Goal: Task Accomplishment & Management: Manage account settings

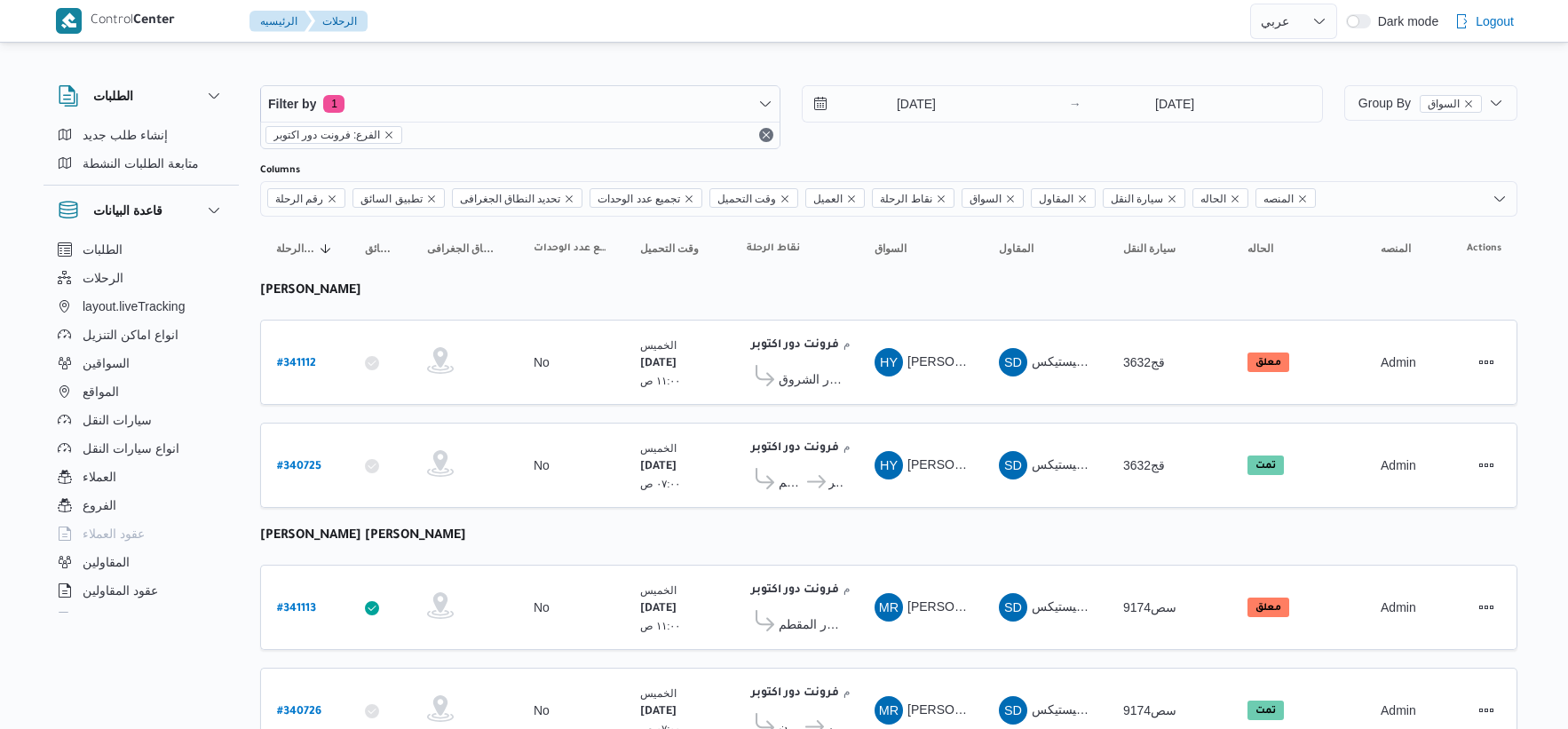
select select "ar"
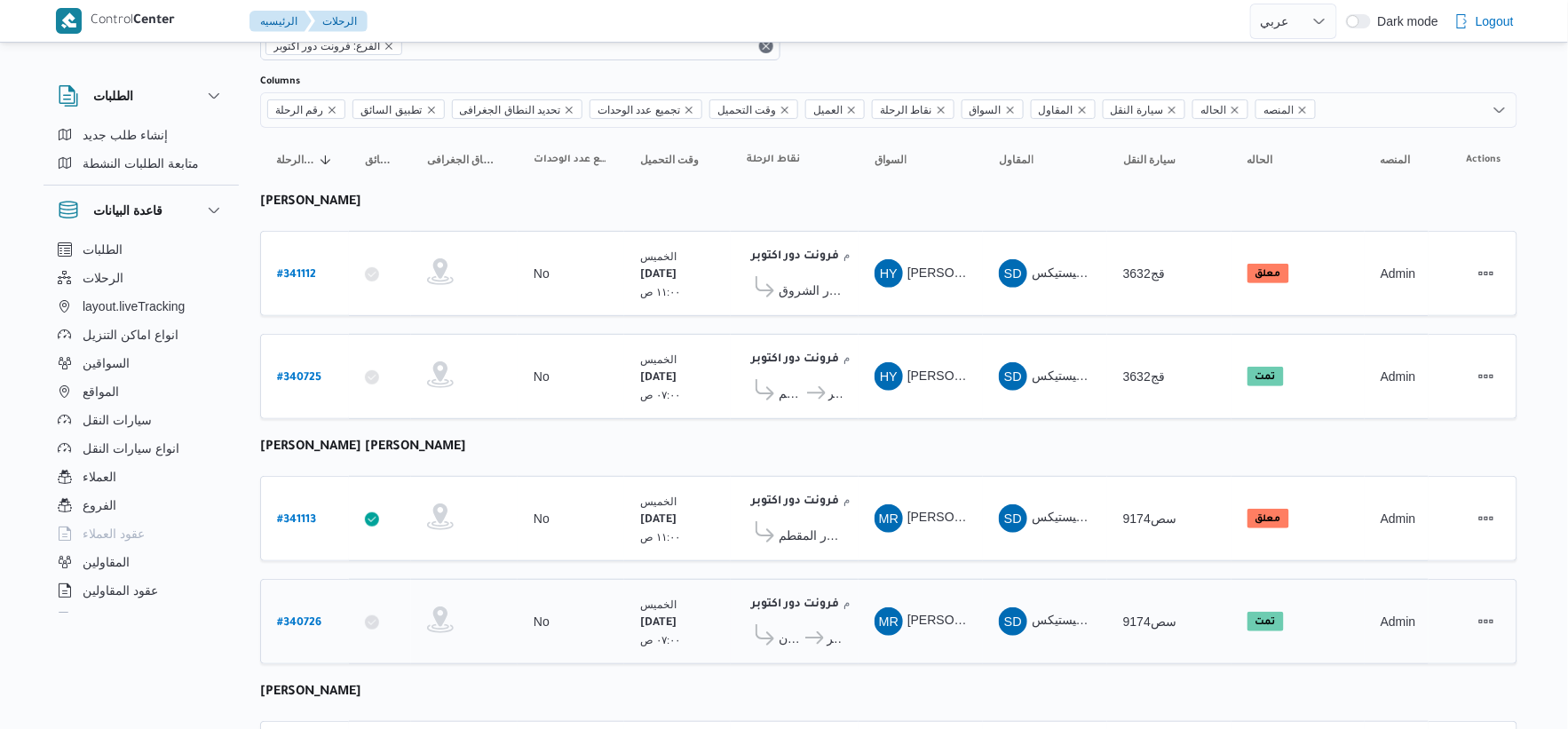
scroll to position [98, 0]
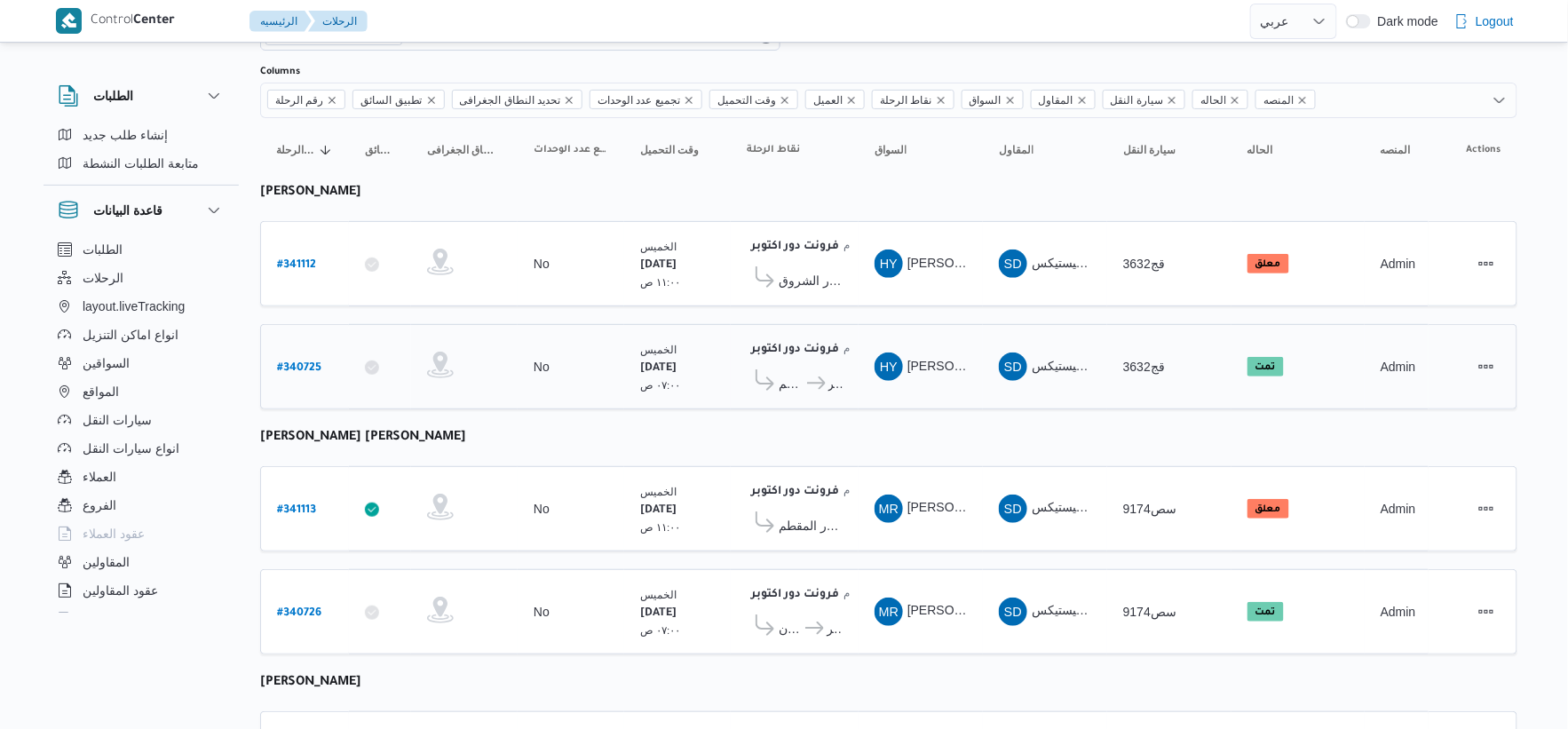
click at [831, 376] on span "فرونت دور اكتوبر" at bounding box center [835, 383] width 15 height 21
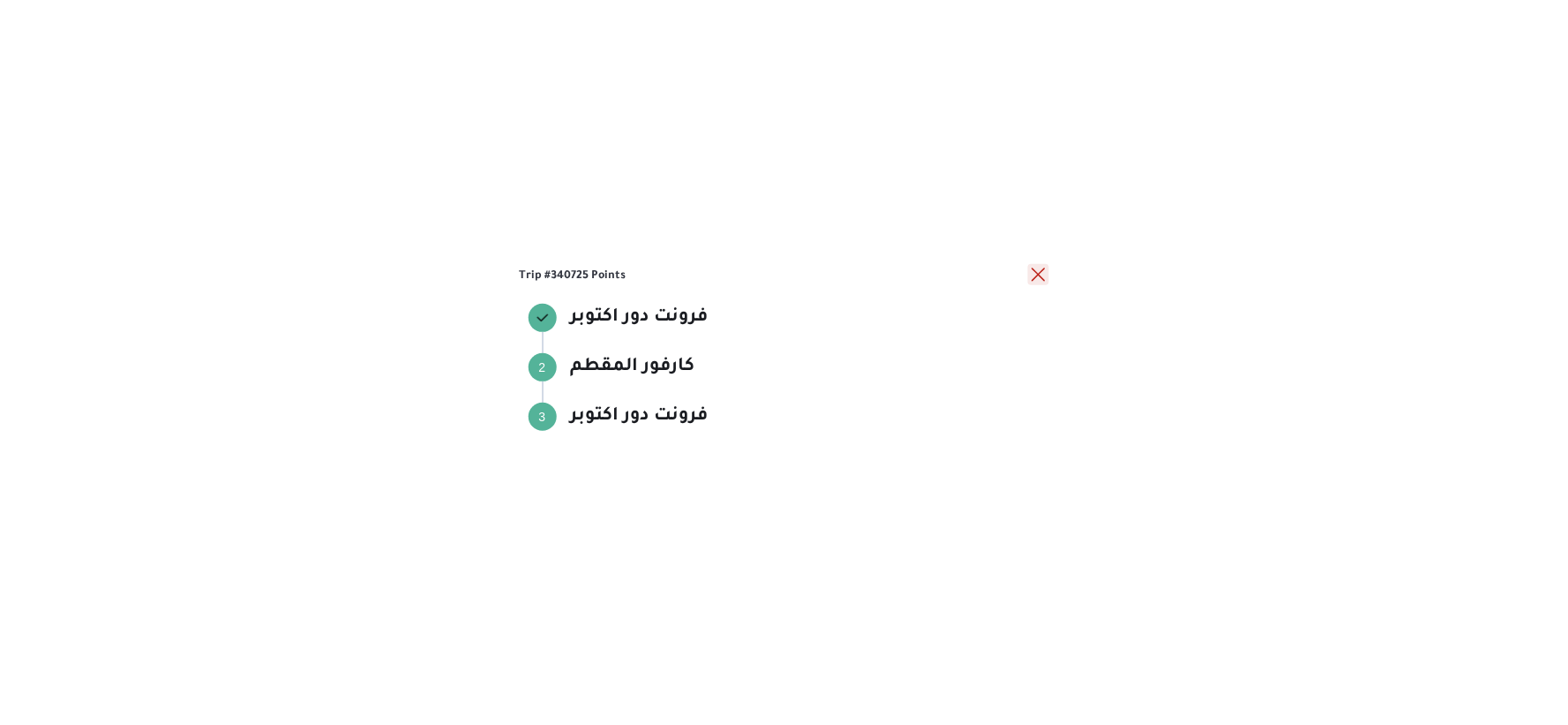
click at [1029, 278] on button "close" at bounding box center [1039, 275] width 21 height 21
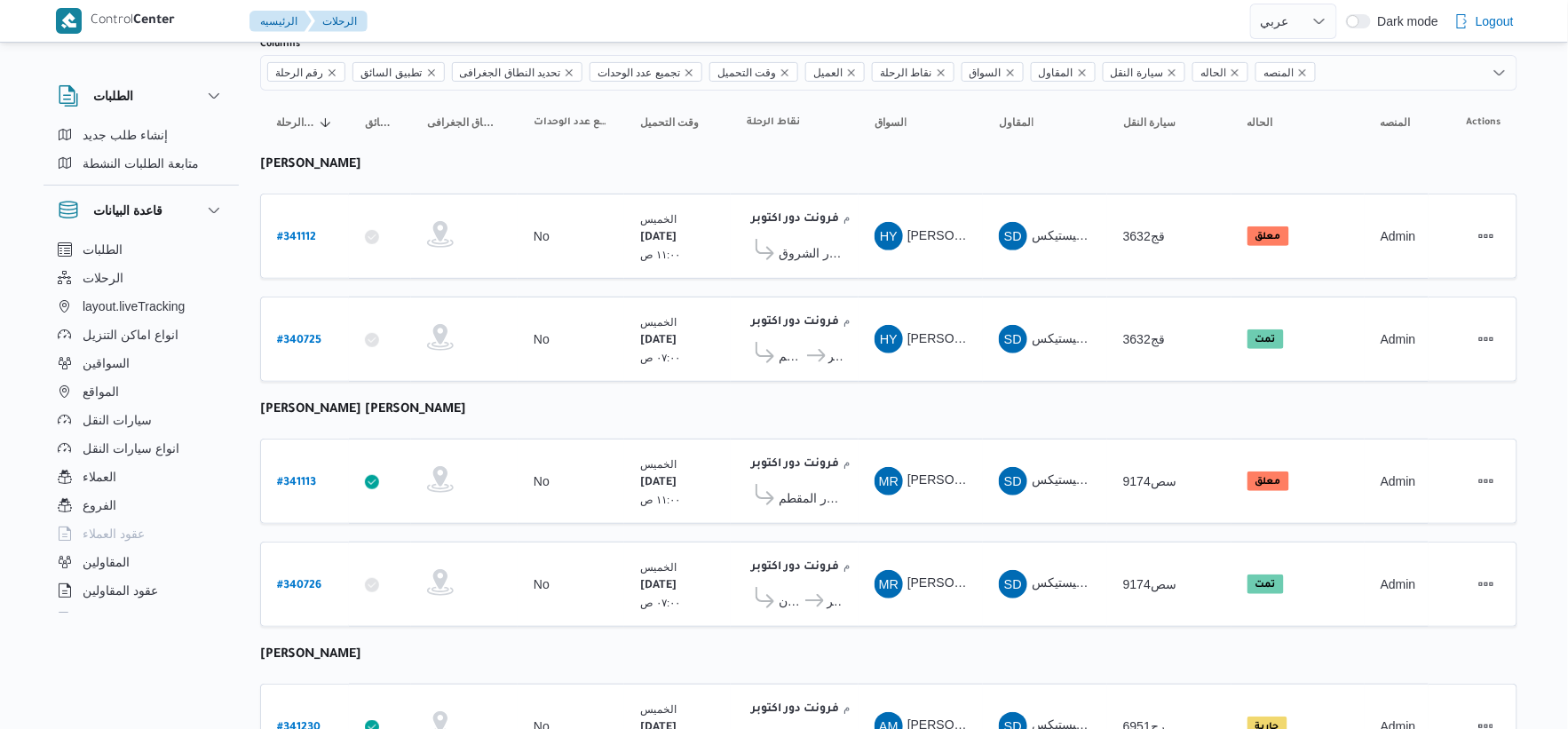
scroll to position [27, 0]
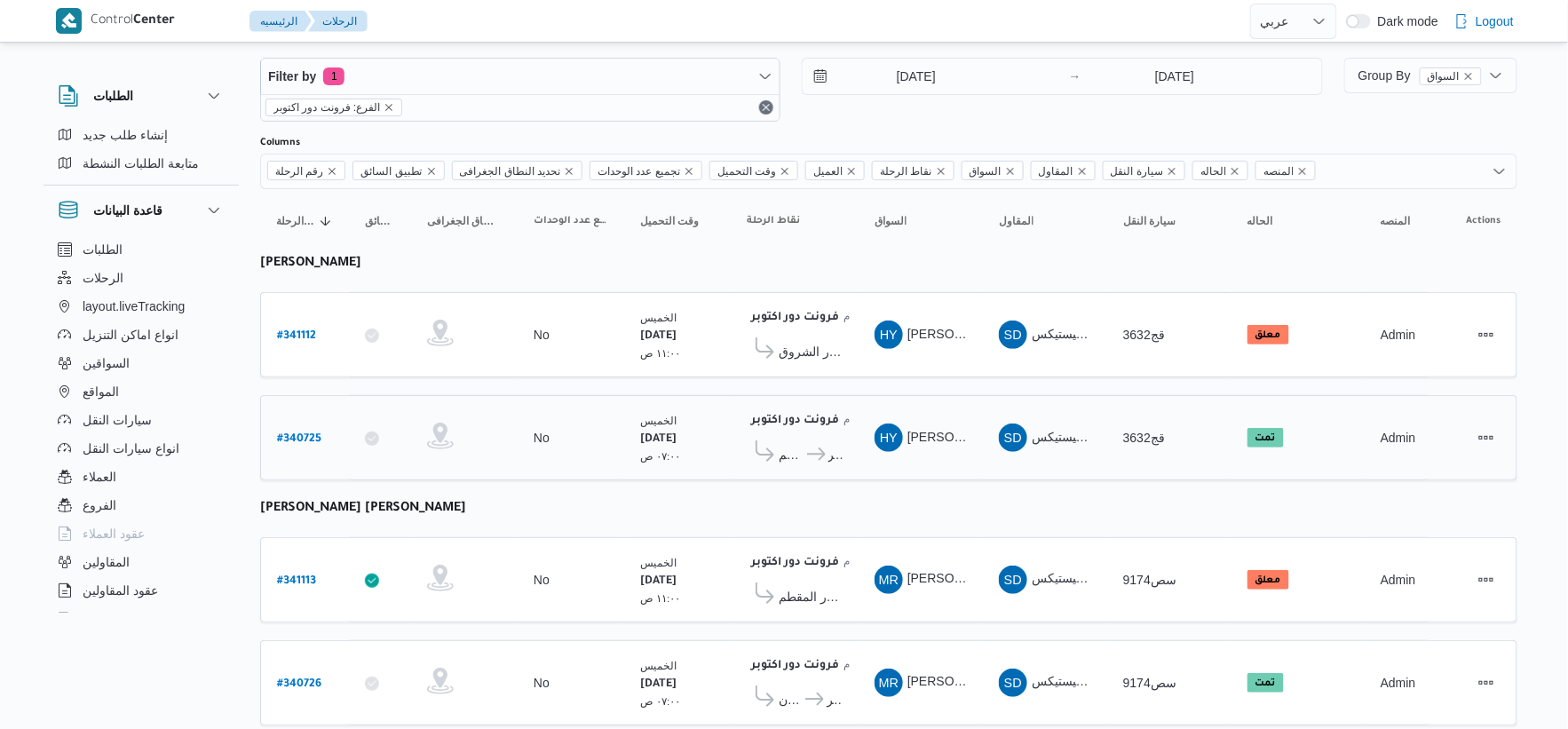
click at [818, 451] on icon at bounding box center [816, 455] width 18 height 14
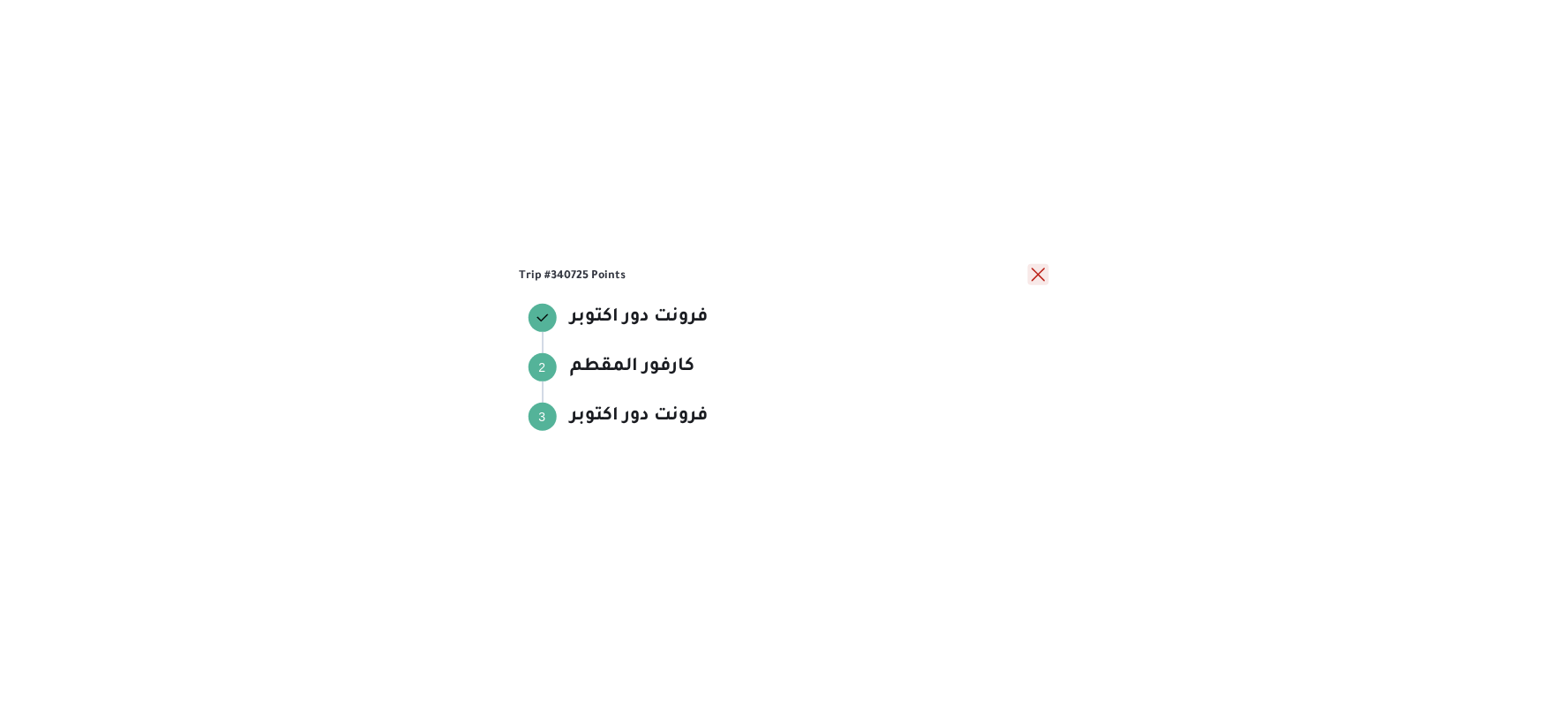
click at [1039, 269] on button "close" at bounding box center [1039, 275] width 21 height 21
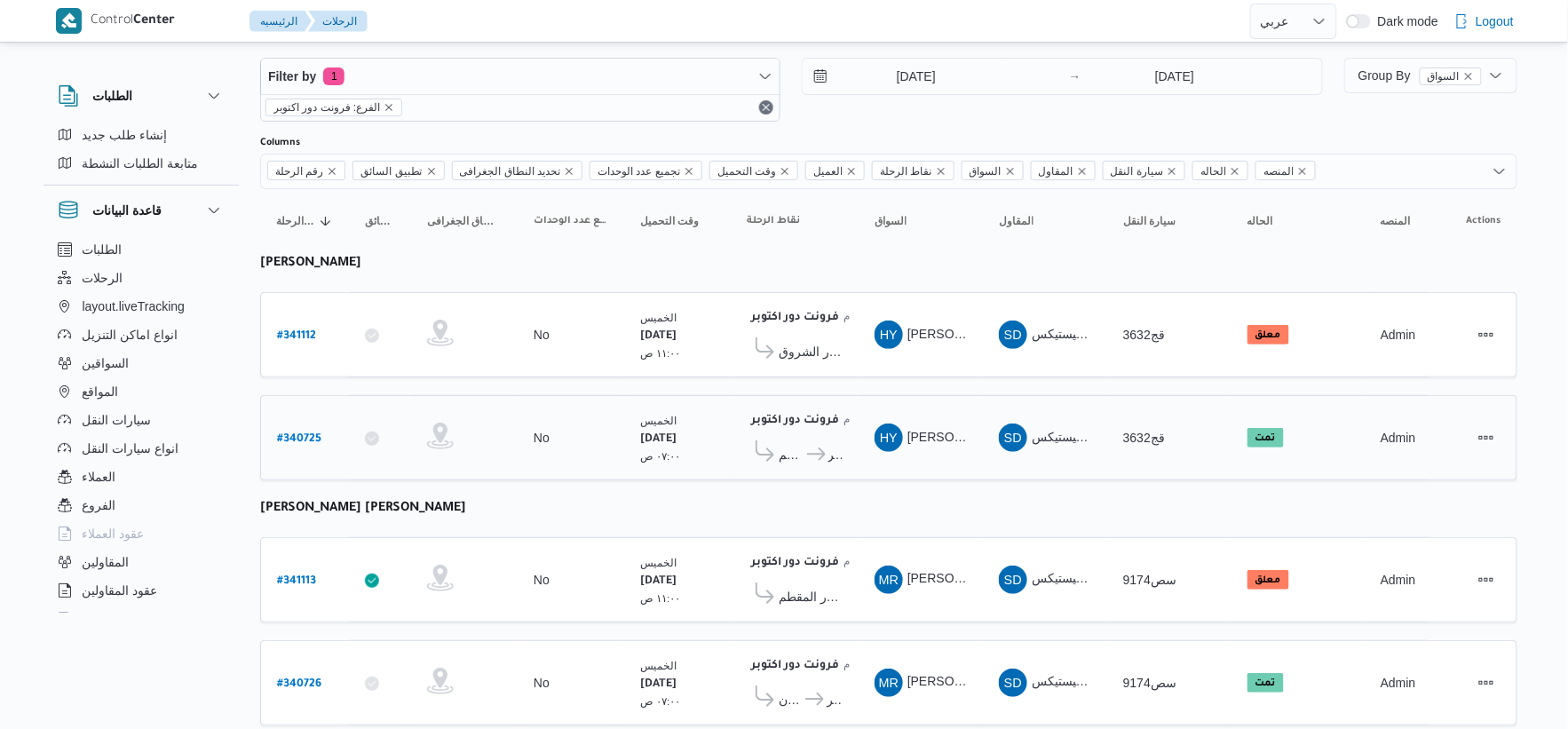
click at [306, 433] on b "# 340725" at bounding box center [300, 439] width 45 height 13
select select "ar"
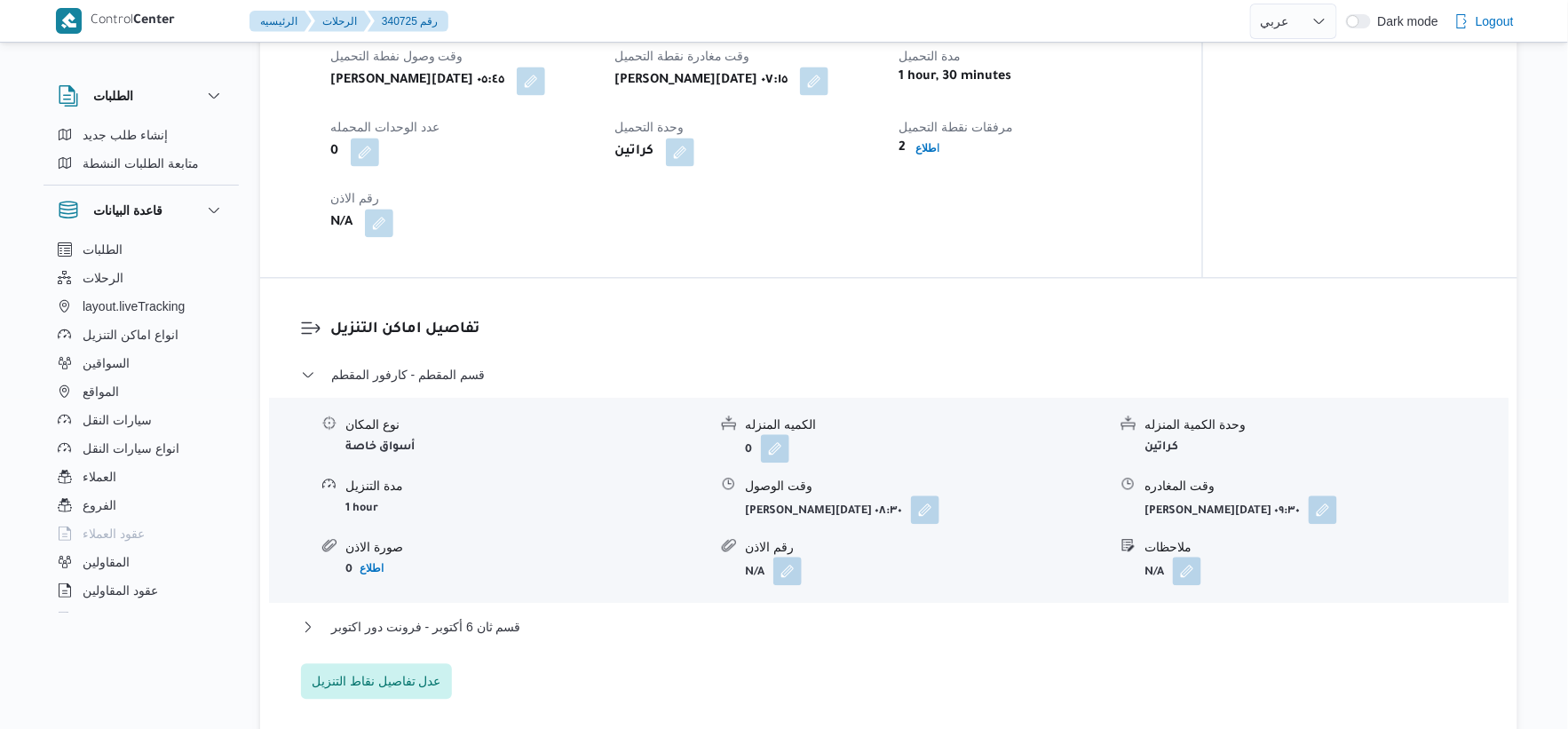
scroll to position [1408, 0]
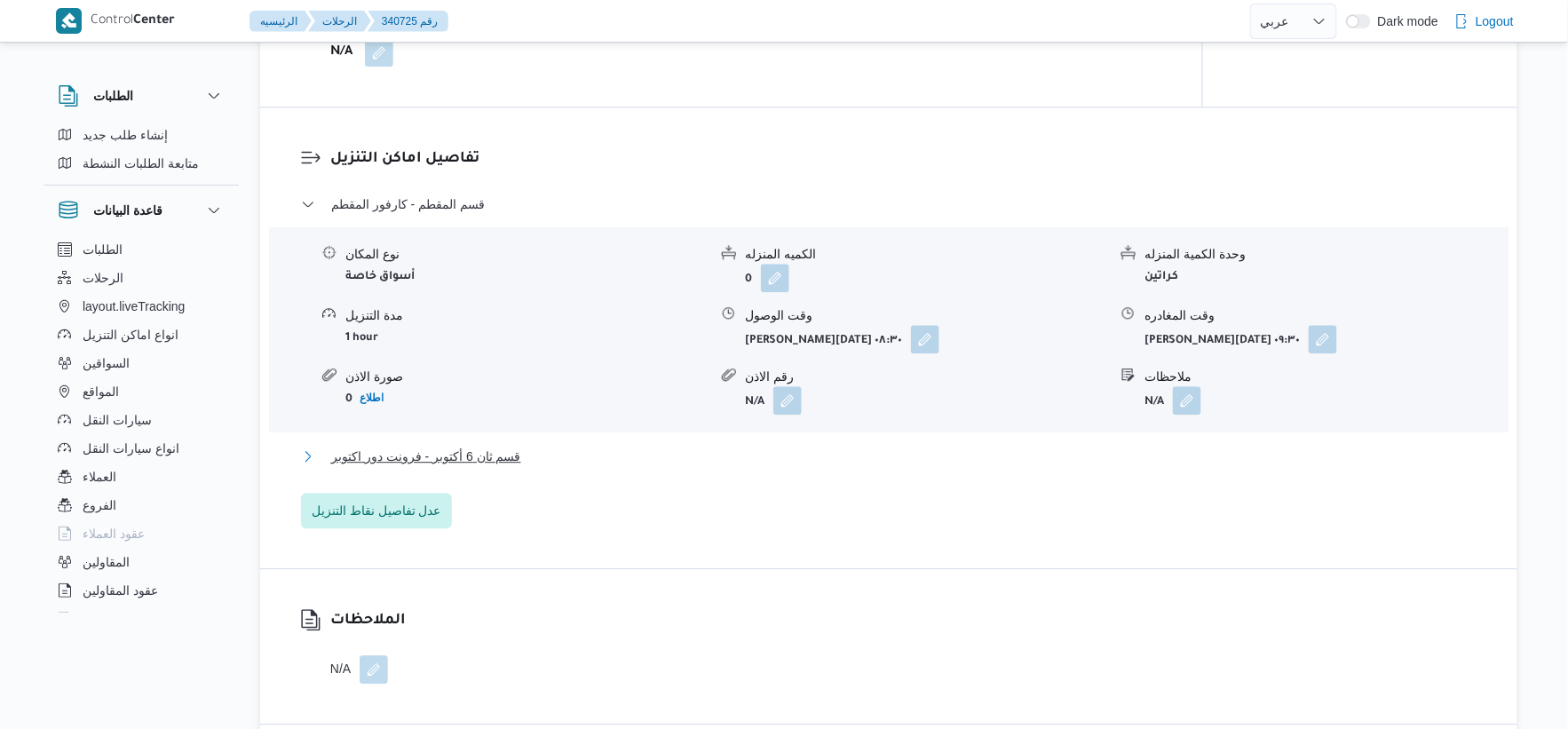
click at [537, 455] on button "قسم ثان 6 أكتوبر - فرونت دور اكتوبر" at bounding box center [889, 456] width 1177 height 21
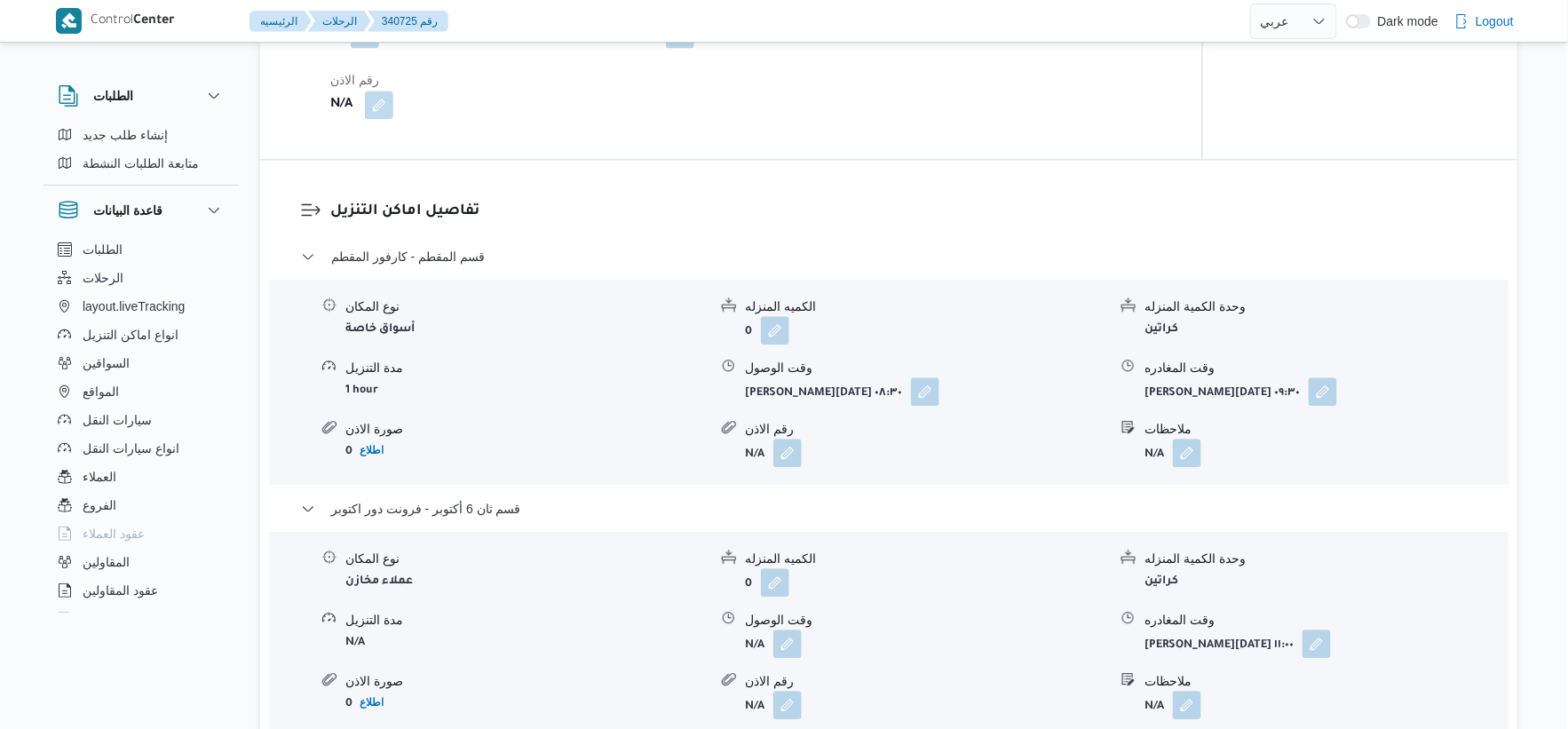
scroll to position [1677, 0]
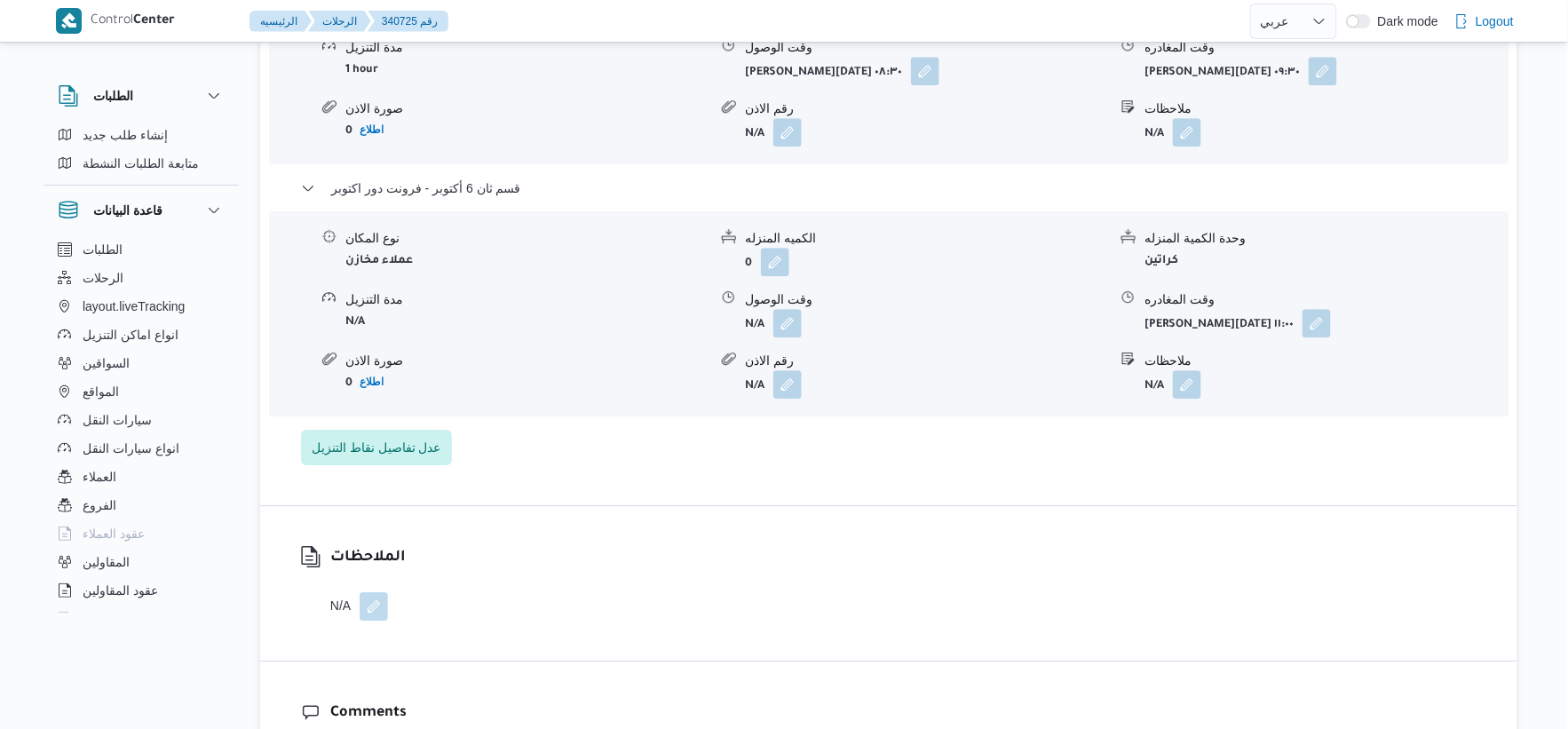
select select "ar"
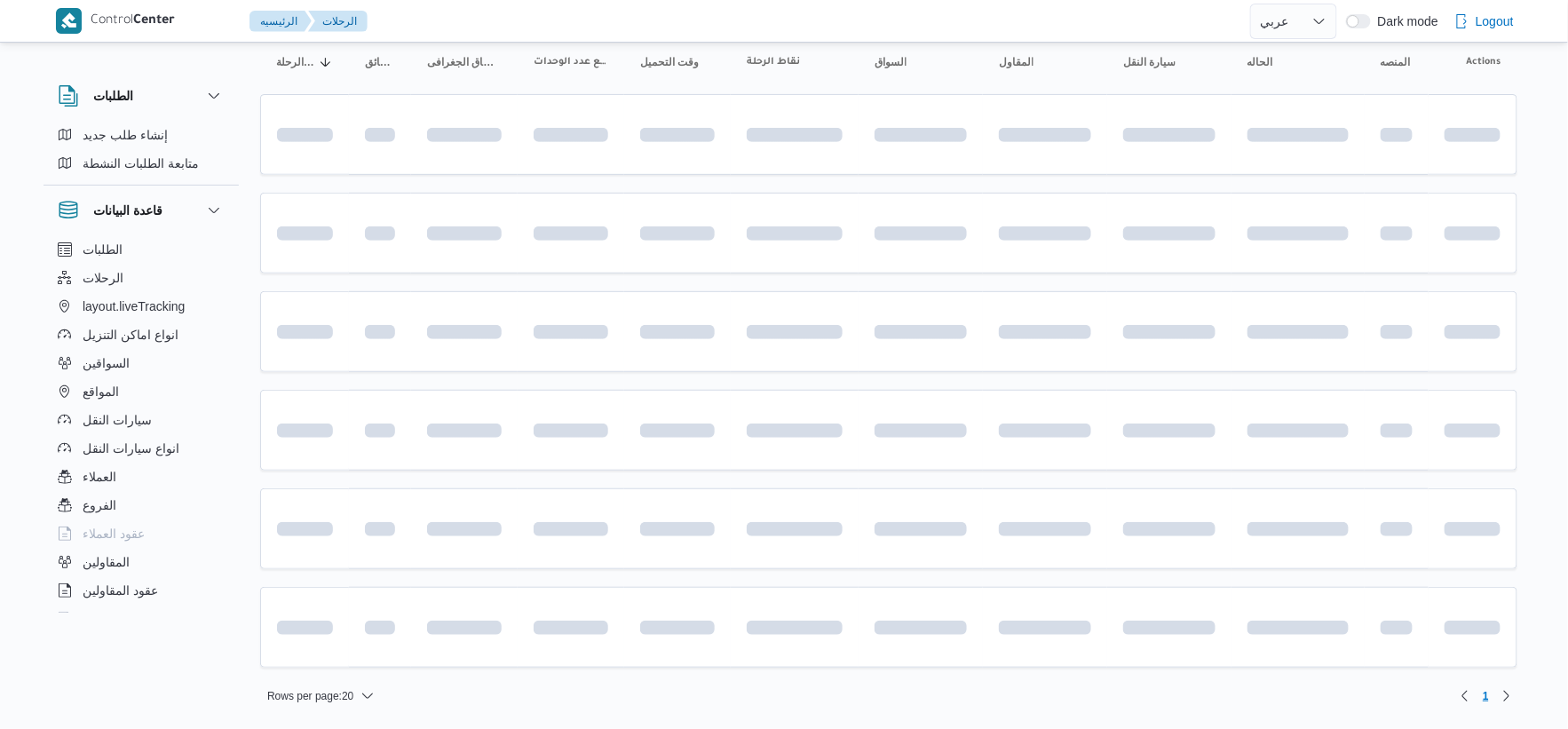
scroll to position [27, 0]
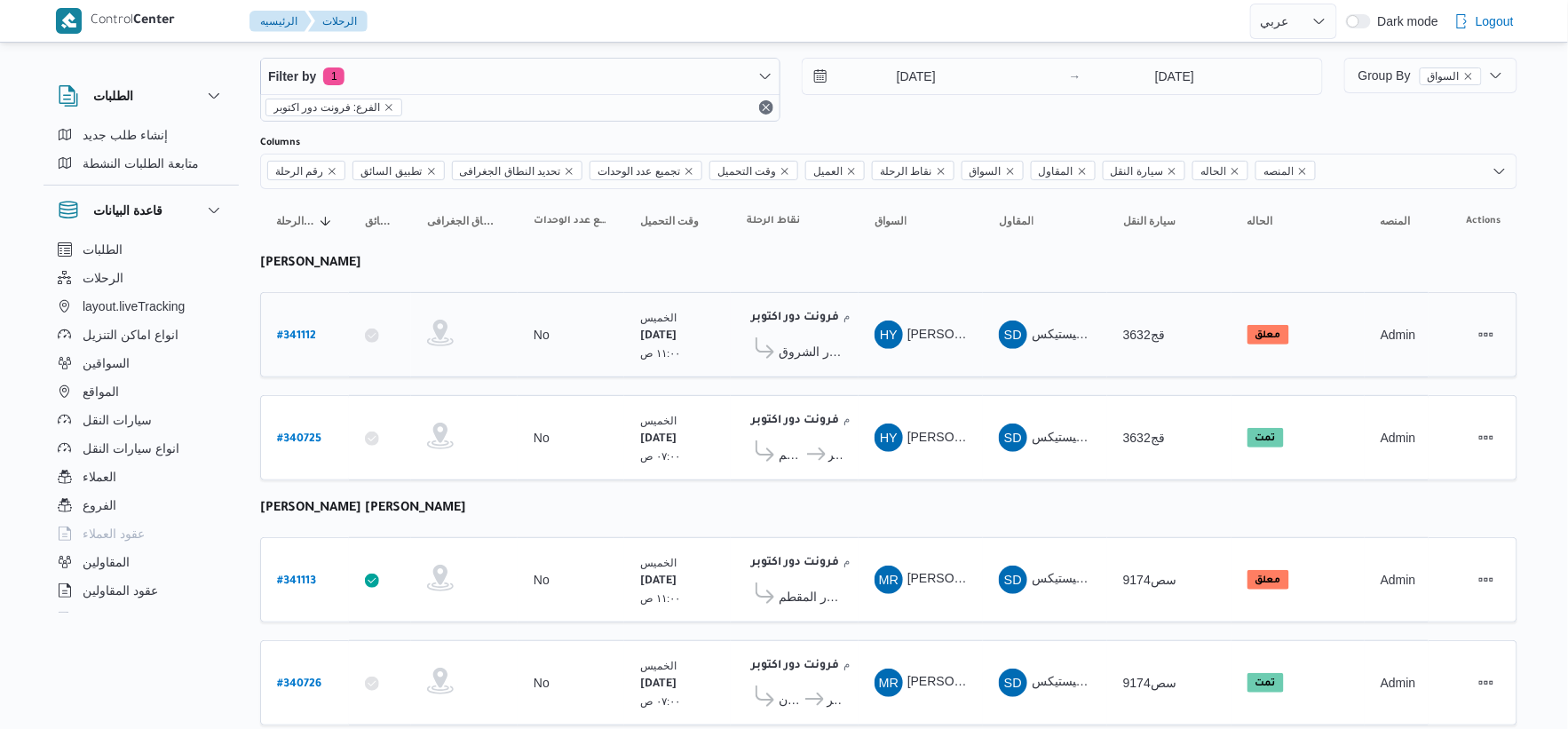
click at [302, 330] on b "# 341112" at bounding box center [297, 336] width 39 height 13
select select "ar"
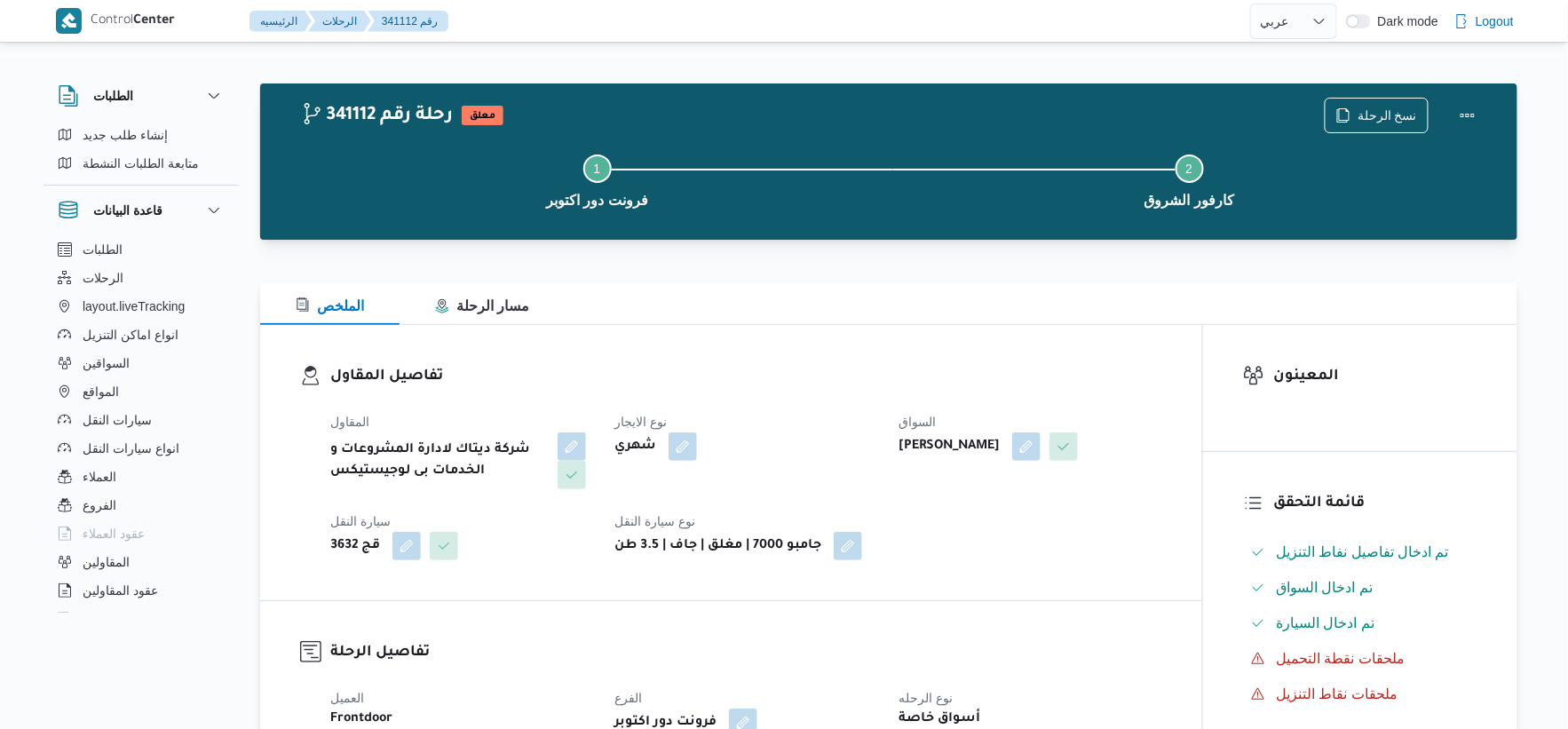
select select "ar"
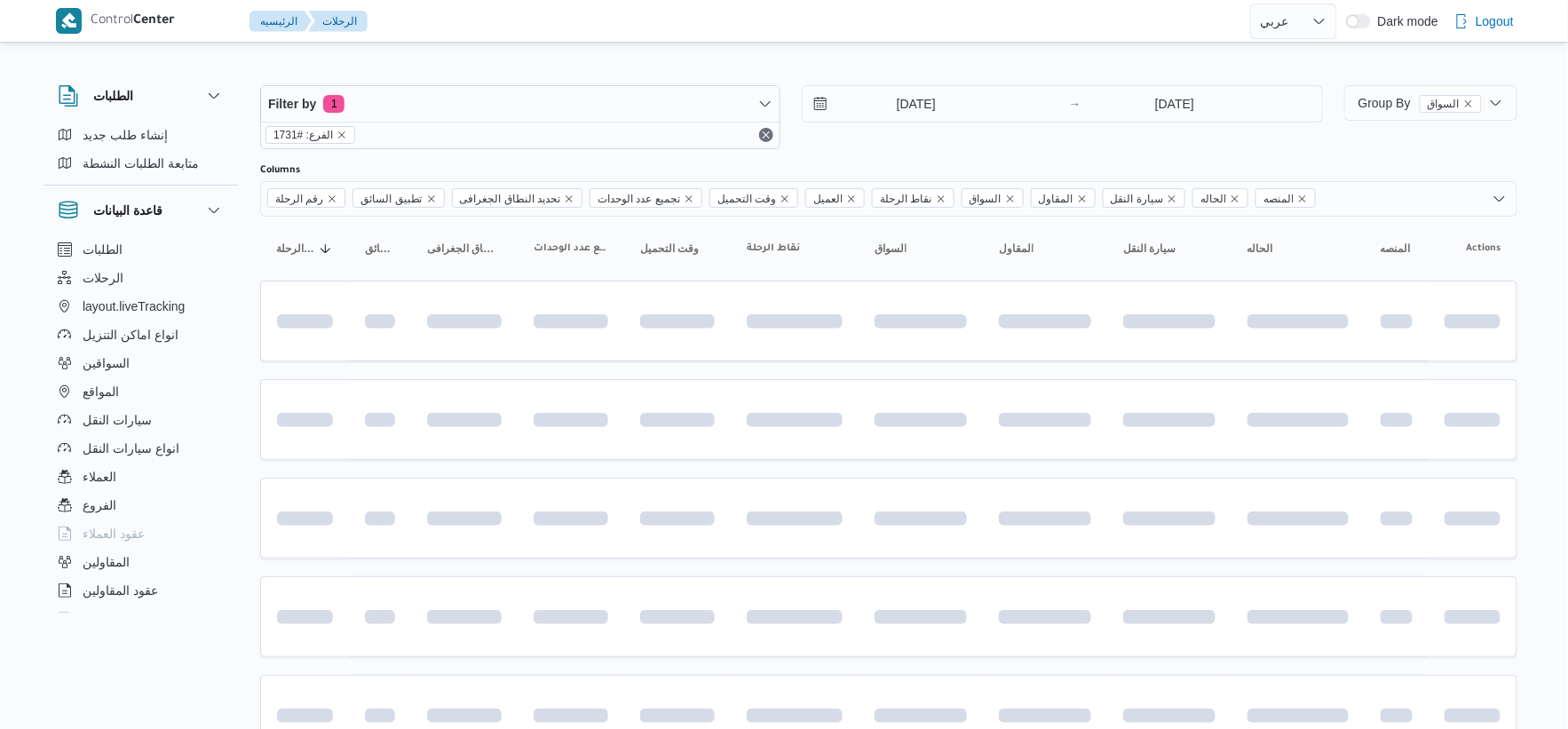
scroll to position [27, 0]
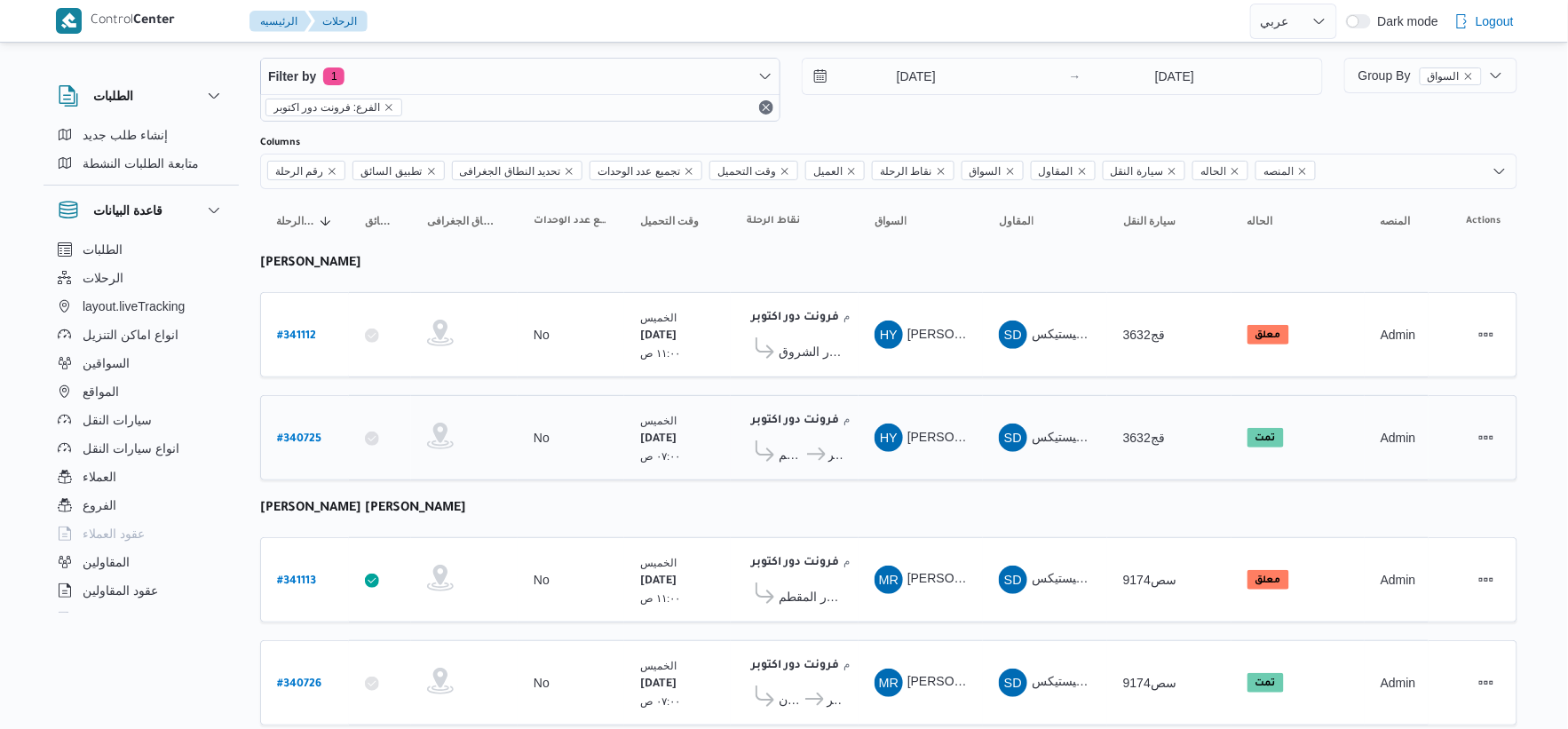
click at [814, 448] on icon at bounding box center [816, 455] width 18 height 14
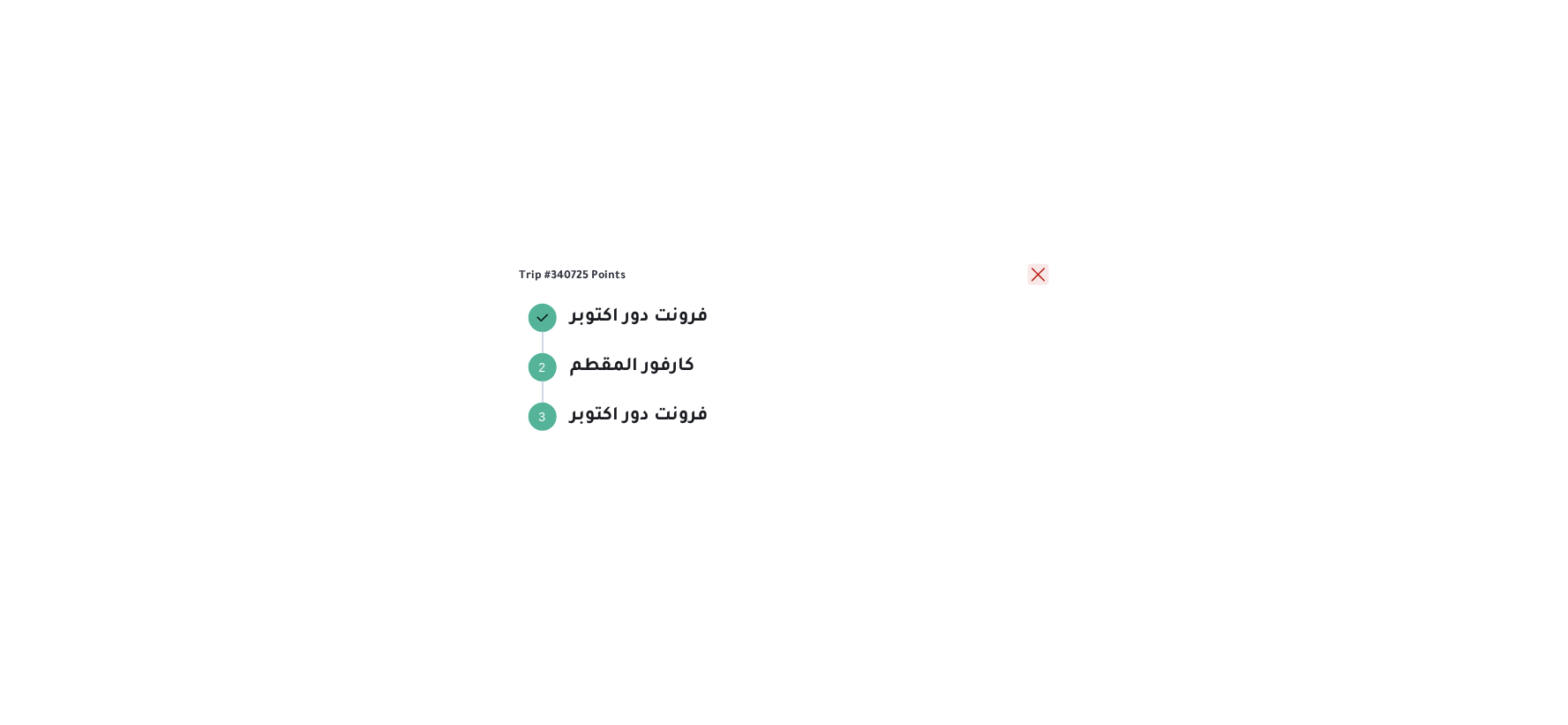
click at [1044, 275] on button "close" at bounding box center [1039, 275] width 21 height 21
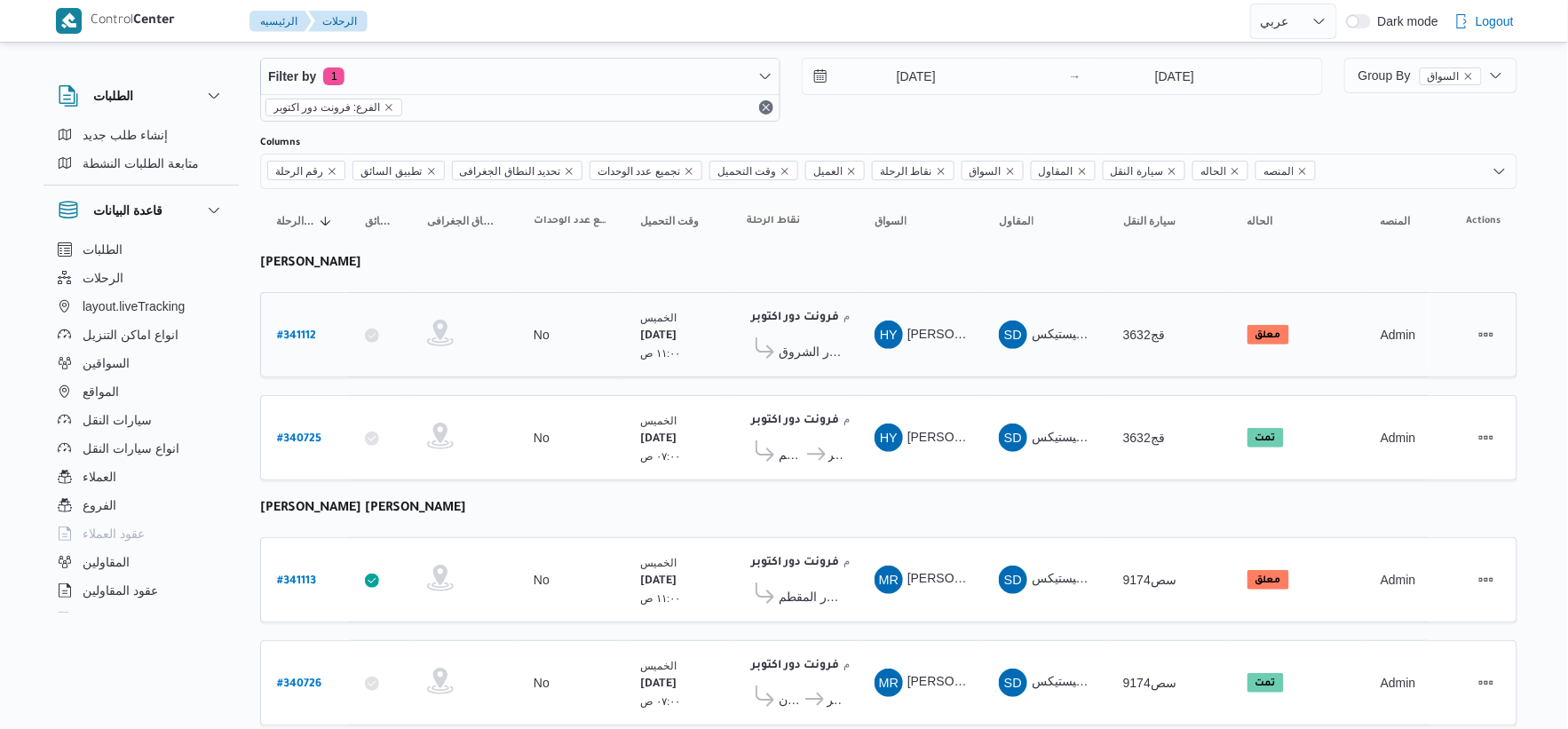
click at [815, 343] on span "كارفور الشروق" at bounding box center [811, 351] width 64 height 21
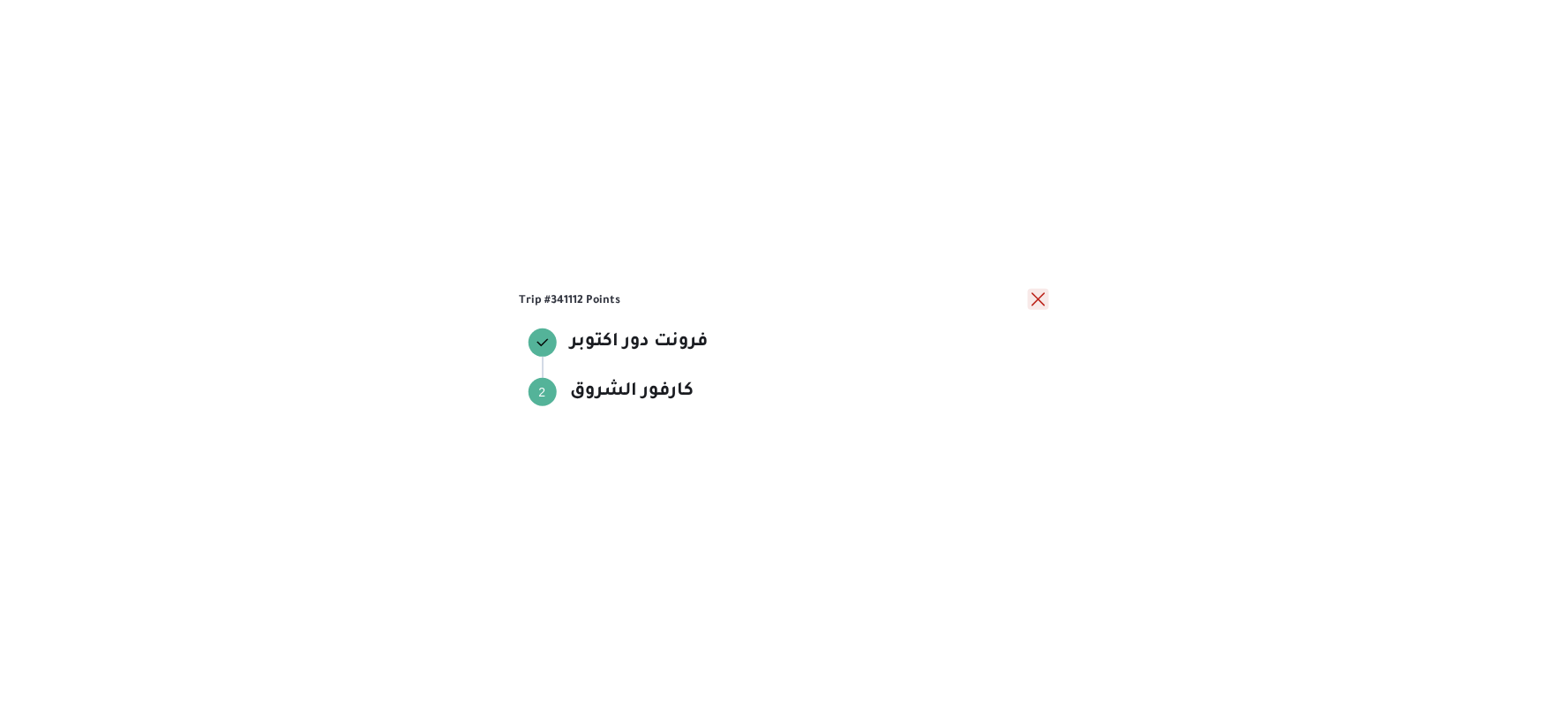
click at [1033, 300] on button "close" at bounding box center [1039, 299] width 21 height 21
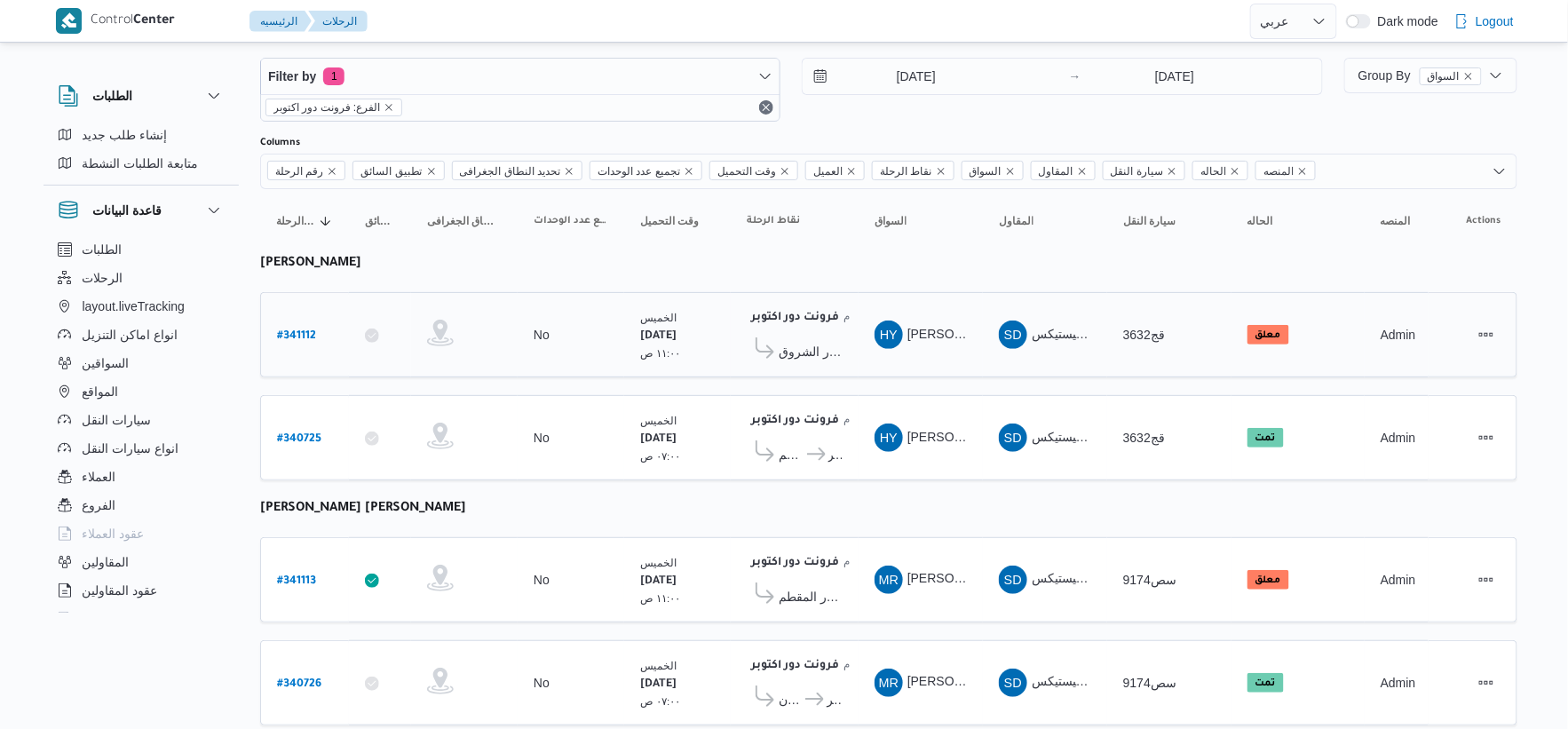
click at [308, 333] on b "# 341112" at bounding box center [297, 336] width 39 height 13
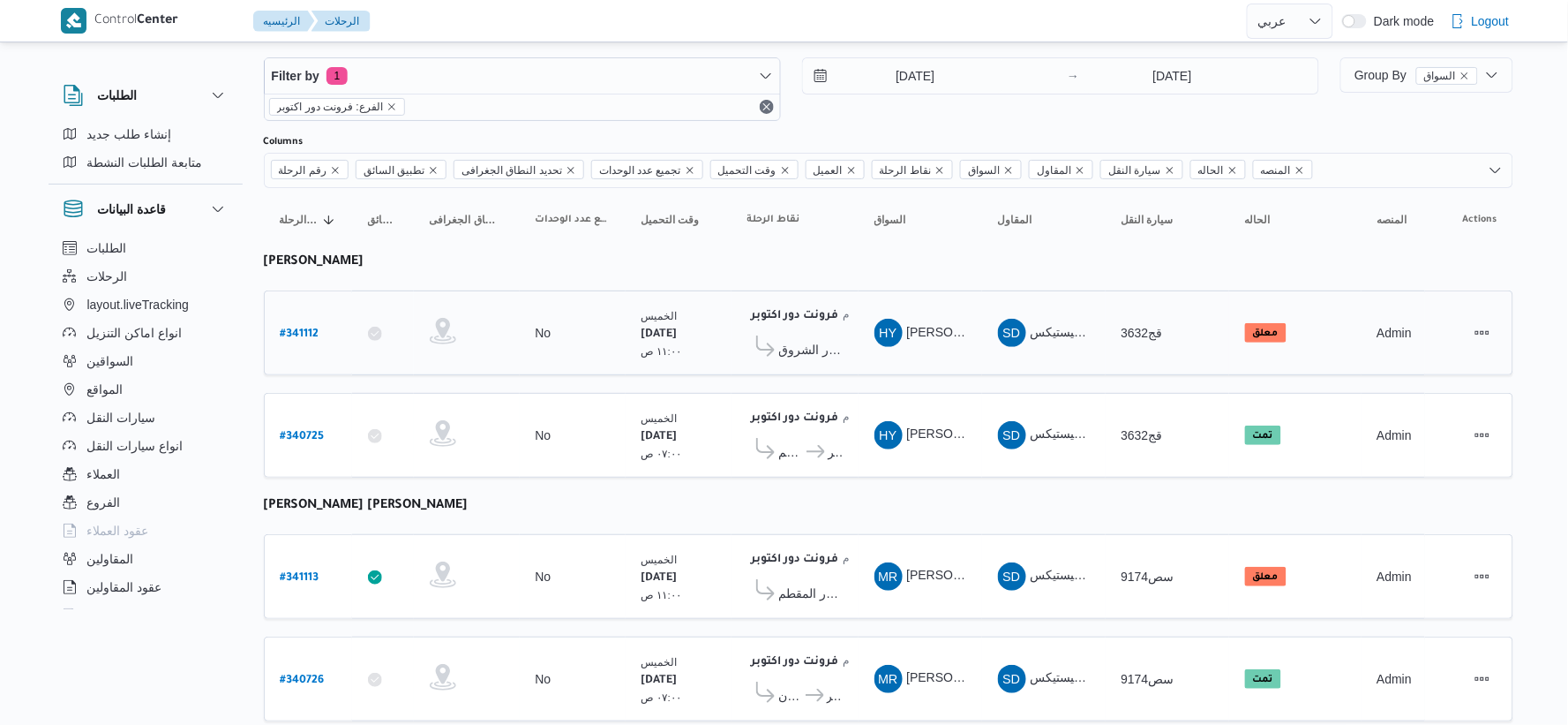
select select "ar"
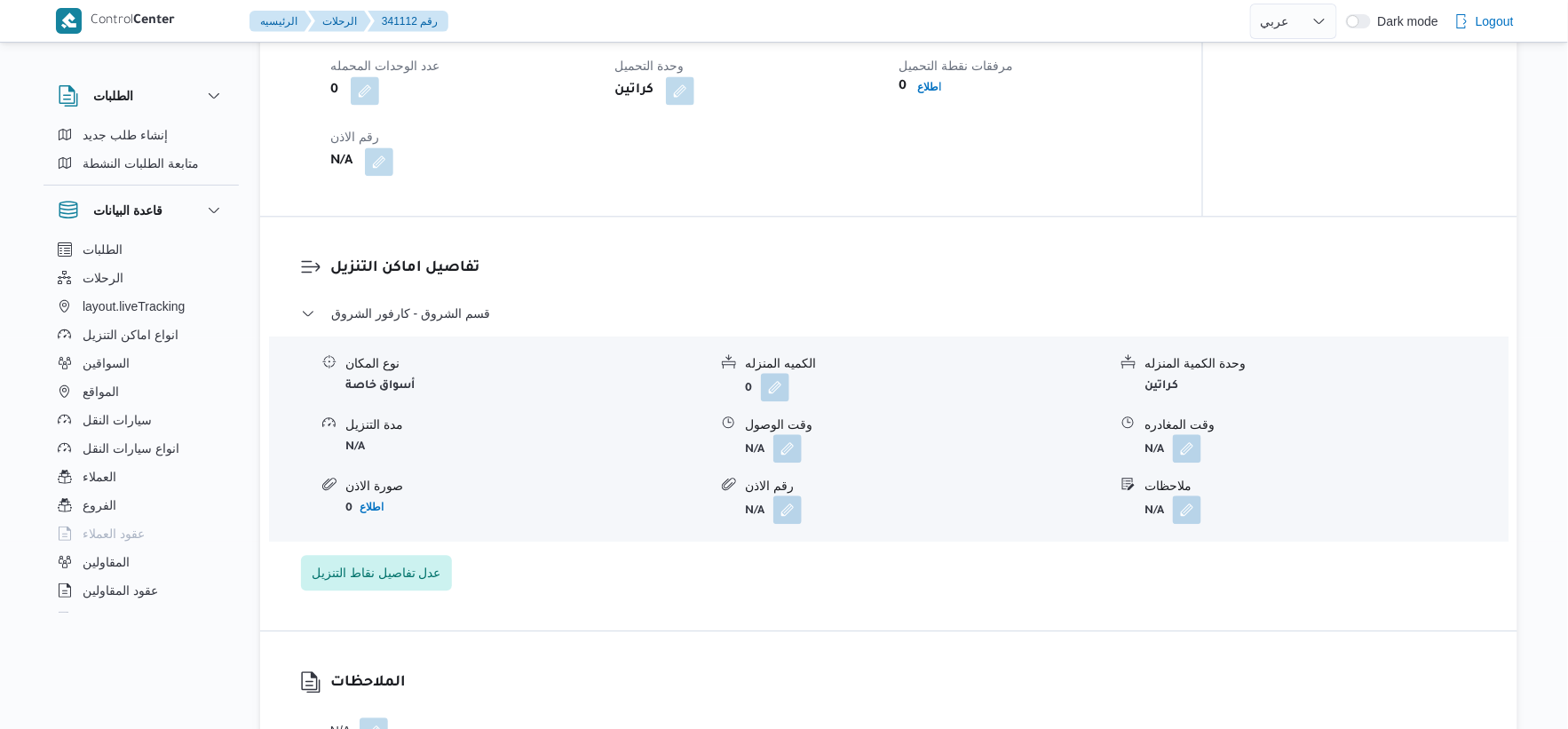
scroll to position [1310, 0]
click at [1194, 446] on button "button" at bounding box center [1186, 444] width 28 height 28
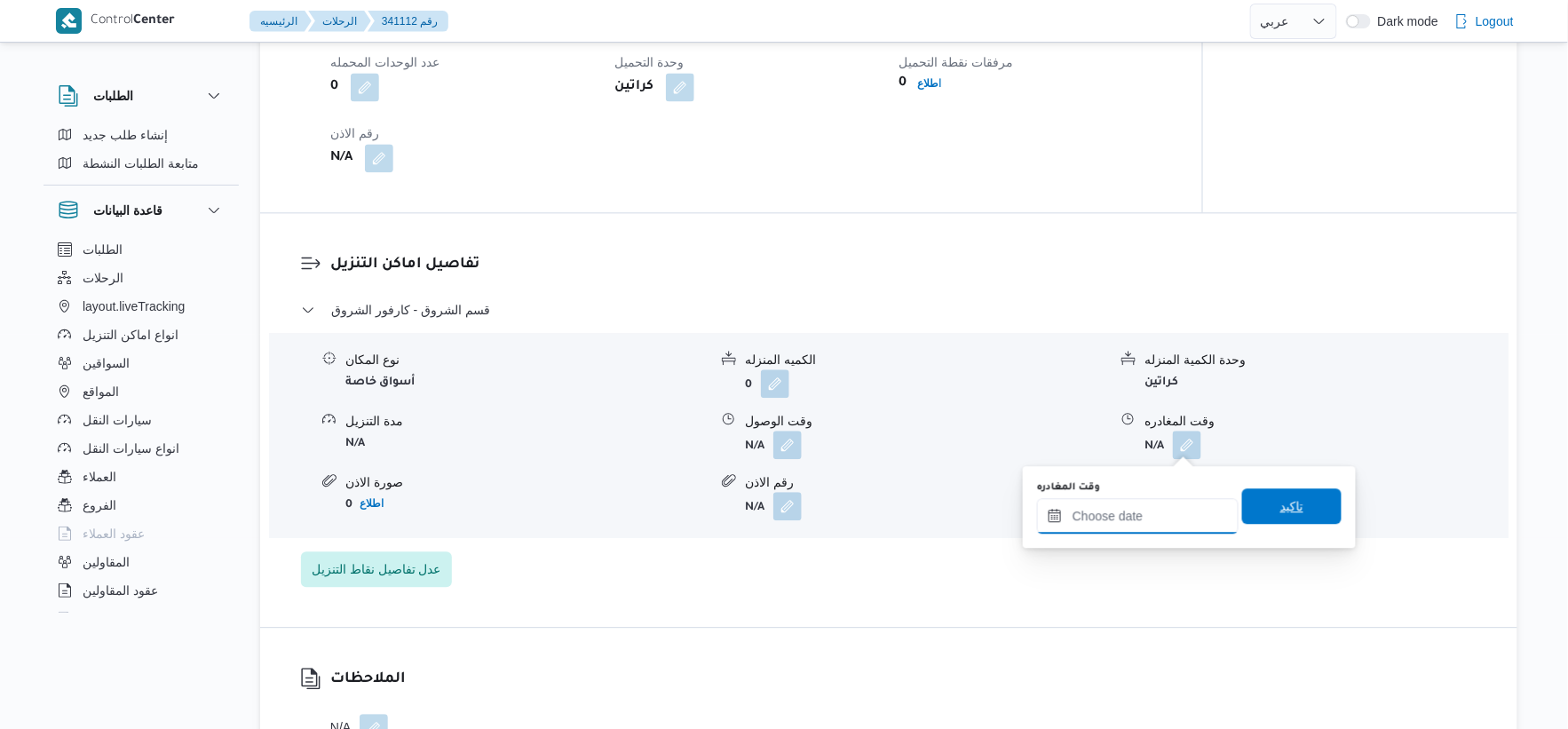
click at [1164, 513] on input "وقت المغادره" at bounding box center [1138, 516] width 201 height 35
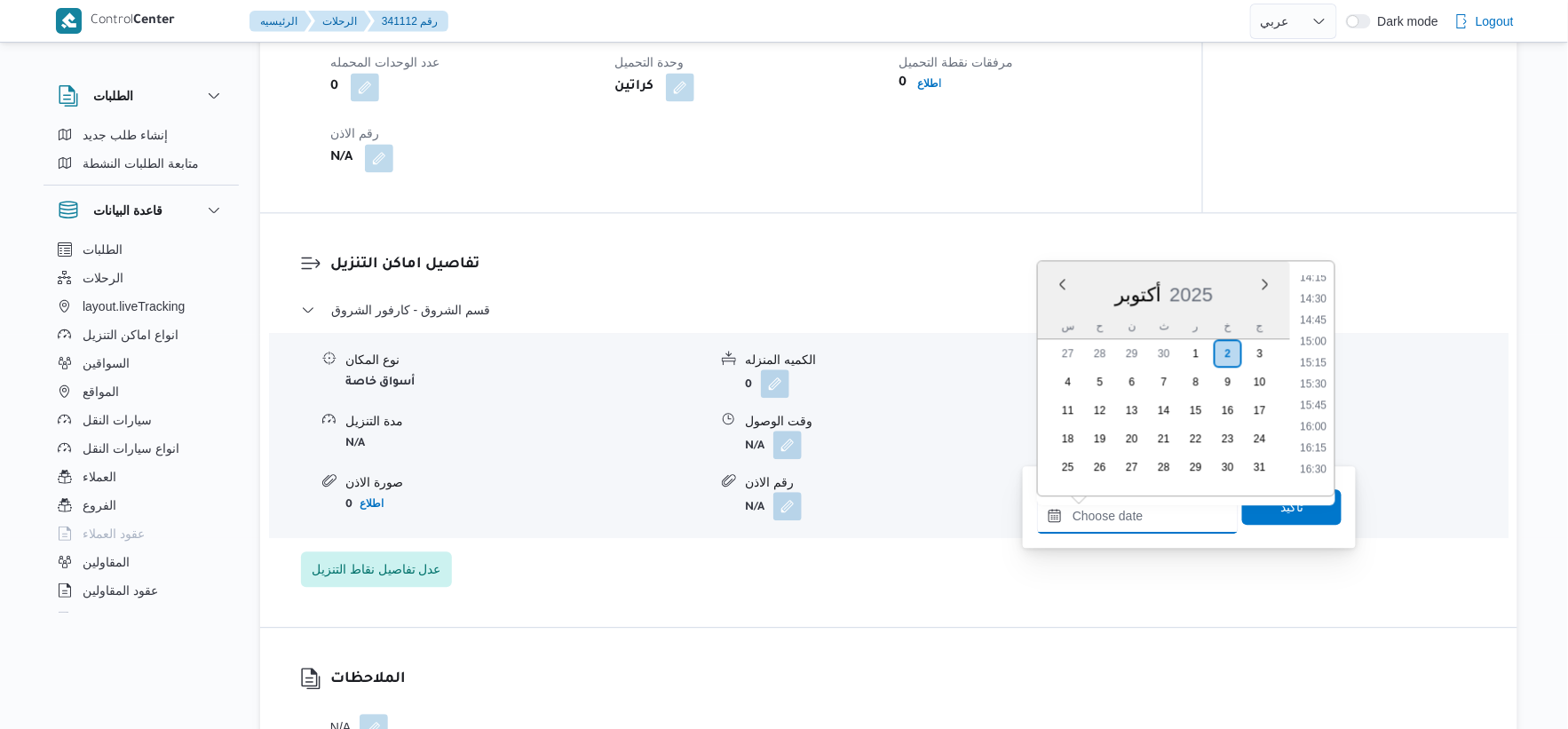
scroll to position [1123, 0]
click at [1328, 435] on li "15:00" at bounding box center [1314, 440] width 41 height 18
type input "٠٢/١٠/٢٠٢٥ ١٥:٠٠"
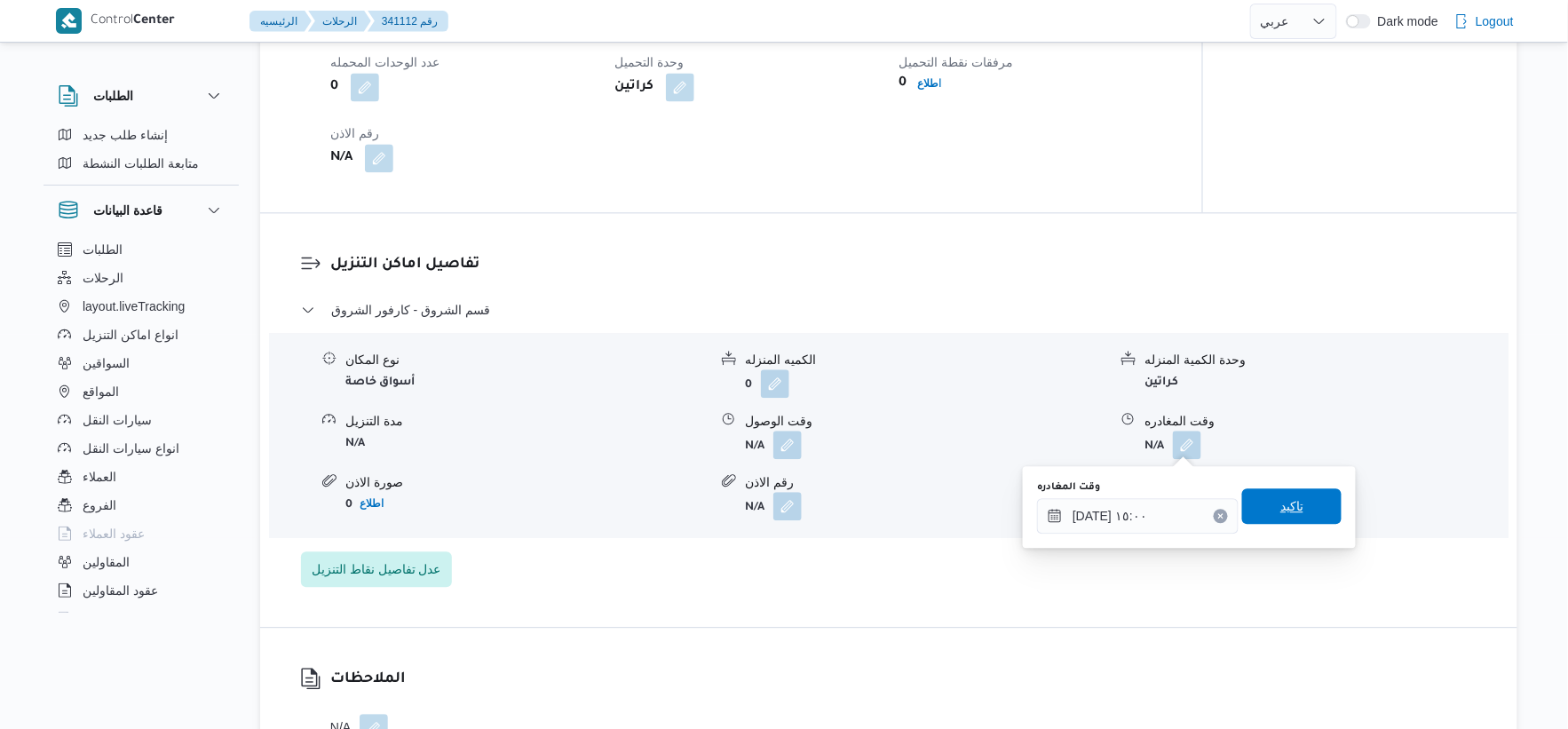
click at [1297, 501] on span "تاكيد" at bounding box center [1292, 506] width 99 height 35
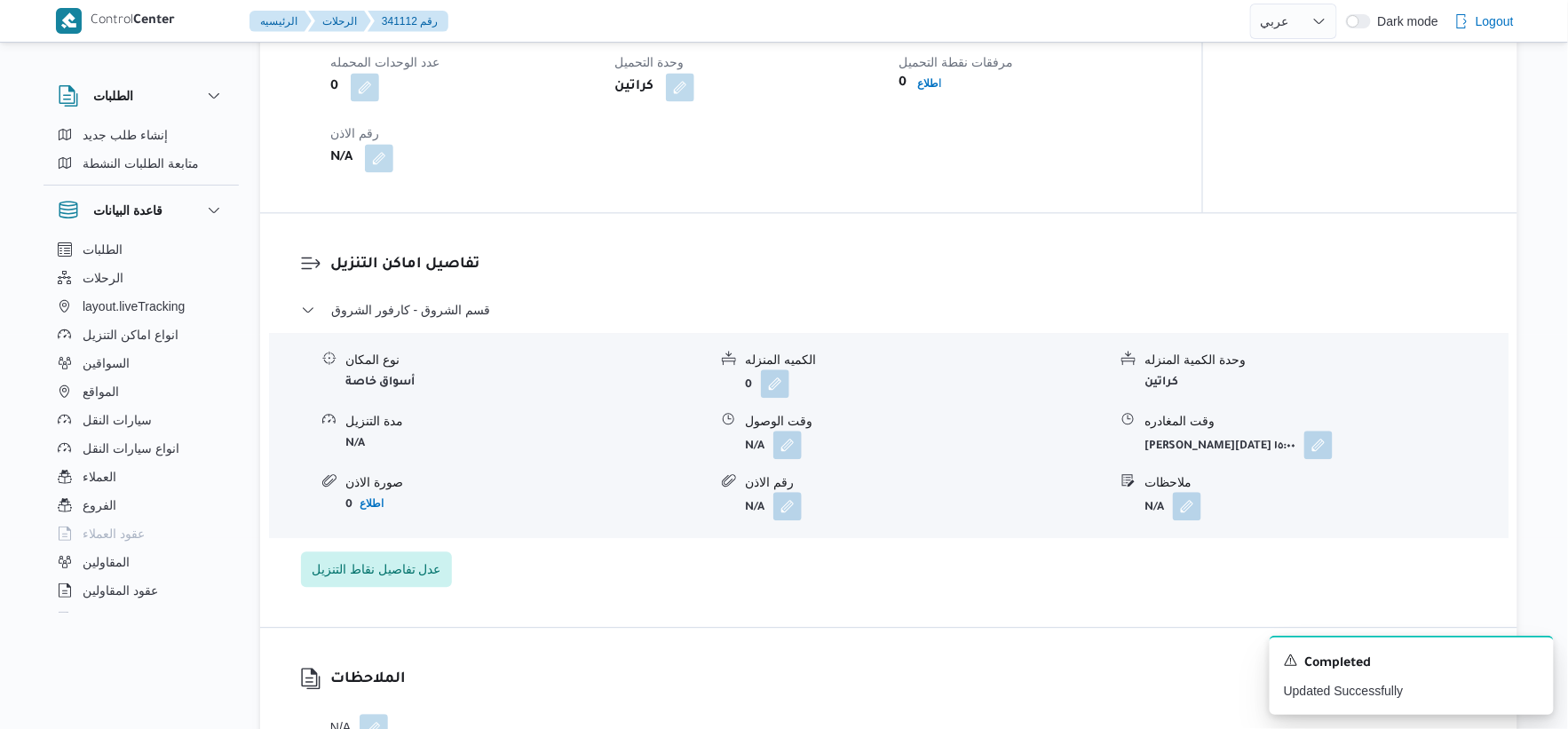
scroll to position [1212, 0]
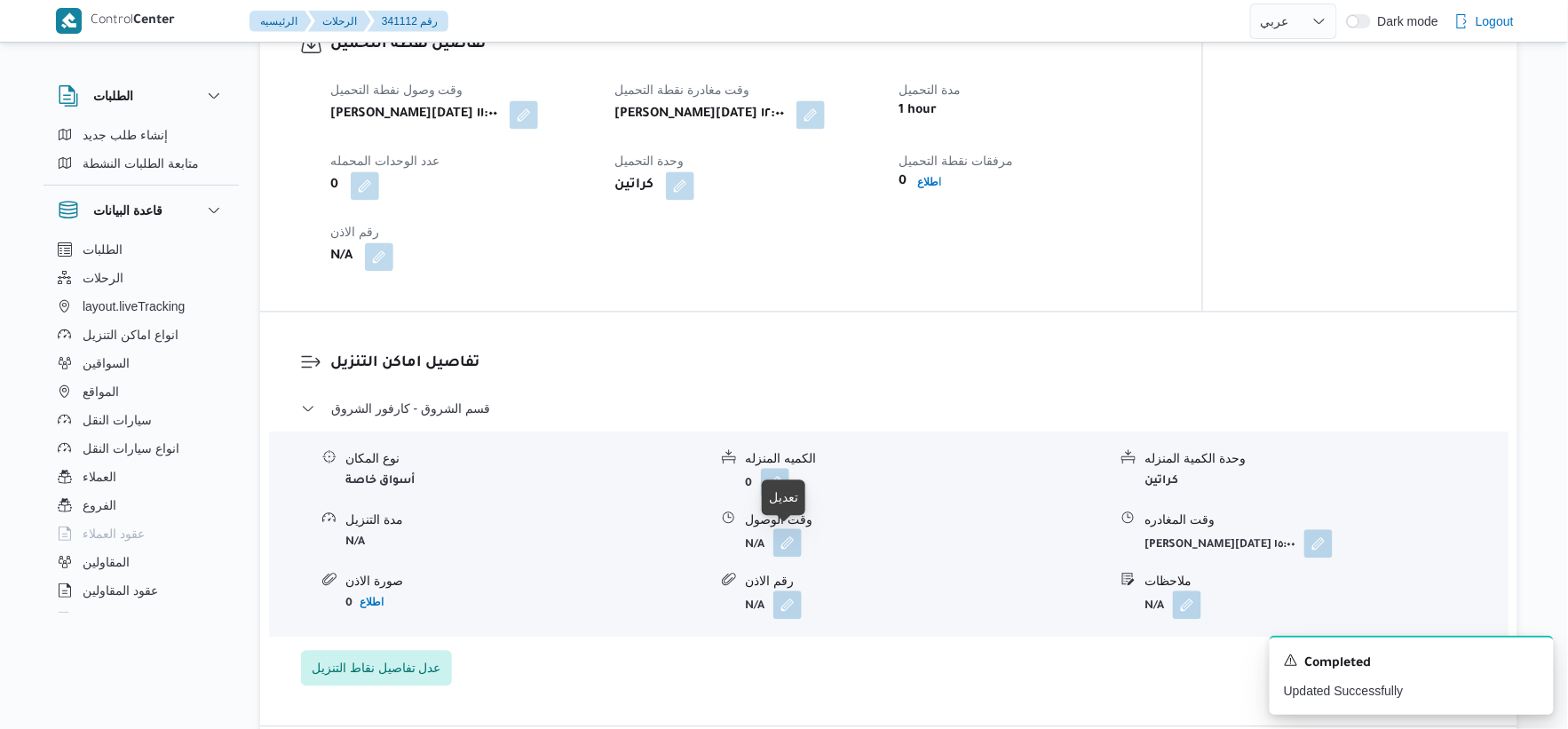
click at [790, 540] on button "button" at bounding box center [787, 542] width 28 height 28
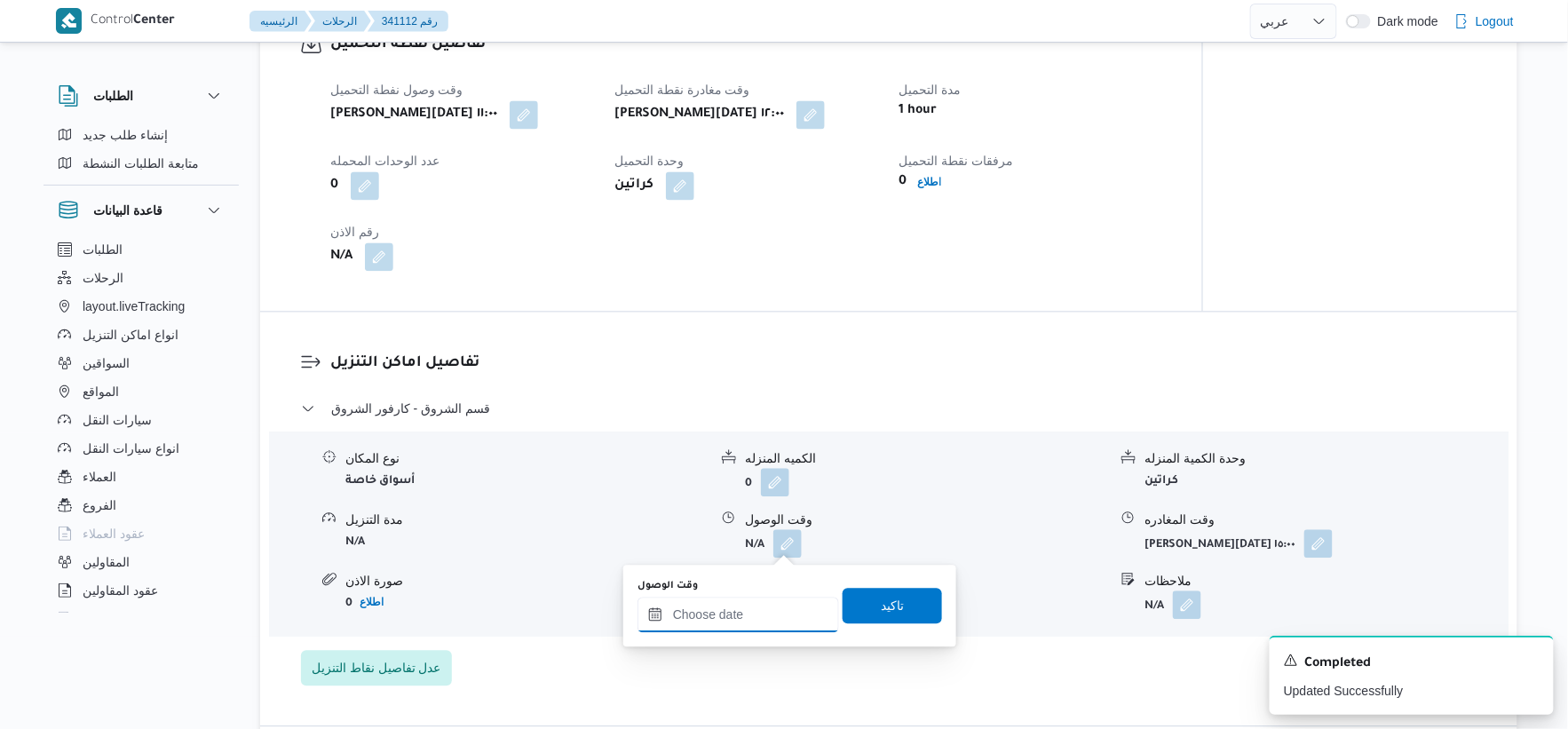
click at [762, 613] on input "وقت الوصول" at bounding box center [738, 614] width 201 height 35
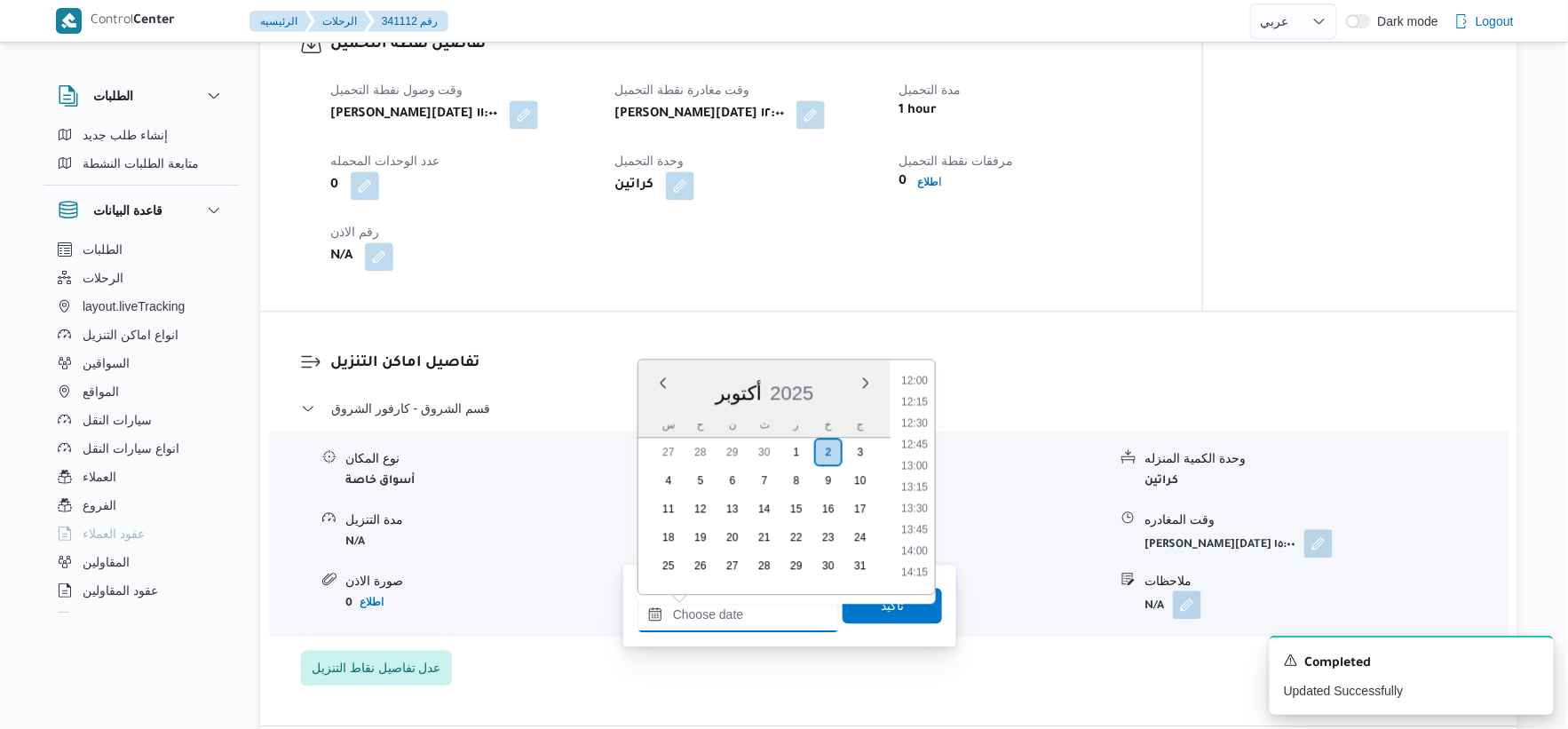
scroll to position [1025, 0]
click at [921, 509] on li "13:30" at bounding box center [915, 509] width 41 height 18
type input "٠٢/١٠/٢٠٢٥ ١٣:٣٠"
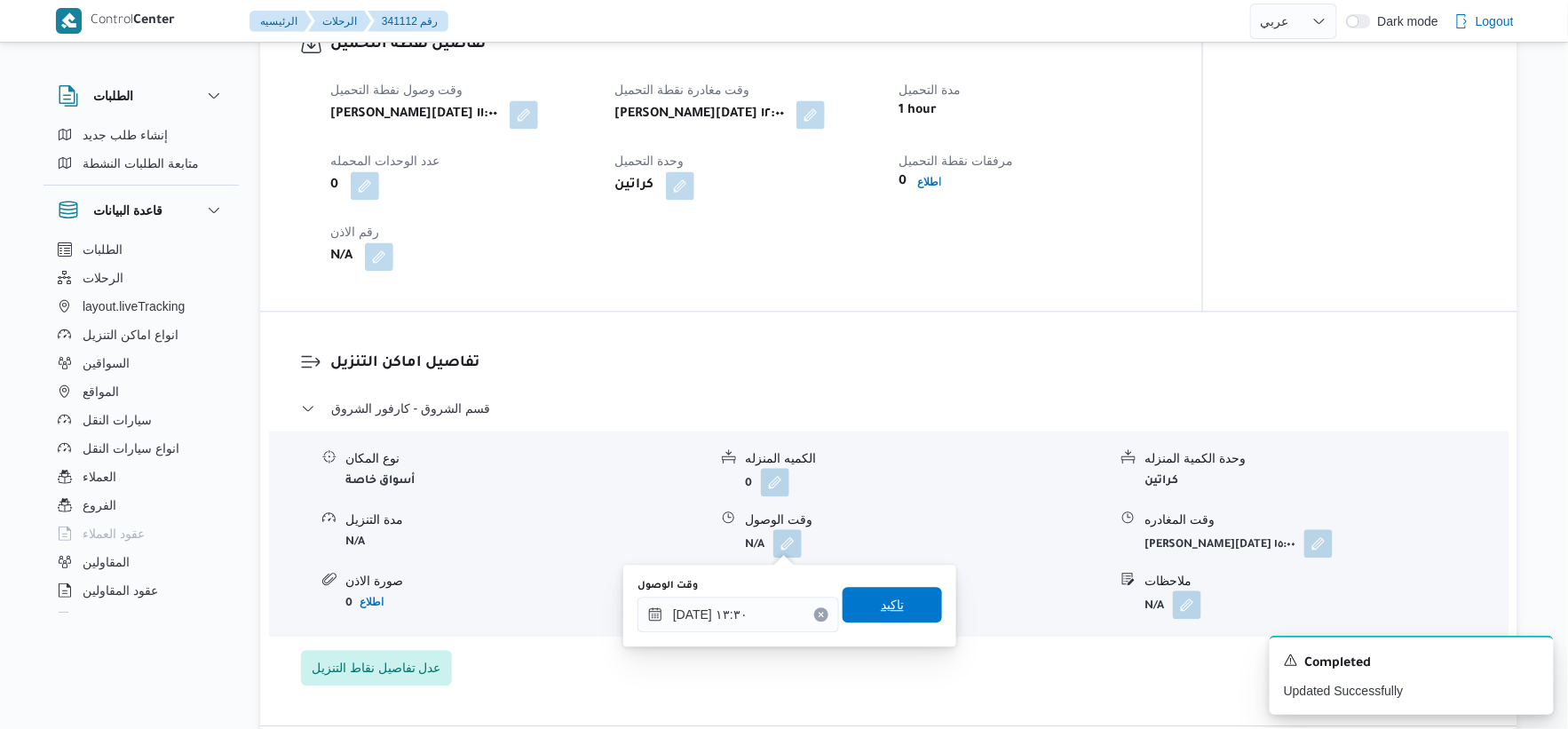
click at [893, 599] on span "تاكيد" at bounding box center [893, 604] width 99 height 35
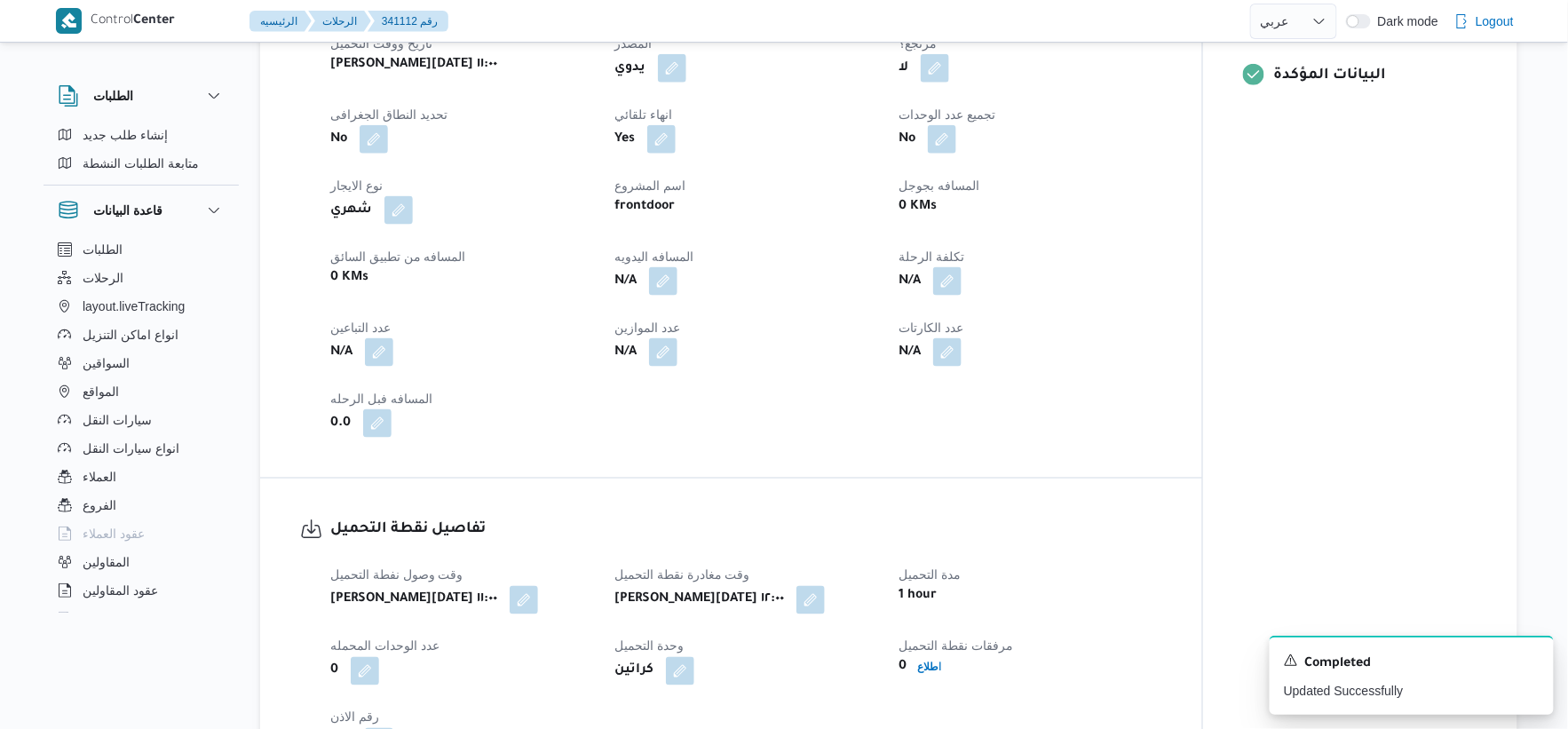
scroll to position [717, 0]
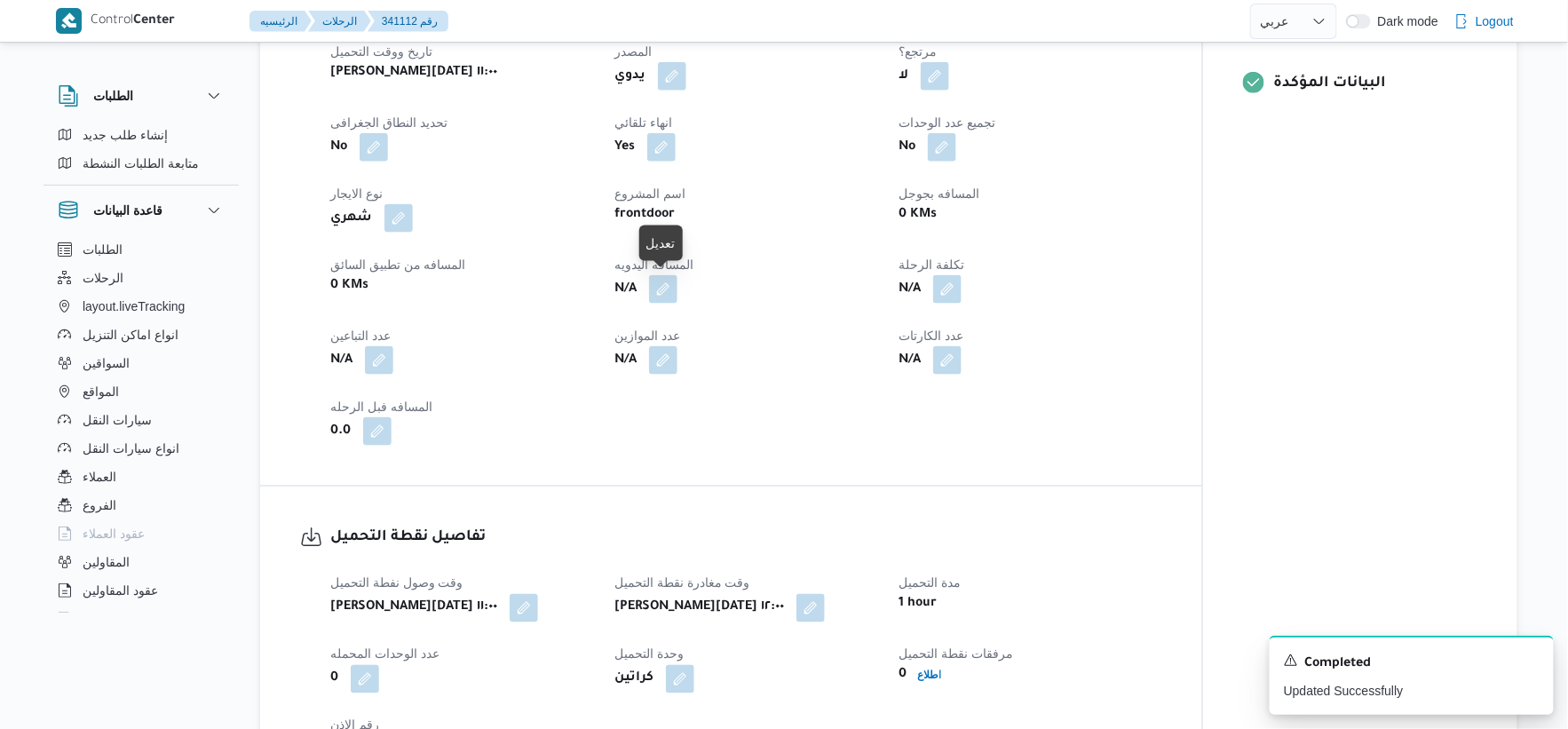
click at [662, 291] on button "button" at bounding box center [663, 289] width 28 height 28
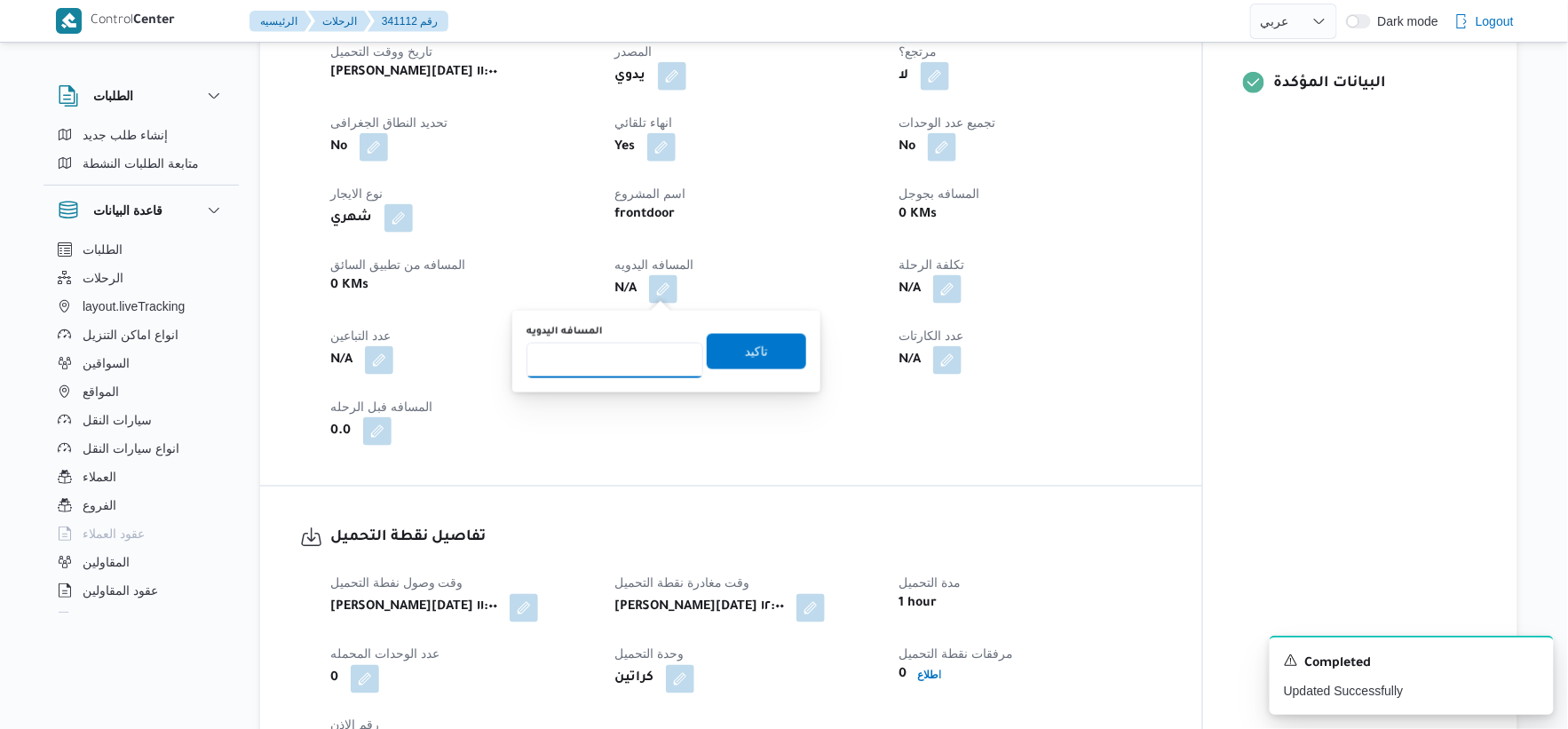
click at [614, 350] on input "المسافه اليدويه" at bounding box center [615, 360] width 177 height 35
type input "223"
click at [776, 351] on span "تاكيد" at bounding box center [756, 350] width 99 height 35
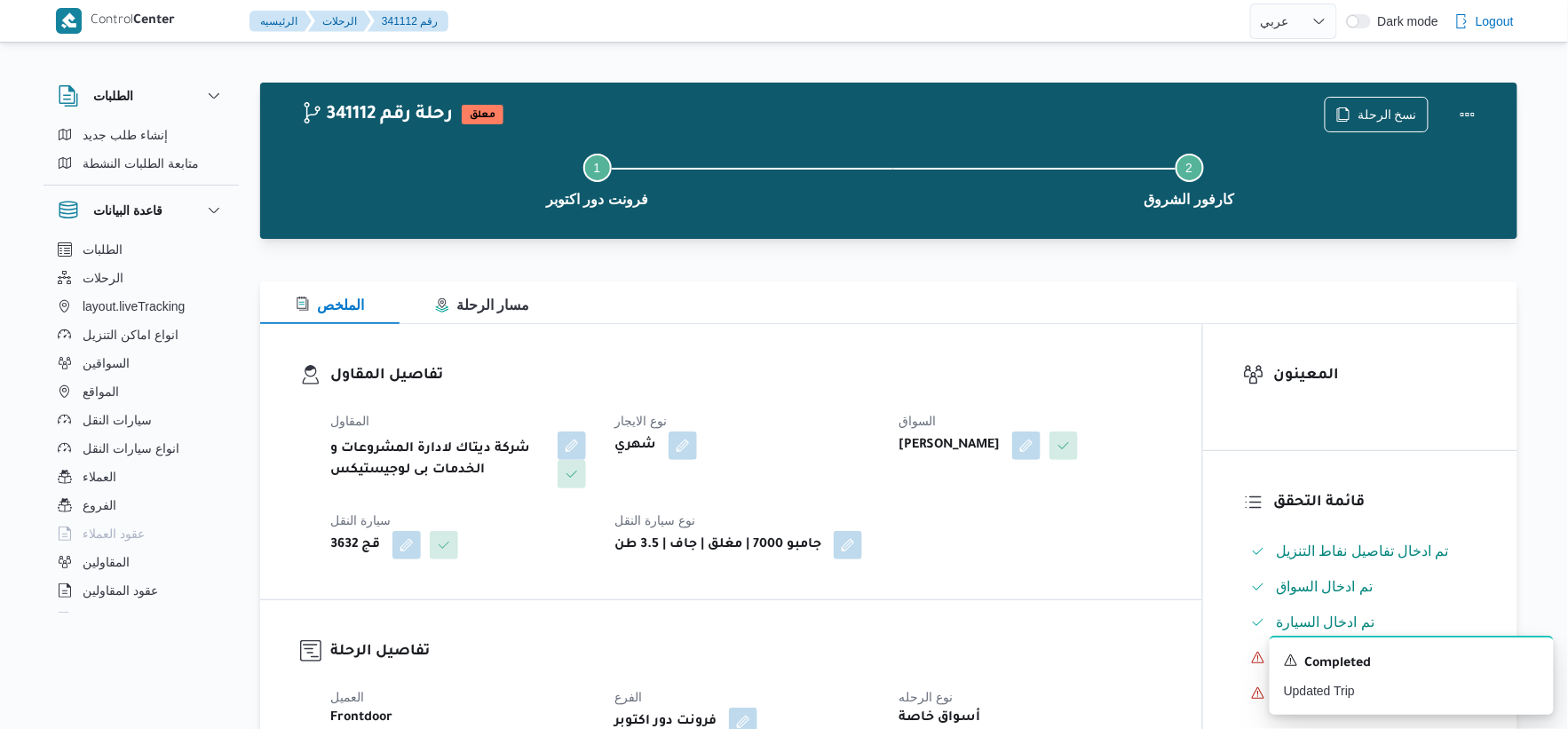
scroll to position [0, 0]
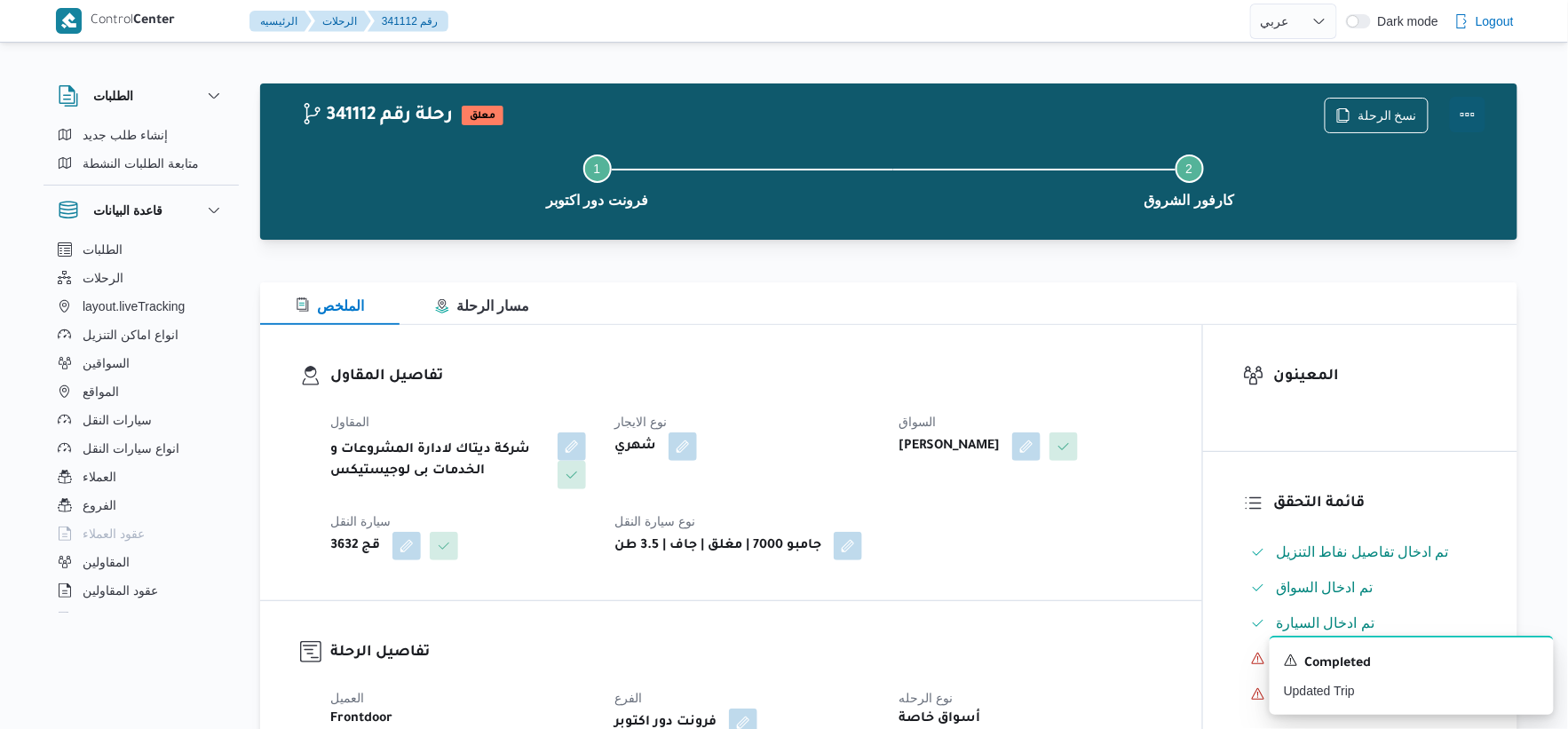
click at [1469, 110] on button "Actions" at bounding box center [1468, 114] width 35 height 35
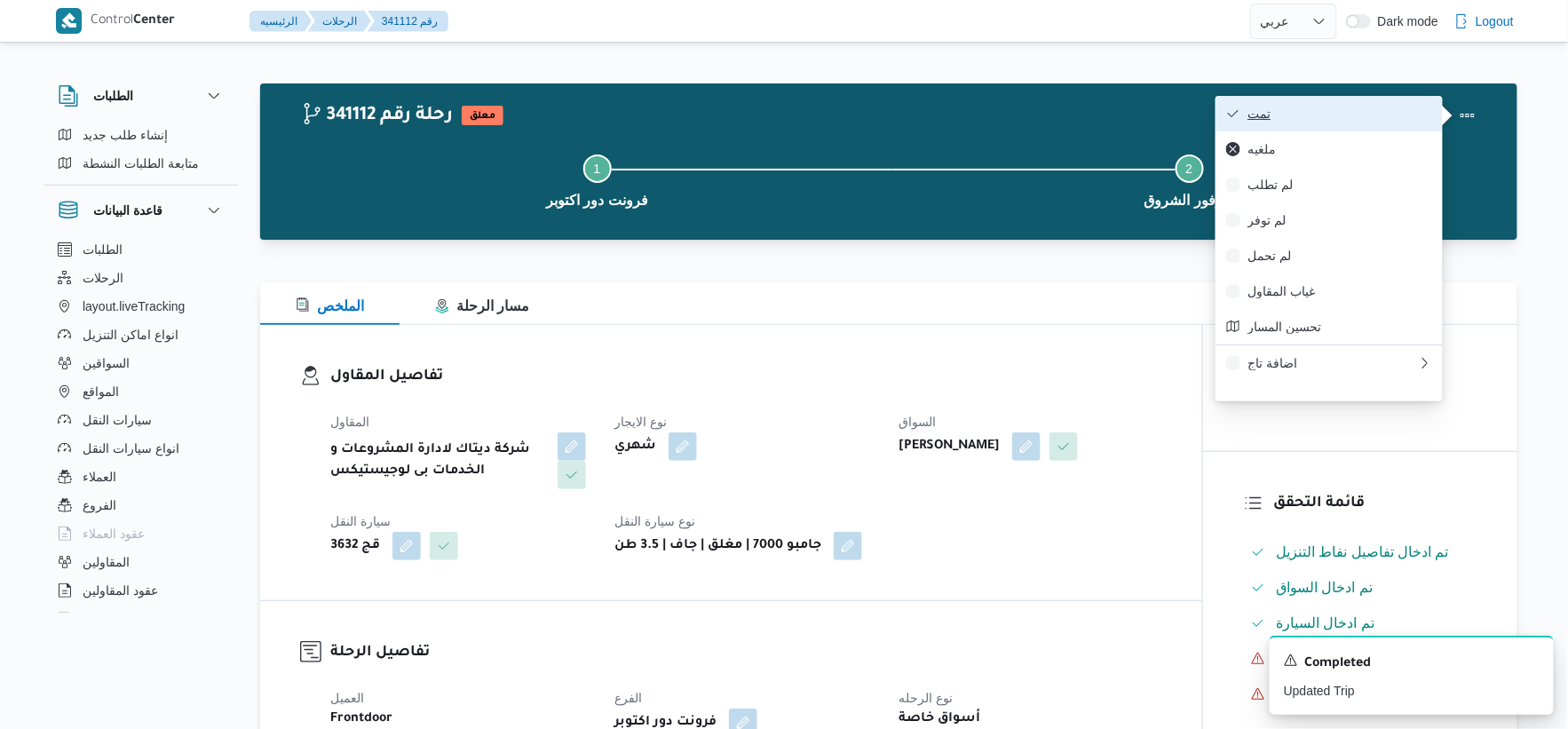
click at [1316, 117] on span "تمت" at bounding box center [1340, 113] width 185 height 15
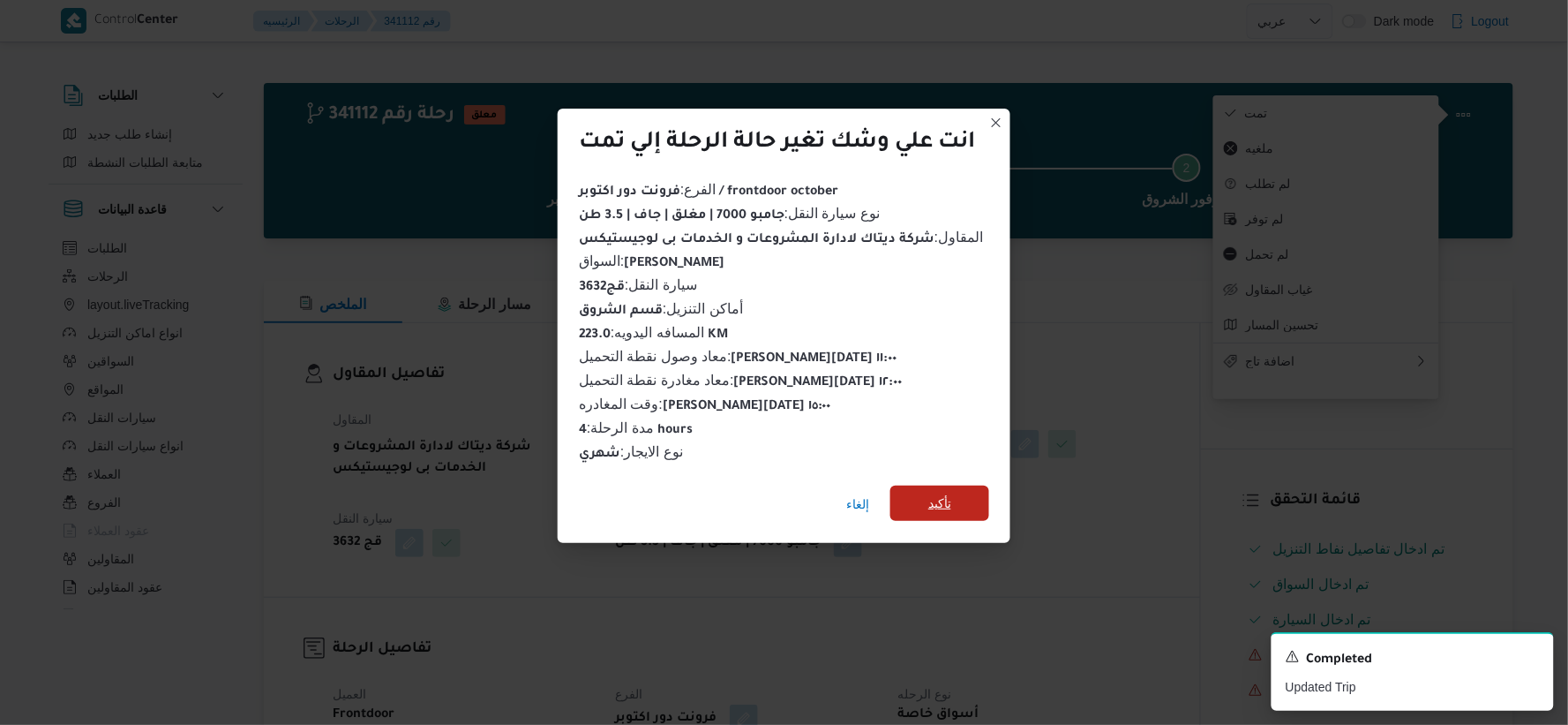
click at [967, 492] on span "تأكيد" at bounding box center [940, 503] width 99 height 35
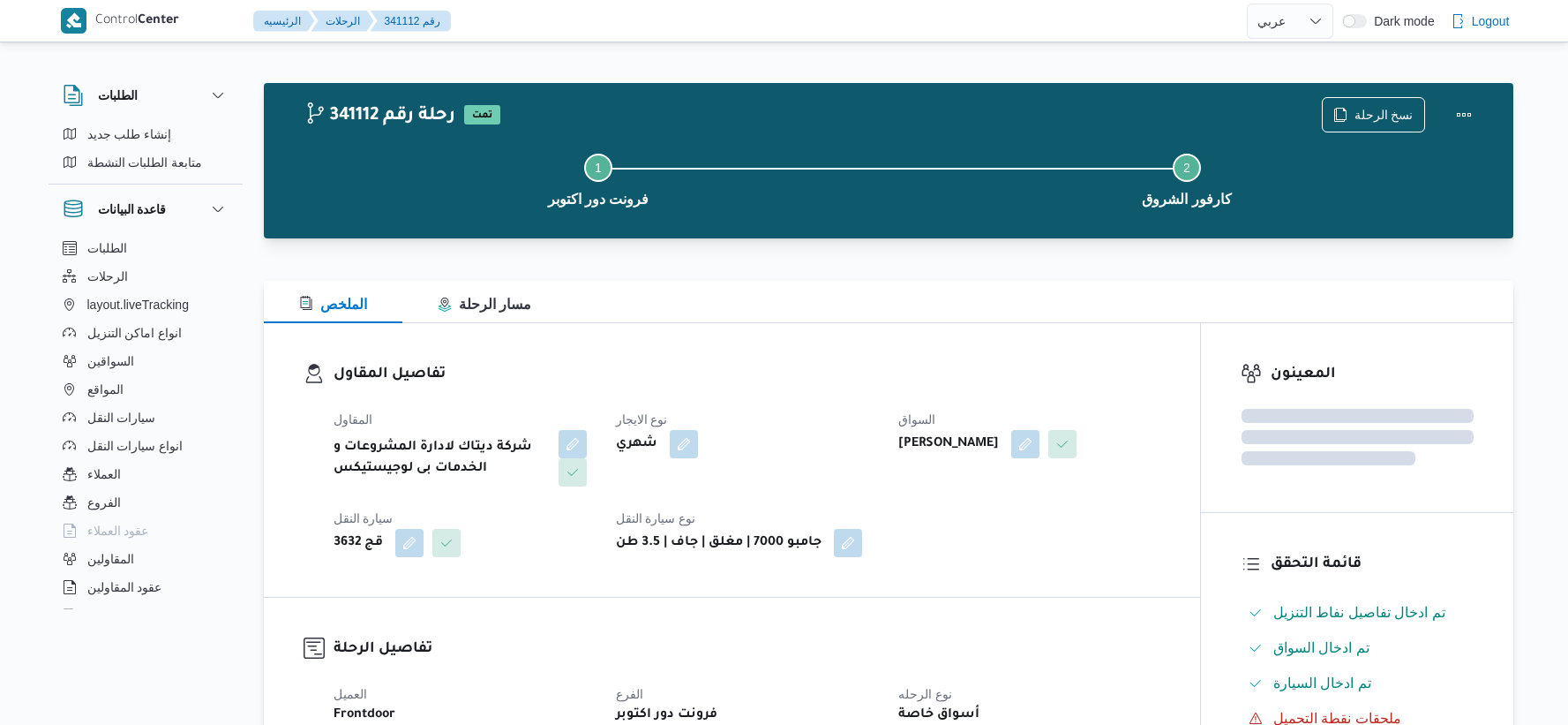
select select "ar"
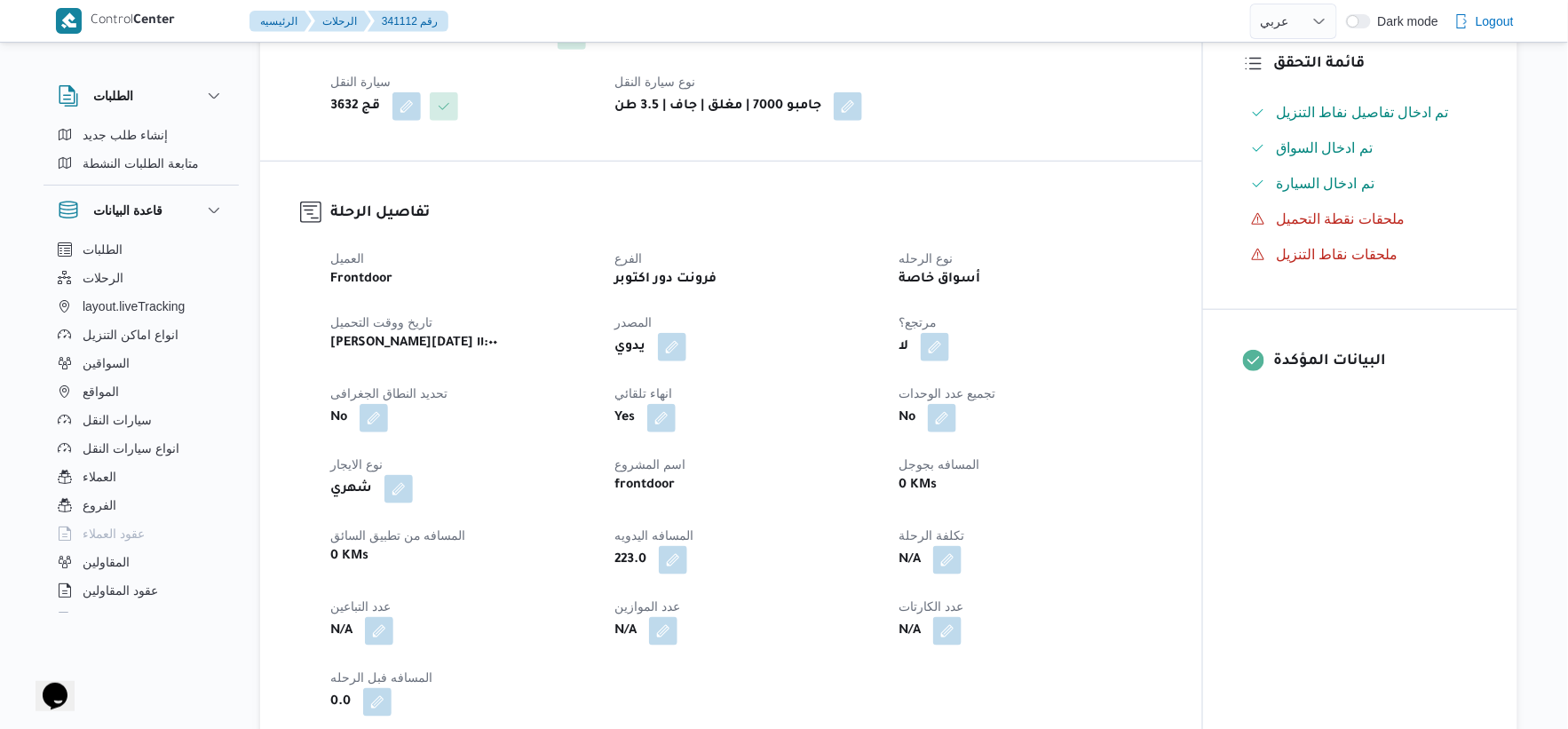
scroll to position [788, 0]
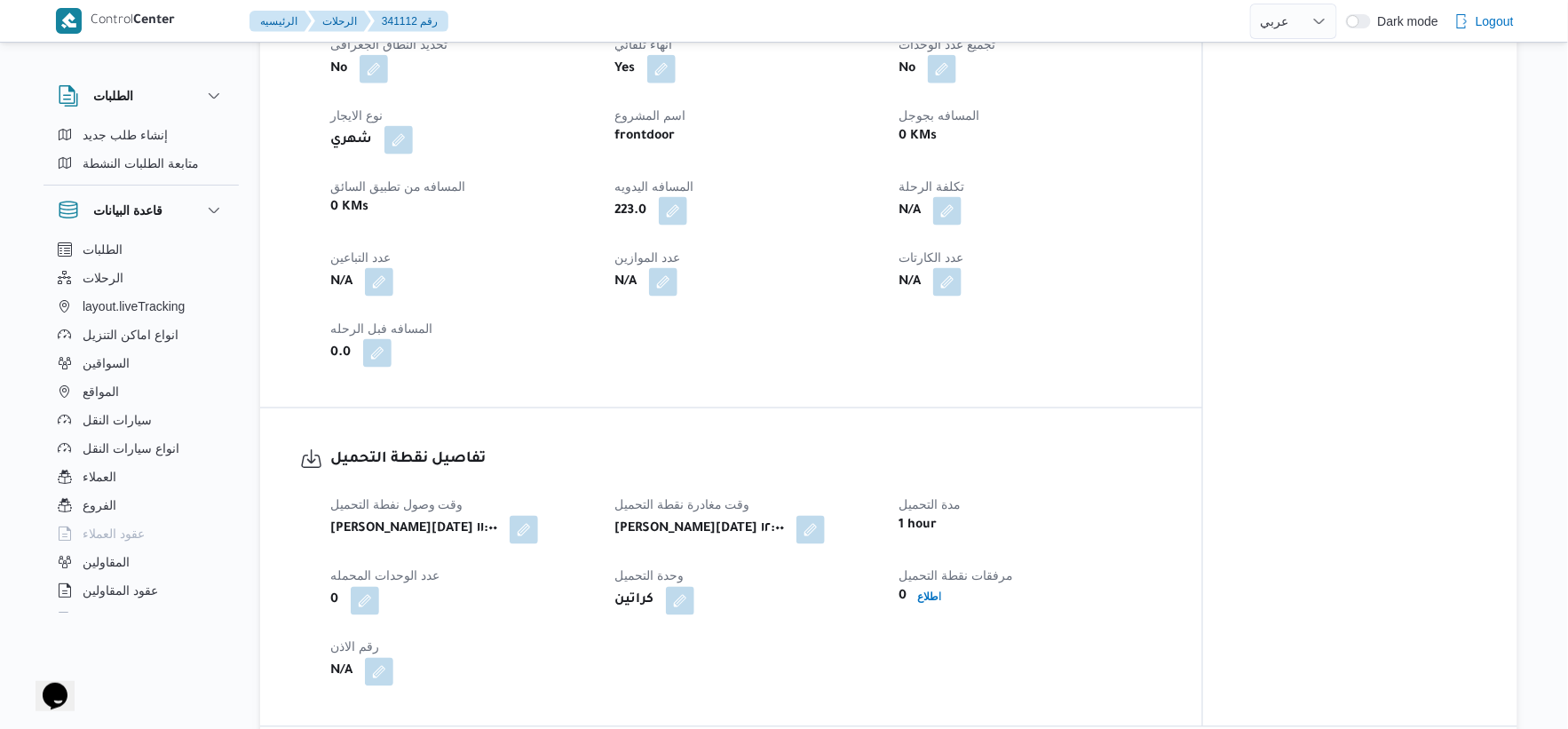
select select "ar"
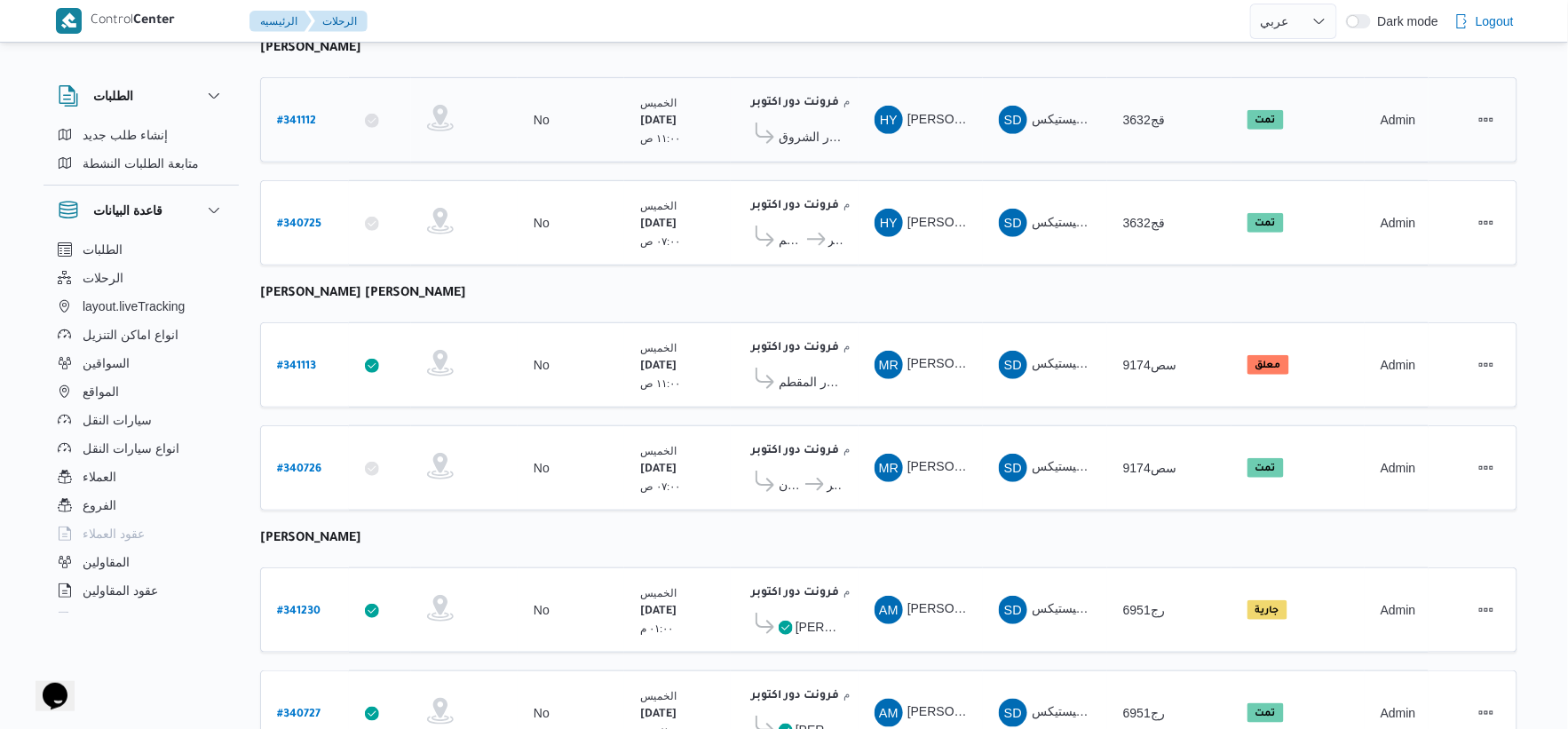
scroll to position [323, 0]
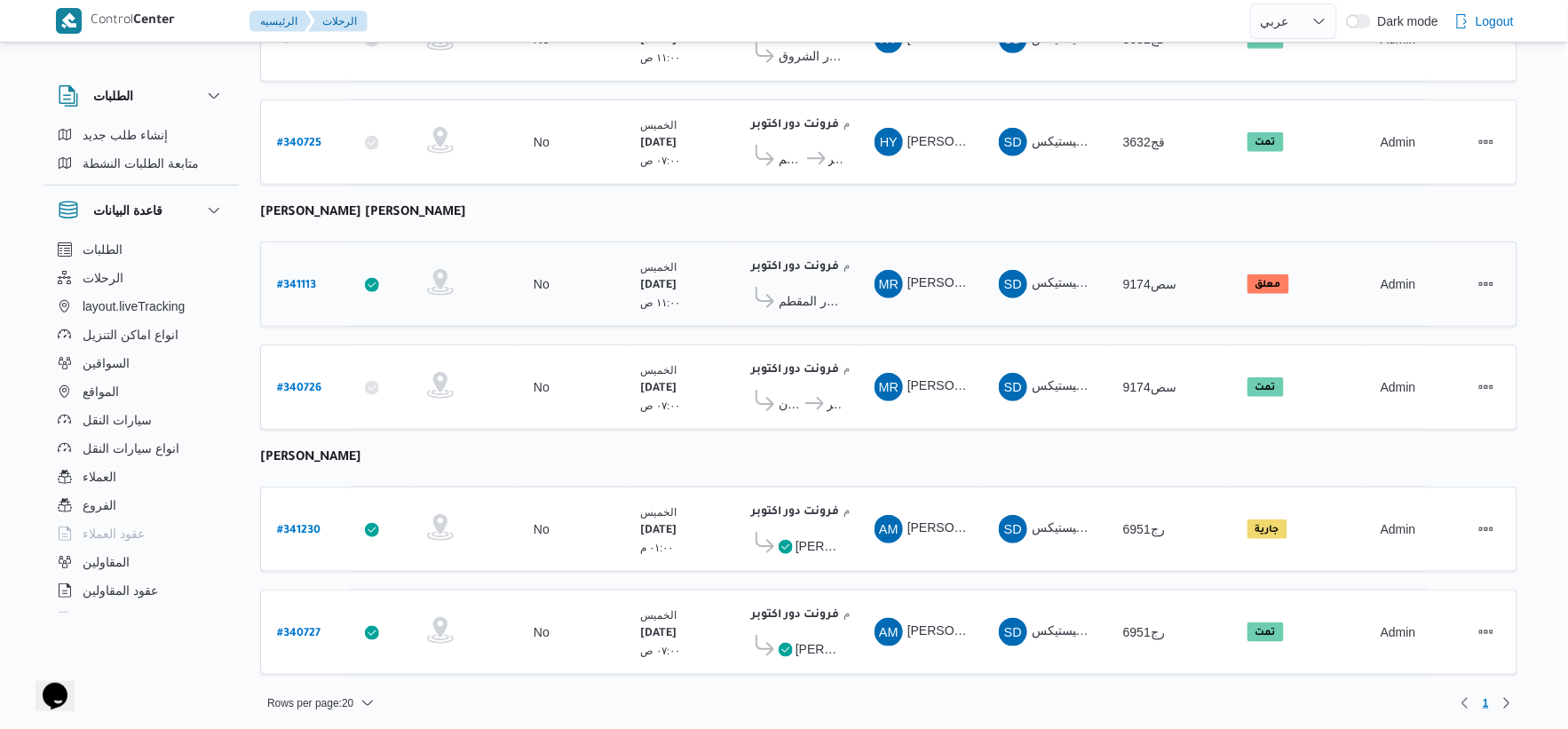
click at [303, 284] on b "# 341113" at bounding box center [297, 285] width 39 height 13
select select "ar"
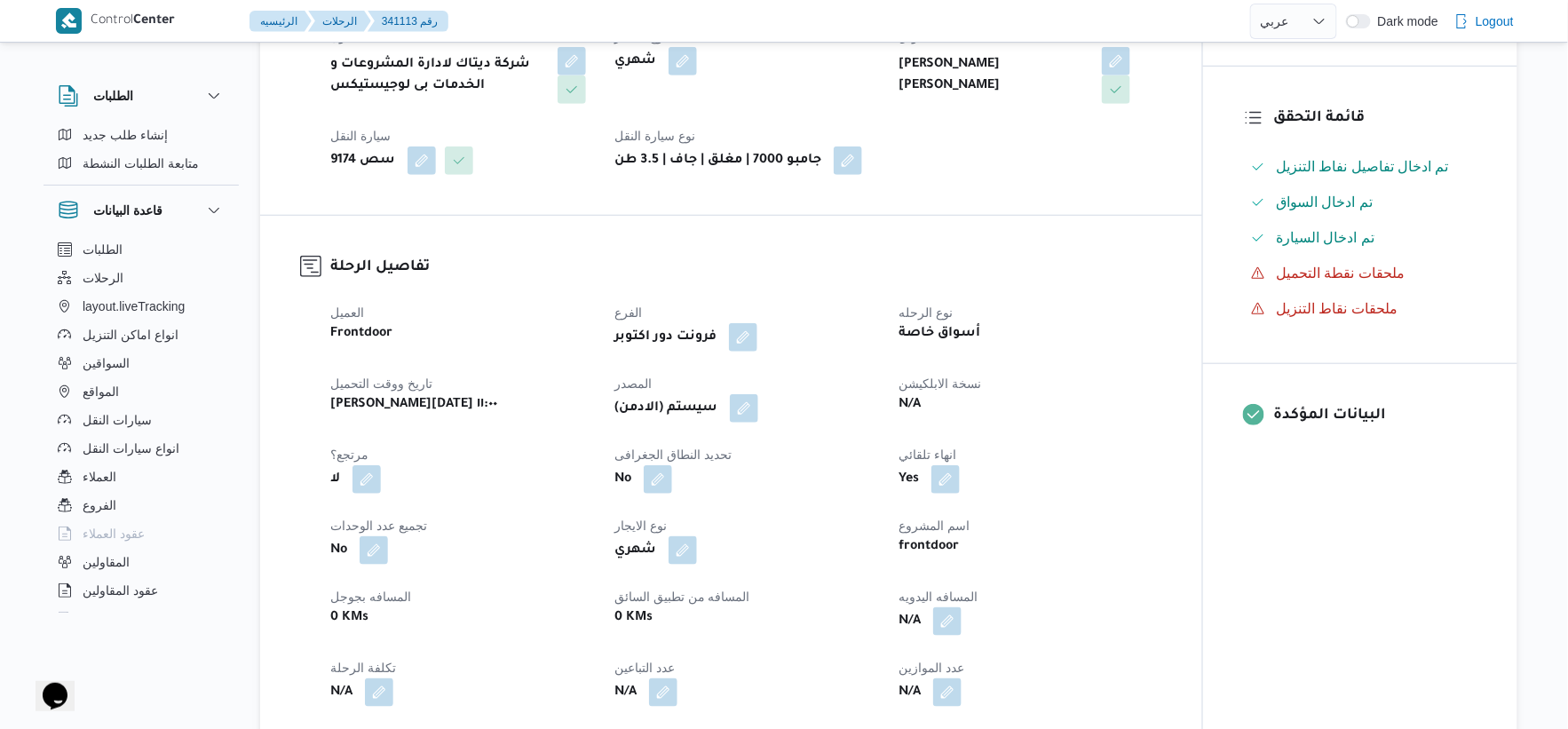
scroll to position [492, 0]
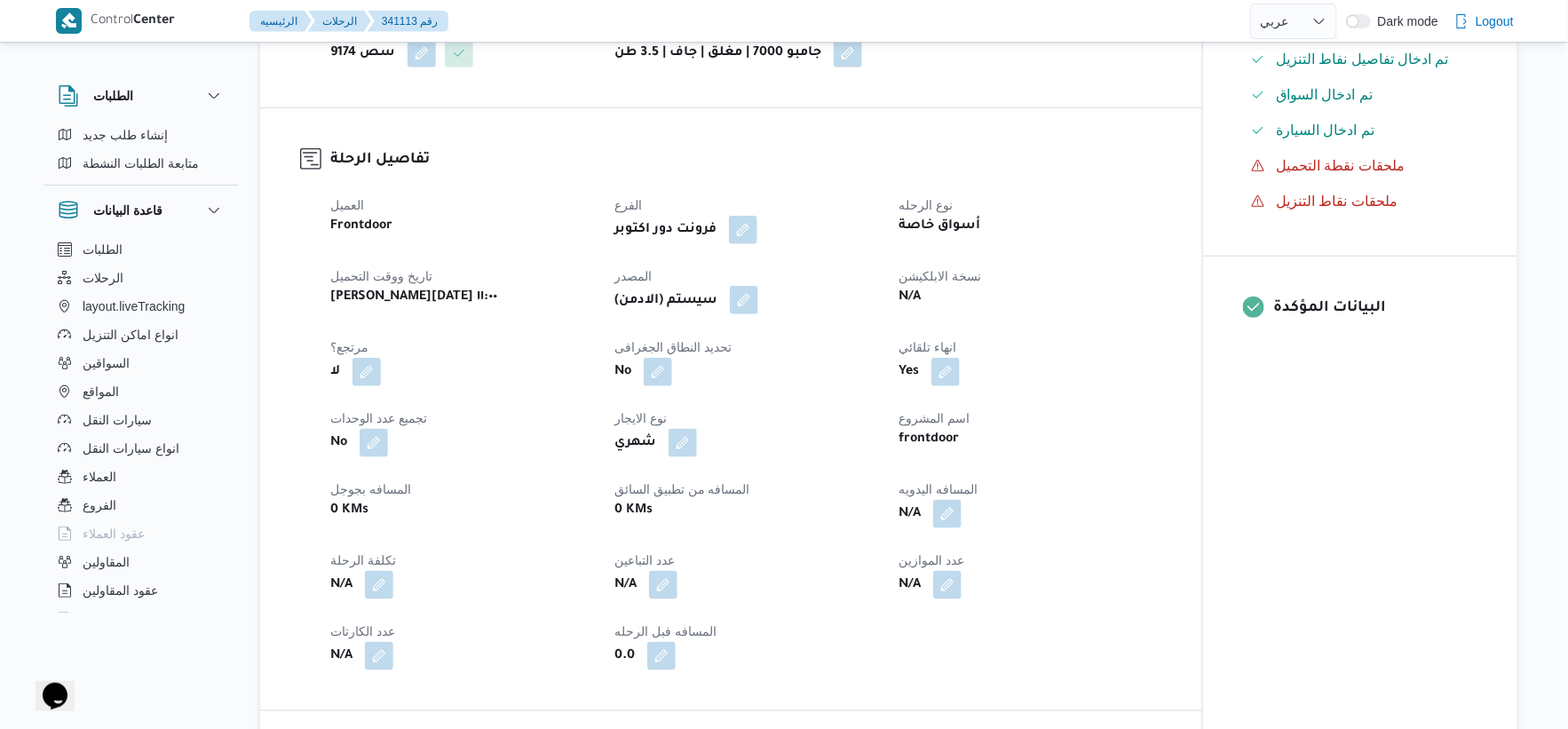
click at [751, 297] on button "button" at bounding box center [744, 300] width 28 height 28
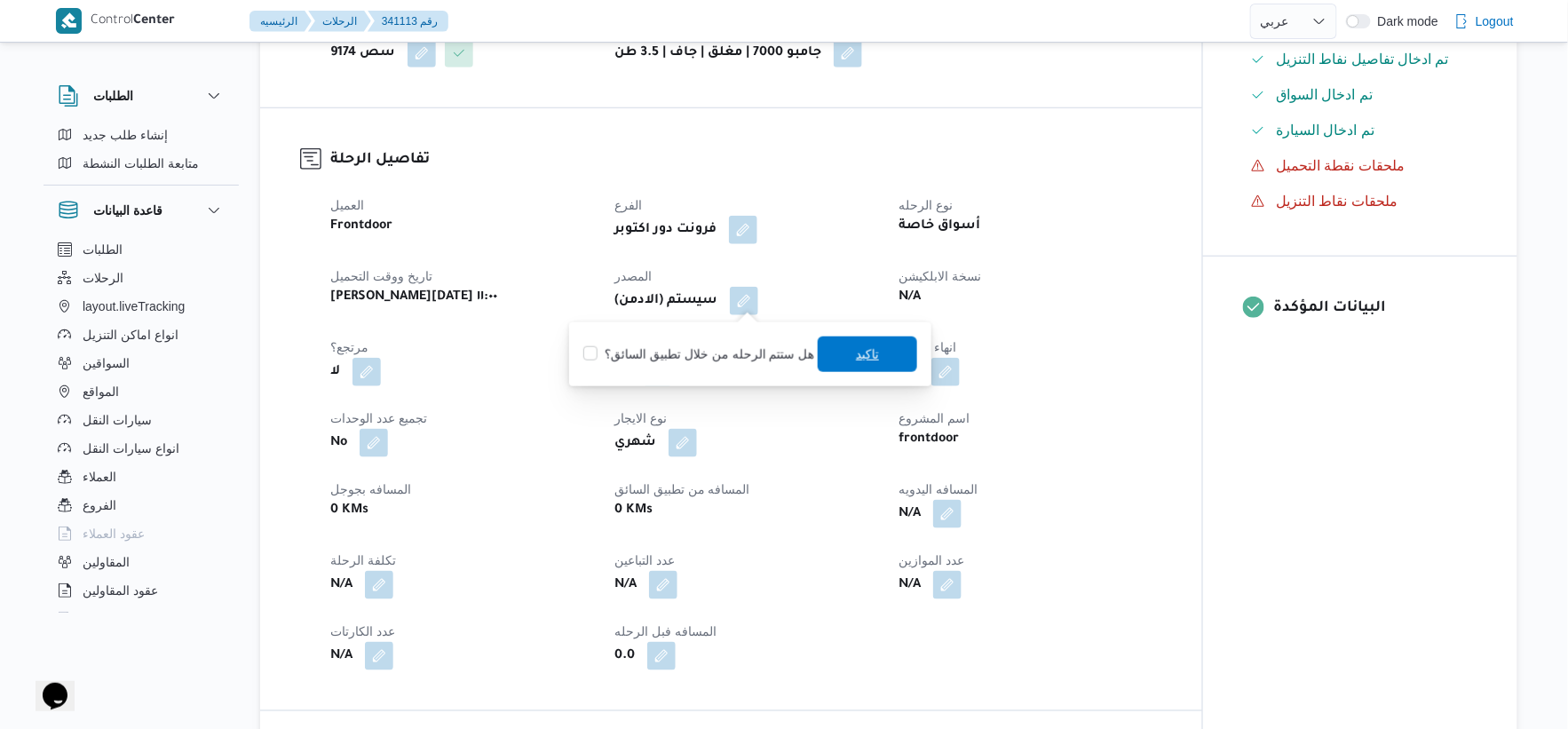
click at [873, 369] on span "تاكيد" at bounding box center [867, 354] width 99 height 35
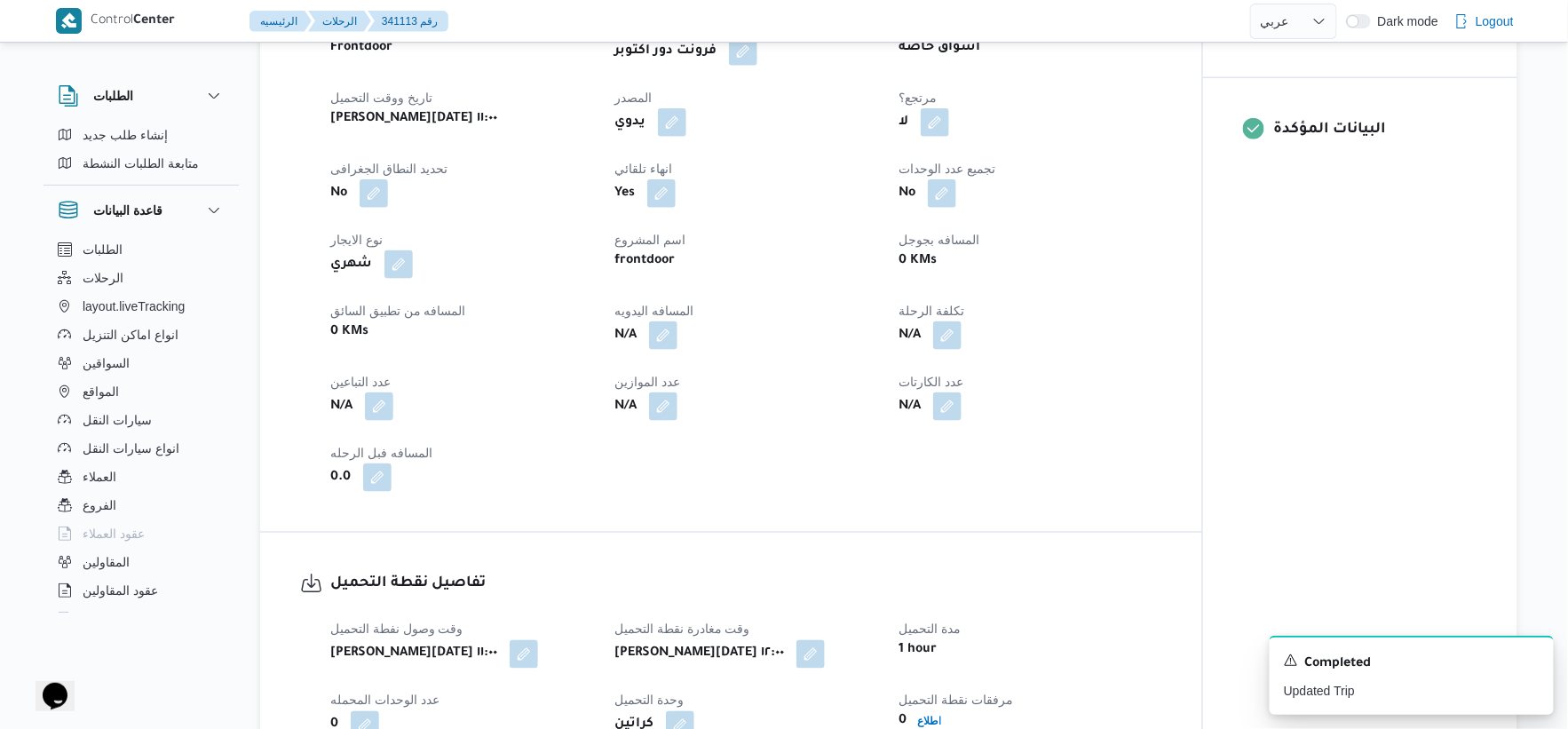
scroll to position [1085, 0]
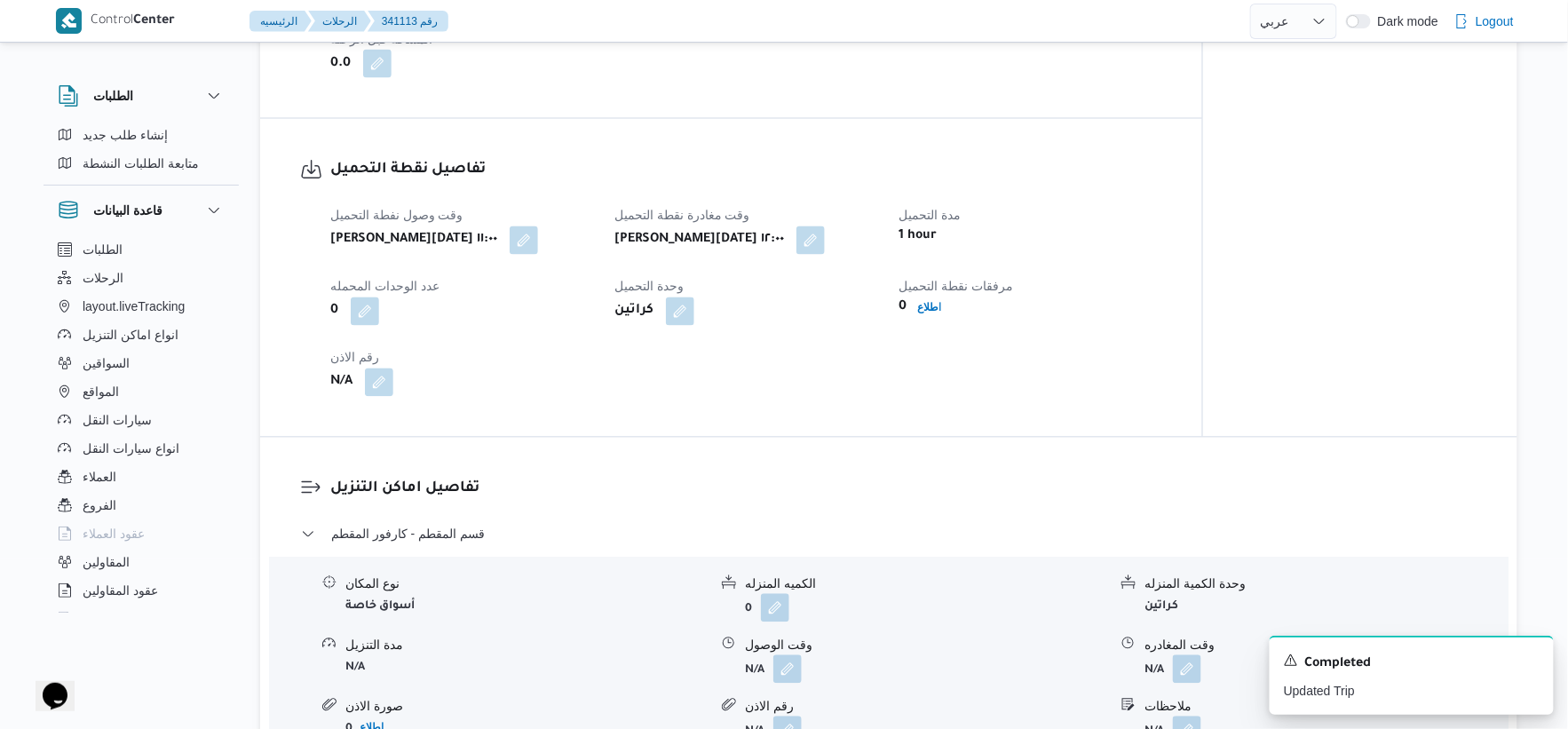
select select "ar"
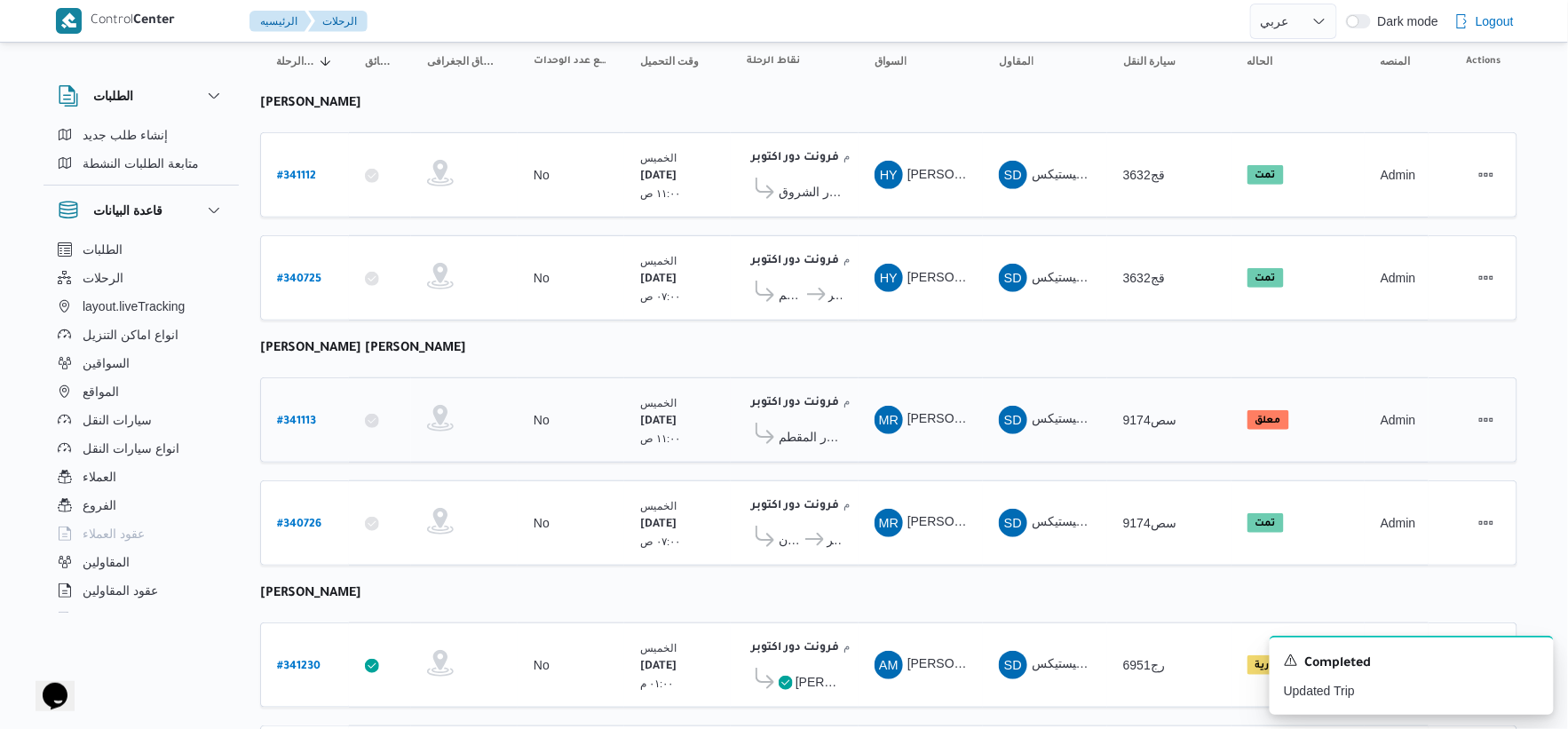
scroll to position [323, 0]
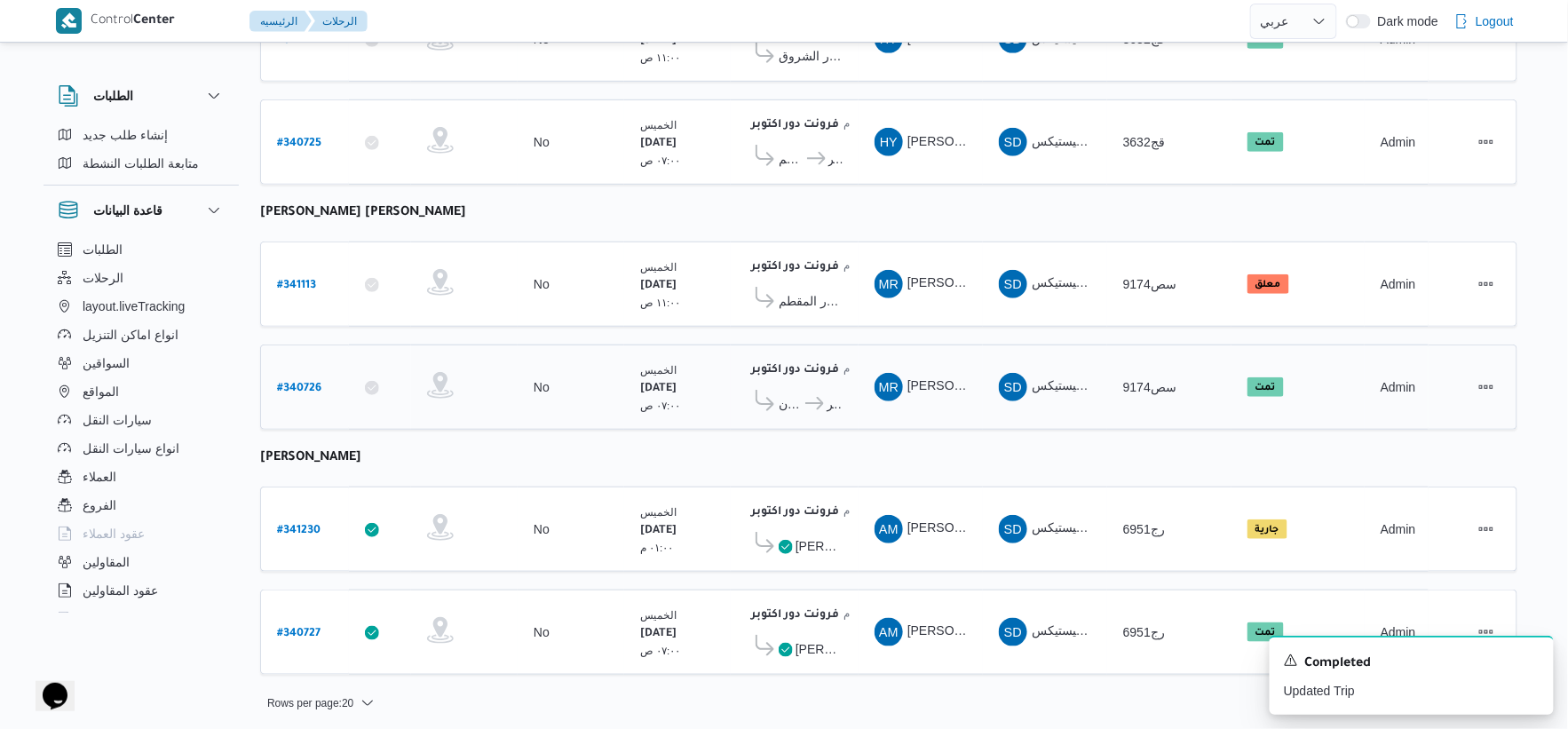
click at [794, 409] on span "كارفور حلوان" at bounding box center [790, 404] width 24 height 21
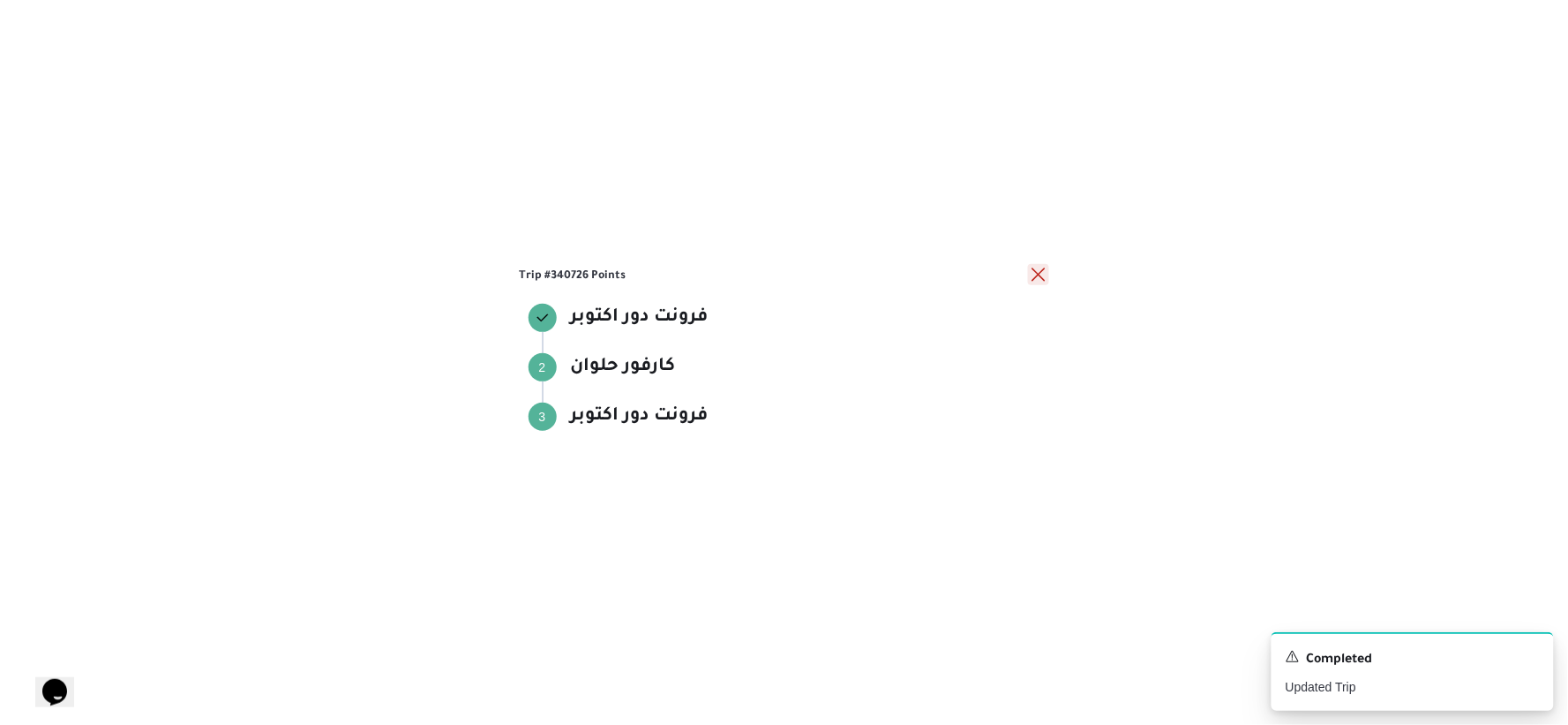
click at [1042, 274] on button "close" at bounding box center [1039, 275] width 21 height 21
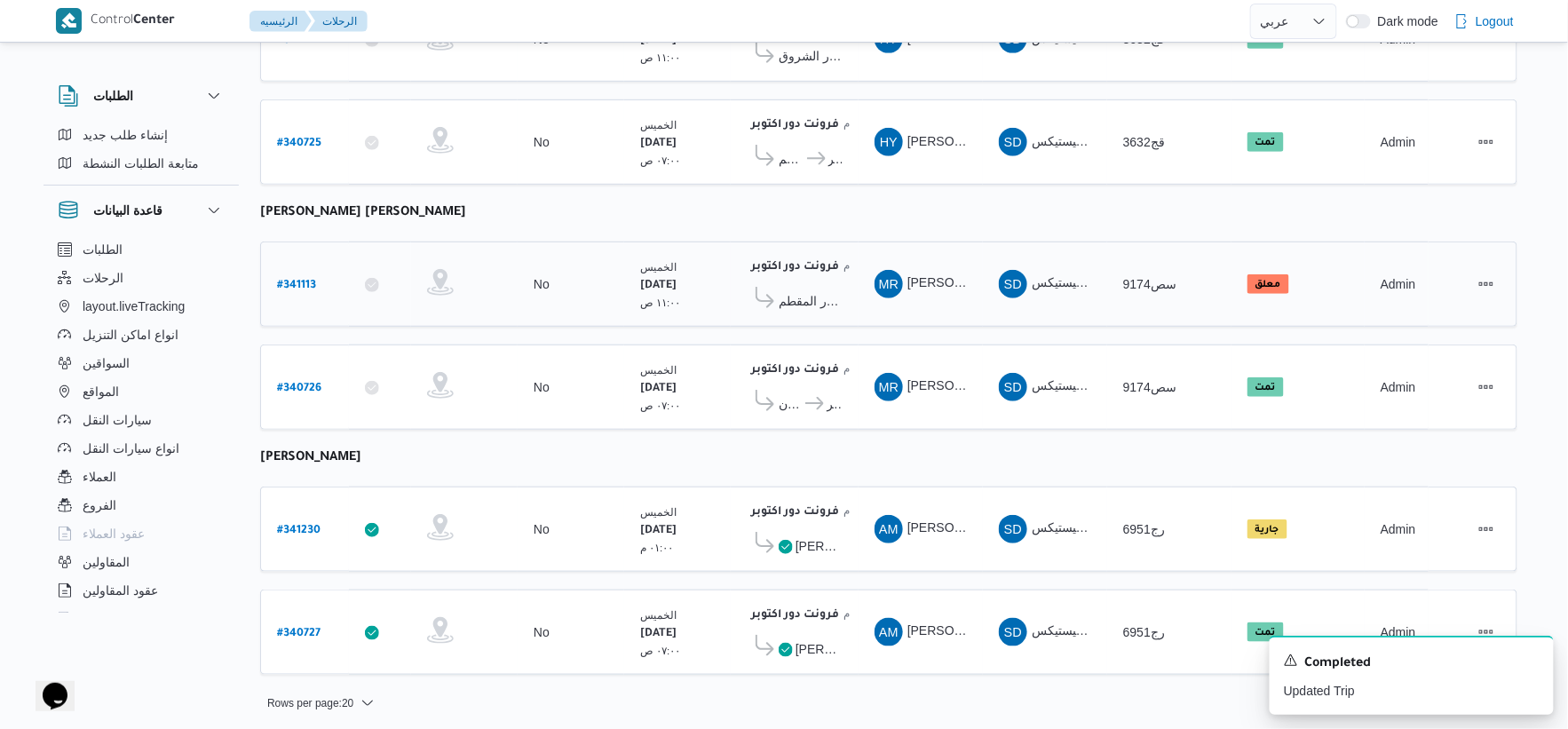
click at [303, 273] on link "# 341113" at bounding box center [297, 284] width 39 height 24
select select "ar"
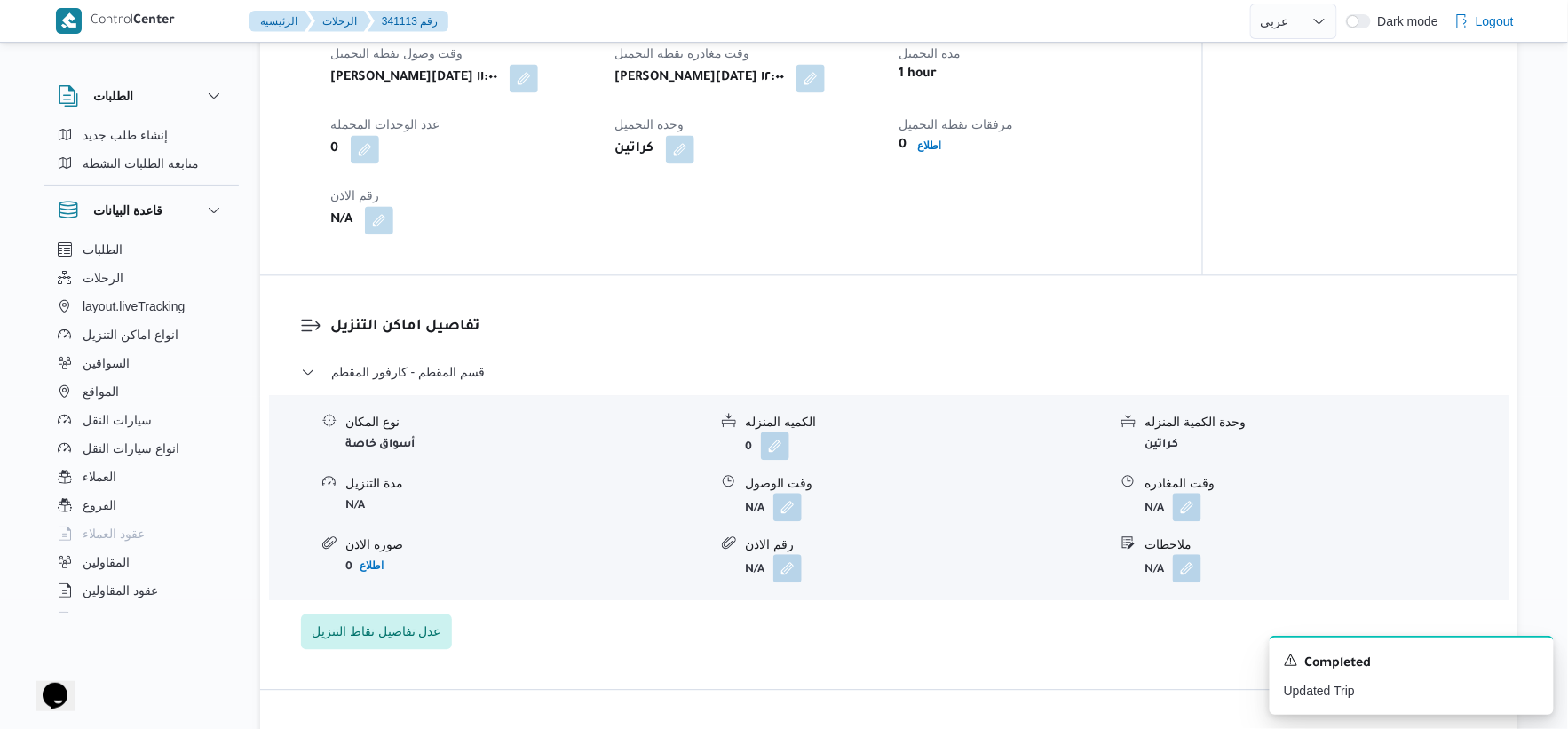
scroll to position [1282, 0]
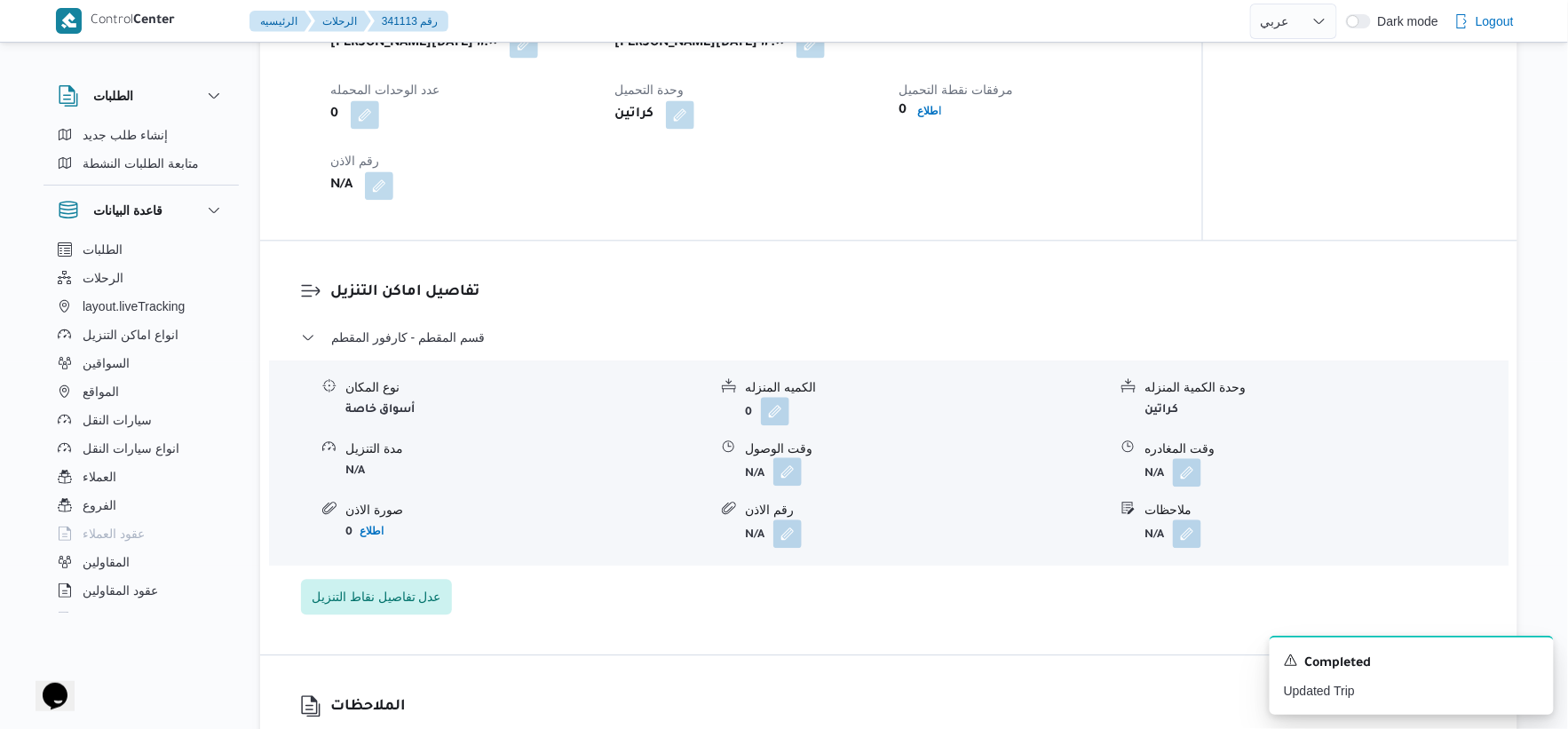
click at [799, 471] on button "button" at bounding box center [787, 471] width 28 height 28
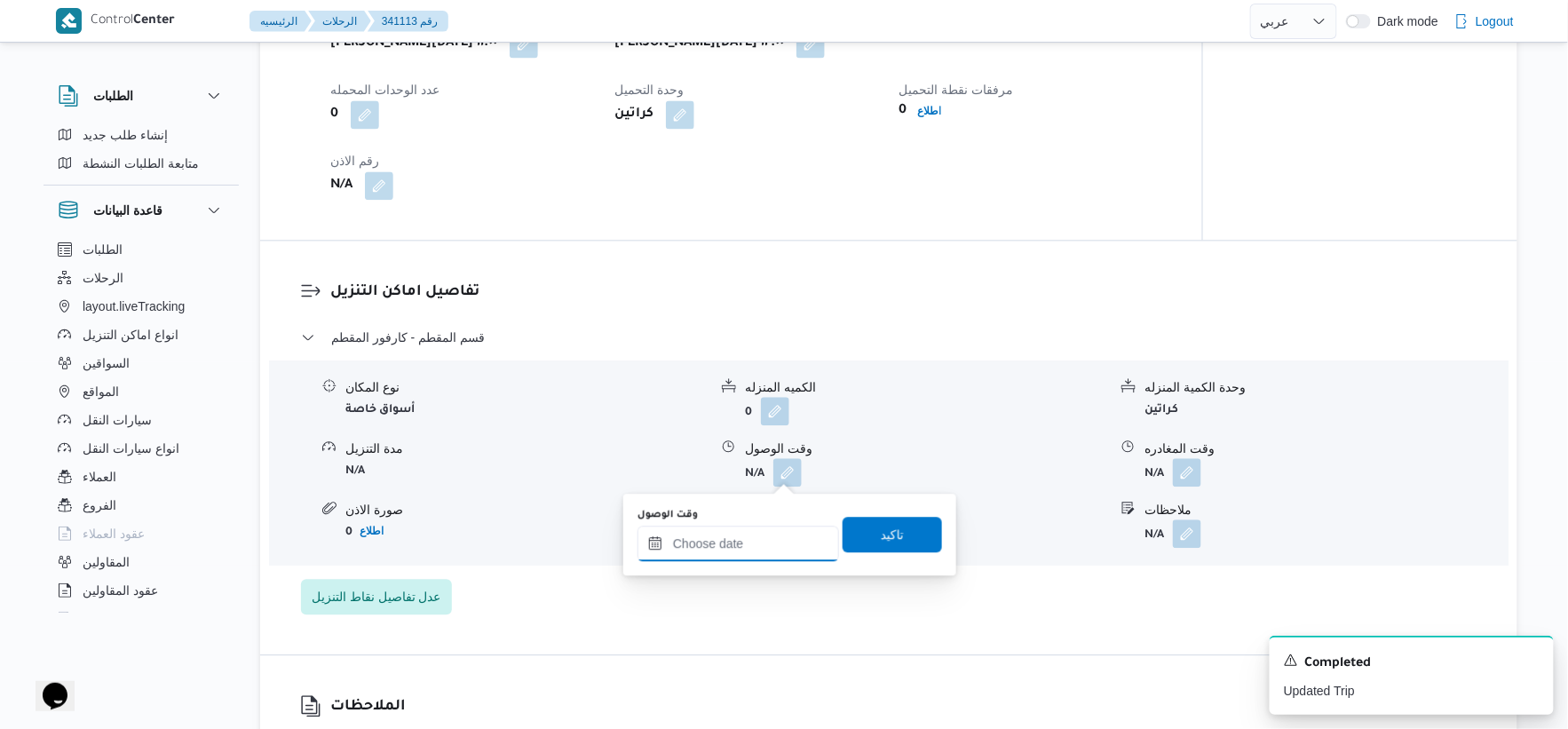
click at [755, 553] on input "وقت الوصول" at bounding box center [738, 543] width 201 height 35
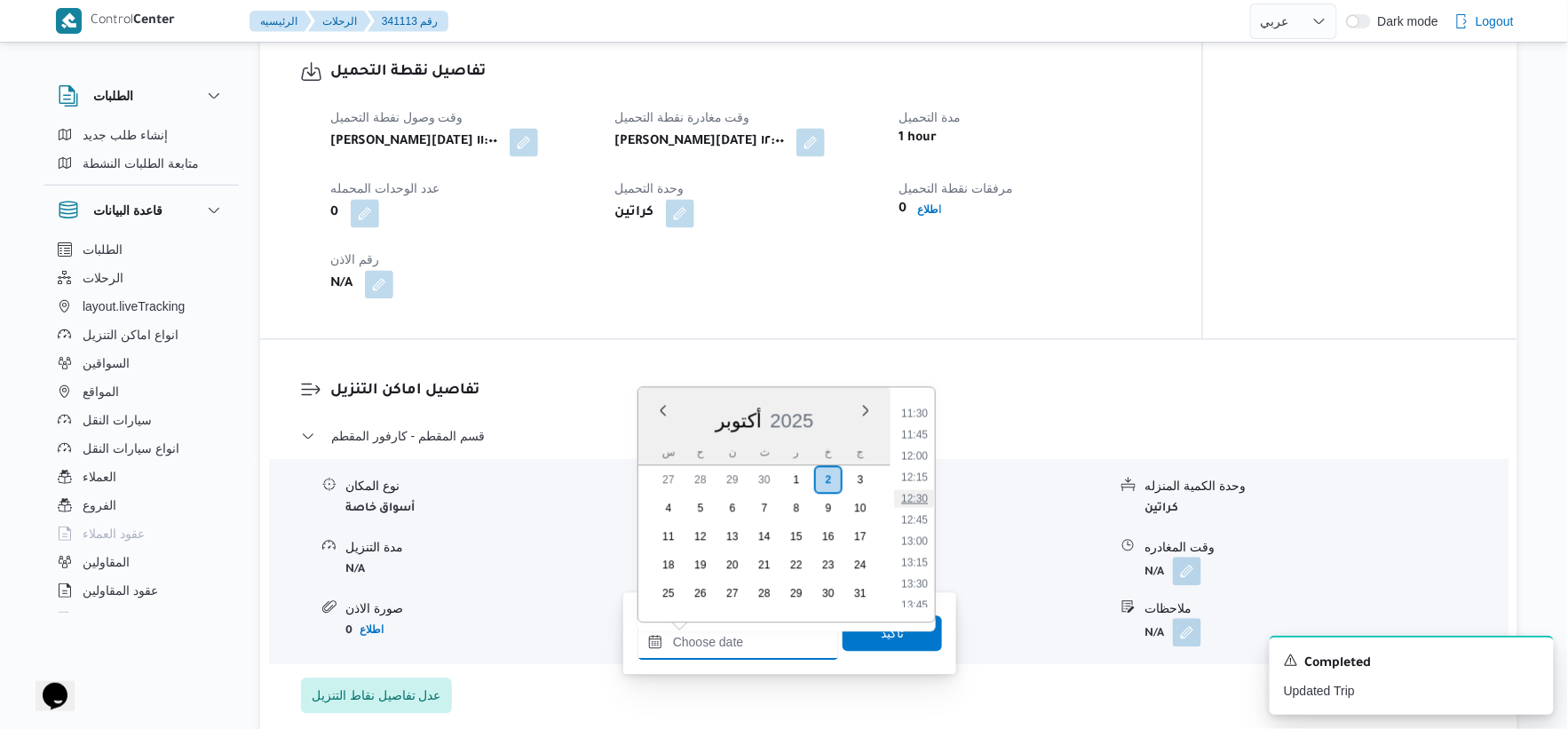
scroll to position [1025, 0]
click at [917, 530] on li "13:30" at bounding box center [915, 536] width 41 height 18
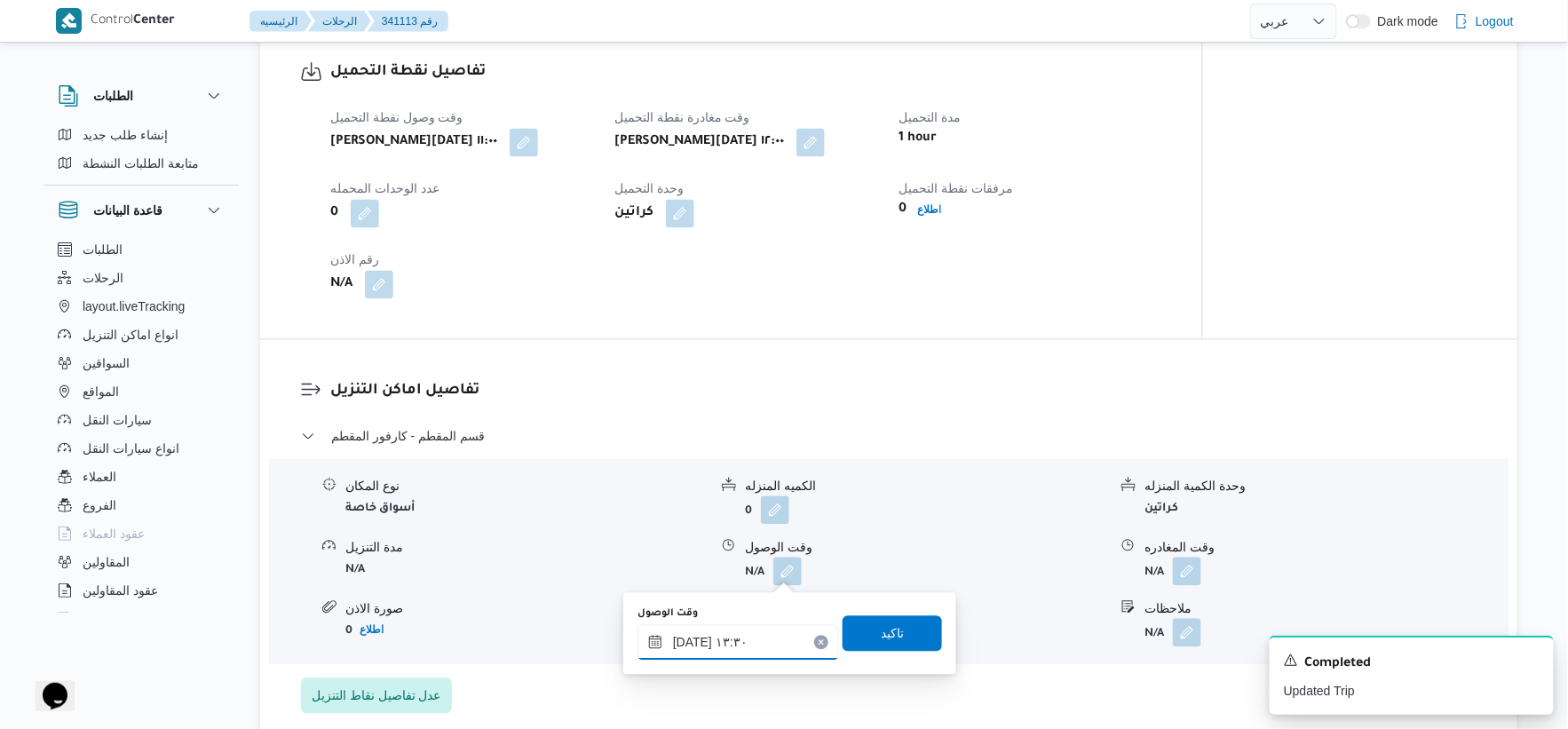
click at [747, 640] on input "٠٢/١٠/٢٠٢٥ ١٣:٣٠" at bounding box center [738, 641] width 201 height 35
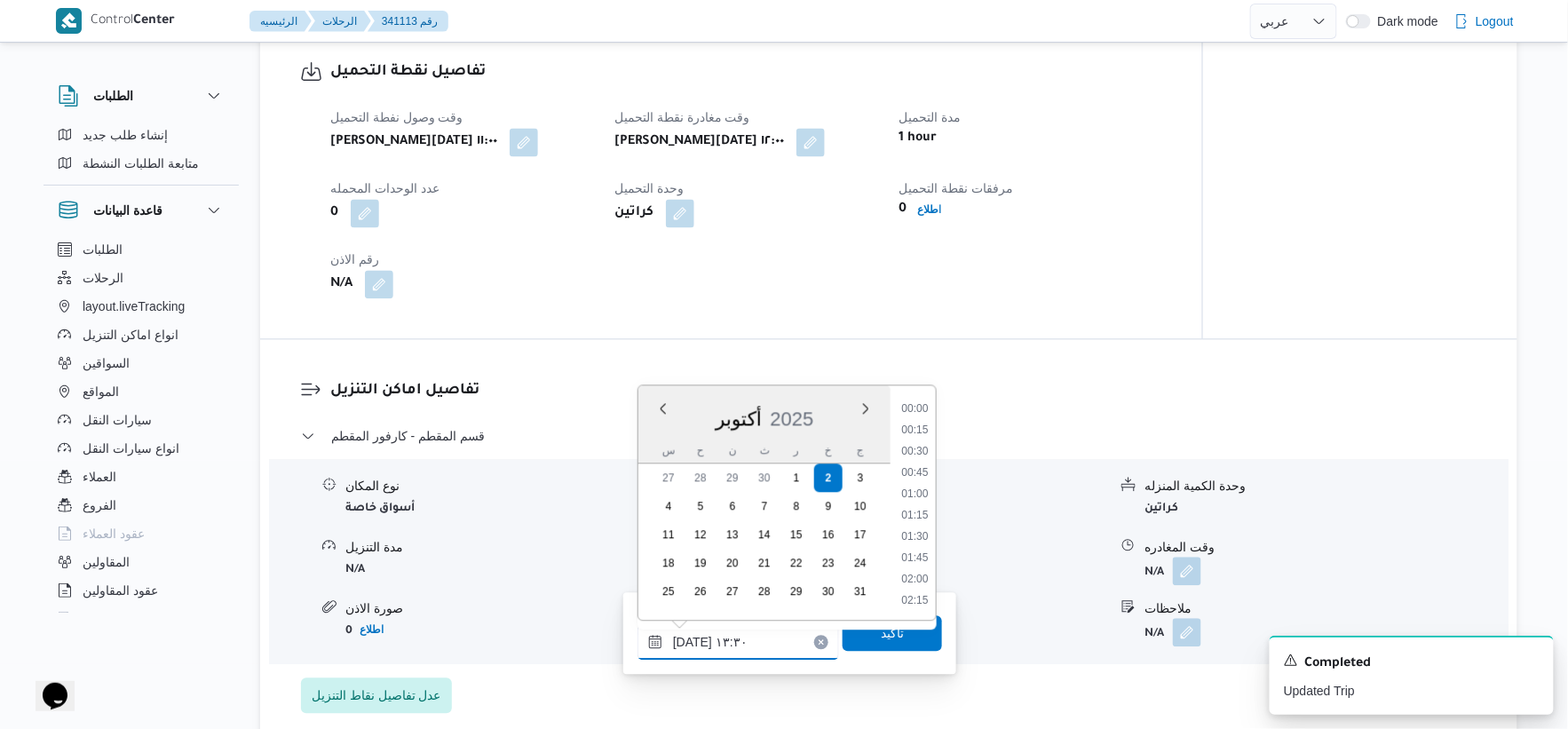
scroll to position [1044, 0]
click at [918, 466] on li "13:00" at bounding box center [915, 472] width 41 height 18
type input "[DATE] ١٣:٠٠"
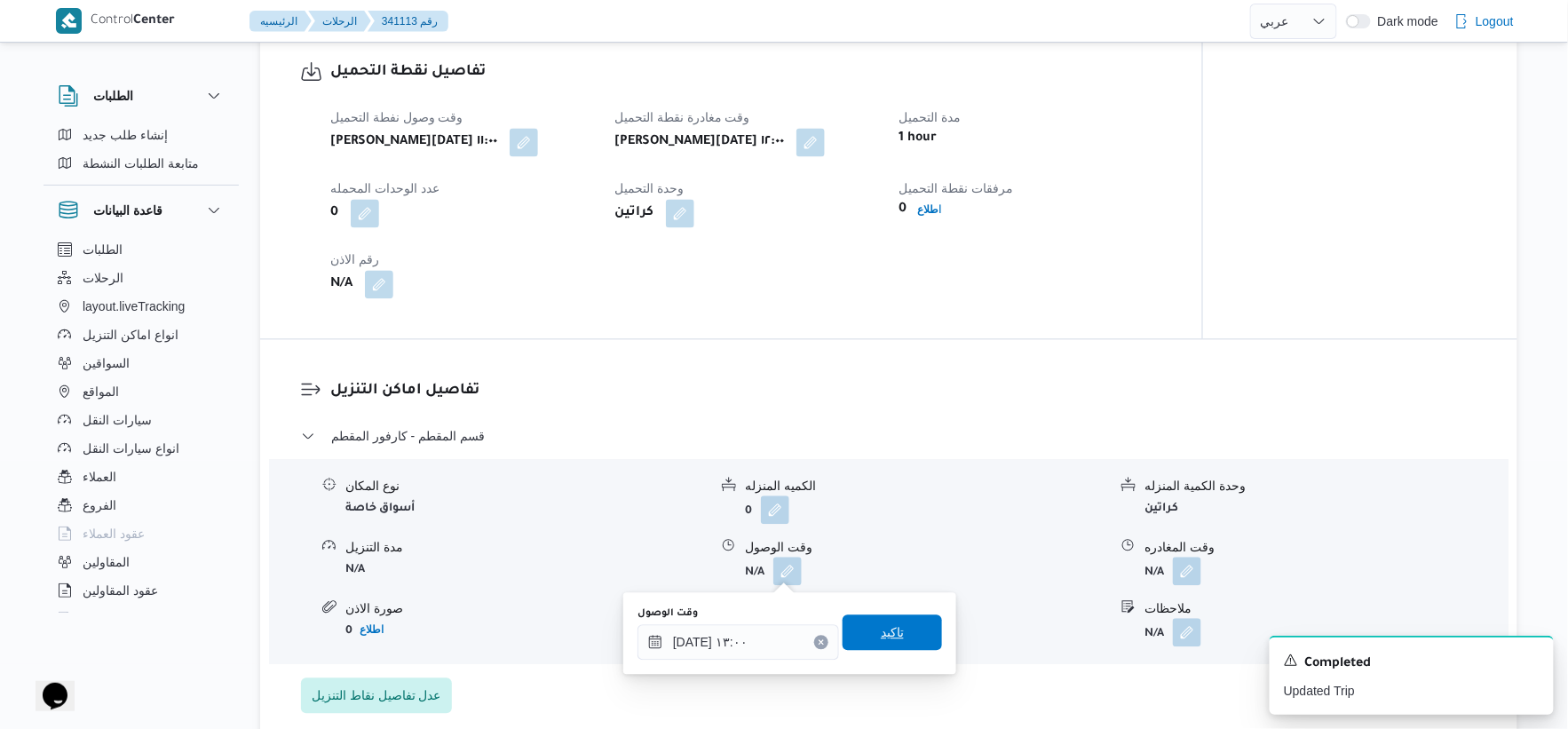
click at [894, 638] on span "تاكيد" at bounding box center [893, 632] width 99 height 35
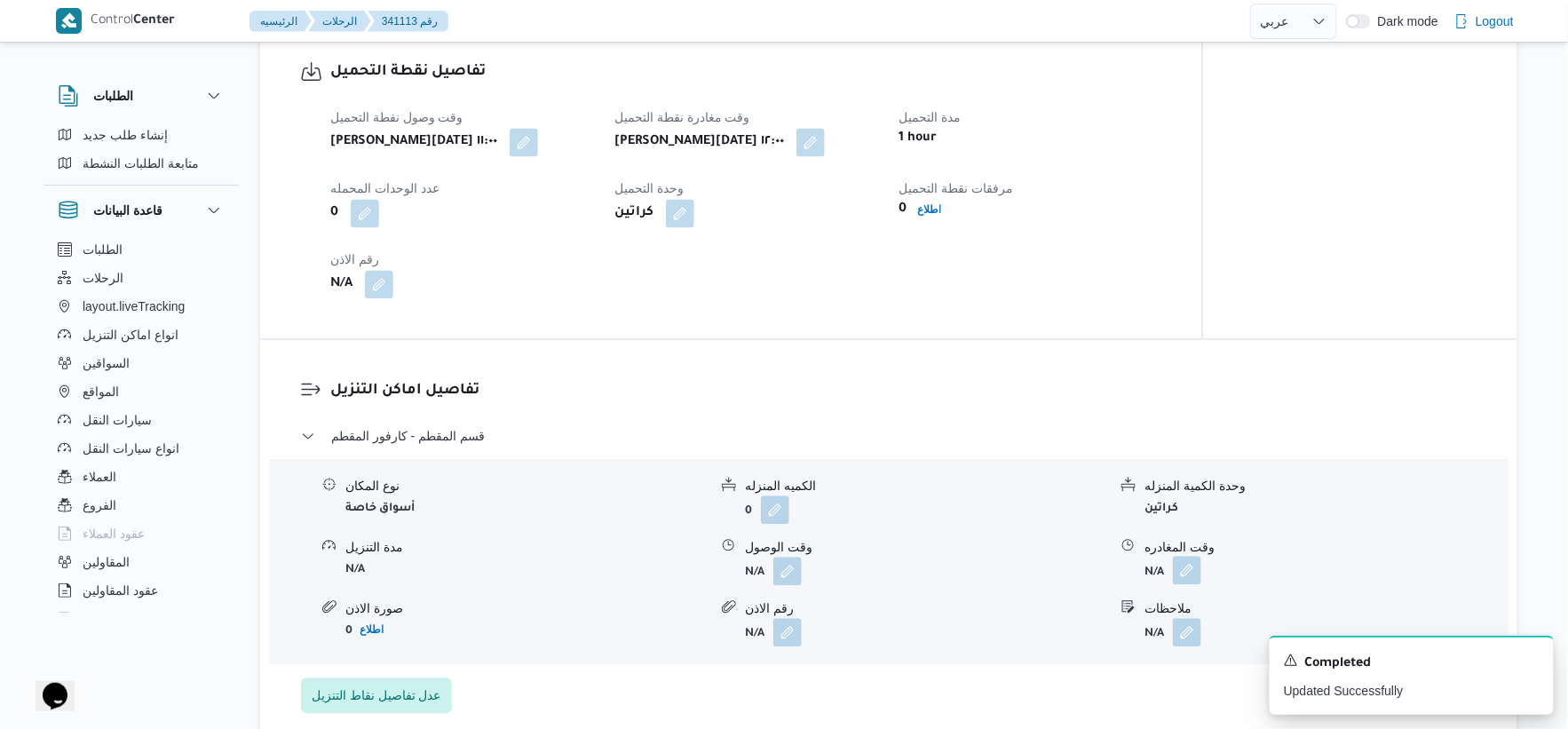
click at [1191, 566] on button "button" at bounding box center [1186, 569] width 28 height 28
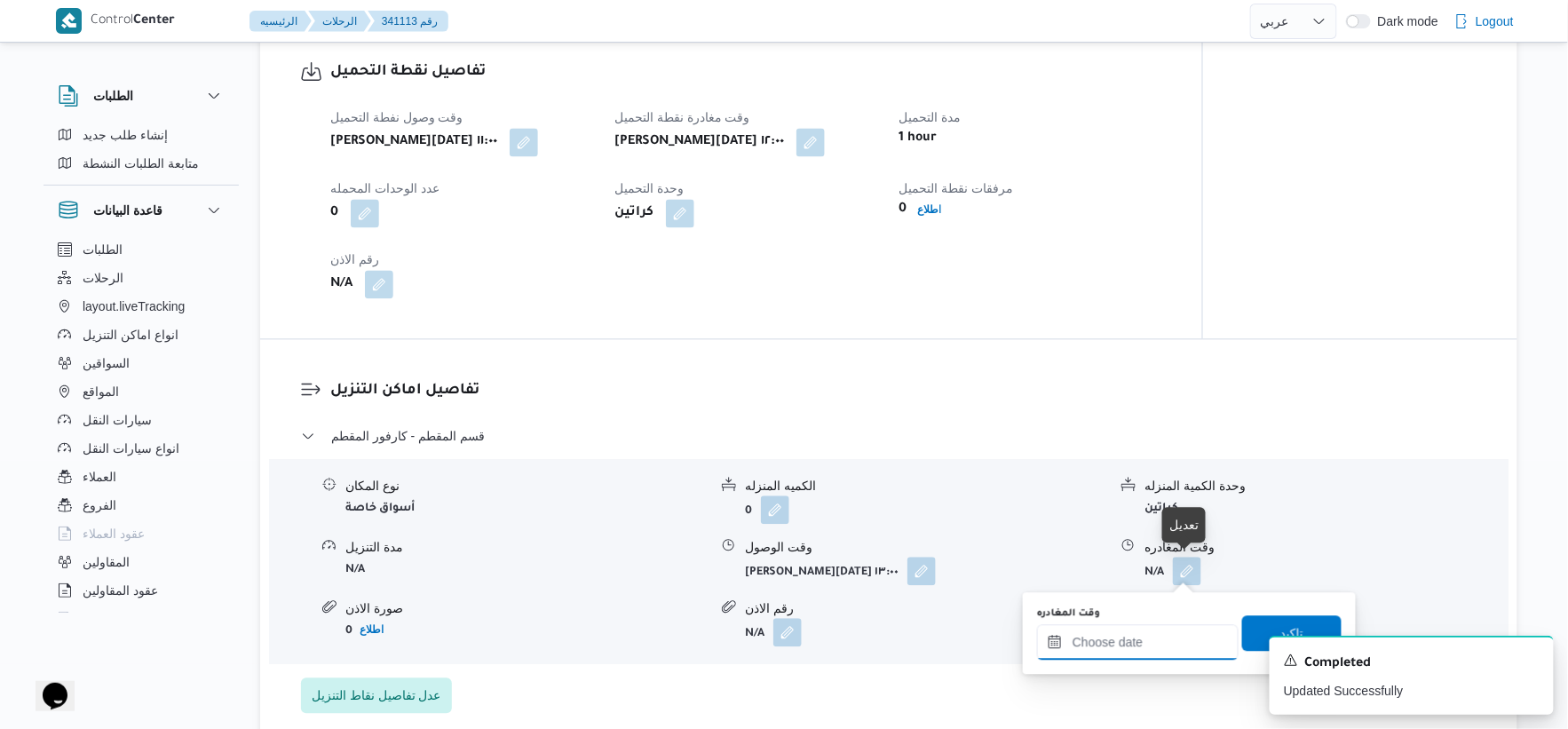
click at [1166, 642] on input "وقت المغادره" at bounding box center [1138, 641] width 201 height 35
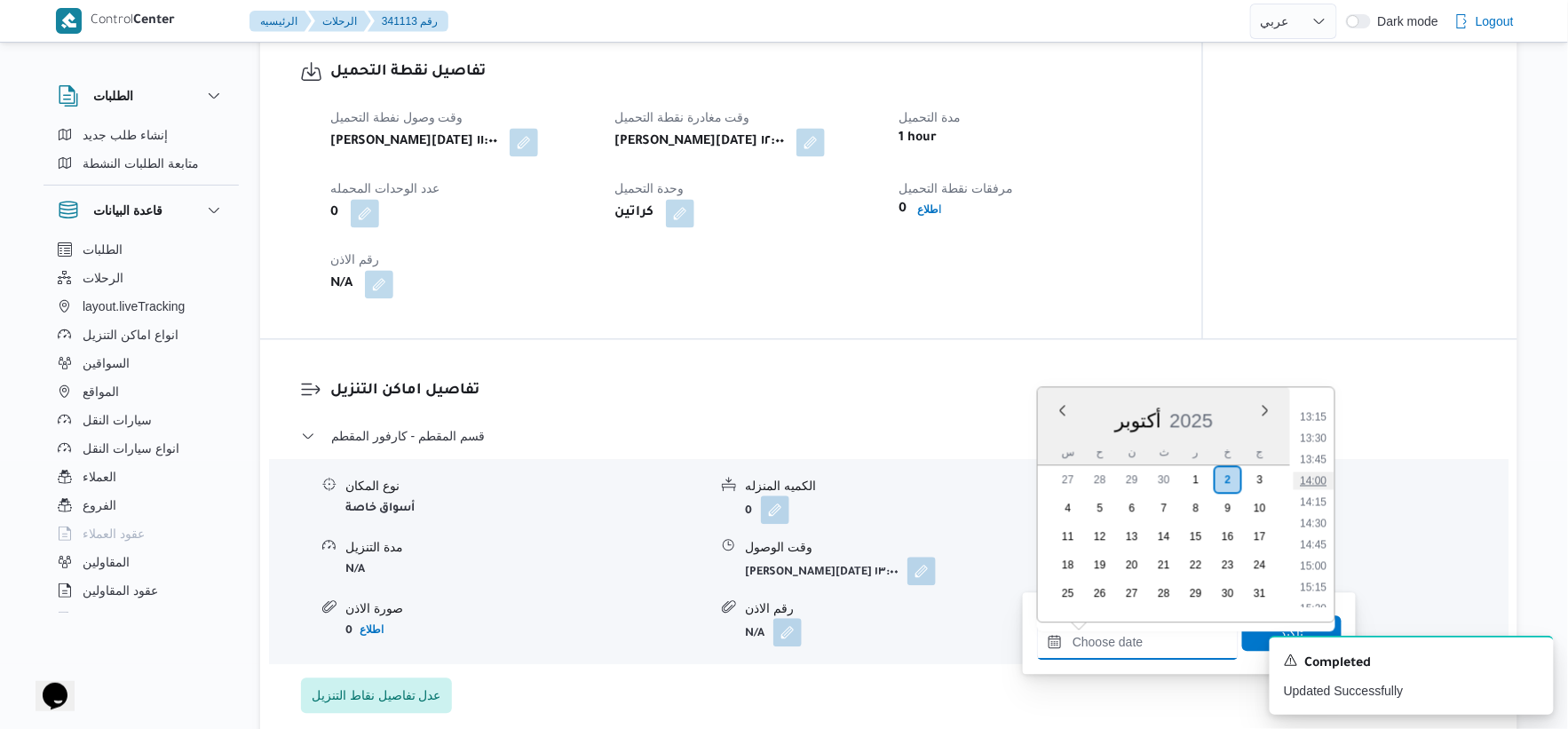
scroll to position [1221, 0]
click at [1310, 424] on li "14:30" at bounding box center [1314, 424] width 41 height 18
type input "٠٢/١٠/٢٠٢٥ ١٤:٣٠"
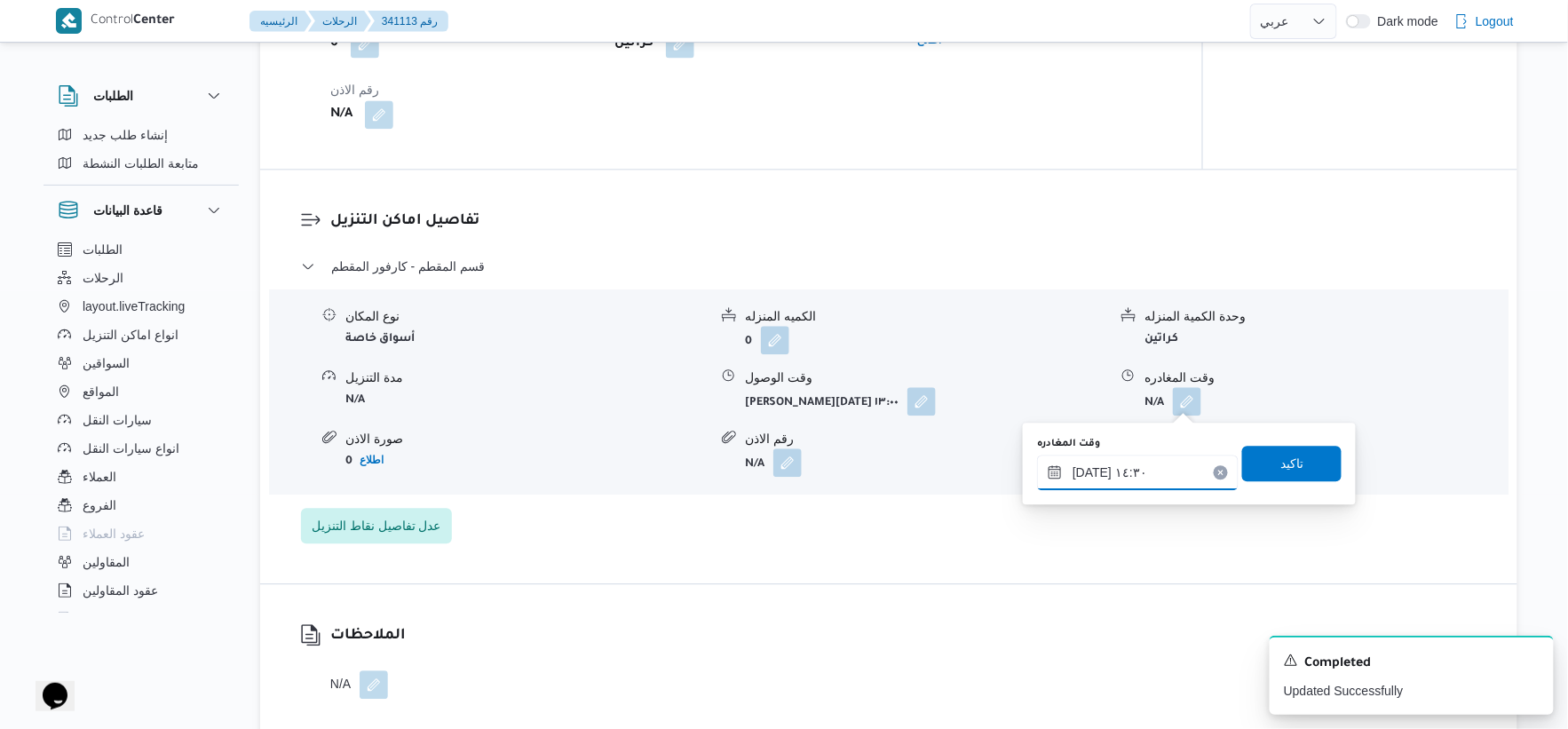
scroll to position [1381, 0]
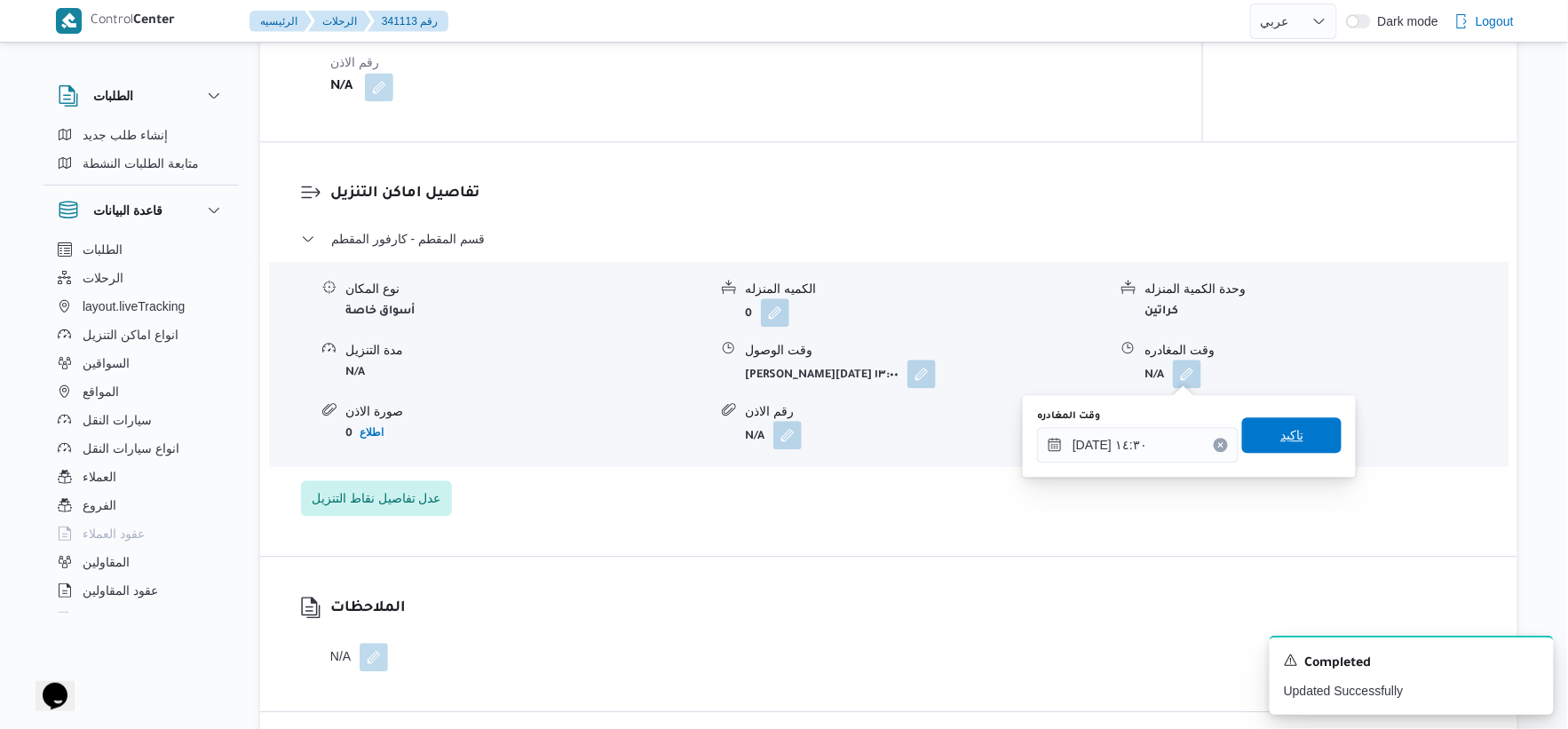
click at [1299, 436] on span "تاكيد" at bounding box center [1292, 435] width 99 height 35
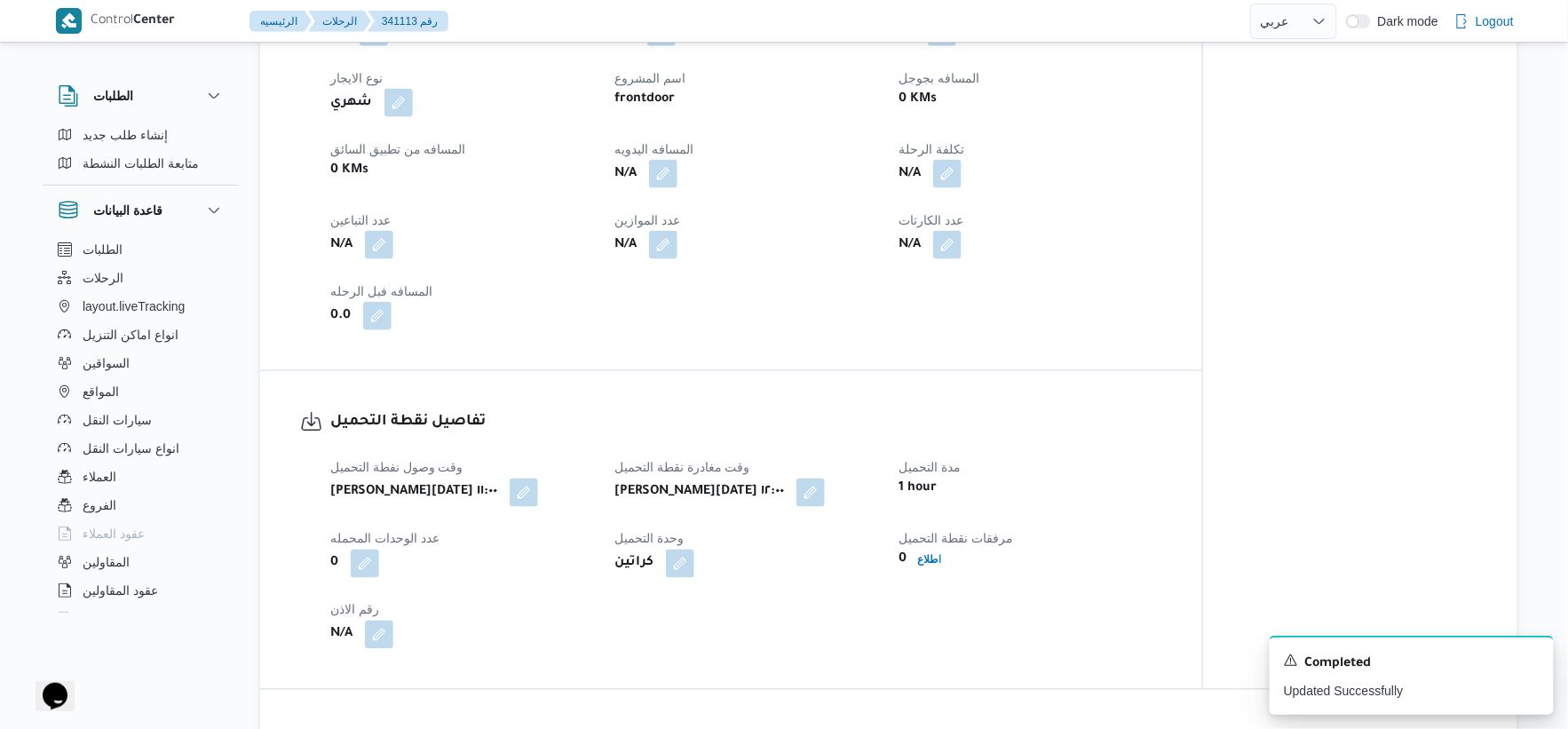
scroll to position [788, 0]
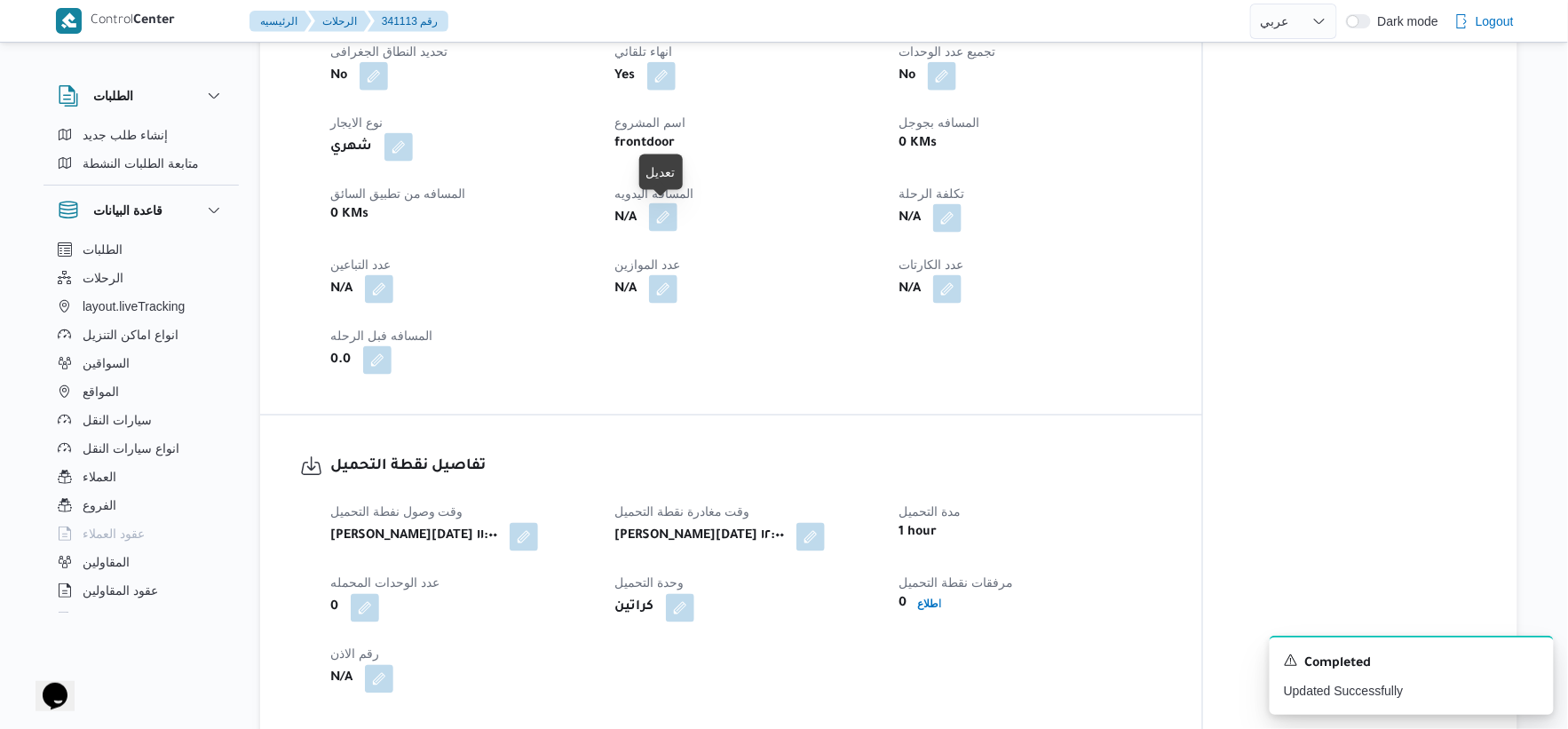
click at [661, 216] on button "button" at bounding box center [663, 217] width 28 height 28
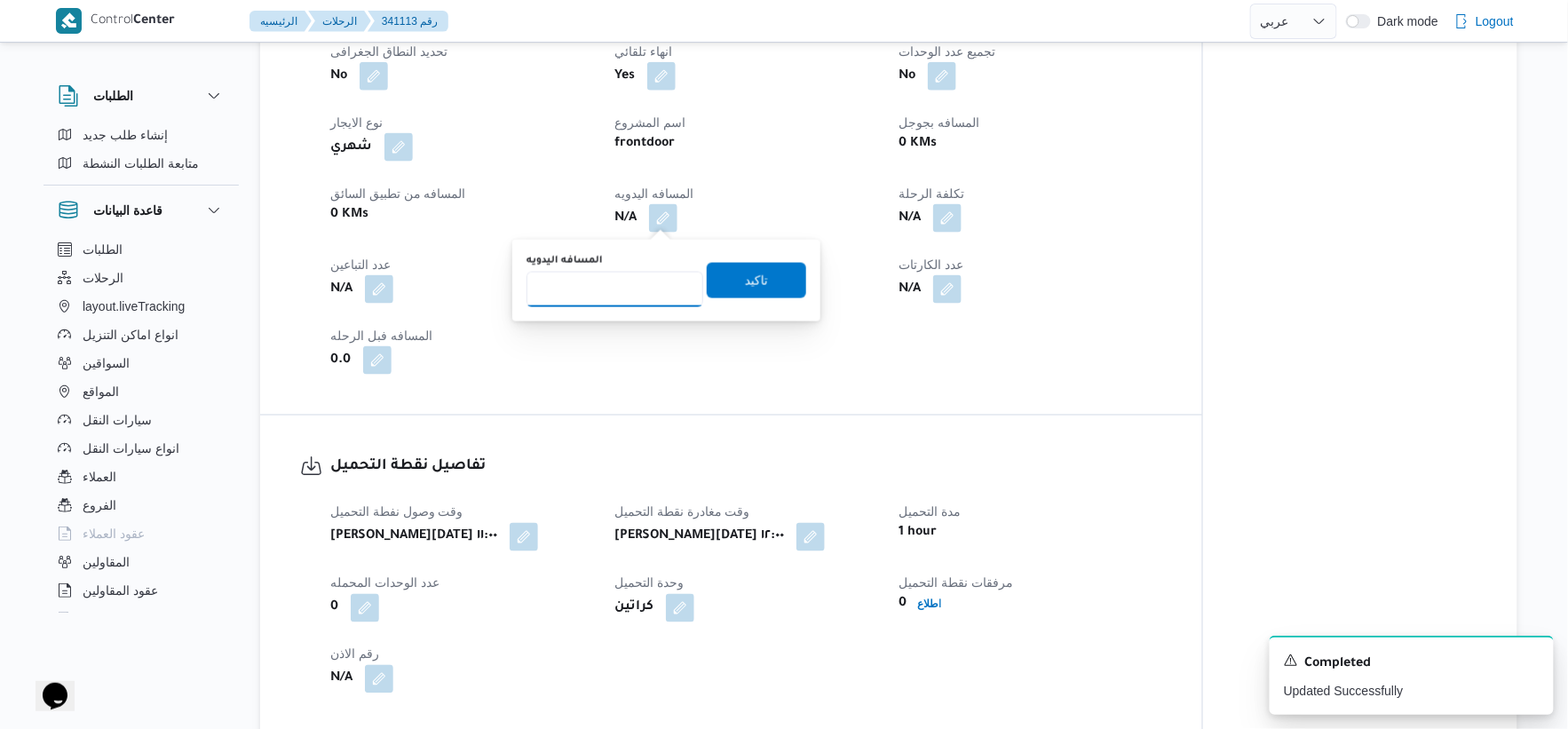
click at [615, 298] on input "المسافه اليدويه" at bounding box center [615, 289] width 177 height 35
type input "115"
click at [747, 284] on span "تاكيد" at bounding box center [757, 279] width 23 height 21
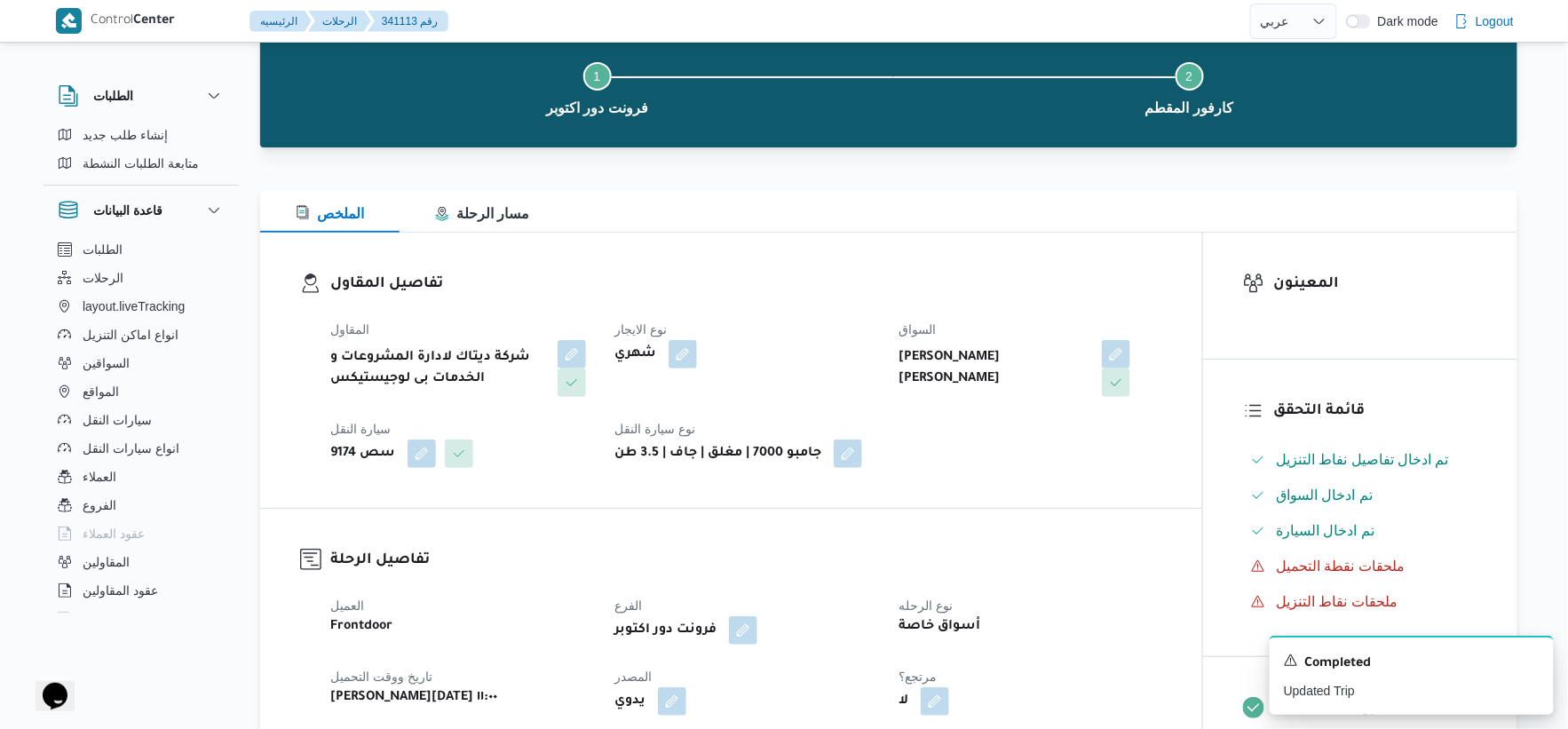
scroll to position [0, 0]
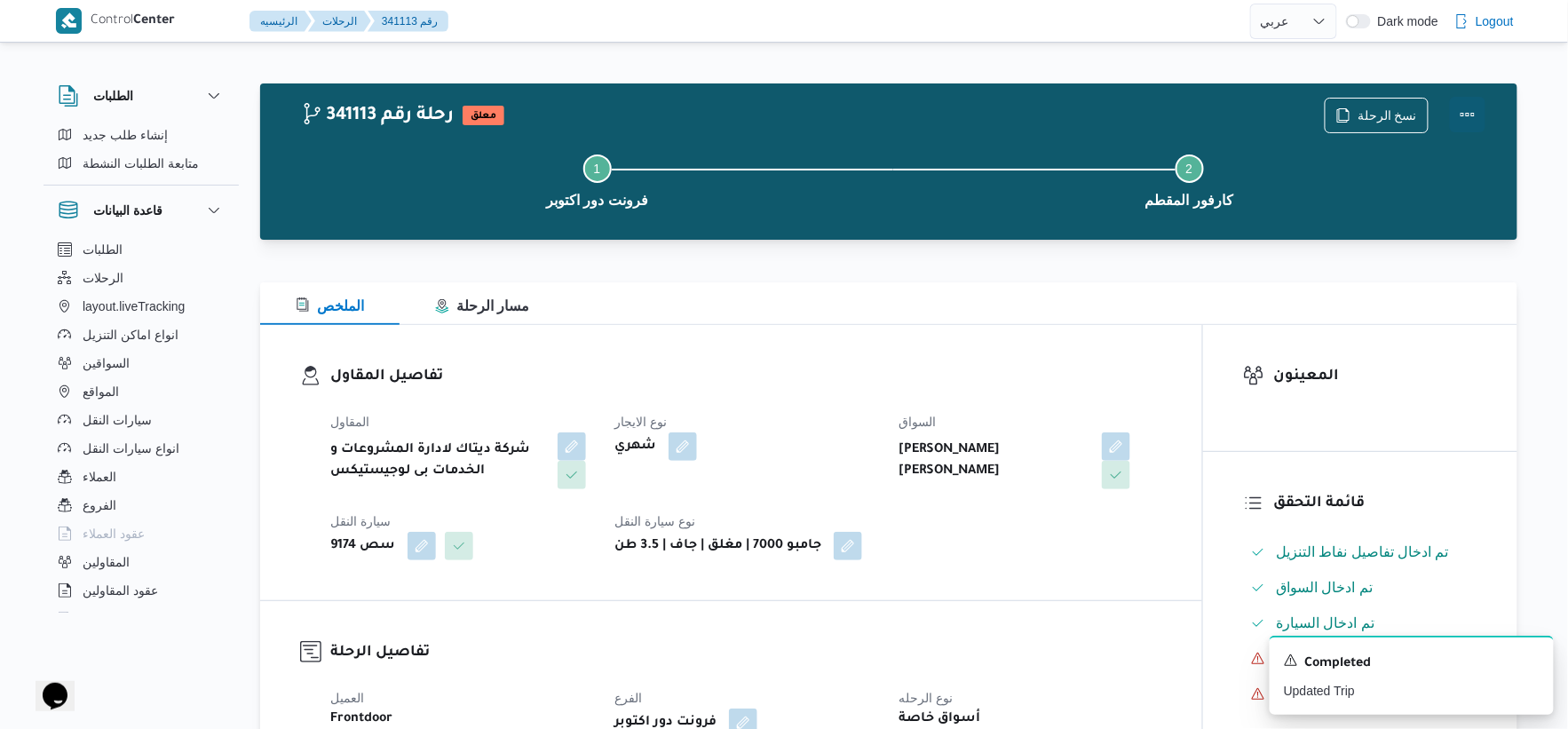
click at [1471, 113] on button "Actions" at bounding box center [1468, 114] width 35 height 35
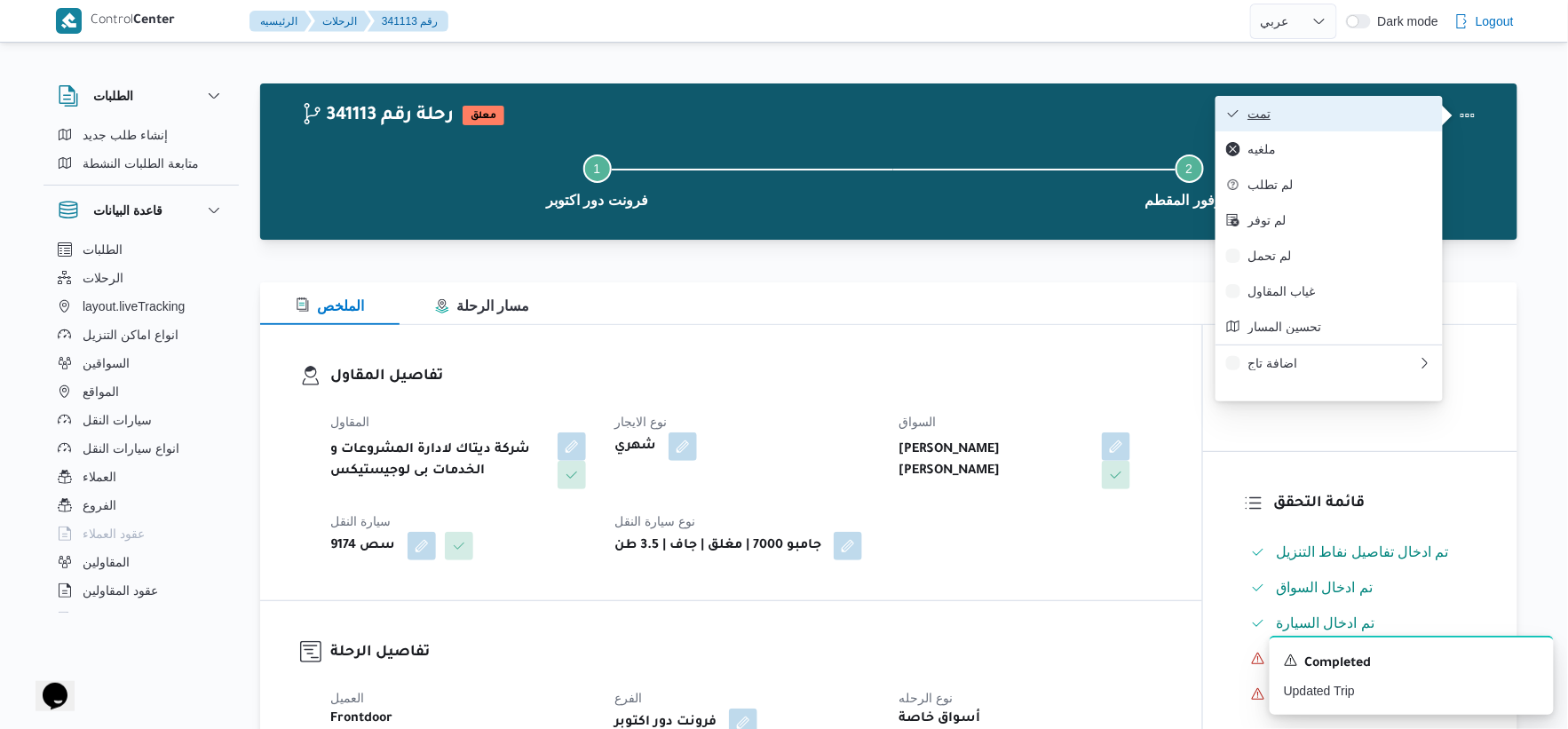
click at [1317, 103] on button "تمت" at bounding box center [1330, 114] width 228 height 35
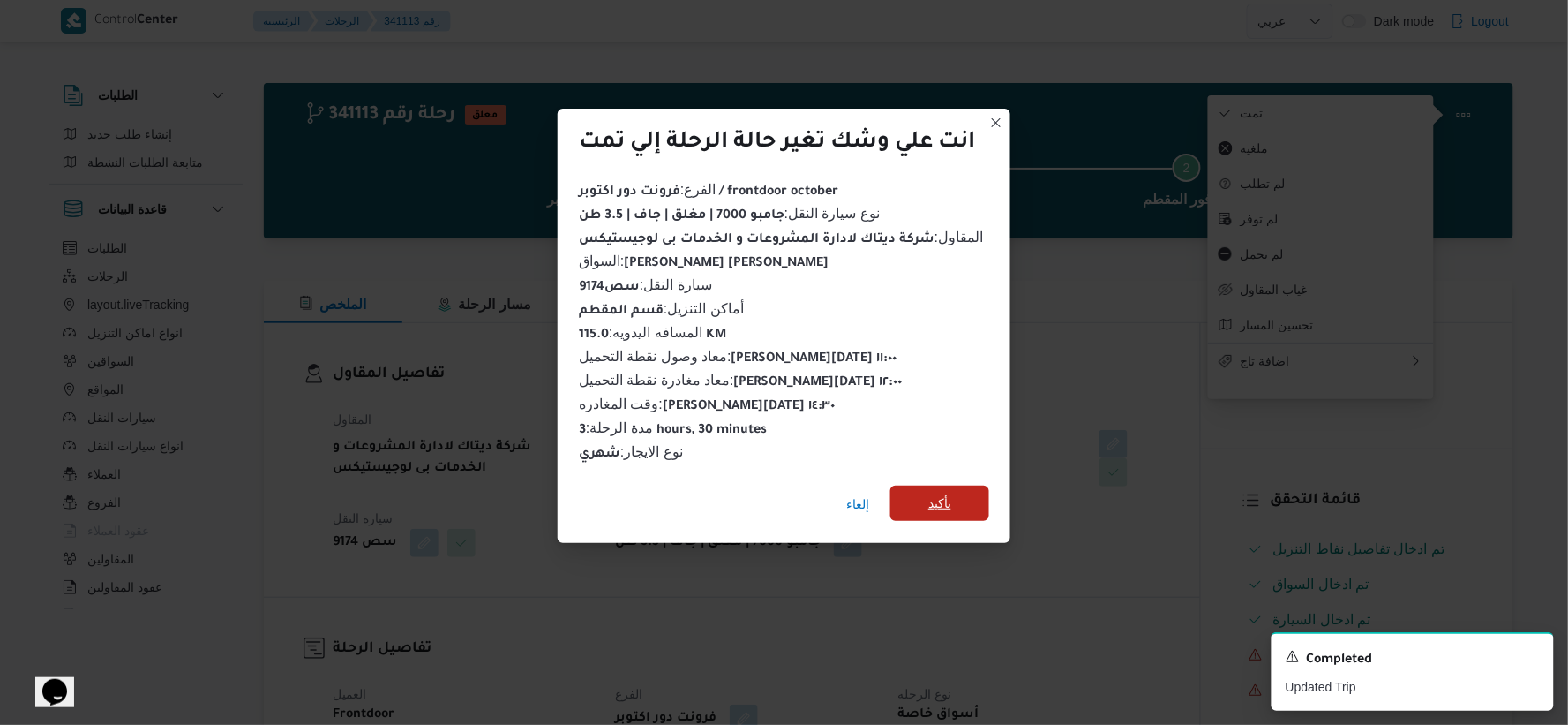
click at [971, 486] on span "تأكيد" at bounding box center [940, 503] width 99 height 35
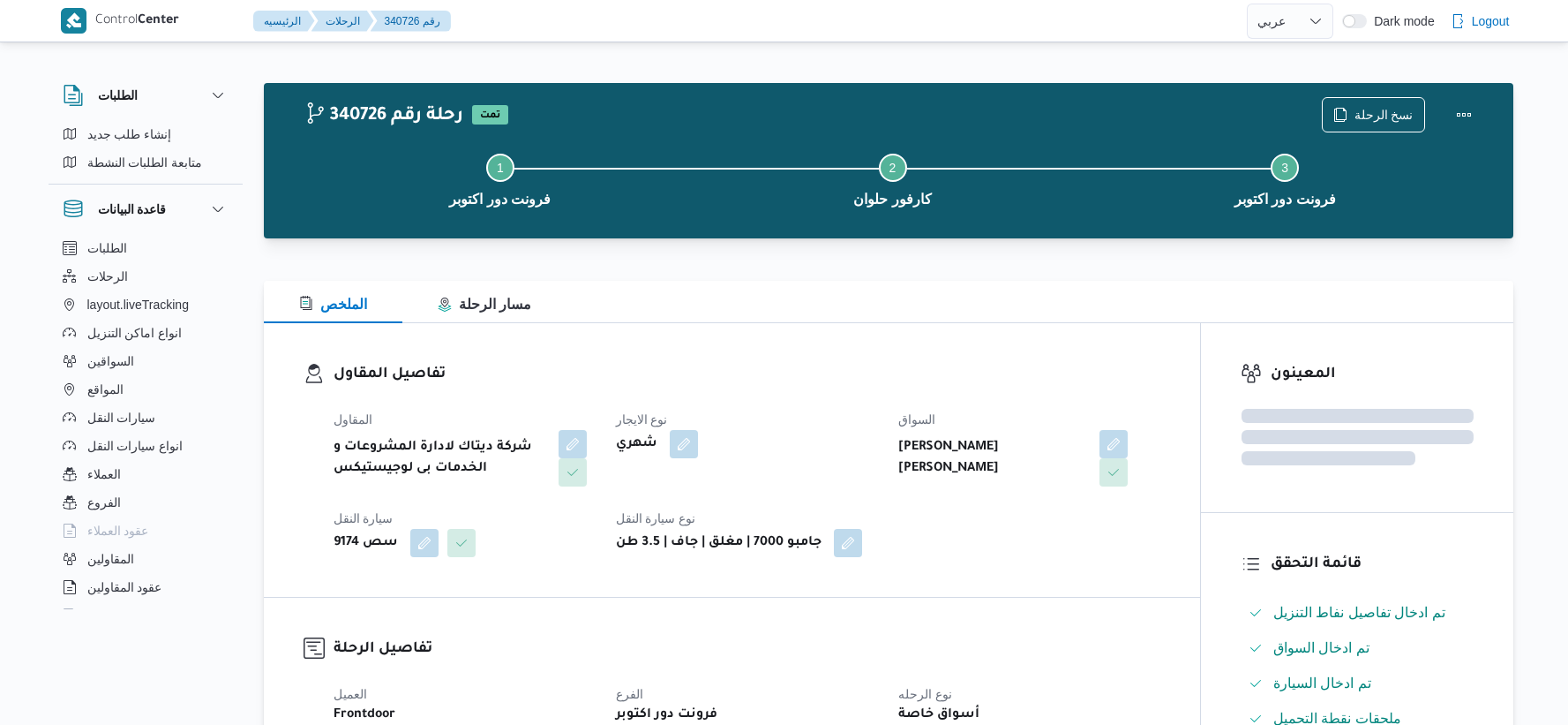
select select "ar"
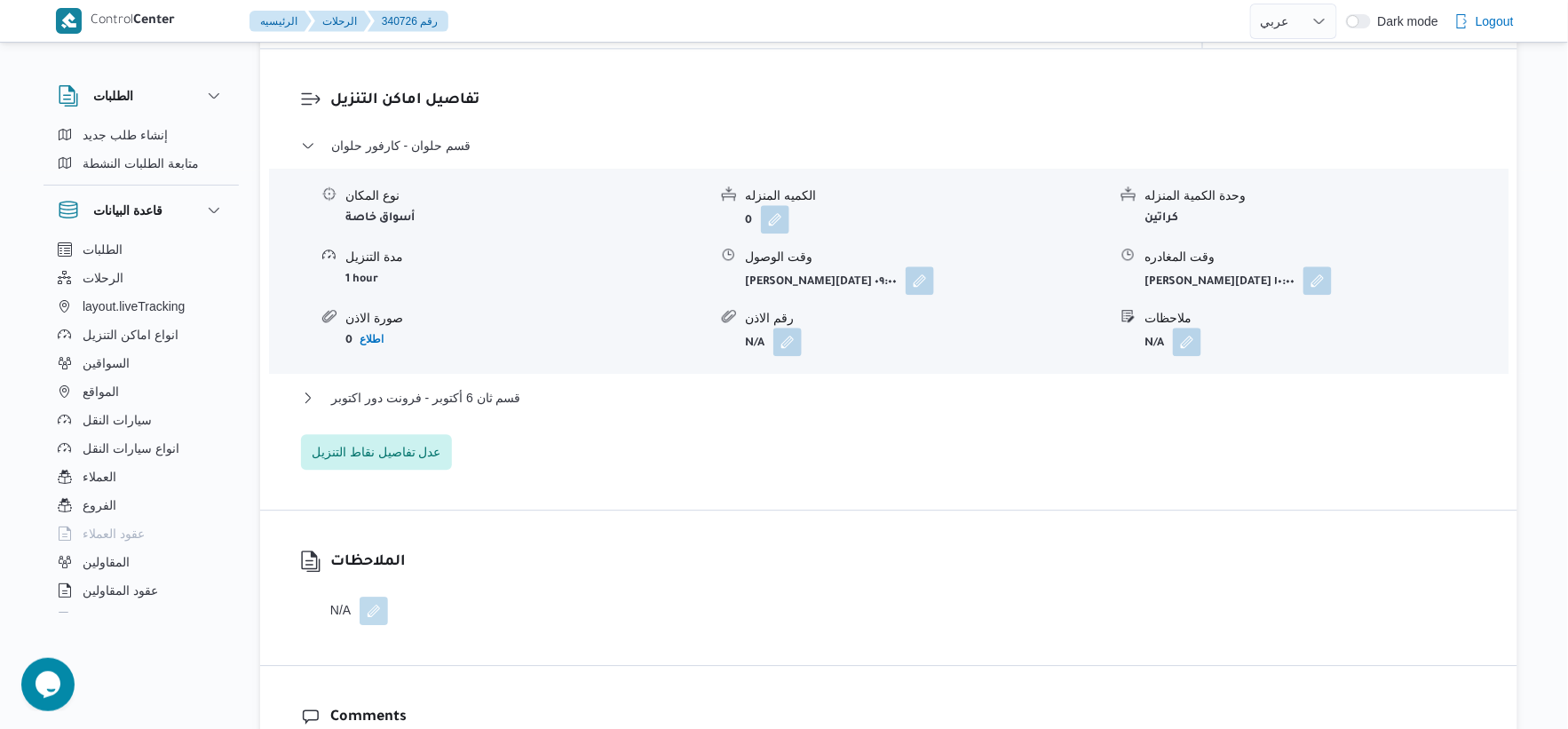
scroll to position [1479, 0]
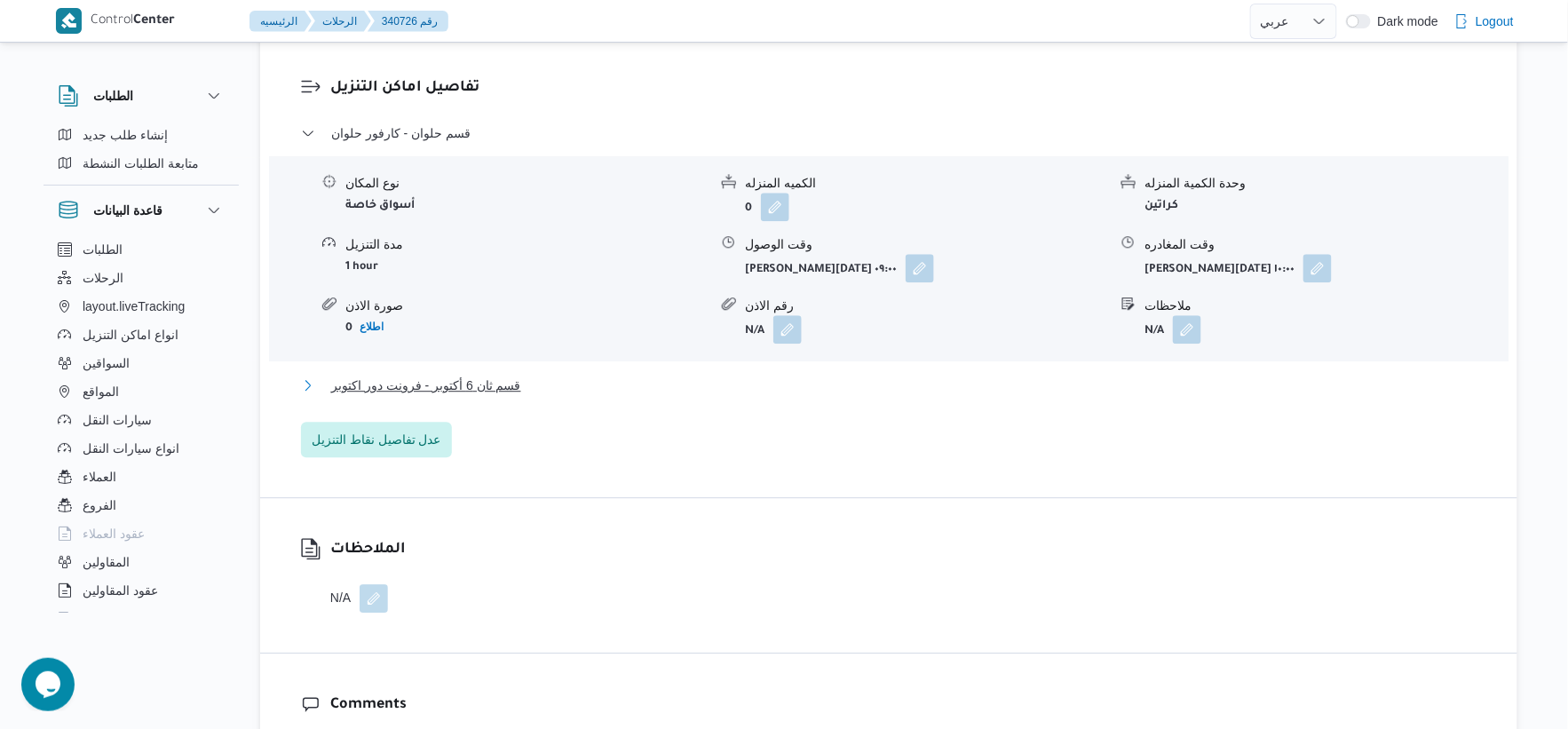
click at [545, 378] on button "قسم ثان 6 أكتوبر - فرونت دور اكتوبر" at bounding box center [889, 385] width 1177 height 21
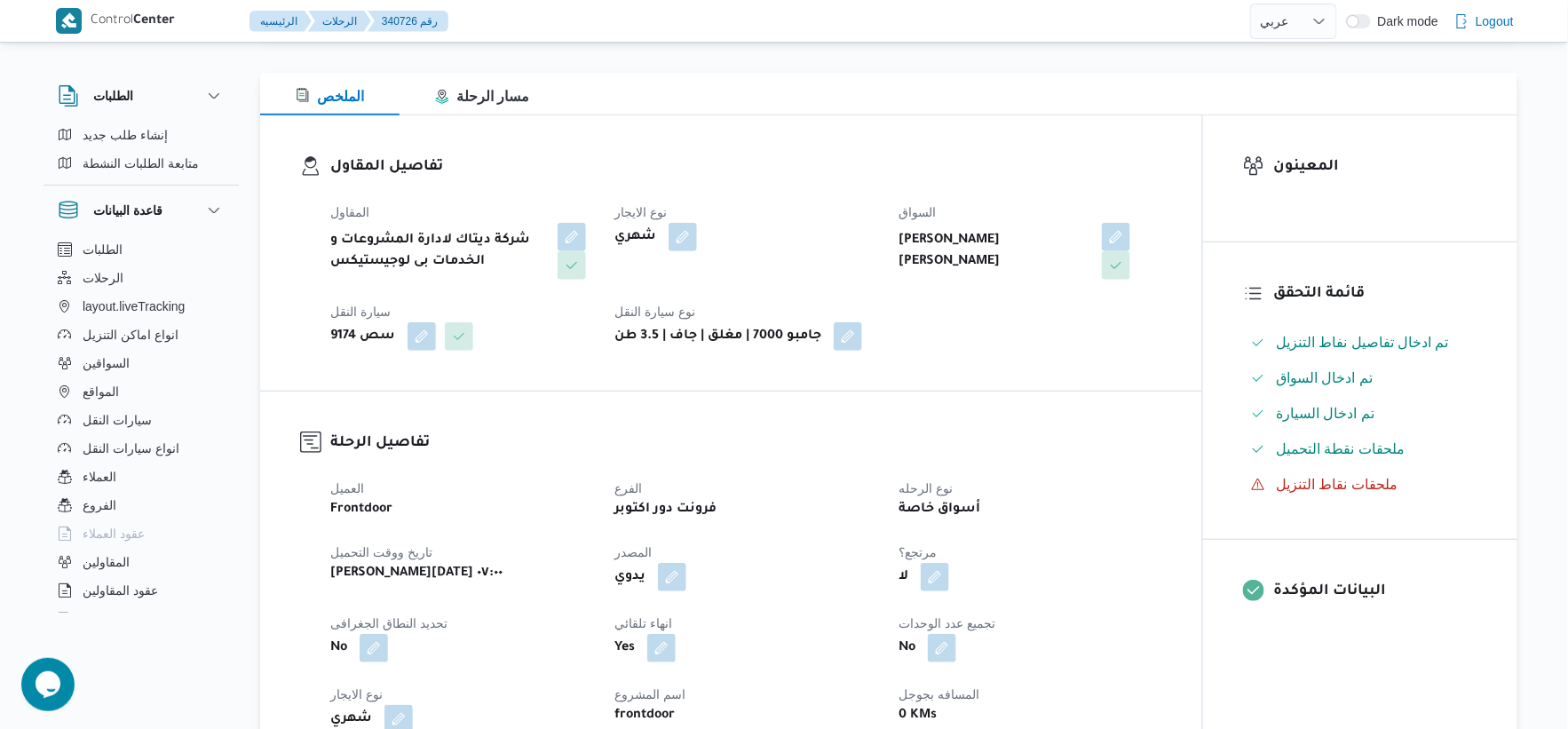
scroll to position [592, 0]
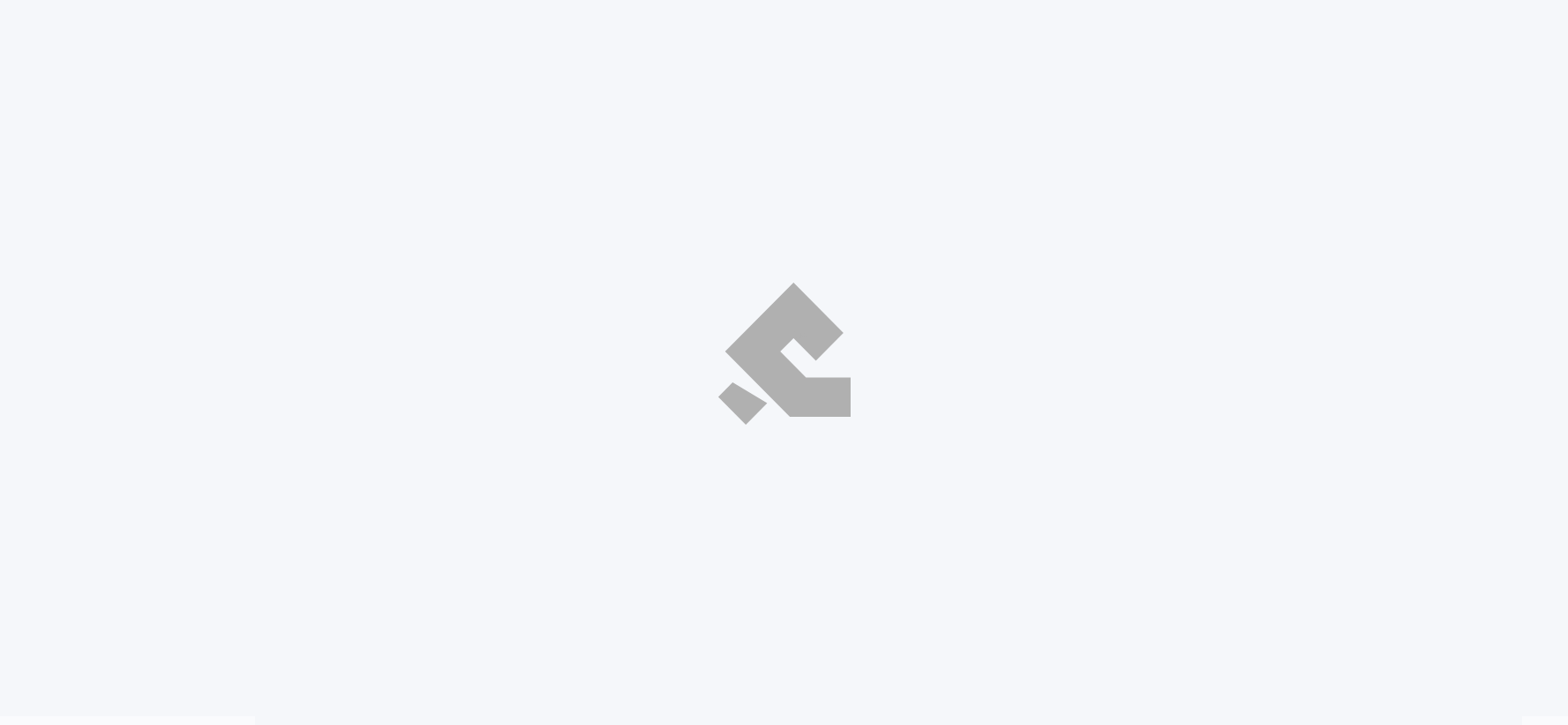
select select "ar"
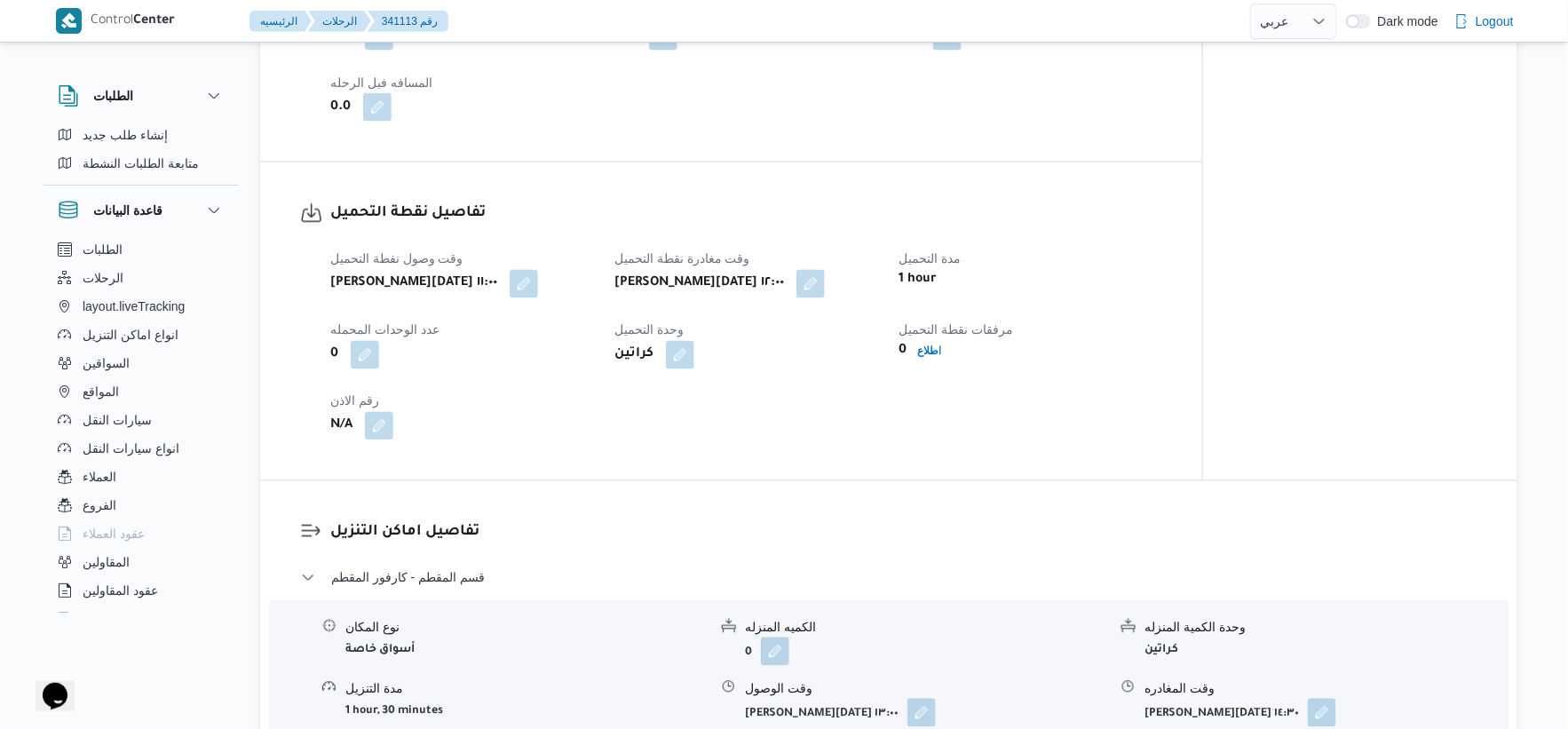
scroll to position [1085, 0]
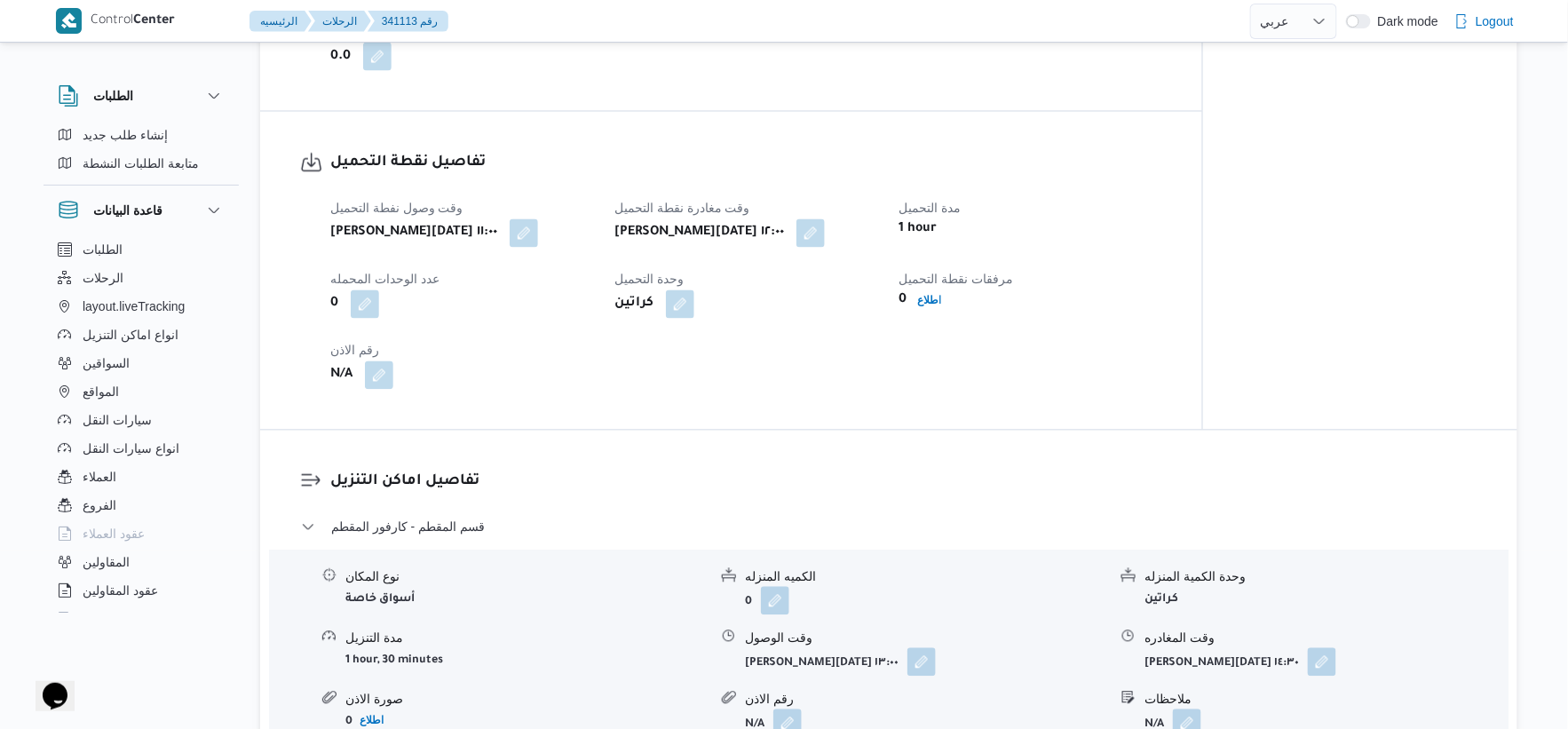
select select "ar"
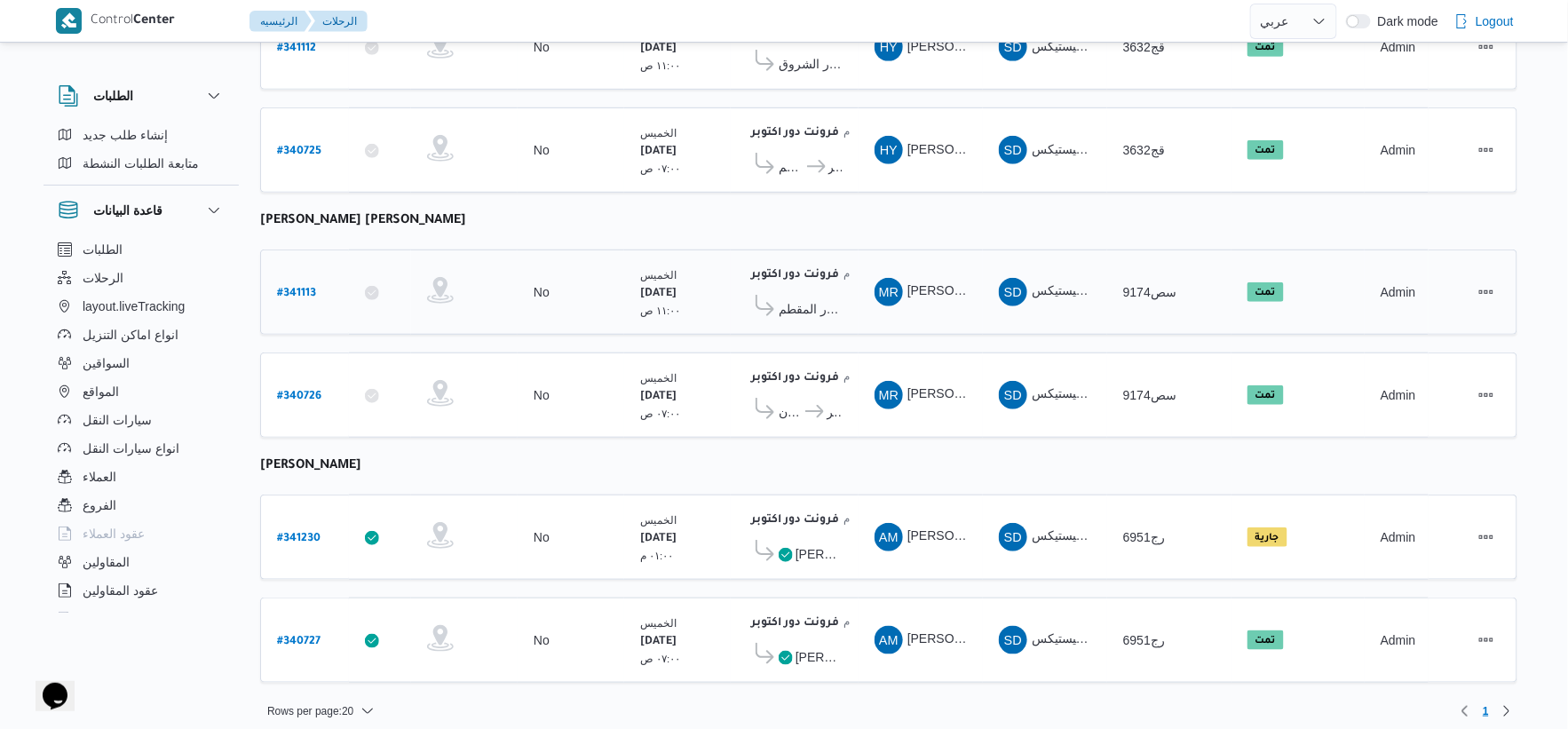
scroll to position [323, 0]
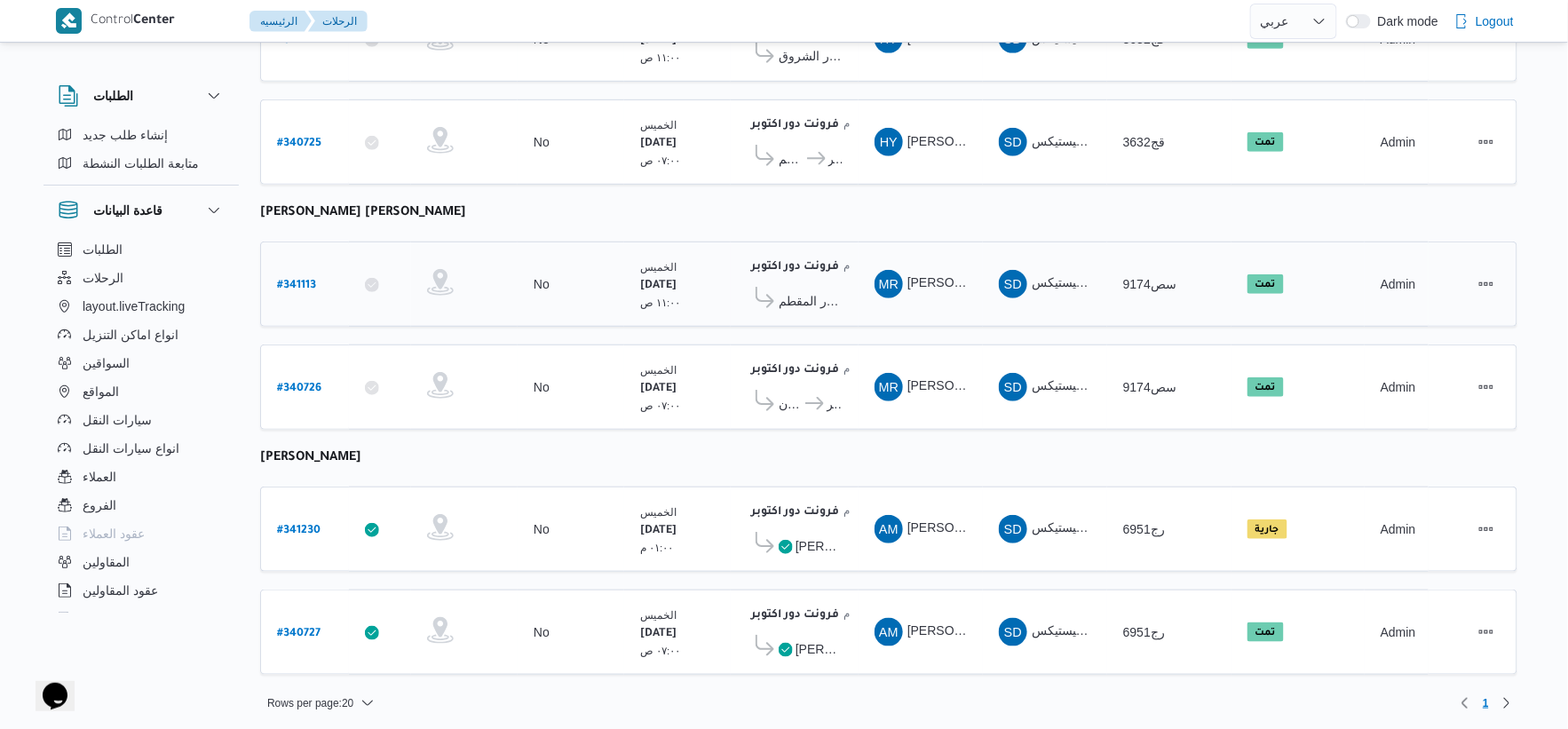
click at [307, 279] on b "# 341113" at bounding box center [297, 285] width 39 height 13
select select "ar"
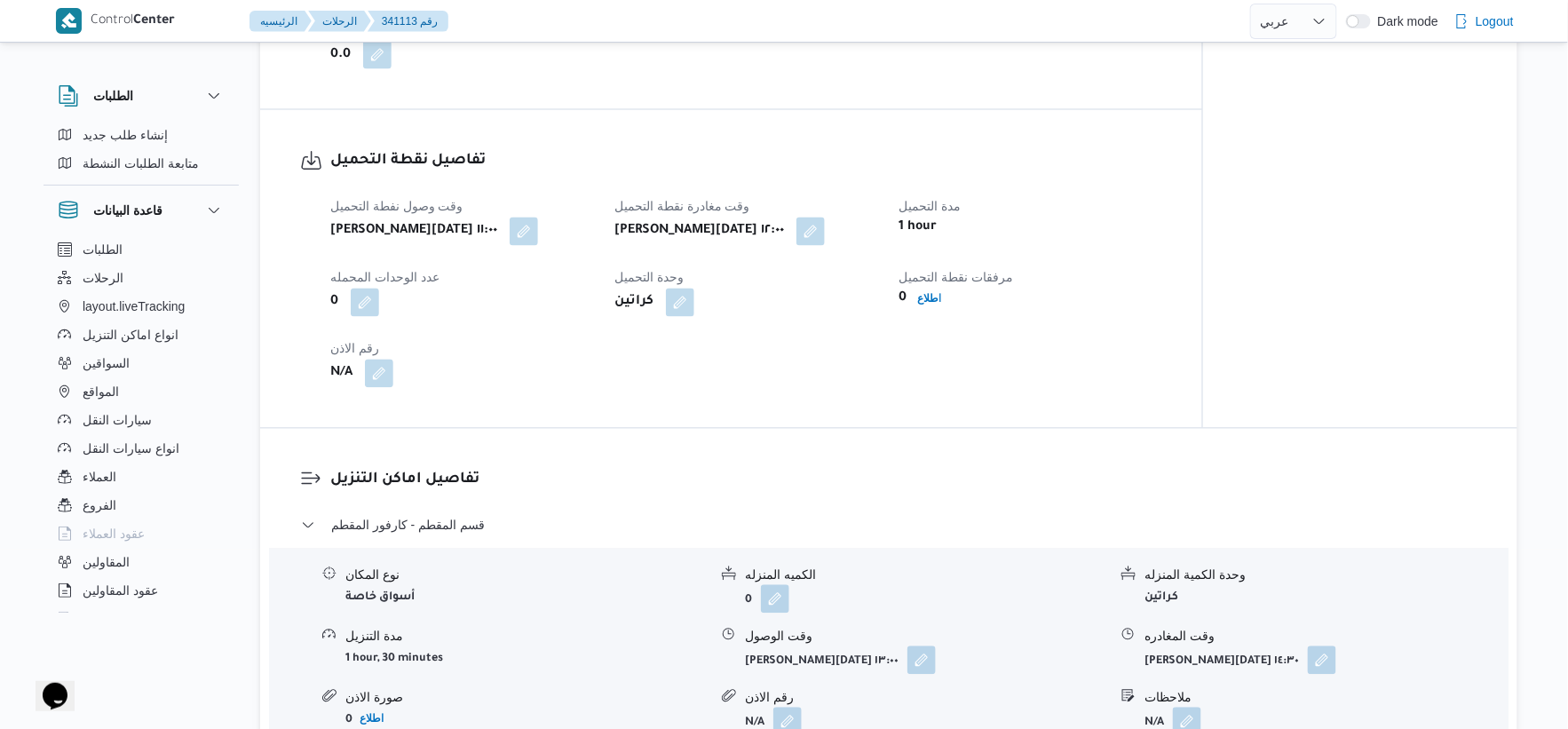
scroll to position [1085, 0]
select select "ar"
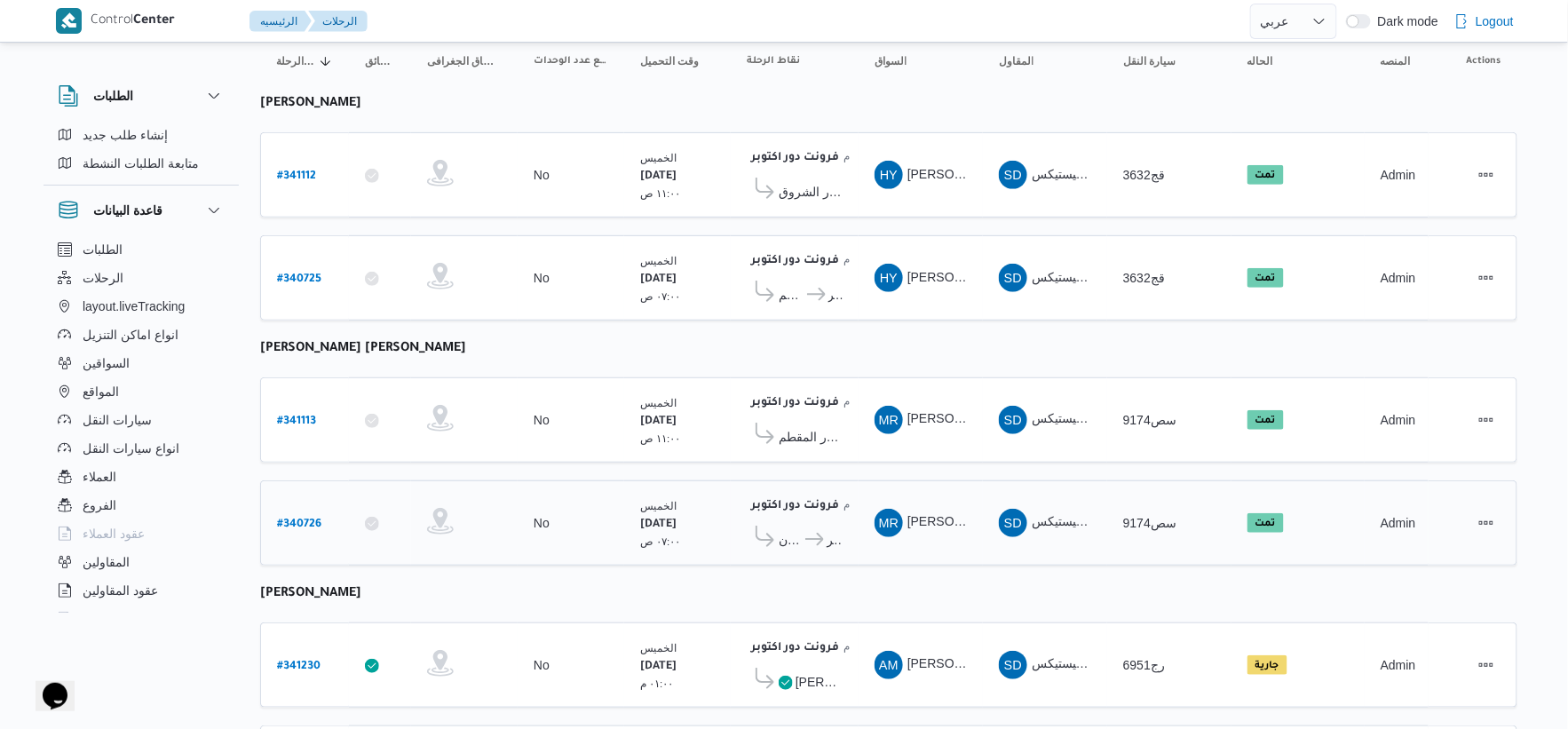
scroll to position [323, 0]
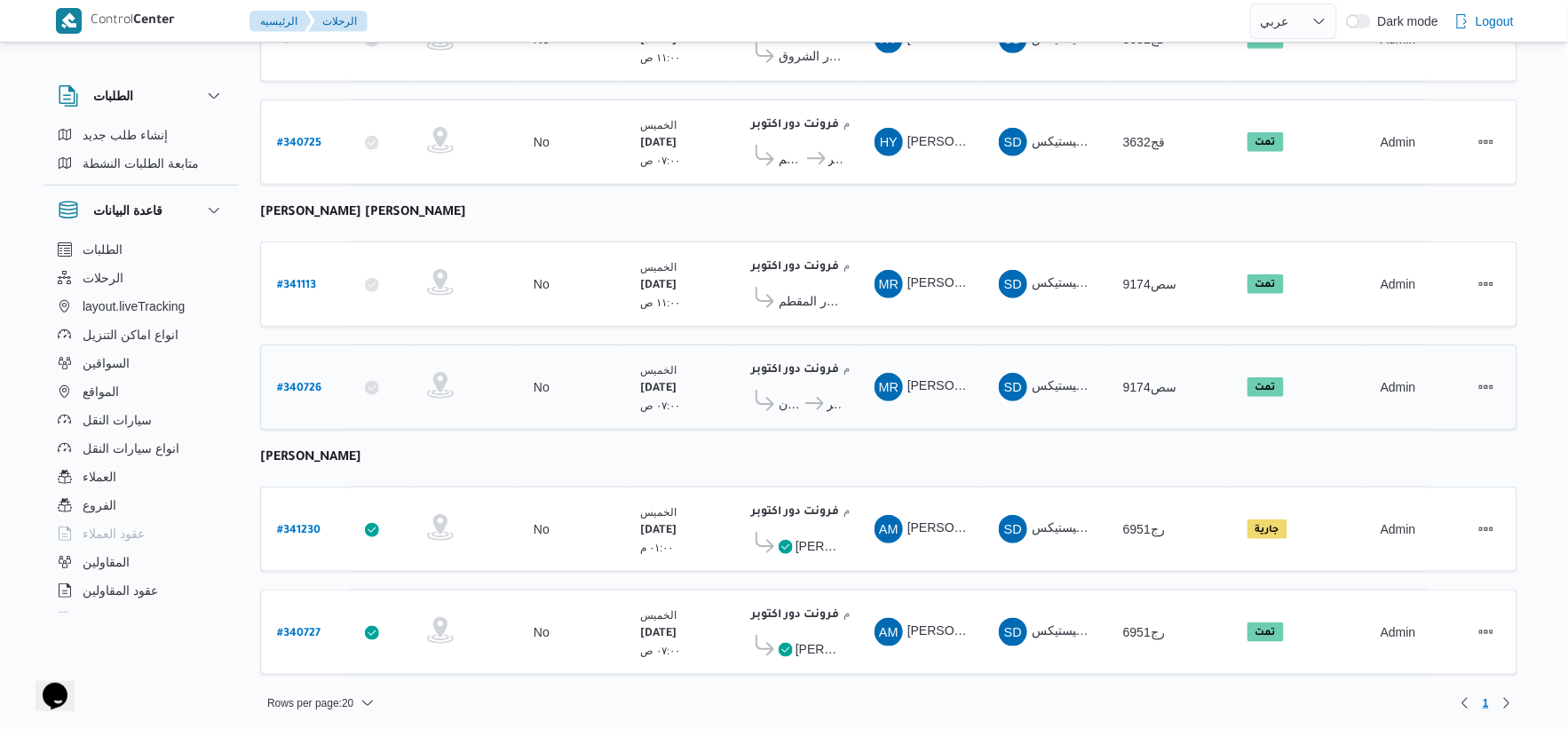
click at [303, 383] on b "# 340726" at bounding box center [300, 388] width 45 height 13
select select "ar"
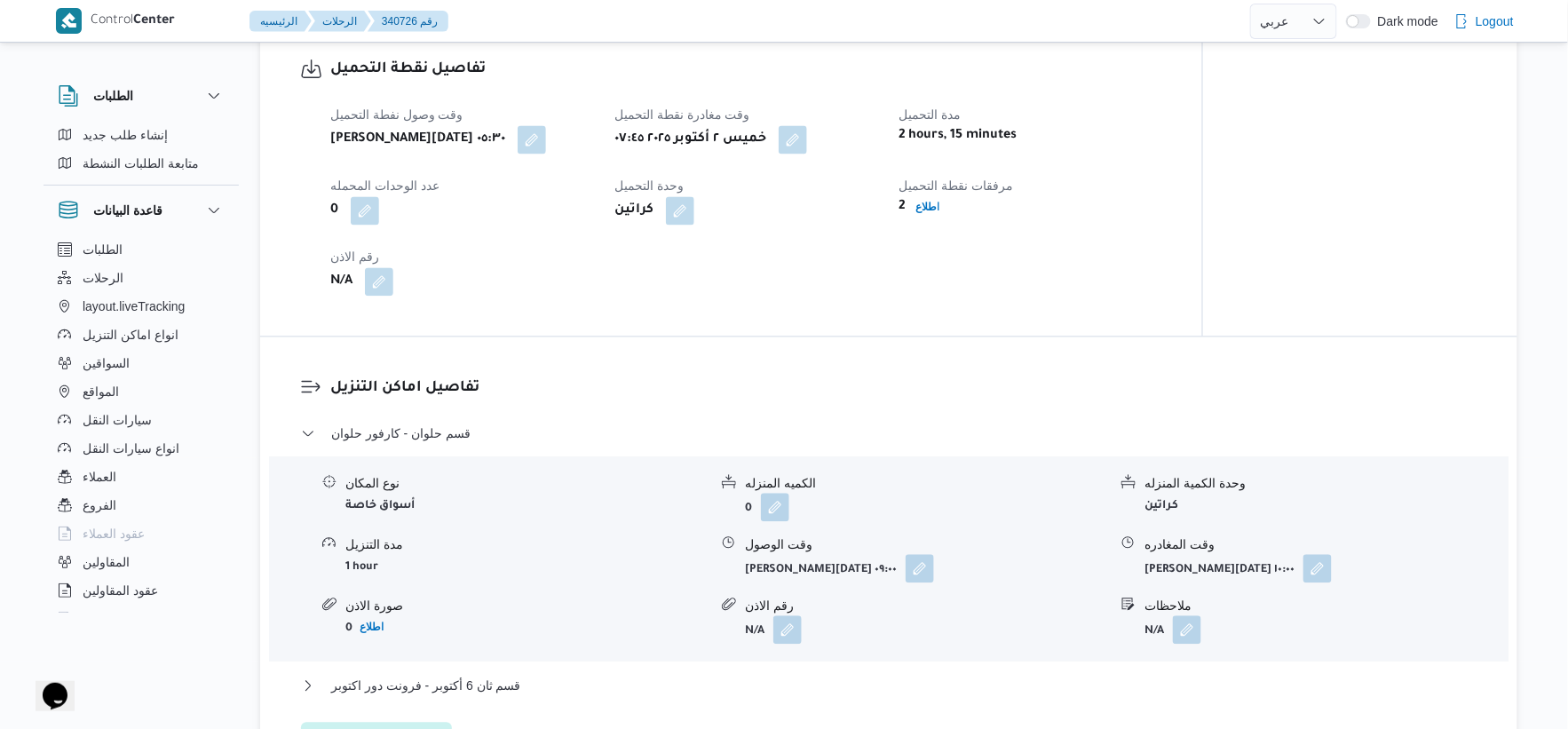
scroll to position [1184, 0]
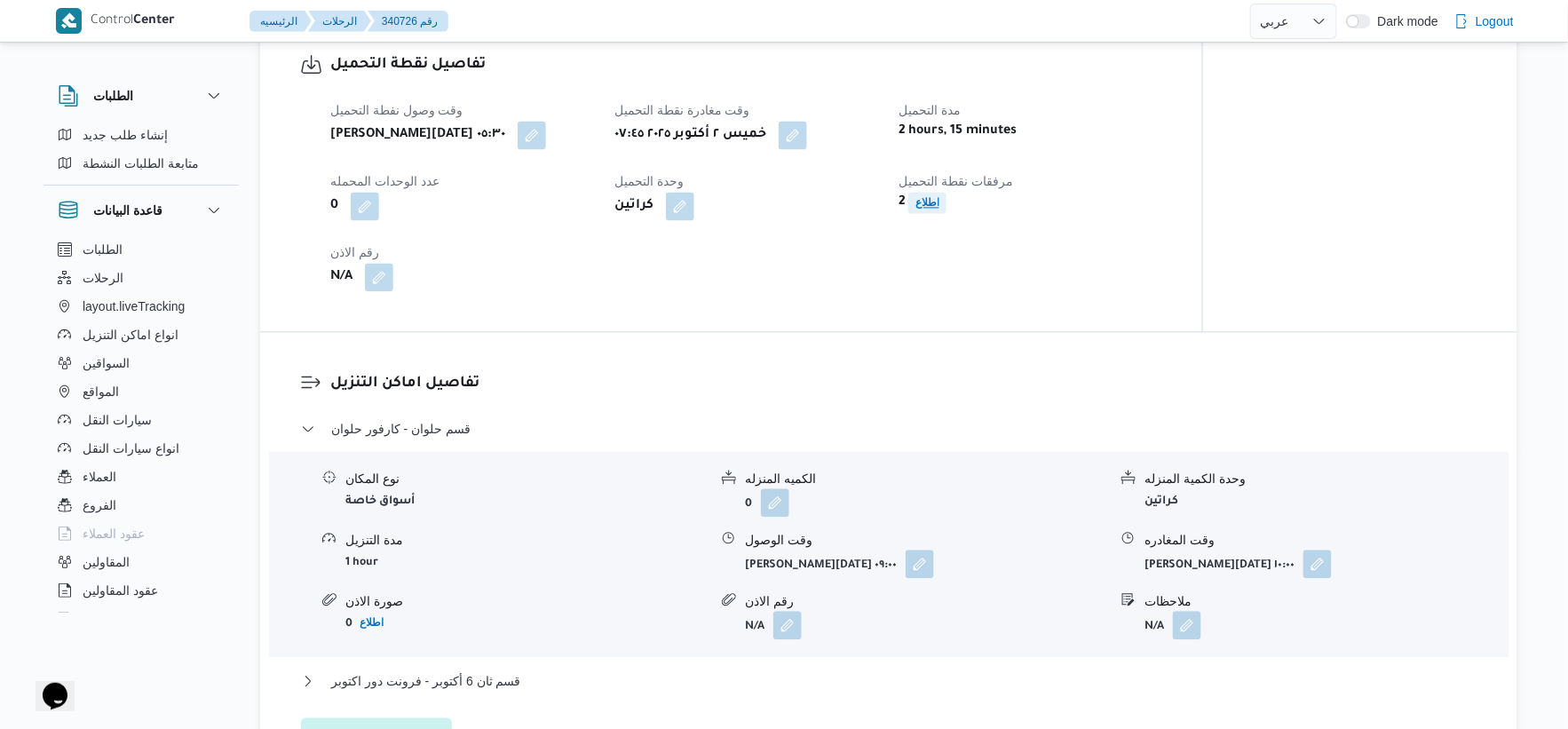
click at [933, 206] on b "اطلاع" at bounding box center [928, 202] width 24 height 13
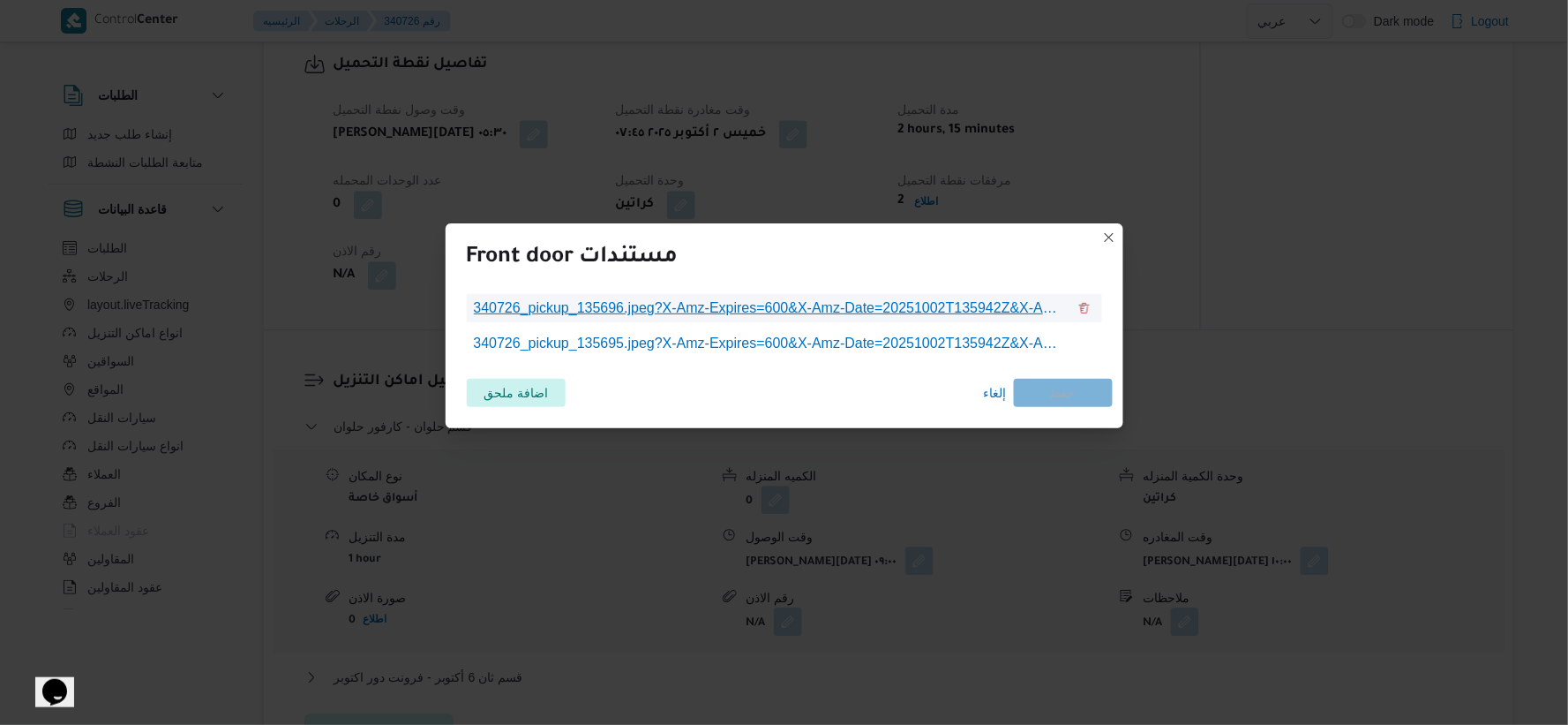
click at [784, 317] on span "340726_pickup_135696.jpeg?X-Amz-Expires=600&X-Amz-Date=20251002T135942Z&X-Amz-A…" at bounding box center [770, 308] width 593 height 21
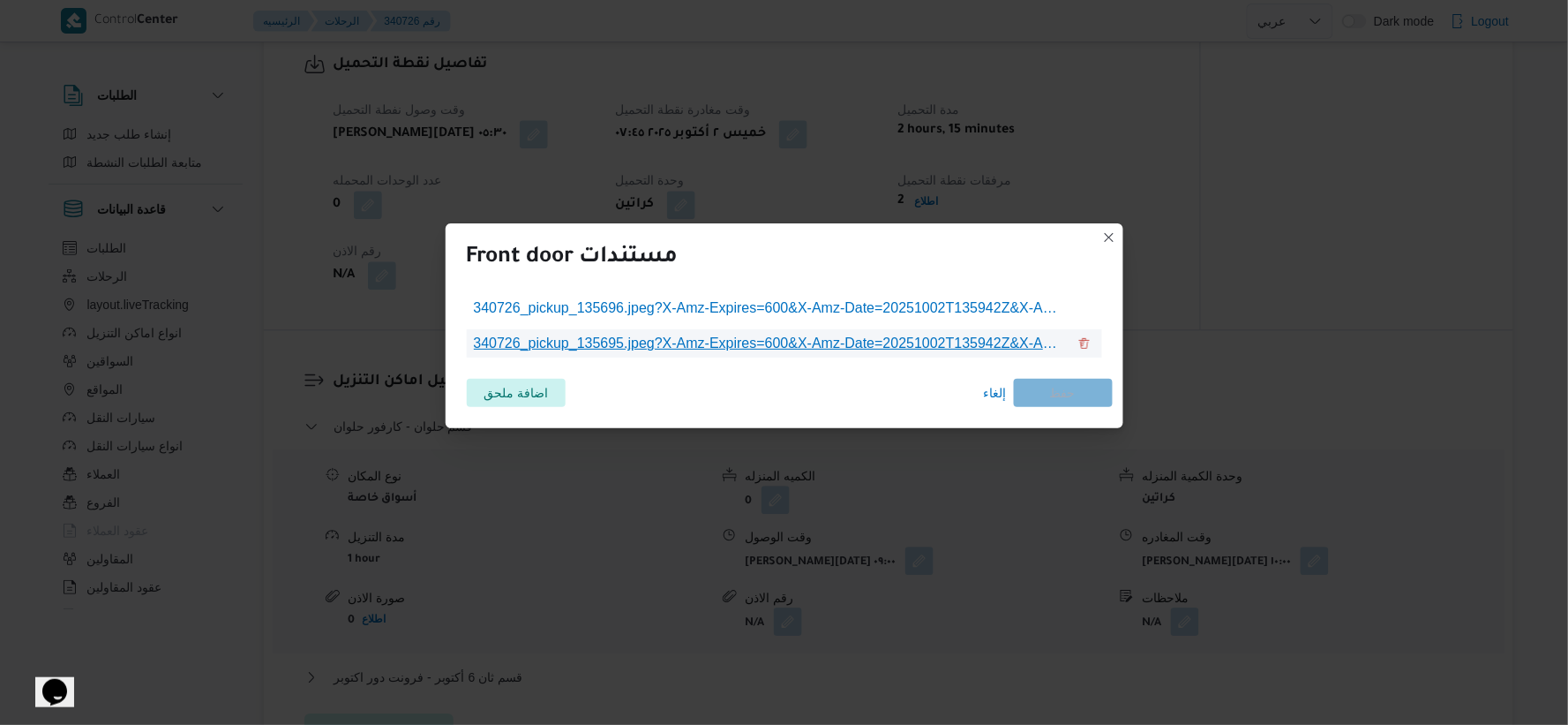
click at [807, 340] on span "340726_pickup_135695.jpeg?X-Amz-Expires=600&X-Amz-Date=20251002T135942Z&X-Amz-A…" at bounding box center [770, 344] width 593 height 21
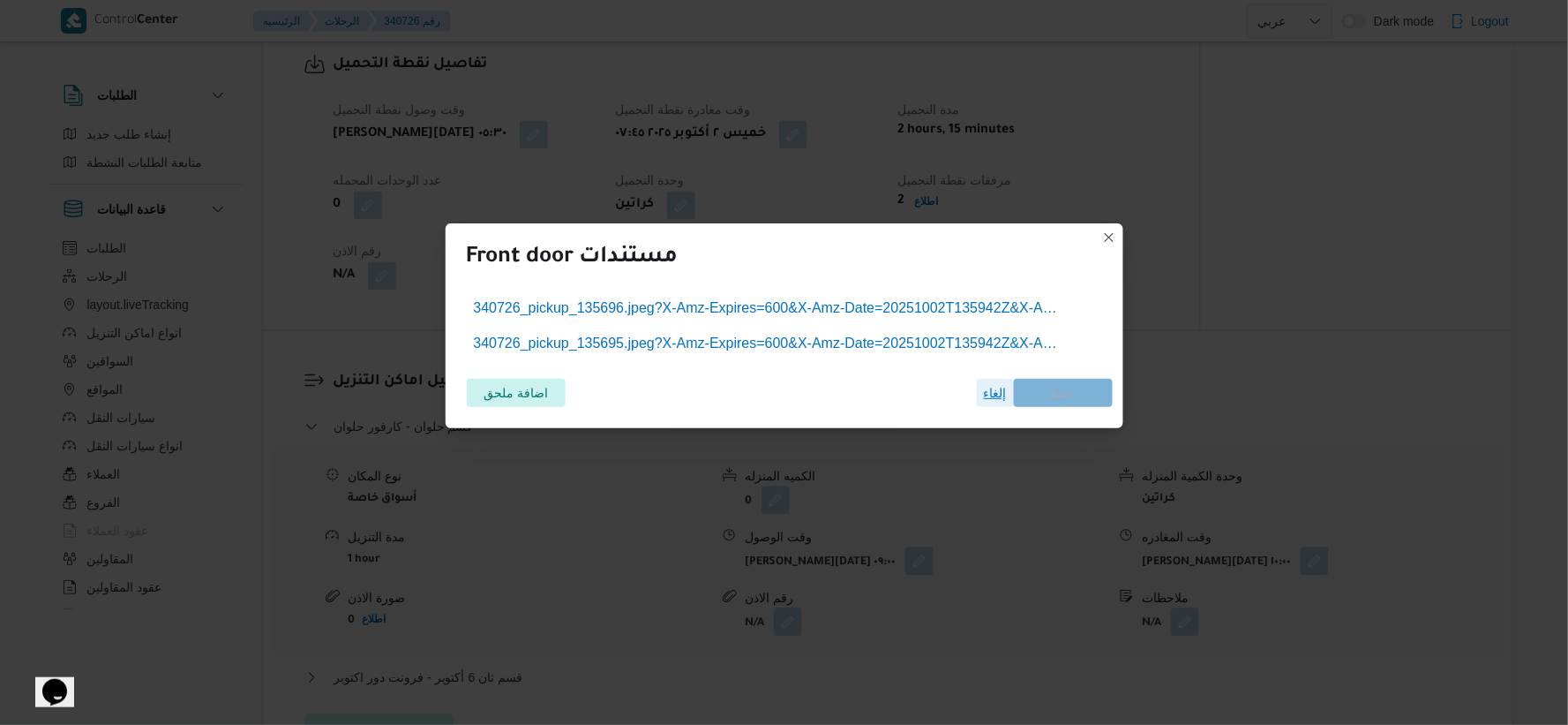
click at [992, 390] on span "إلغاء" at bounding box center [995, 393] width 23 height 21
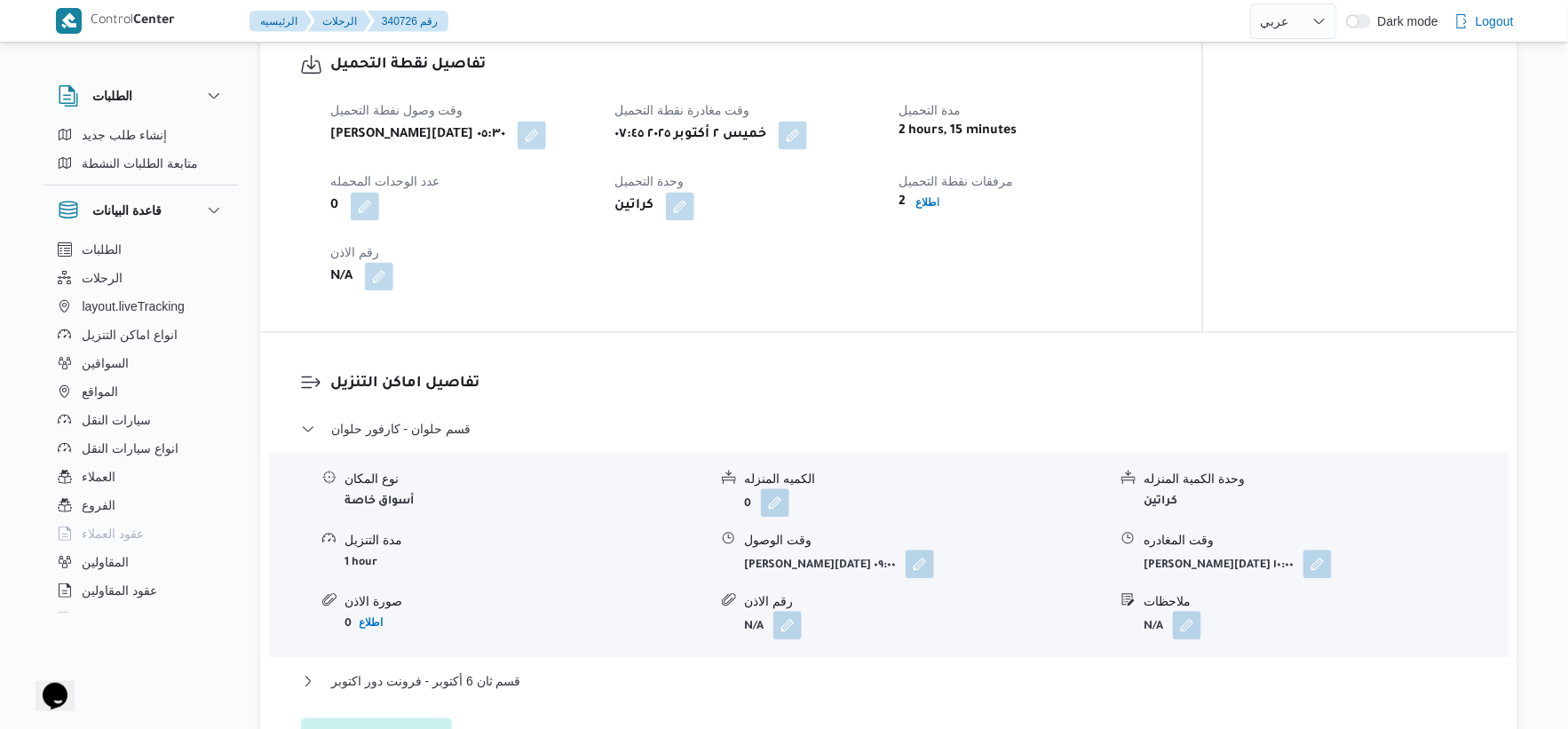
click at [390, 263] on span at bounding box center [375, 276] width 37 height 28
click at [384, 285] on button "button" at bounding box center [379, 275] width 28 height 28
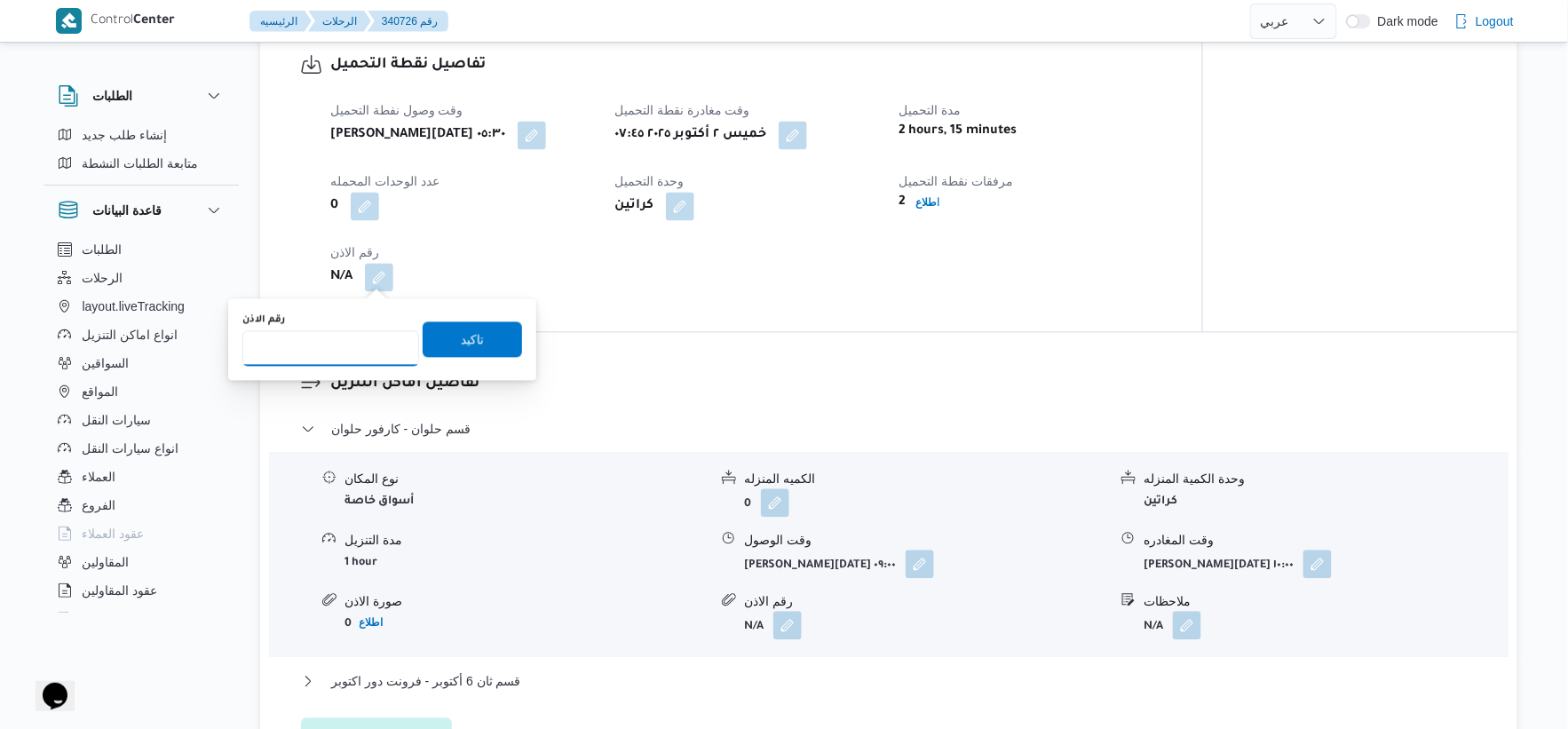
click at [355, 353] on input "رقم الاذن" at bounding box center [331, 347] width 177 height 35
type input "9273"
click at [483, 347] on span "تاكيد" at bounding box center [472, 338] width 99 height 35
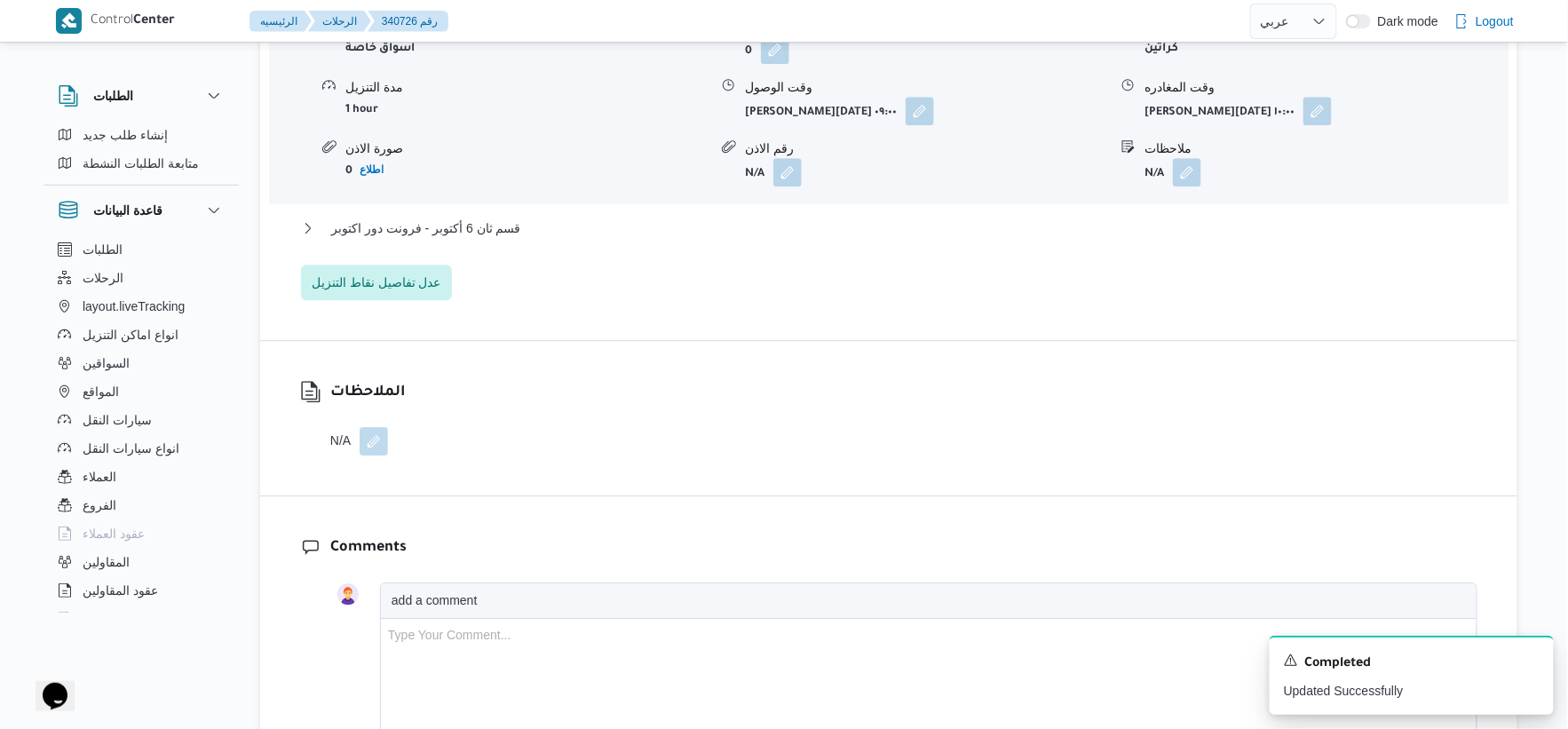
scroll to position [1677, 0]
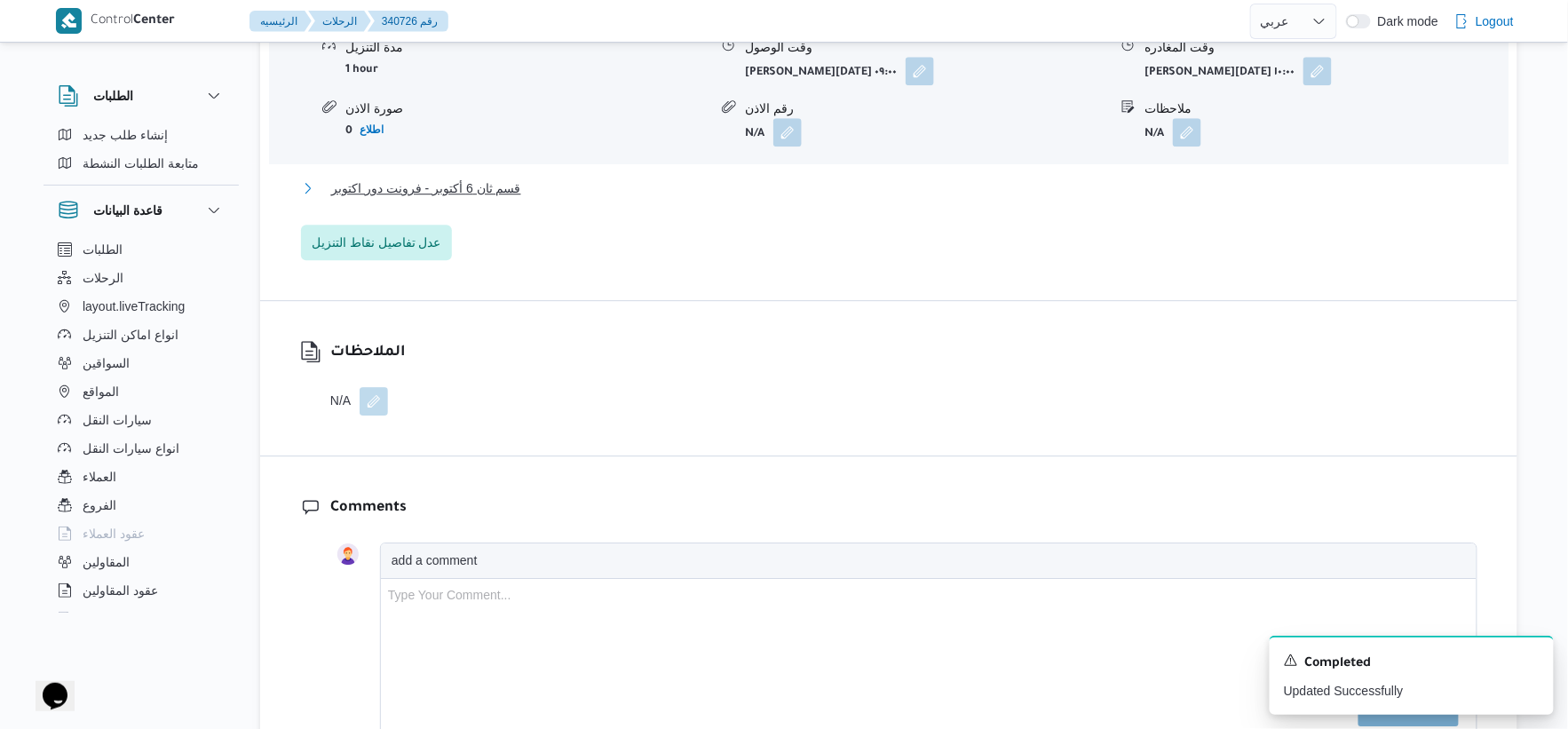
click at [482, 190] on span "قسم ثان 6 أكتوبر - فرونت دور اكتوبر" at bounding box center [425, 188] width 190 height 21
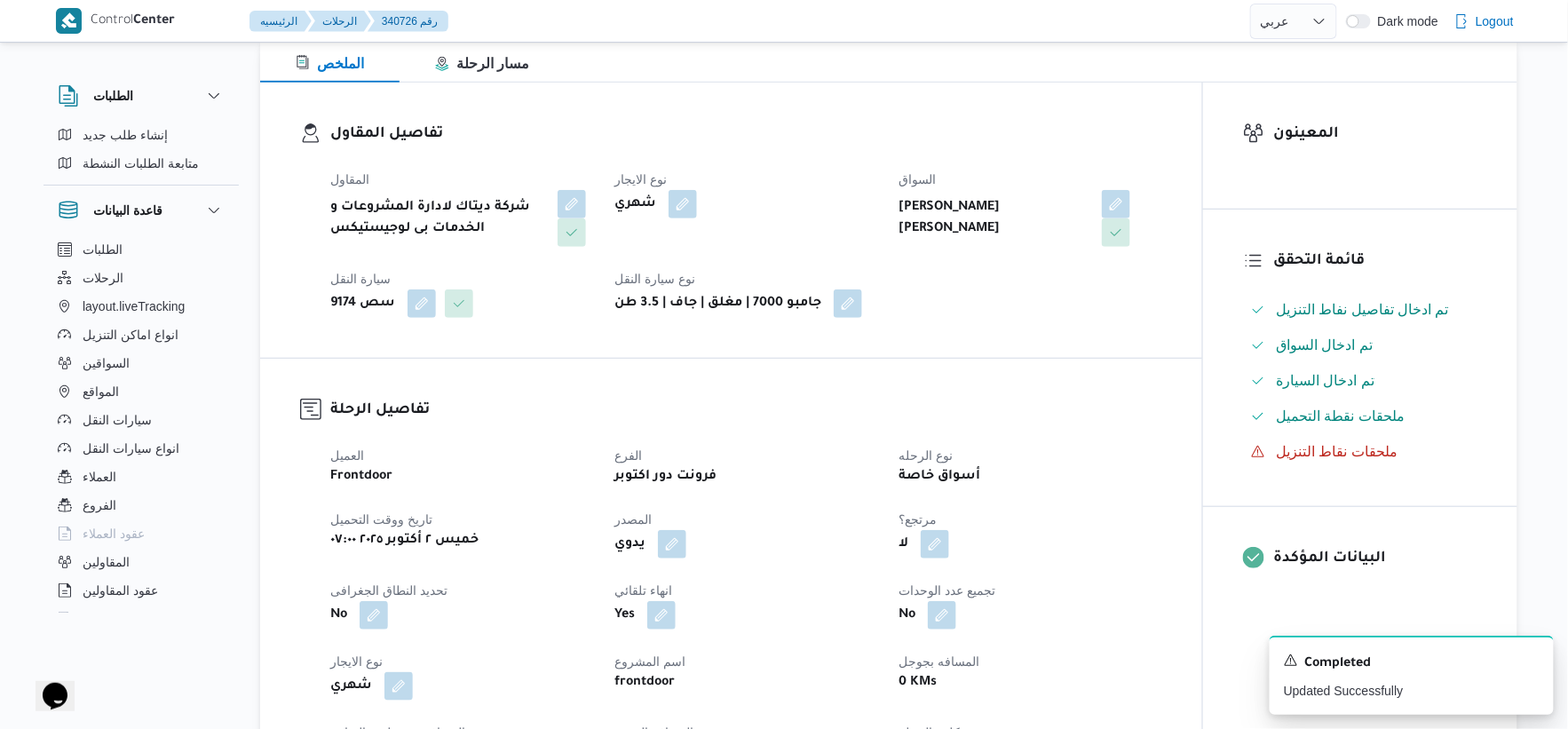
scroll to position [690, 0]
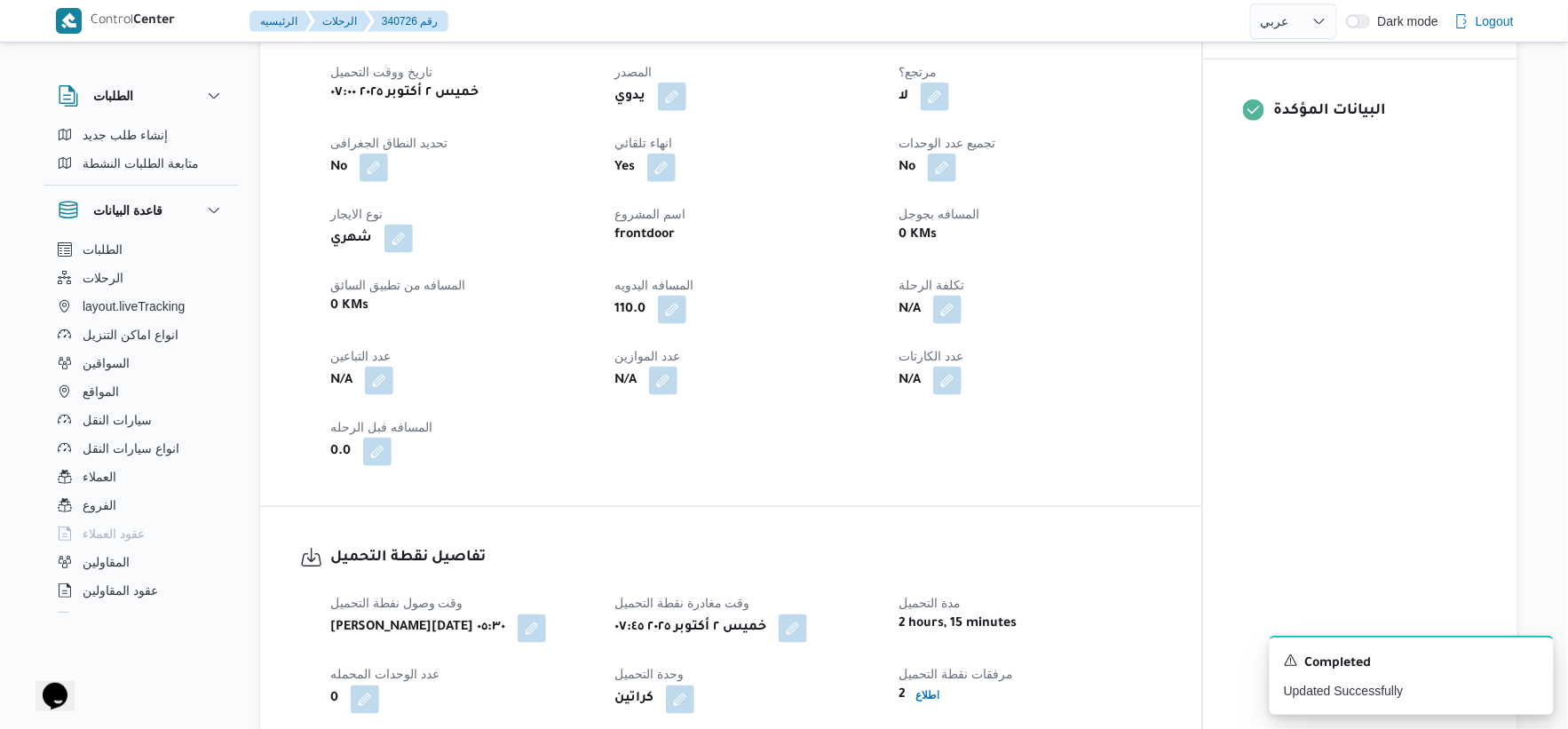
select select "ar"
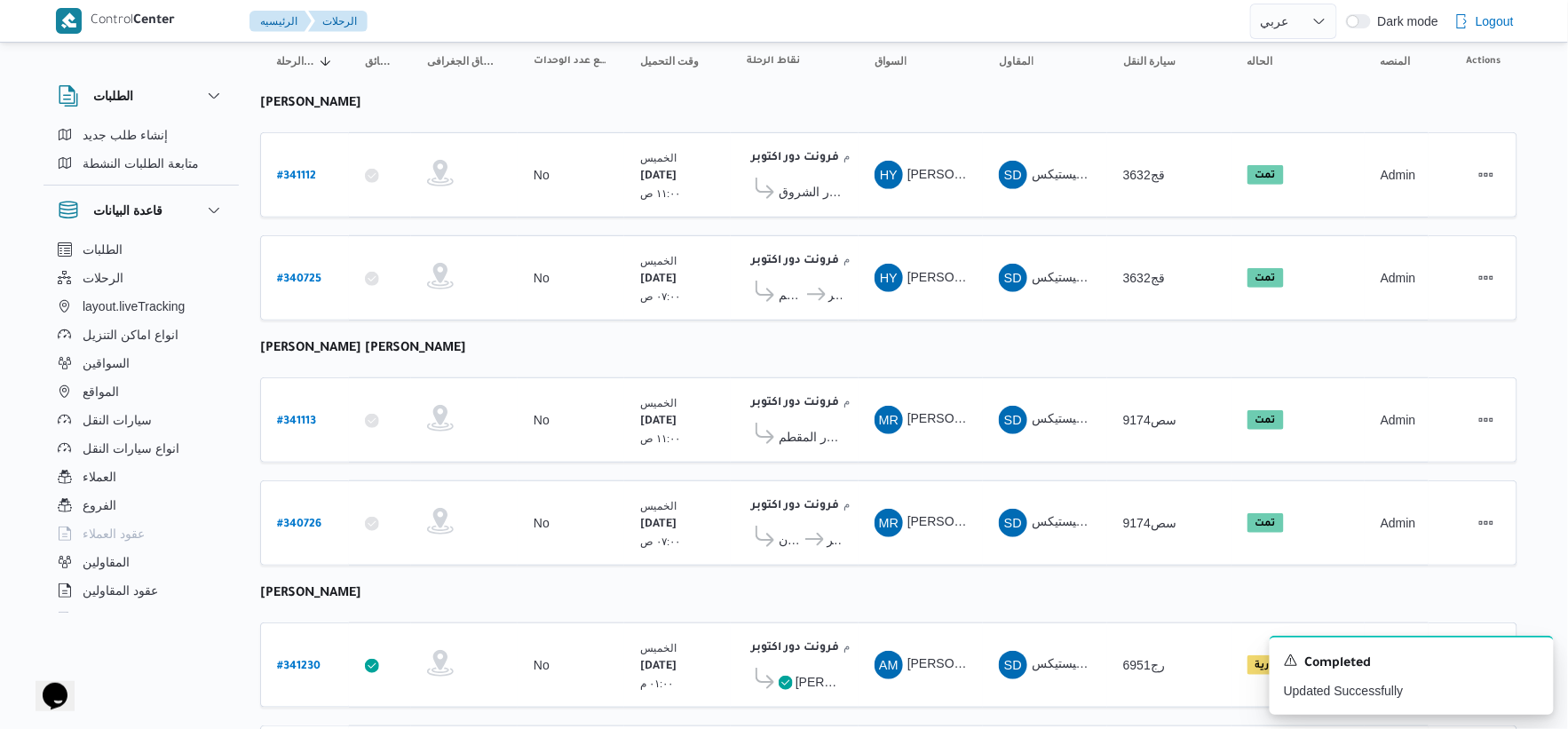
scroll to position [323, 0]
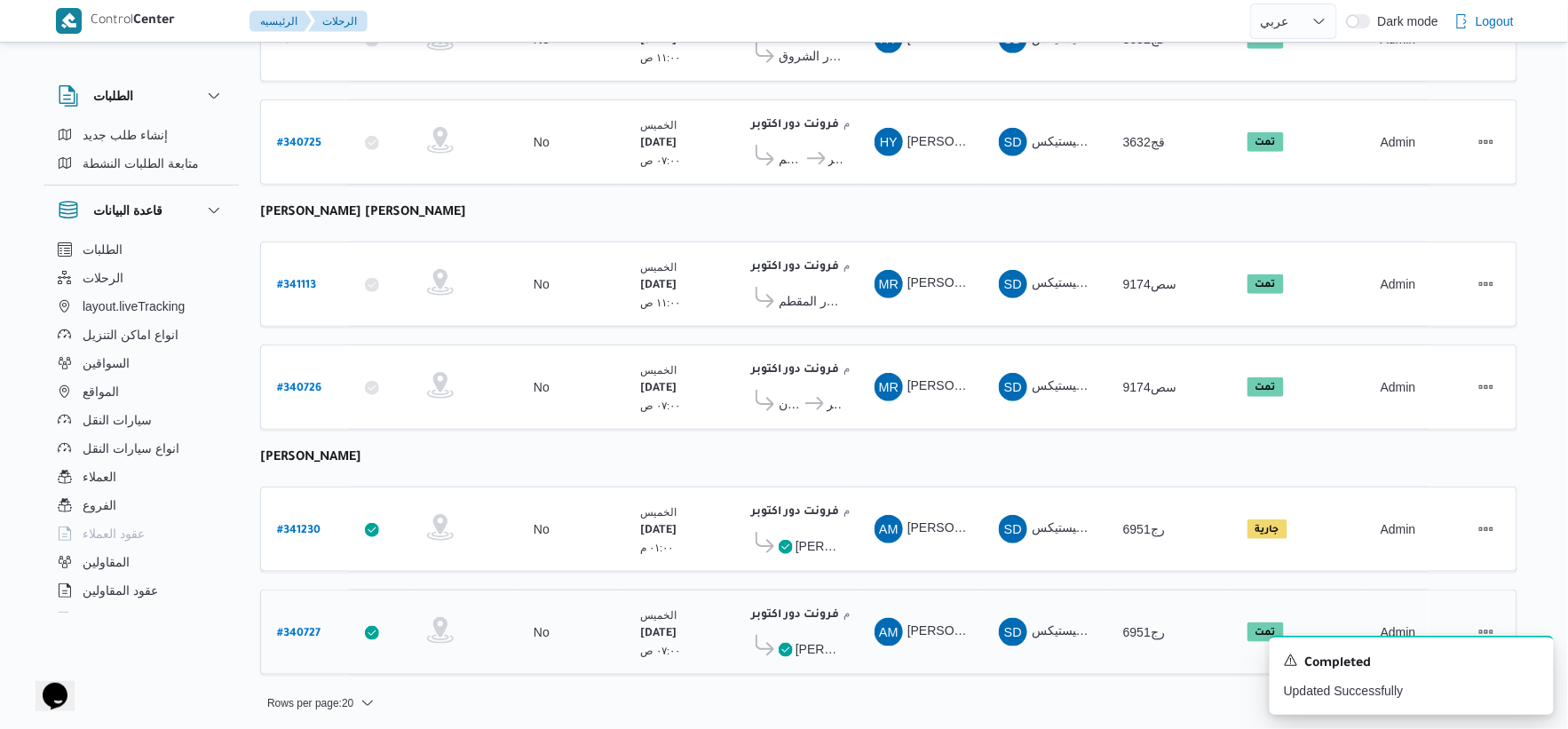
click at [302, 628] on b "# 340727" at bounding box center [299, 634] width 44 height 13
select select "ar"
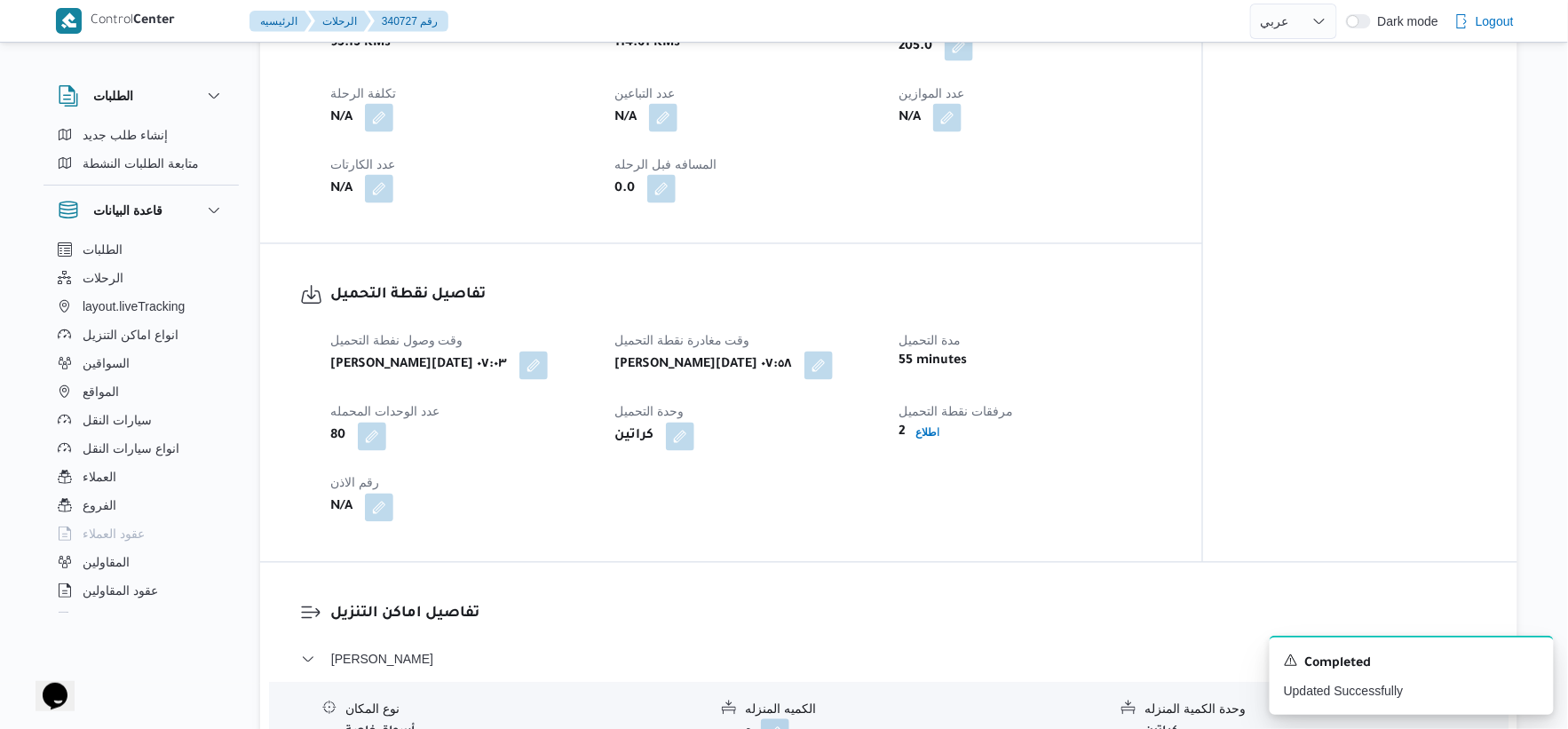
scroll to position [1184, 0]
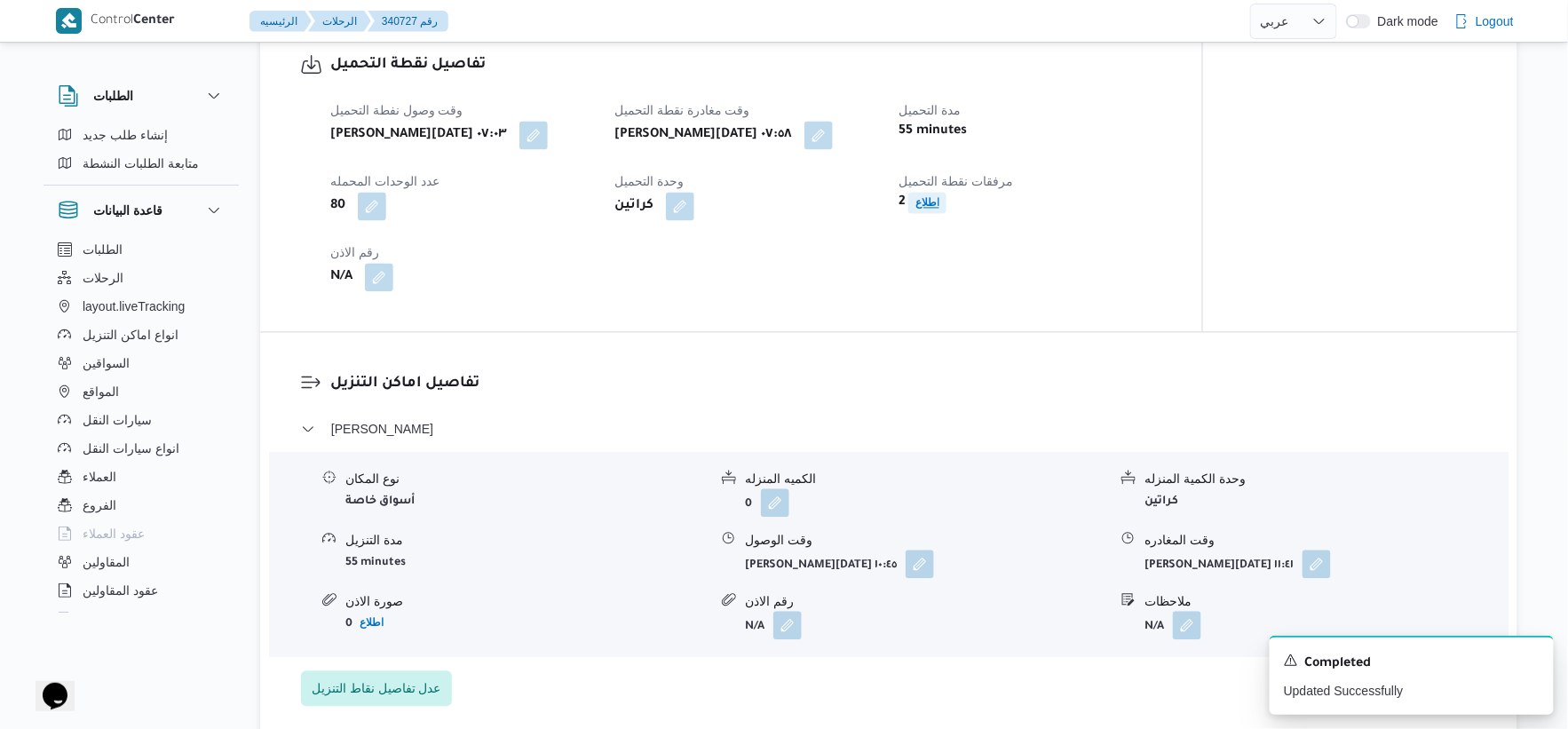
click at [926, 206] on b "اطلاع" at bounding box center [928, 202] width 24 height 13
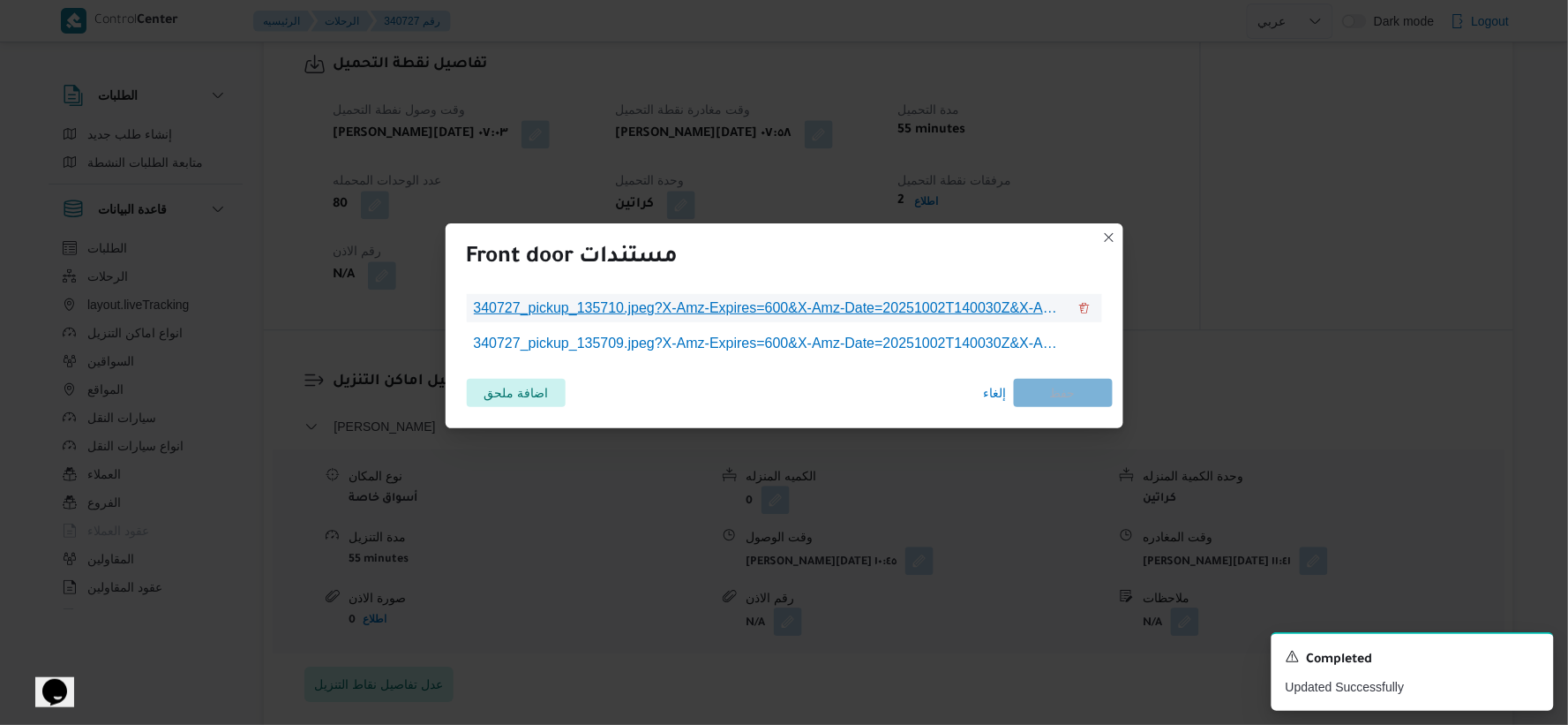
click at [733, 302] on span "340727_pickup_135710.jpeg?X-Amz-Expires=600&X-Amz-Date=20251002T140030Z&X-Amz-A…" at bounding box center [770, 308] width 593 height 21
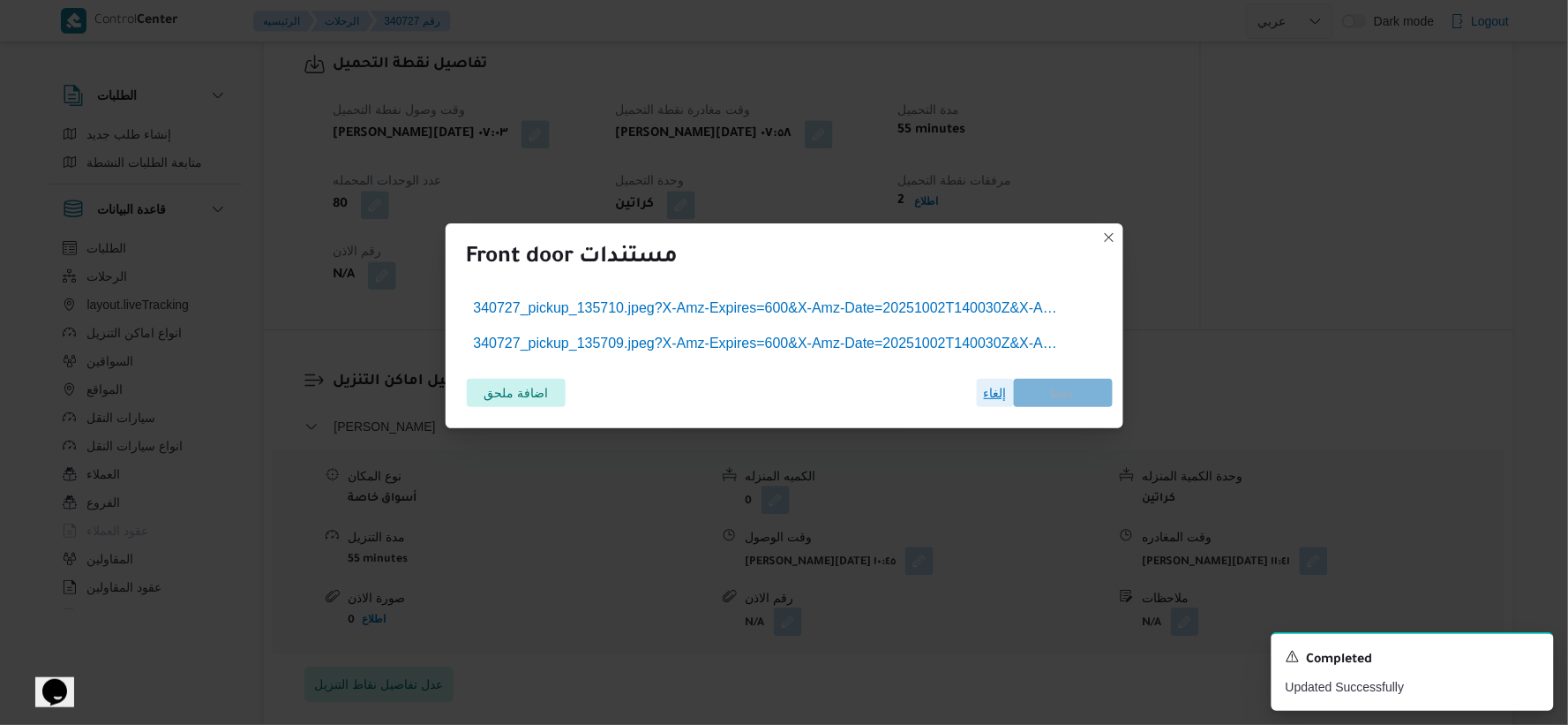
drag, startPoint x: 1002, startPoint y: 393, endPoint x: 985, endPoint y: 400, distance: 18.4
click at [1002, 393] on span "إلغاء" at bounding box center [995, 393] width 23 height 21
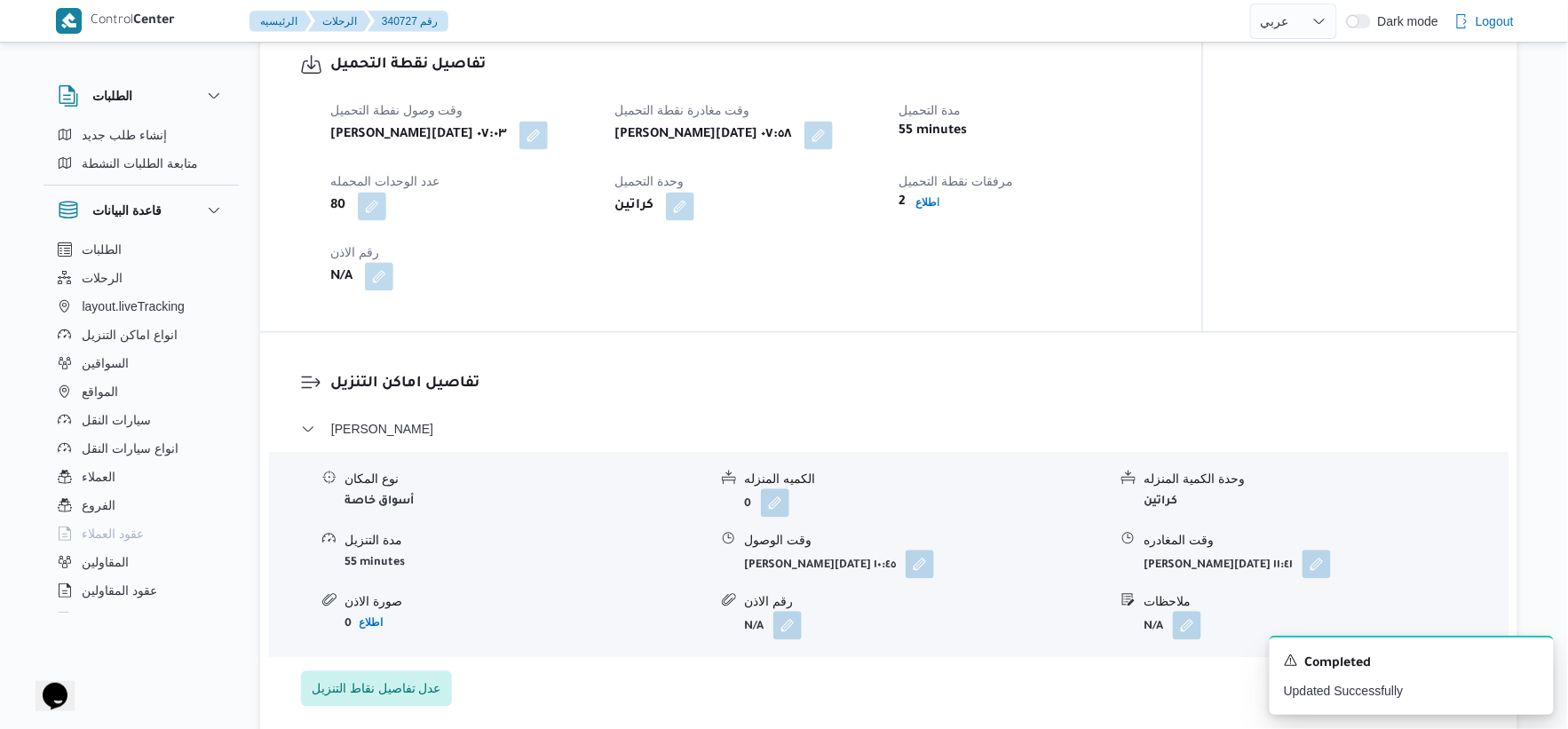
click at [383, 279] on button "button" at bounding box center [379, 275] width 28 height 28
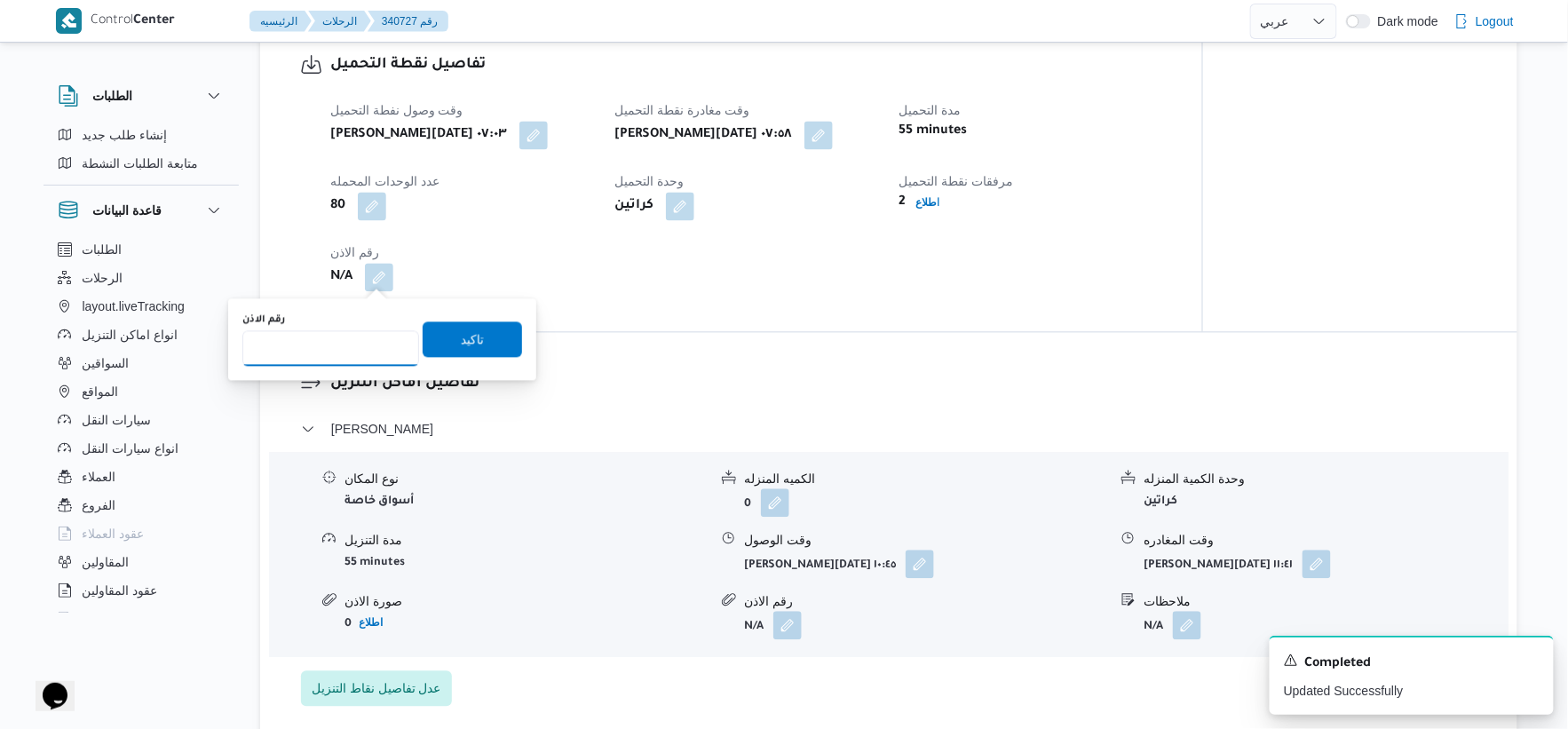
click at [350, 357] on input "رقم الاذن" at bounding box center [331, 347] width 177 height 35
type input "9289"
click at [485, 342] on span "تاكيد" at bounding box center [472, 338] width 99 height 35
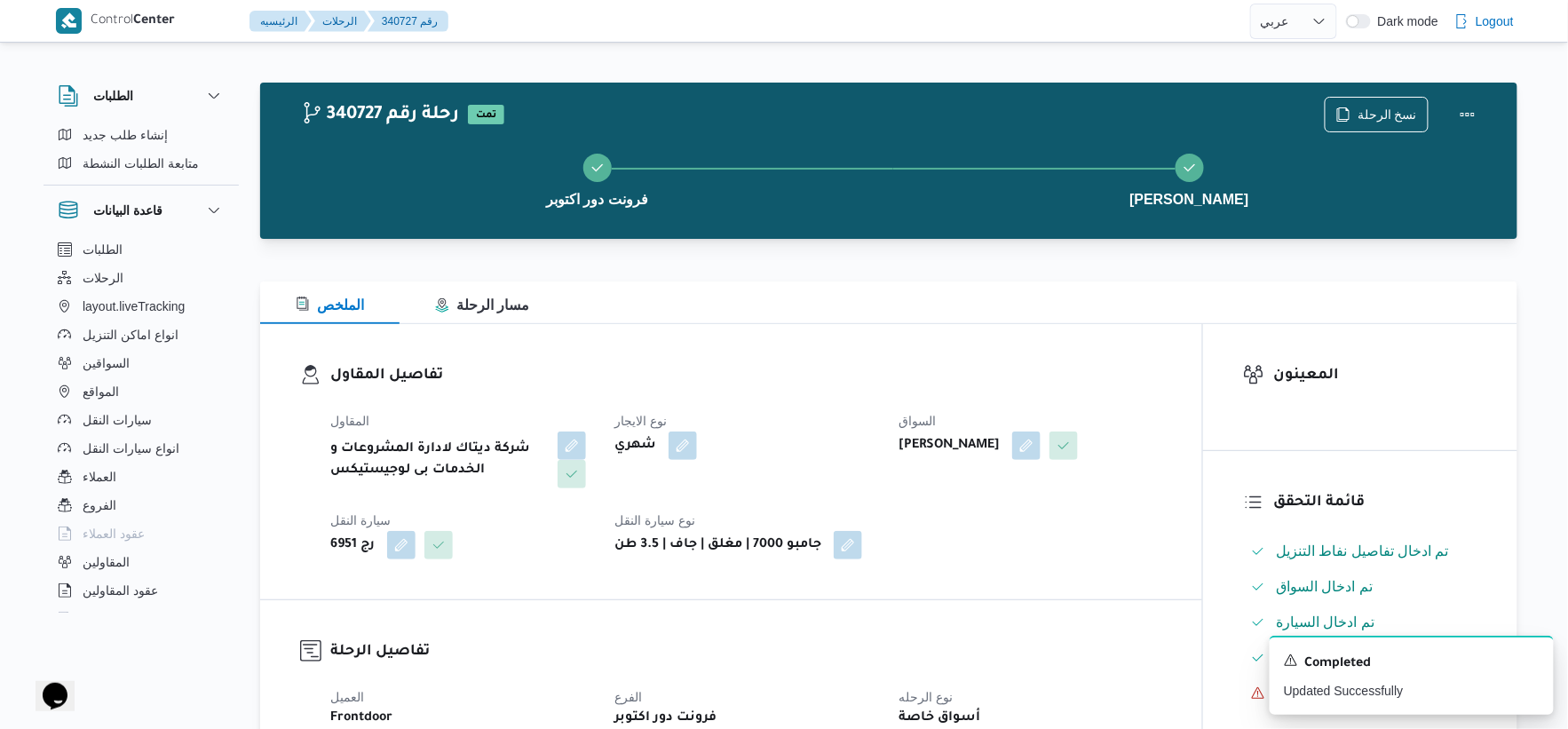
scroll to position [0, 0]
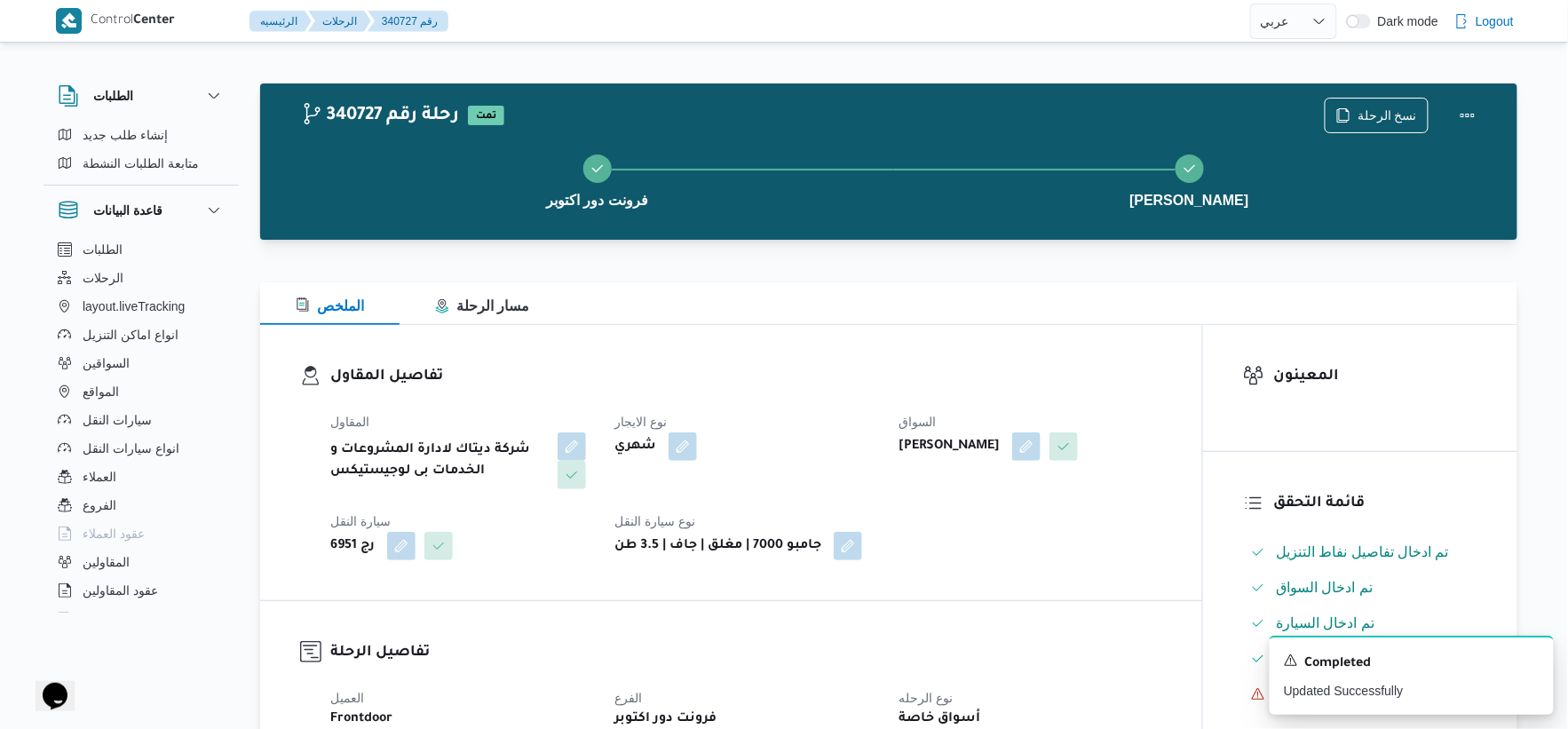
select select "ar"
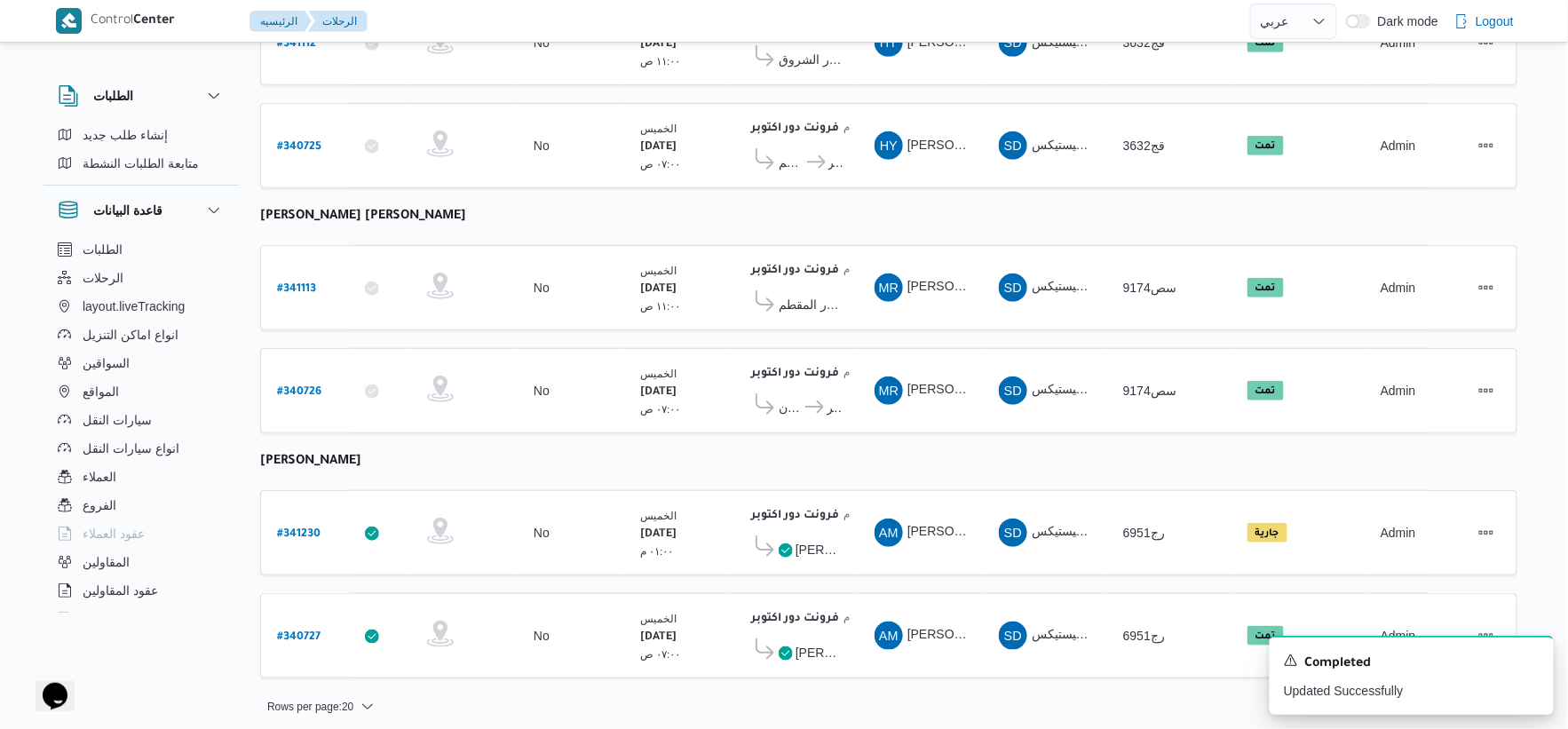
scroll to position [323, 0]
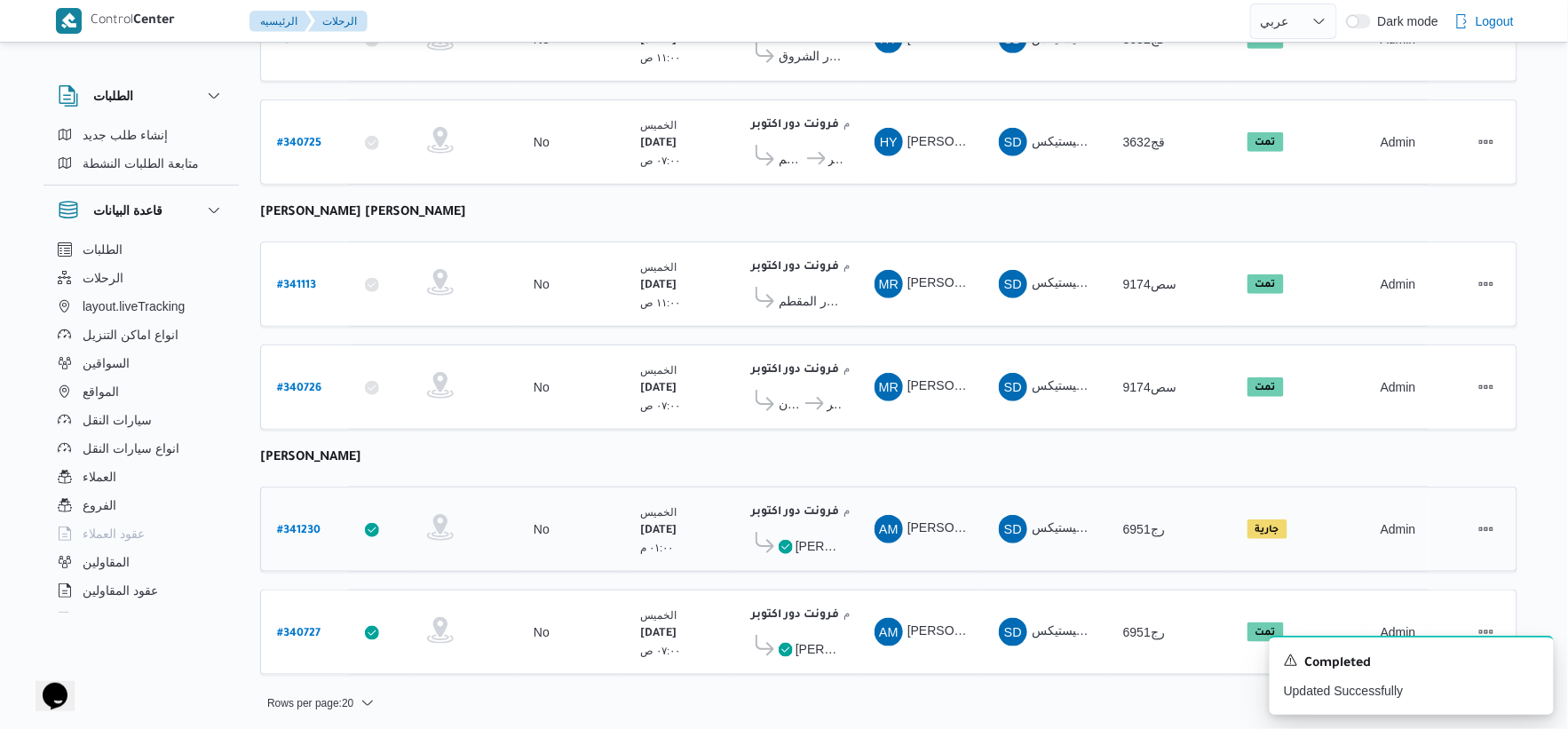
click at [282, 525] on b "# 341230" at bounding box center [299, 530] width 44 height 13
select select "ar"
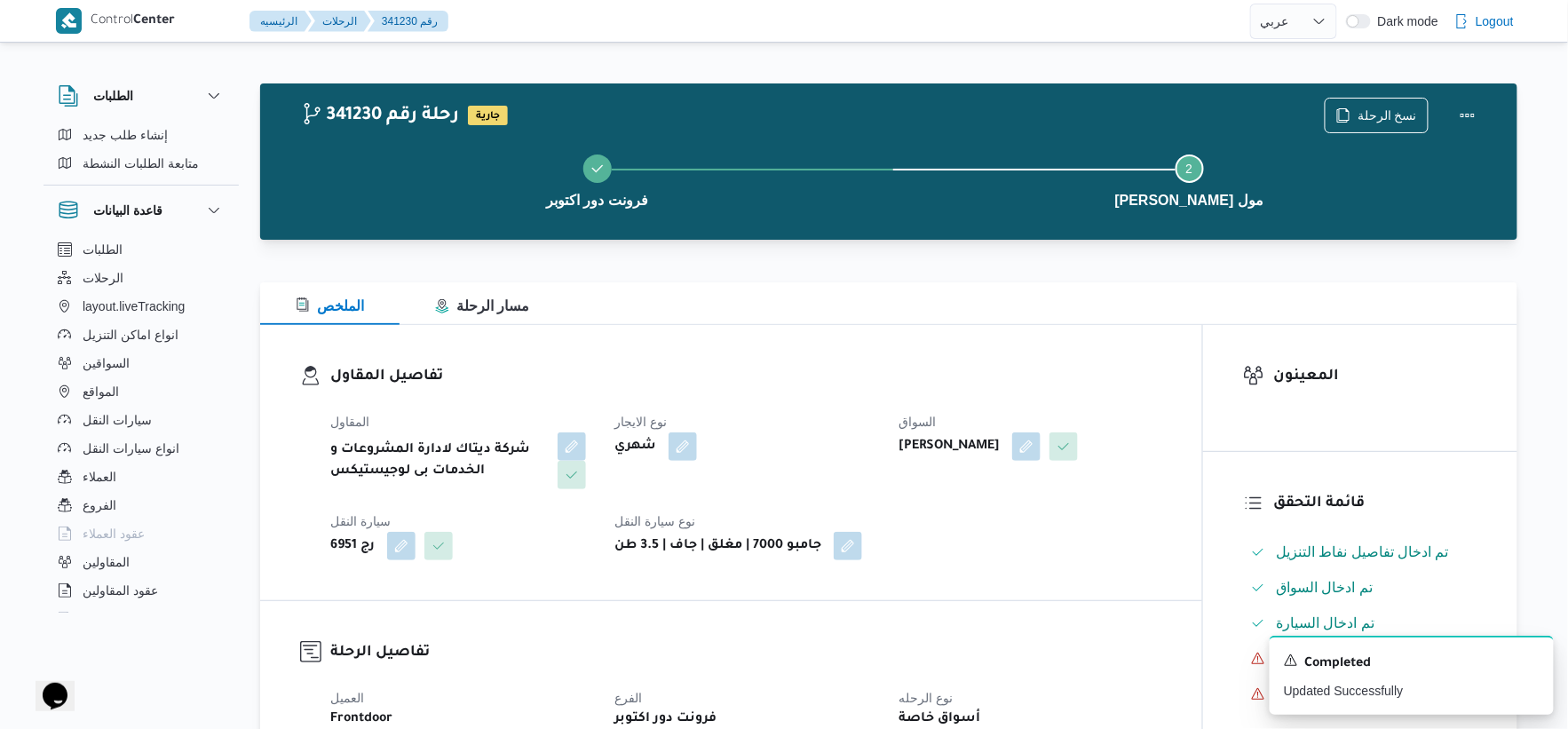
scroll to position [188, 0]
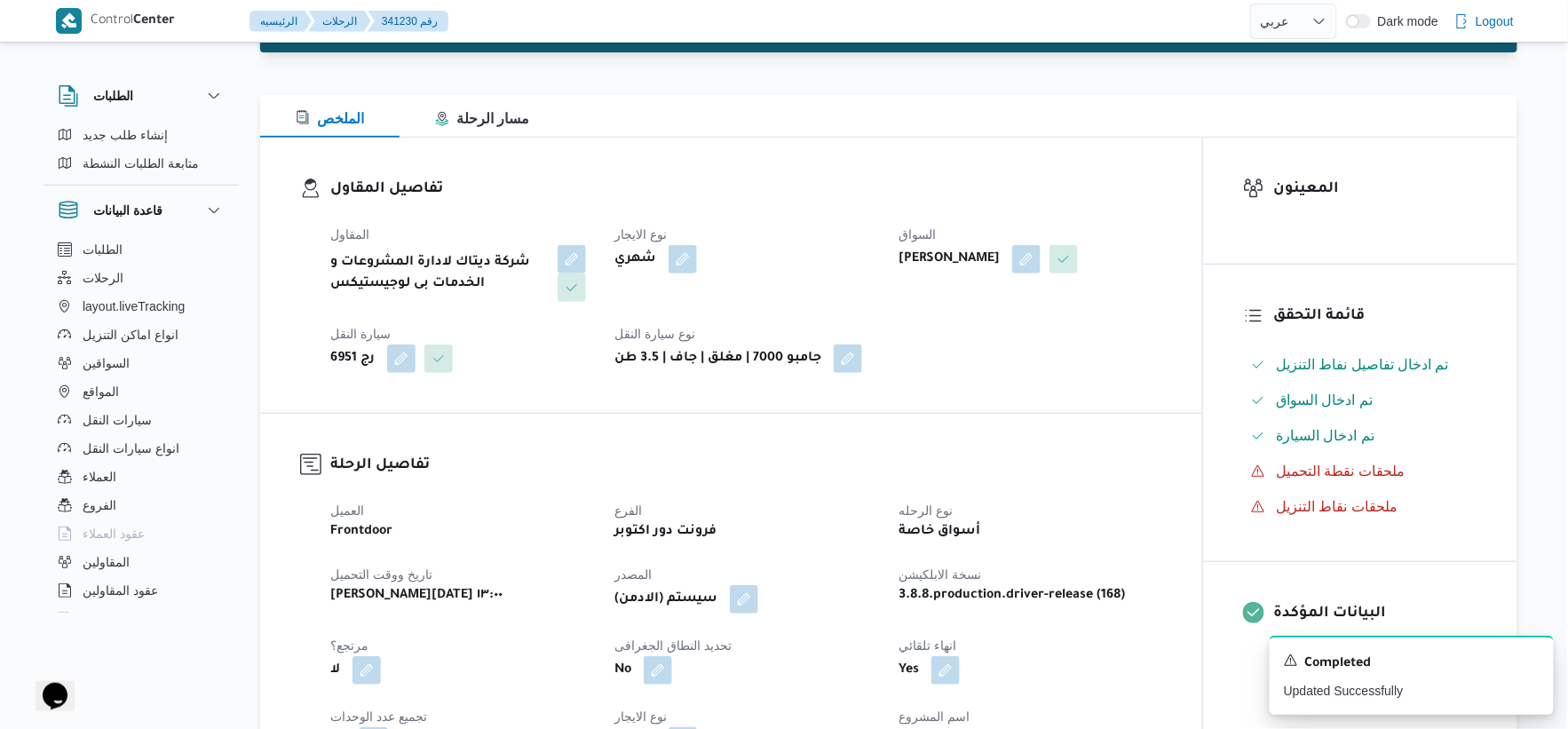
select select "ar"
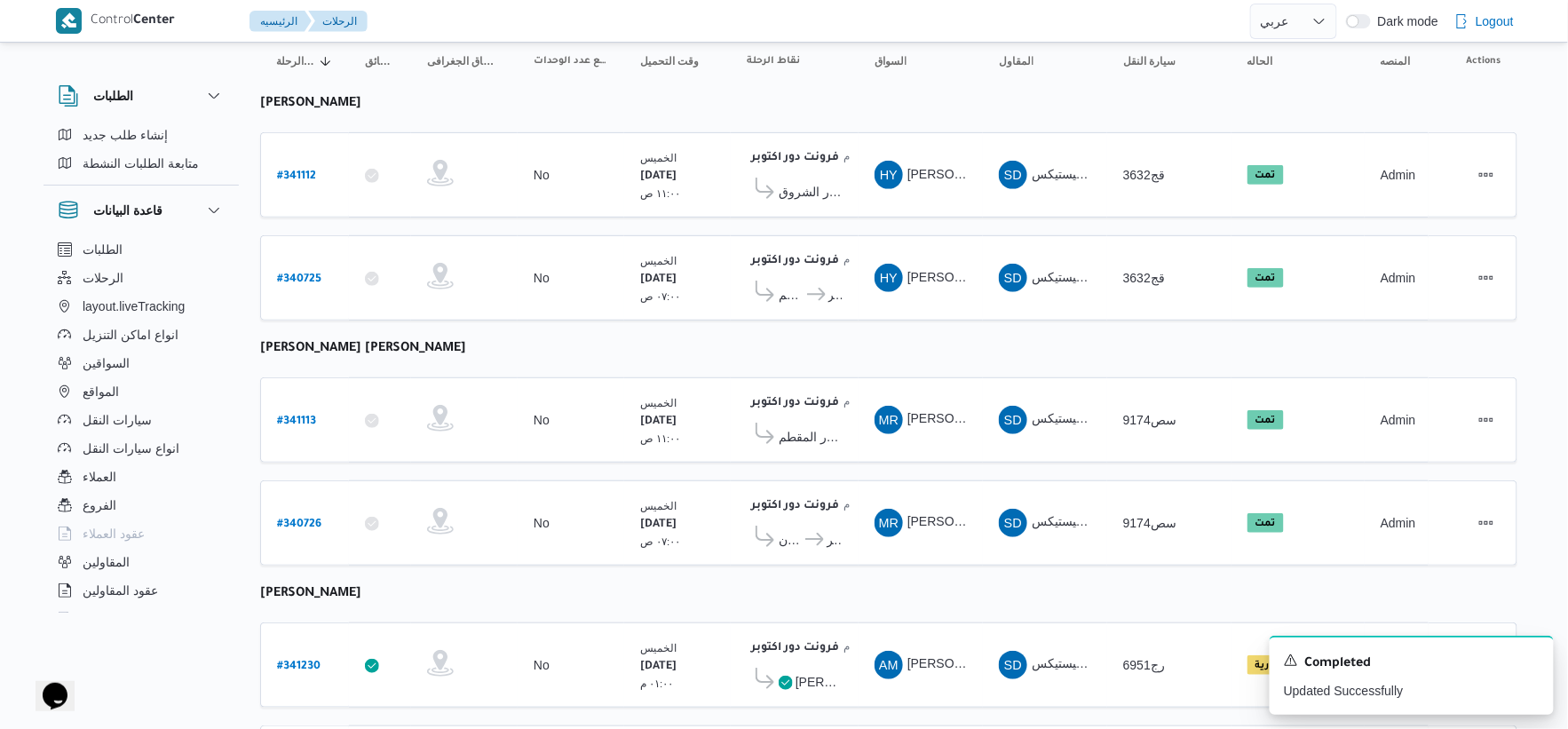
scroll to position [323, 0]
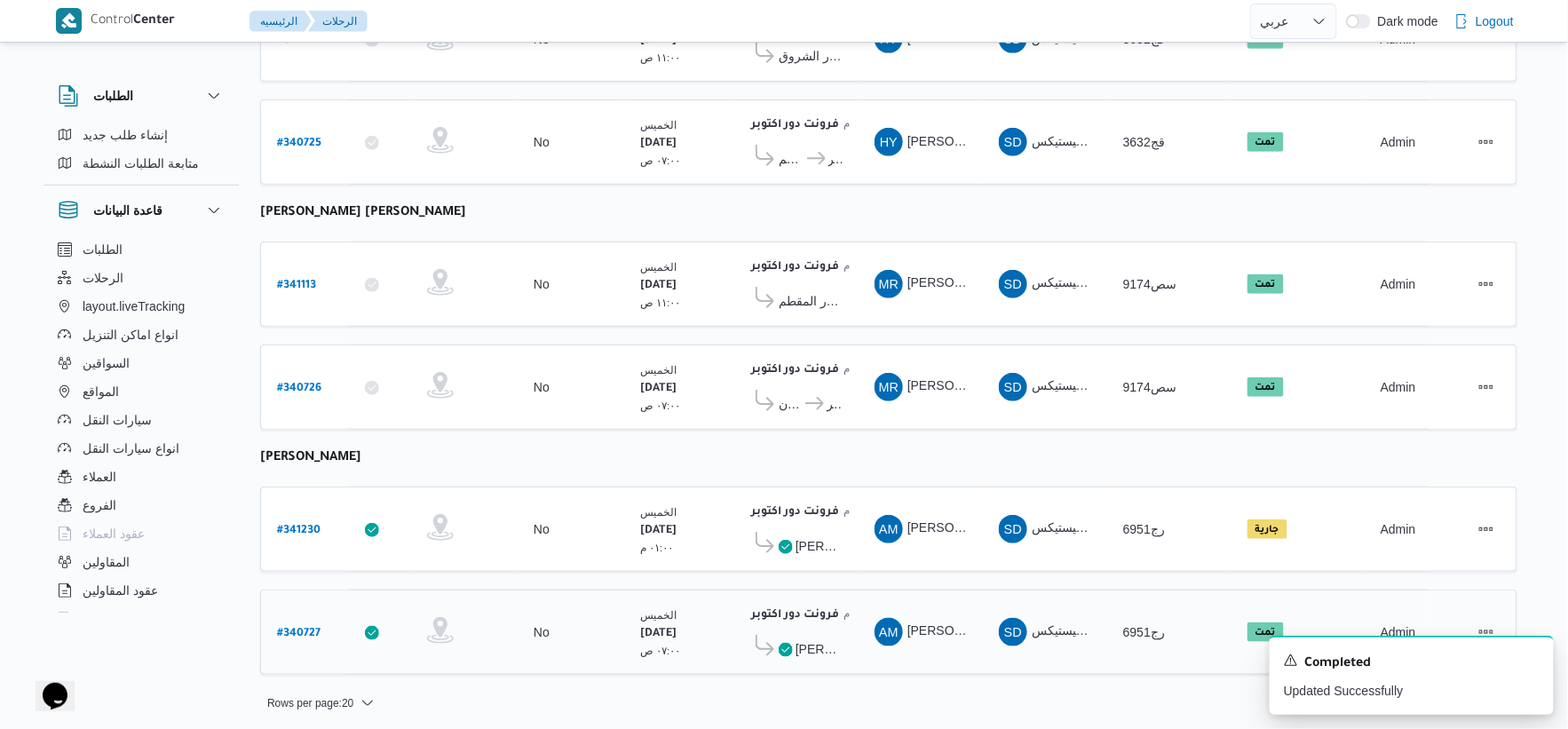
click at [806, 649] on span "[PERSON_NAME]" at bounding box center [820, 649] width 47 height 21
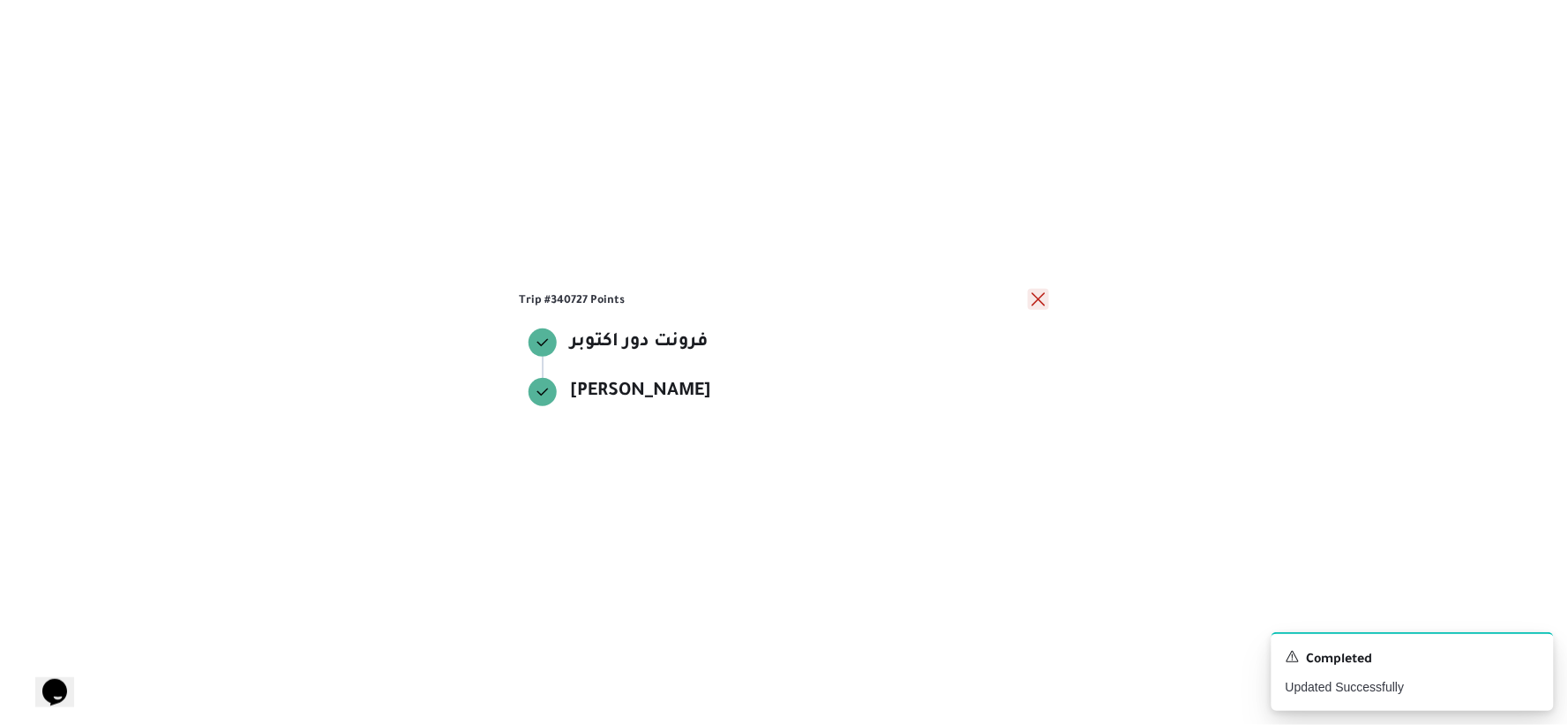
click at [1035, 297] on button "close" at bounding box center [1039, 299] width 21 height 21
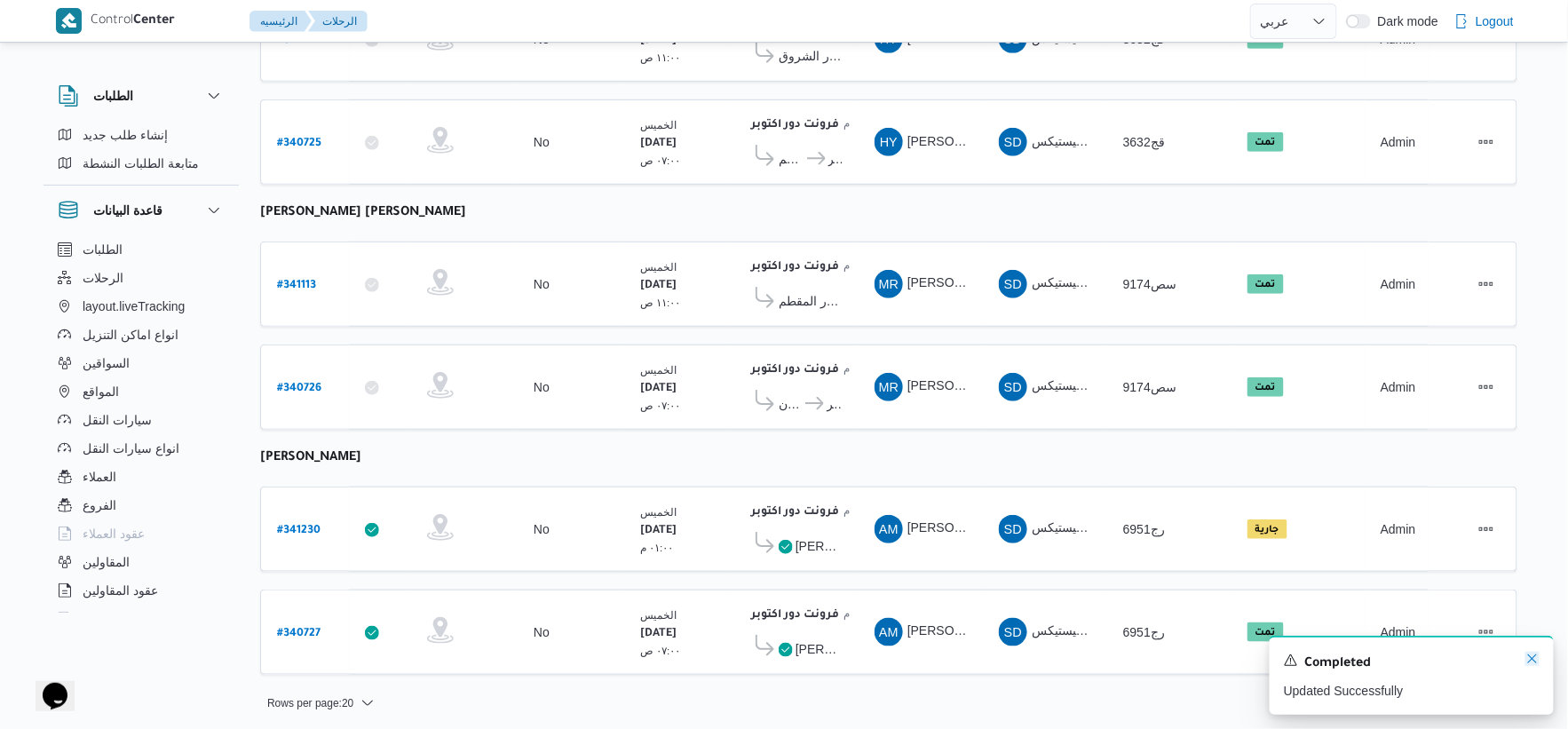
click at [1531, 658] on icon "Dismiss toast" at bounding box center [1532, 659] width 15 height 15
click at [525, 532] on td "تجميع عدد الوحدات No" at bounding box center [570, 529] width 106 height 86
click at [826, 544] on span "كارفور بيراميدز مول" at bounding box center [820, 546] width 47 height 21
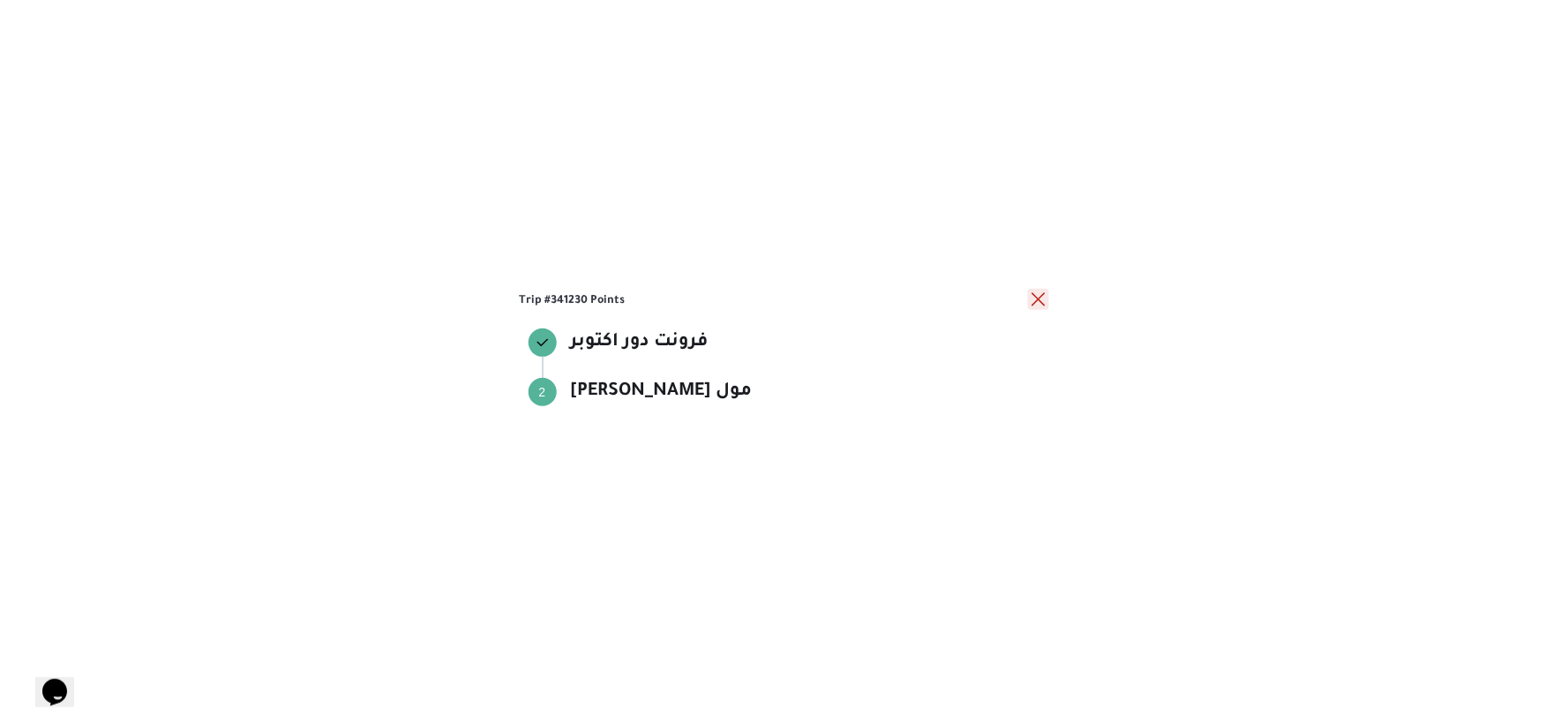
click at [1040, 294] on button "close" at bounding box center [1039, 299] width 21 height 21
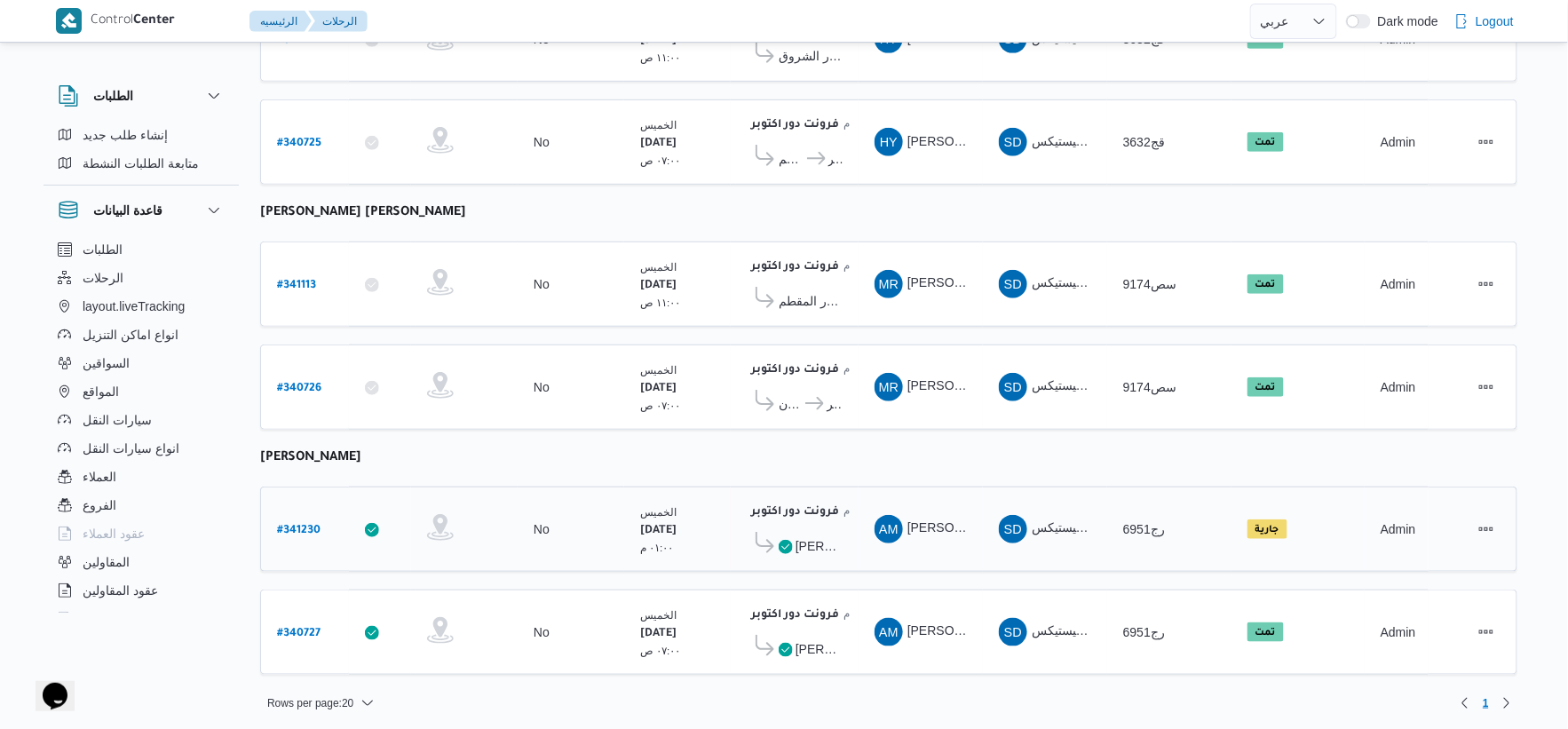
click at [818, 535] on span "كارفور بيراميدز مول" at bounding box center [820, 546] width 47 height 21
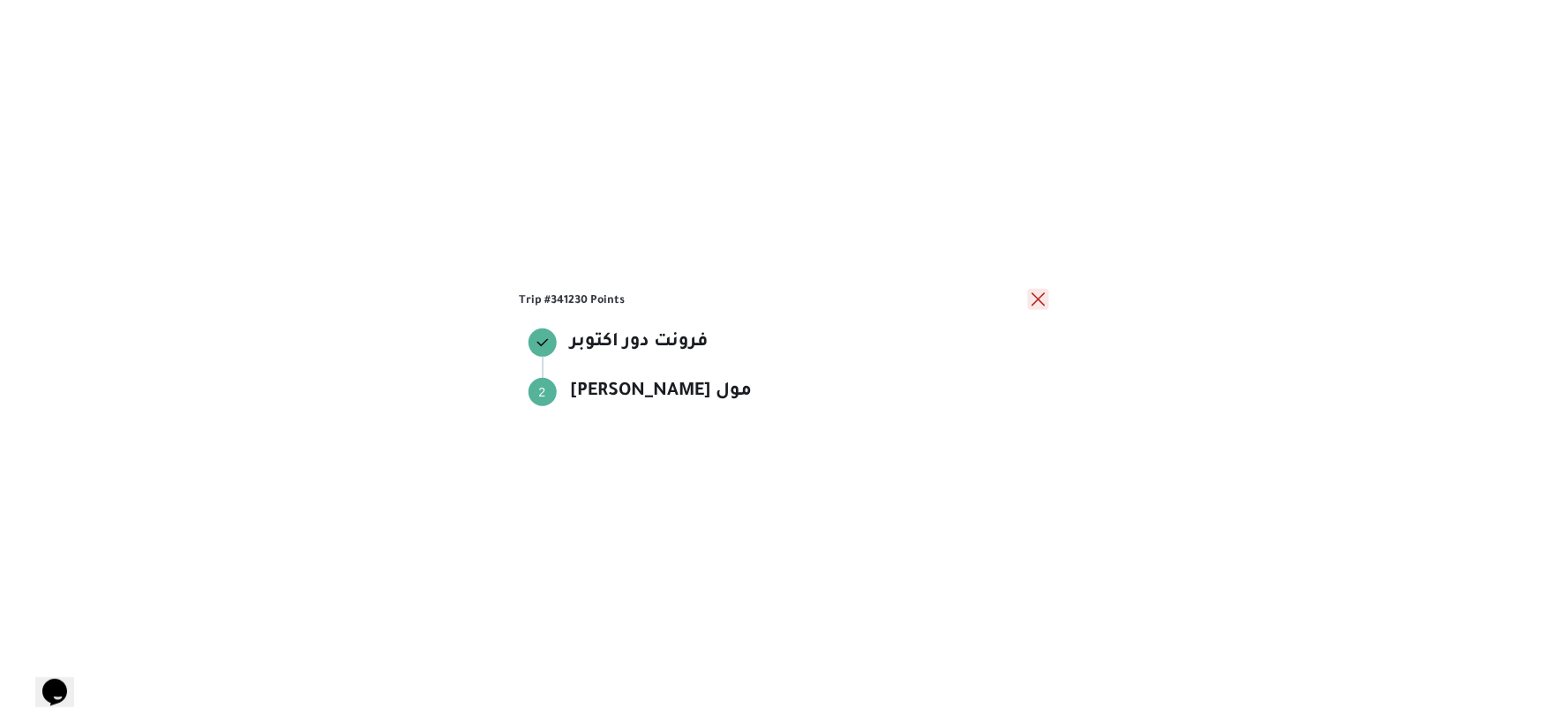
click at [1043, 301] on button "close" at bounding box center [1039, 299] width 21 height 21
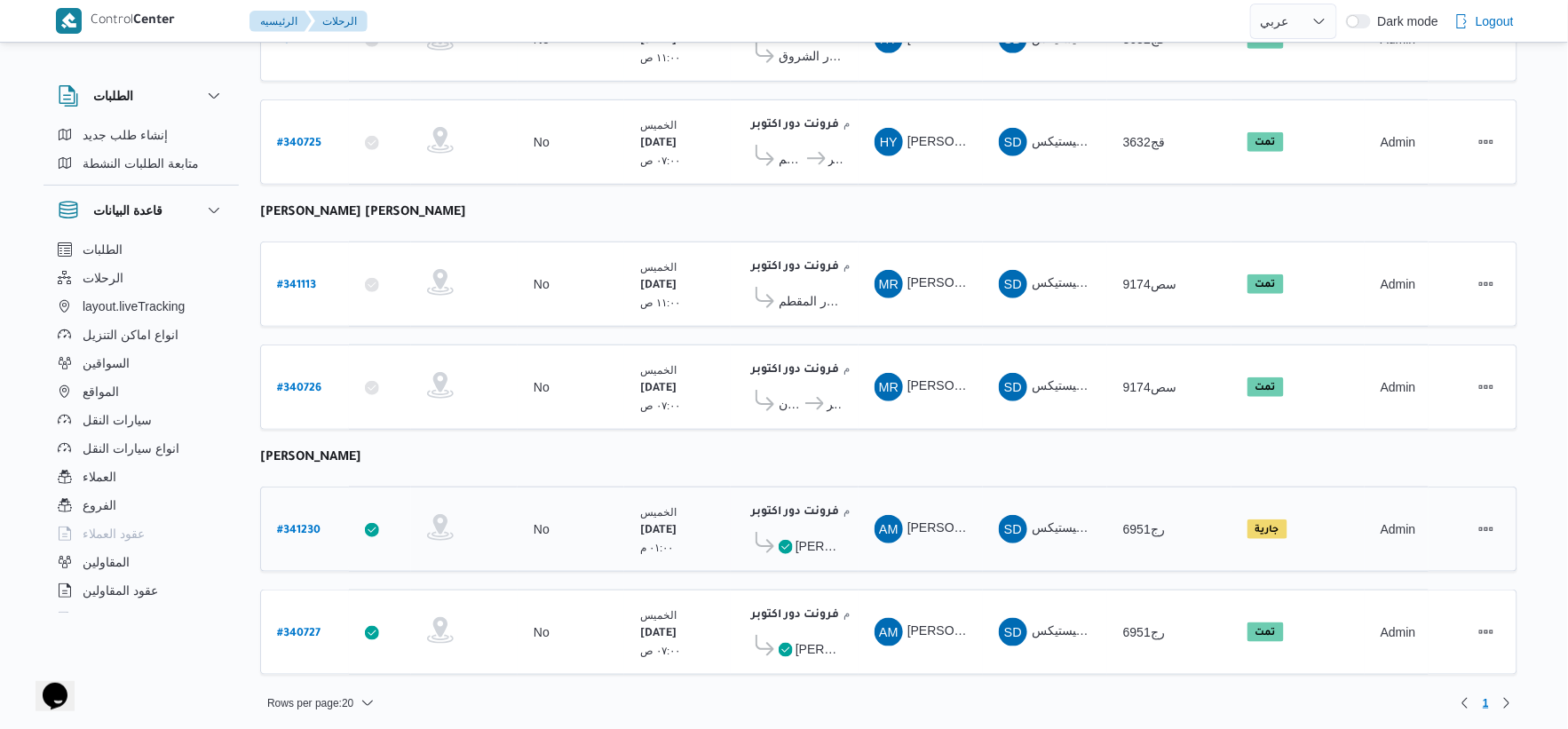
click at [290, 525] on b "# 341230" at bounding box center [299, 530] width 44 height 13
select select "ar"
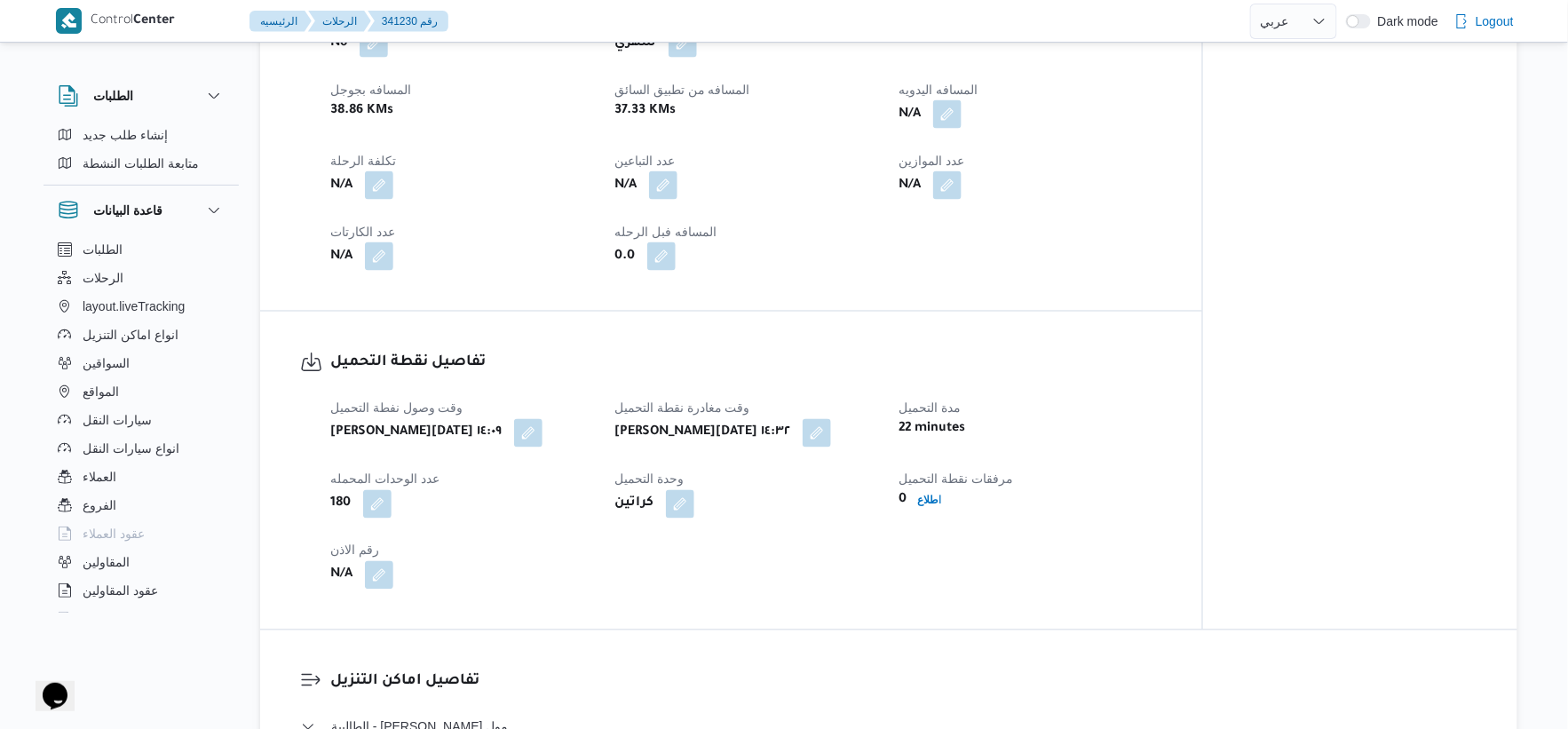
scroll to position [888, 0]
select select "ar"
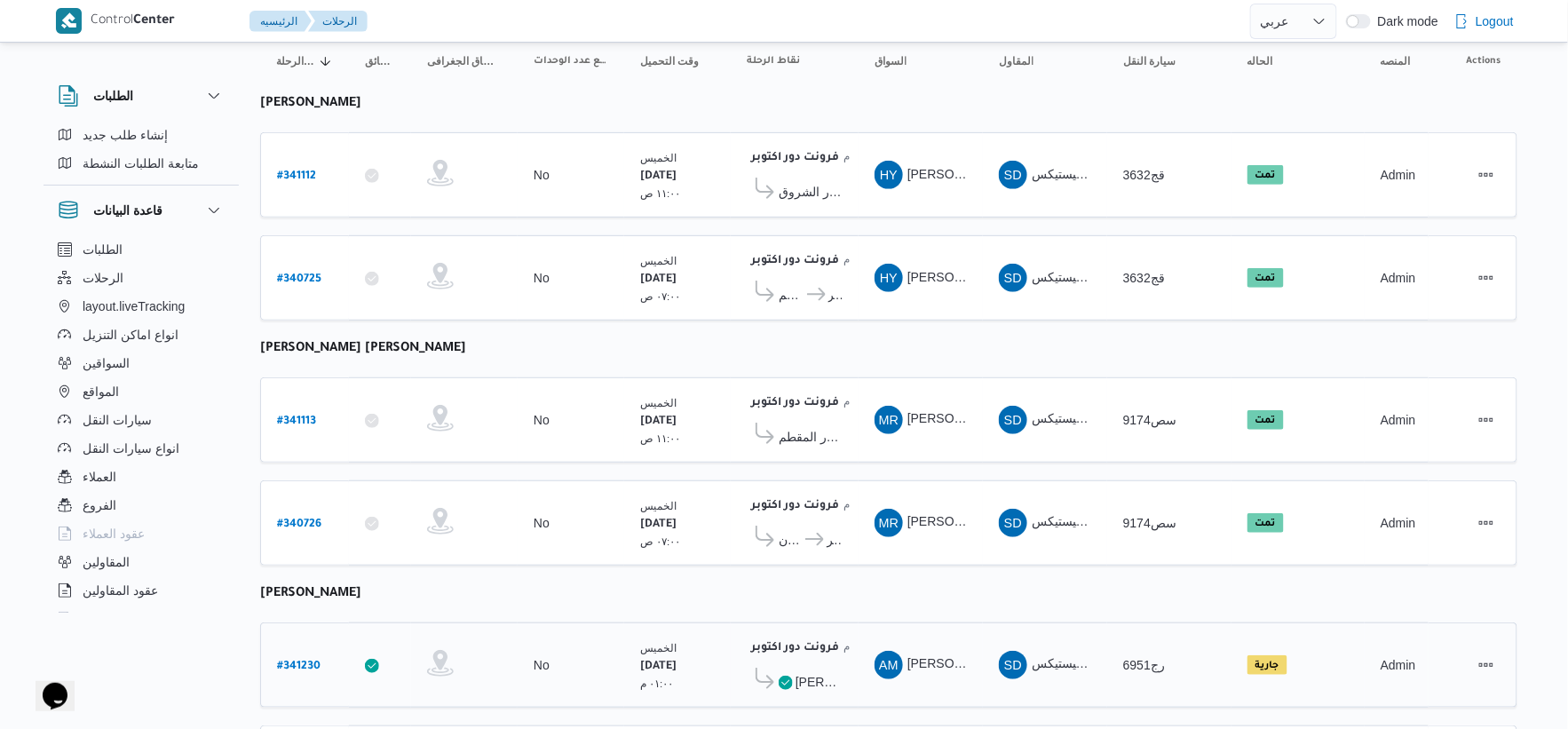
scroll to position [323, 0]
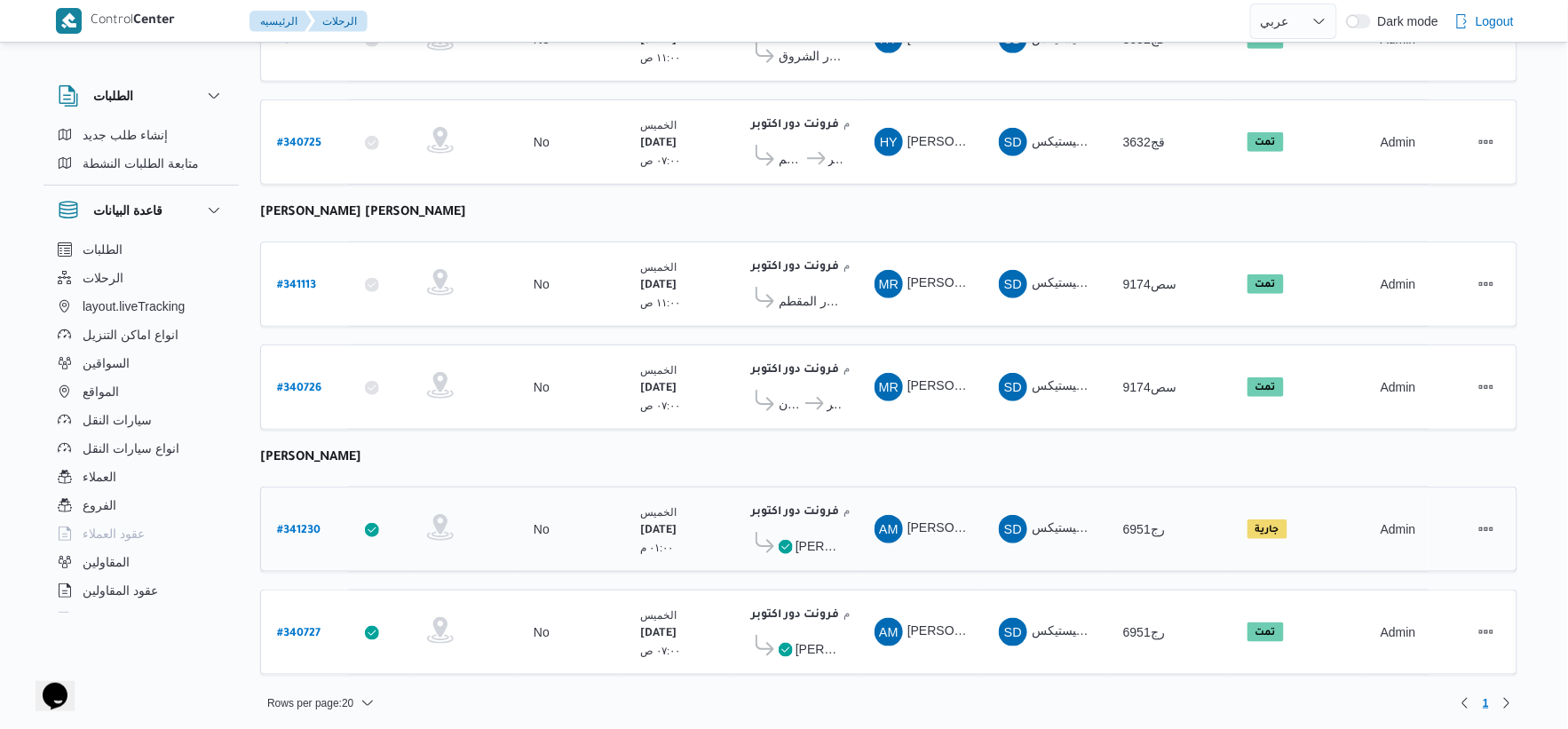
click at [297, 525] on b "# 341230" at bounding box center [299, 530] width 44 height 13
select select "ar"
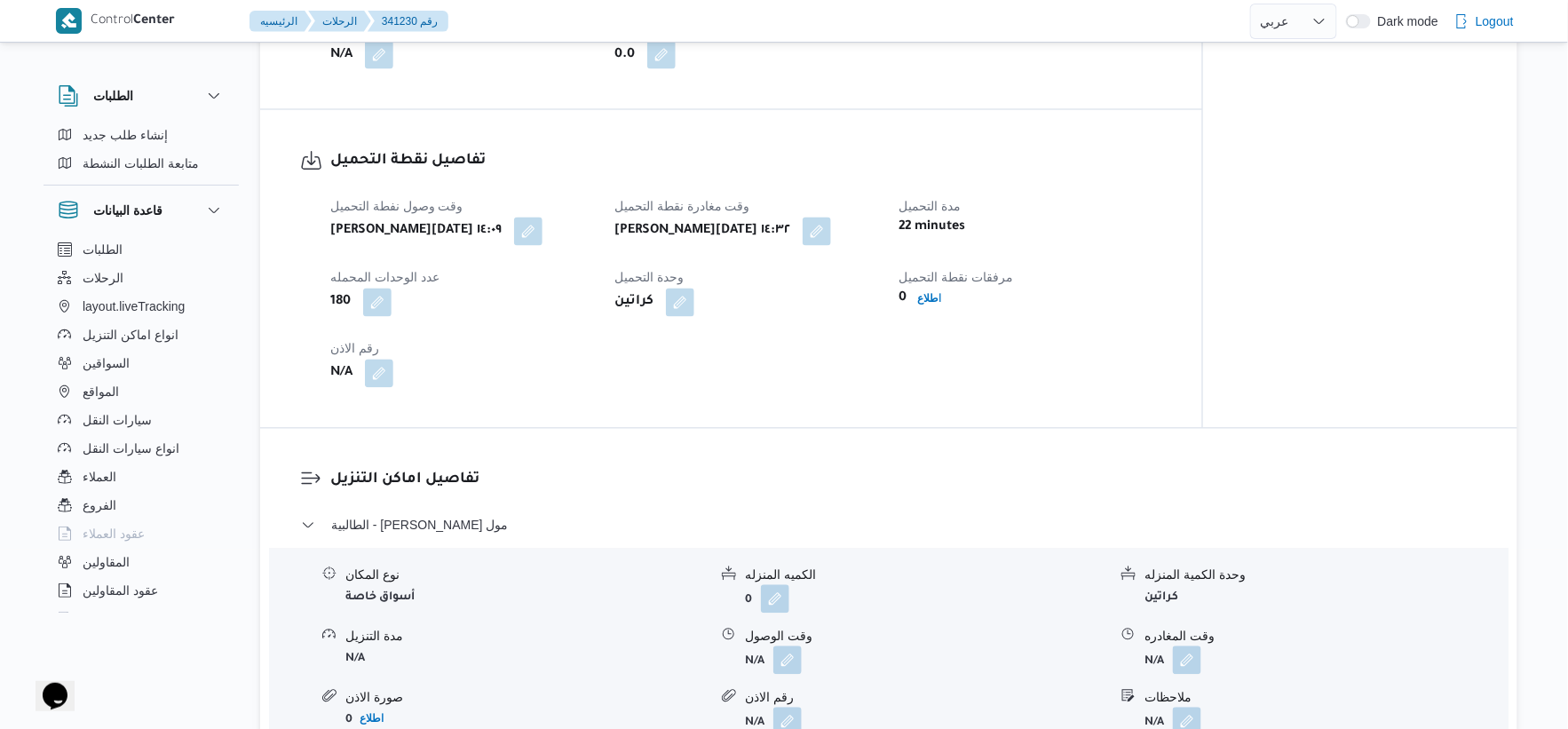
scroll to position [1085, 0]
click at [515, 232] on button "button" at bounding box center [528, 232] width 28 height 28
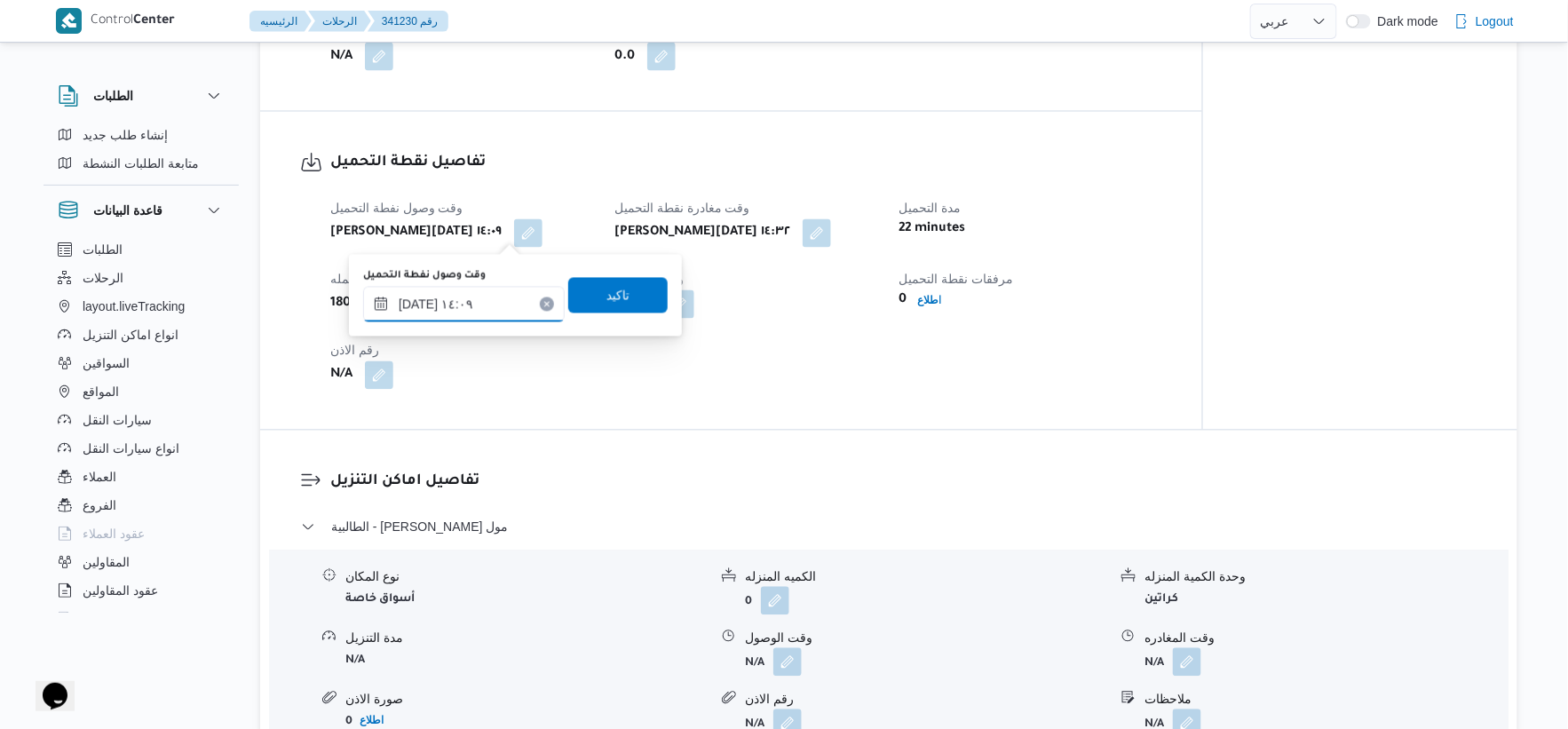
click at [481, 297] on input "٠٢/١٠/٢٠٢٥ ١٤:٠٩" at bounding box center [463, 305] width 201 height 35
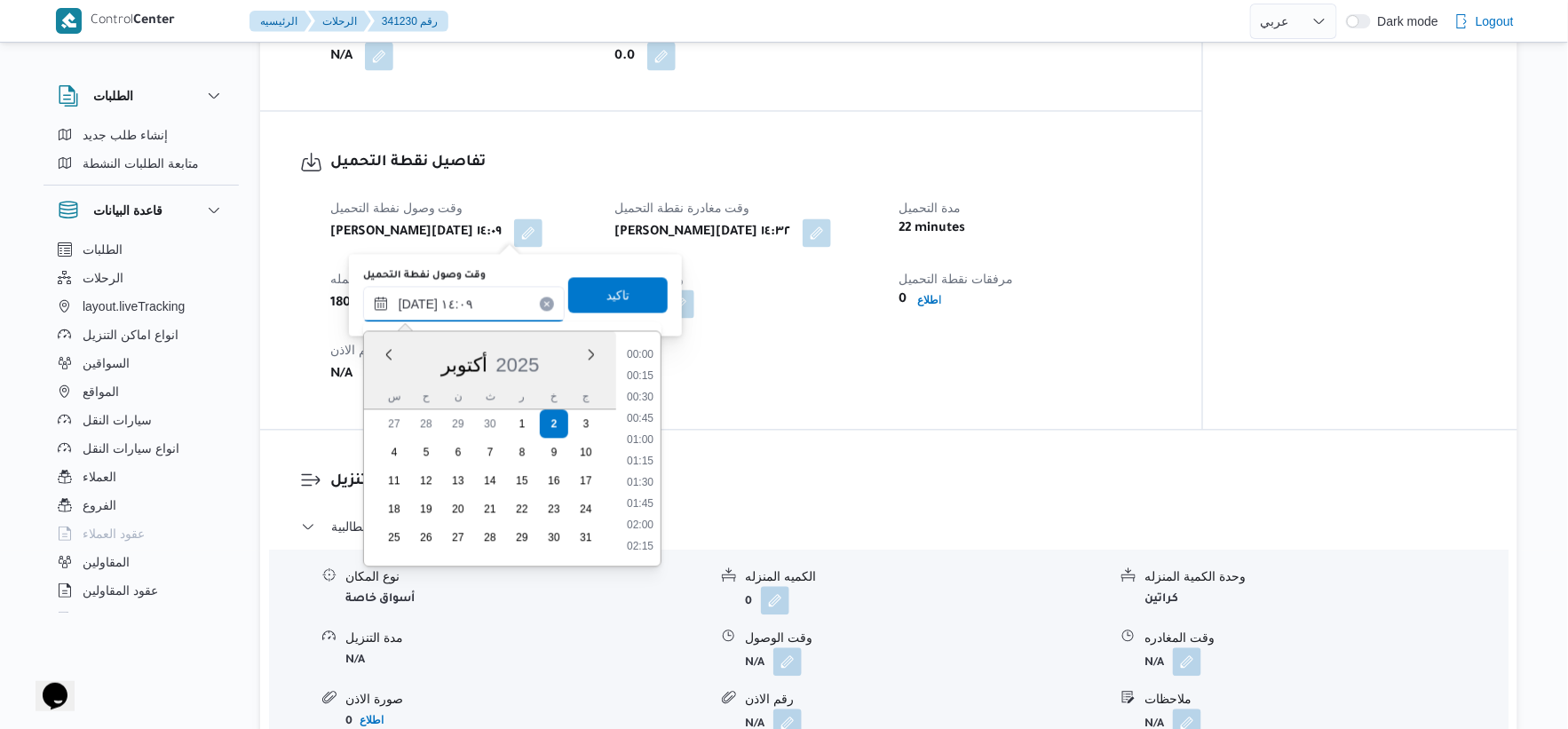
scroll to position [1087, 0]
click at [643, 371] on li "13:00" at bounding box center [640, 377] width 41 height 18
type input "٠٢/١٠/٢٠٢٥ ١٣:٠٠"
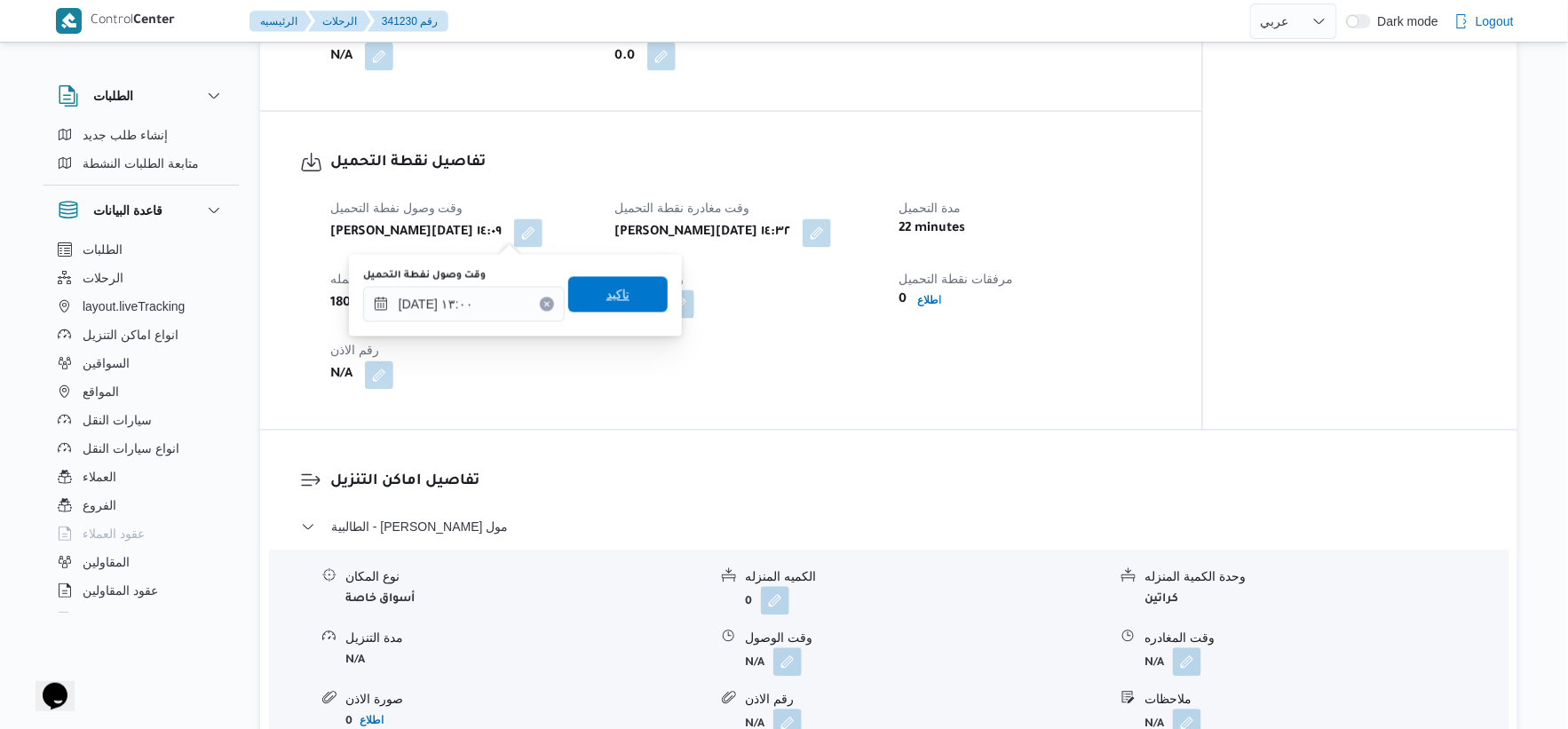
click at [613, 290] on span "تاكيد" at bounding box center [618, 295] width 23 height 21
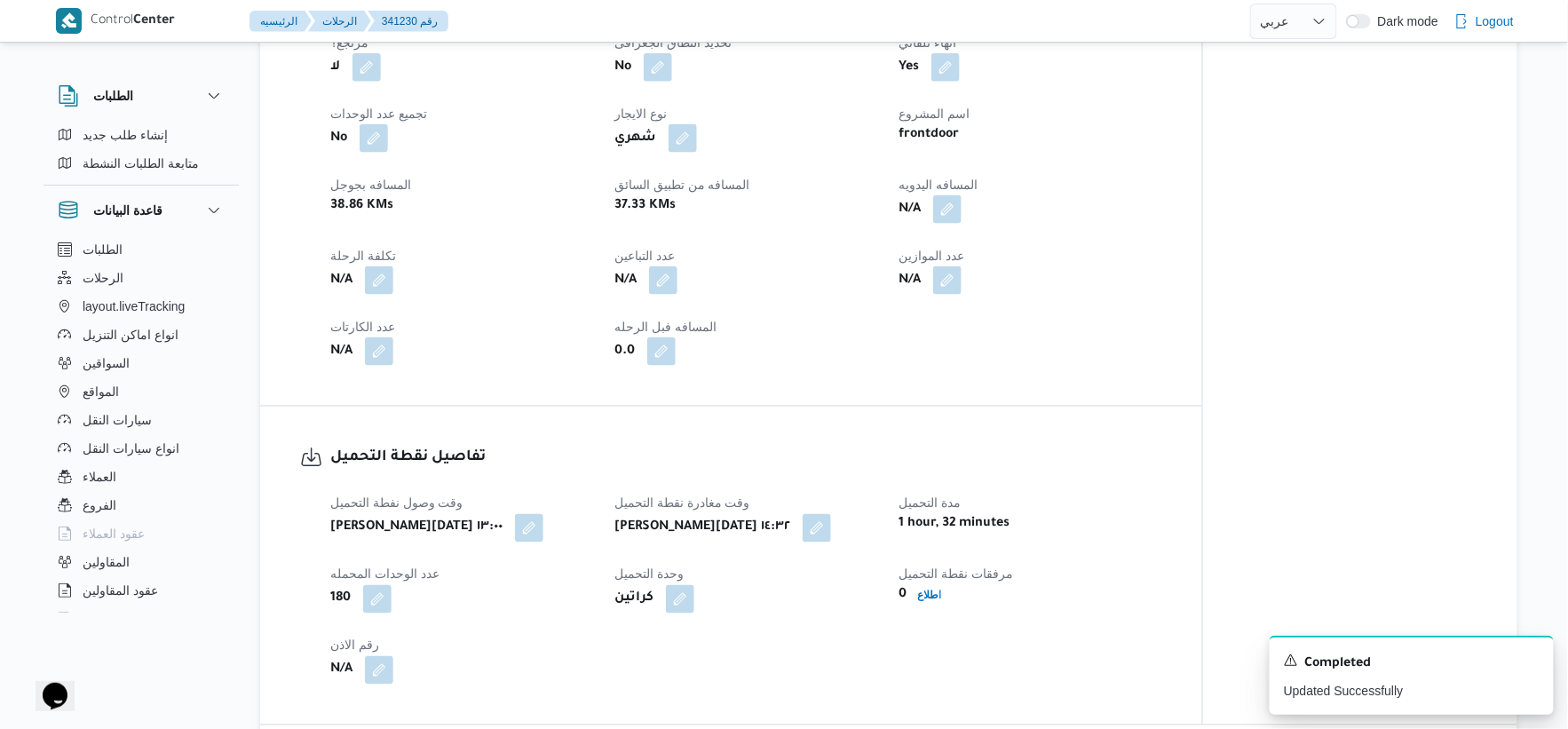
scroll to position [788, 0]
select select "ar"
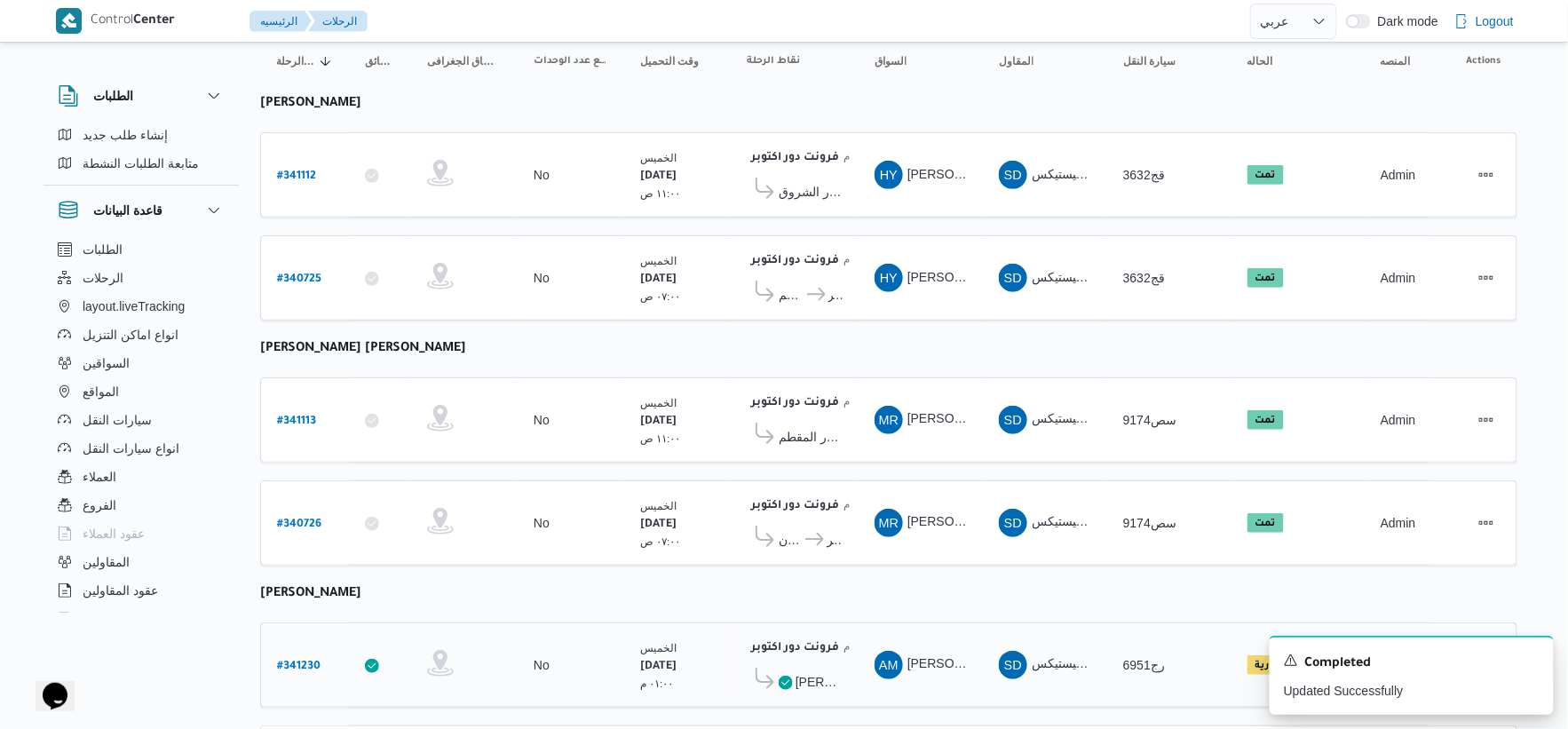
scroll to position [323, 0]
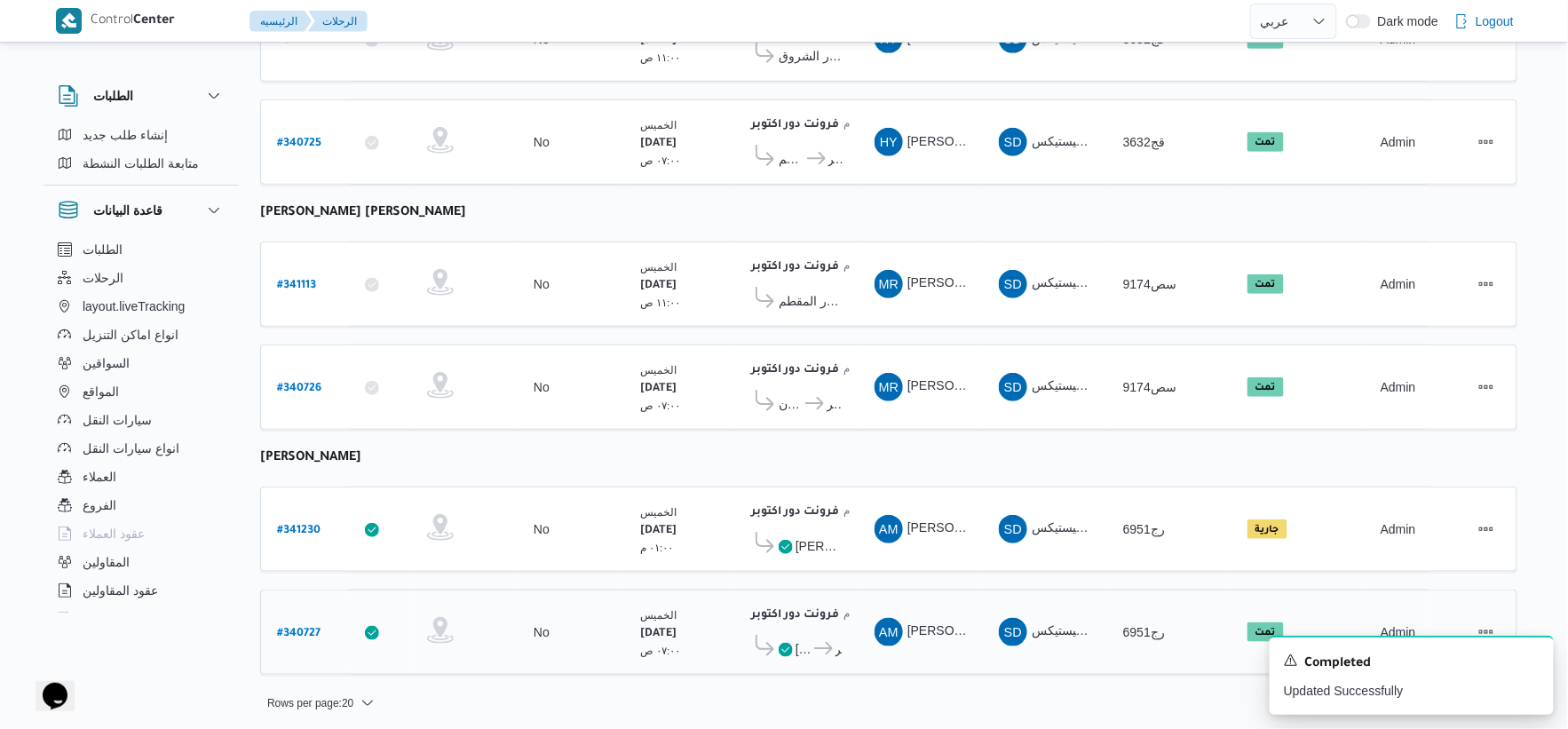
click at [294, 628] on b "# 340727" at bounding box center [299, 634] width 44 height 13
select select "ar"
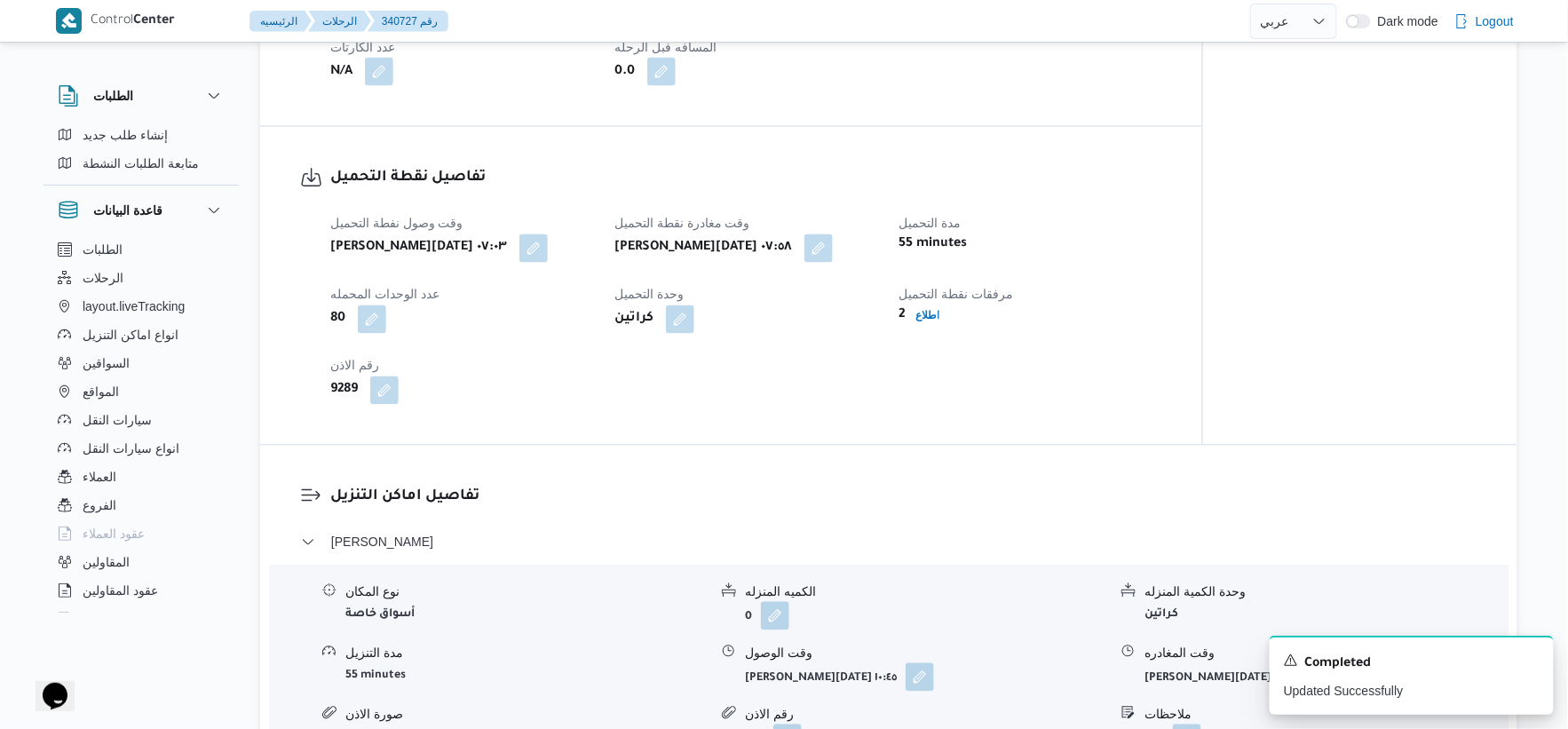
scroll to position [1085, 0]
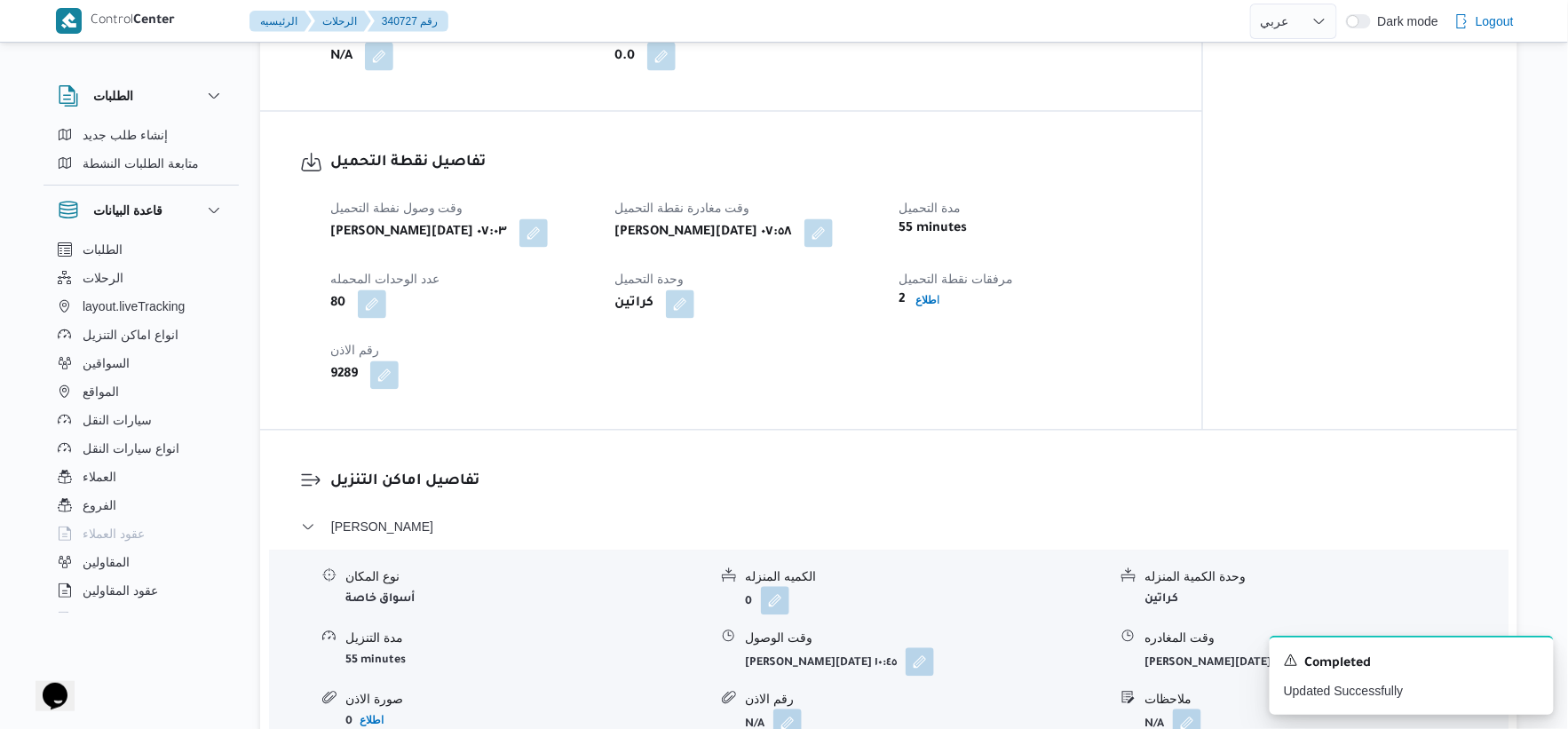
select select "ar"
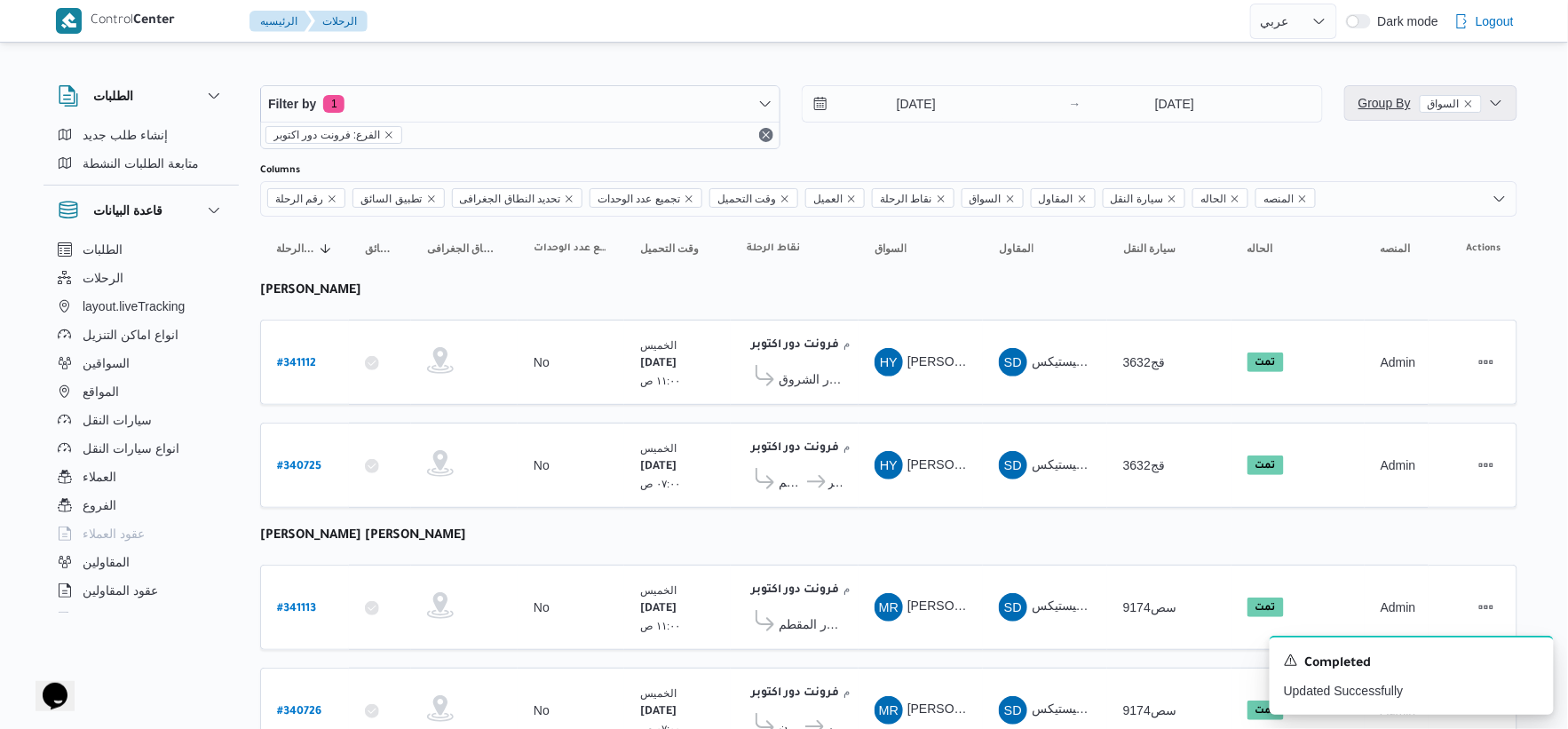
click at [1383, 92] on span "Group By السواق" at bounding box center [1420, 103] width 124 height 21
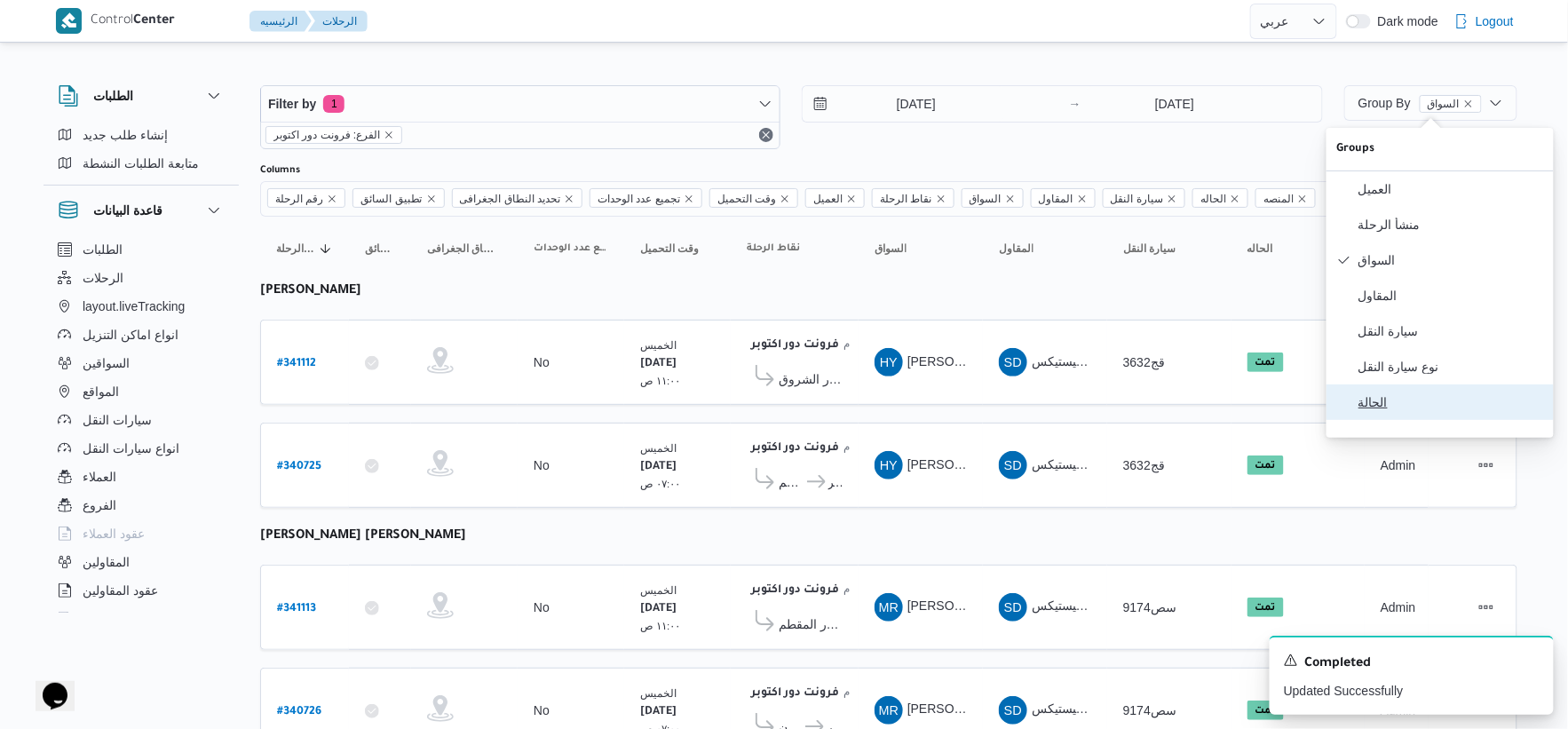
click at [1364, 420] on button "الحالة" at bounding box center [1440, 402] width 228 height 35
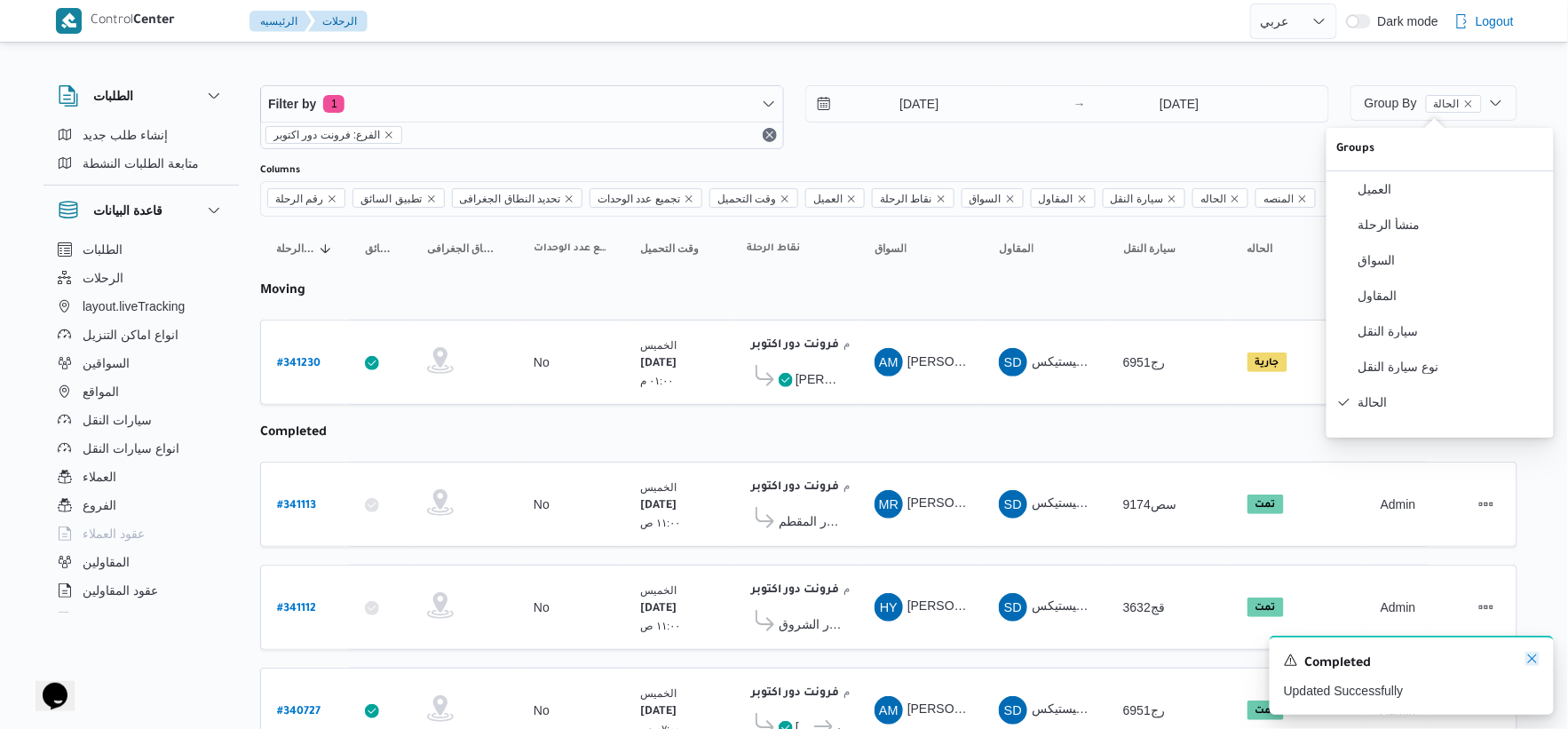
click at [1531, 654] on icon "Dismiss toast" at bounding box center [1532, 659] width 15 height 15
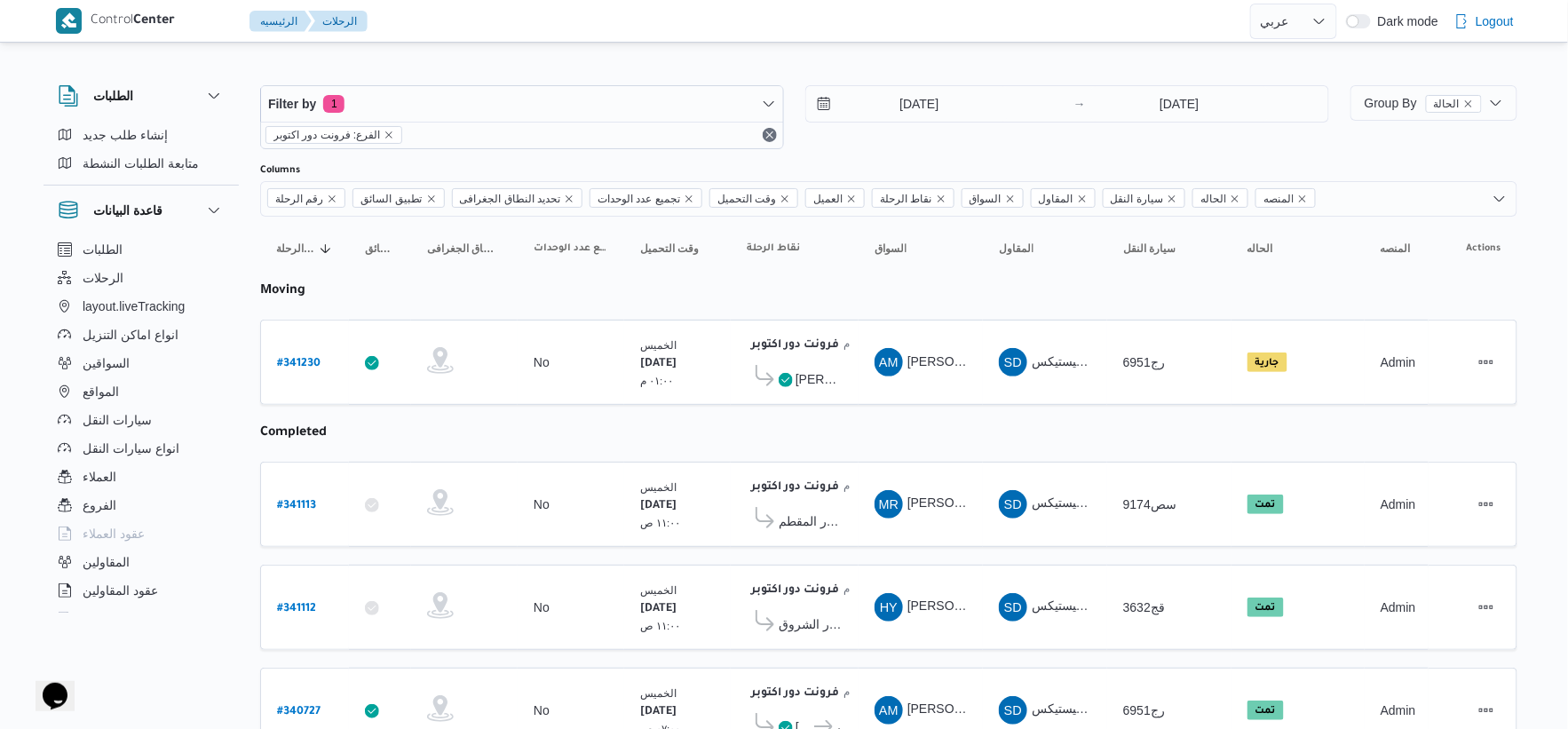
click at [887, 407] on table "رقم الرحلة Click to sort in ascending order تطبيق السائق Click to sort in ascen…" at bounding box center [889, 597] width 1258 height 760
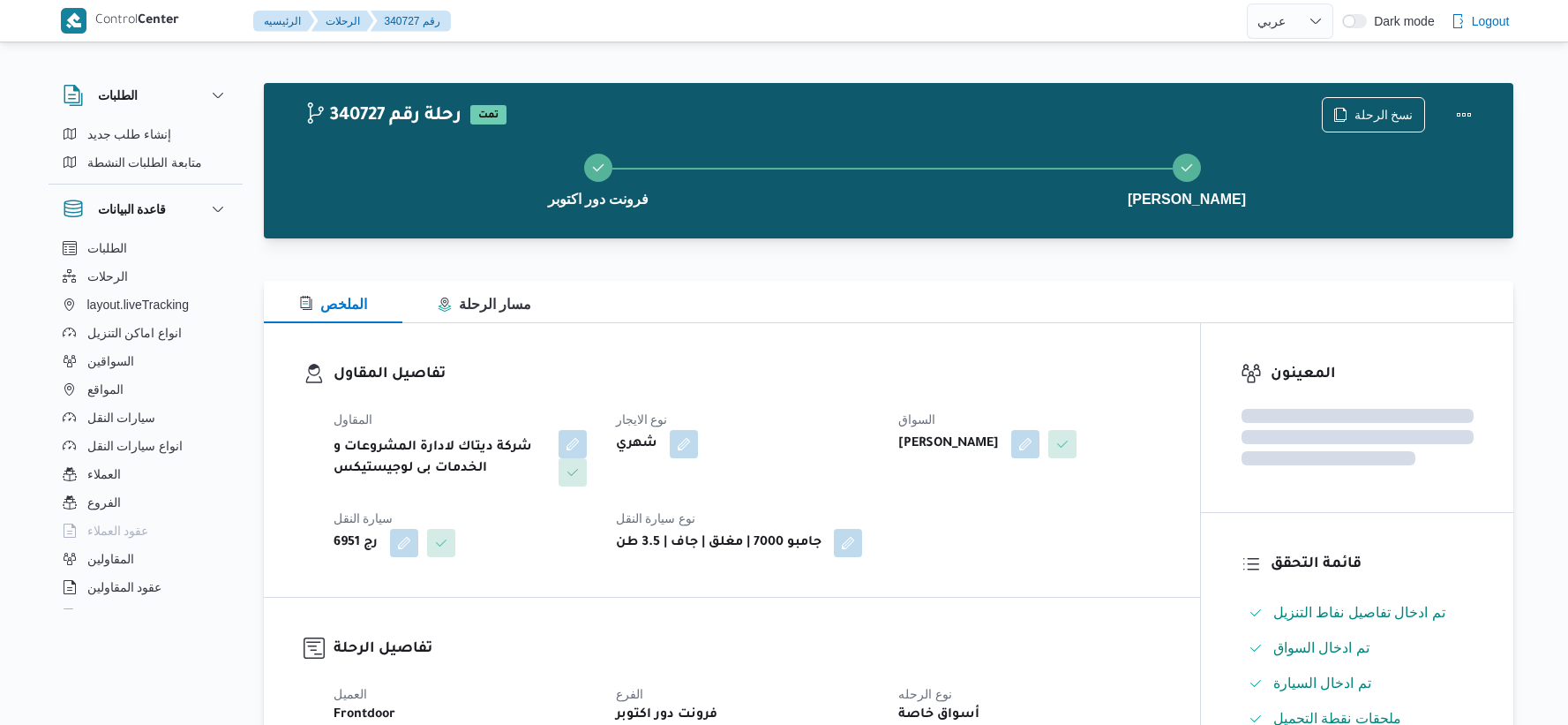
select select "ar"
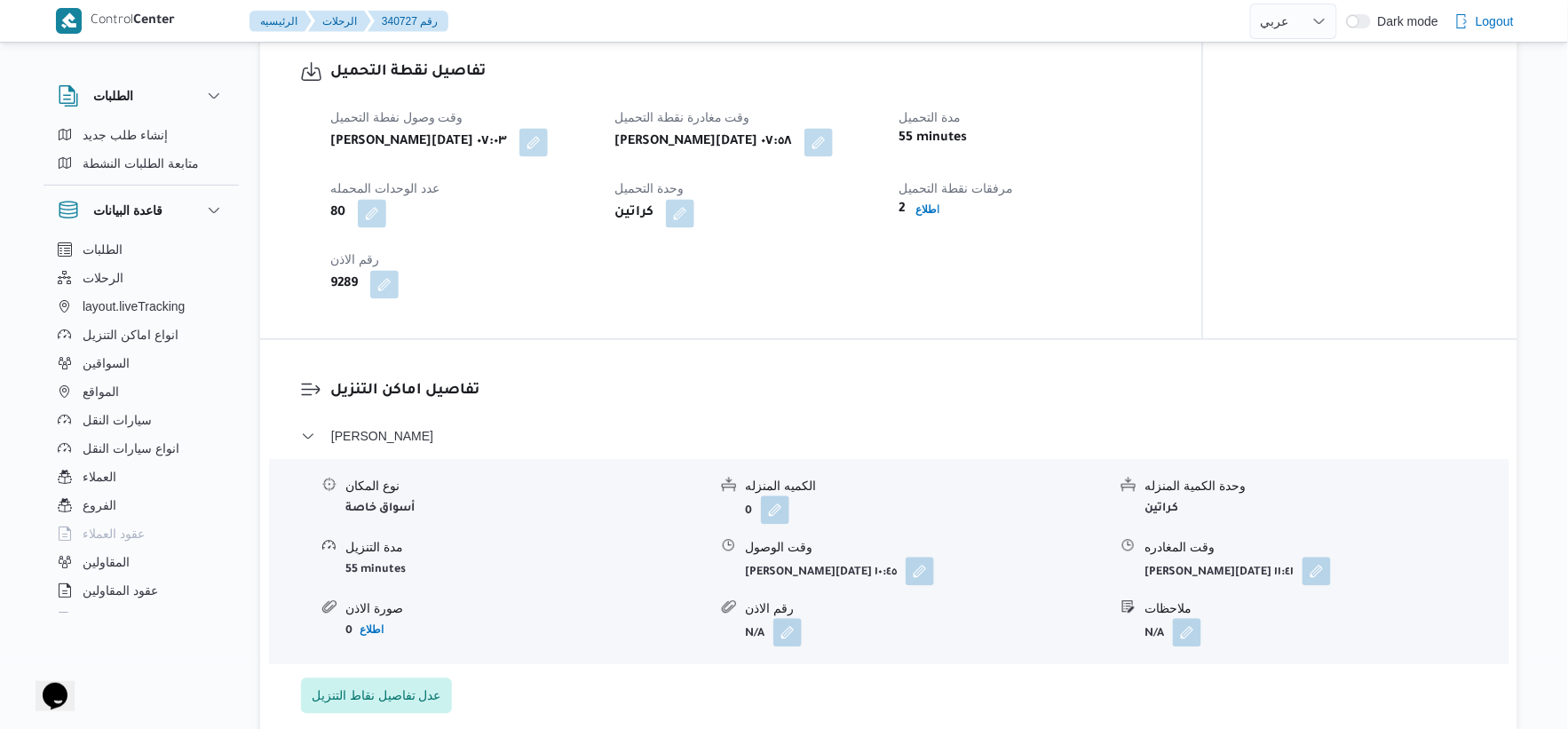
scroll to position [1282, 0]
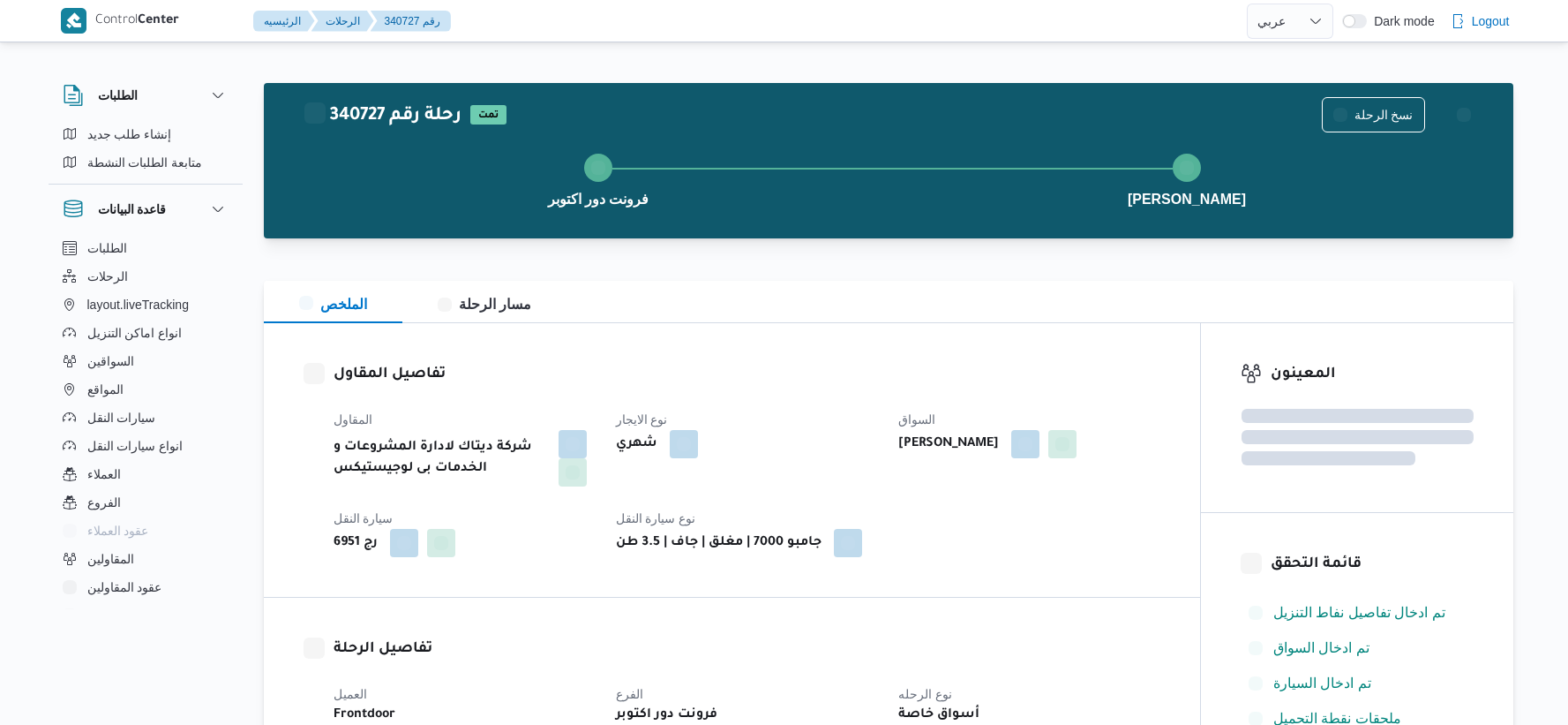
select select "ar"
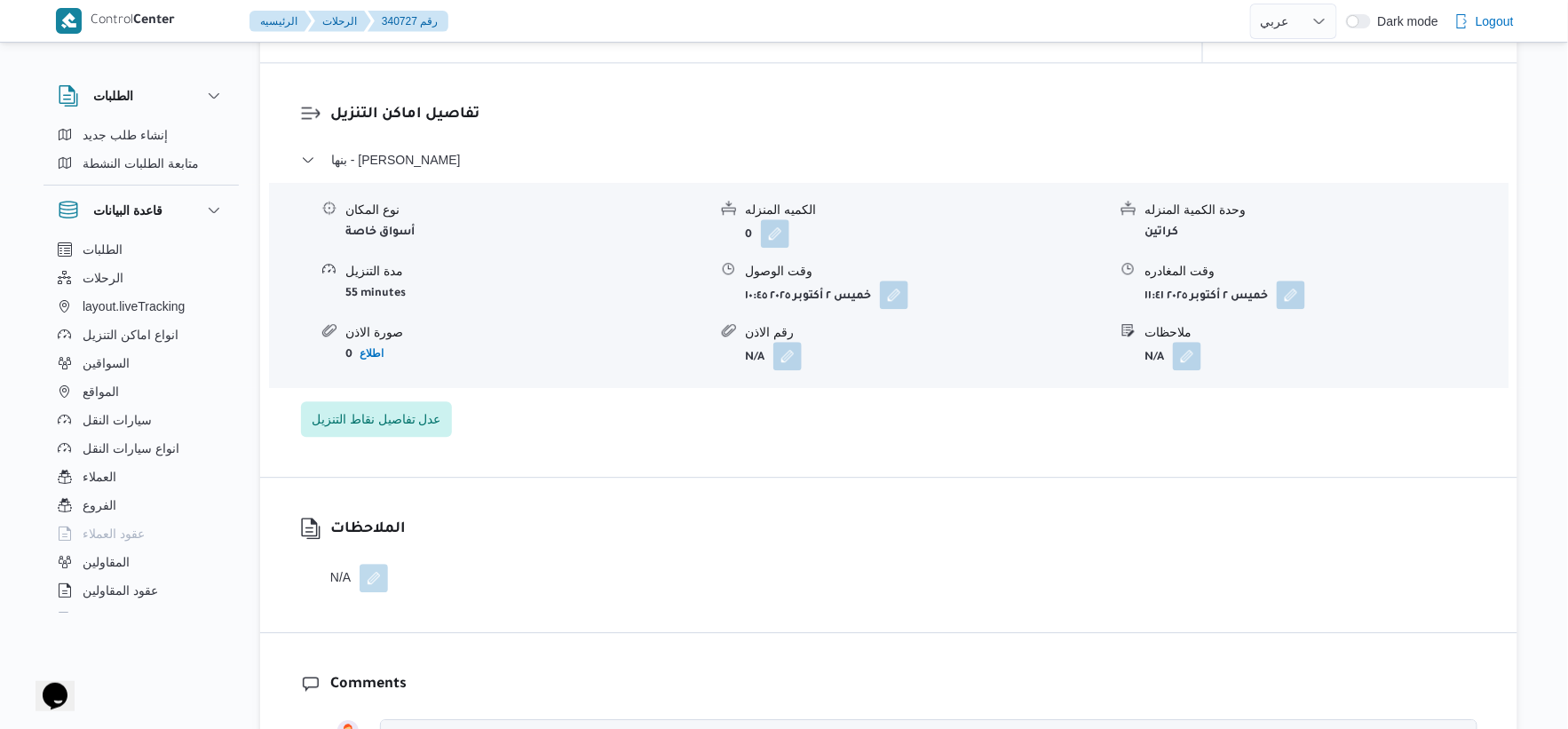
scroll to position [1479, 0]
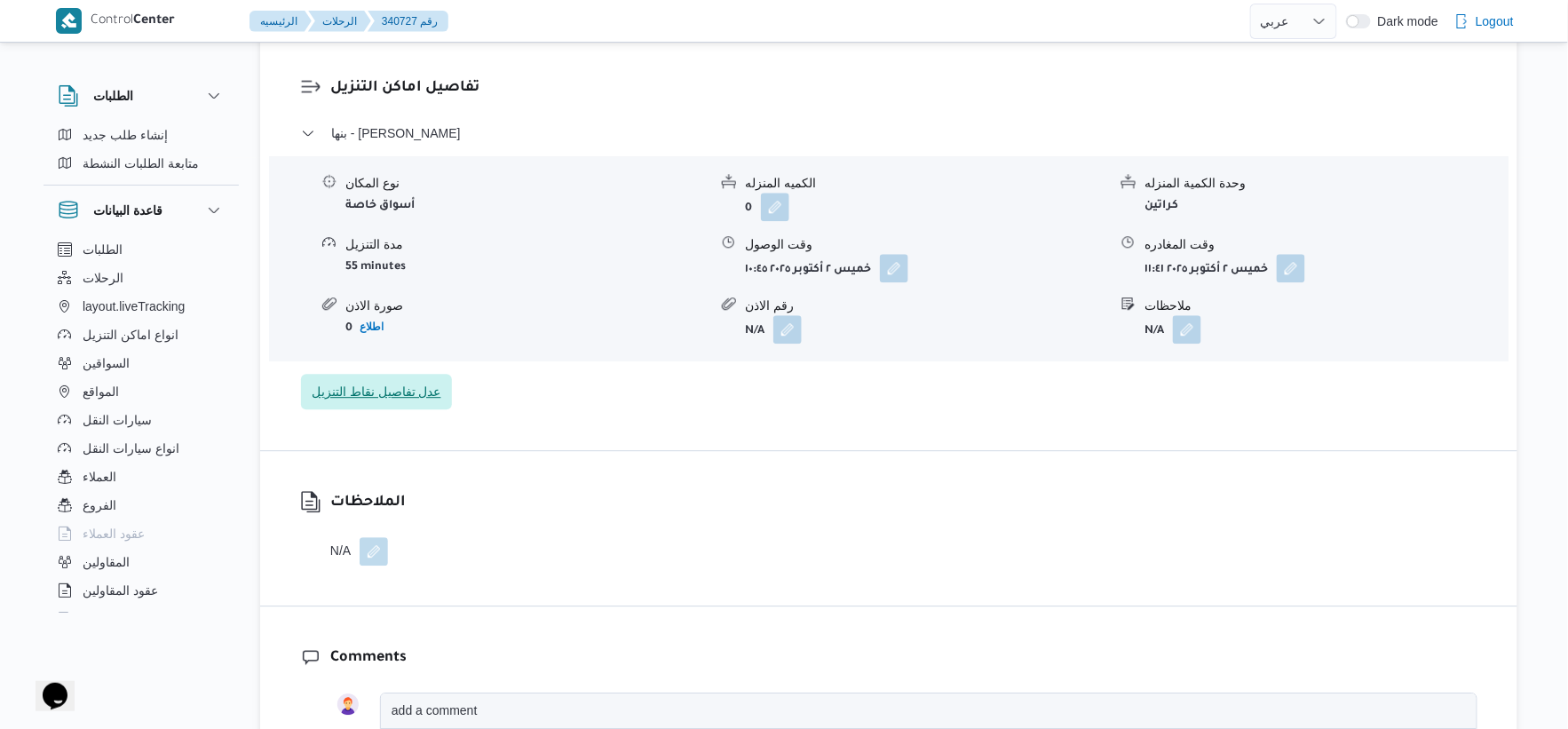
click at [370, 400] on span "عدل تفاصيل نقاط التنزيل" at bounding box center [376, 391] width 129 height 21
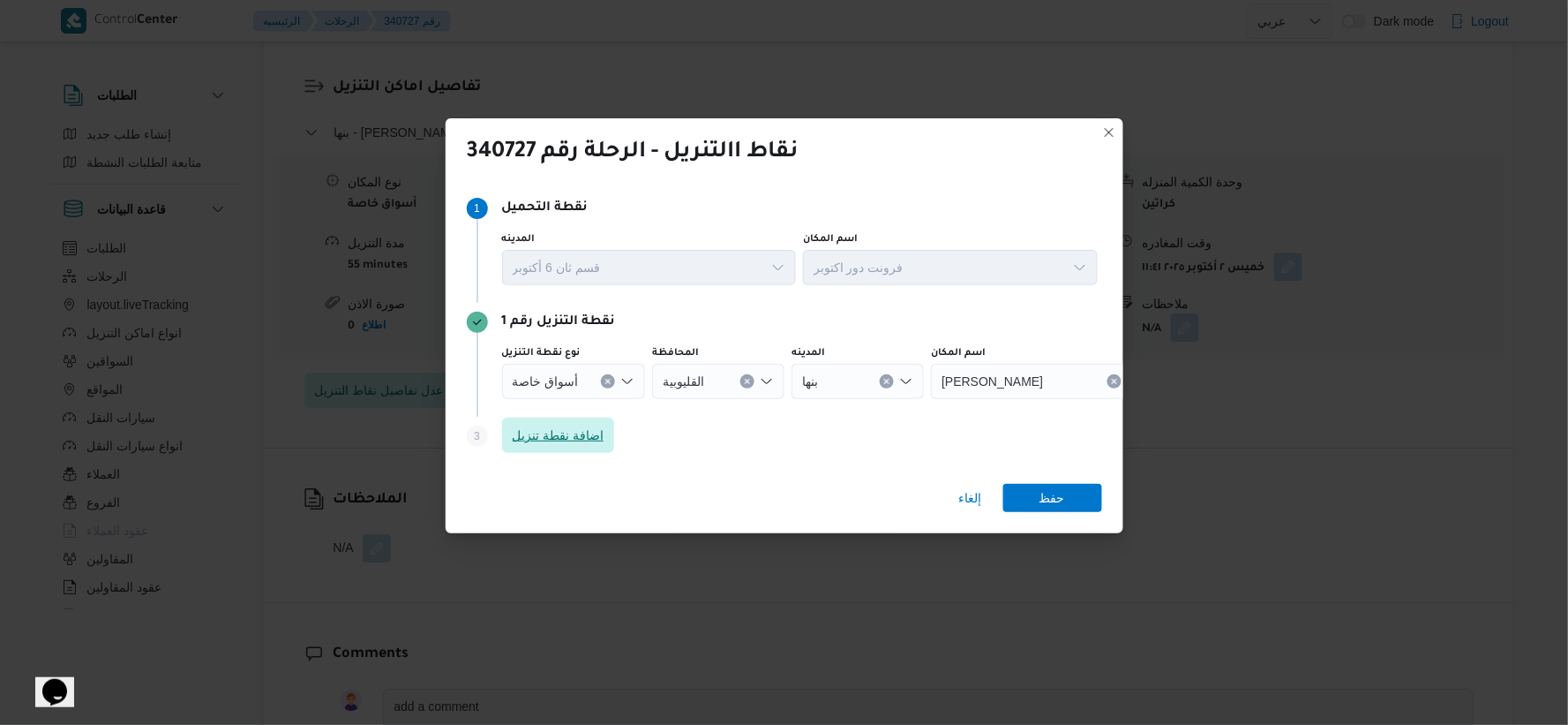
click at [591, 429] on span "اضافة نقطة تنزيل" at bounding box center [558, 436] width 92 height 21
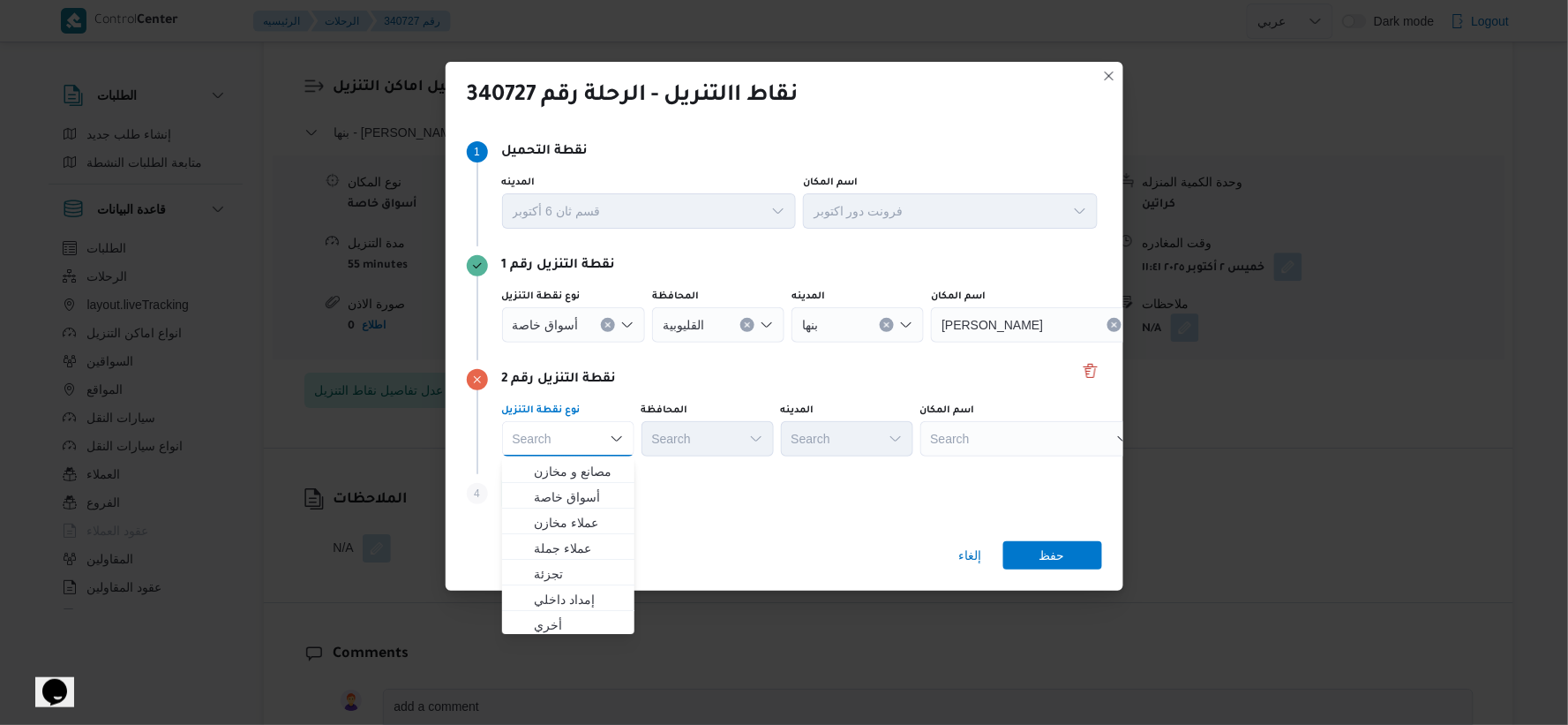
click at [1078, 430] on div "Search" at bounding box center [1031, 438] width 221 height 35
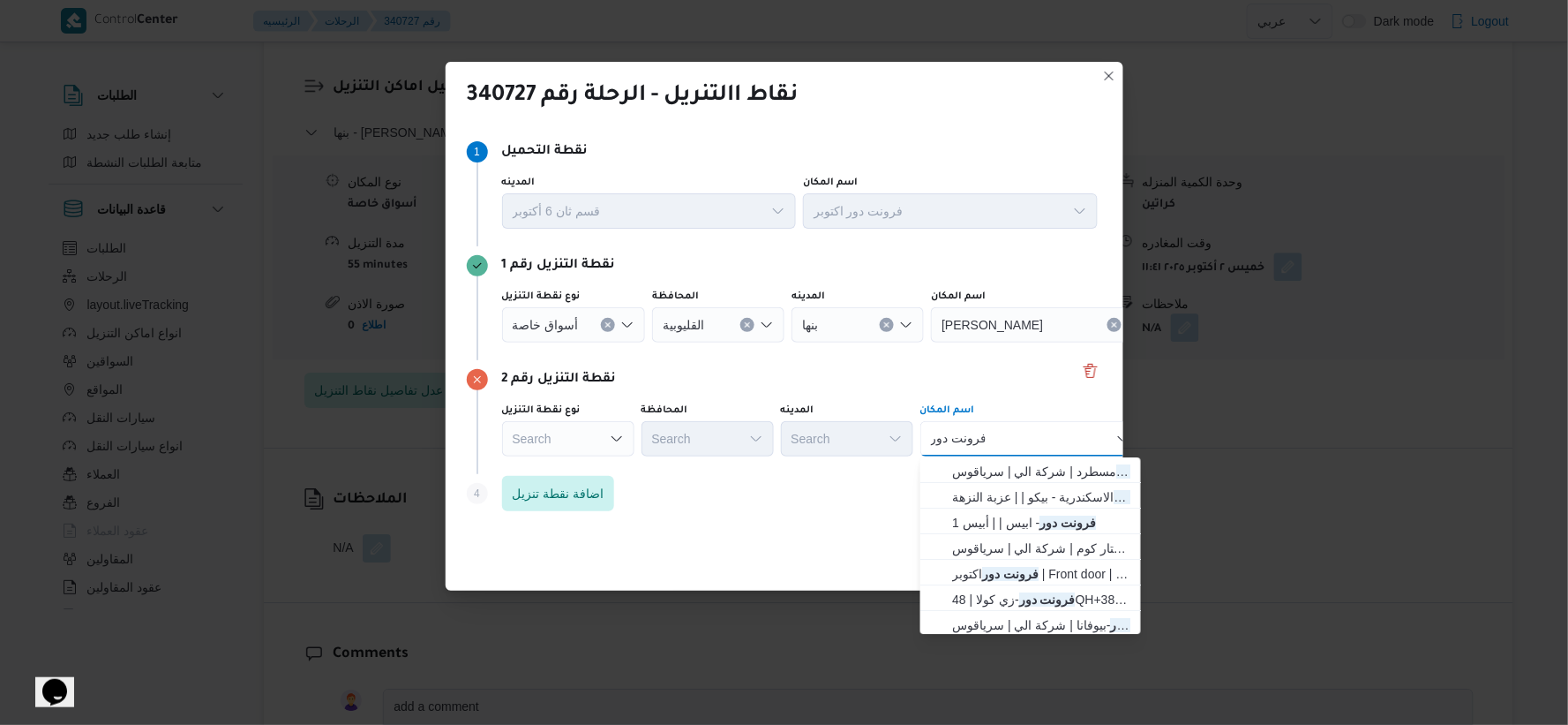
type input "فرونت دور"
click at [1070, 433] on div "فرونت دور فرونت دور" at bounding box center [1031, 438] width 221 height 35
click at [993, 575] on mark "فرونت دور" at bounding box center [1010, 574] width 56 height 15
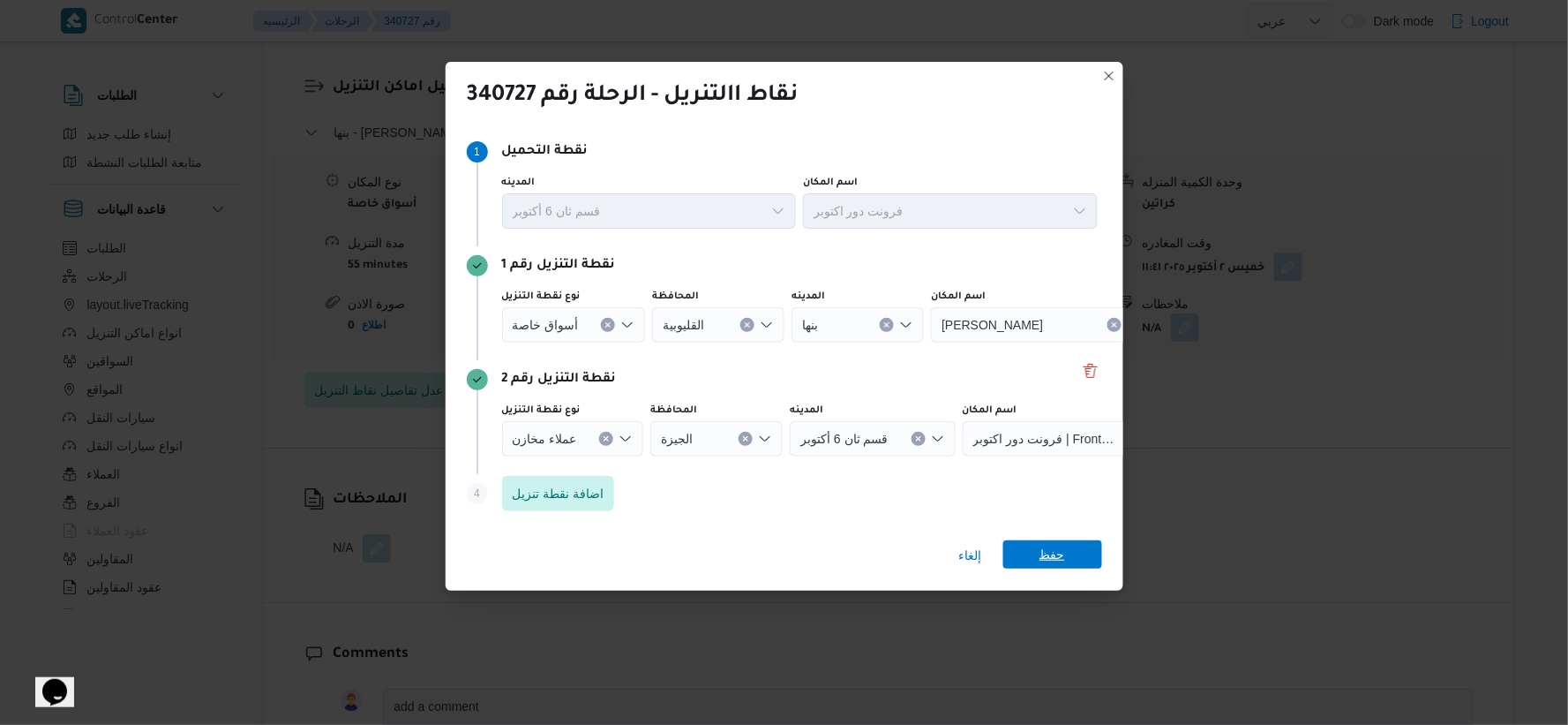
click at [1050, 553] on span "حفظ" at bounding box center [1052, 554] width 25 height 28
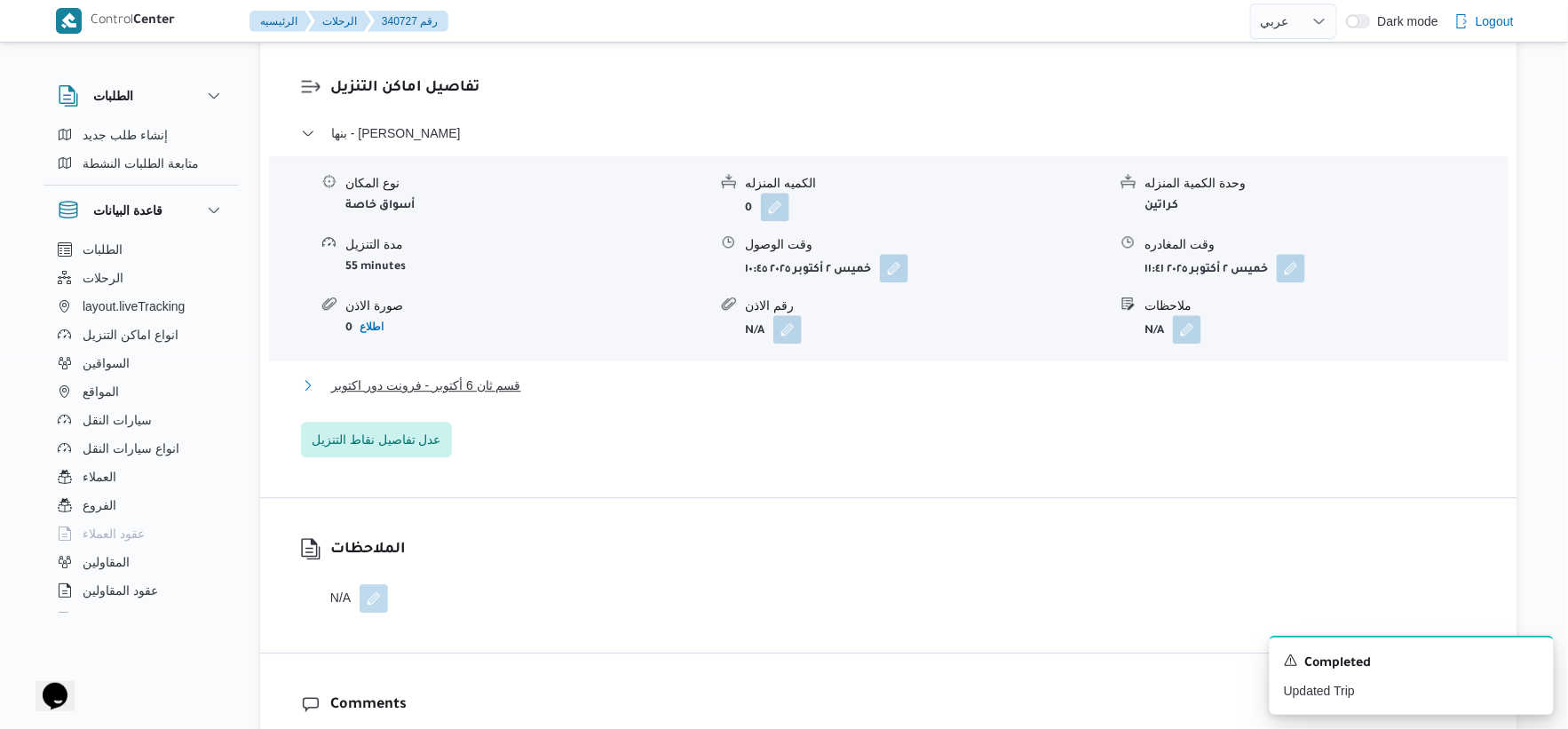
click at [561, 386] on button "قسم ثان 6 أكتوبر - فرونت دور اكتوبر" at bounding box center [889, 385] width 1177 height 21
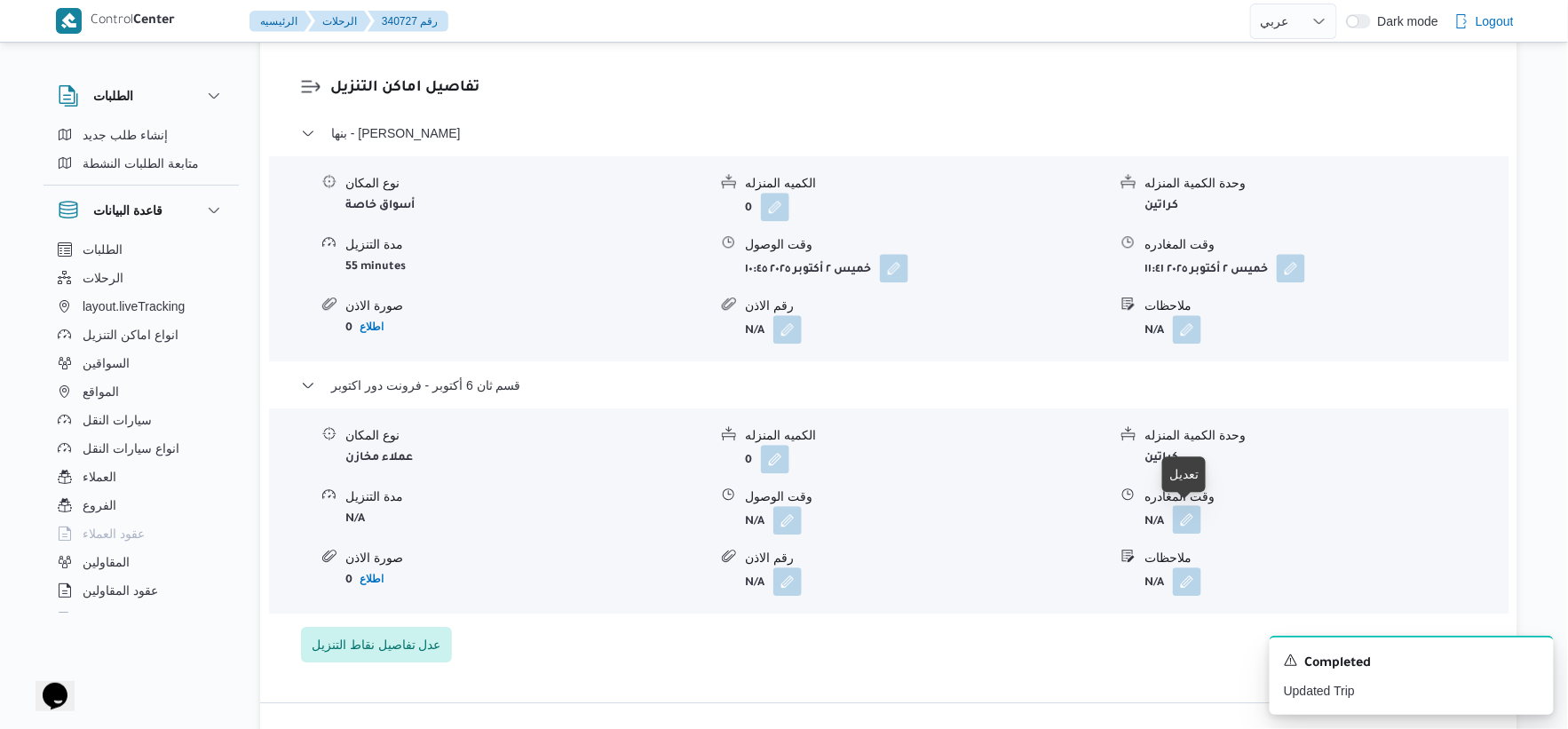
click at [1183, 508] on button "button" at bounding box center [1186, 519] width 28 height 28
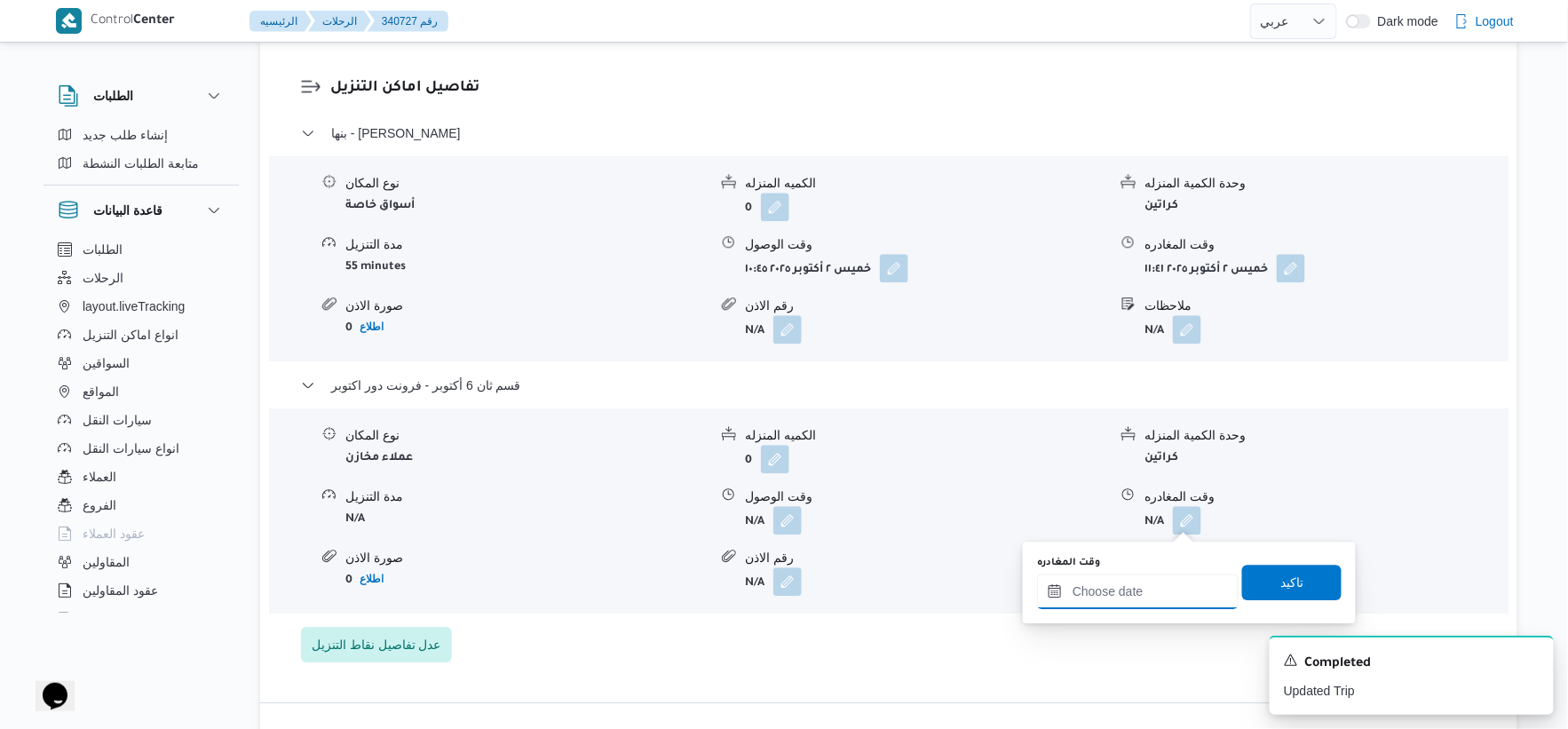
click at [1171, 583] on input "وقت المغادره" at bounding box center [1138, 591] width 201 height 35
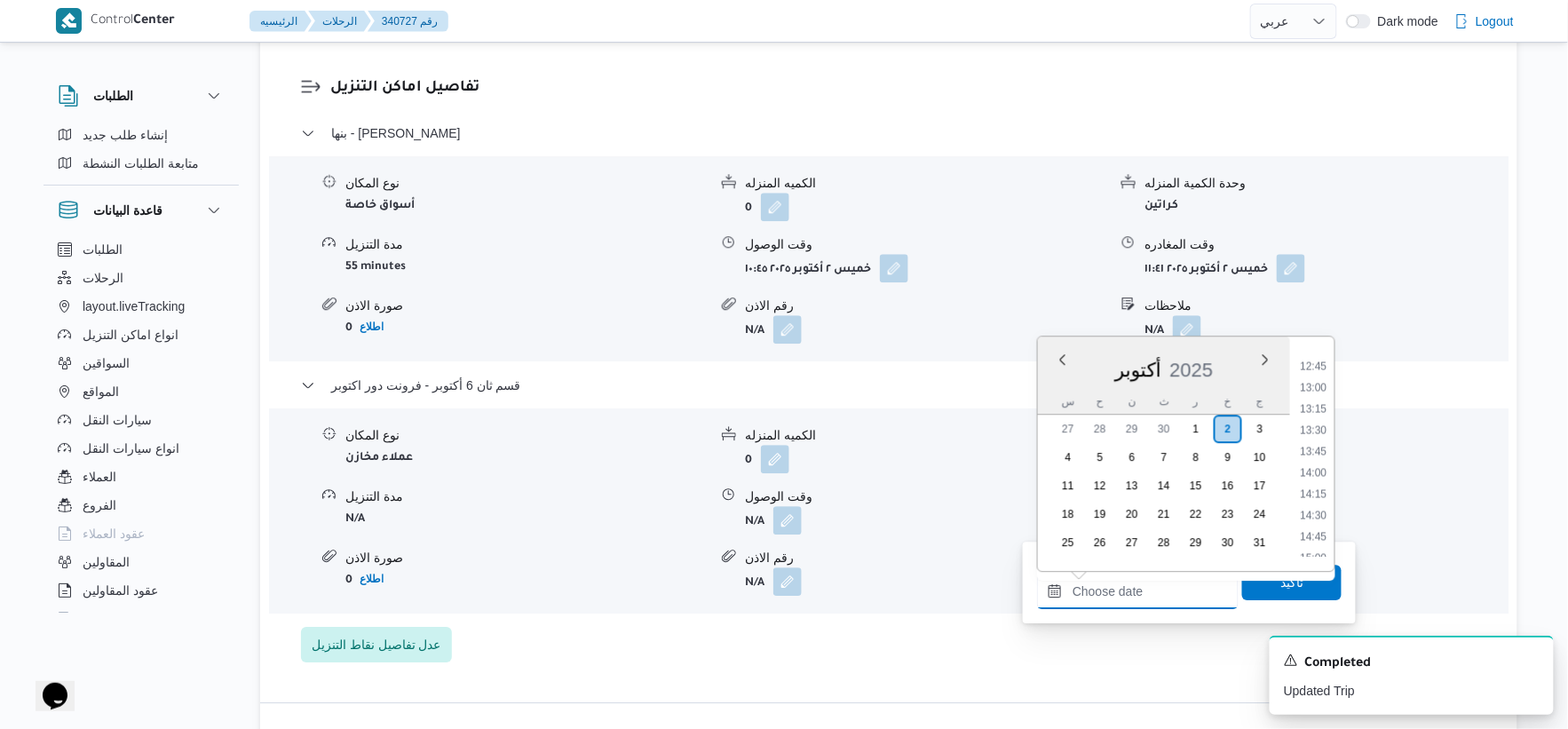
scroll to position [1046, 0]
click at [1318, 416] on li "13:00" at bounding box center [1314, 421] width 41 height 18
type input "[DATE] ١٣:٠٠"
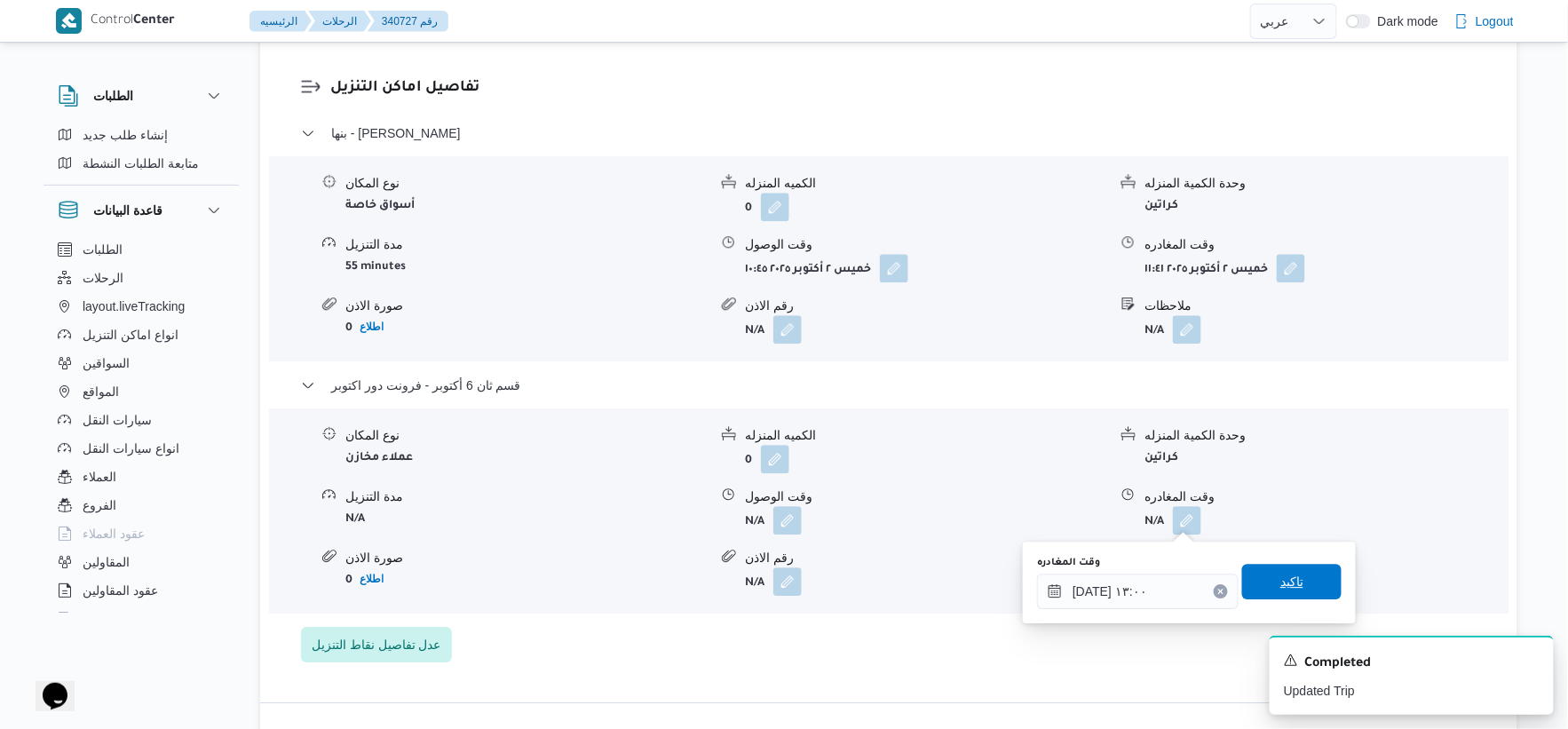
click at [1305, 578] on span "تاكيد" at bounding box center [1292, 581] width 99 height 35
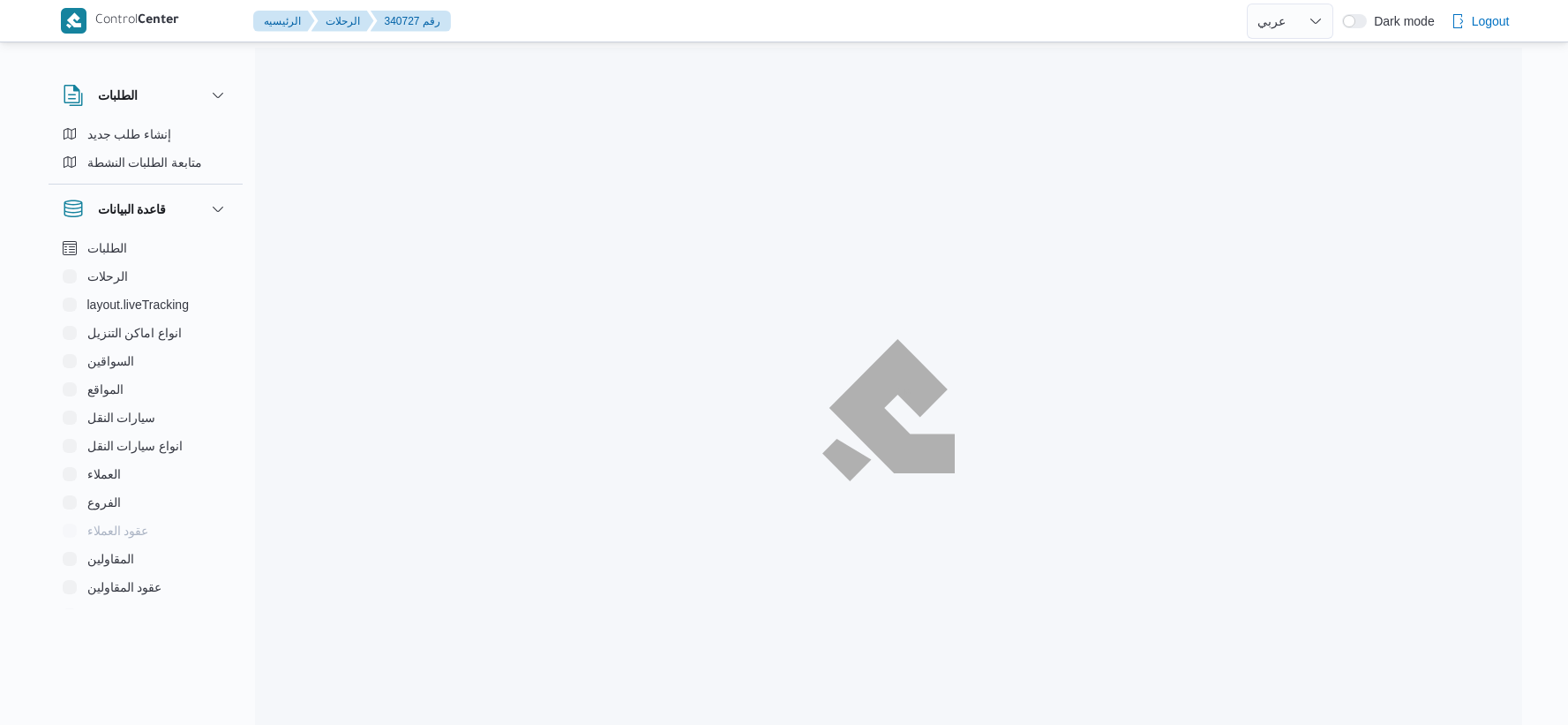
select select "ar"
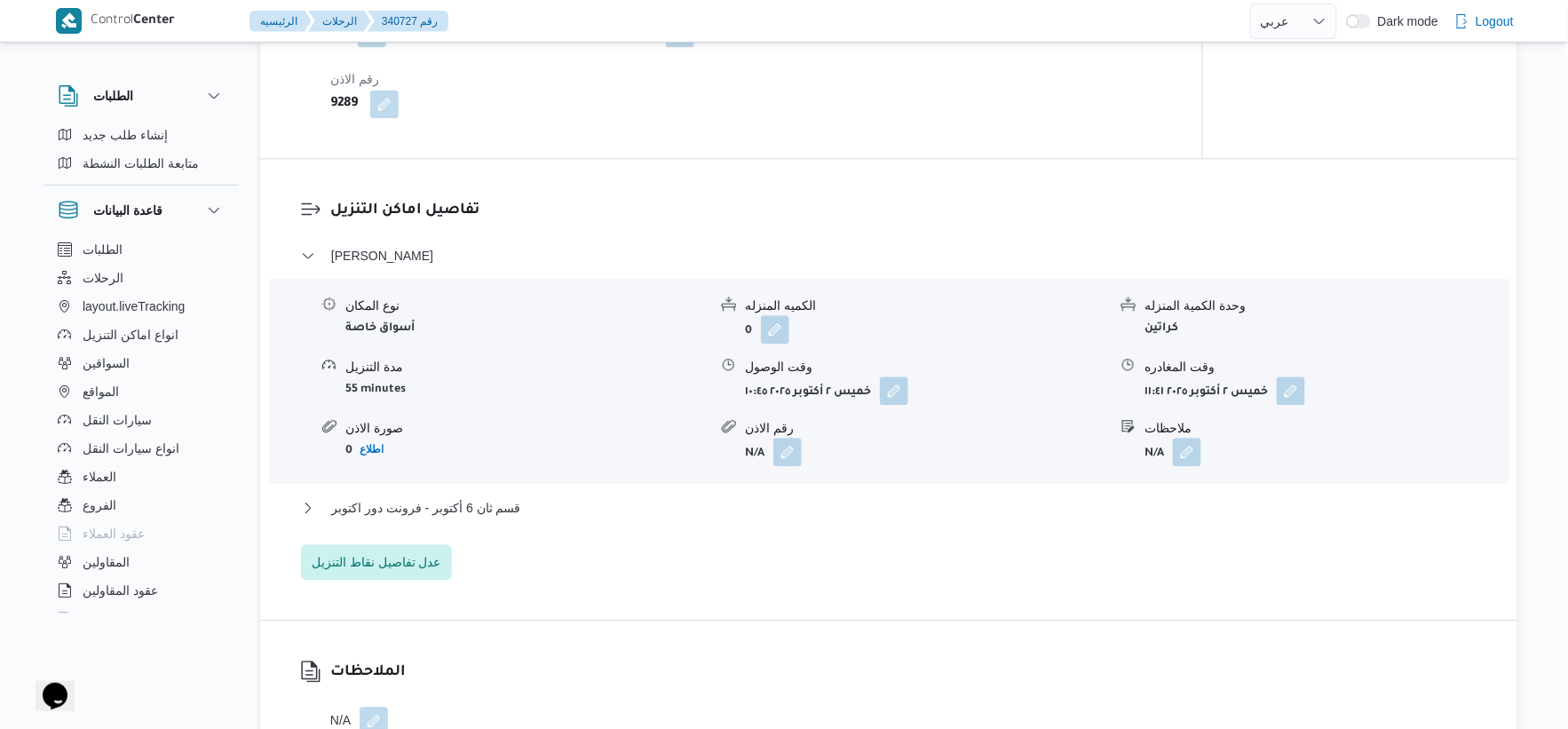
scroll to position [1430, 0]
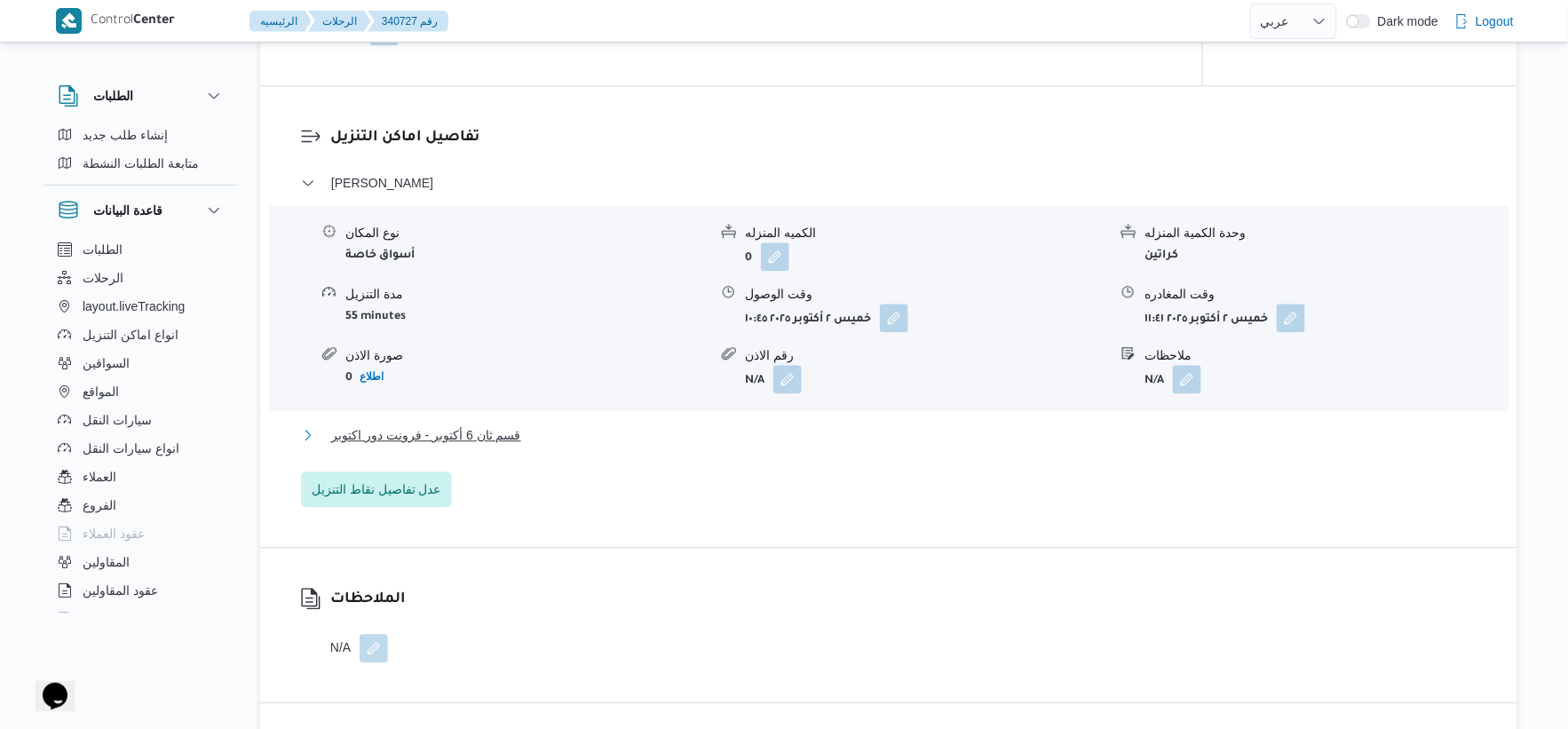
click at [500, 428] on span "قسم ثان 6 أكتوبر - فرونت دور اكتوبر" at bounding box center [425, 435] width 190 height 21
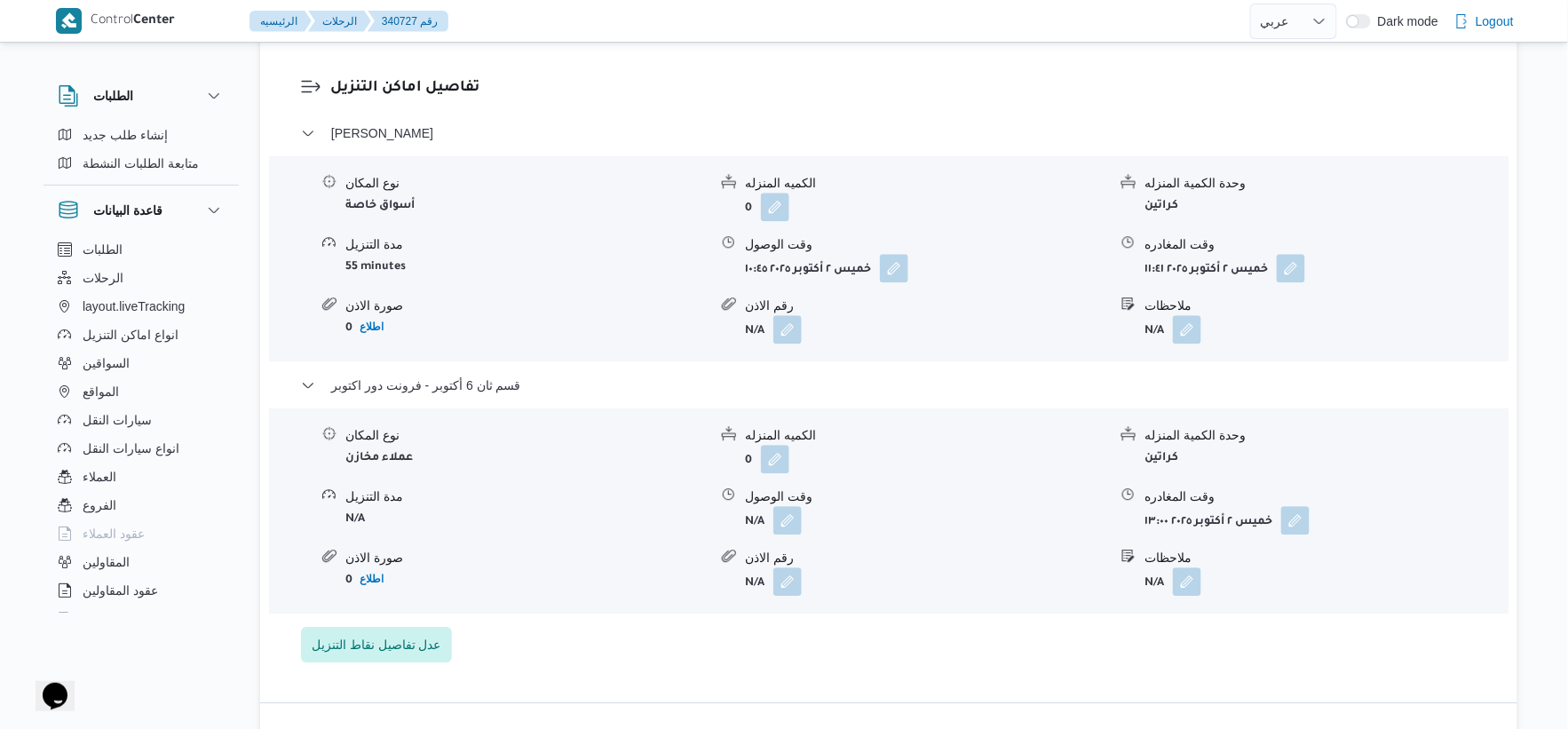
scroll to position [1677, 0]
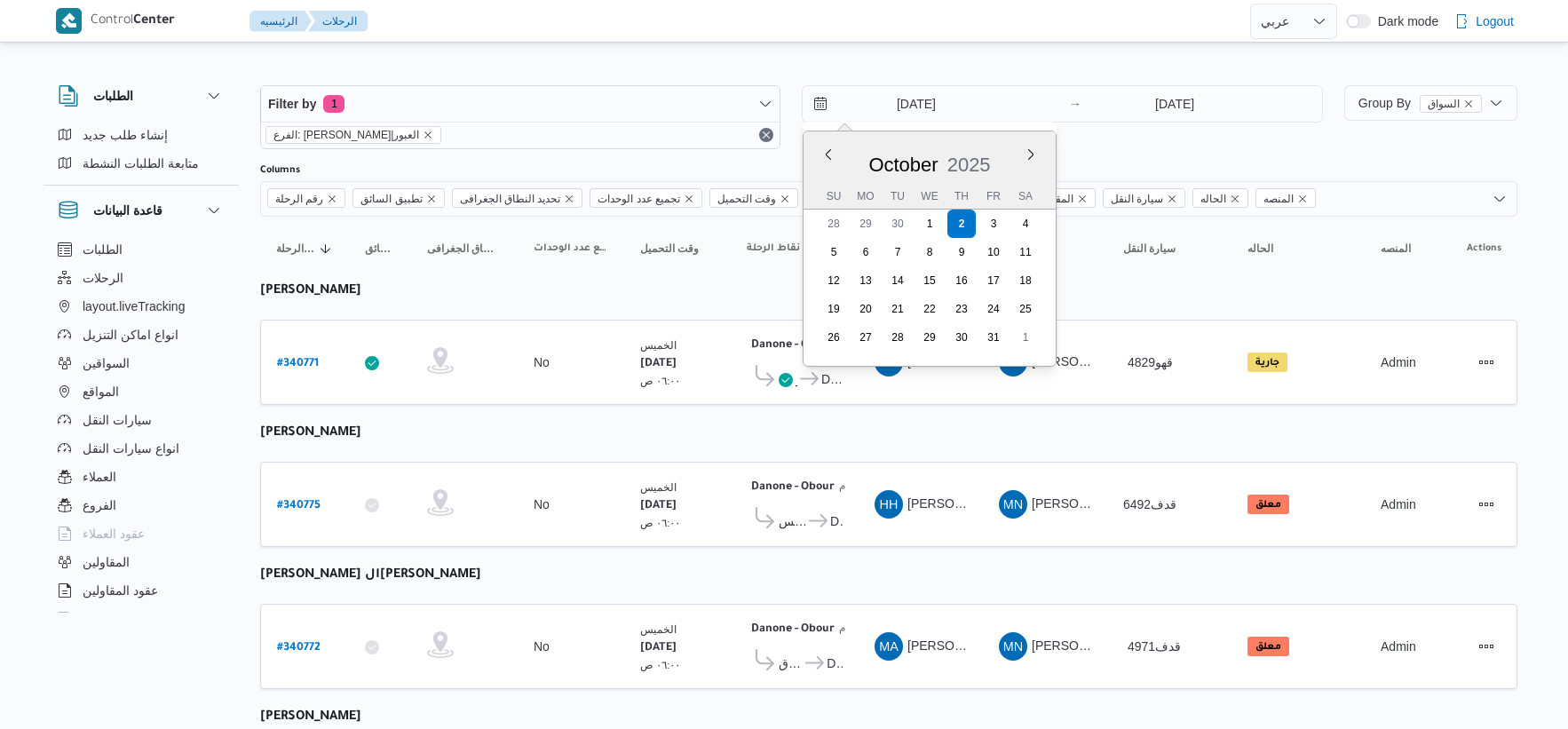
select select "ar"
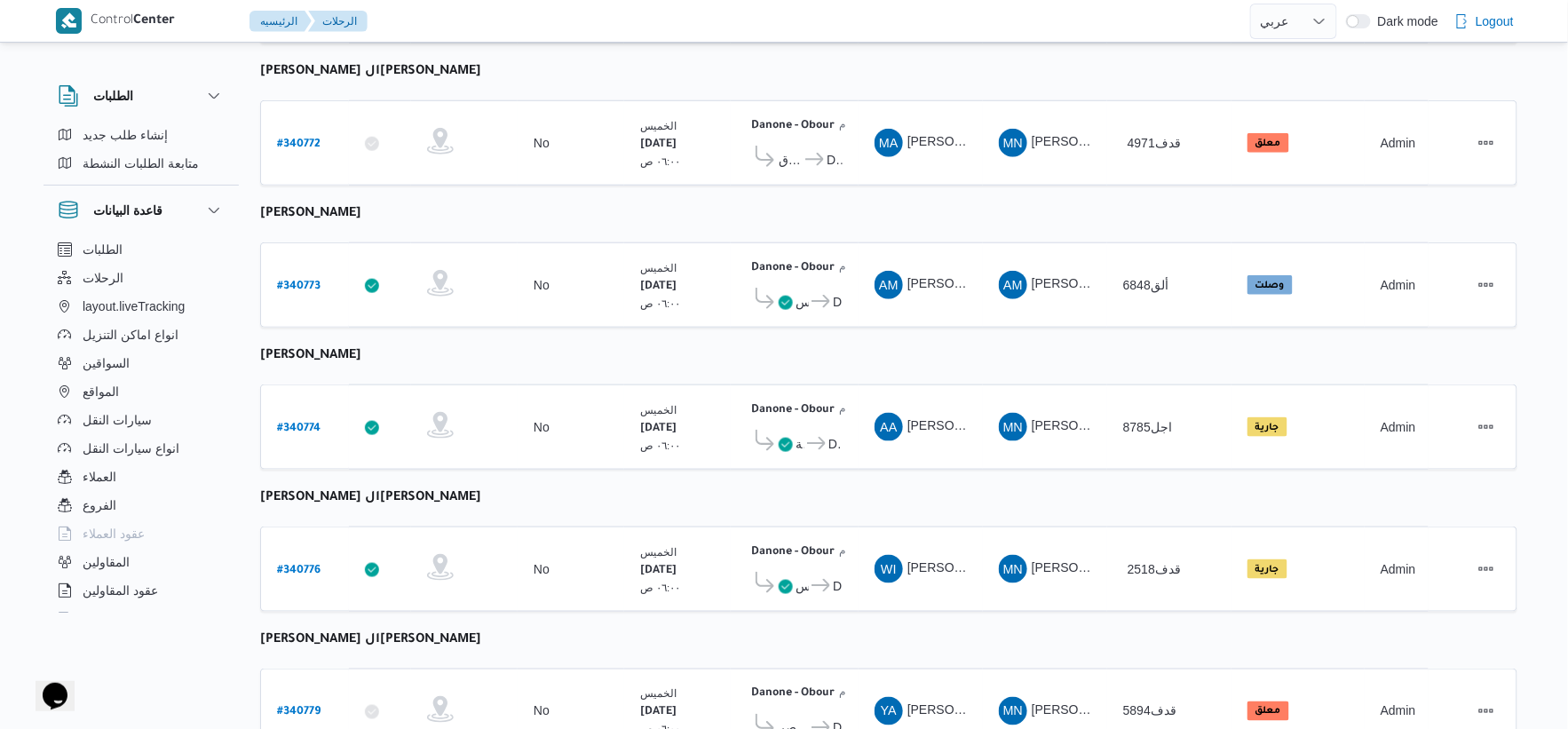
scroll to position [581, 0]
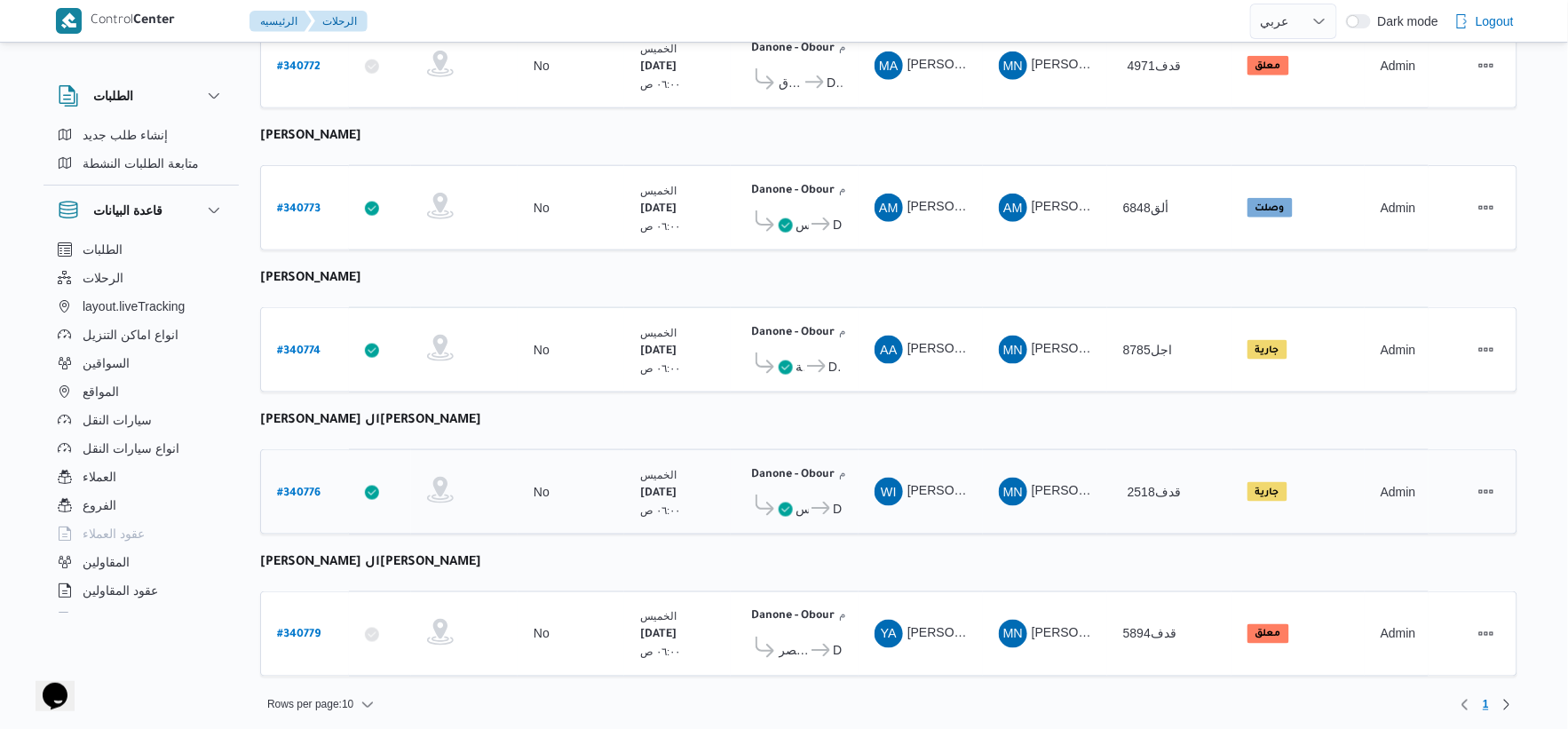
click at [296, 488] on b "# 340776" at bounding box center [299, 493] width 44 height 13
select select "ar"
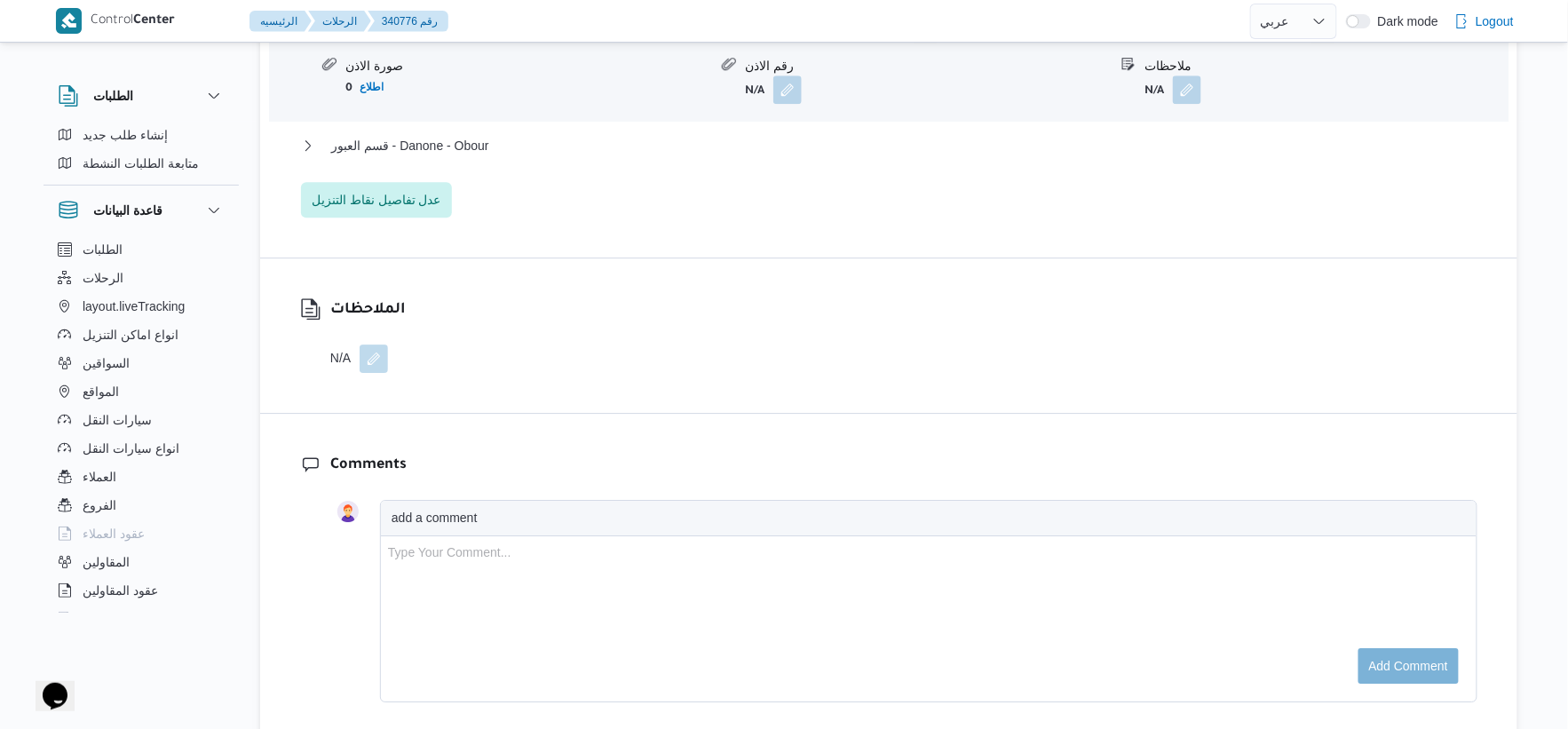
scroll to position [1776, 0]
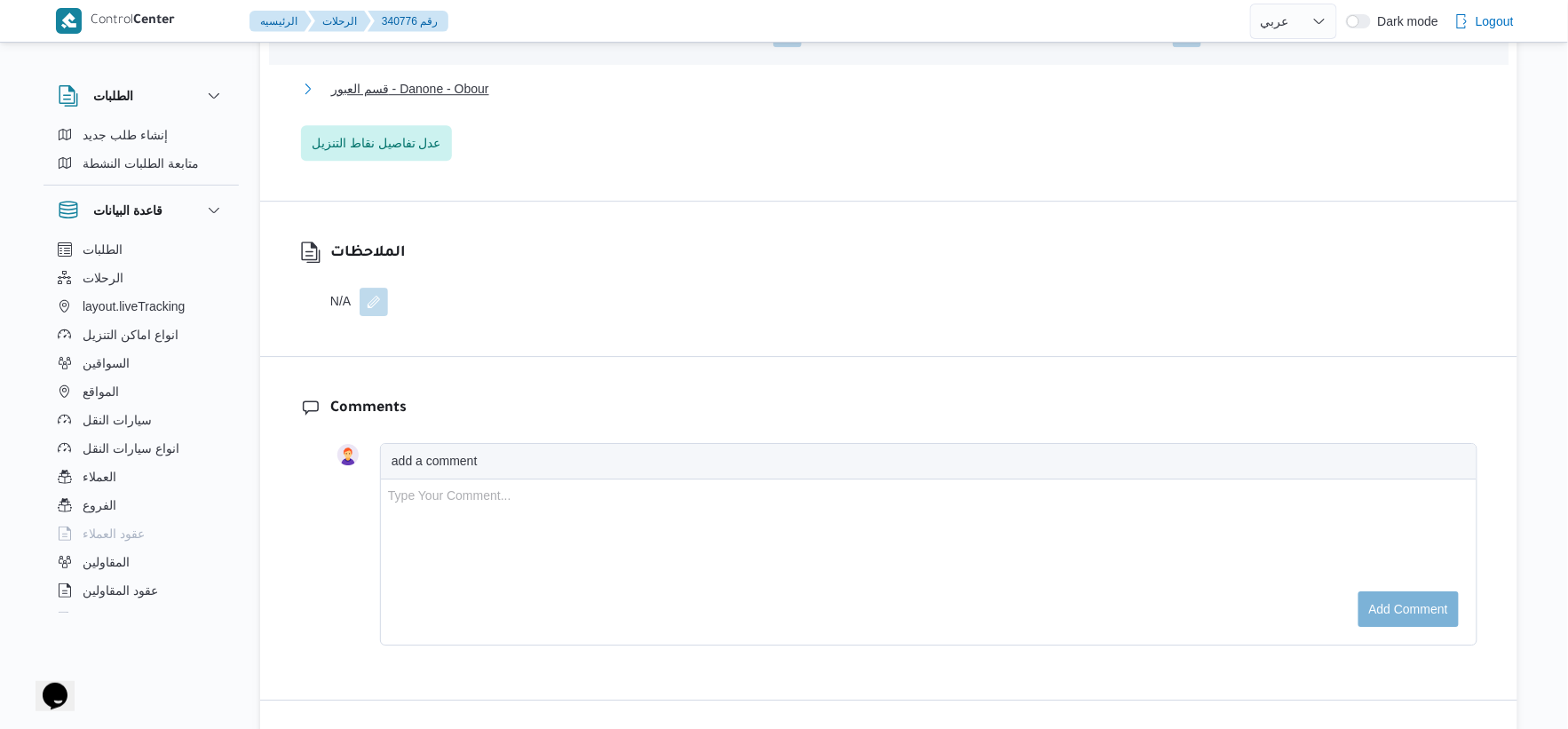
click at [474, 78] on span "قسم العبور - Danone - Obour" at bounding box center [410, 89] width 158 height 21
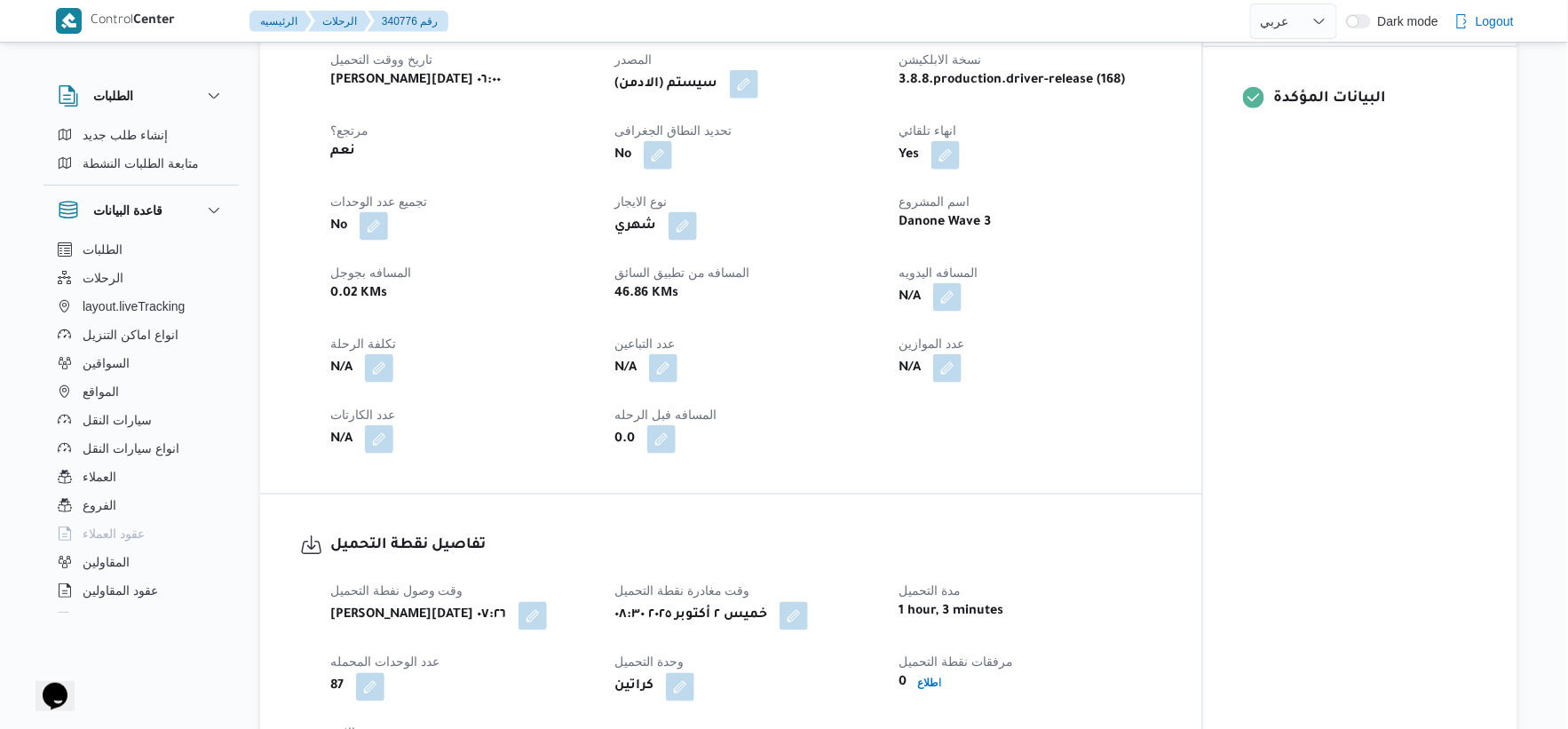
scroll to position [690, 0]
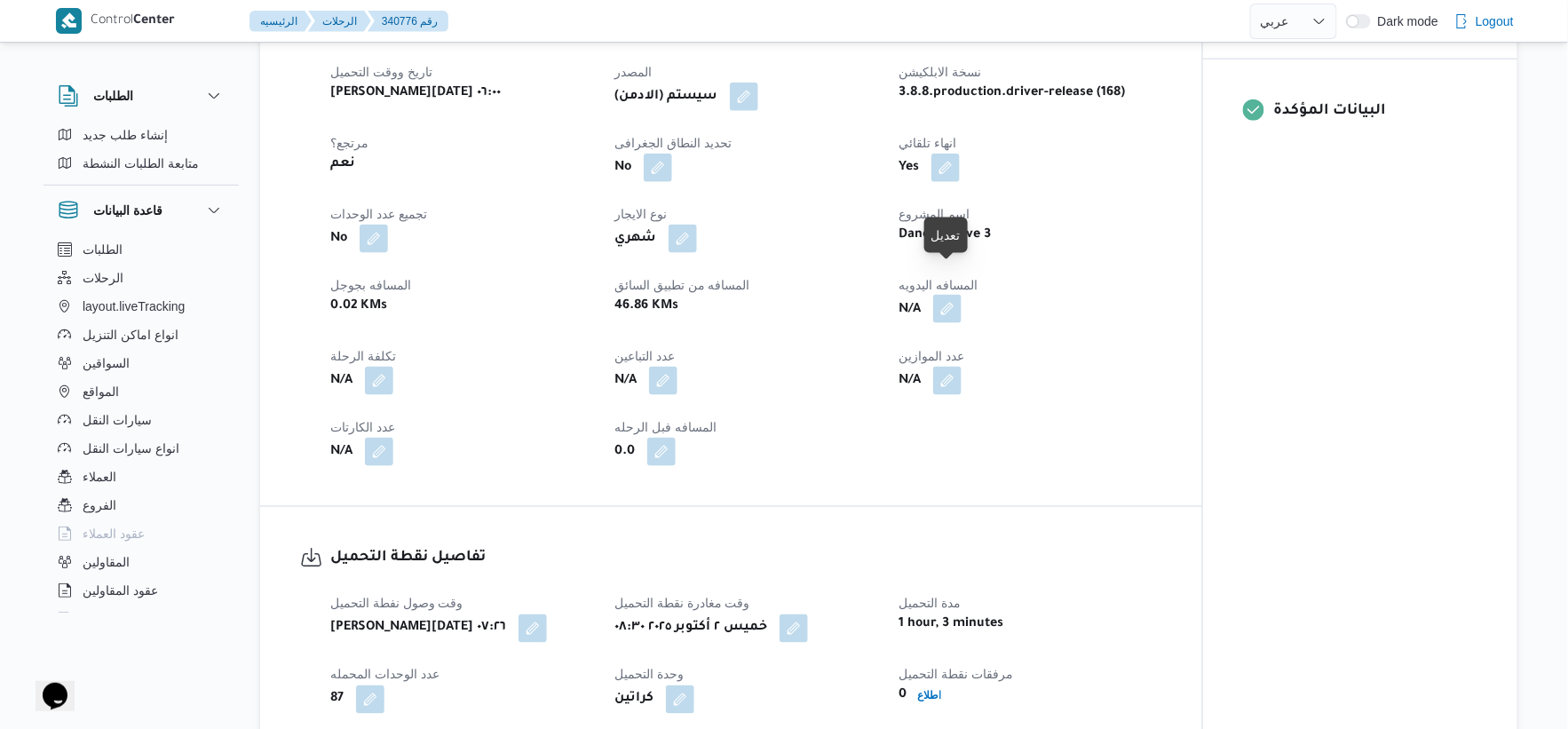
click at [958, 295] on button "button" at bounding box center [947, 309] width 28 height 28
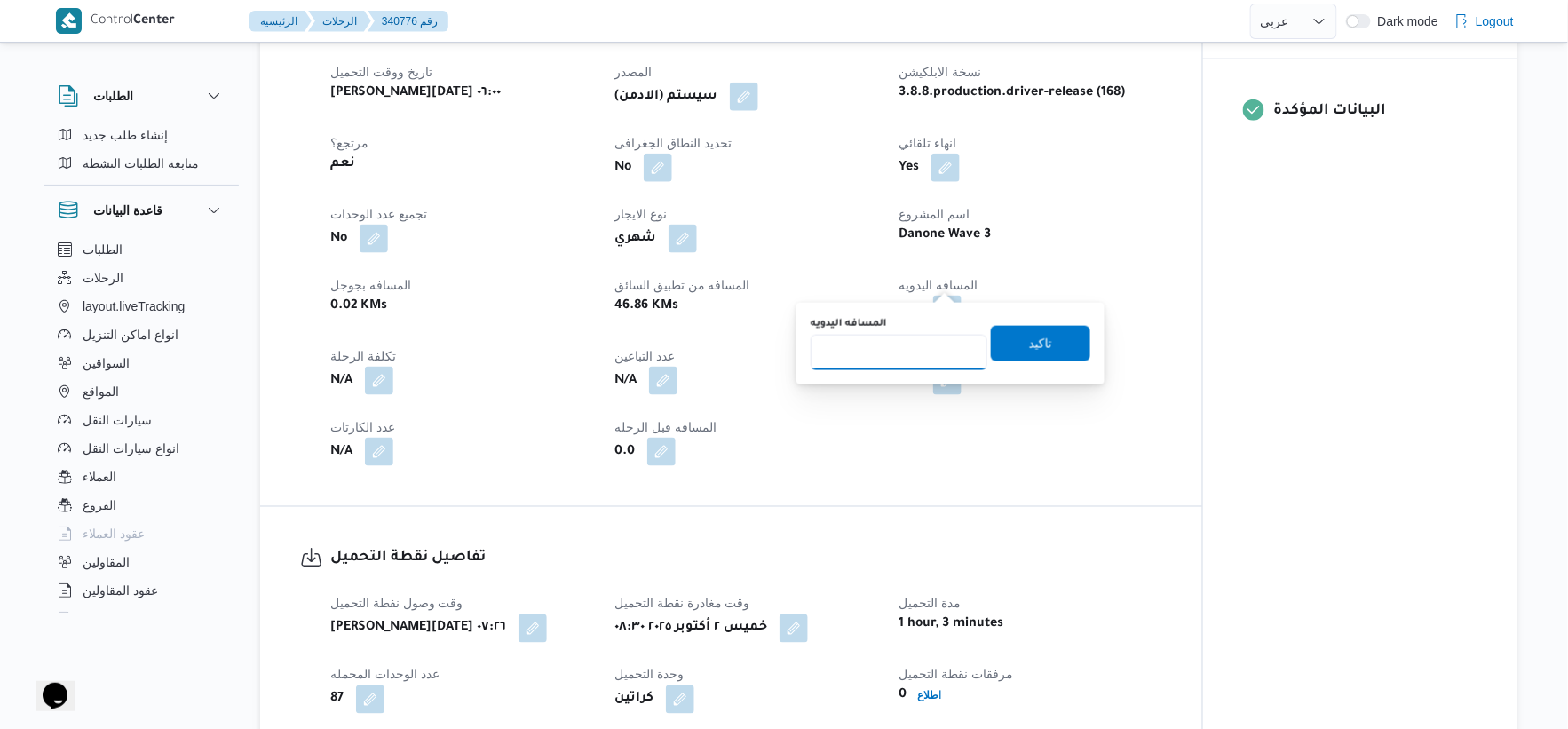
click at [888, 341] on input "المسافه اليدويه" at bounding box center [899, 352] width 177 height 35
type input "45"
click at [1029, 342] on span "تاكيد" at bounding box center [1040, 343] width 23 height 21
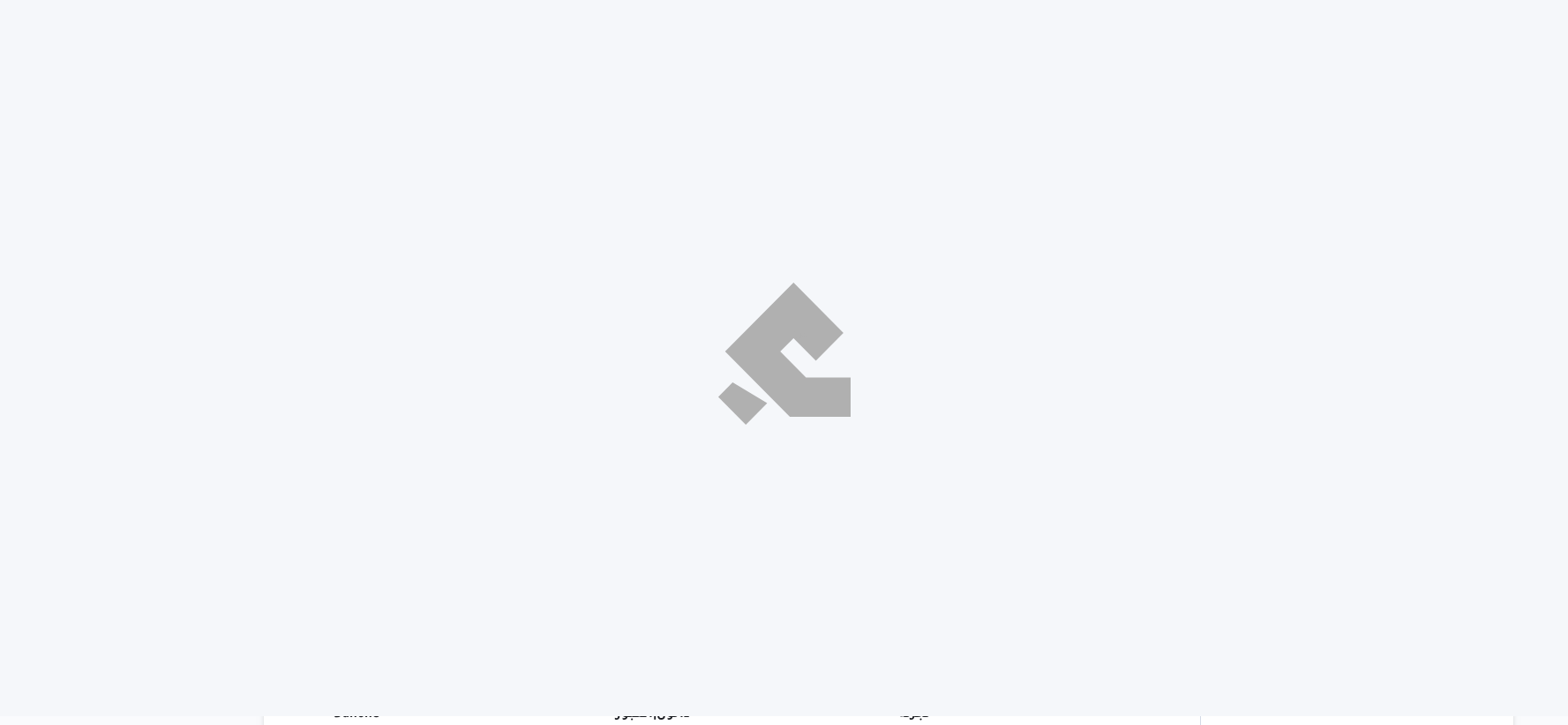
select select "ar"
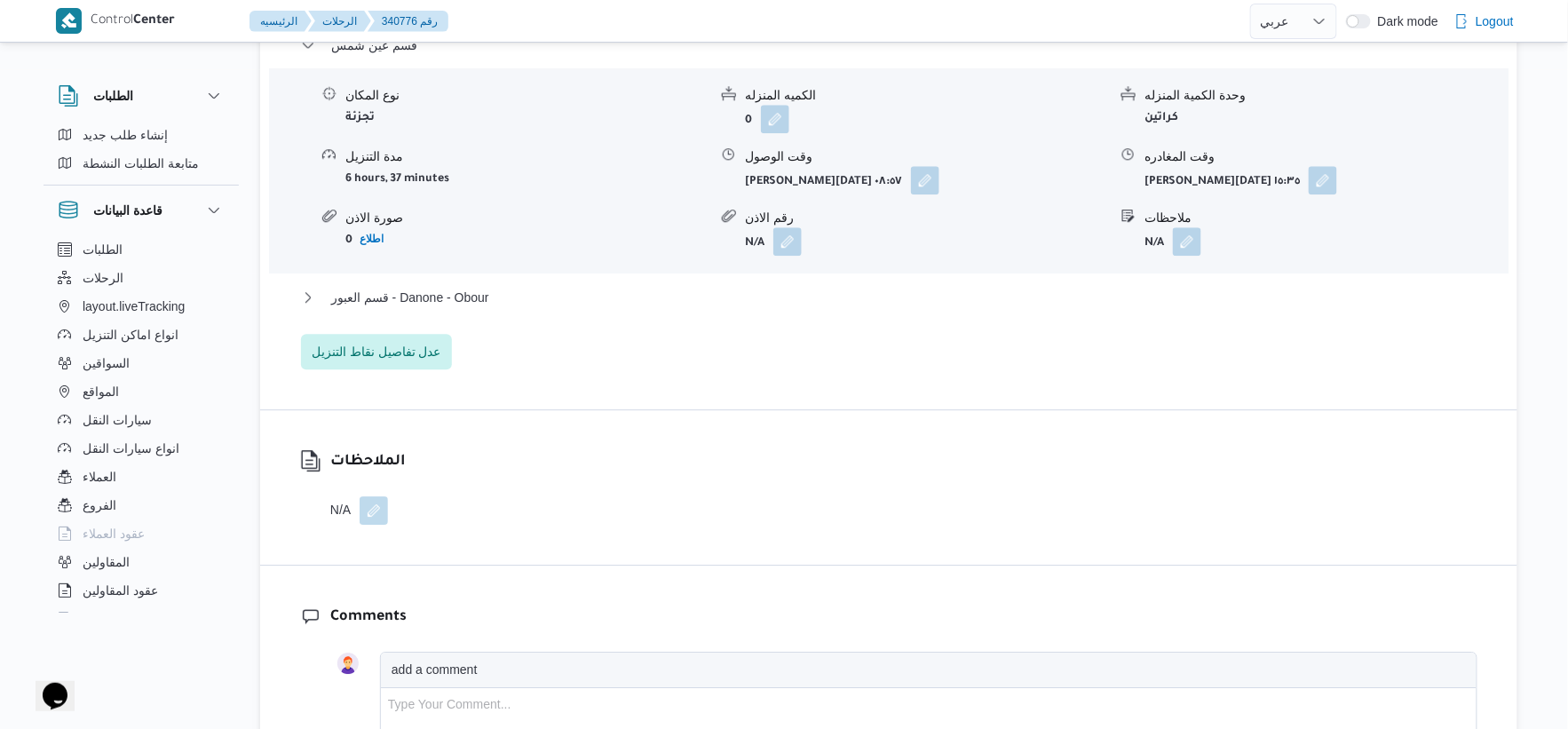
scroll to position [1578, 0]
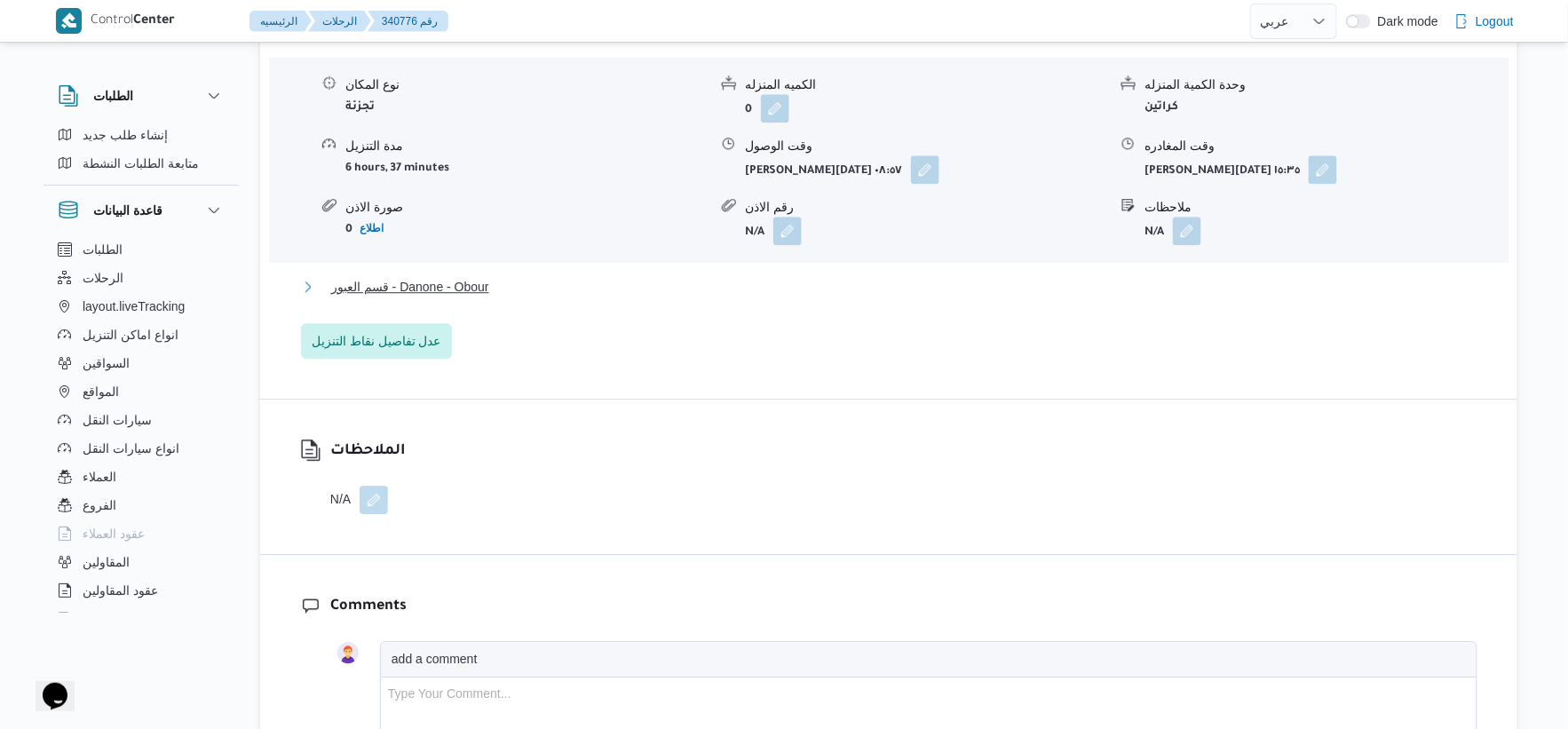
click at [513, 276] on button "قسم العبور - Danone - Obour" at bounding box center [889, 287] width 1177 height 21
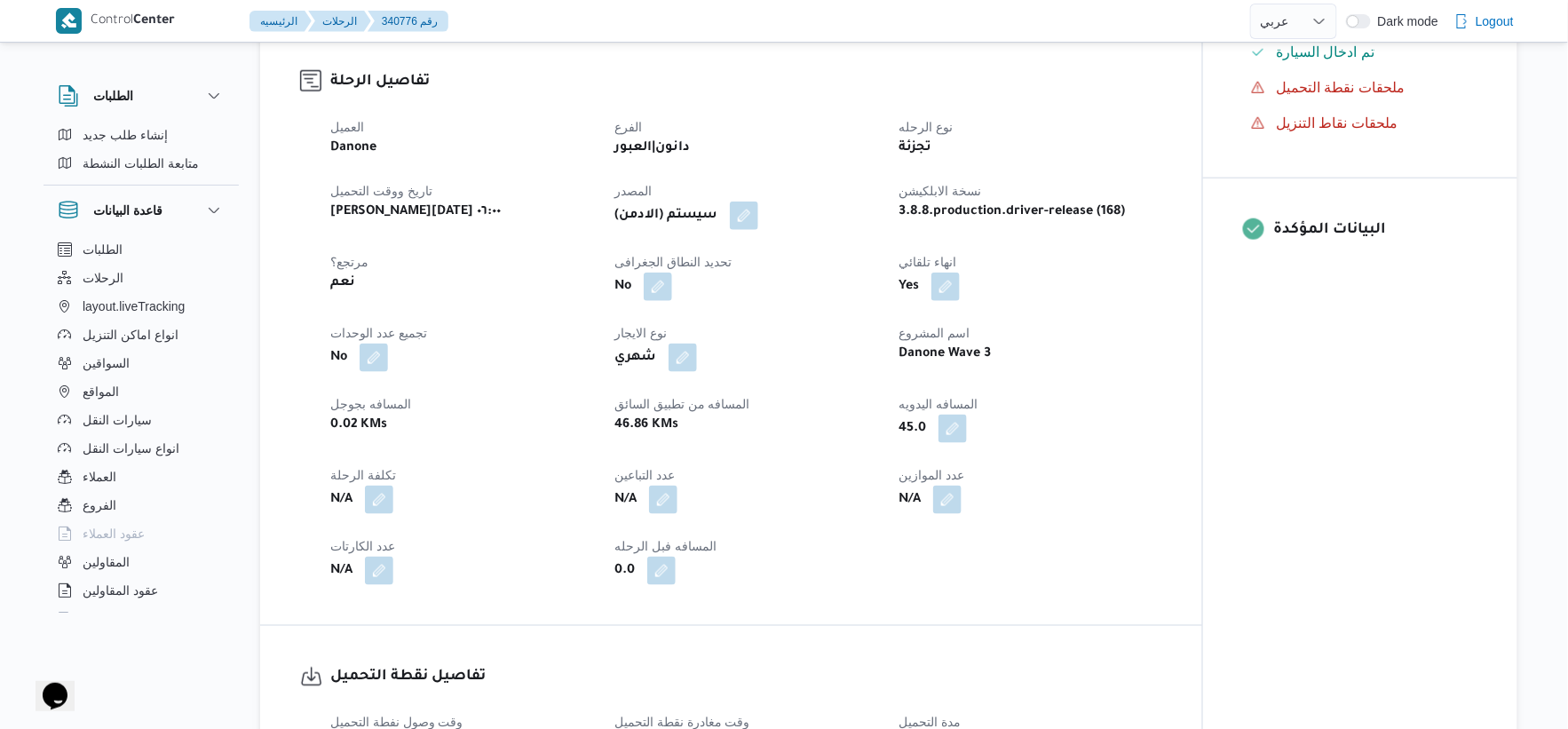
scroll to position [592, 0]
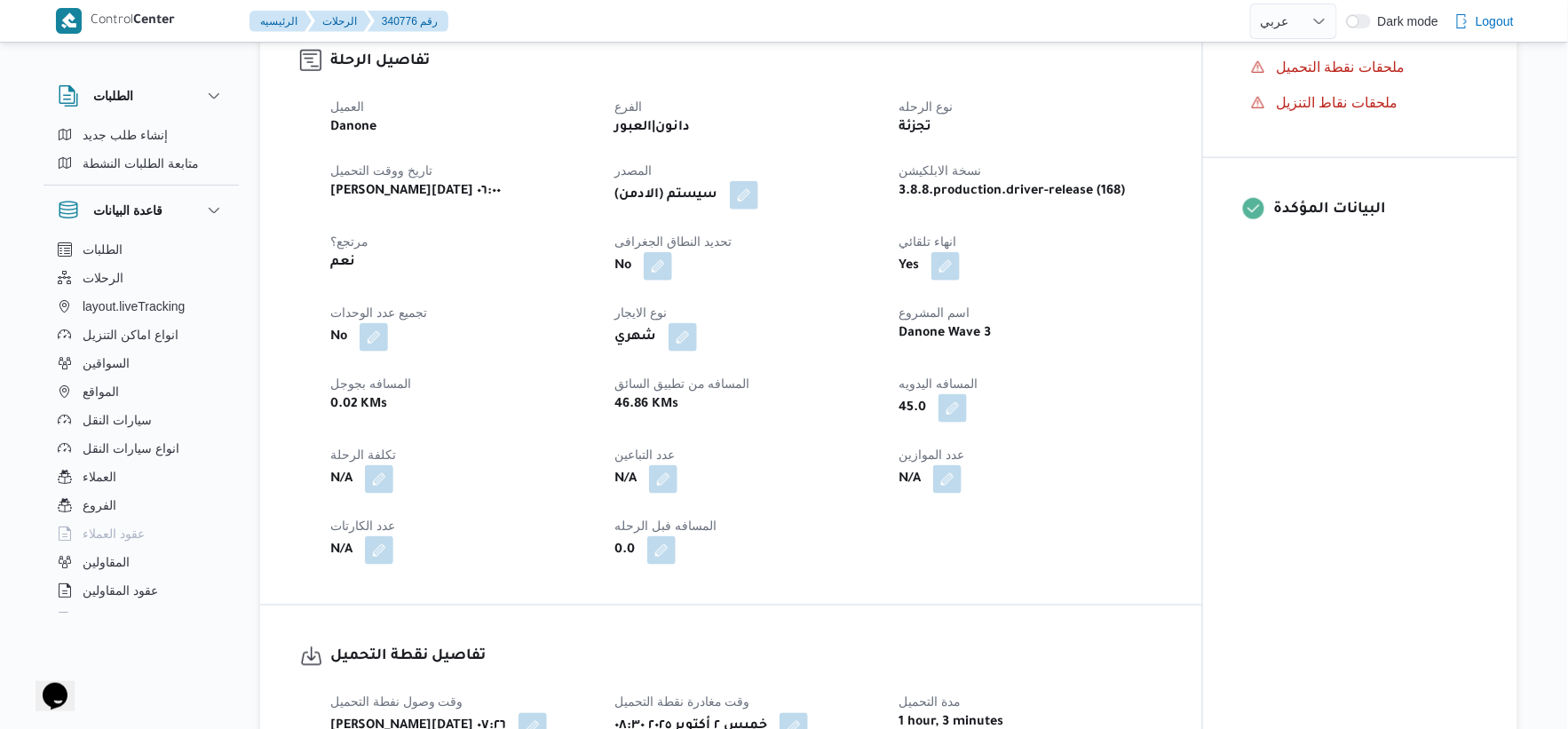
select select "ar"
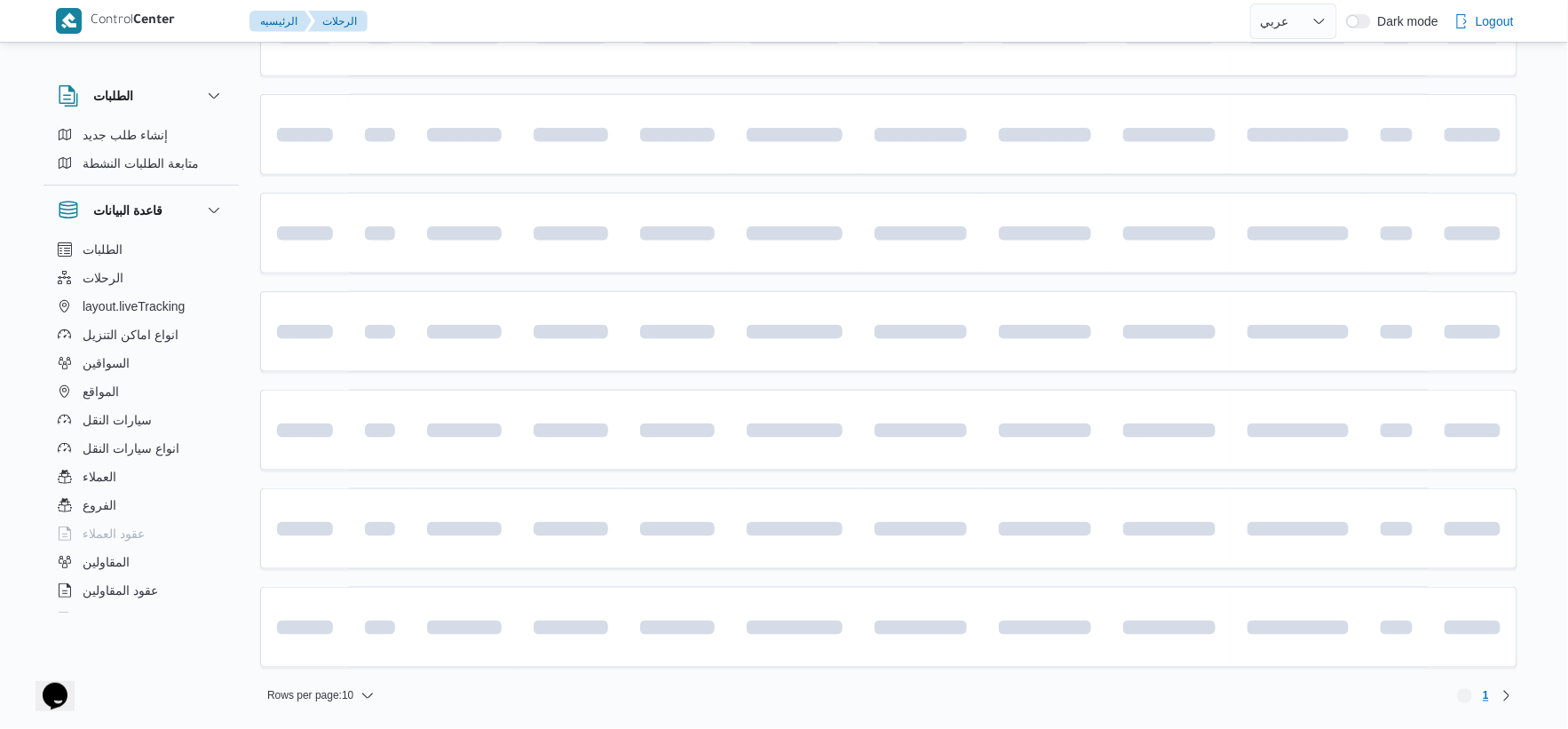
scroll to position [581, 0]
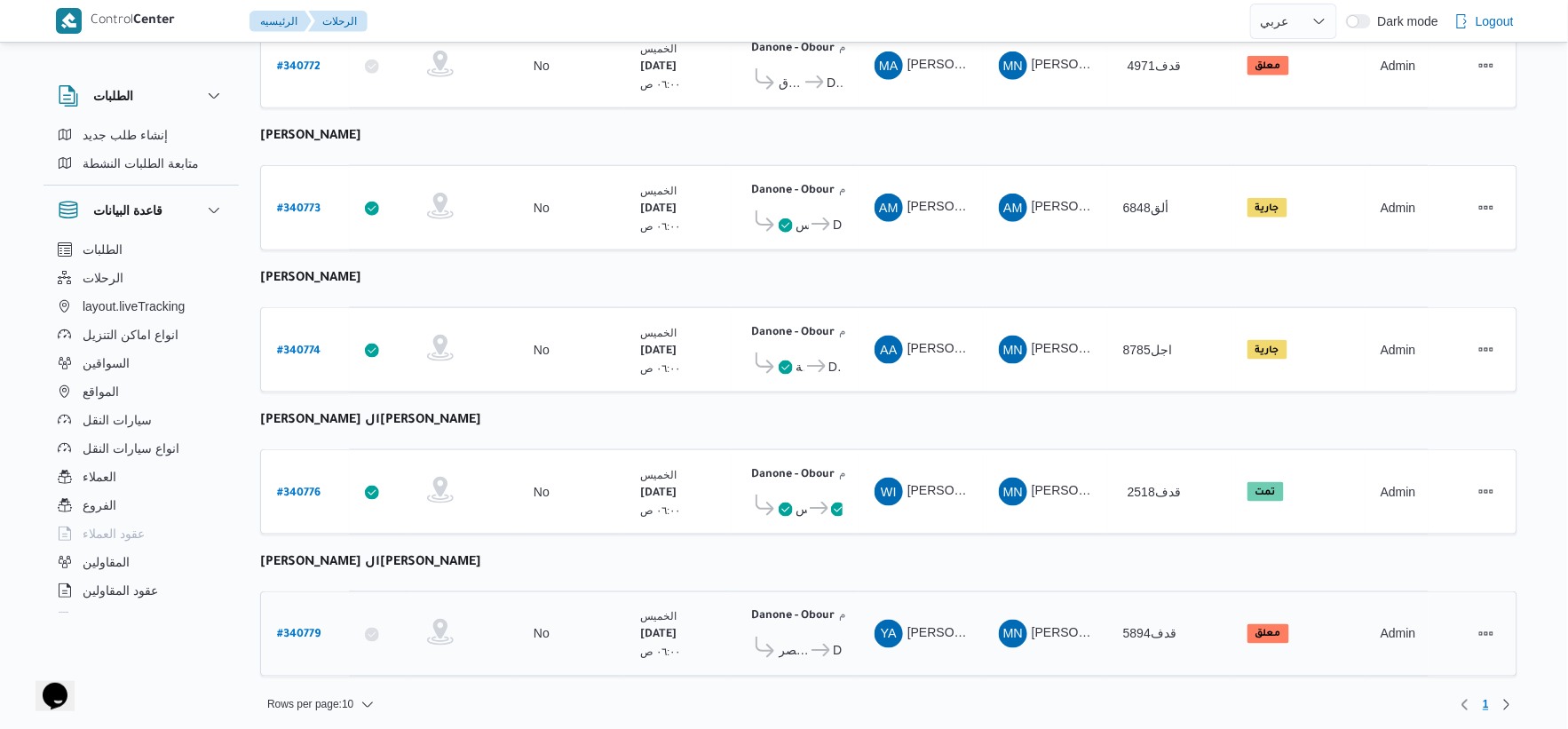
click at [309, 630] on b "# 340779" at bounding box center [299, 636] width 44 height 13
select select "ar"
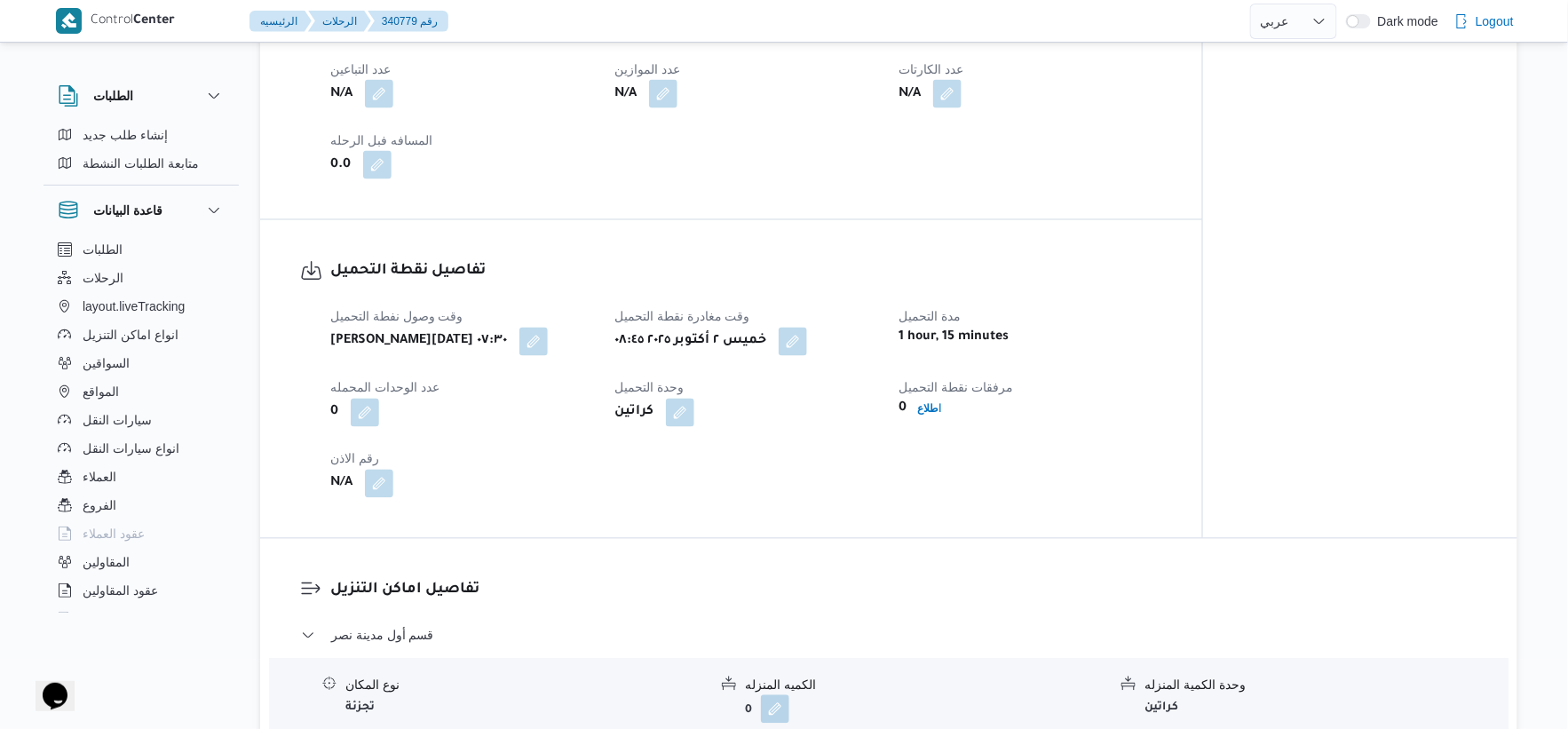
scroll to position [987, 0]
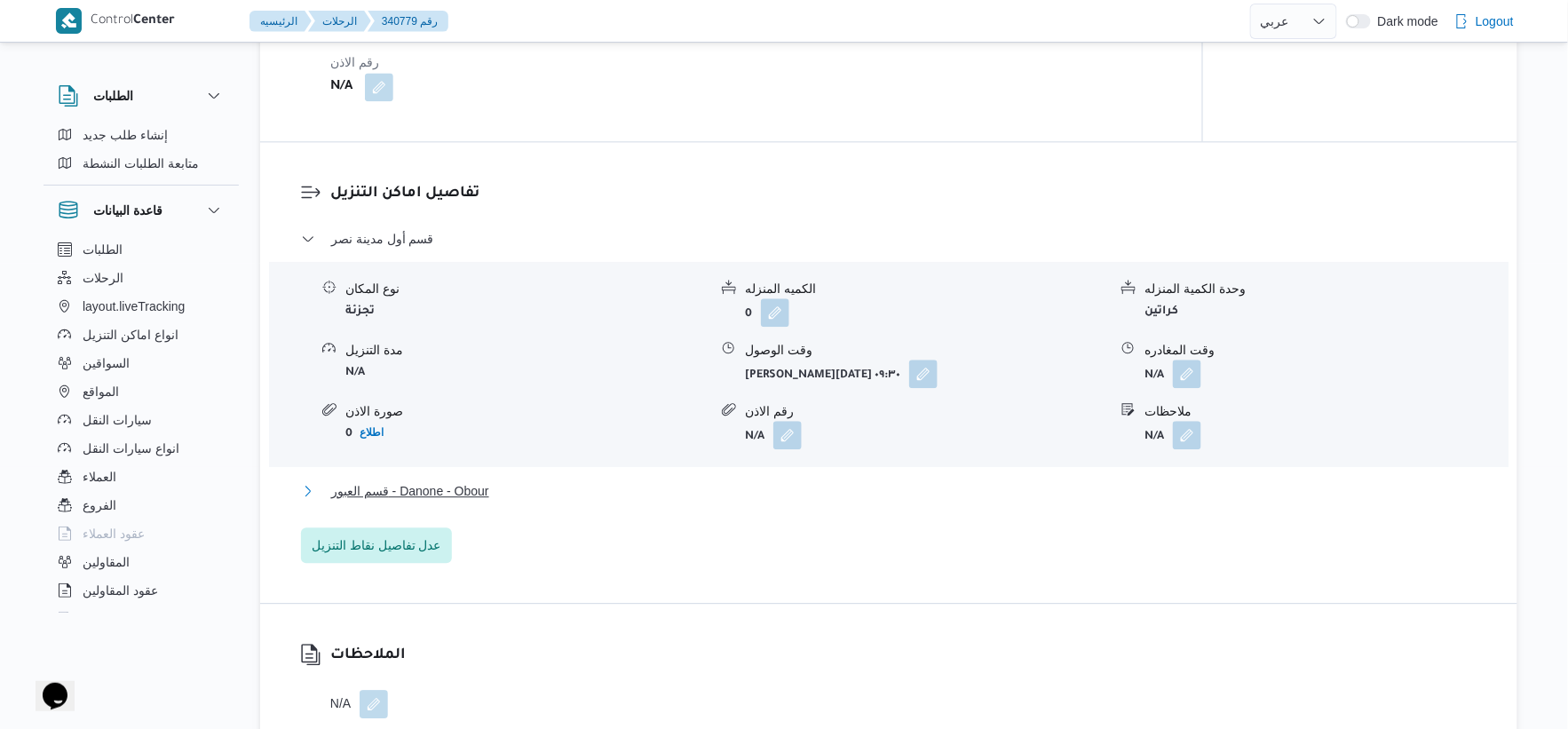
click at [508, 491] on button "قسم العبور - Danone - Obour" at bounding box center [889, 492] width 1177 height 21
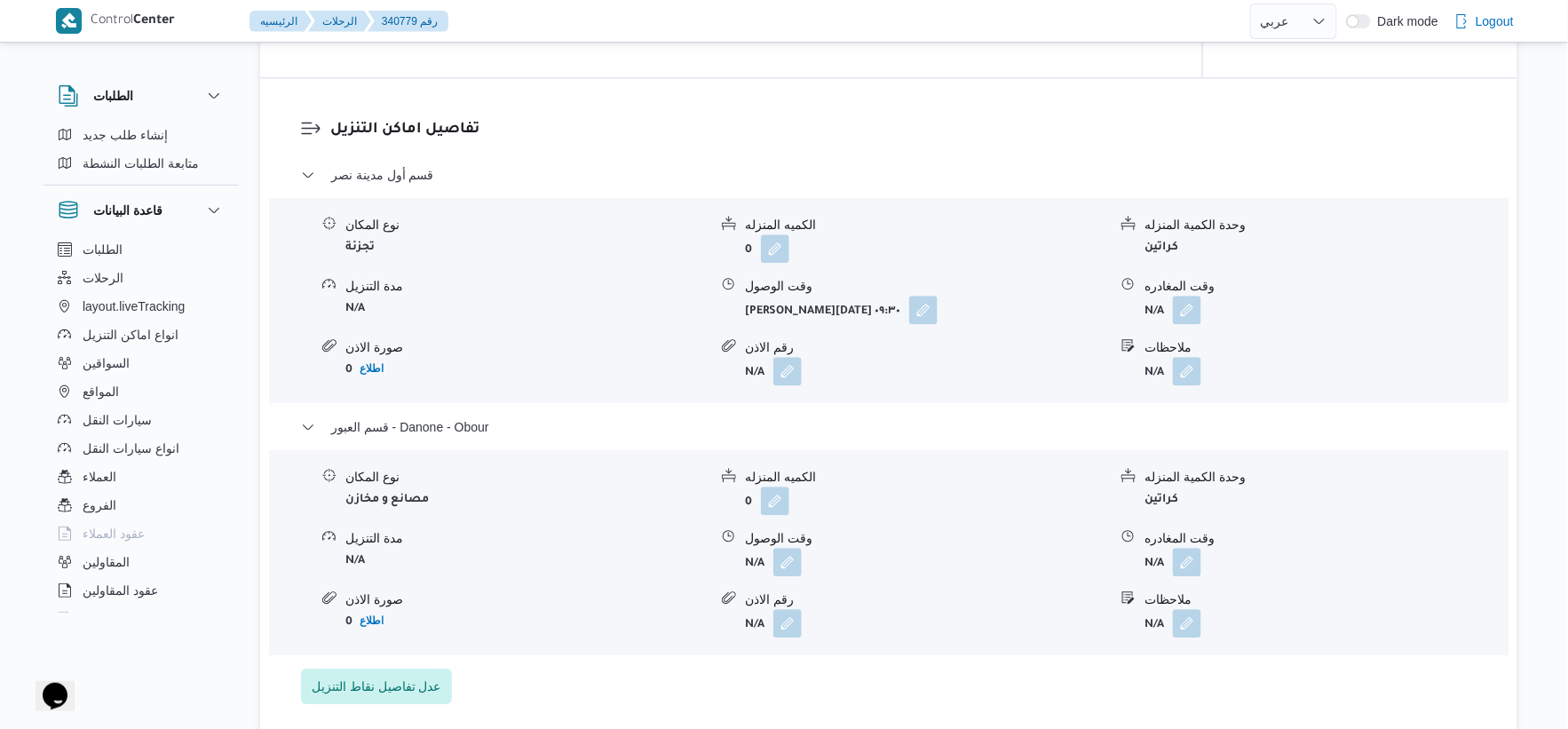
scroll to position [1479, 0]
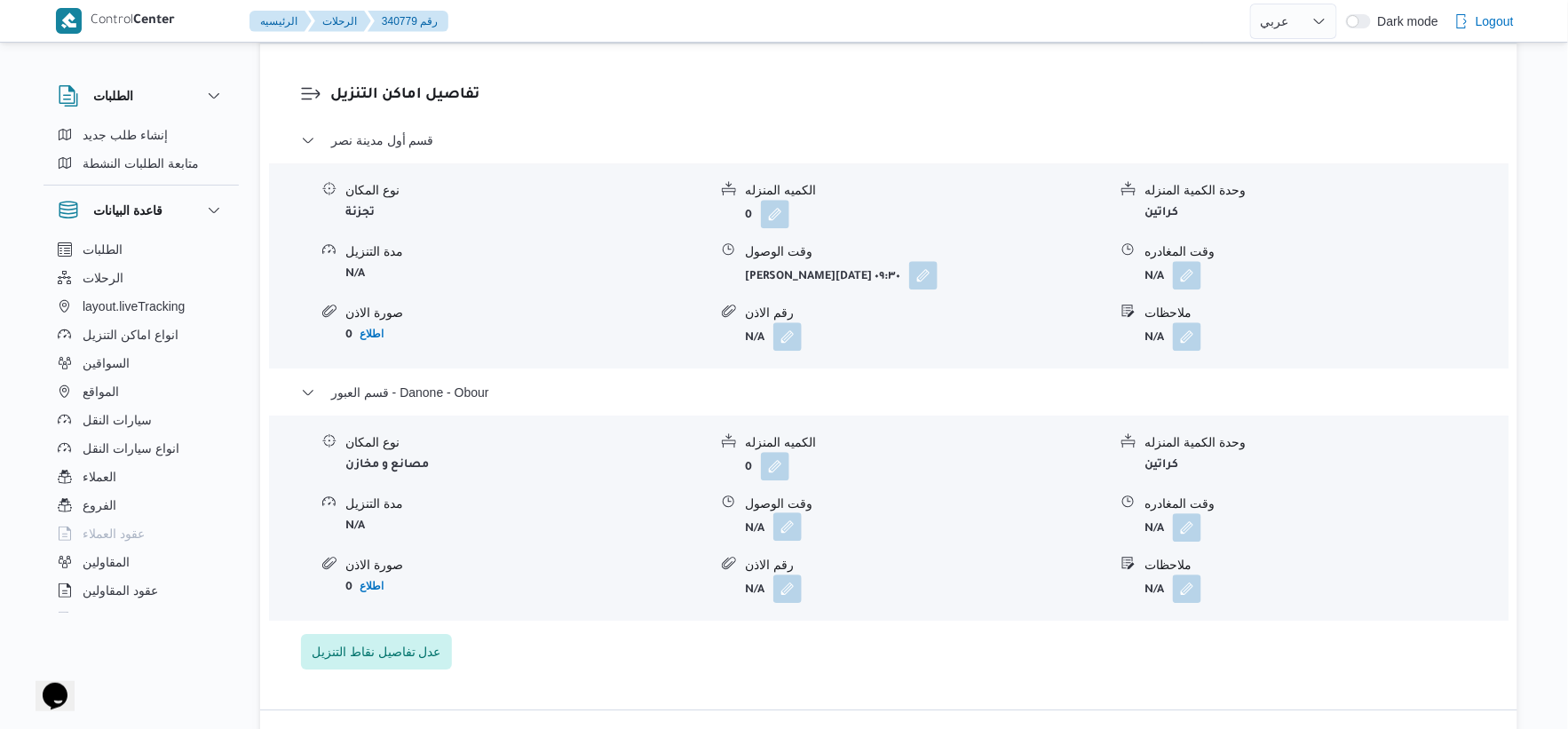
click at [783, 534] on button "button" at bounding box center [787, 526] width 28 height 28
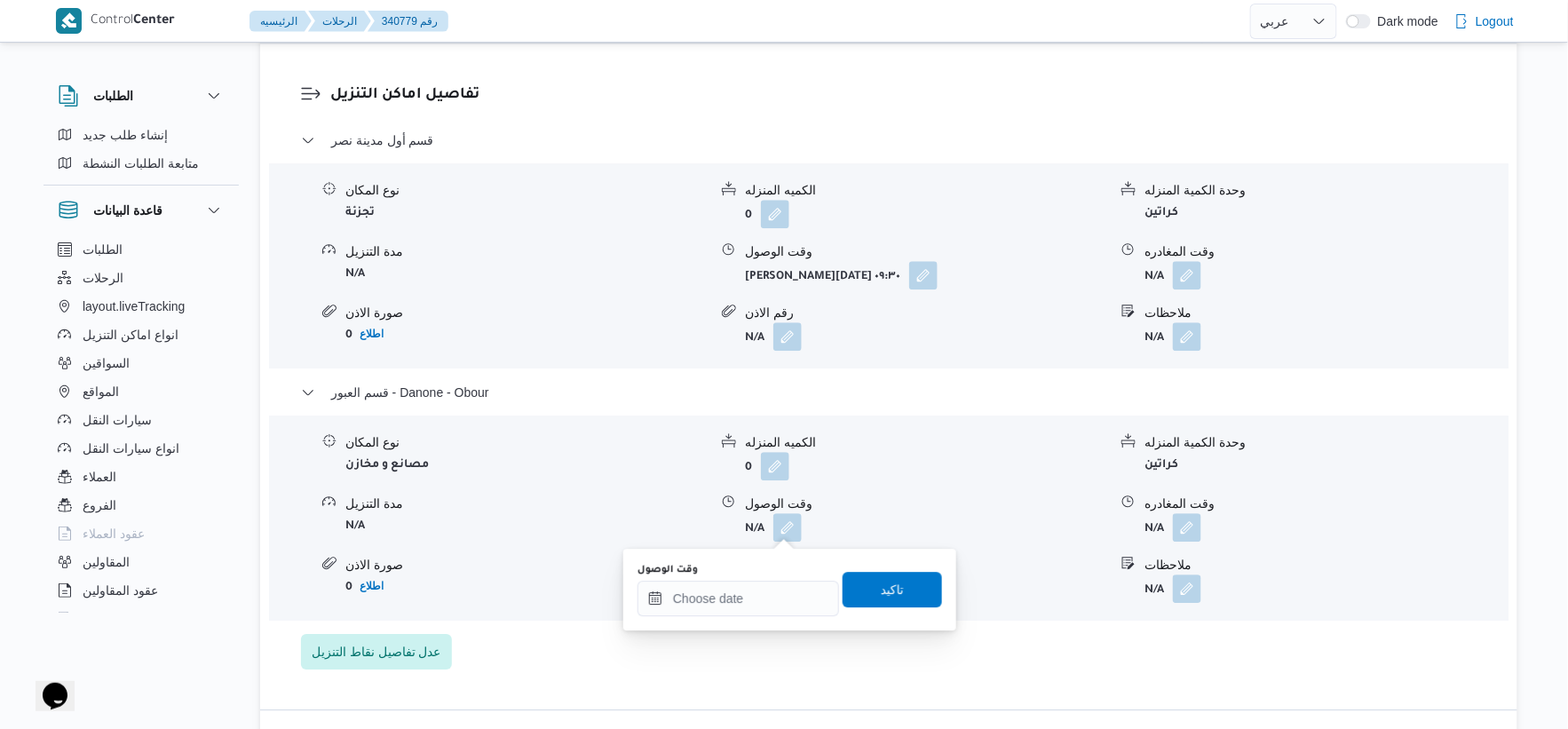
click at [769, 617] on div "You are in a dialog. To close this dialog, hit escape. وقت الوصول تاكيد" at bounding box center [790, 590] width 333 height 82
click at [775, 611] on input "وقت الوصول" at bounding box center [738, 599] width 201 height 35
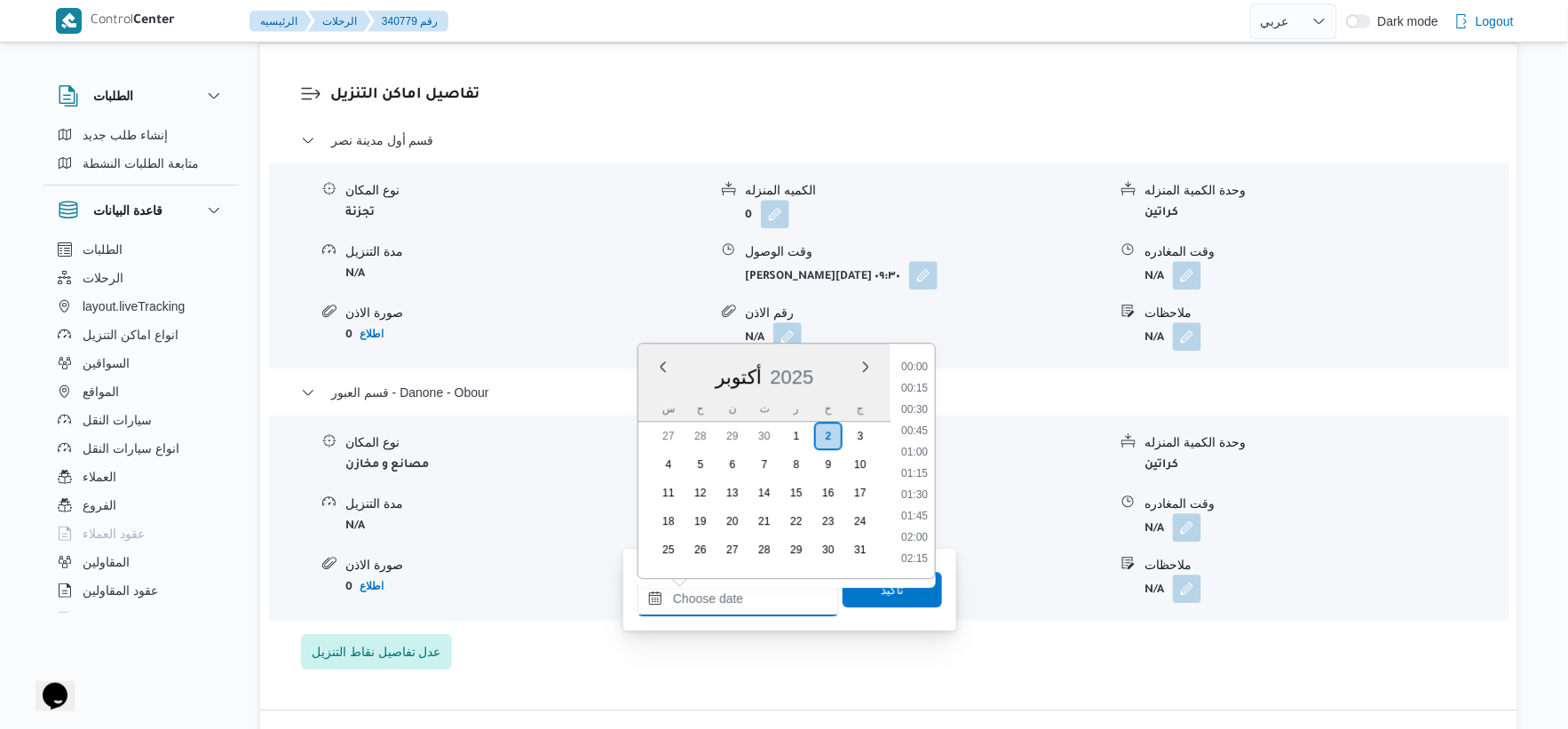
scroll to position [1343, 0]
click at [911, 381] on li "16:00" at bounding box center [915, 388] width 41 height 18
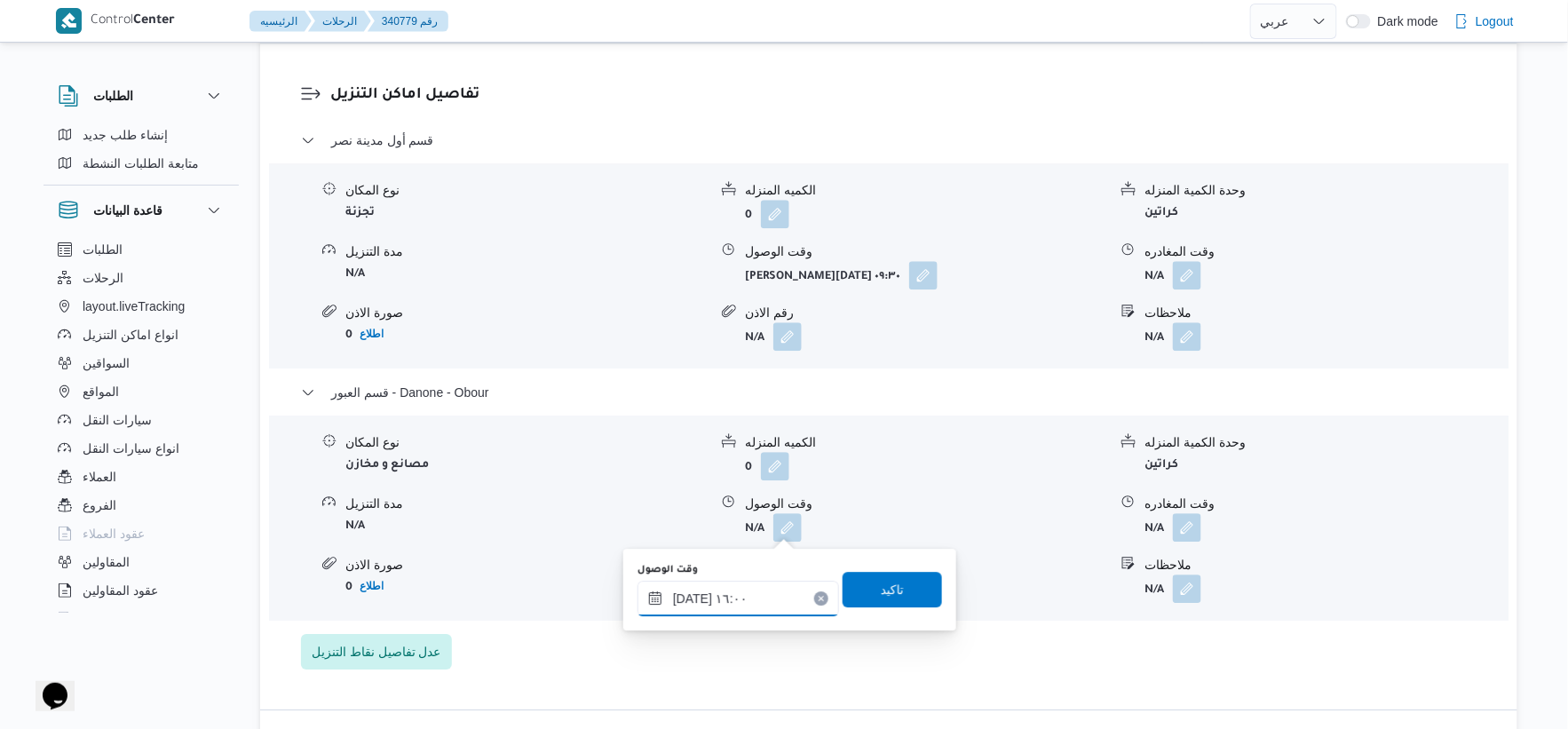
type input "[DATE] ١٦:٠٠"
click at [911, 596] on span "تاكيد" at bounding box center [893, 589] width 99 height 35
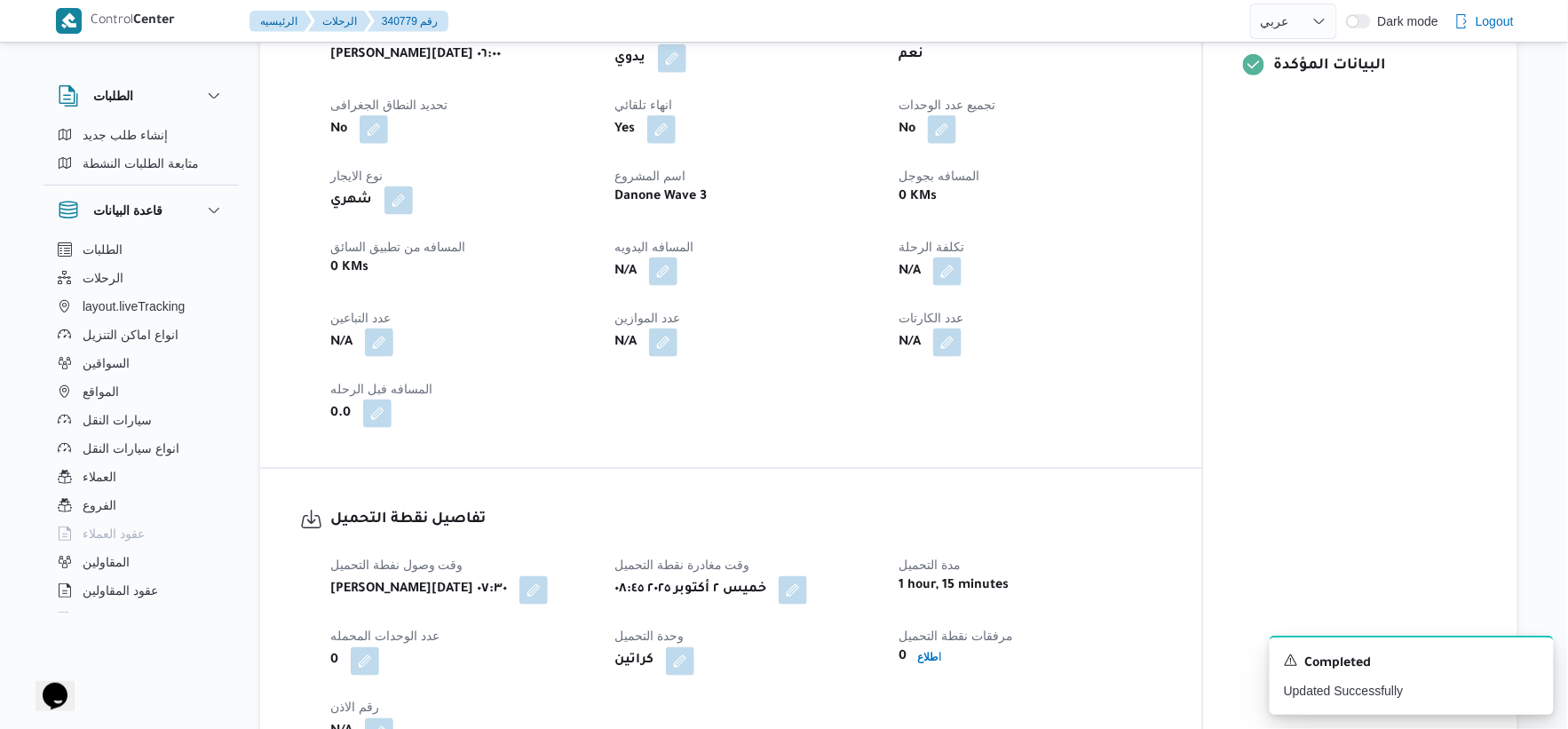
scroll to position [690, 0]
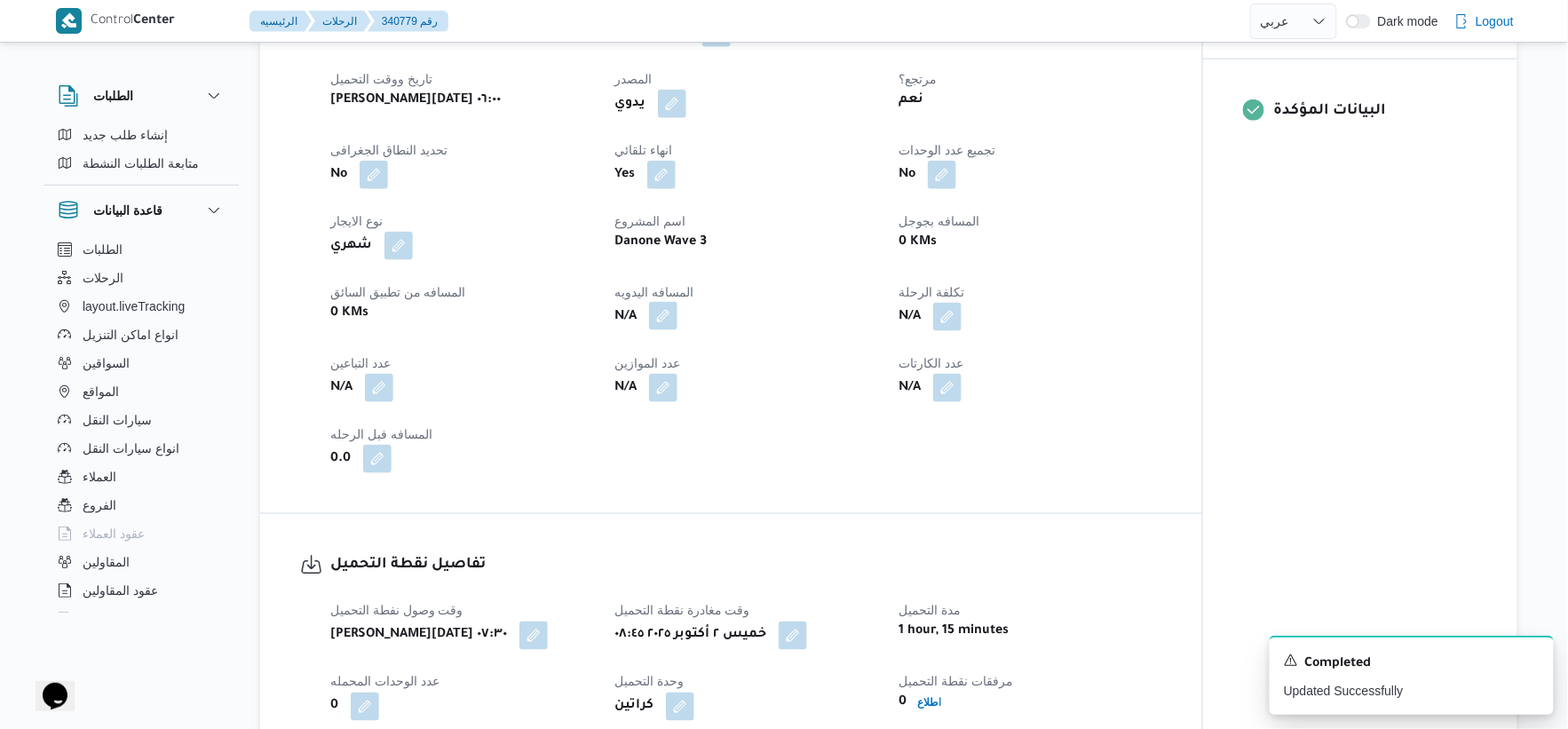
click at [667, 317] on button "button" at bounding box center [663, 315] width 28 height 28
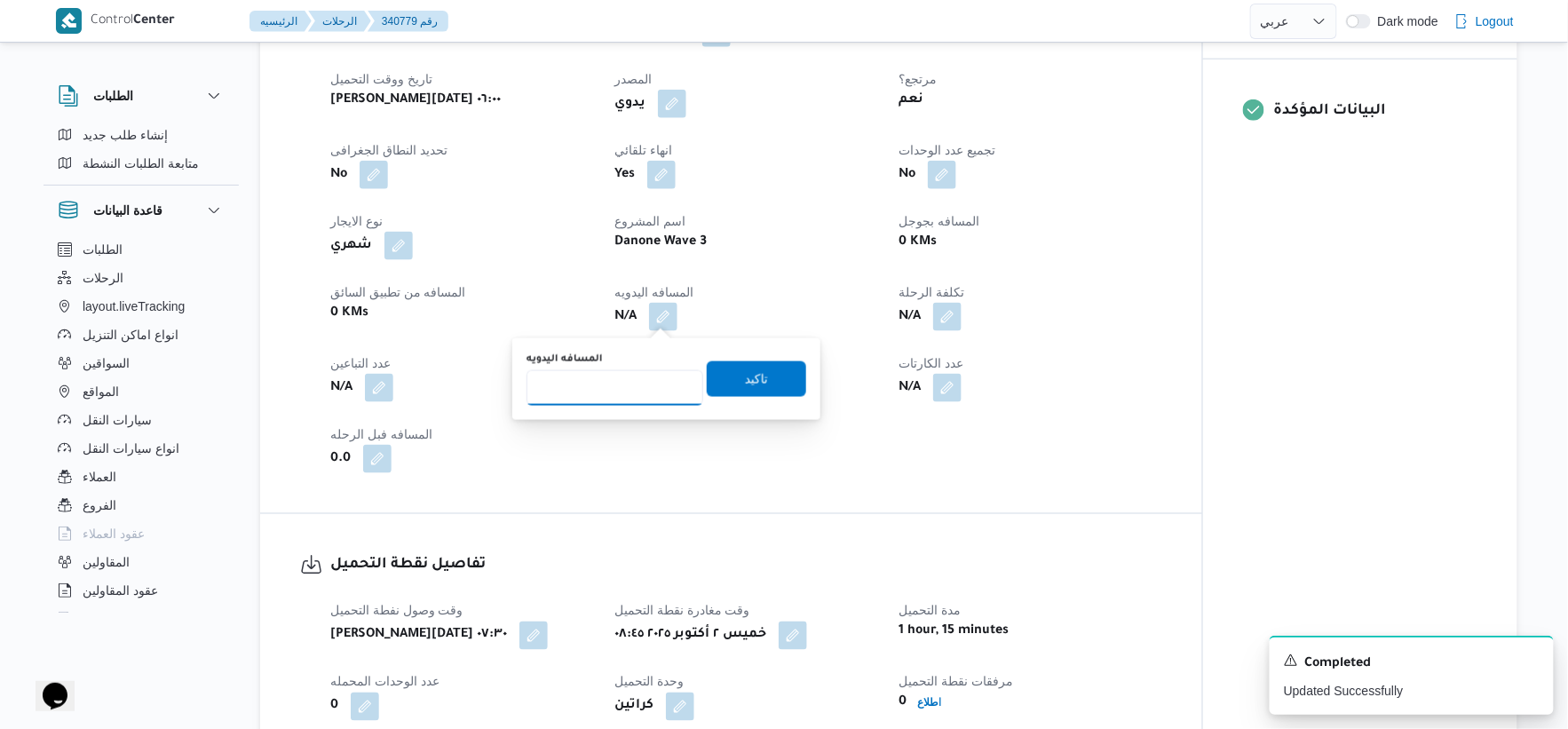
click at [613, 390] on input "المسافه اليدويه" at bounding box center [615, 387] width 177 height 35
type input "73"
click at [771, 373] on span "تاكيد" at bounding box center [756, 378] width 99 height 35
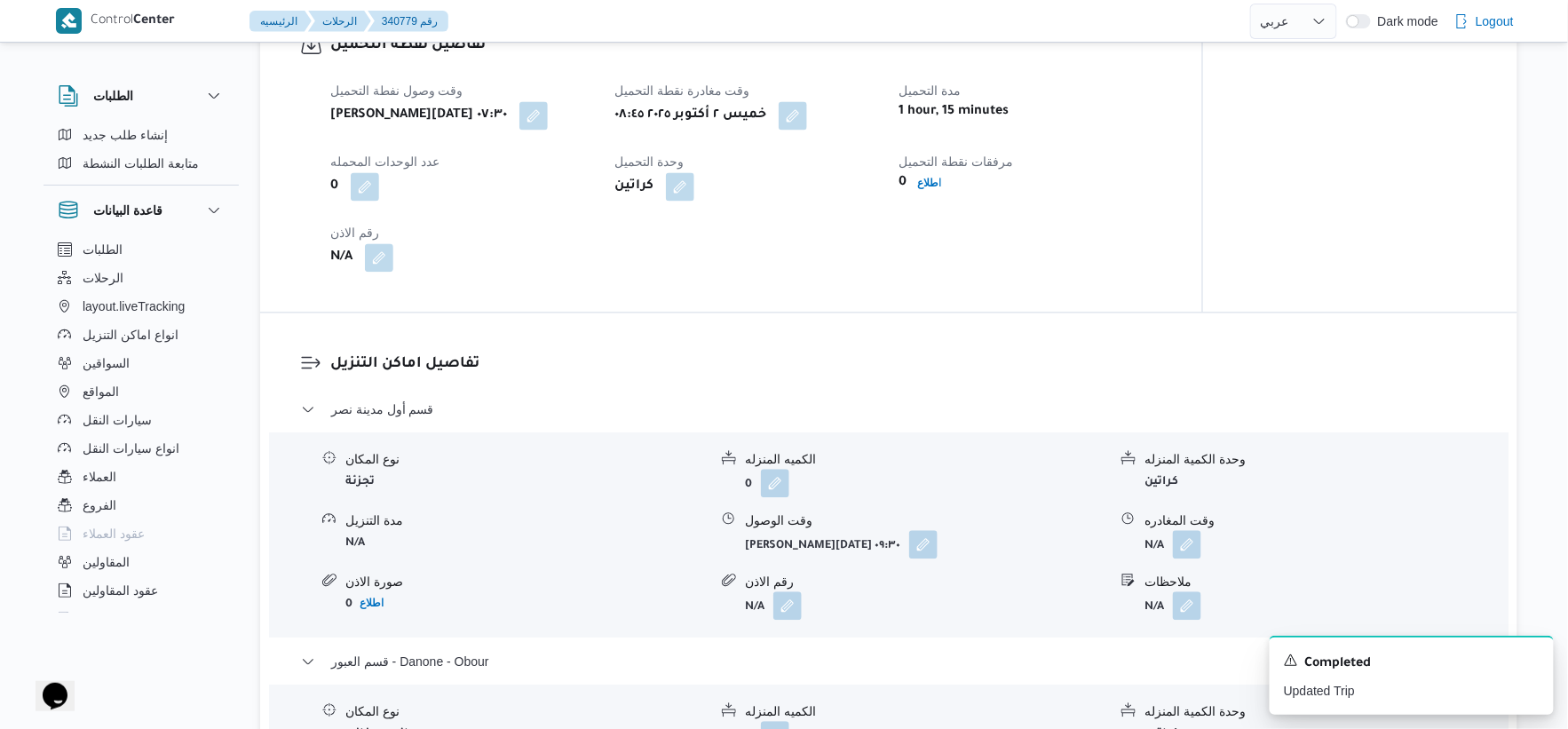
scroll to position [1381, 0]
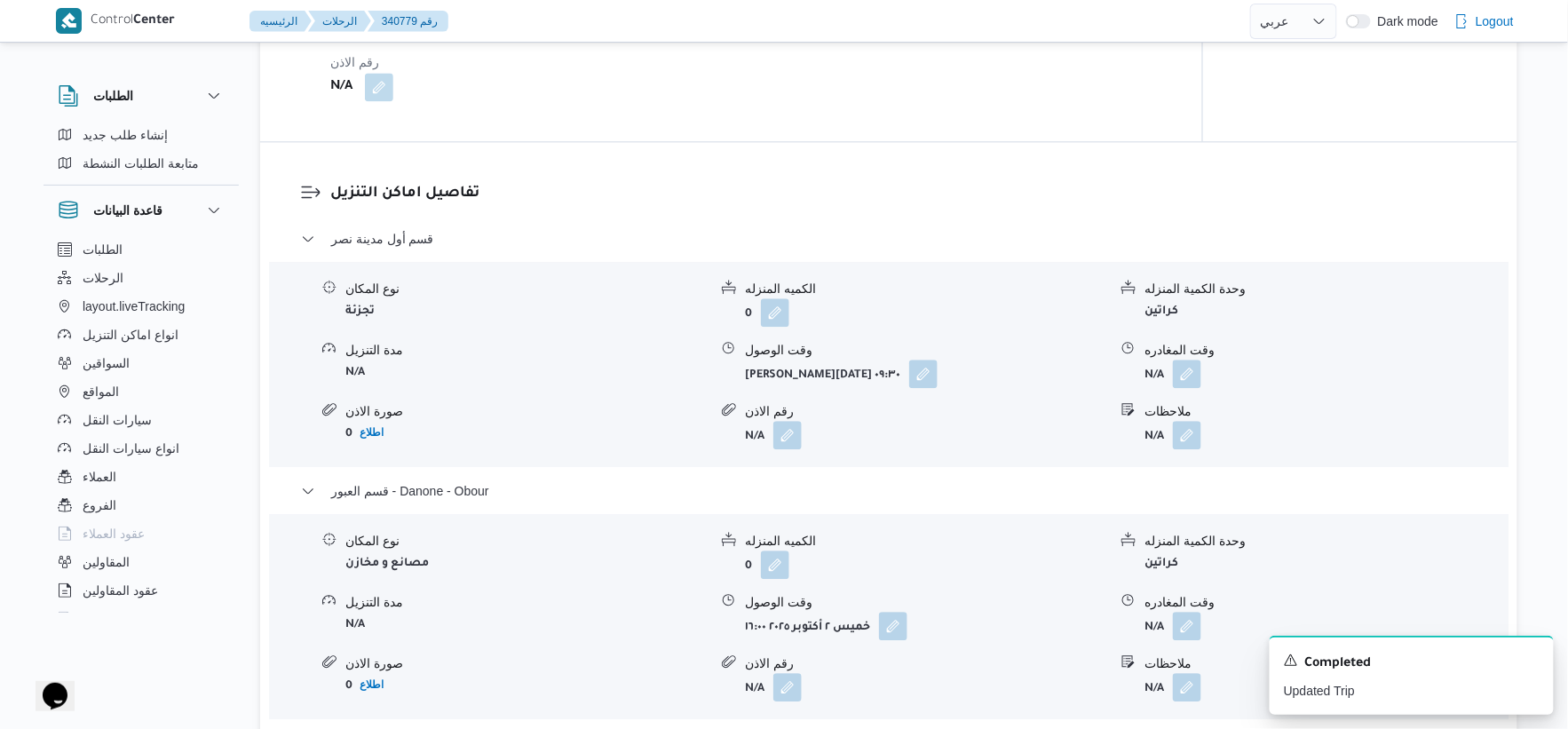
select select "ar"
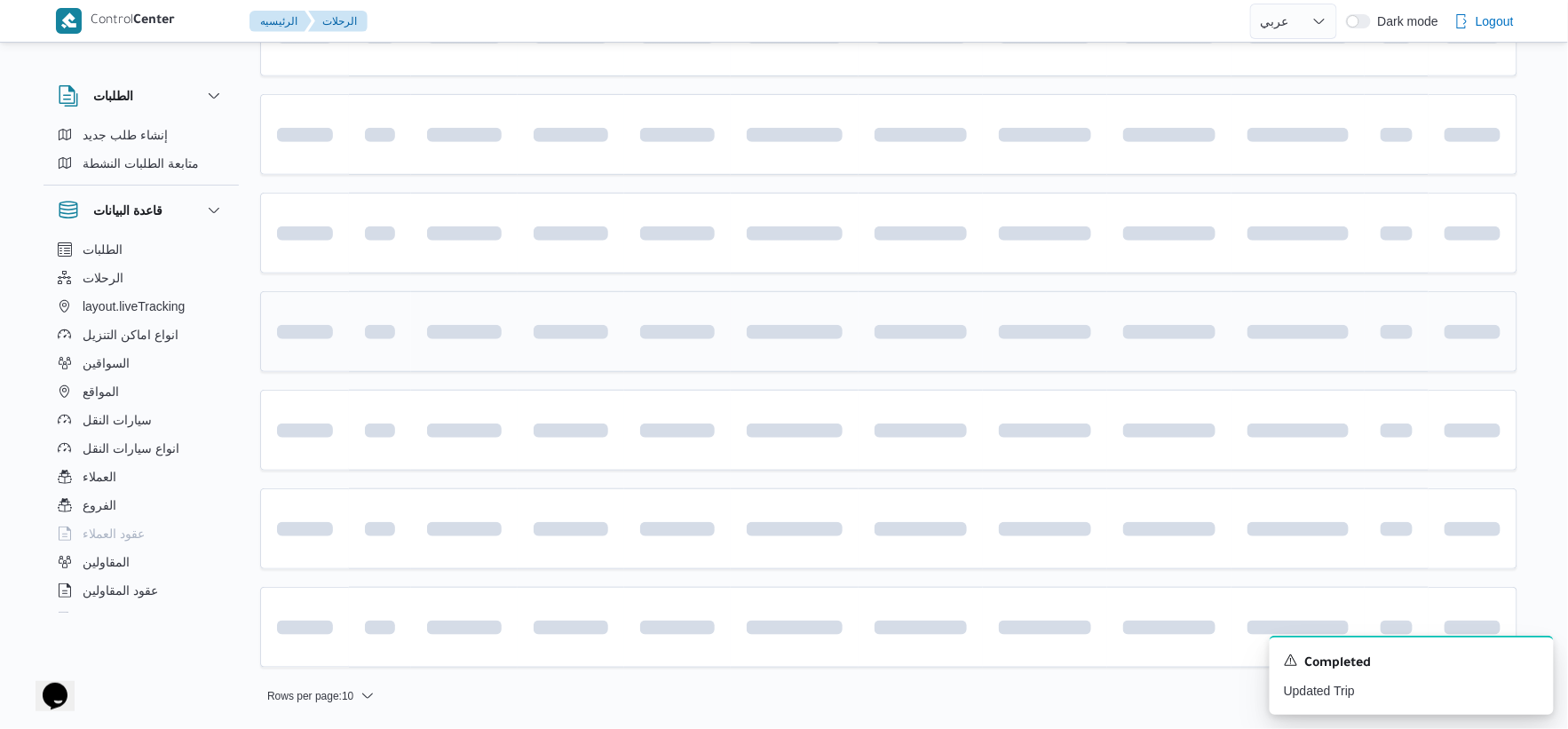
scroll to position [581, 0]
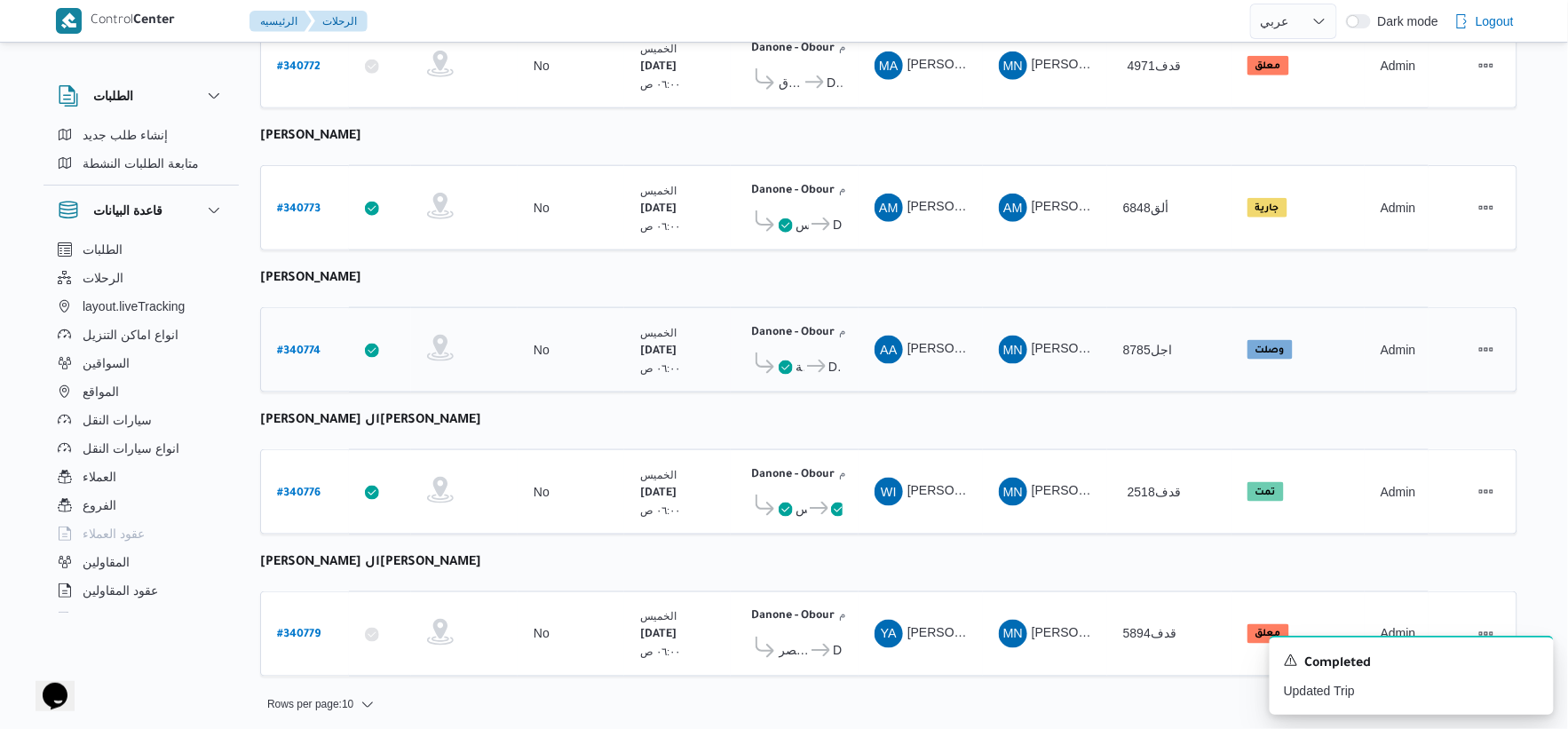
click at [299, 346] on b "# 340774" at bounding box center [299, 351] width 44 height 13
select select "ar"
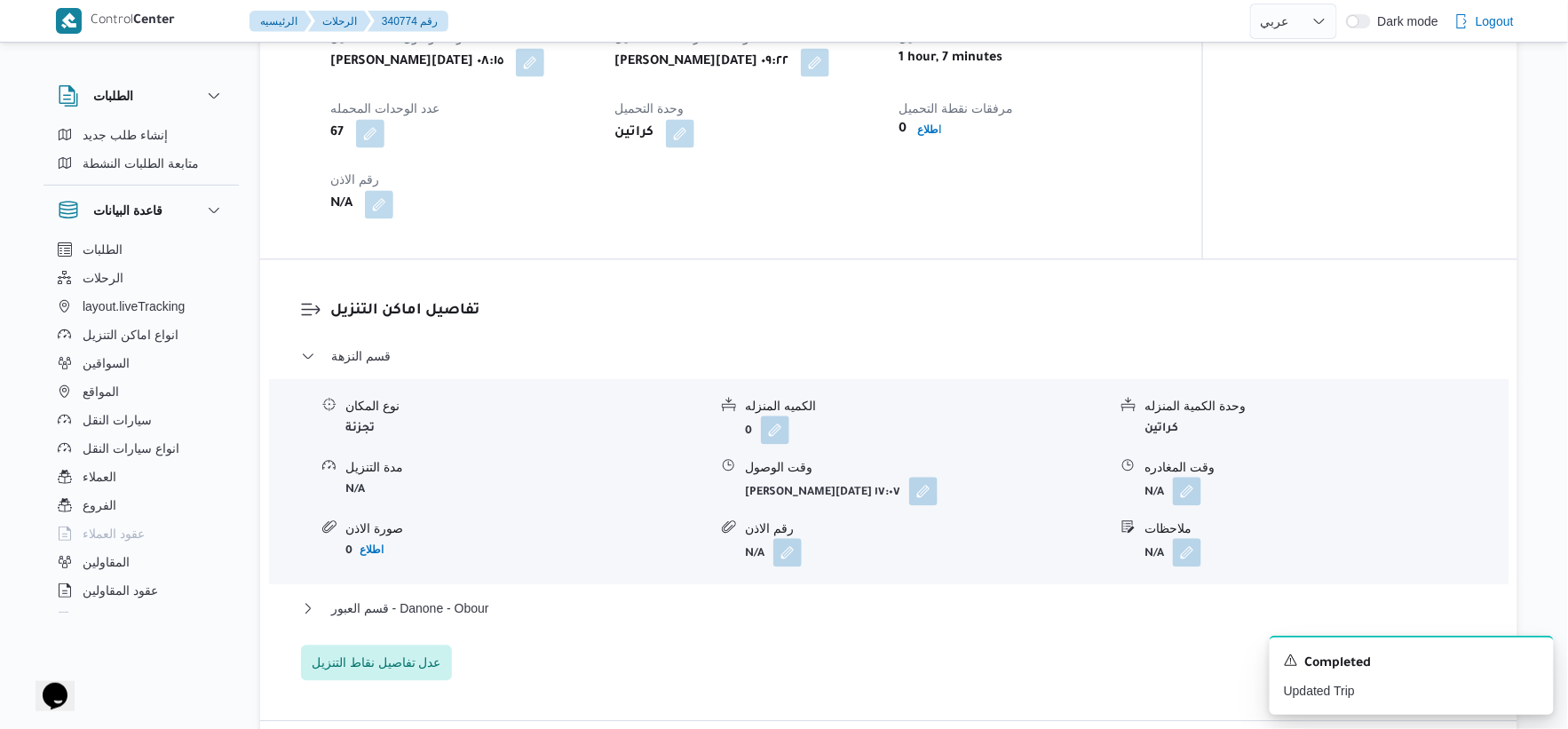
scroll to position [1184, 0]
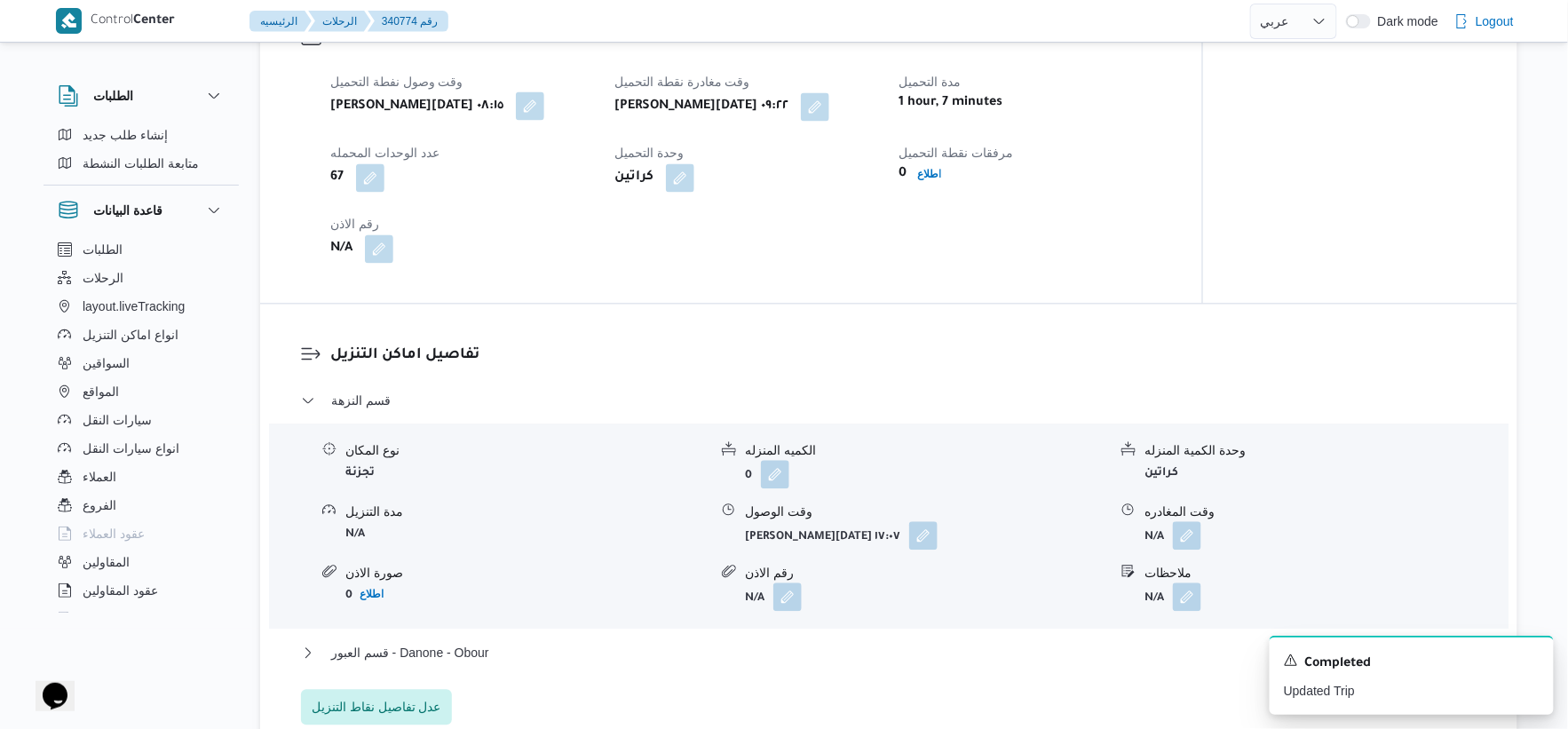
click at [516, 97] on button "button" at bounding box center [529, 105] width 28 height 28
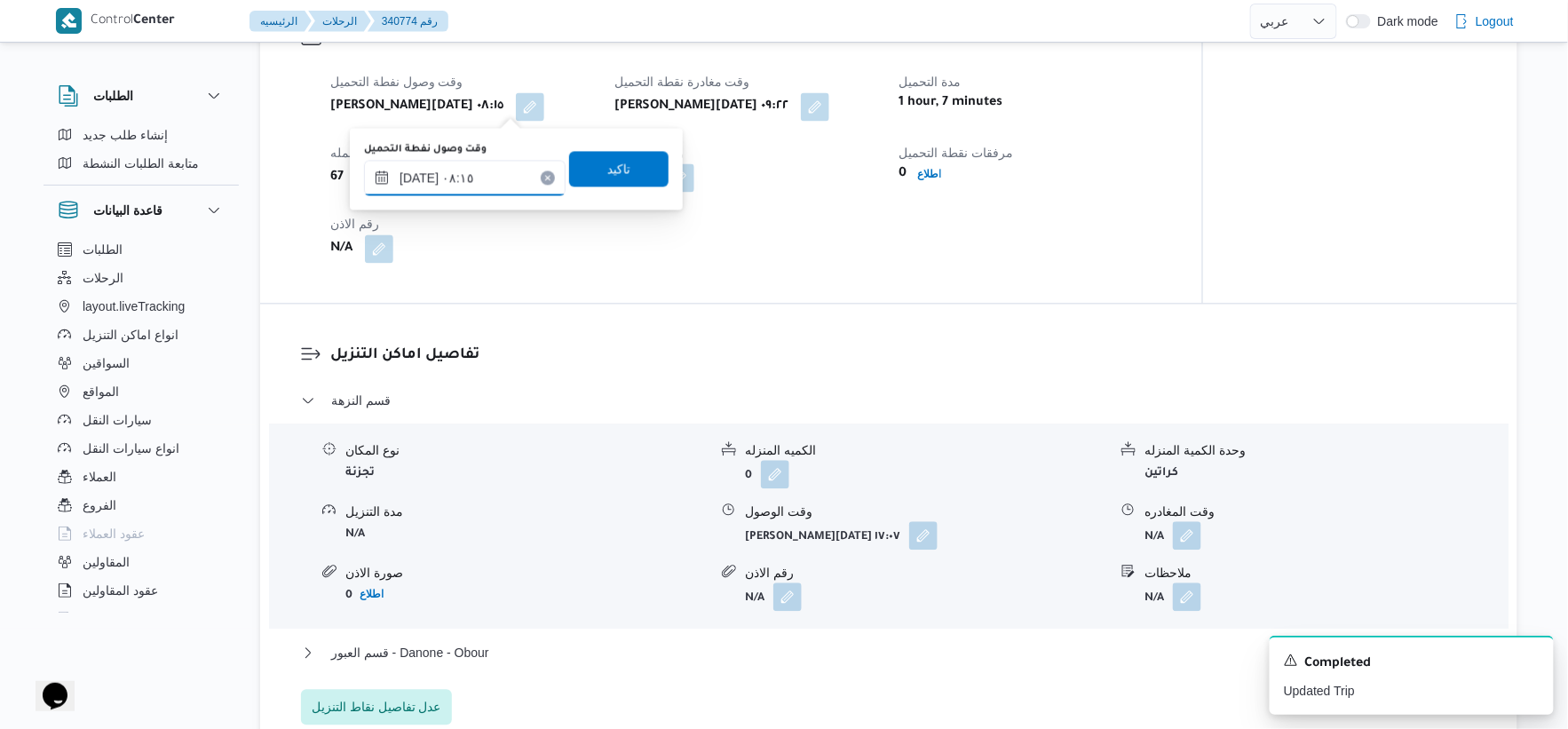
click at [480, 169] on input "٠٢/١٠/٢٠٢٥ ٠٨:١٥" at bounding box center [464, 177] width 201 height 35
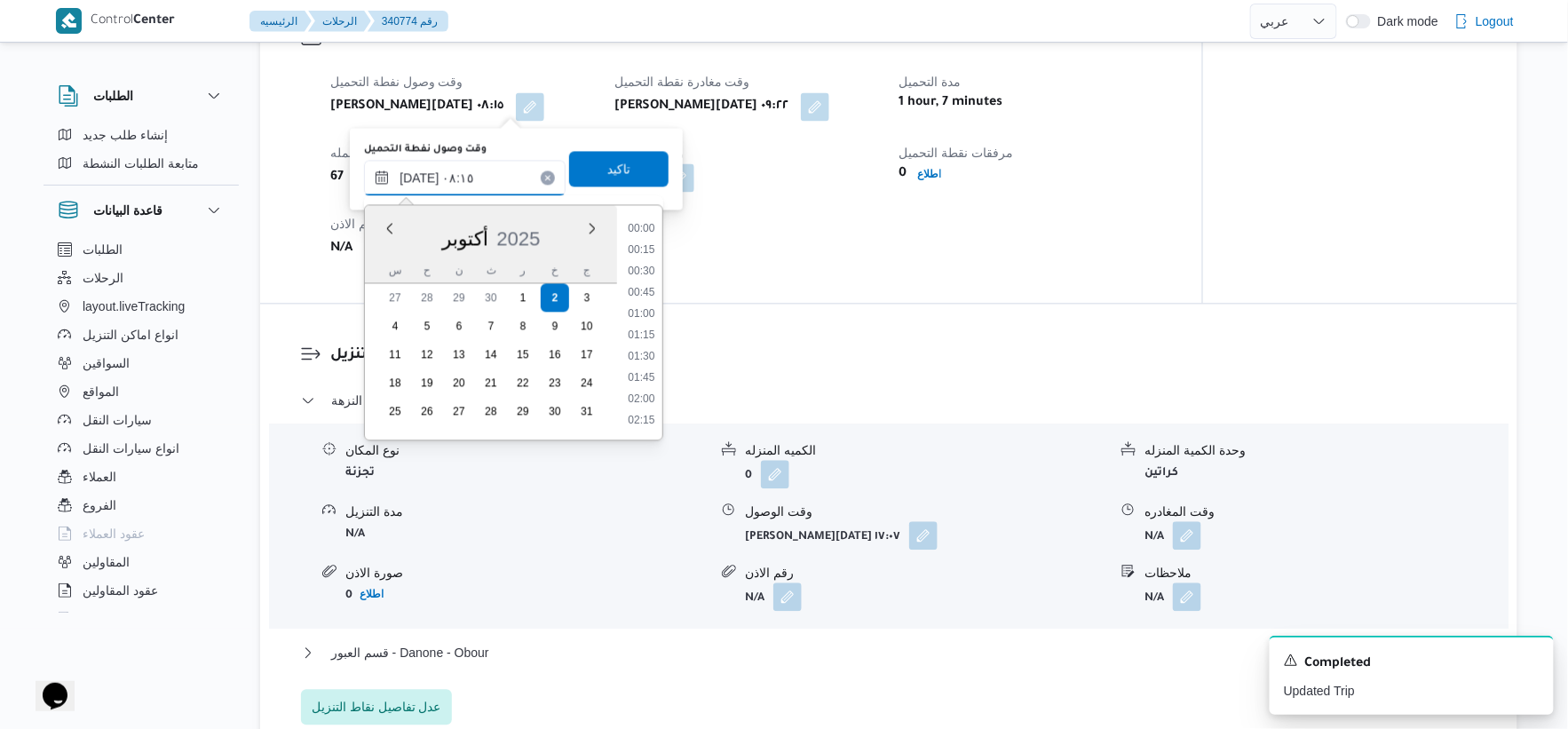
scroll to position [597, 0]
click at [643, 224] on li "07:00" at bounding box center [642, 228] width 41 height 18
type input "[DATE] ٠٧:٠٠"
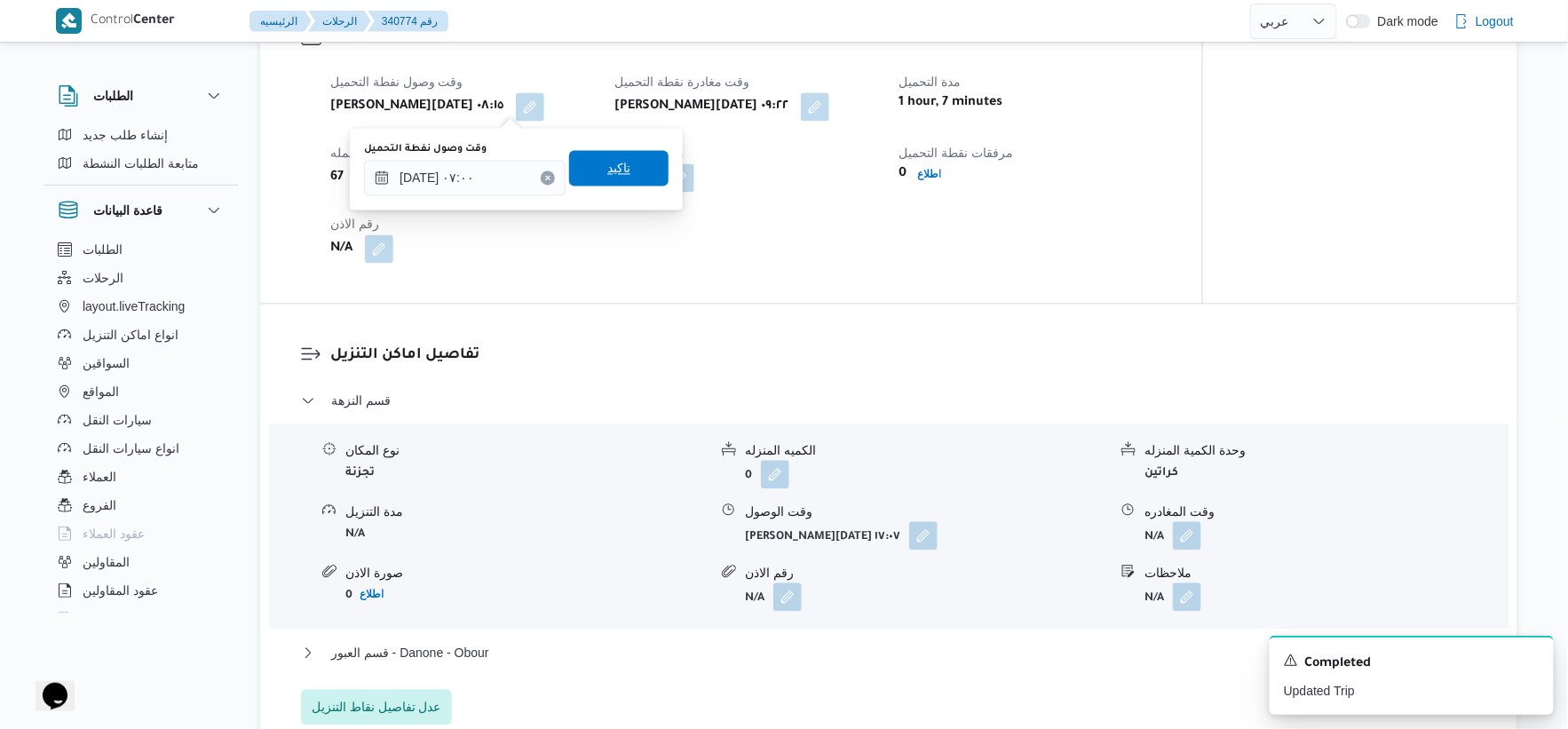
click at [613, 165] on span "تاكيد" at bounding box center [619, 167] width 23 height 21
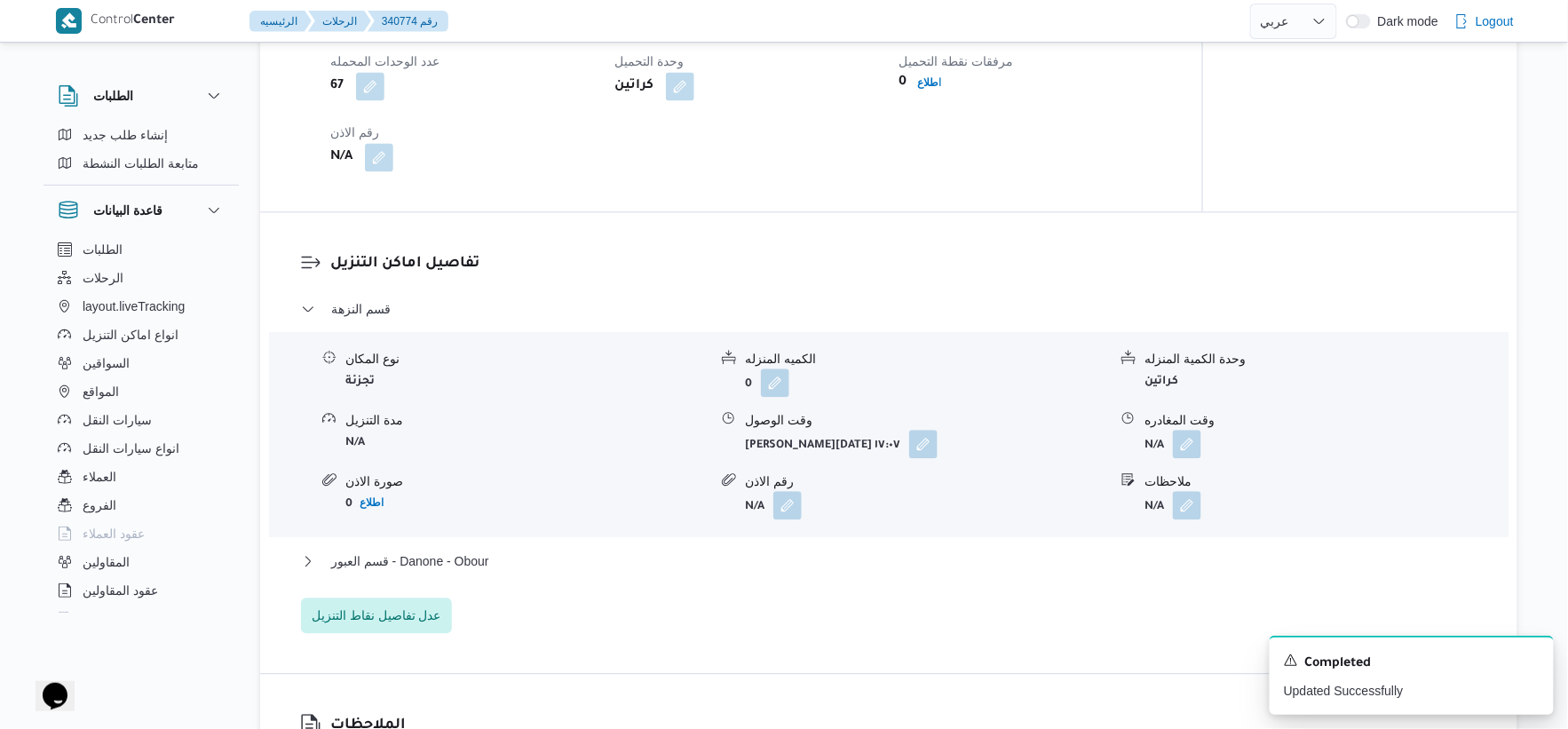
scroll to position [1381, 0]
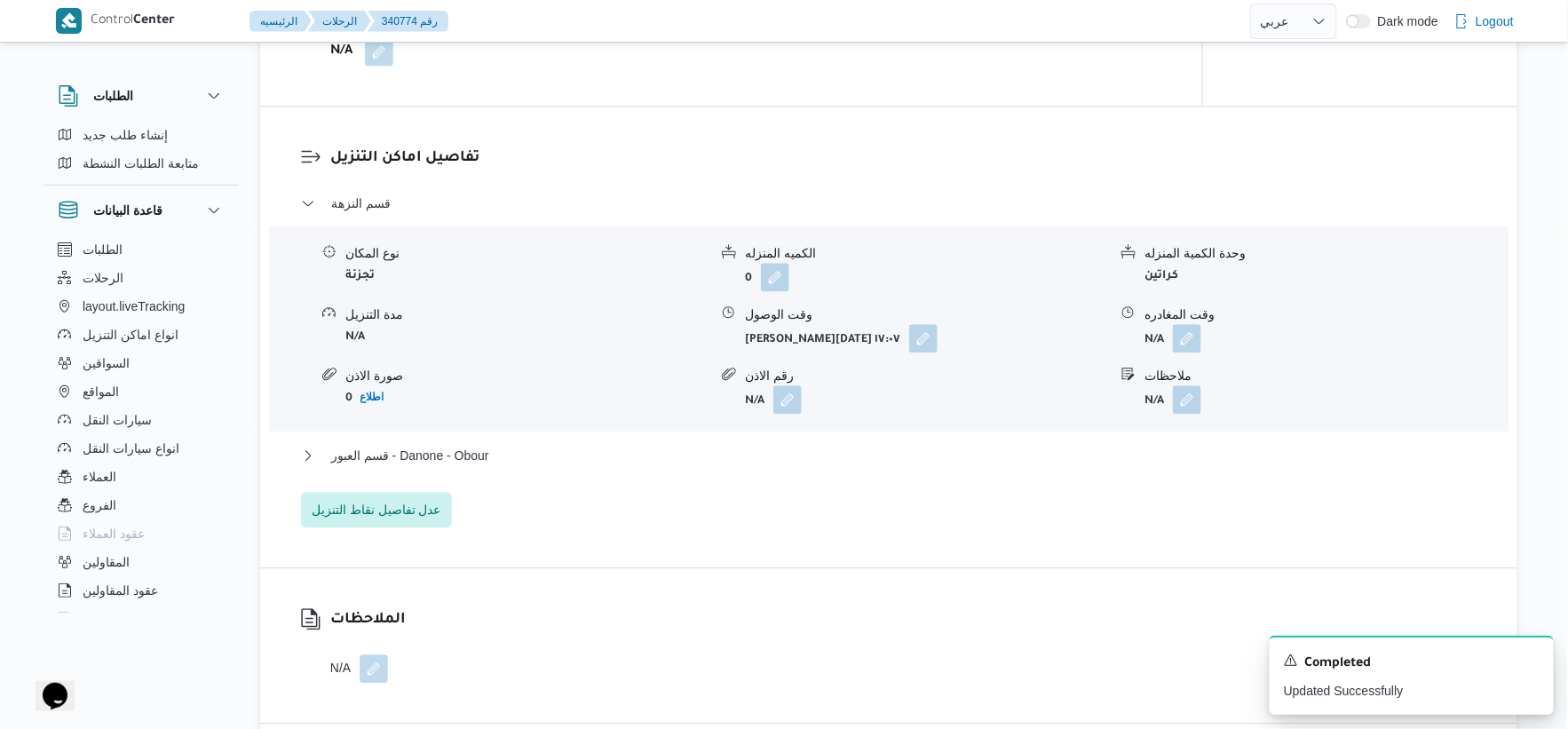
click at [512, 441] on div "قسم النزهة نوع المكان تجزئة الكميه المنزله 0 وحدة الكمية المنزله كراتين مدة الت…" at bounding box center [889, 360] width 1177 height 335
click at [537, 458] on button "قسم العبور - Danone - Obour" at bounding box center [889, 456] width 1177 height 21
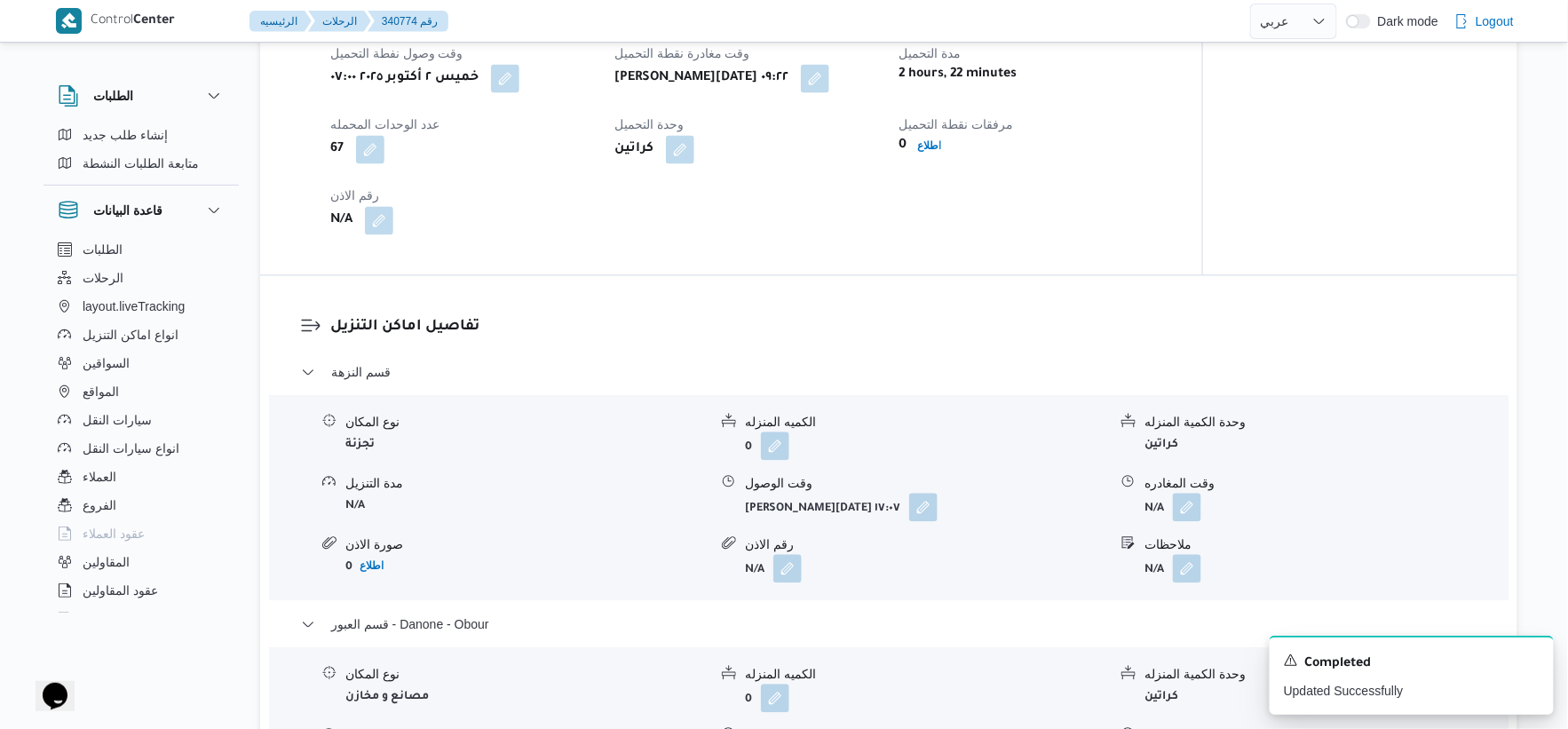
scroll to position [1184, 0]
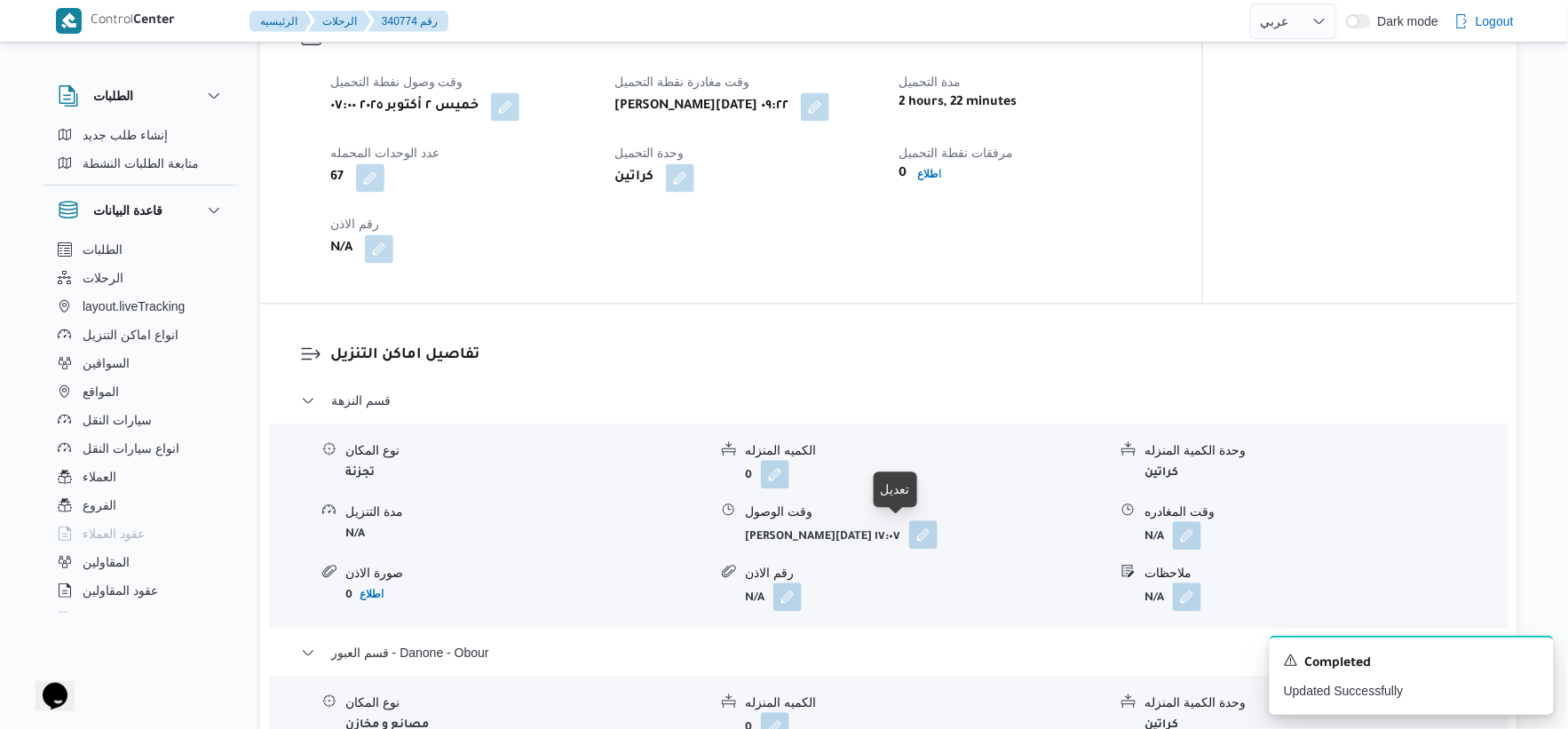
click at [909, 528] on button "button" at bounding box center [923, 534] width 28 height 28
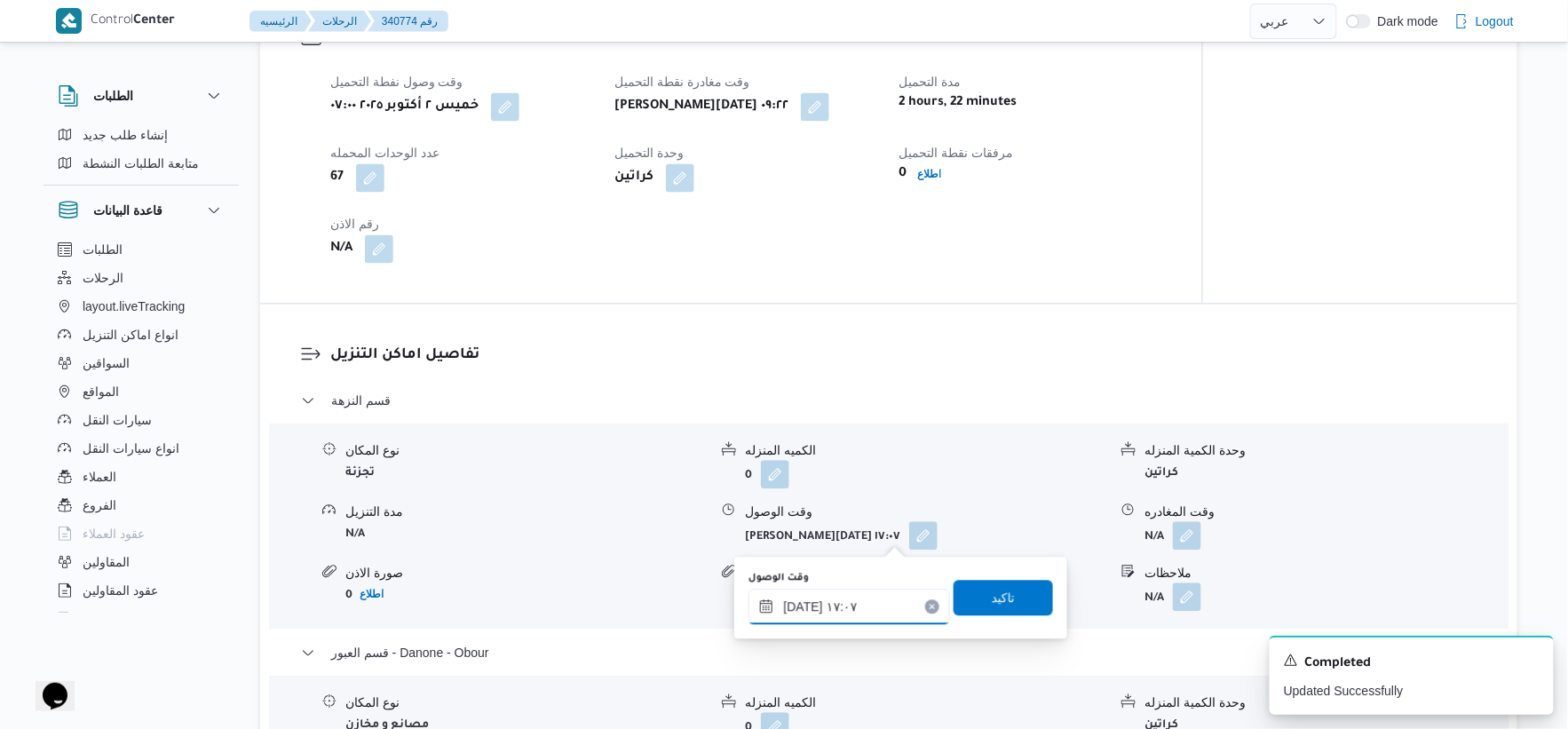
click at [861, 606] on input "٠٢/١٠/٢٠٢٥ ١٧:٠٧" at bounding box center [849, 606] width 201 height 35
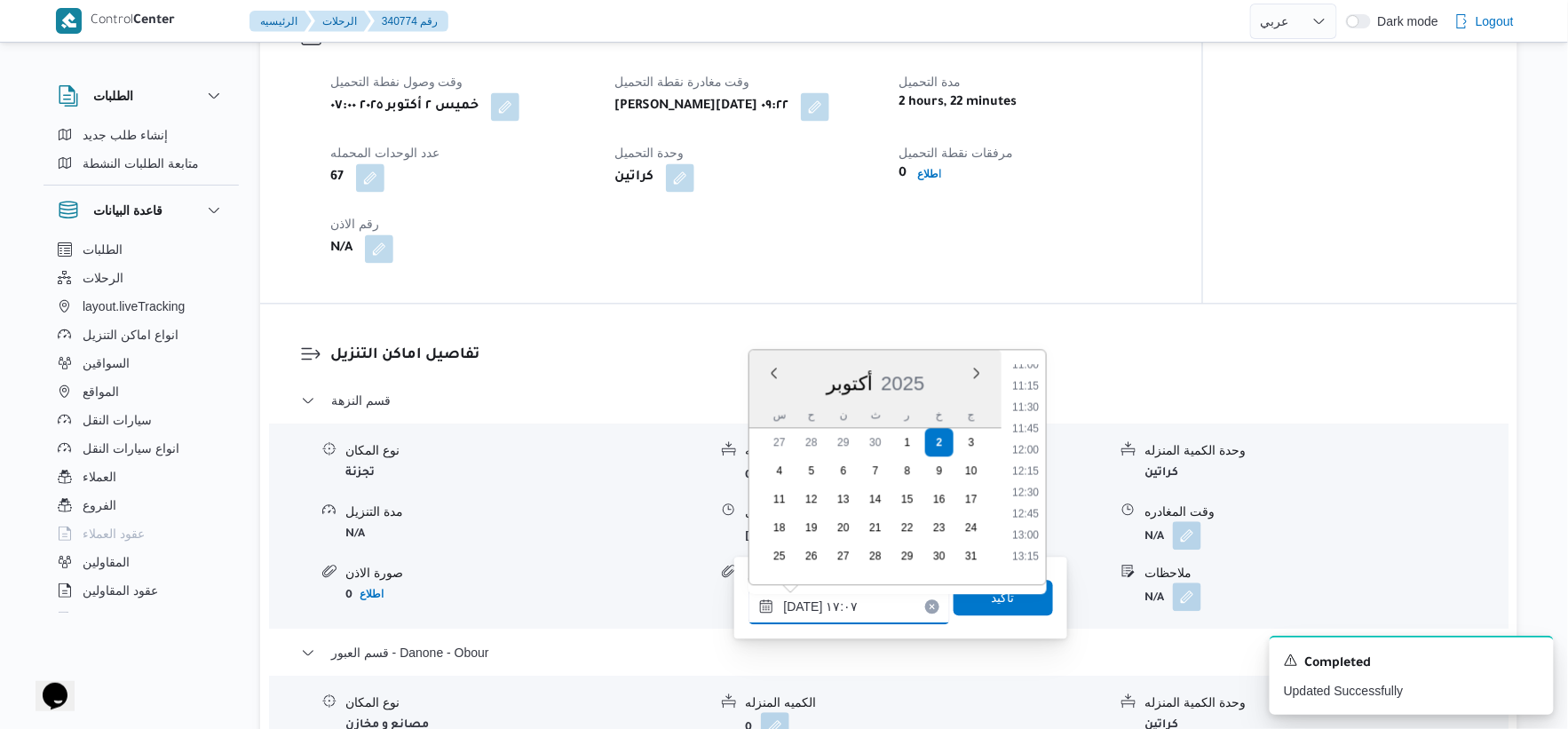
scroll to position [848, 0]
click at [1034, 380] on li "10:00" at bounding box center [1026, 378] width 41 height 18
type input "٠٢/١٠/٢٠٢٥ ١٠:٠٠"
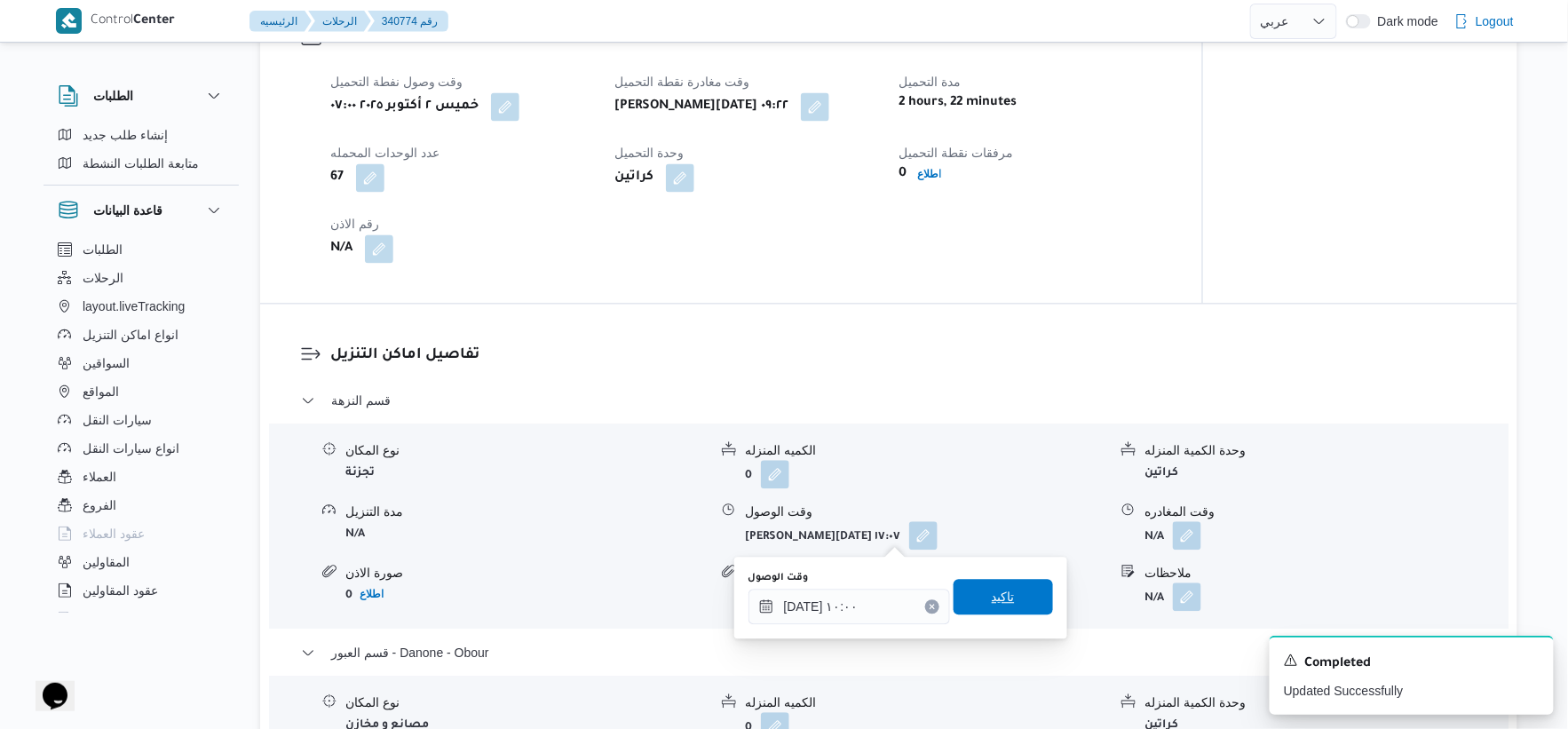
click at [1003, 583] on span "تاكيد" at bounding box center [1003, 597] width 99 height 35
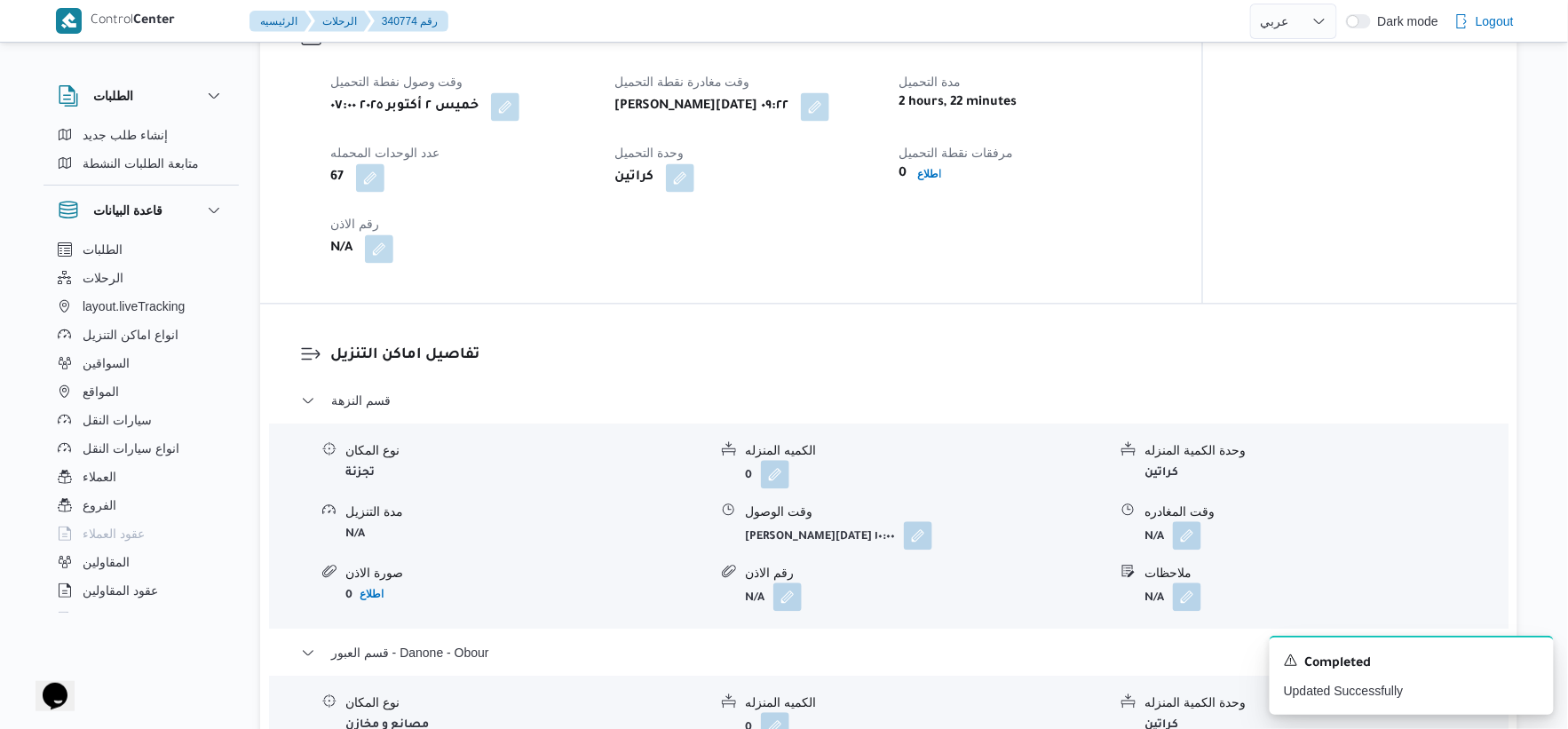
scroll to position [1381, 0]
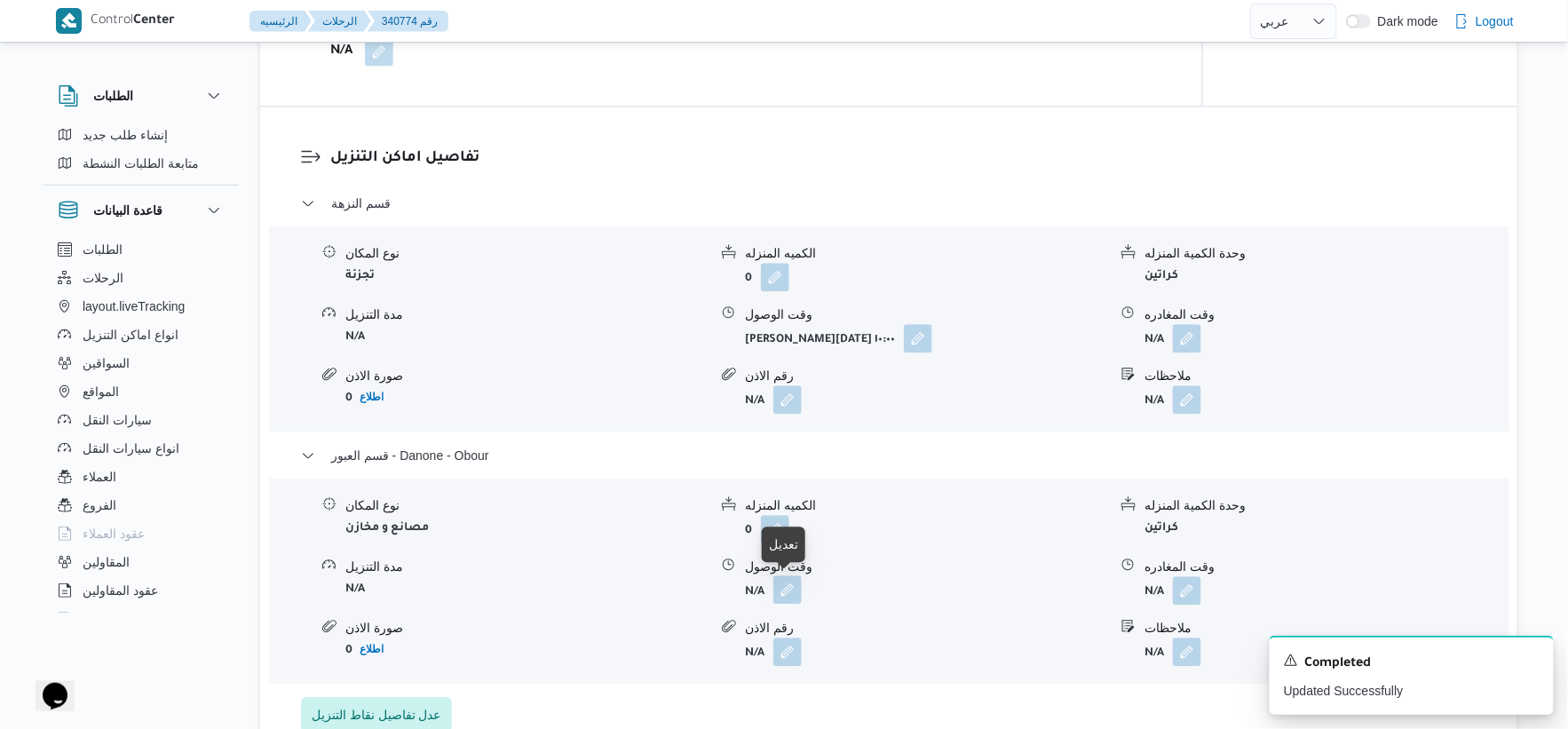
click at [793, 588] on button "button" at bounding box center [787, 589] width 28 height 28
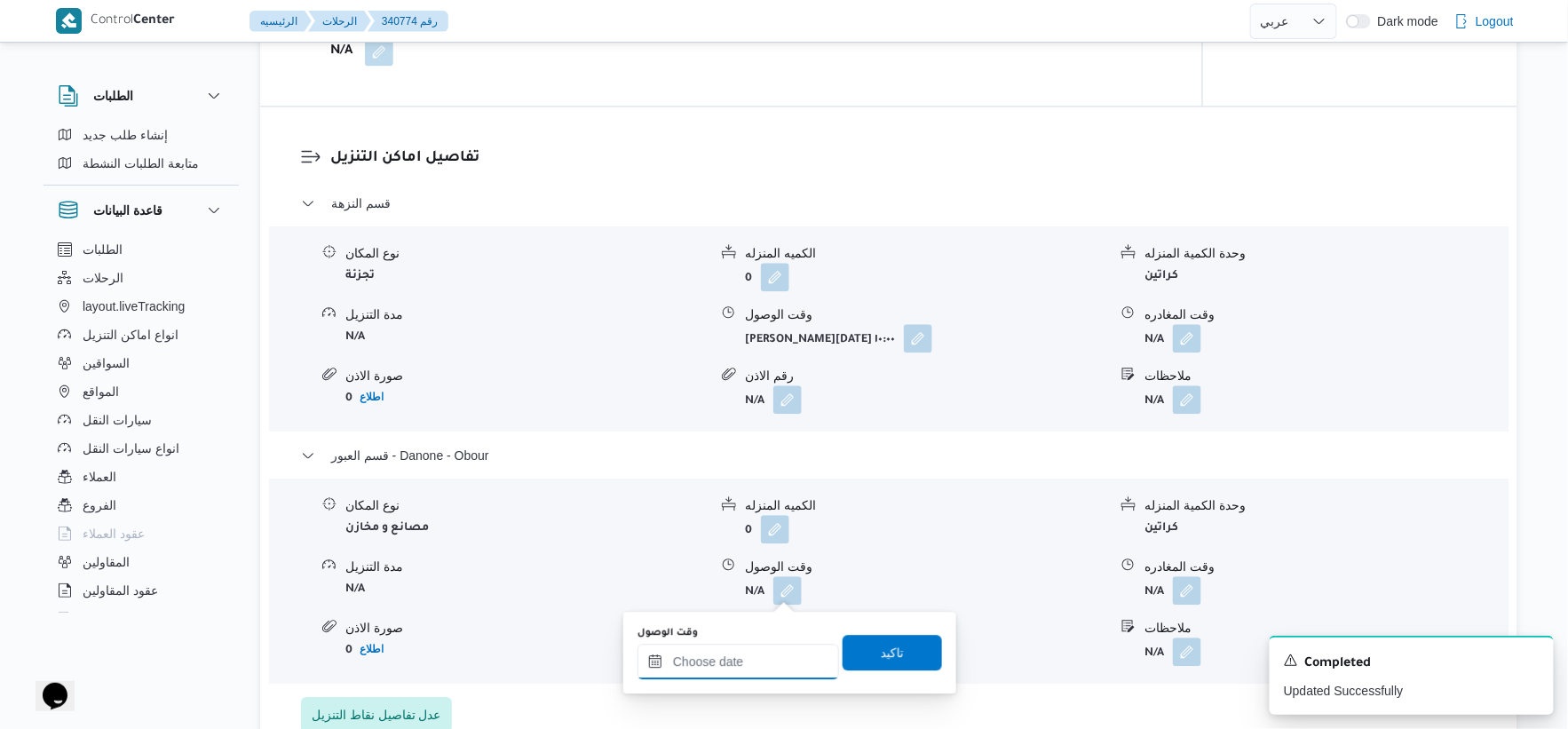
click at [753, 669] on input "وقت الوصول" at bounding box center [738, 661] width 201 height 35
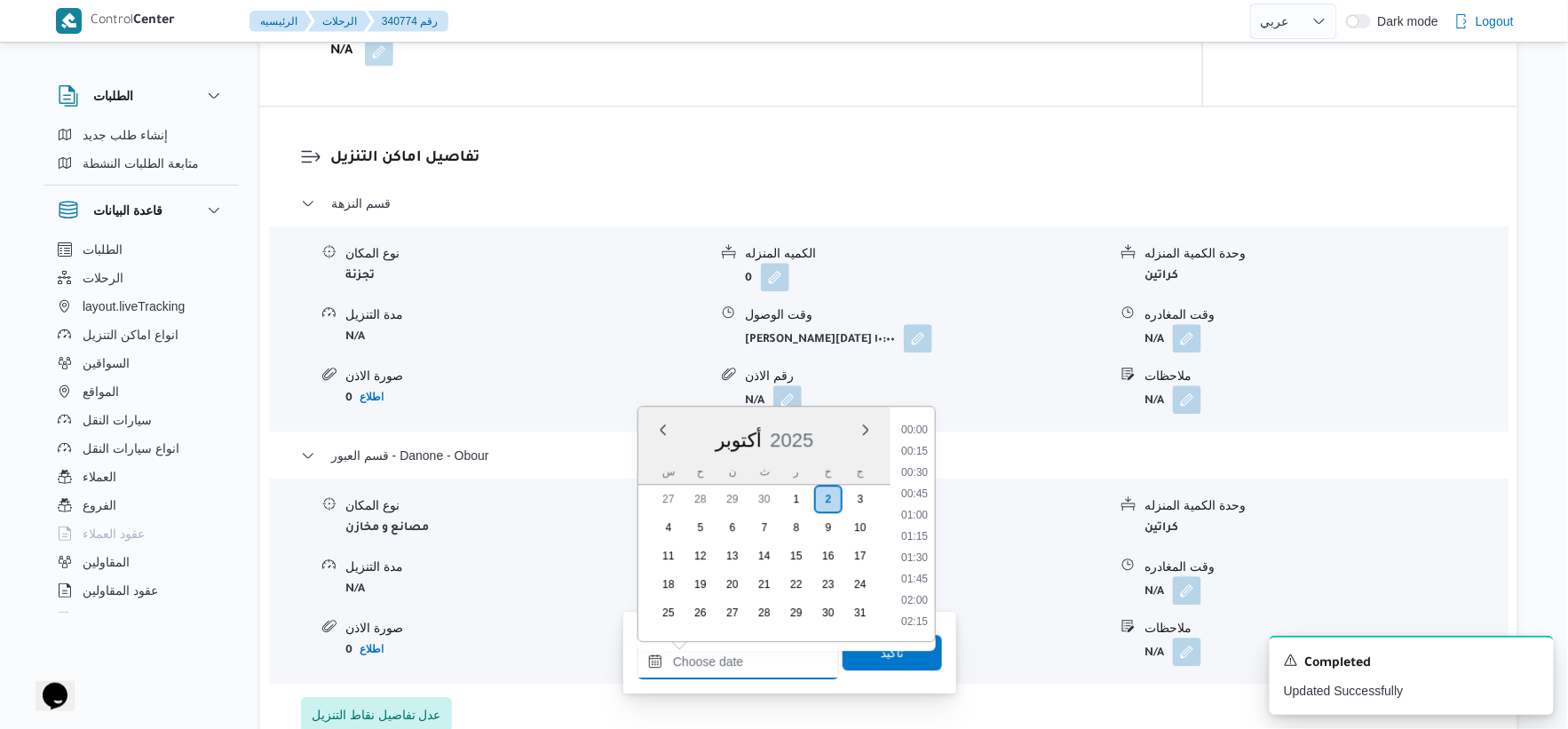
scroll to position [1343, 0]
click at [918, 529] on li "17:00" at bounding box center [915, 536] width 41 height 18
type input "٠٢/١٠/٢٠٢٥ ١٧:٠٠"
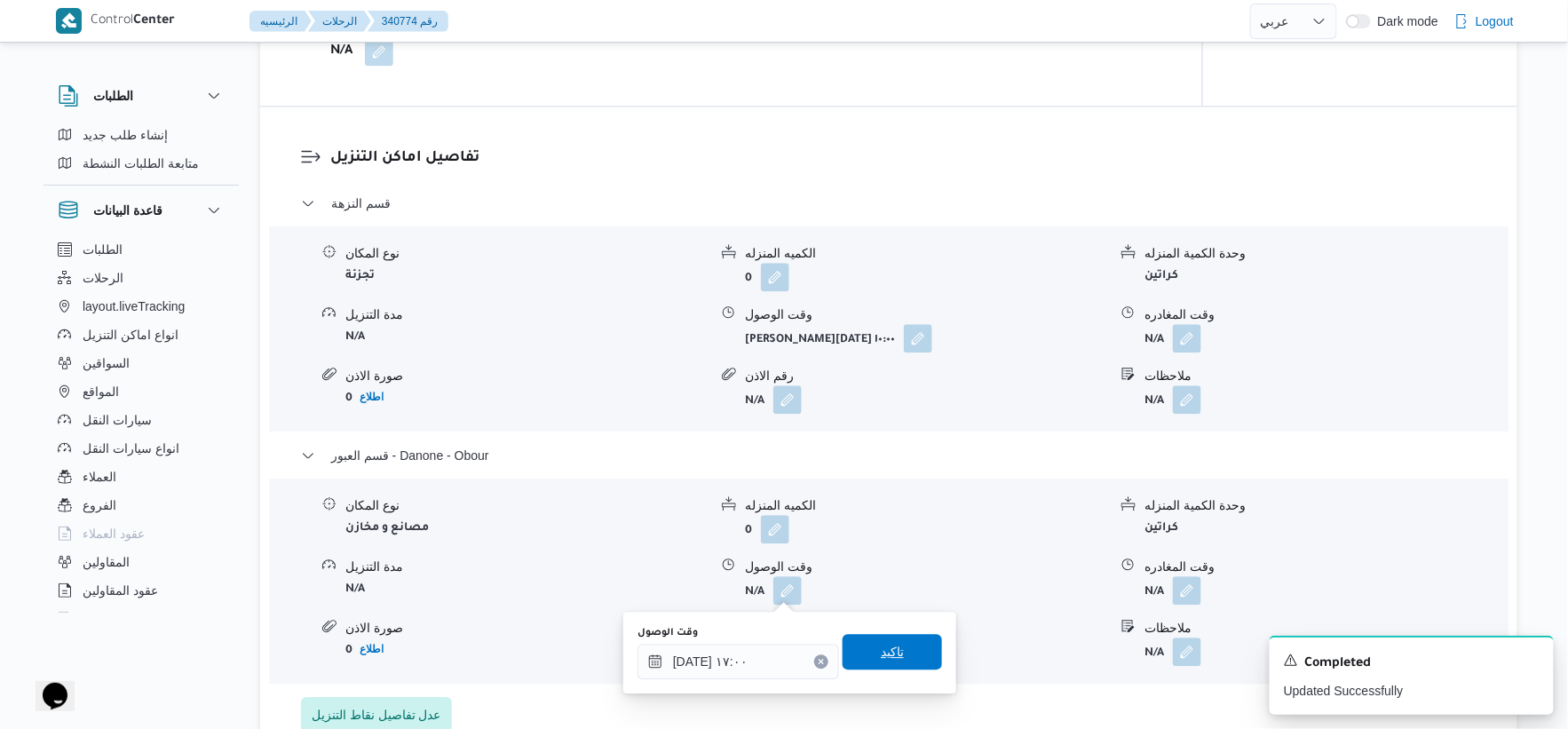
click at [908, 648] on span "تاكيد" at bounding box center [893, 651] width 99 height 35
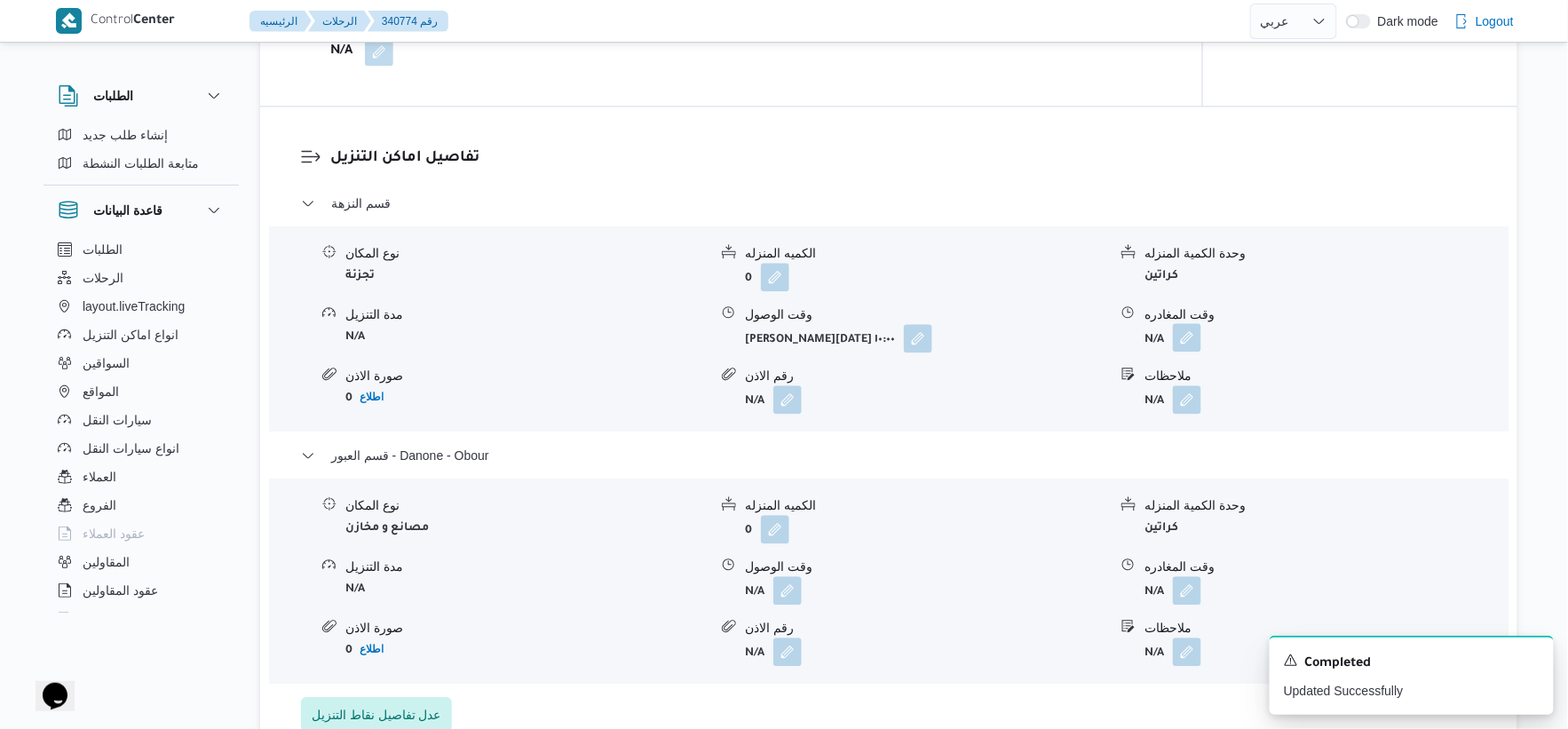
click at [1185, 342] on button "button" at bounding box center [1186, 337] width 28 height 28
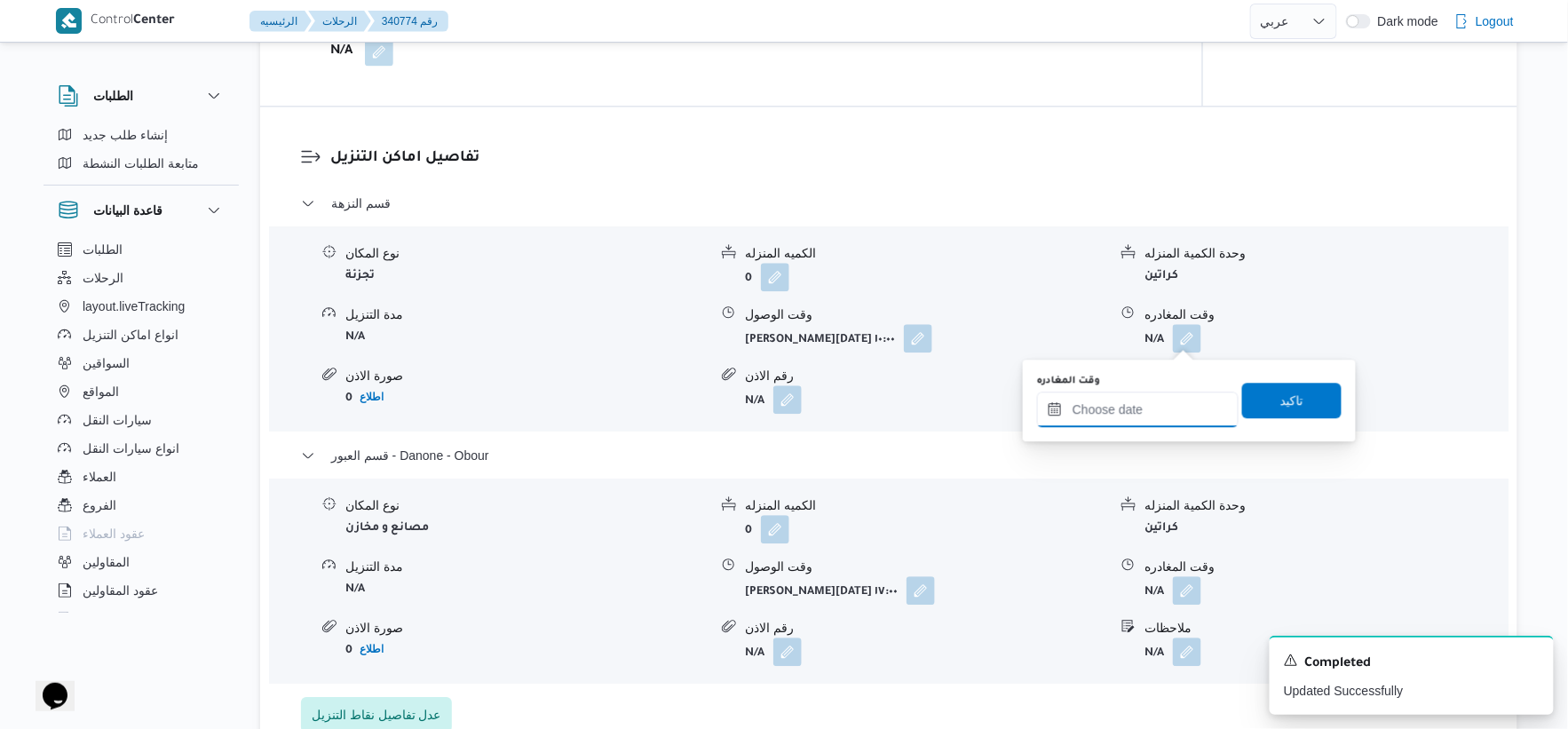
click at [1157, 421] on input "وقت المغادره" at bounding box center [1138, 409] width 201 height 35
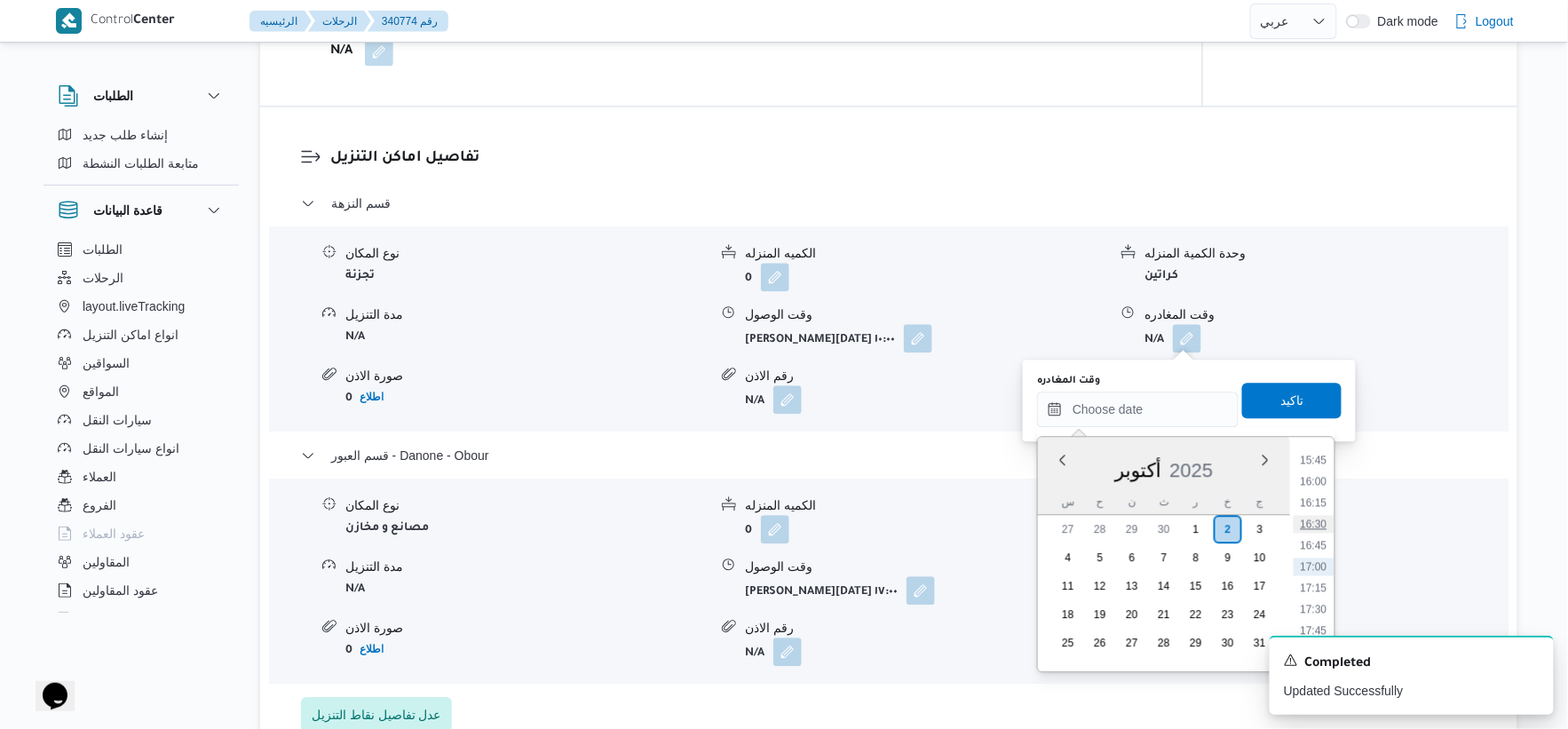
click at [1314, 522] on li "16:30" at bounding box center [1314, 524] width 41 height 18
type input "[DATE] ١٦:٣٠"
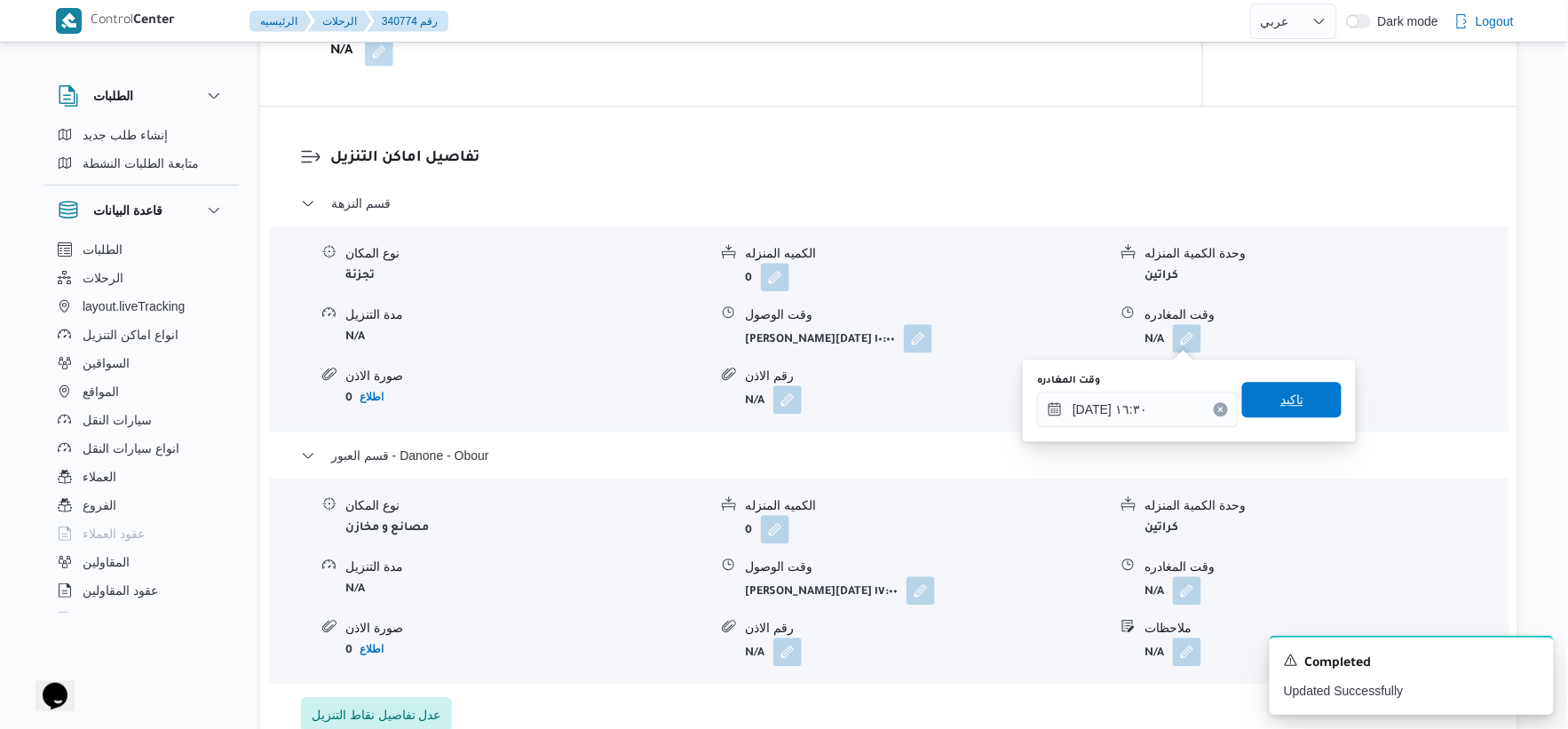
click at [1302, 412] on span "تاكيد" at bounding box center [1292, 399] width 99 height 35
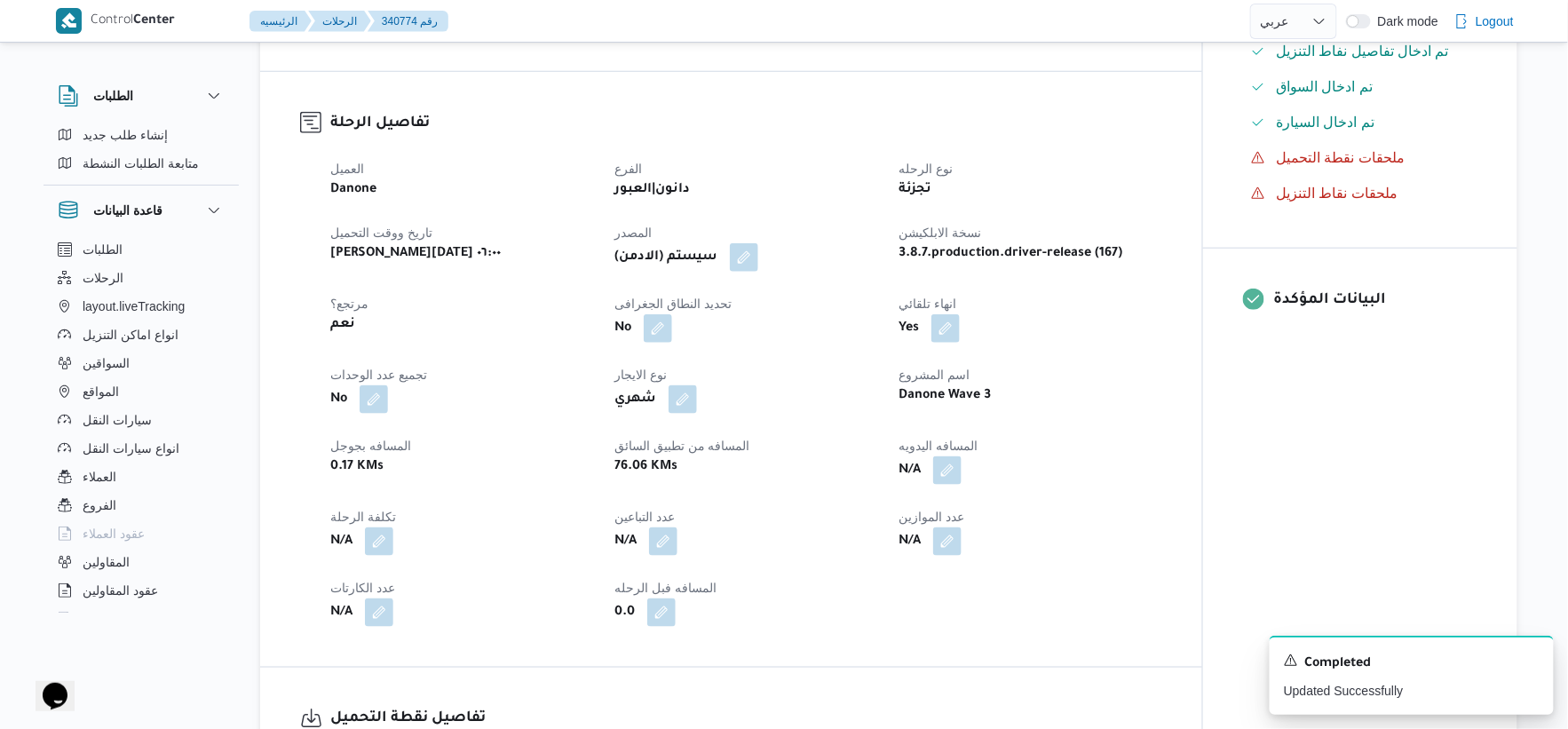
scroll to position [492, 0]
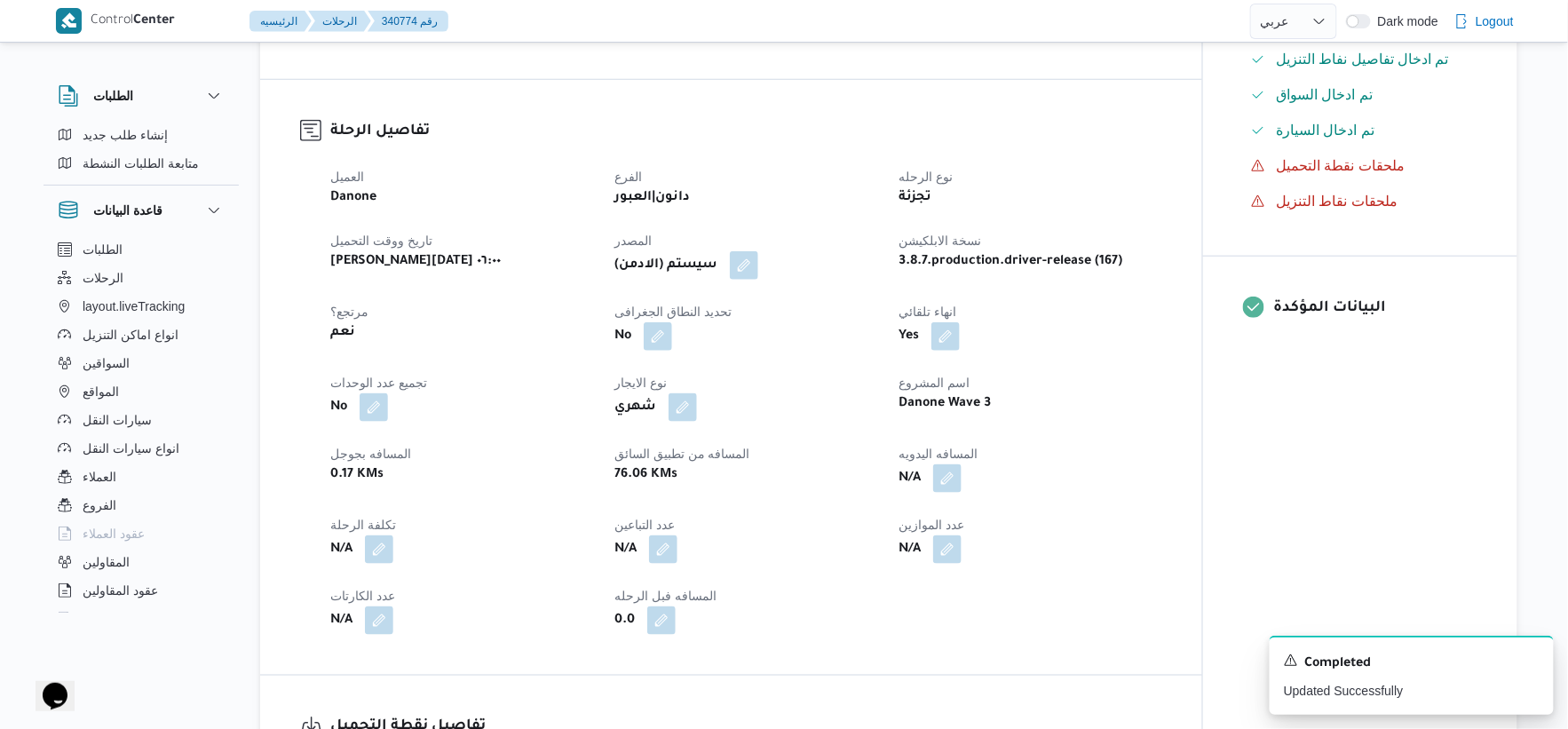
click at [1112, 383] on dt "اسم المشروع" at bounding box center [1030, 383] width 263 height 21
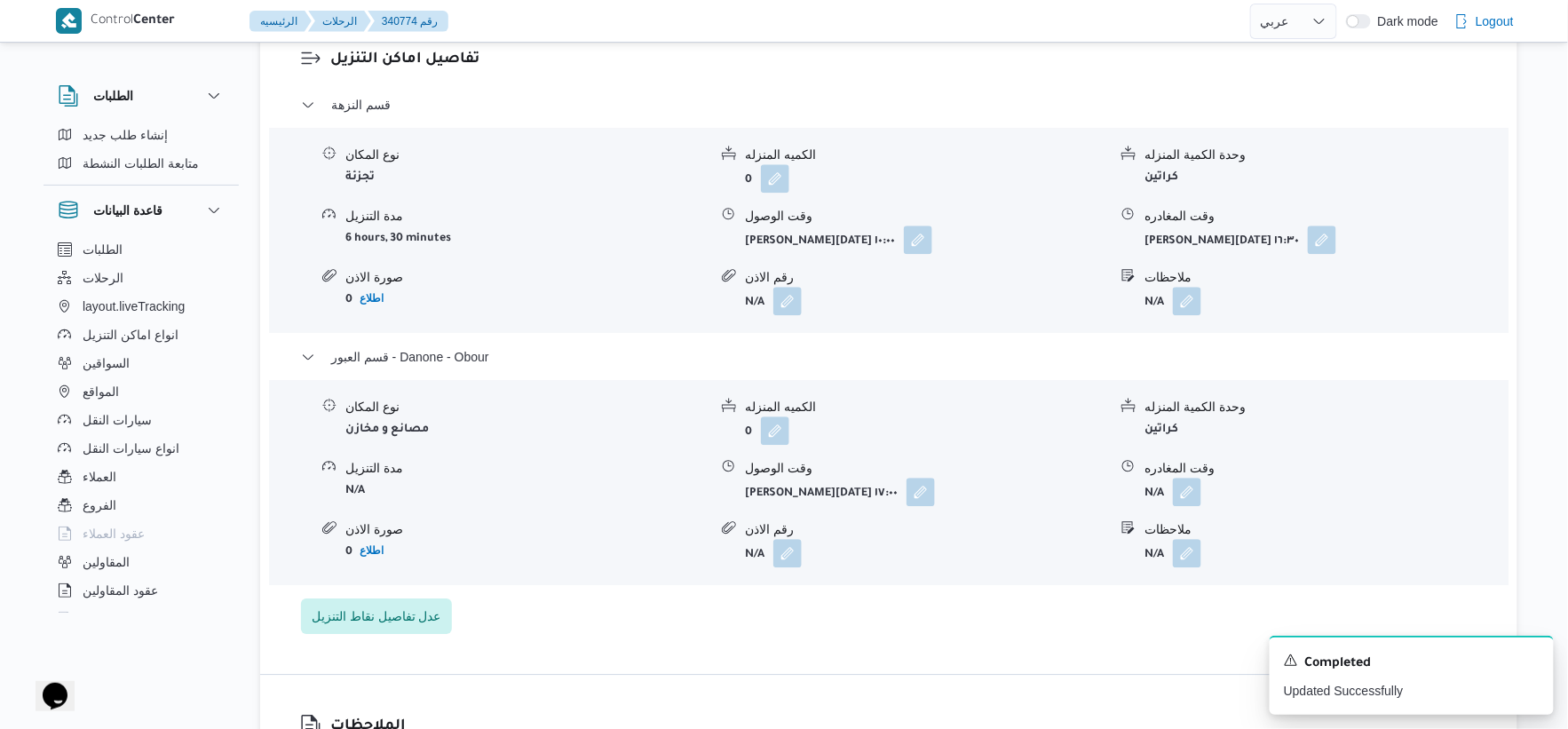
scroll to position [1578, 0]
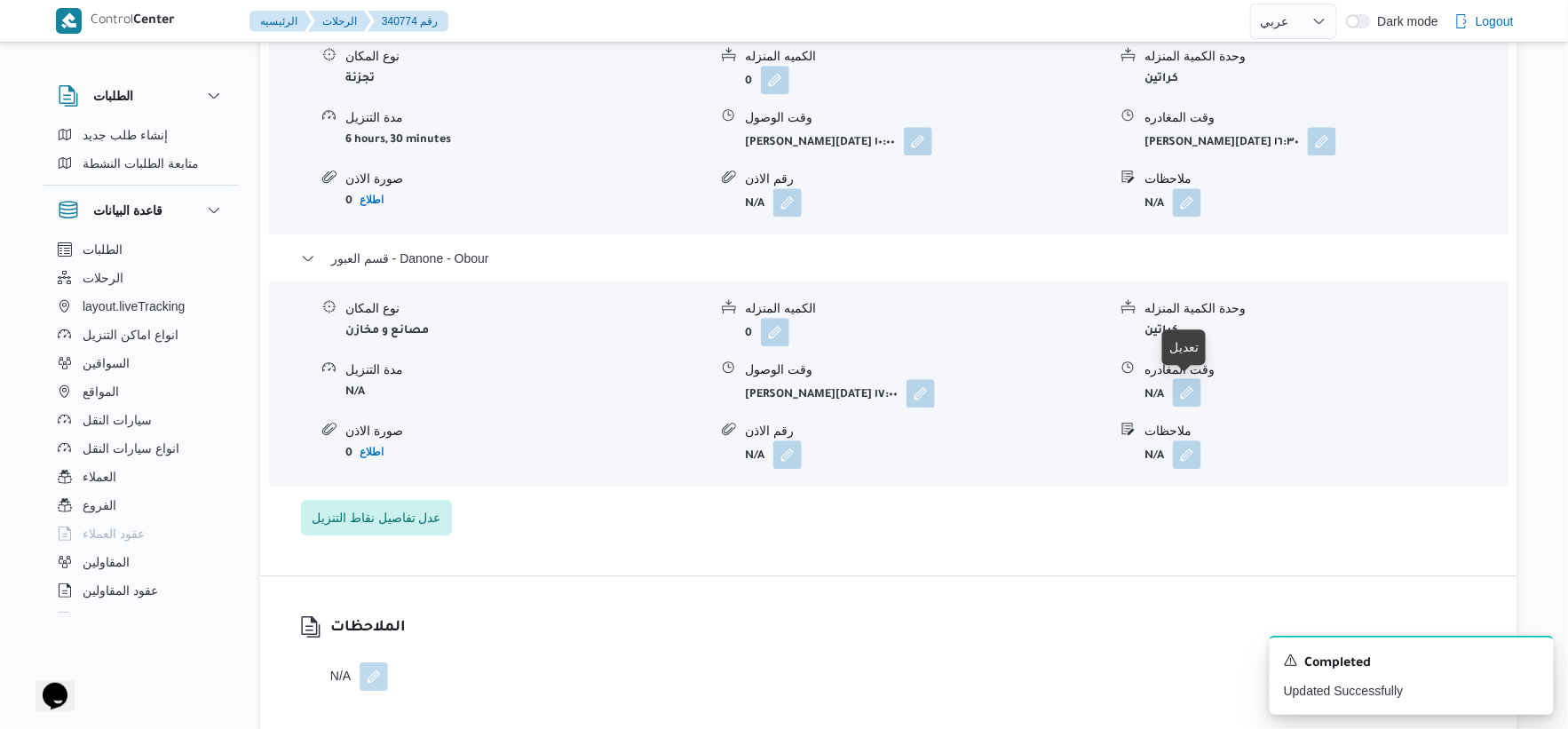
click at [1190, 392] on button "button" at bounding box center [1186, 392] width 28 height 28
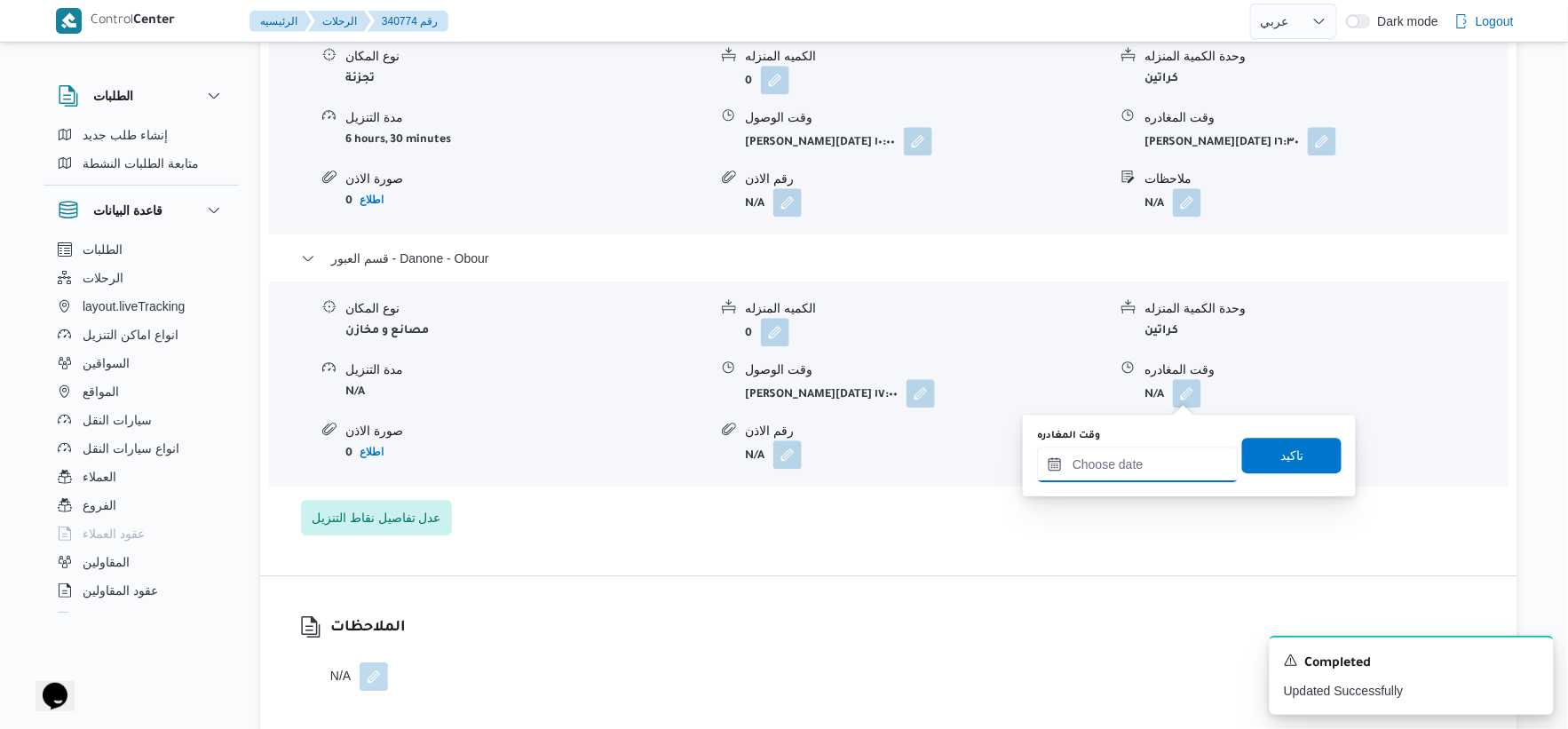
click at [1134, 471] on input "وقت المغادره" at bounding box center [1138, 464] width 201 height 35
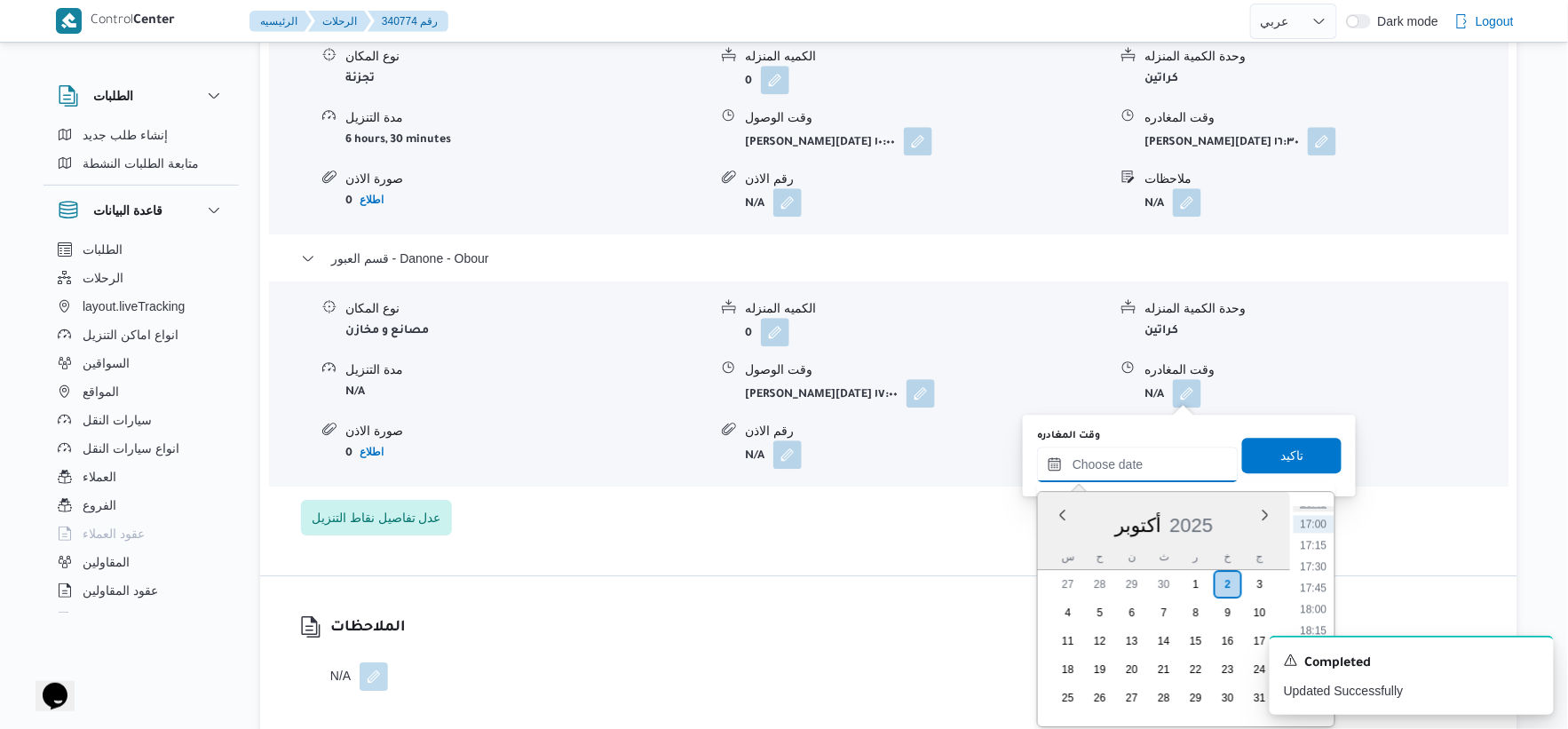
scroll to position [1441, 0]
click at [1314, 540] on li "17:15" at bounding box center [1314, 544] width 41 height 18
type input "٠٢/١٠/٢٠٢٥ ١٧:١٥"
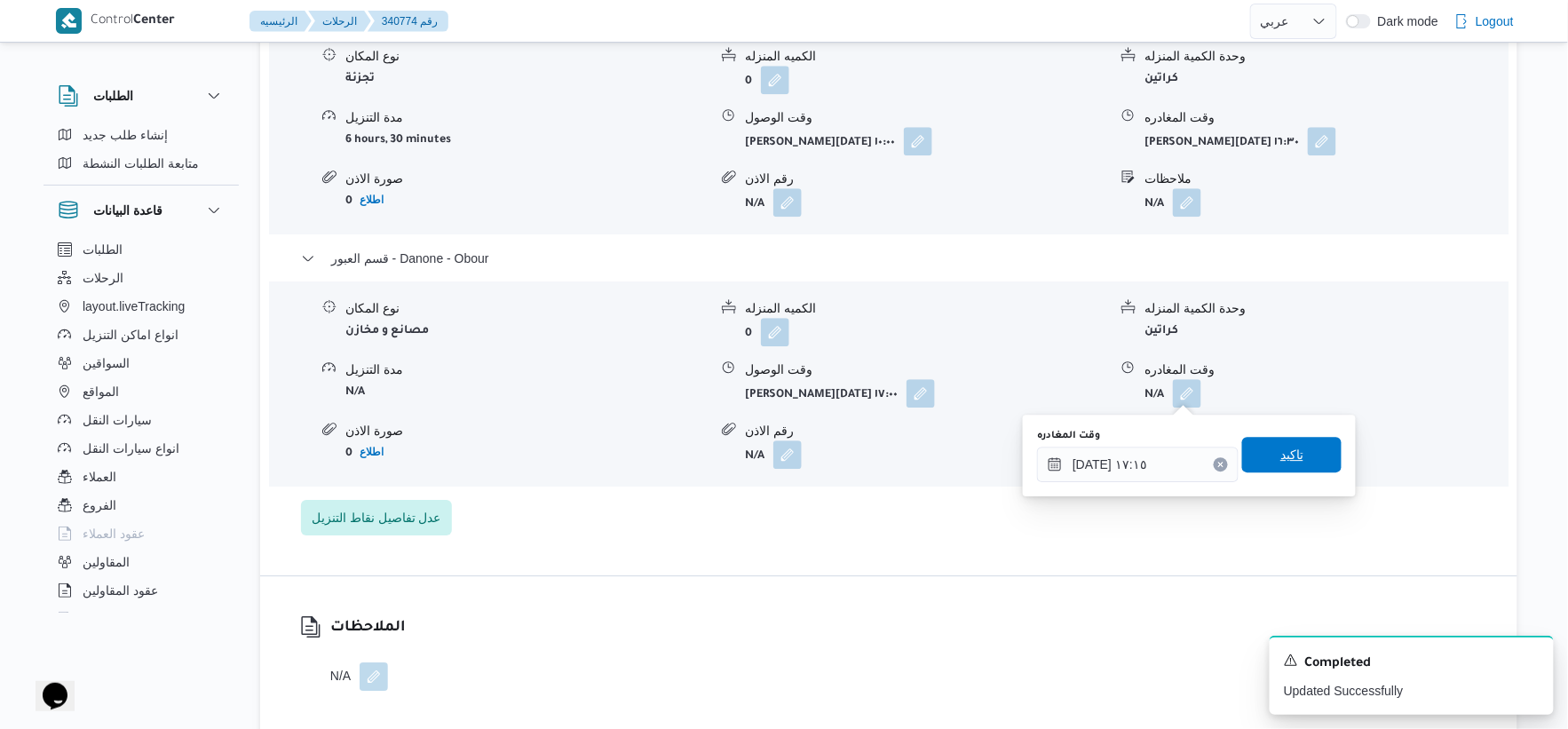
click at [1311, 451] on span "تاكيد" at bounding box center [1292, 455] width 99 height 35
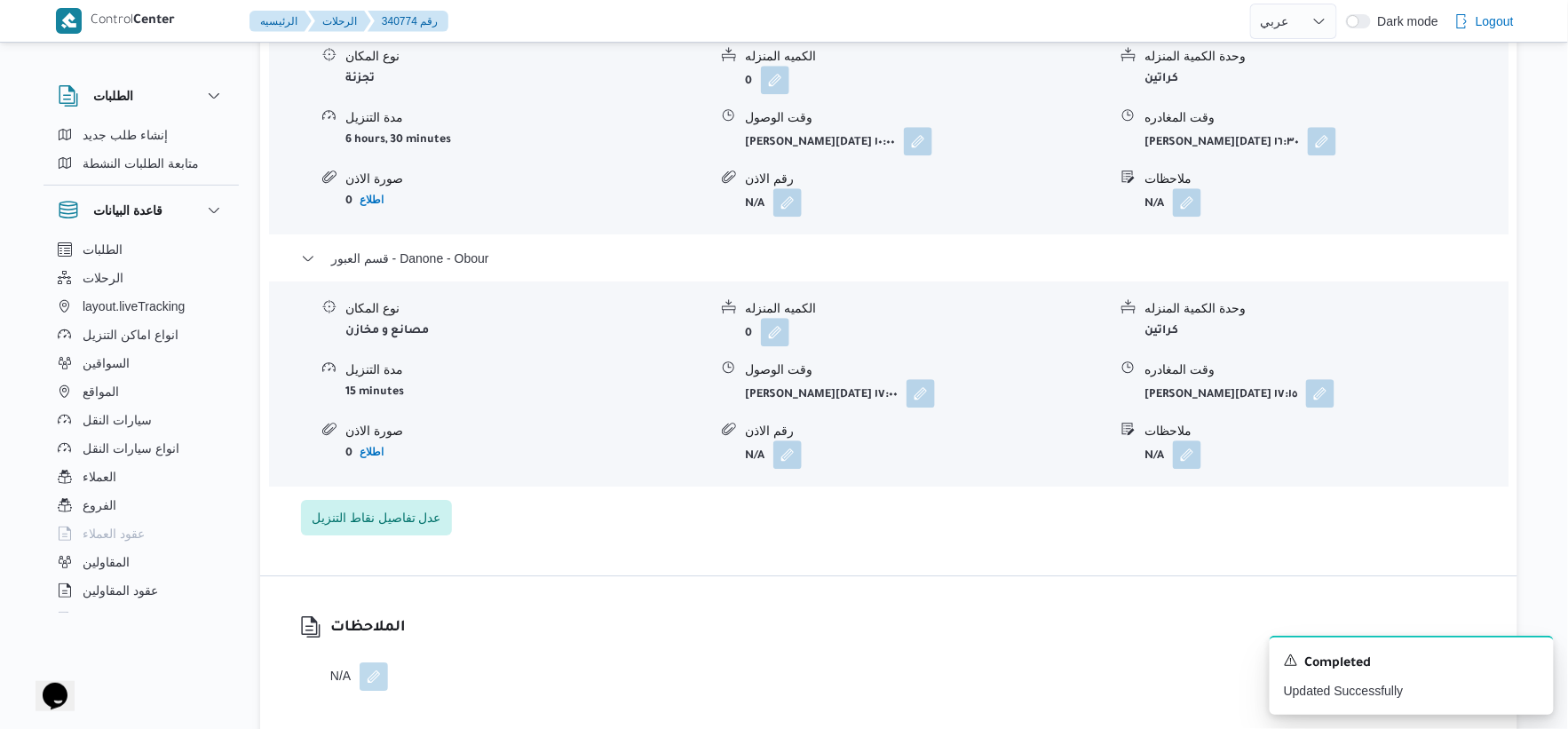
click at [570, 573] on div "تفاصيل اماكن التنزيل قسم النزهة نوع المكان تجزئة الكميه المنزله 0 وحدة الكمية ا…" at bounding box center [889, 242] width 1258 height 666
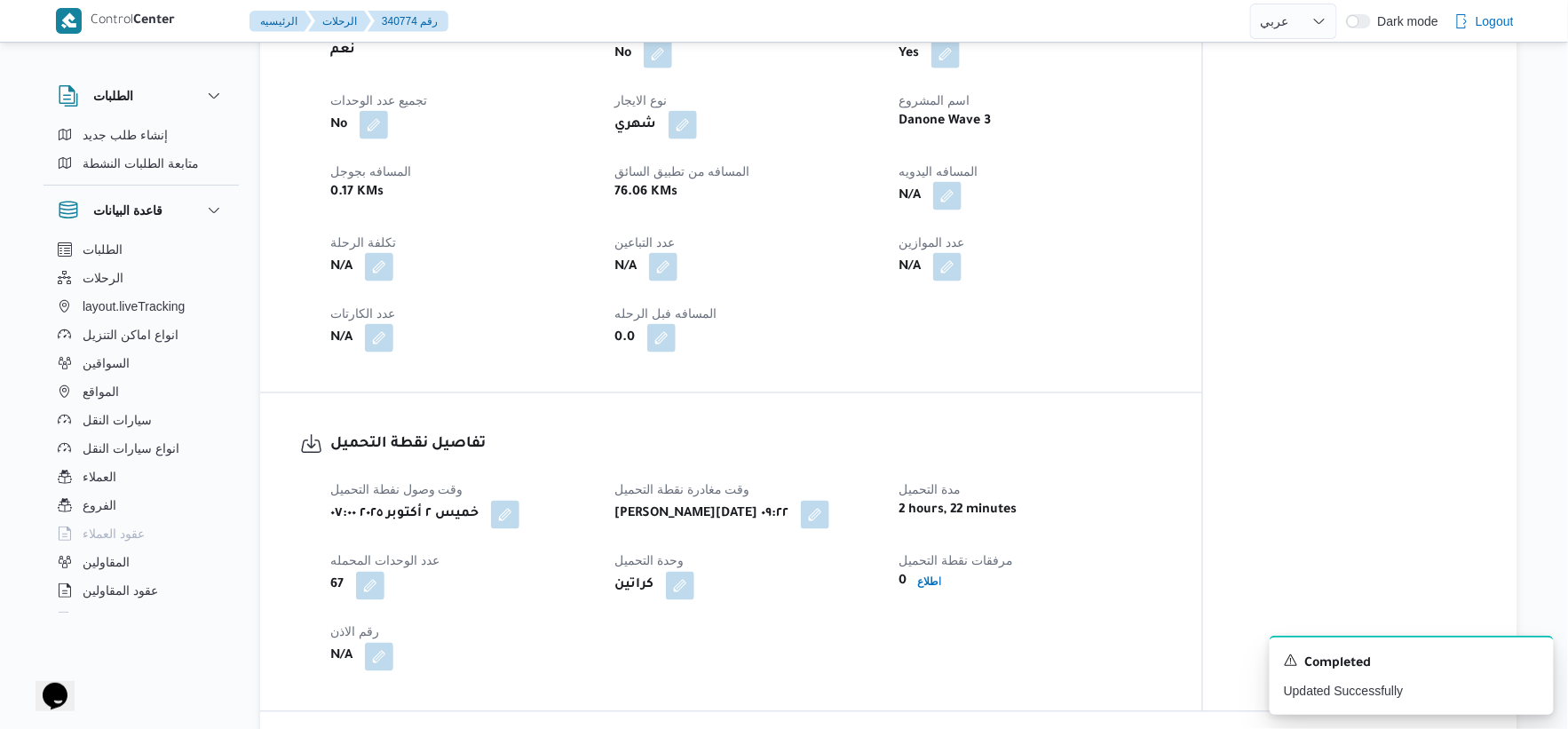
scroll to position [492, 0]
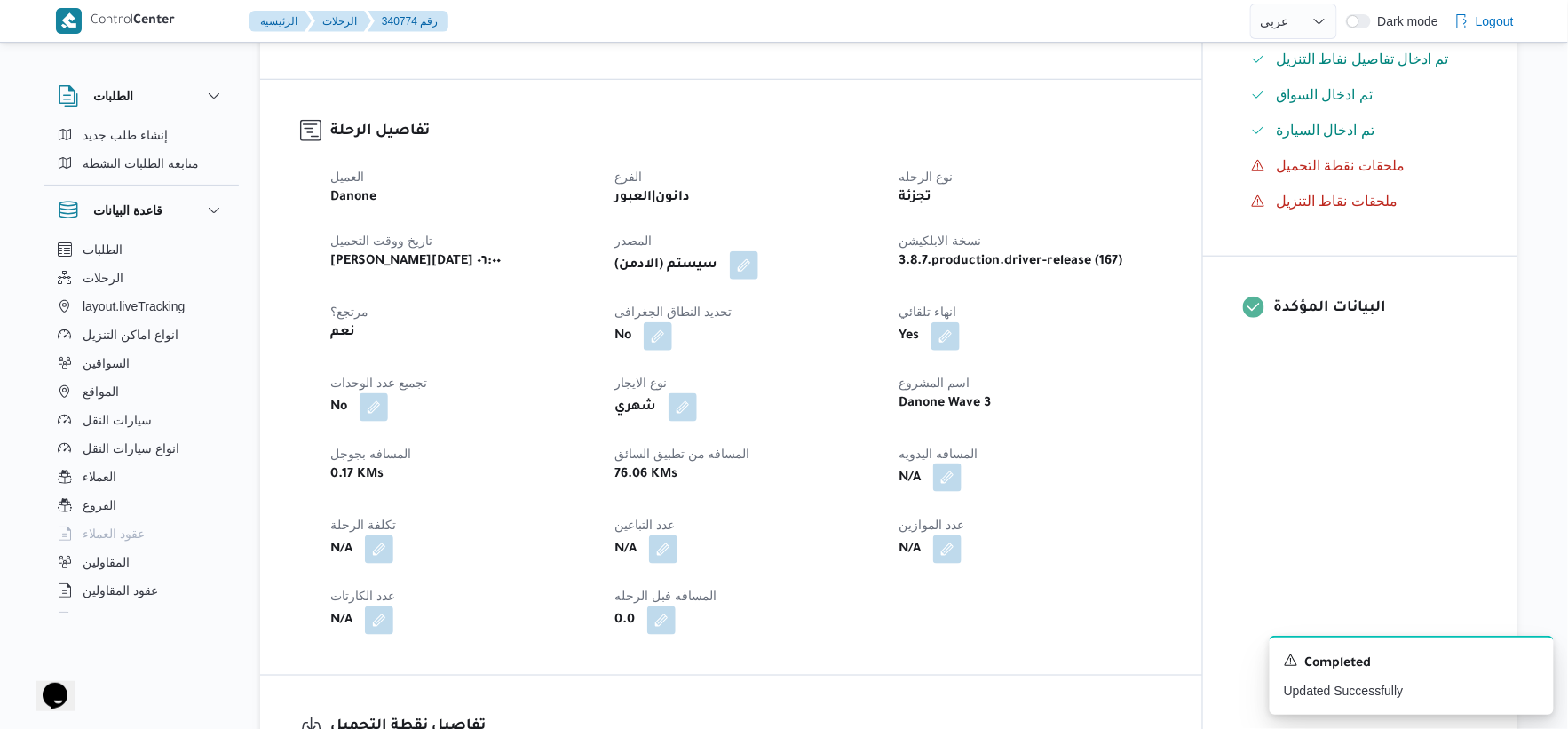
click at [950, 463] on button "button" at bounding box center [947, 477] width 28 height 28
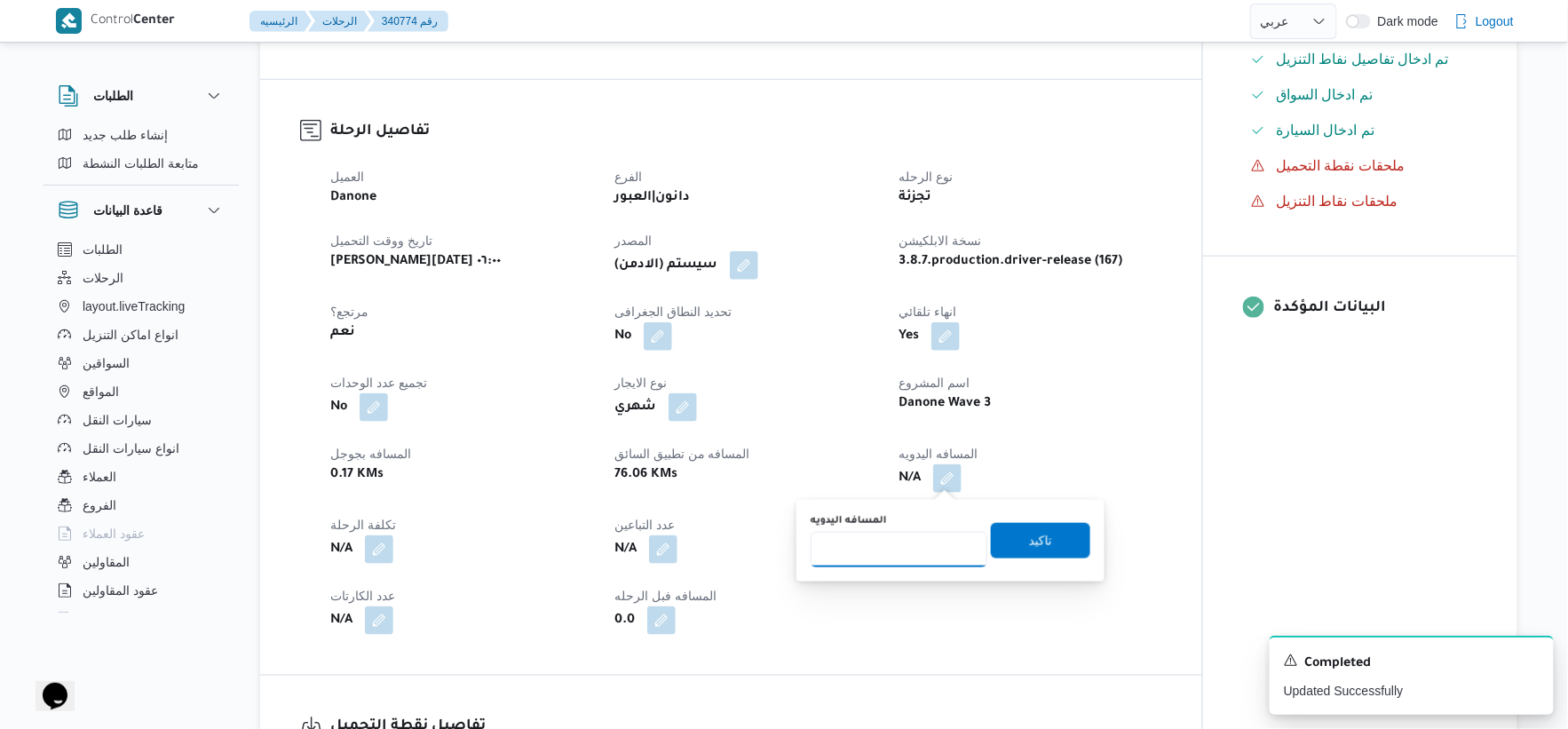
click at [895, 548] on input "المسافه اليدويه" at bounding box center [899, 550] width 177 height 35
type input "84"
click at [1058, 532] on span "تاكيد" at bounding box center [1040, 539] width 99 height 35
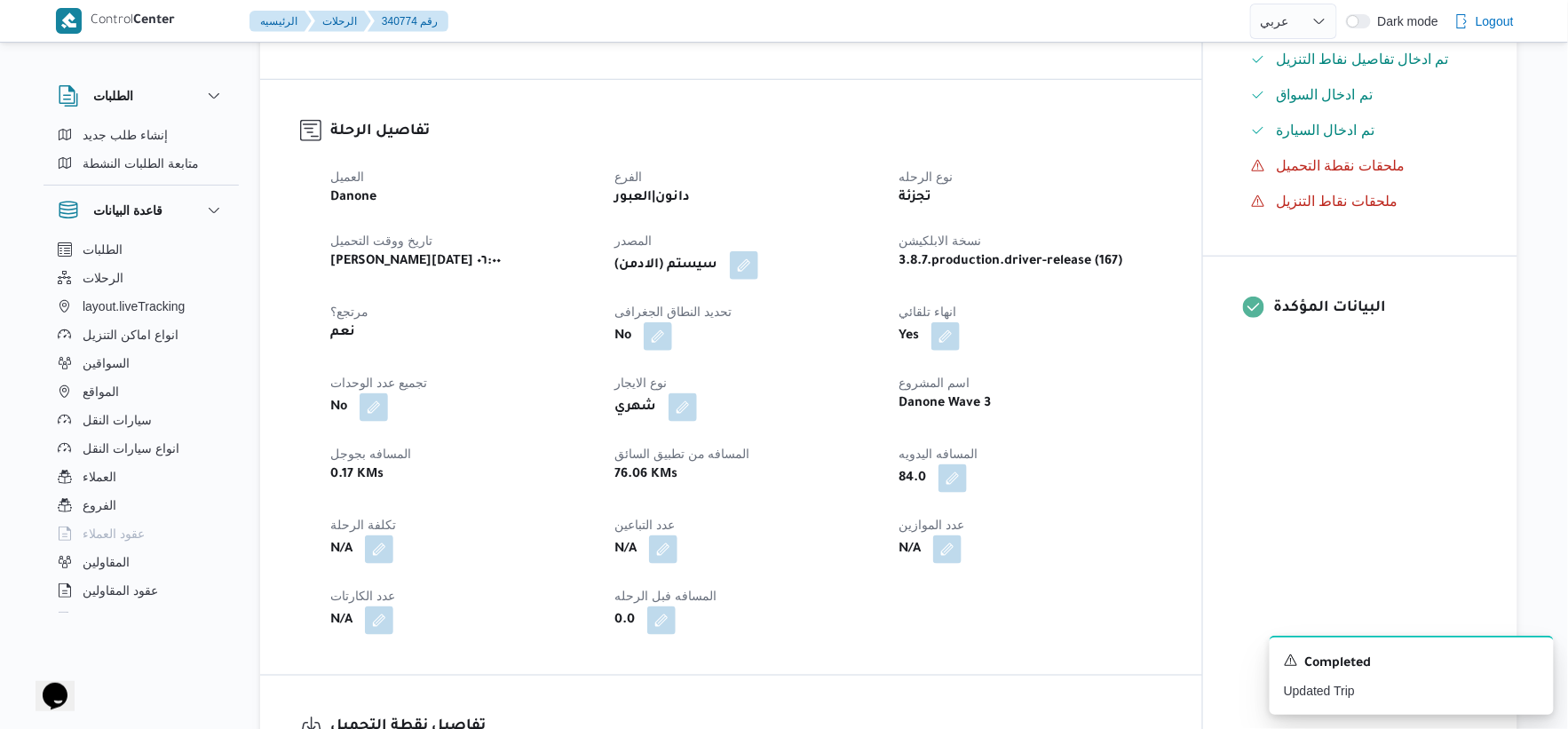
scroll to position [0, 0]
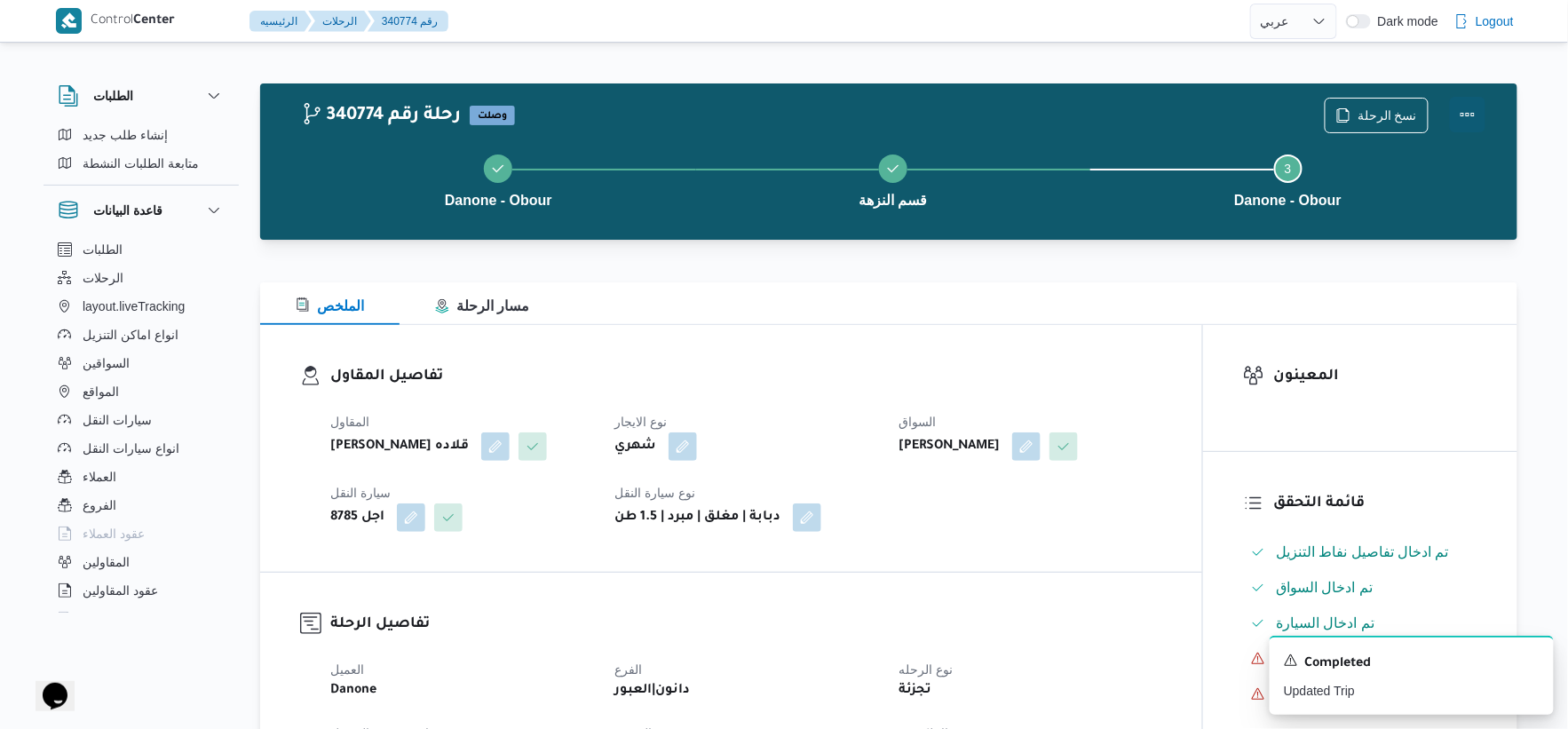
click at [1462, 111] on button "Actions" at bounding box center [1468, 114] width 35 height 35
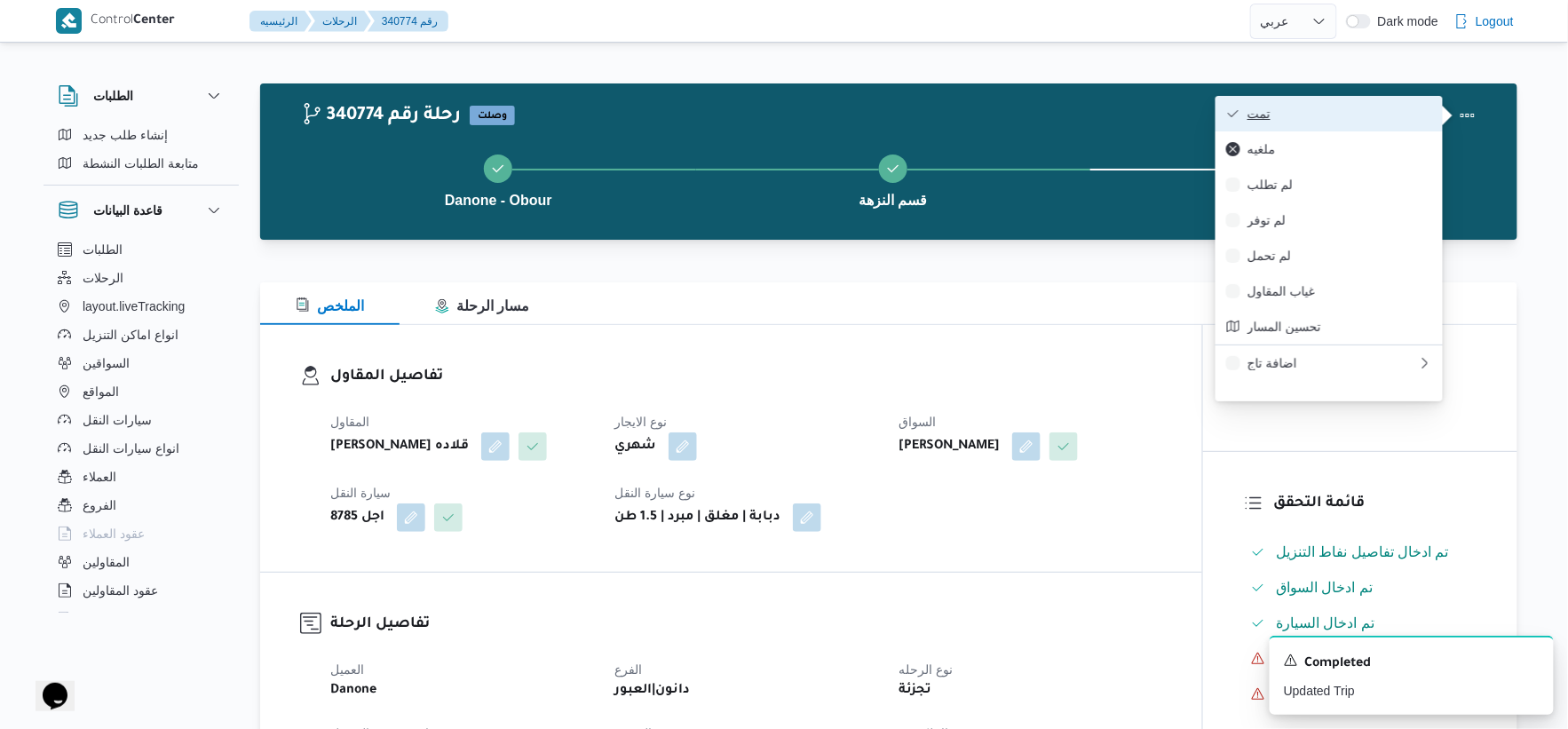
click at [1360, 108] on span "تمت" at bounding box center [1340, 113] width 185 height 15
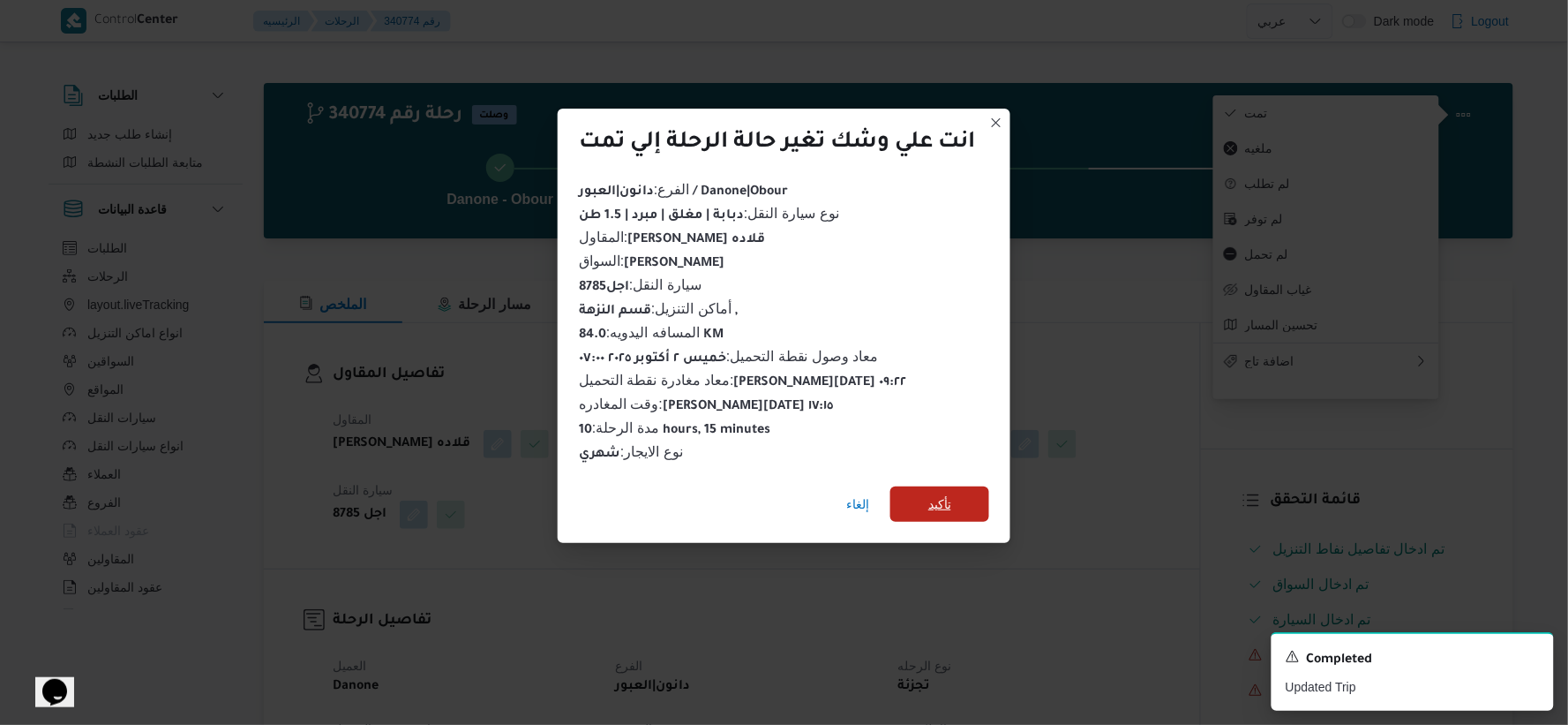
click at [956, 495] on span "تأكيد" at bounding box center [940, 504] width 99 height 35
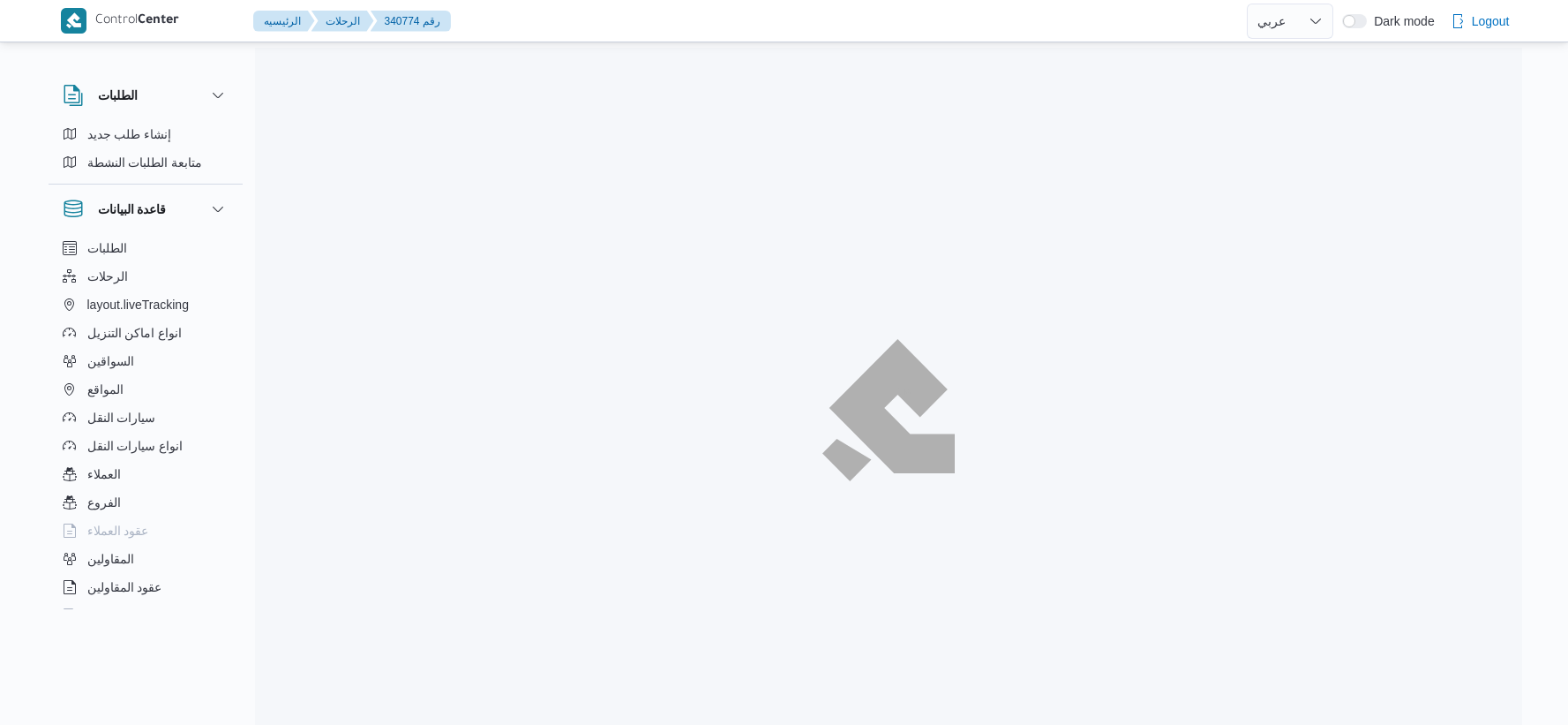
select select "ar"
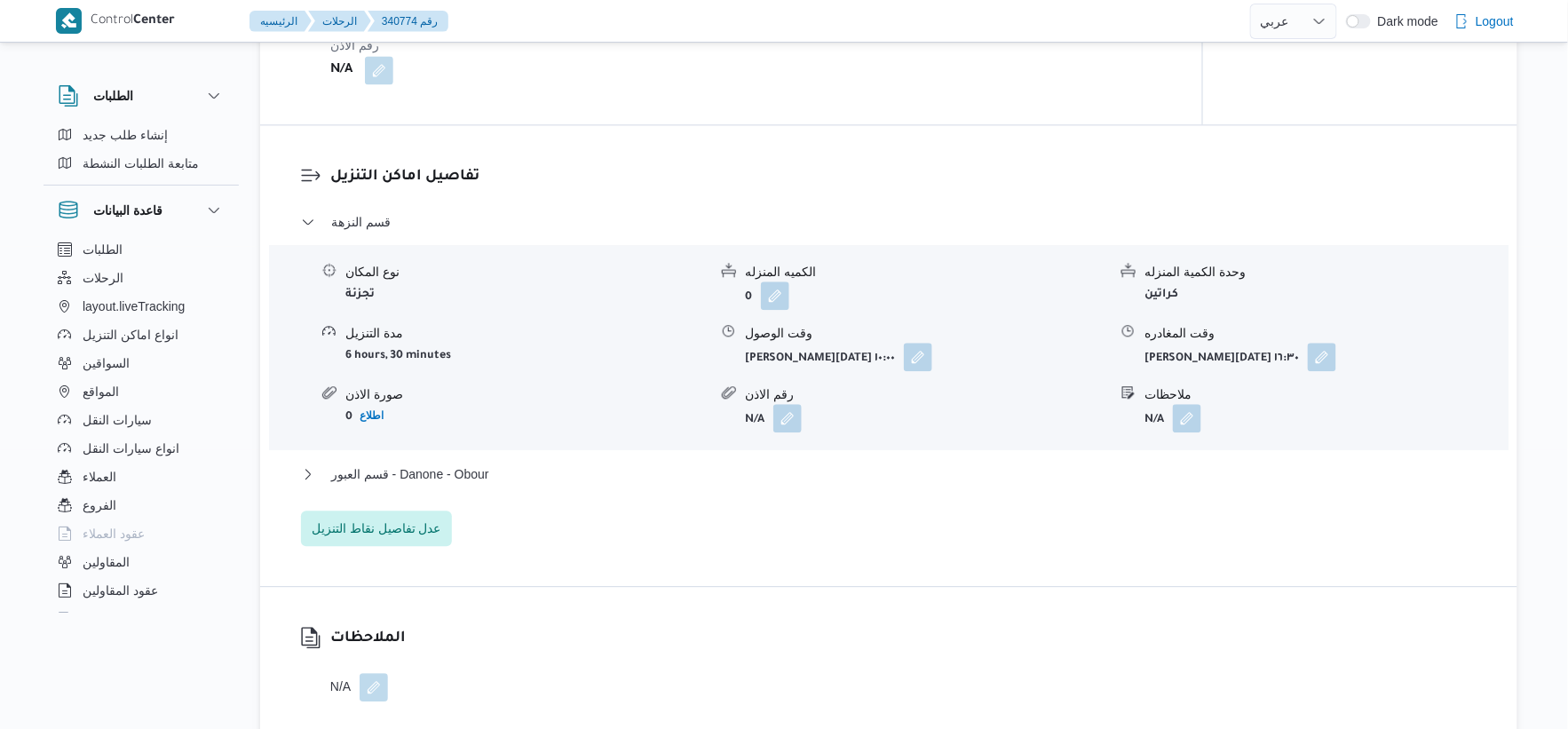
scroll to position [1479, 0]
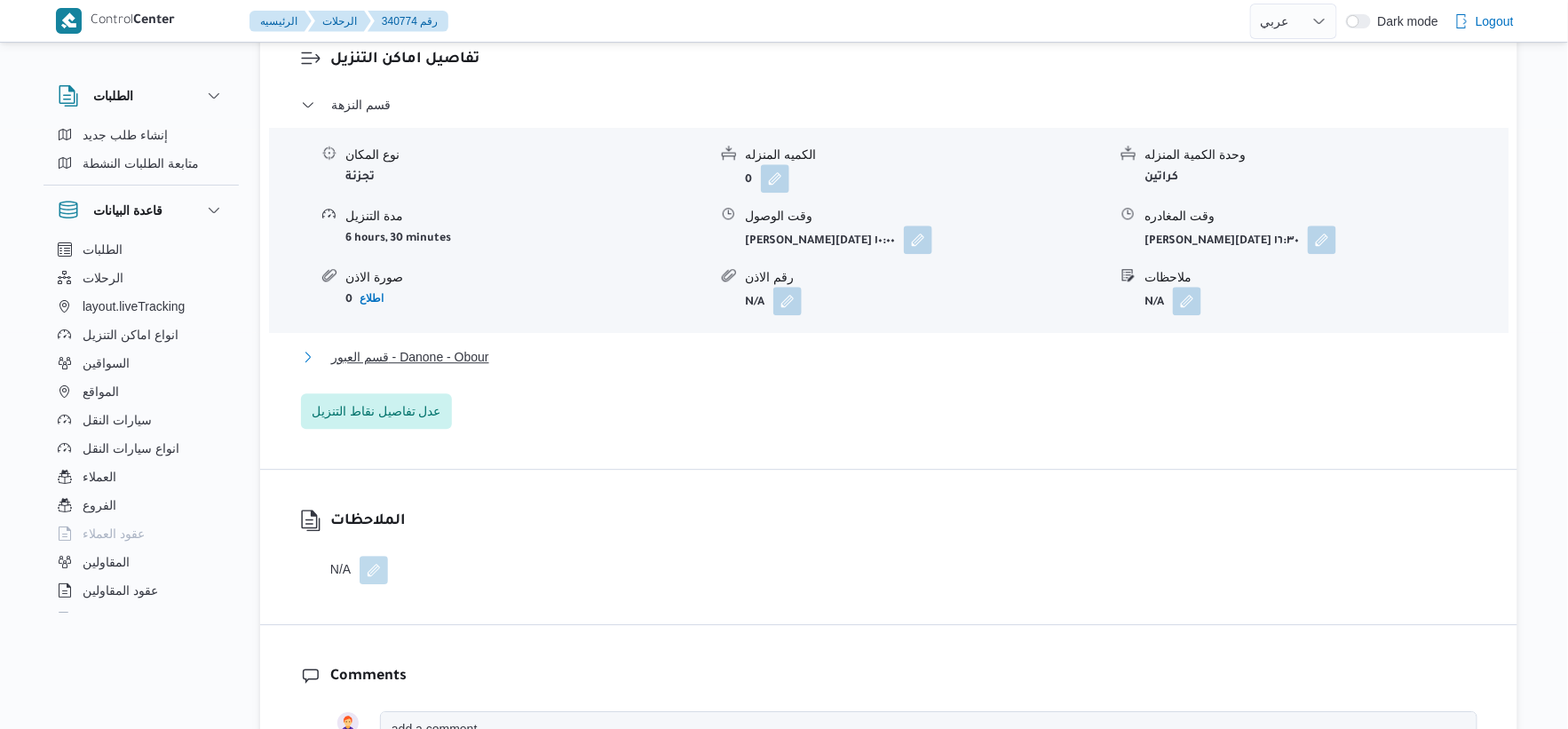
click at [522, 359] on button "قسم العبور - Danone - Obour" at bounding box center [889, 357] width 1177 height 21
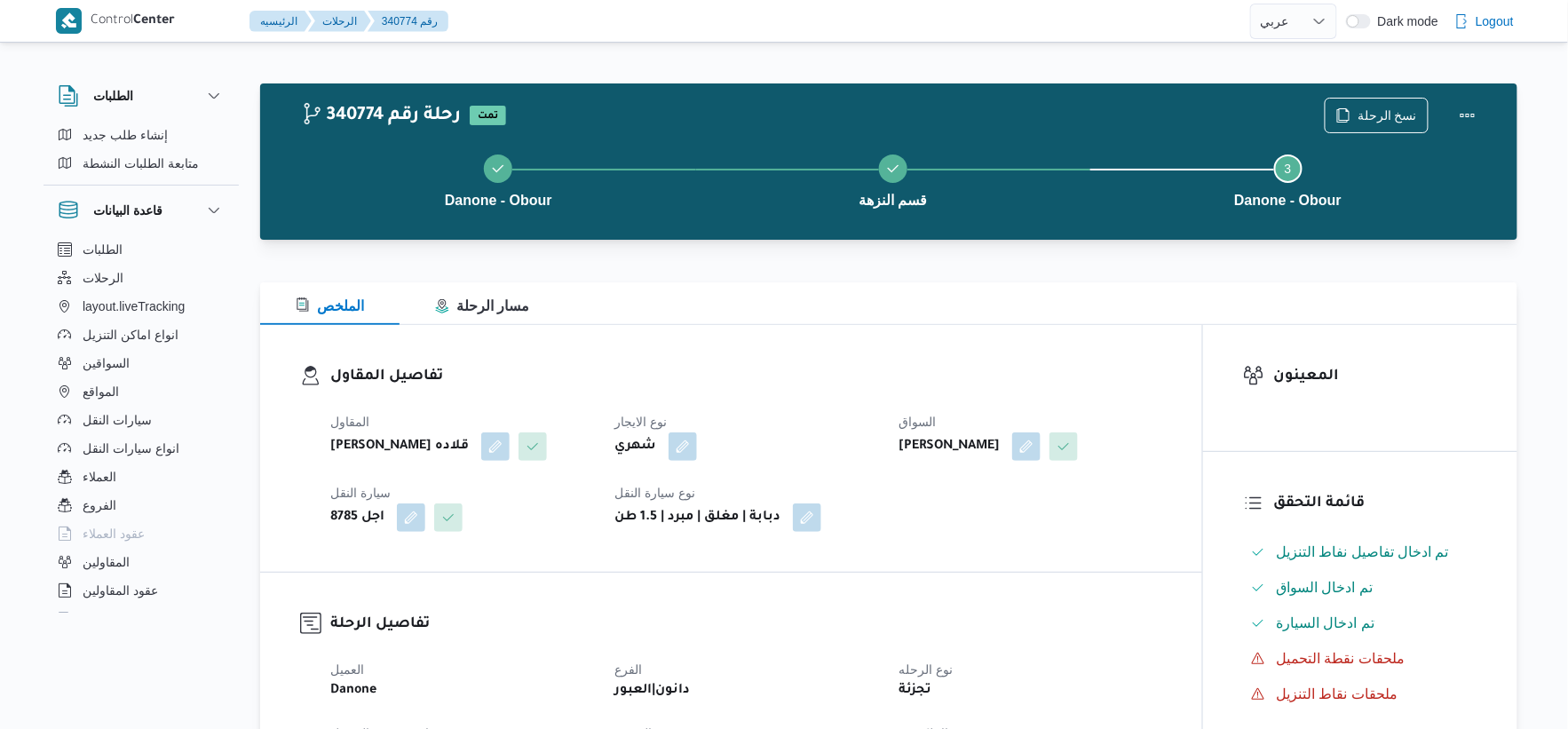
scroll to position [394, 0]
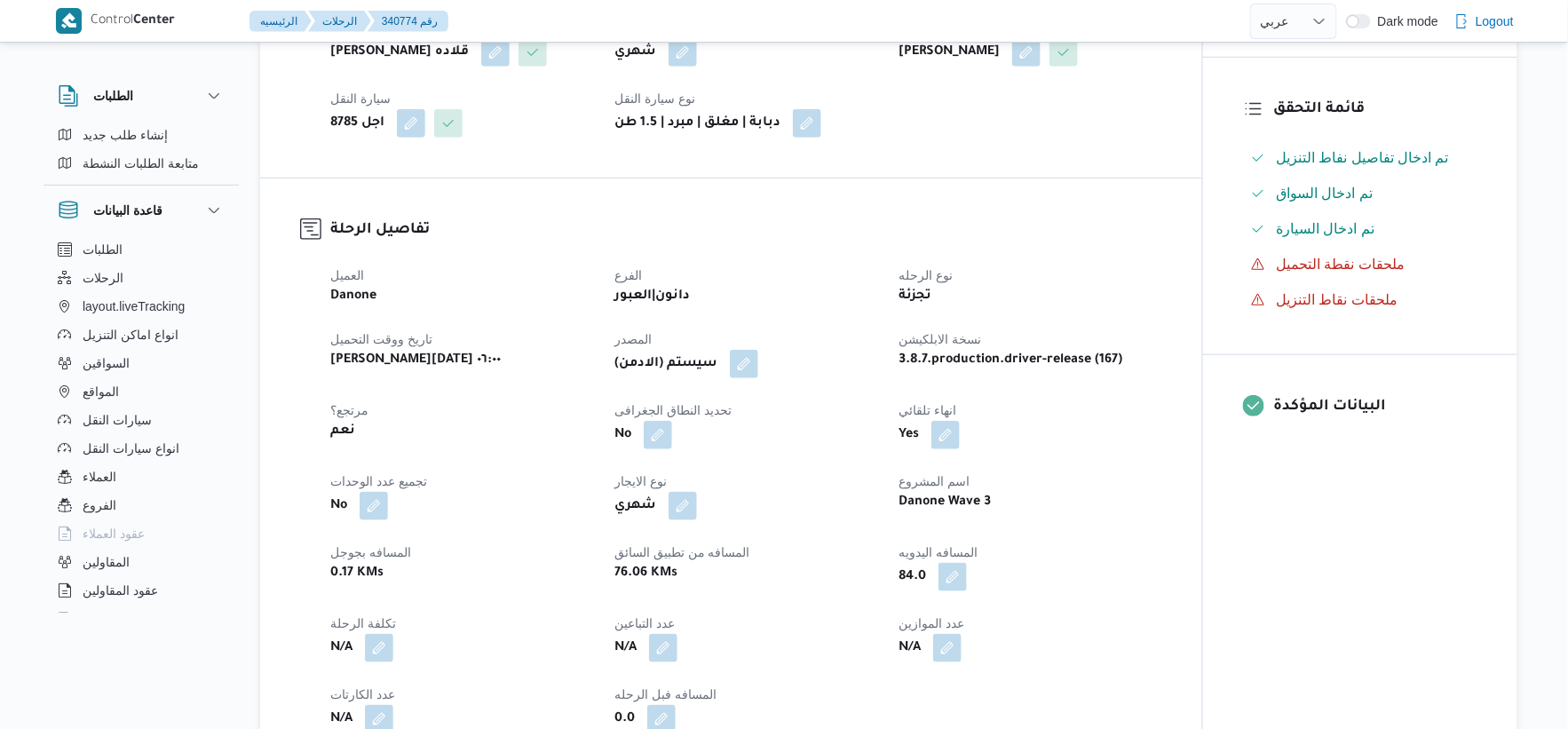
select select "ar"
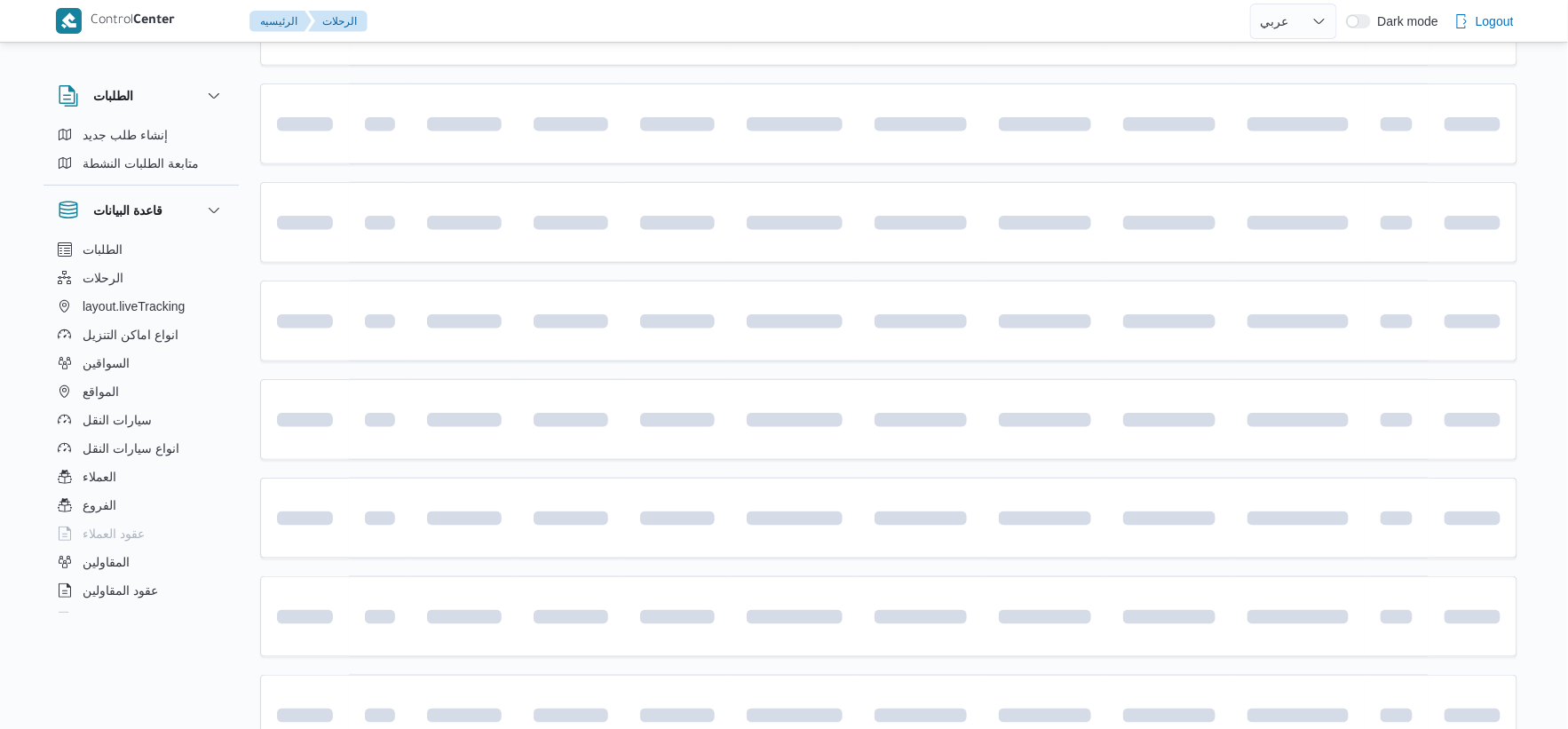
scroll to position [581, 0]
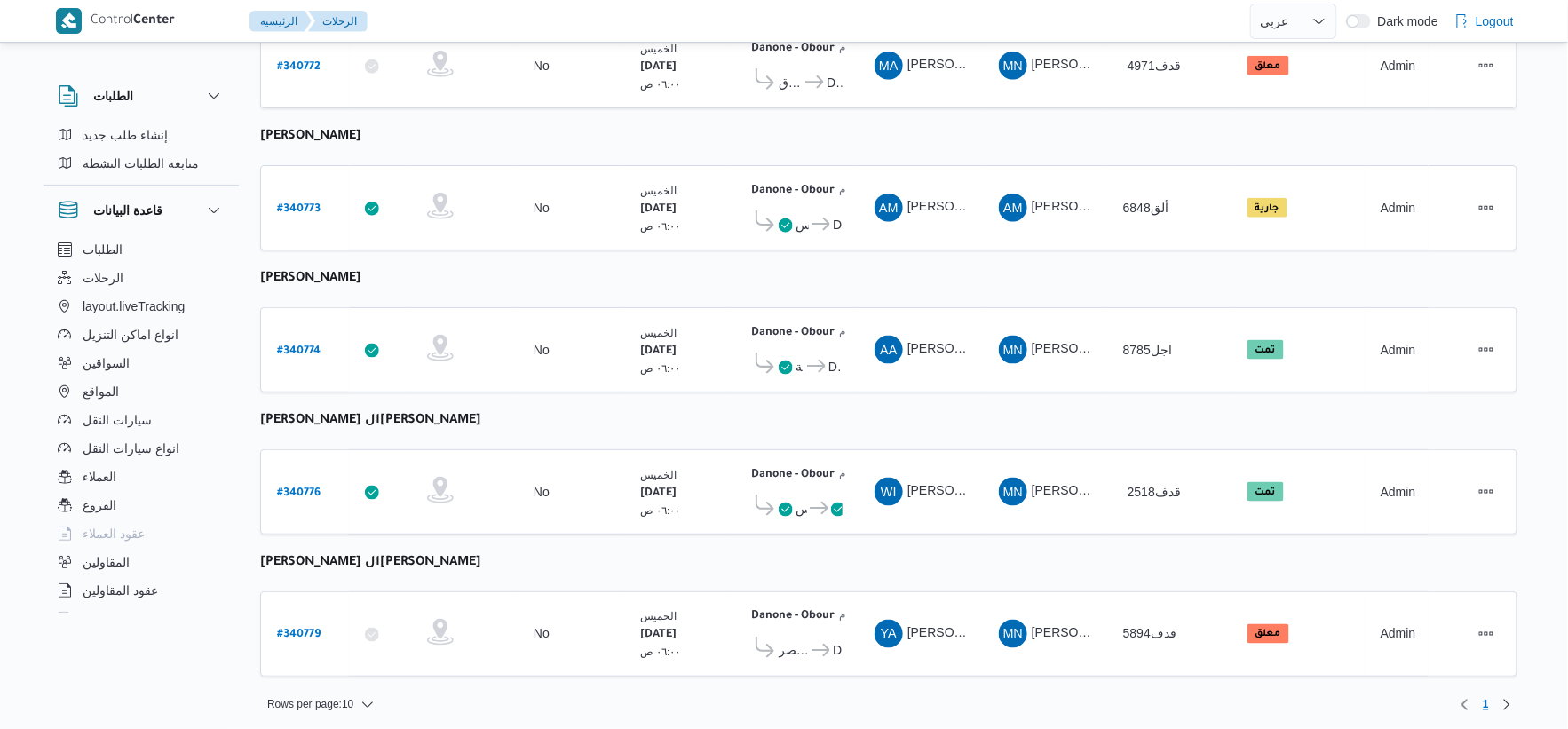
select select "ar"
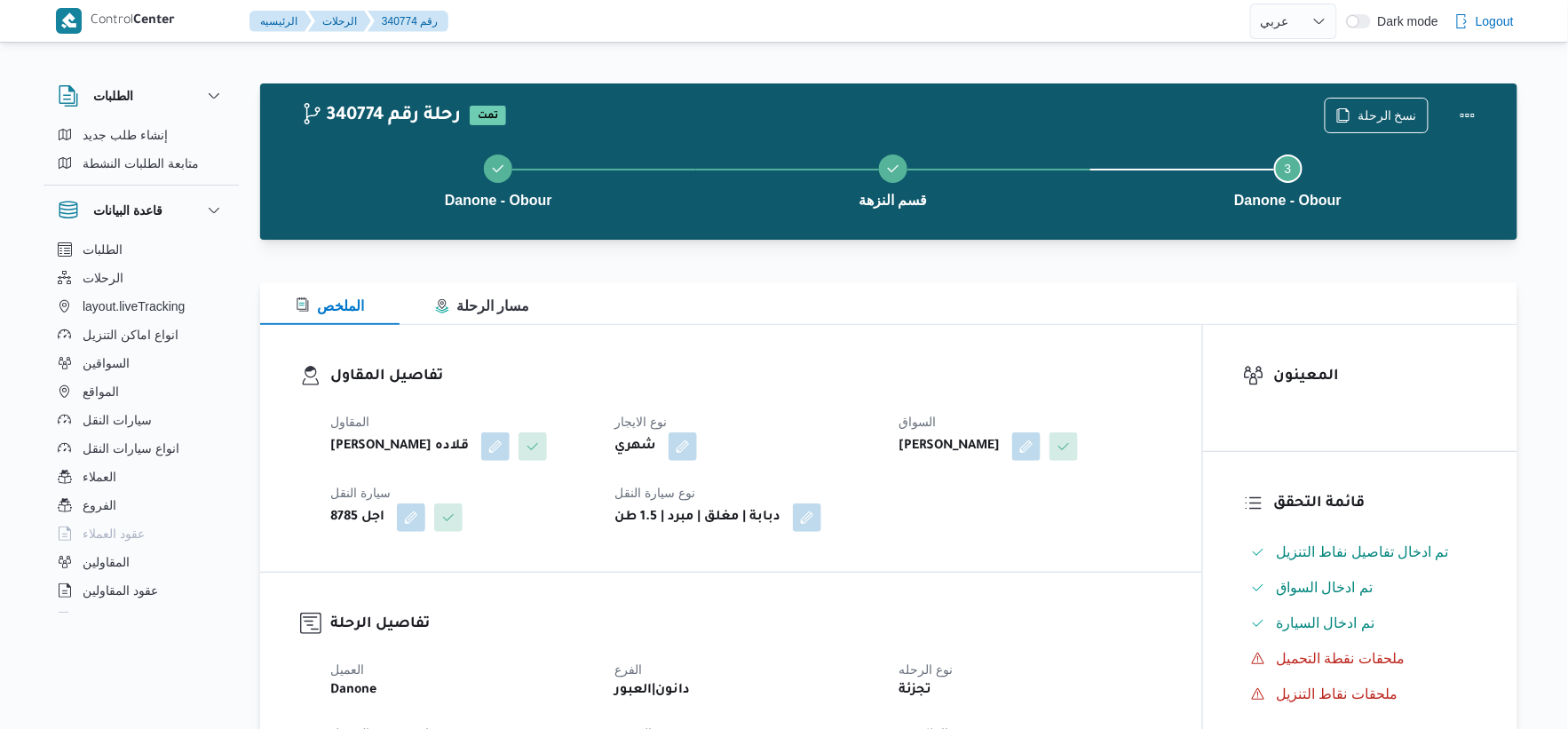
scroll to position [592, 0]
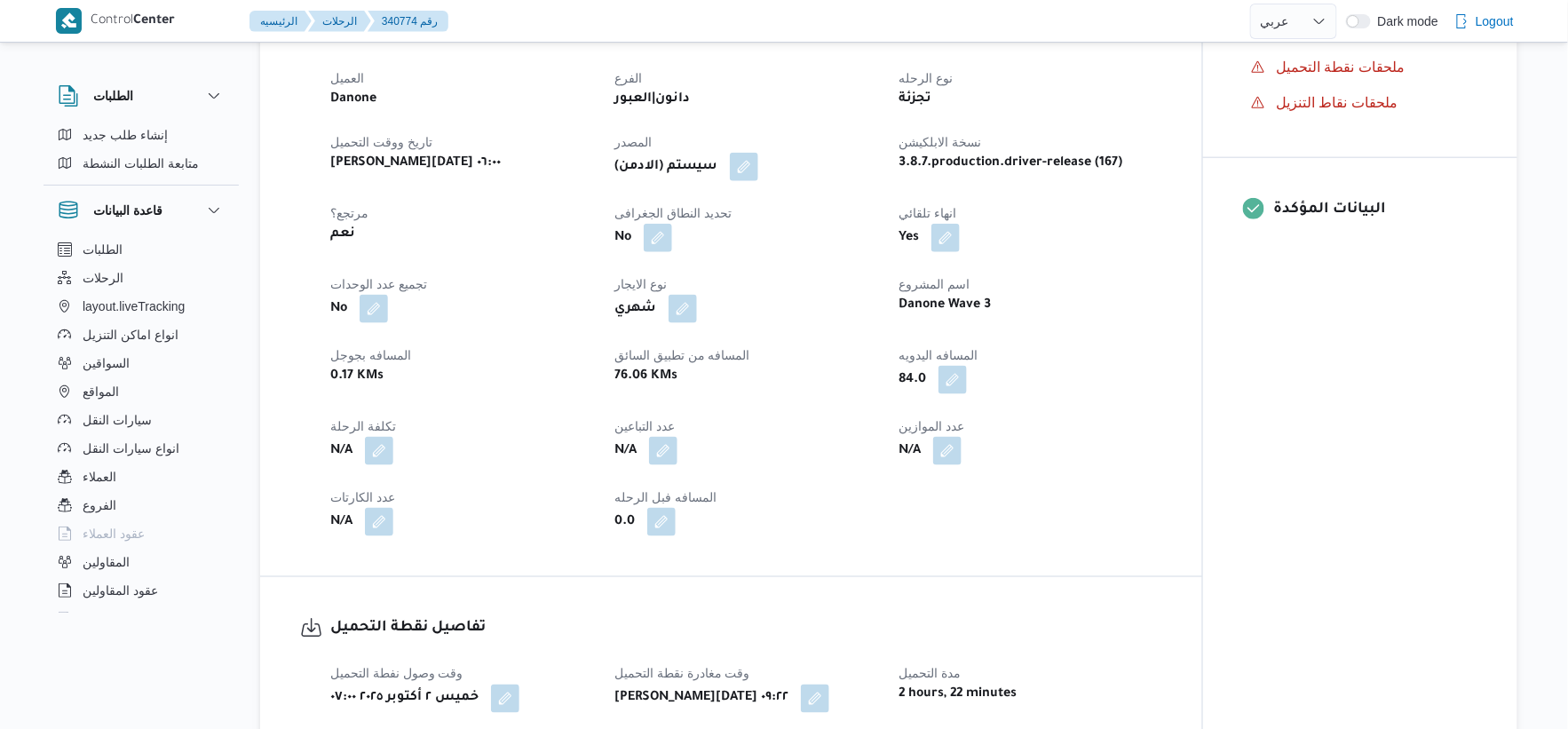
select select "ar"
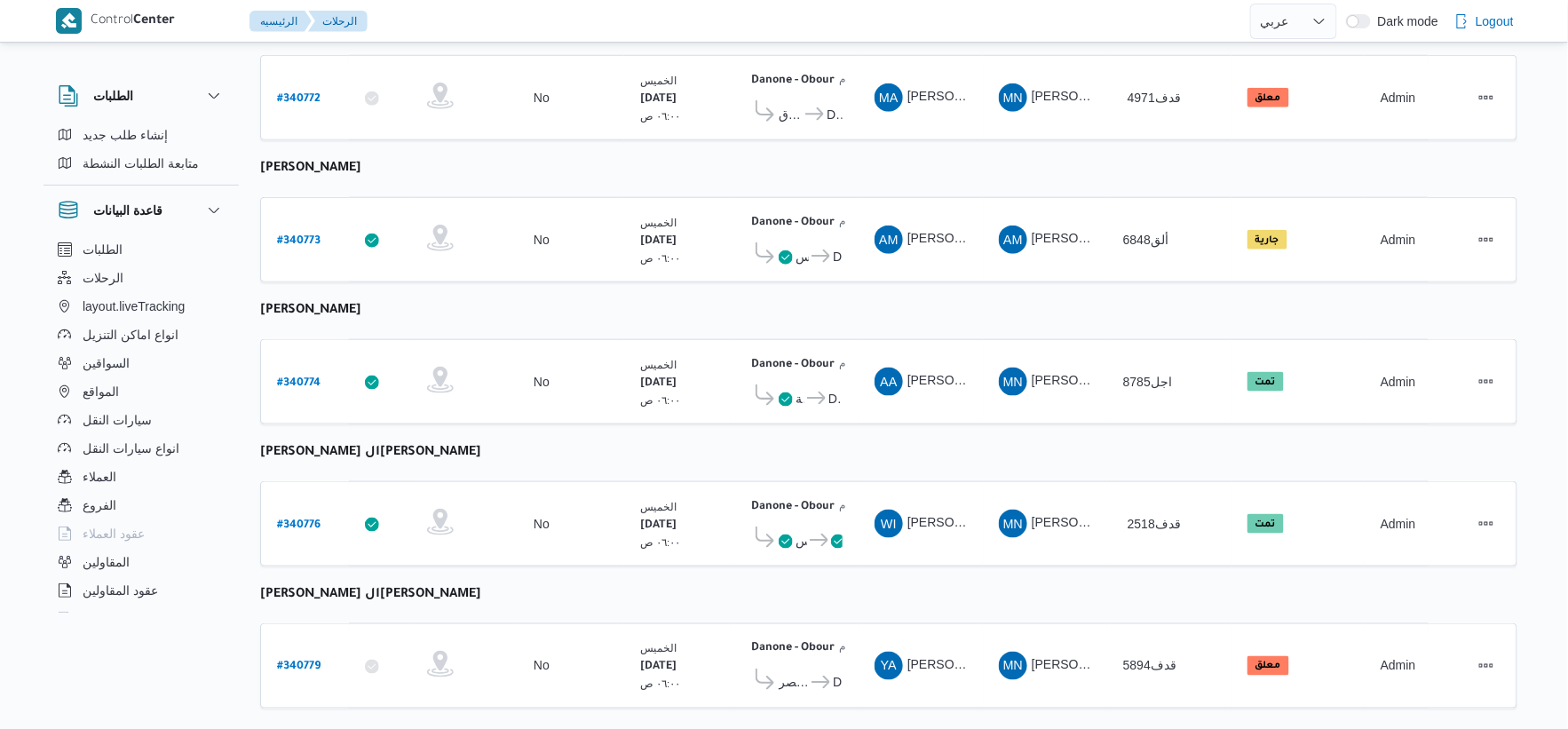
scroll to position [581, 0]
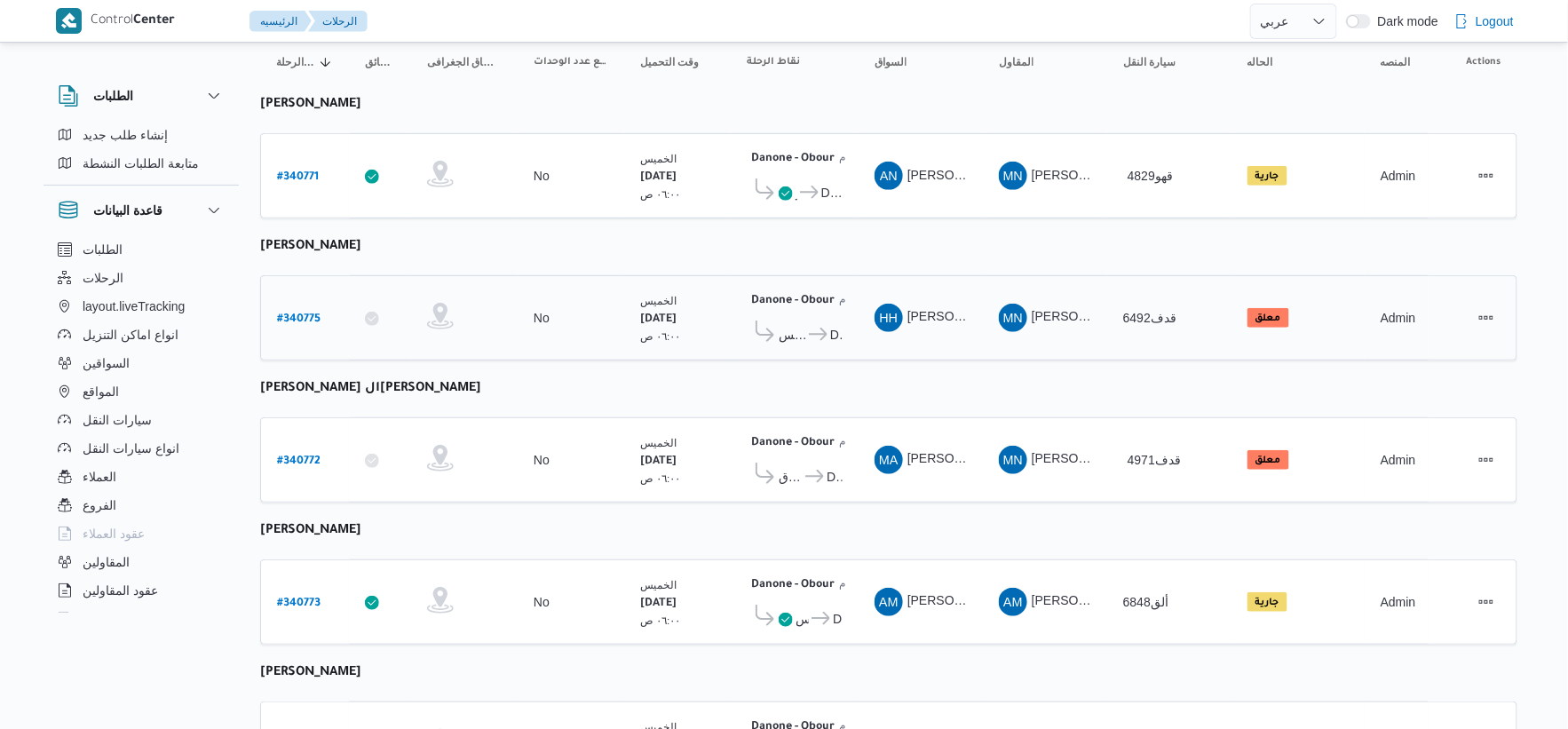
click at [303, 313] on b "# 340775" at bounding box center [299, 319] width 44 height 13
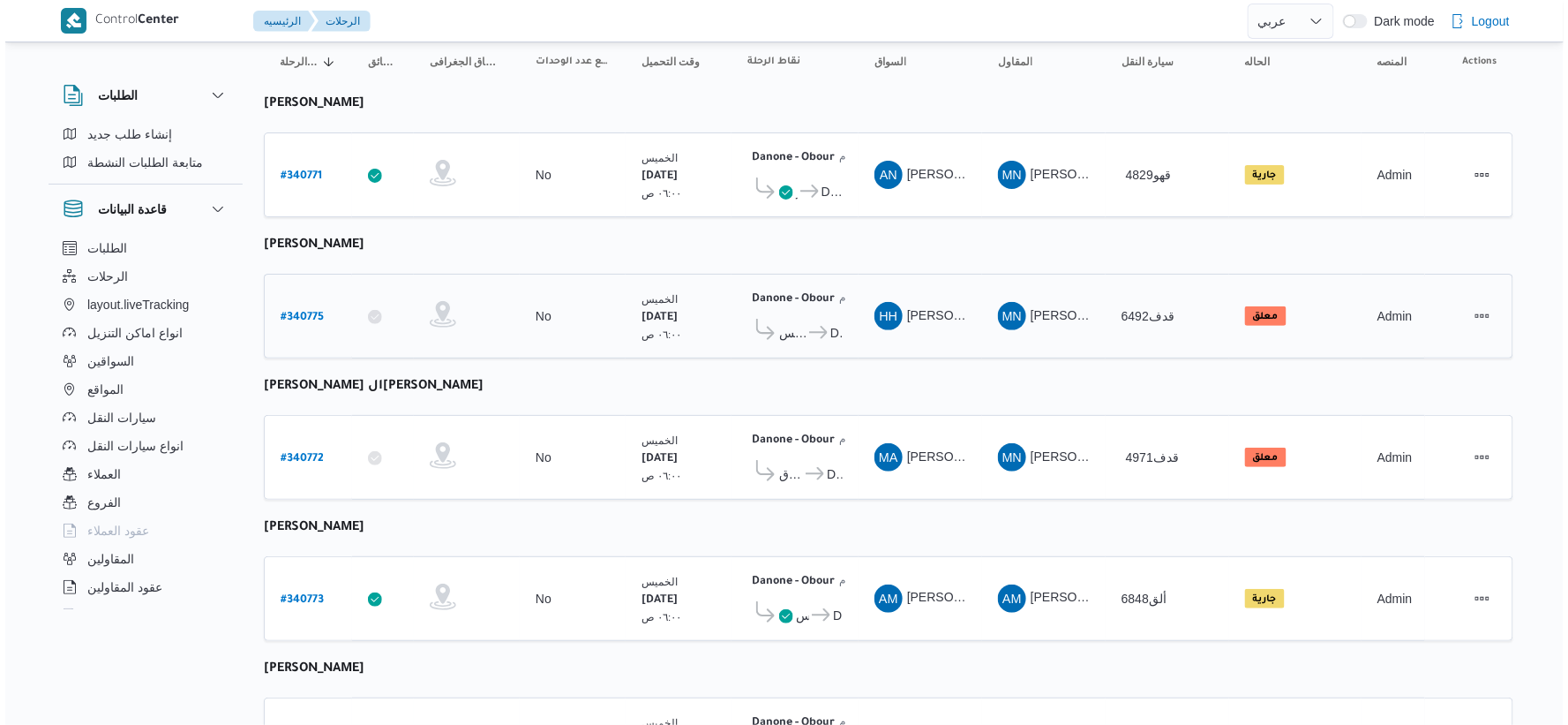
scroll to position [47, 0]
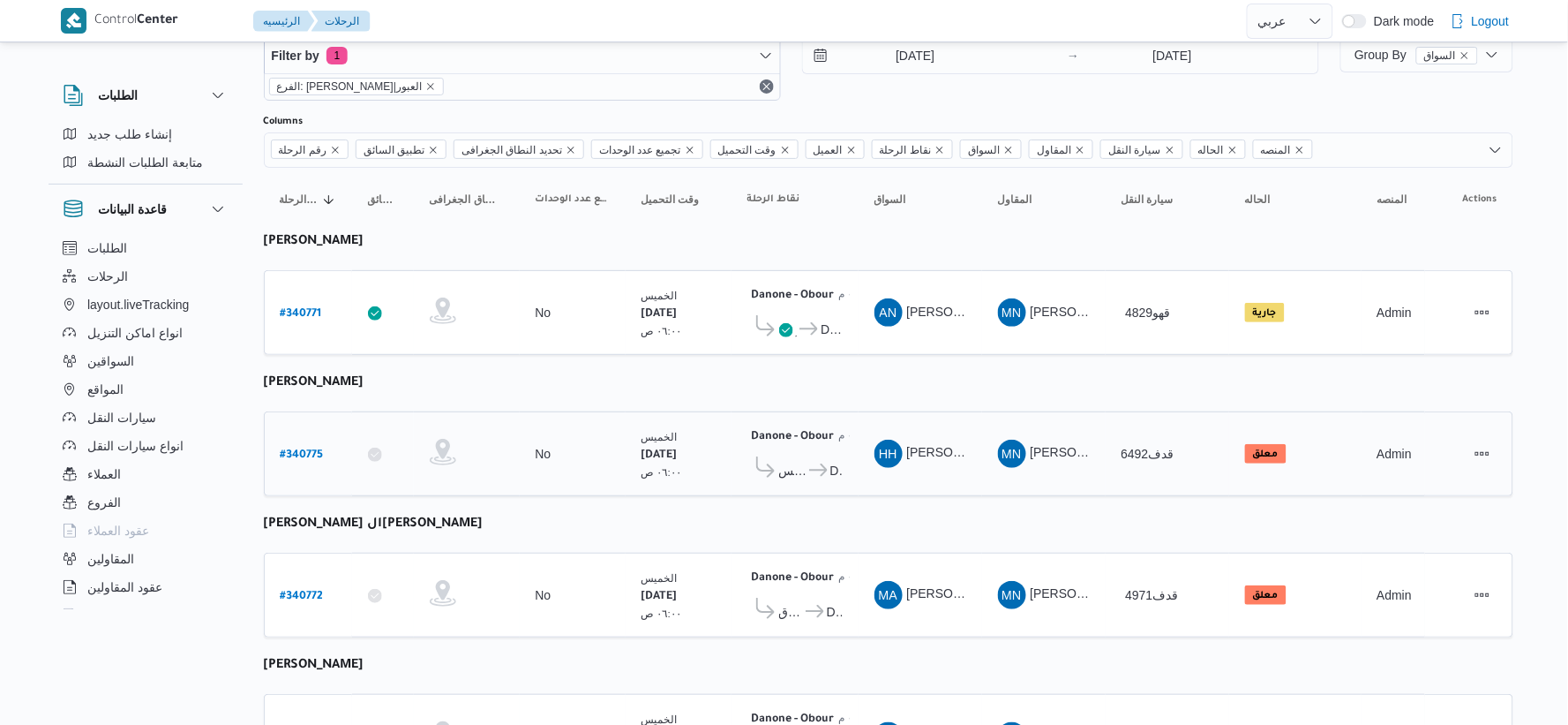
select select "ar"
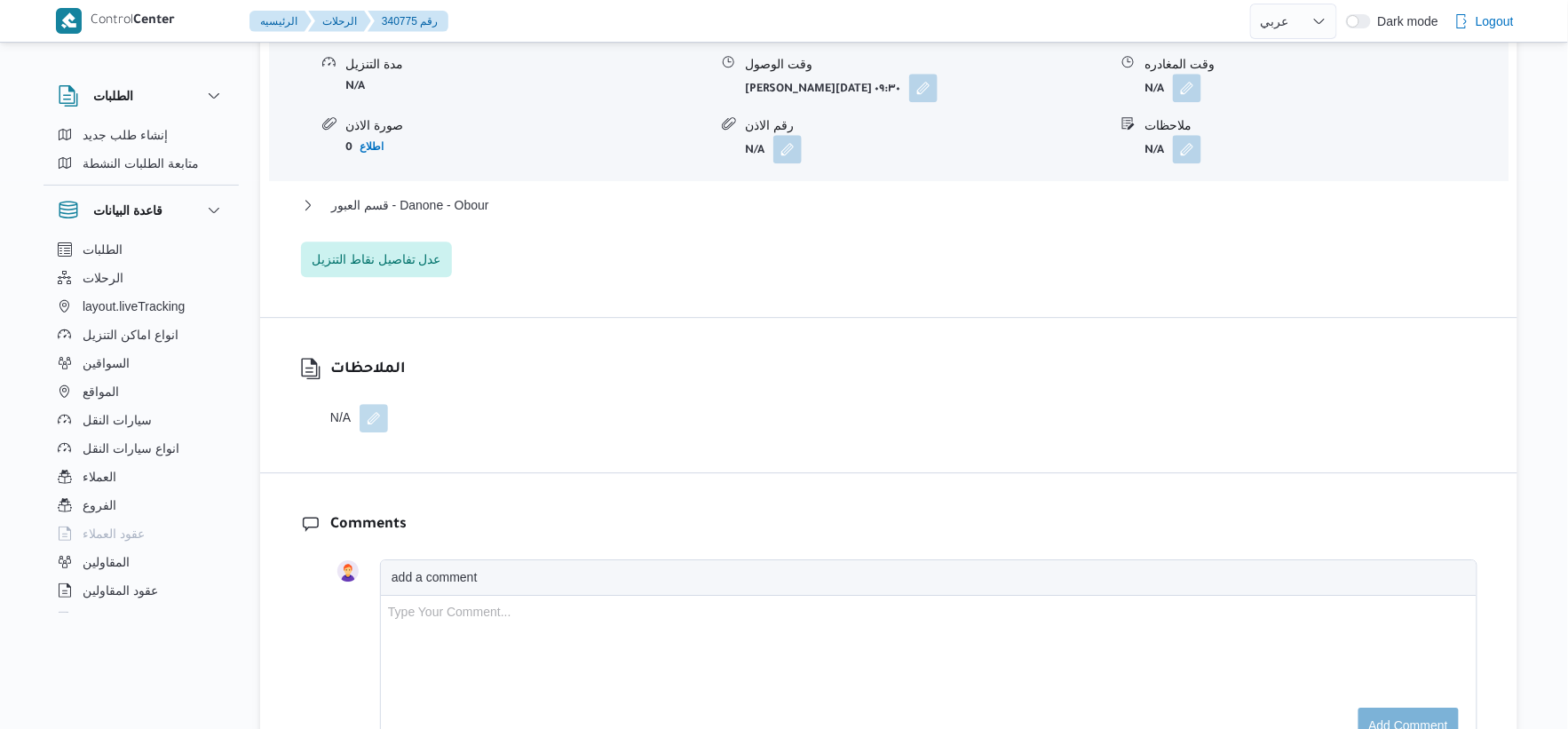
scroll to position [1666, 0]
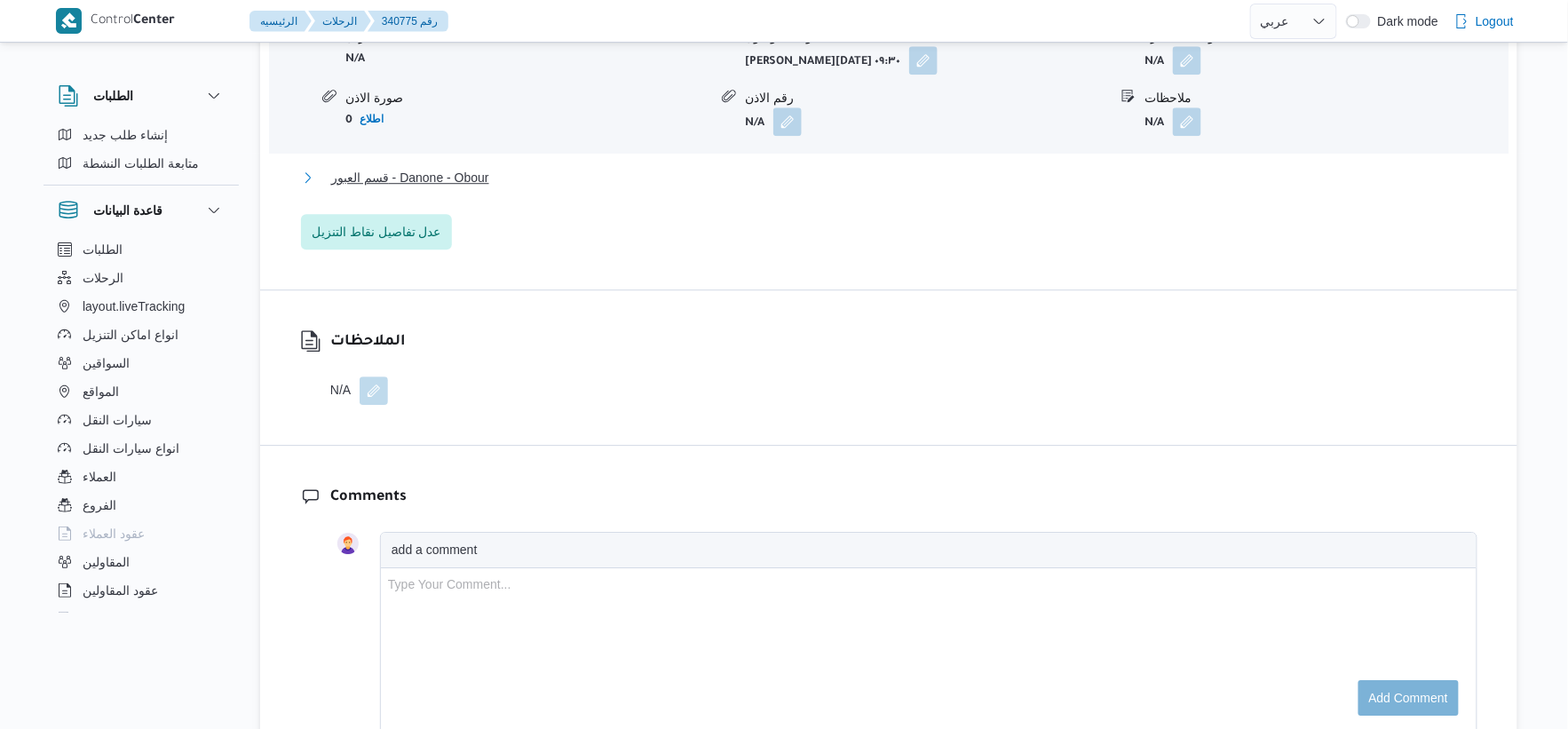
click at [487, 188] on span "قسم العبور - Danone - Obour" at bounding box center [410, 178] width 158 height 21
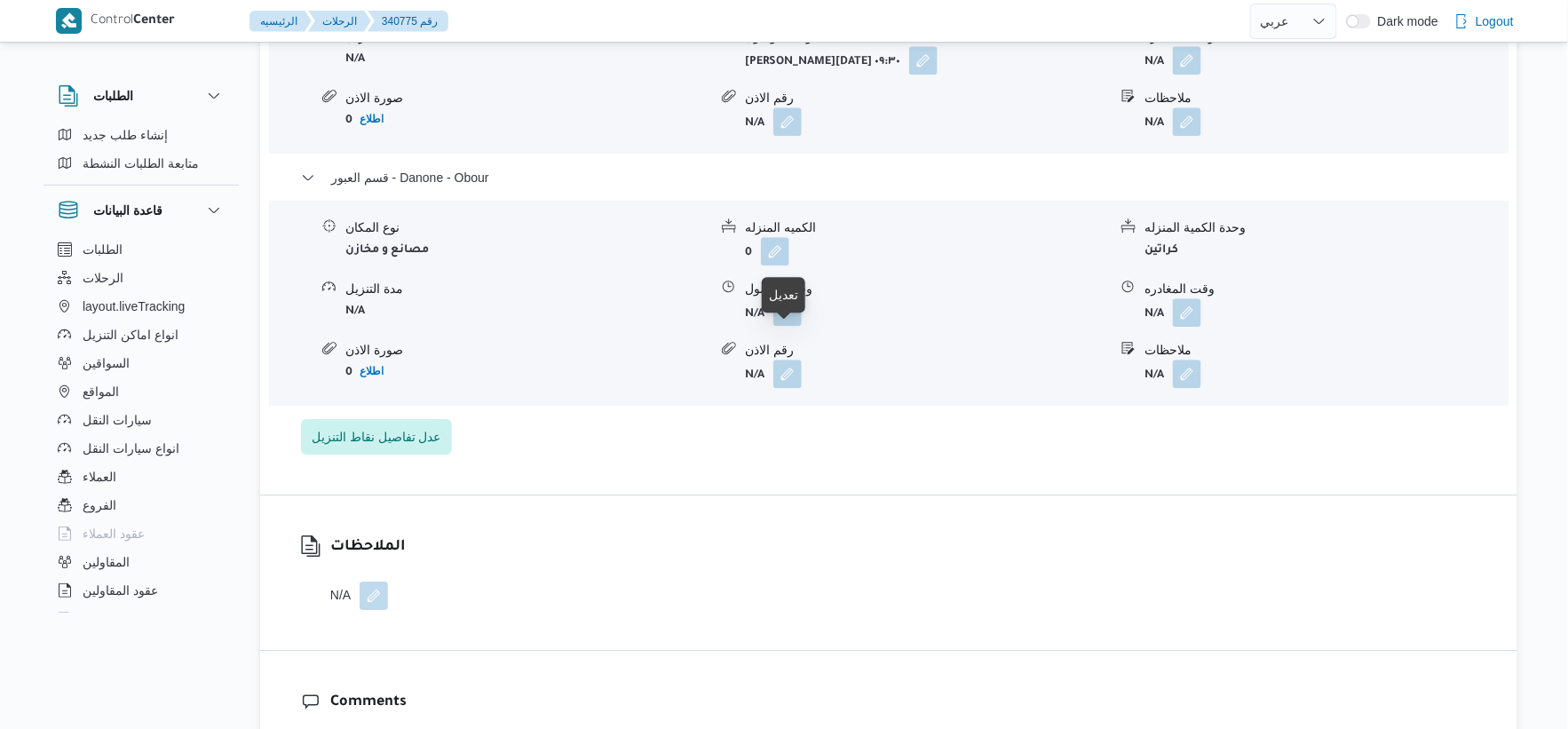
click at [795, 326] on button "button" at bounding box center [787, 311] width 28 height 28
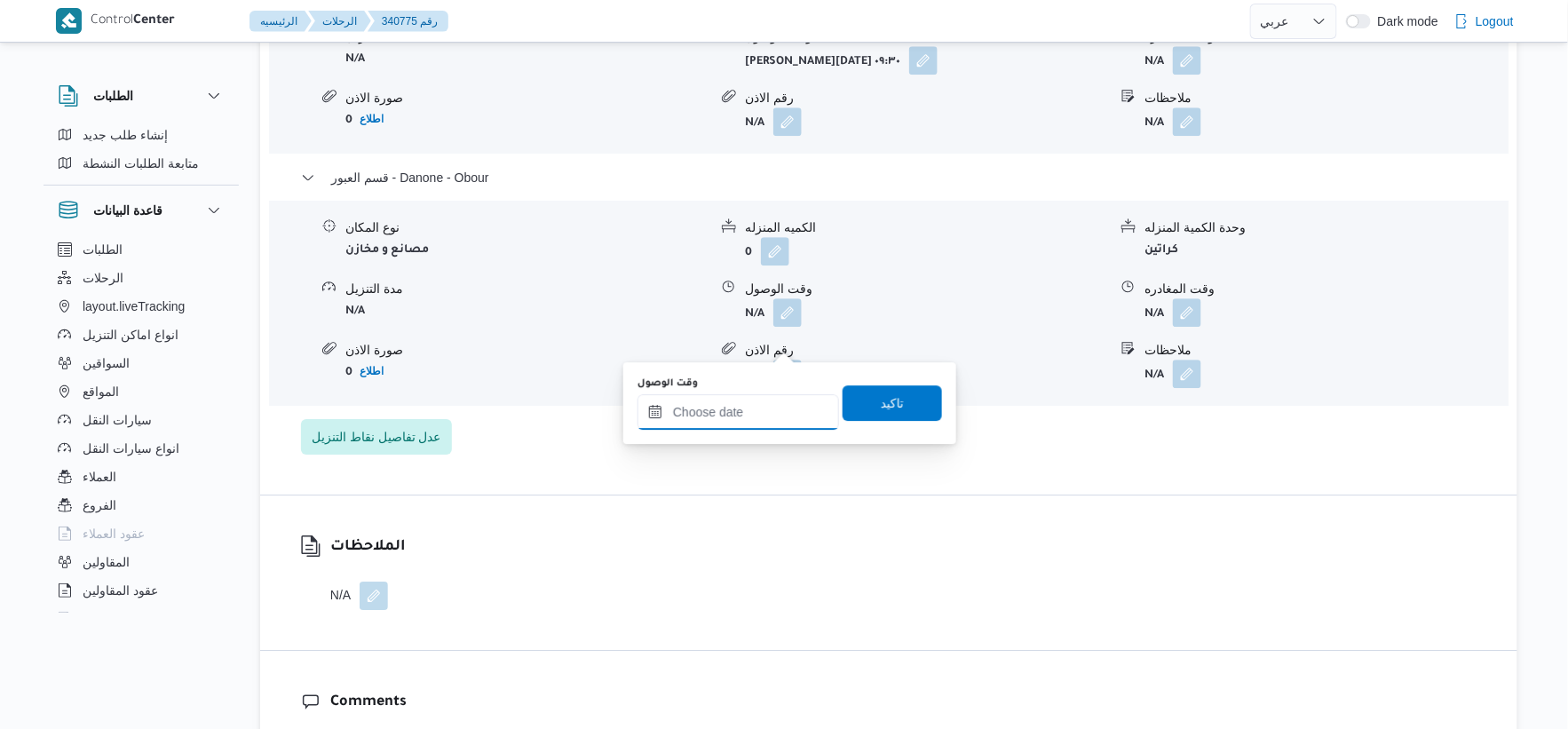
click at [765, 414] on input "وقت الوصول" at bounding box center [738, 412] width 201 height 35
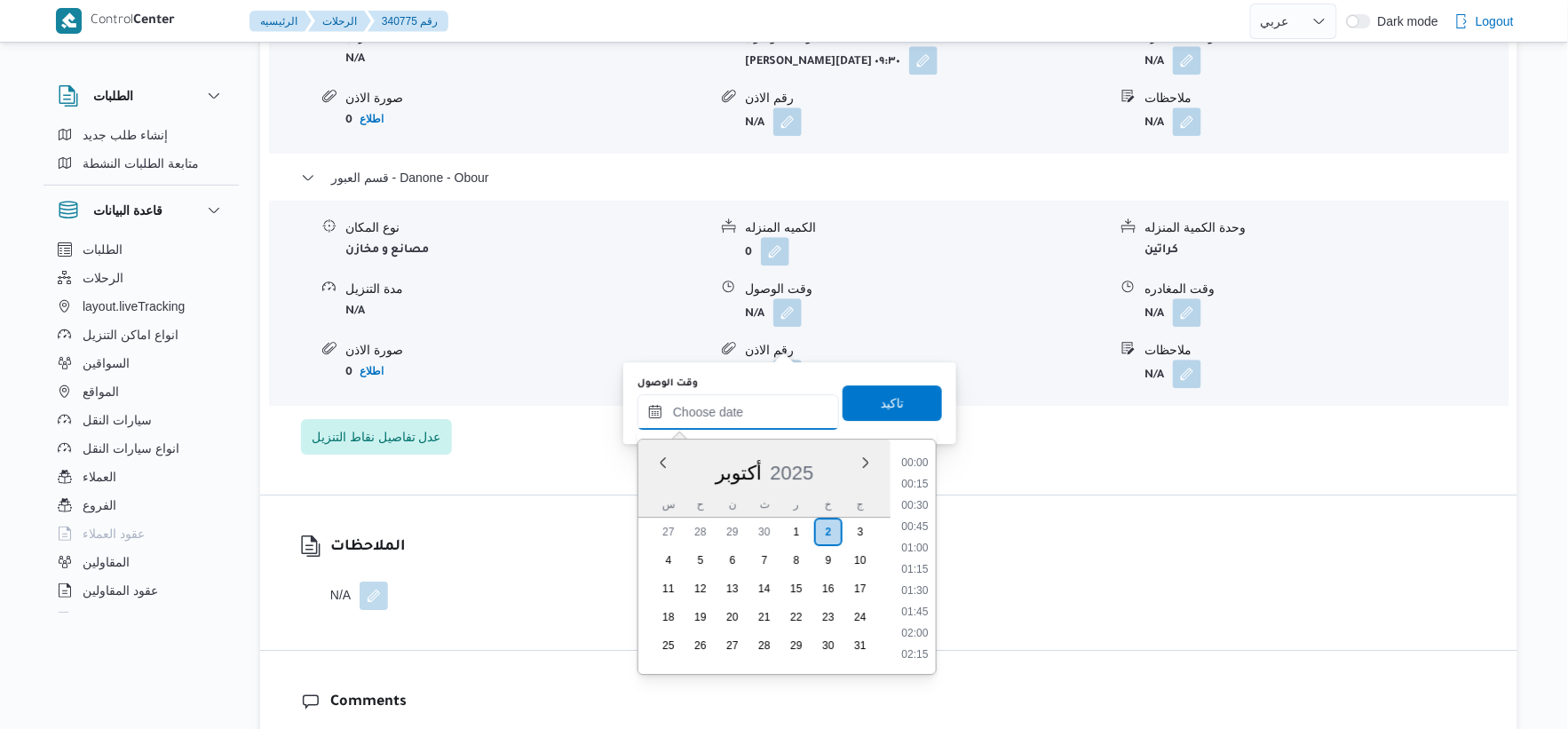
scroll to position [1364, 0]
click at [918, 463] on li "16:00" at bounding box center [915, 463] width 41 height 18
type input "[DATE] ١٦:٠٠"
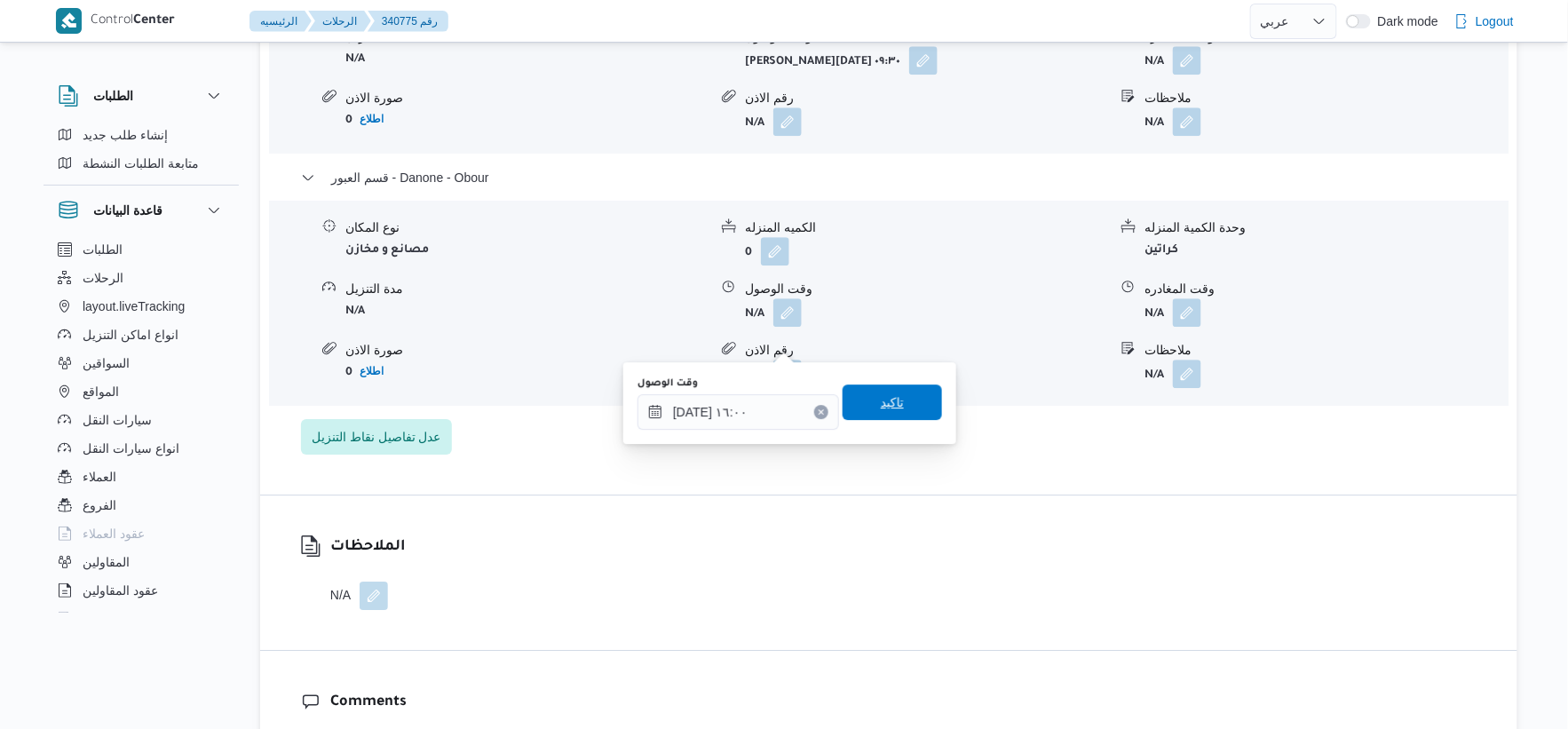
click at [912, 400] on span "تاكيد" at bounding box center [893, 402] width 99 height 35
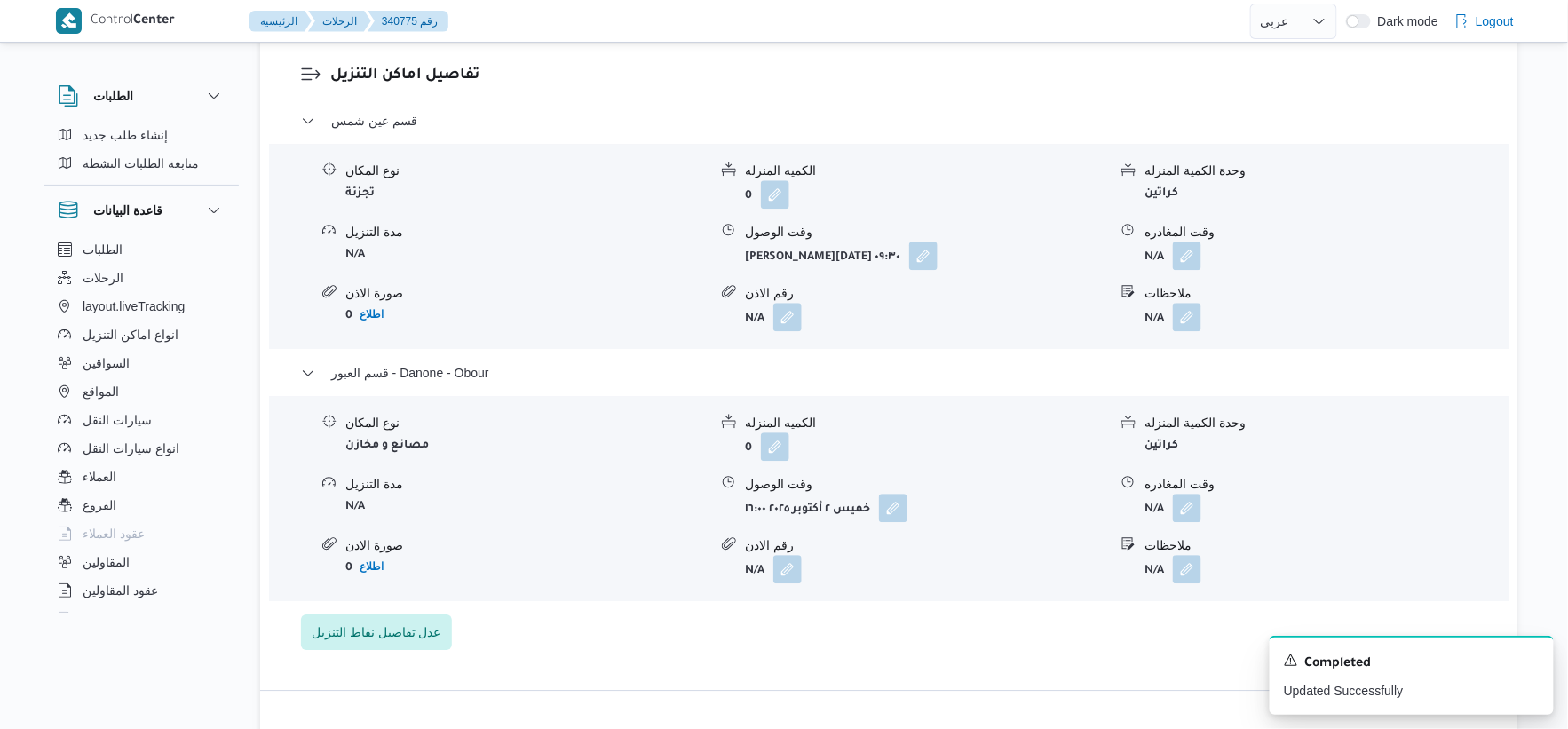
scroll to position [1469, 0]
click at [1191, 523] on button "button" at bounding box center [1186, 508] width 28 height 28
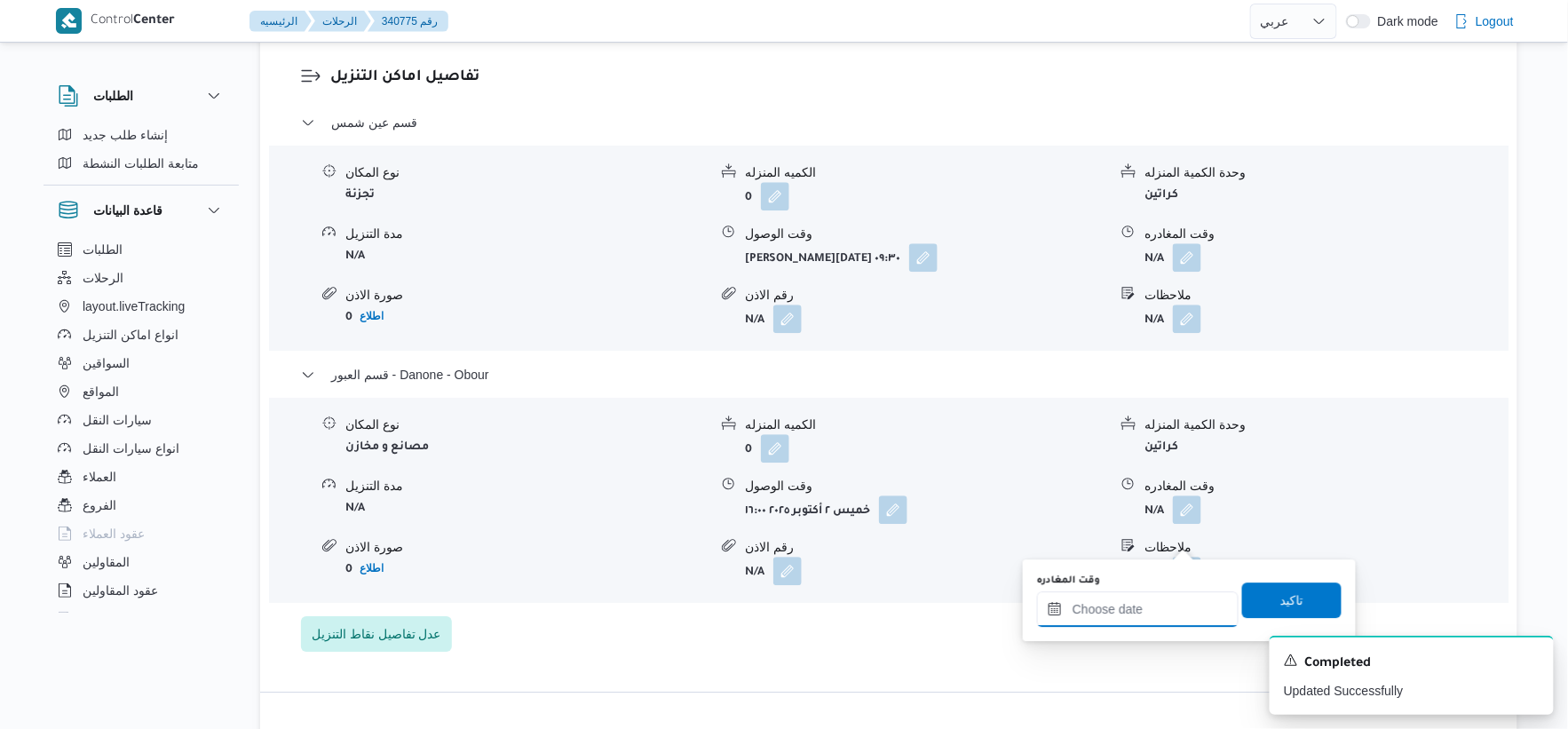
click at [1142, 613] on input "وقت المغادره" at bounding box center [1138, 609] width 201 height 35
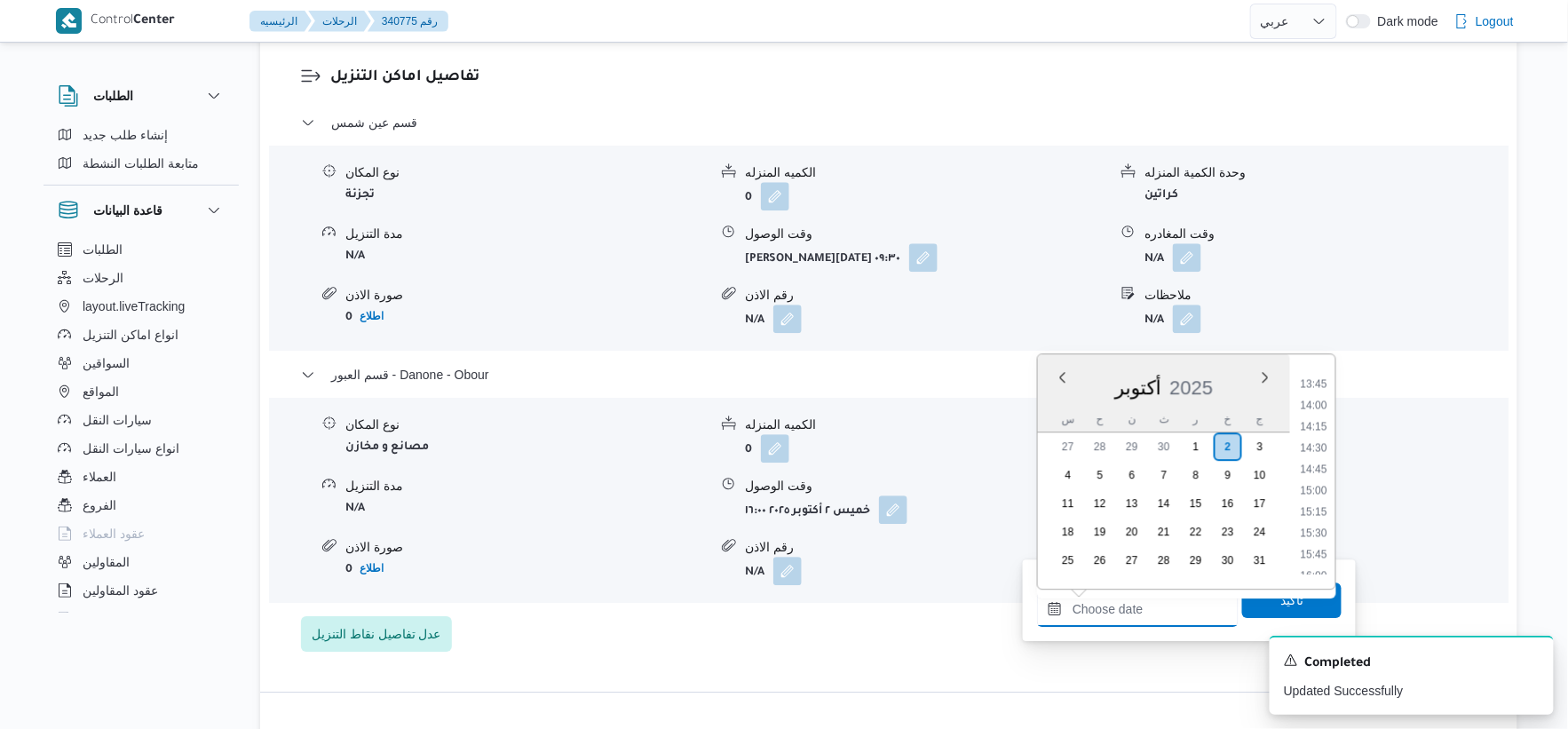
scroll to position [1264, 0]
click at [1320, 500] on li "16:15" at bounding box center [1314, 498] width 41 height 18
type input "[DATE] ١٦:١٥"
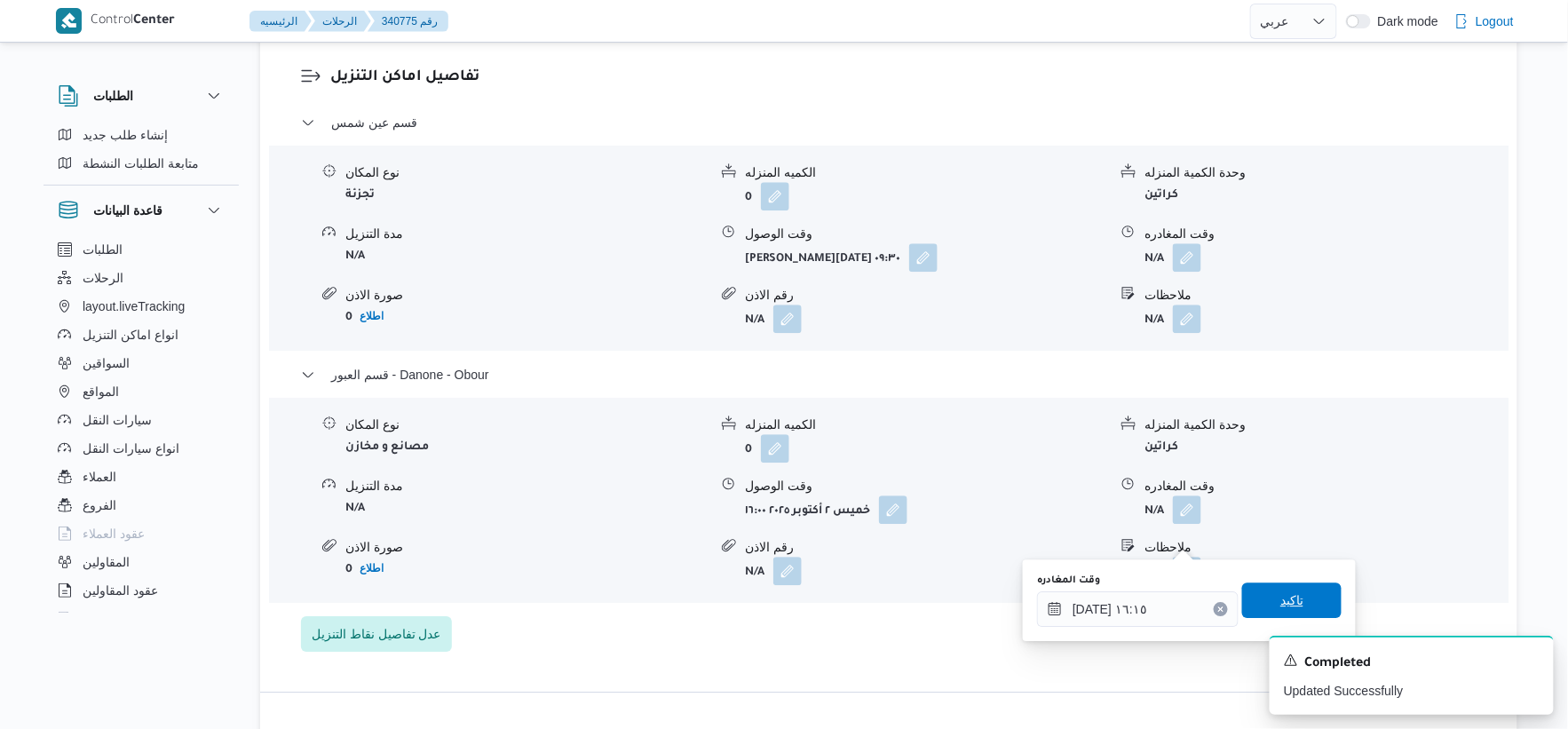
click at [1284, 600] on span "تاكيد" at bounding box center [1293, 601] width 23 height 21
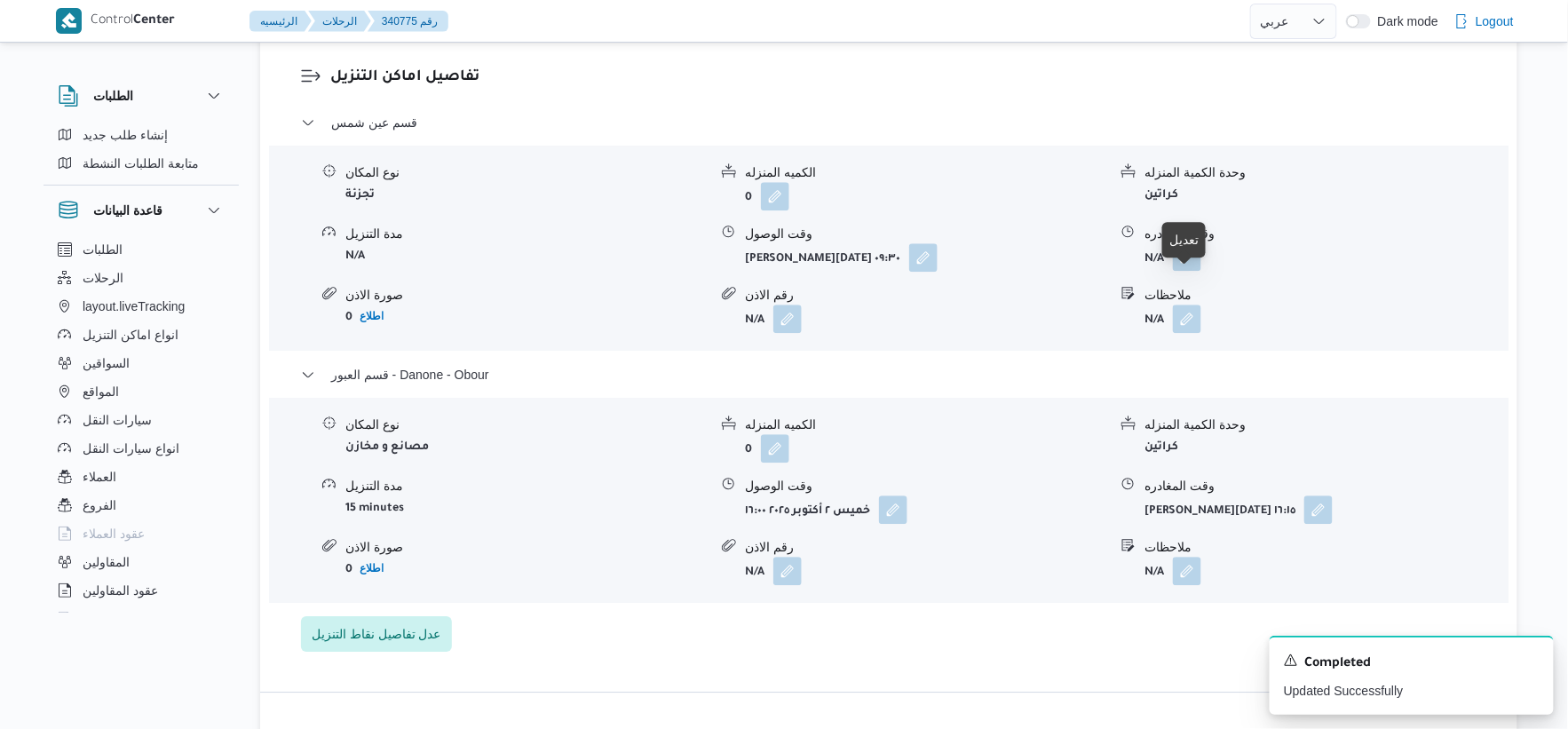
click at [1193, 271] on button "button" at bounding box center [1186, 256] width 28 height 28
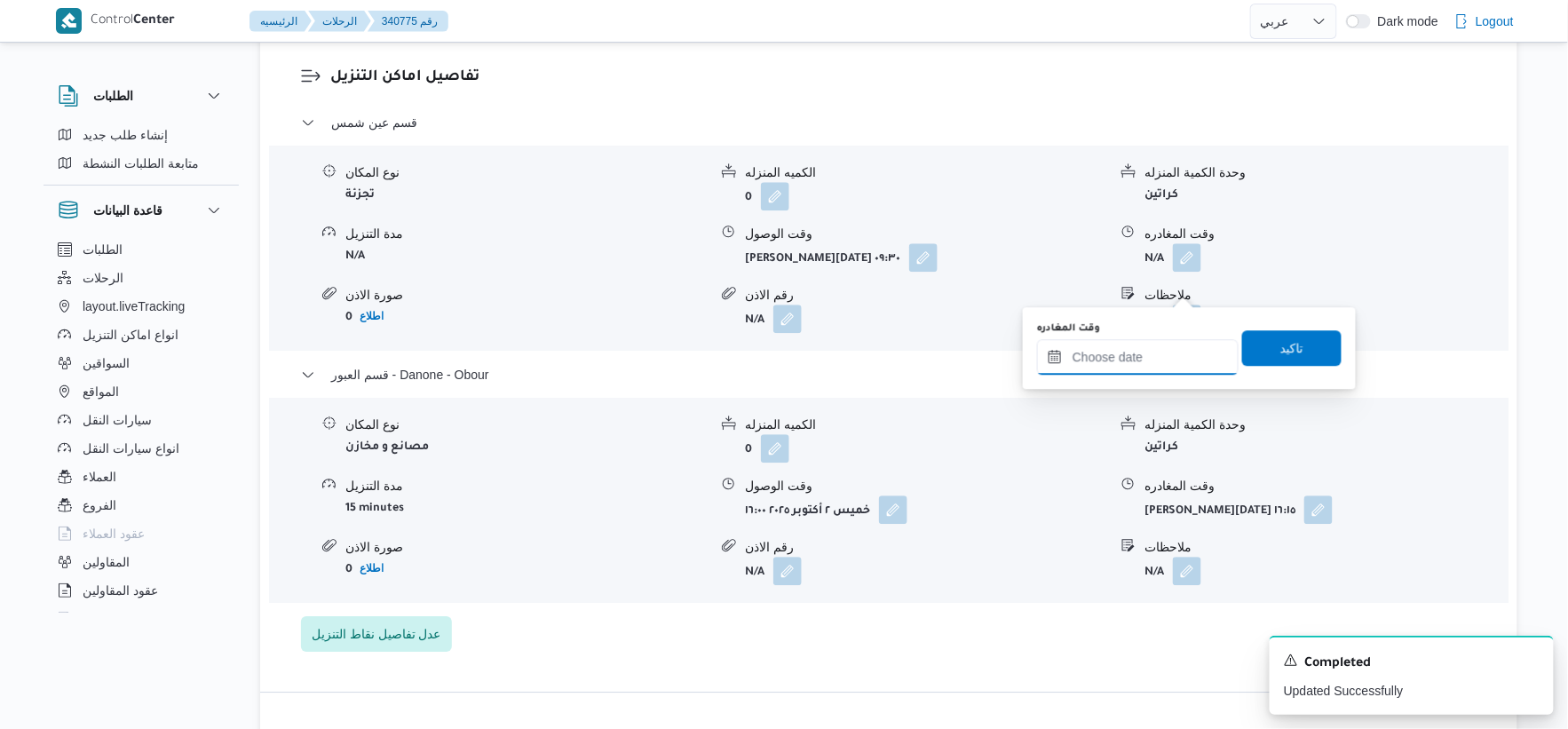
click at [1149, 371] on input "وقت المغادره" at bounding box center [1138, 357] width 201 height 35
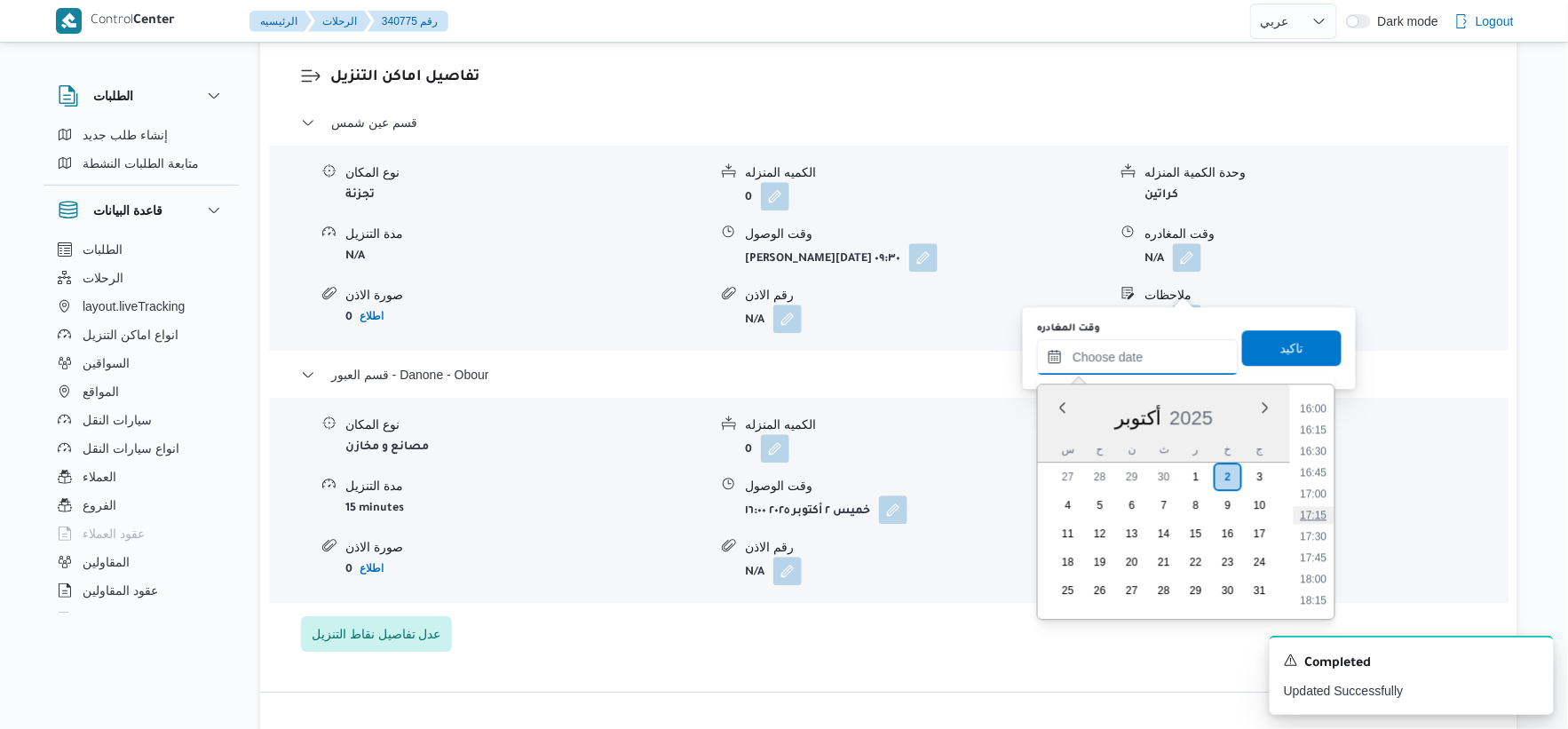
scroll to position [1166, 0]
click at [1321, 563] on li "15:30" at bounding box center [1314, 563] width 41 height 18
type input "[DATE] ١٥:٣٠"
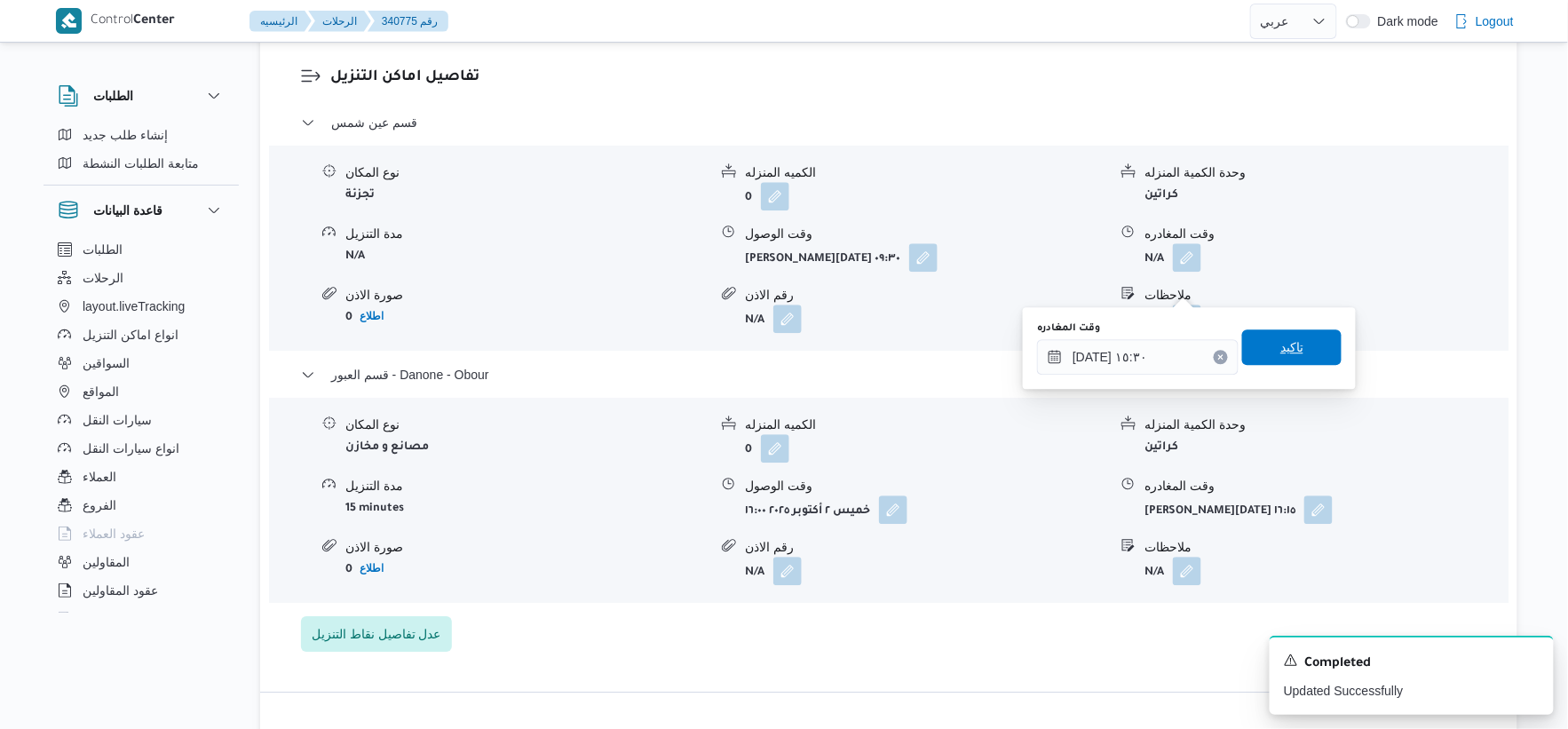
click at [1294, 343] on span "تاكيد" at bounding box center [1292, 346] width 99 height 35
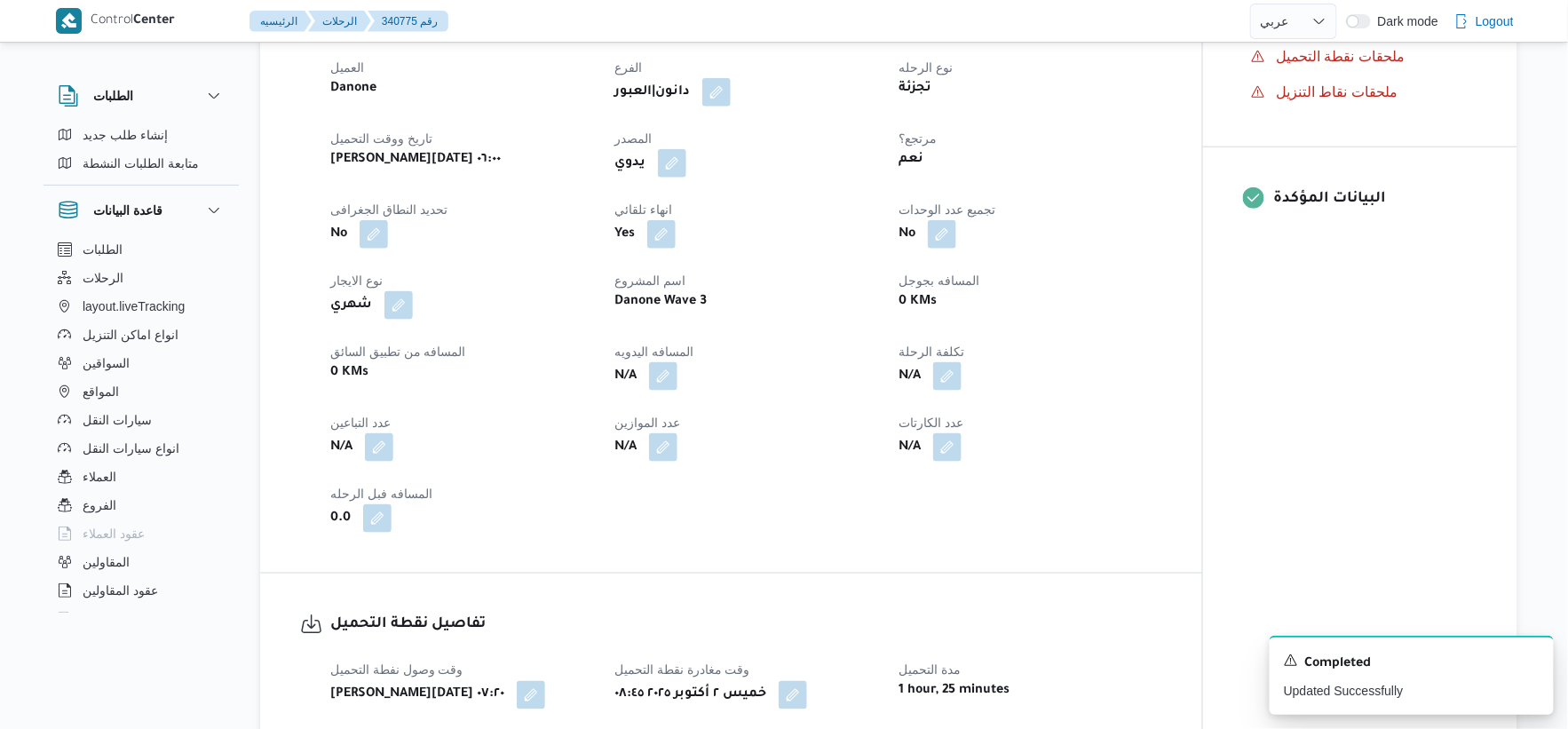
scroll to position [581, 0]
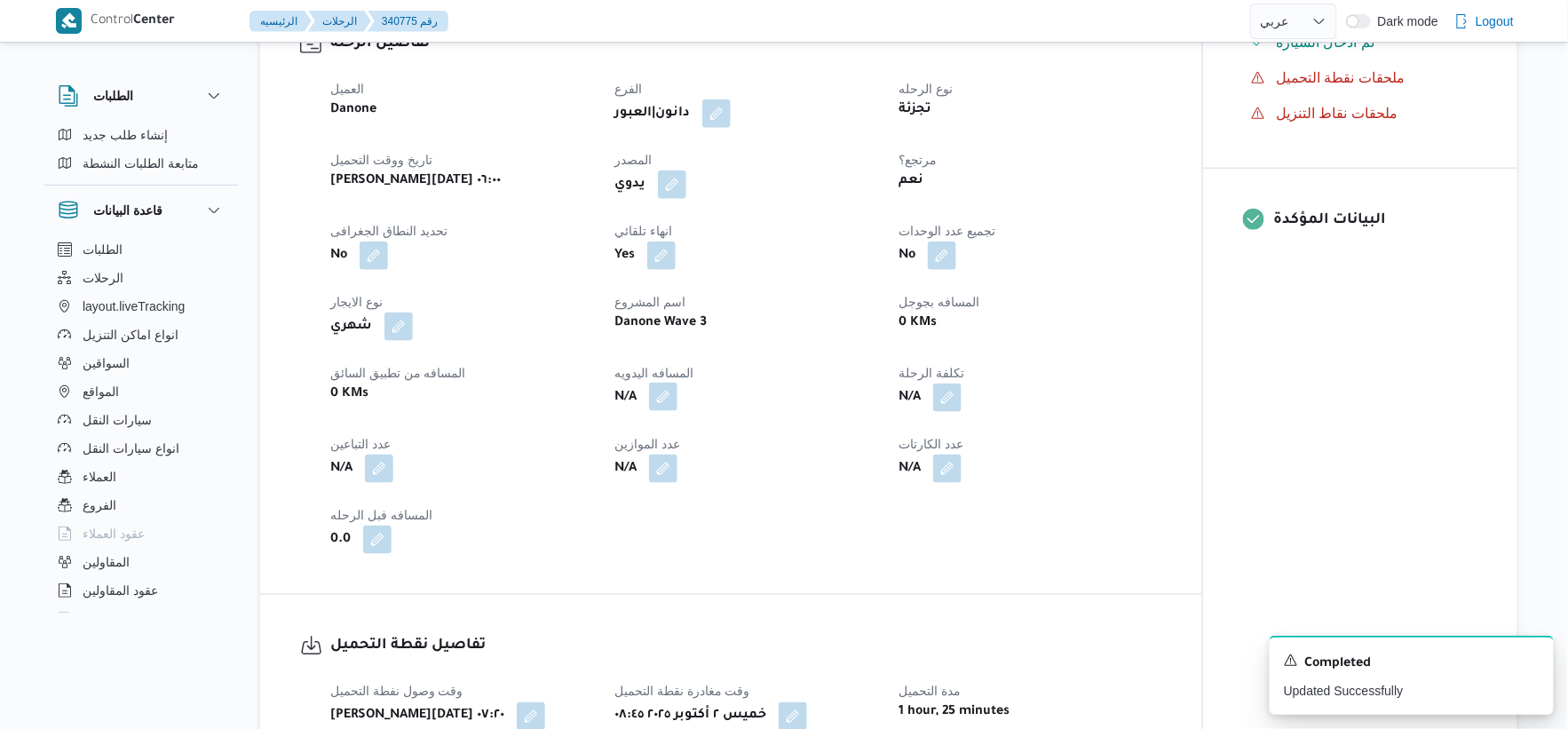
click at [671, 411] on button "button" at bounding box center [663, 396] width 28 height 28
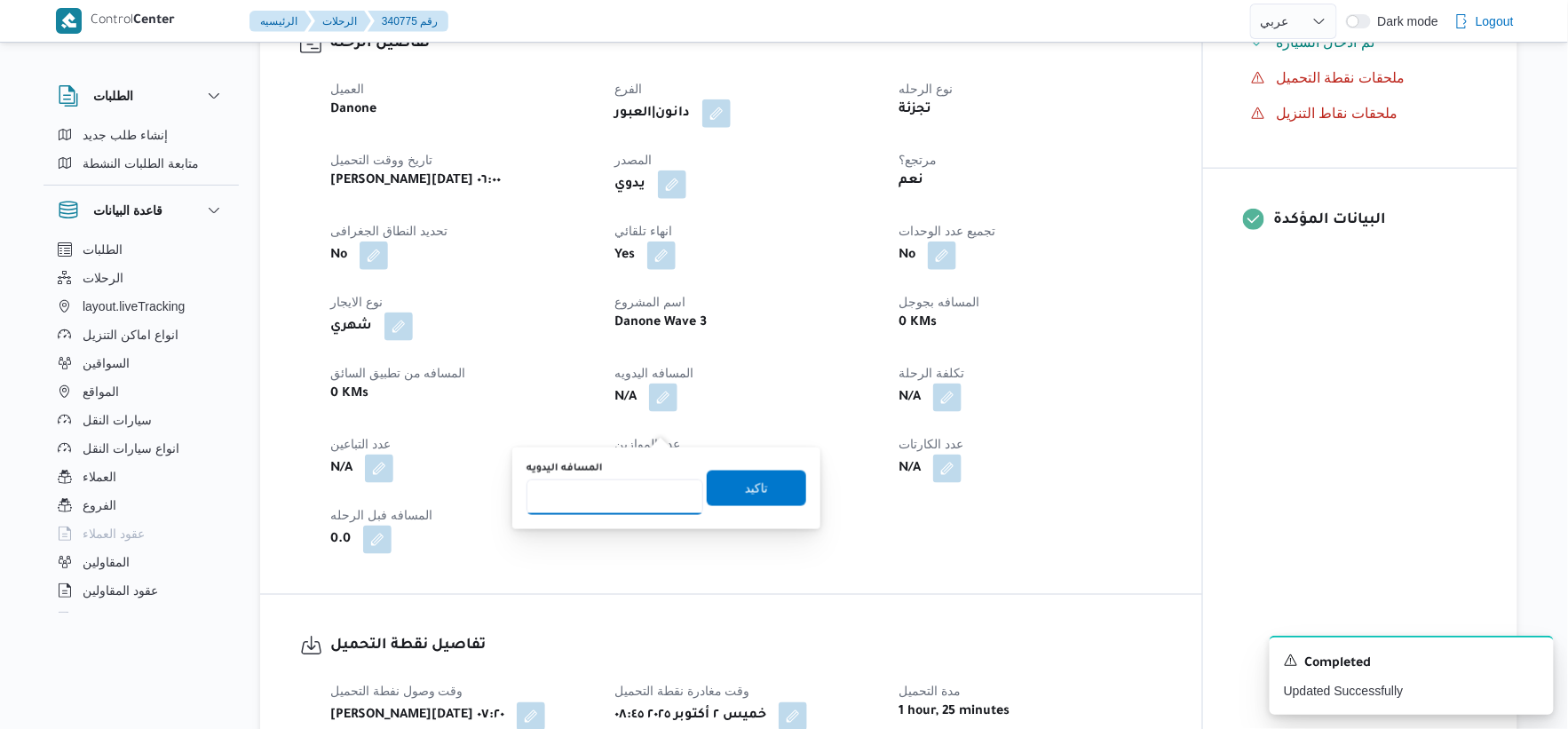
click at [615, 502] on input "المسافه اليدويه" at bounding box center [615, 497] width 177 height 35
type input "55"
click at [776, 492] on span "تاكيد" at bounding box center [756, 488] width 99 height 35
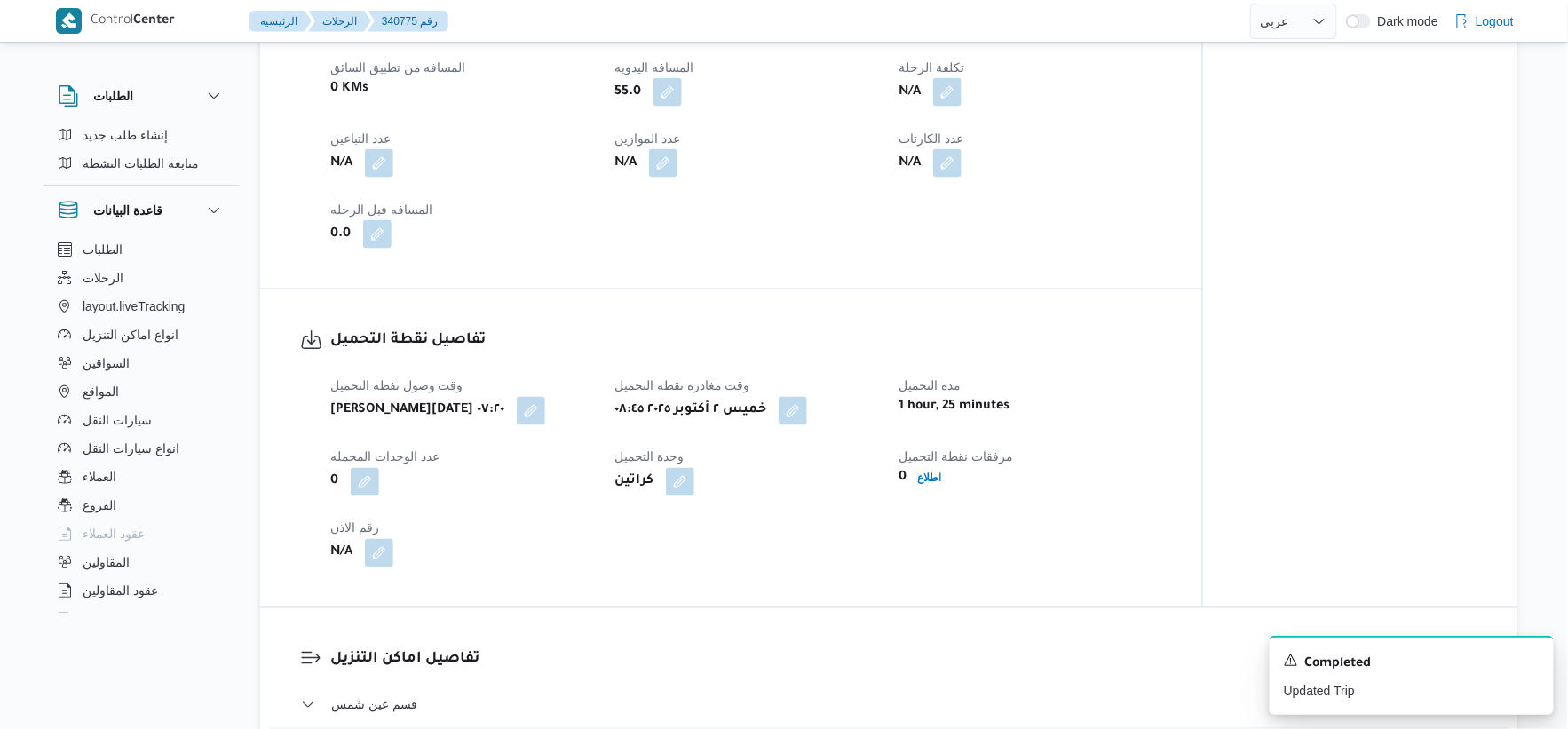
scroll to position [888, 0]
click at [517, 422] on button "button" at bounding box center [530, 408] width 28 height 28
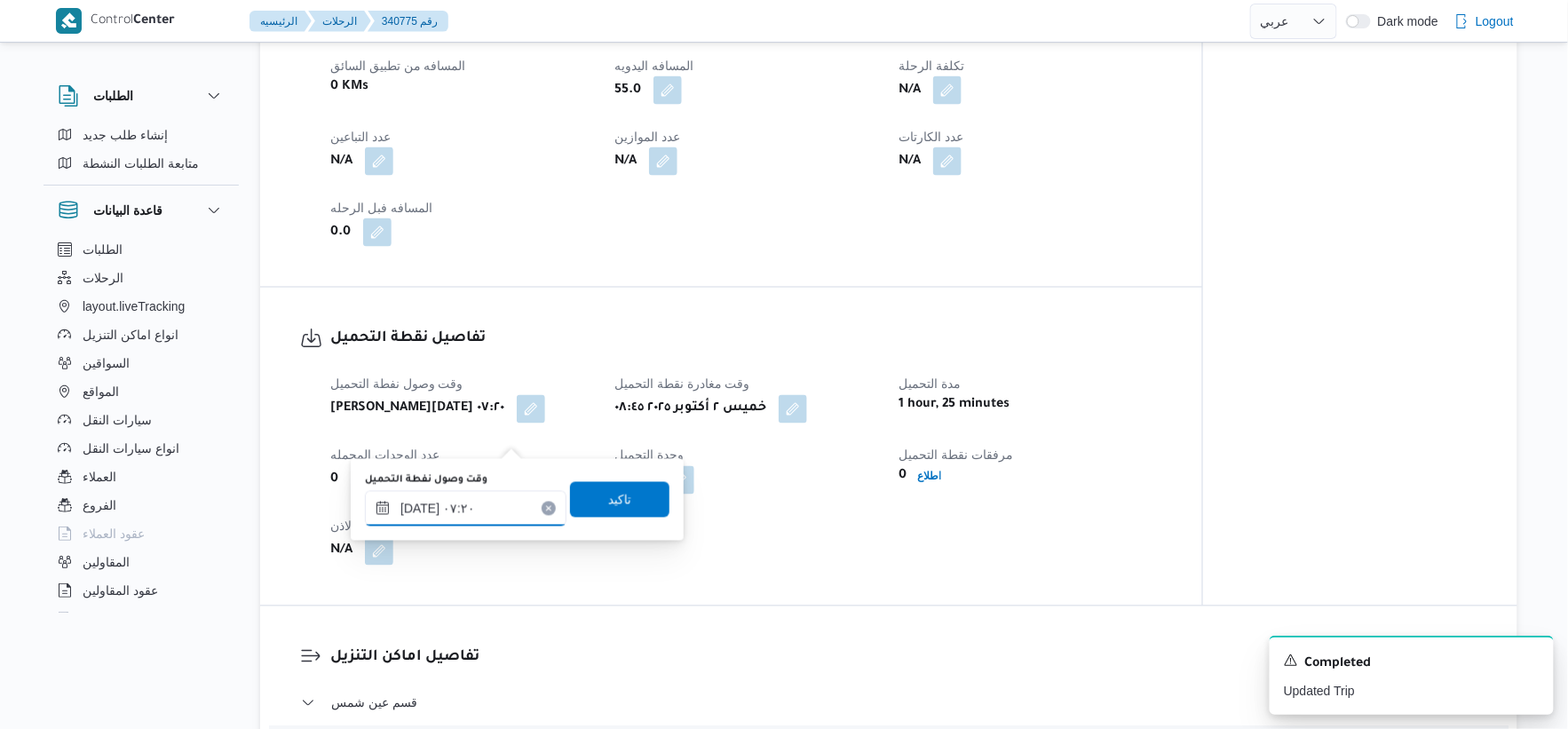
click at [464, 524] on input "٠٢/١٠/٢٠٢٥ ٠٧:٢٠" at bounding box center [465, 509] width 201 height 35
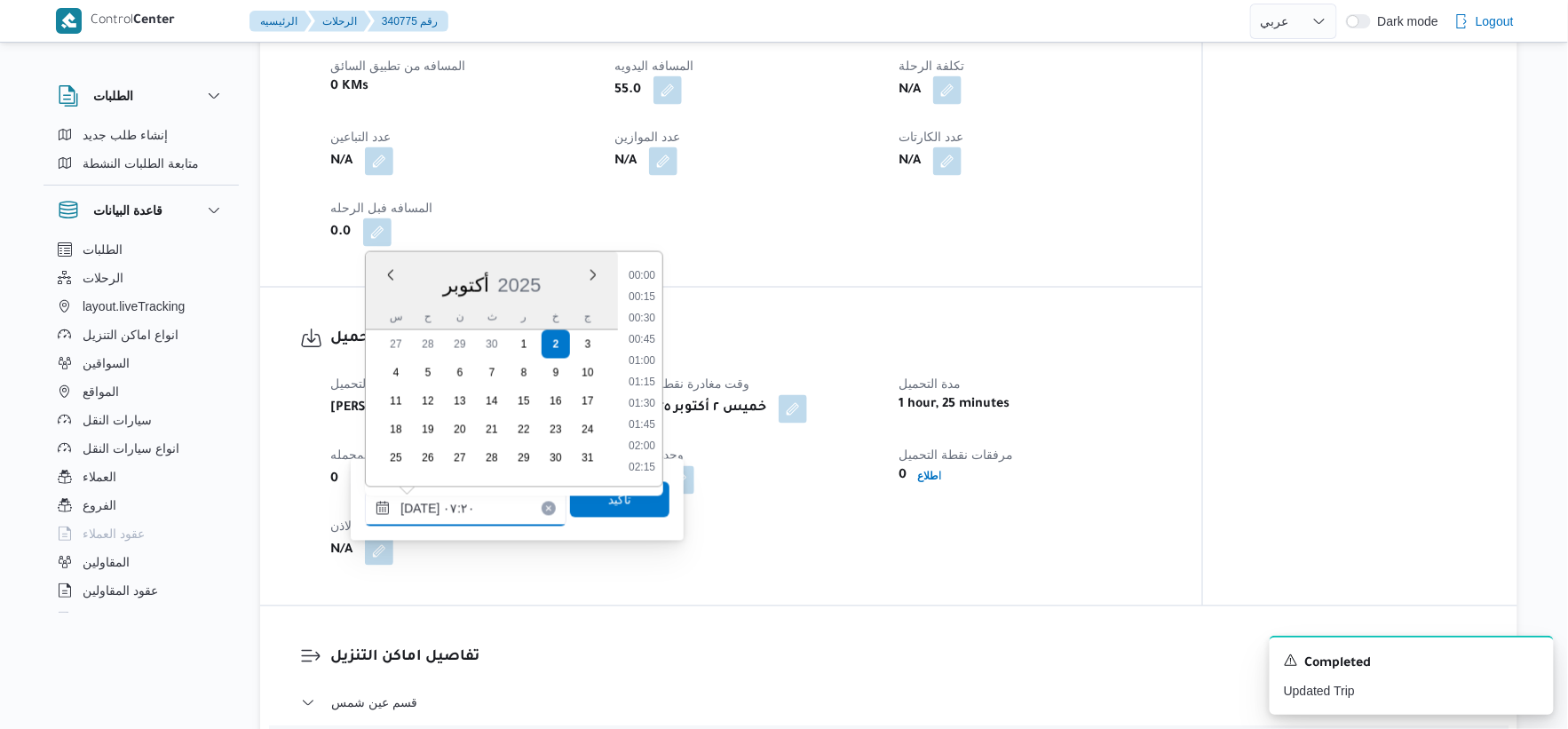
scroll to position [512, 0]
click at [643, 359] on li "07:00" at bounding box center [642, 360] width 41 height 18
type input "٠٢/١٠/٢٠٢٥ ٠٧:٠٠"
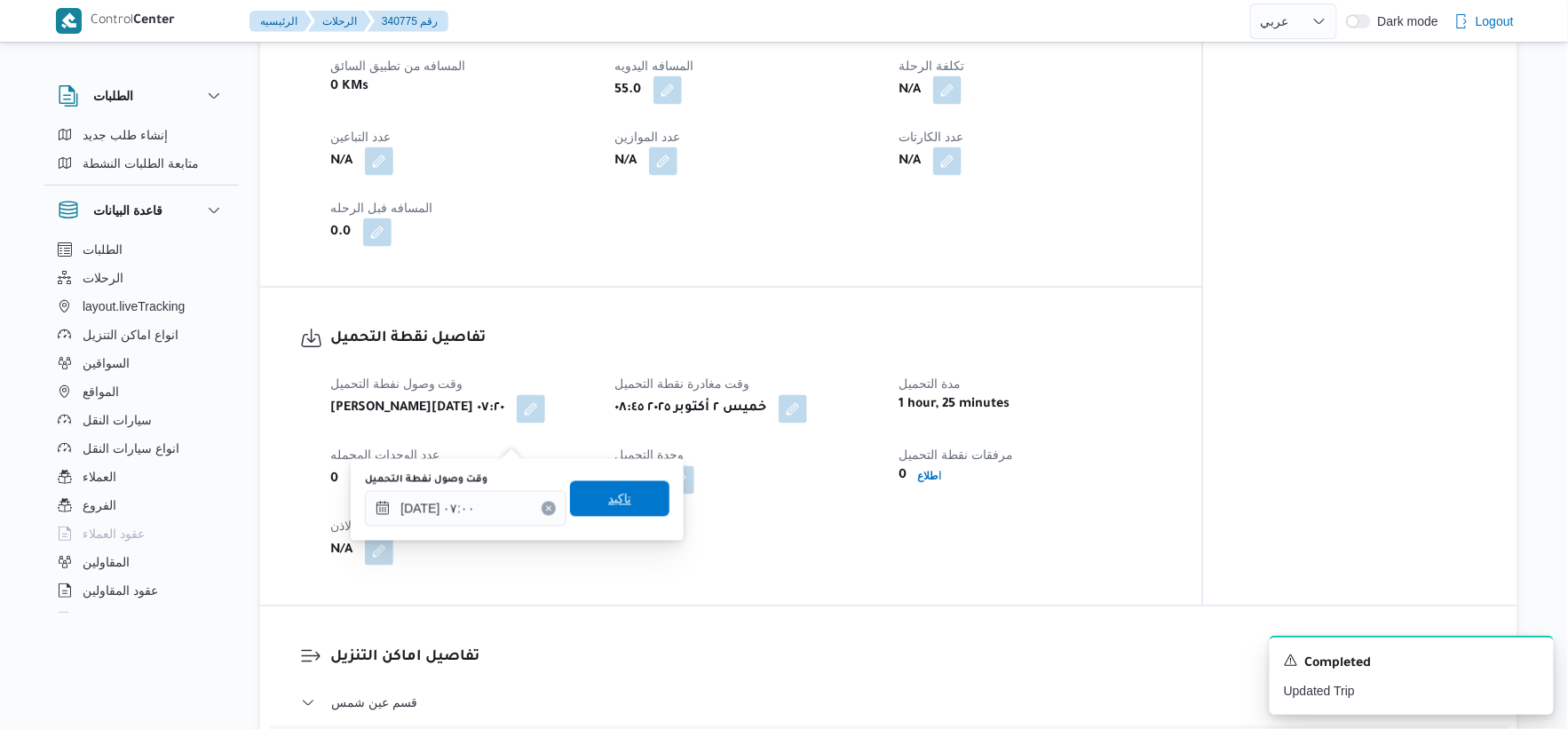
click at [619, 492] on span "تاكيد" at bounding box center [620, 499] width 23 height 21
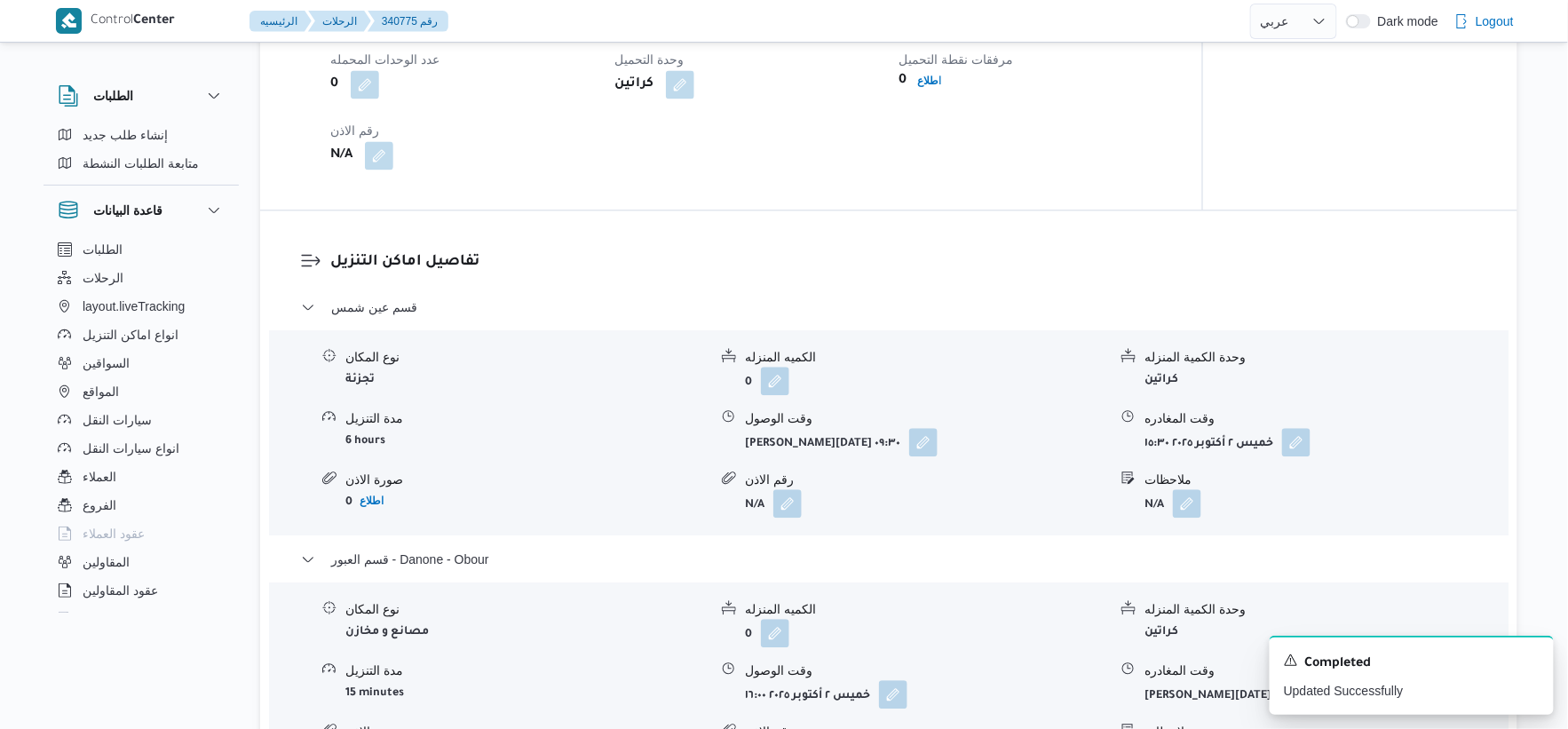
scroll to position [1282, 0]
click at [909, 457] on button "button" at bounding box center [923, 443] width 28 height 28
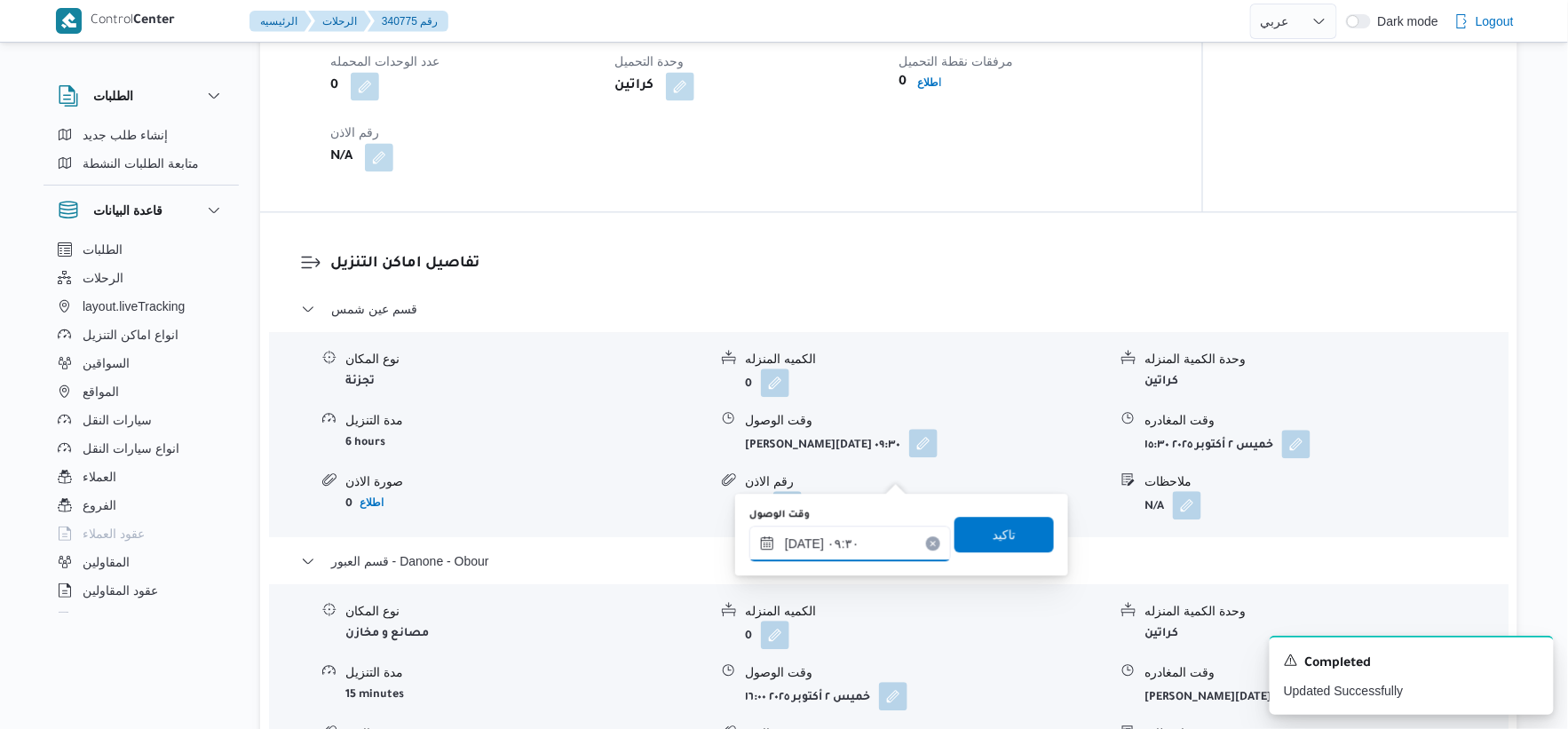
click at [857, 547] on input "٠٢/١٠/٢٠٢٥ ٠٩:٣٠" at bounding box center [850, 543] width 201 height 35
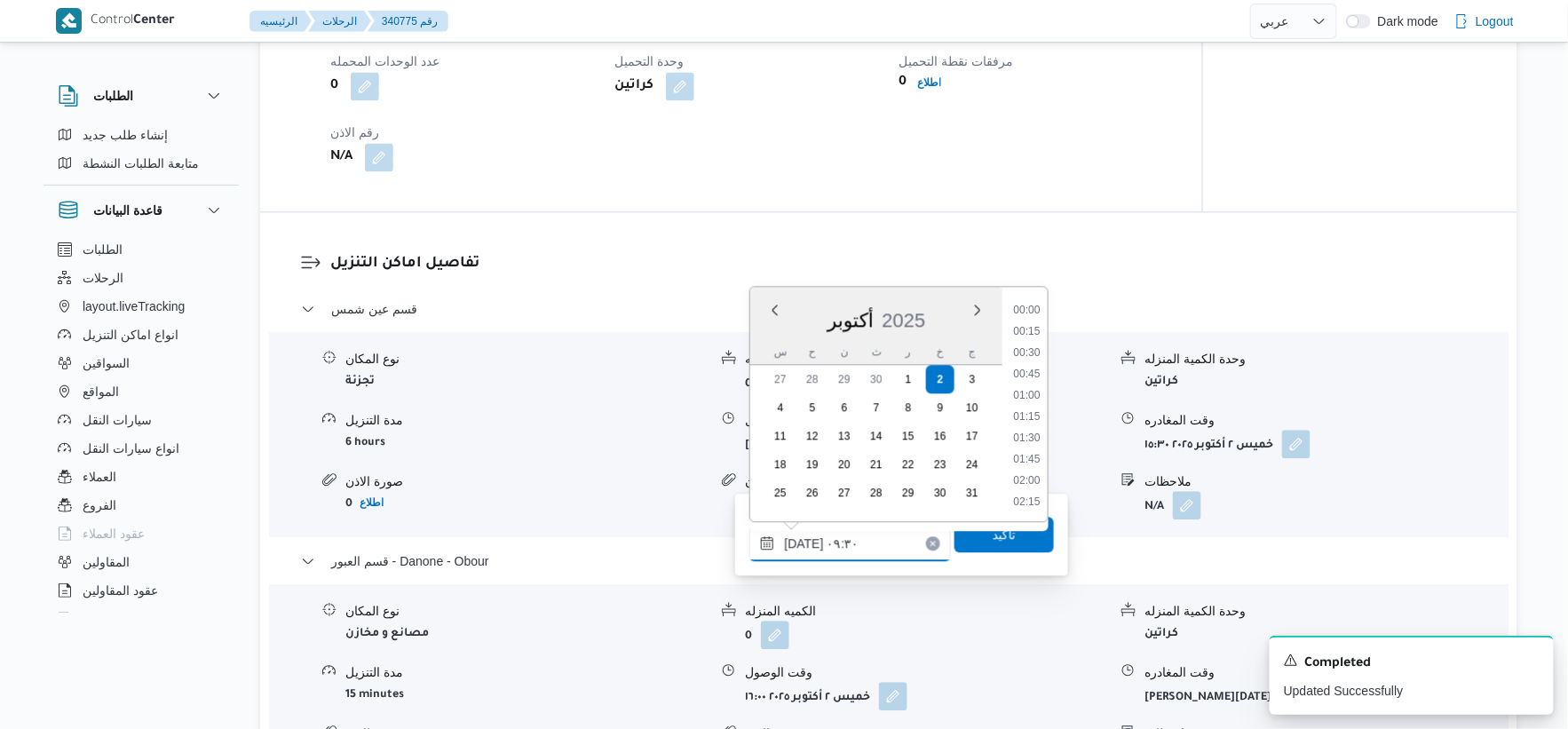
scroll to position [704, 0]
click at [1035, 393] on li "09:15" at bounding box center [1027, 395] width 41 height 18
type input "٠٢/١٠/٢٠٢٥ ٠٩:١٥"
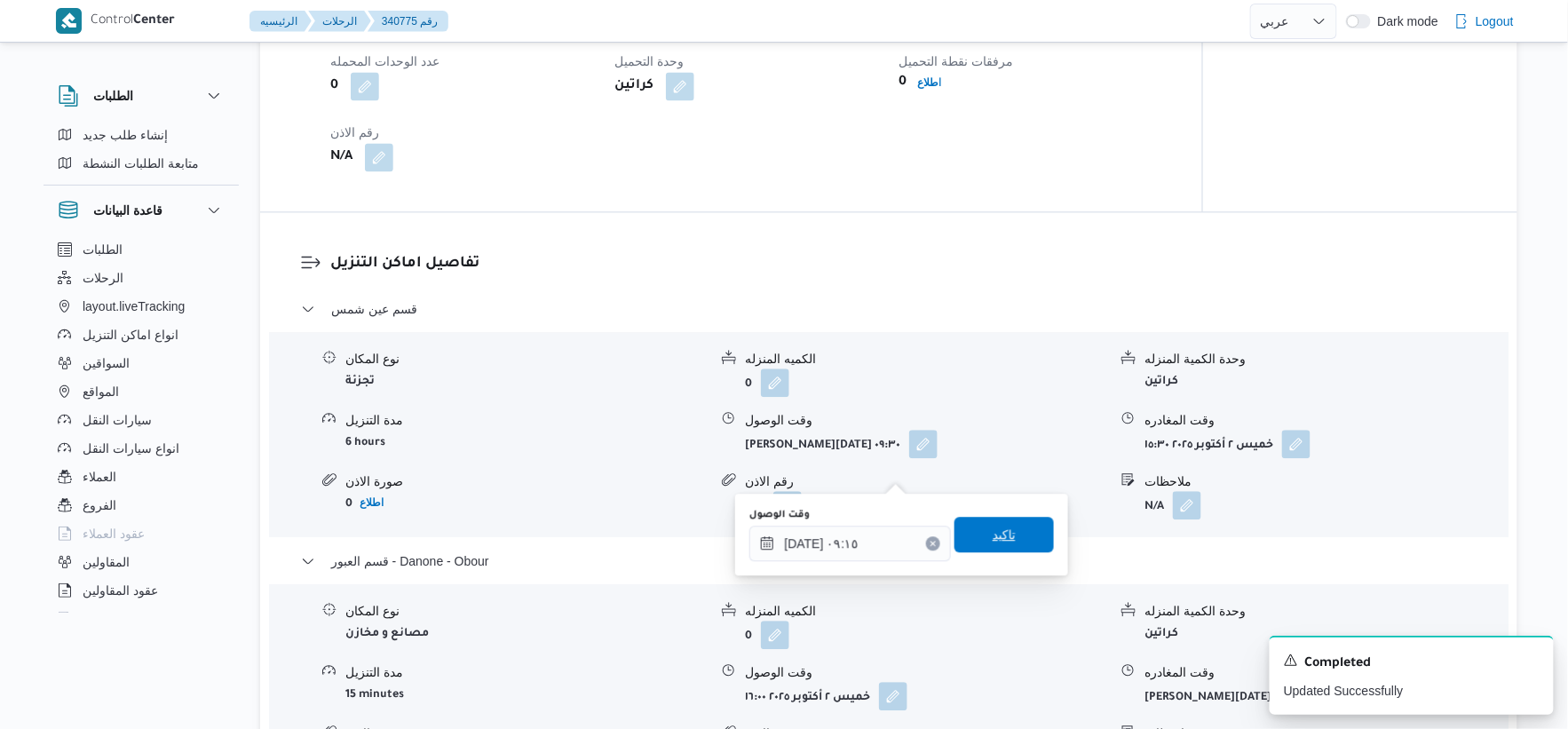
click at [1016, 537] on span "تاكيد" at bounding box center [1004, 534] width 99 height 35
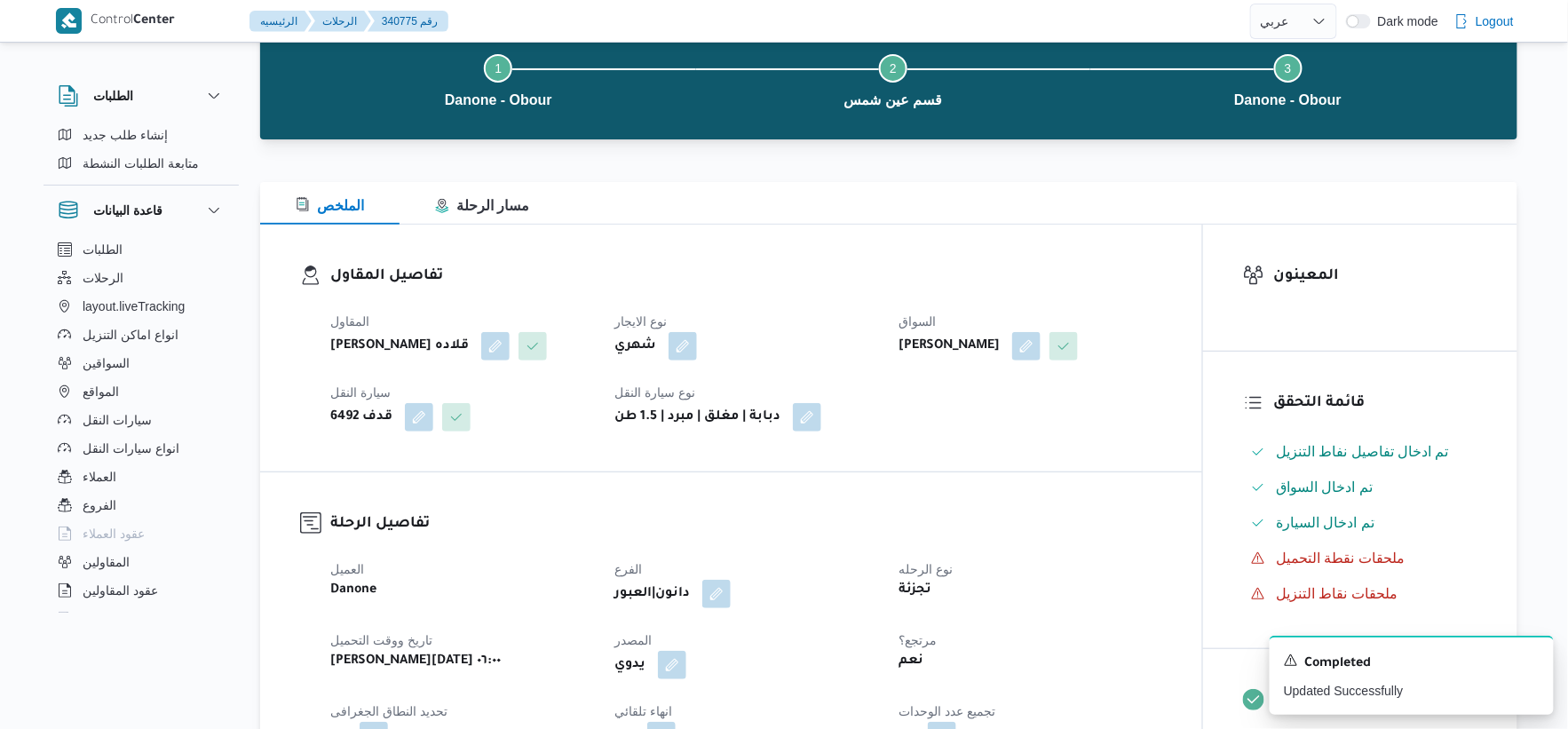
scroll to position [0, 0]
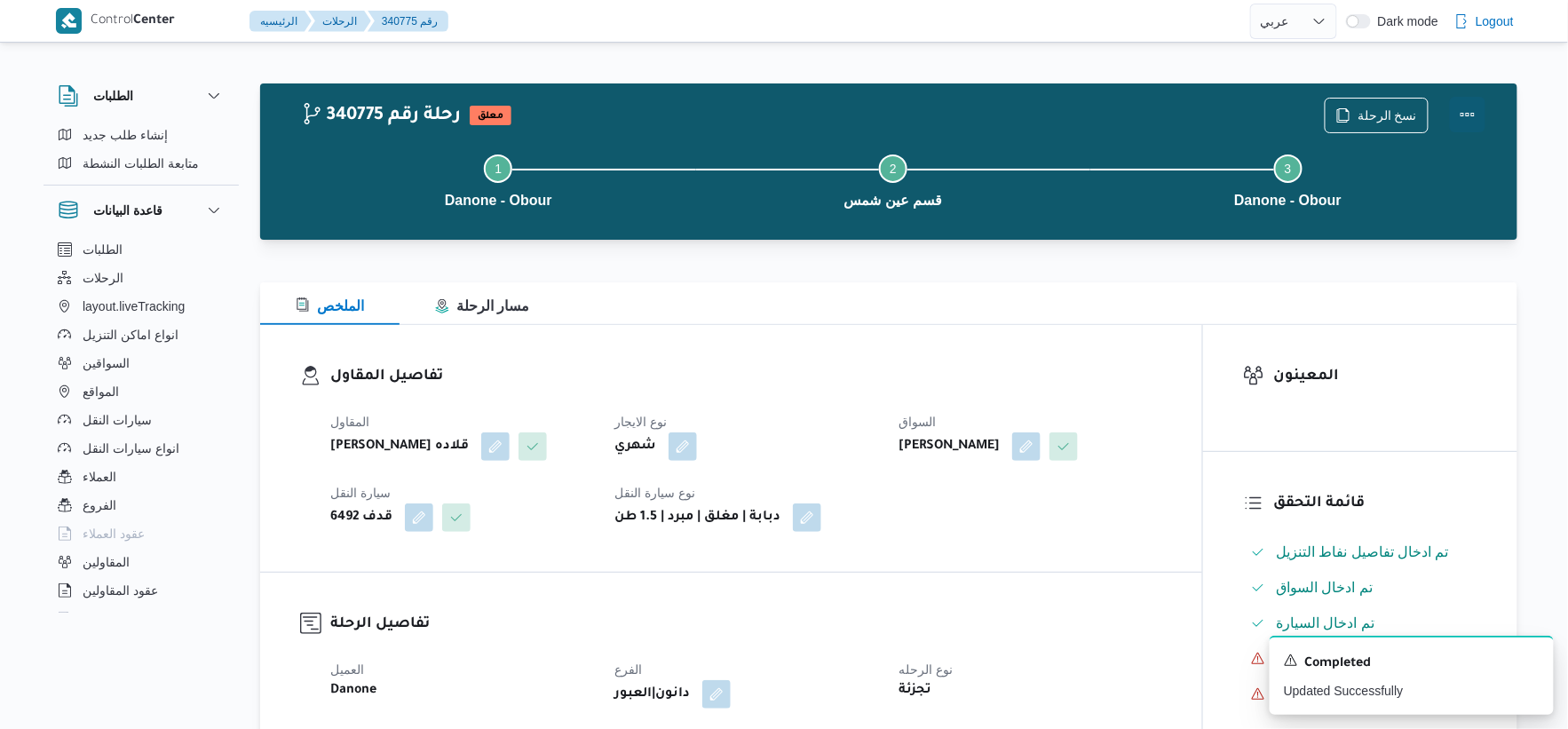
click at [1465, 104] on button "Actions" at bounding box center [1468, 114] width 35 height 35
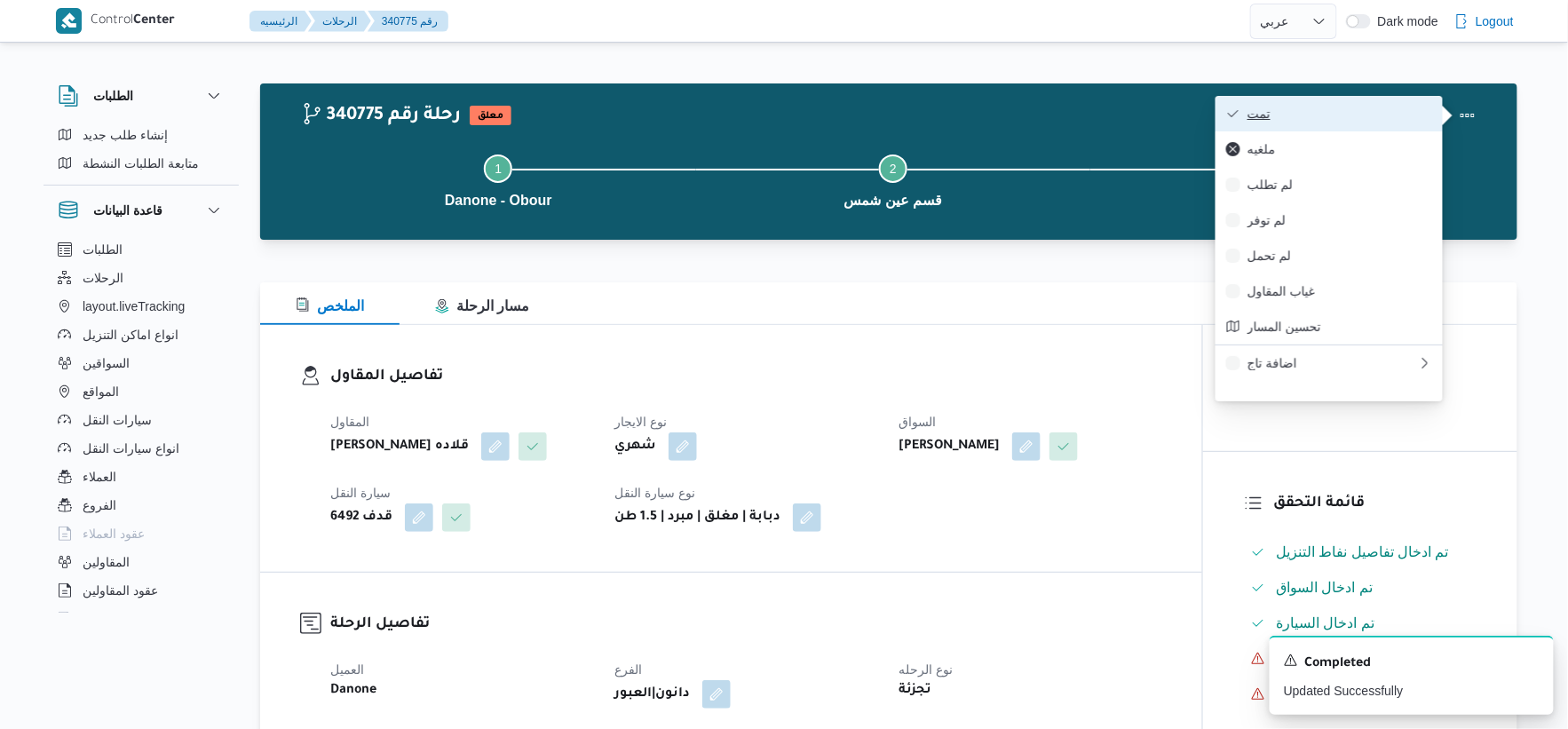
click at [1362, 113] on span "تمت" at bounding box center [1340, 113] width 185 height 15
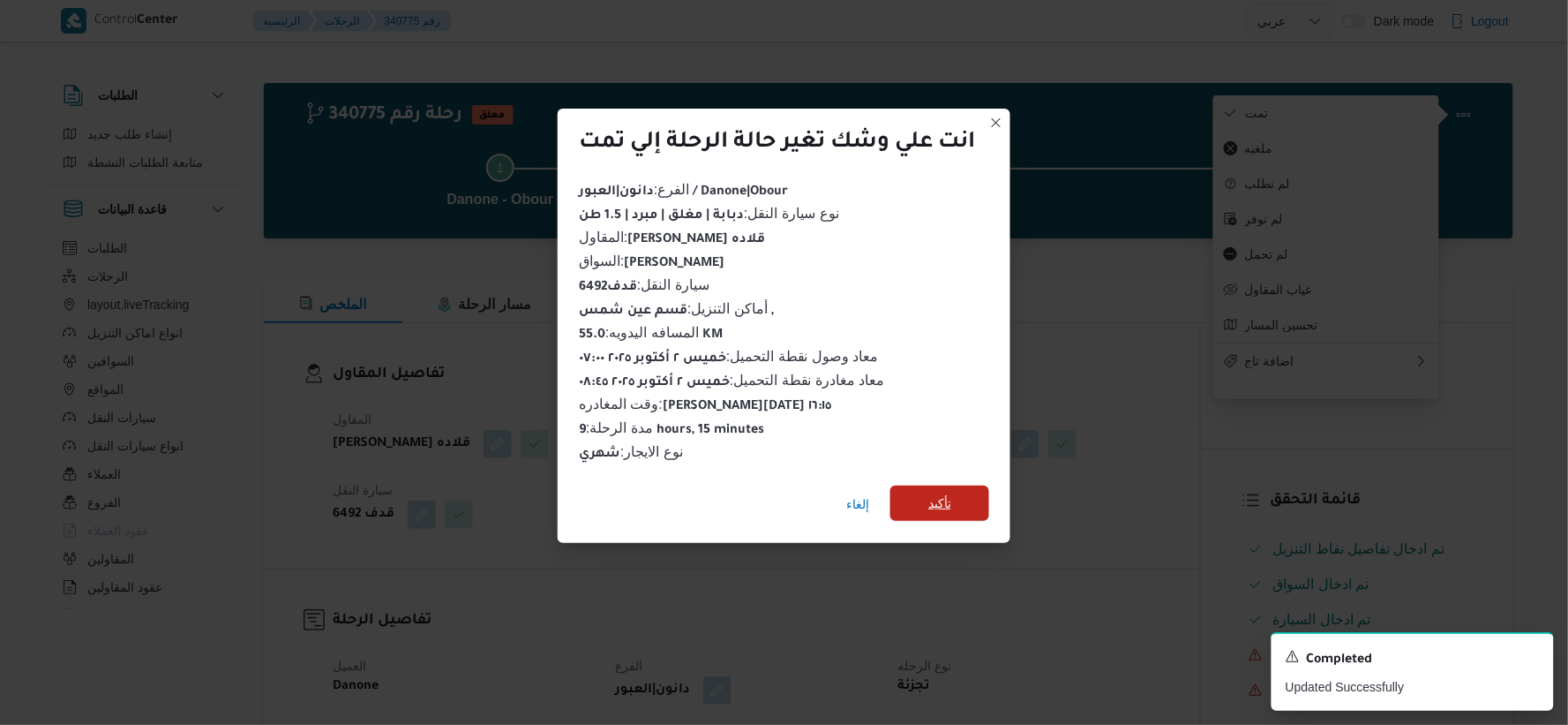
click at [932, 498] on span "تأكيد" at bounding box center [940, 503] width 23 height 21
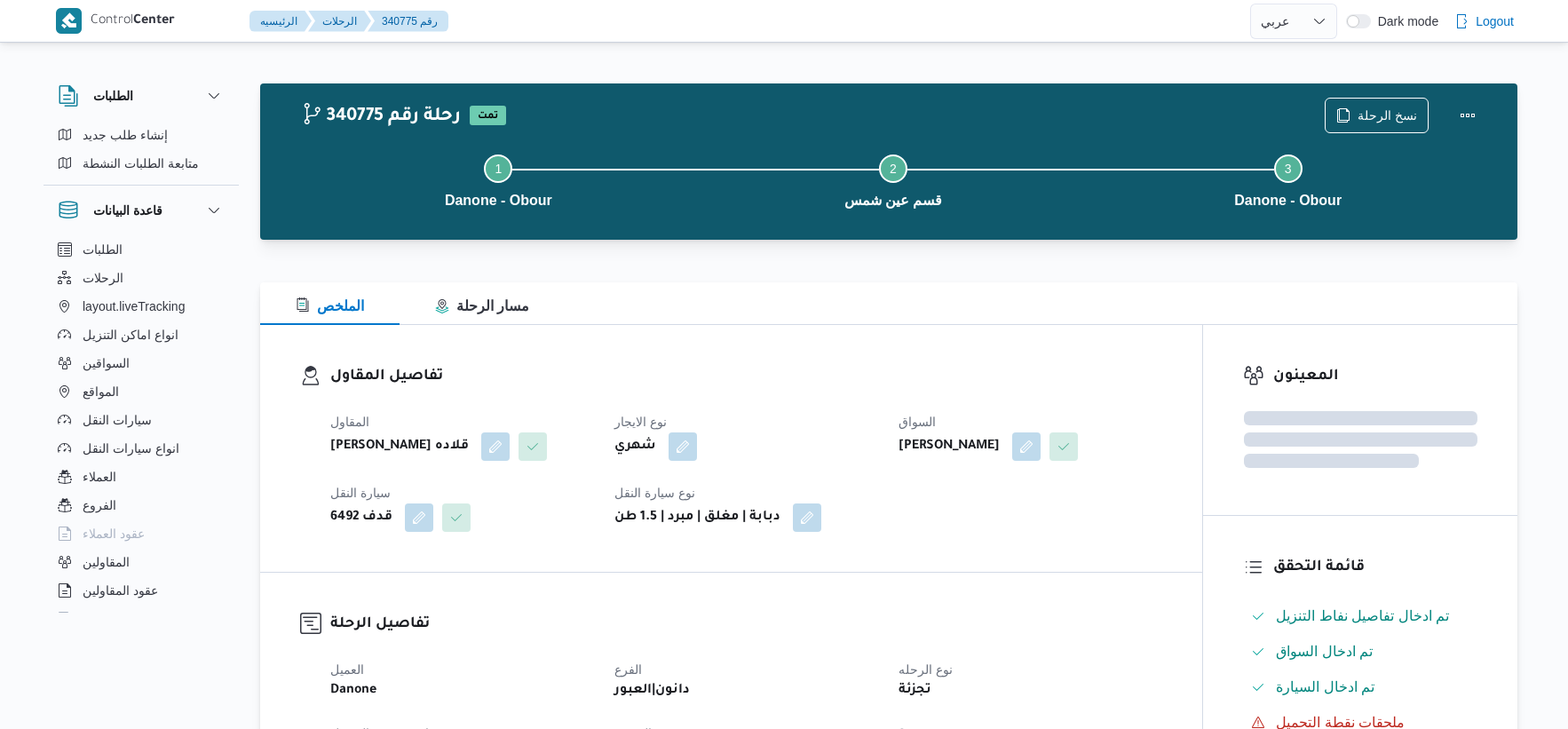
select select "ar"
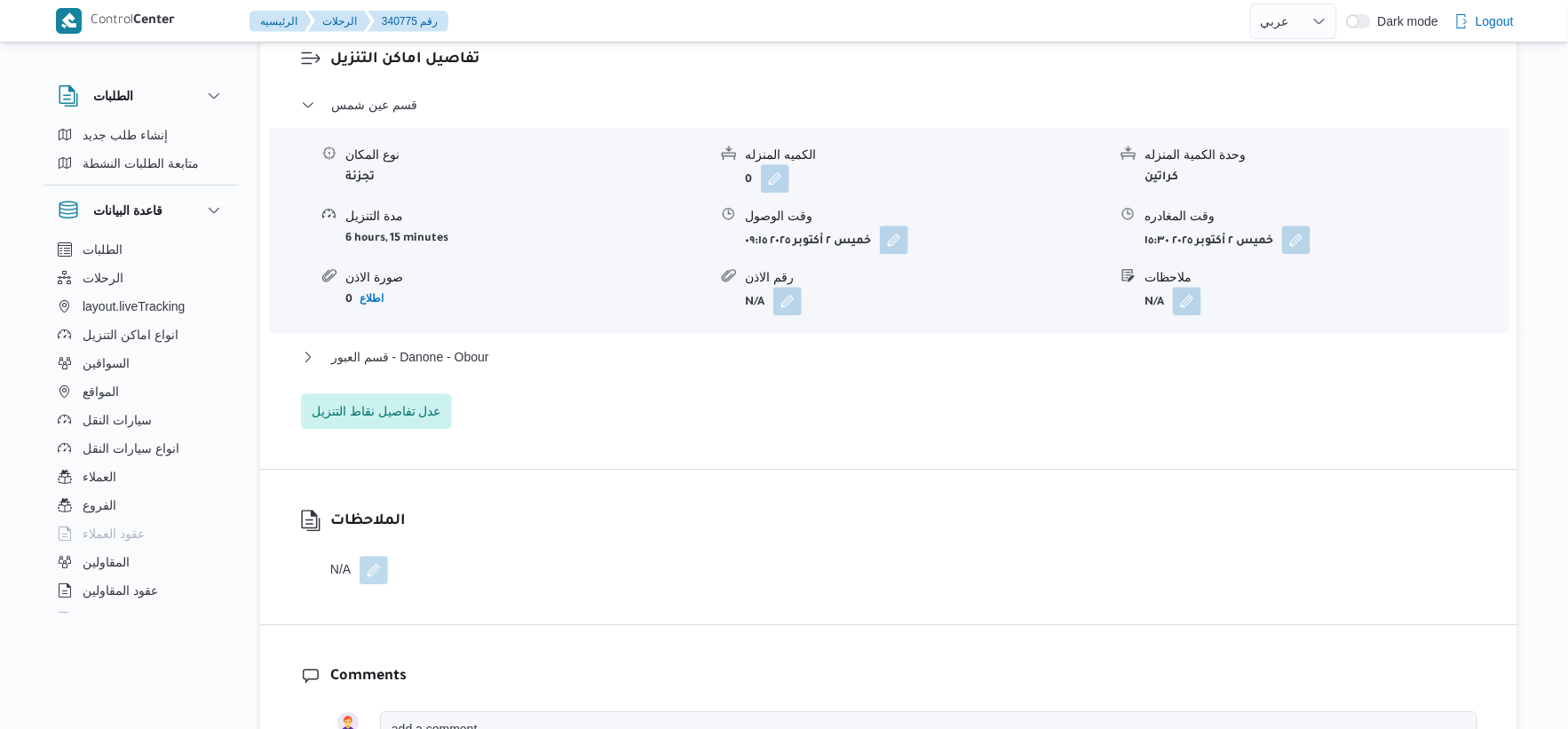
scroll to position [1578, 0]
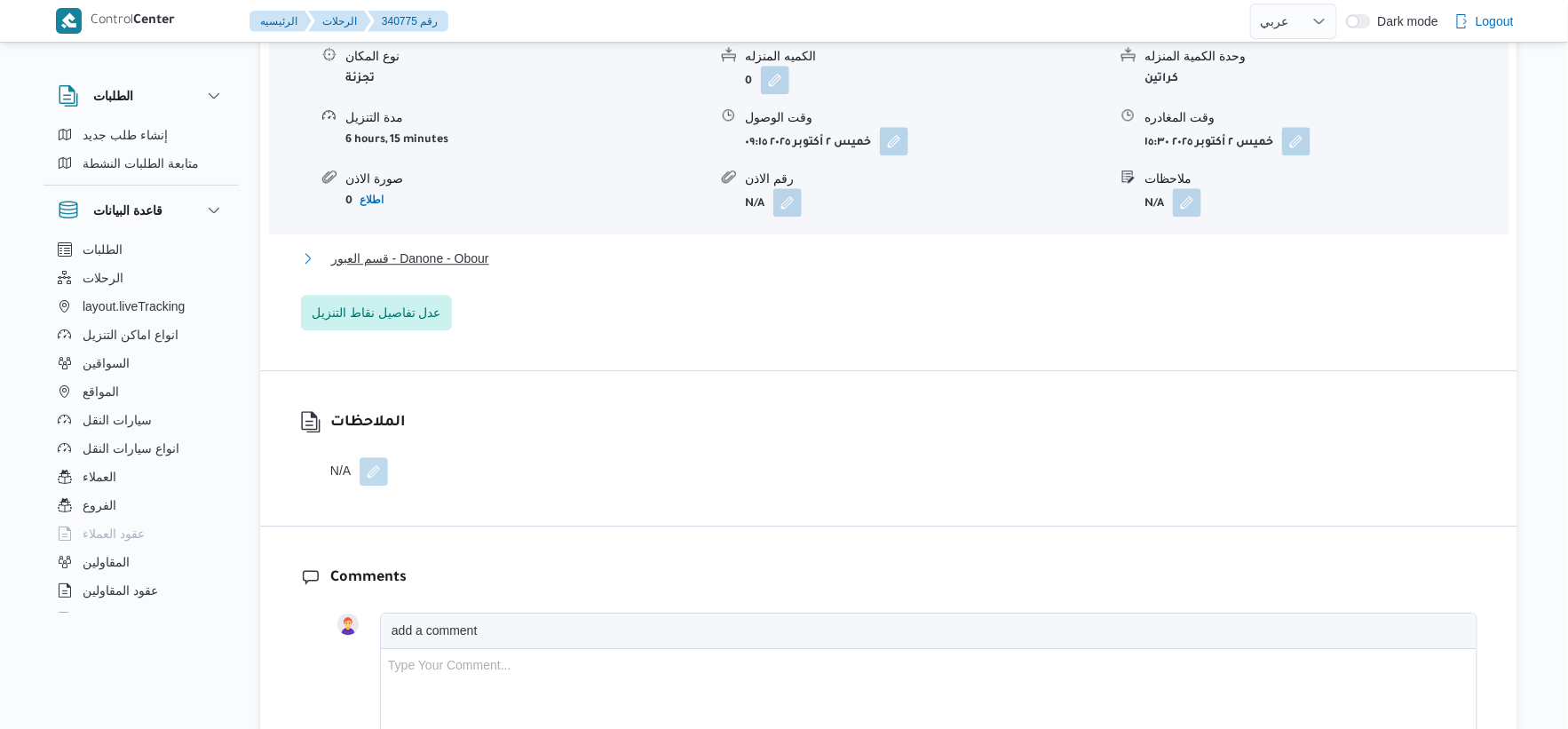
click at [455, 269] on span "قسم العبور - Danone - Obour" at bounding box center [410, 259] width 158 height 21
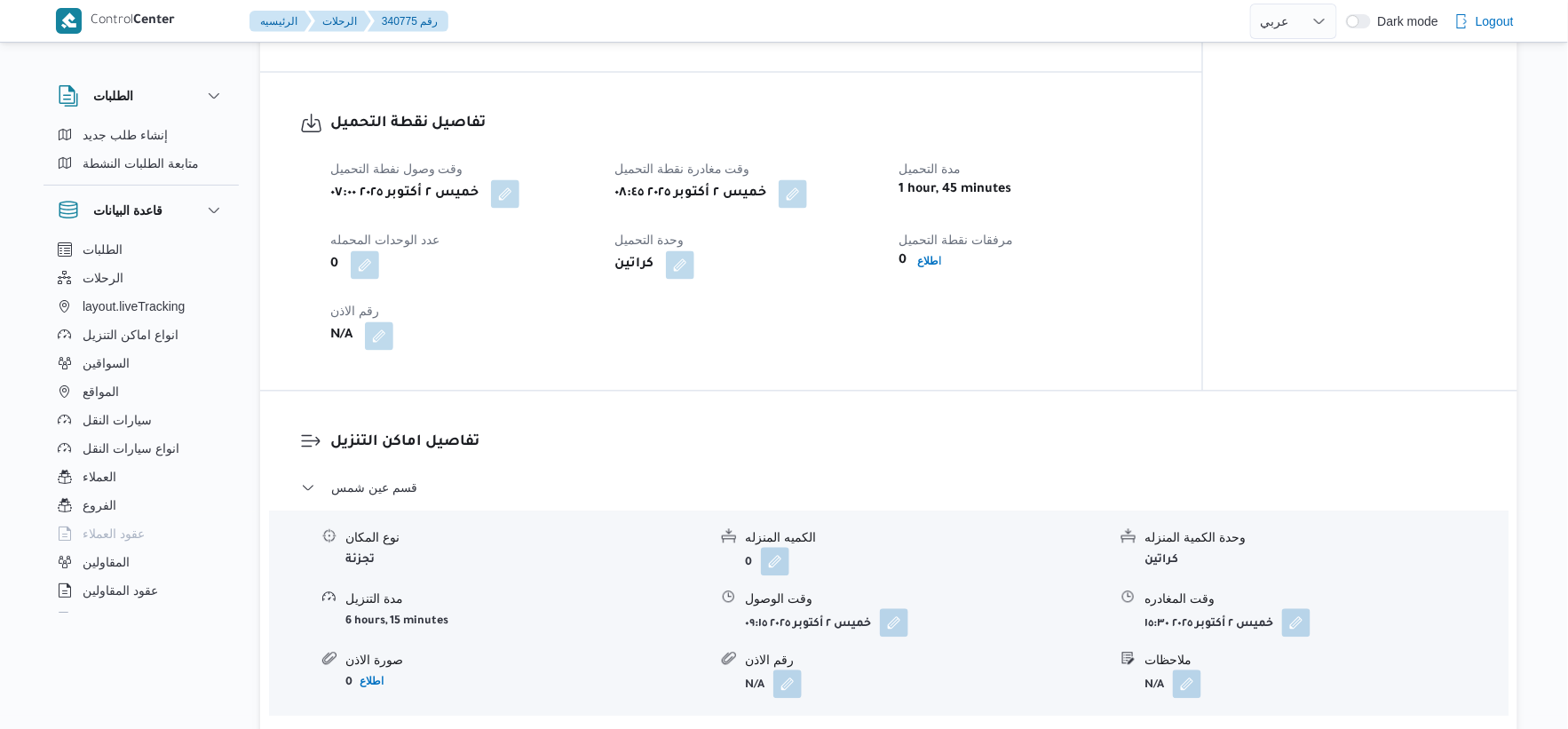
scroll to position [1085, 0]
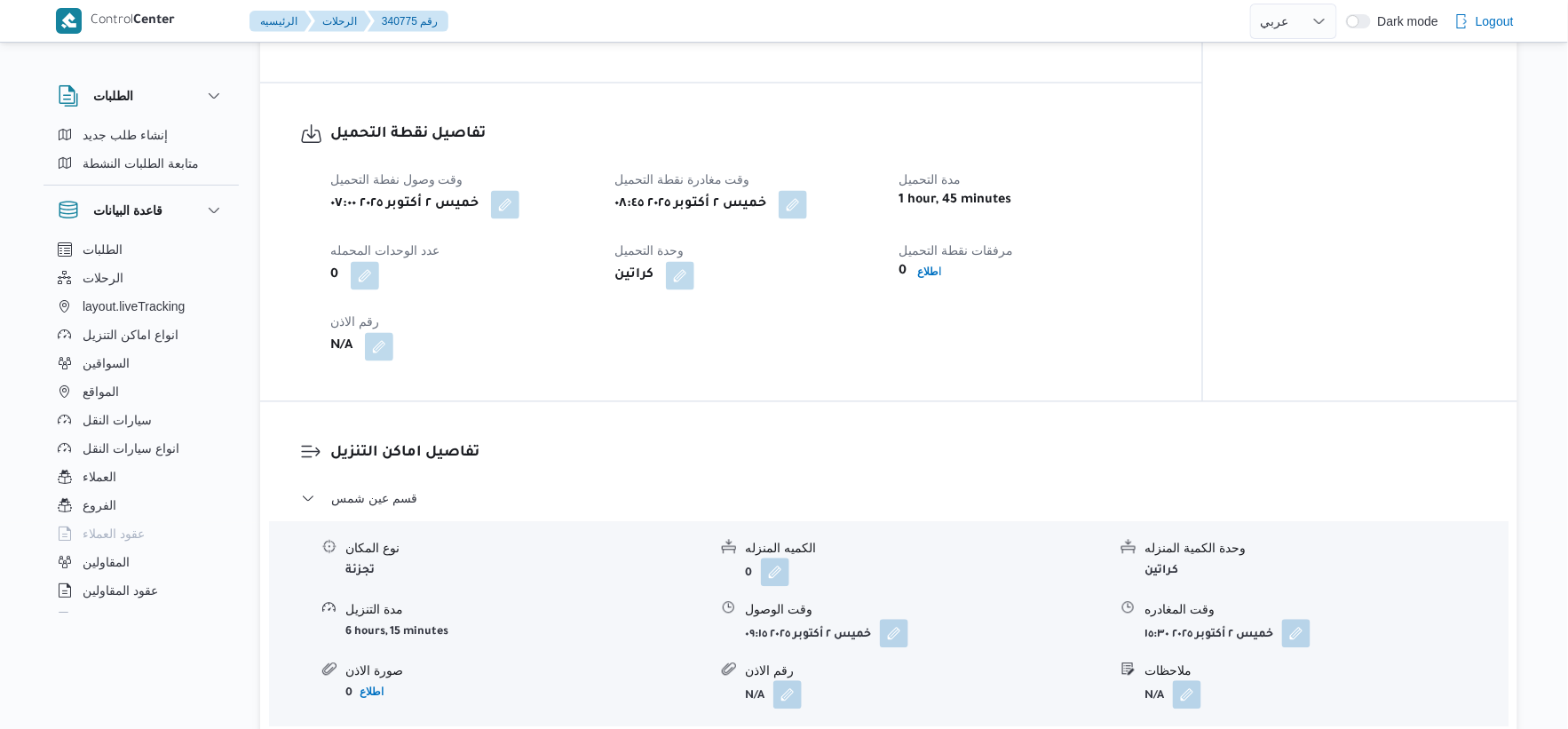
select select "ar"
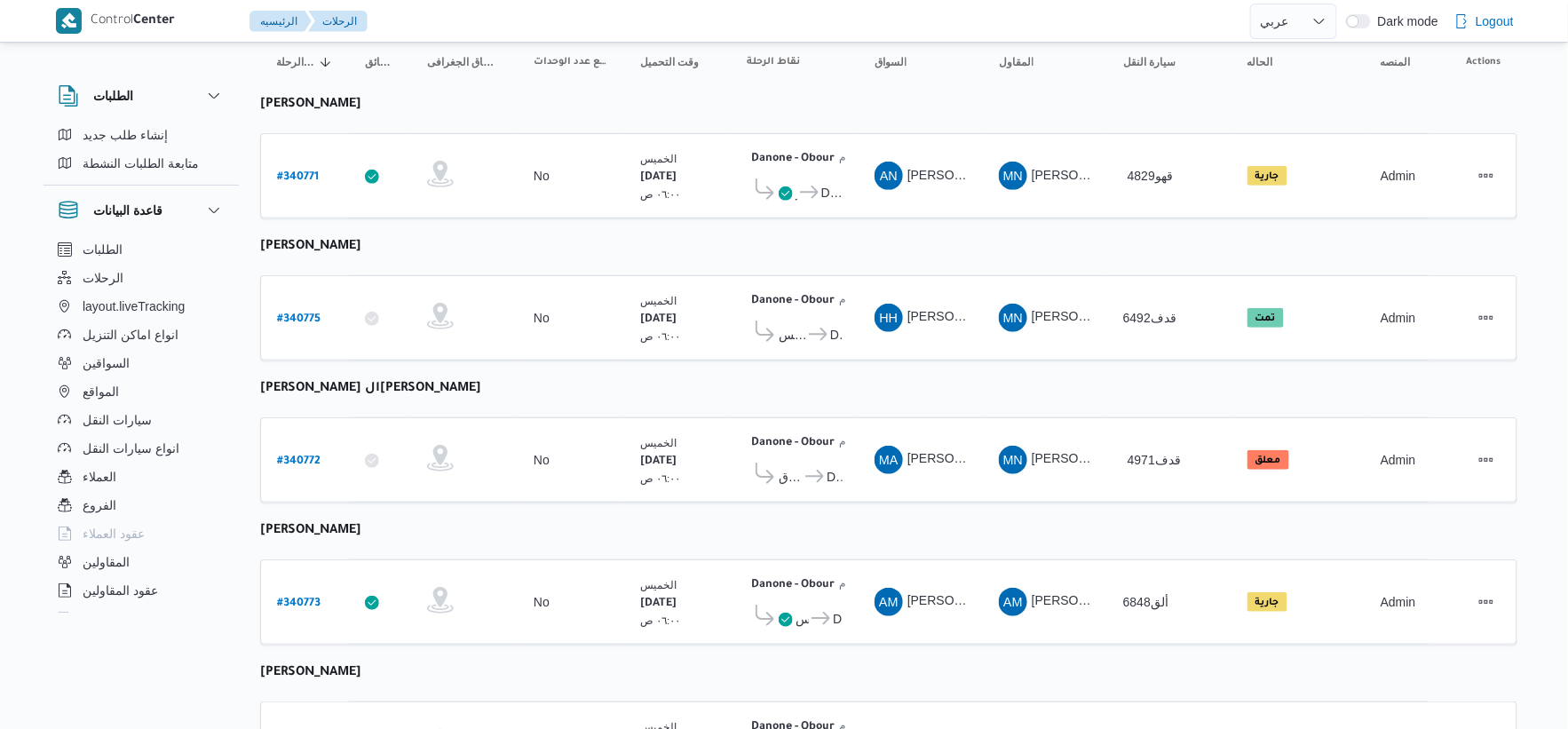
scroll to position [581, 0]
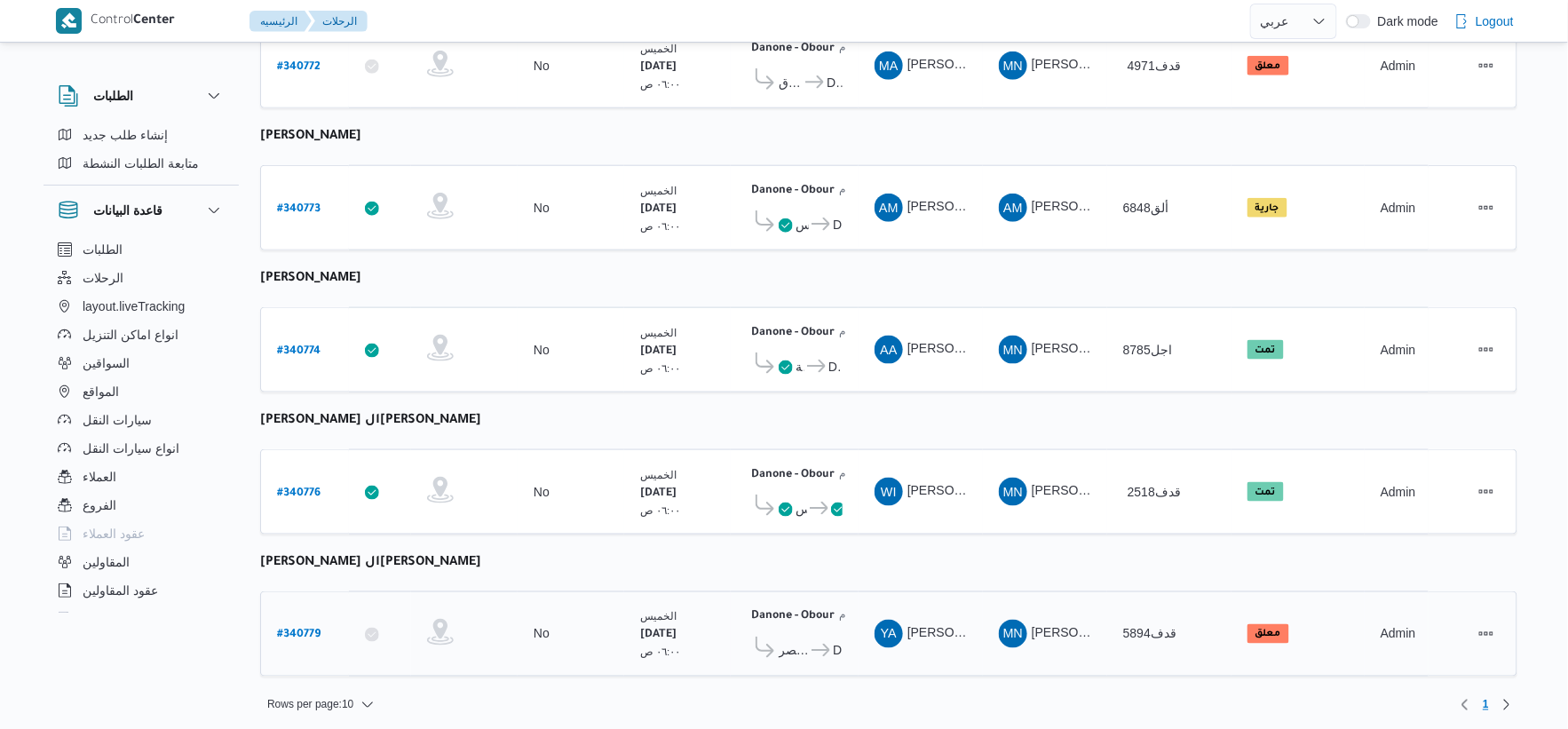
click at [295, 630] on b "# 340779" at bounding box center [299, 636] width 44 height 13
select select "ar"
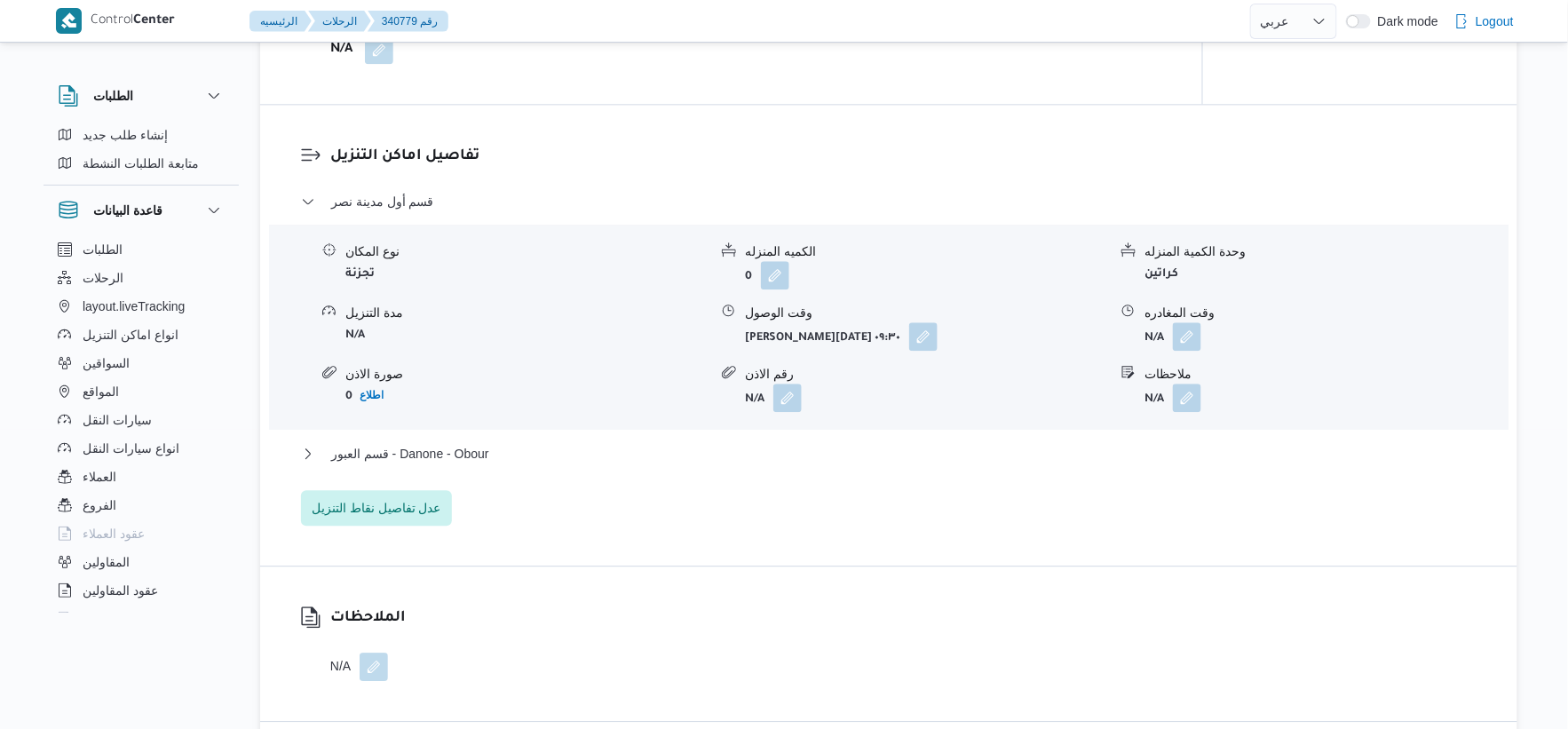
scroll to position [1479, 0]
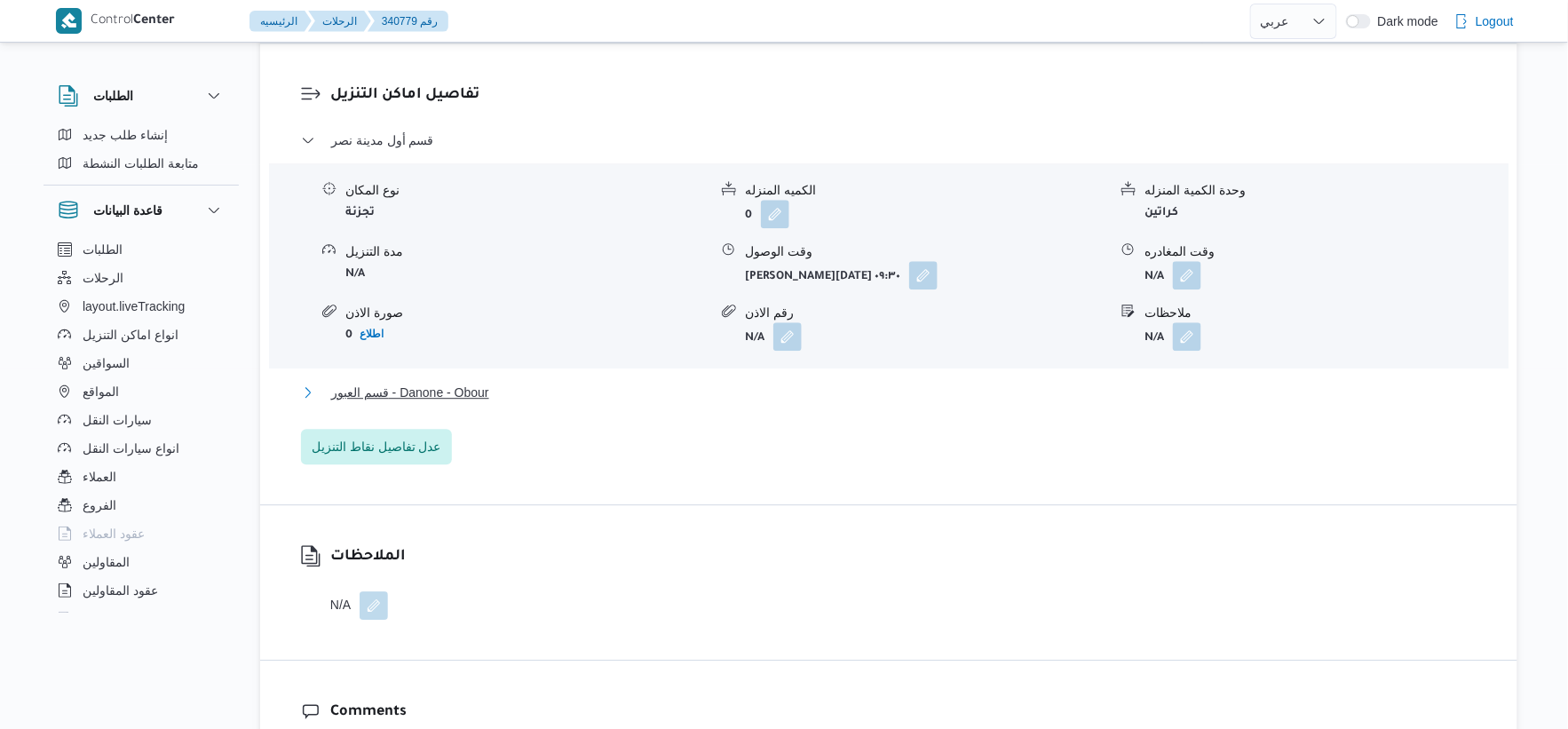
click at [498, 396] on button "قسم العبور - Danone - Obour" at bounding box center [889, 392] width 1177 height 21
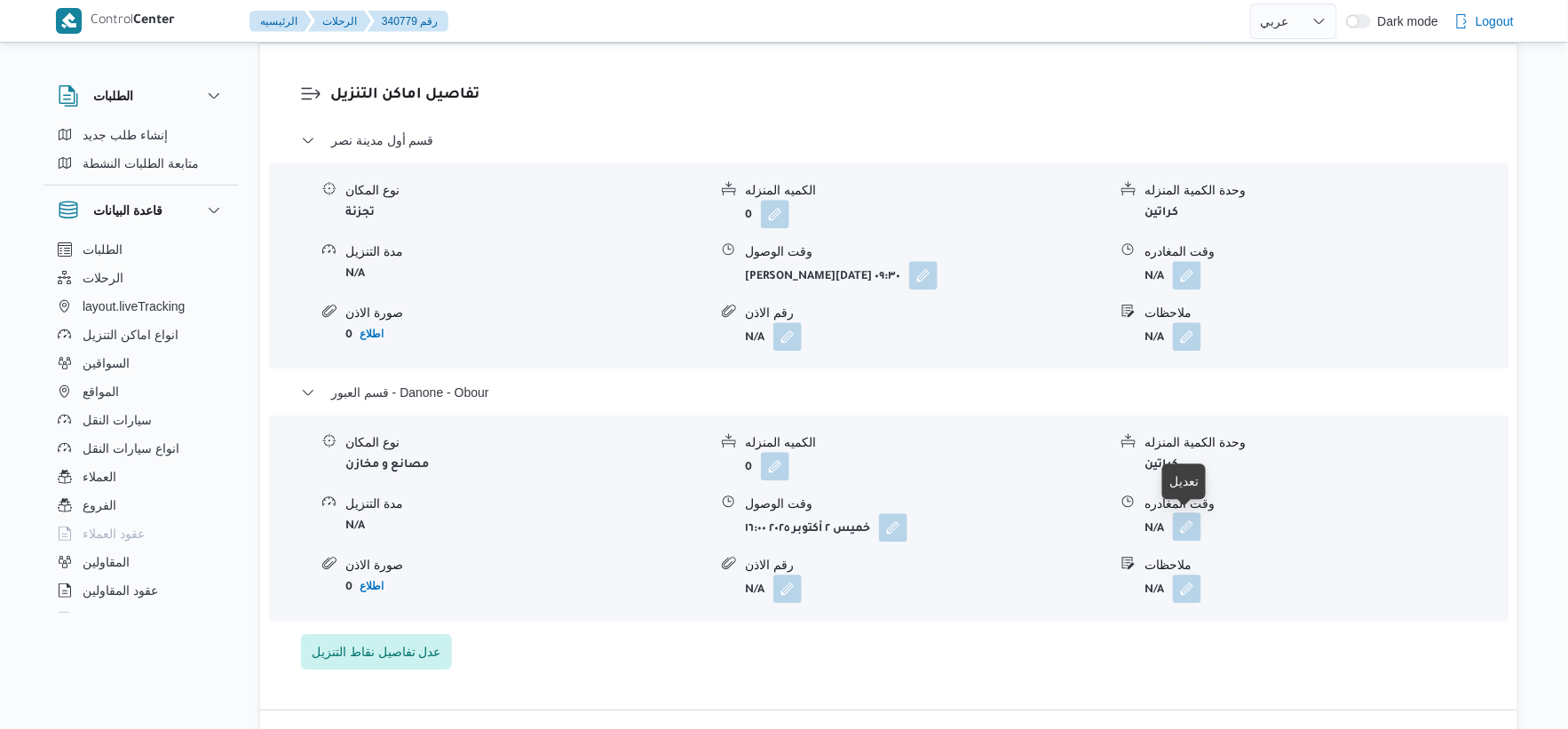
click at [1195, 531] on button "button" at bounding box center [1186, 526] width 28 height 28
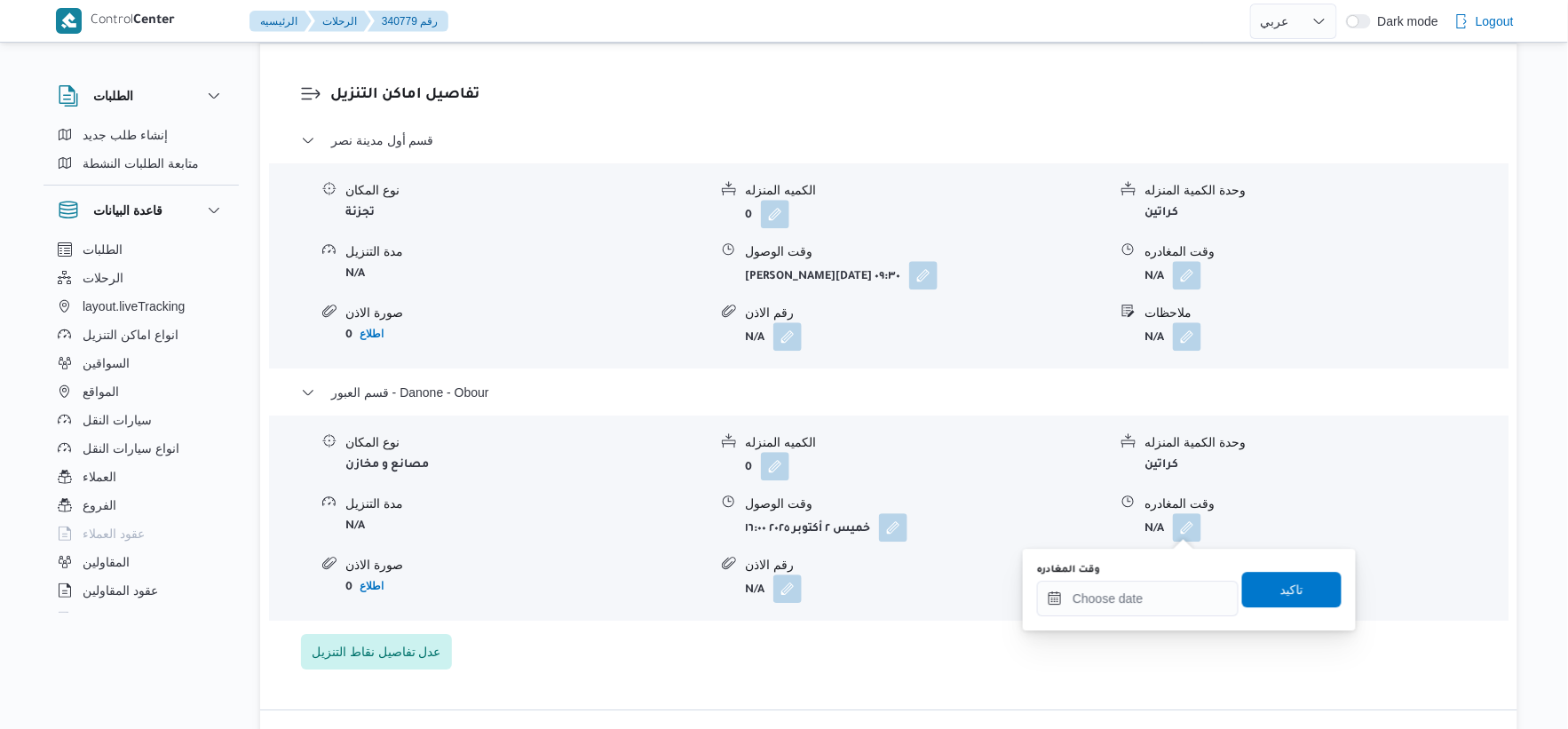
click at [1172, 620] on div "You are in a dialog. To close this dialog, hit escape. وقت المغادره تاكيد" at bounding box center [1189, 590] width 333 height 82
click at [1173, 609] on input "وقت المغادره" at bounding box center [1138, 599] width 201 height 35
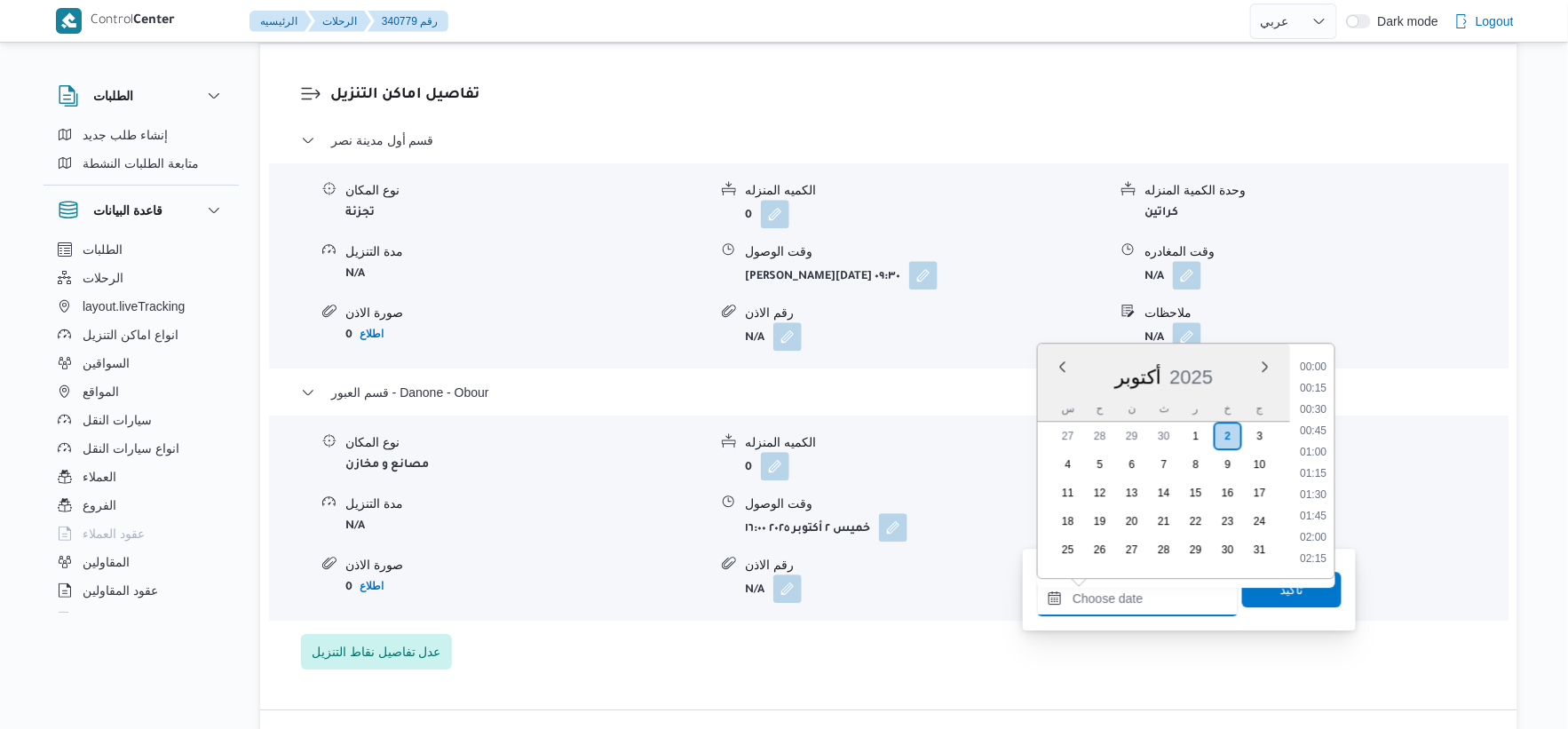
scroll to position [1364, 0]
click at [1326, 409] on li "16:30" at bounding box center [1314, 410] width 41 height 18
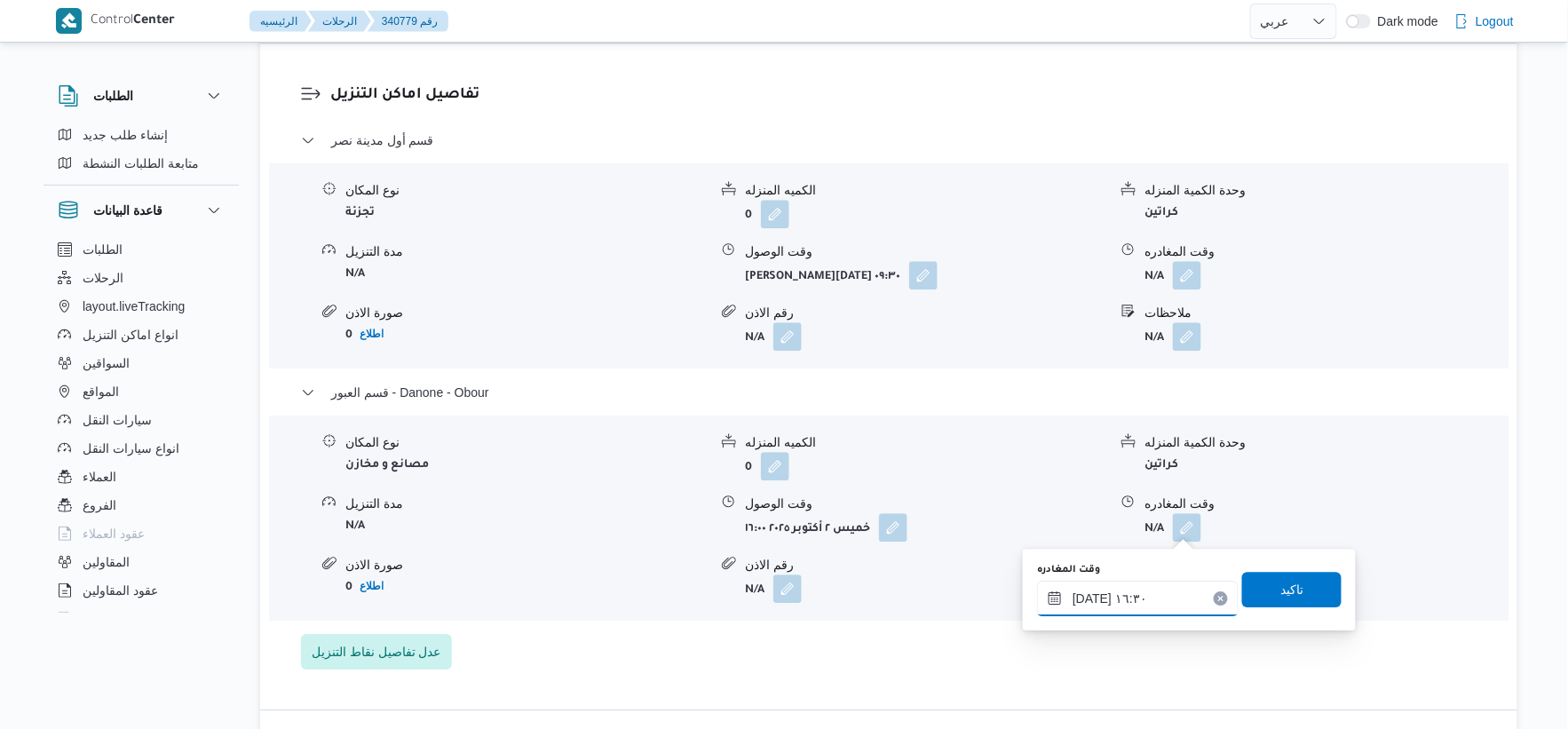
click at [1086, 598] on input "[DATE] ١٦:٣٠" at bounding box center [1138, 599] width 201 height 35
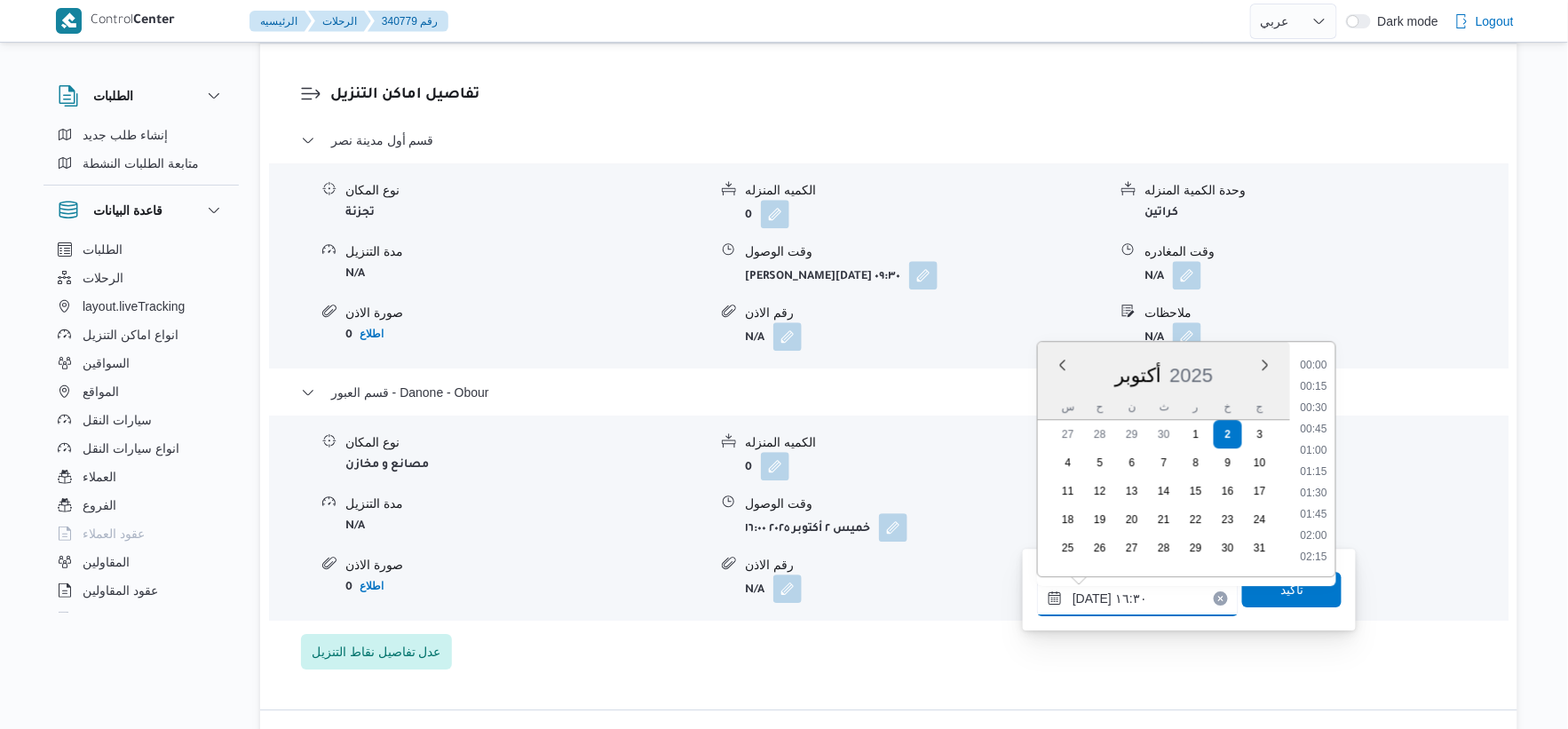
click at [1086, 598] on input "[DATE] ١٦:٣٠" at bounding box center [1138, 599] width 201 height 35
type input "[DATE] ١٦:٥٥"
click at [1281, 583] on span "تاكيد" at bounding box center [1293, 589] width 23 height 21
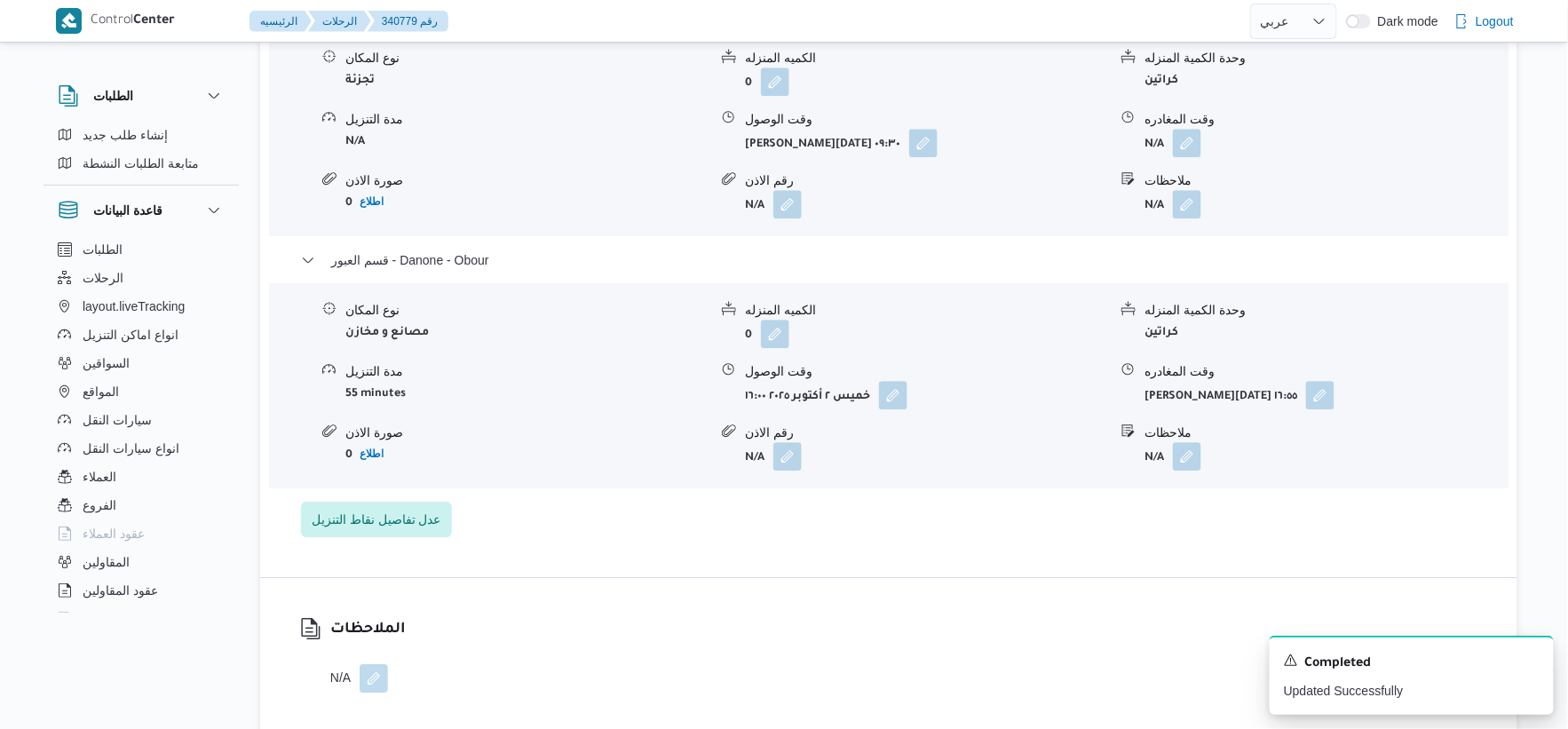
scroll to position [1578, 0]
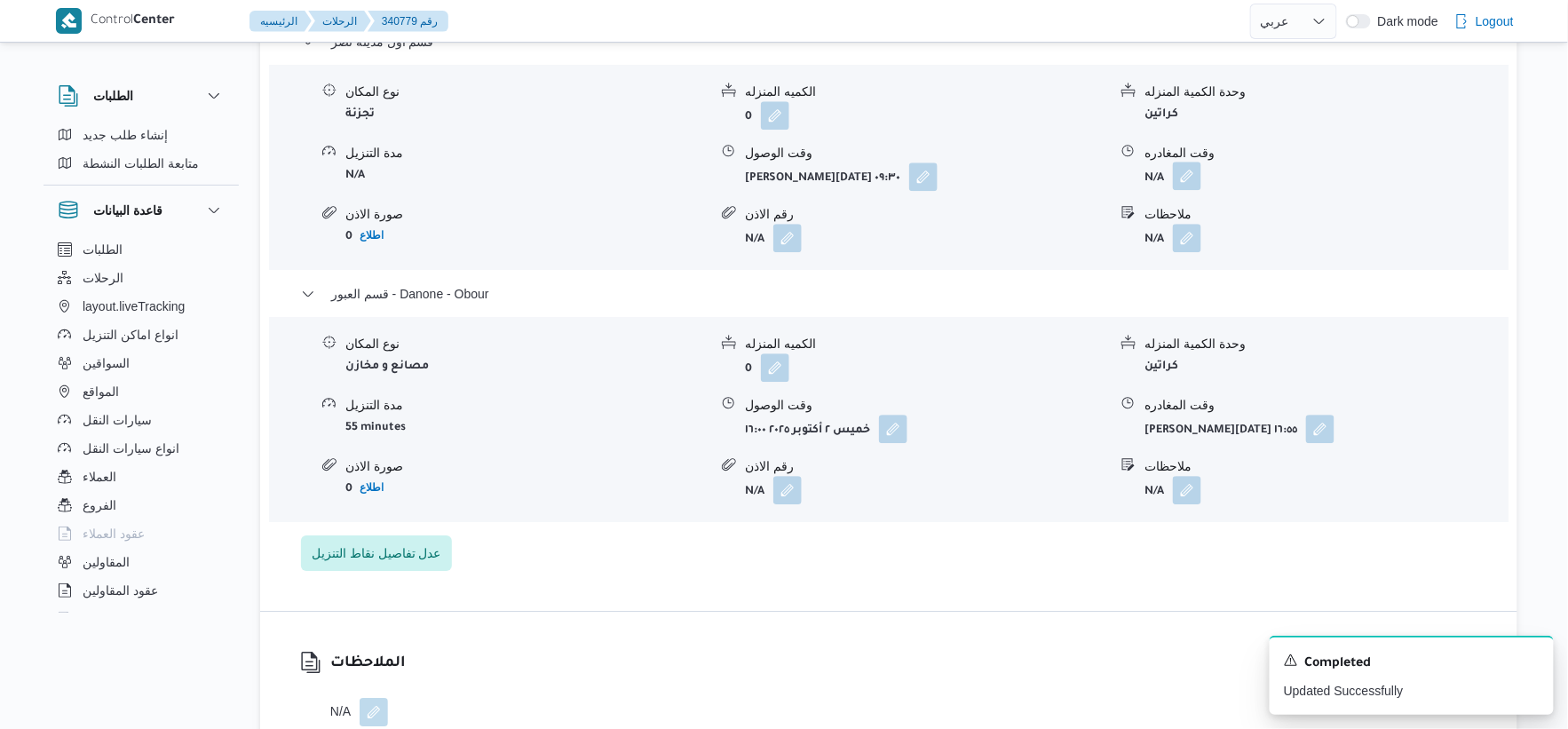
click at [1181, 180] on button "button" at bounding box center [1186, 175] width 28 height 28
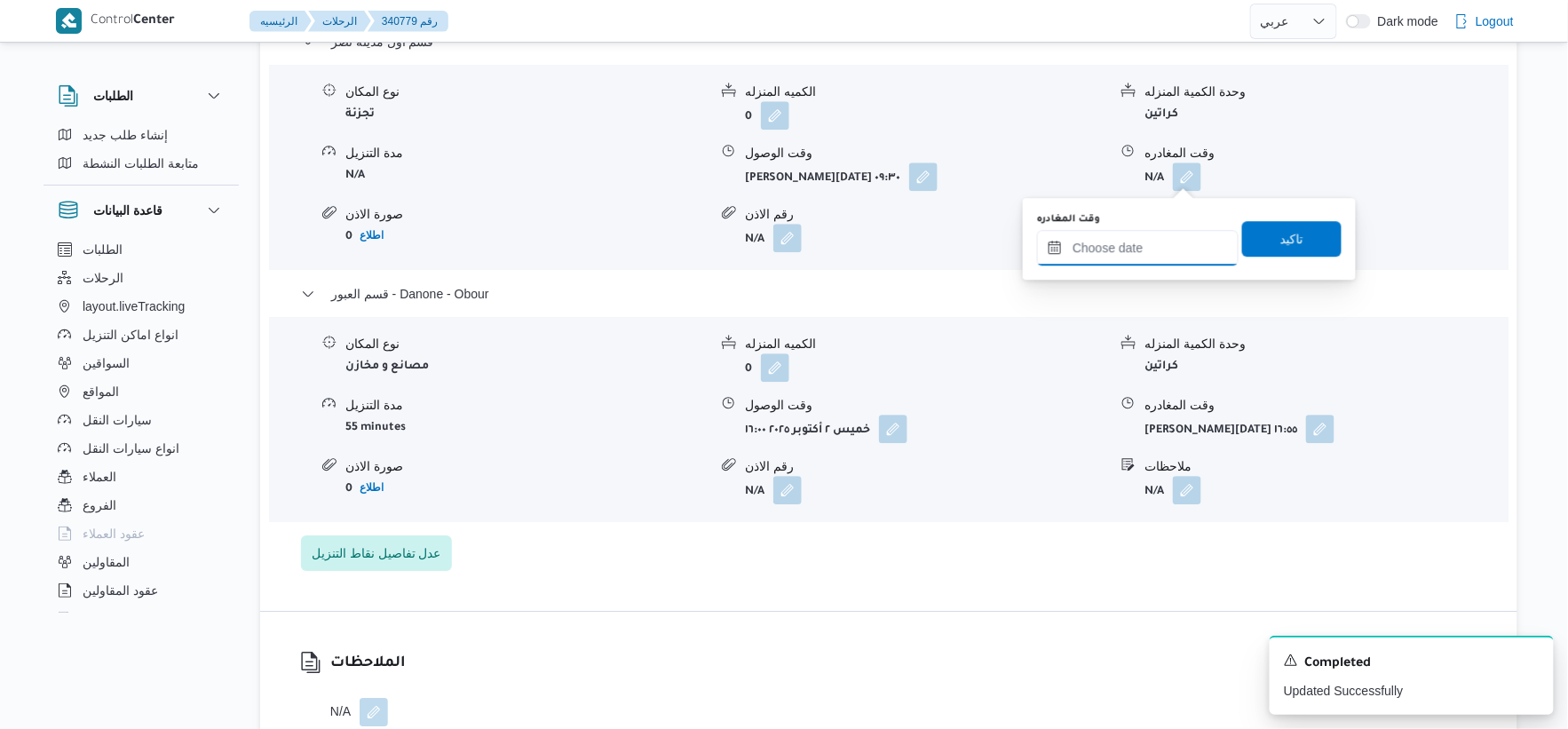
click at [1158, 252] on input "وقت المغادره" at bounding box center [1138, 247] width 201 height 35
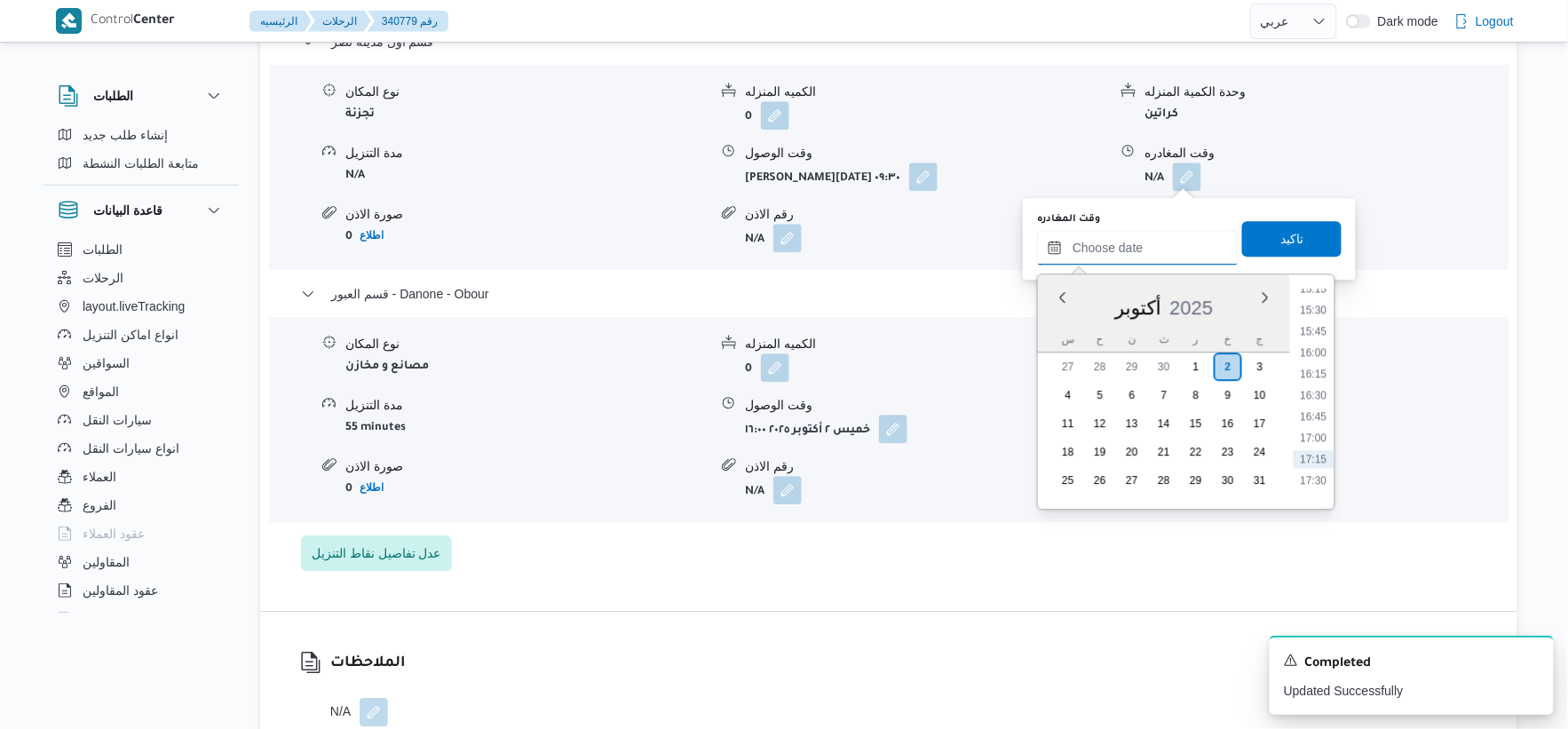
scroll to position [1264, 0]
click at [1314, 351] on li "15:30" at bounding box center [1314, 354] width 41 height 18
type input "[DATE] ١٥:٣٠"
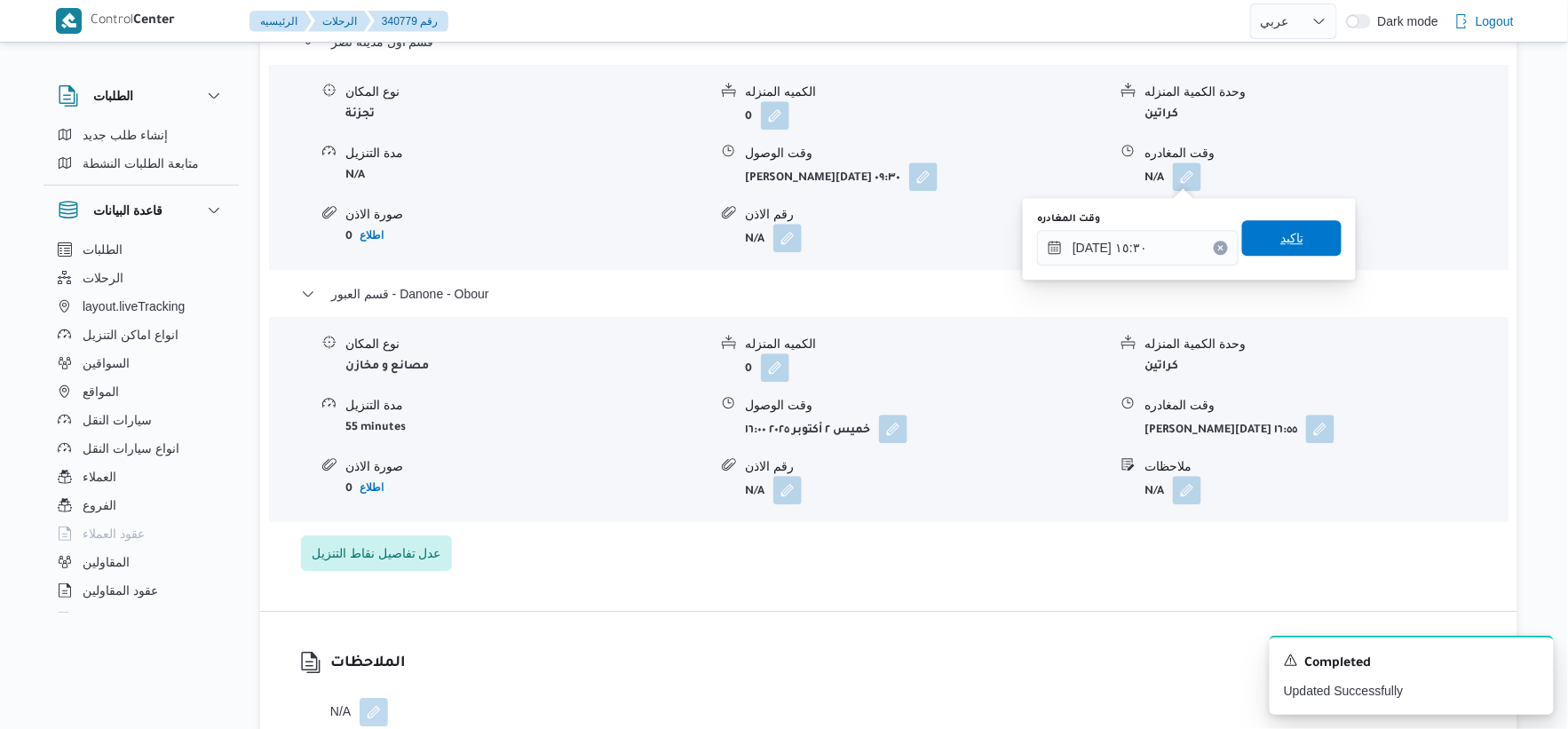
click at [1300, 243] on span "تاكيد" at bounding box center [1292, 237] width 99 height 35
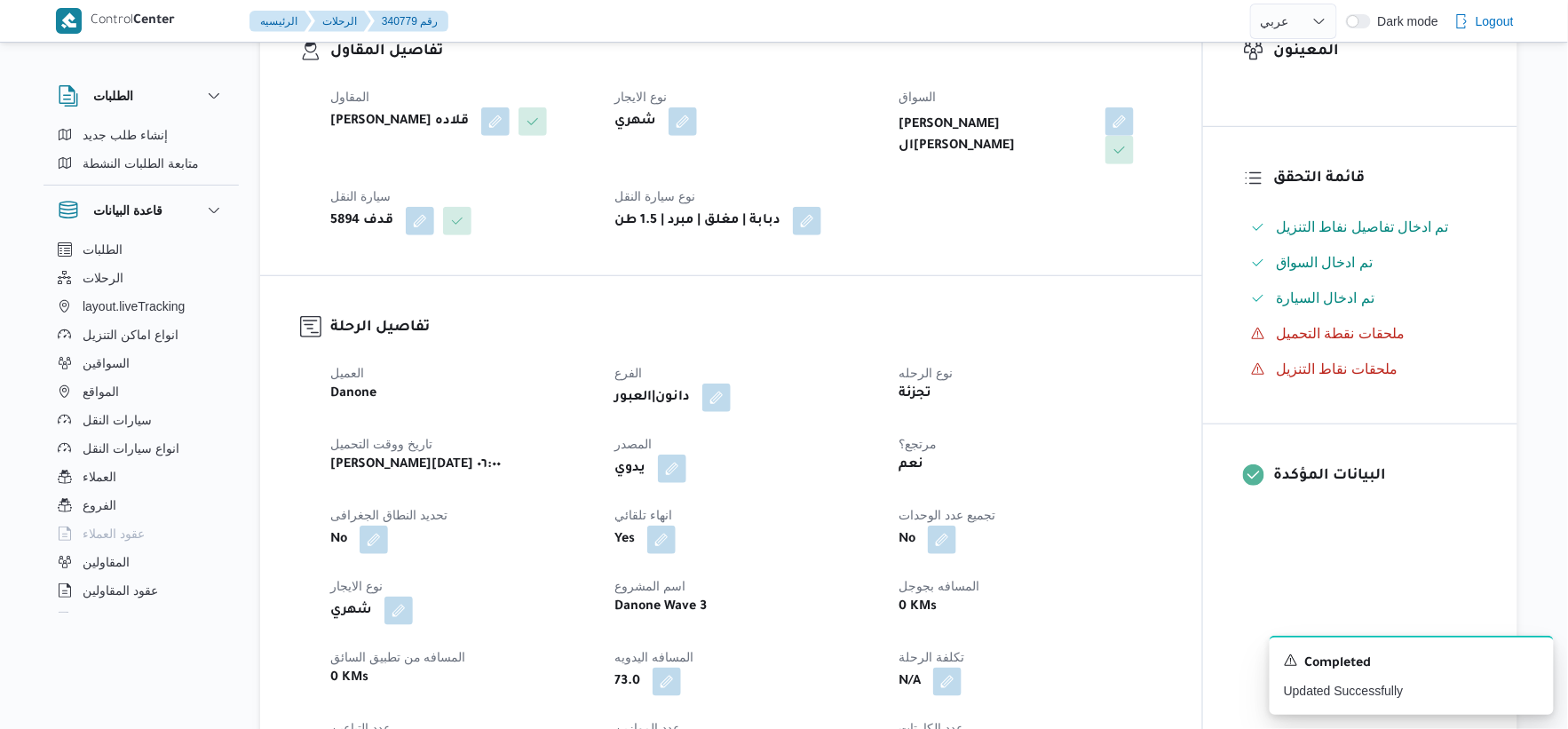
scroll to position [0, 0]
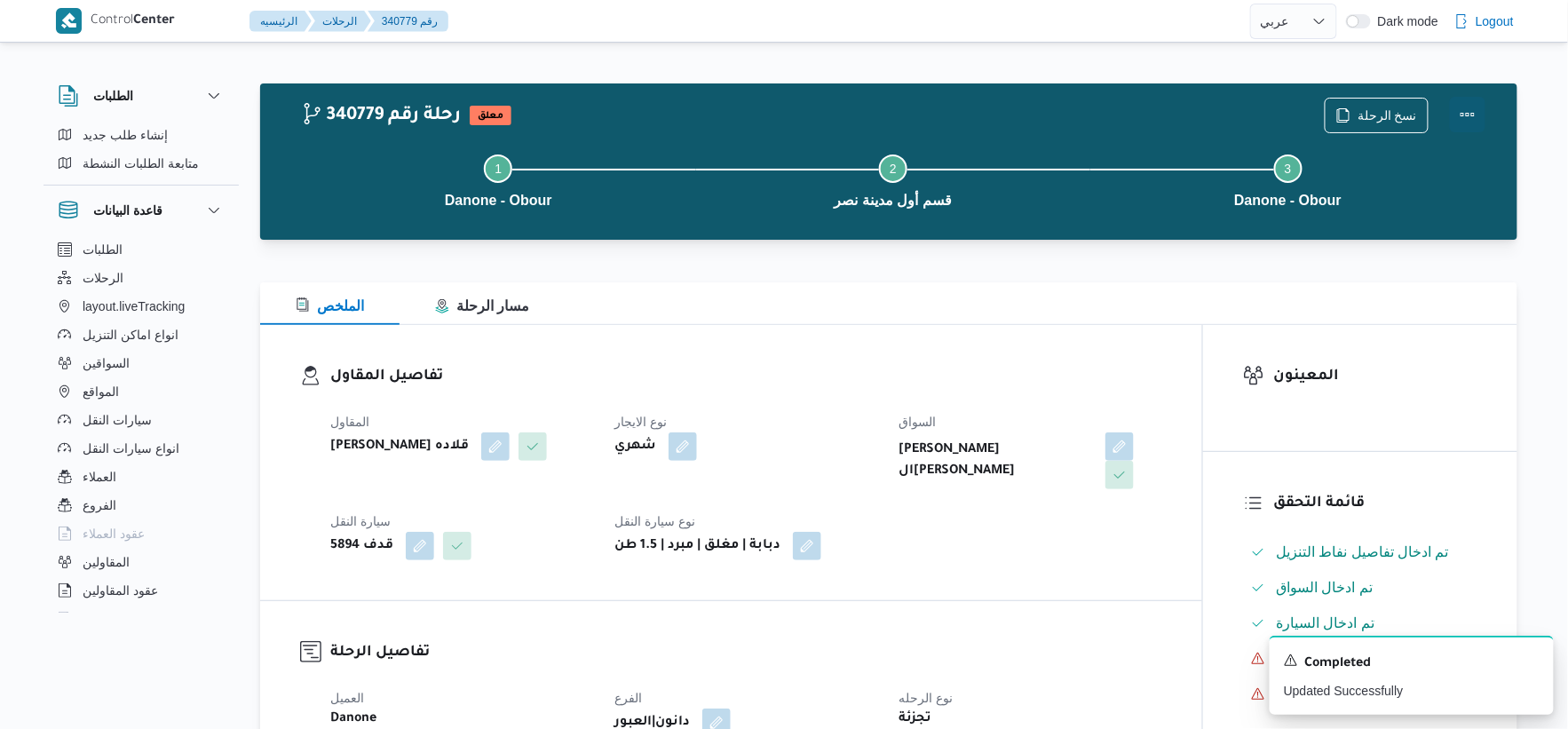
drag, startPoint x: 1475, startPoint y: 108, endPoint x: 1453, endPoint y: 110, distance: 22.1
click at [1475, 108] on button "Actions" at bounding box center [1468, 114] width 35 height 35
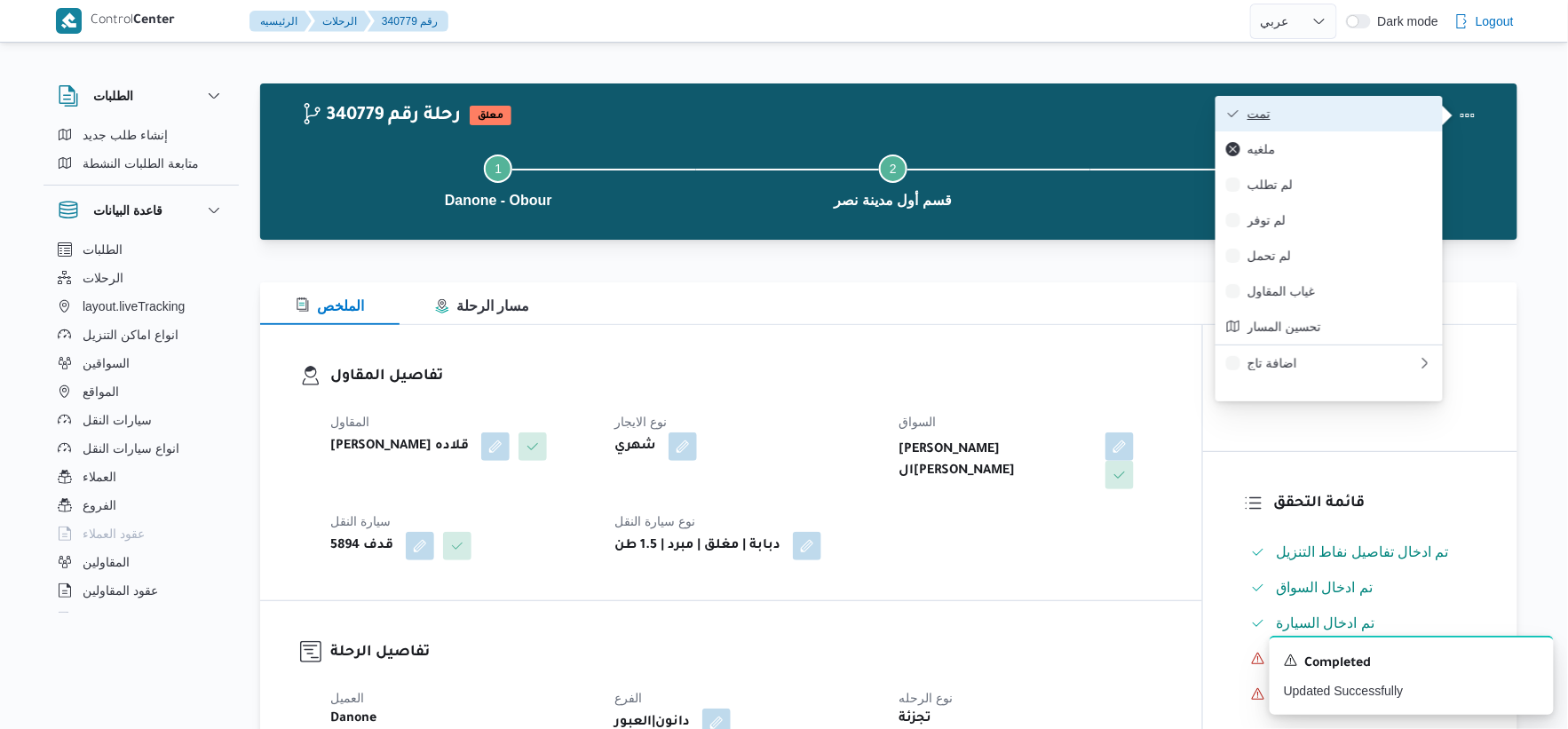
click at [1361, 110] on span "تمت" at bounding box center [1340, 113] width 185 height 15
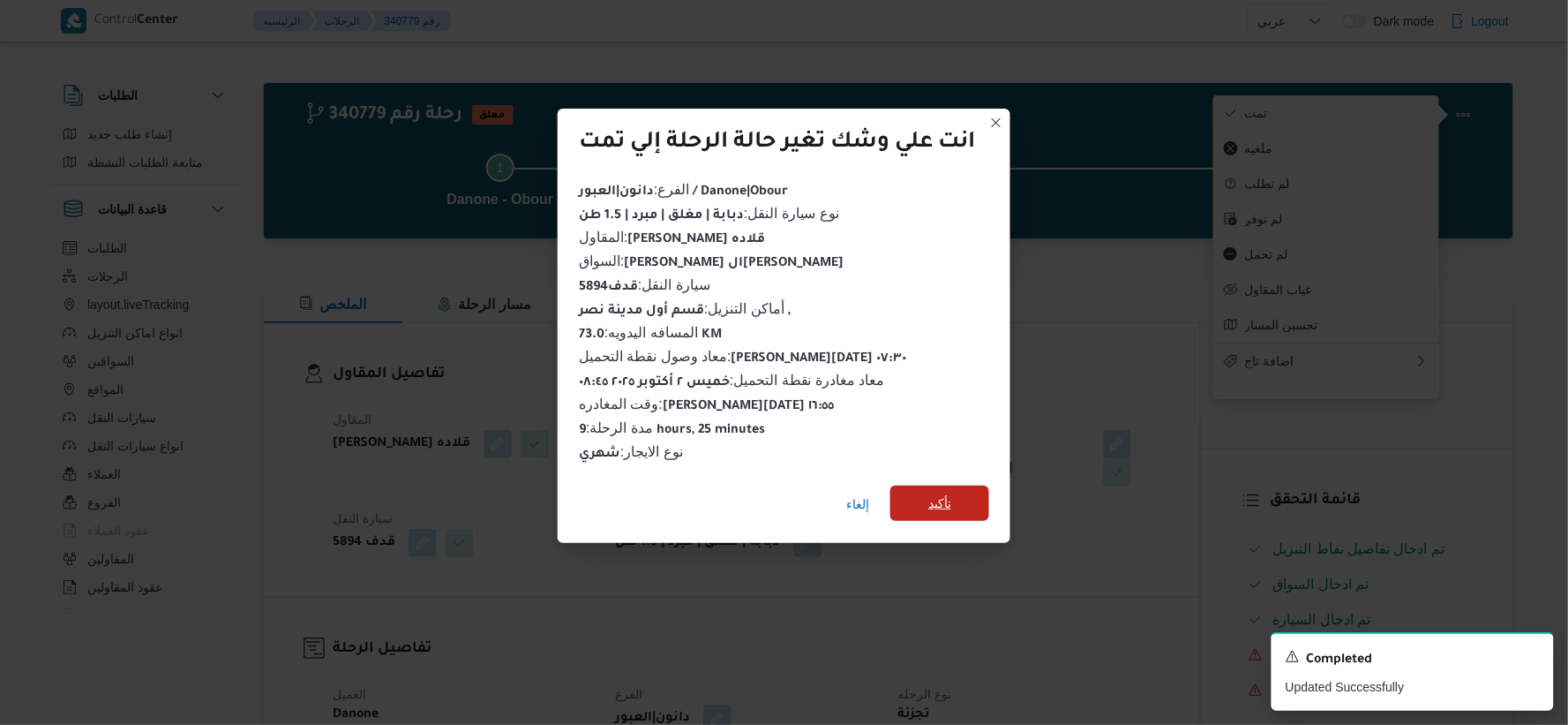
click at [981, 490] on span "تأكيد" at bounding box center [940, 503] width 99 height 35
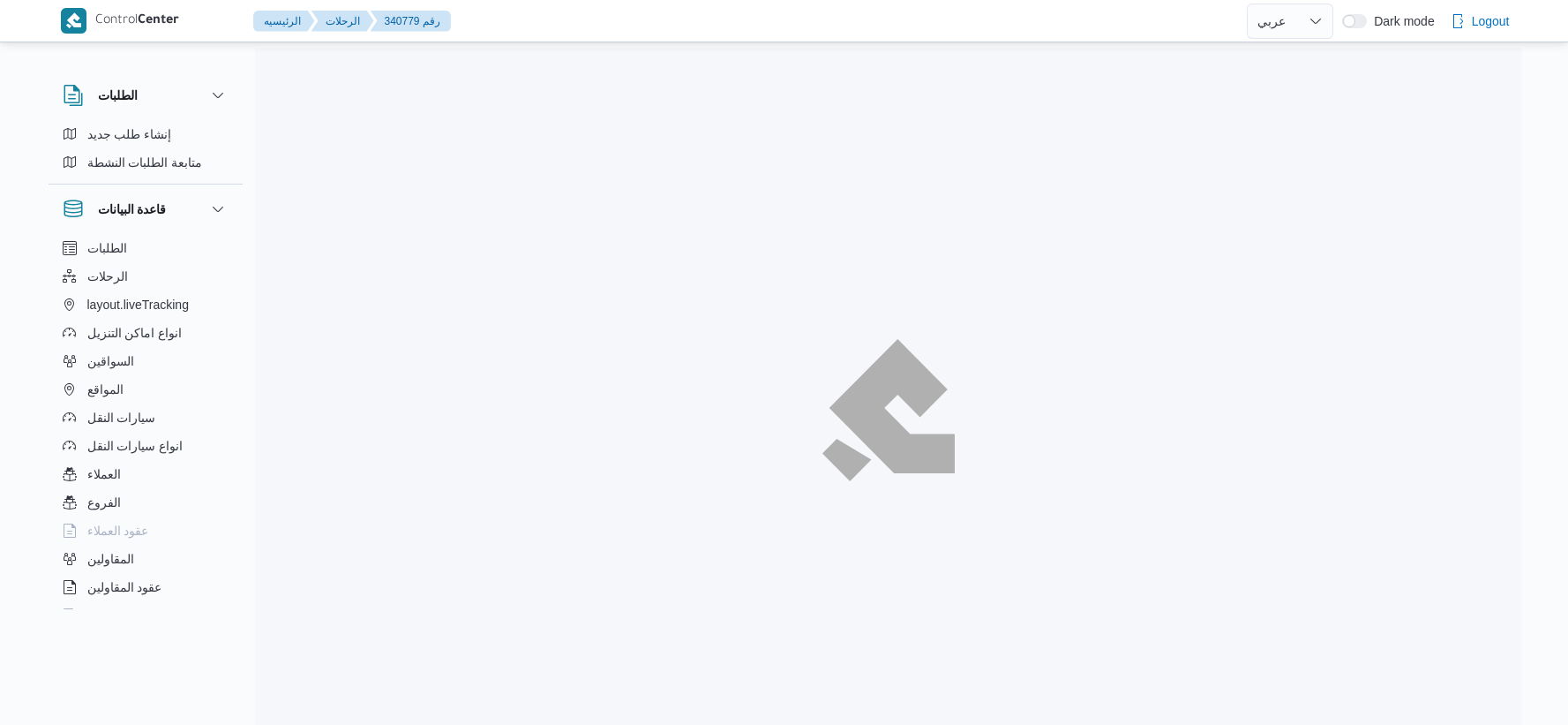
select select "ar"
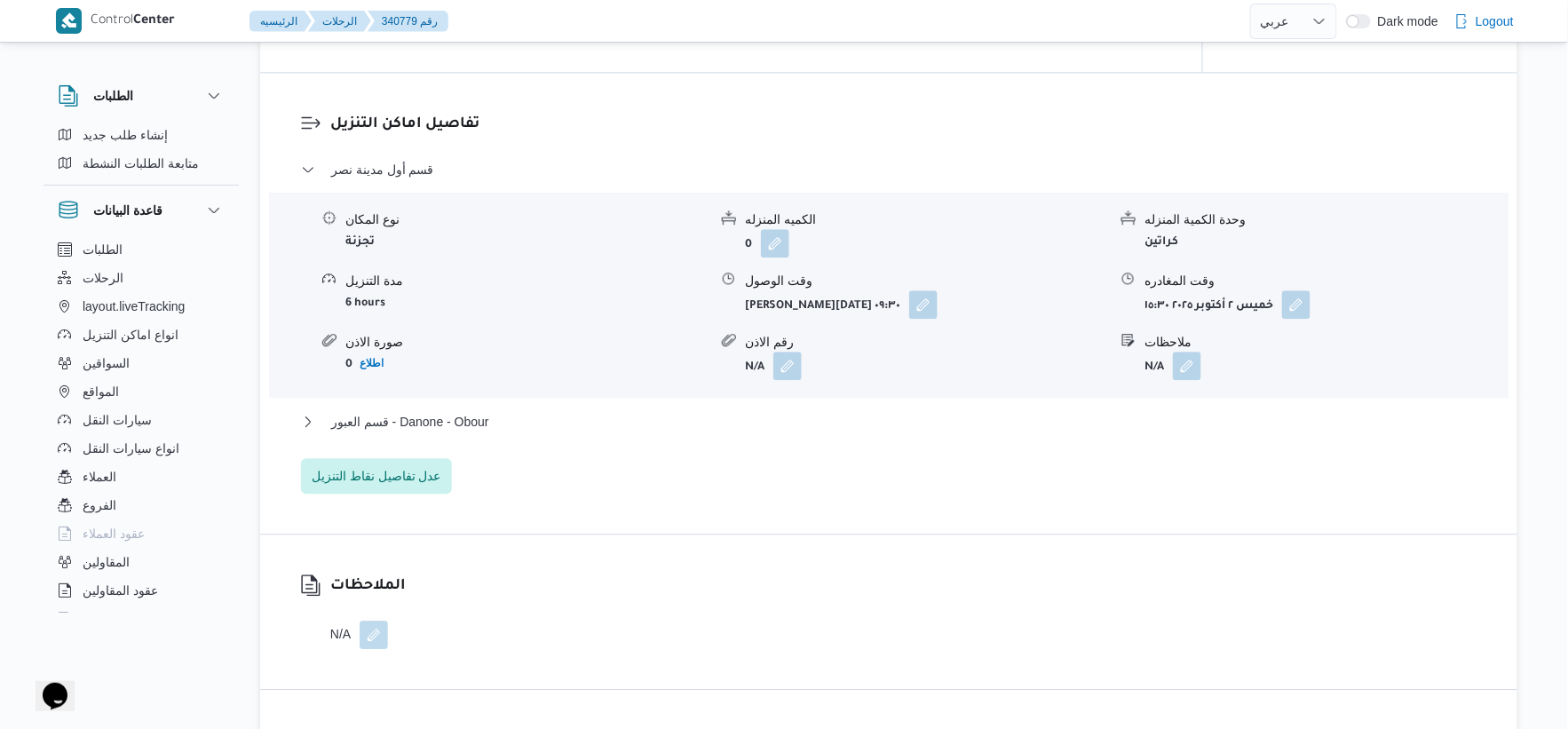
scroll to position [1479, 0]
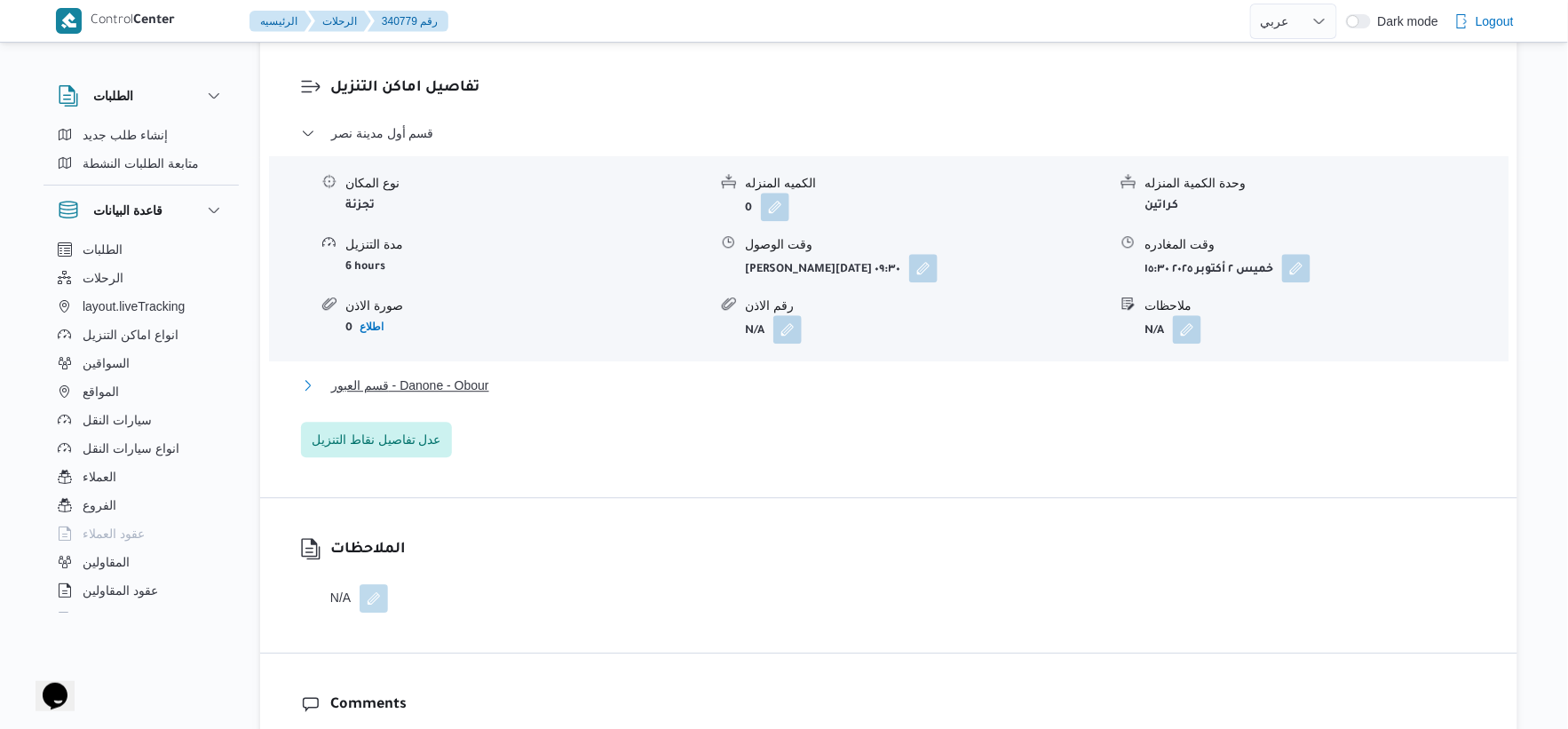
click at [486, 387] on span "قسم العبور - Danone - Obour" at bounding box center [410, 385] width 158 height 21
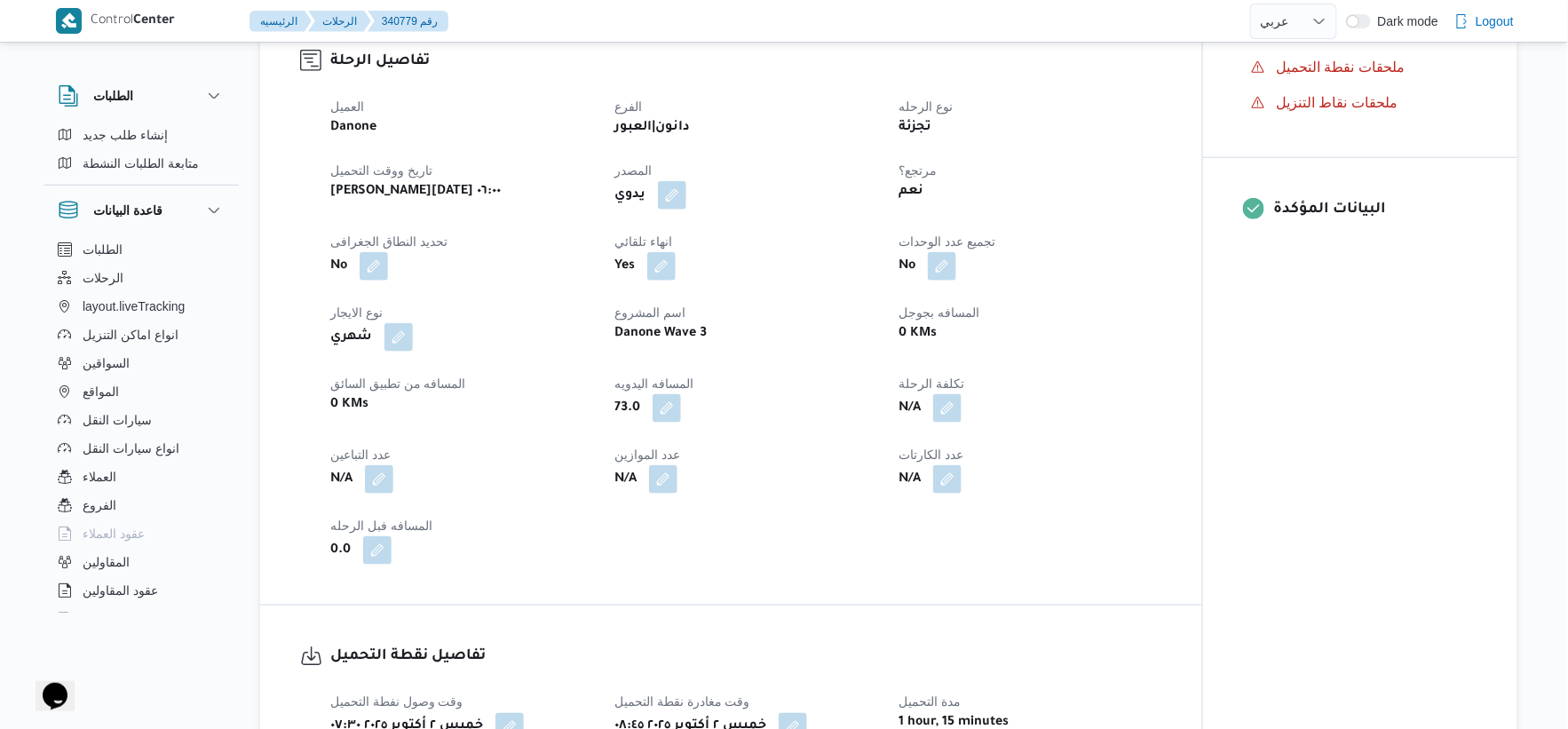
scroll to position [492, 0]
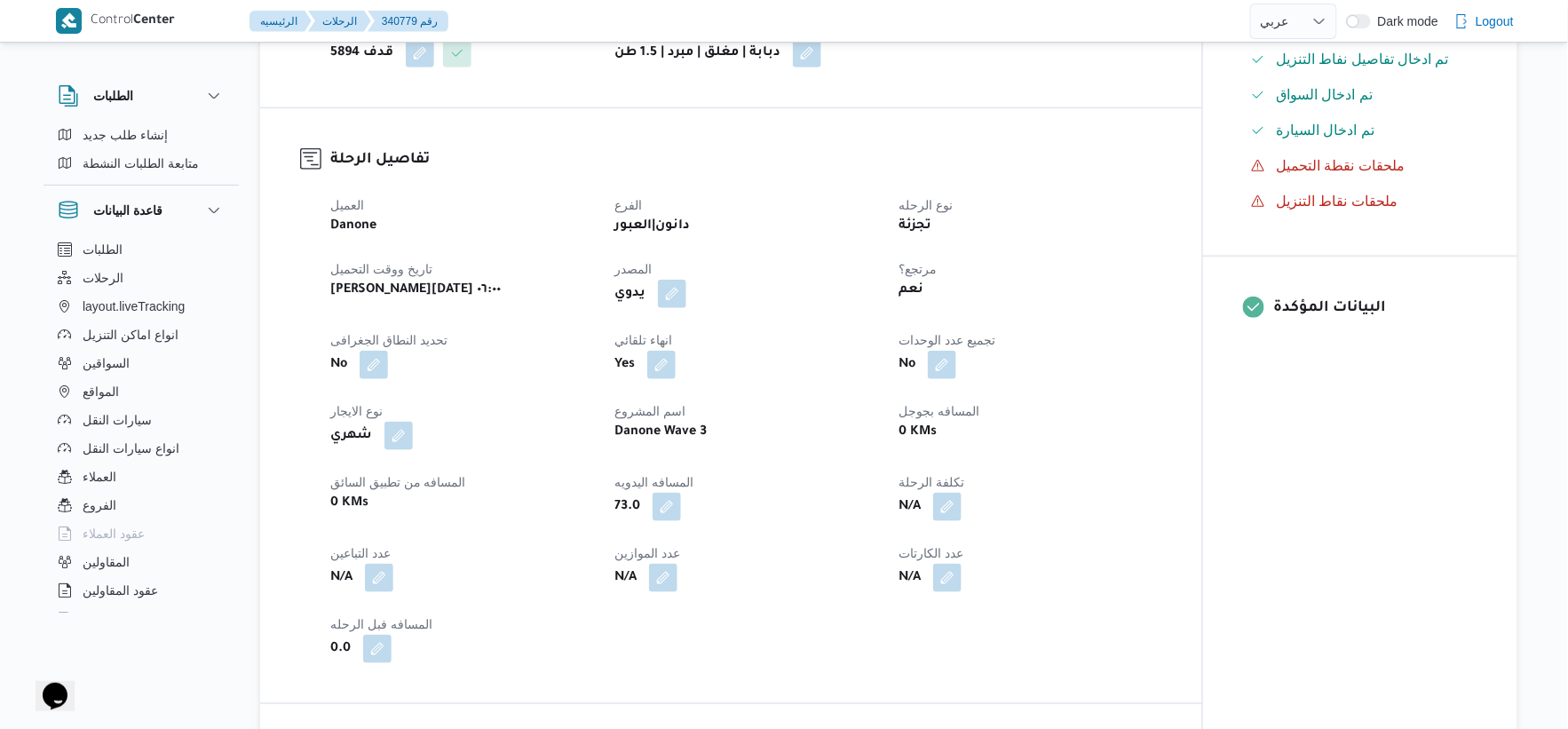
select select "ar"
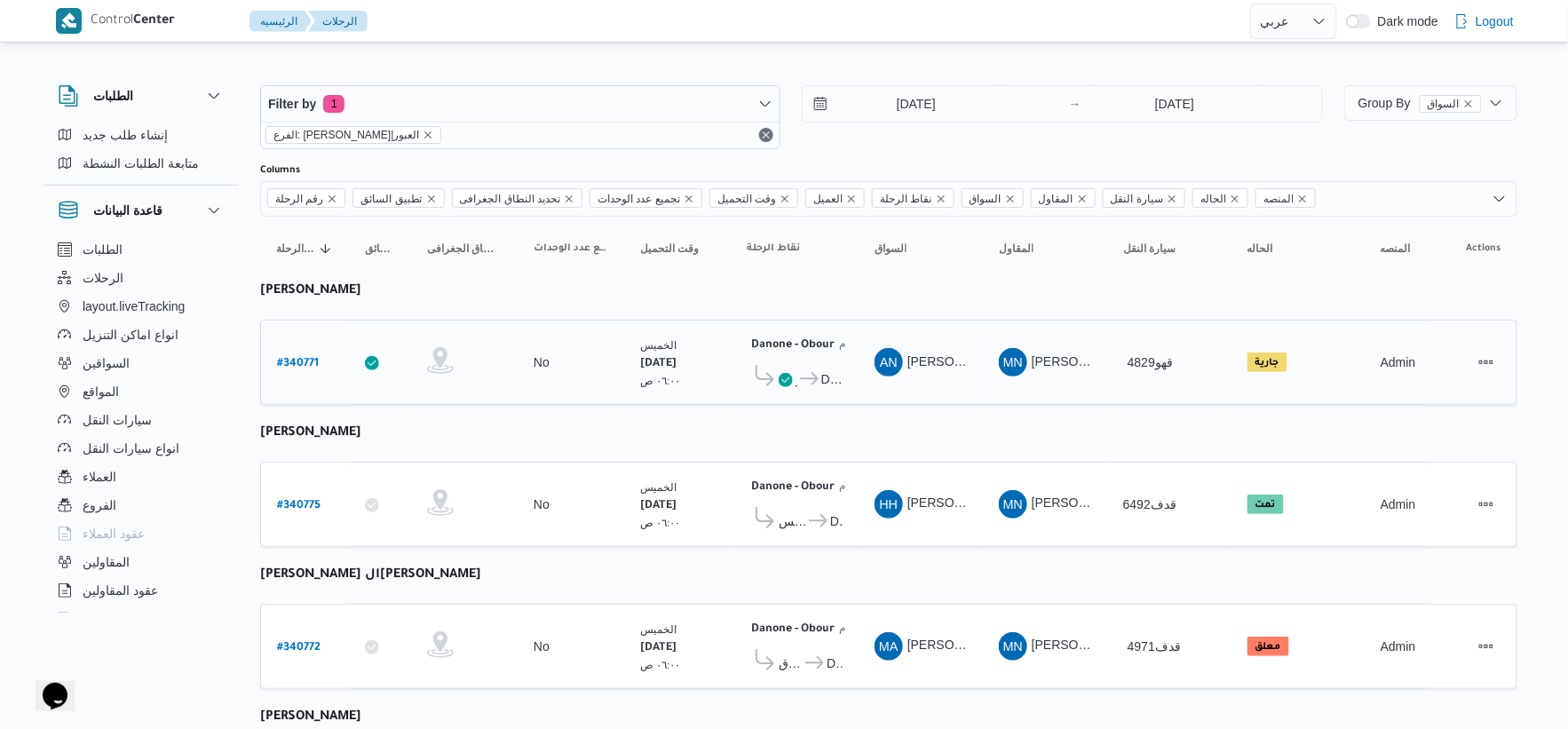
click at [809, 373] on icon at bounding box center [809, 379] width 18 height 14
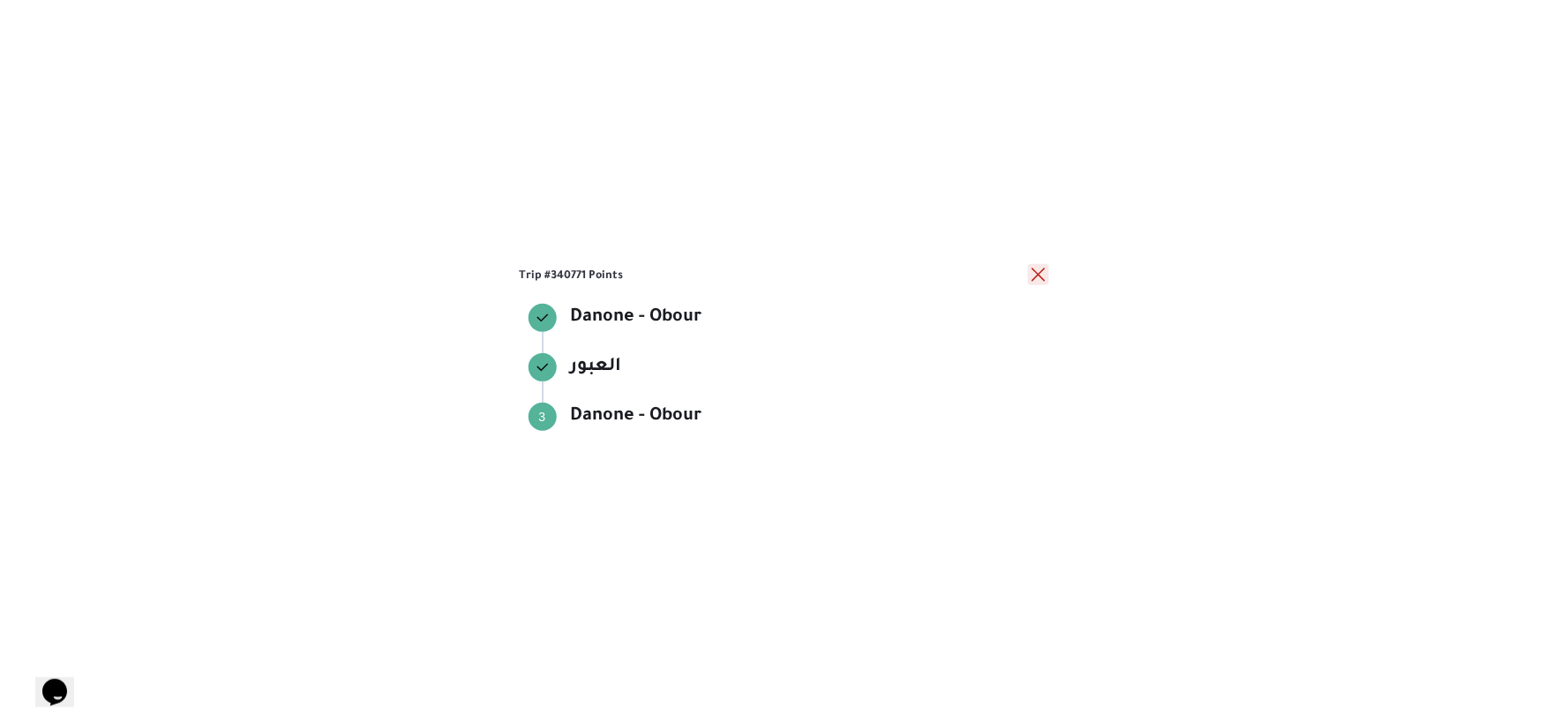
click at [1045, 277] on button "close" at bounding box center [1039, 275] width 21 height 21
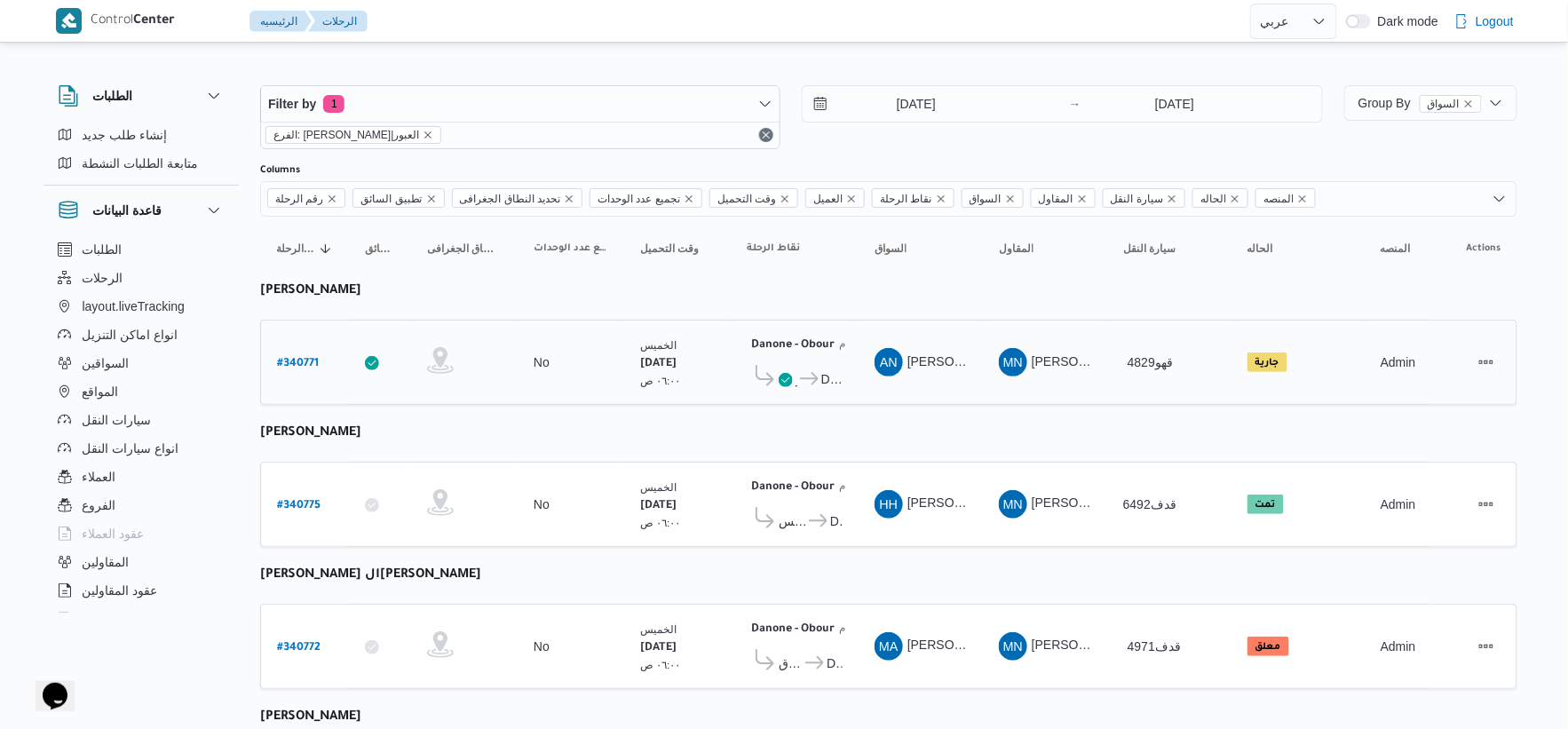
click at [307, 360] on b "# 340771" at bounding box center [298, 364] width 42 height 13
select select "ar"
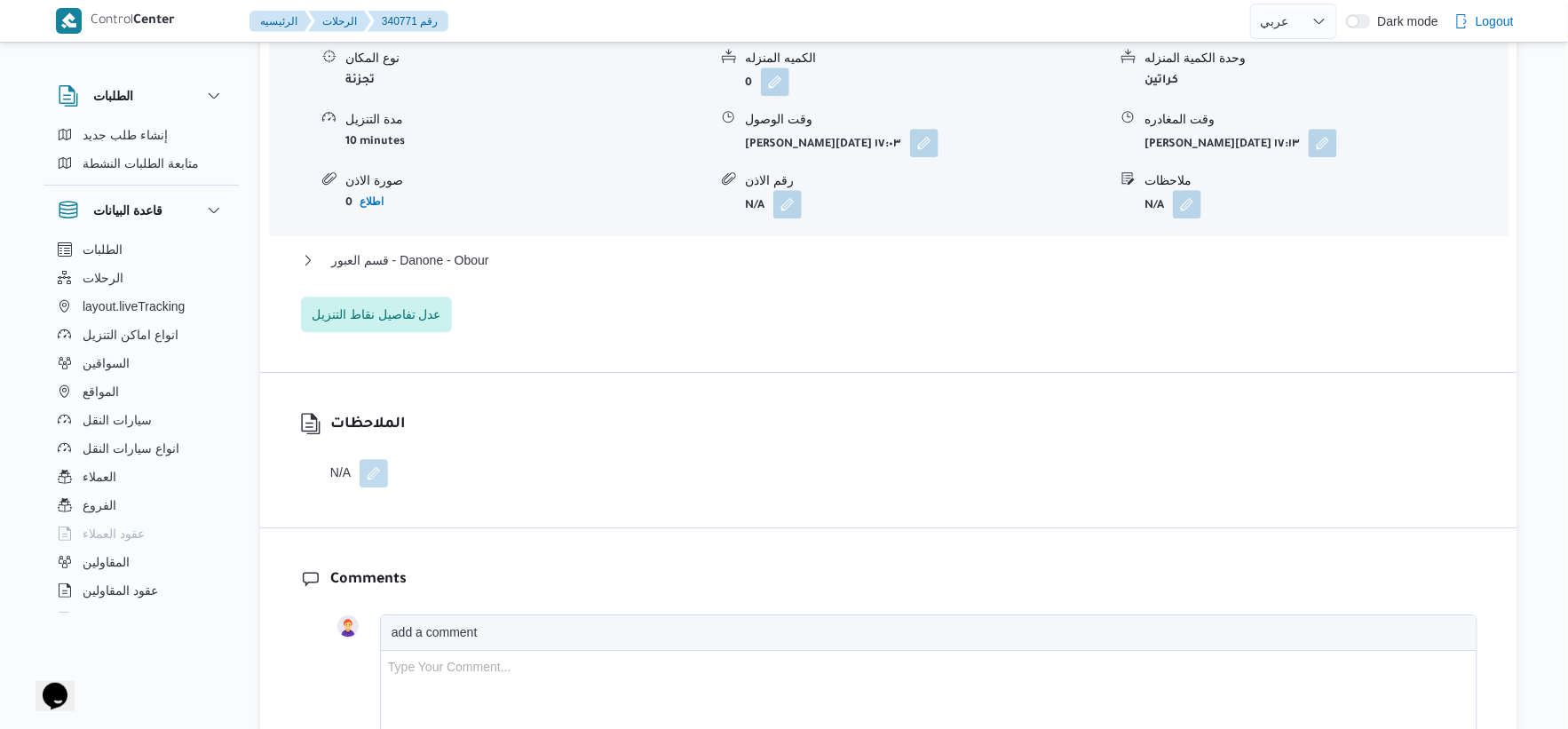
scroll to position [1578, 0]
click at [533, 269] on button "قسم العبور - Danone - Obour" at bounding box center [889, 259] width 1177 height 21
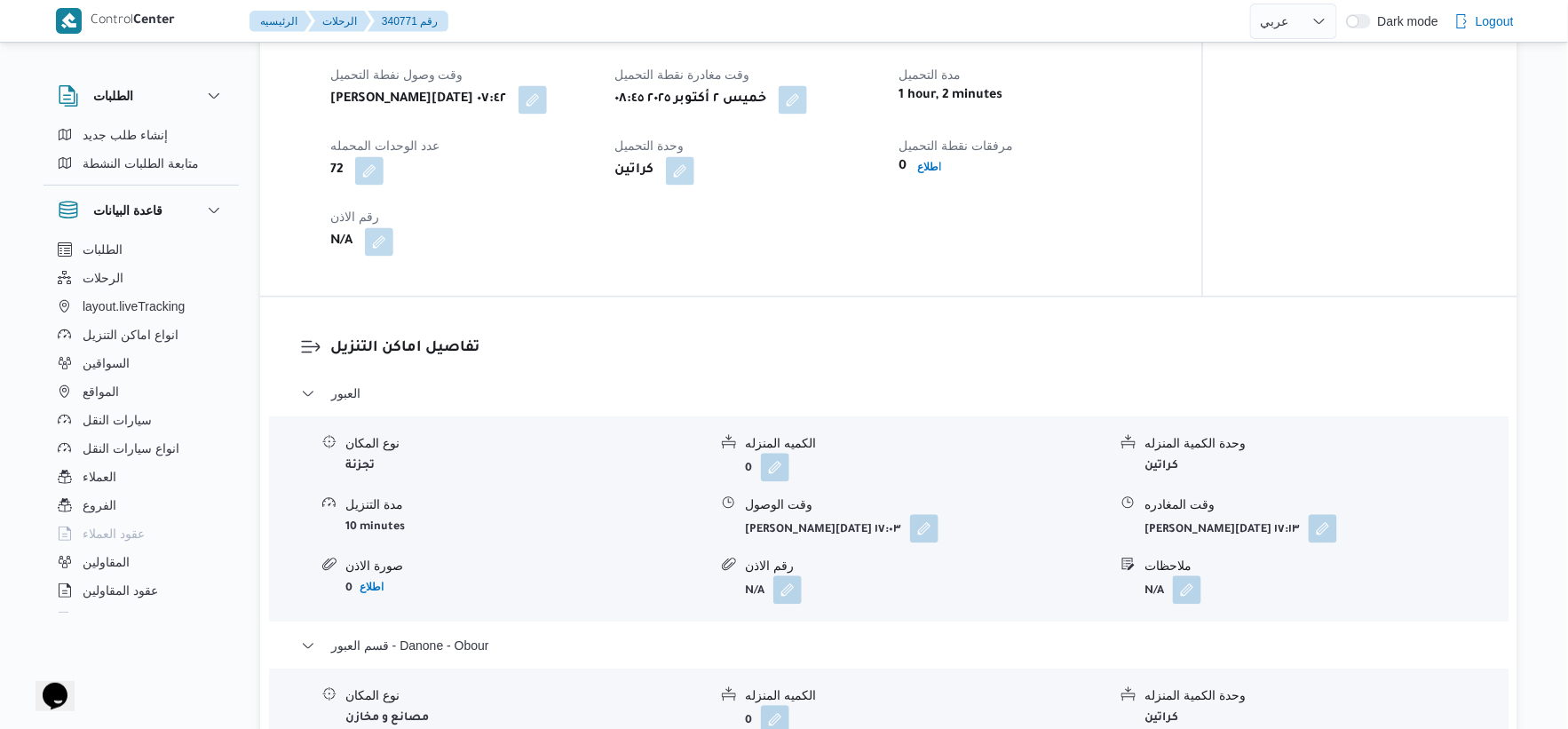
scroll to position [1184, 0]
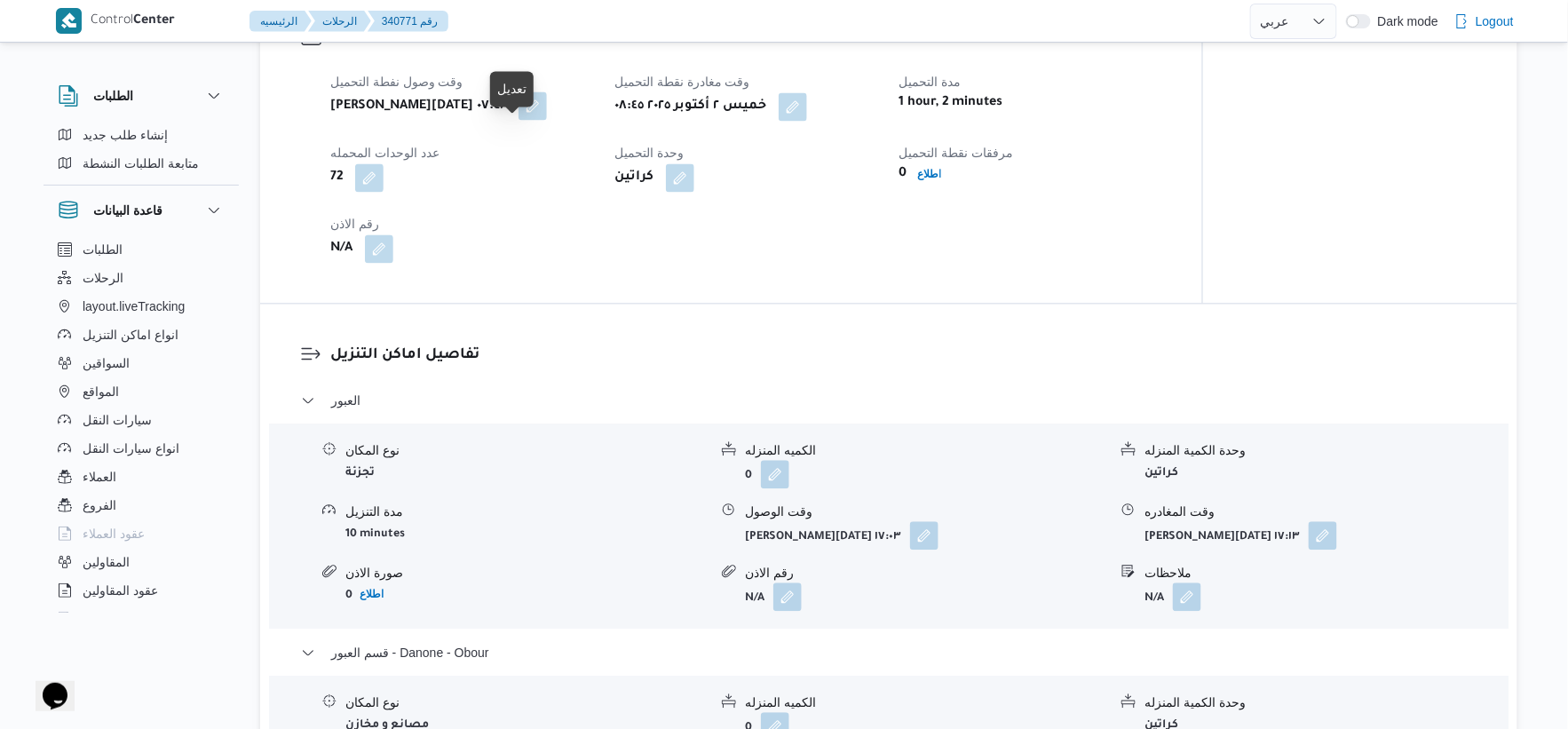
click at [521, 120] on button "button" at bounding box center [532, 105] width 28 height 28
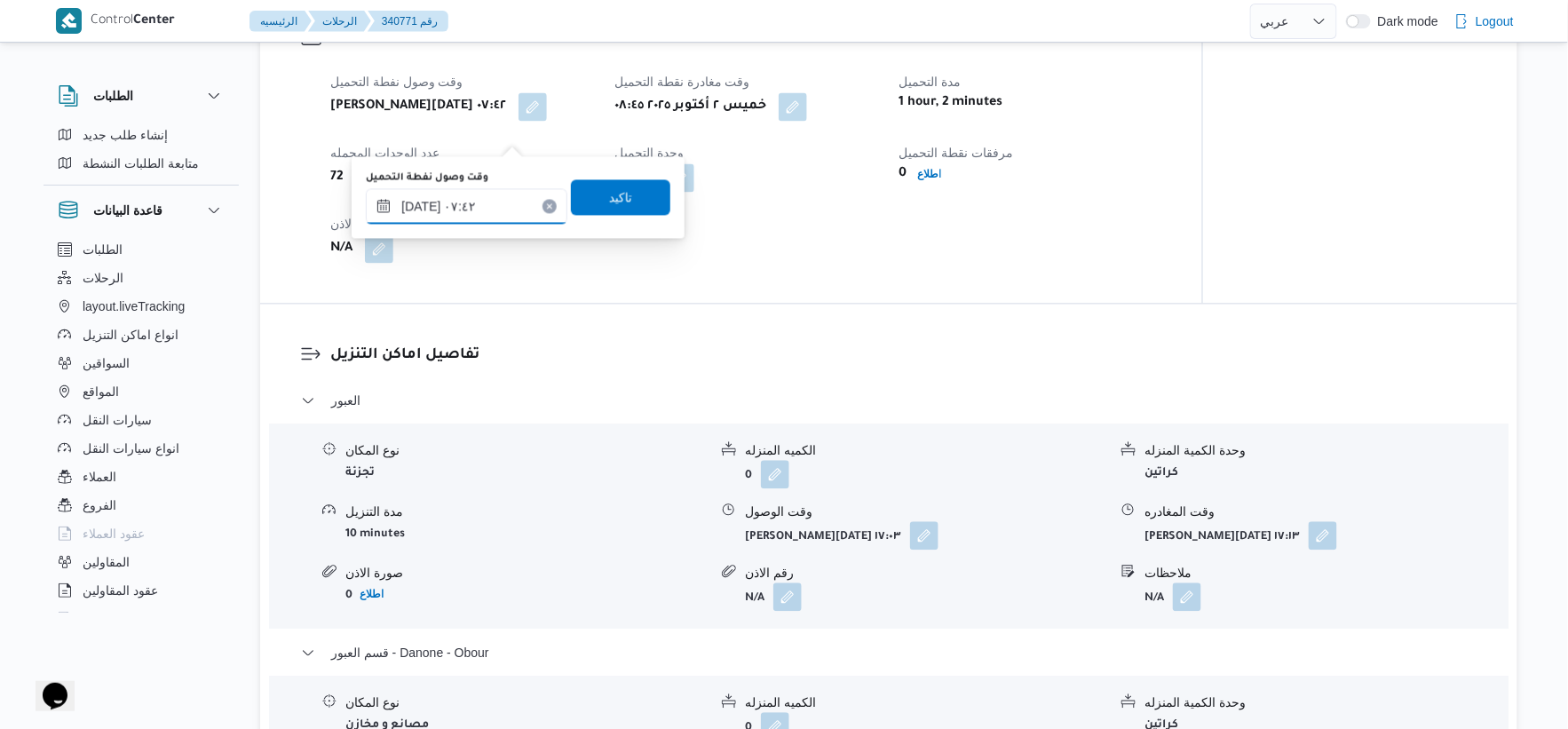
click at [506, 208] on input "٠٢/١٠/٢٠٢٥ ٠٧:٤٢" at bounding box center [466, 205] width 201 height 35
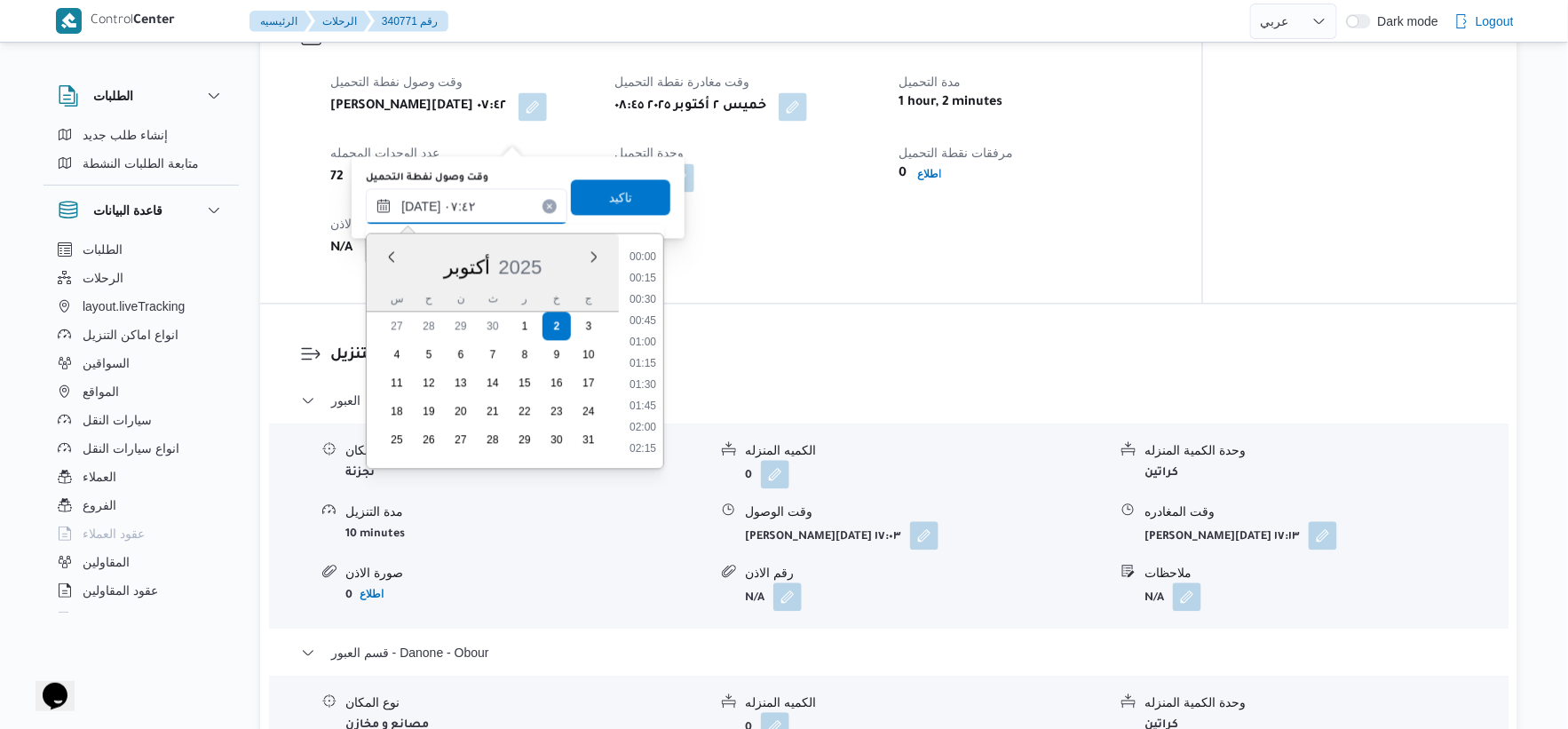
scroll to position [532, 0]
click at [643, 360] on li "07:30" at bounding box center [643, 363] width 41 height 18
type input "٠٢/١٠/٢٠٢٥ ٠٧:٣٠"
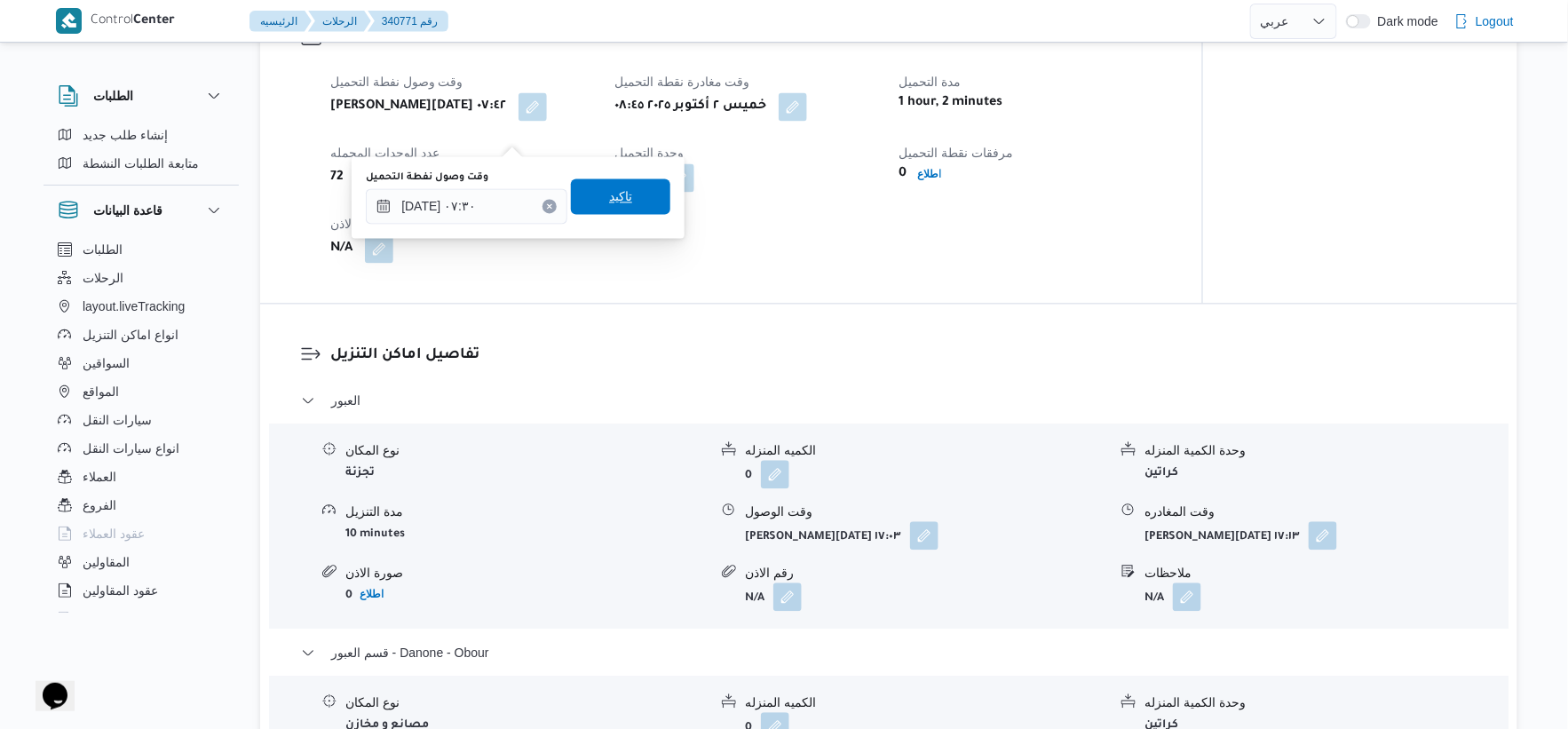
click at [609, 191] on span "تاكيد" at bounding box center [621, 197] width 23 height 21
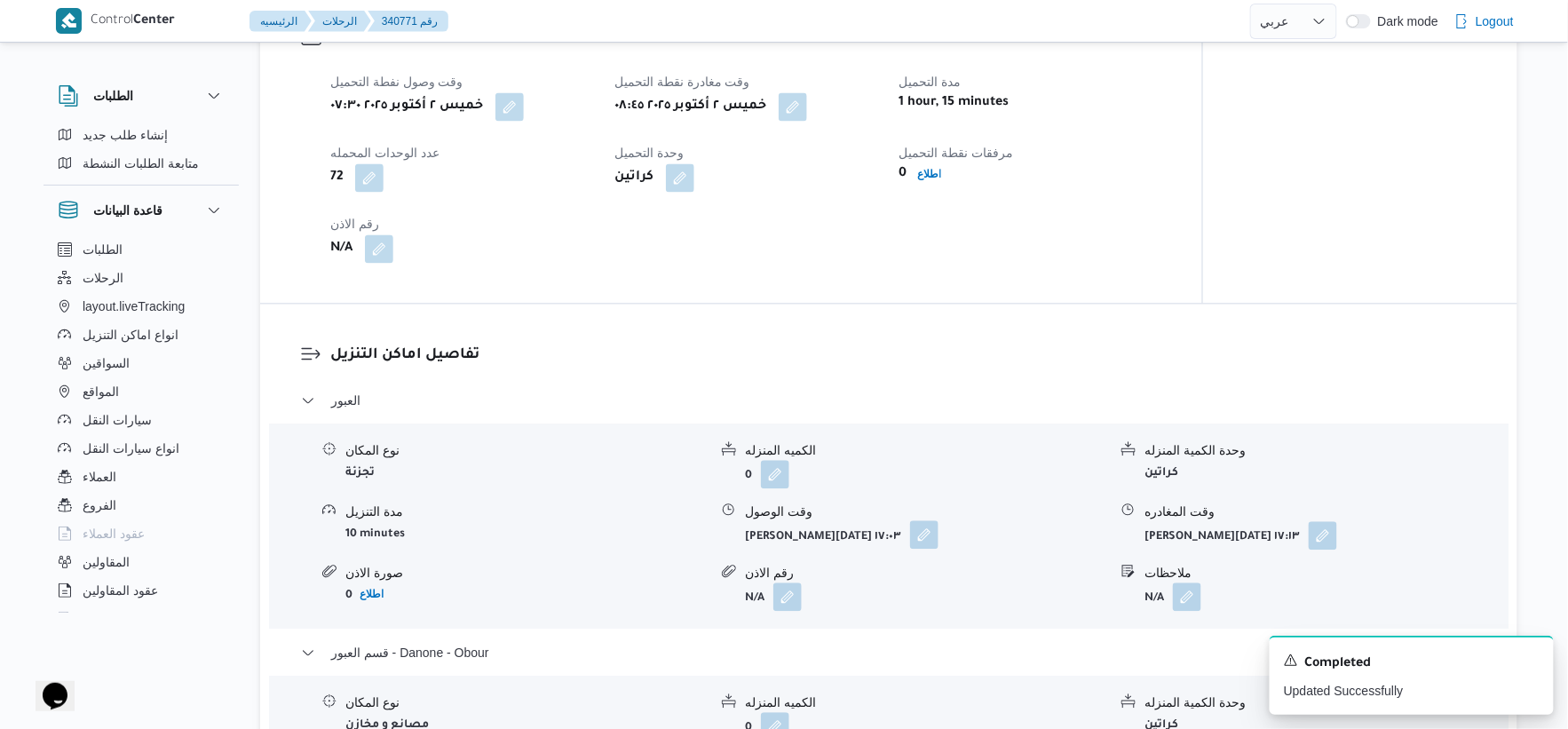
click at [911, 549] on button "button" at bounding box center [924, 534] width 28 height 28
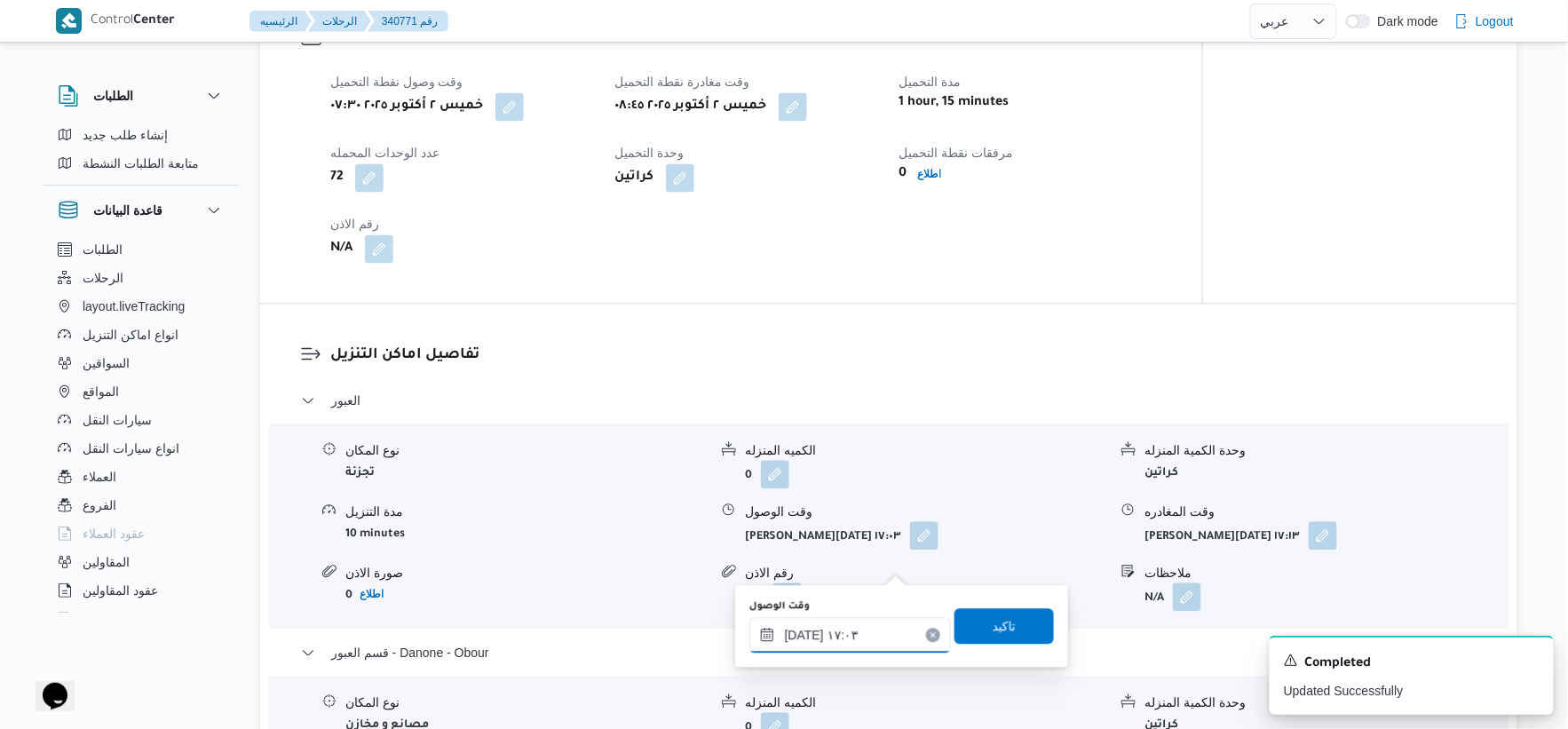
click at [872, 637] on input "٠٢/١٠/٢٠٢٥ ١٧:٠٣" at bounding box center [850, 635] width 201 height 35
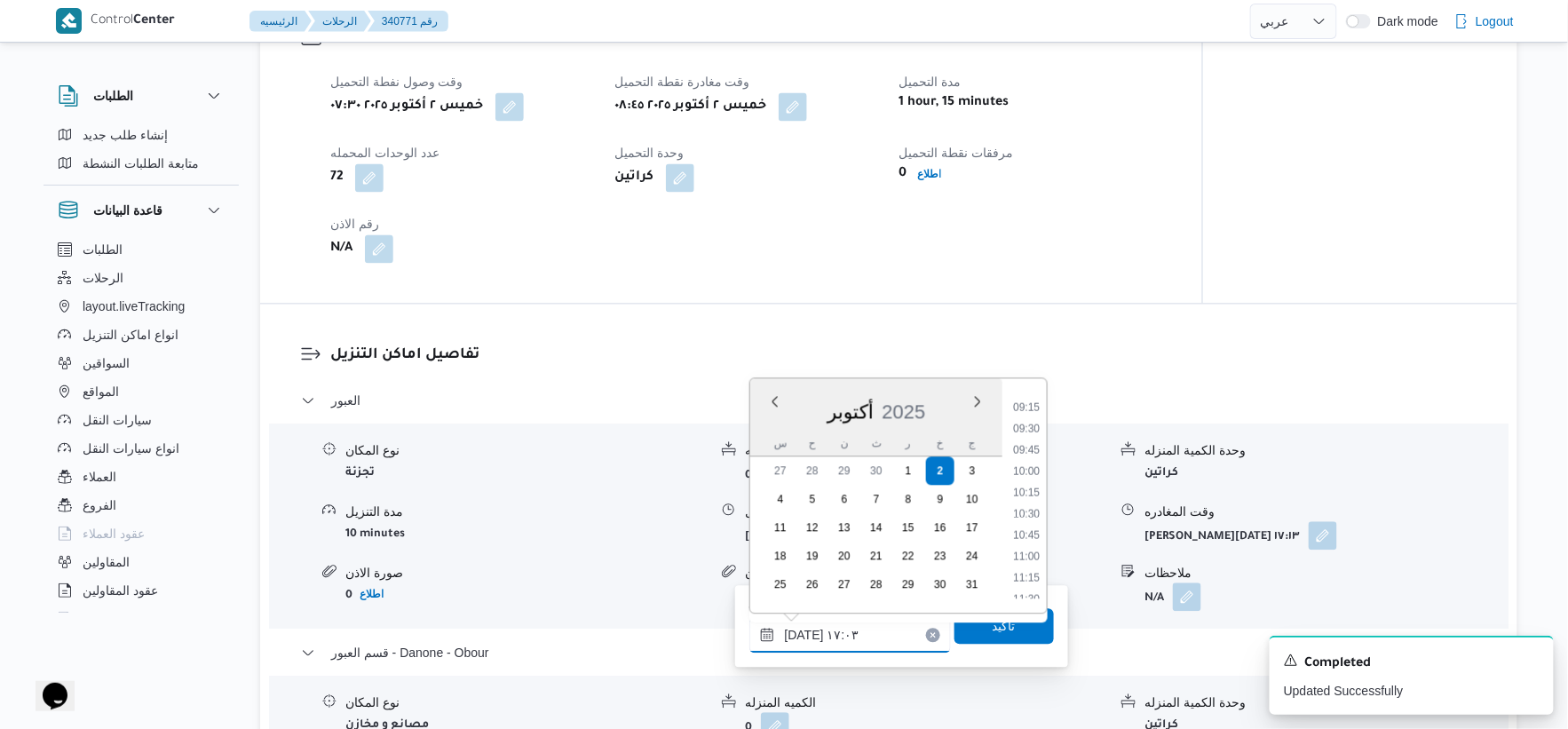
scroll to position [749, 0]
click at [1028, 419] on li "09:00" at bounding box center [1027, 419] width 41 height 18
type input "٠٢/١٠/٢٠٢٥ ٠٩:٠٠"
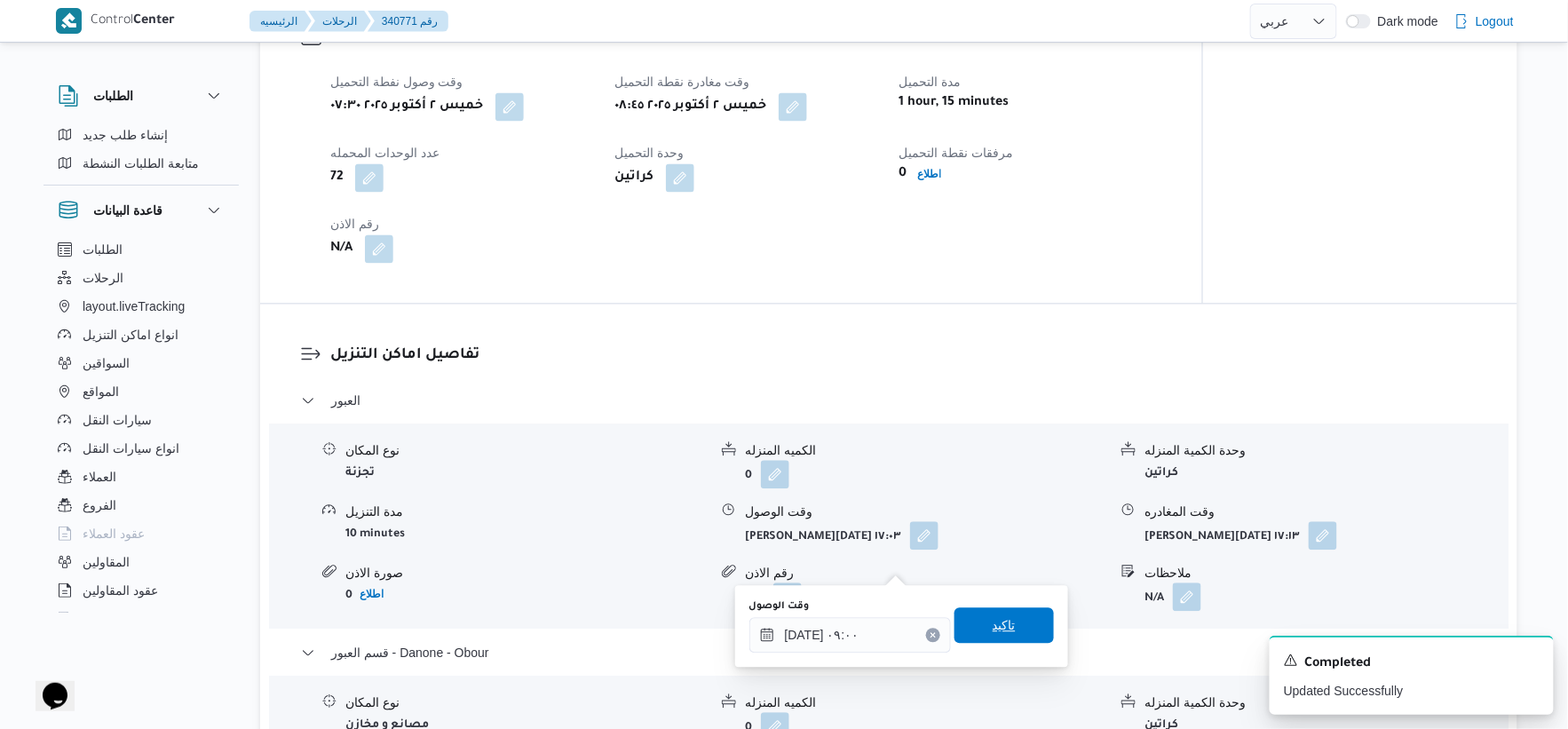
click at [1013, 615] on span "تاكيد" at bounding box center [1004, 625] width 99 height 35
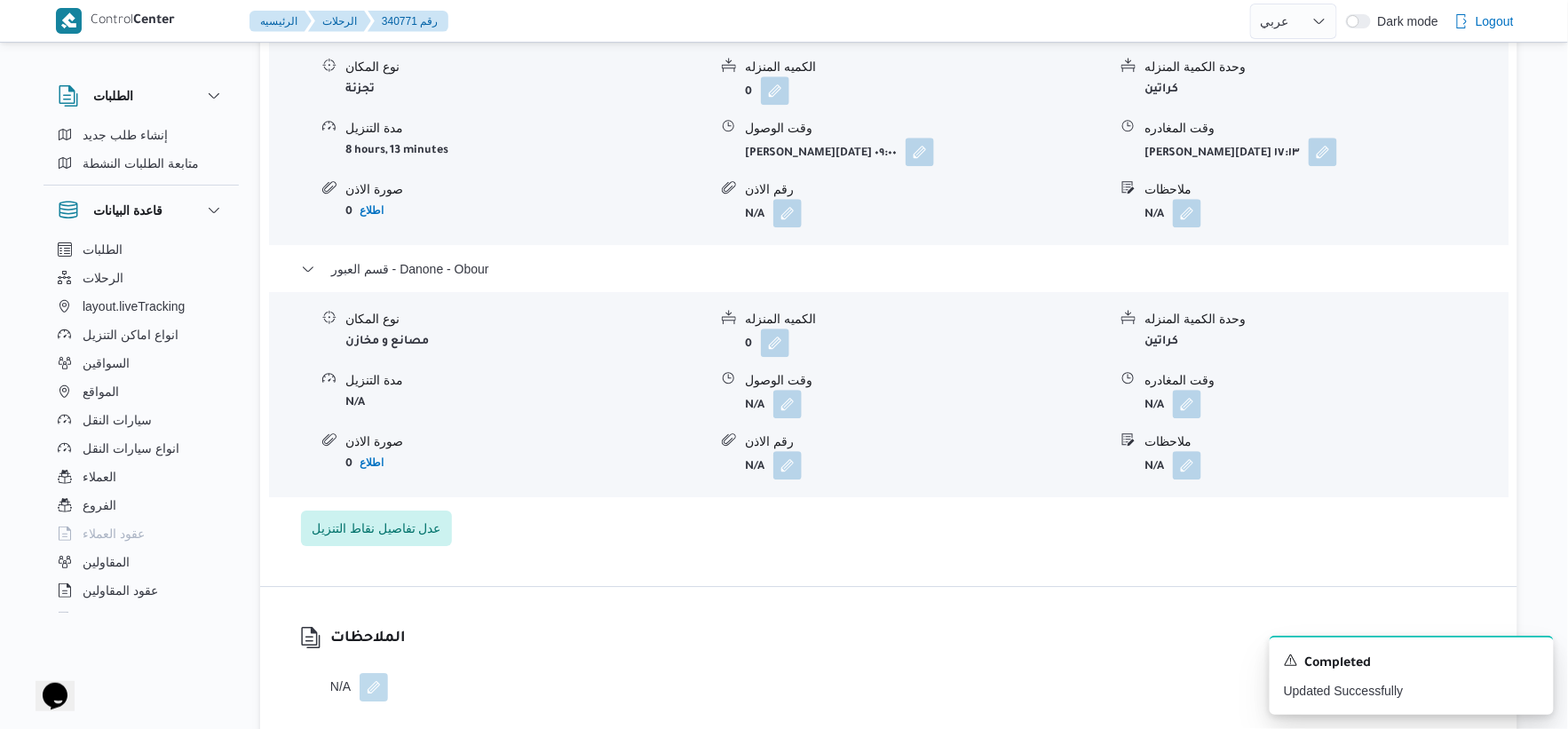
scroll to position [1578, 0]
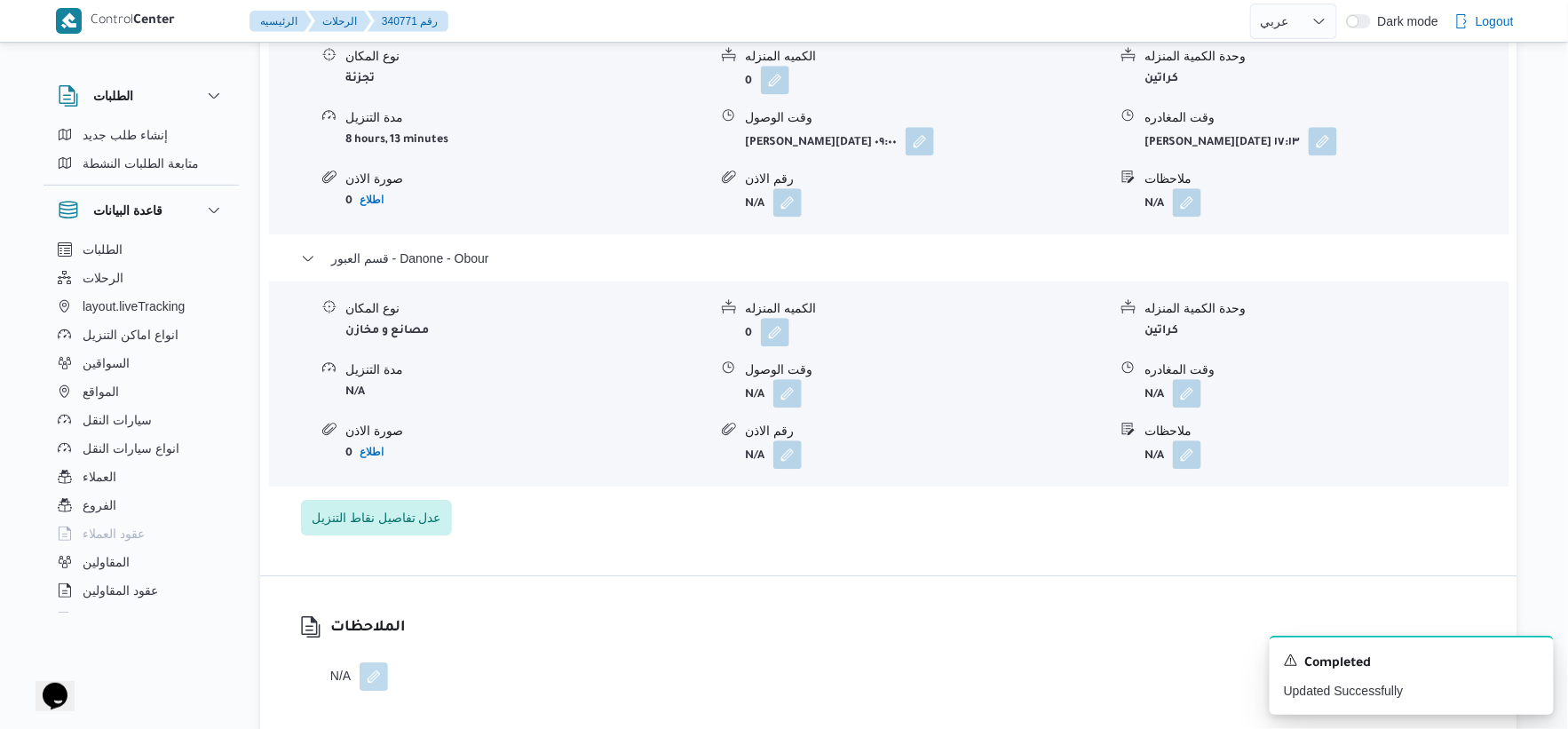
select select "ar"
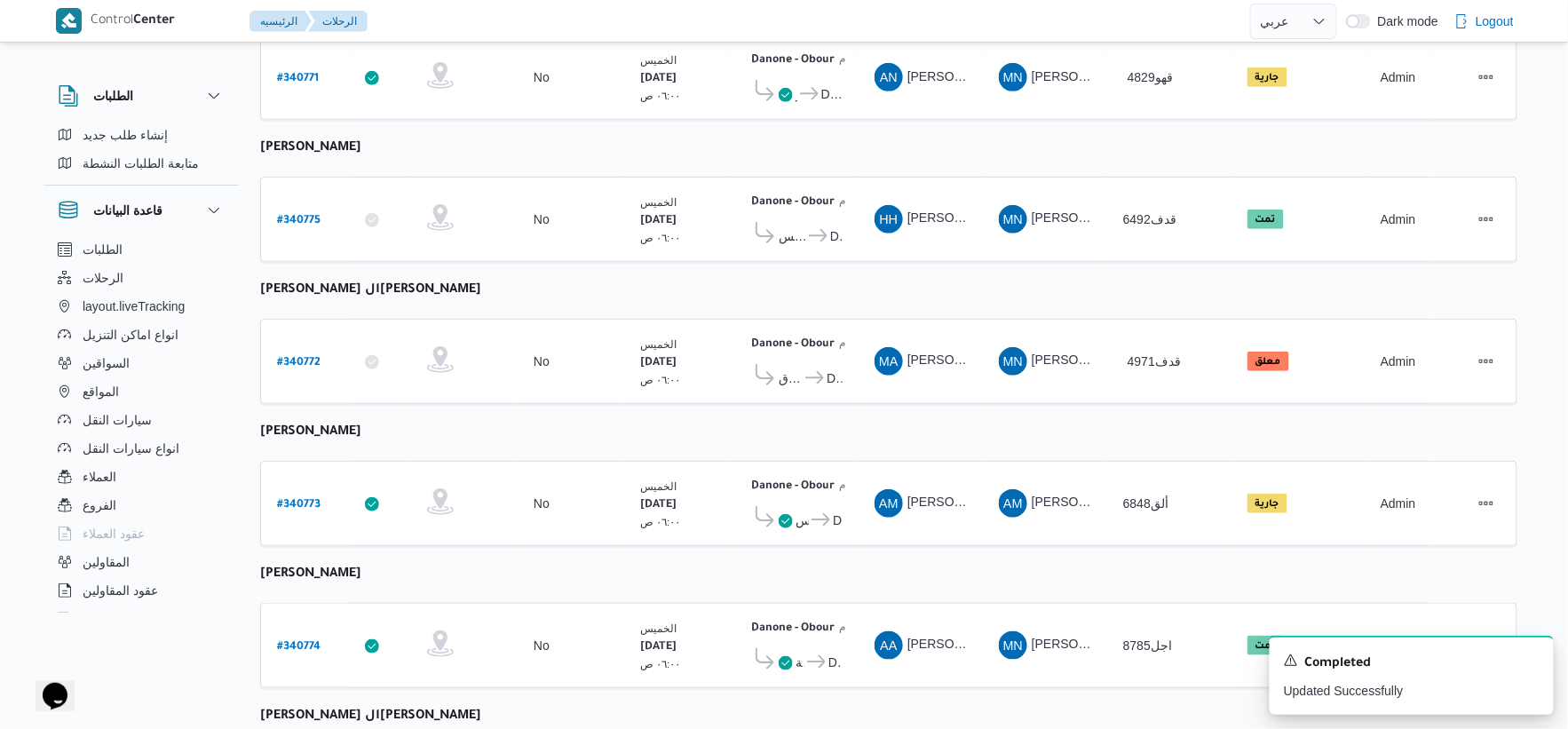
scroll to position [187, 0]
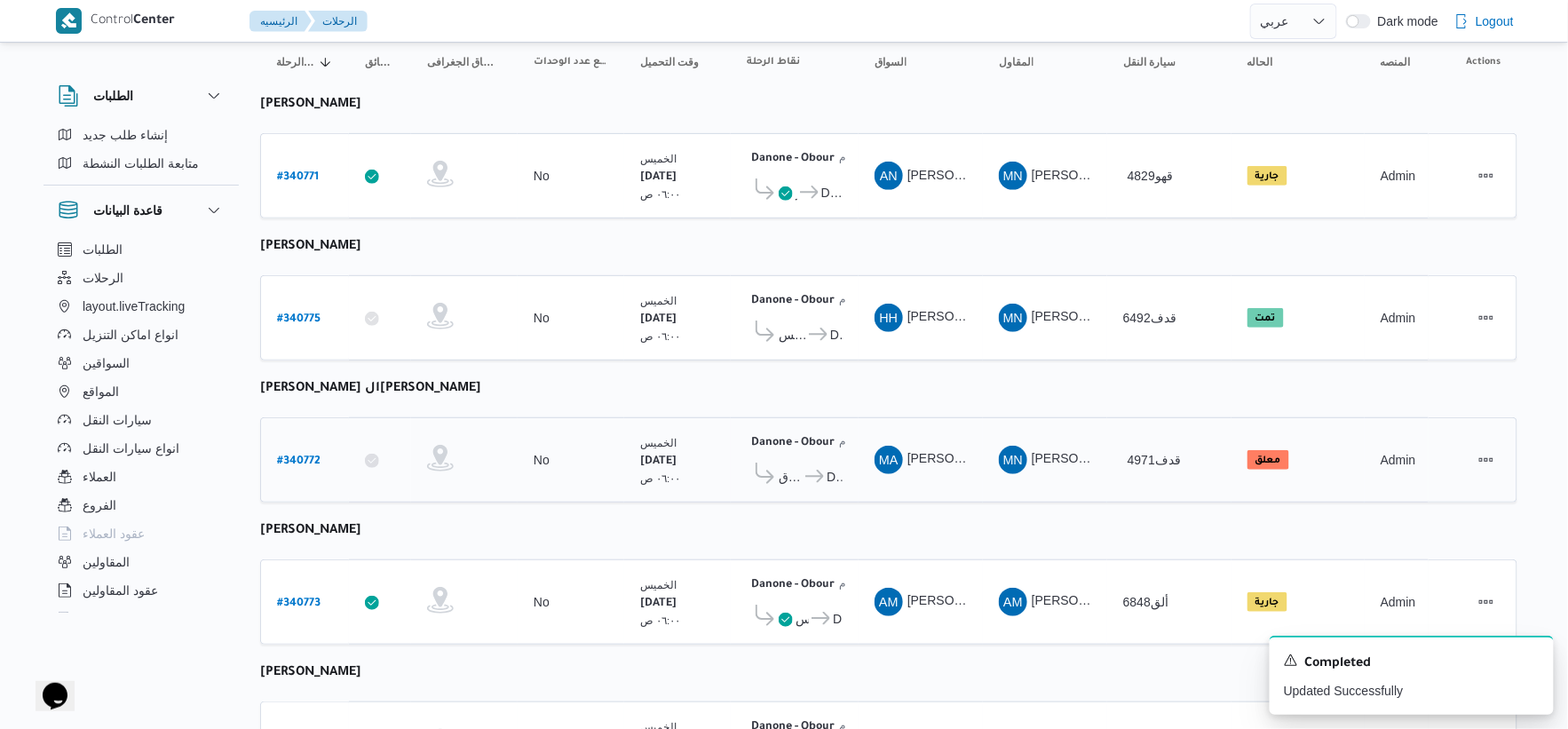
click at [820, 466] on span "Danone - Obour" at bounding box center [822, 477] width 40 height 21
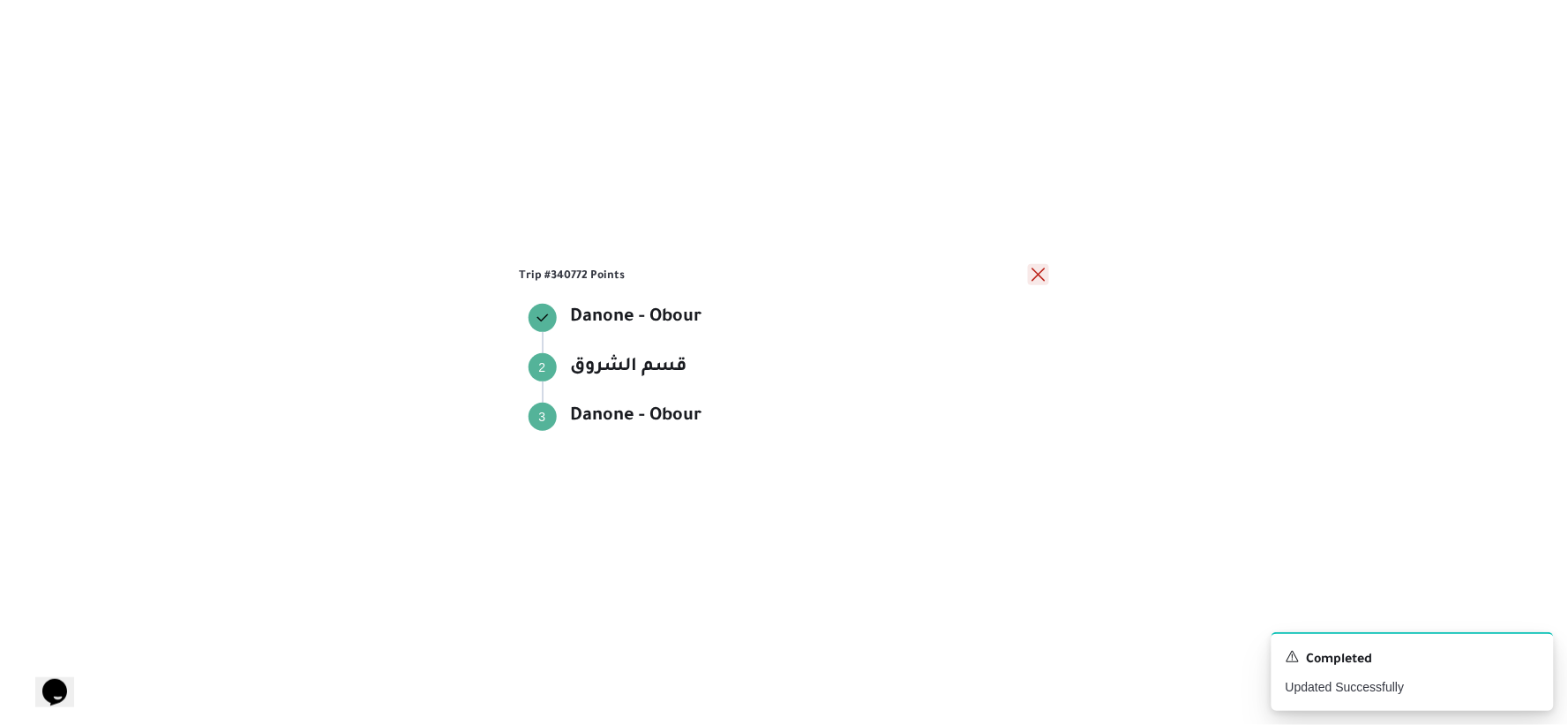
click at [1035, 268] on button "close" at bounding box center [1039, 275] width 21 height 21
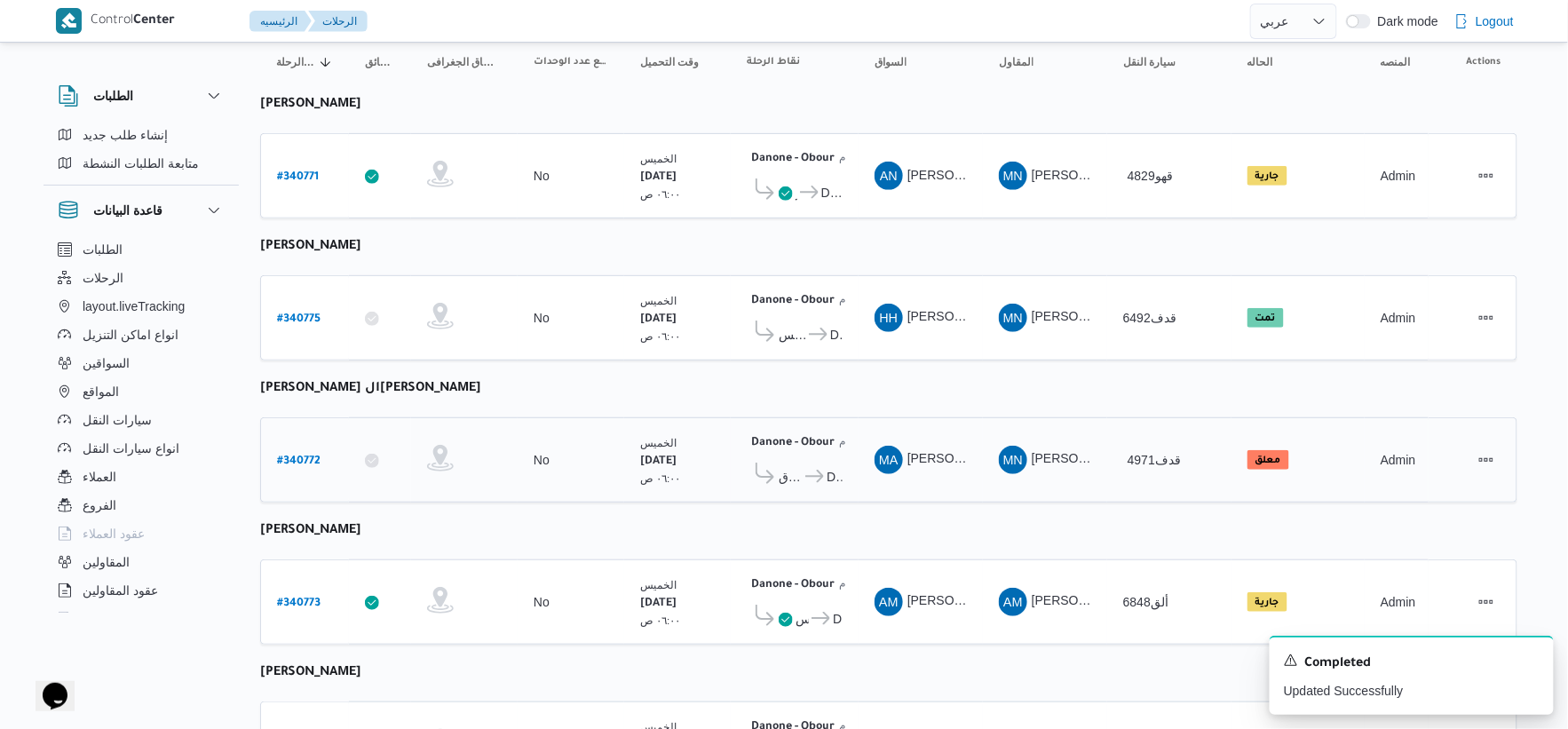
click at [307, 456] on b "# 340772" at bounding box center [299, 461] width 44 height 13
select select "ar"
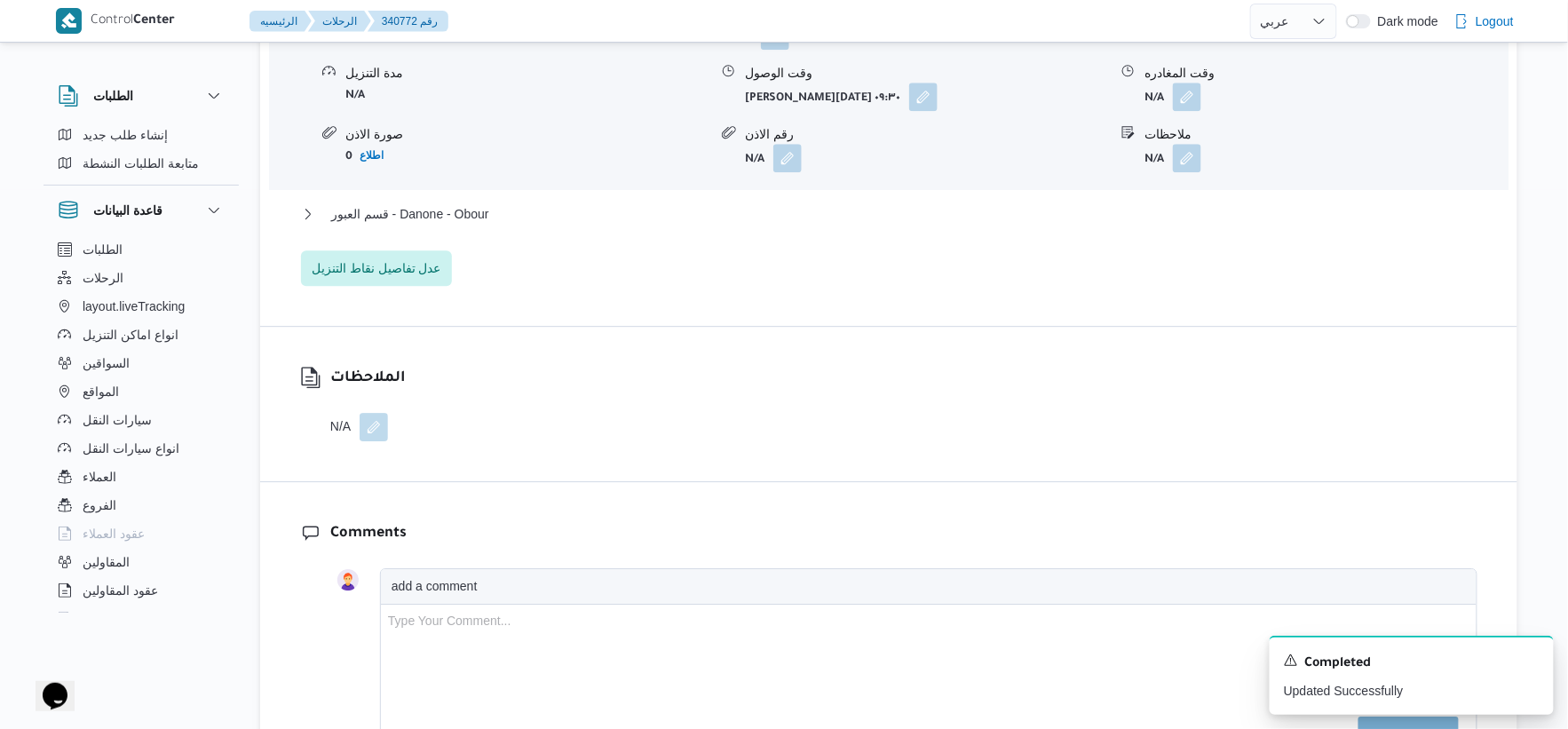
scroll to position [1677, 0]
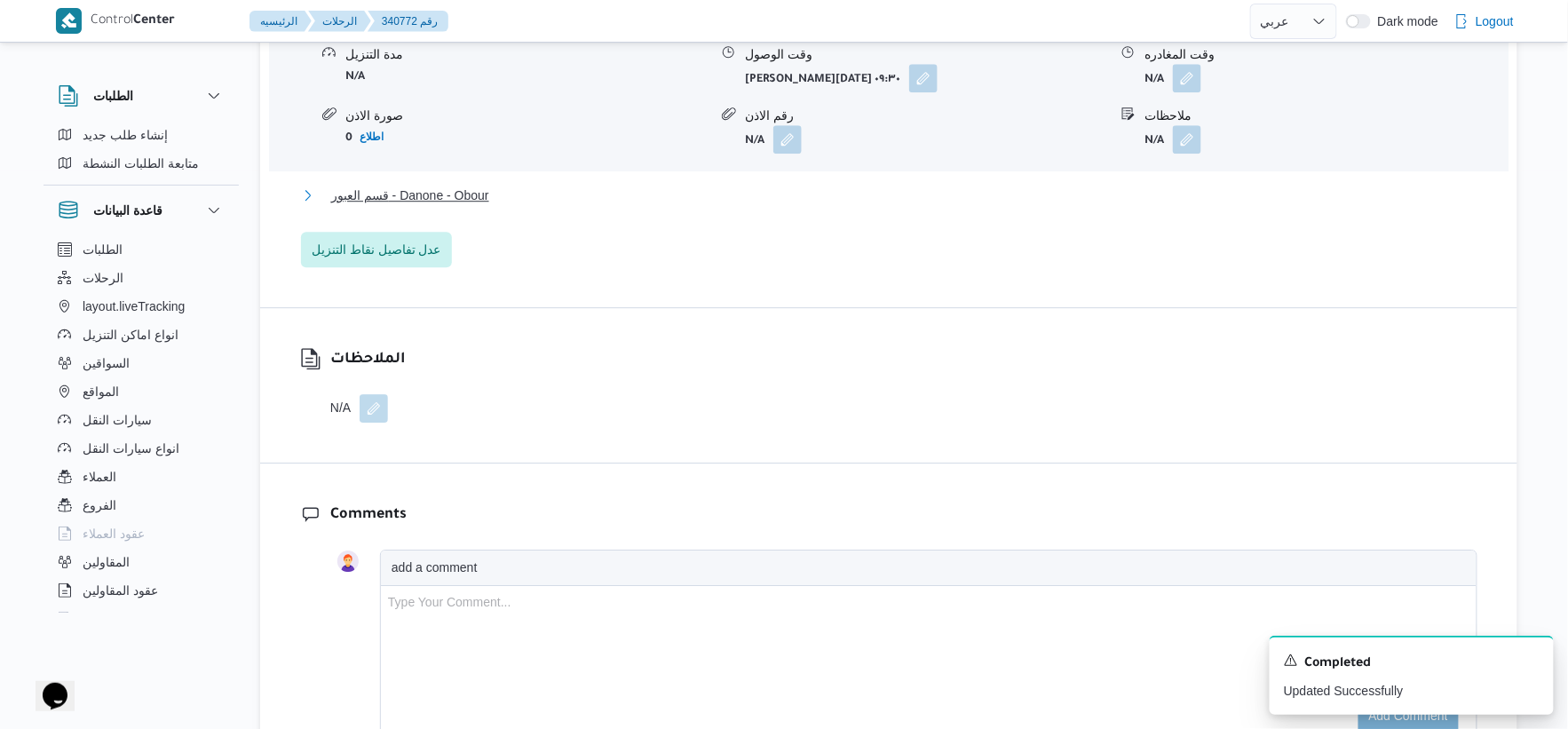
click at [512, 190] on button "قسم العبور - Danone - Obour" at bounding box center [889, 196] width 1177 height 21
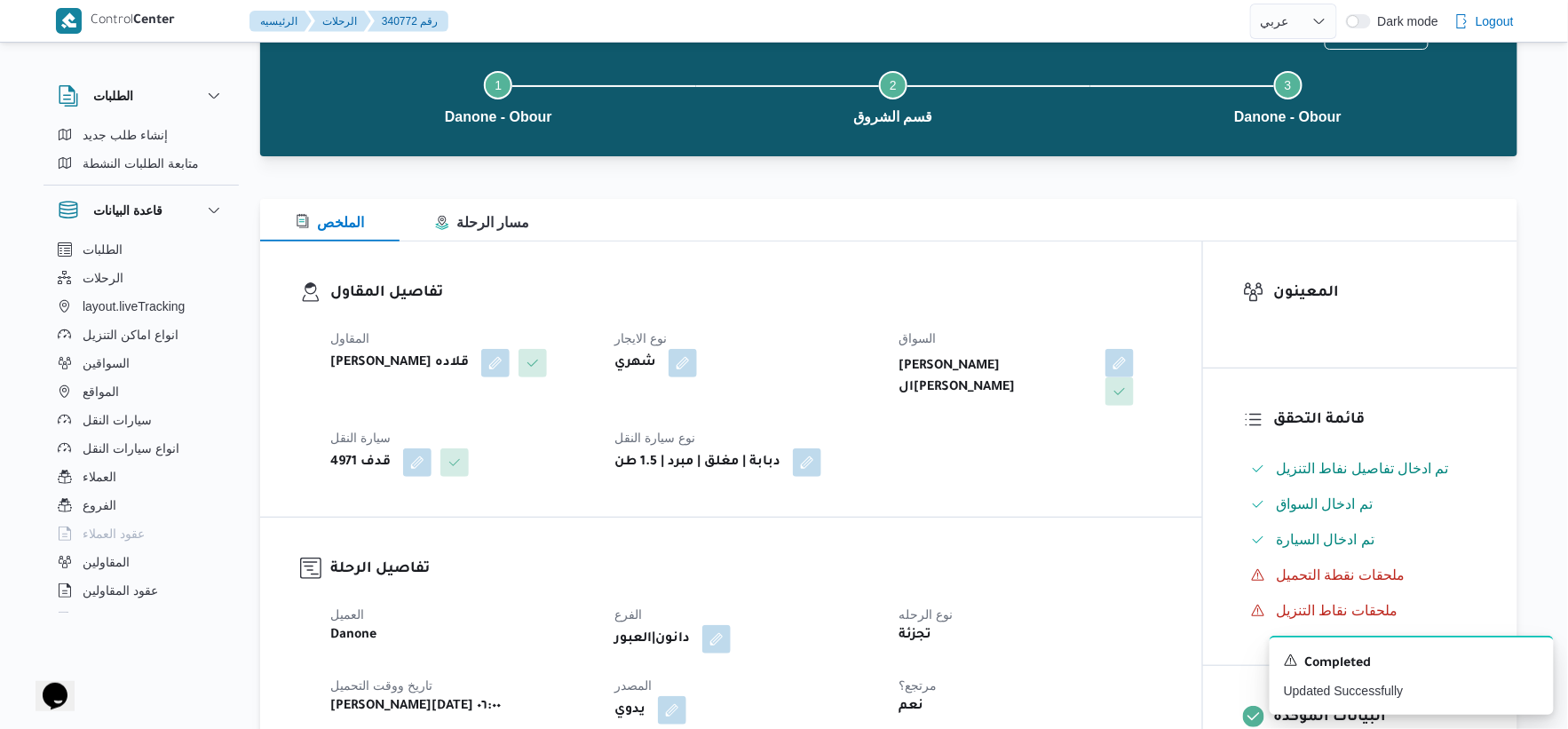
scroll to position [0, 0]
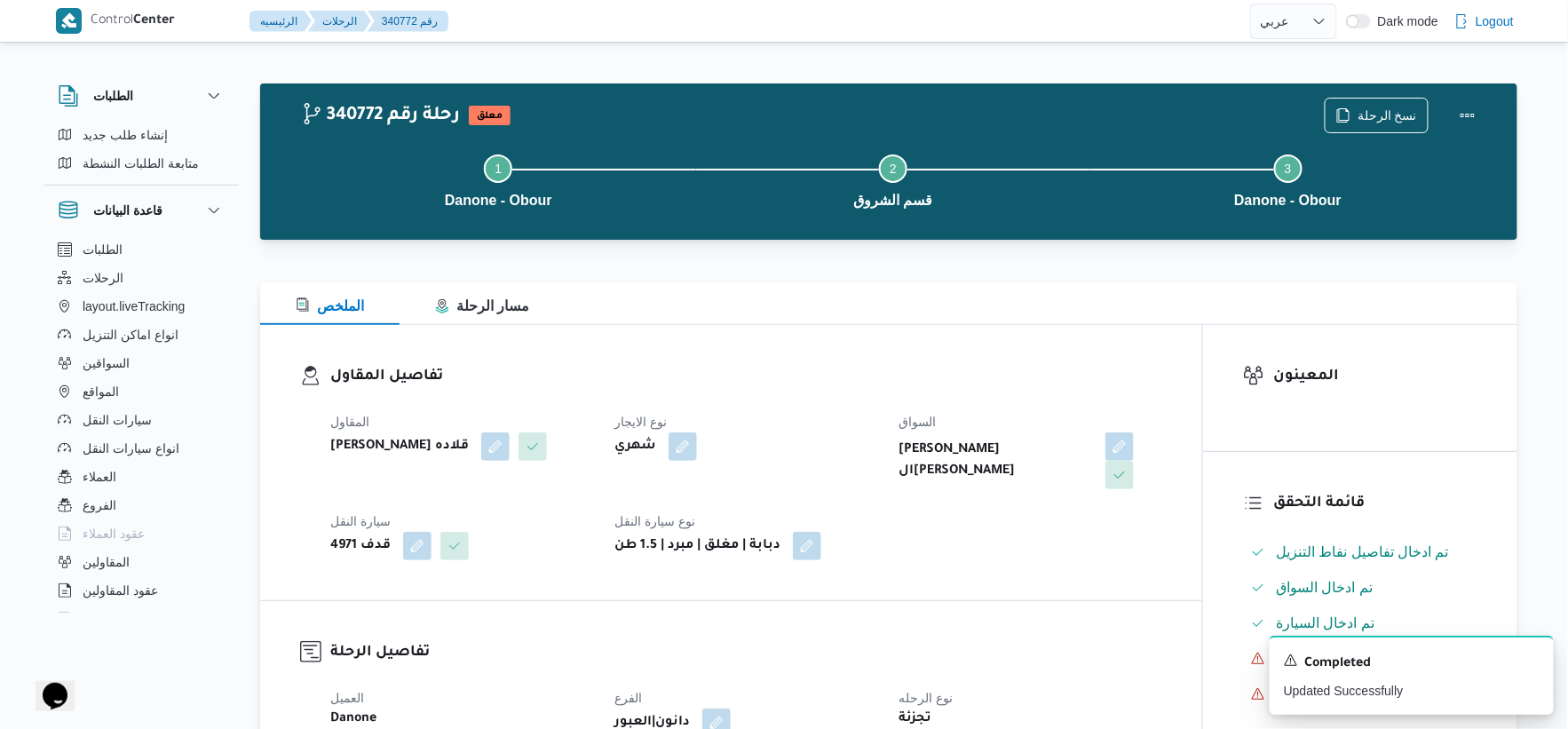
select select "ar"
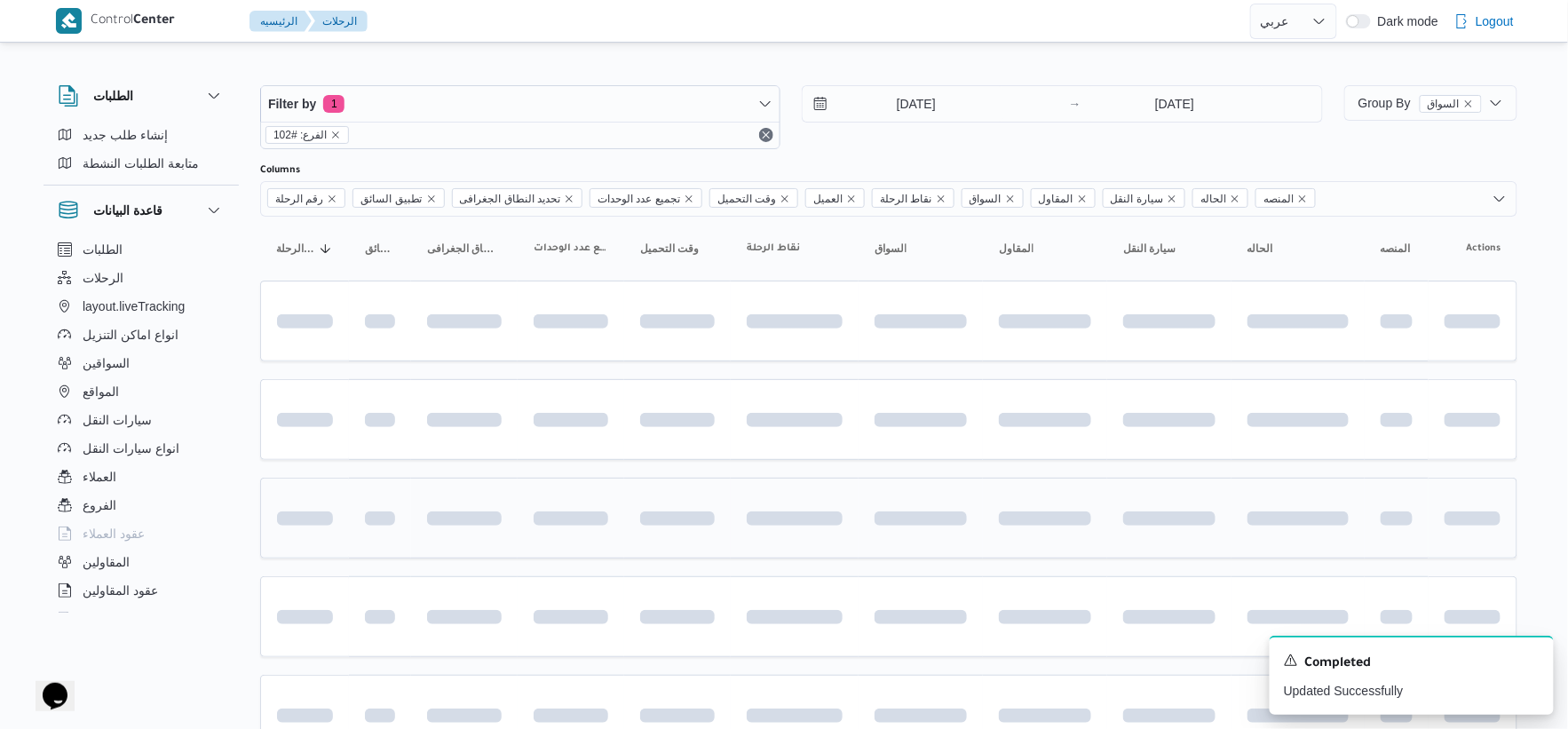
scroll to position [187, 0]
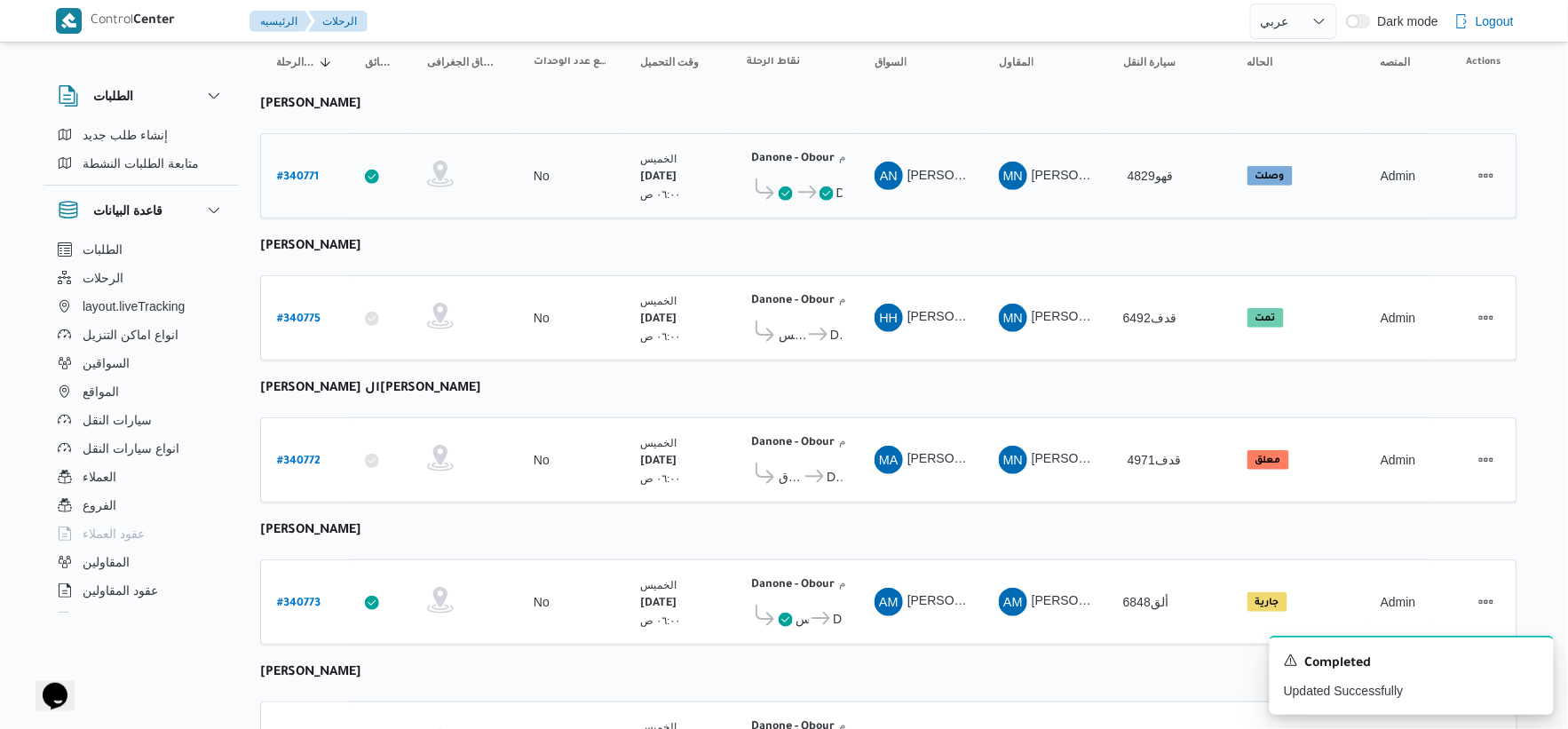
click at [294, 171] on b "# 340771" at bounding box center [298, 177] width 42 height 13
select select "ar"
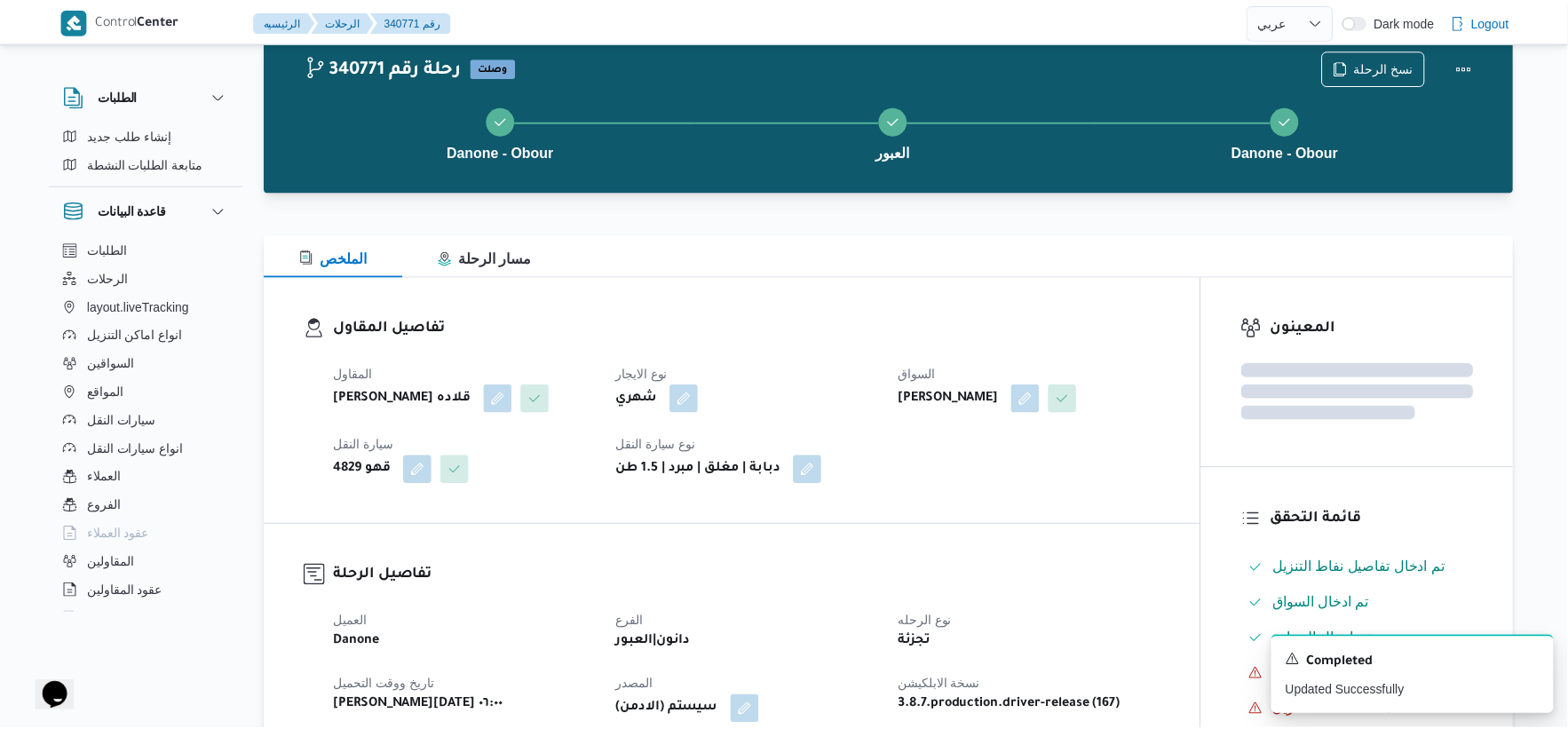
scroll to position [187, 0]
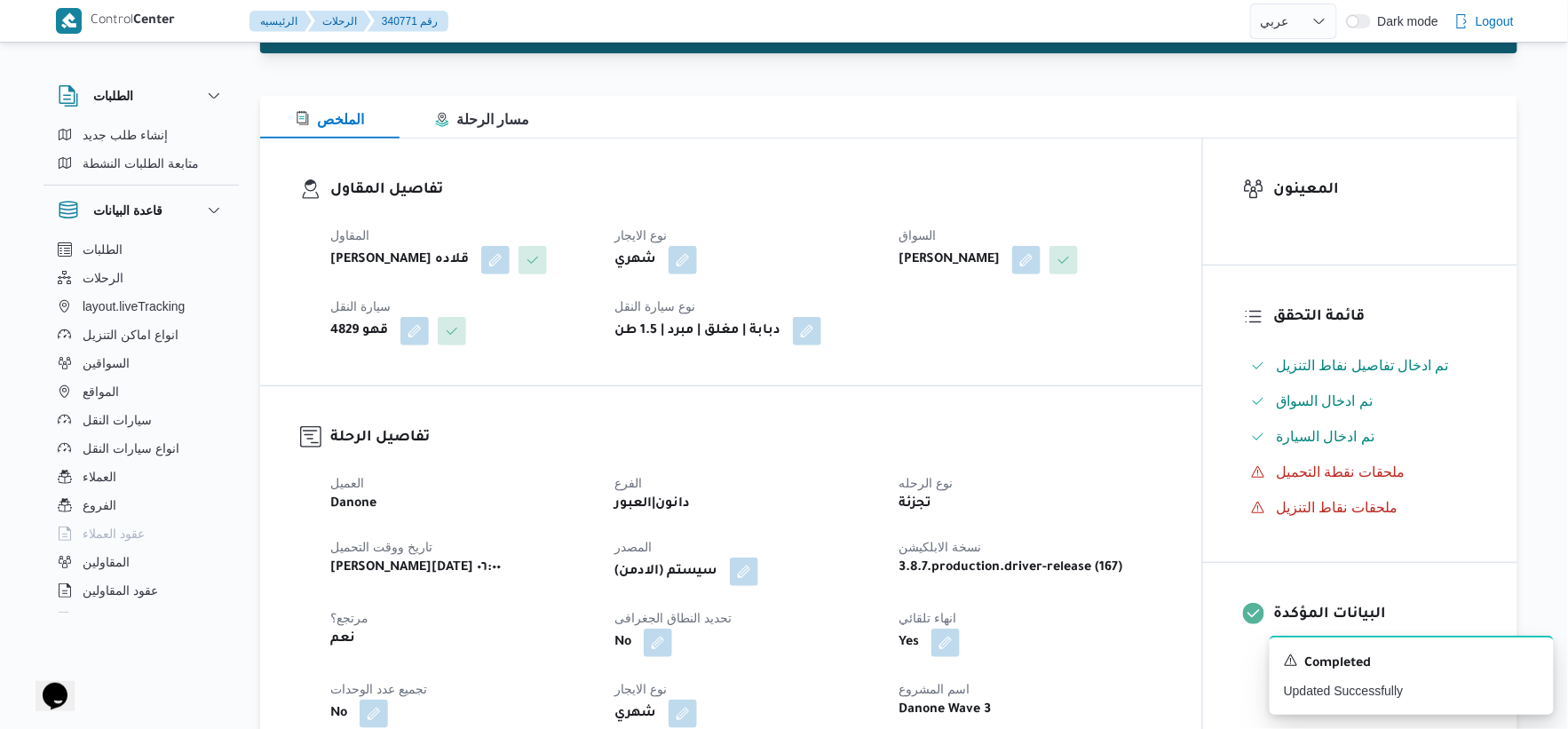
click at [660, 451] on h3 "تفاصيل الرحلة" at bounding box center [746, 438] width 832 height 24
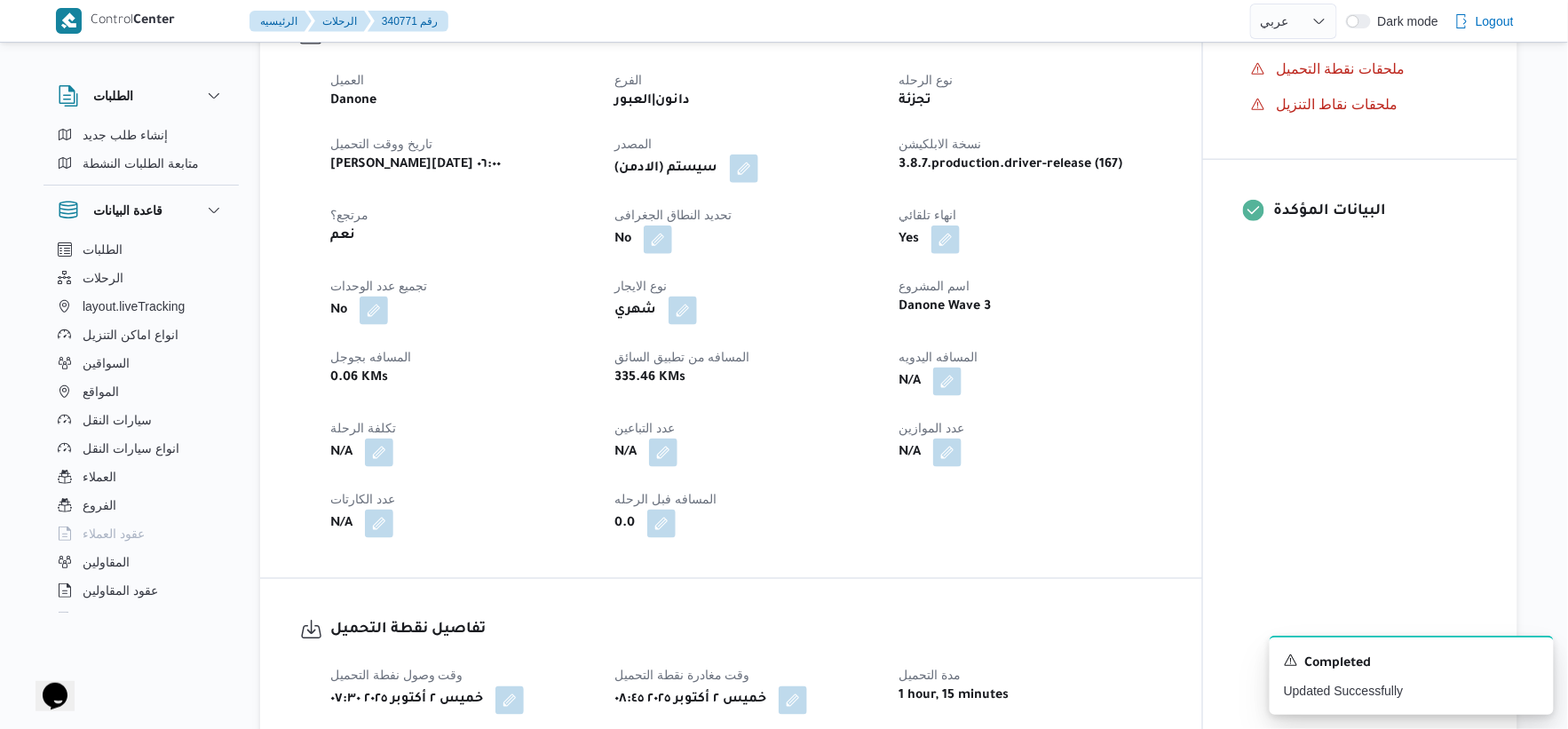
scroll to position [592, 0]
click at [950, 393] on button "button" at bounding box center [947, 379] width 28 height 28
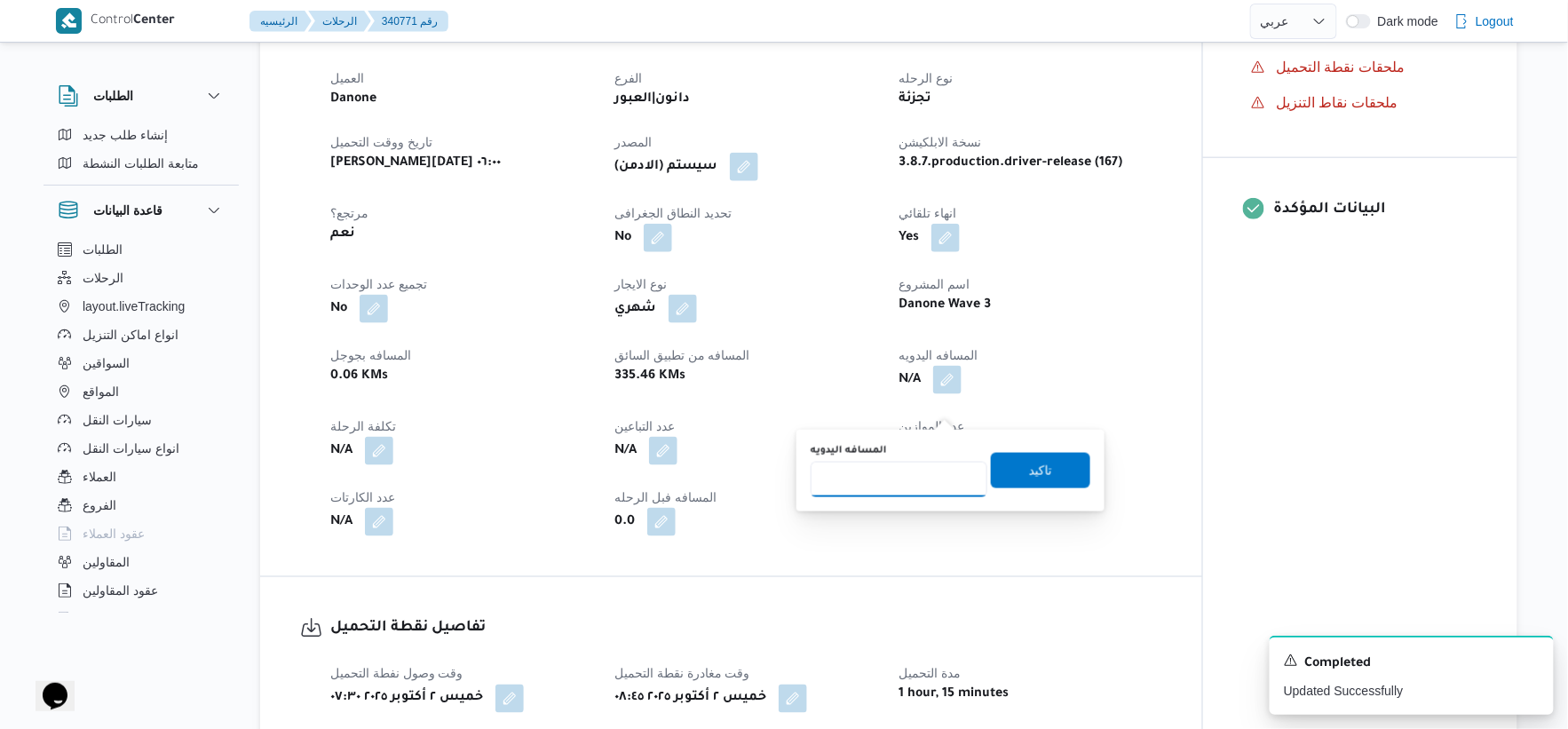
click at [889, 461] on input "المسافه اليدويه" at bounding box center [899, 479] width 177 height 35
type input "44"
click at [1041, 468] on span "تاكيد" at bounding box center [1040, 469] width 99 height 35
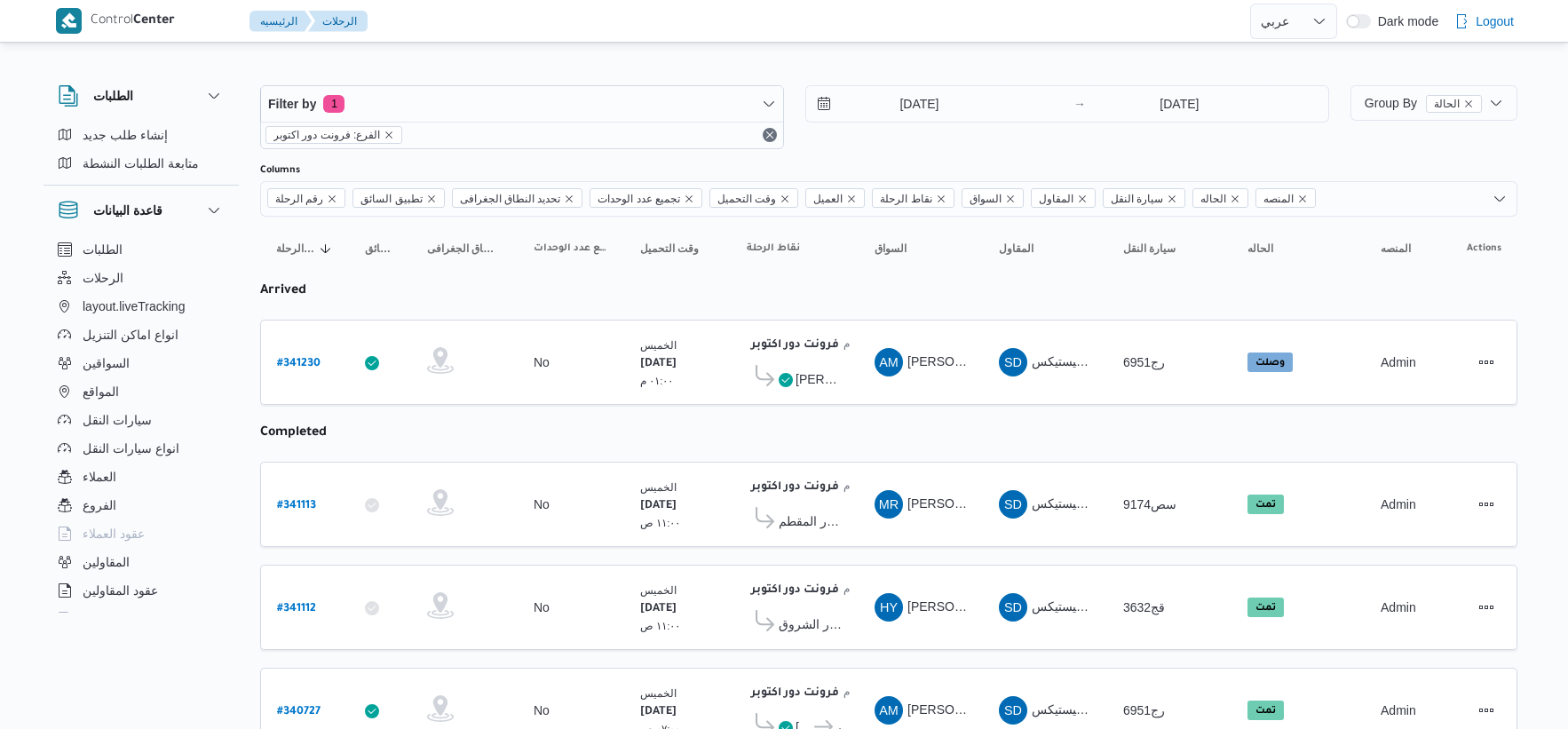
select select "ar"
click at [289, 361] on b "# 341230" at bounding box center [299, 364] width 44 height 13
select select "ar"
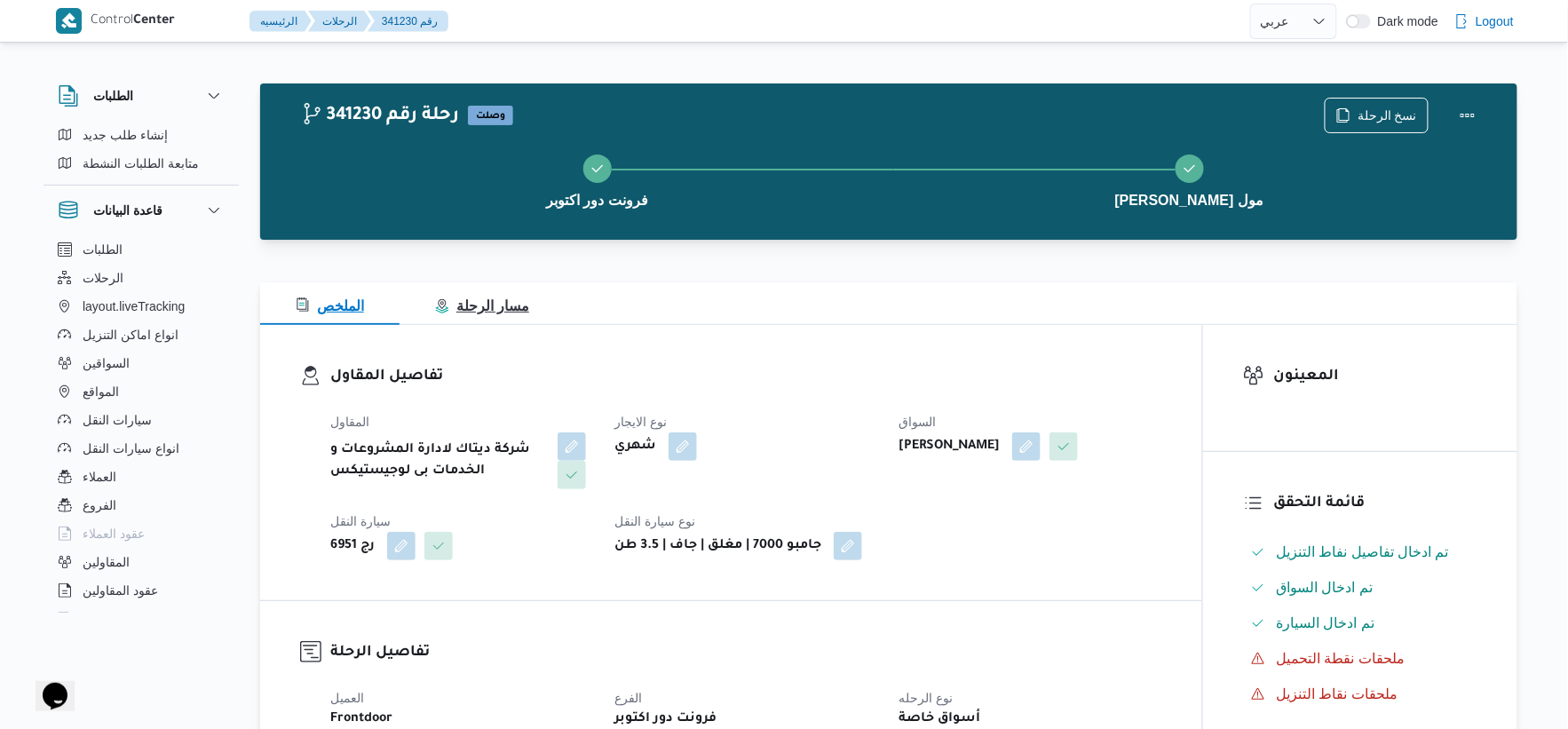
click at [501, 320] on button "مسار الرحلة" at bounding box center [483, 304] width 165 height 43
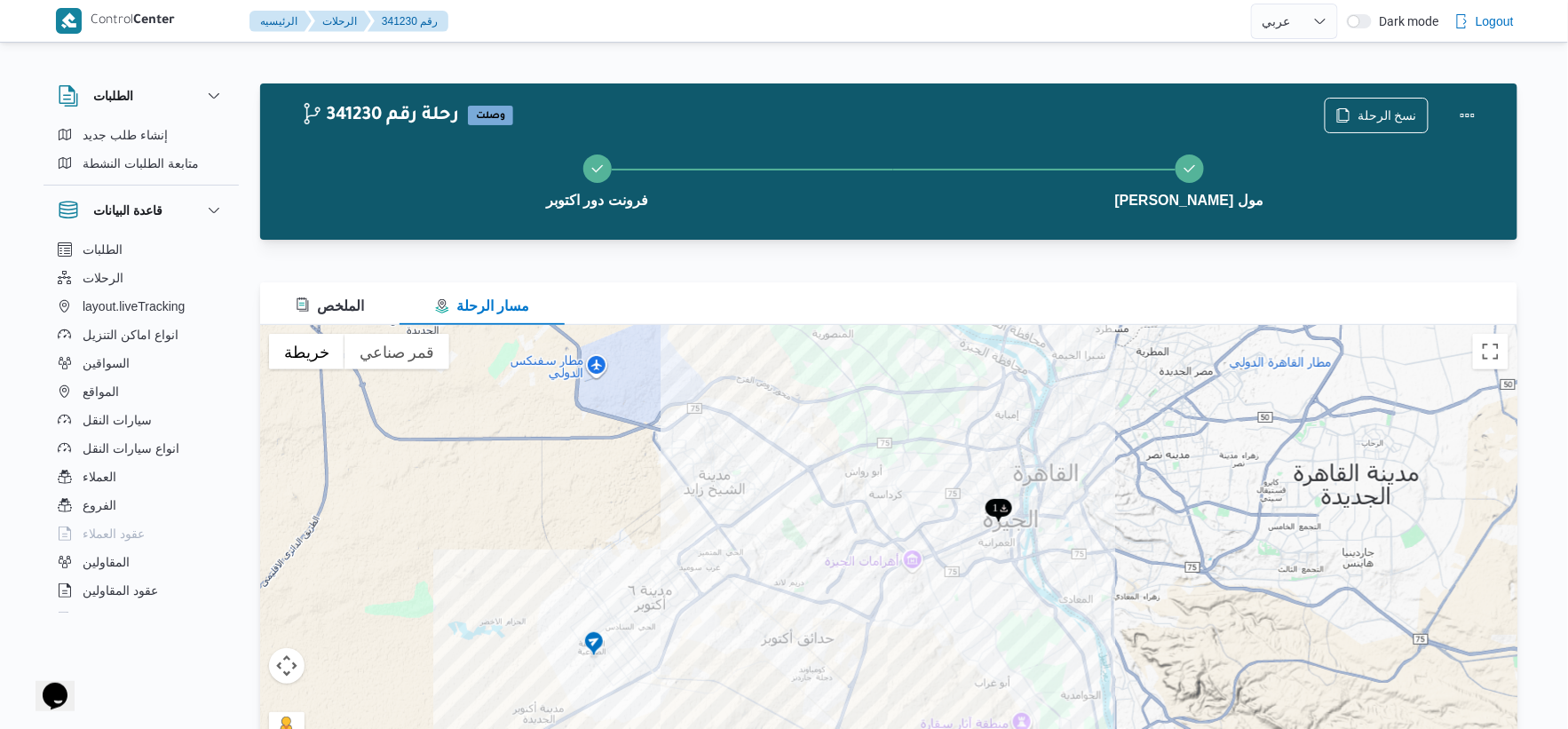
drag, startPoint x: 694, startPoint y: 642, endPoint x: 826, endPoint y: 516, distance: 182.5
click at [826, 516] on div at bounding box center [889, 547] width 1258 height 444
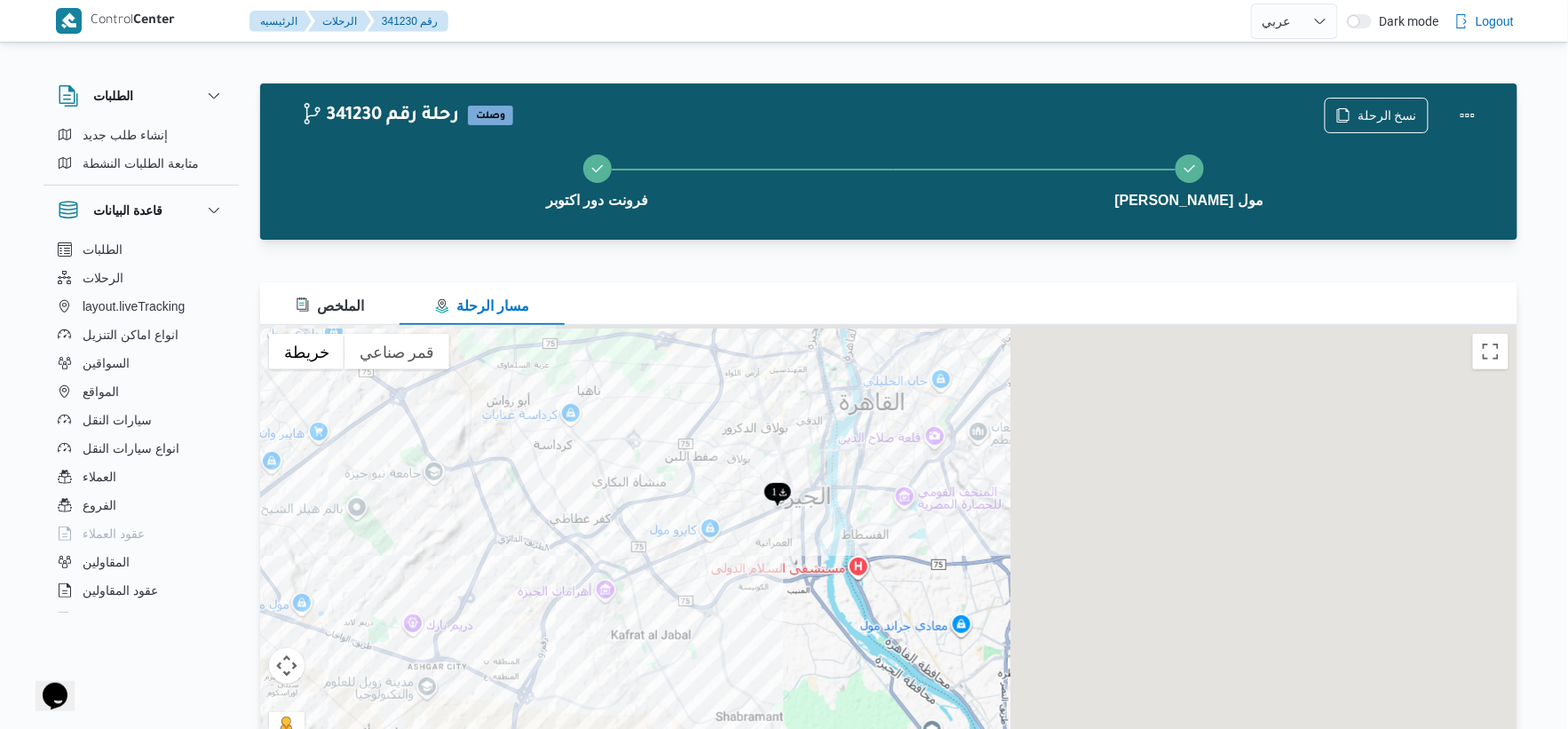
drag, startPoint x: 1353, startPoint y: 431, endPoint x: 761, endPoint y: 528, distance: 599.9
click at [761, 528] on div at bounding box center [889, 547] width 1258 height 444
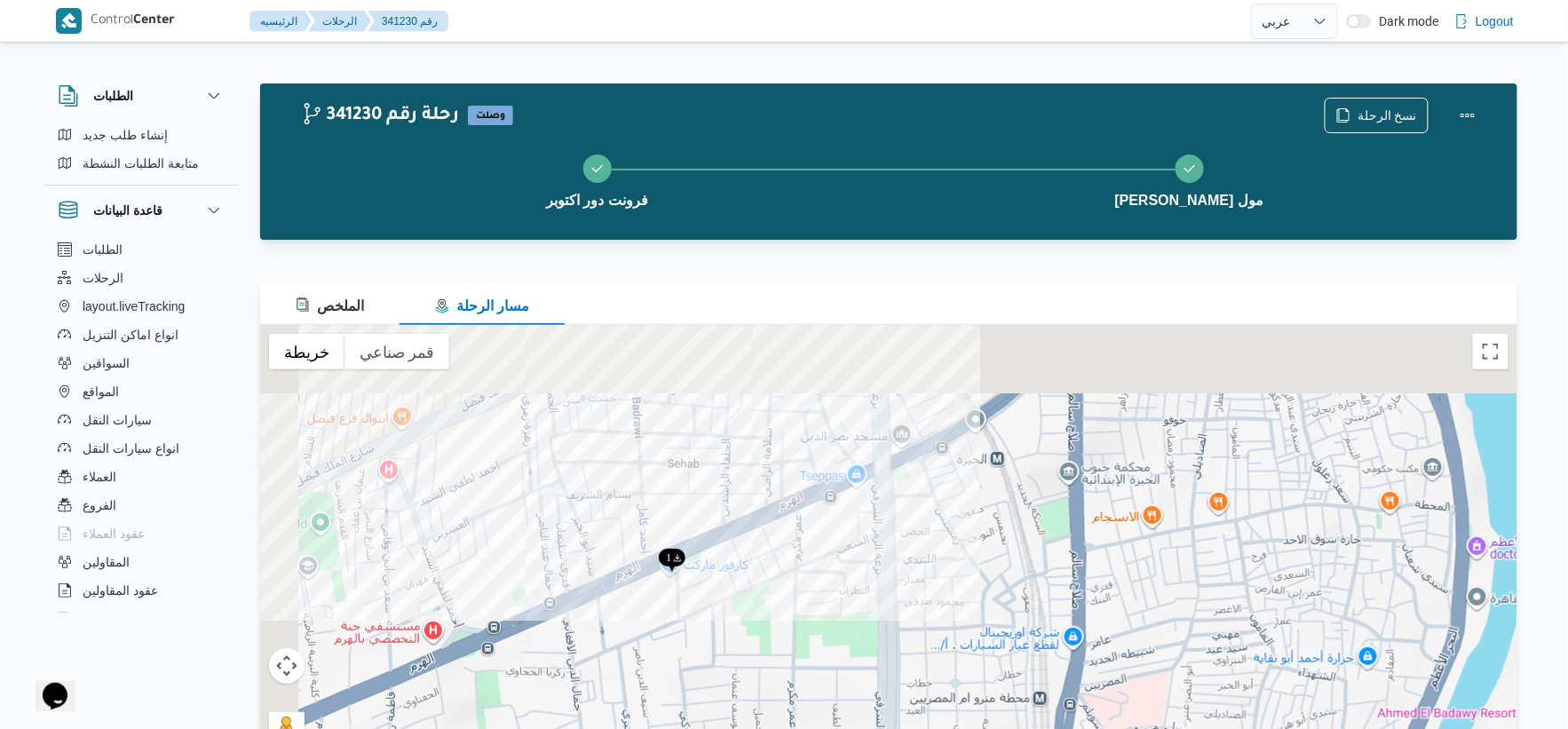
drag, startPoint x: 557, startPoint y: 355, endPoint x: 703, endPoint y: 635, distance: 315.8
click at [703, 635] on div at bounding box center [889, 547] width 1258 height 444
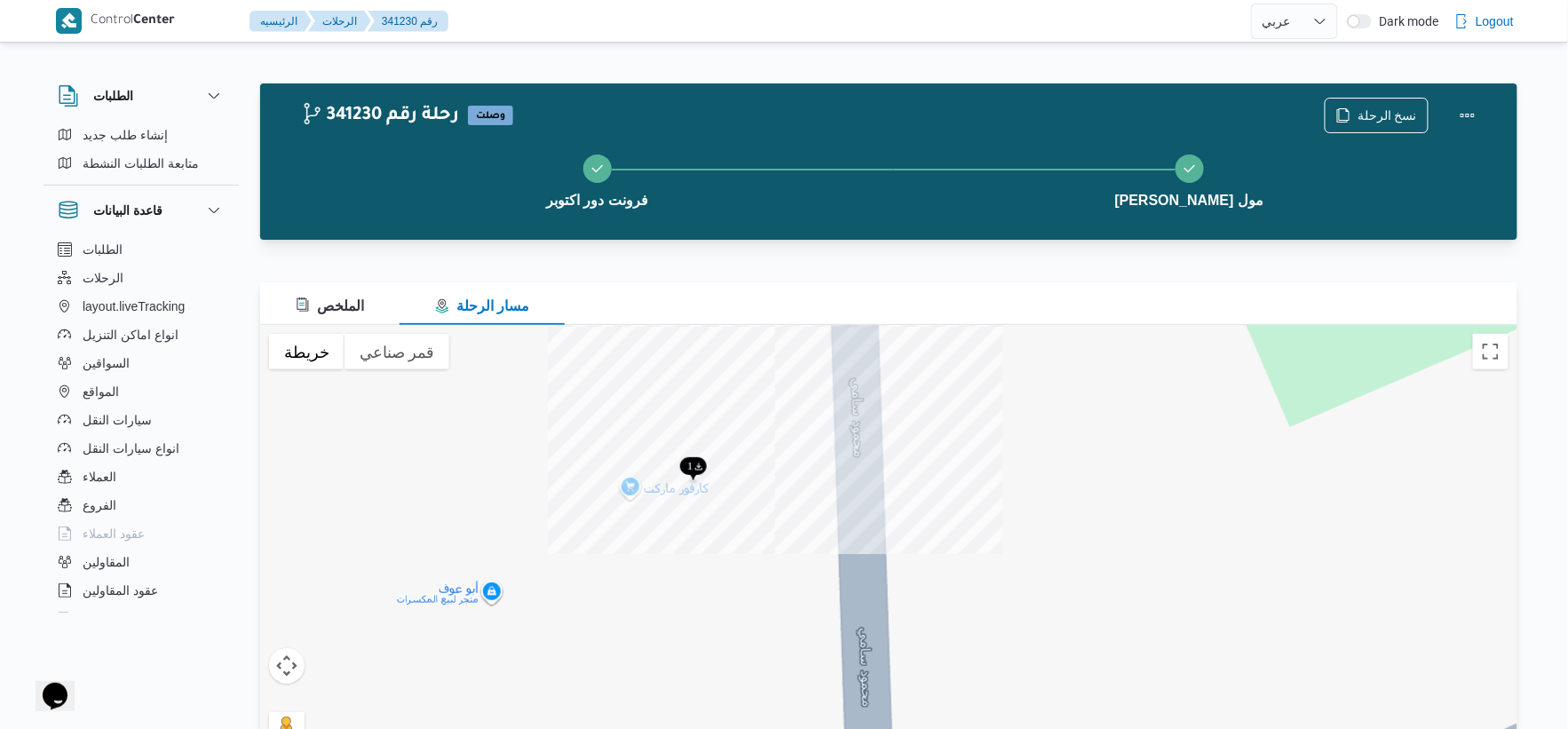
click at [632, 482] on div at bounding box center [889, 547] width 1258 height 444
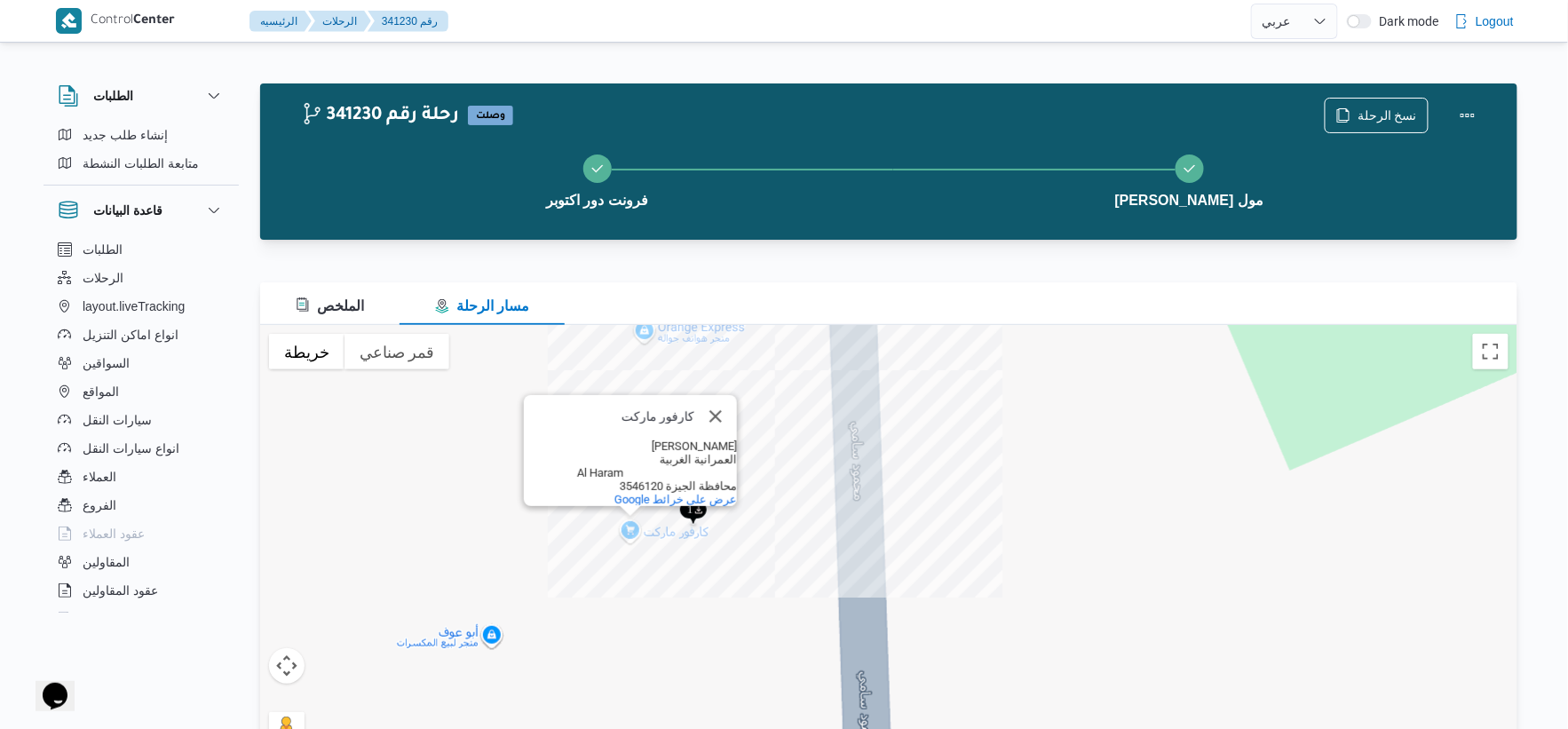
click at [632, 492] on span "‏عرض على خرائط Google" at bounding box center [675, 499] width 123 height 14
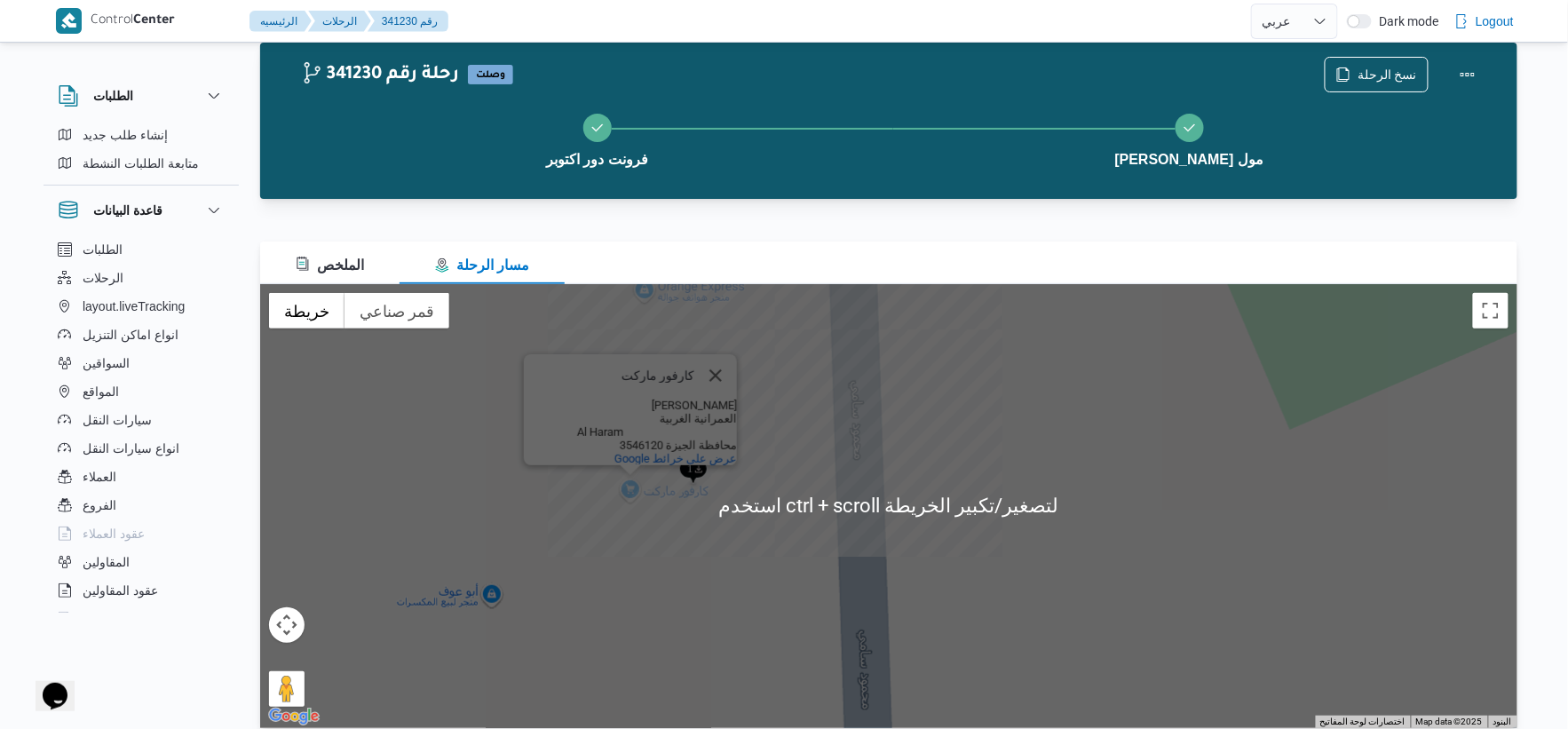
scroll to position [62, 0]
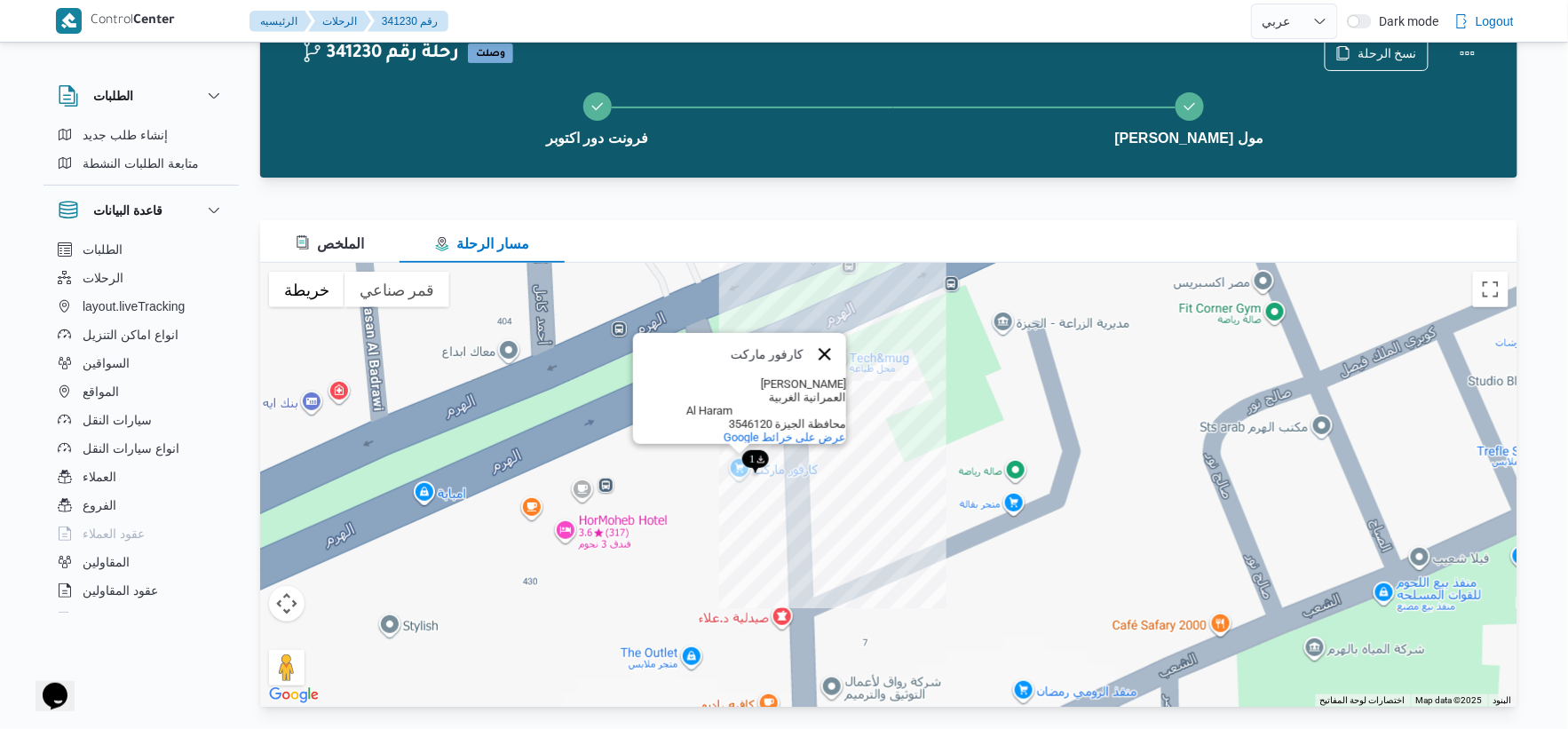
click at [827, 333] on button "إغلاق" at bounding box center [825, 354] width 43 height 43
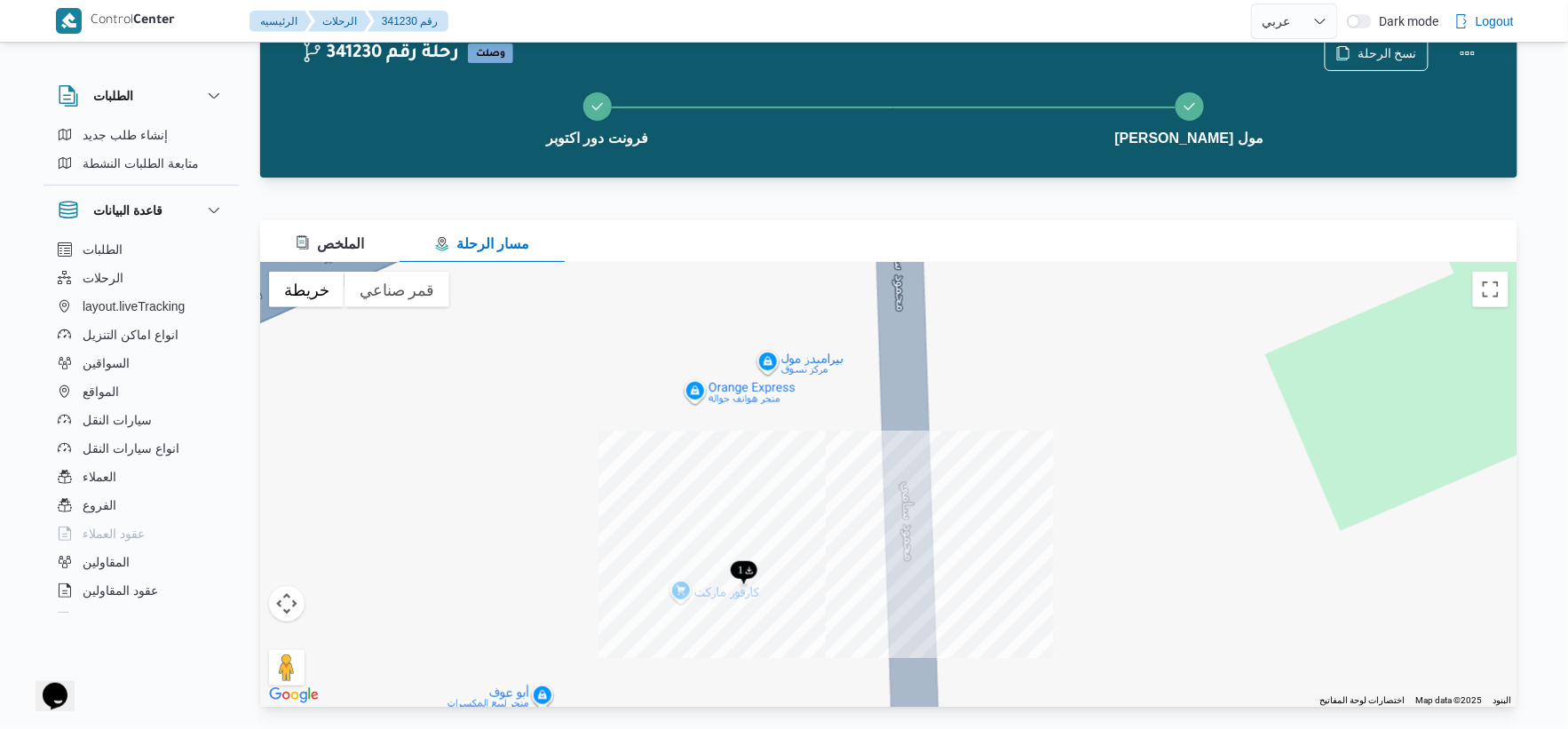
drag, startPoint x: 706, startPoint y: 358, endPoint x: 723, endPoint y: 522, distance: 164.9
click at [723, 522] on div at bounding box center [889, 485] width 1258 height 444
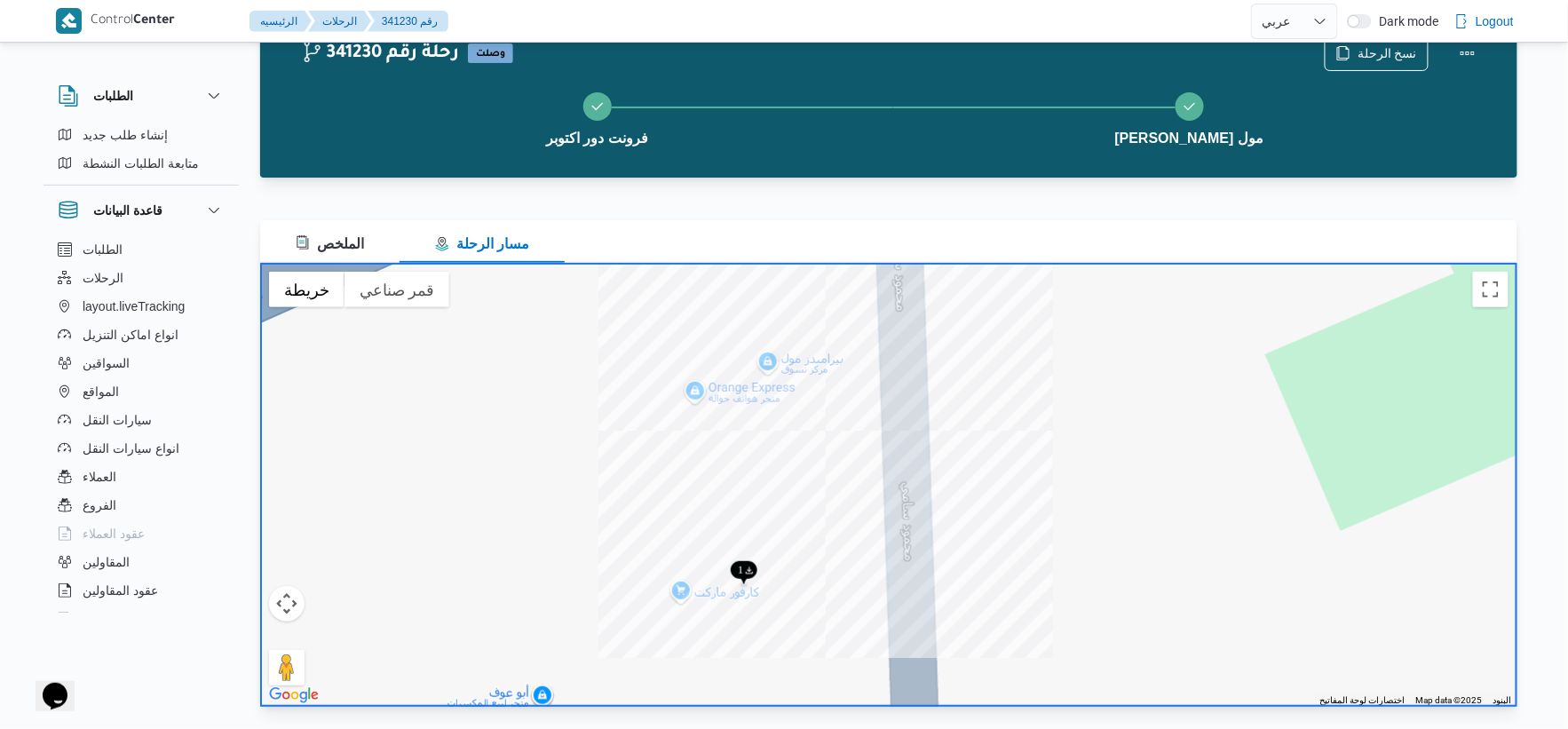
click at [681, 589] on div at bounding box center [889, 485] width 1258 height 444
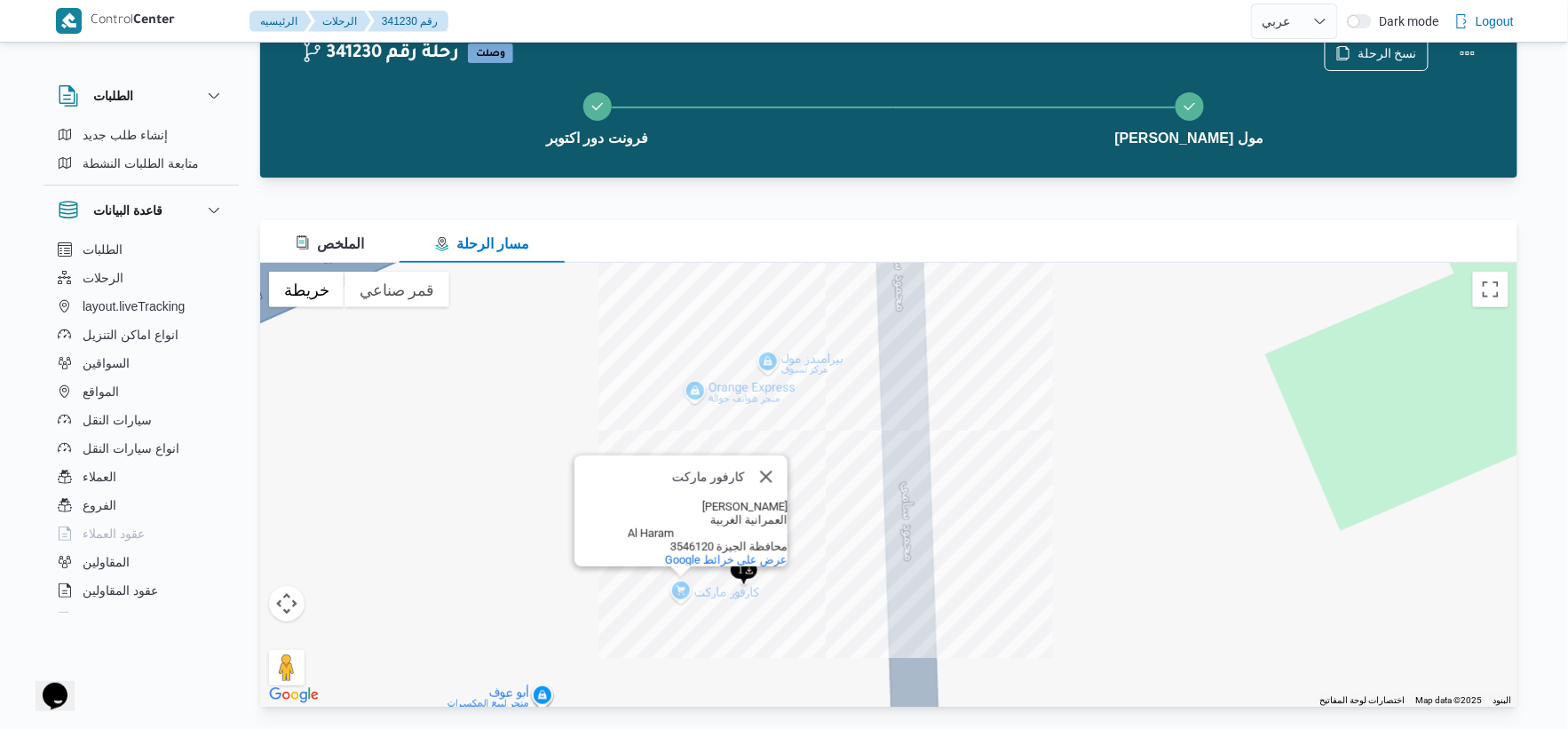
click at [681, 589] on div "كارفور ماركت كارفور ماركت محمود سامي العمرانية الغربية Al Haram محافظة الجيزة 3…" at bounding box center [889, 485] width 1258 height 444
click at [738, 553] on span "‏عرض على خرائط Google" at bounding box center [726, 560] width 123 height 14
click at [348, 246] on span "الملخص" at bounding box center [330, 244] width 68 height 16
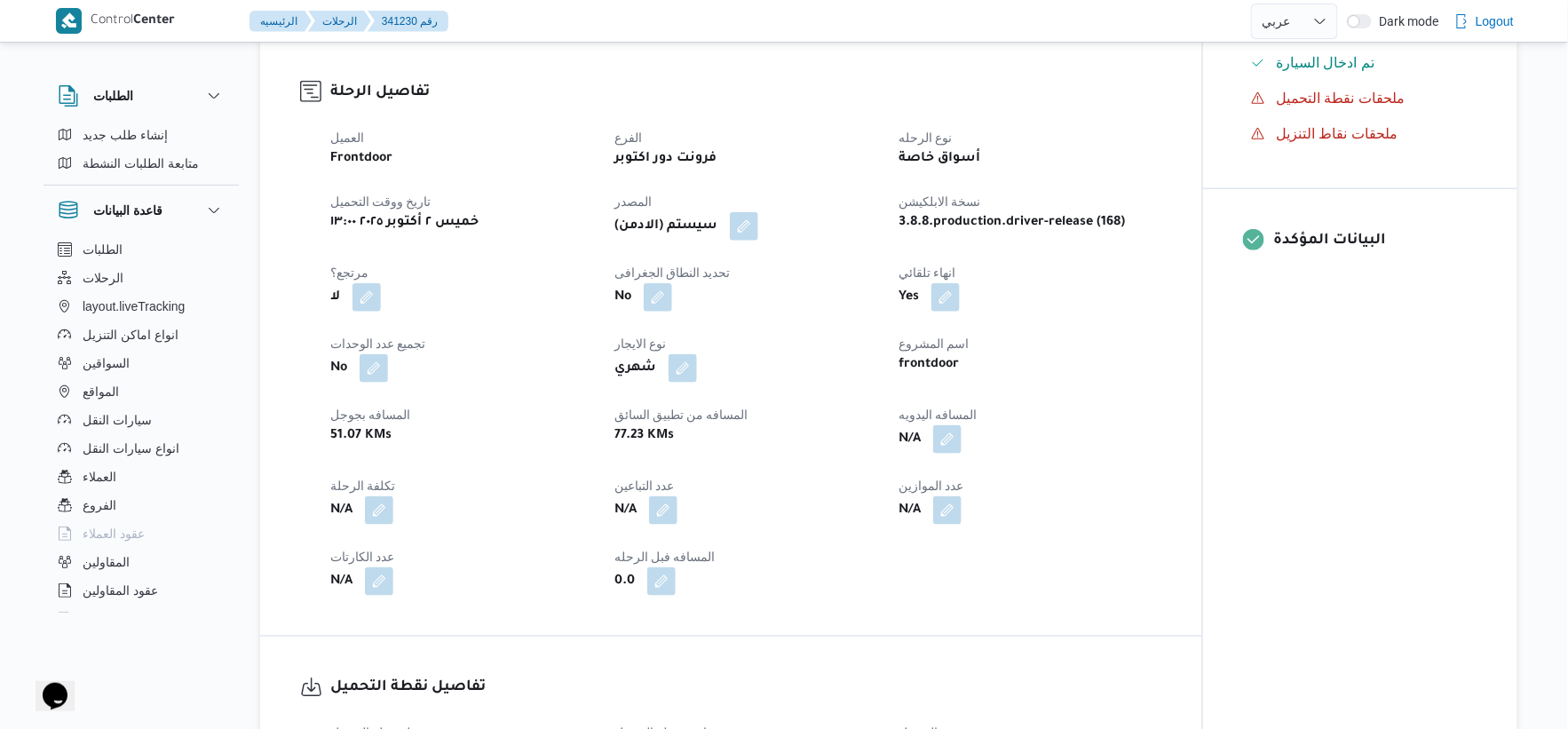
scroll to position [555, 0]
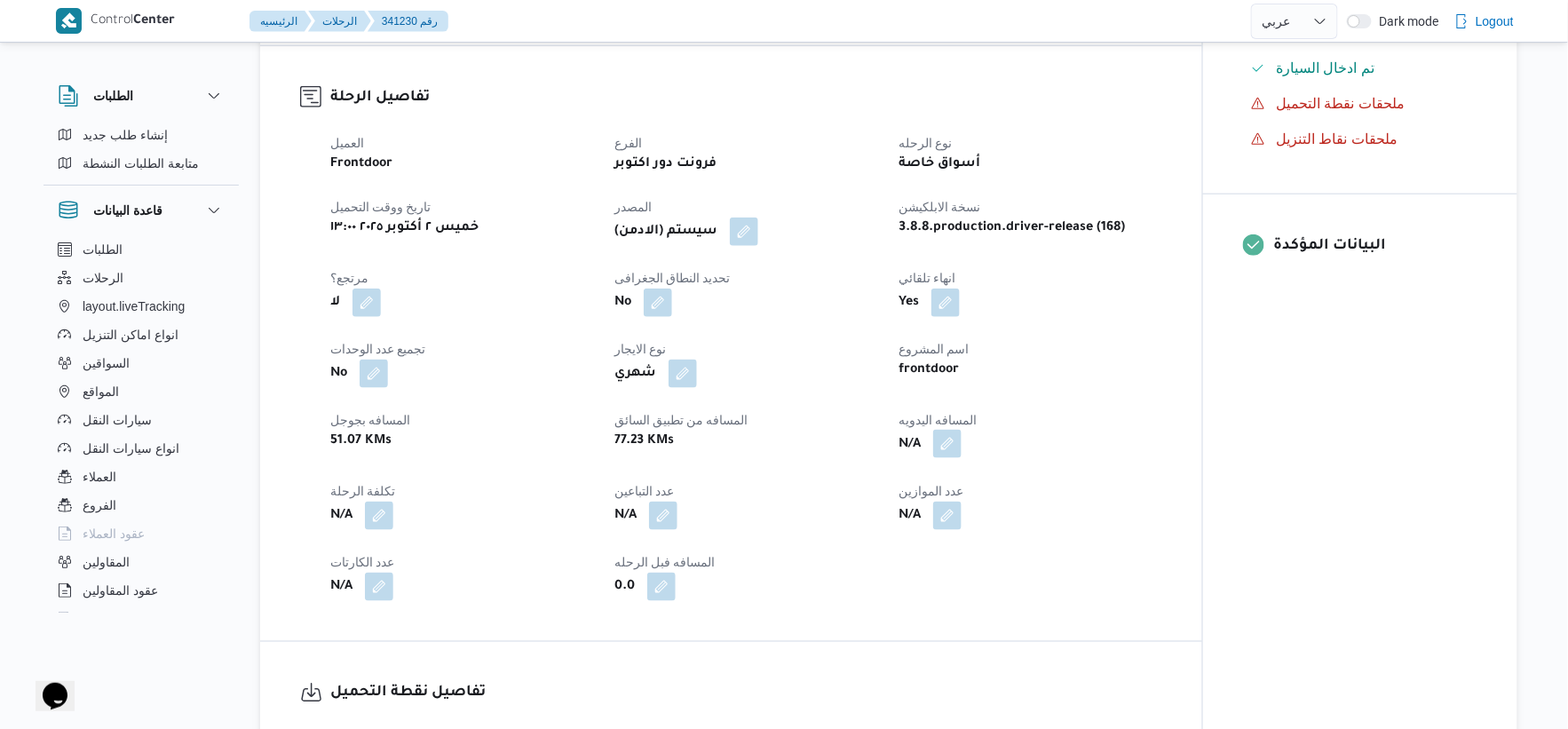
click at [943, 438] on button "button" at bounding box center [947, 444] width 28 height 28
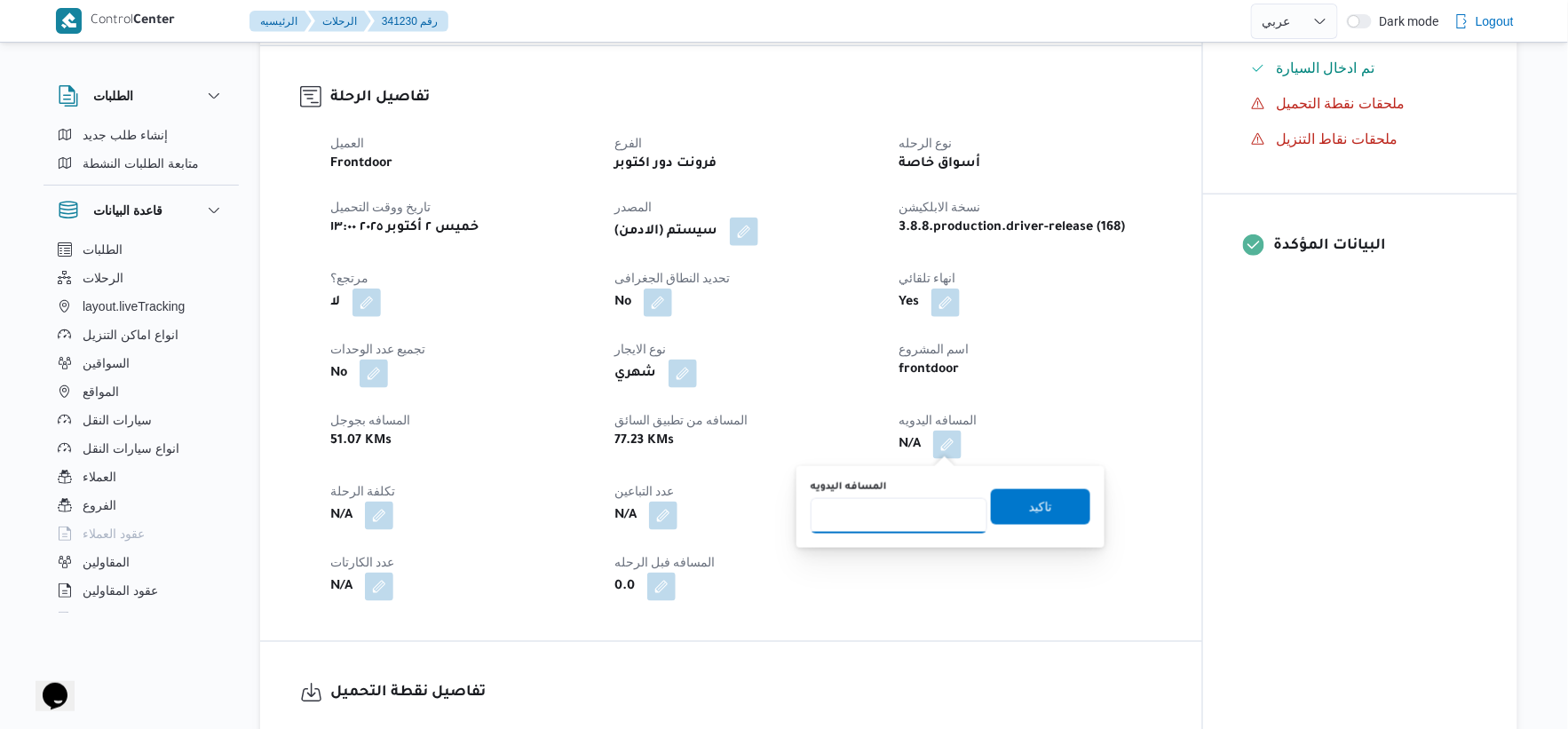
click at [902, 517] on input "المسافه اليدويه" at bounding box center [899, 516] width 177 height 35
type input "99"
click at [1029, 511] on span "تاكيد" at bounding box center [1040, 506] width 23 height 21
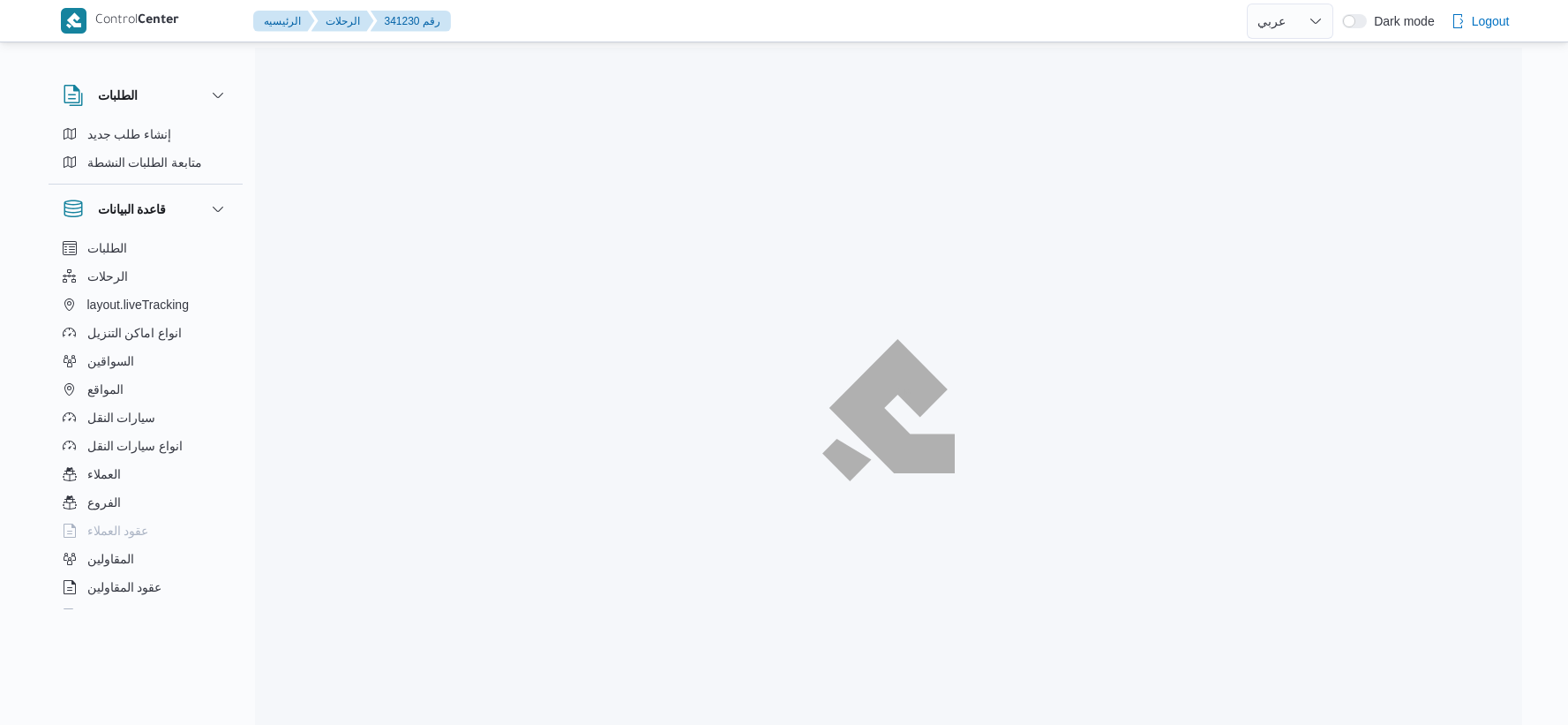
select select "ar"
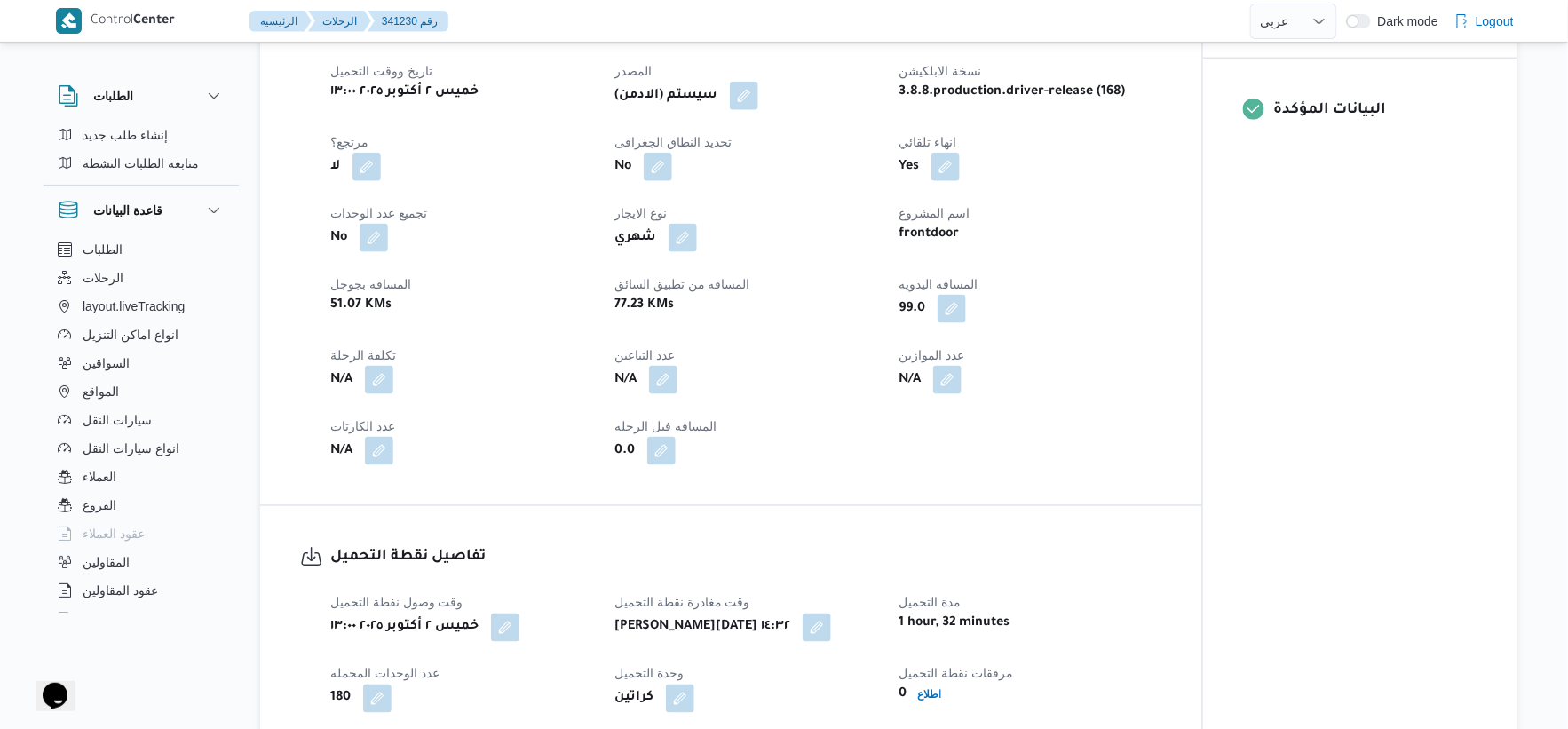
scroll to position [640, 0]
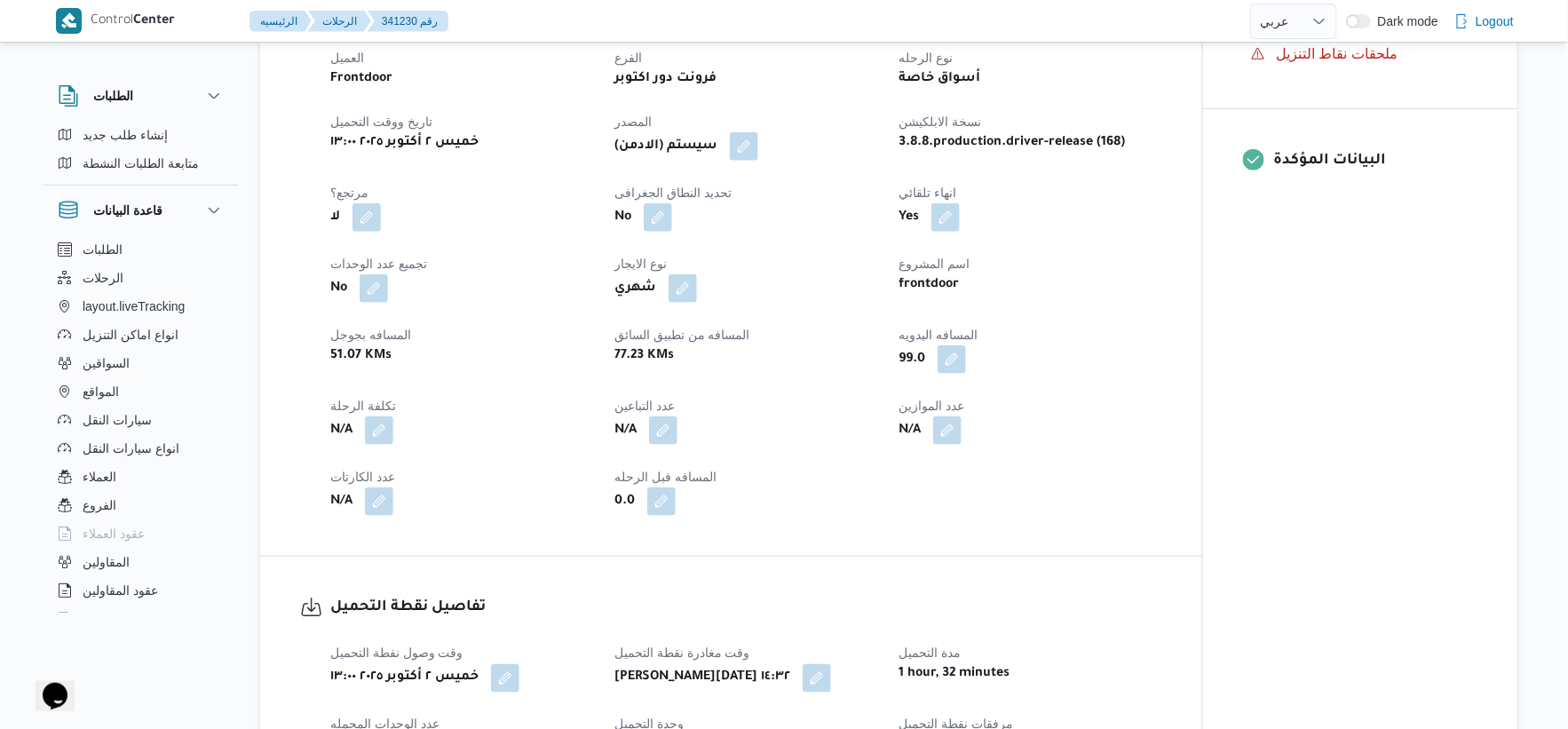
select select "ar"
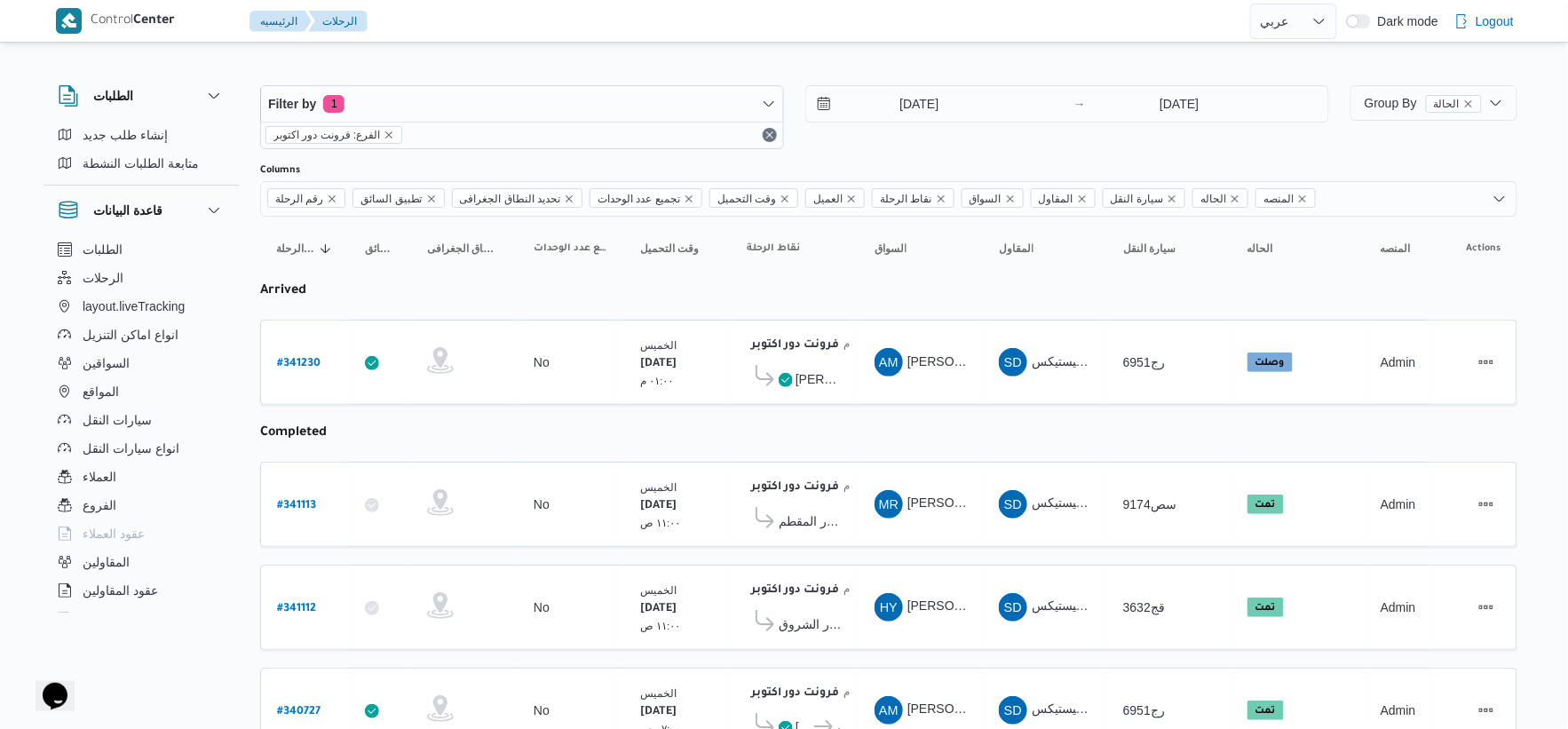
select select "ar"
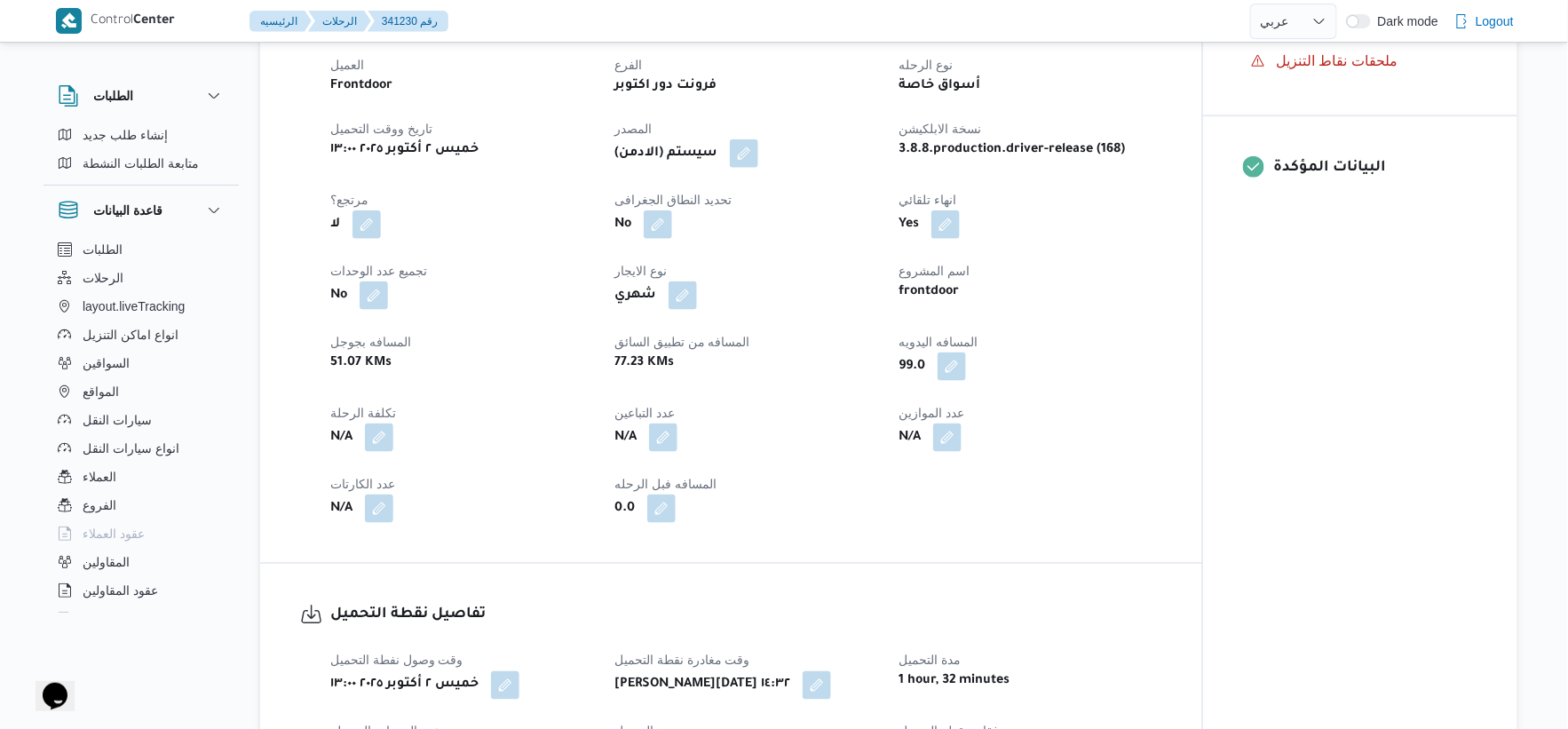
scroll to position [640, 0]
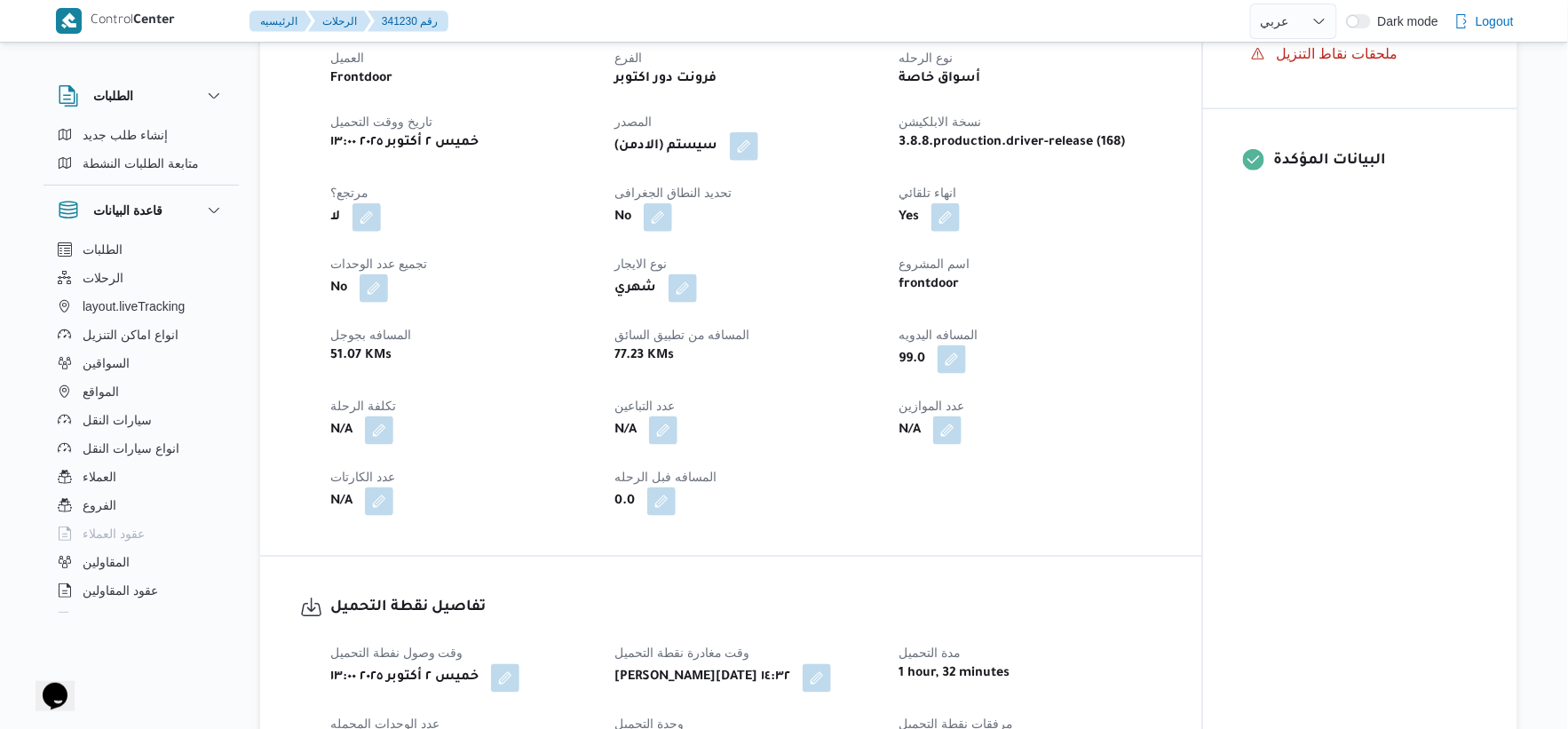
select select "ar"
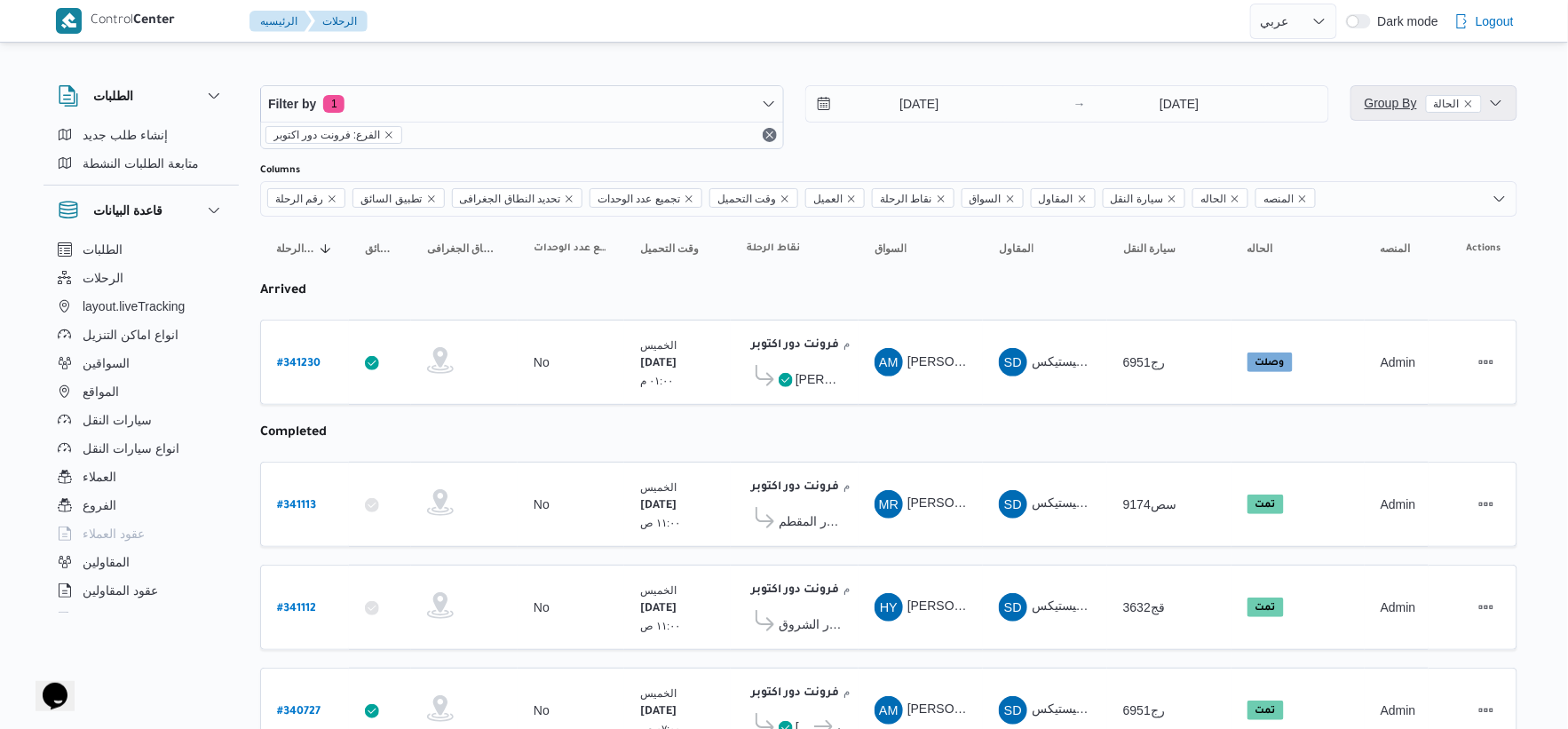
click at [1397, 113] on span "Group By الحالة" at bounding box center [1423, 103] width 117 height 21
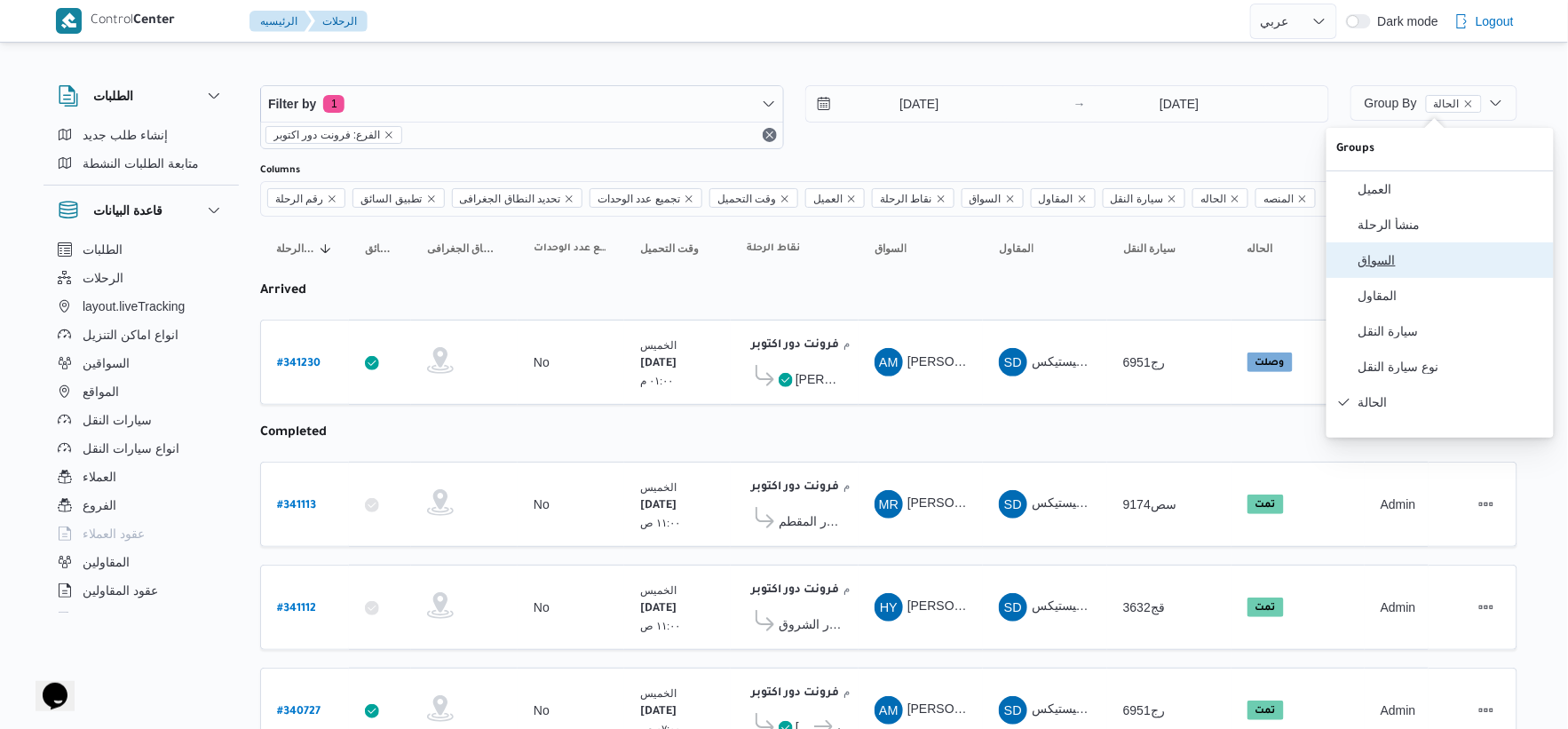
click at [1387, 268] on span "السواق" at bounding box center [1451, 260] width 185 height 15
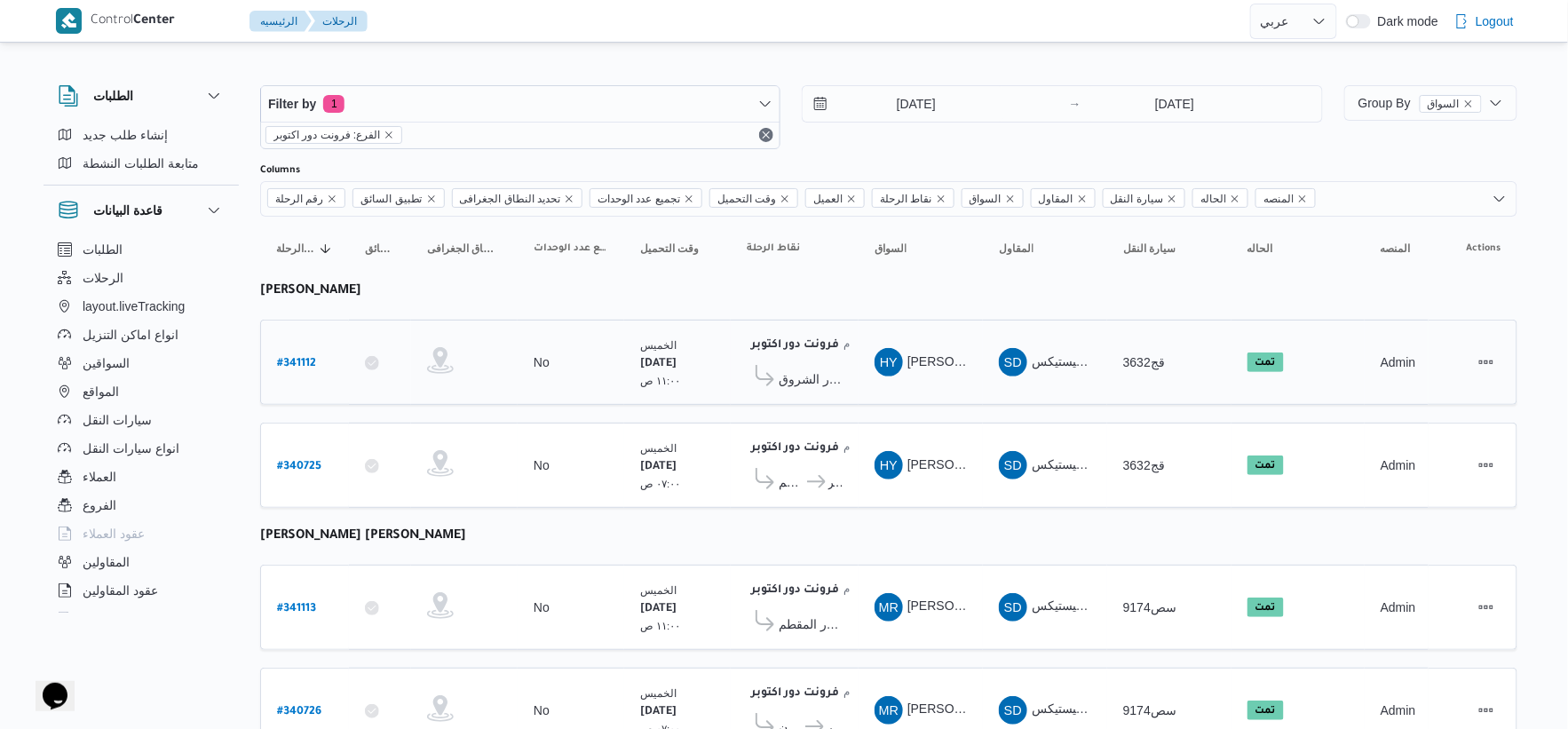
click at [564, 395] on td "تجميع عدد الوحدات No" at bounding box center [570, 362] width 106 height 86
click at [300, 461] on b "# 340725" at bounding box center [300, 467] width 45 height 13
select select "ar"
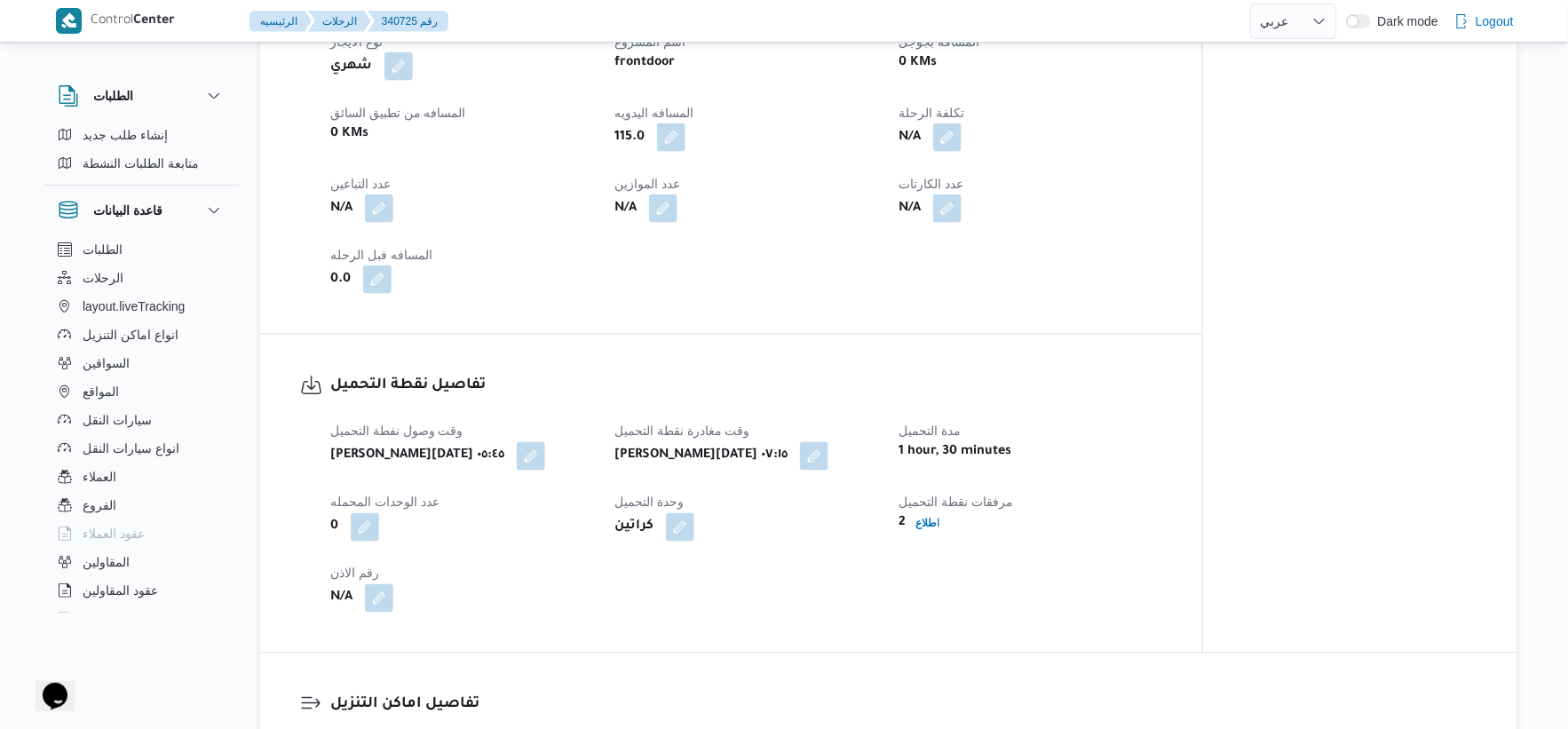
scroll to position [987, 0]
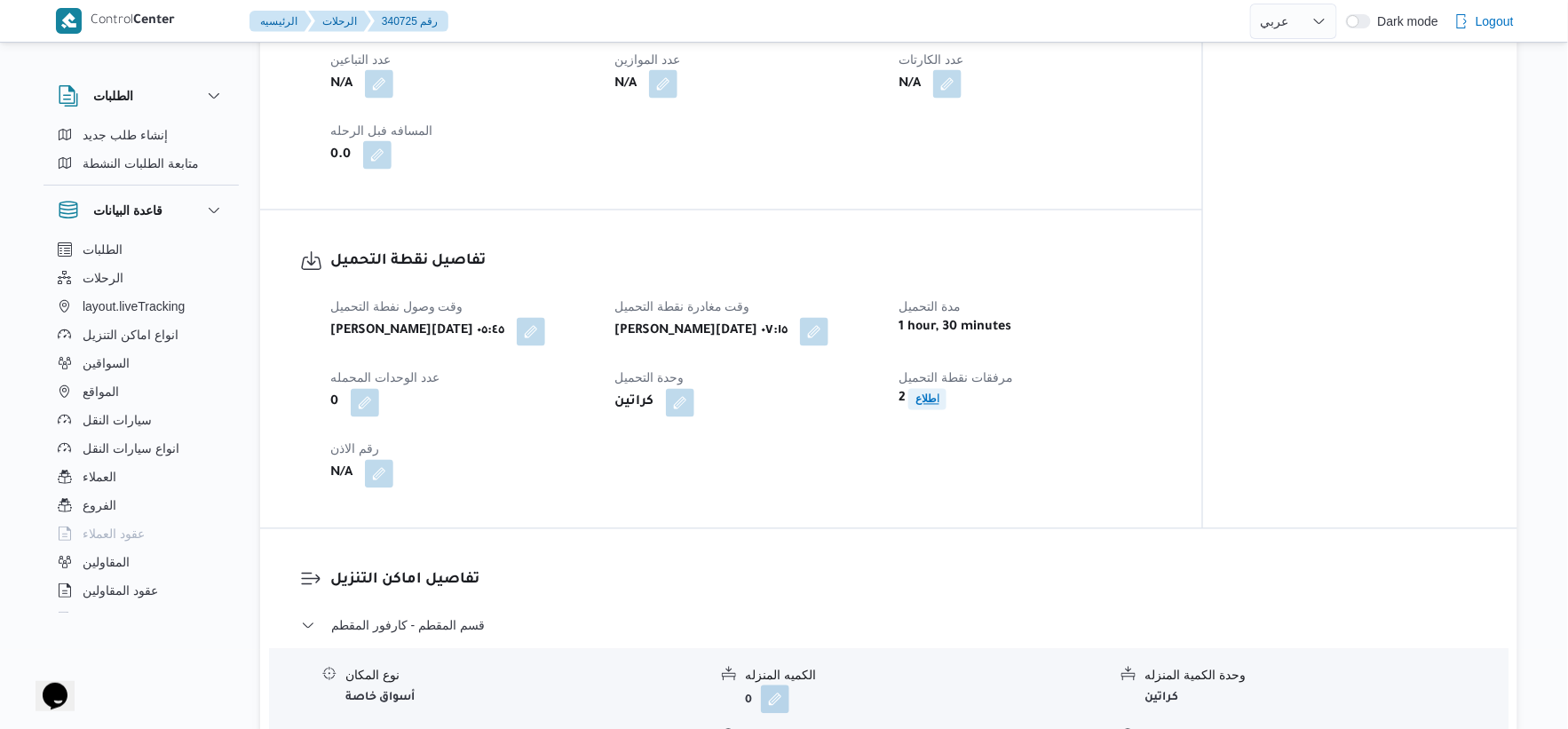
click at [930, 393] on b "اطلاع" at bounding box center [928, 399] width 24 height 13
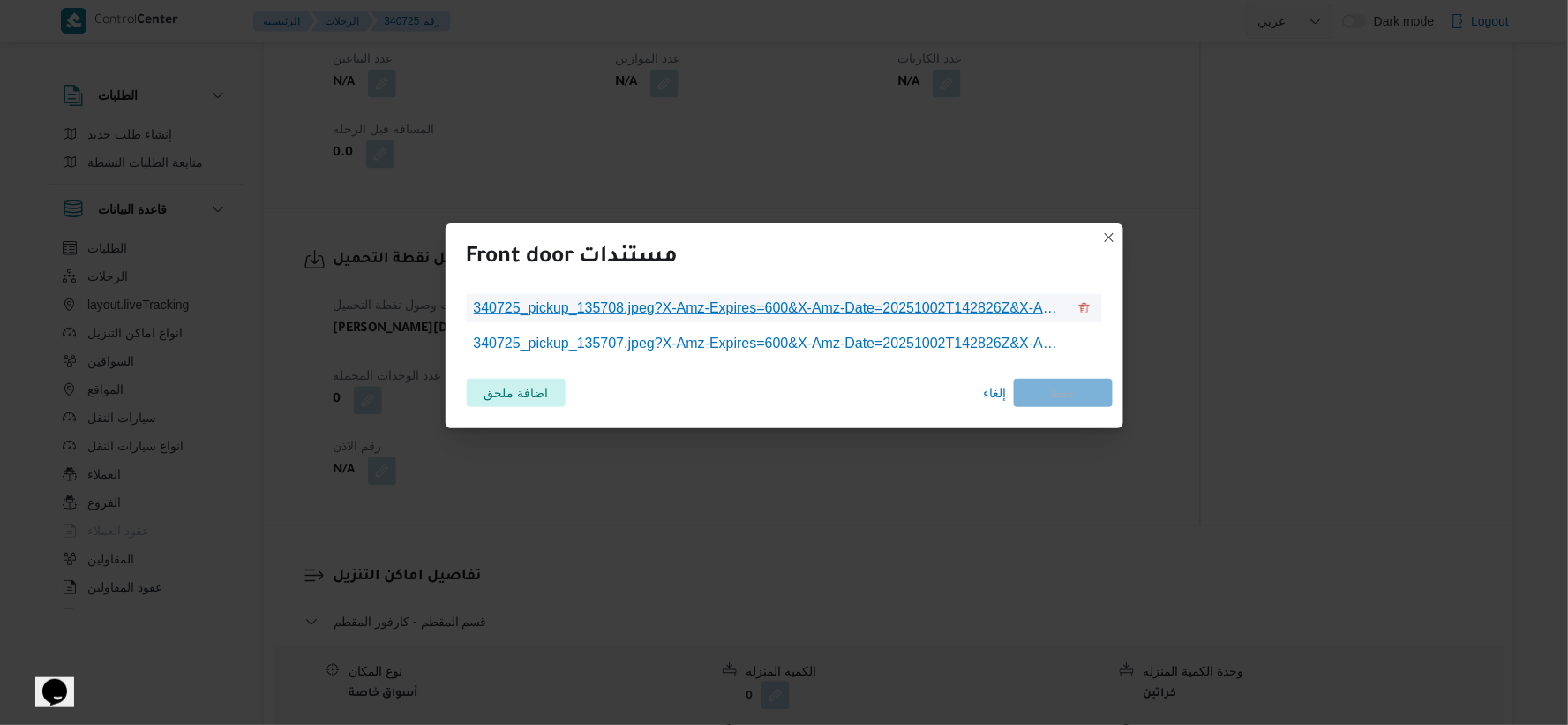
click at [771, 315] on span "340725_pickup_135708.jpeg?X-Amz-Expires=600&X-Amz-Date=20251002T142826Z&X-Amz-A…" at bounding box center [770, 308] width 593 height 21
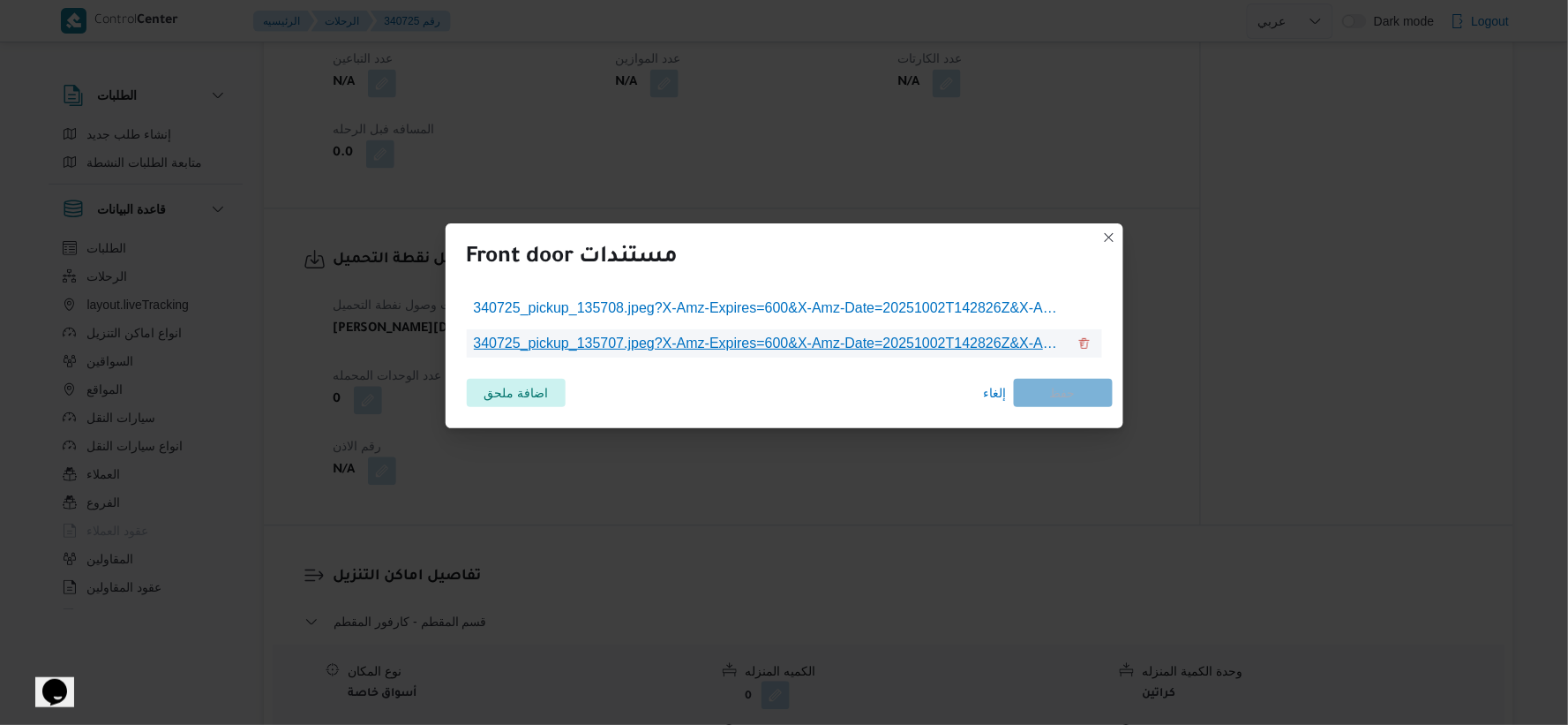
click at [870, 346] on span "340725_pickup_135707.jpeg?X-Amz-Expires=600&X-Amz-Date=20251002T142826Z&X-Amz-A…" at bounding box center [770, 344] width 593 height 21
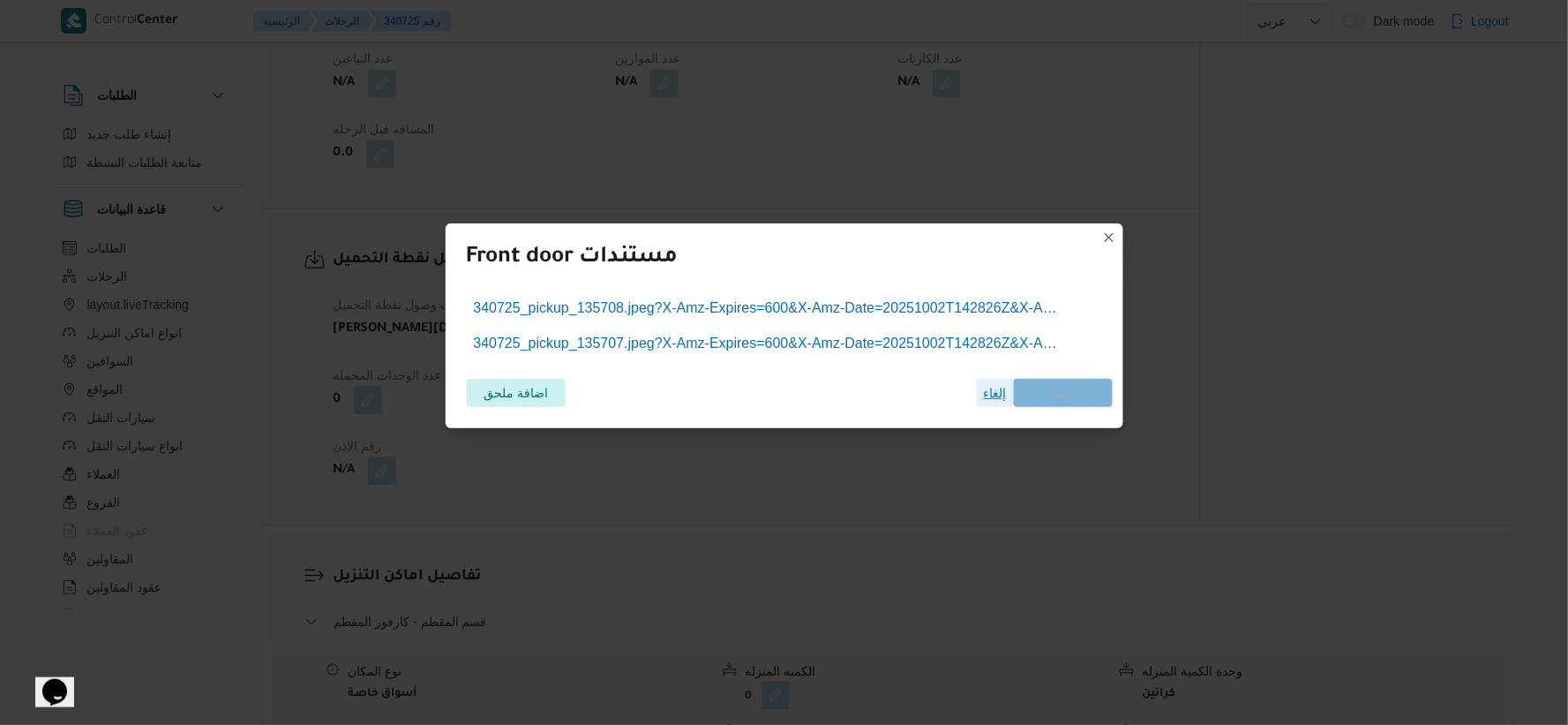
click at [991, 395] on span "إلغاء" at bounding box center [995, 393] width 23 height 21
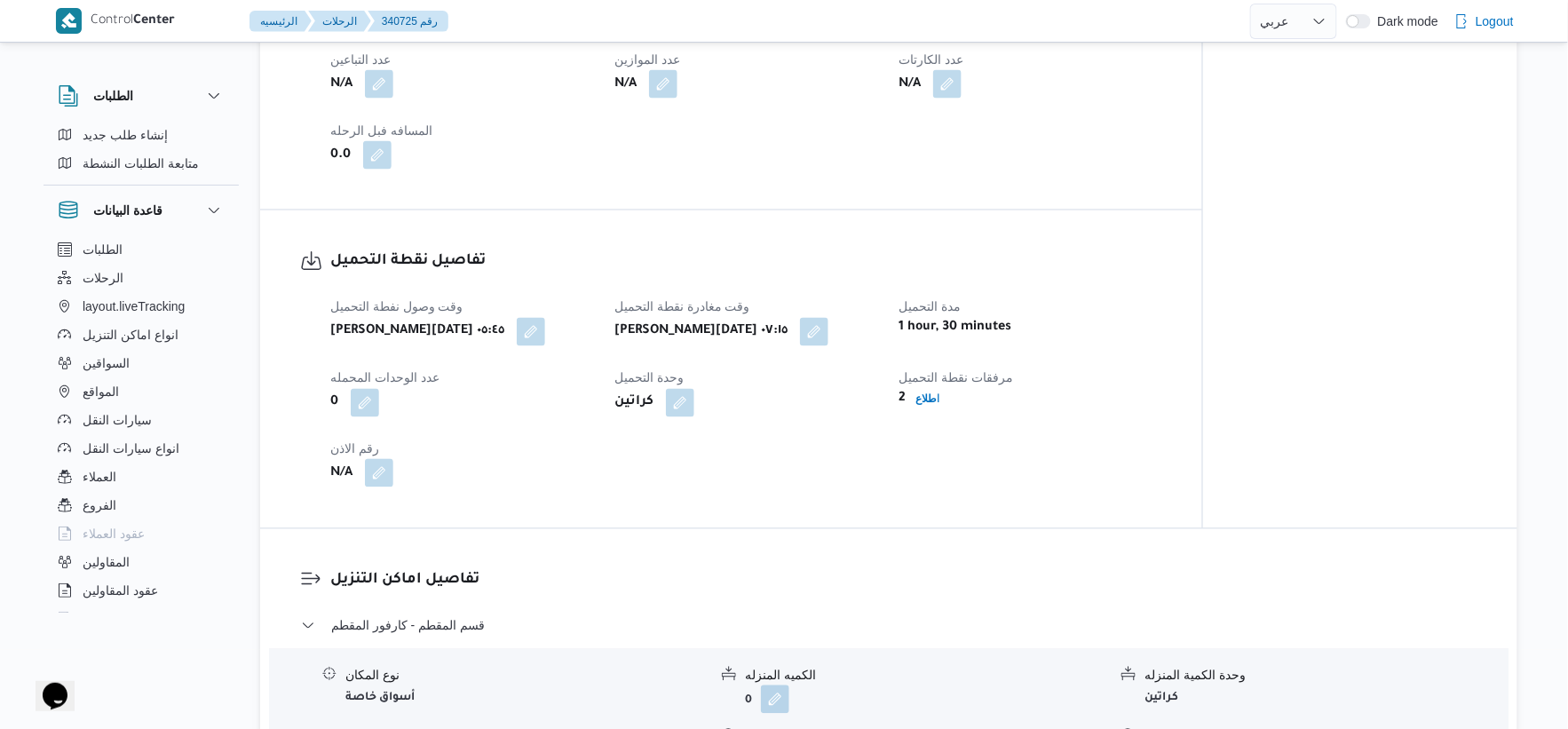
click at [392, 469] on button "button" at bounding box center [379, 473] width 28 height 28
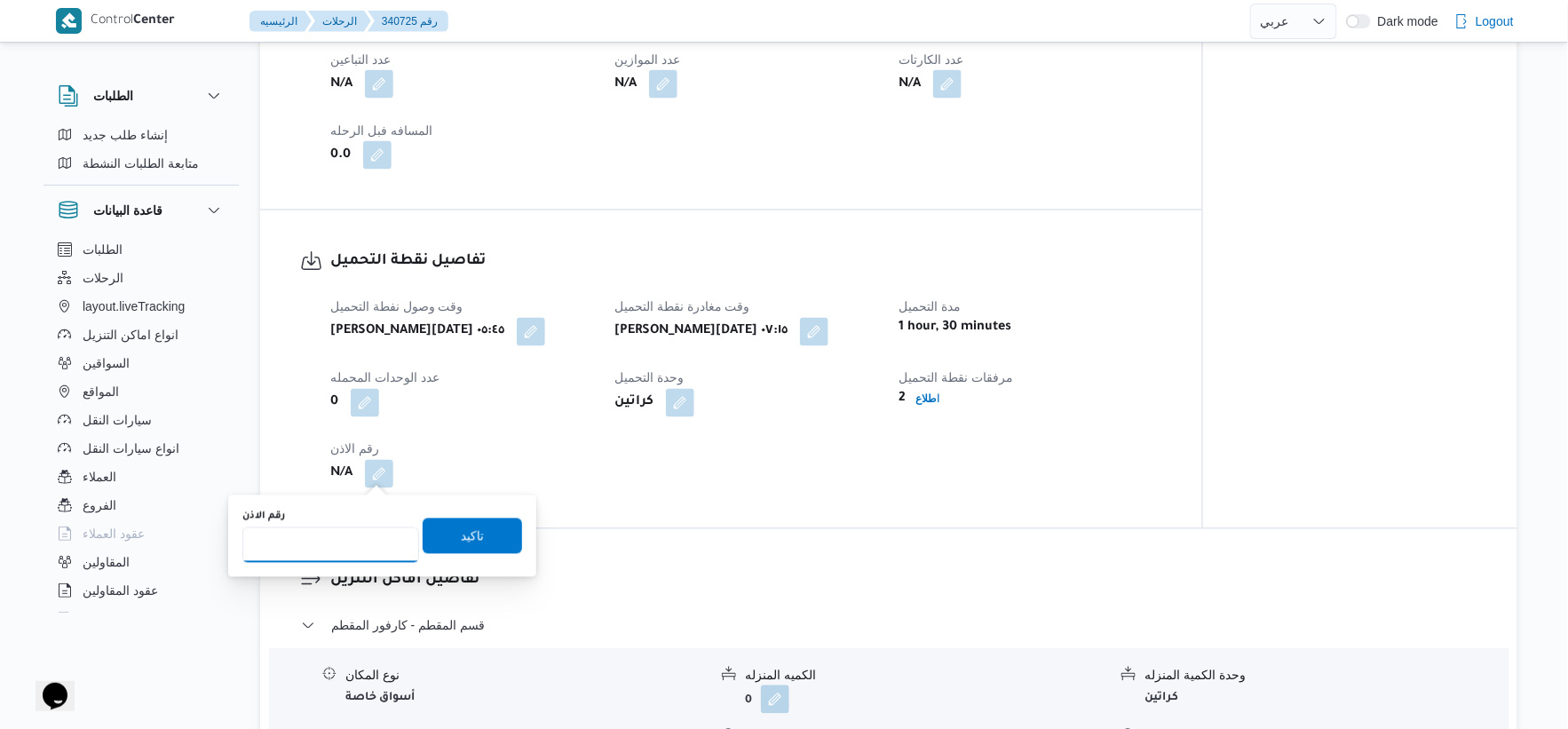
click at [339, 547] on input "رقم الاذن" at bounding box center [331, 545] width 177 height 35
type input "9281"
click at [474, 542] on span "تاكيد" at bounding box center [472, 535] width 99 height 35
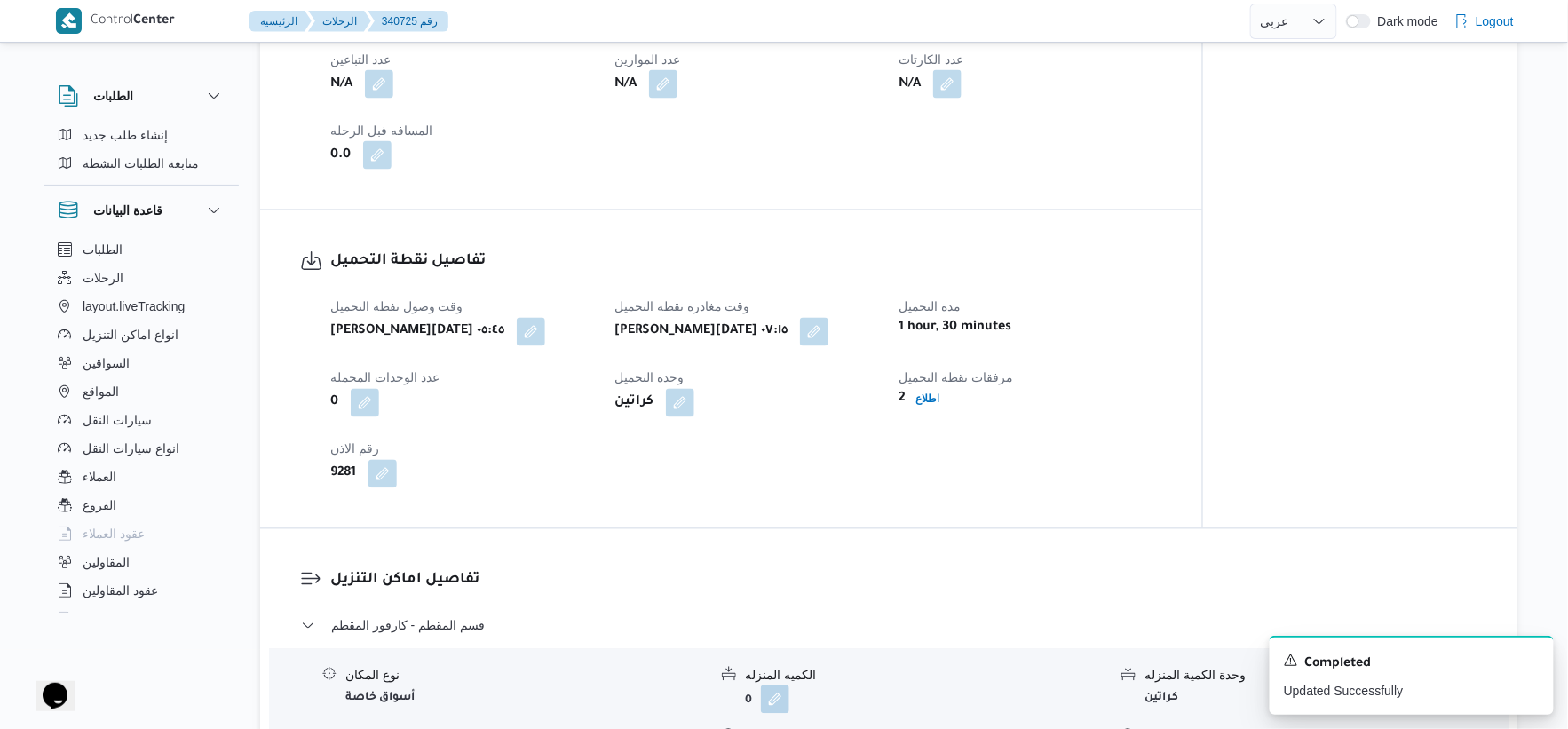
select select "ar"
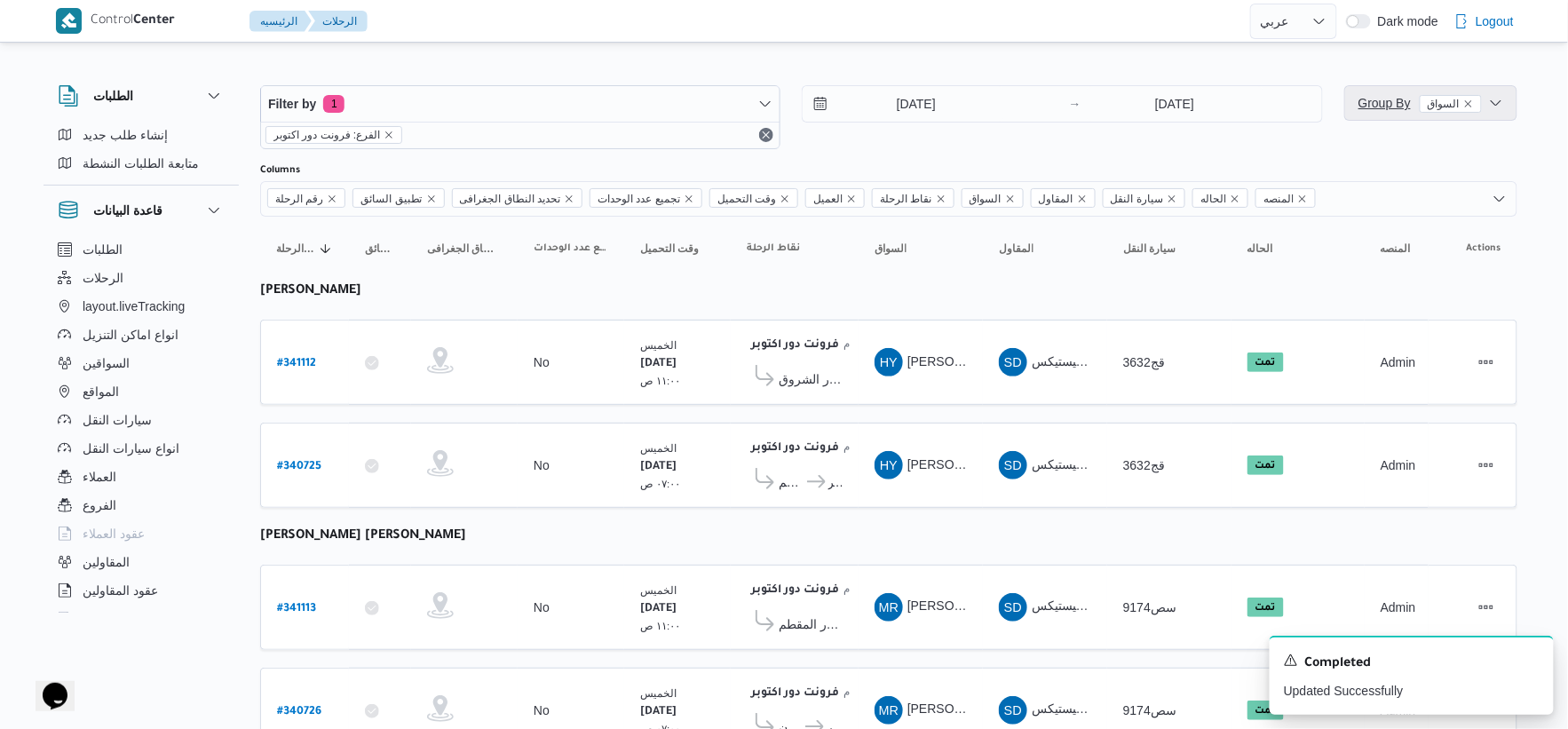
click at [1378, 104] on span "Group By السواق" at bounding box center [1420, 103] width 124 height 15
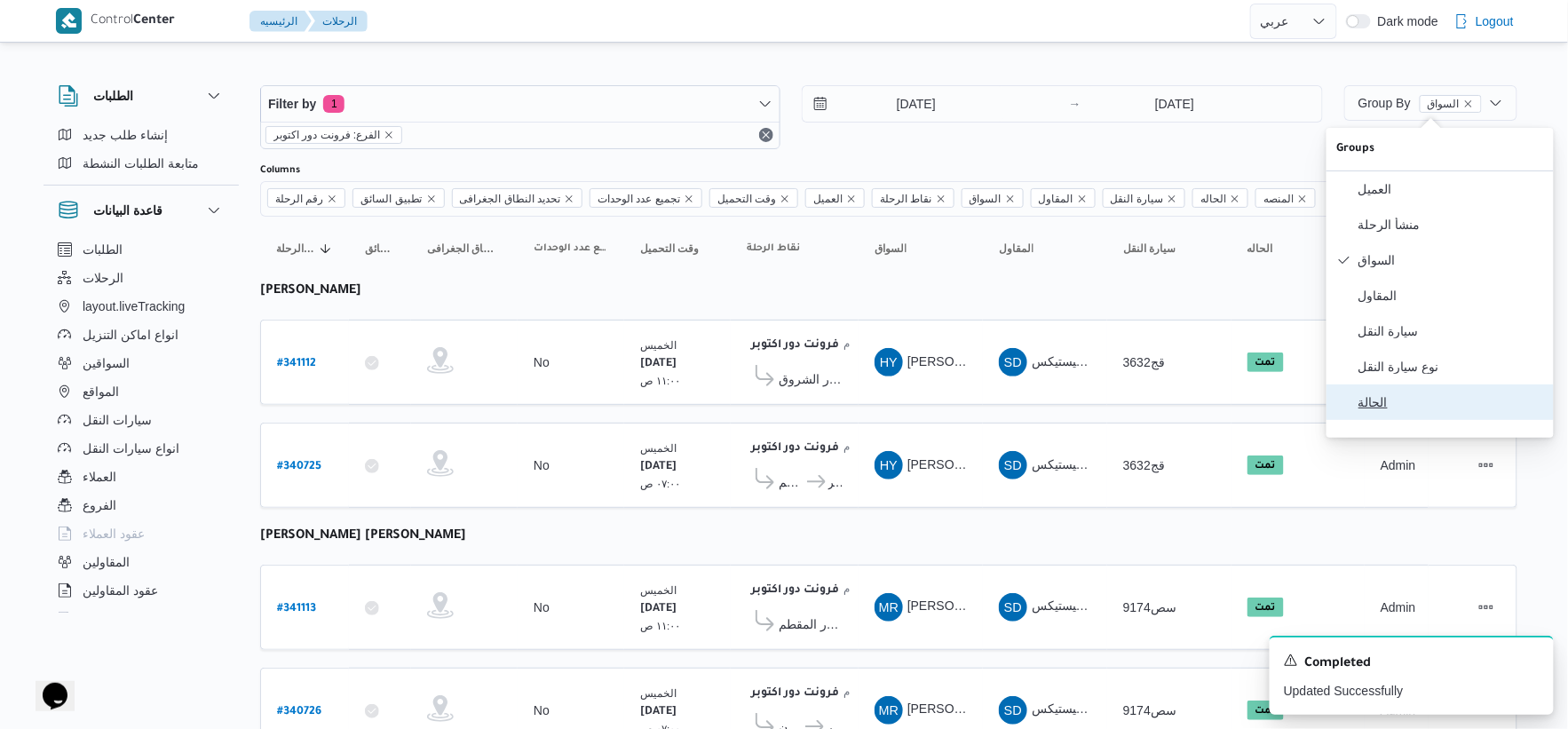
click at [1373, 410] on span "الحالة" at bounding box center [1451, 402] width 185 height 15
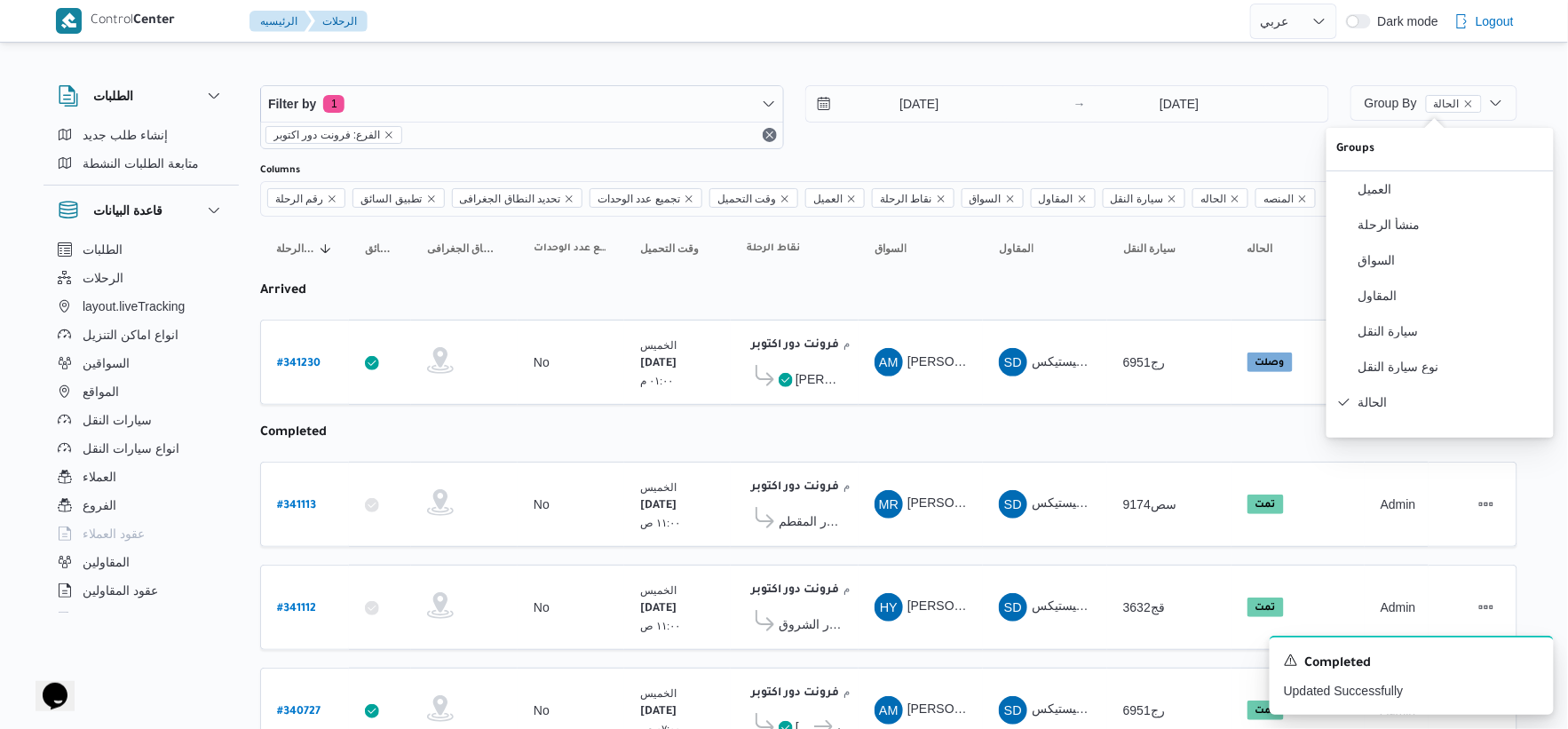
click at [856, 416] on table "رقم الرحلة Click to sort in ascending order تطبيق السائق Click to sort in ascen…" at bounding box center [889, 597] width 1258 height 760
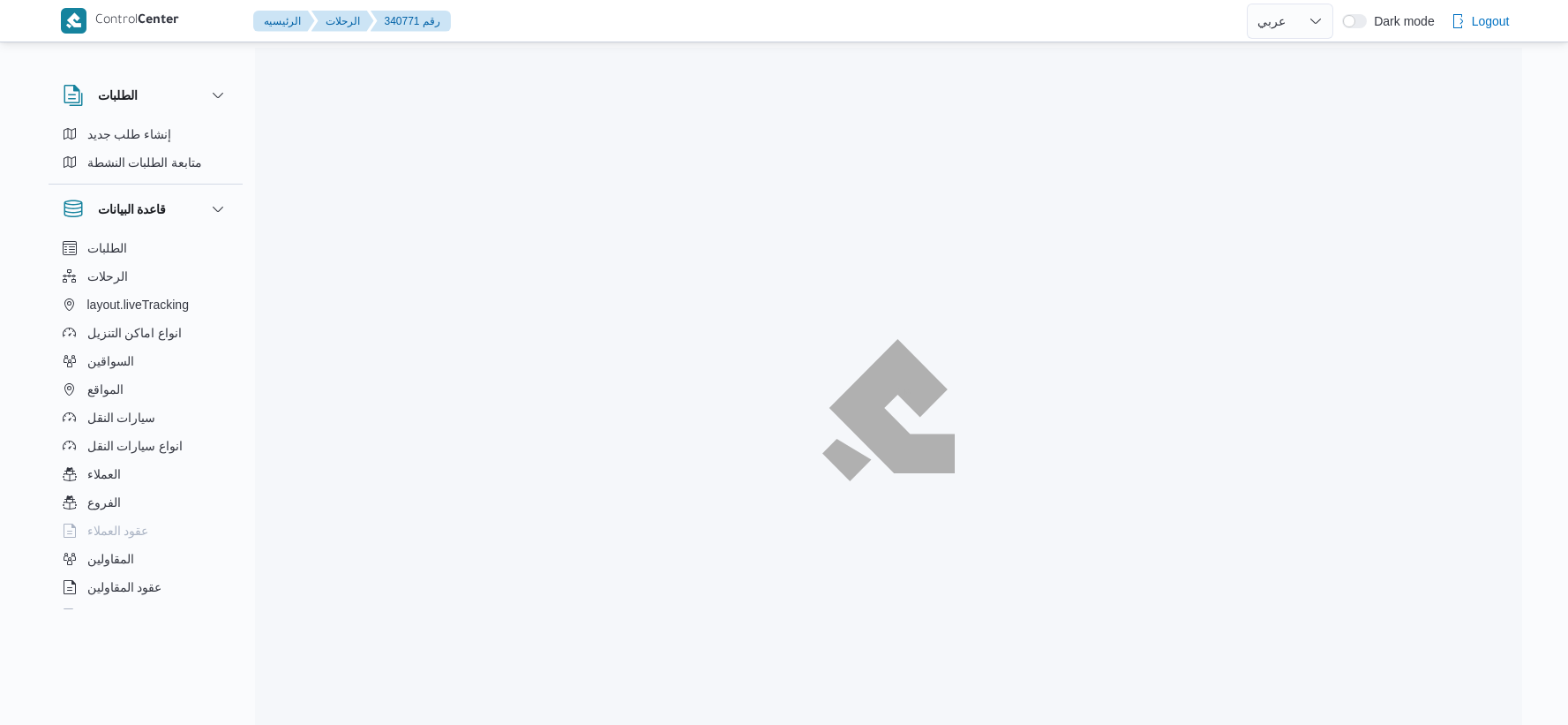
select select "ar"
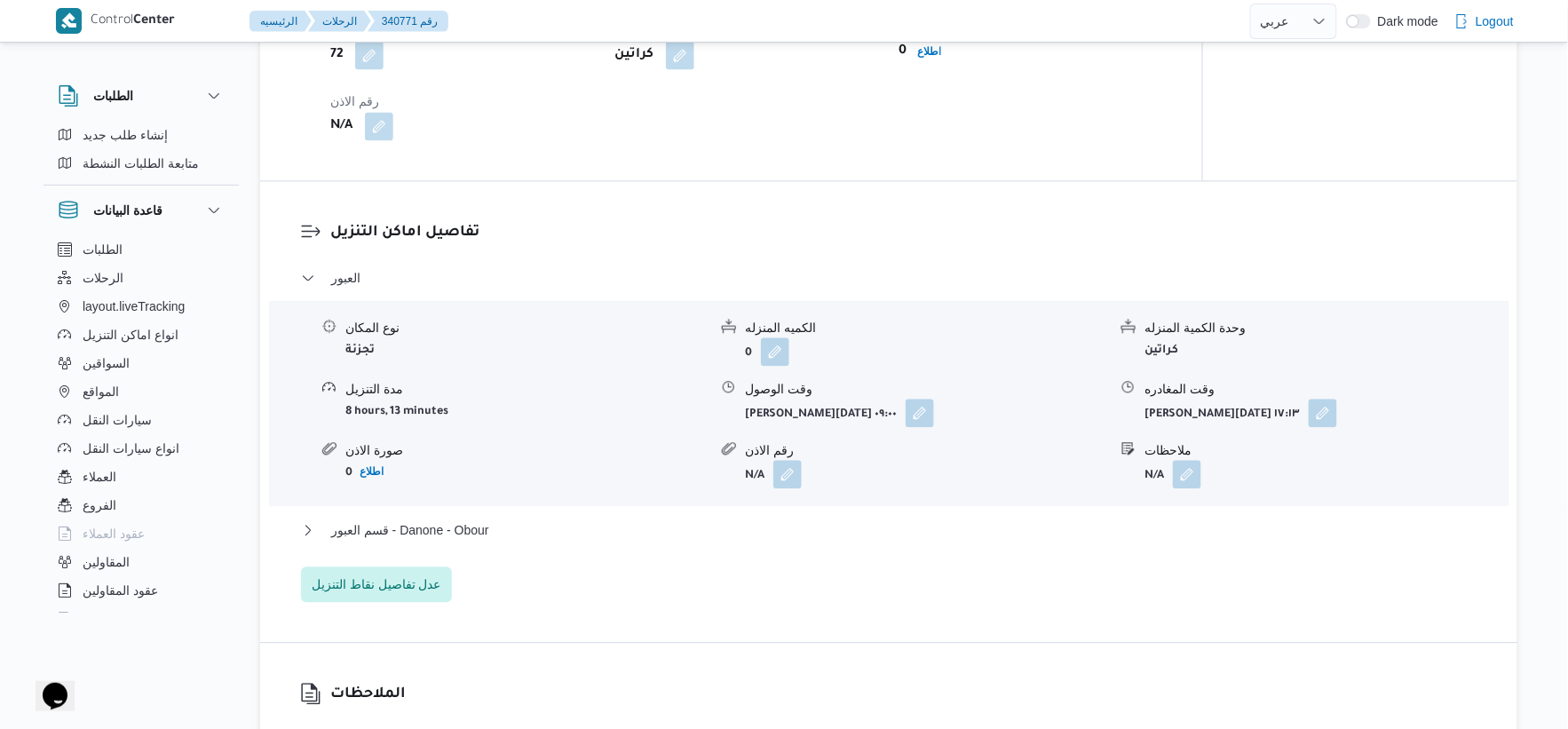
scroll to position [1578, 0]
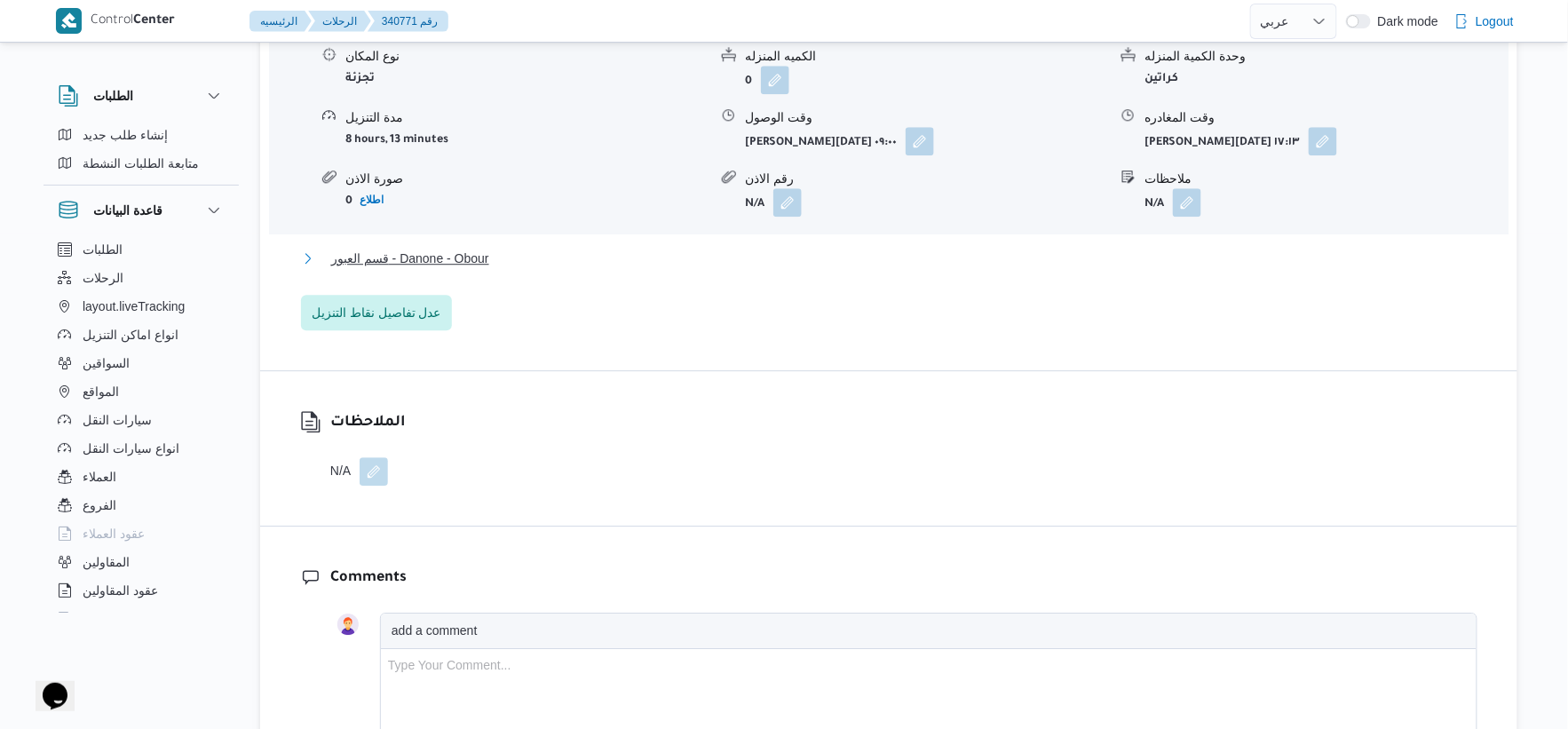
click at [520, 269] on button "قسم العبور - Danone - Obour" at bounding box center [889, 259] width 1177 height 21
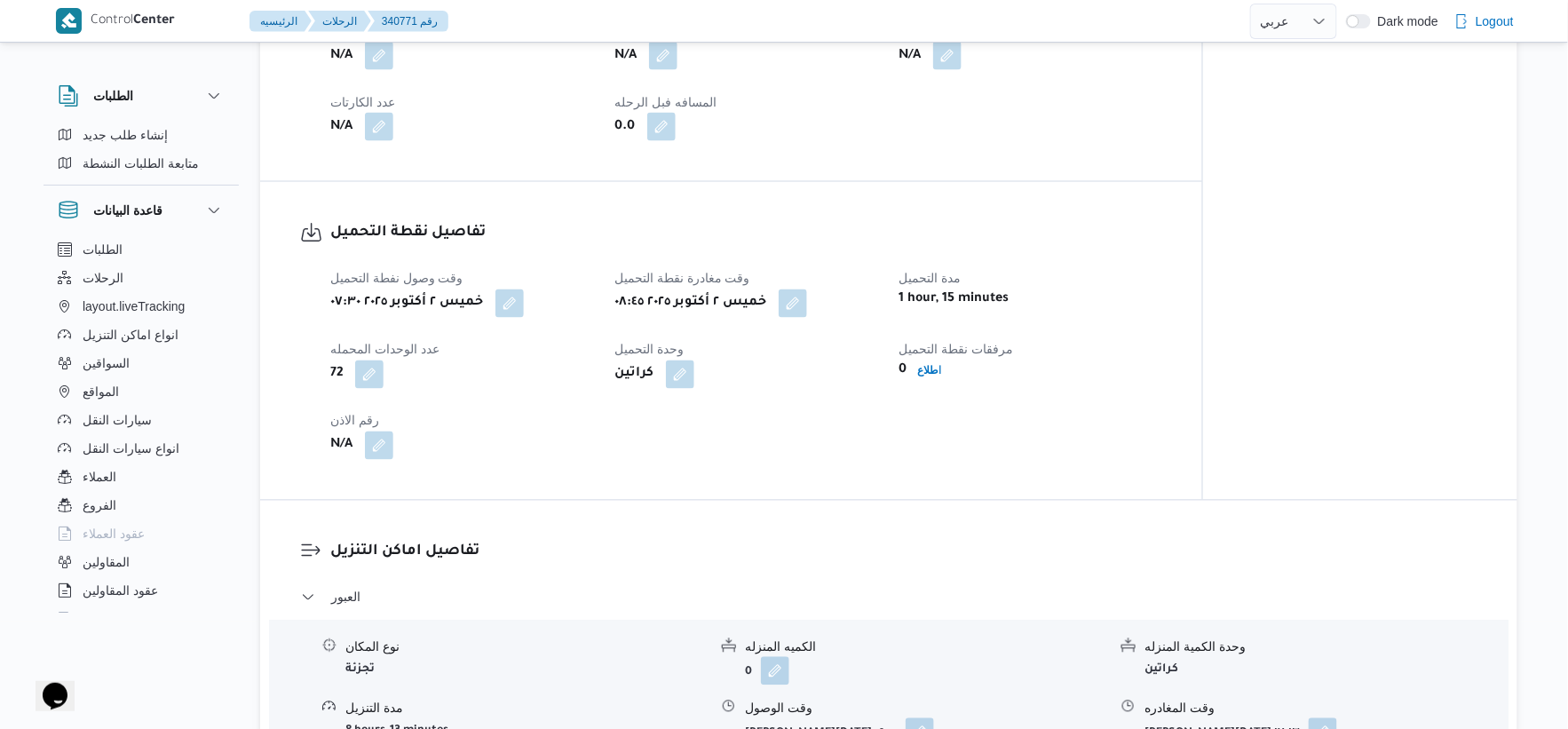
scroll to position [1184, 0]
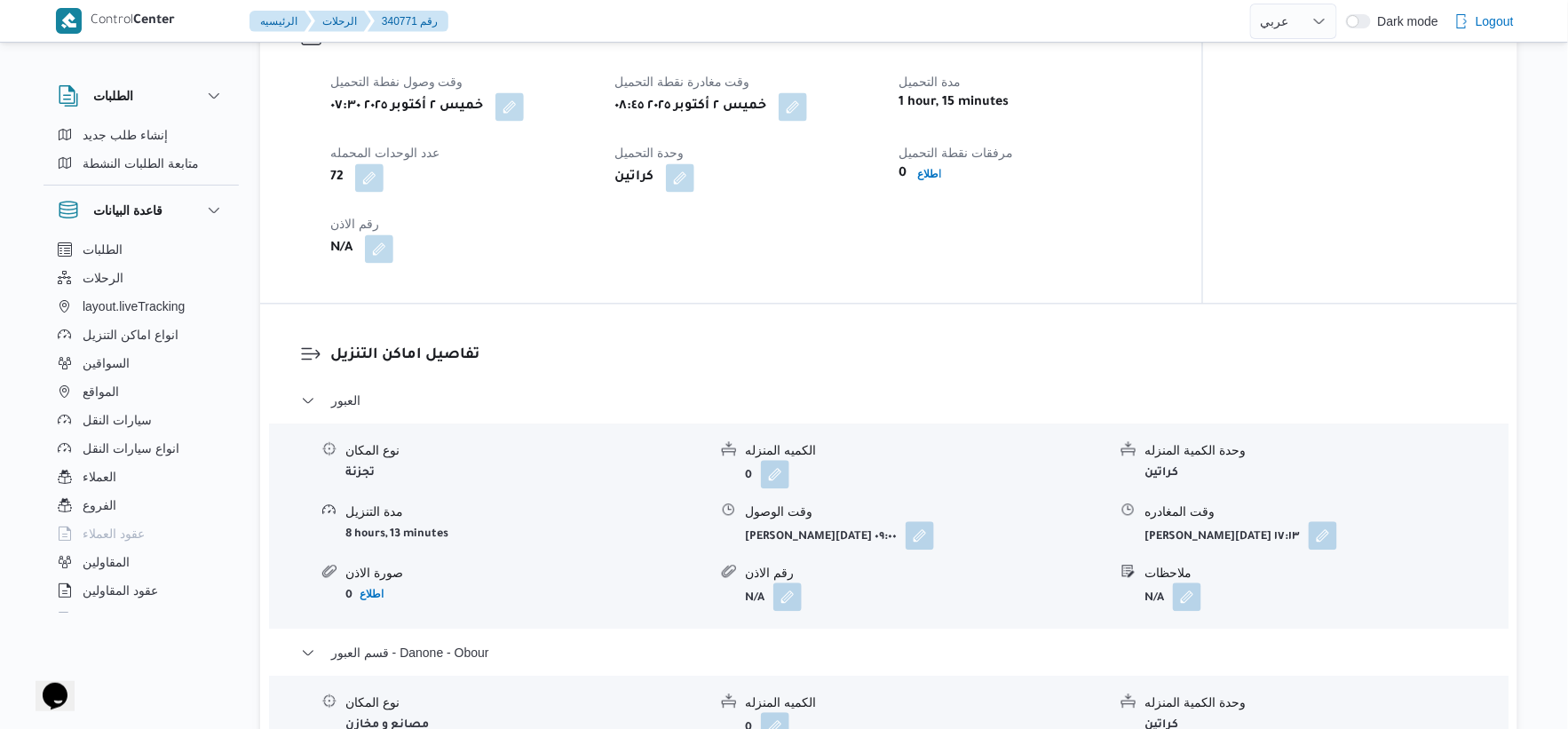
scroll to position [187, 0]
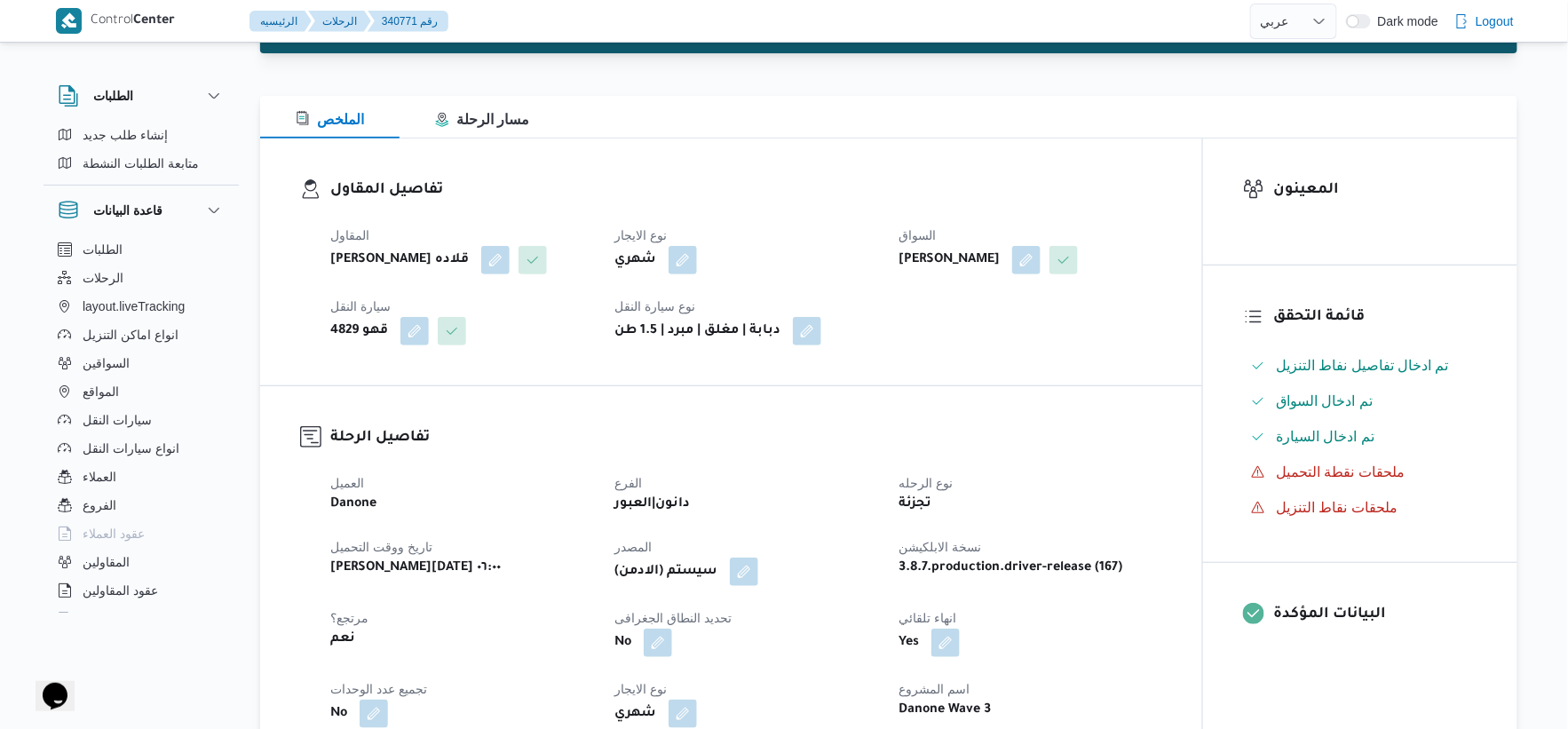
select select "ar"
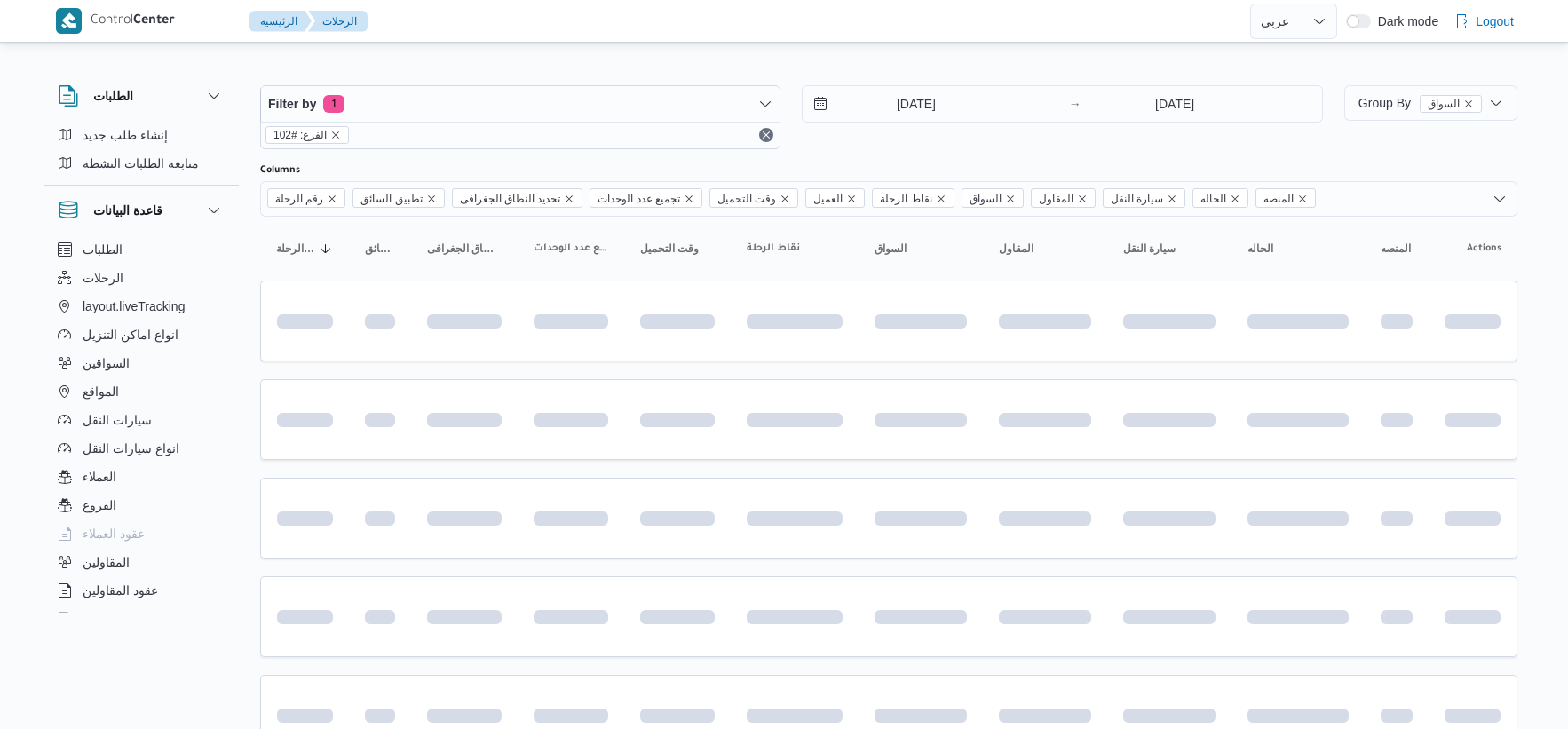
select select "ar"
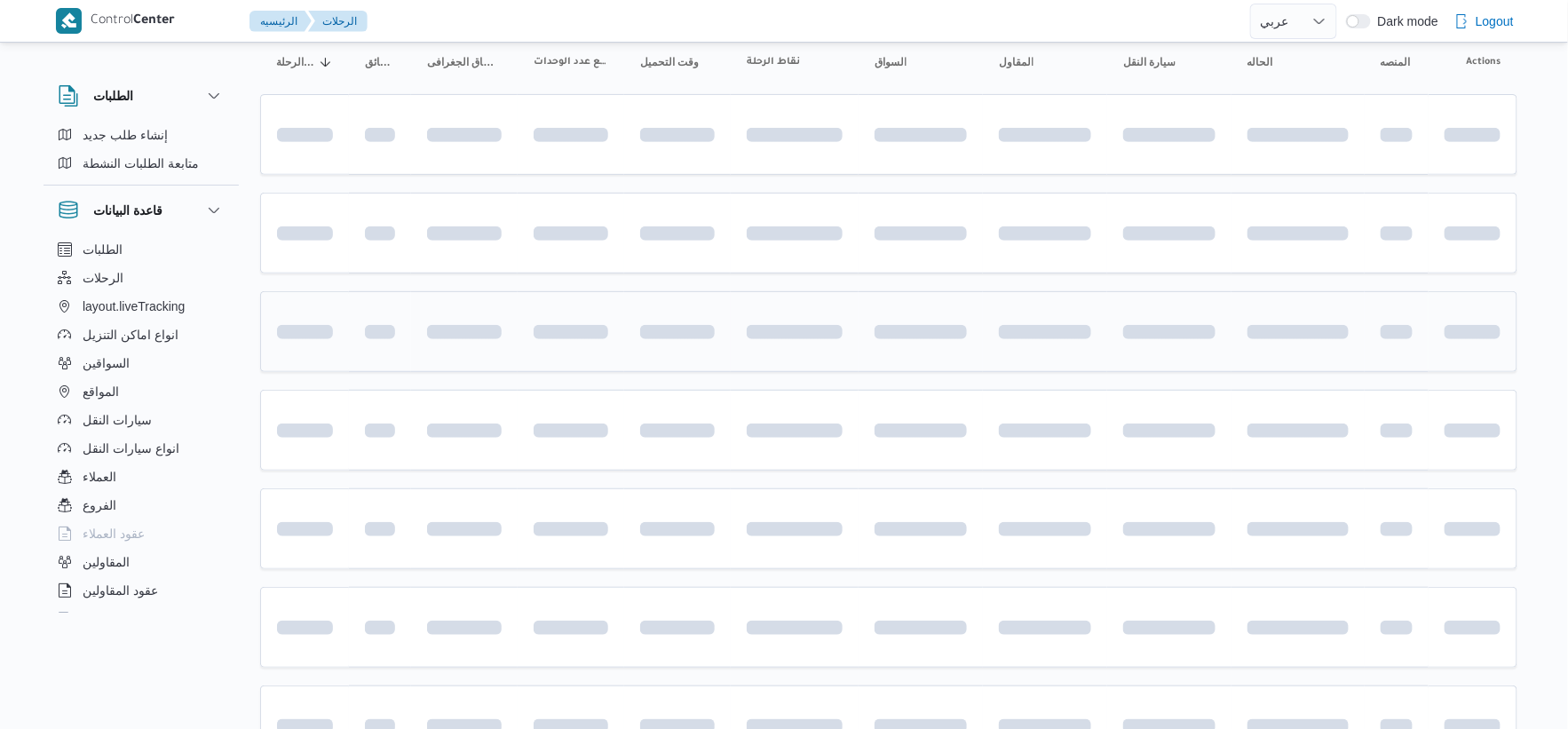
scroll to position [187, 0]
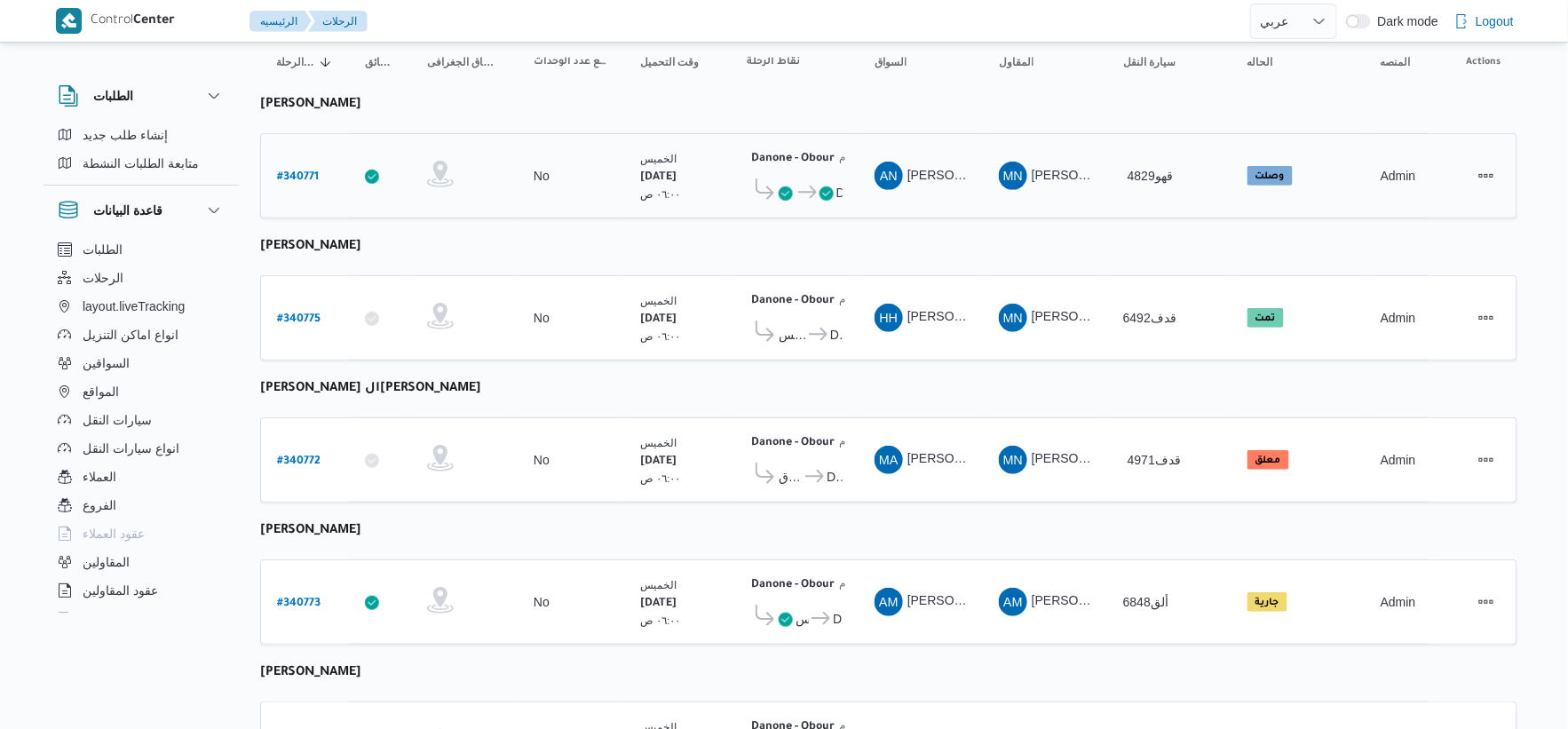
click at [307, 171] on b "# 340771" at bounding box center [298, 177] width 42 height 13
select select "ar"
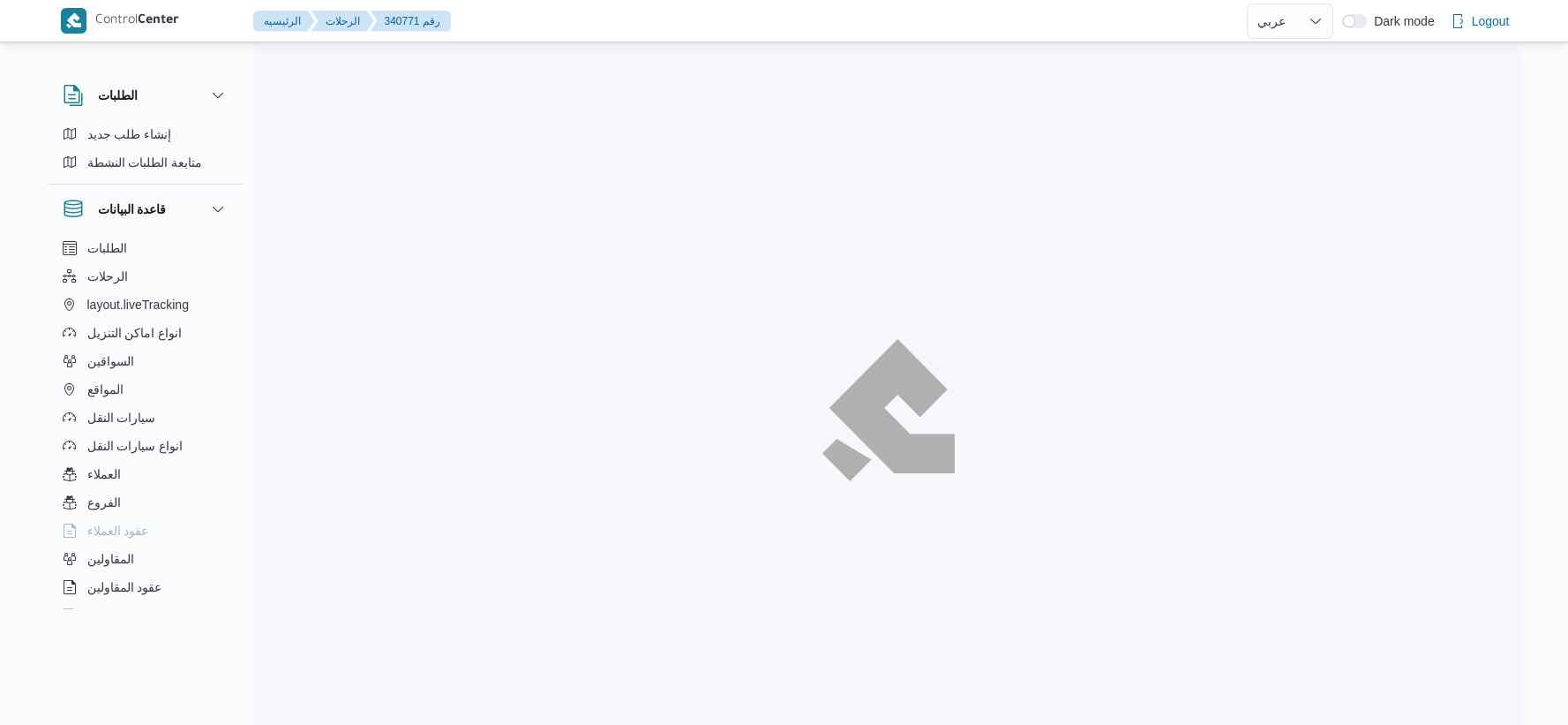
select select "ar"
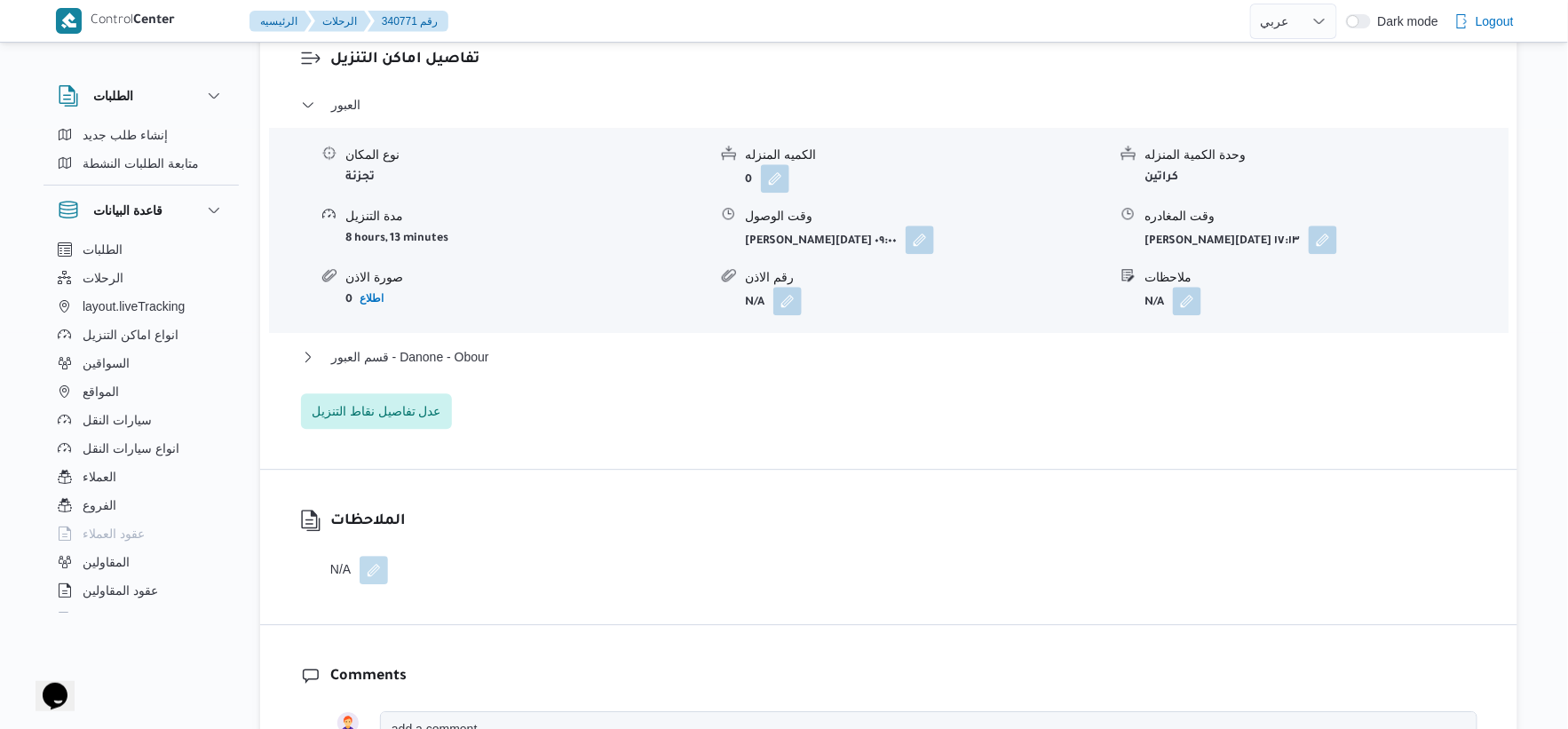
scroll to position [1677, 0]
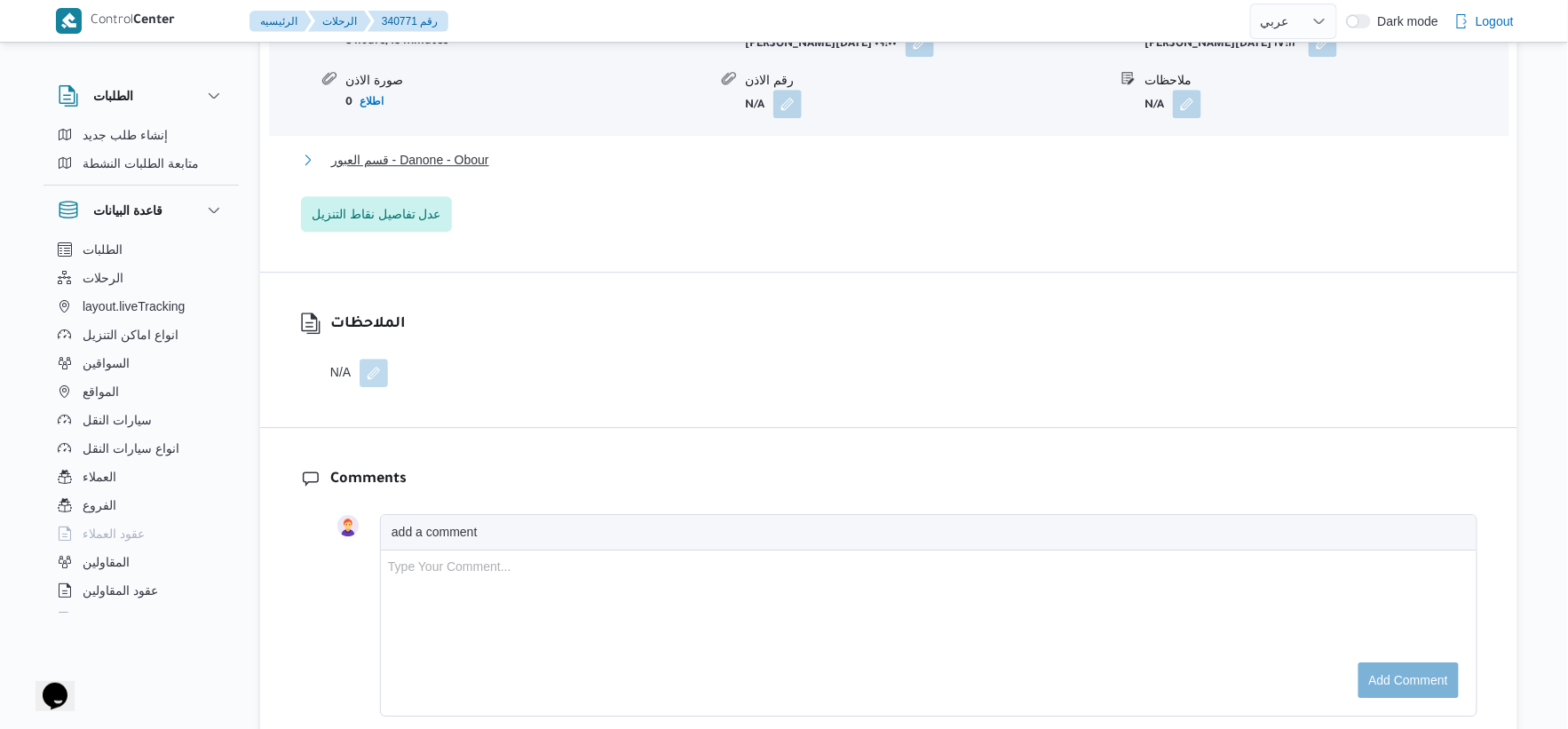
click at [480, 170] on span "قسم العبور - Danone - Obour" at bounding box center [410, 160] width 158 height 21
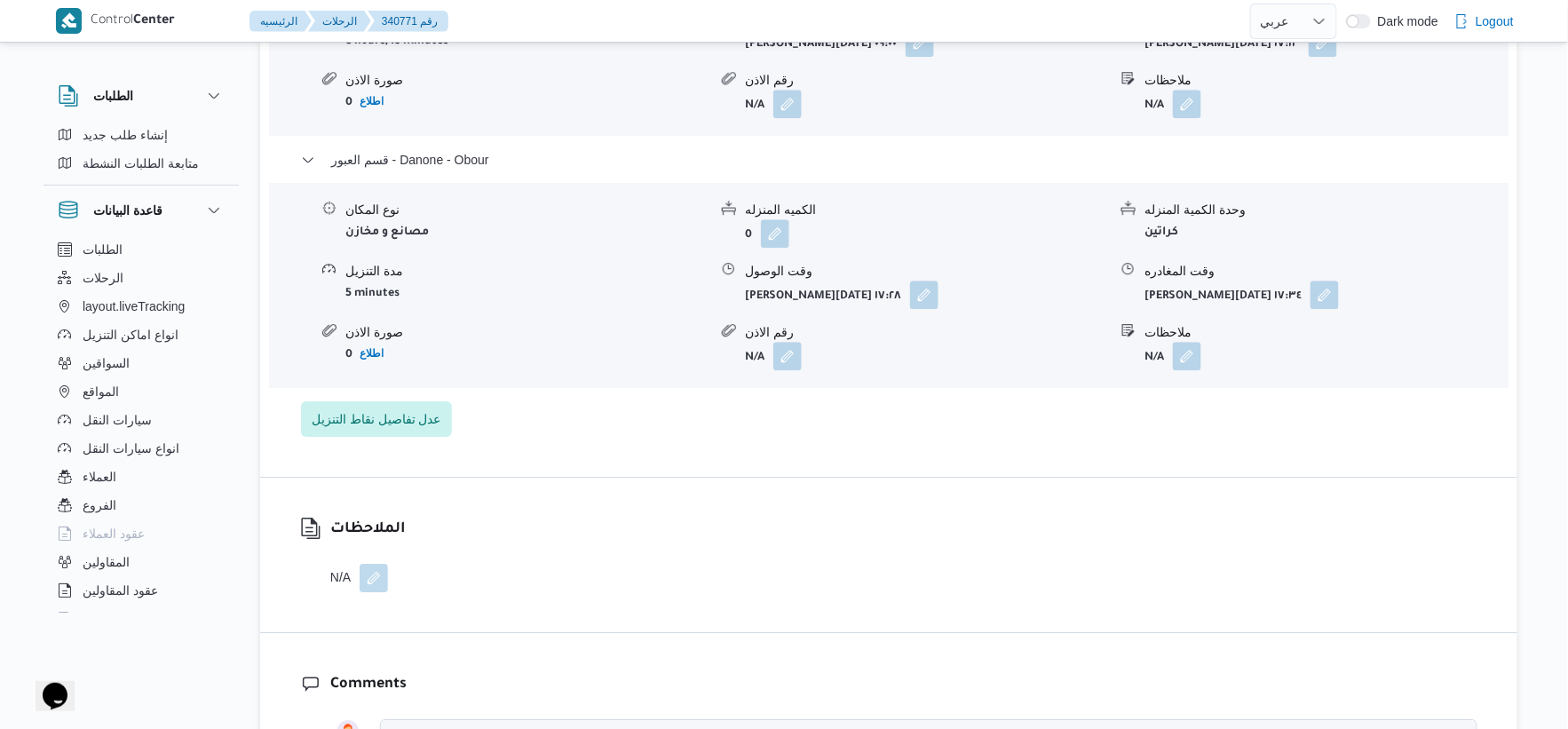
select select "ar"
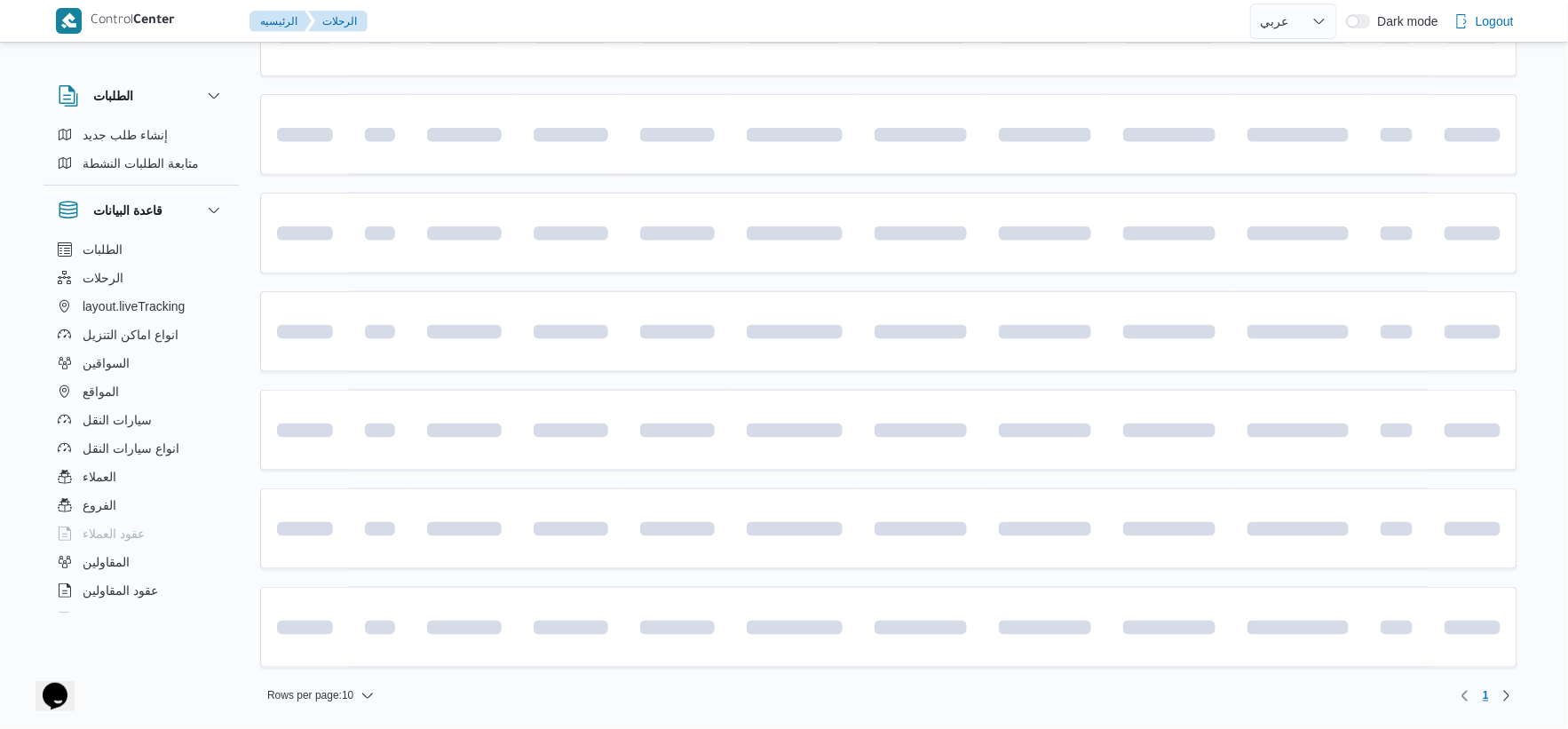
scroll to position [187, 0]
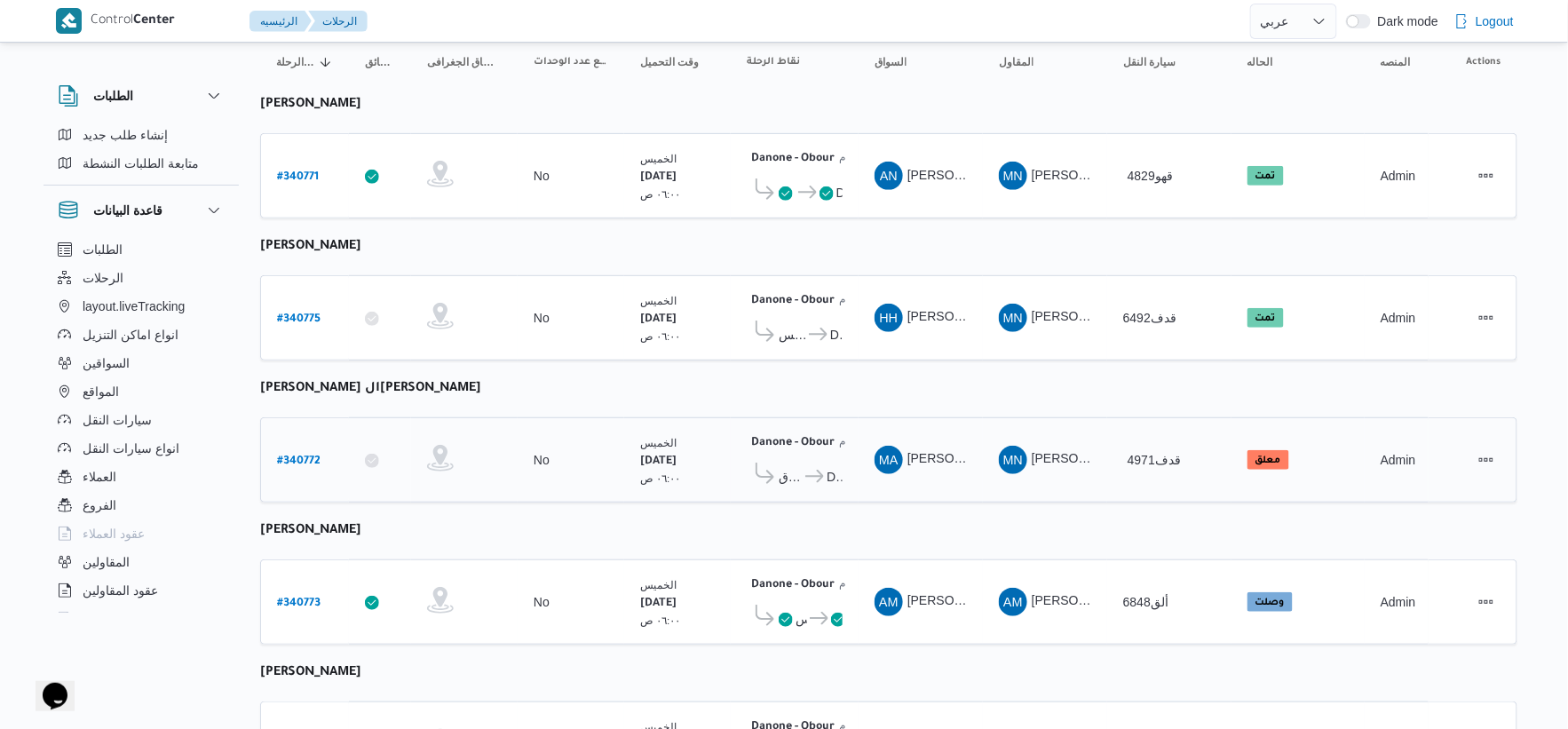
click at [300, 456] on b "# 340772" at bounding box center [299, 461] width 44 height 13
select select "ar"
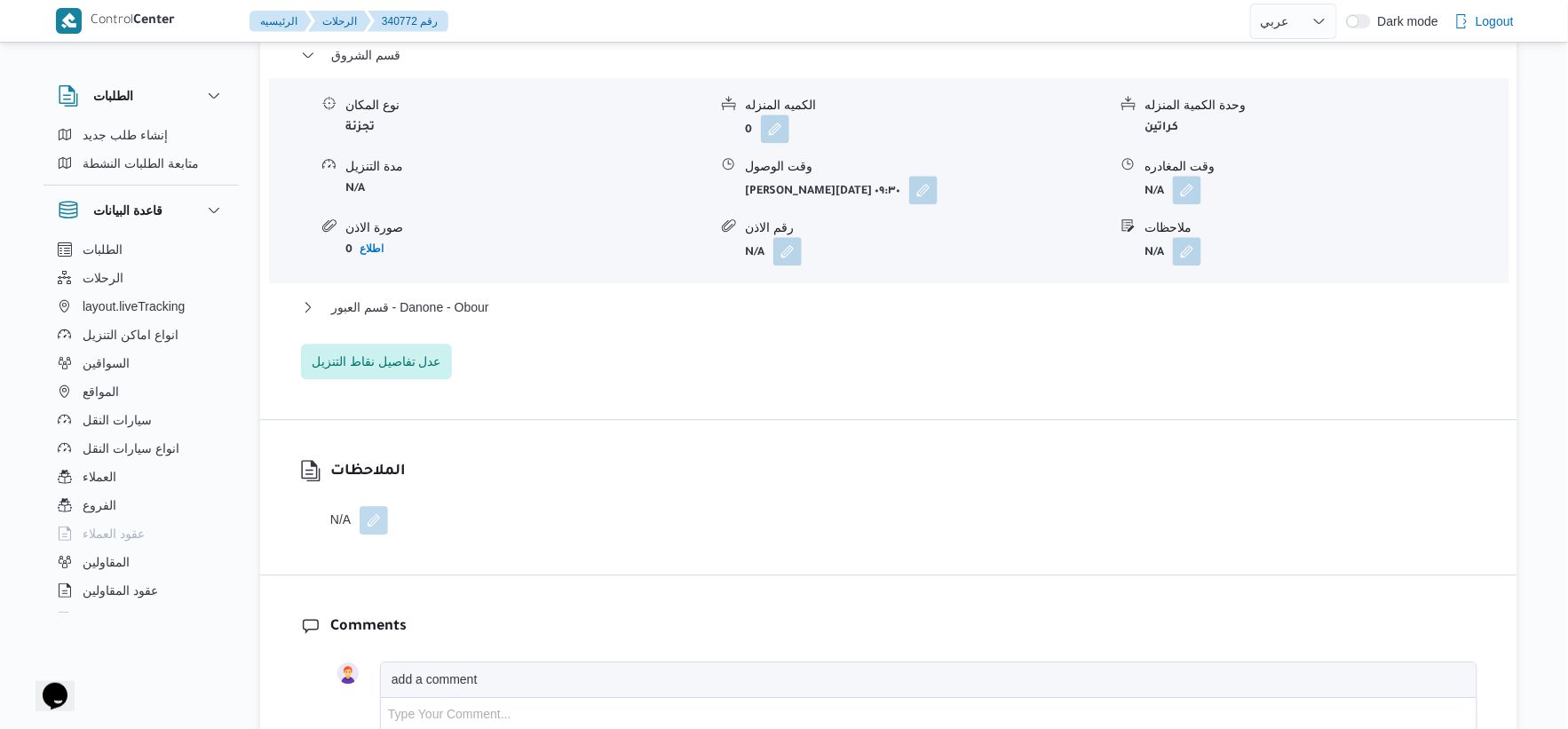
scroll to position [1567, 0]
click at [490, 310] on span "قسم العبور - Danone - Obour" at bounding box center [410, 305] width 158 height 21
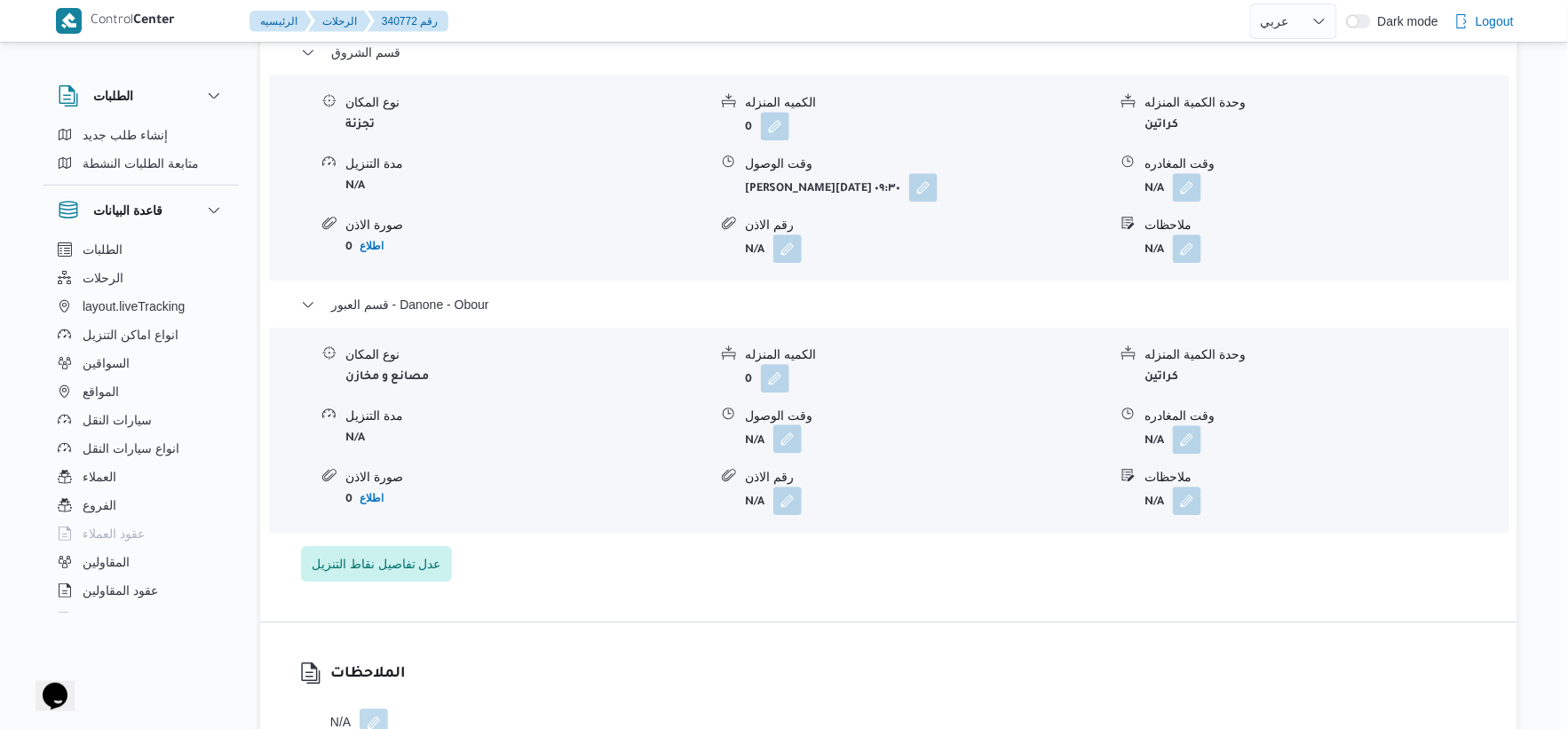
click at [790, 435] on button "button" at bounding box center [787, 438] width 28 height 28
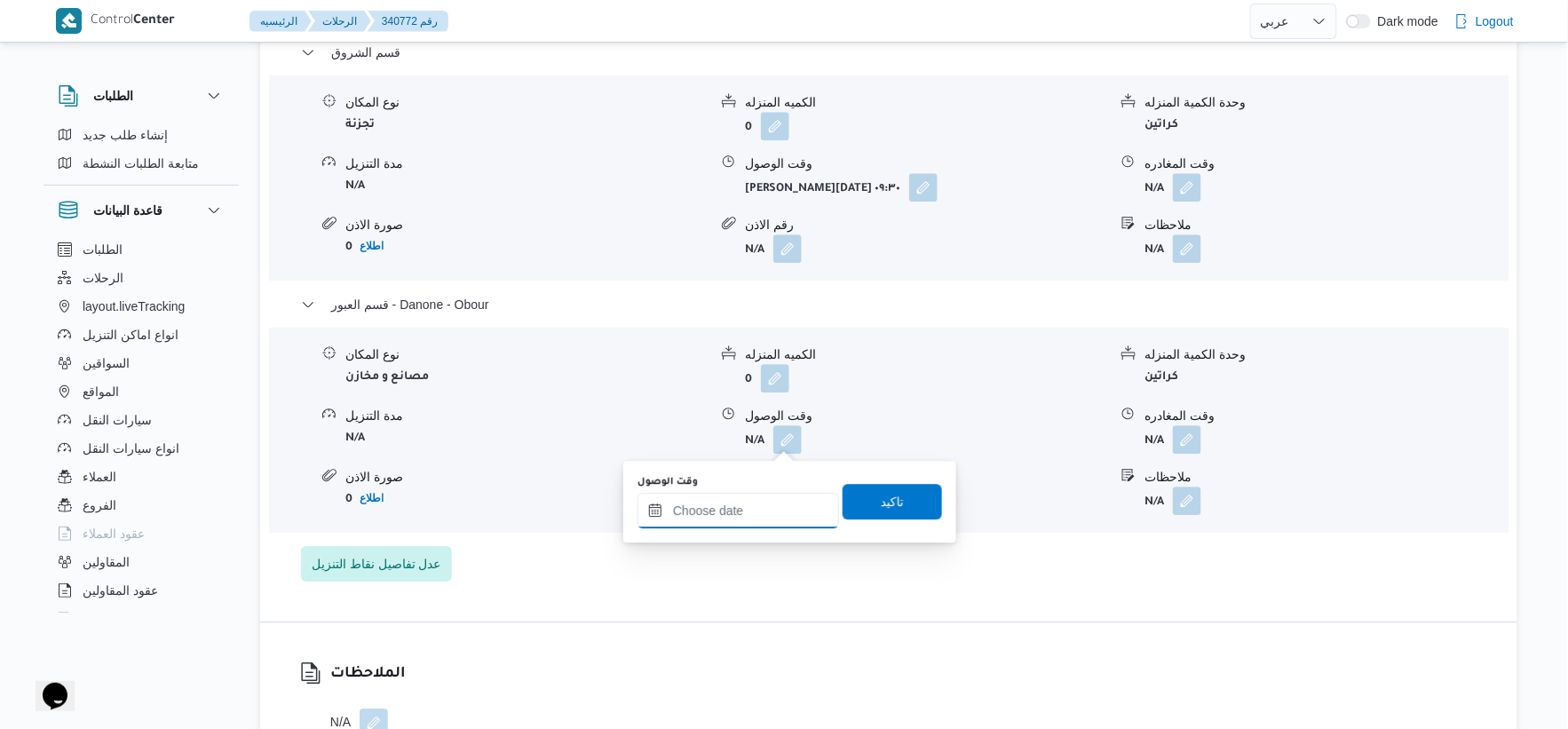
click at [765, 503] on input "وقت الوصول" at bounding box center [738, 510] width 201 height 35
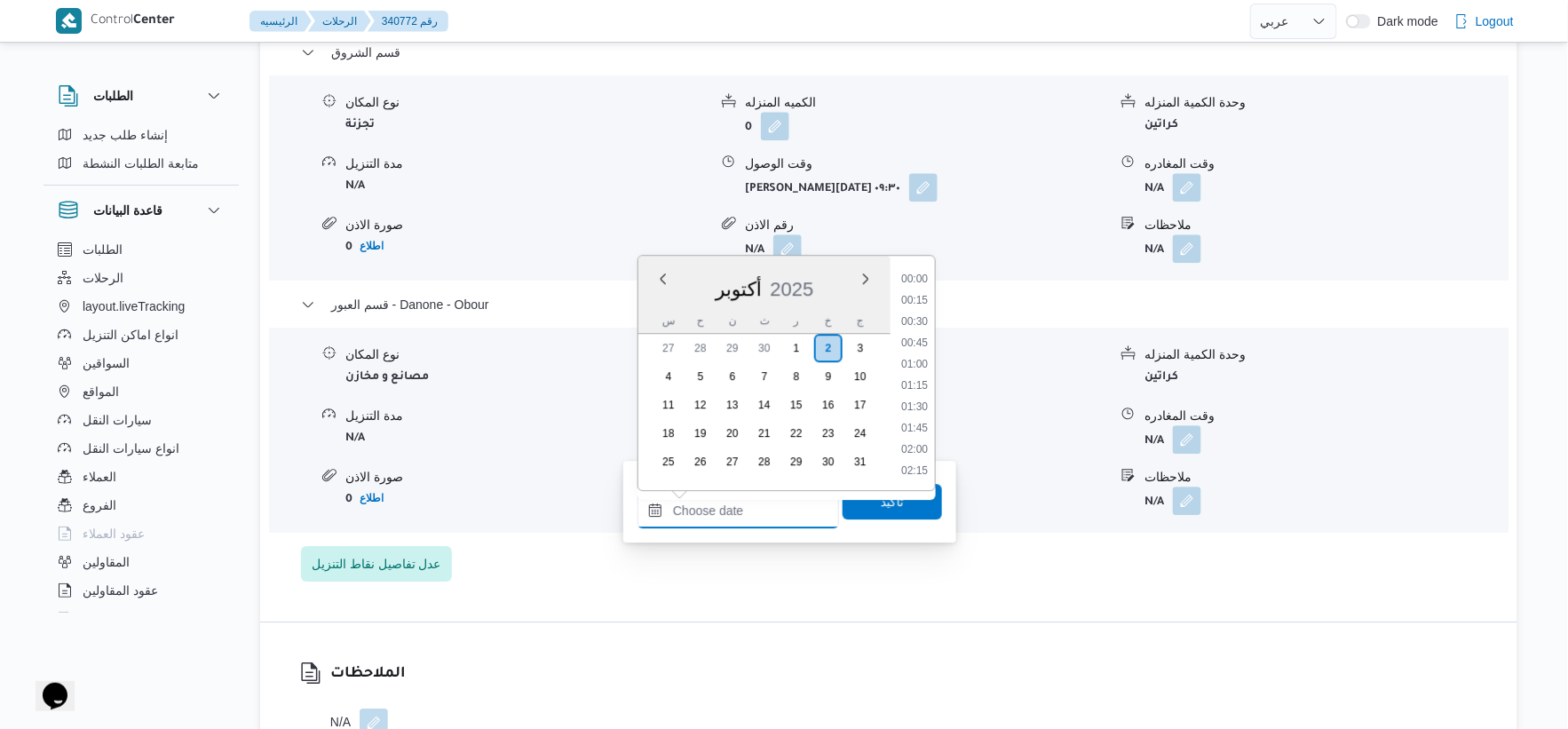
scroll to position [1406, 0]
click at [920, 386] on li "17:45" at bounding box center [915, 385] width 41 height 18
type input "[DATE] ١٧:٤٥"
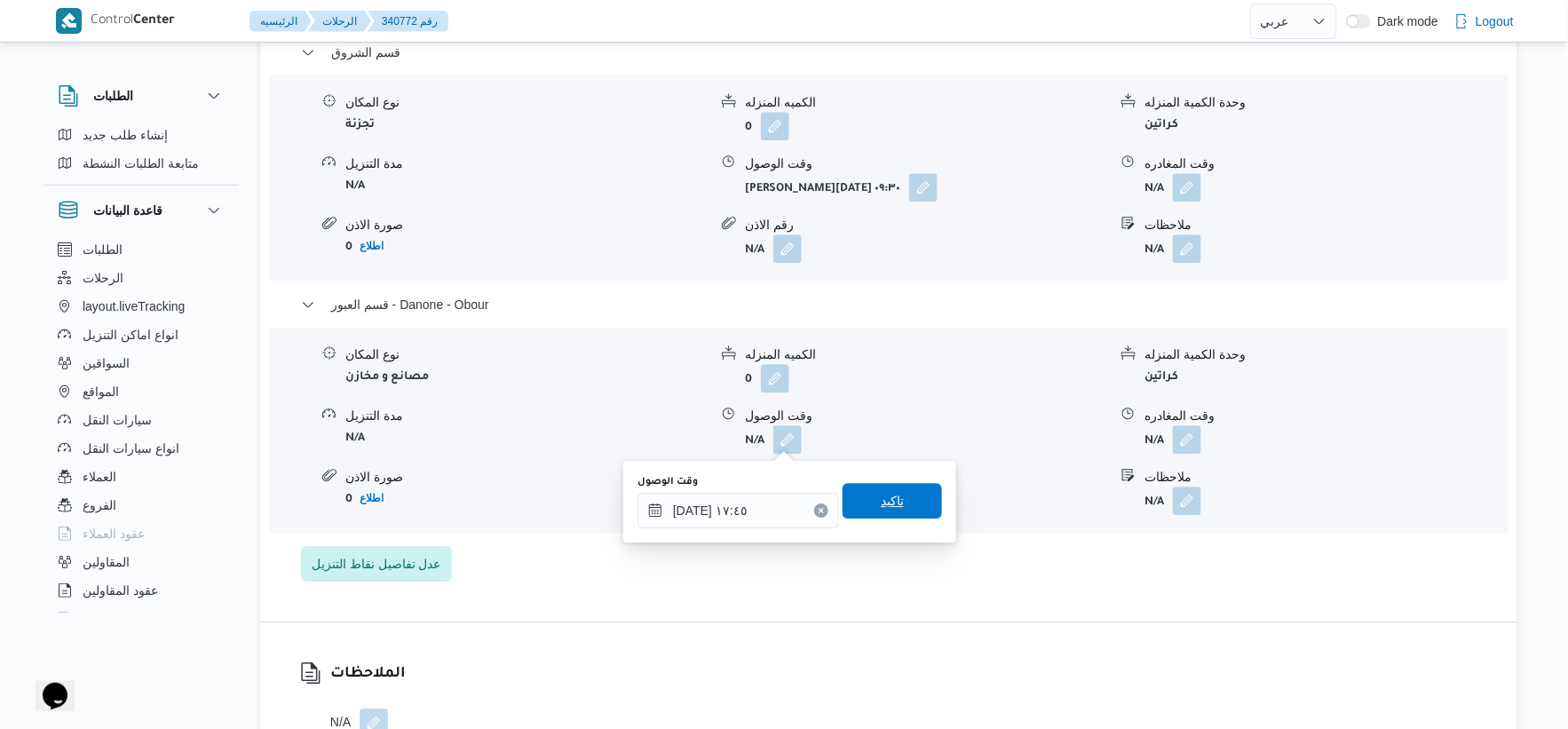
click at [892, 506] on span "تاكيد" at bounding box center [893, 501] width 23 height 21
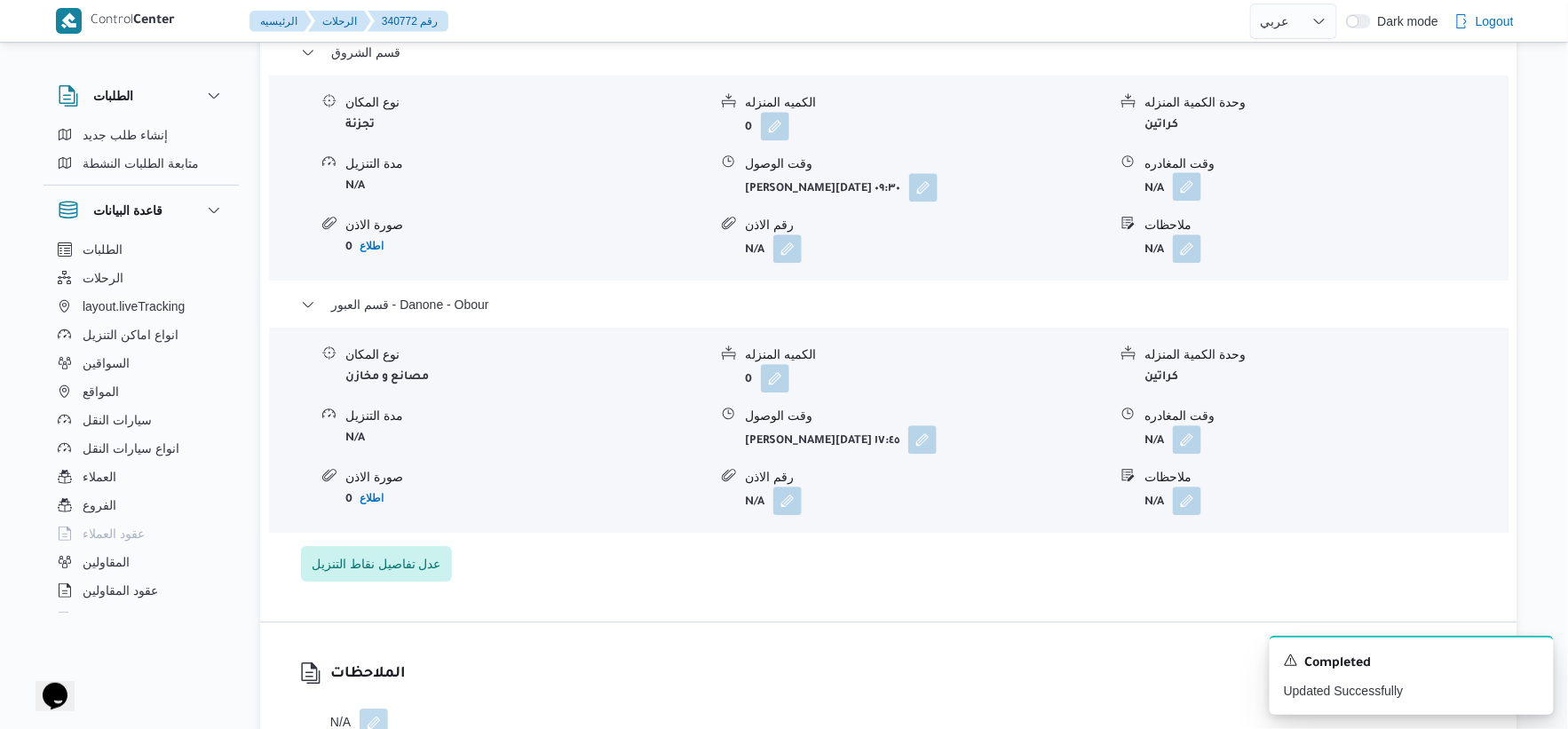
click at [1190, 196] on button "button" at bounding box center [1186, 186] width 28 height 28
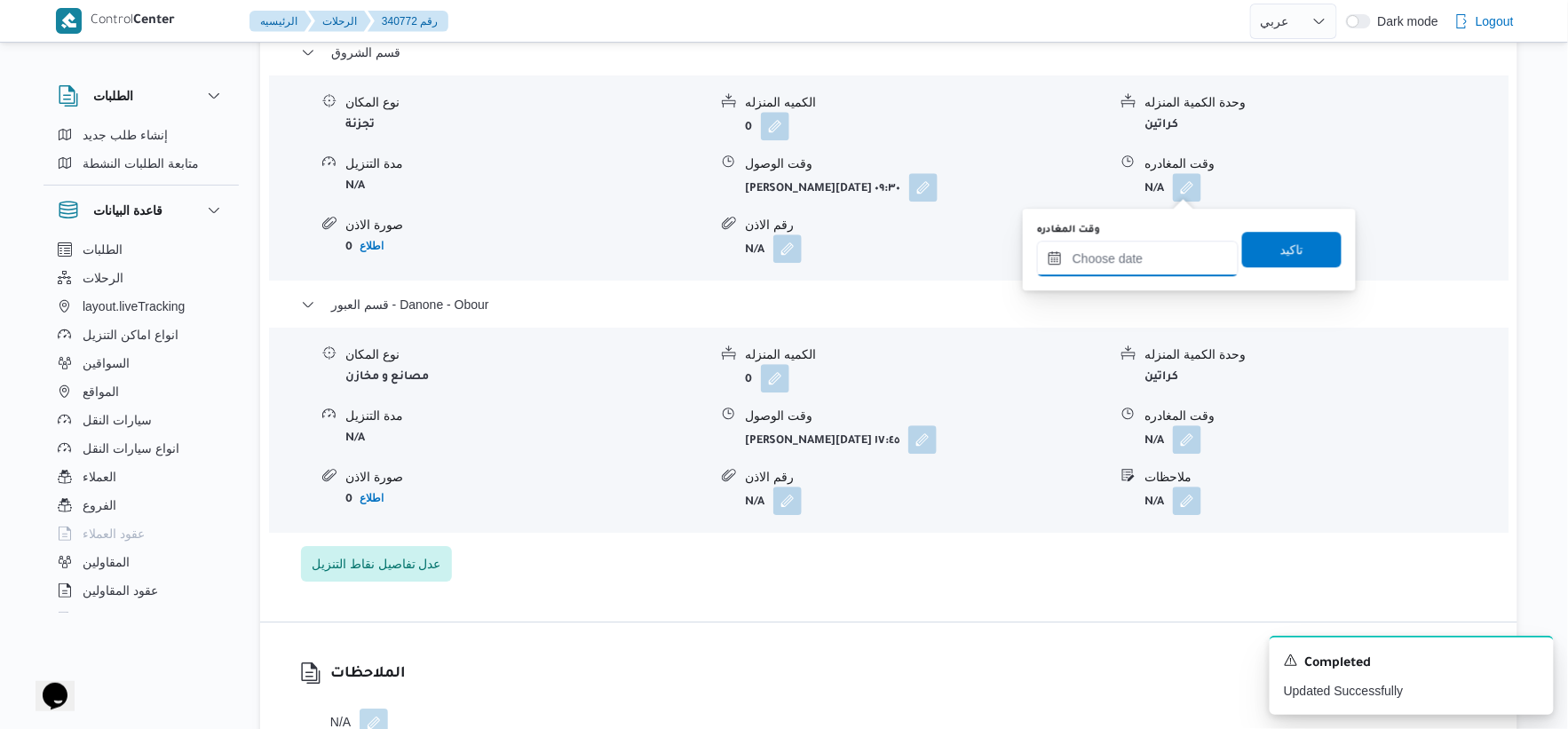
drag, startPoint x: 1158, startPoint y: 262, endPoint x: 1172, endPoint y: 268, distance: 15.2
click at [1158, 262] on input "وقت المغادره" at bounding box center [1138, 258] width 201 height 35
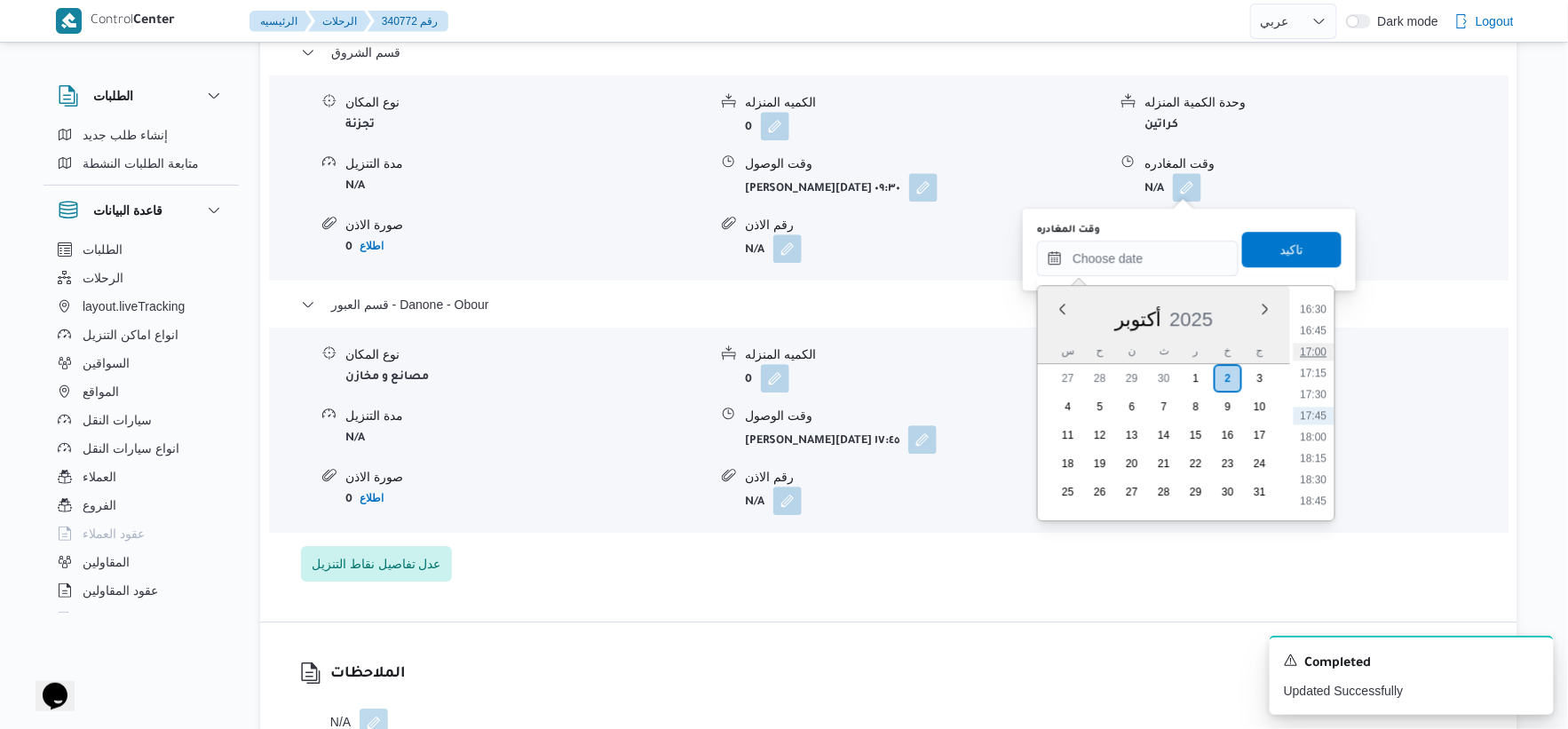
click at [1317, 351] on li "17:00" at bounding box center [1314, 351] width 41 height 18
type input "٠٢/١٠/٢٠٢٥ ١٧:٠٠"
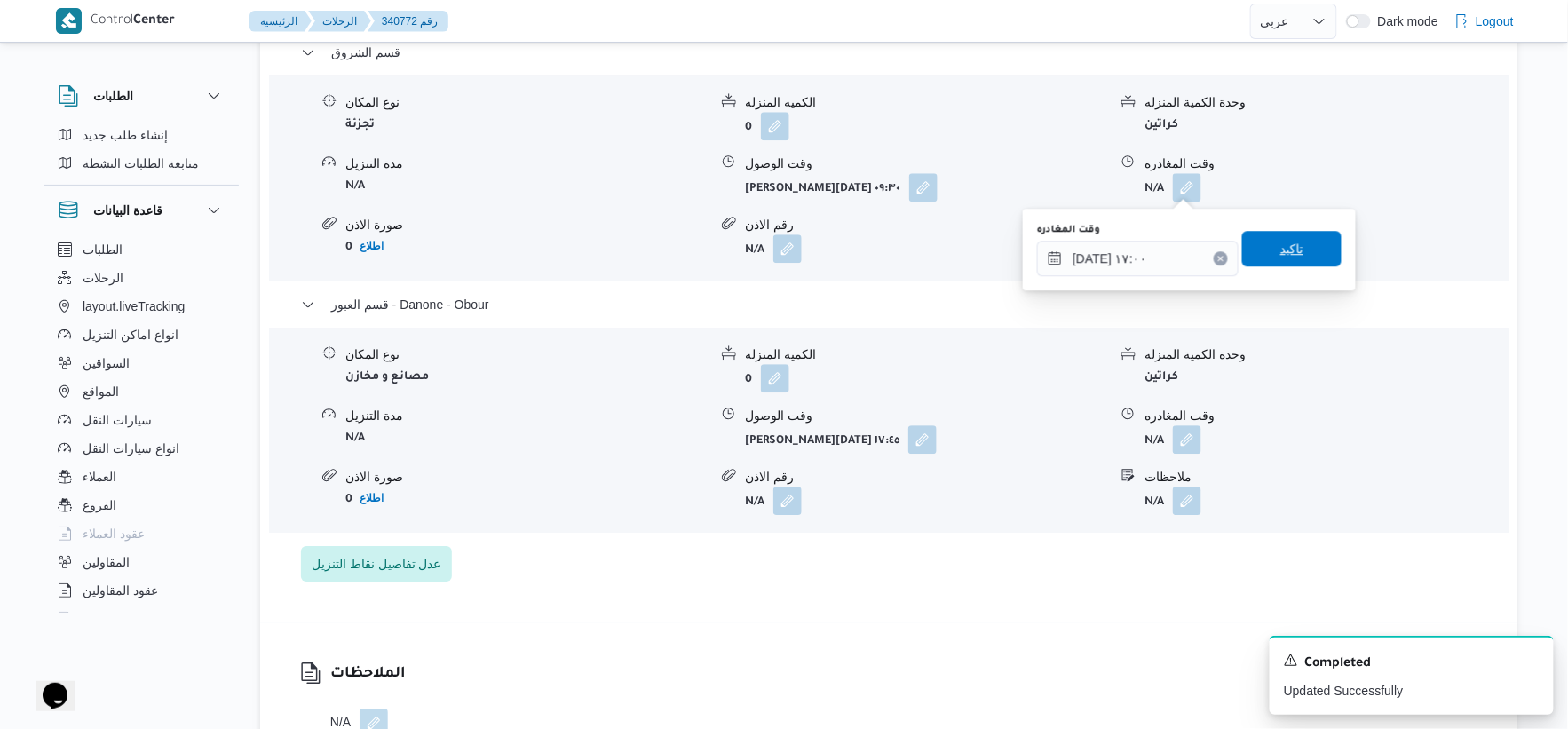
click at [1303, 246] on span "تاكيد" at bounding box center [1292, 248] width 99 height 35
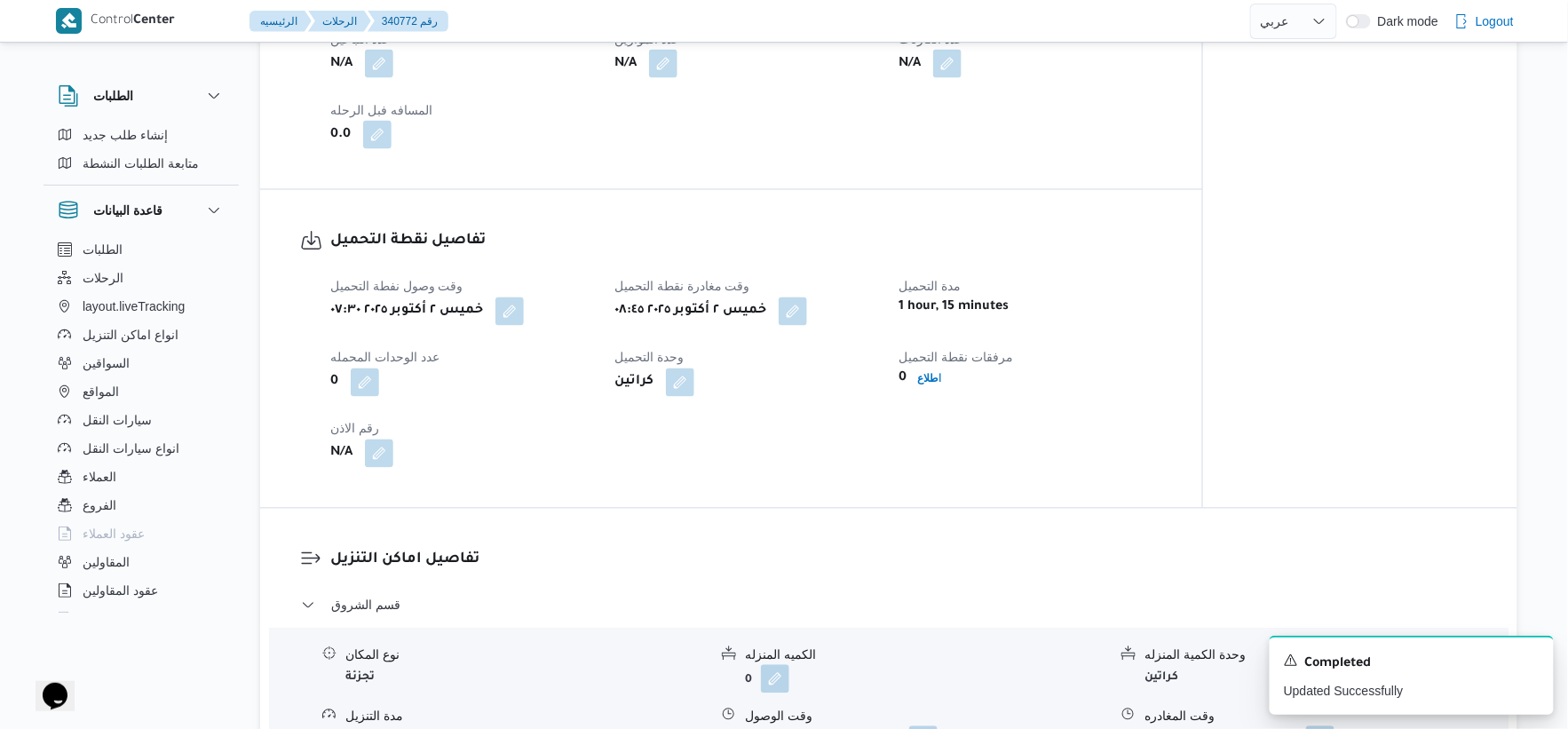
scroll to position [1381, 0]
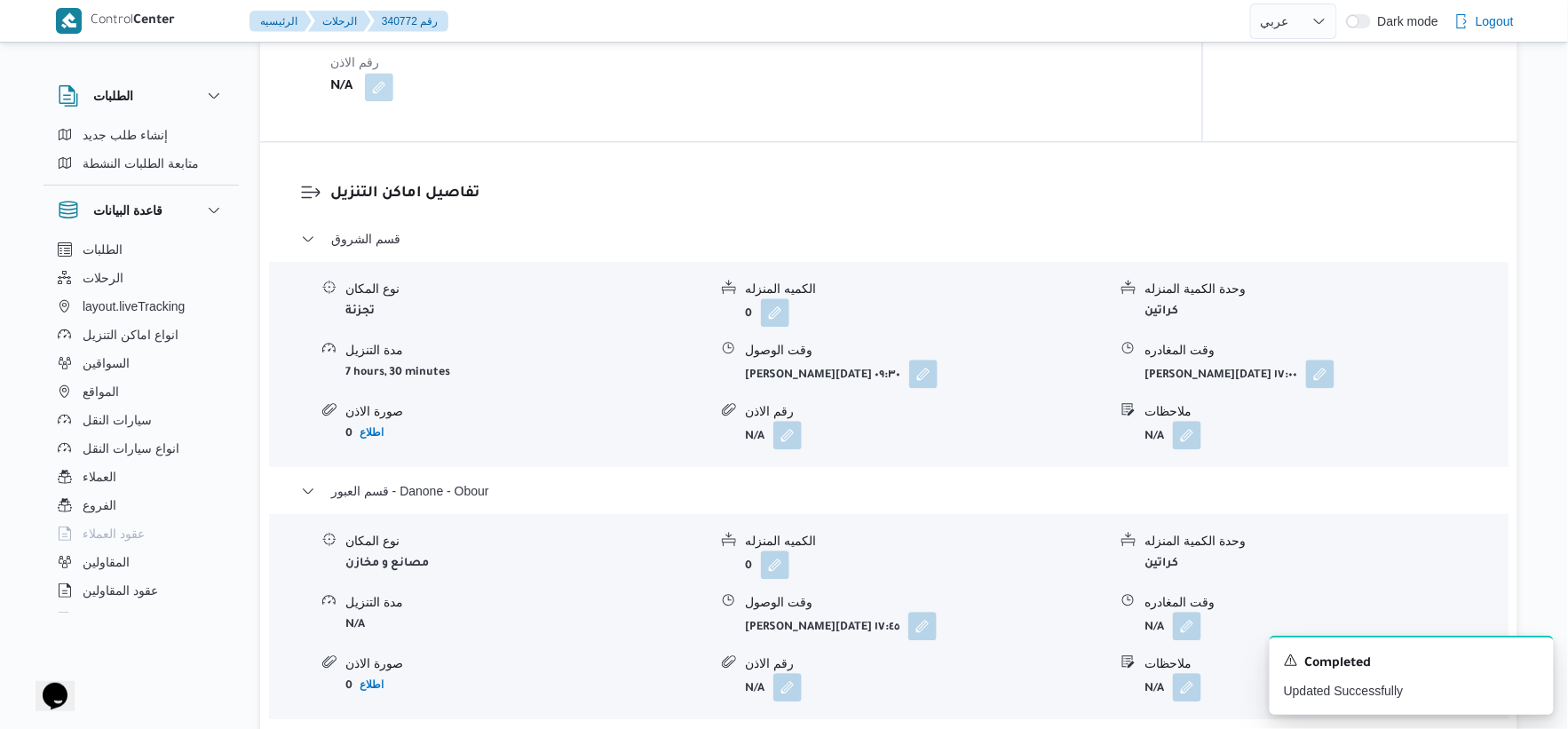
click at [1109, 205] on dl "تفاصيل اماكن التنزيل قسم الشروق نوع المكان تجزئة الكميه المنزله 0 وحدة الكمية ا…" at bounding box center [903, 475] width 1148 height 586
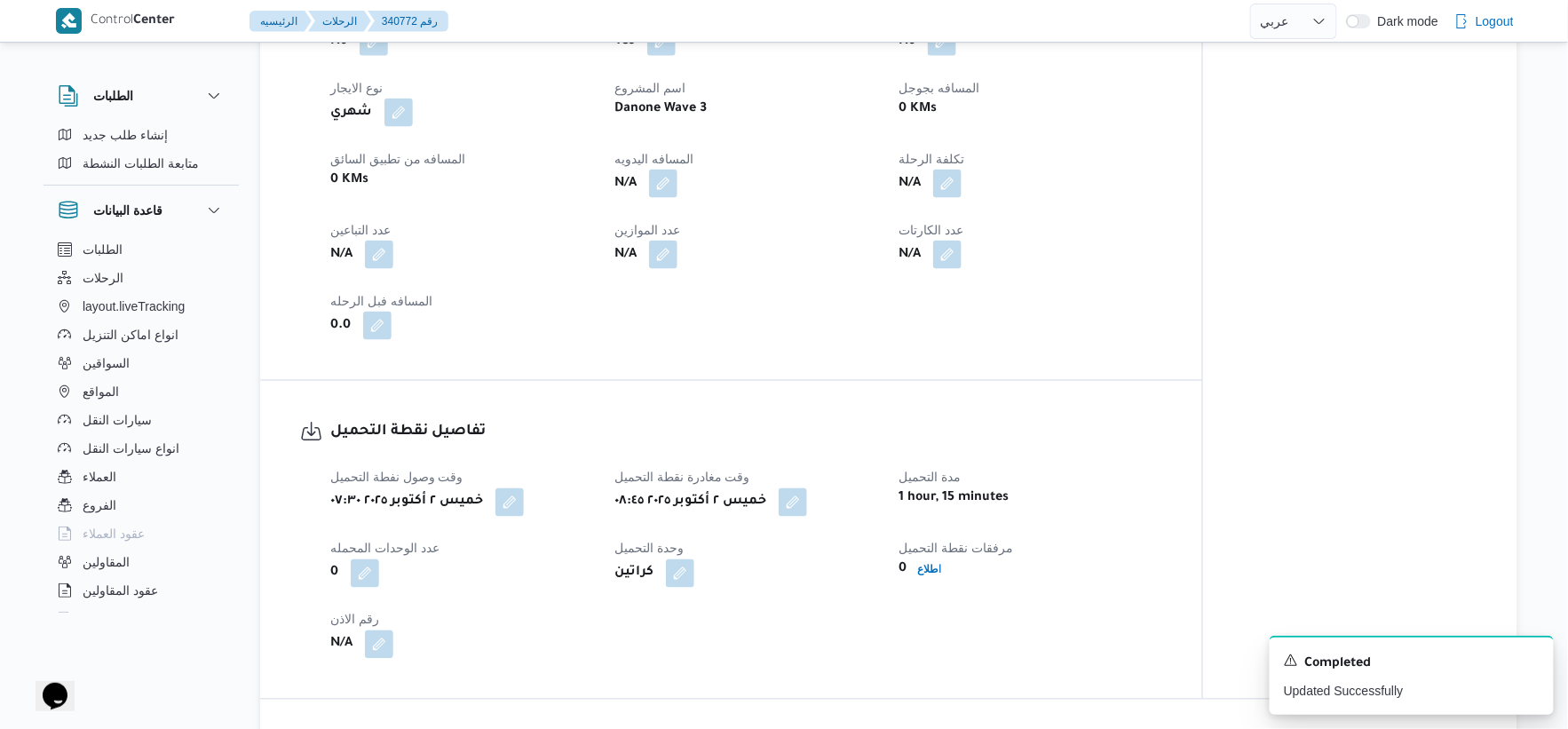
scroll to position [788, 0]
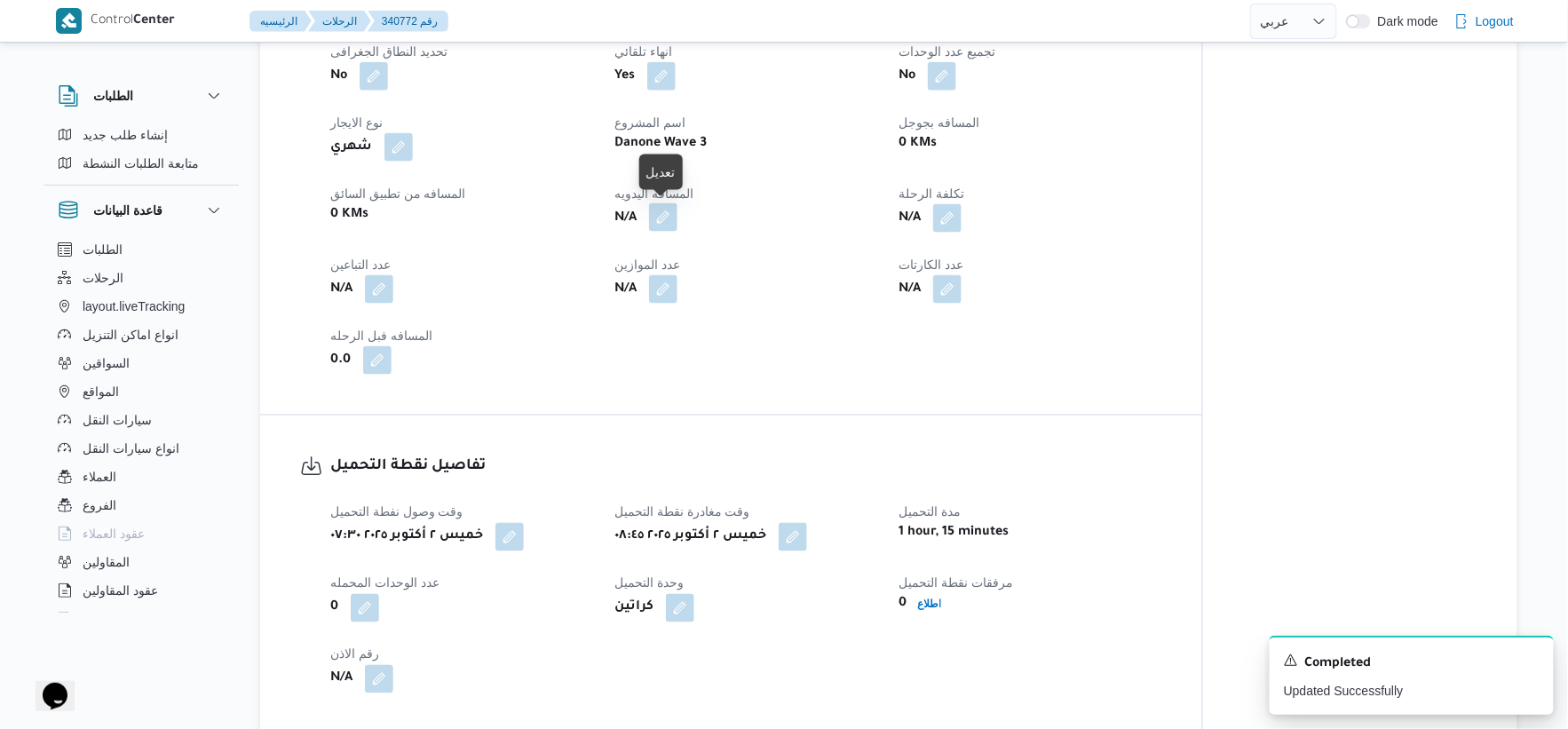
click at [654, 215] on button "button" at bounding box center [663, 217] width 28 height 28
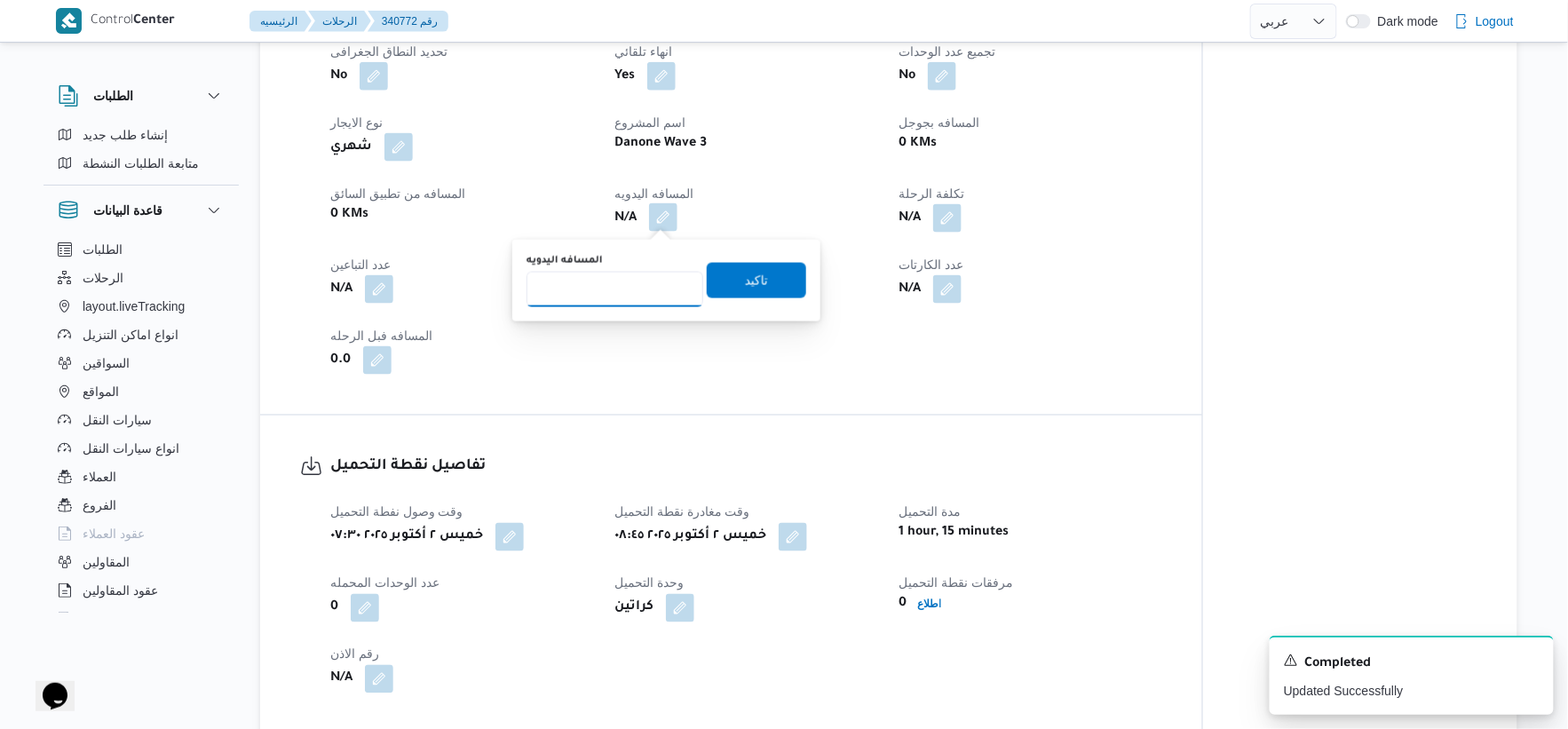
click at [619, 289] on input "المسافه اليدويه" at bounding box center [615, 289] width 177 height 35
type input "99"
click at [785, 278] on span "تاكيد" at bounding box center [756, 279] width 99 height 35
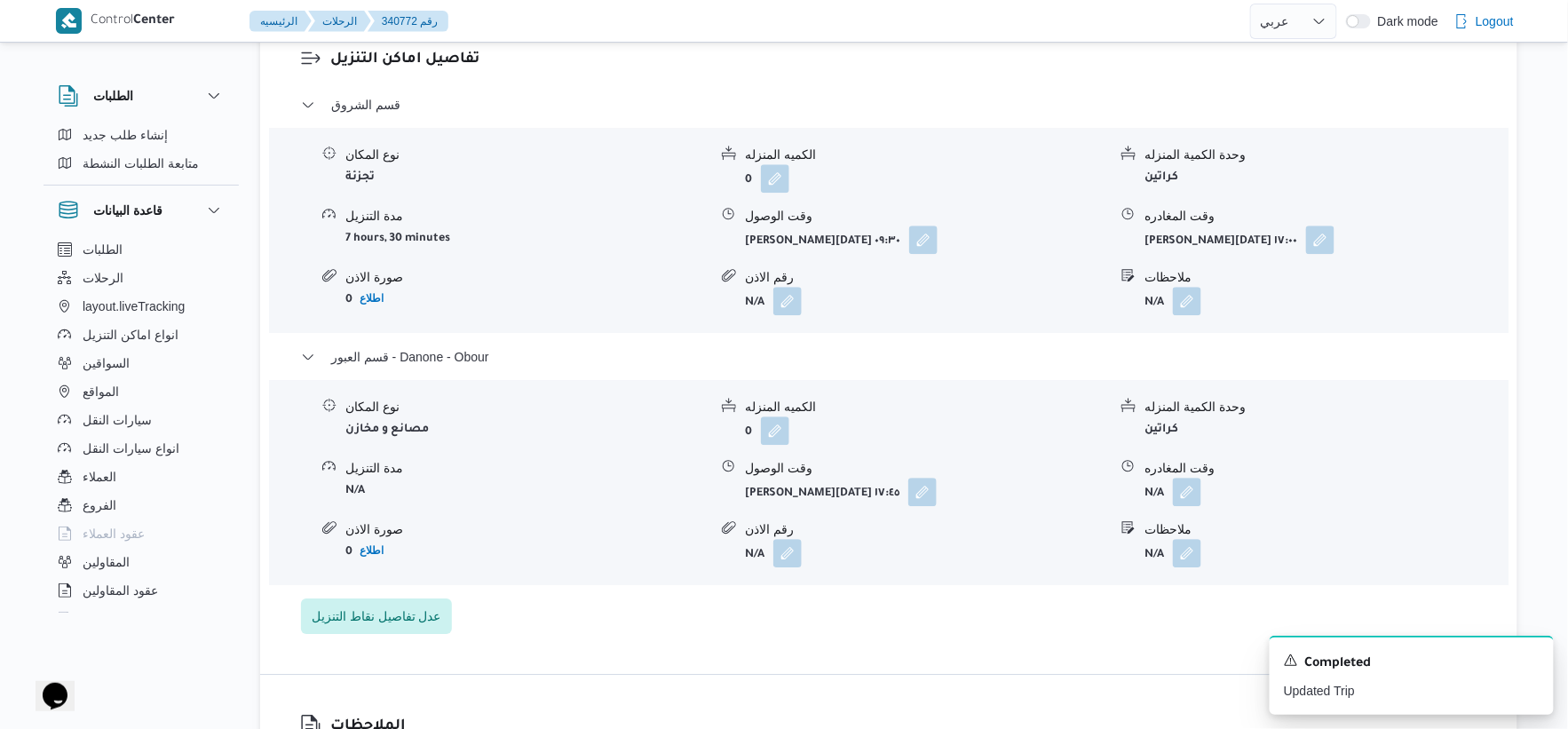
scroll to position [1578, 0]
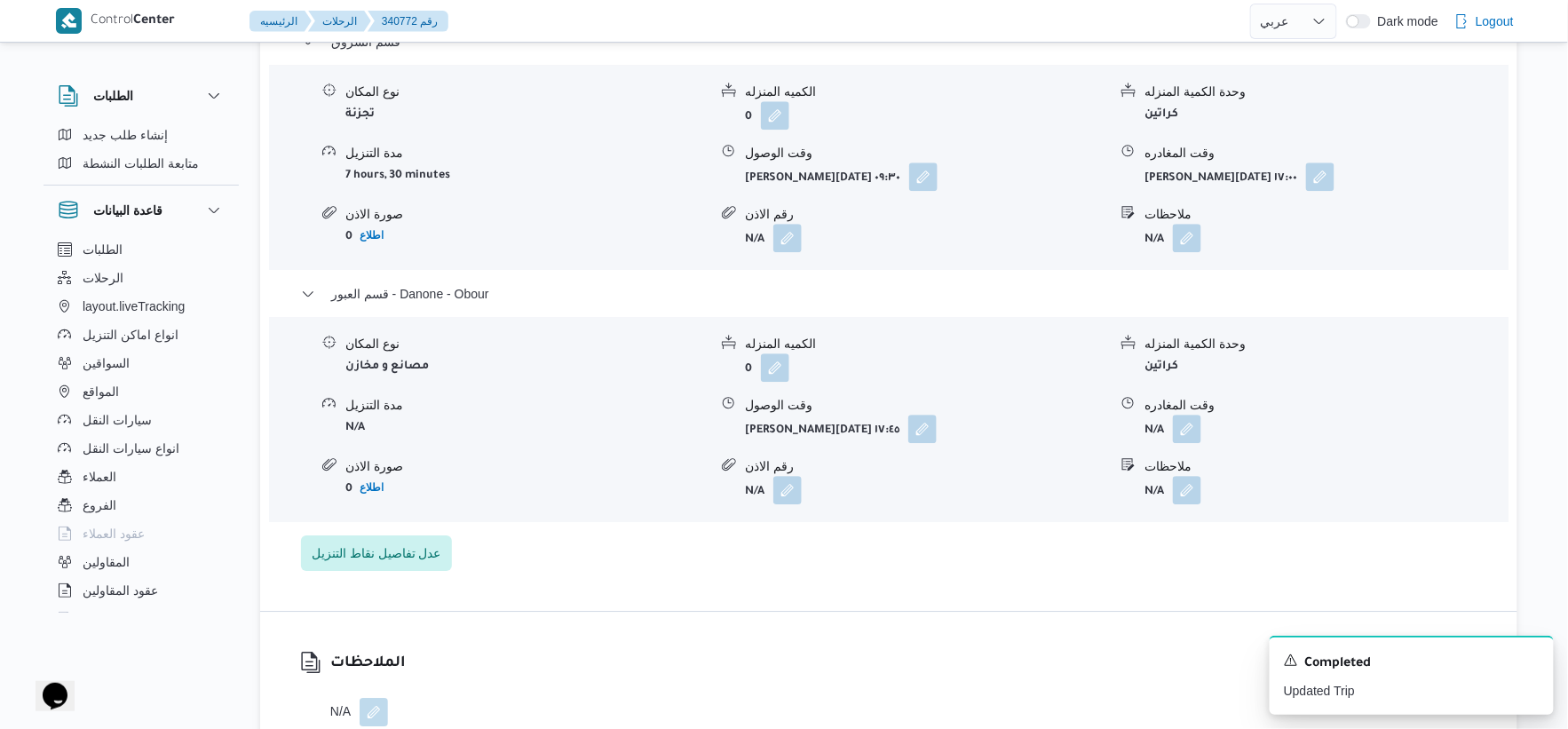
click at [788, 634] on div "الملاحظات N/A" at bounding box center [889, 689] width 1258 height 155
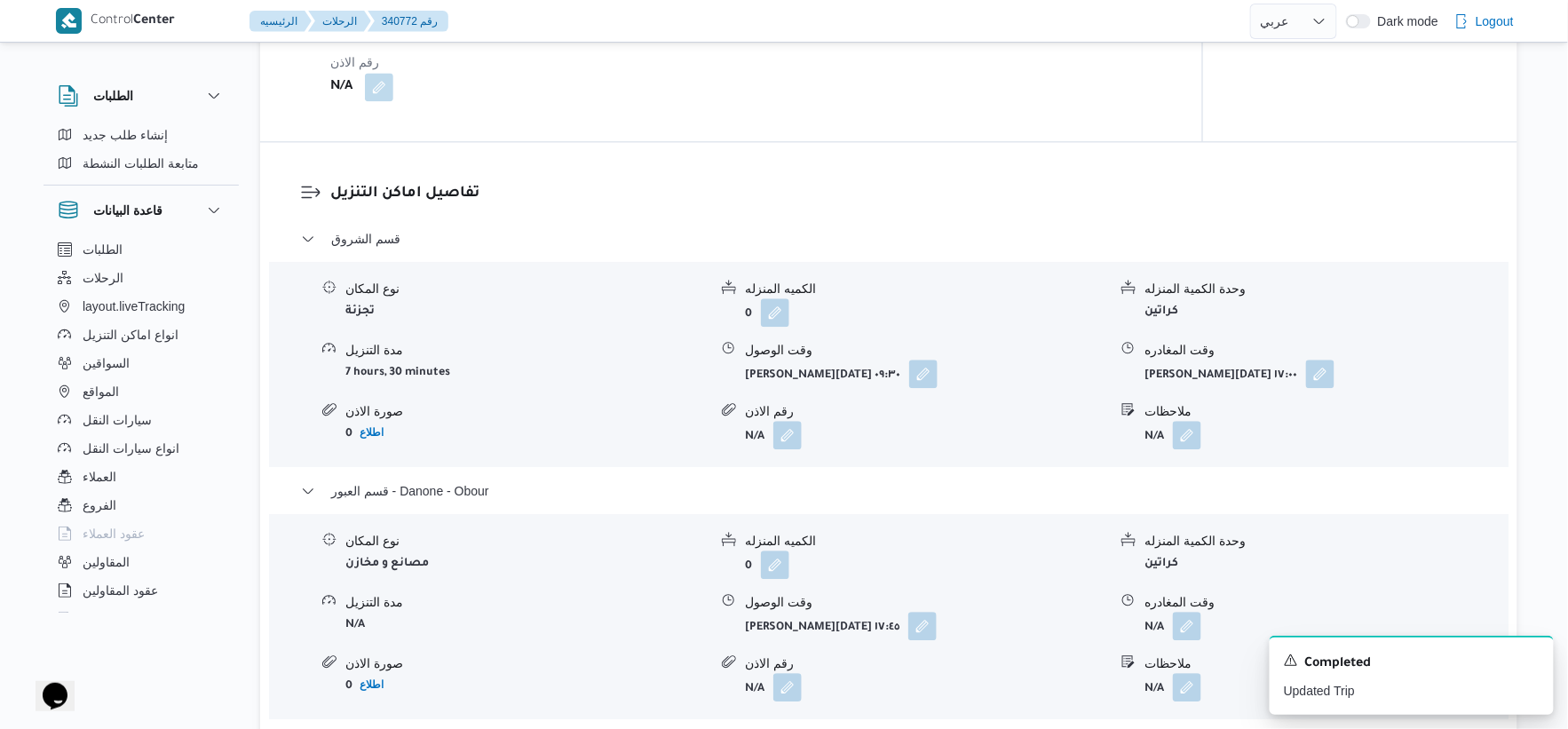
scroll to position [1479, 0]
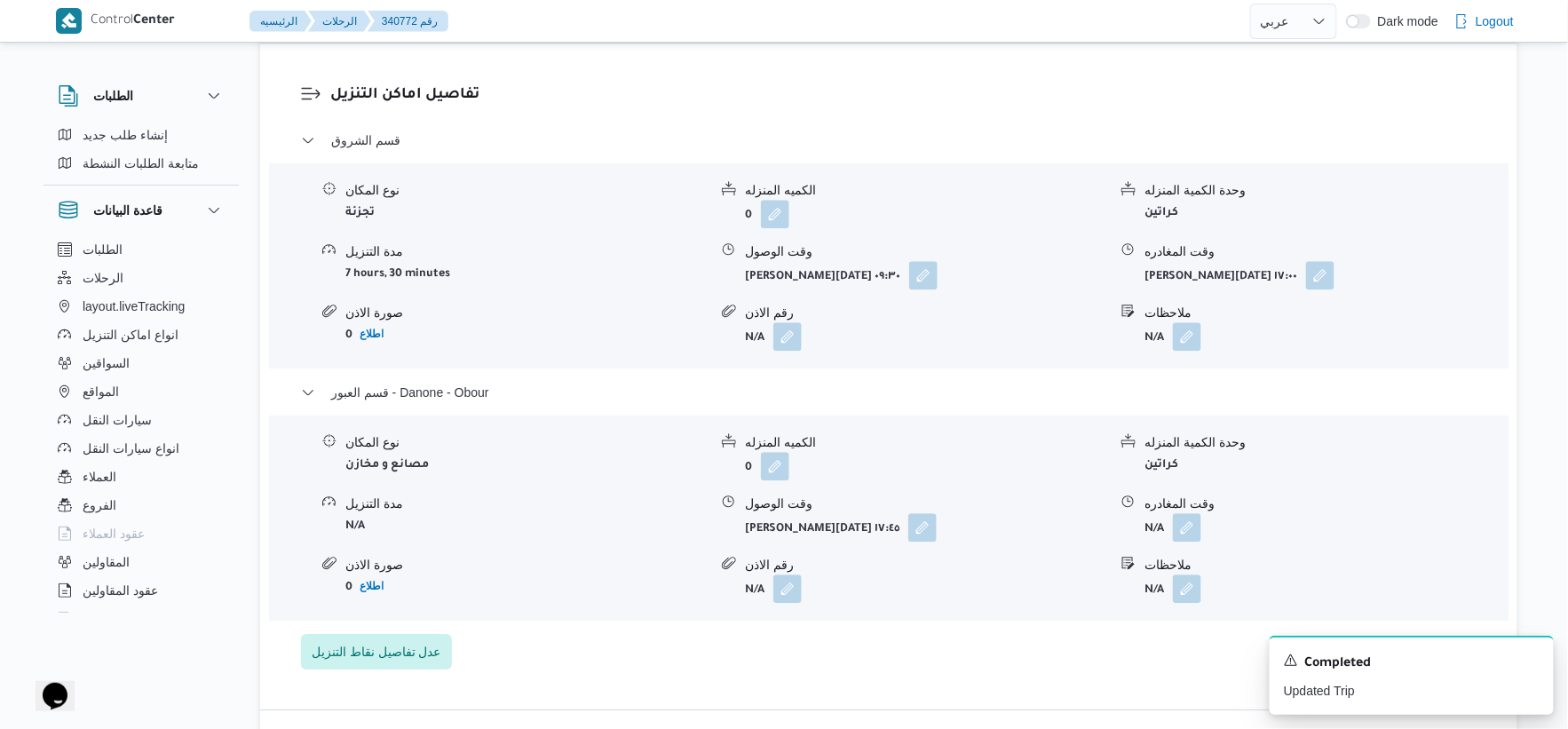
select select "ar"
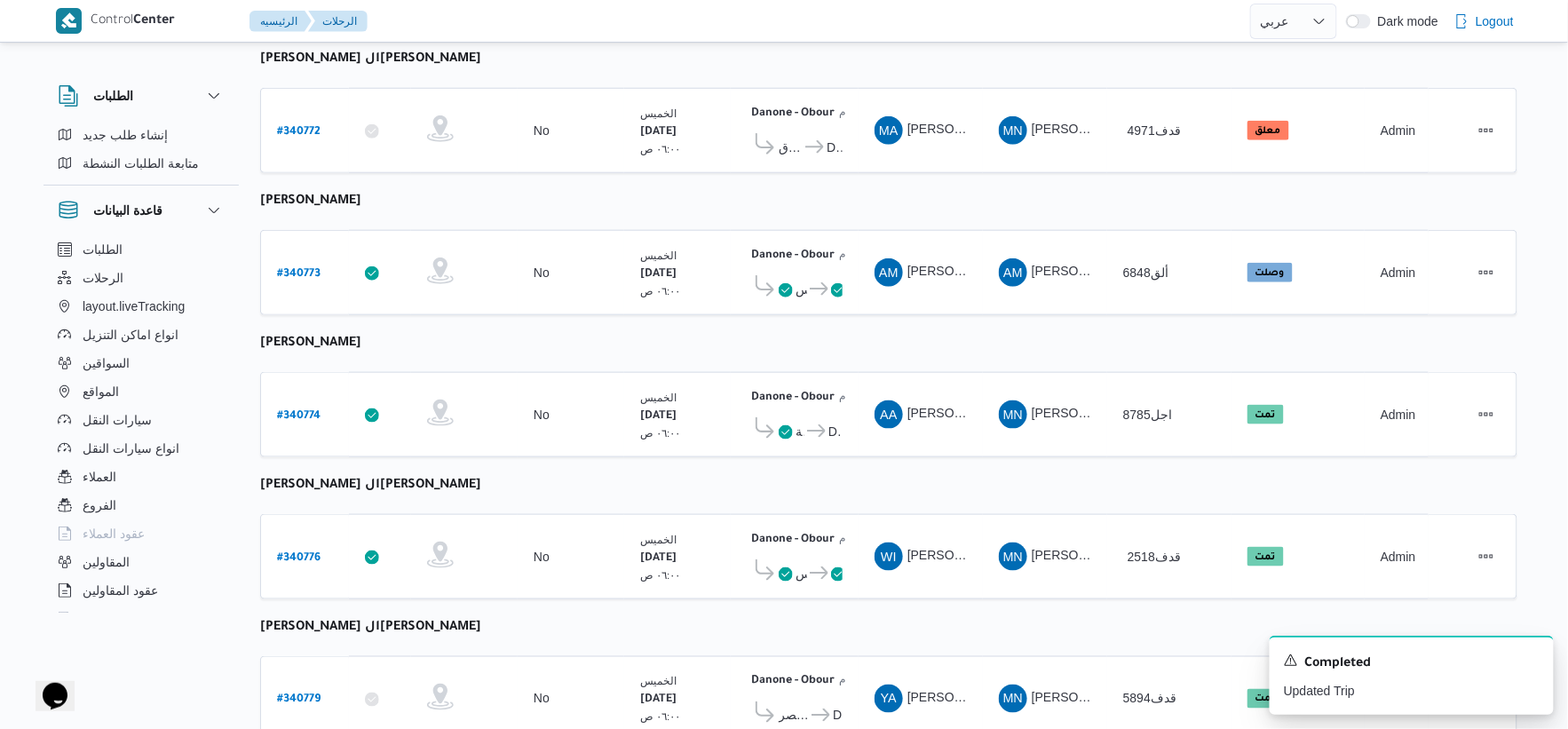
scroll to position [581, 0]
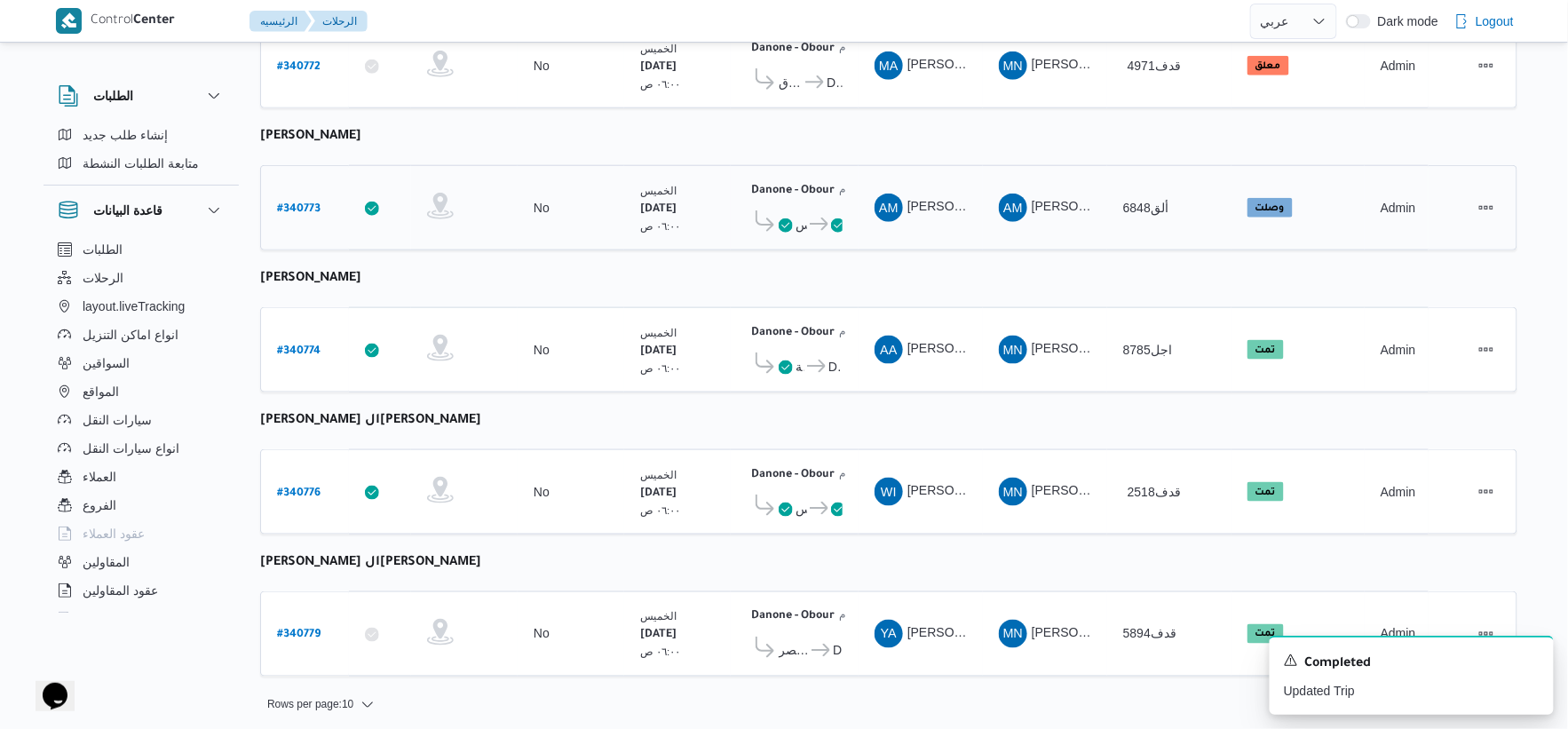
click at [310, 203] on b "# 340773" at bounding box center [299, 209] width 44 height 13
select select "ar"
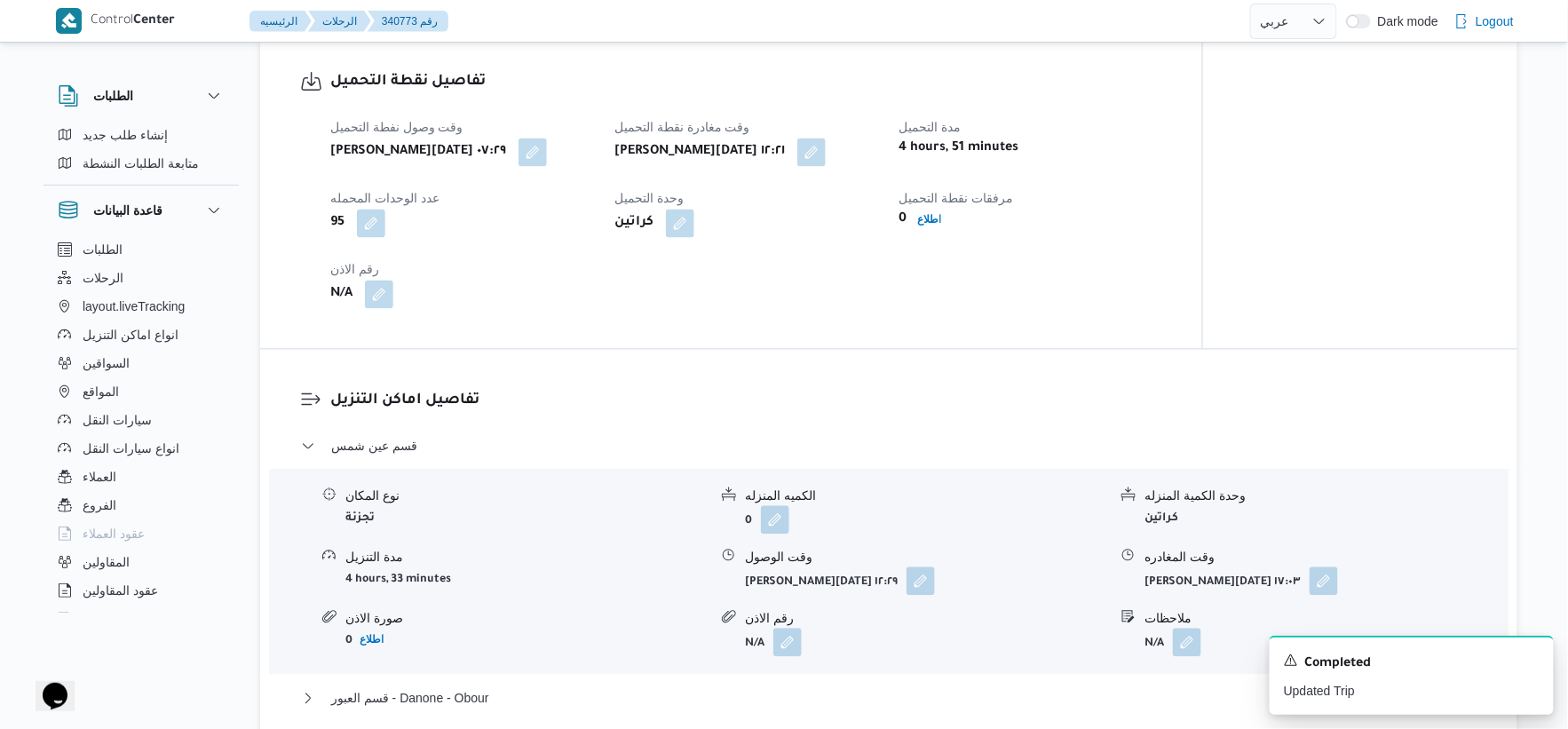
scroll to position [1184, 0]
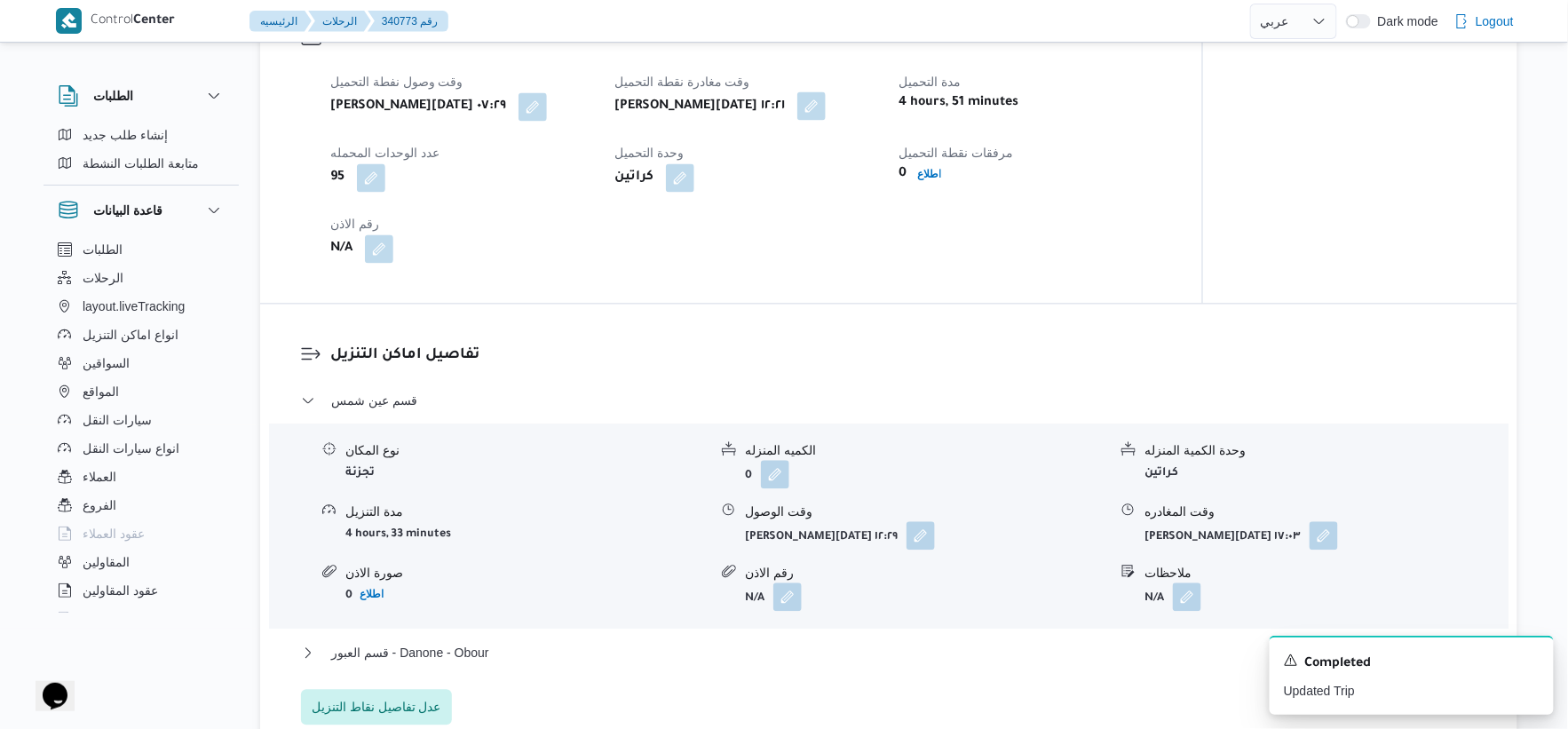
click at [802, 105] on button "button" at bounding box center [811, 105] width 28 height 28
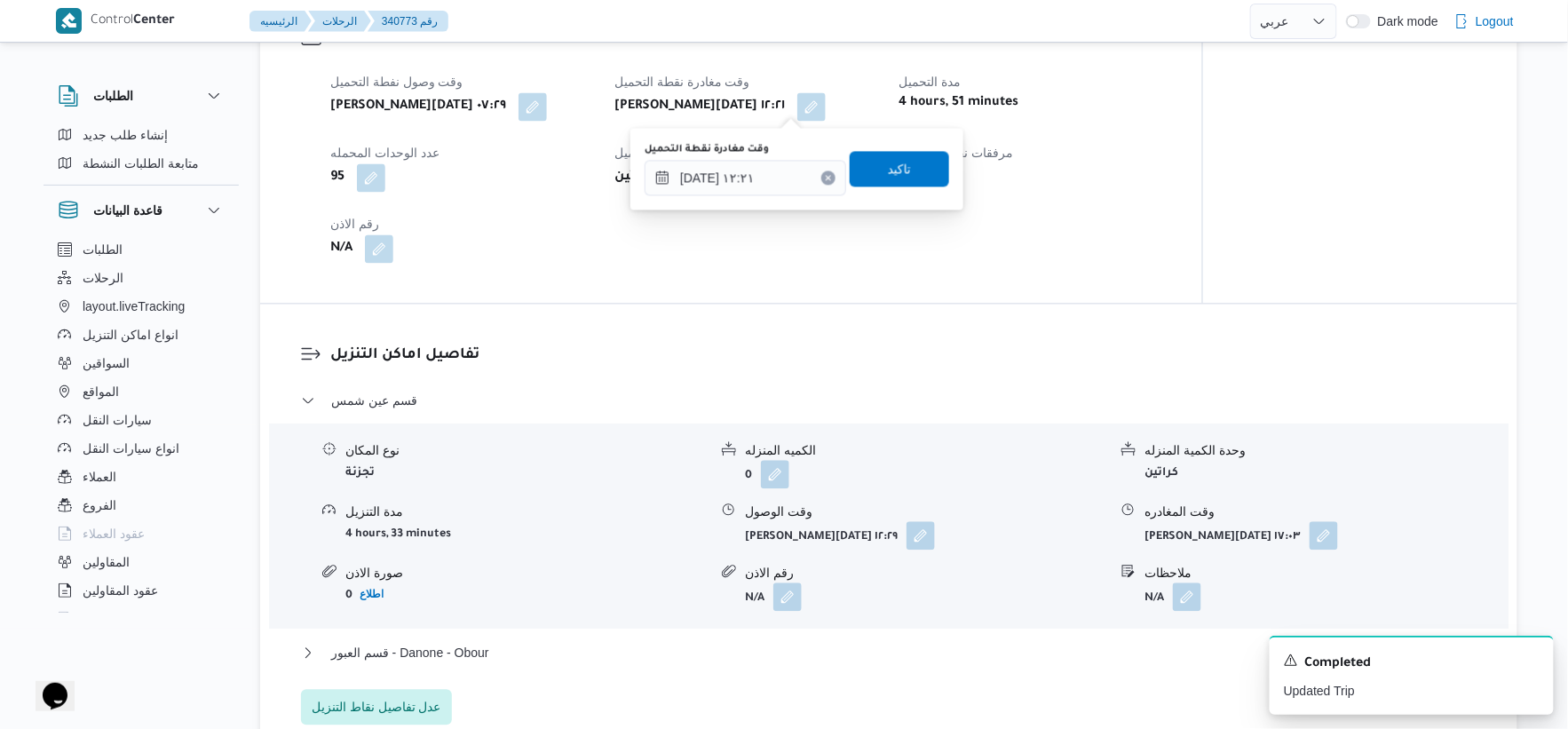
click at [759, 198] on div "You are in a dialog. To close this dialog, hit escape. وقت مغادرة نقطة التحميل …" at bounding box center [797, 168] width 333 height 82
click at [775, 181] on input "٠٢/١٠/٢٠٢٥ ١٢:٢١" at bounding box center [745, 177] width 201 height 35
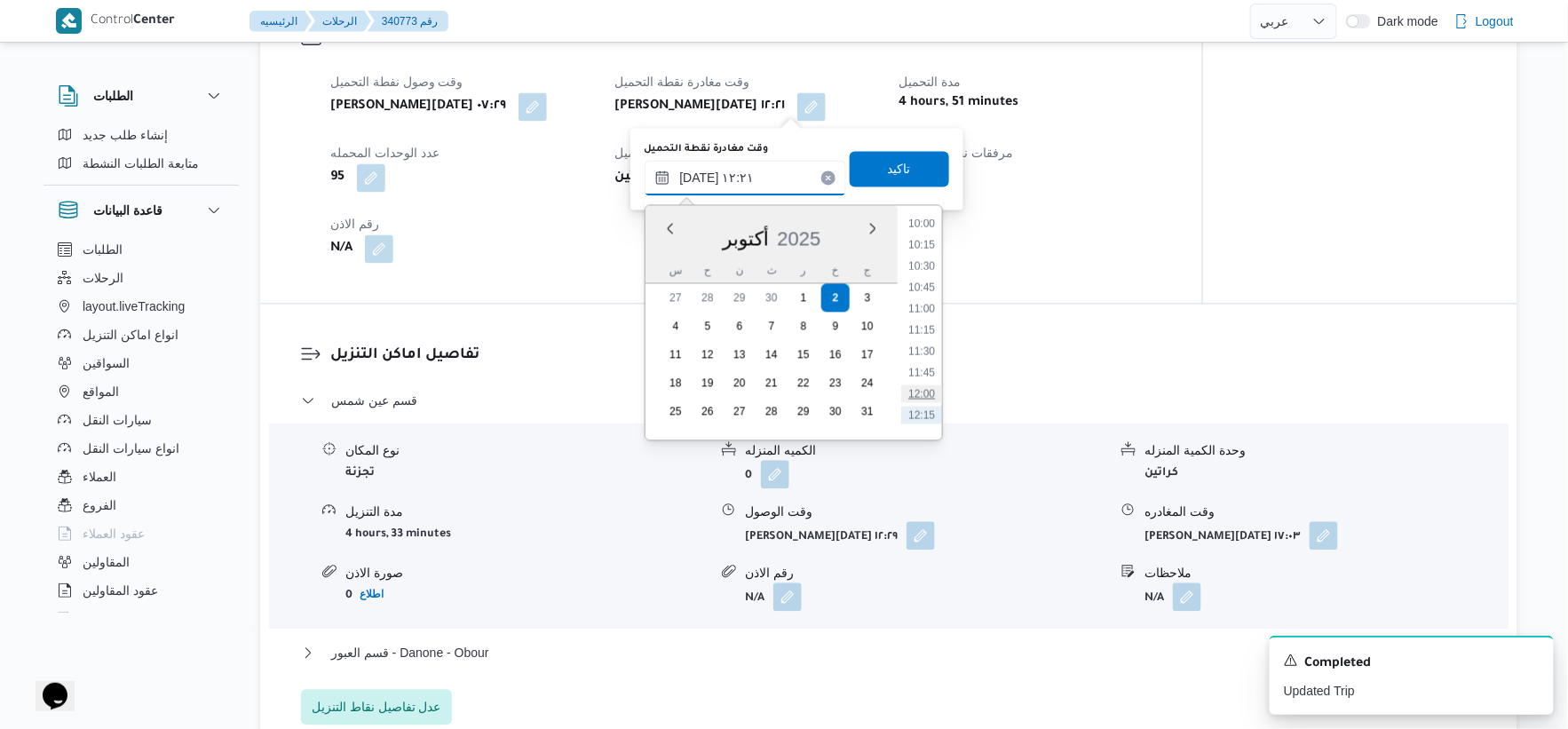
scroll to position [741, 0]
click at [922, 233] on li "08:45" at bounding box center [922, 234] width 41 height 18
type input "٠٢/١٠/٢٠٢٥ ٠٨:٤٥"
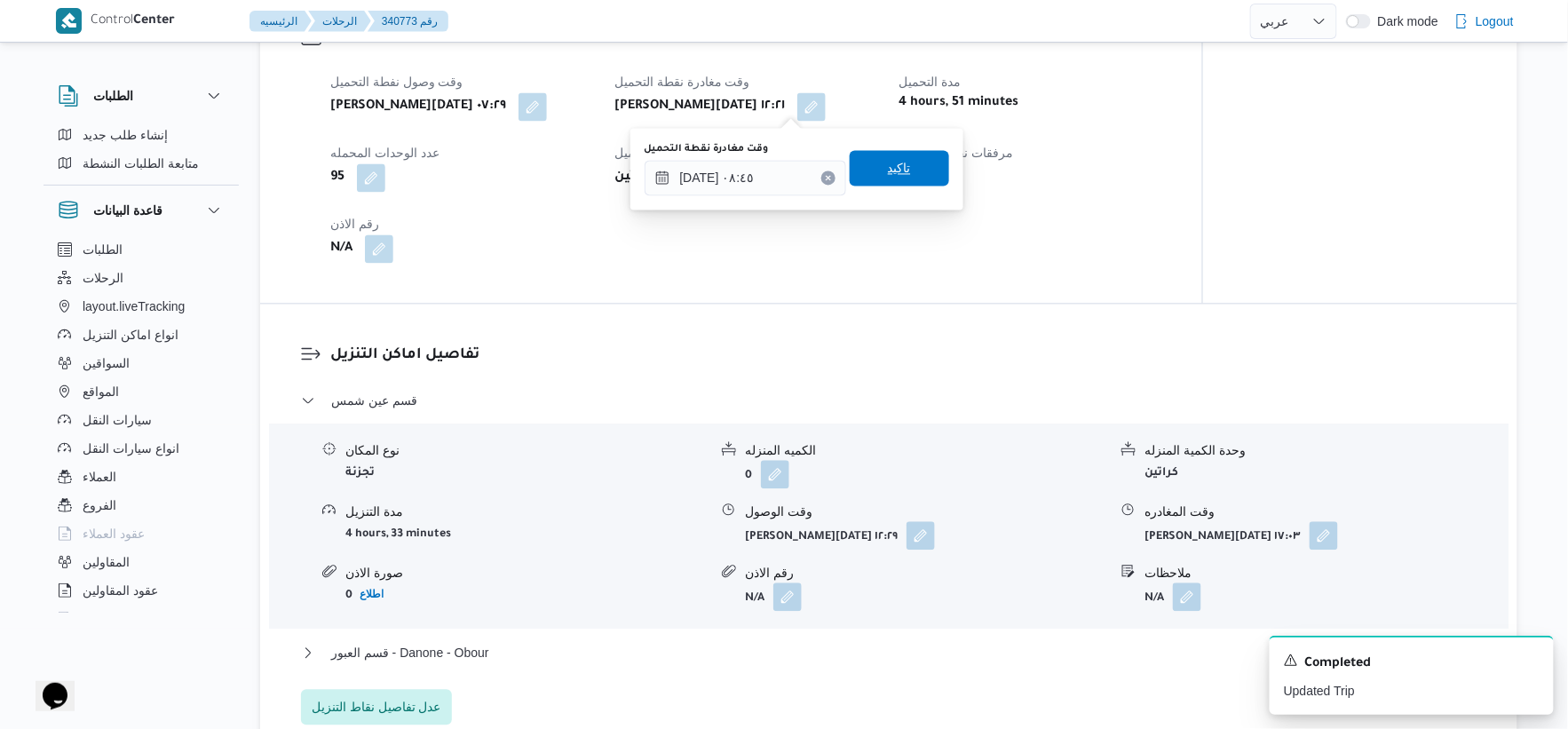
click at [897, 160] on span "تاكيد" at bounding box center [899, 167] width 23 height 21
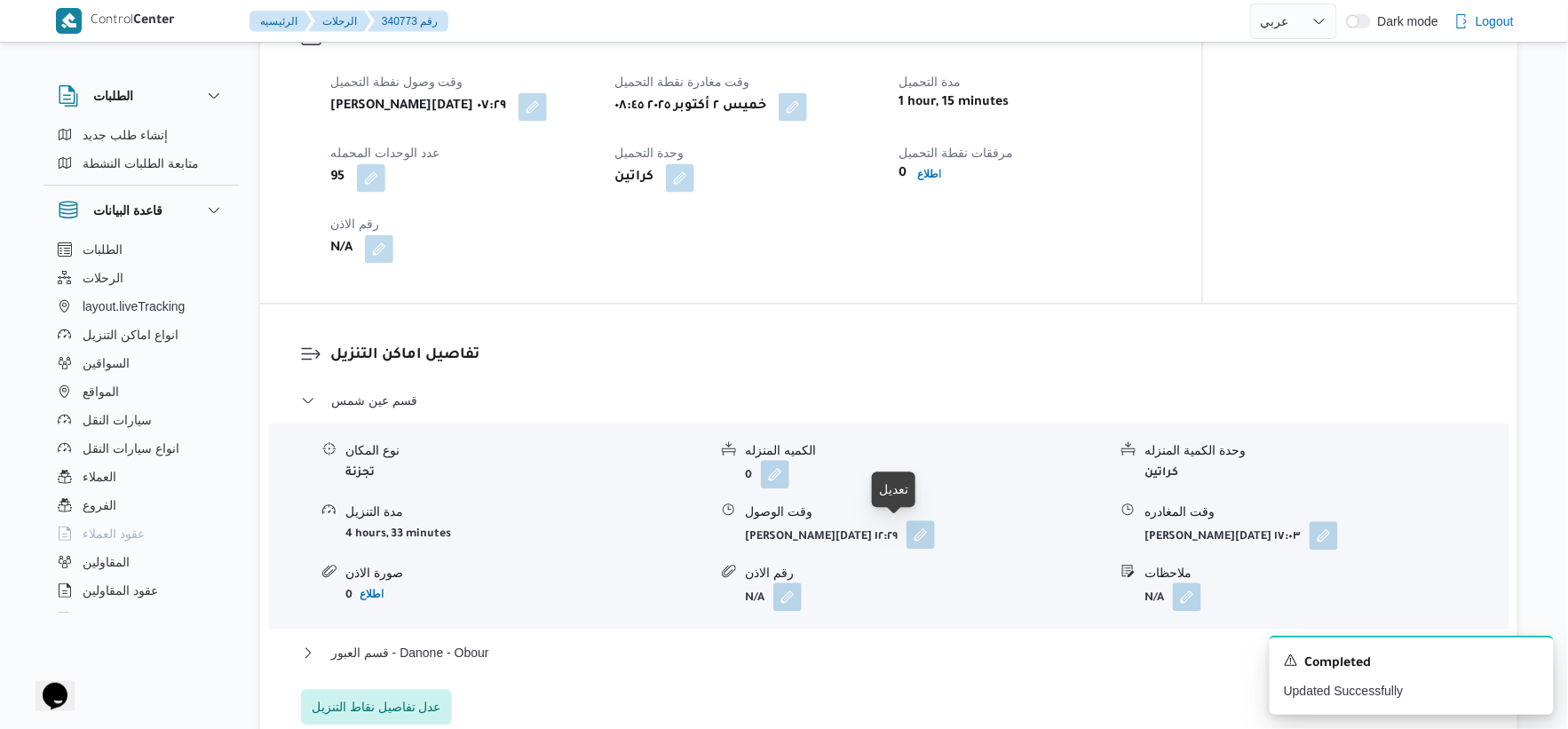
click at [907, 522] on button "button" at bounding box center [921, 534] width 28 height 28
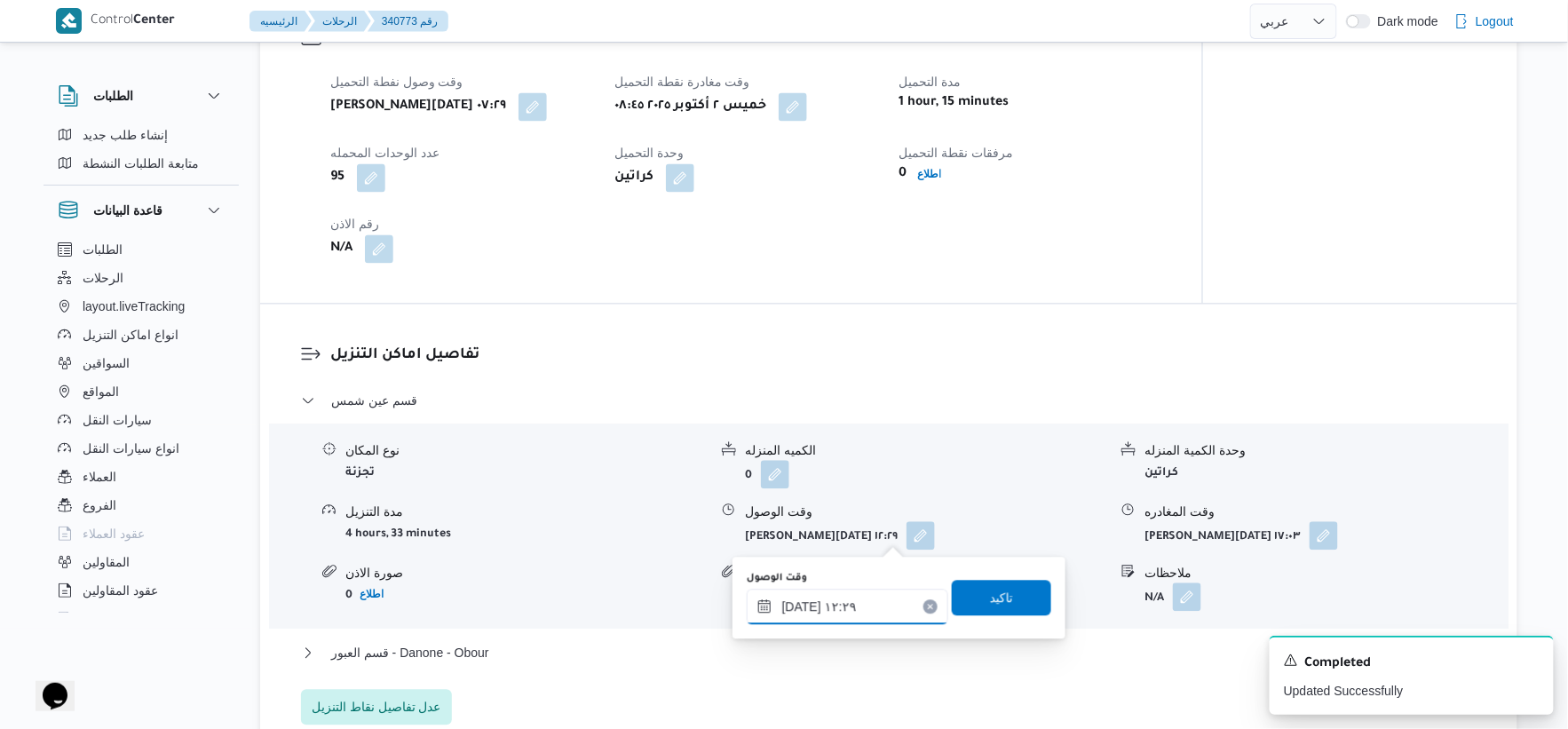
click at [863, 599] on input "٠٢/١٠/٢٠٢٥ ١٢:٢٩" at bounding box center [847, 606] width 201 height 35
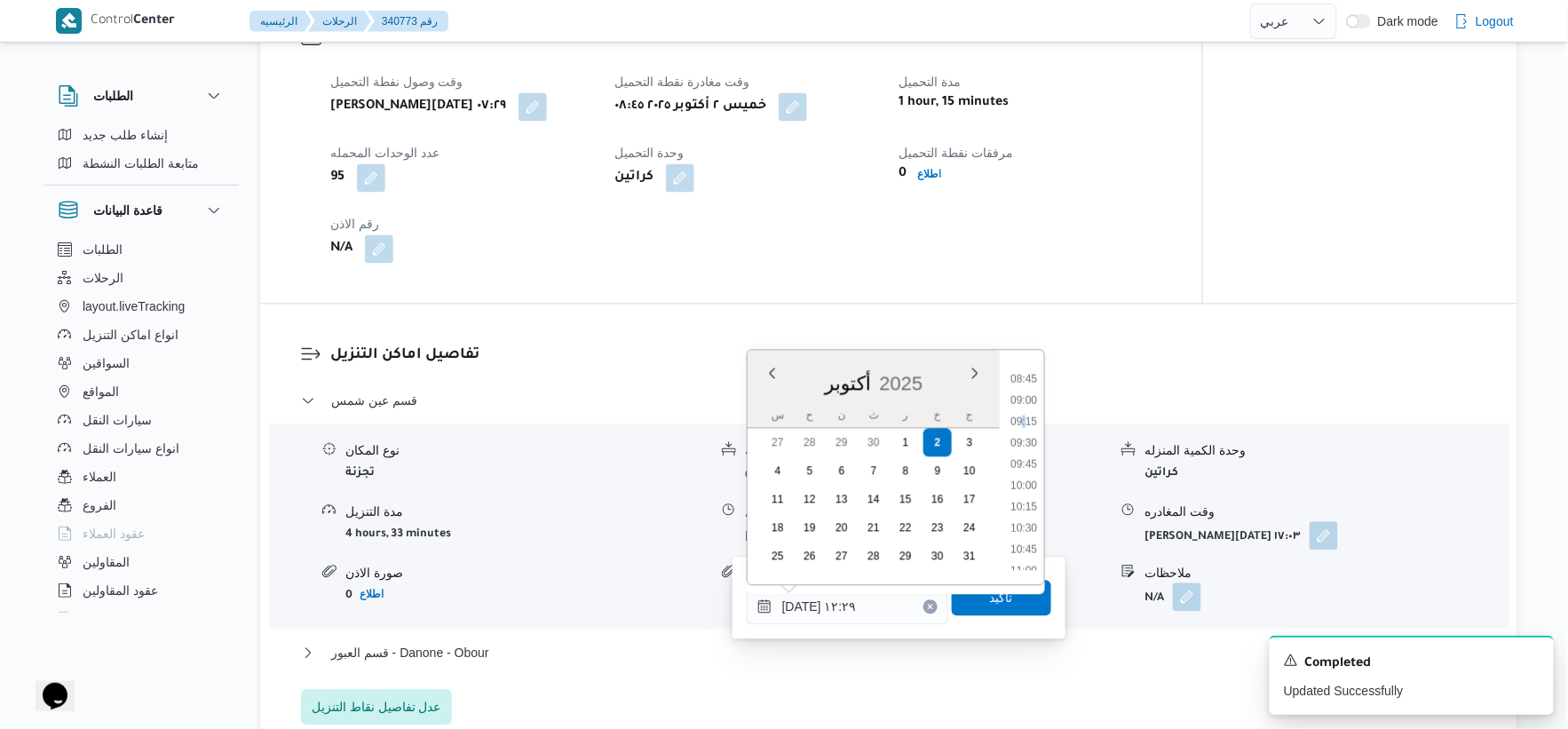
click at [1023, 415] on li "09:15" at bounding box center [1024, 420] width 41 height 18
type input "[DATE] ٠٩:١٥"
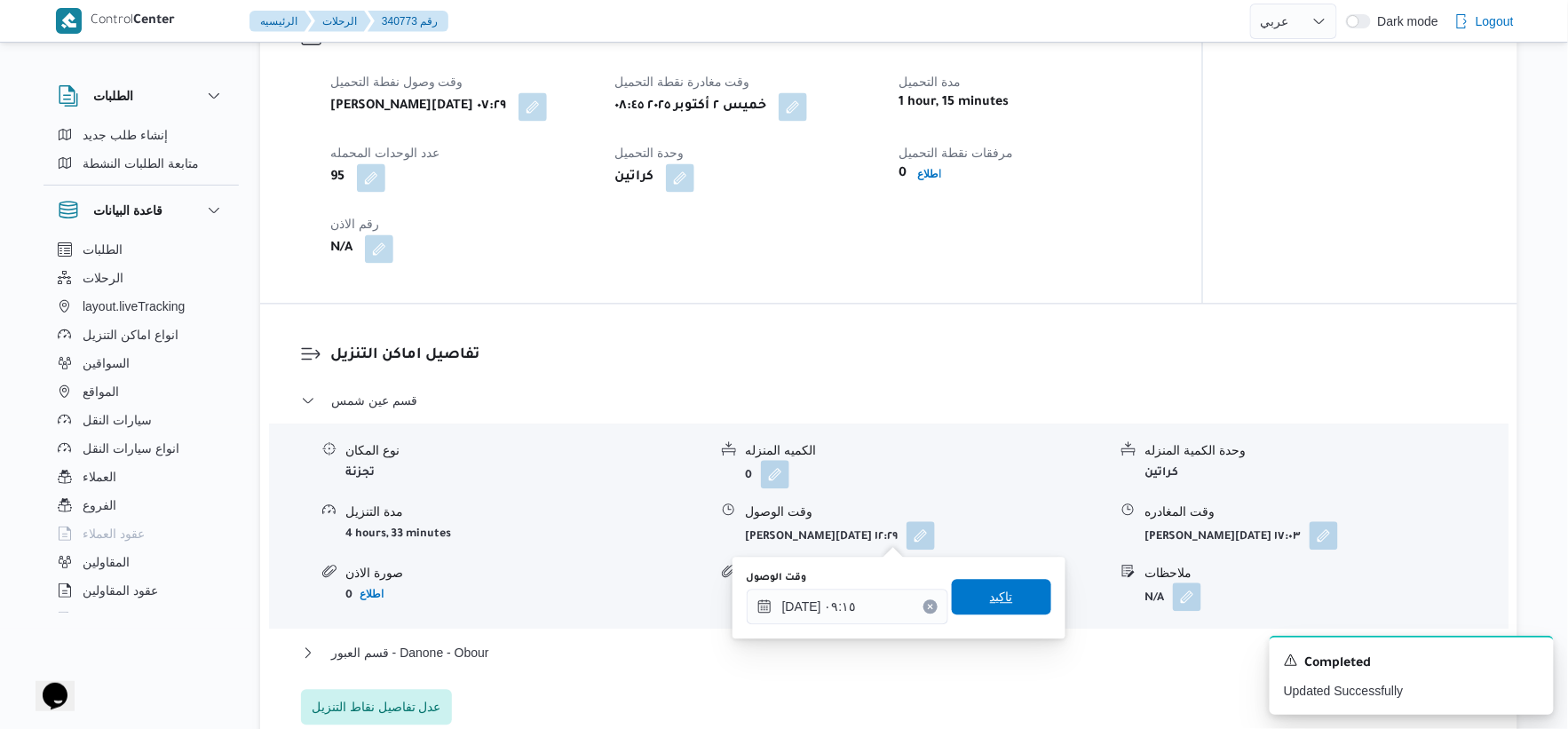
click at [999, 582] on span "تاكيد" at bounding box center [1002, 597] width 99 height 35
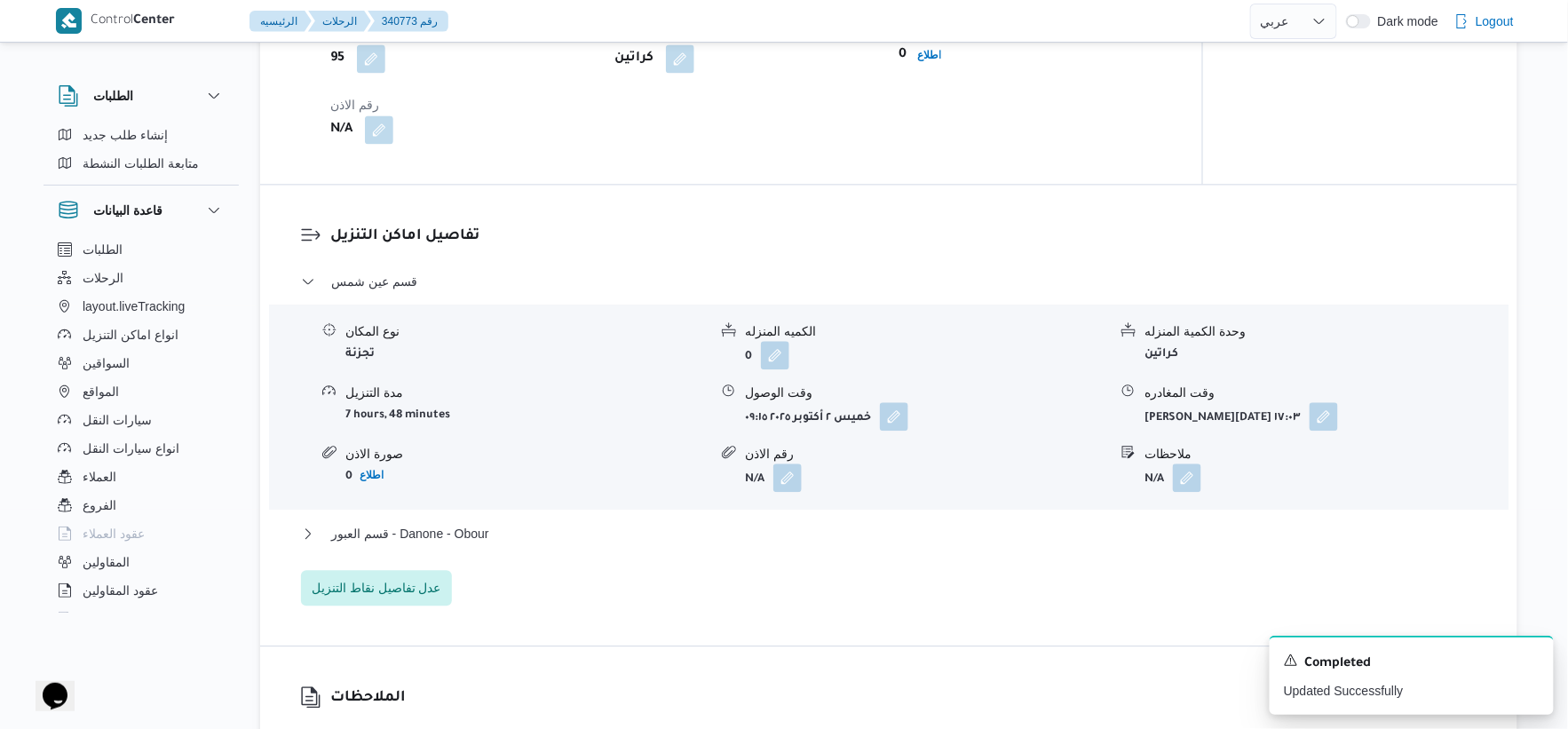
scroll to position [1479, 0]
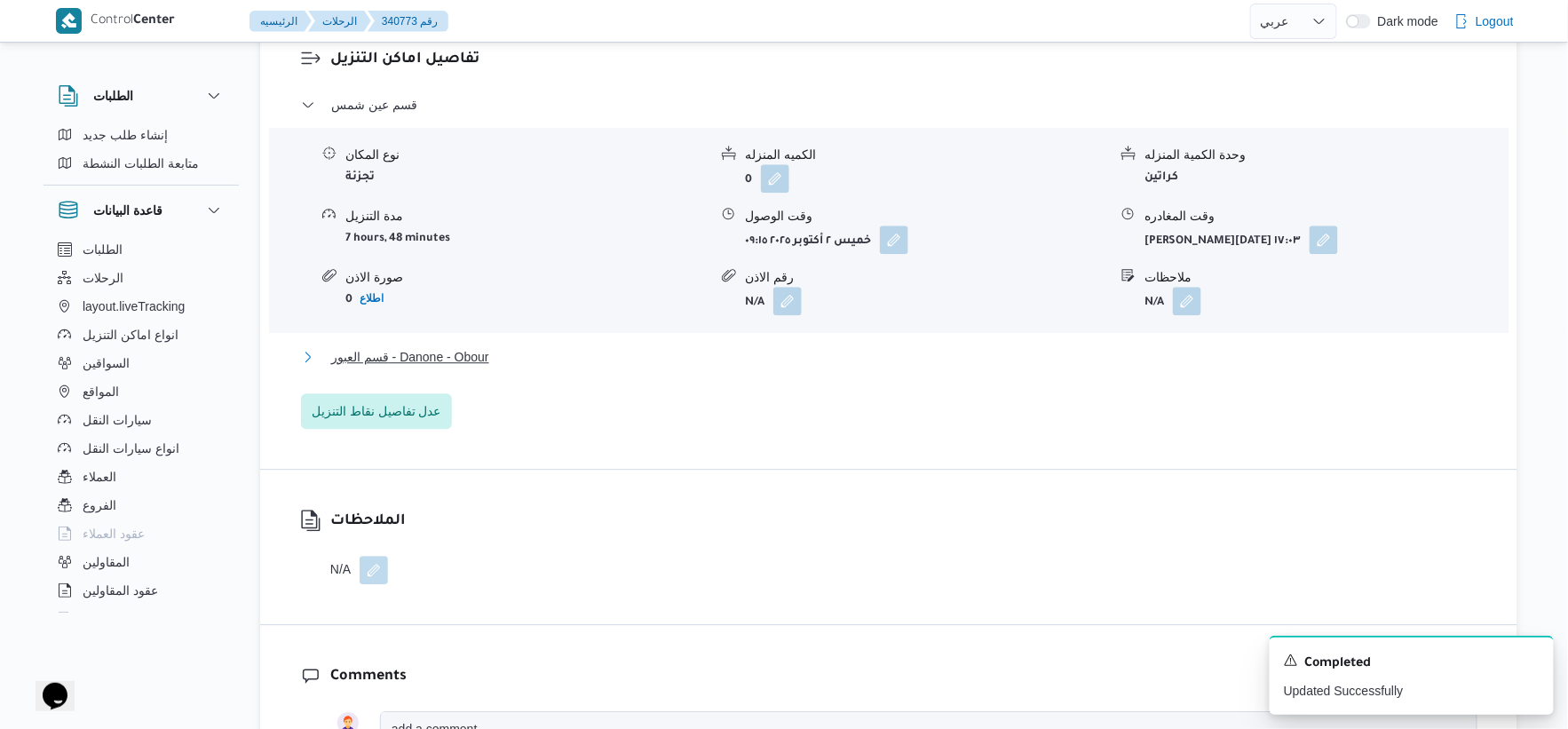
click at [459, 353] on span "قسم العبور - Danone - Obour" at bounding box center [410, 357] width 158 height 21
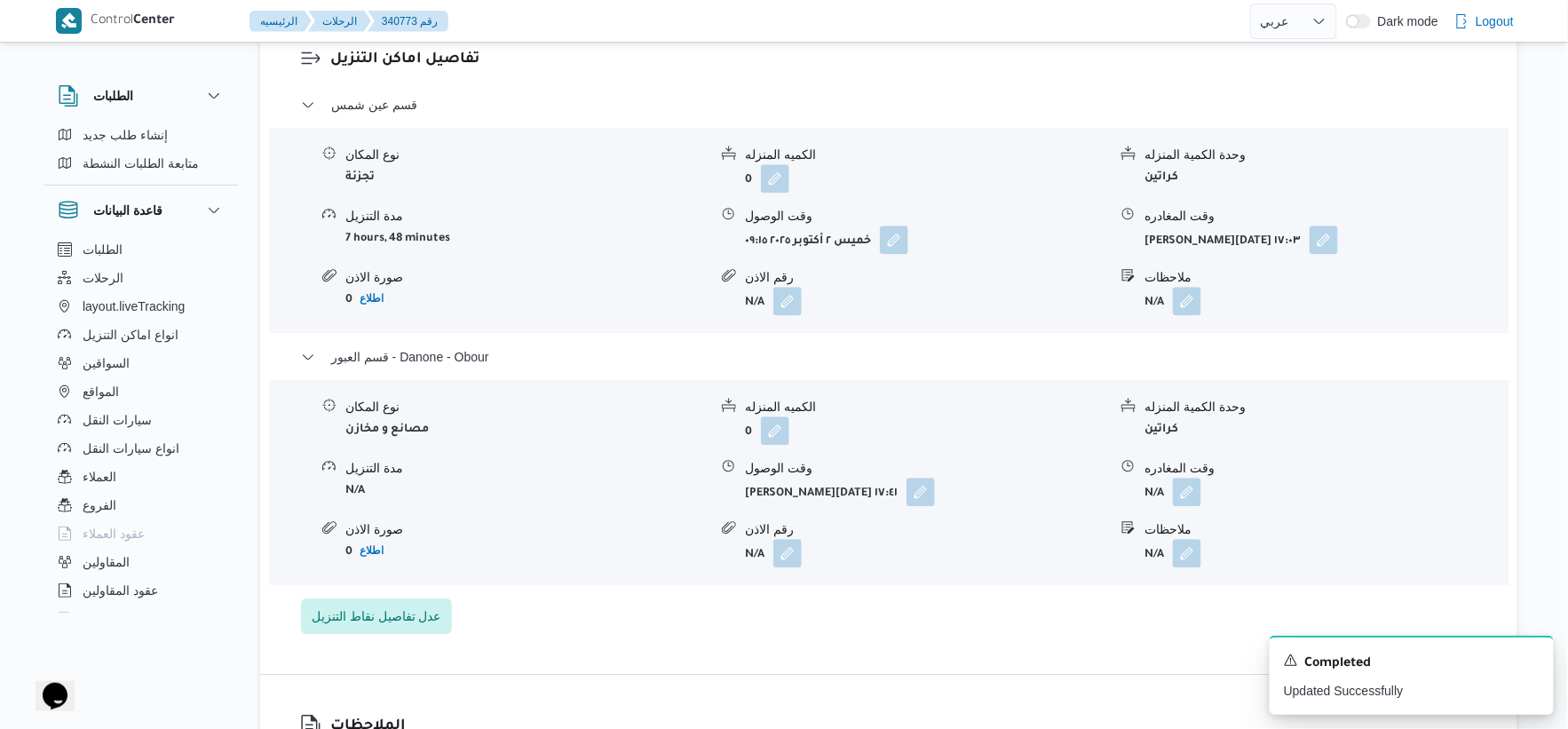
click at [627, 633] on div "قسم عين شمس نوع المكان تجزئة الكميه المنزله 0 وحدة الكمية المنزله كراتين مدة ال…" at bounding box center [889, 364] width 1177 height 540
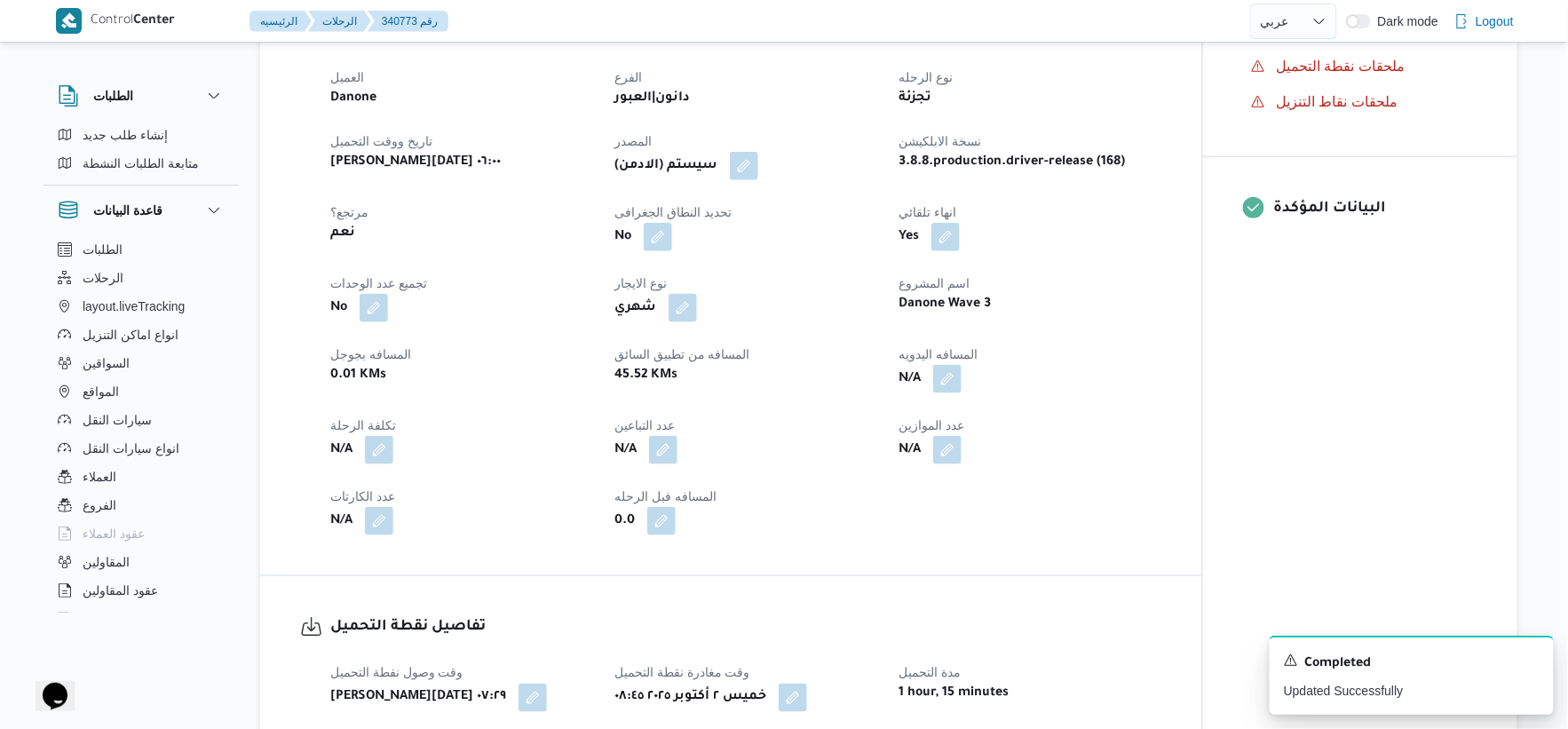
scroll to position [592, 0]
click at [943, 381] on button "button" at bounding box center [947, 379] width 28 height 28
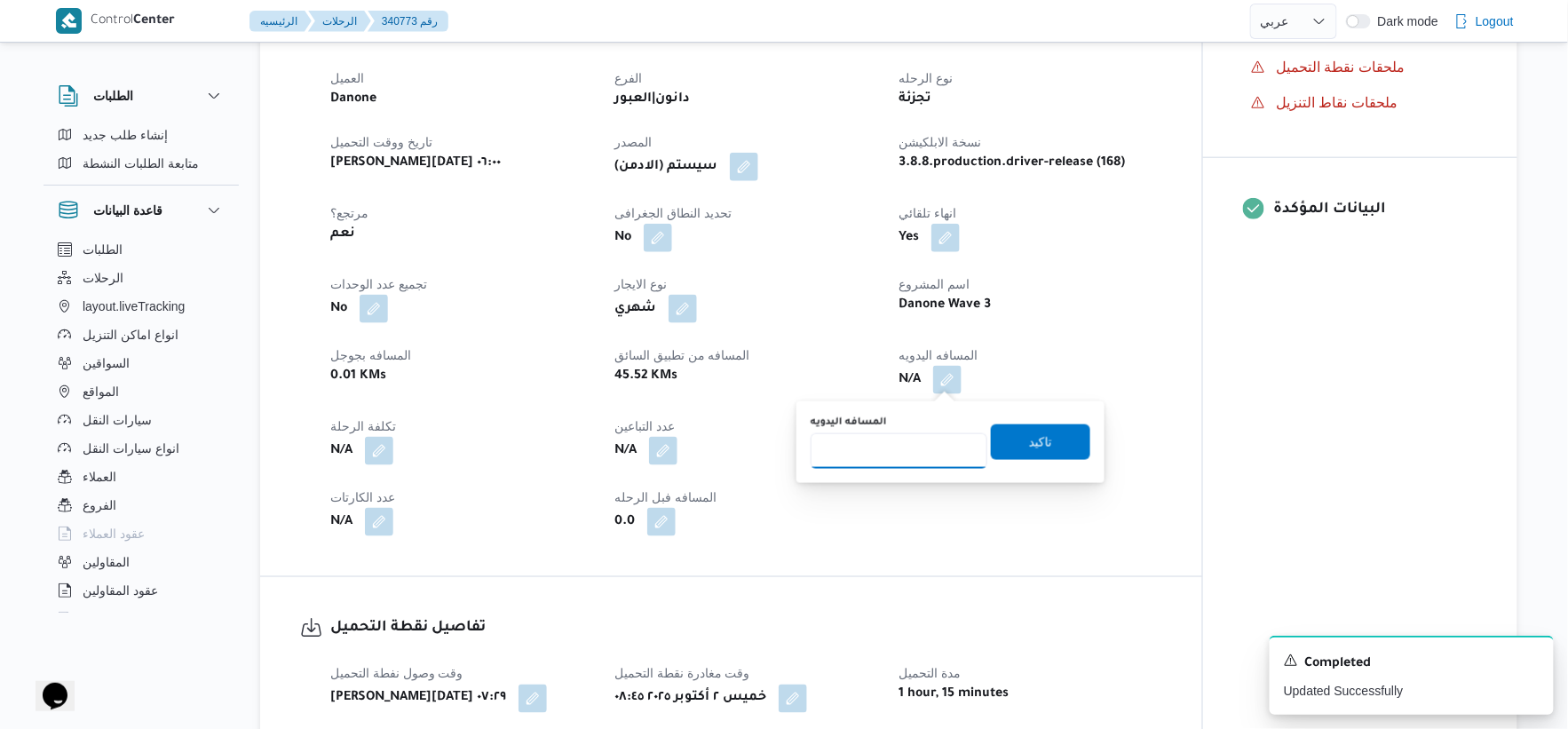
click at [904, 456] on input "المسافه اليدويه" at bounding box center [899, 451] width 177 height 35
type input "54"
click at [1036, 438] on span "تاكيد" at bounding box center [1040, 442] width 23 height 21
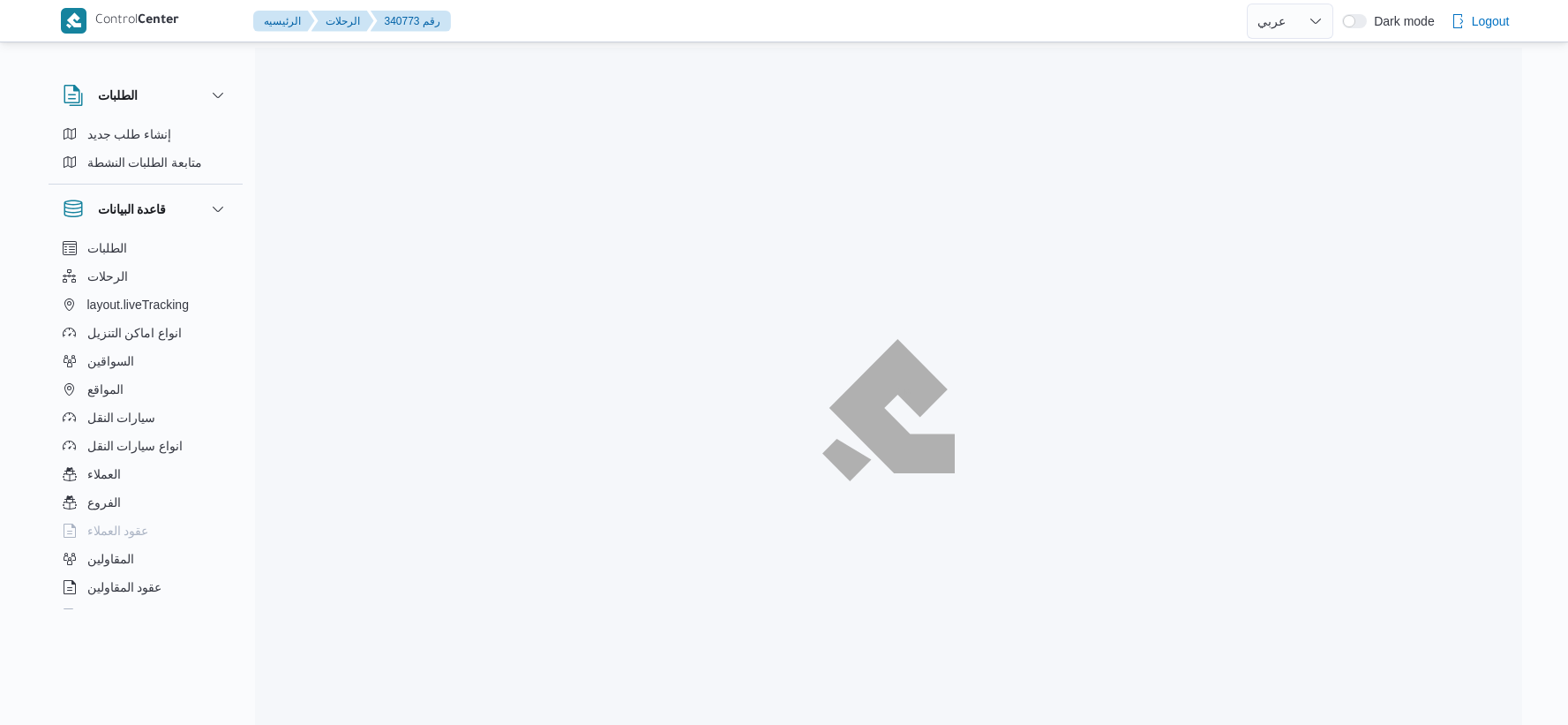
select select "ar"
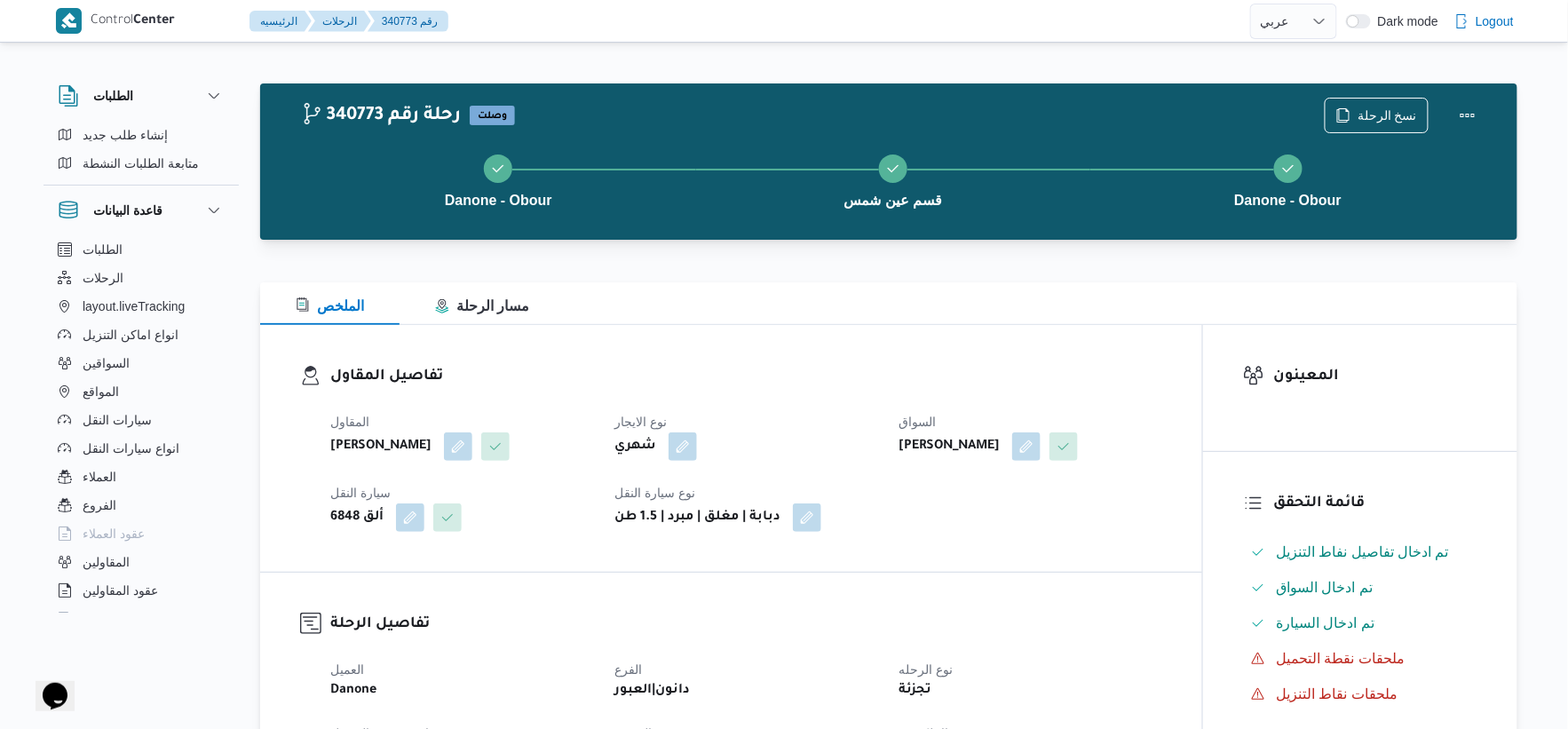
select select "ar"
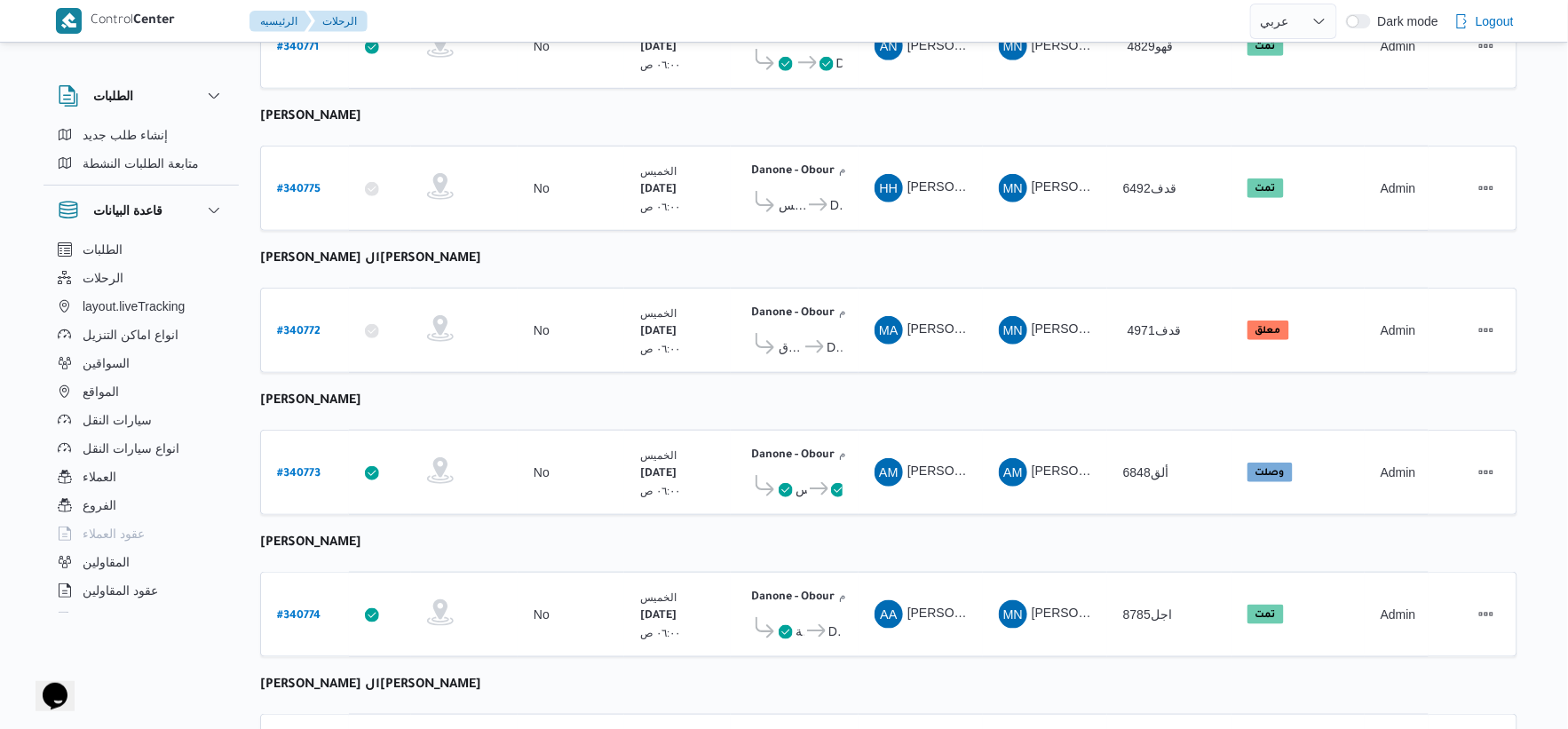
scroll to position [285, 0]
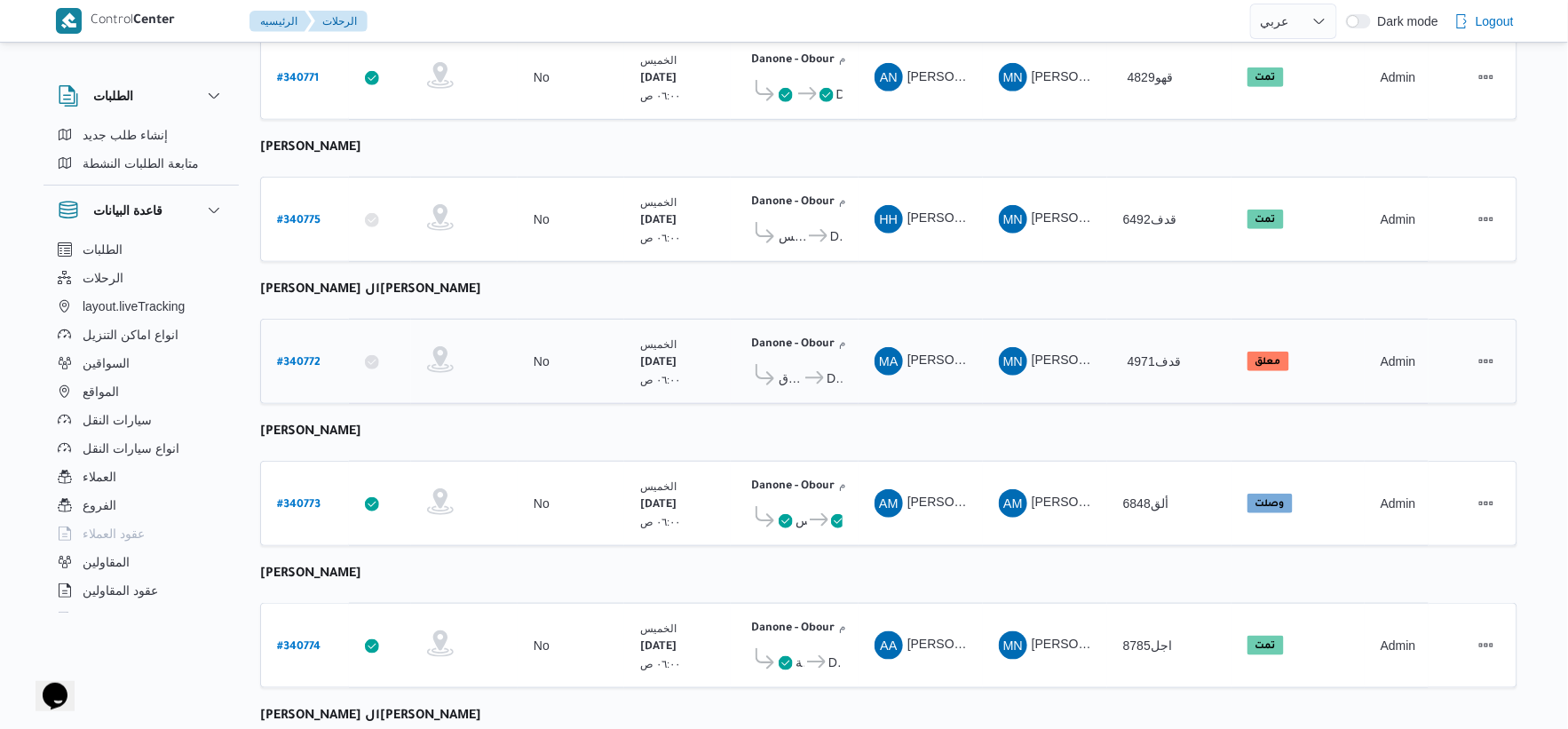
click at [305, 357] on b "# 340772" at bounding box center [299, 363] width 44 height 13
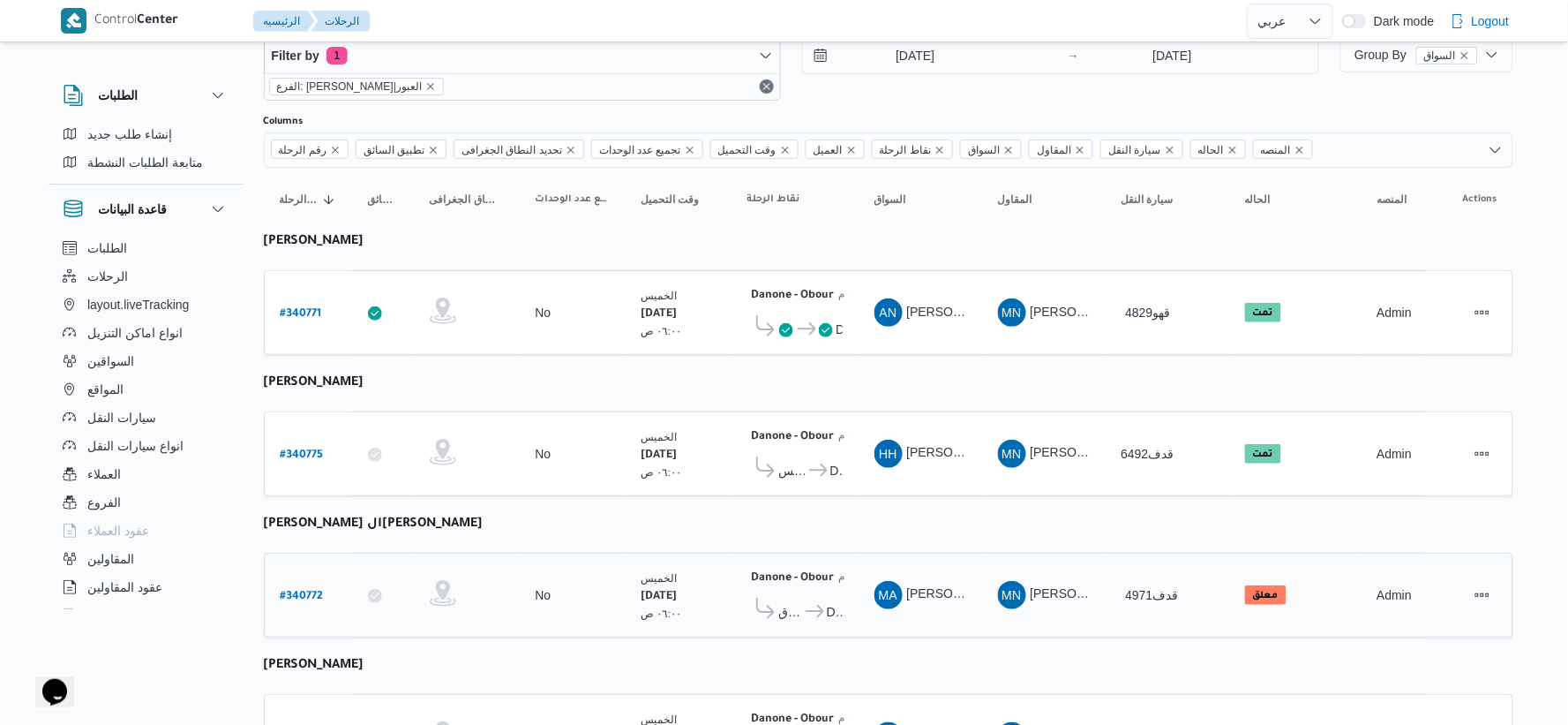
select select "ar"
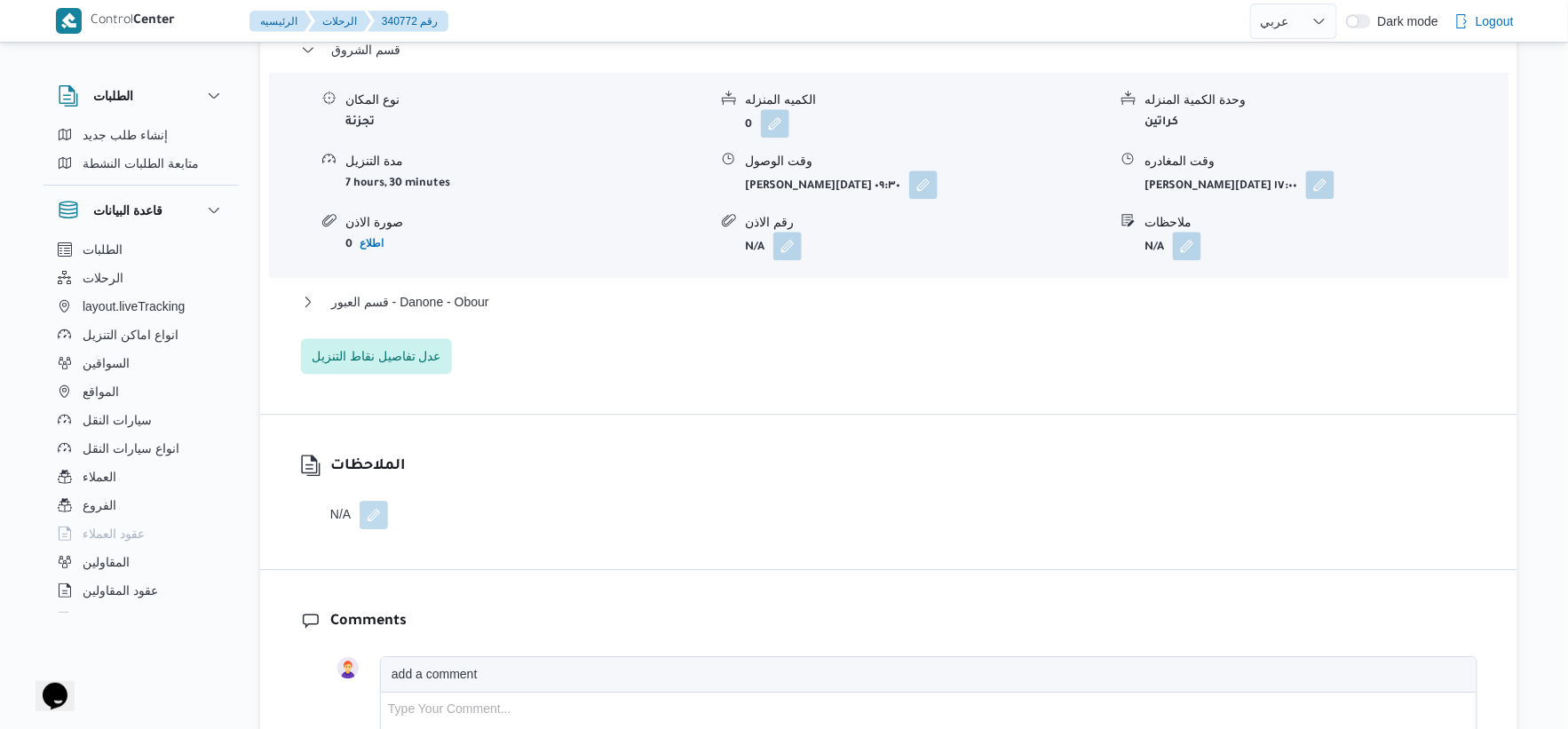
scroll to position [1666, 0]
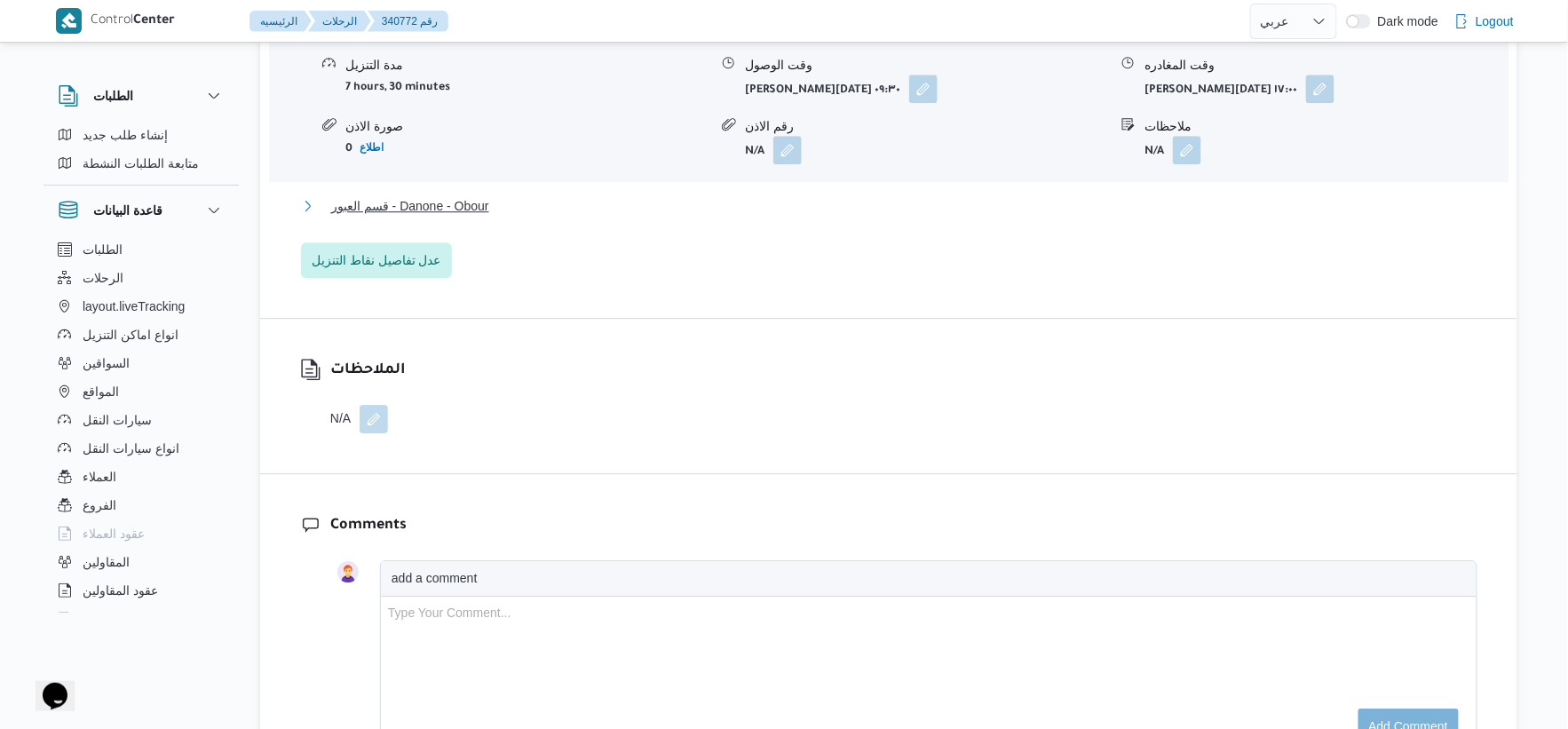
click at [494, 206] on button "قسم العبور - Danone - Obour" at bounding box center [889, 206] width 1177 height 21
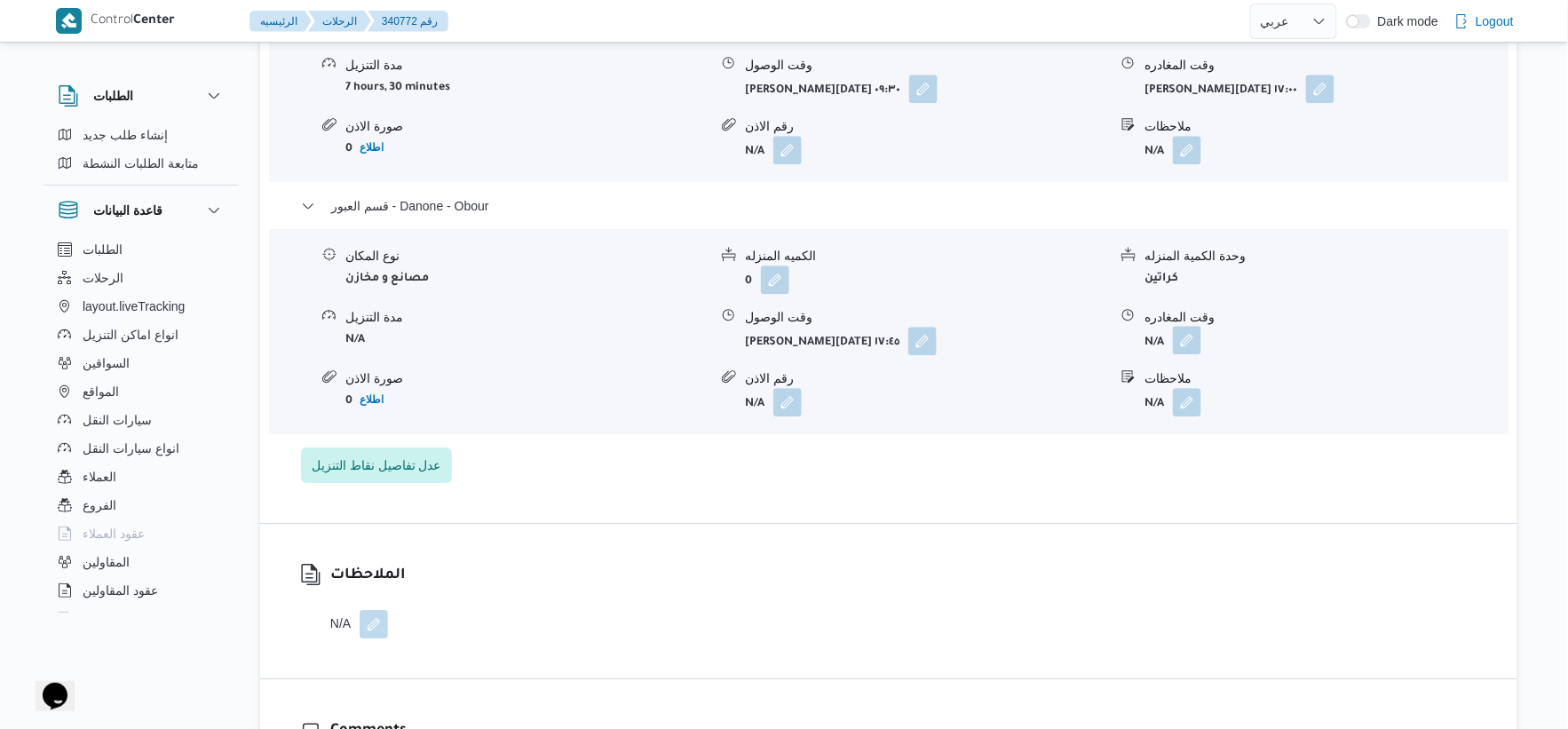
click at [1188, 347] on button "button" at bounding box center [1186, 340] width 28 height 28
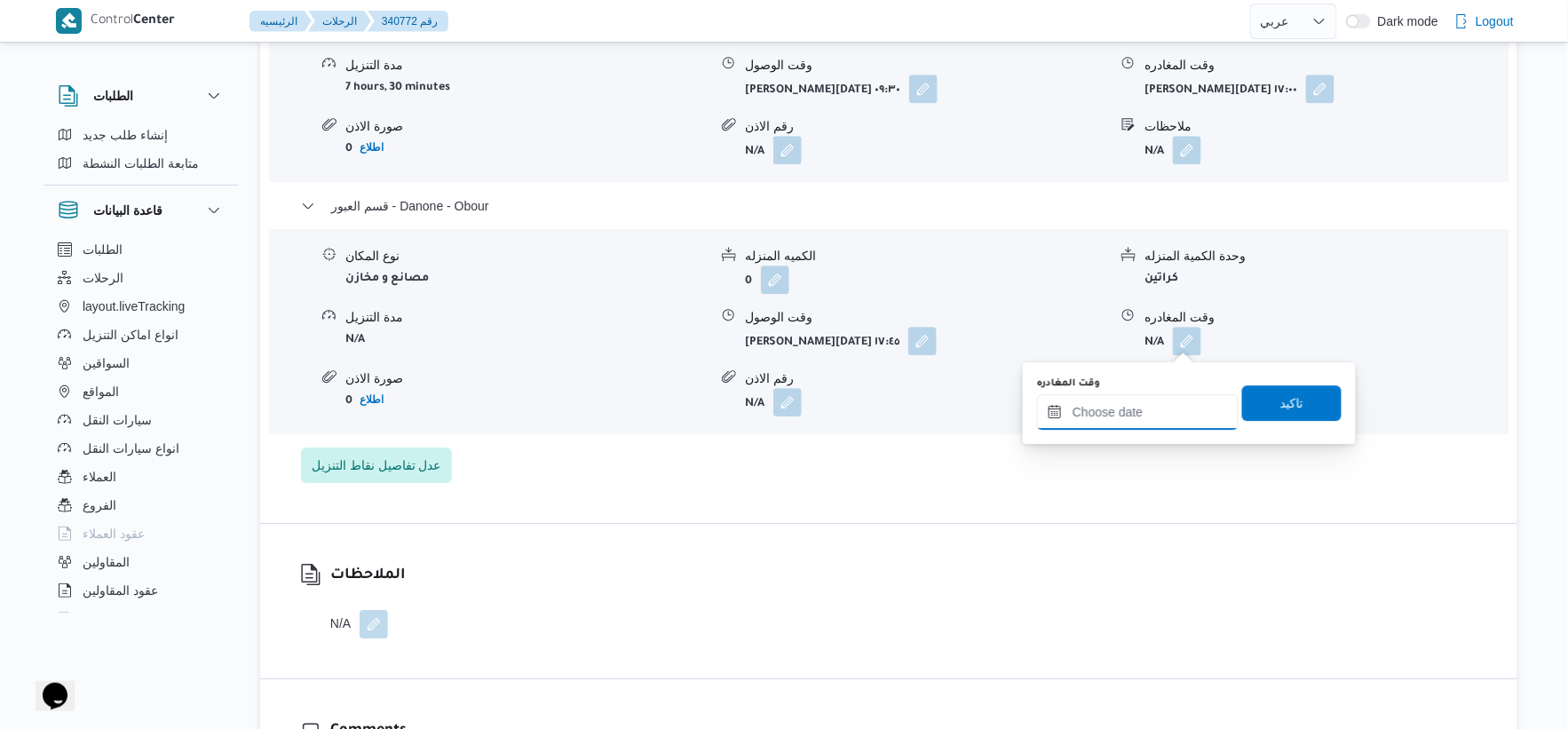
click at [1163, 411] on input "وقت المغادره" at bounding box center [1138, 412] width 201 height 35
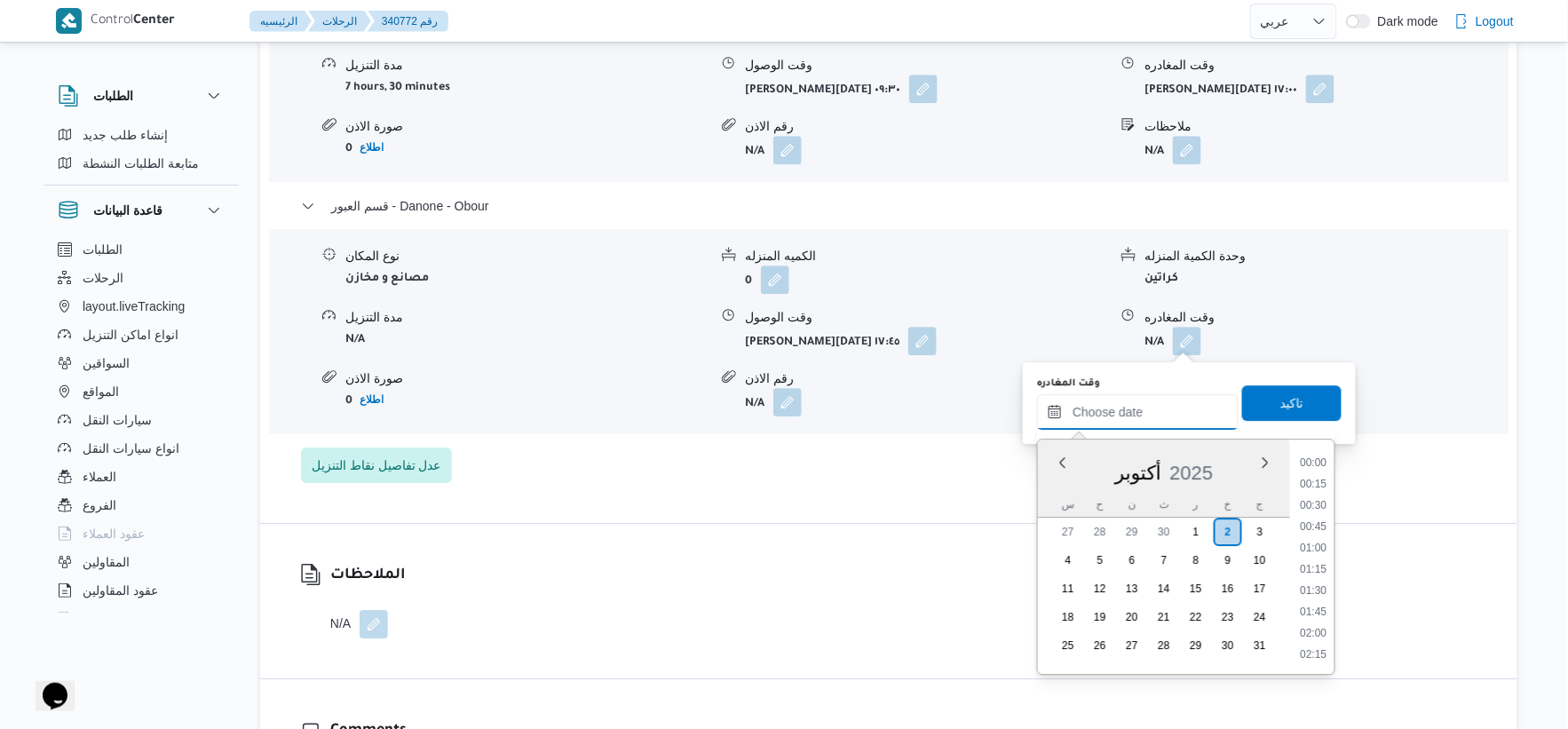
scroll to position [1406, 0]
click at [908, 335] on button "button" at bounding box center [922, 340] width 28 height 28
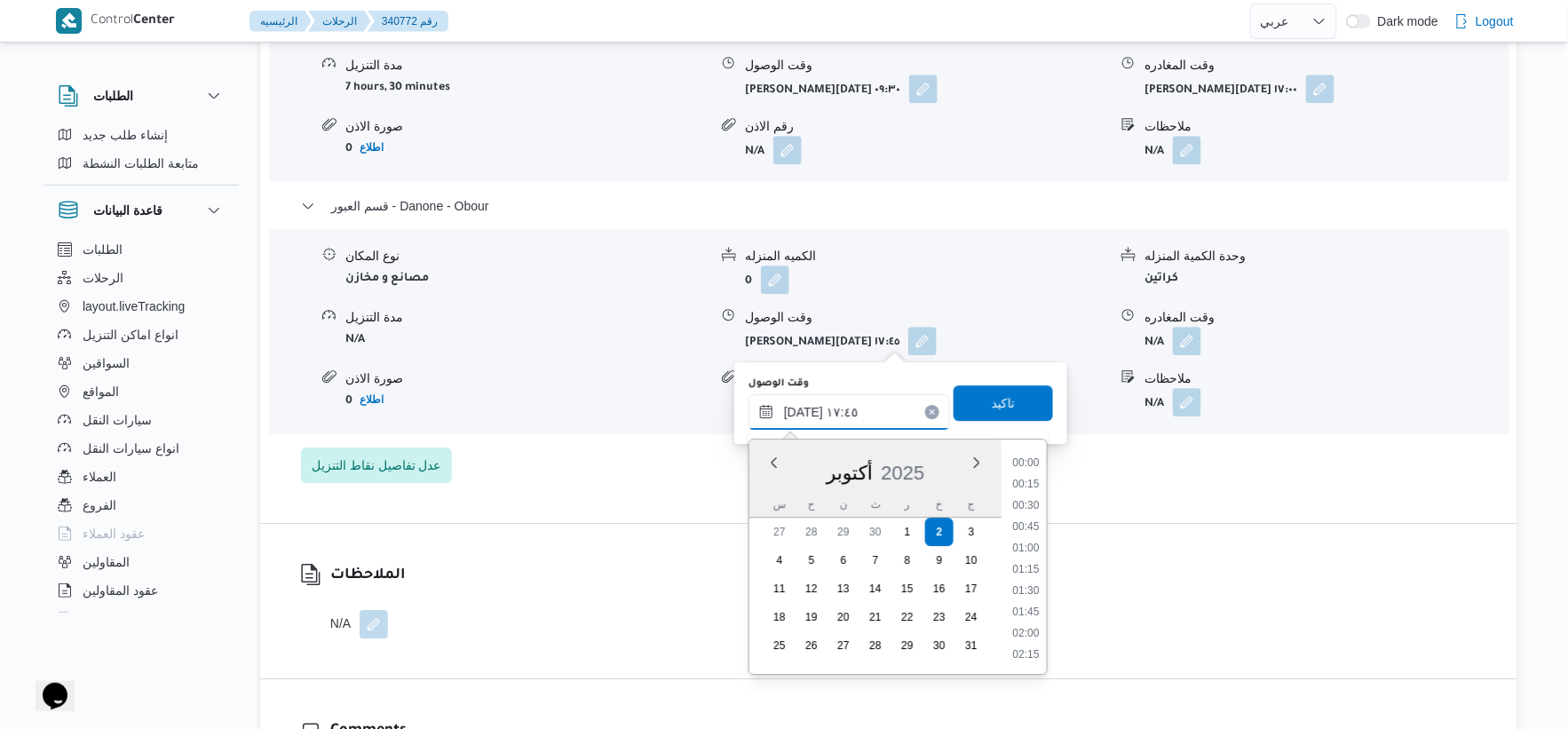
click at [872, 413] on input "[DATE] ١٧:٤٥" at bounding box center [849, 412] width 201 height 35
click at [1030, 544] on li "17:30" at bounding box center [1026, 549] width 41 height 18
click at [1193, 343] on button "button" at bounding box center [1186, 340] width 28 height 28
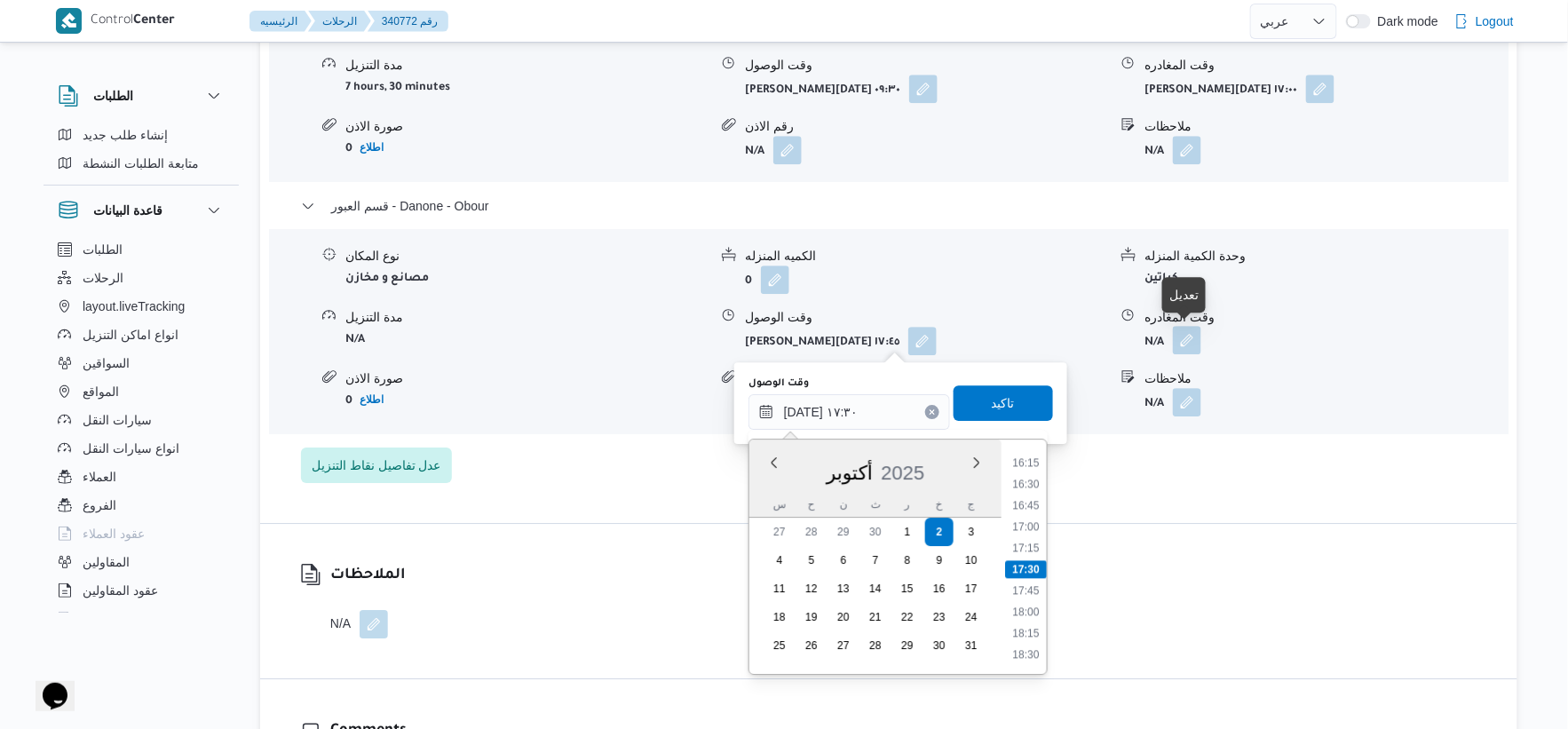
type input "[DATE] ١٧:٤٥"
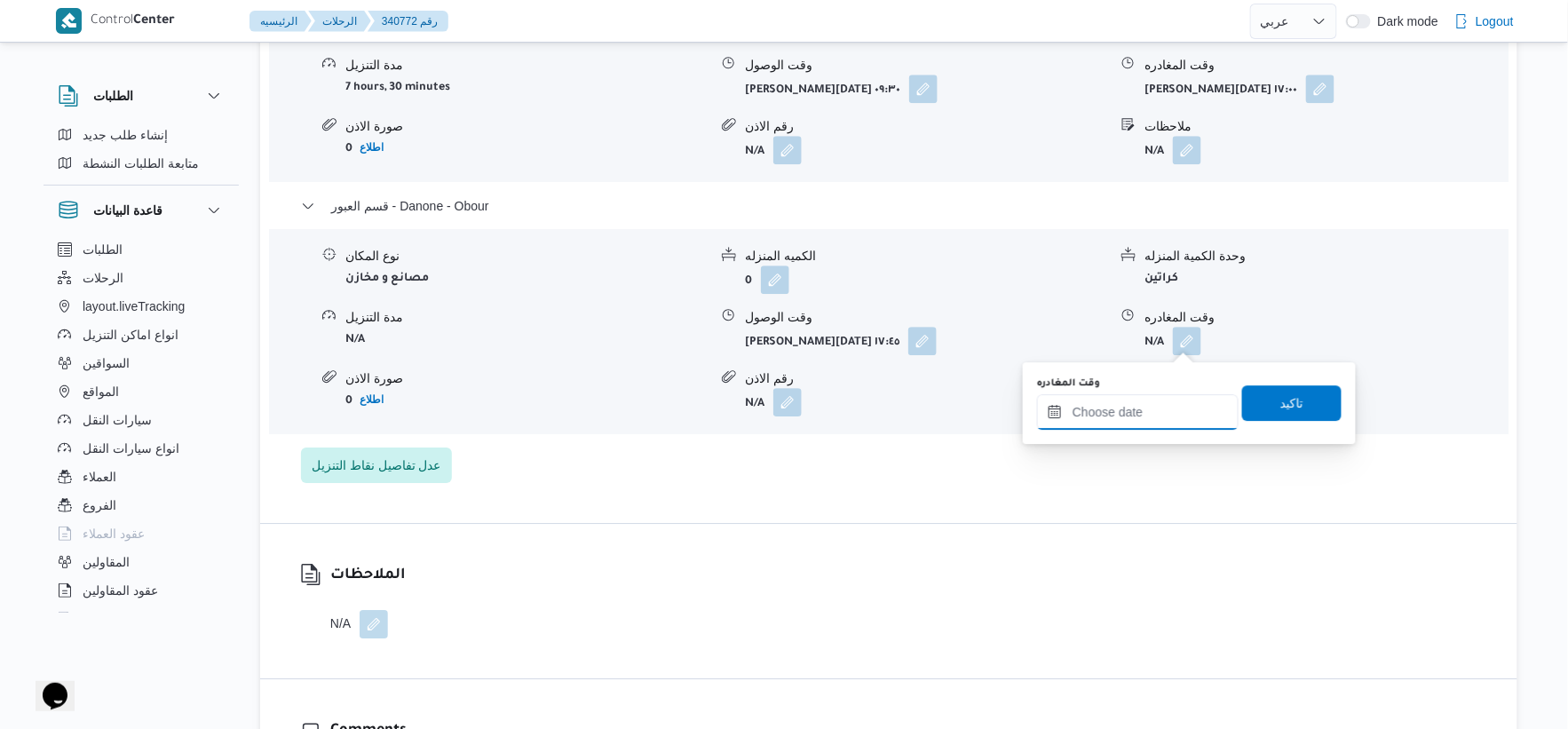
click at [1149, 421] on input "وقت المغادره" at bounding box center [1138, 412] width 201 height 35
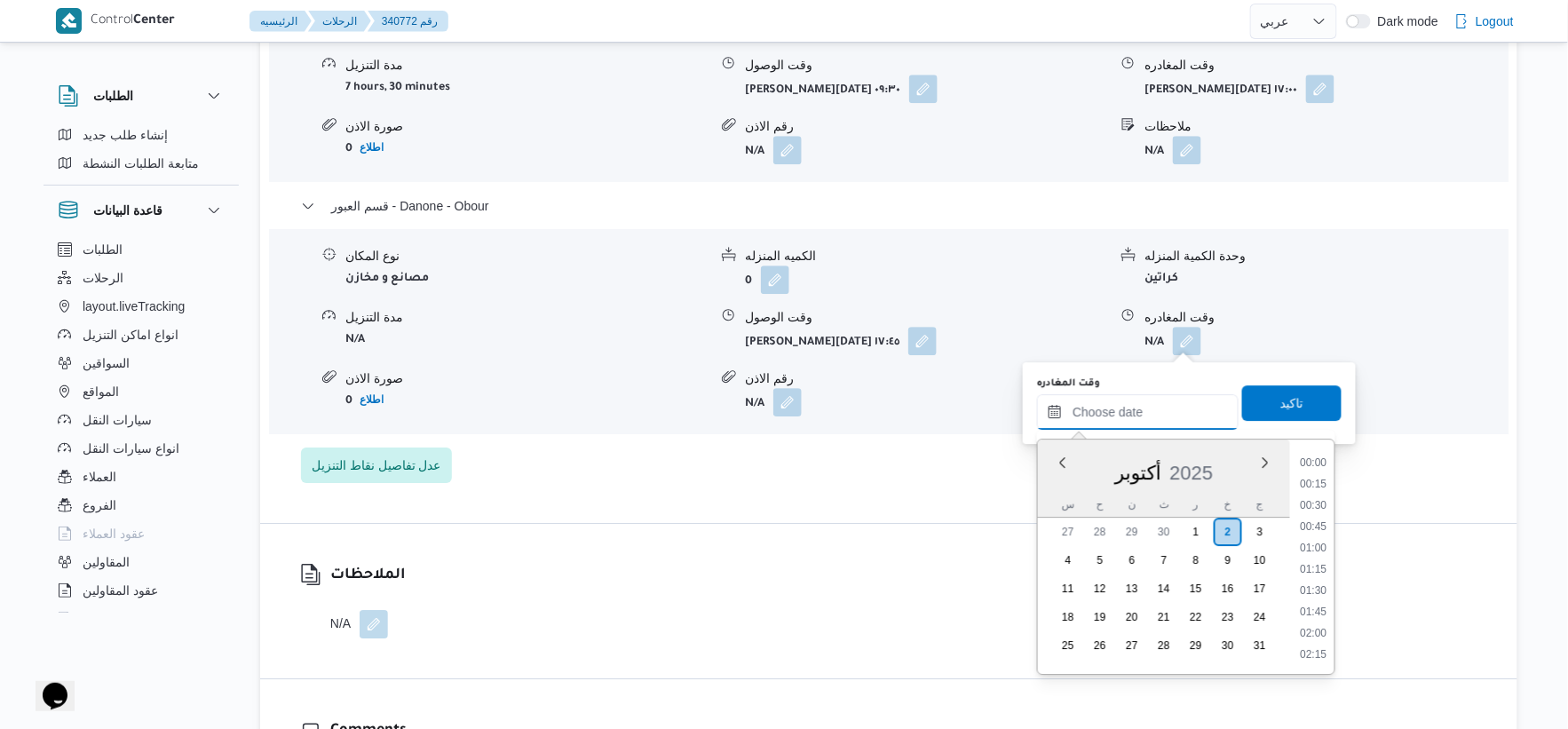
scroll to position [1406, 0]
click at [1324, 564] on li "17:45" at bounding box center [1314, 569] width 41 height 18
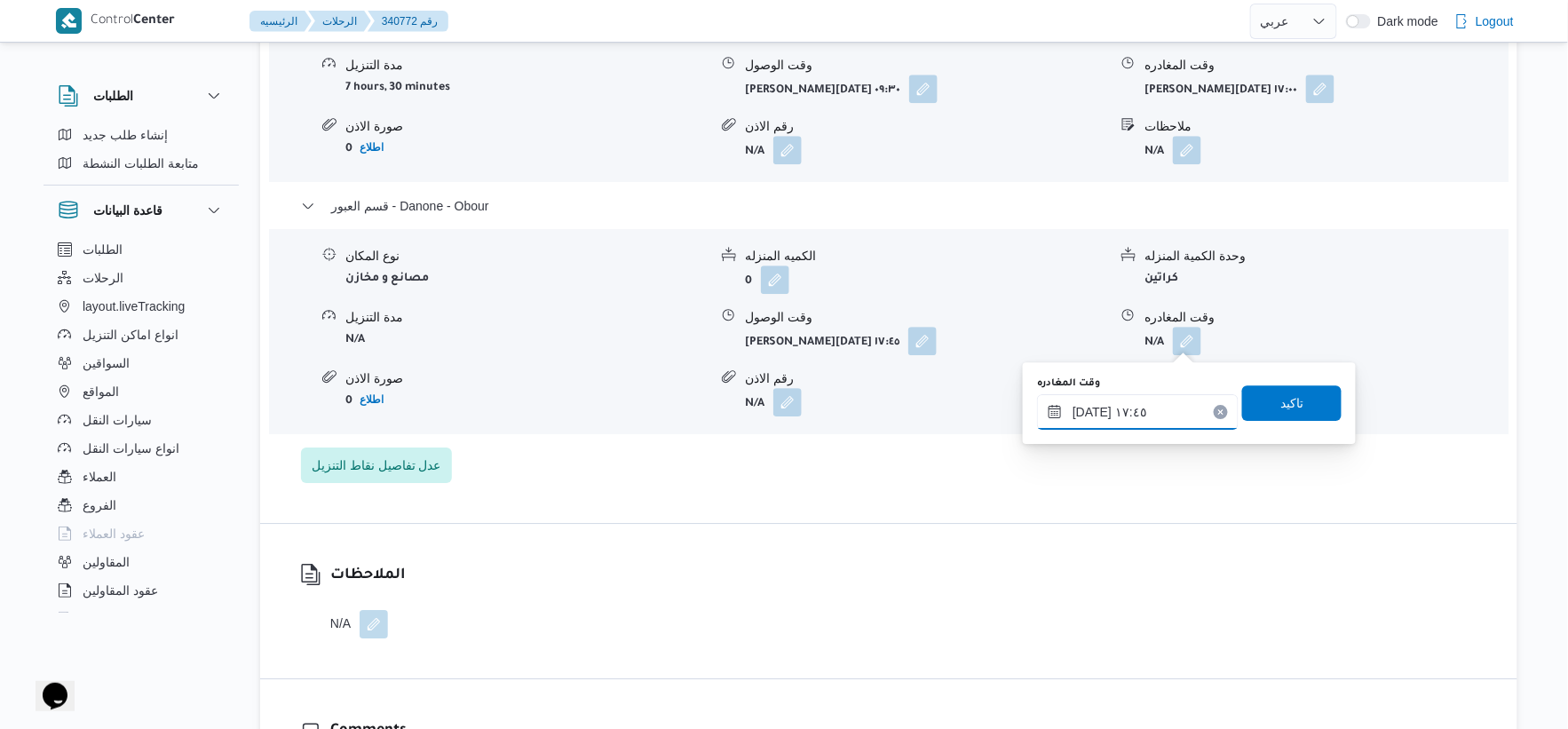
click at [1092, 412] on input "[DATE] ١٧:٤٥" at bounding box center [1138, 412] width 201 height 35
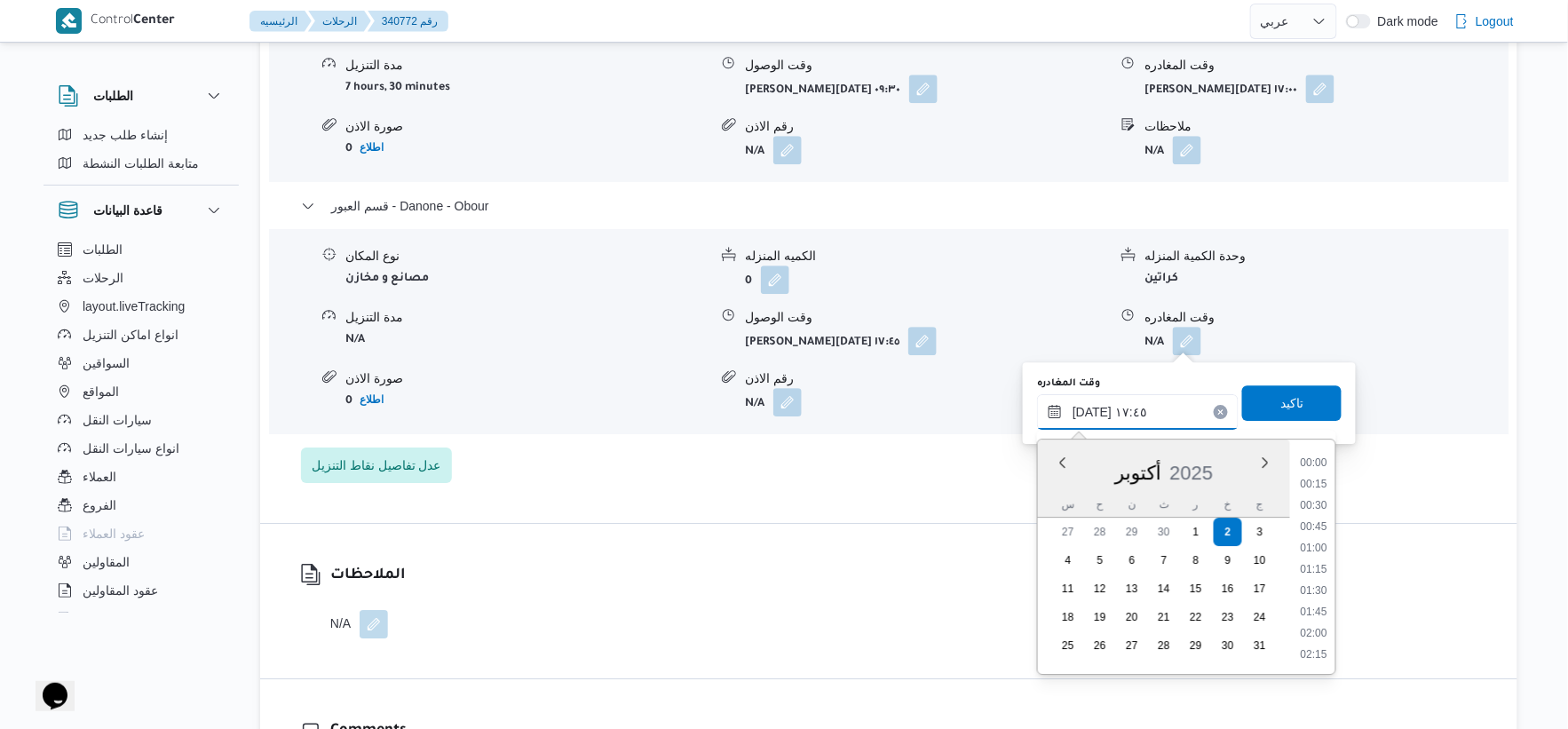
click at [1092, 412] on input "[DATE] ١٧:٤٥" at bounding box center [1138, 412] width 201 height 35
type input "٠٢/١٠/٢٠٢٥ ١٧:٥٦"
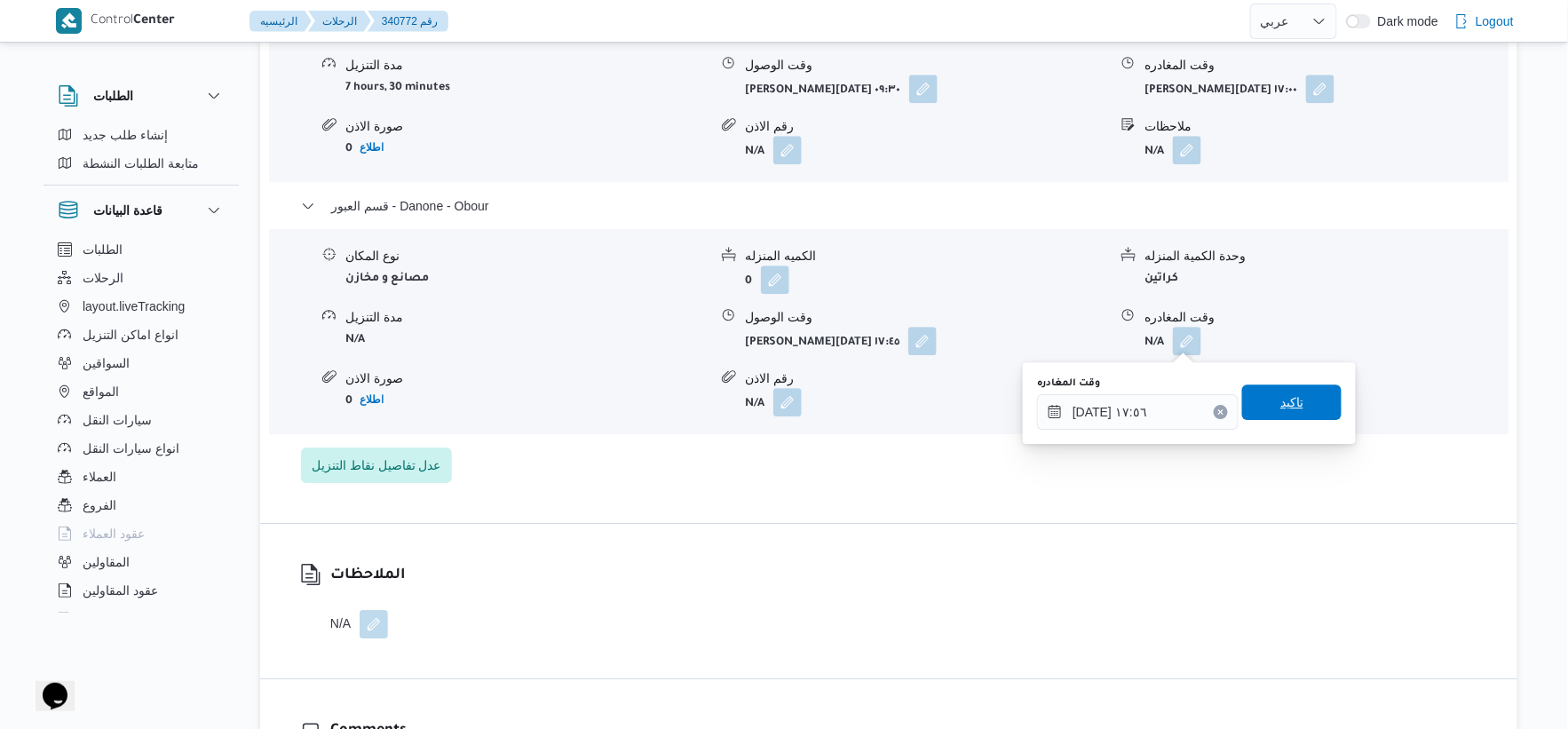
click at [1284, 392] on span "تاكيد" at bounding box center [1293, 402] width 23 height 21
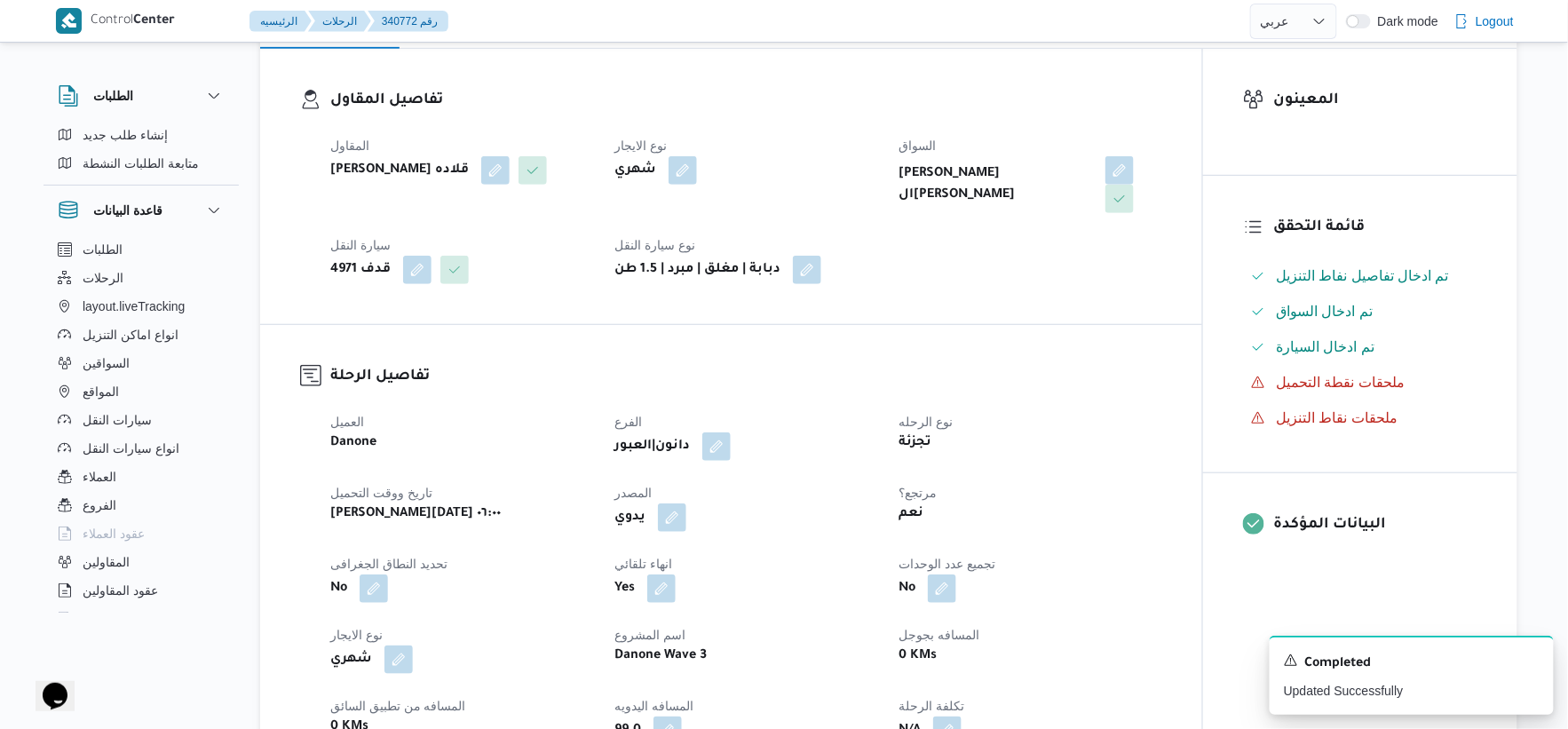
scroll to position [0, 0]
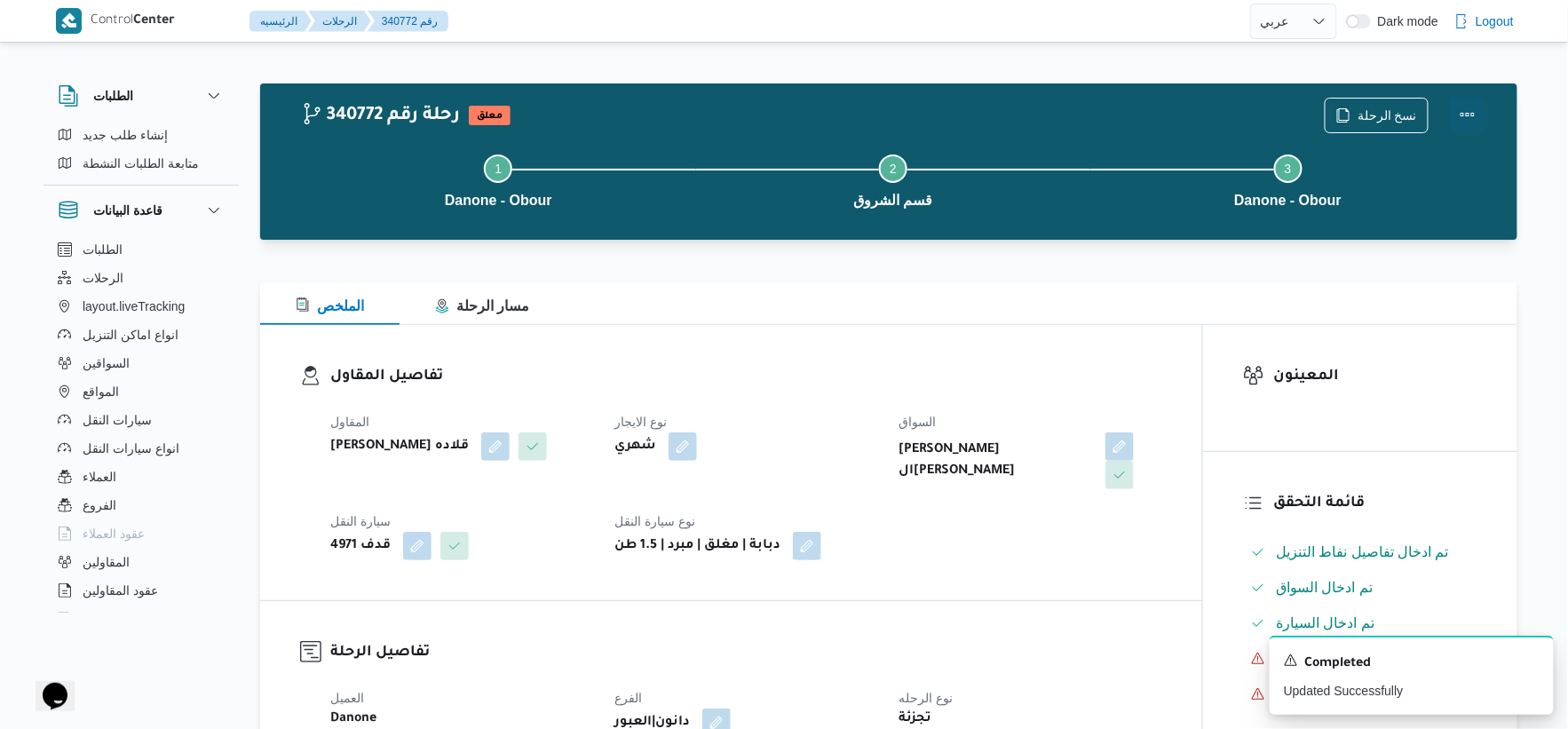
click at [1472, 111] on button "Actions" at bounding box center [1468, 114] width 35 height 35
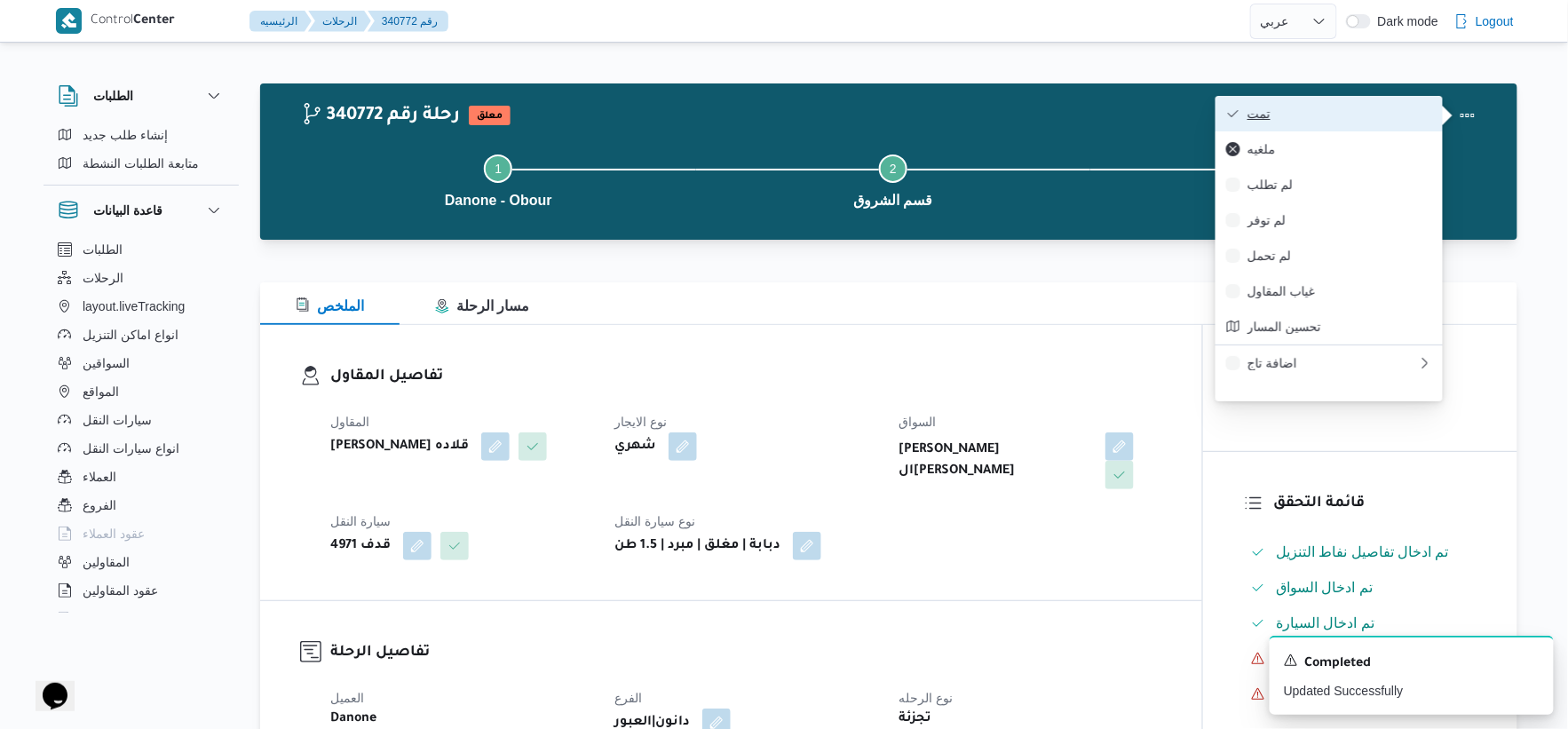
click at [1367, 107] on span "تمت" at bounding box center [1340, 113] width 185 height 15
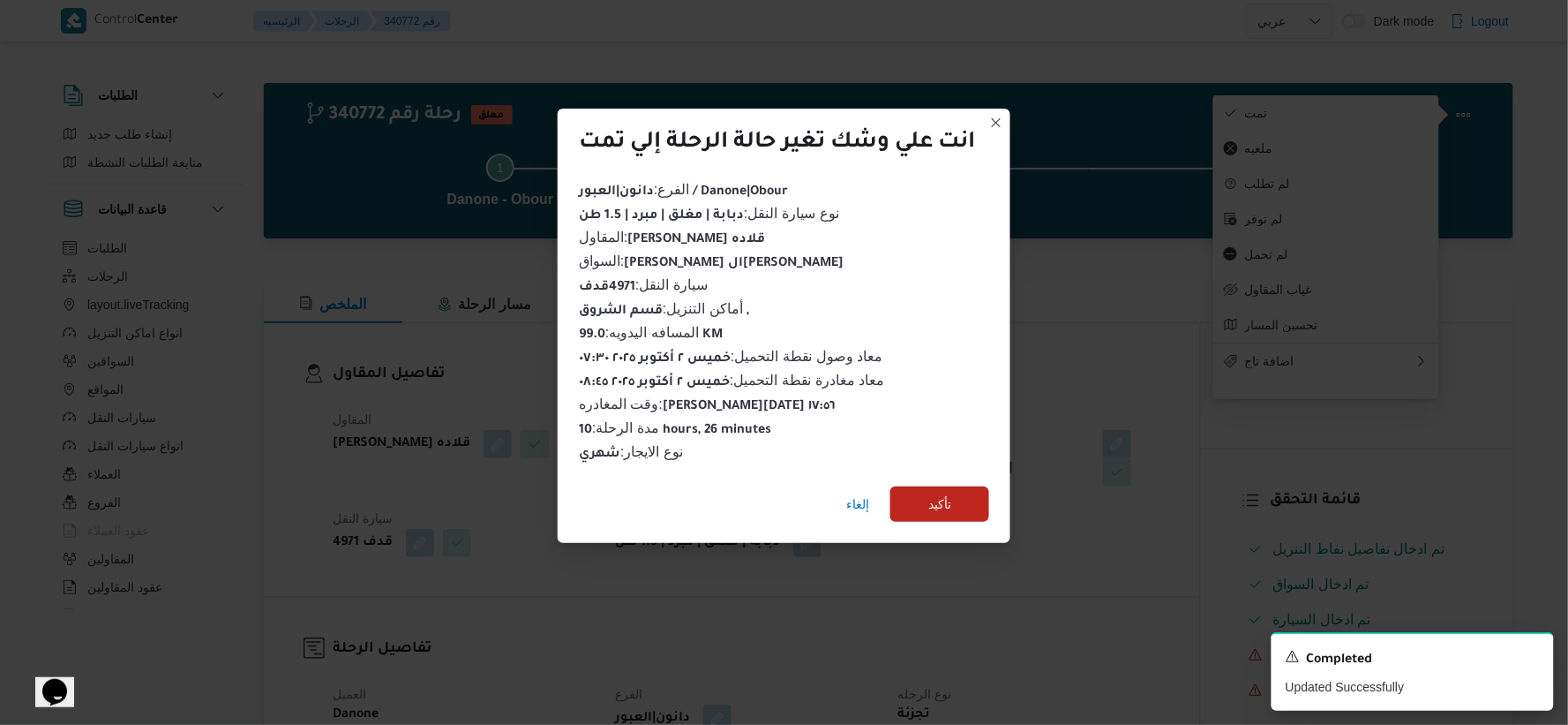
drag, startPoint x: 984, startPoint y: 465, endPoint x: 964, endPoint y: 498, distance: 38.6
click at [983, 472] on div "إلغاء تأكيد" at bounding box center [784, 507] width 453 height 71
click at [964, 498] on span "تأكيد" at bounding box center [940, 503] width 99 height 35
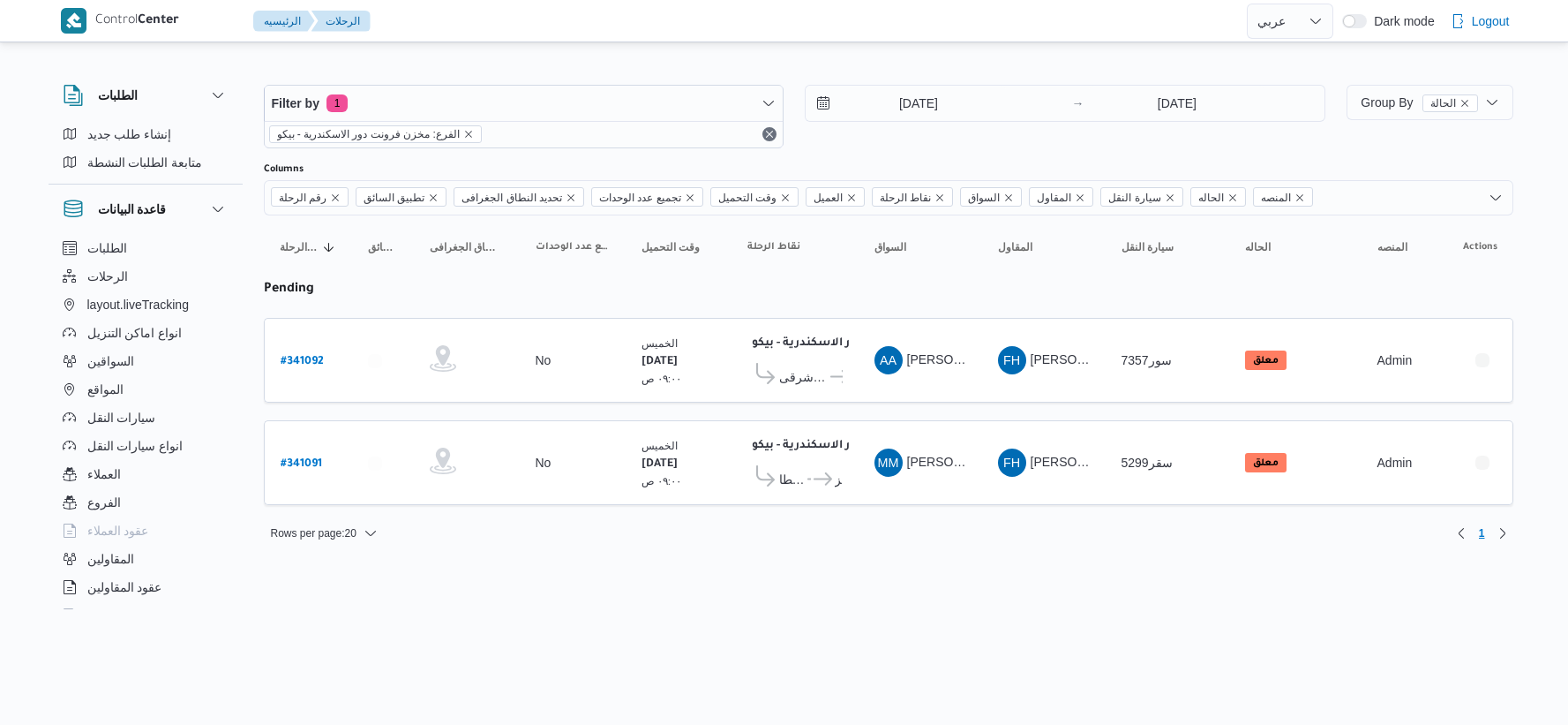
select select "ar"
click at [811, 468] on span "..." at bounding box center [808, 479] width 6 height 21
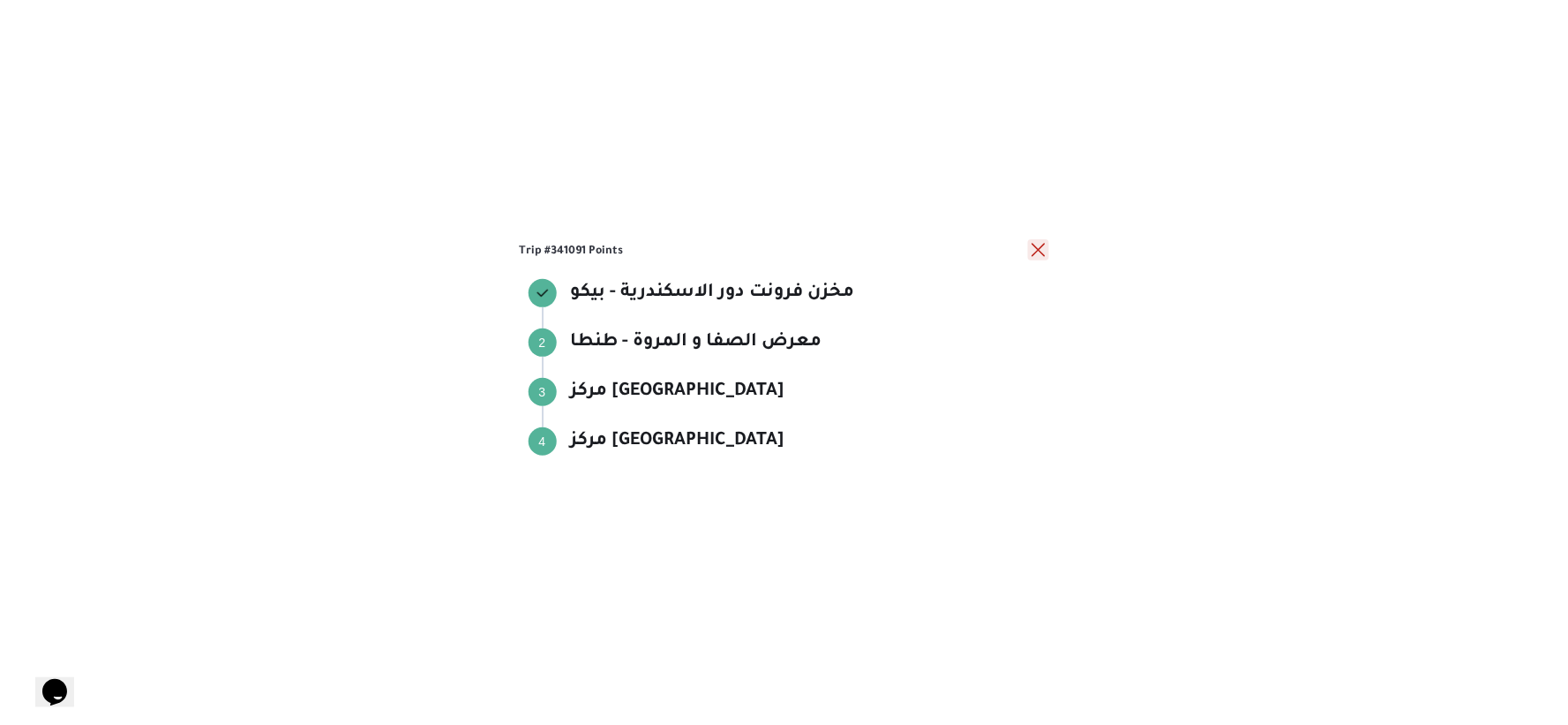
click at [1040, 241] on button "close" at bounding box center [1039, 250] width 21 height 21
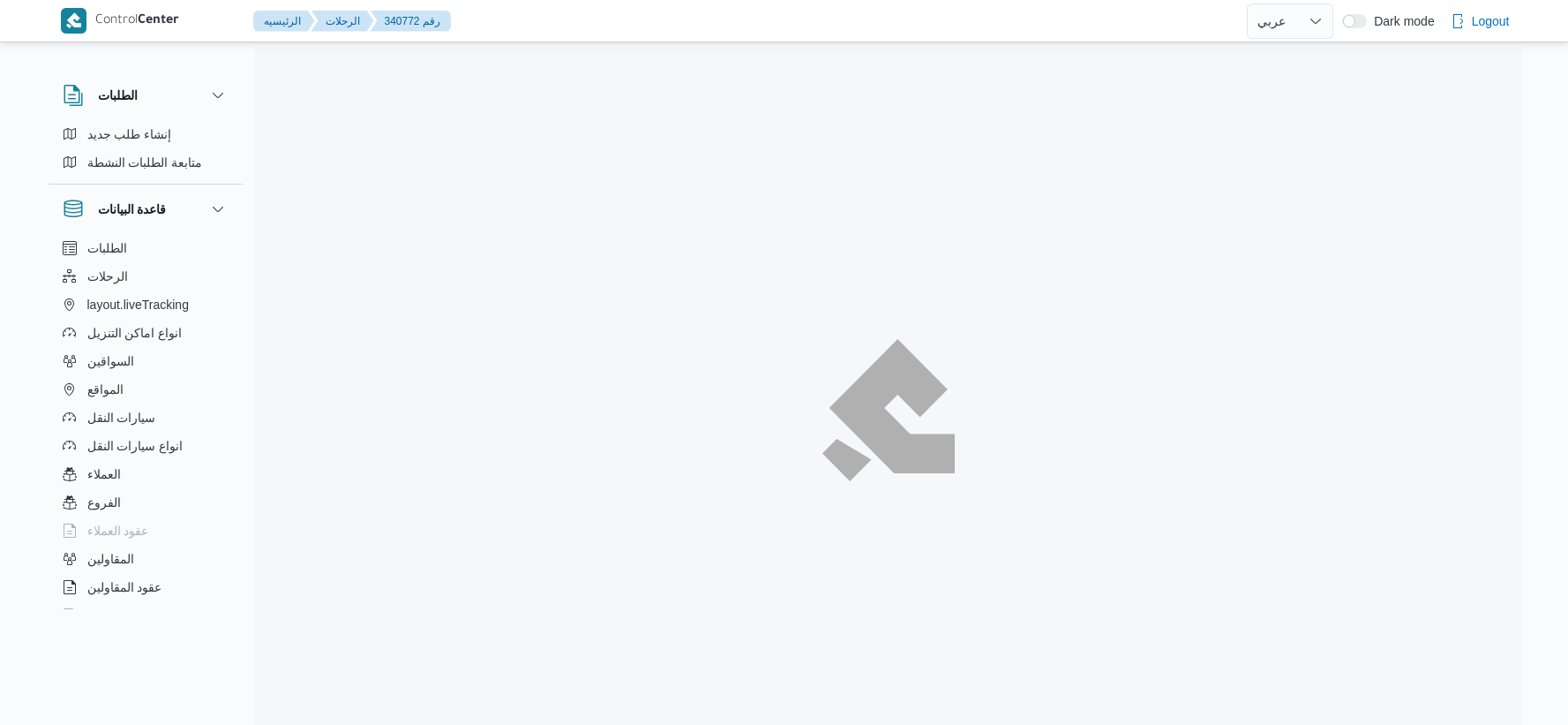
select select "ar"
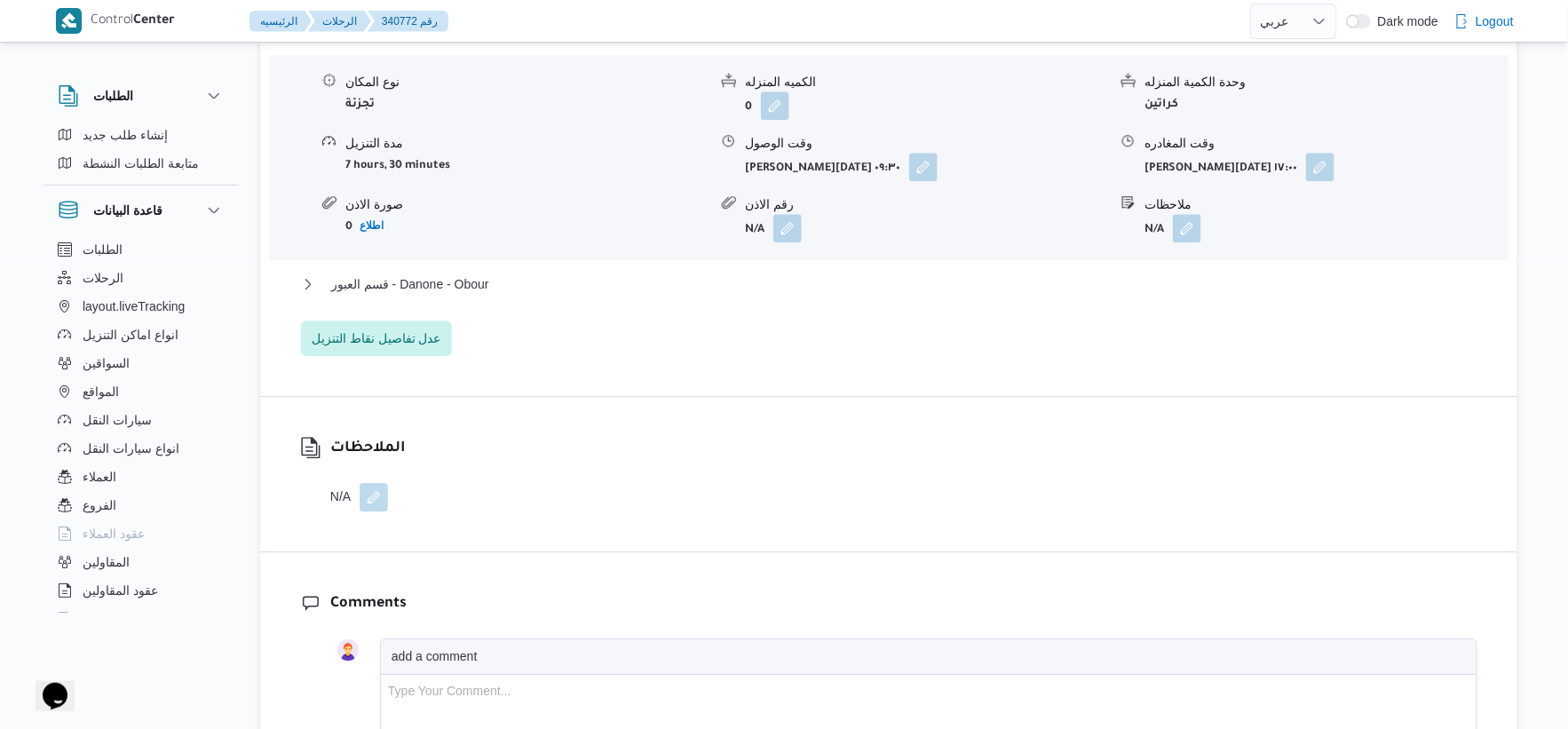
scroll to position [1776, 0]
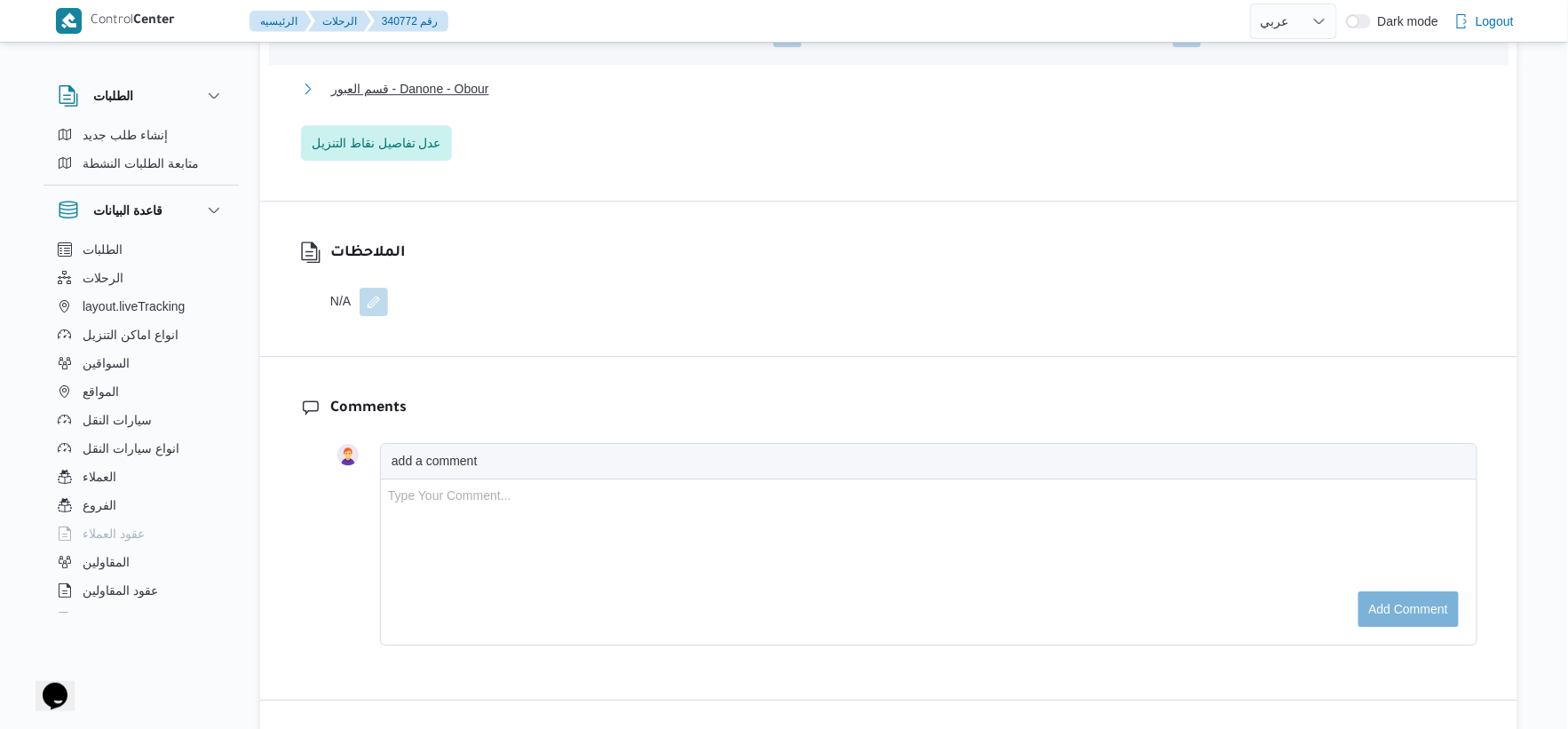
click at [471, 86] on span "قسم العبور - Danone - Obour" at bounding box center [410, 89] width 158 height 21
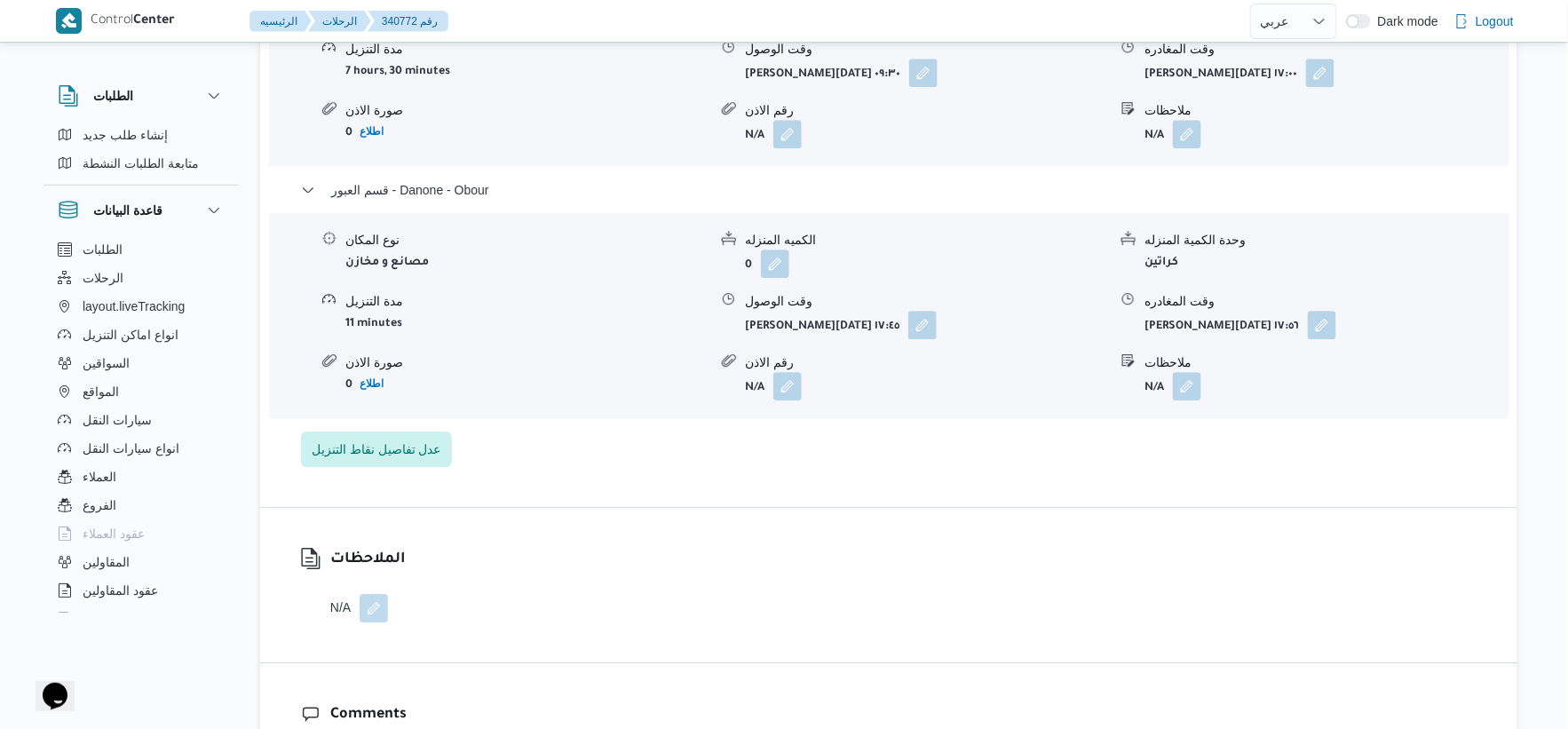
scroll to position [1677, 0]
select select "ar"
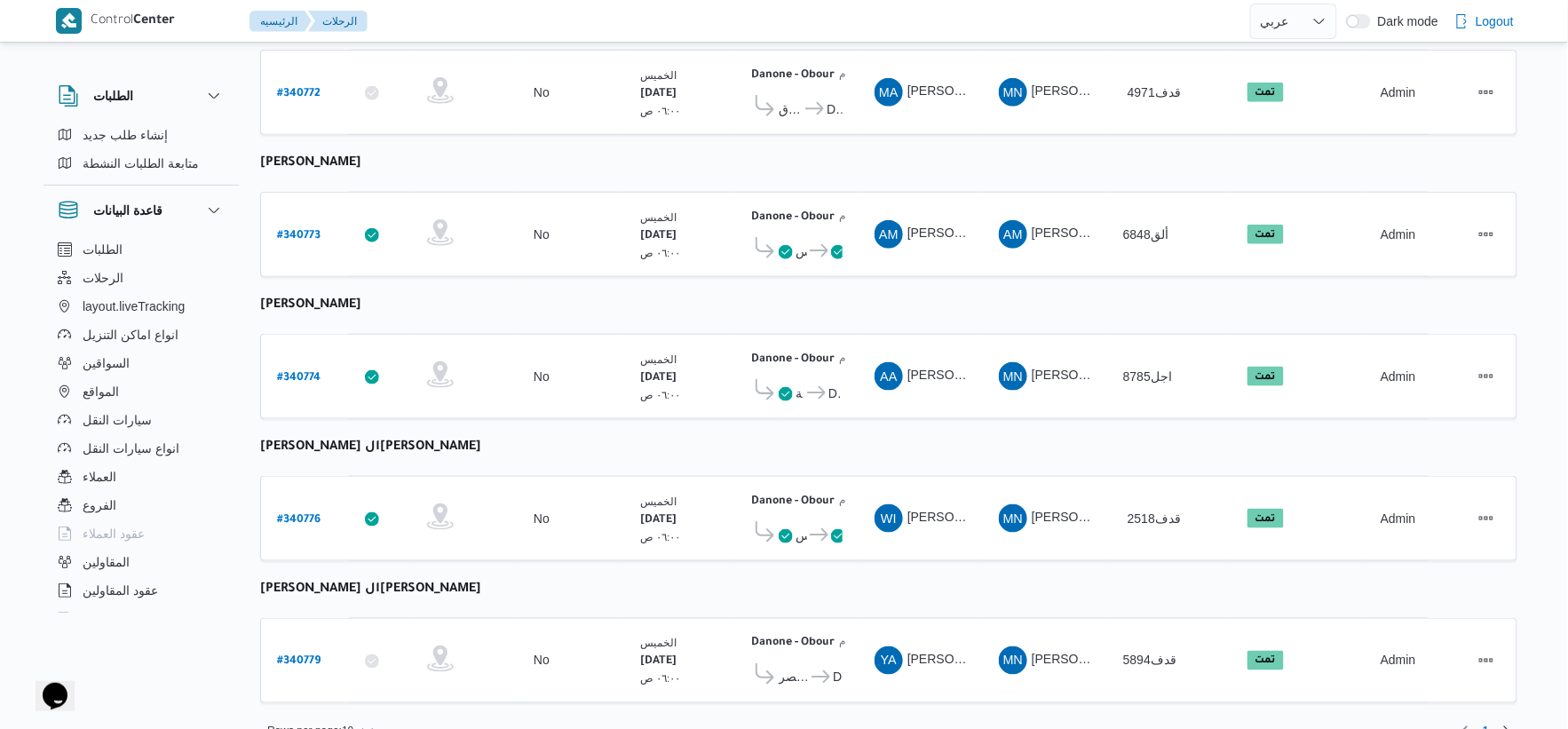
scroll to position [581, 0]
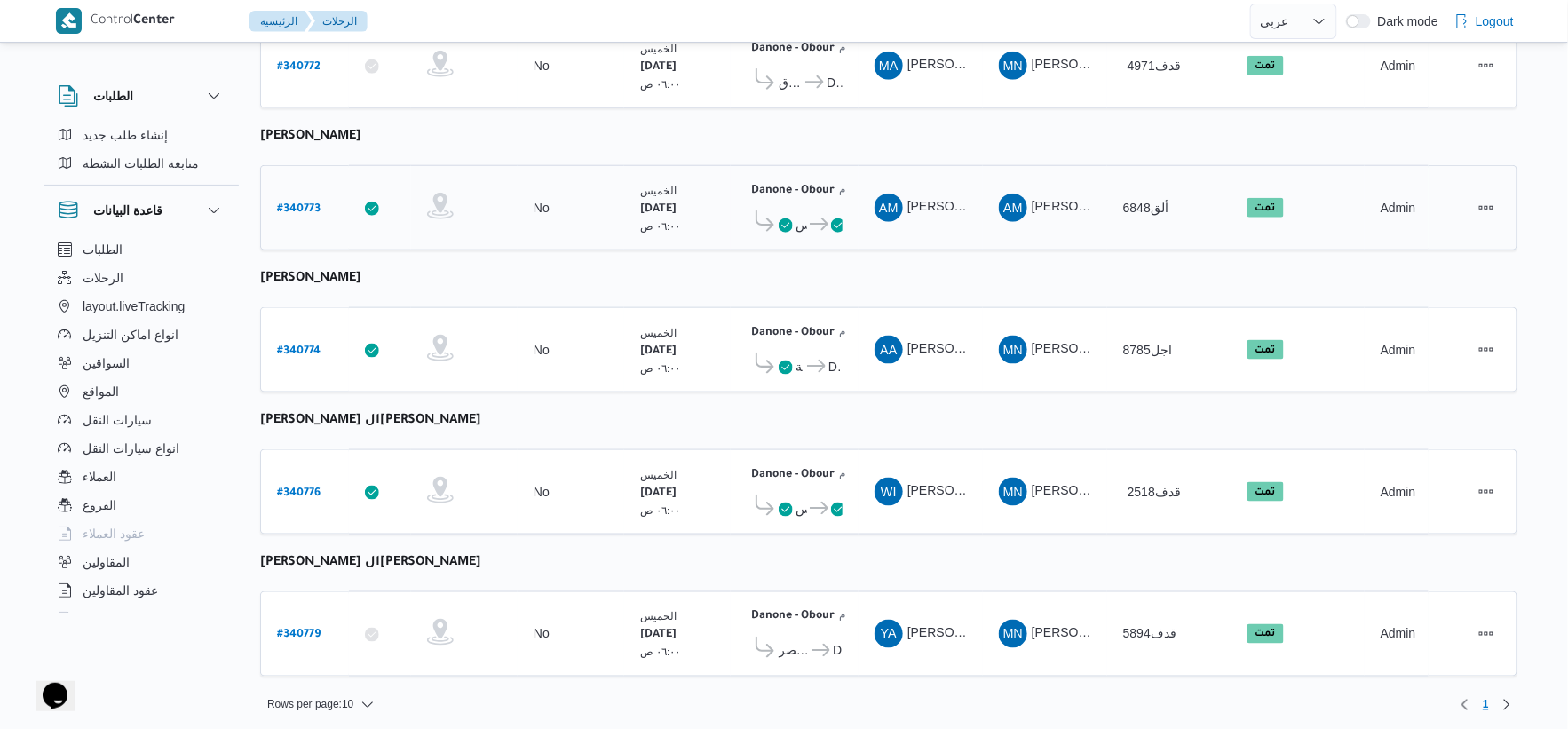
click at [297, 207] on b "# 340773" at bounding box center [299, 209] width 44 height 13
select select "ar"
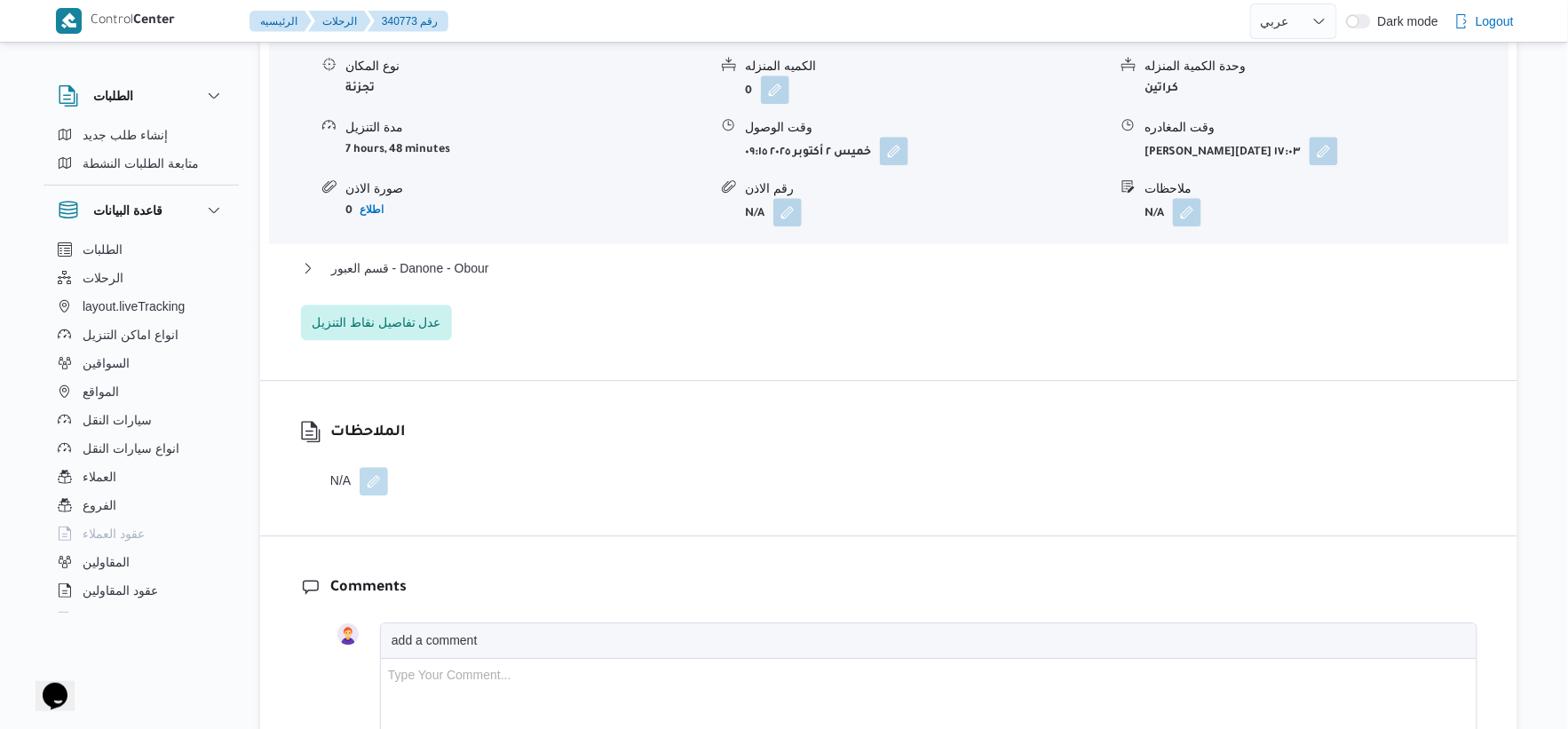
scroll to position [1578, 0]
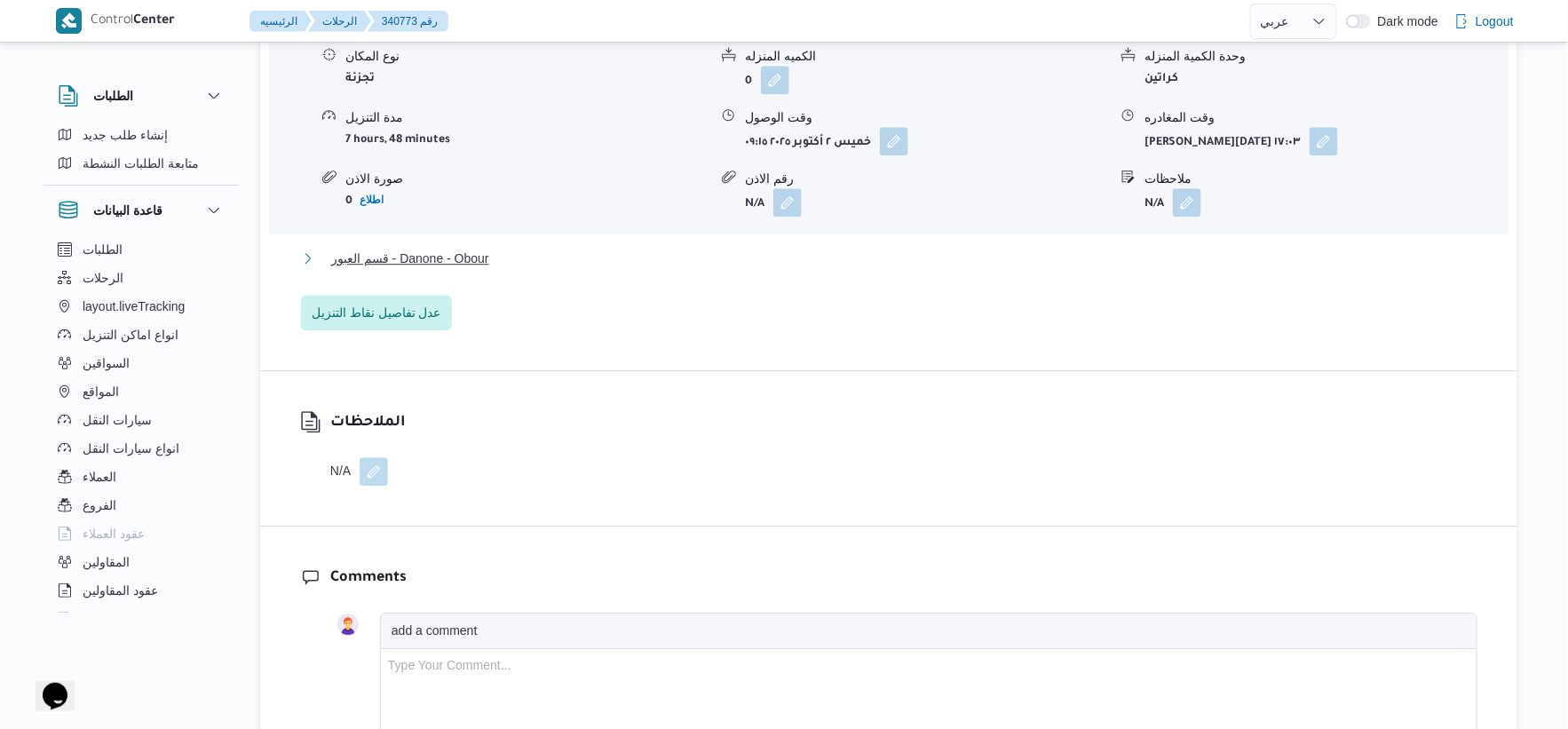
click at [531, 260] on button "قسم العبور - Danone - Obour" at bounding box center [889, 259] width 1177 height 21
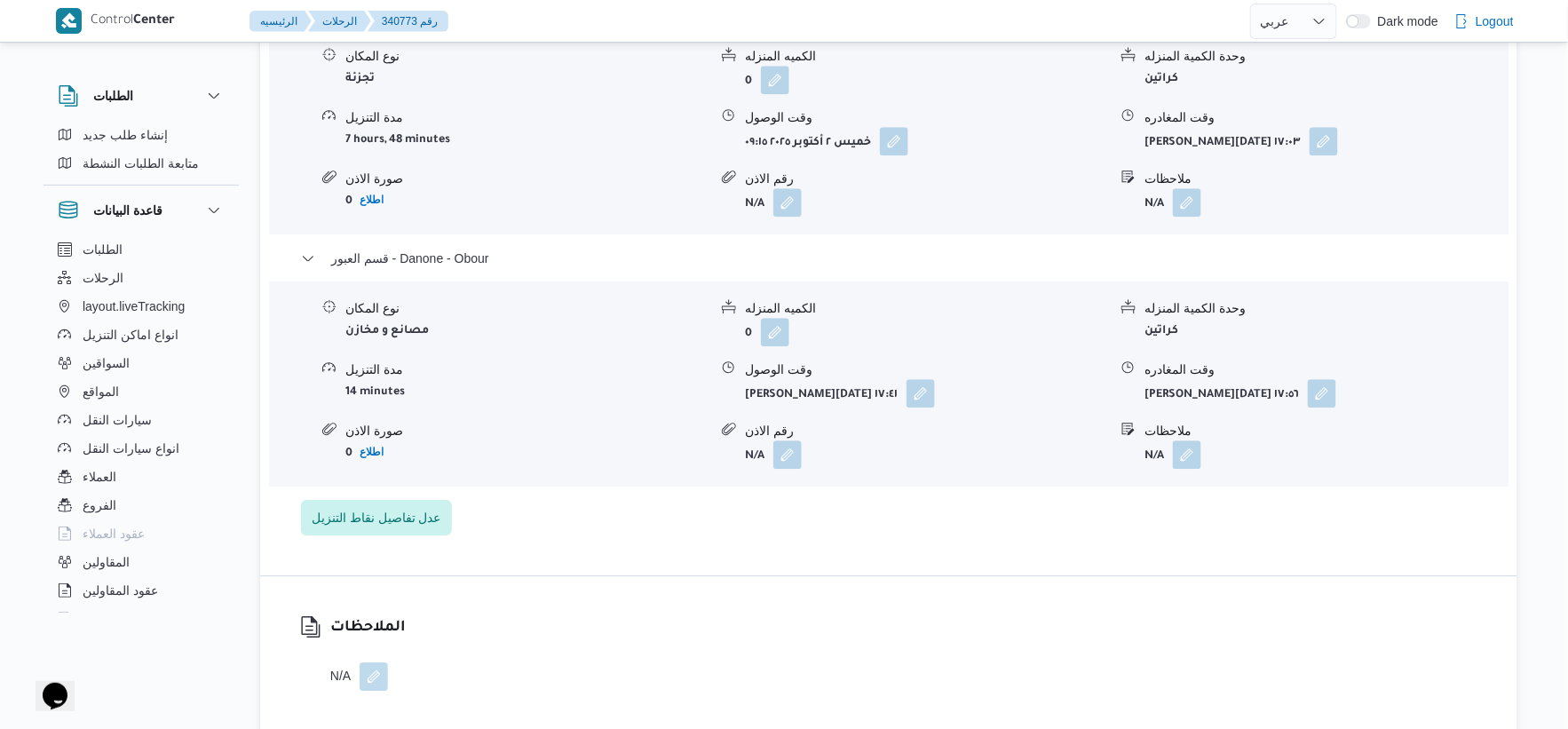
select select "ar"
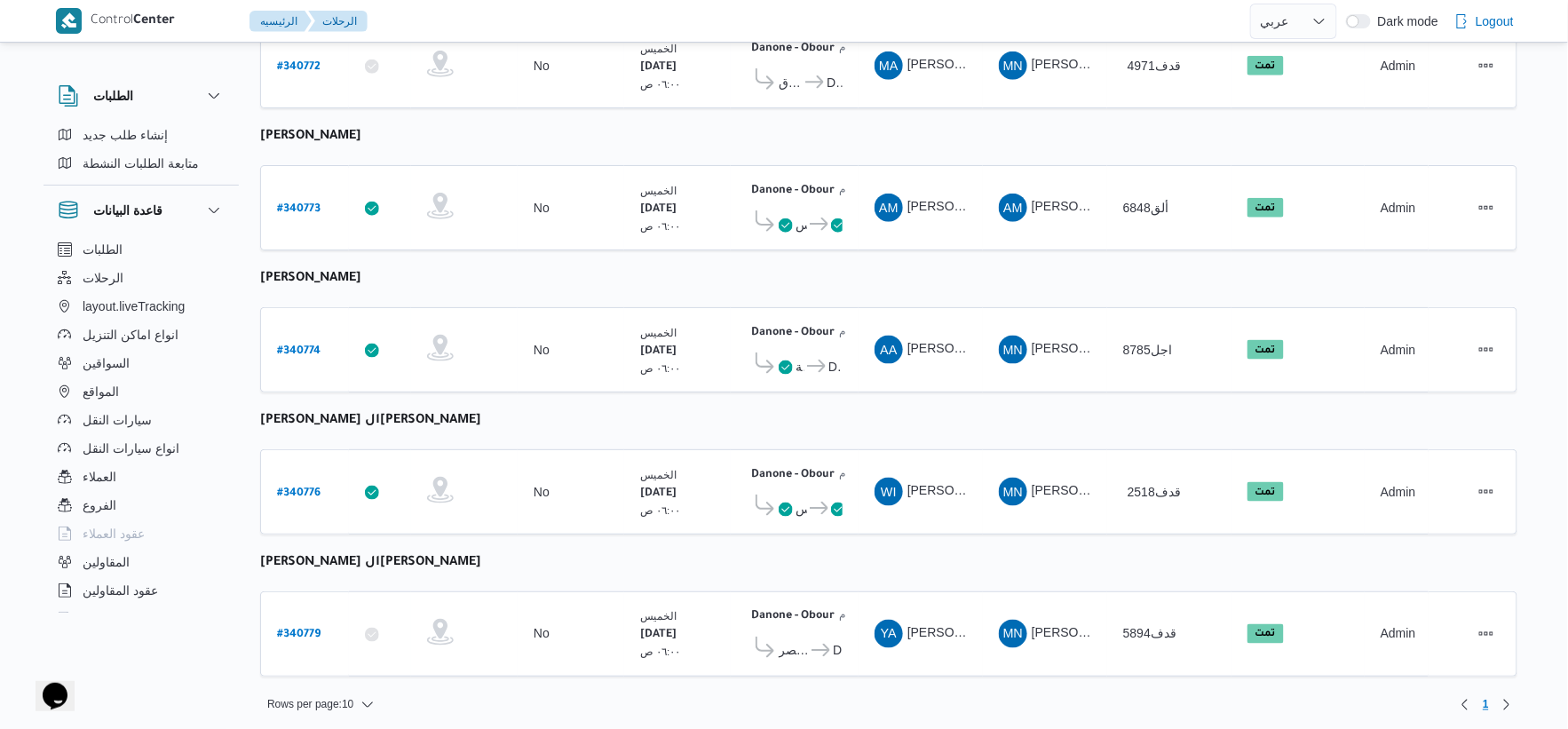
select select "ar"
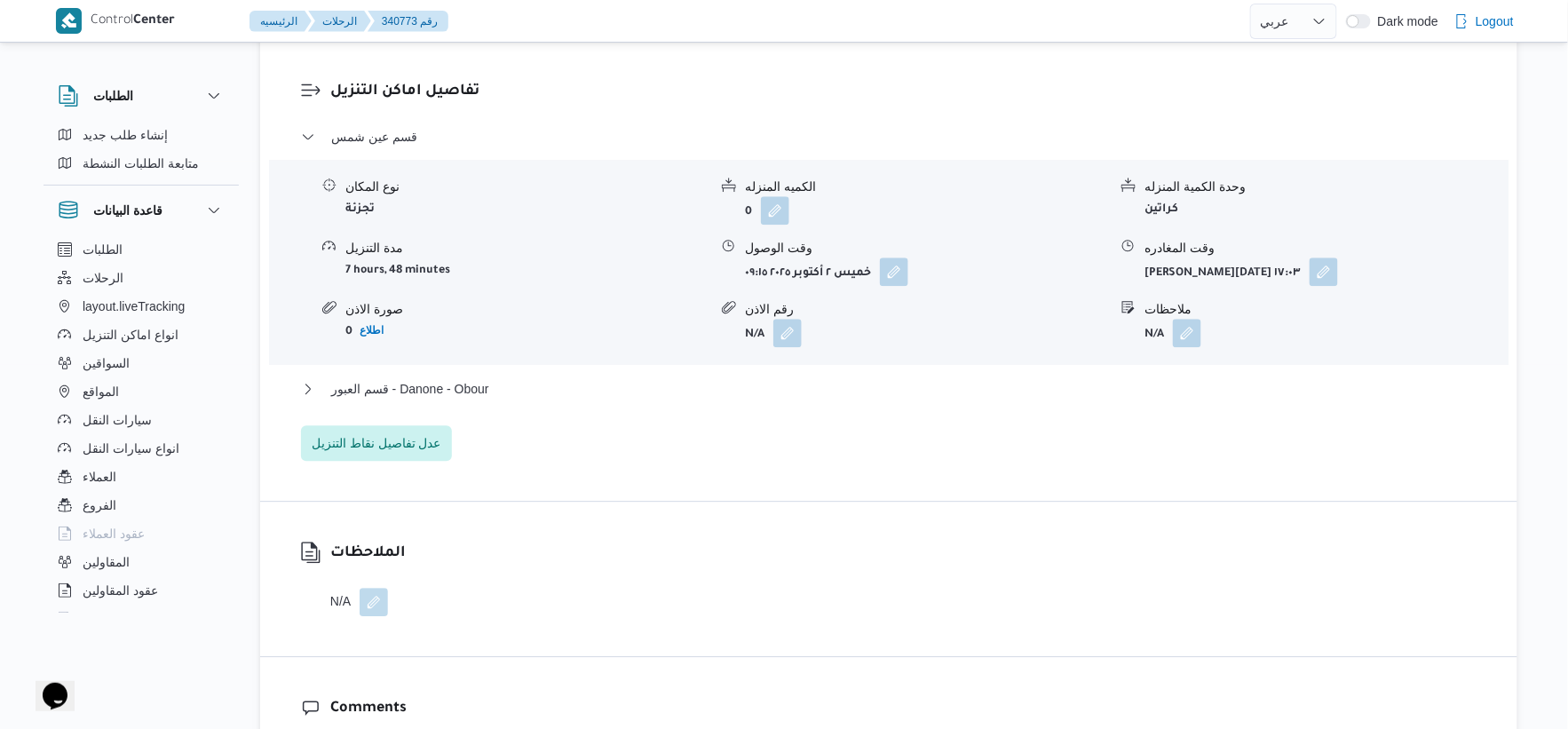
scroll to position [1479, 0]
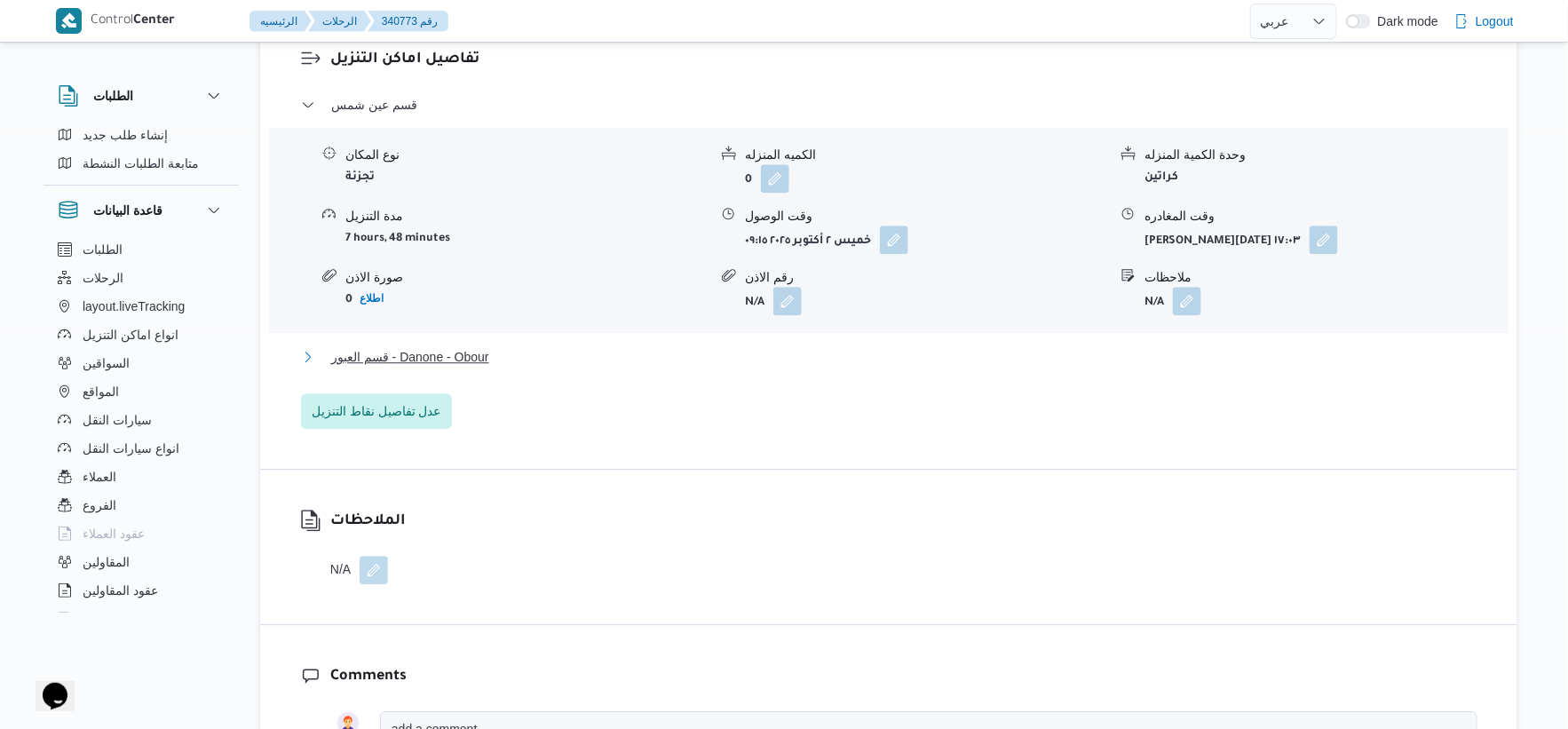
click at [492, 358] on button "قسم العبور - Danone - Obour" at bounding box center [889, 357] width 1177 height 21
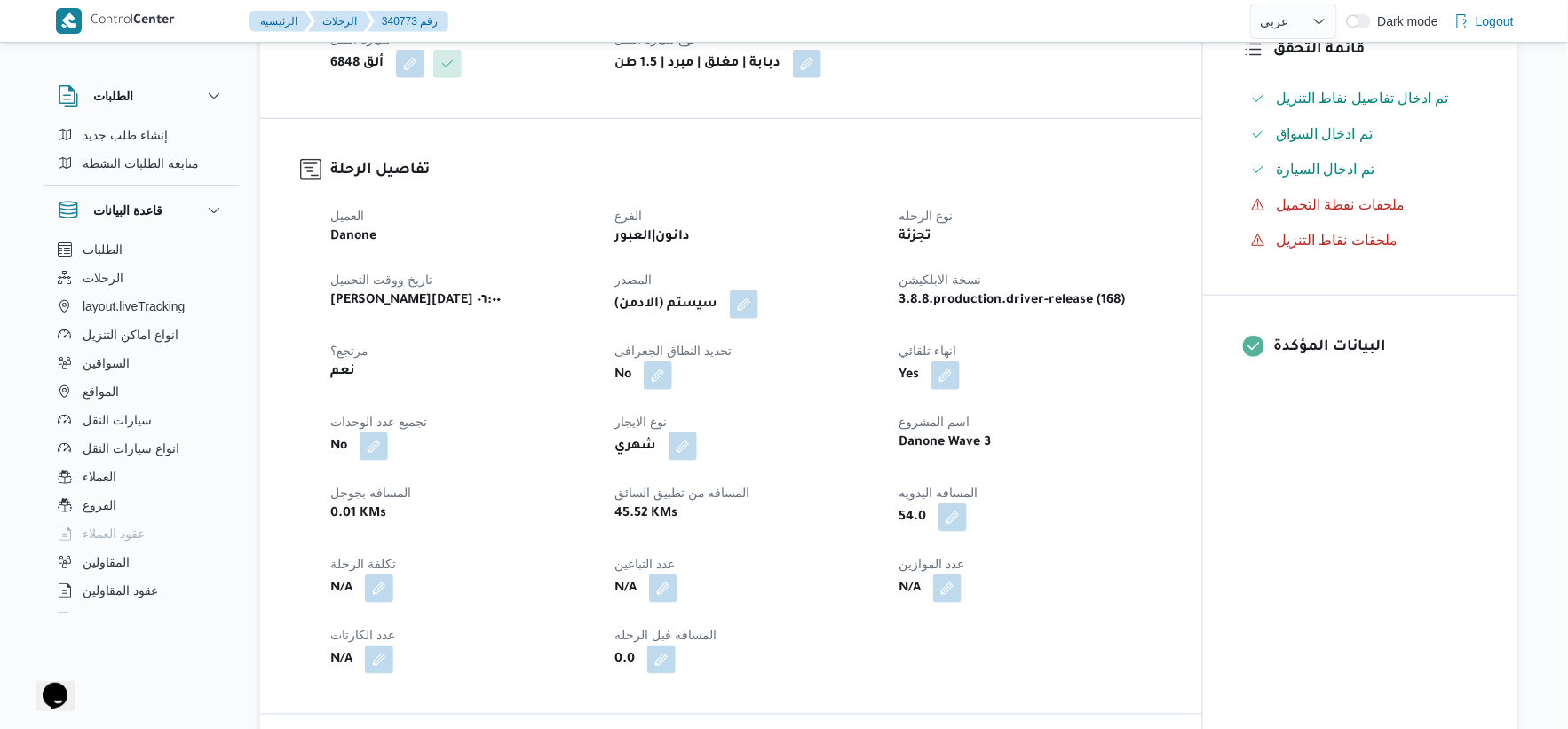
scroll to position [492, 0]
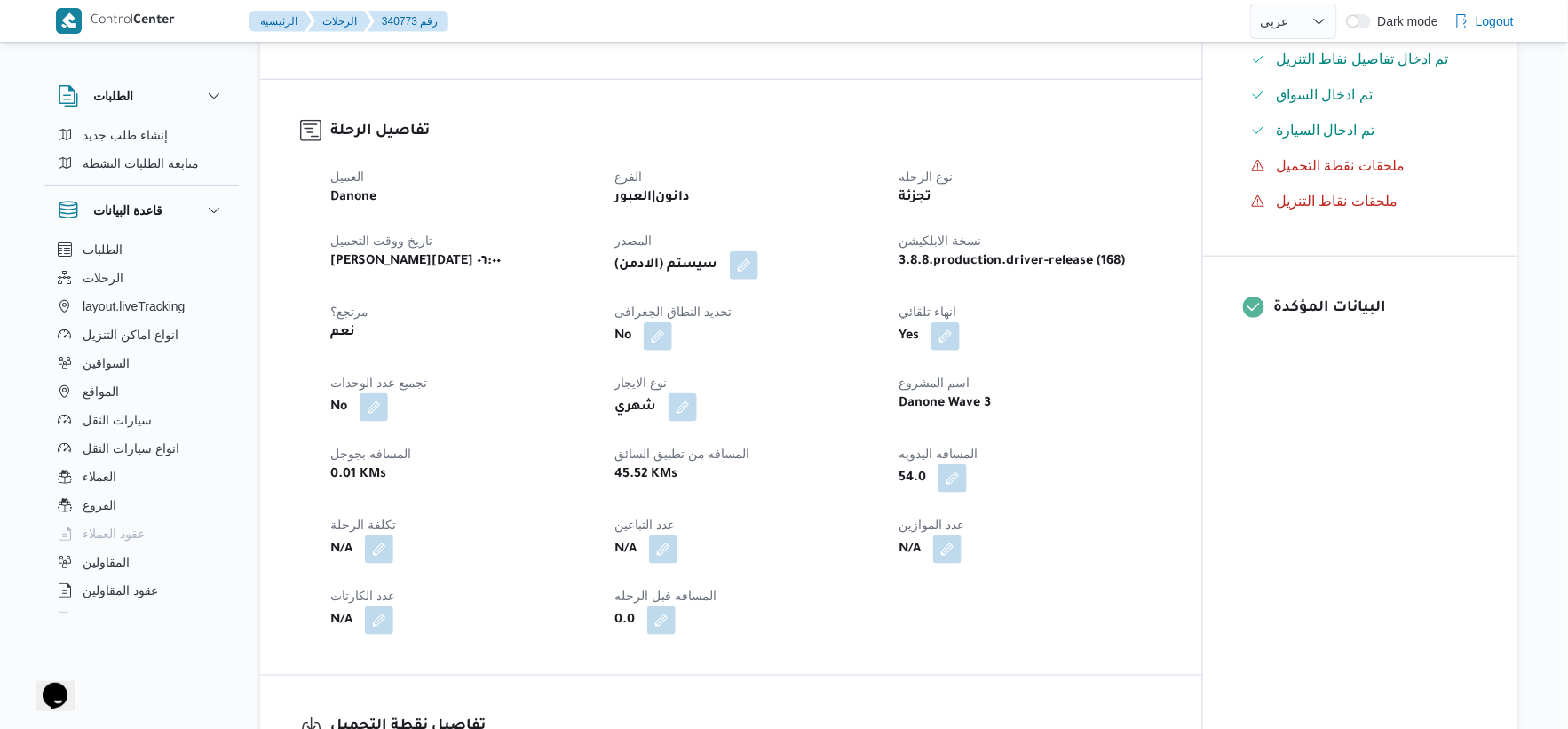
select select "ar"
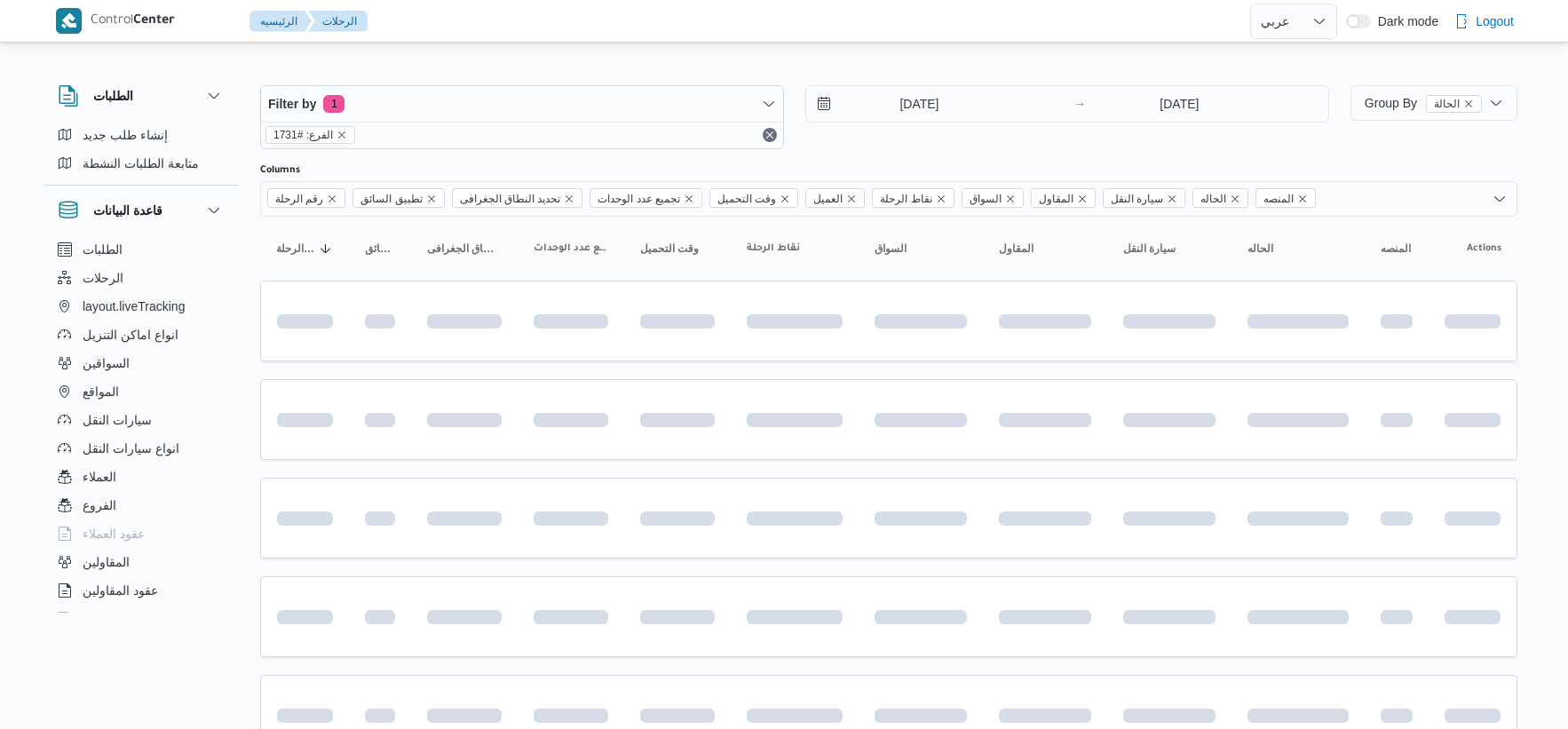
select select "ar"
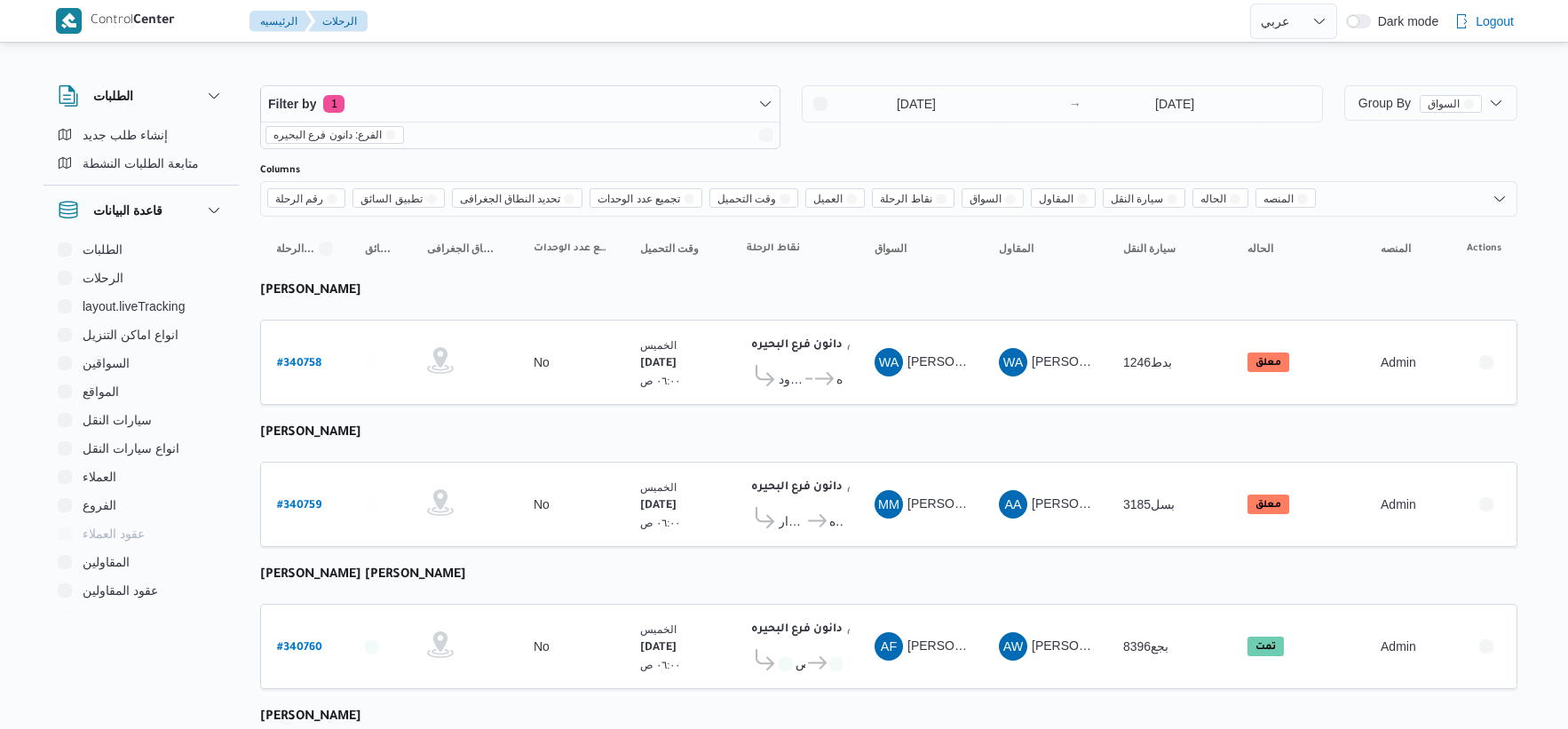
select select "ar"
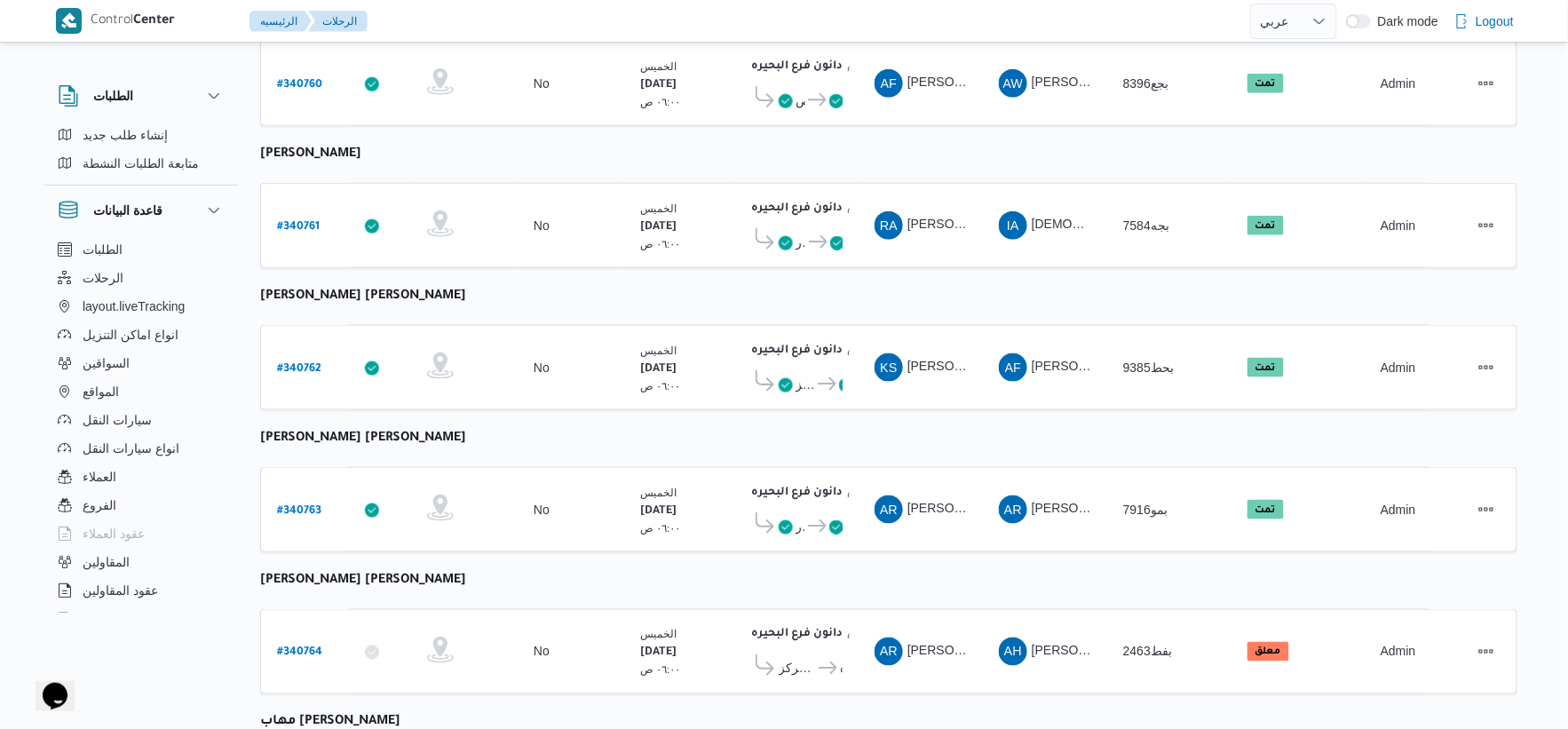
scroll to position [592, 0]
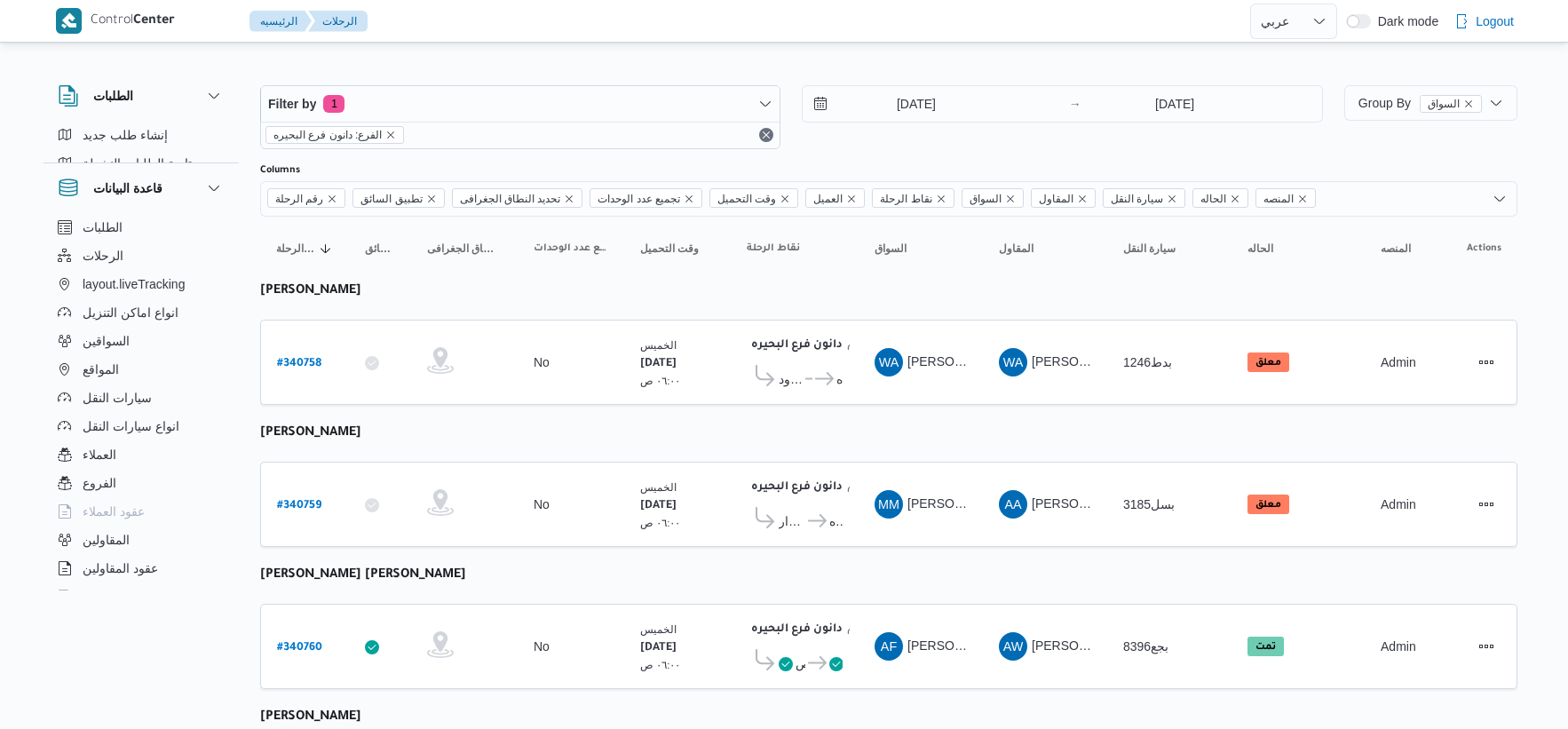
select select "ar"
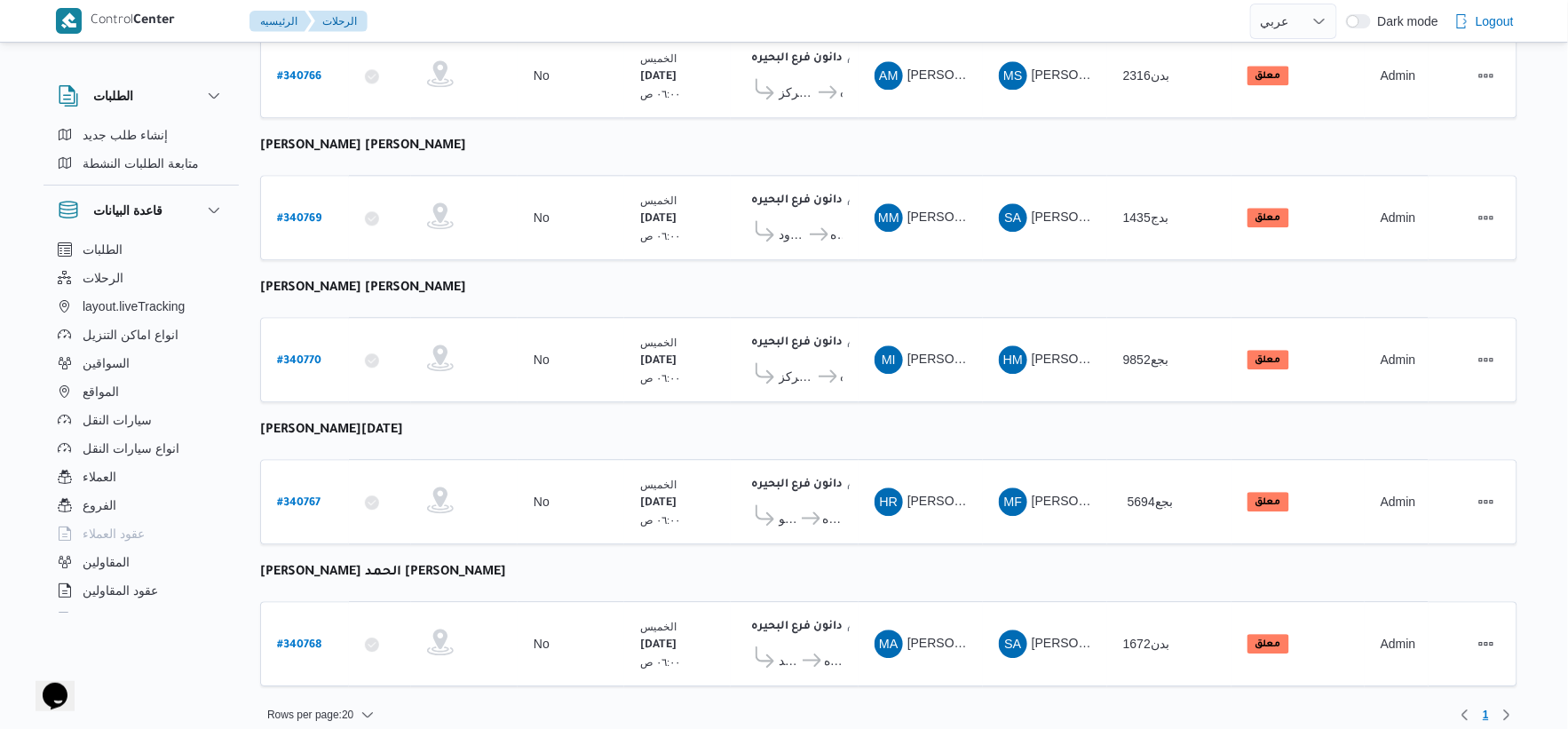
scroll to position [1426, 0]
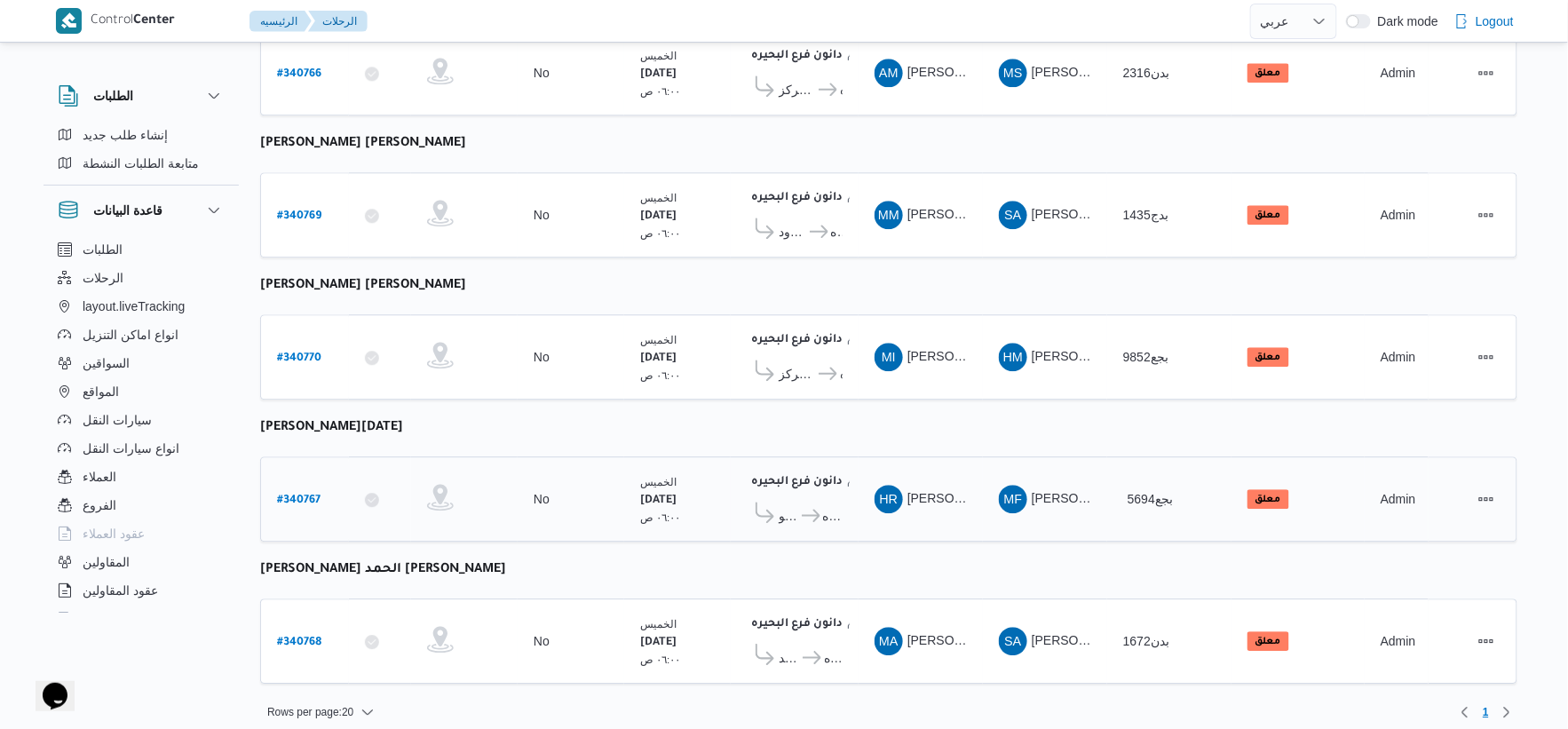
click at [304, 494] on b "# 340767" at bounding box center [299, 500] width 44 height 13
select select "ar"
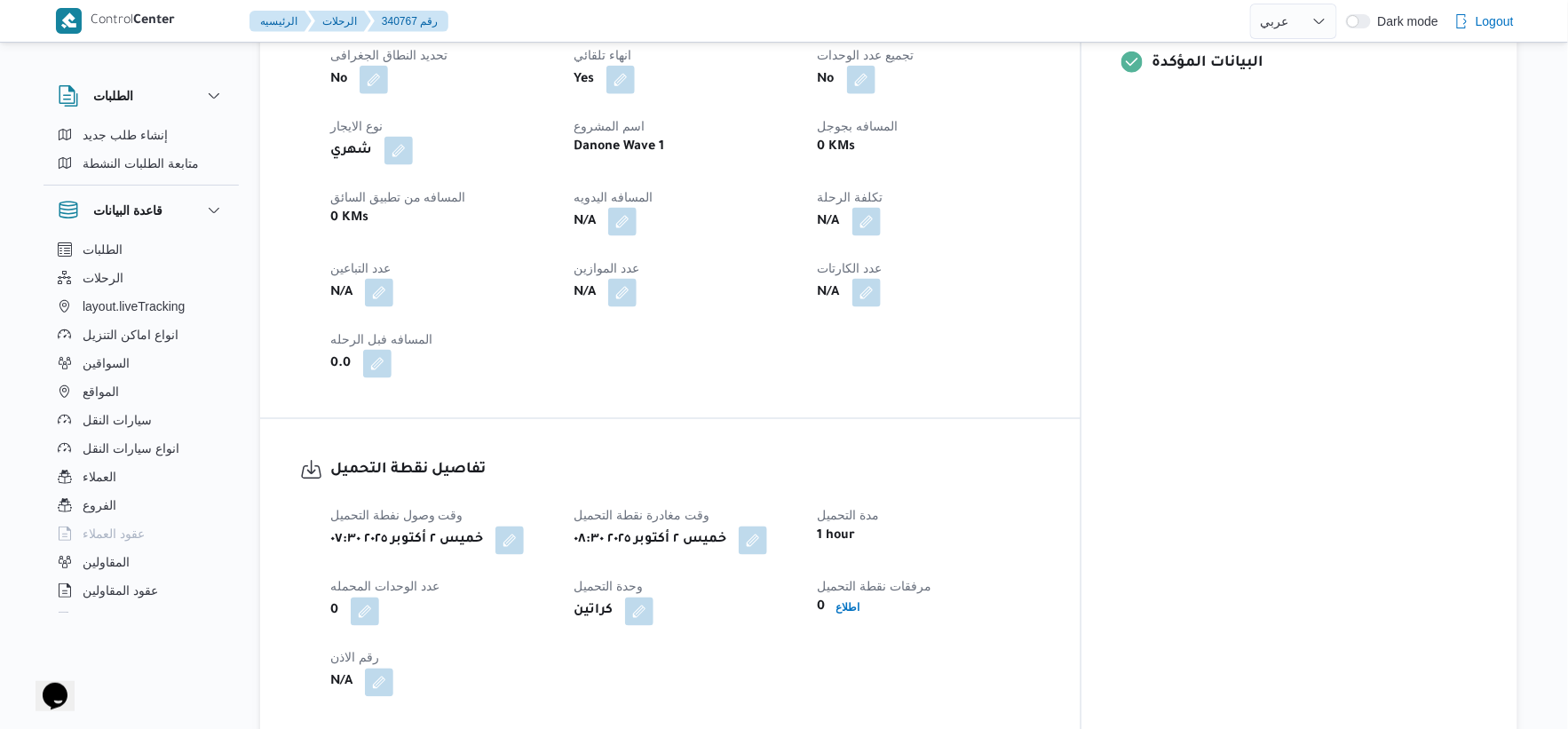
scroll to position [788, 0]
click at [524, 539] on button "button" at bounding box center [509, 535] width 28 height 28
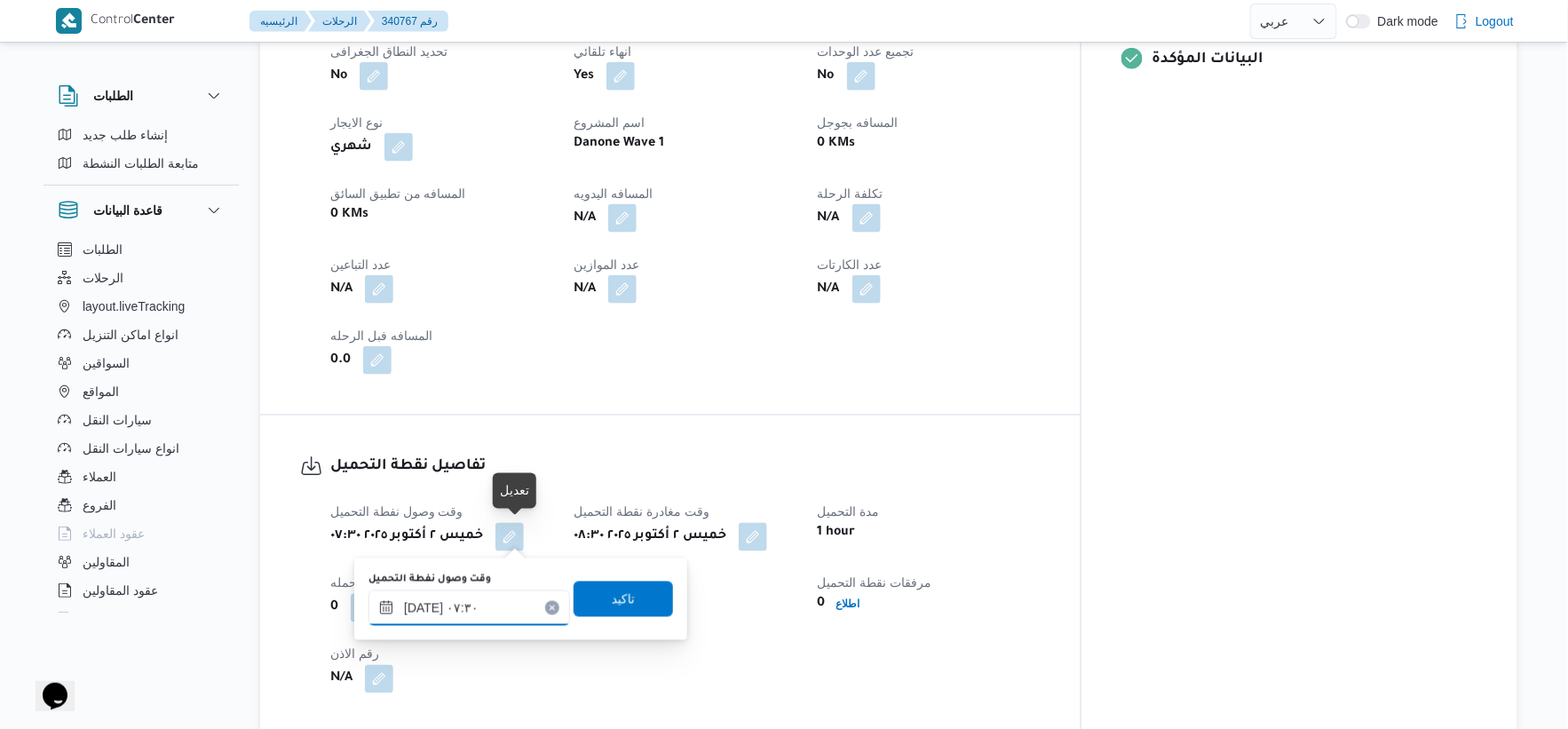
click at [478, 609] on input "[DATE] ٠٧:٣٠" at bounding box center [469, 608] width 201 height 35
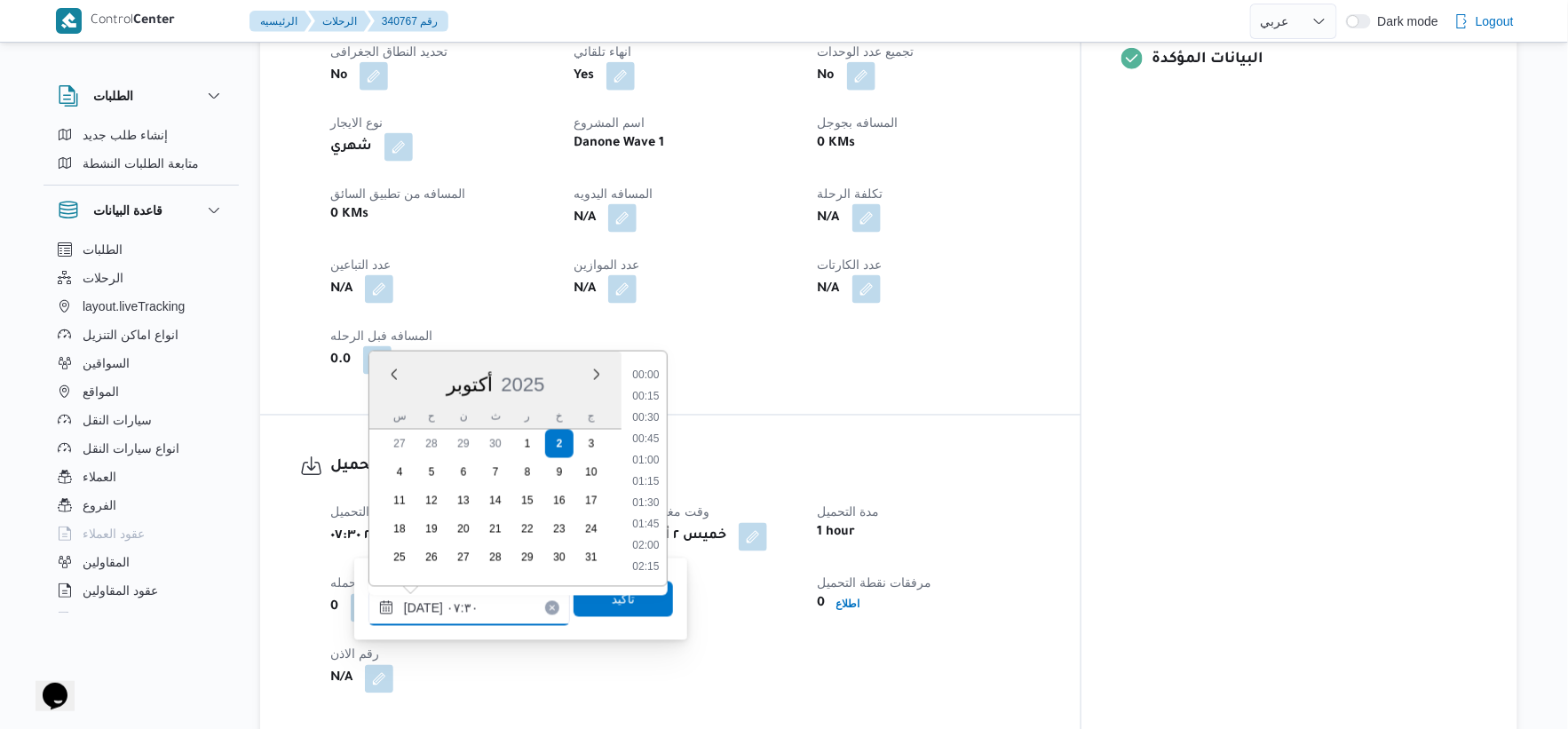
scroll to position [532, 0]
click at [654, 454] on li "07:15" at bounding box center [645, 459] width 41 height 18
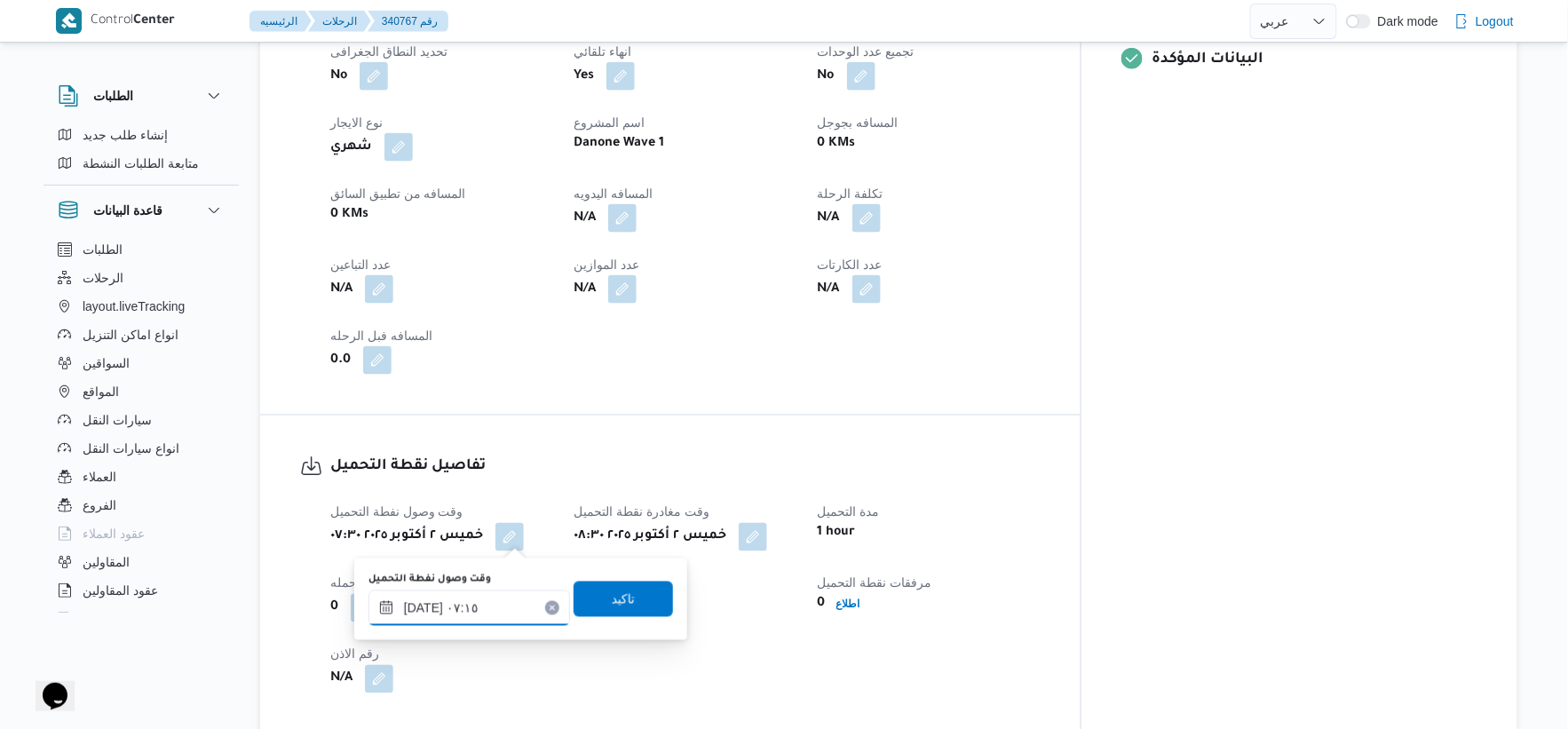
type input "٠٢/١٠/٢٠٢٥ ٠٧:١٥"
click at [644, 597] on span "تاكيد" at bounding box center [623, 599] width 99 height 35
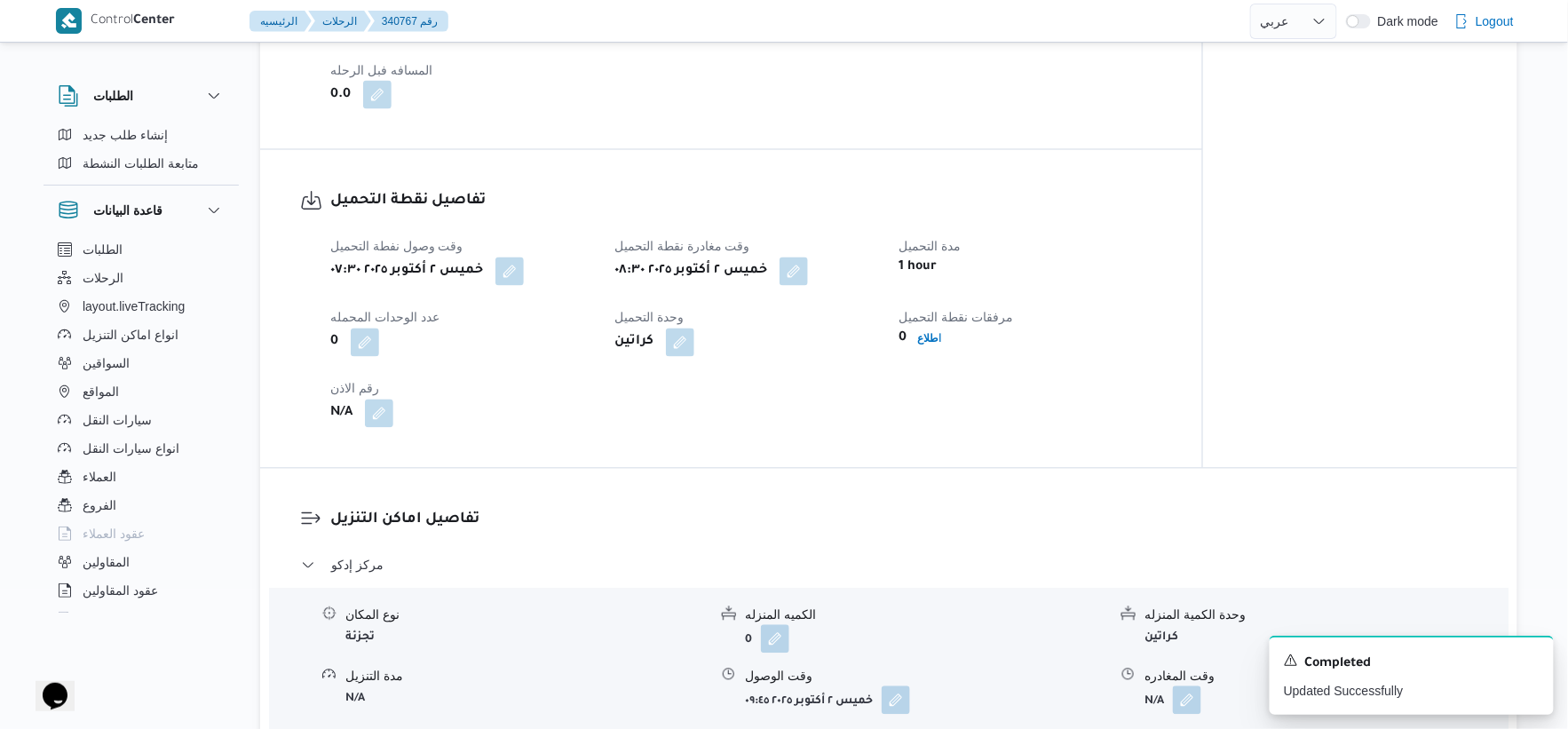
scroll to position [1085, 0]
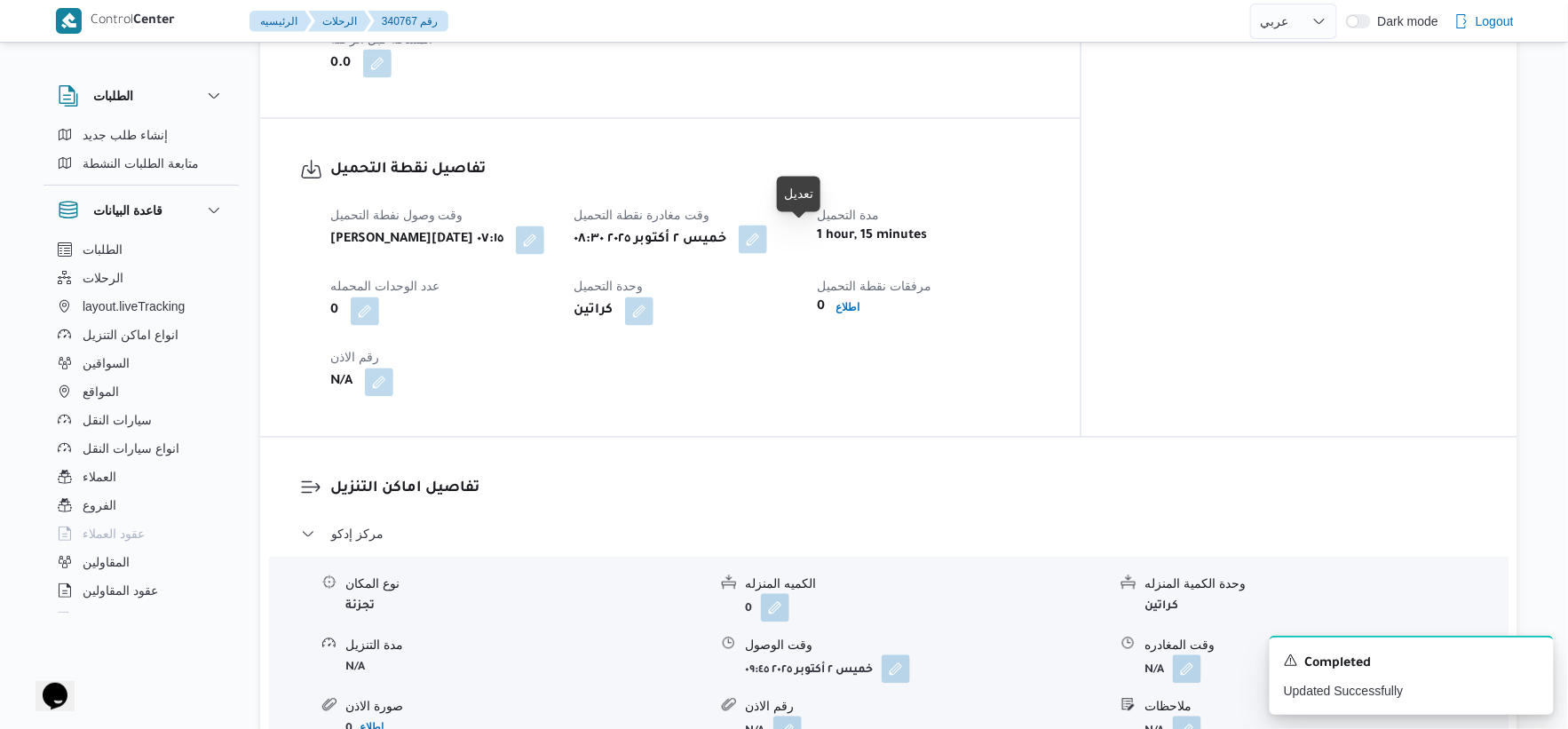
click at [767, 233] on button "button" at bounding box center [752, 239] width 28 height 28
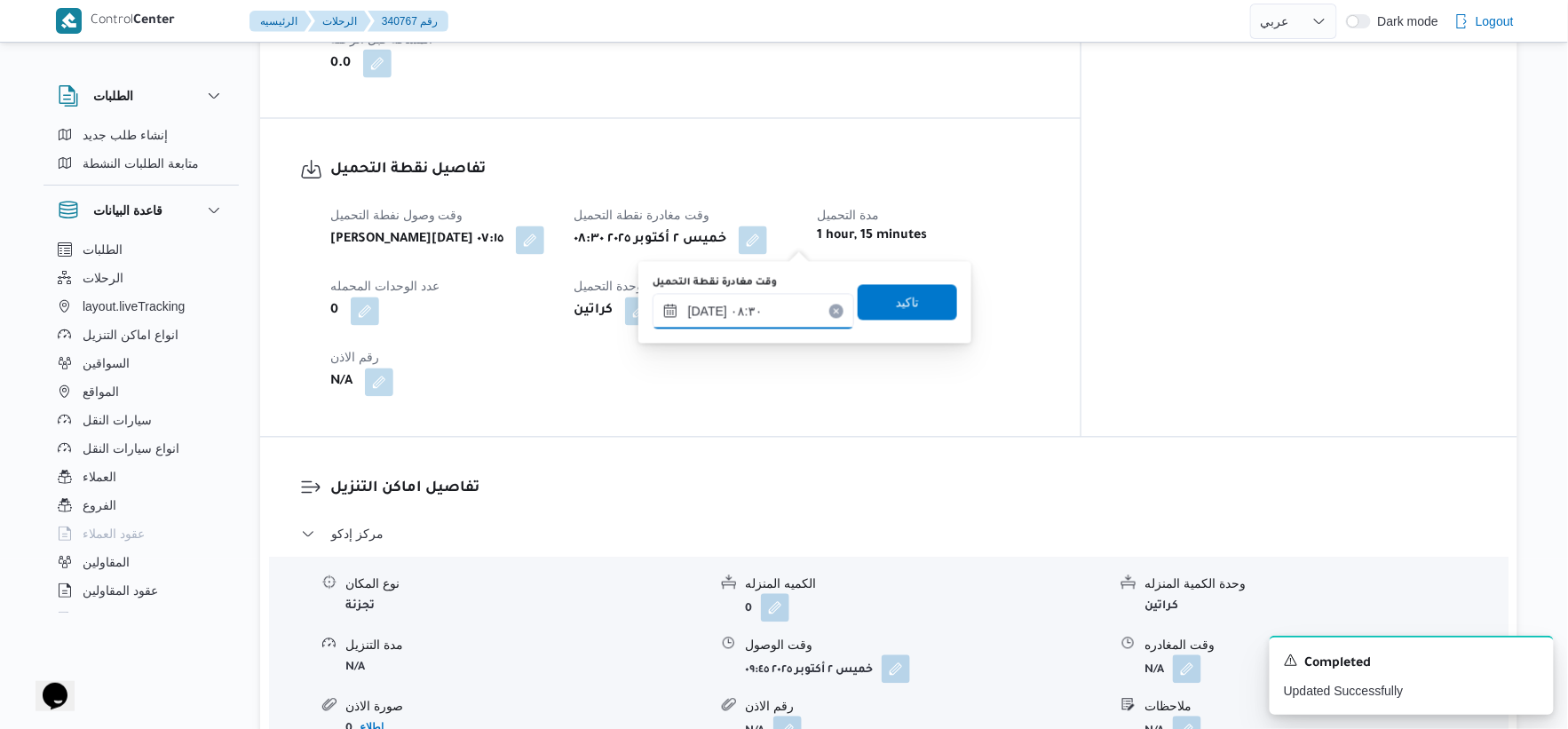
click at [796, 300] on input "٠٢/١٠/٢٠٢٥ ٠٨:٣٠" at bounding box center [753, 311] width 201 height 35
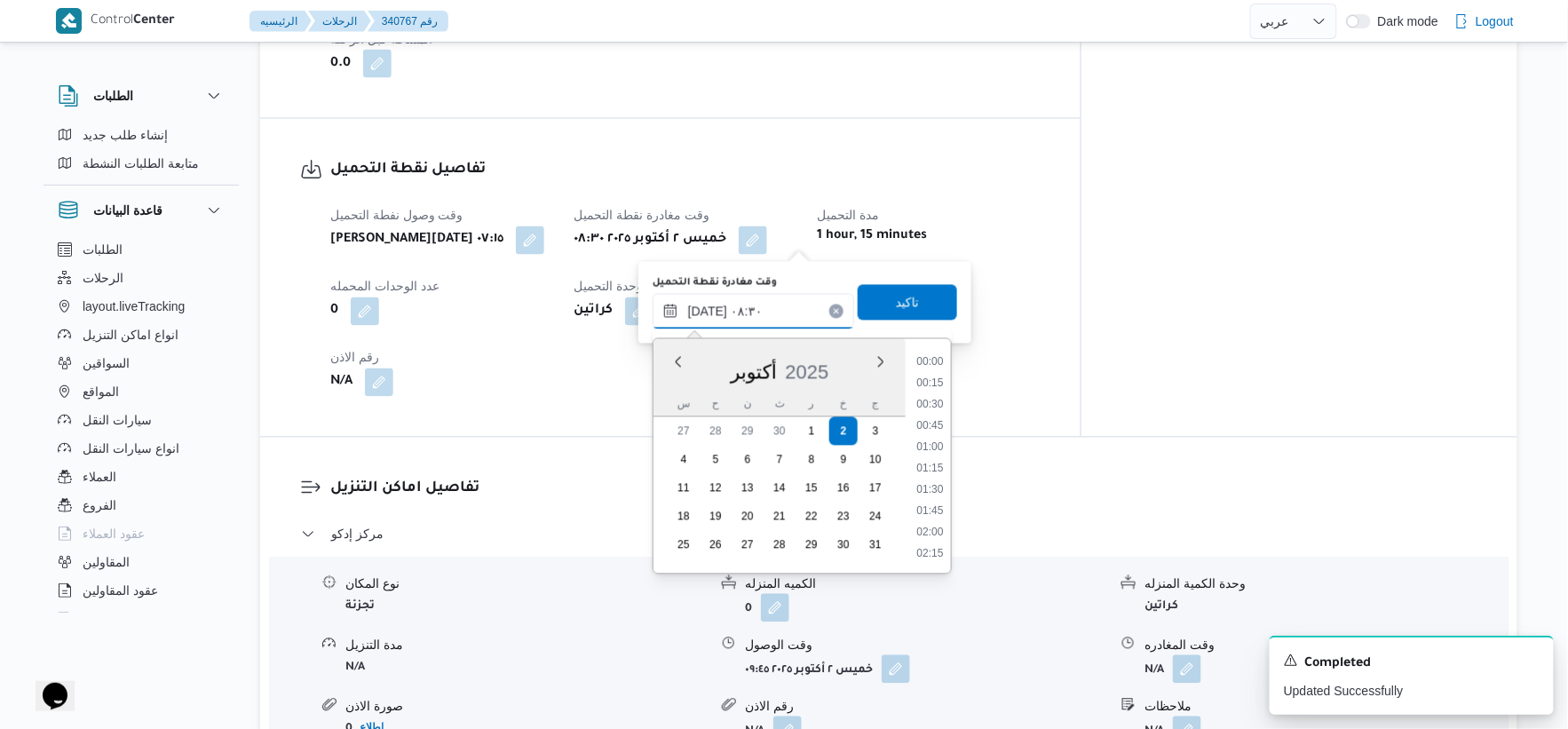
scroll to position [618, 0]
click at [934, 491] on li "08:45" at bounding box center [930, 491] width 41 height 18
type input "٠٢/١٠/٢٠٢٥ ٠٨:٤٥"
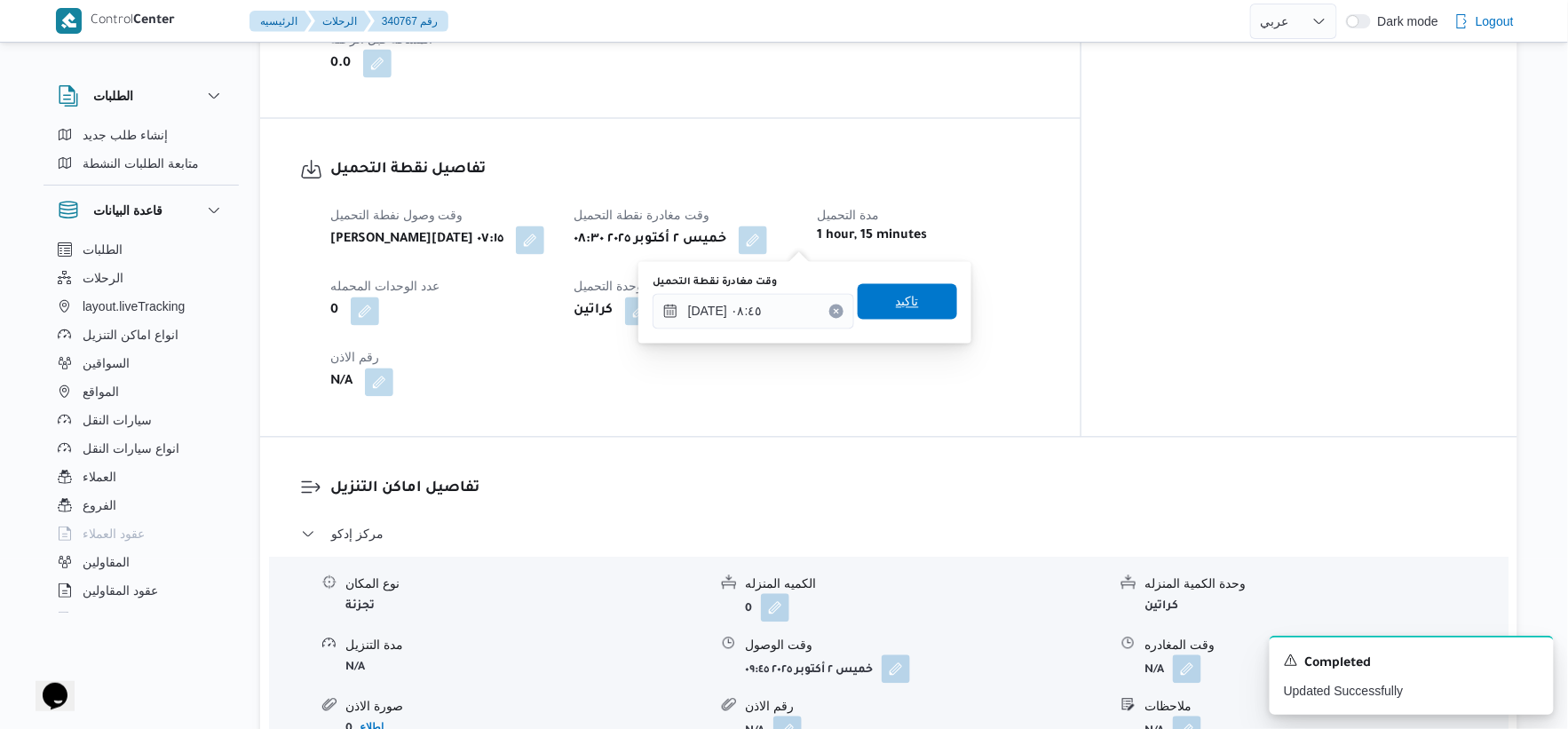
click at [910, 304] on span "تاكيد" at bounding box center [907, 302] width 99 height 35
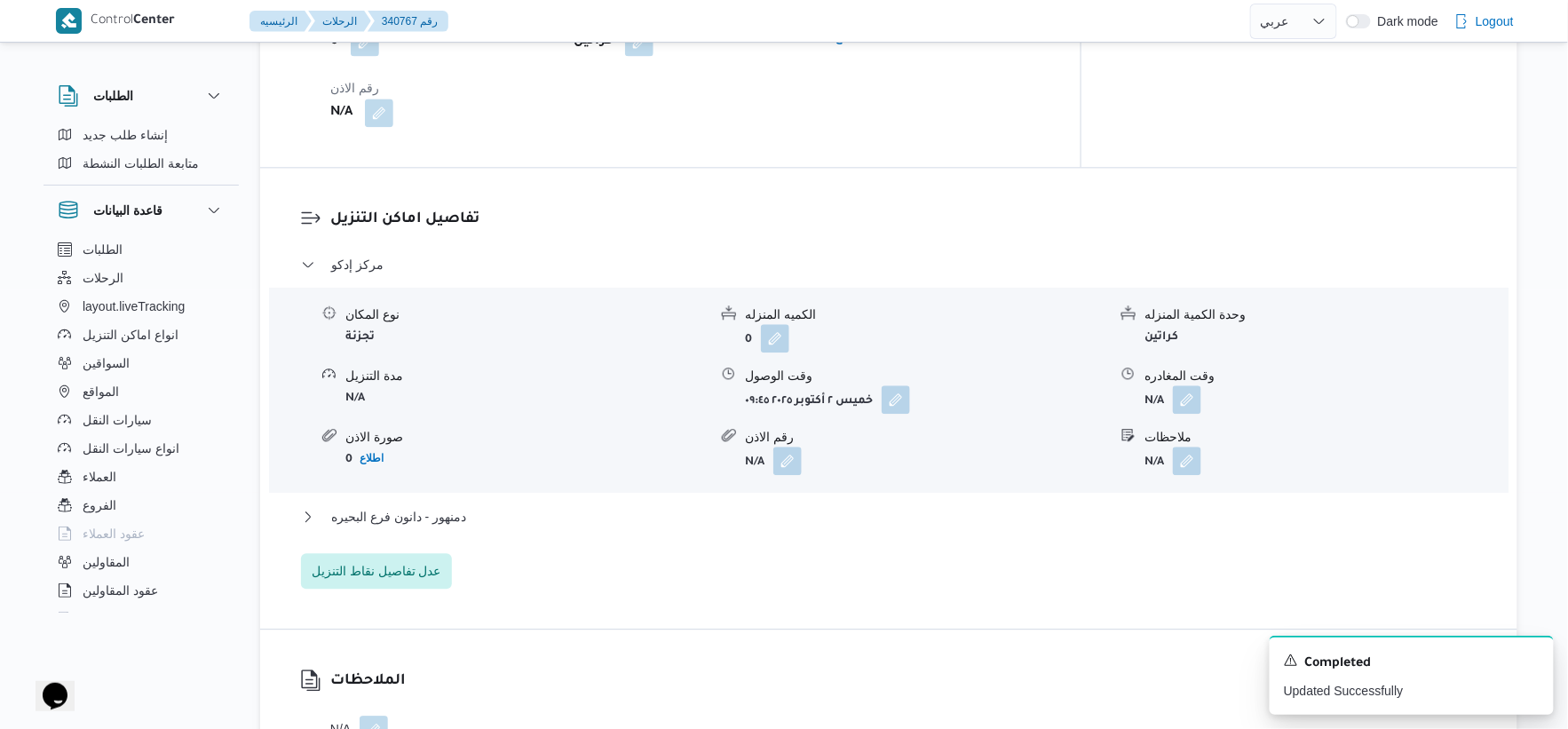
scroll to position [1381, 0]
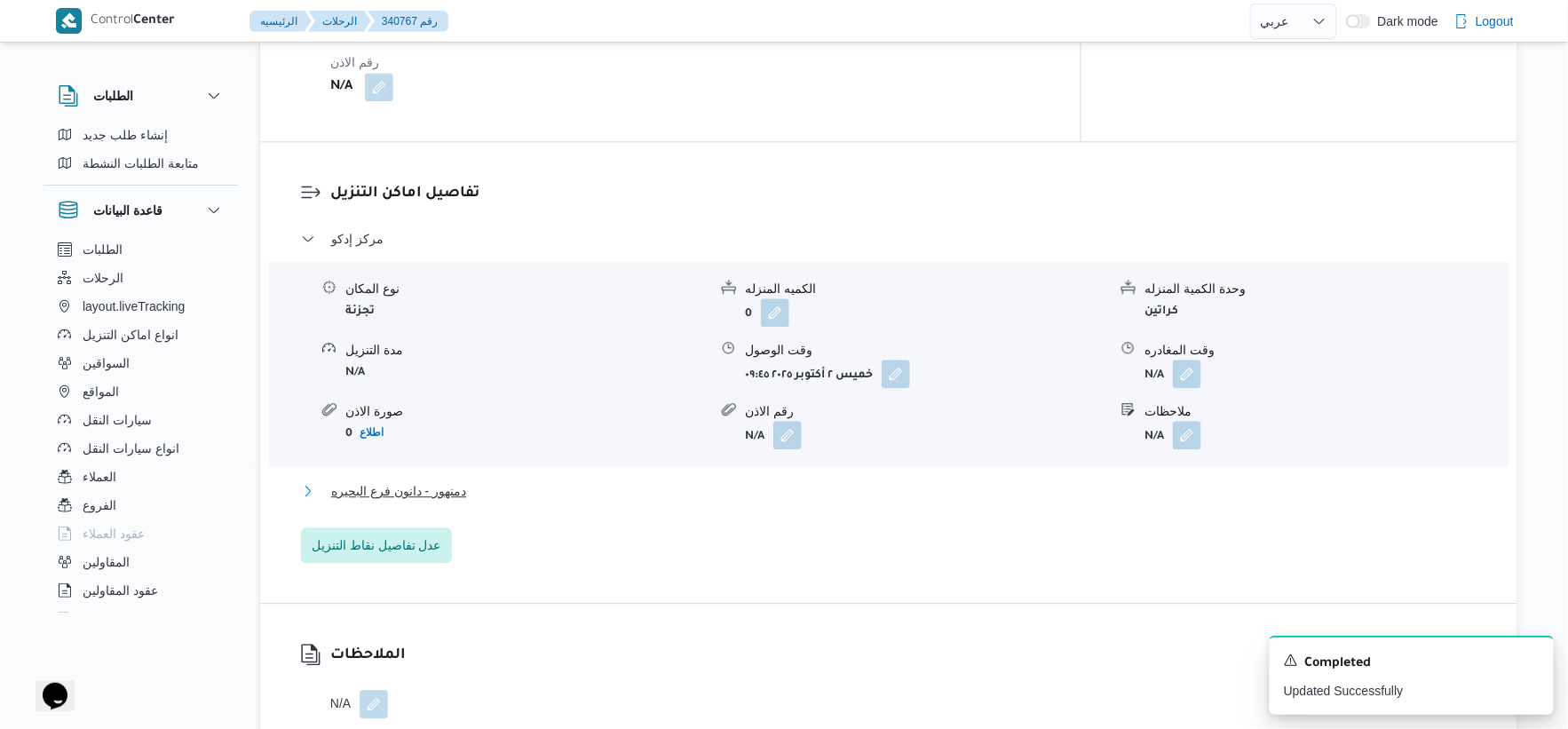
click at [506, 486] on button "دمنهور - دانون فرع البحيره" at bounding box center [889, 492] width 1177 height 21
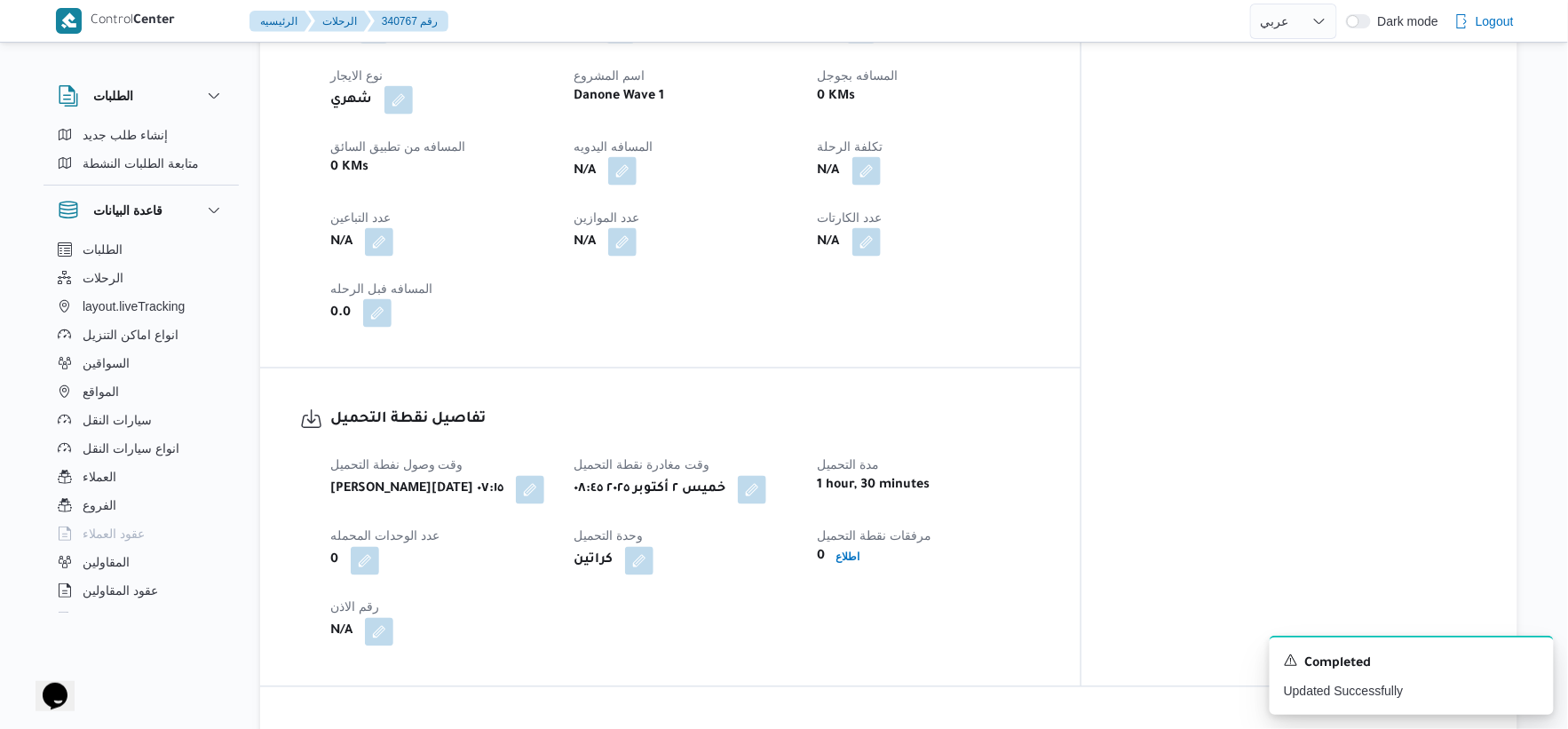
scroll to position [788, 0]
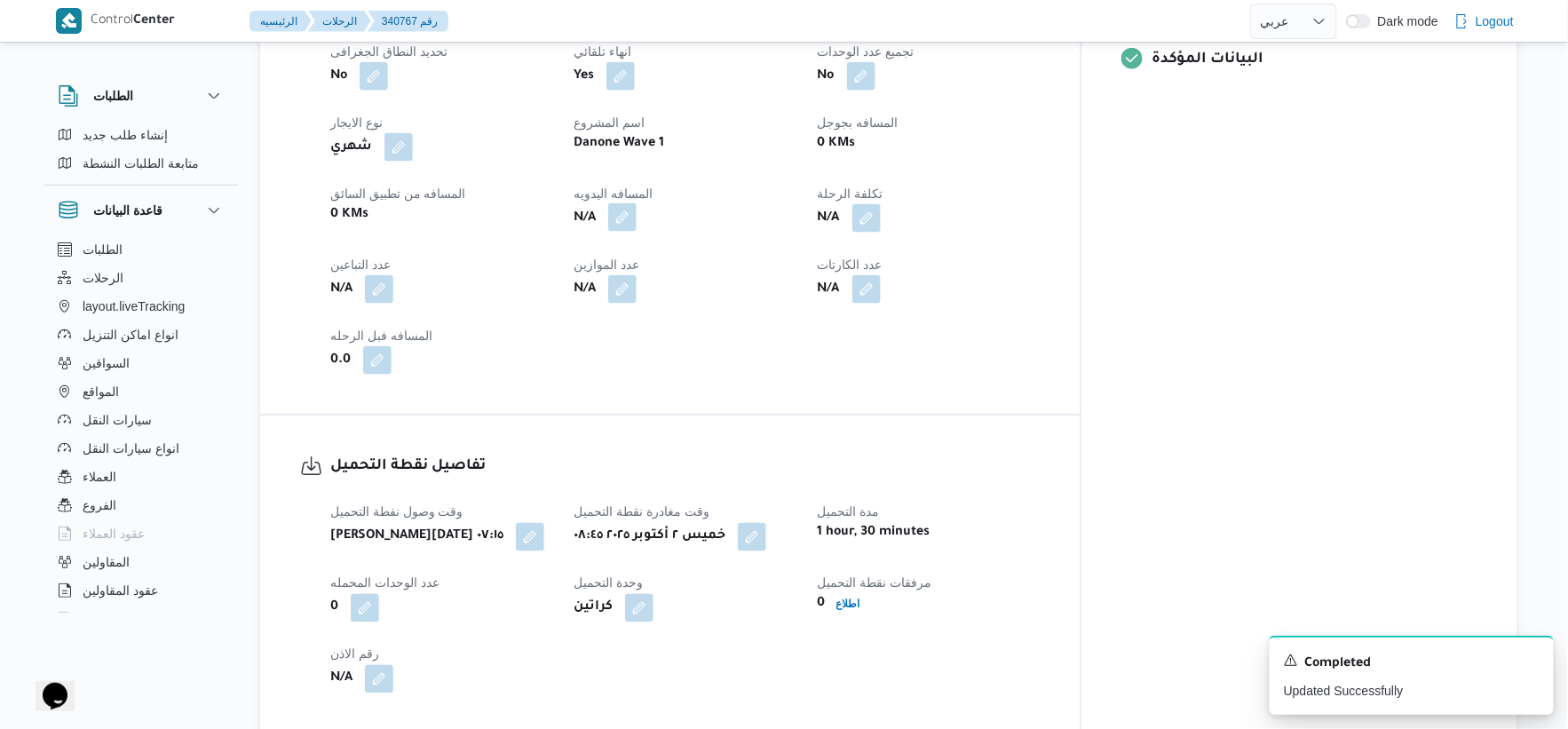
click at [637, 214] on button "button" at bounding box center [622, 217] width 28 height 28
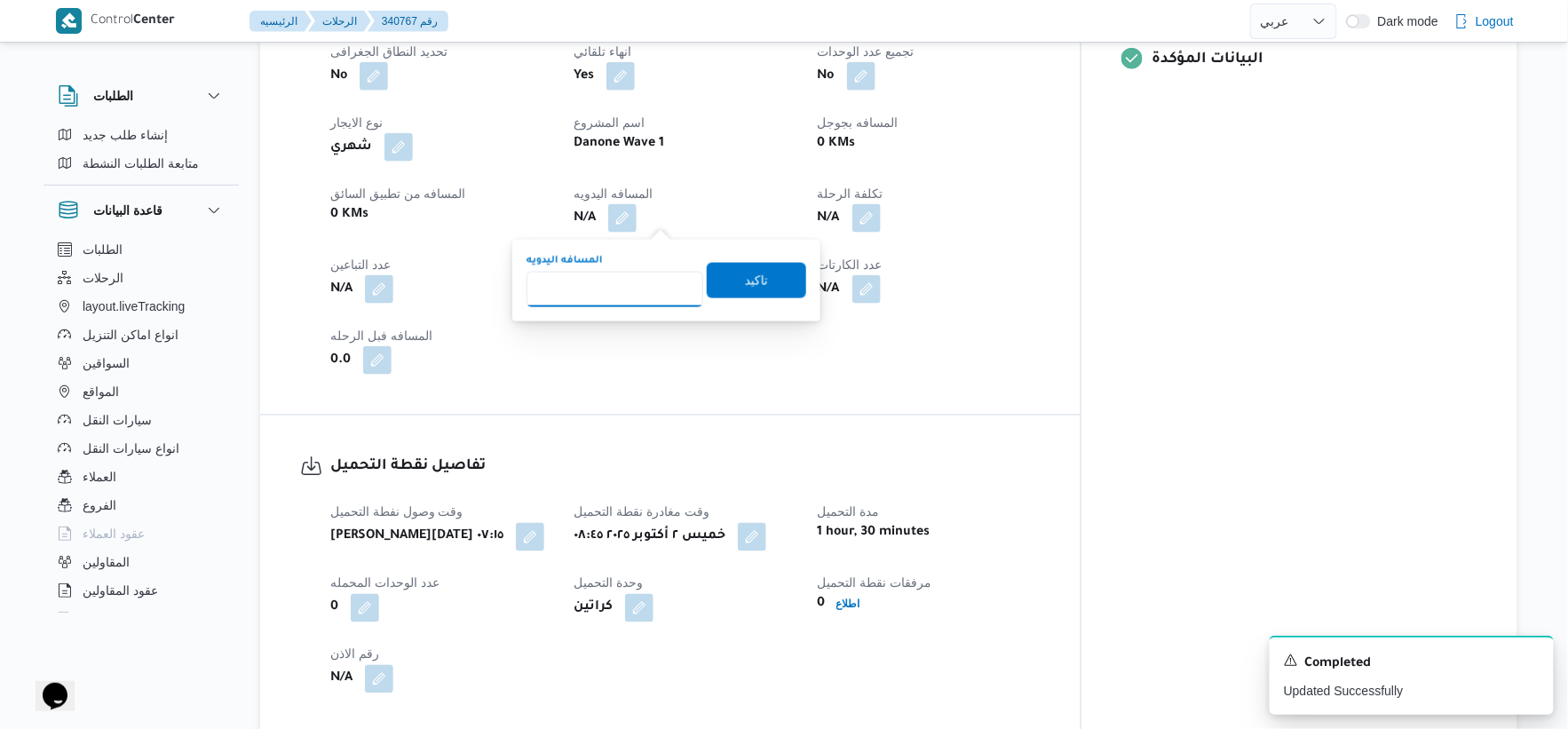
click at [589, 299] on input "المسافه اليدويه" at bounding box center [615, 289] width 177 height 35
type input "158"
click at [766, 280] on span "تاكيد" at bounding box center [756, 279] width 99 height 35
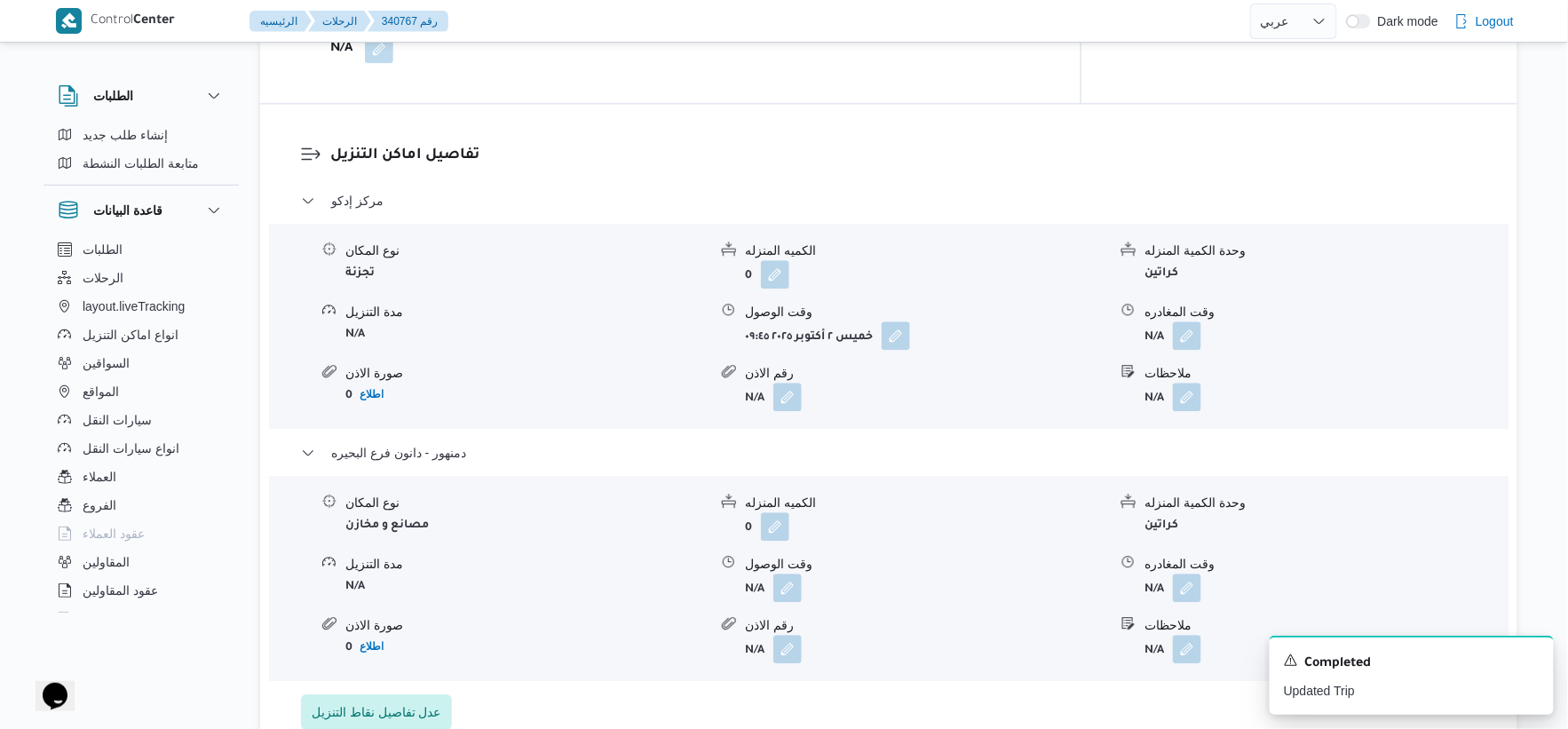
scroll to position [1479, 0]
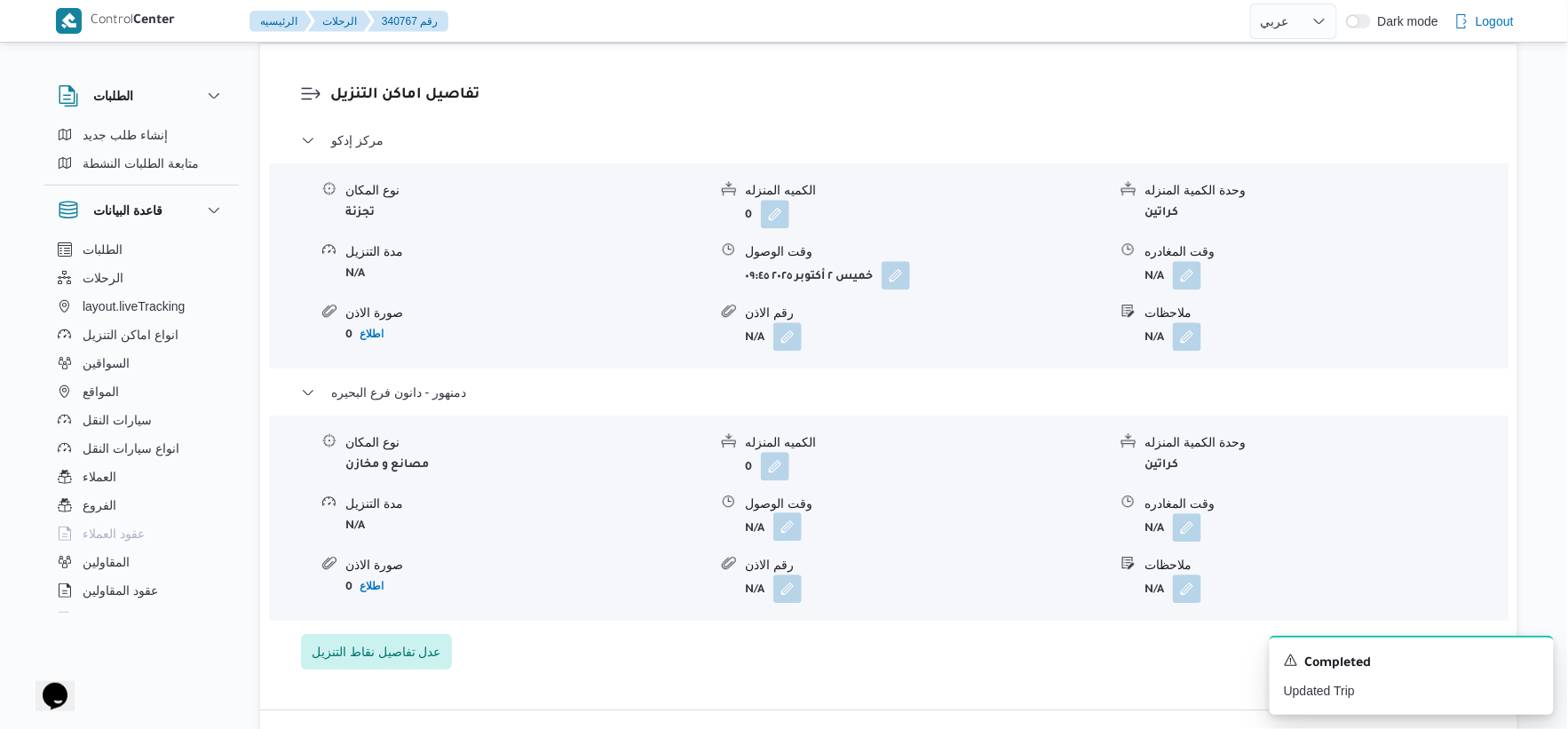
click at [787, 524] on button "button" at bounding box center [787, 526] width 28 height 28
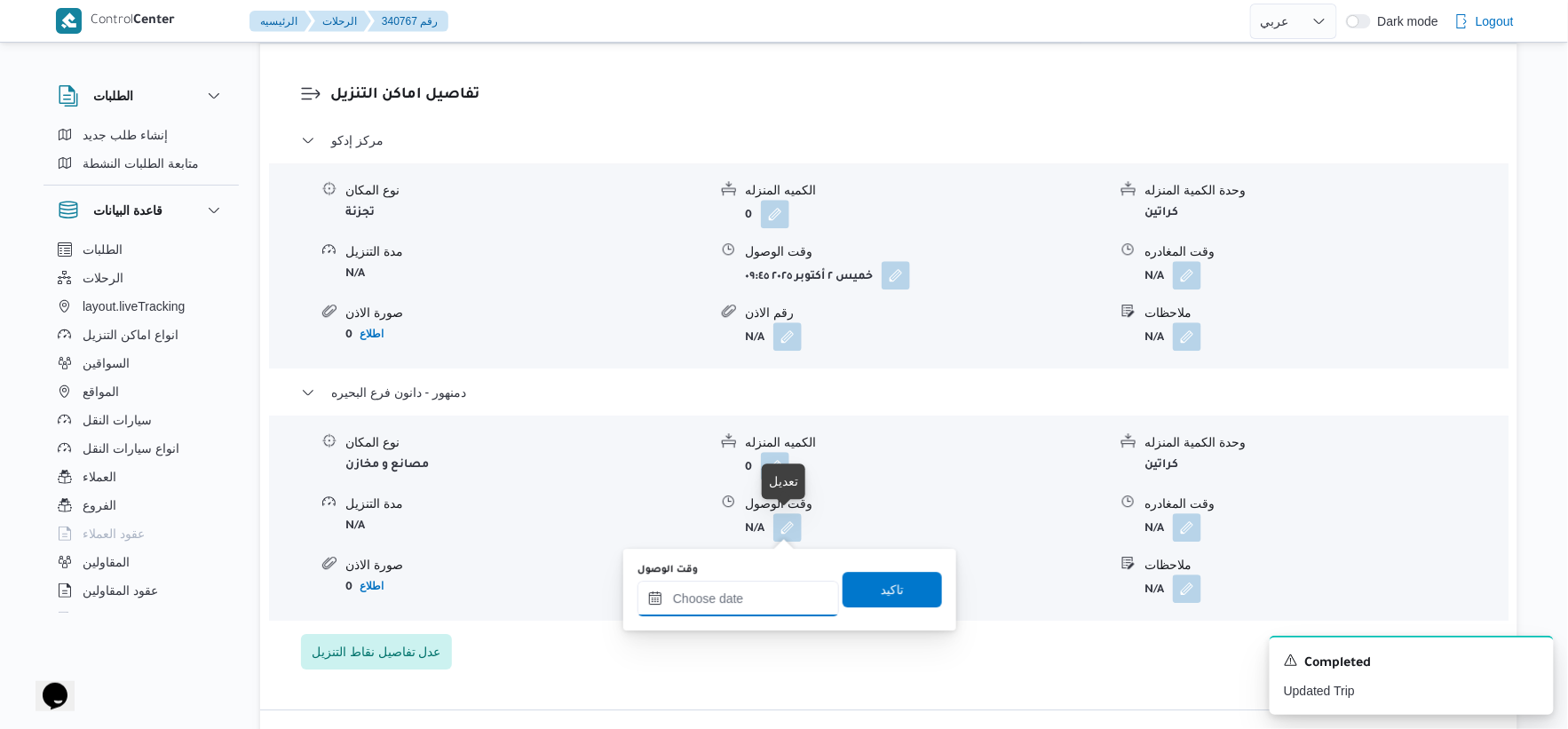
click at [770, 601] on input "وقت الوصول" at bounding box center [738, 599] width 201 height 35
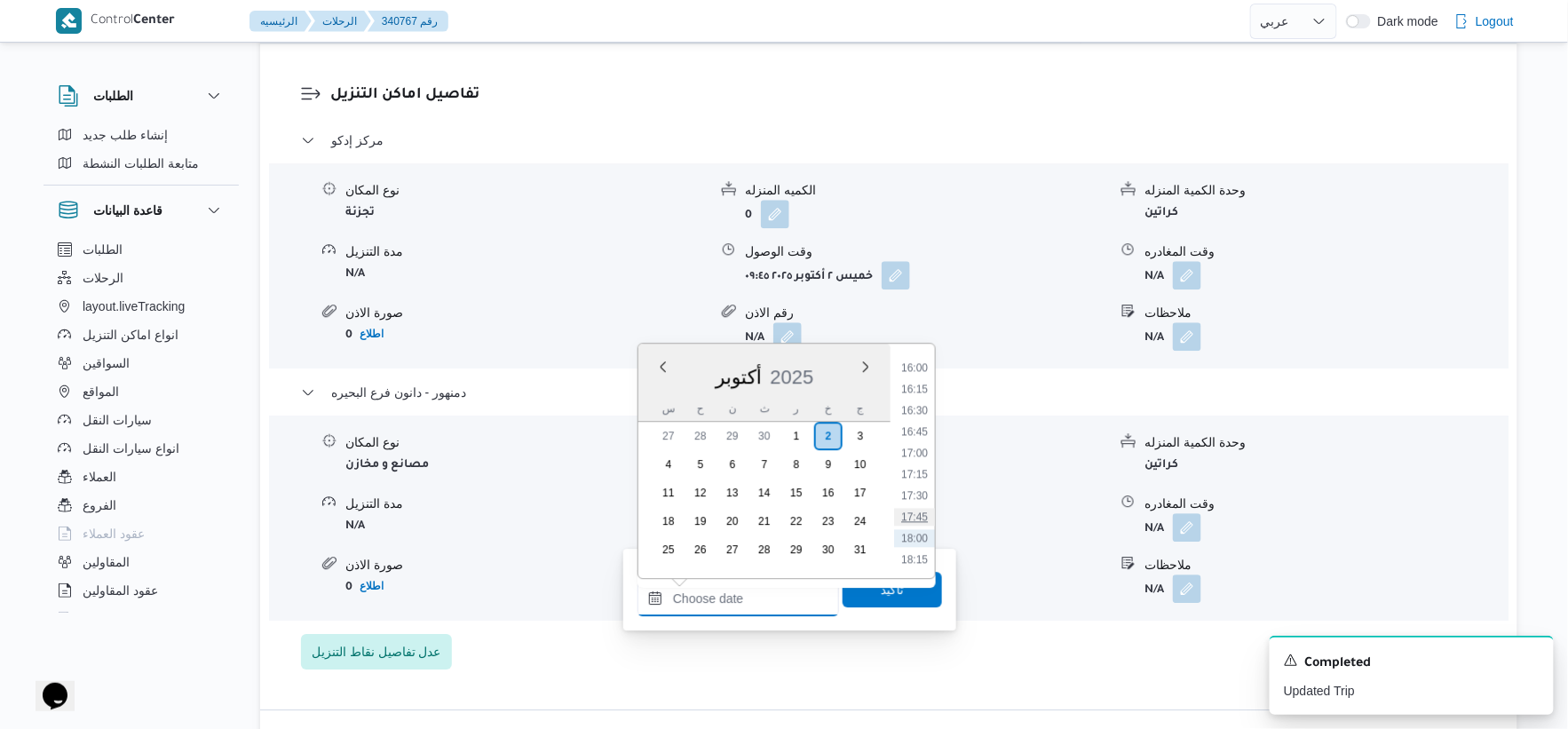
scroll to position [1329, 0]
click at [909, 394] on li "16:00" at bounding box center [915, 402] width 41 height 18
type input "[DATE] ١٦:٠٠"
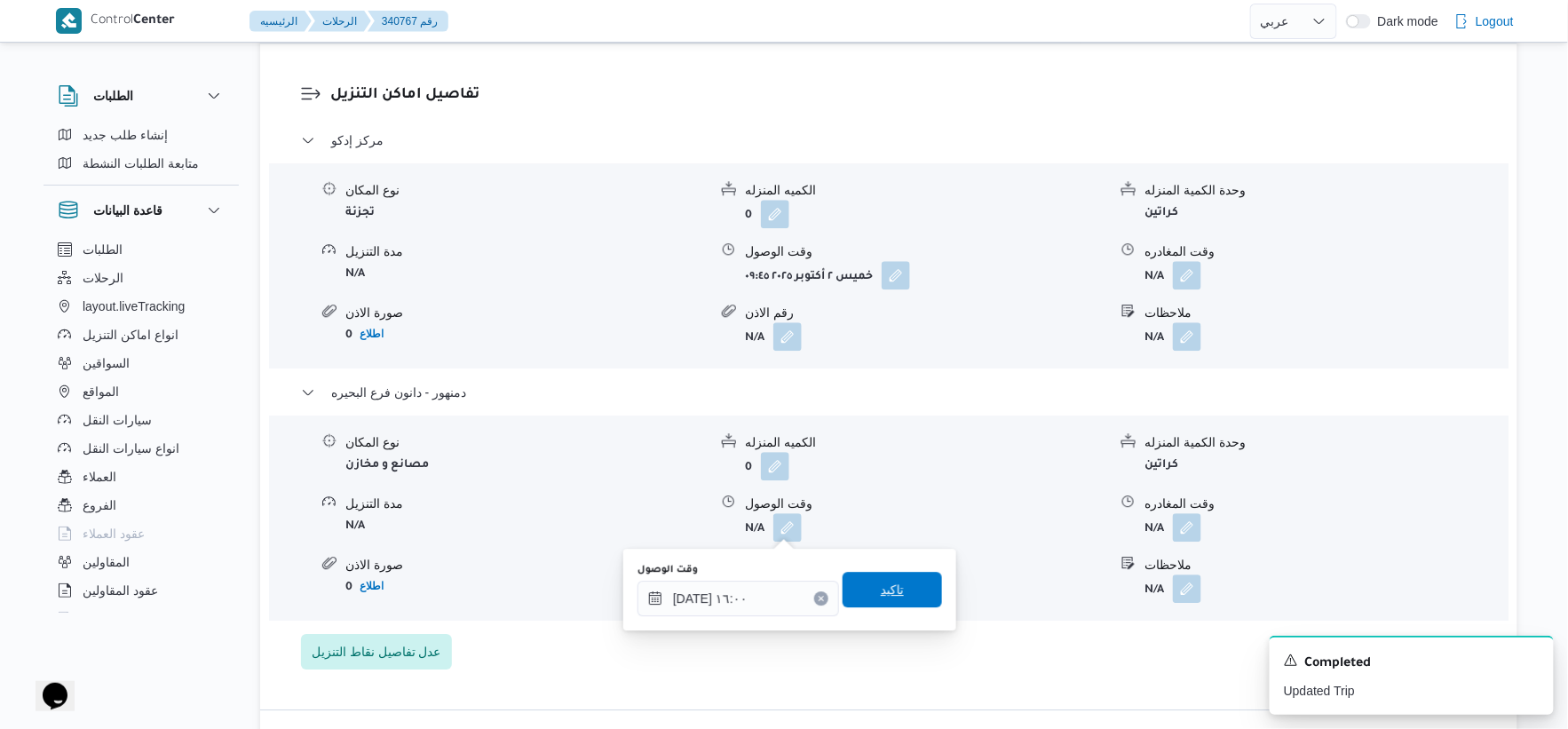
drag, startPoint x: 894, startPoint y: 575, endPoint x: 1212, endPoint y: 587, distance: 318.2
click at [907, 575] on span "تاكيد" at bounding box center [893, 590] width 99 height 35
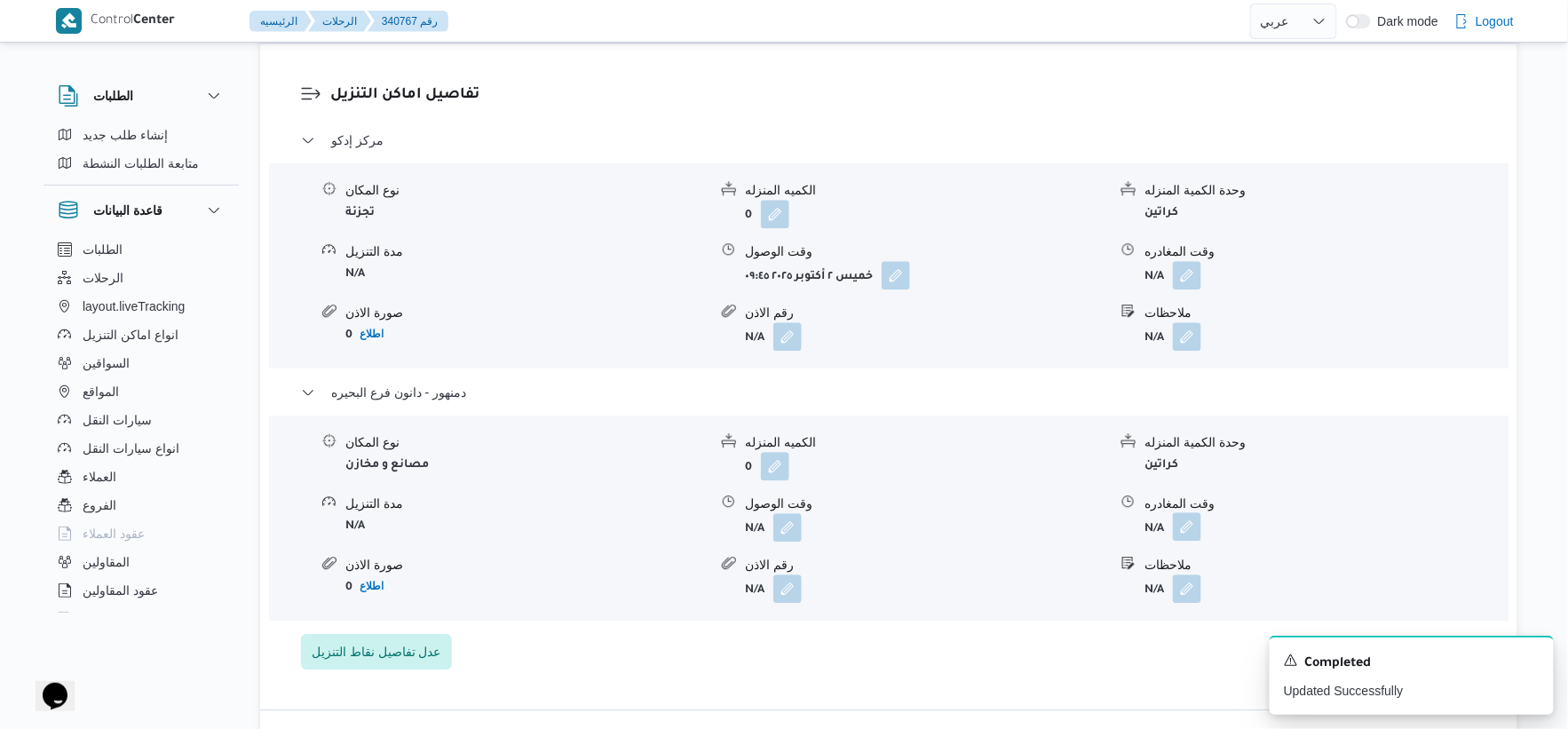
click at [1185, 529] on button "button" at bounding box center [1186, 526] width 28 height 28
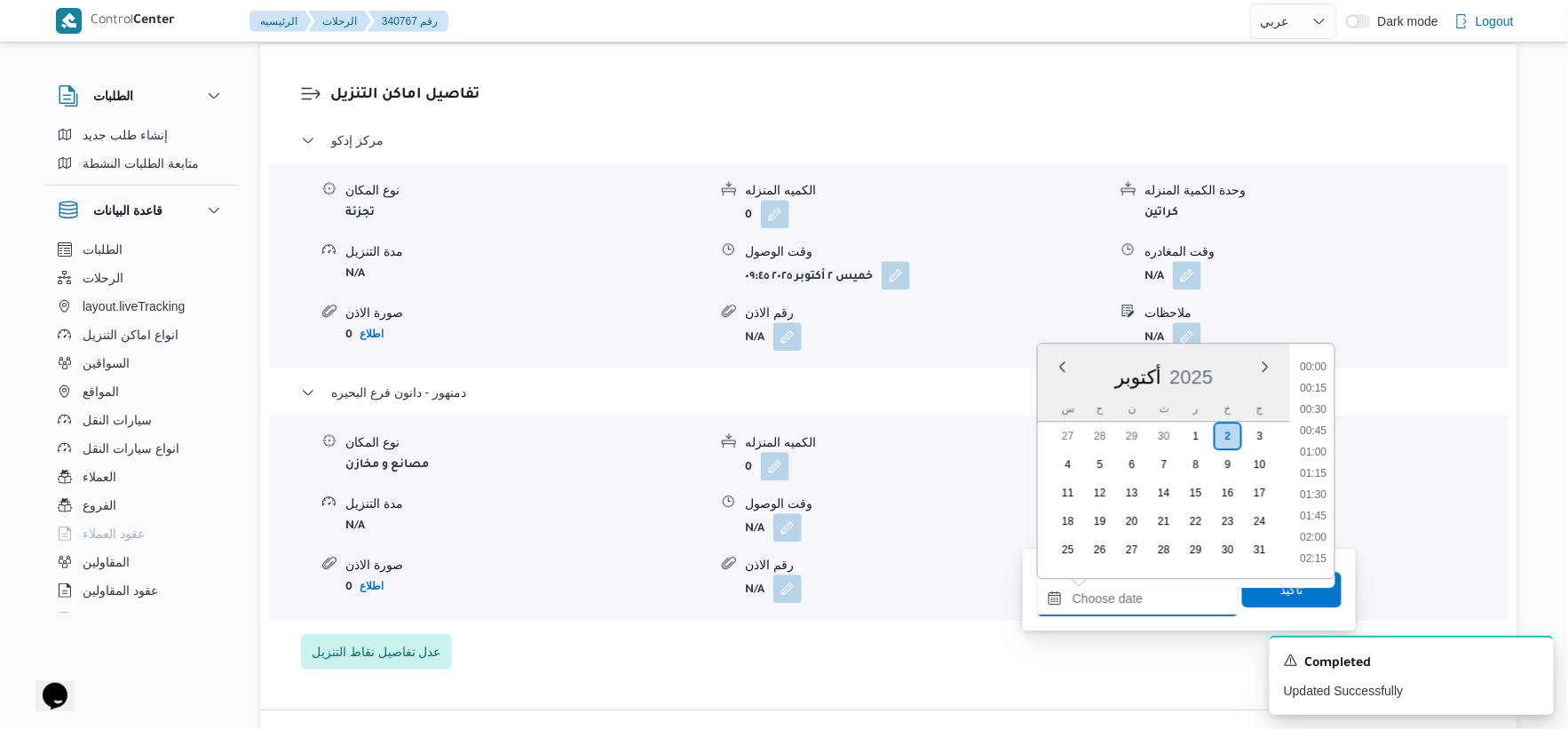
drag, startPoint x: 1169, startPoint y: 601, endPoint x: 1316, endPoint y: 492, distance: 183.0
click at [1169, 601] on input "وقت المغادره" at bounding box center [1138, 599] width 201 height 35
click at [1314, 395] on li "16:00" at bounding box center [1314, 402] width 41 height 18
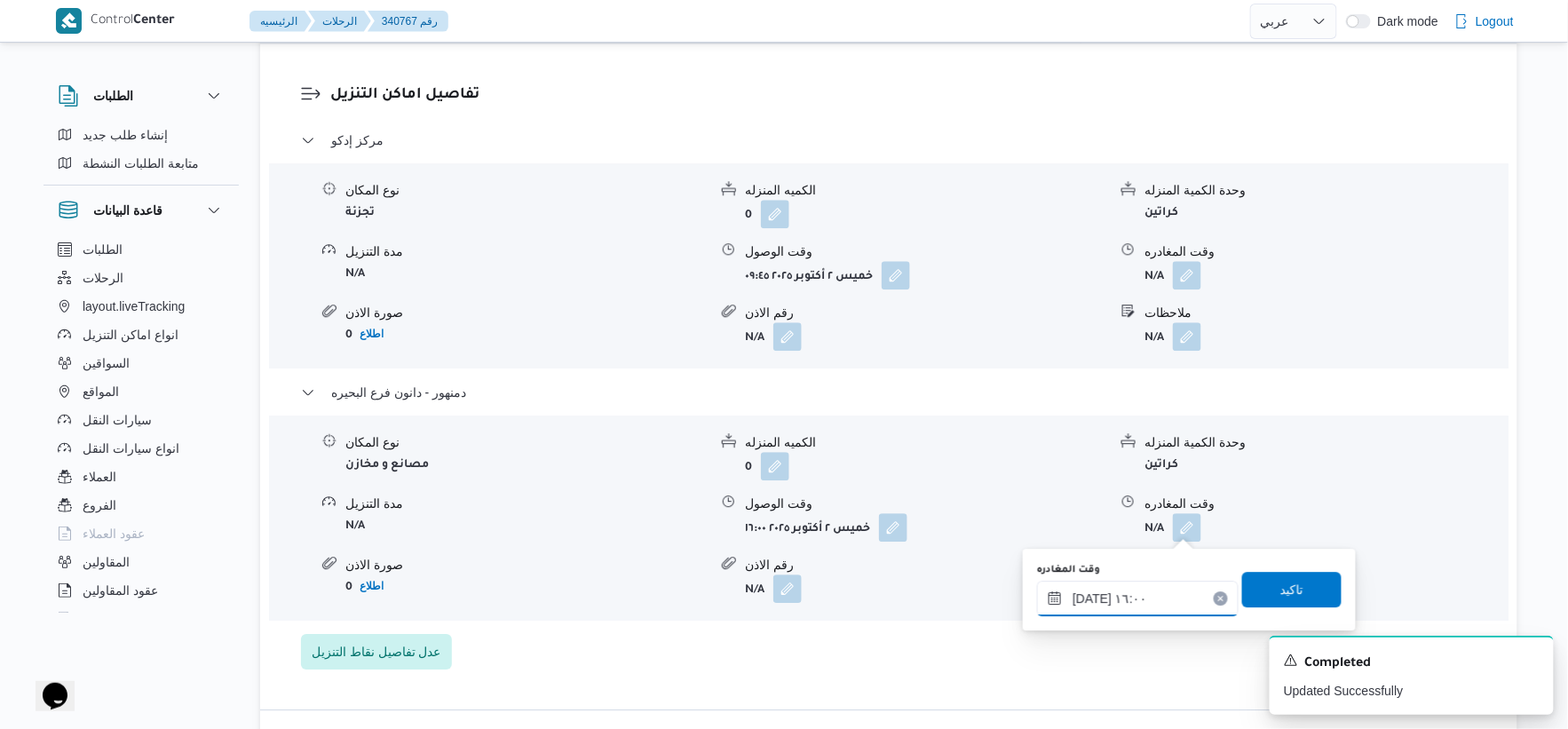
click at [1086, 600] on input "[DATE] ١٦:٠٠" at bounding box center [1138, 599] width 201 height 35
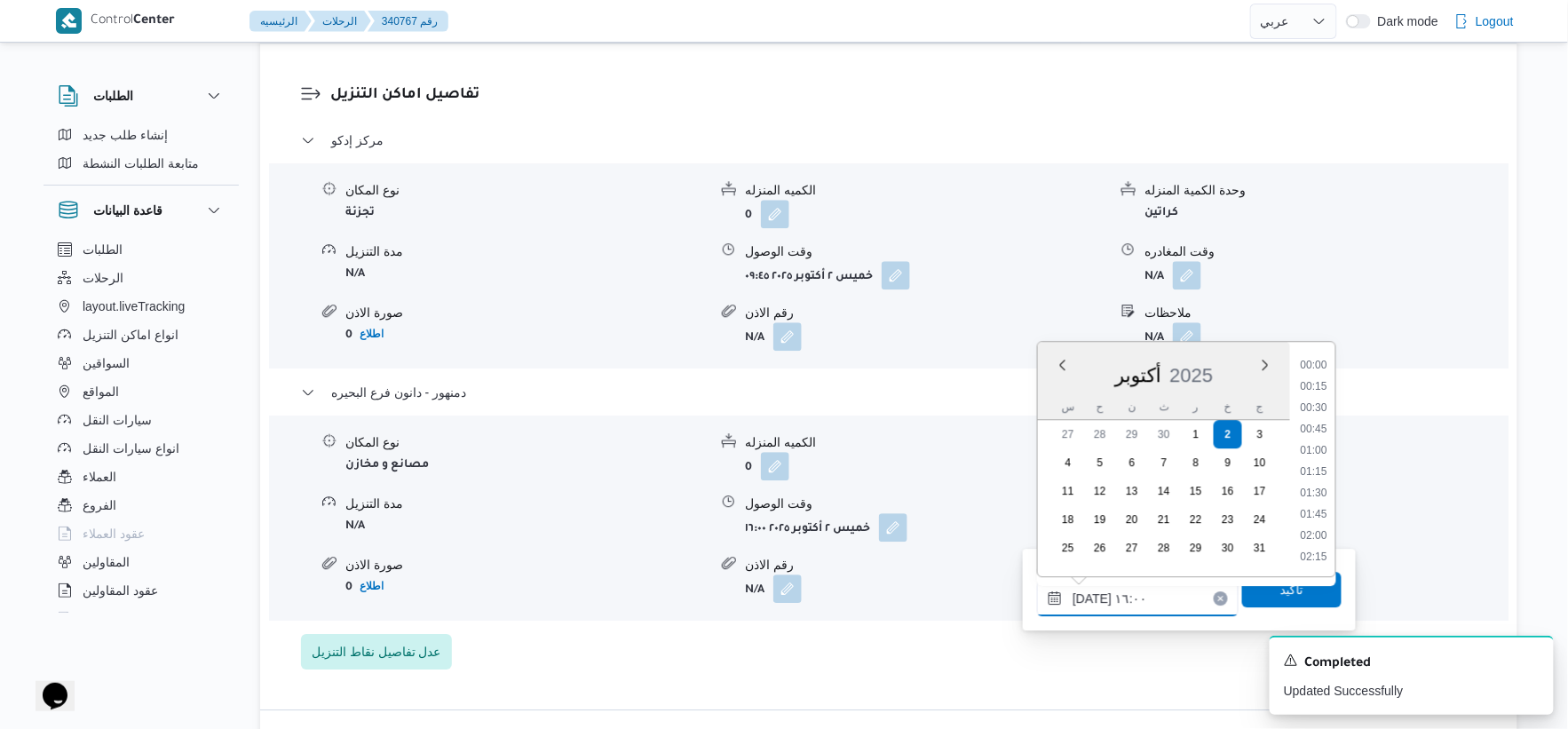
click at [1086, 600] on input "[DATE] ١٦:٠٠" at bounding box center [1138, 599] width 201 height 35
type input "٠٢/١٠/٢٠٢٥ ١٦:٠٥"
click at [1281, 593] on span "تاكيد" at bounding box center [1293, 589] width 23 height 21
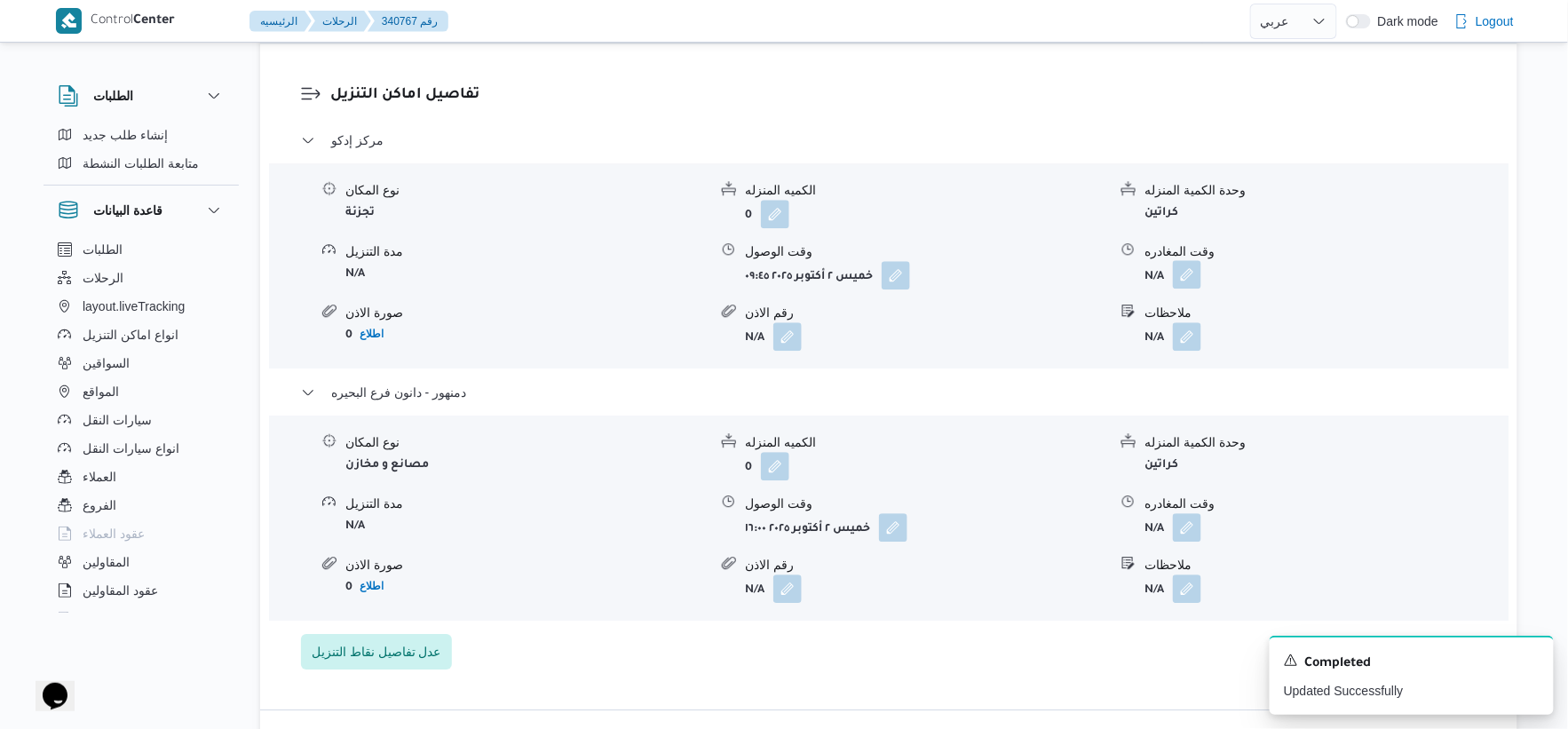
click at [1195, 272] on button "button" at bounding box center [1186, 273] width 28 height 28
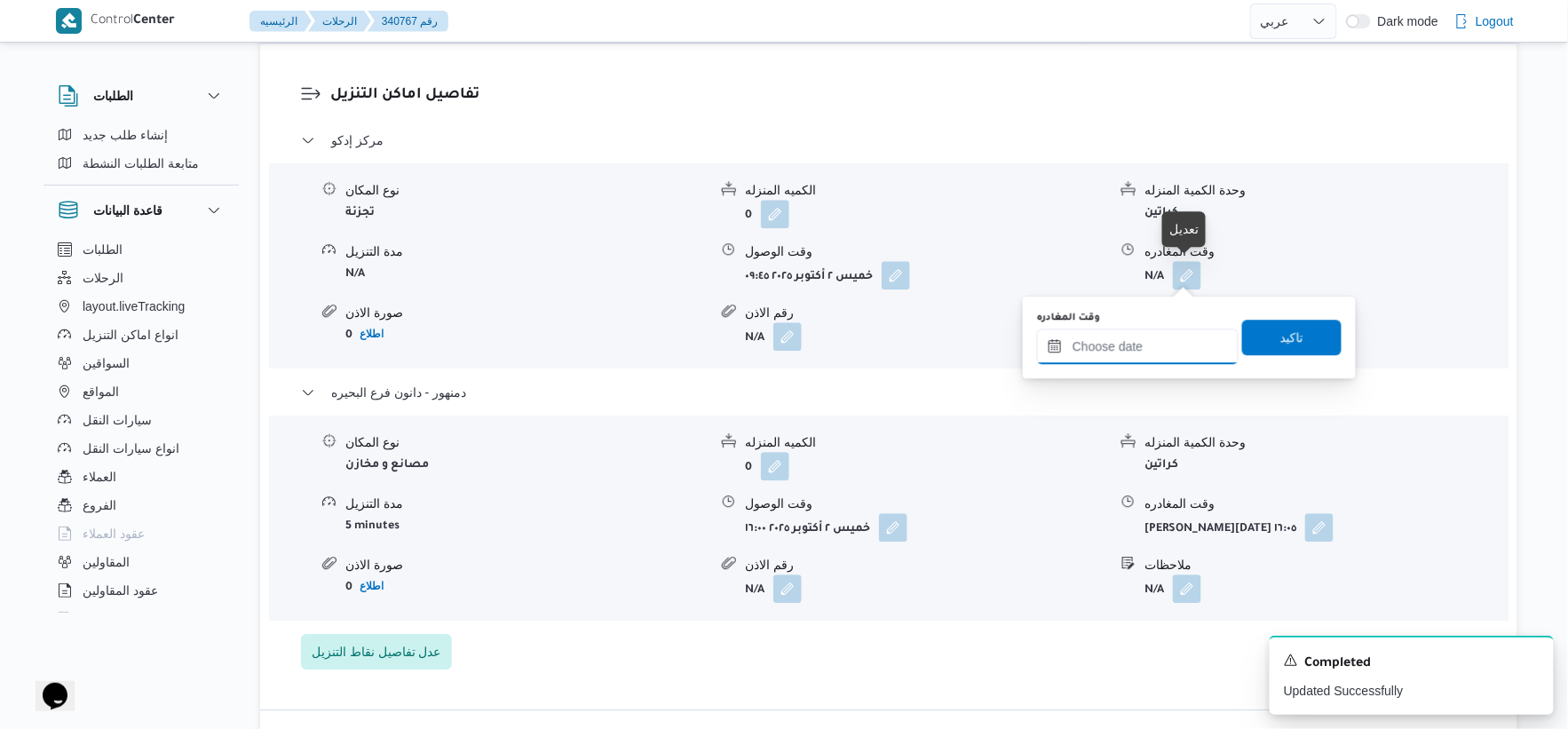
click at [1169, 350] on input "وقت المغادره" at bounding box center [1138, 346] width 201 height 35
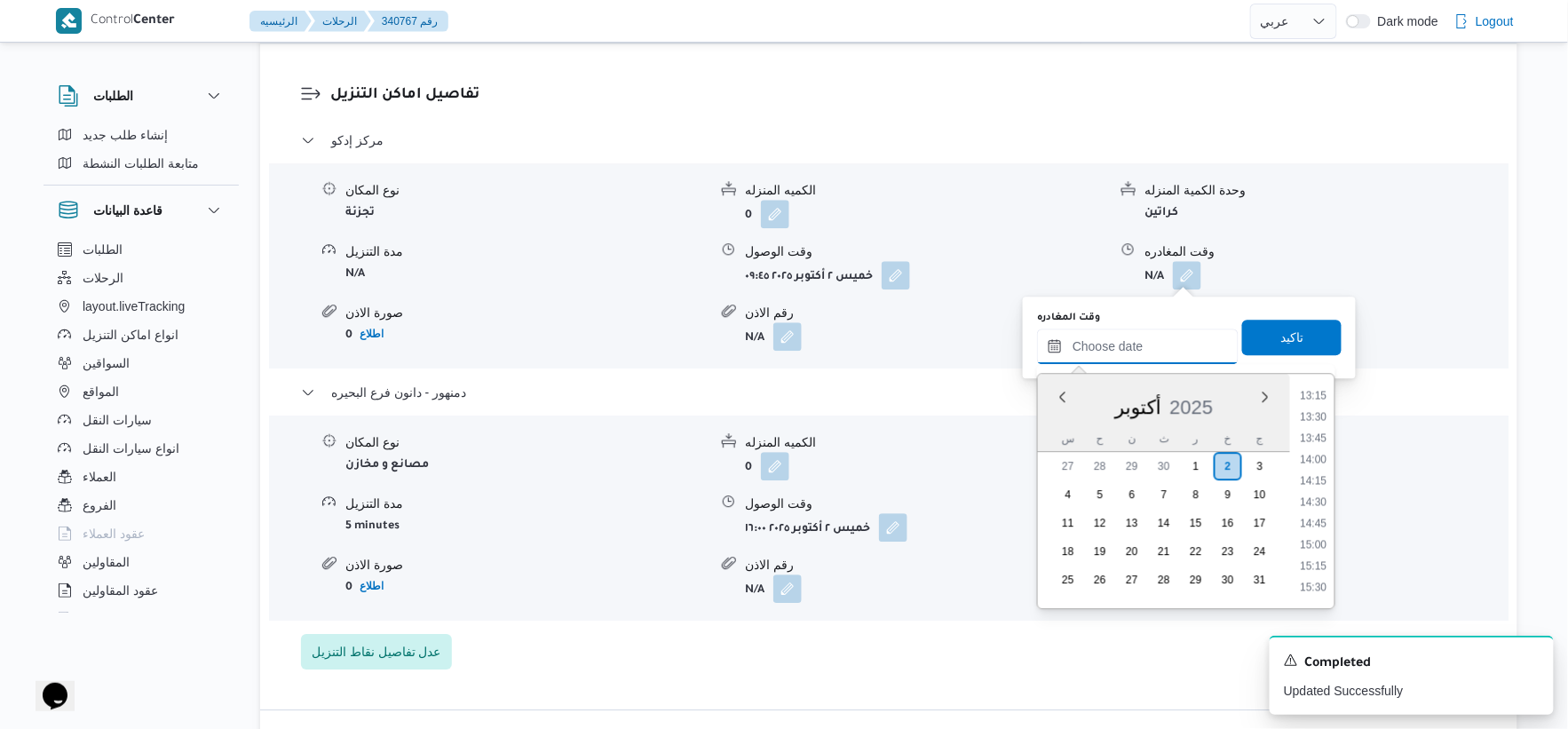
scroll to position [1230, 0]
click at [1323, 439] on li "15:00" at bounding box center [1314, 446] width 41 height 18
type input "٠٢/١٠/٢٠٢٥ ١٥:٠٠"
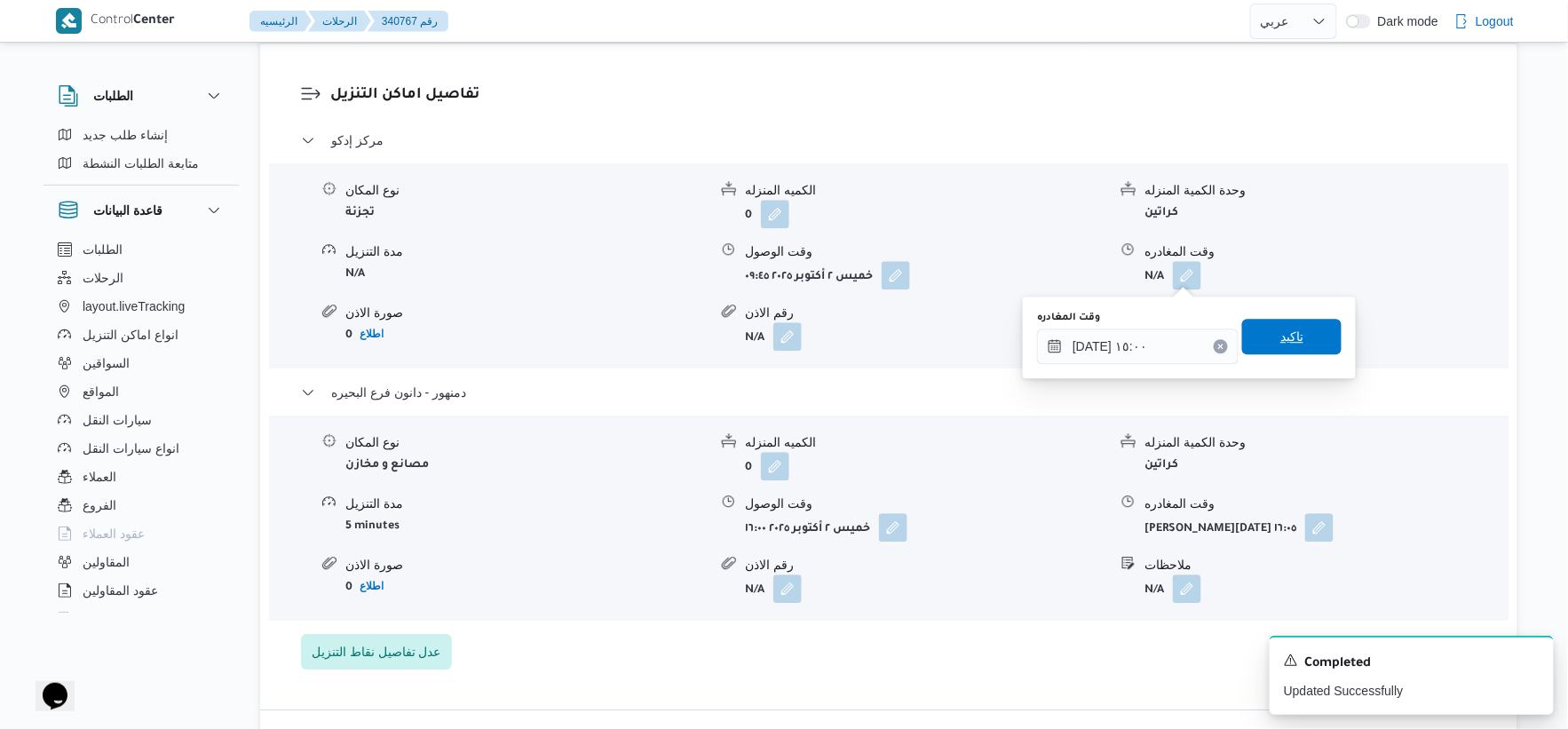
click at [1285, 323] on span "تاكيد" at bounding box center [1292, 337] width 99 height 35
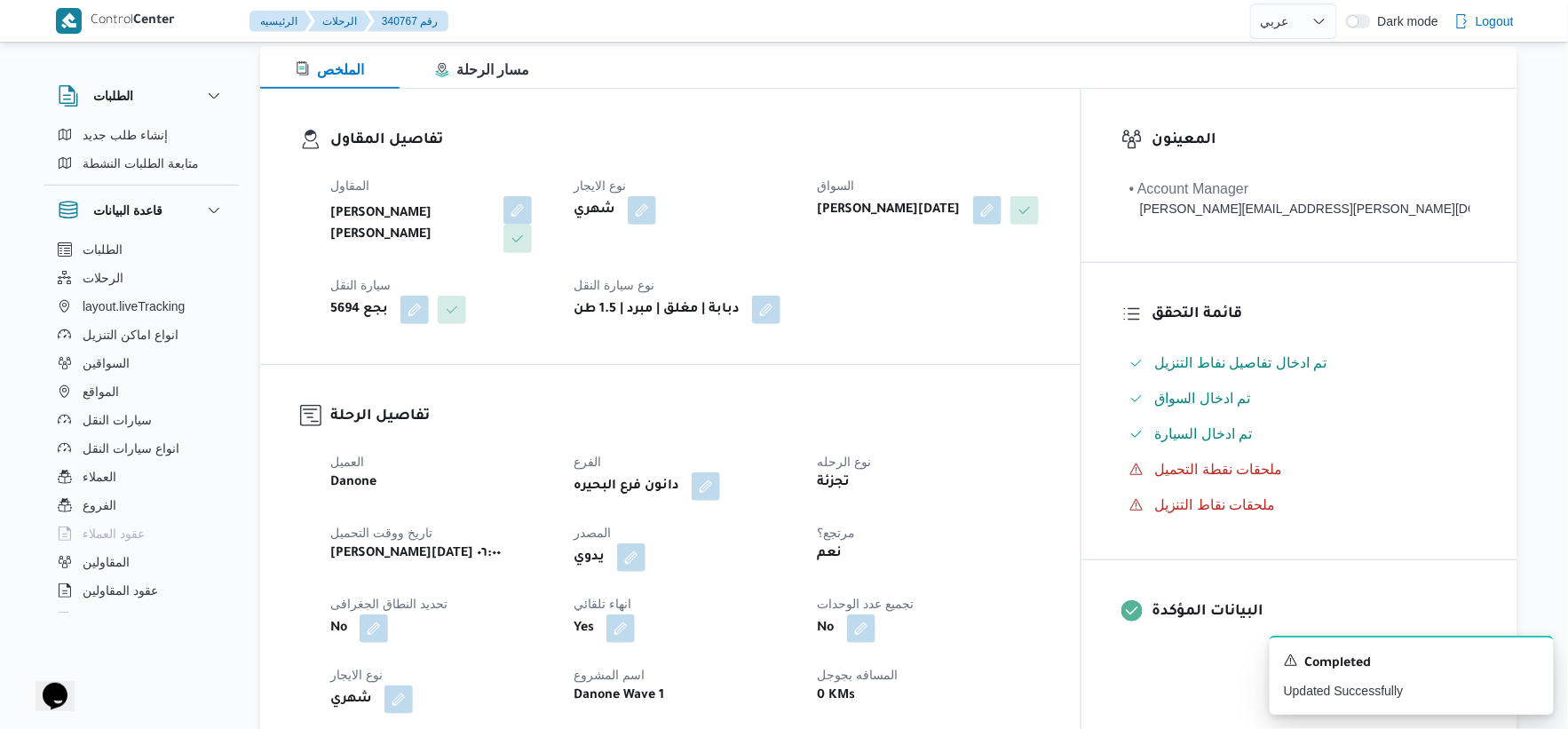
scroll to position [0, 0]
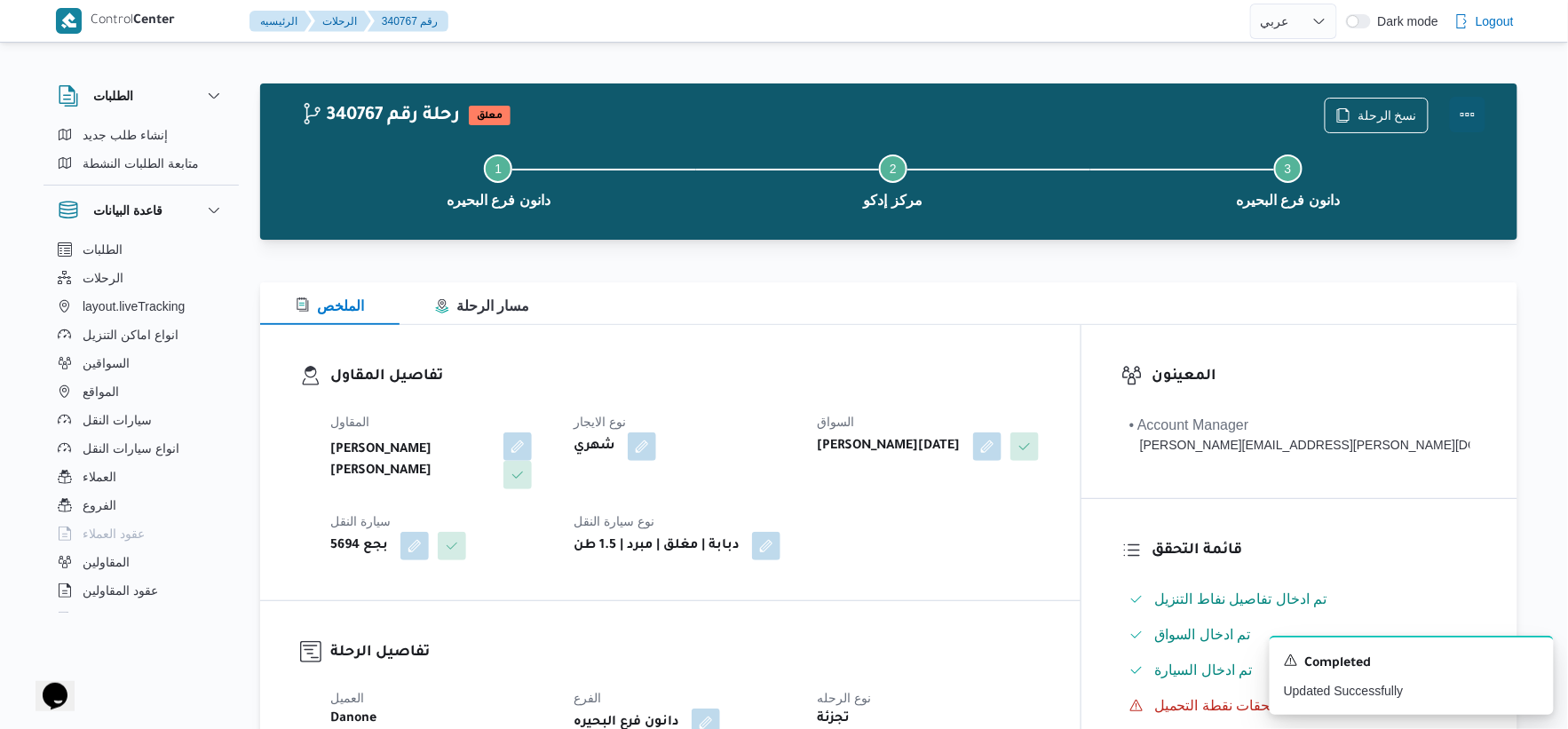
click at [1463, 116] on button "Actions" at bounding box center [1468, 114] width 35 height 35
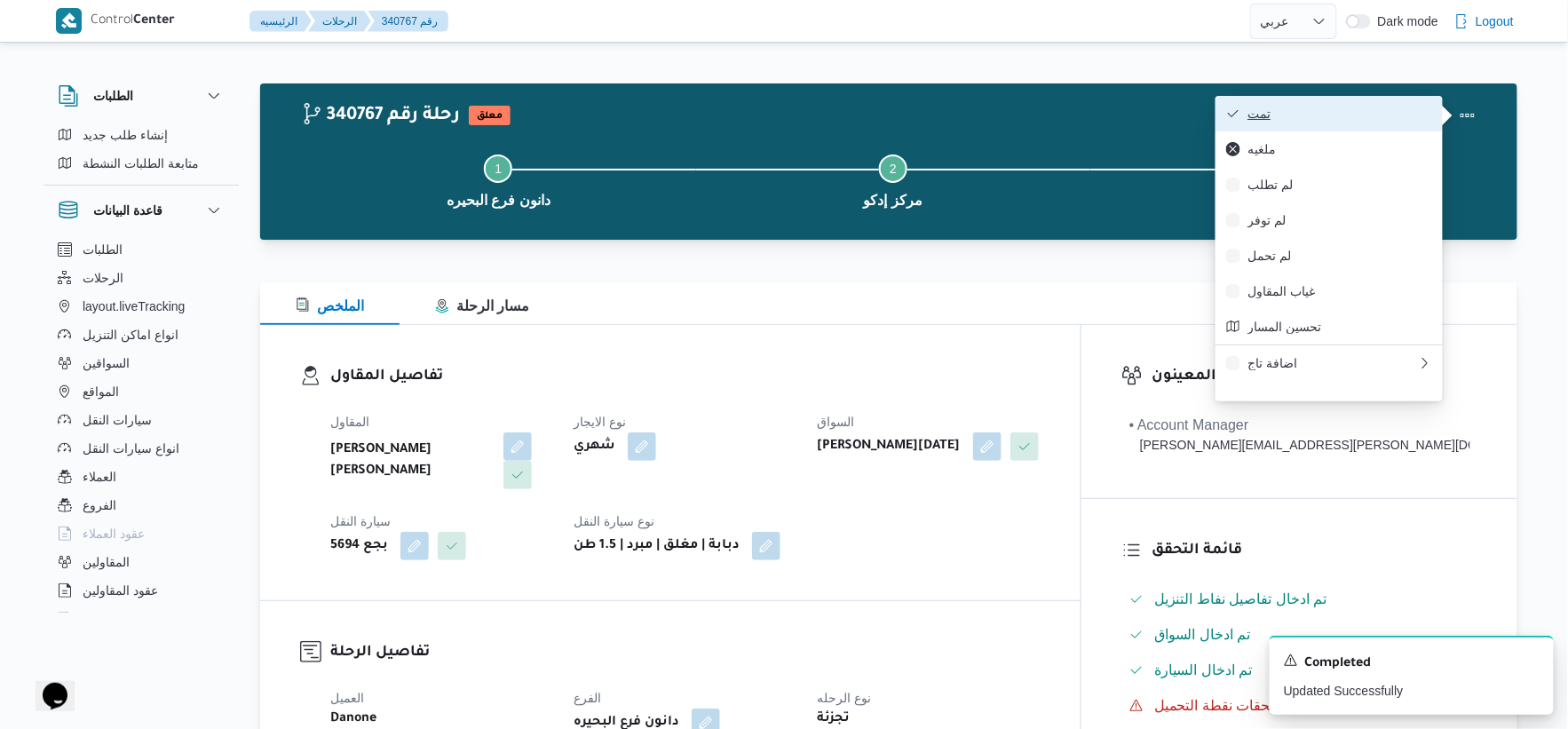
click at [1338, 98] on button "تمت" at bounding box center [1330, 114] width 228 height 35
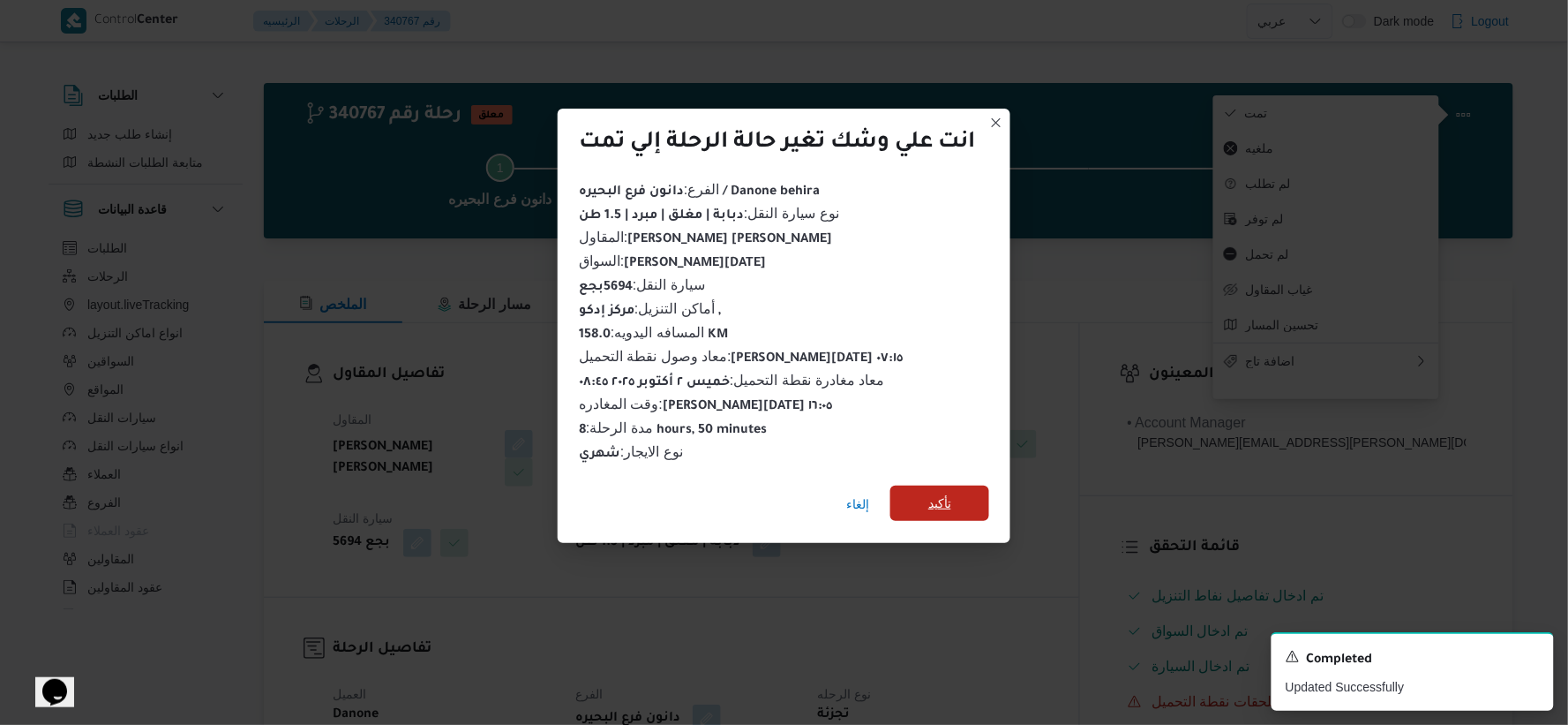
click at [940, 493] on span "تأكيد" at bounding box center [940, 503] width 23 height 21
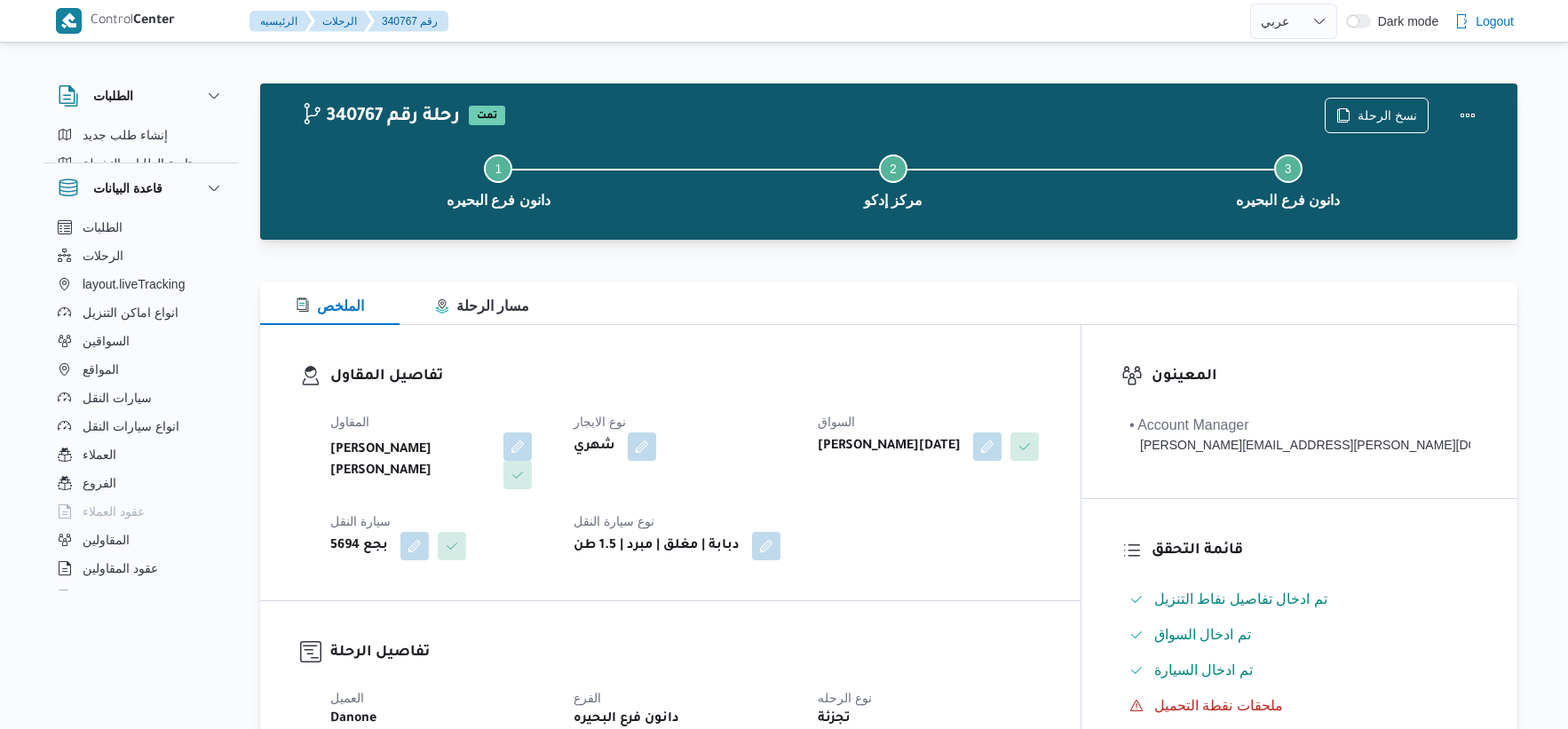
select select "ar"
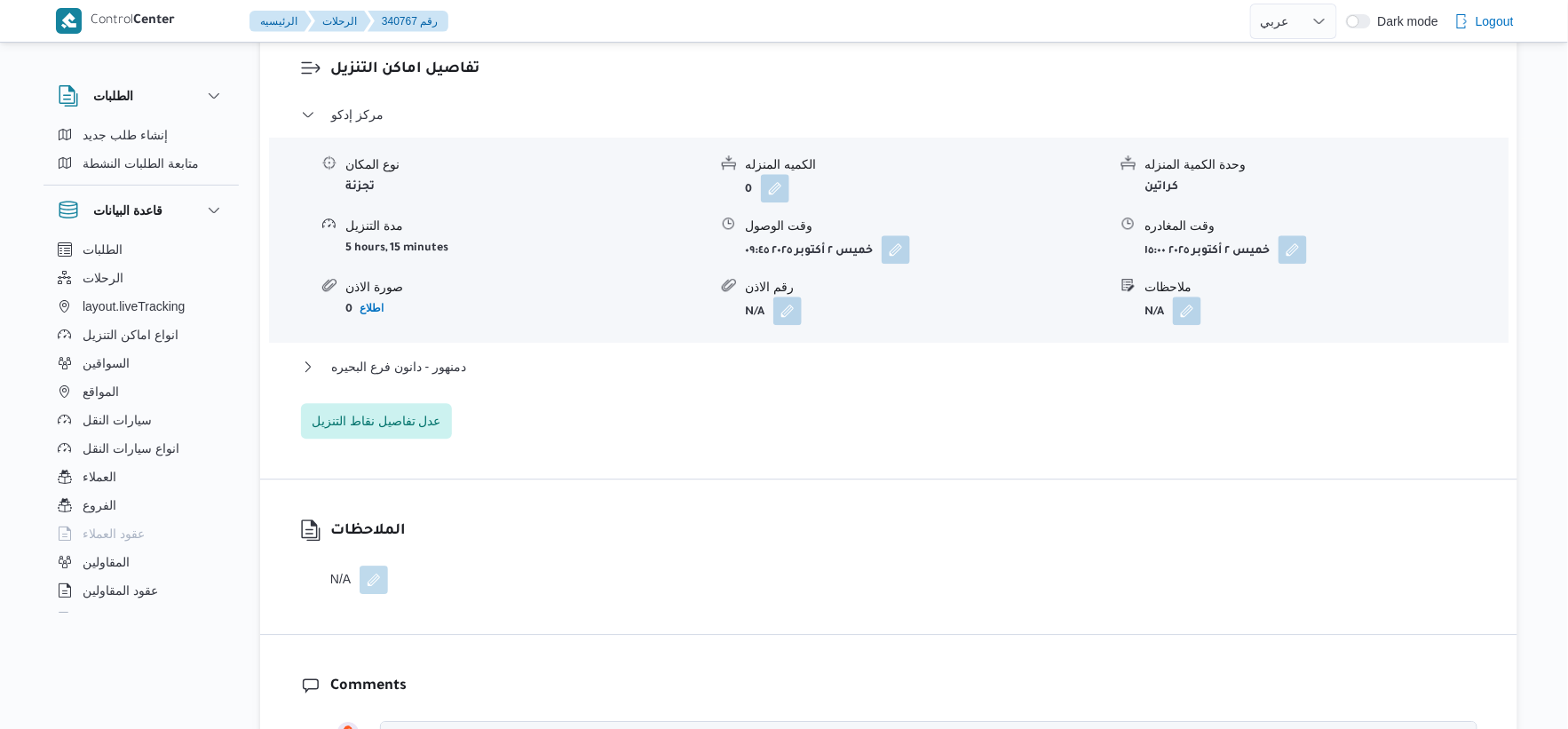
scroll to position [1578, 0]
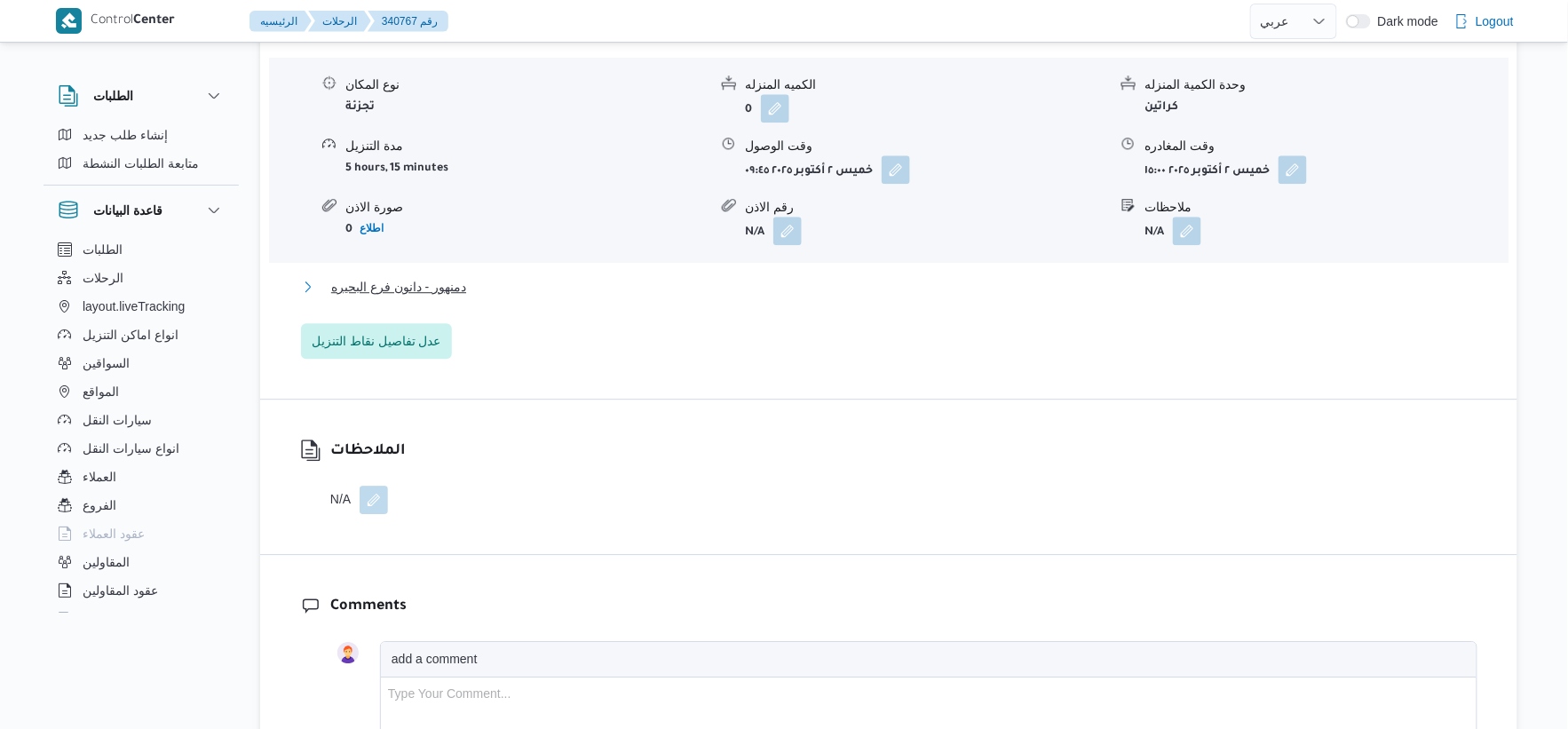
click at [472, 291] on button "دمنهور - دانون فرع البحيره" at bounding box center [889, 287] width 1177 height 21
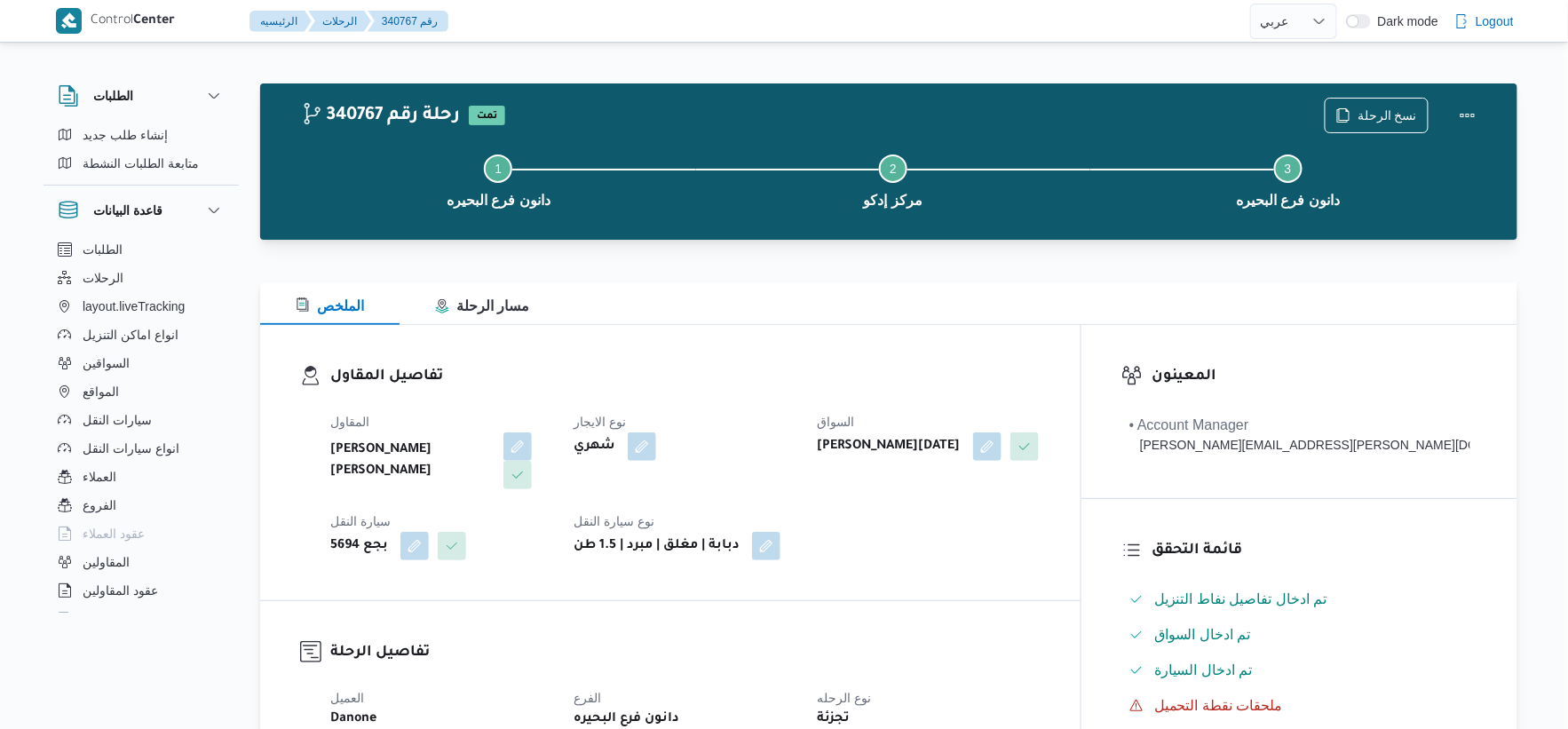
scroll to position [690, 0]
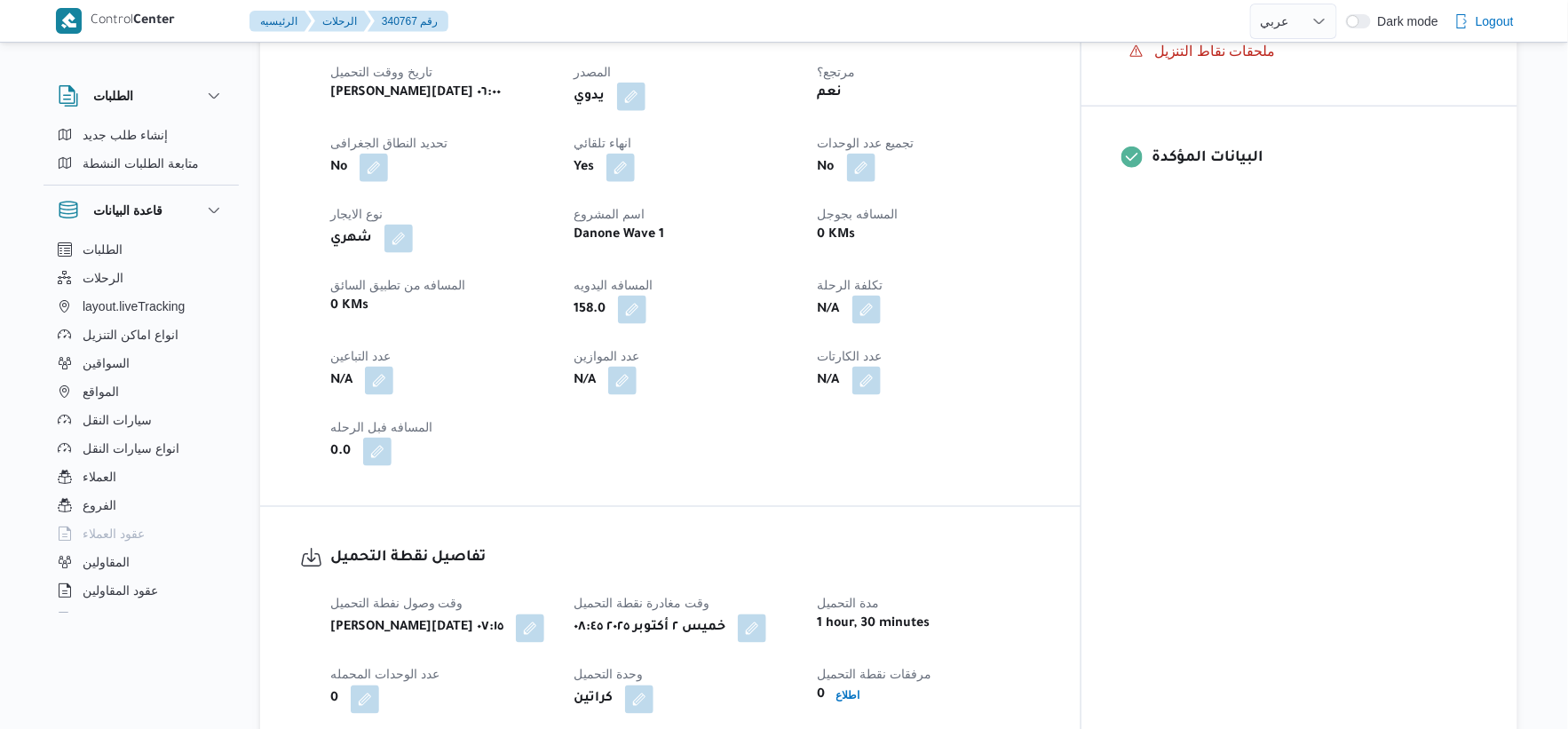
select select "ar"
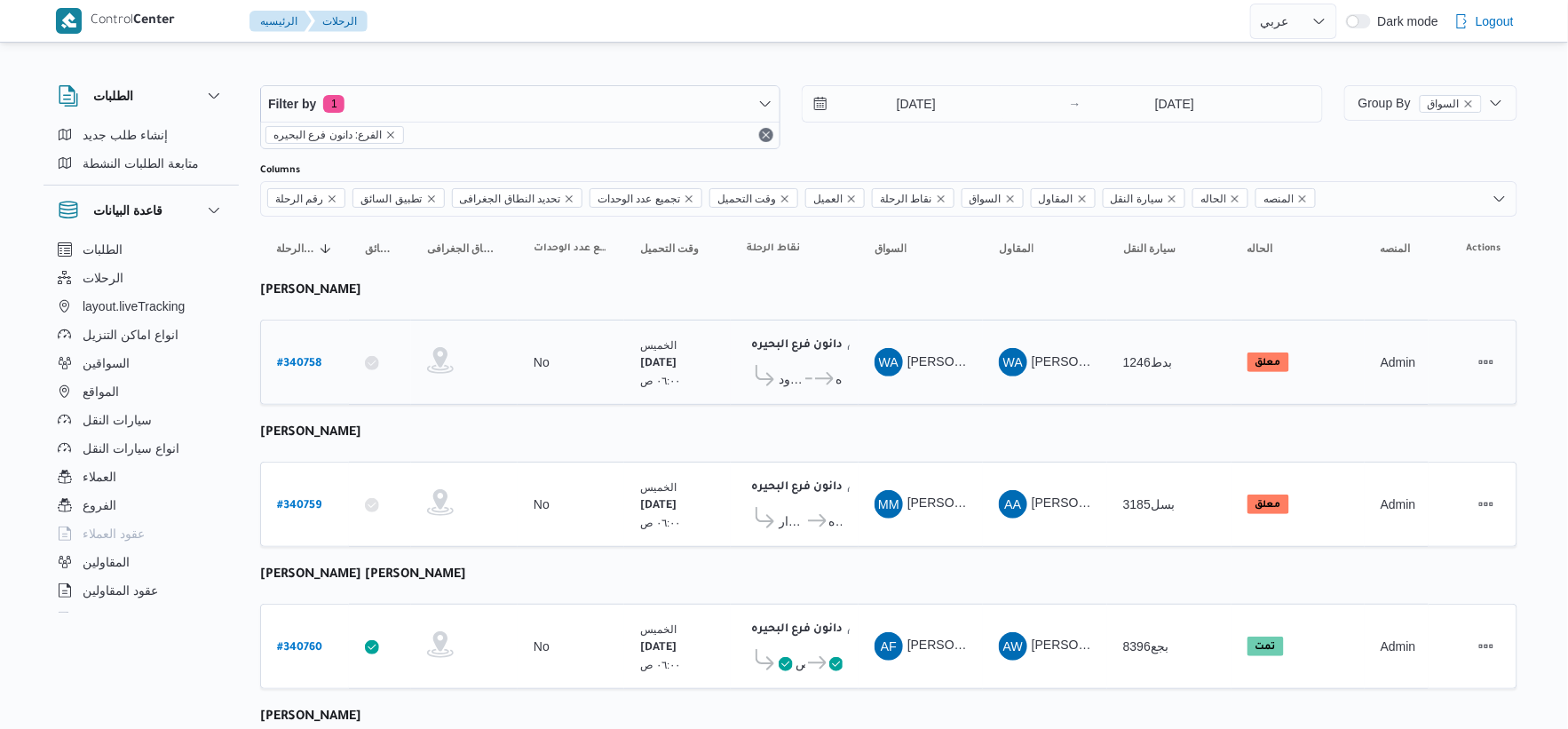
click at [296, 358] on b "# 340758" at bounding box center [300, 364] width 45 height 13
select select "ar"
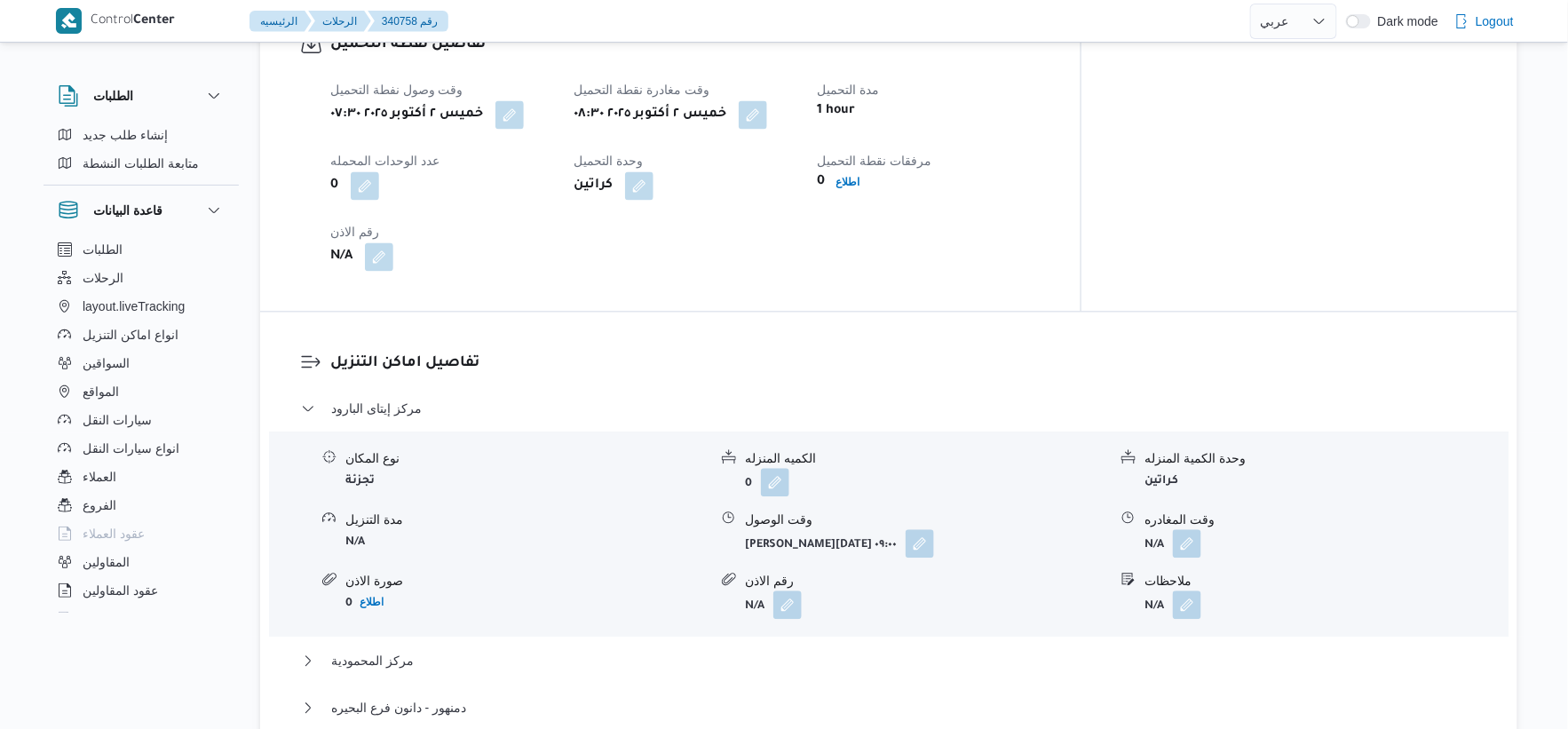
scroll to position [1184, 0]
click at [515, 111] on button "button" at bounding box center [509, 113] width 28 height 28
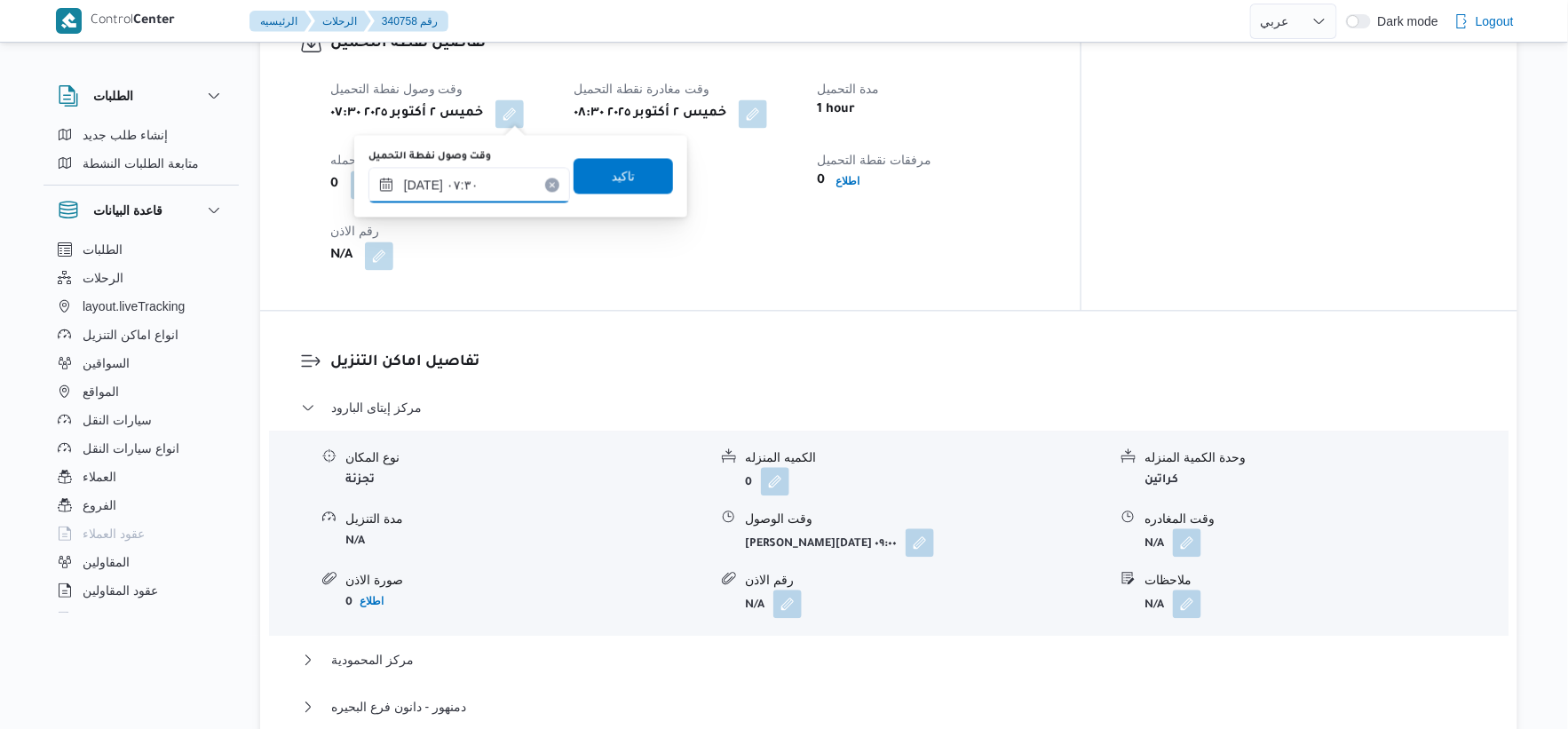
click at [421, 184] on input "٠٢/١٠/٢٠٢٥ ٠٧:٣٠" at bounding box center [469, 185] width 201 height 35
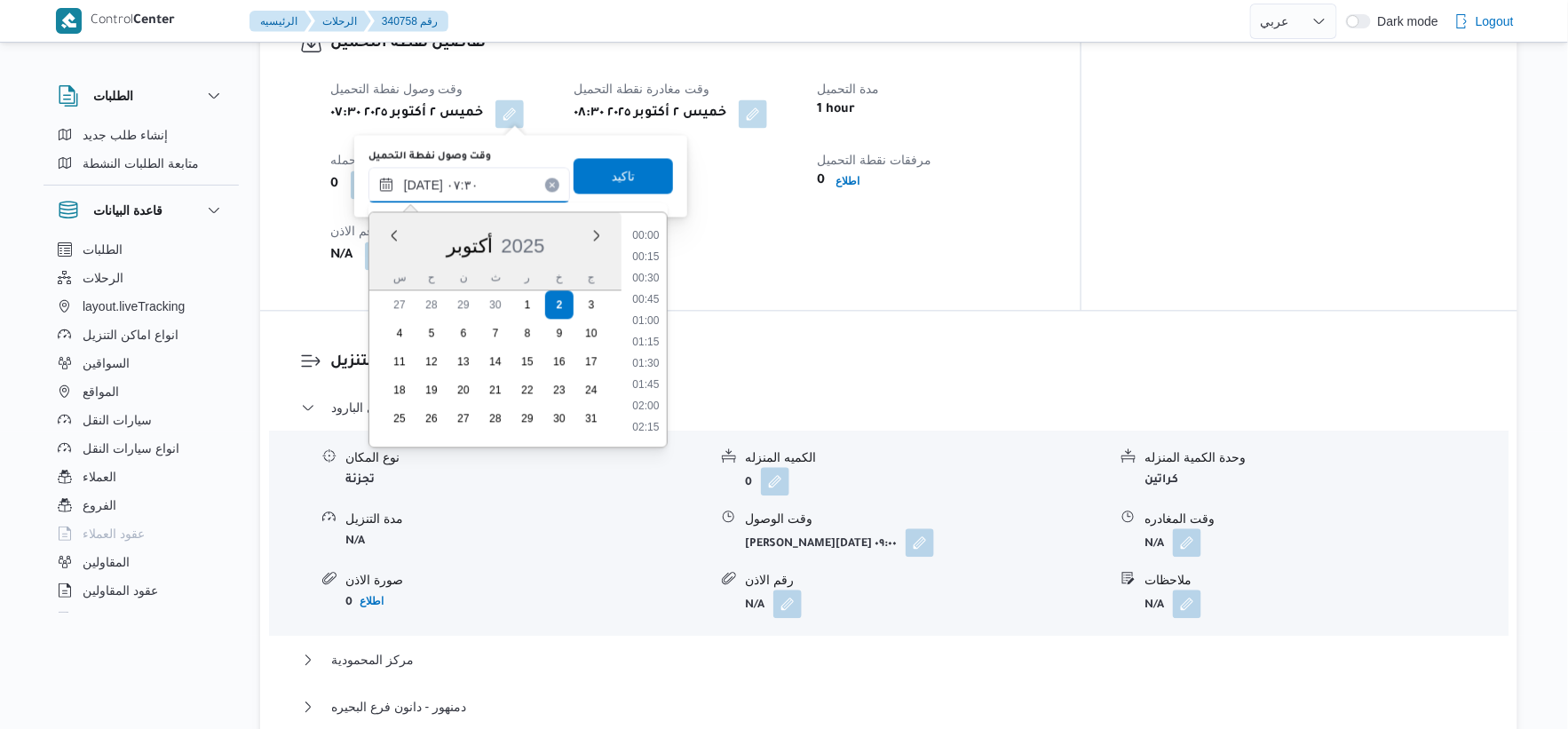
click at [421, 184] on input "٠٢/١٠/٢٠٢٥ ٠٧:٣٠" at bounding box center [469, 185] width 201 height 35
type input "٠٢/١٠/٢٠٢٥ ٠٧:١٧"
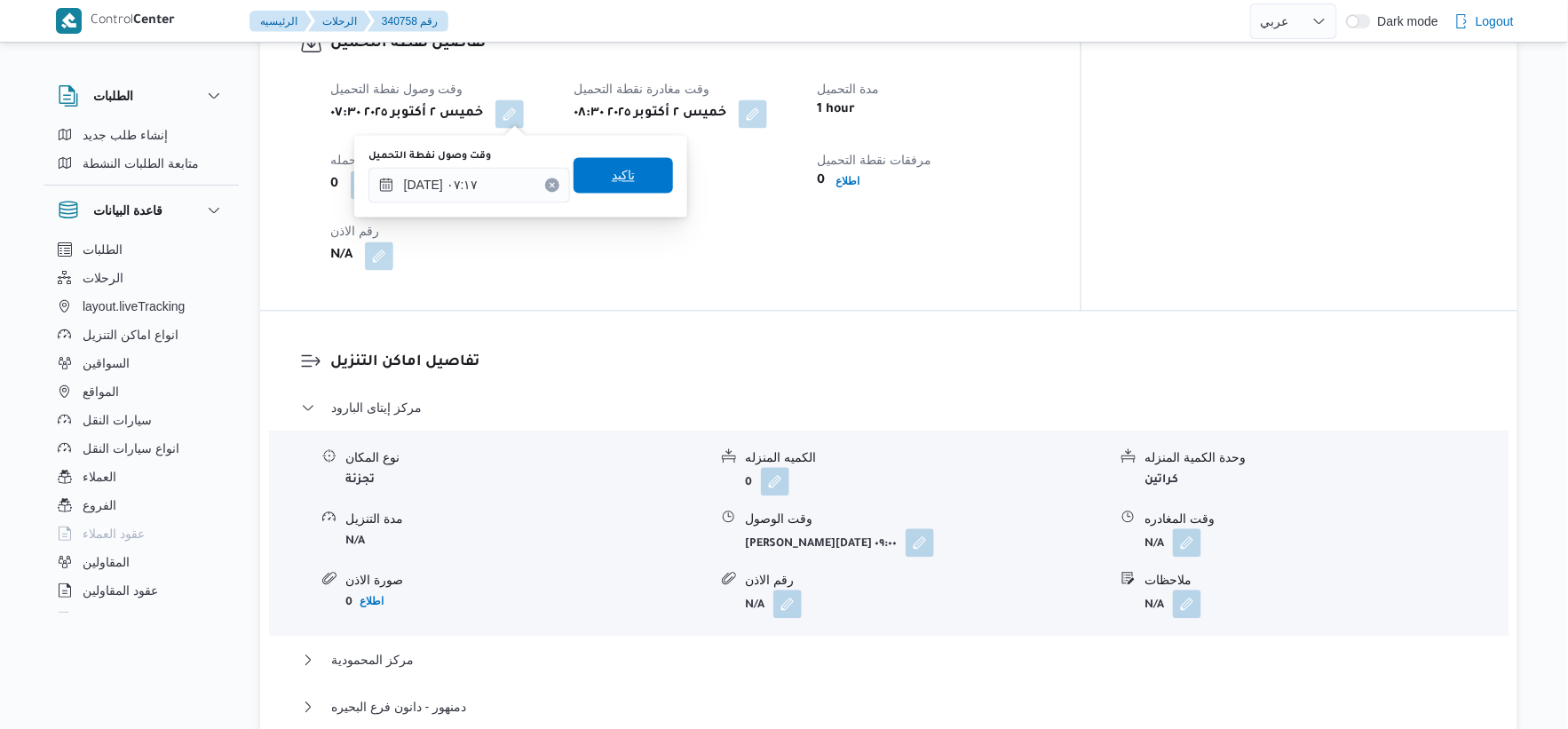
click at [614, 183] on span "تاكيد" at bounding box center [624, 175] width 23 height 21
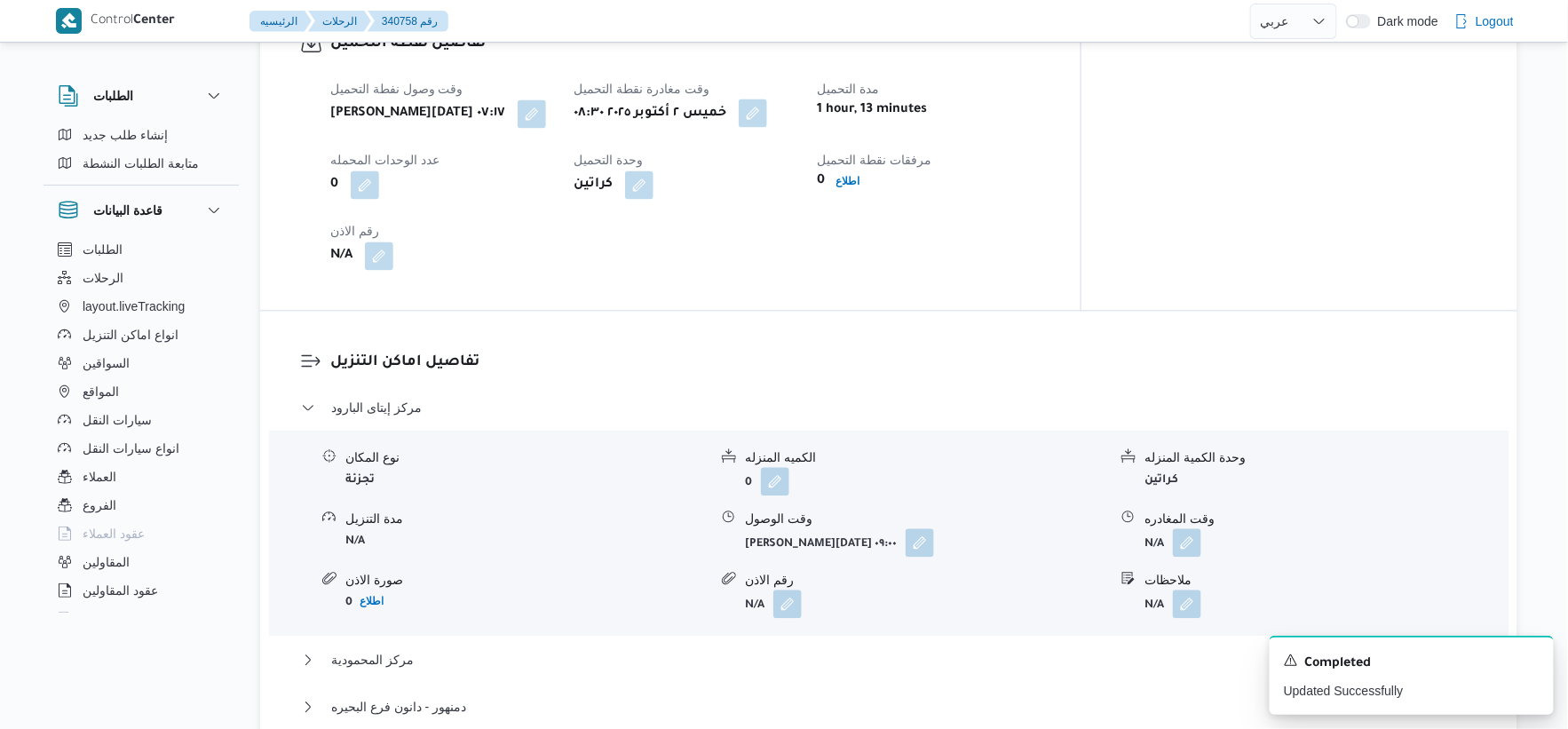
click at [767, 103] on button "button" at bounding box center [752, 112] width 28 height 28
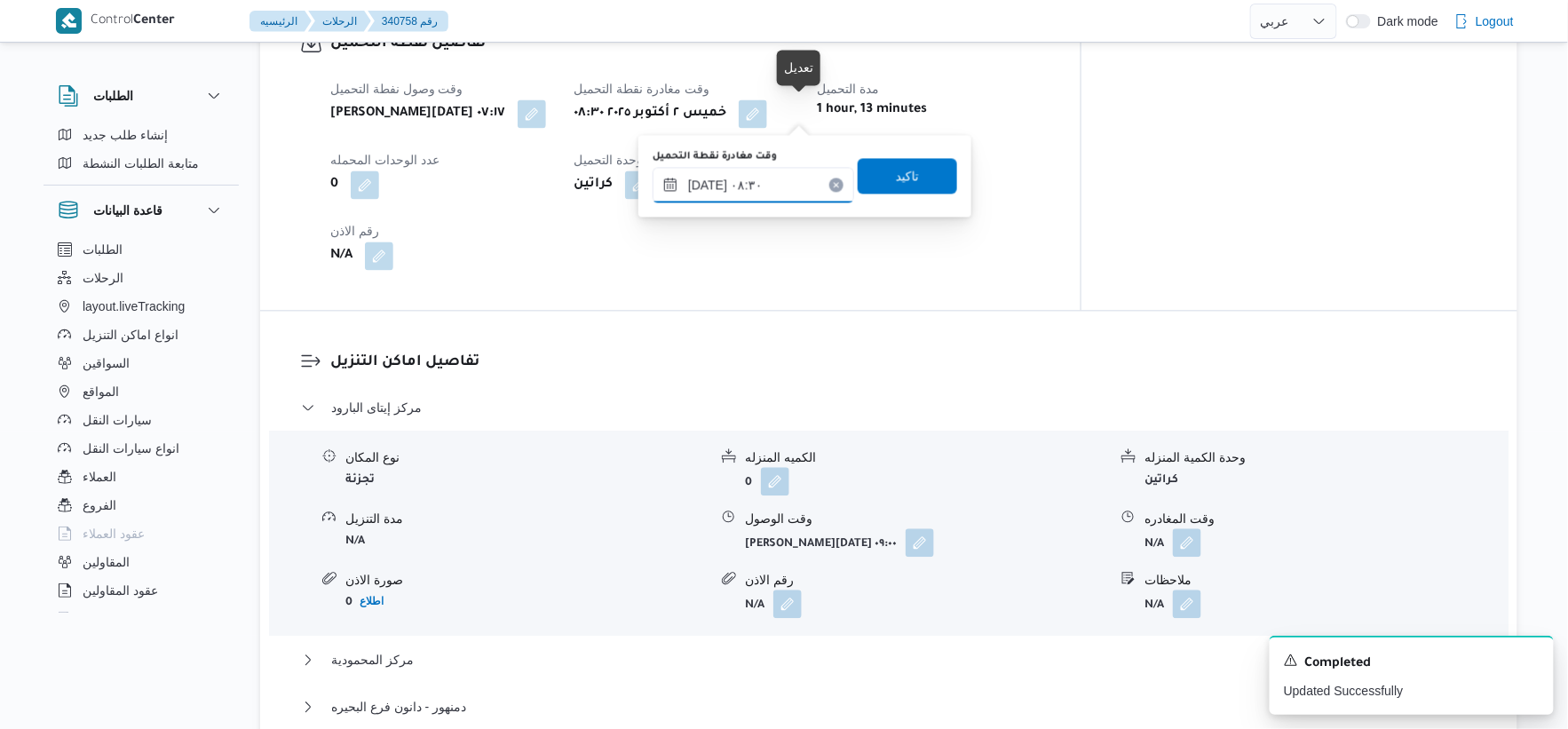
click at [785, 185] on input "٠٢/١٠/٢٠٢٥ ٠٨:٣٠" at bounding box center [753, 185] width 201 height 35
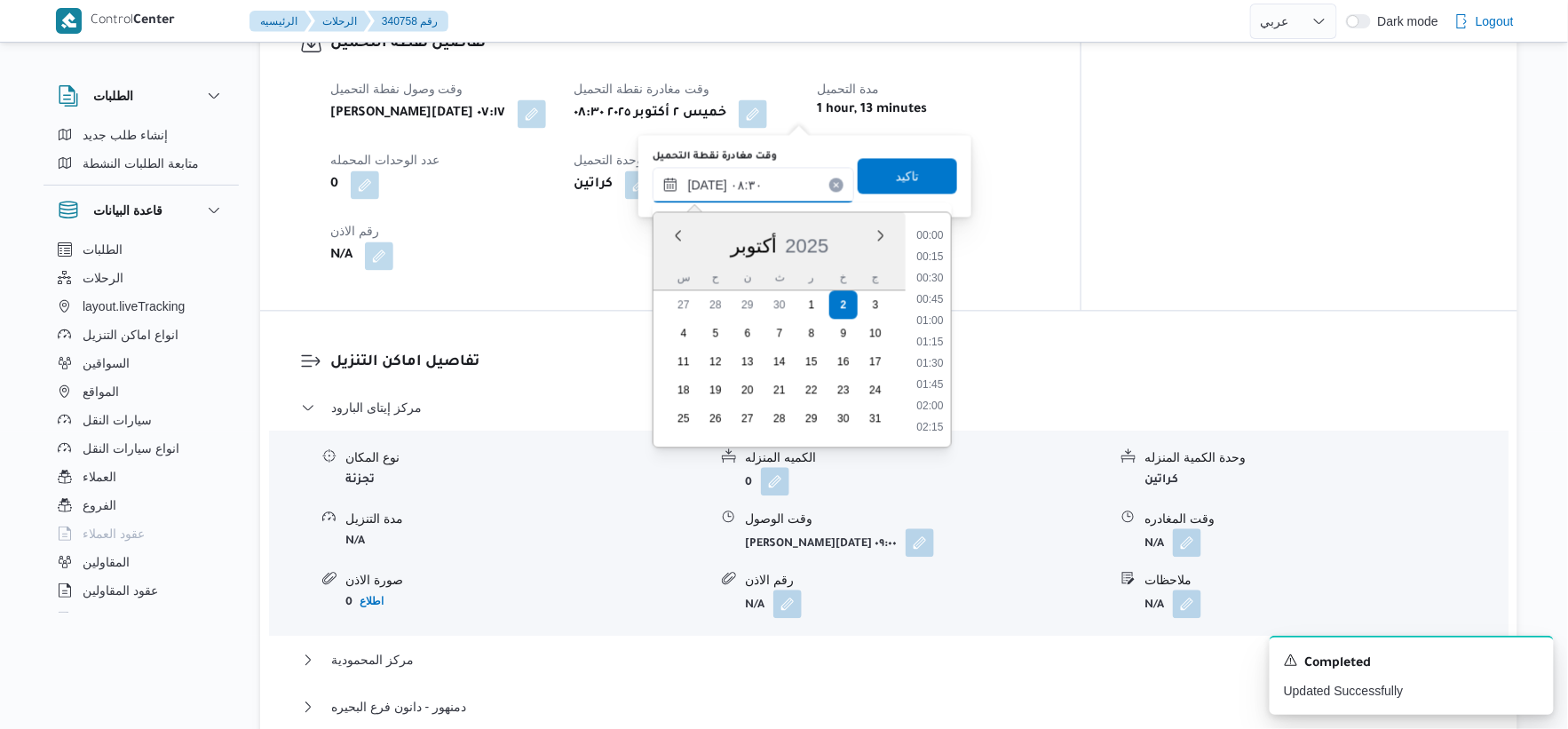
scroll to position [618, 0]
click at [930, 362] on li "08:45" at bounding box center [930, 363] width 41 height 18
type input "٠٢/١٠/٢٠٢٥ ٠٨:٤٥"
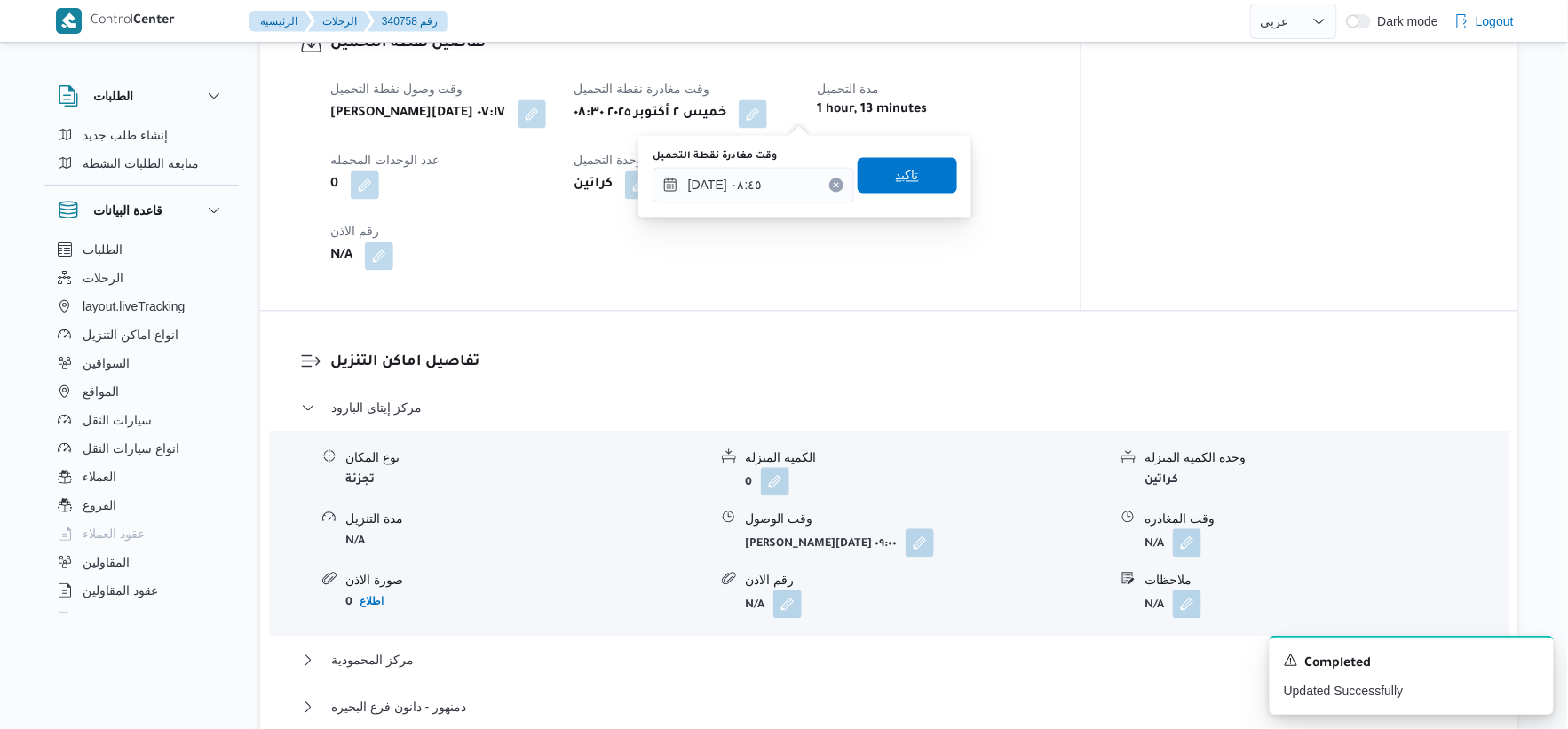
click at [922, 183] on span "تاكيد" at bounding box center [907, 174] width 99 height 35
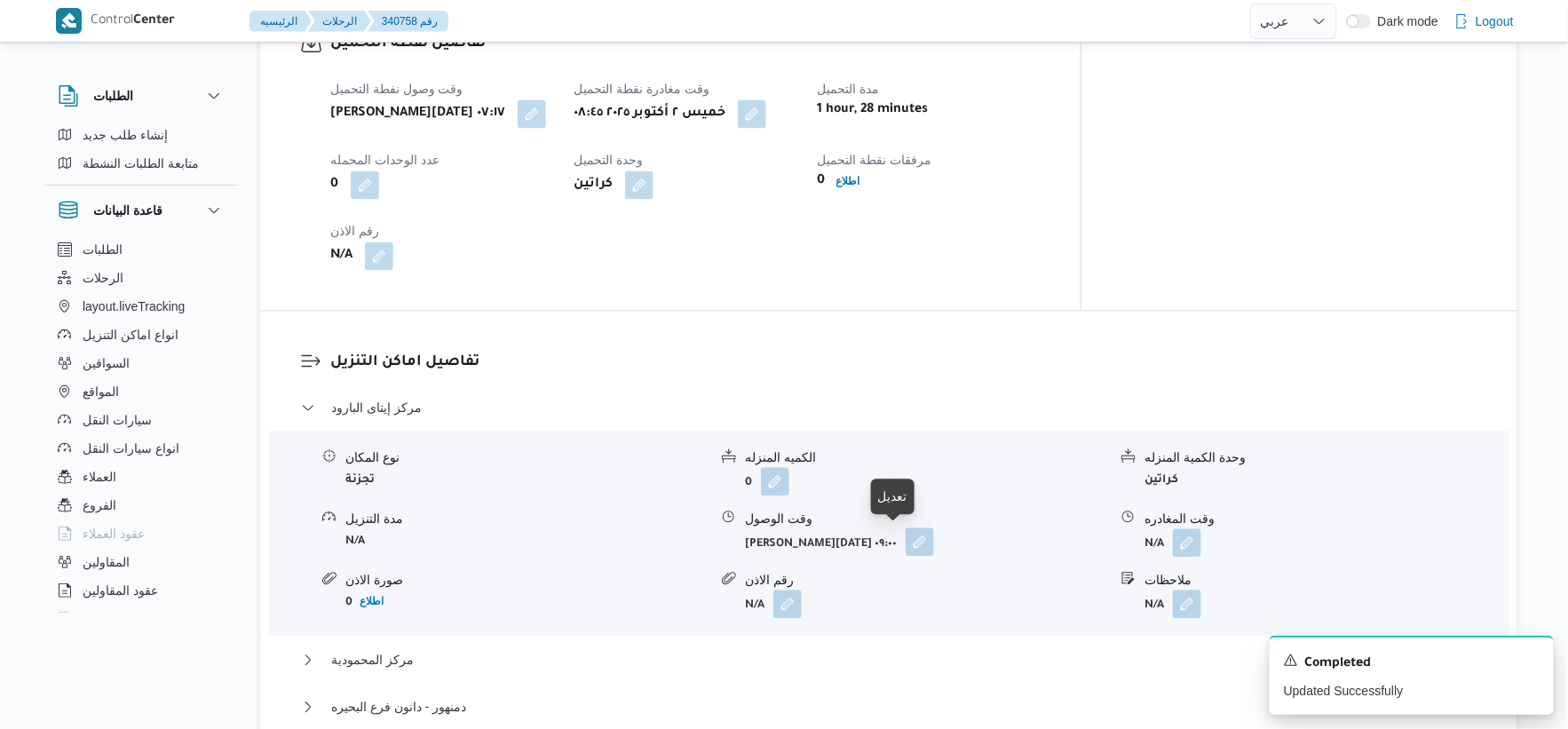
click at [906, 544] on button "button" at bounding box center [920, 541] width 28 height 28
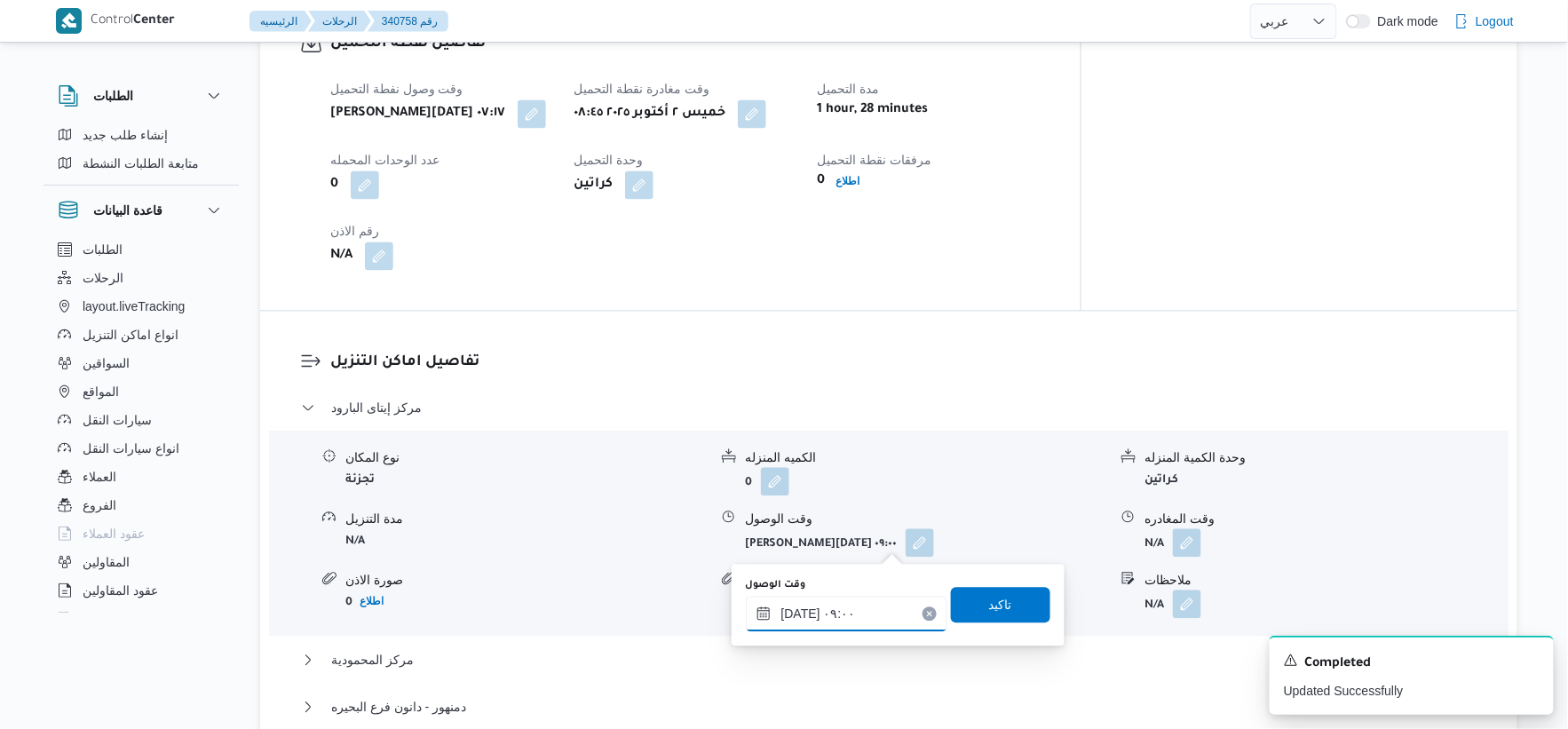
click at [849, 614] on input "[DATE] ٠٩:٠٠" at bounding box center [846, 613] width 201 height 35
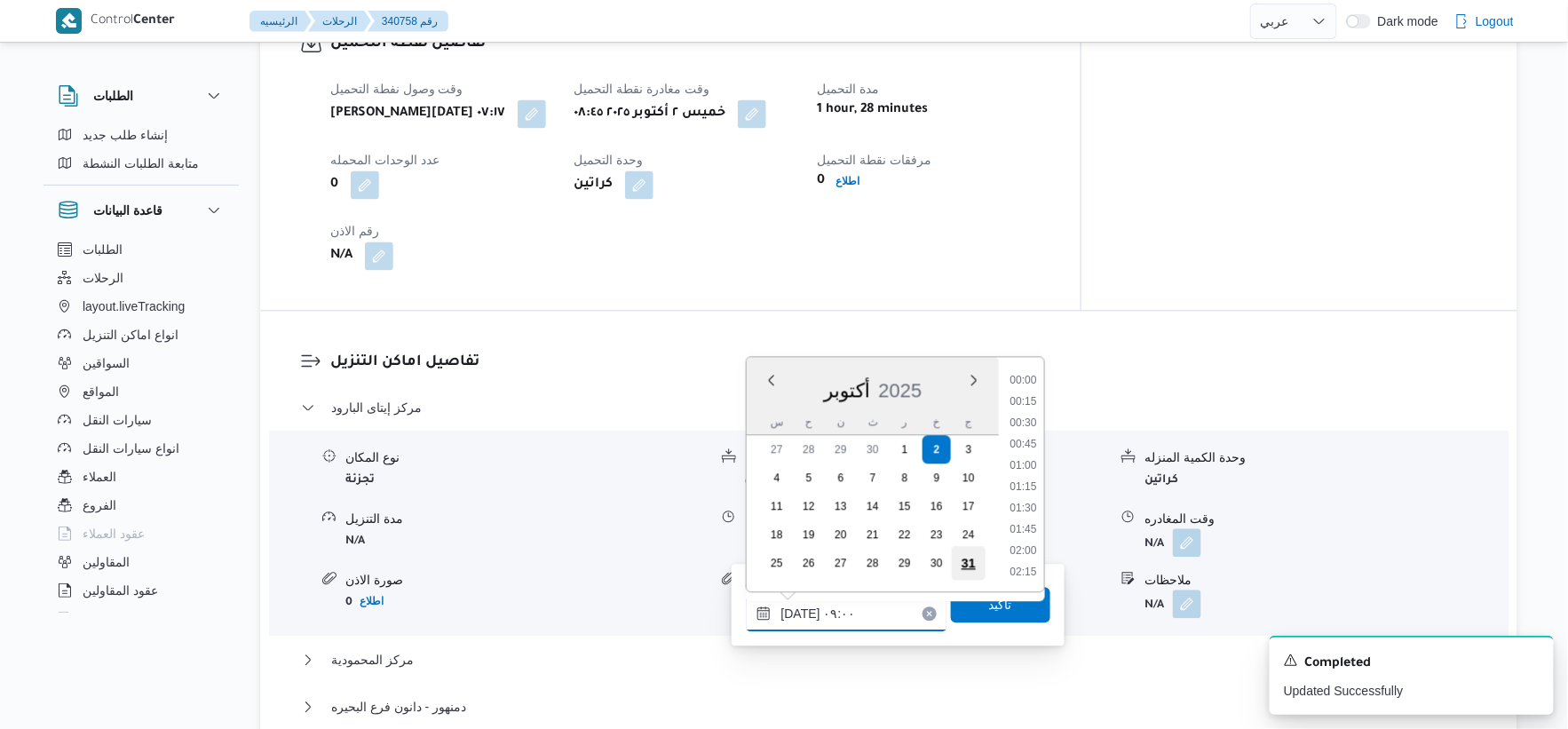
scroll to position [661, 0]
click at [1029, 499] on li "09:15" at bounding box center [1023, 508] width 41 height 18
type input "٠٢/١٠/٢٠٢٥ ٠٩:١٥"
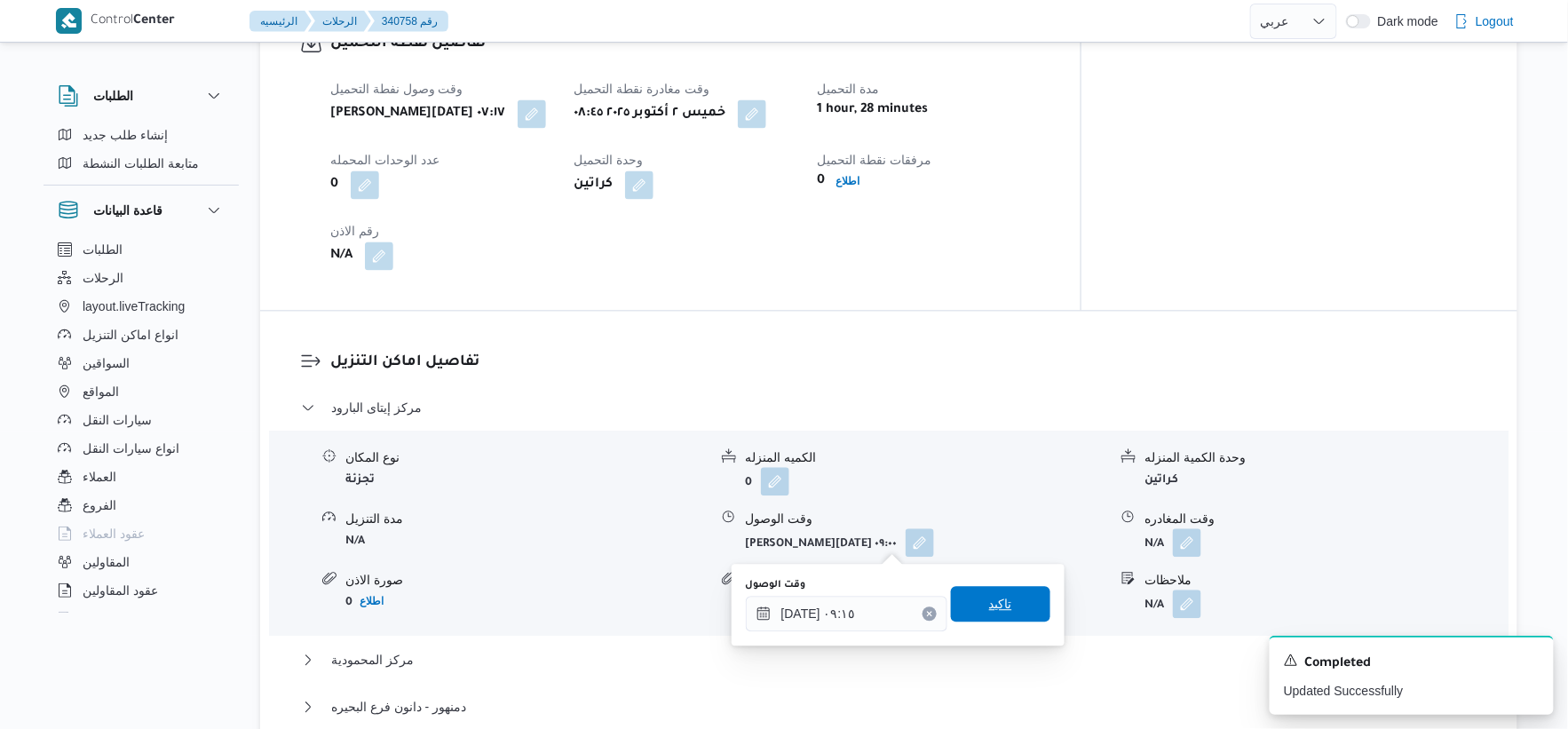
click at [1000, 593] on span "تاكيد" at bounding box center [1001, 603] width 99 height 35
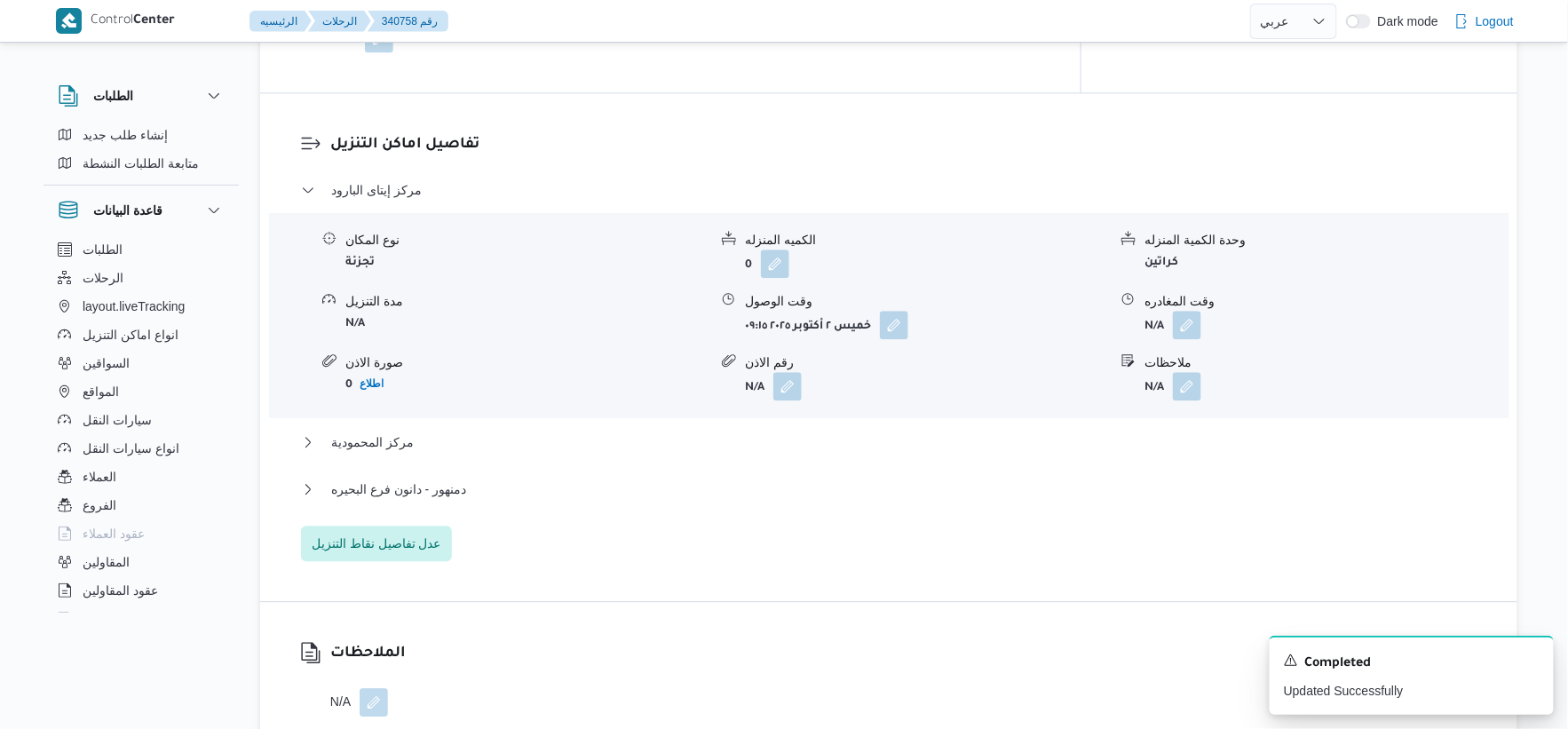
scroll to position [1578, 0]
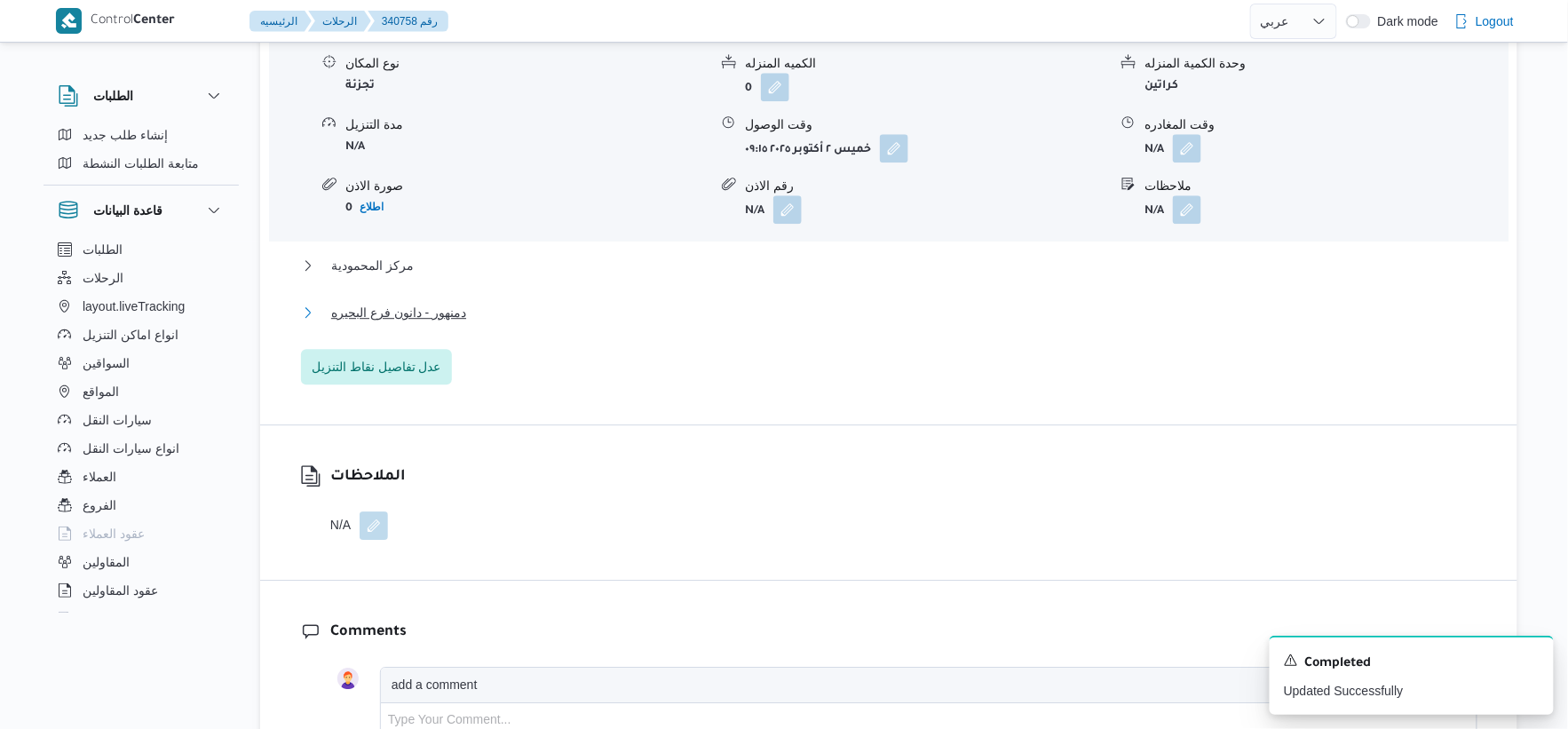
click at [532, 313] on button "دمنهور - دانون فرع البحيره" at bounding box center [889, 312] width 1177 height 21
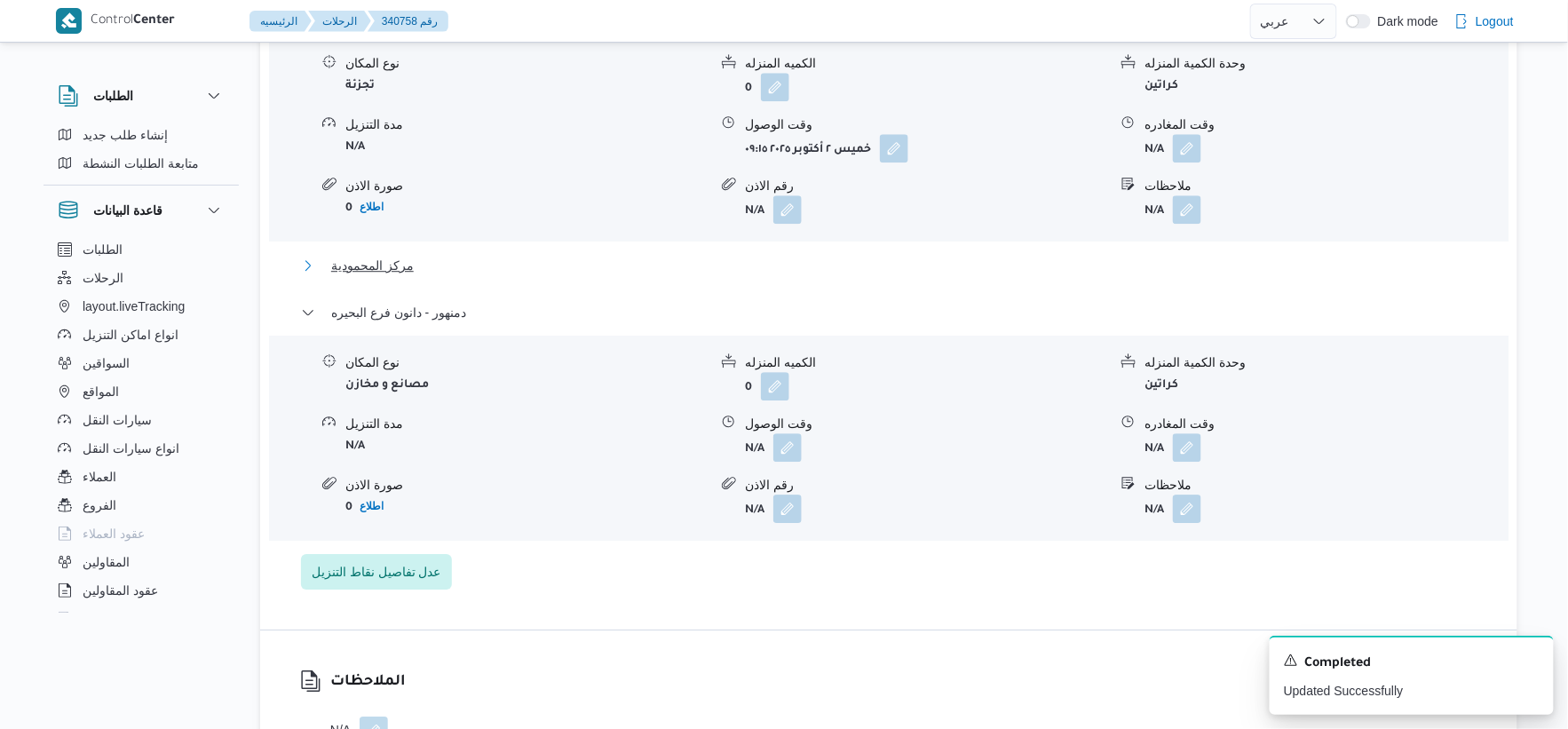
click at [448, 267] on button "مركز المحمودية" at bounding box center [889, 266] width 1177 height 21
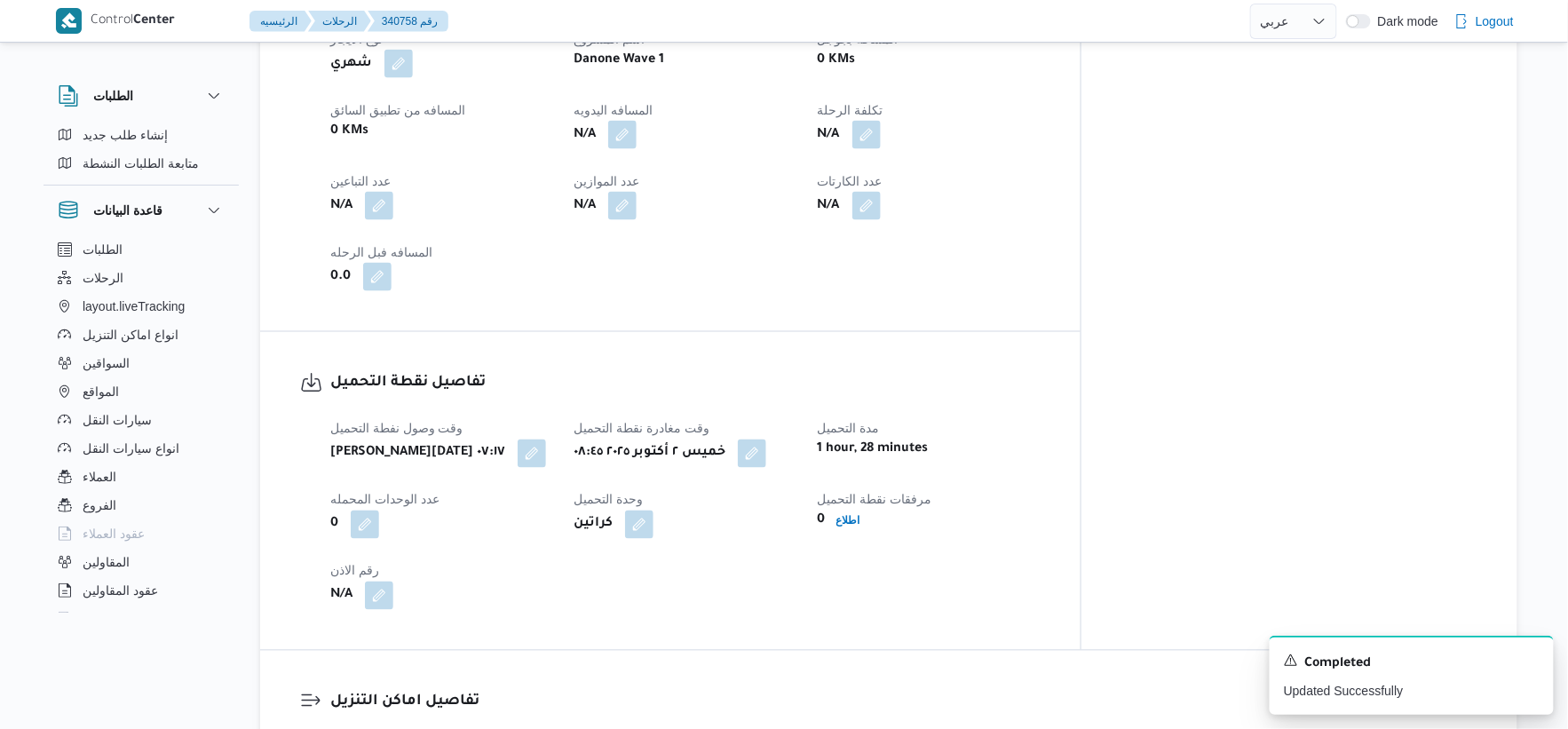
scroll to position [690, 0]
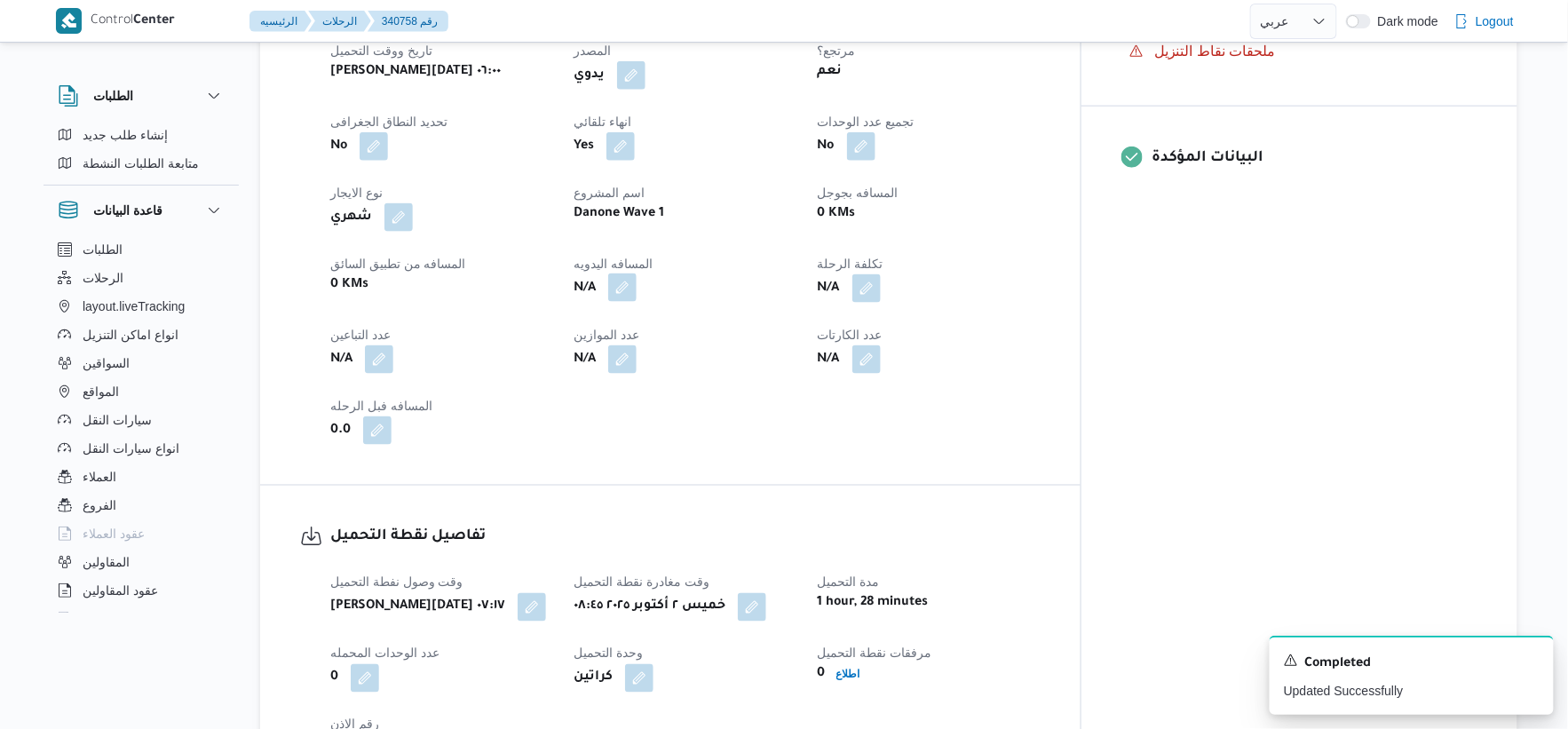
click at [637, 285] on button "button" at bounding box center [622, 287] width 28 height 28
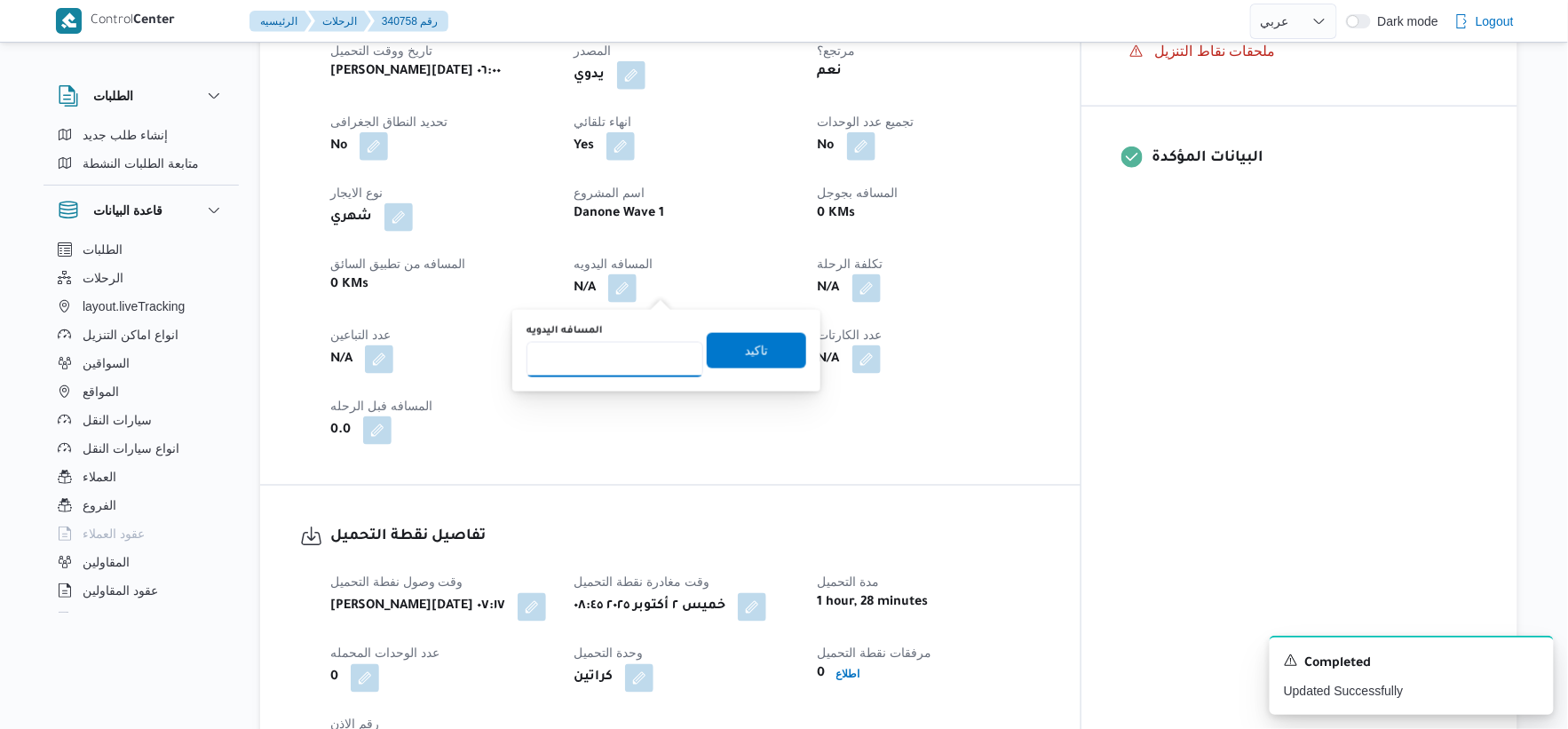
click at [595, 360] on input "المسافه اليدويه" at bounding box center [615, 359] width 177 height 35
type input "110"
click at [770, 352] on span "تاكيد" at bounding box center [756, 349] width 99 height 35
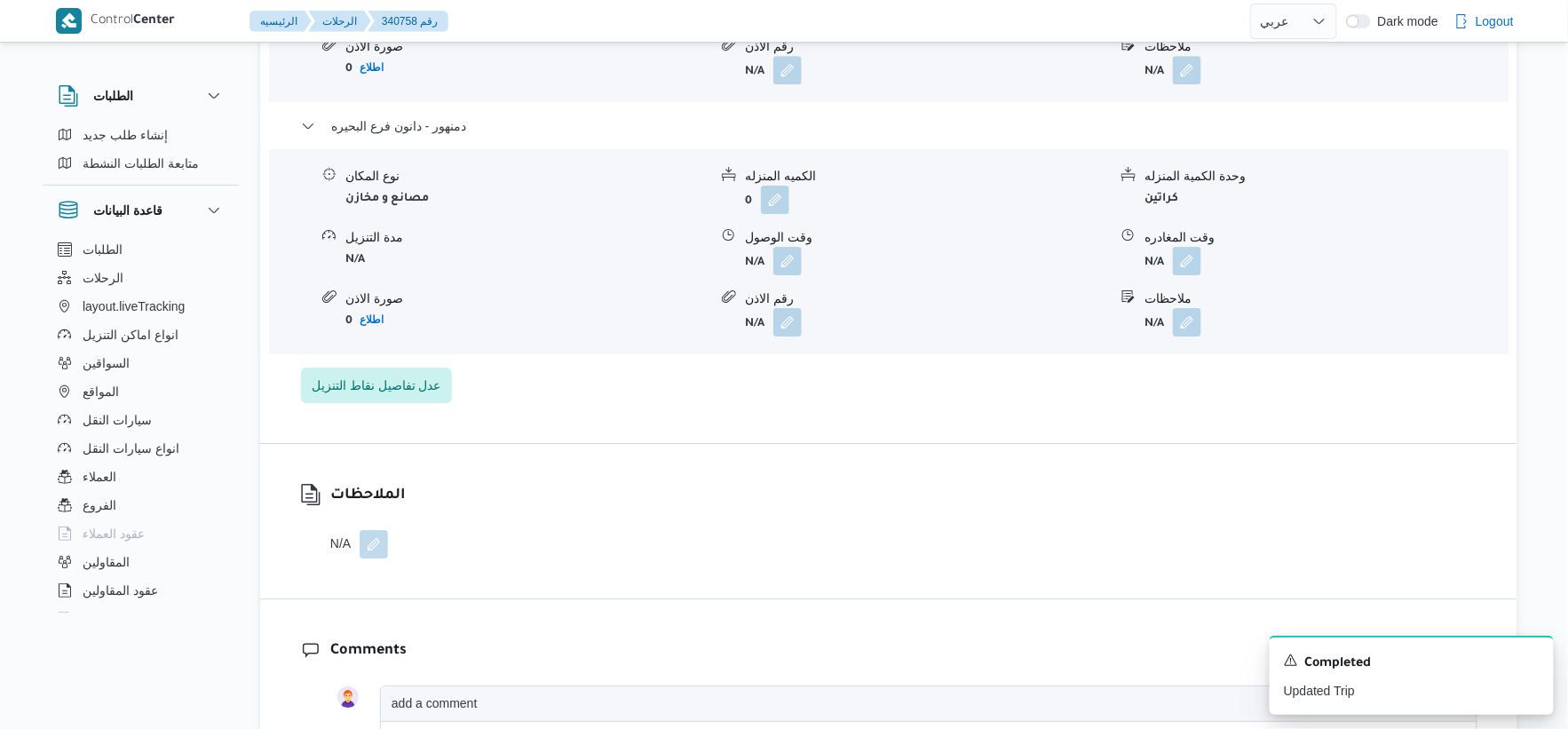
scroll to position [1973, 0]
click at [792, 253] on button "button" at bounding box center [787, 256] width 28 height 28
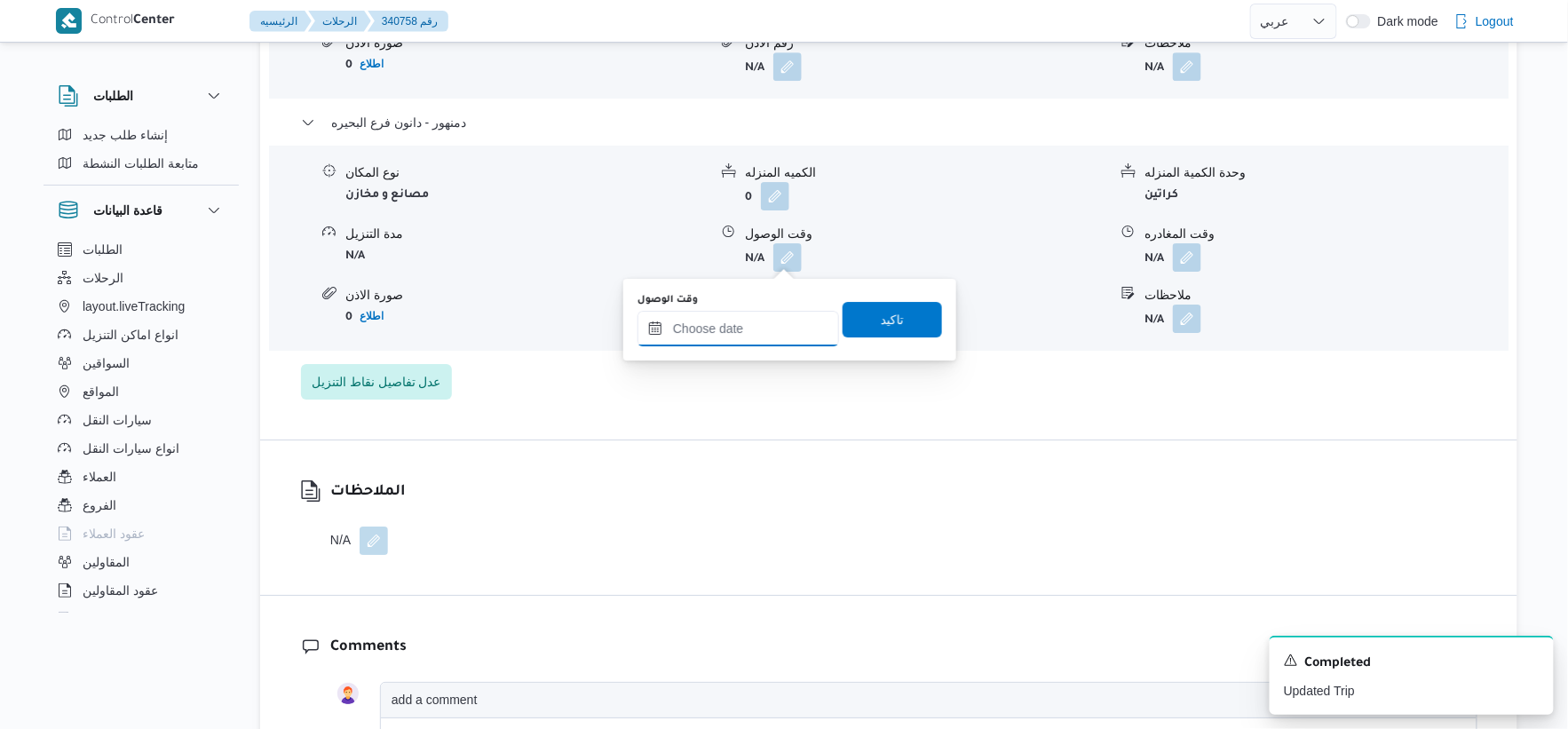
click at [755, 333] on input "وقت الوصول" at bounding box center [738, 328] width 201 height 35
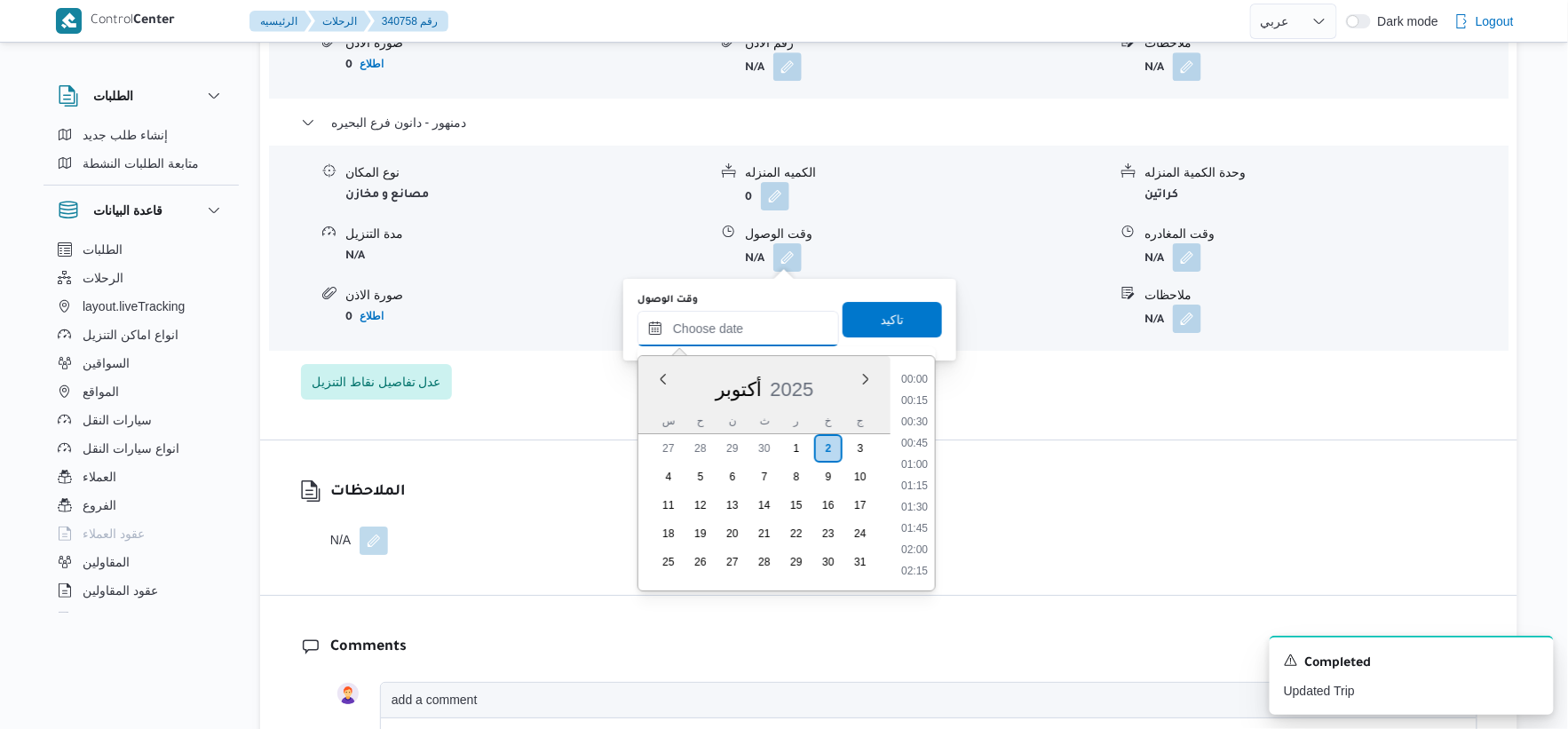
scroll to position [1449, 0]
click at [920, 462] on li "18:00" at bounding box center [915, 464] width 41 height 18
type input "٠٢/١٠/٢٠٢٥ ١٨:٠٠"
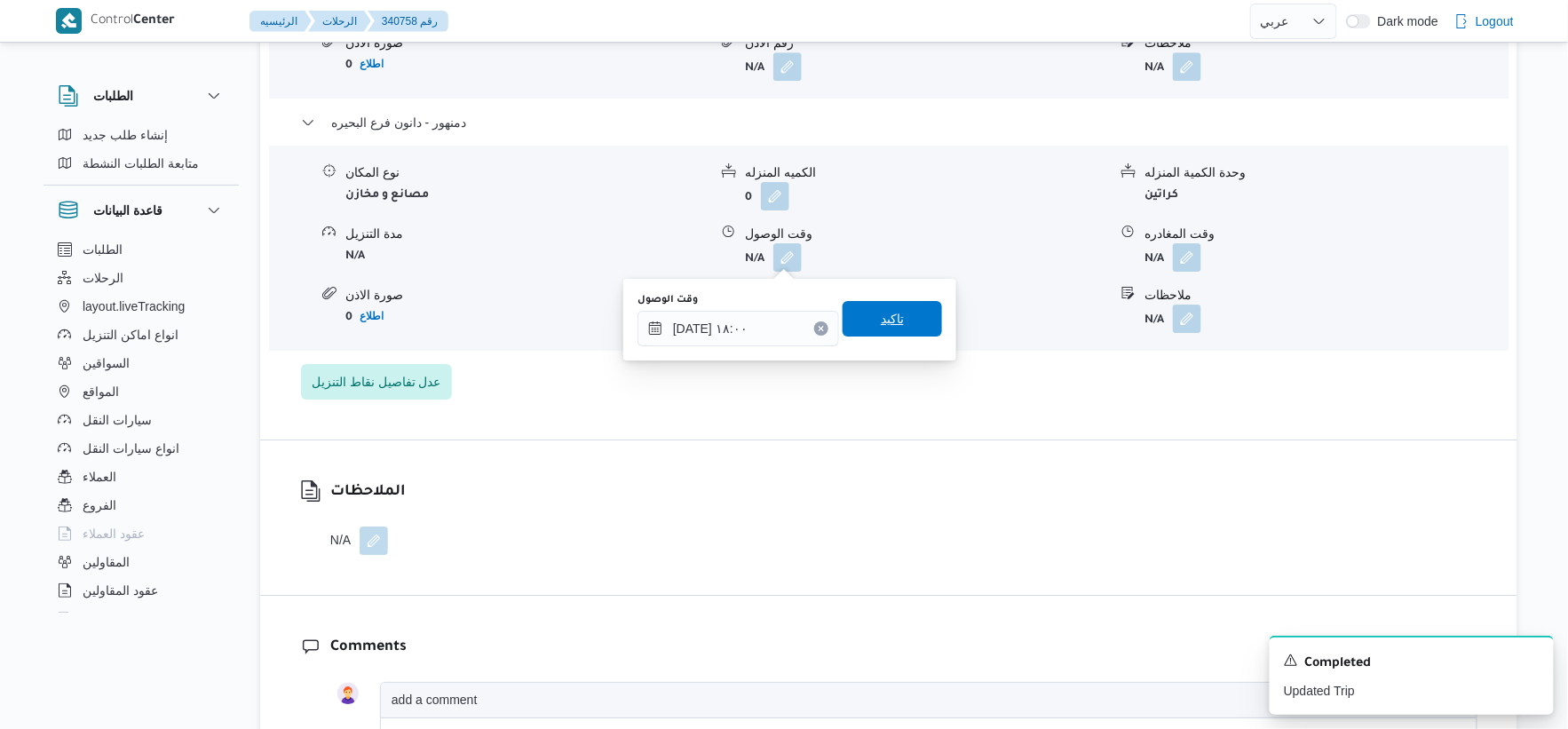
click at [897, 320] on span "تاكيد" at bounding box center [893, 318] width 99 height 35
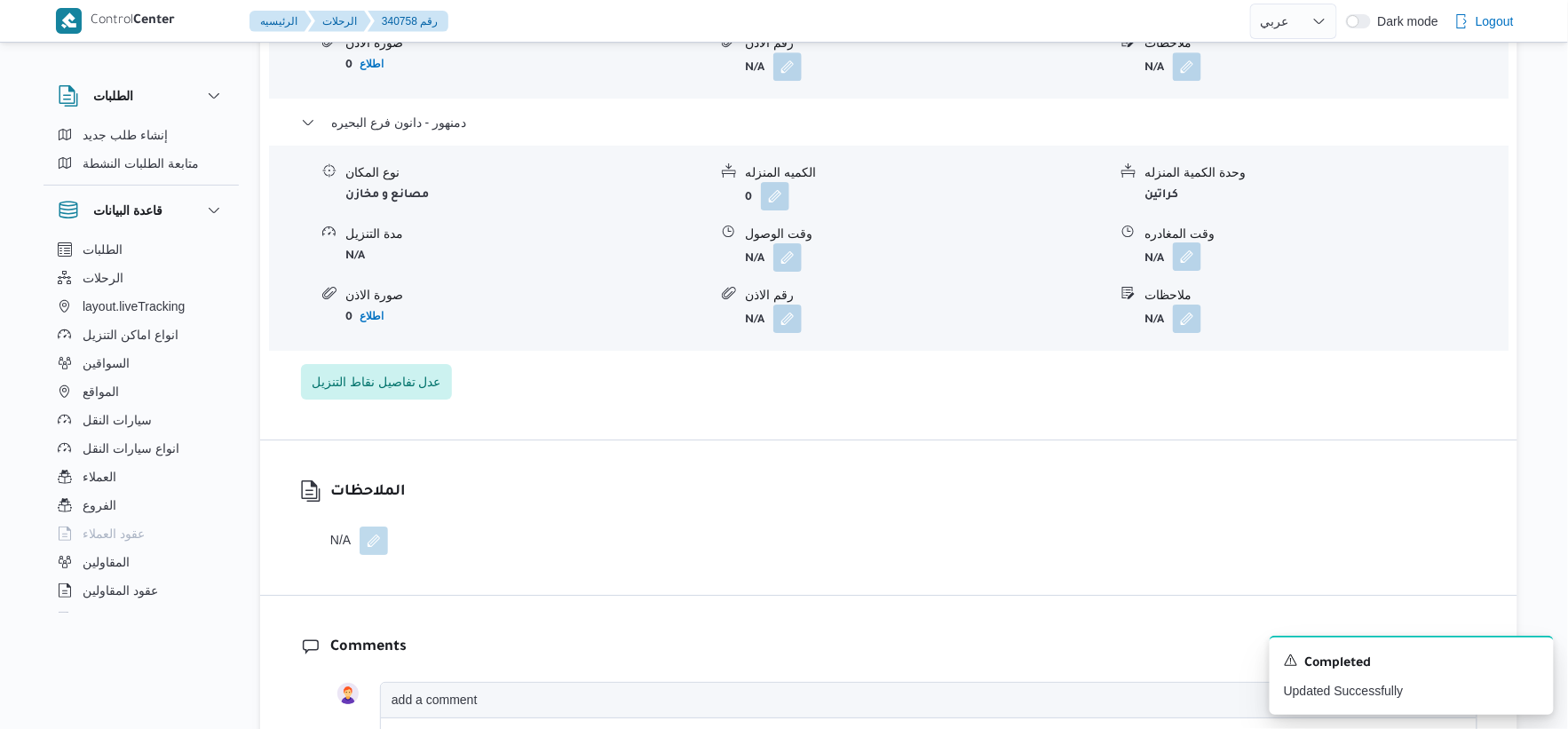
click at [1194, 259] on button "button" at bounding box center [1186, 256] width 28 height 28
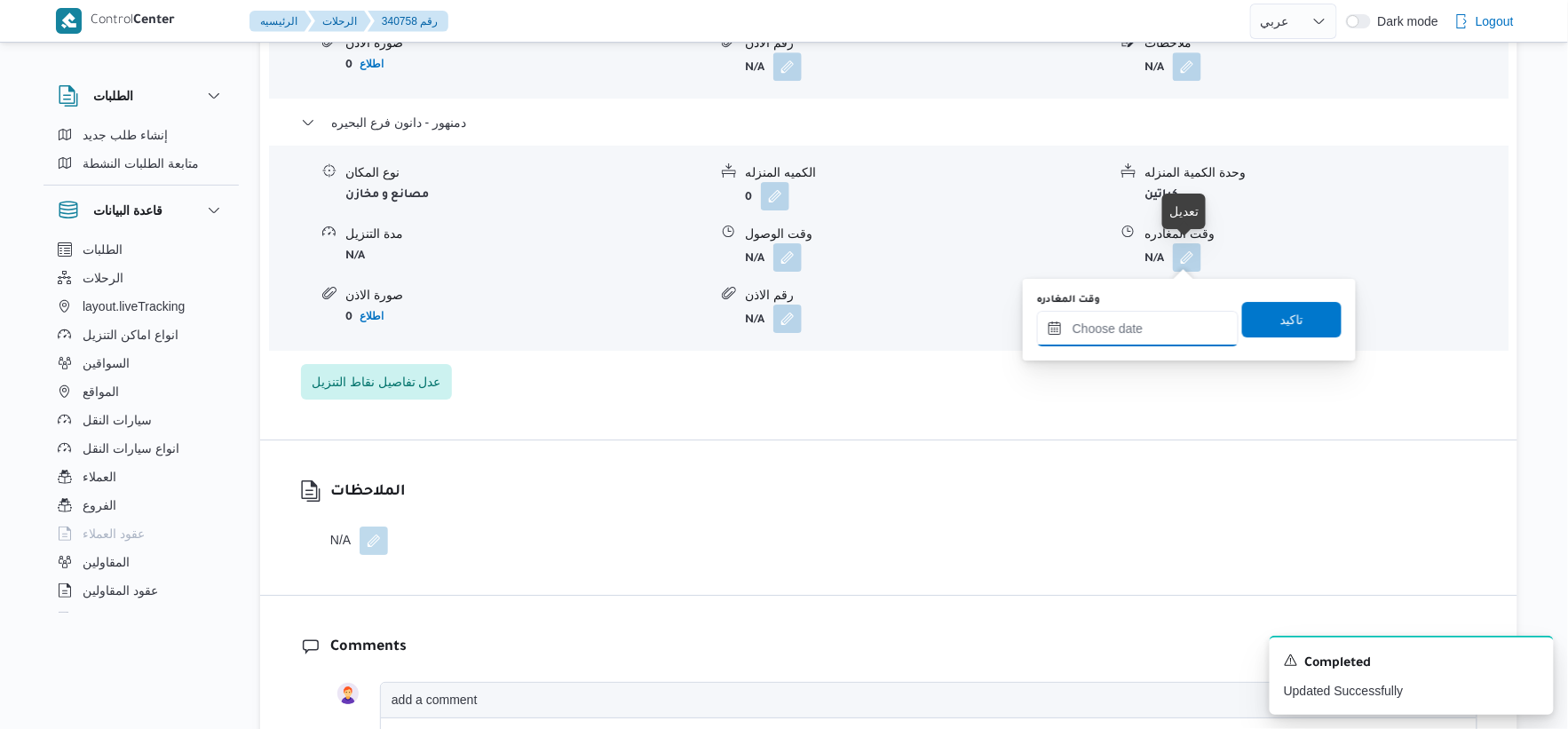
click at [1173, 338] on input "وقت المغادره" at bounding box center [1138, 328] width 201 height 35
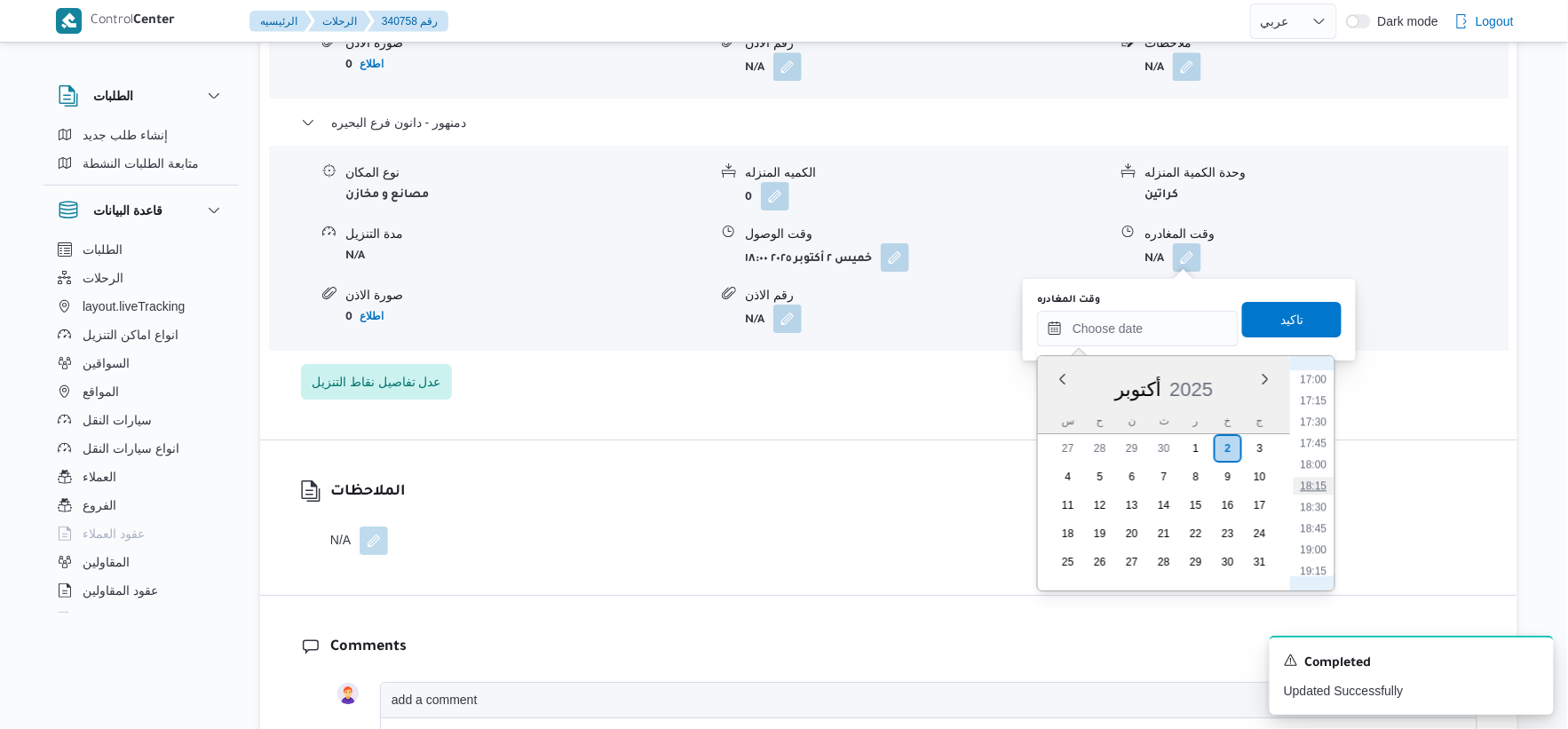
click at [1313, 478] on li "18:15" at bounding box center [1314, 486] width 41 height 18
type input "٠٢/١٠/٢٠٢٥ ١٨:١٥"
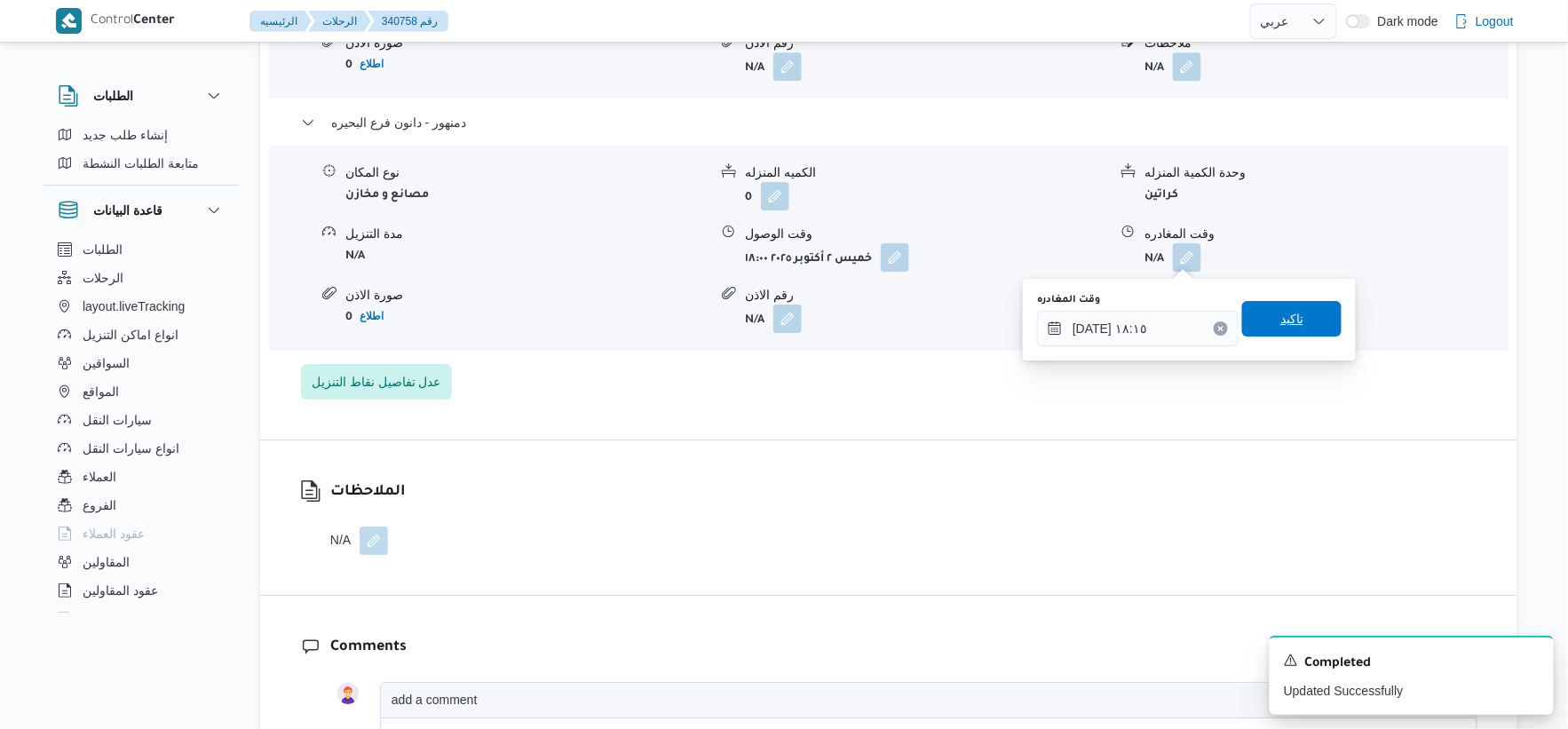
click at [1312, 330] on span "تاكيد" at bounding box center [1292, 318] width 99 height 35
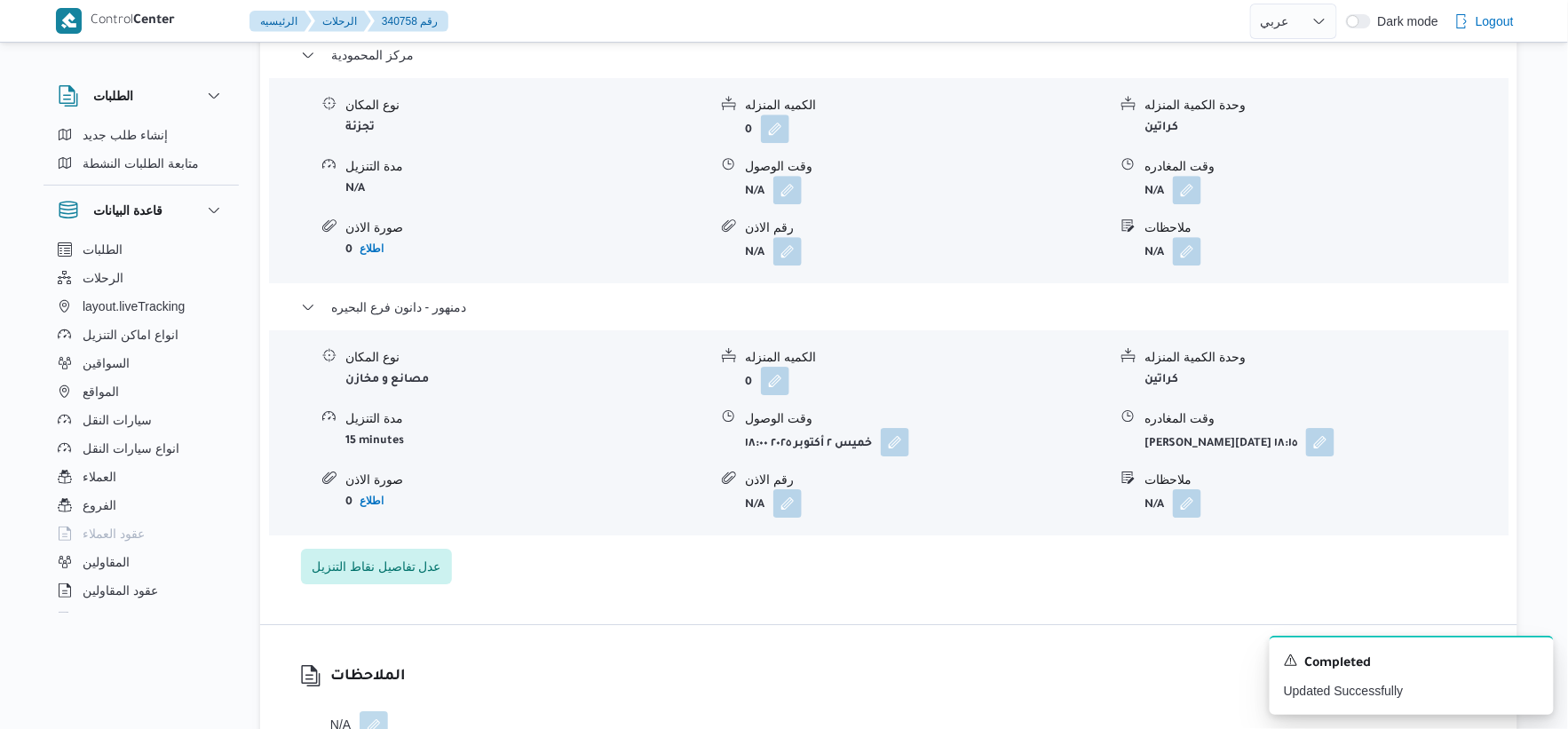
scroll to position [1776, 0]
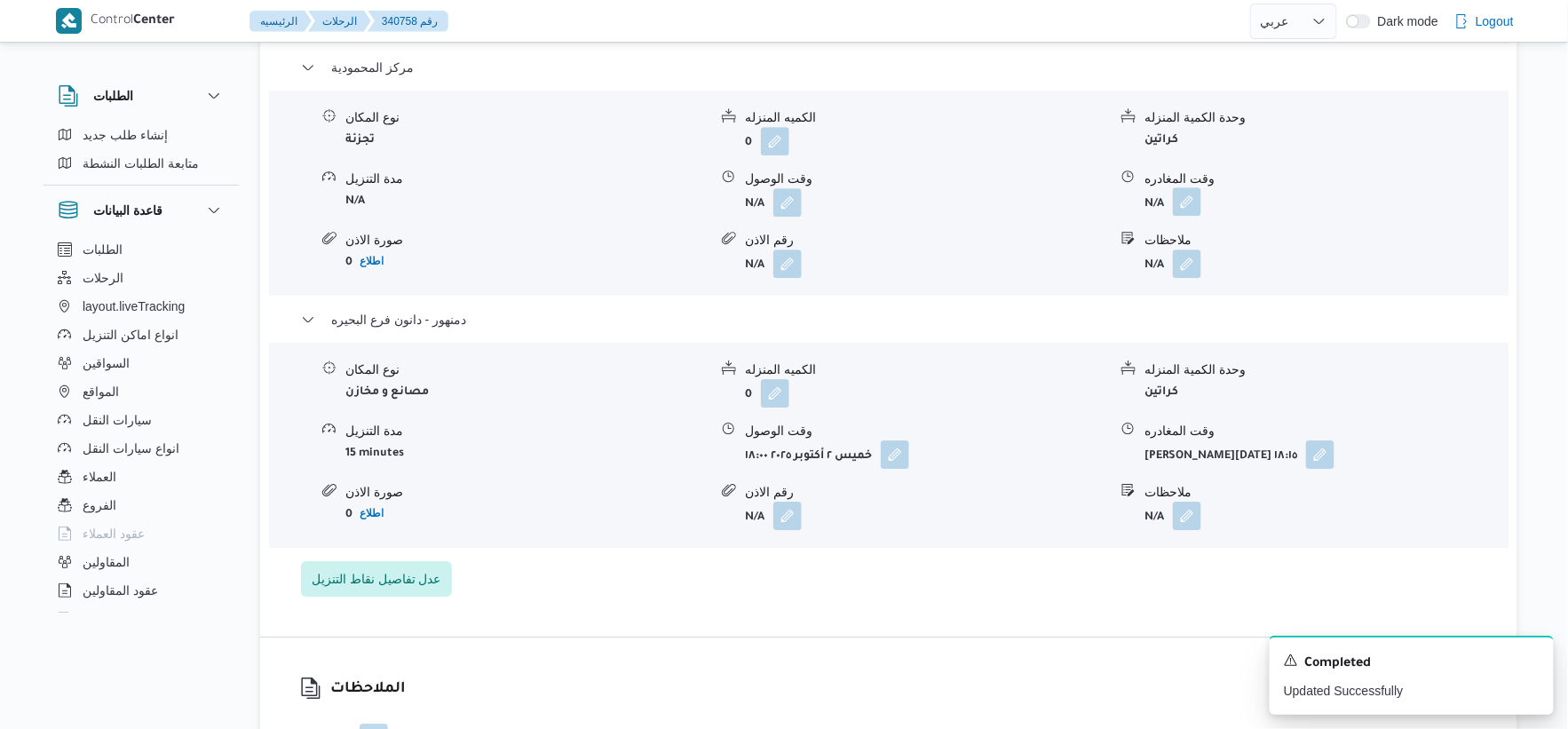
click at [1185, 202] on button "button" at bounding box center [1186, 201] width 28 height 28
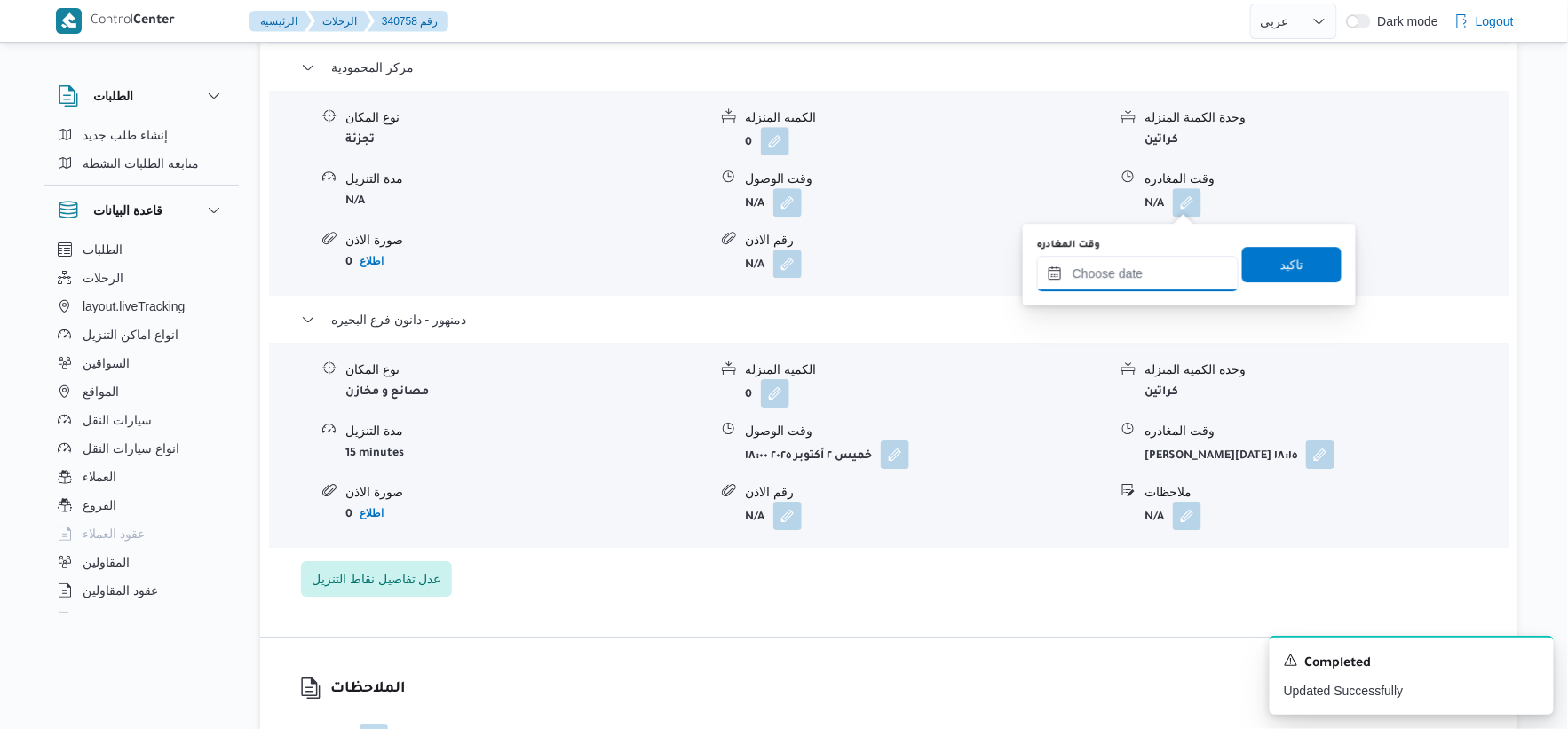
click at [1175, 259] on input "وقت المغادره" at bounding box center [1138, 273] width 201 height 35
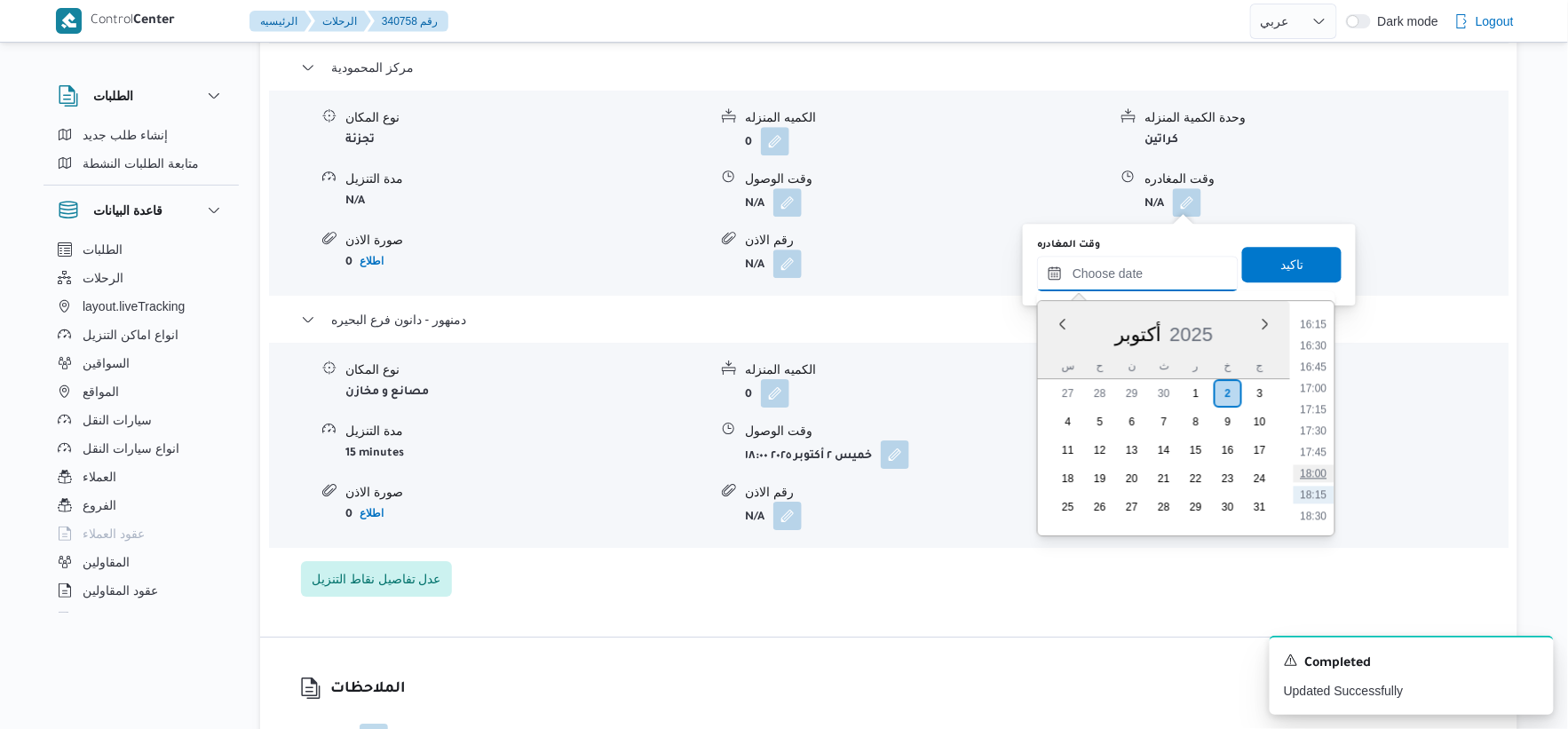
scroll to position [1351, 0]
click at [1320, 459] on li "17:30" at bounding box center [1314, 465] width 41 height 18
type input "٠٢/١٠/٢٠٢٥ ١٧:٣٠"
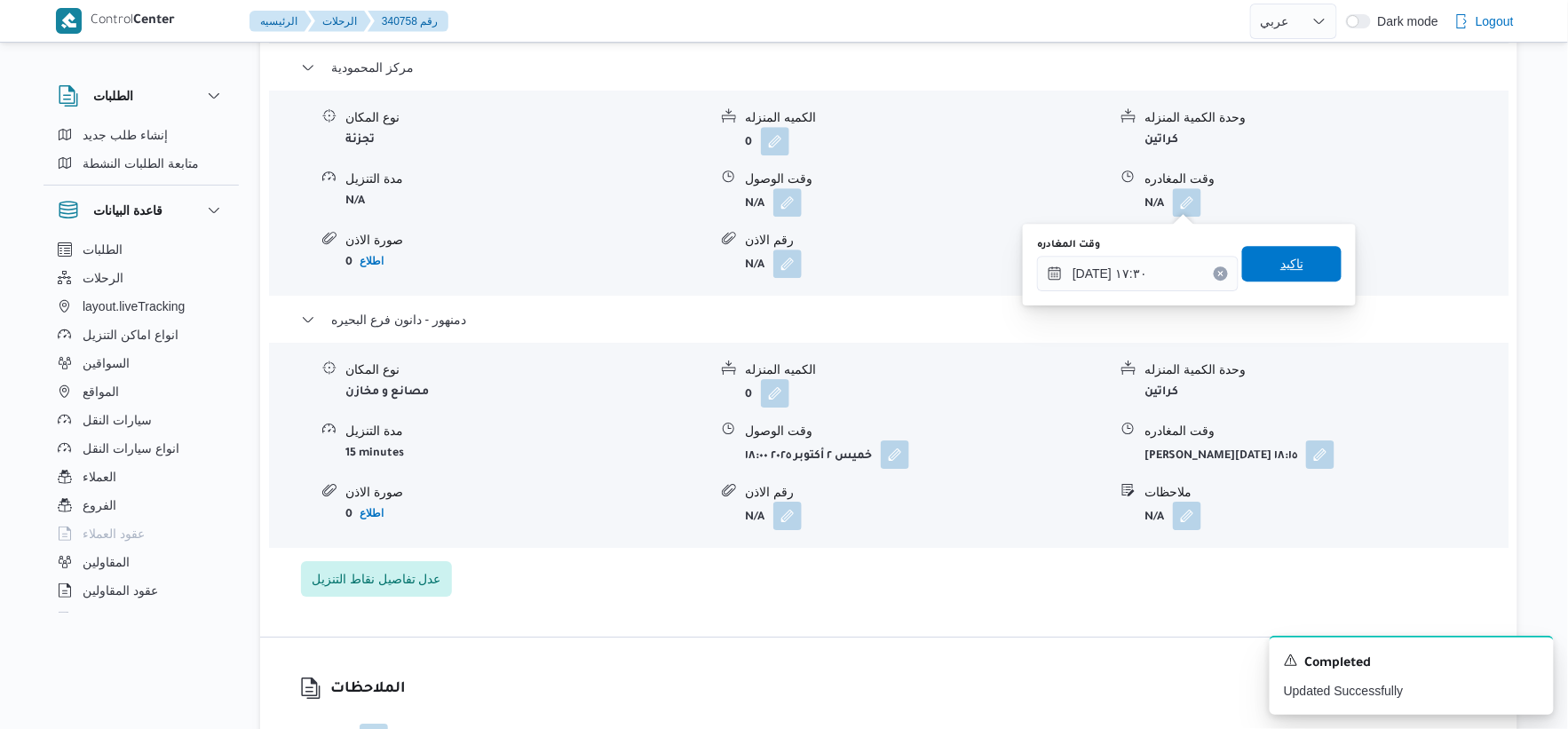
click at [1298, 256] on span "تاكيد" at bounding box center [1292, 264] width 99 height 35
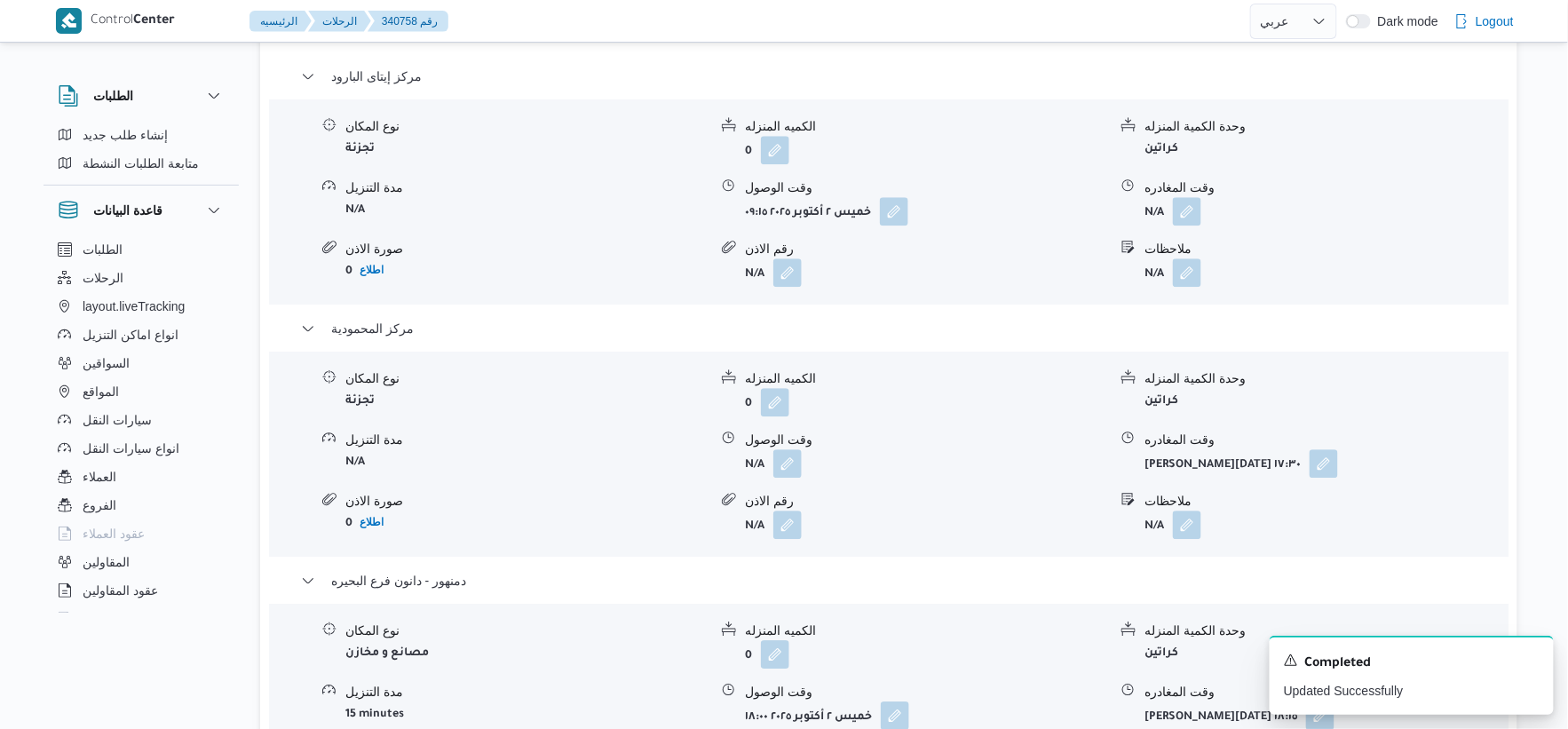
scroll to position [1479, 0]
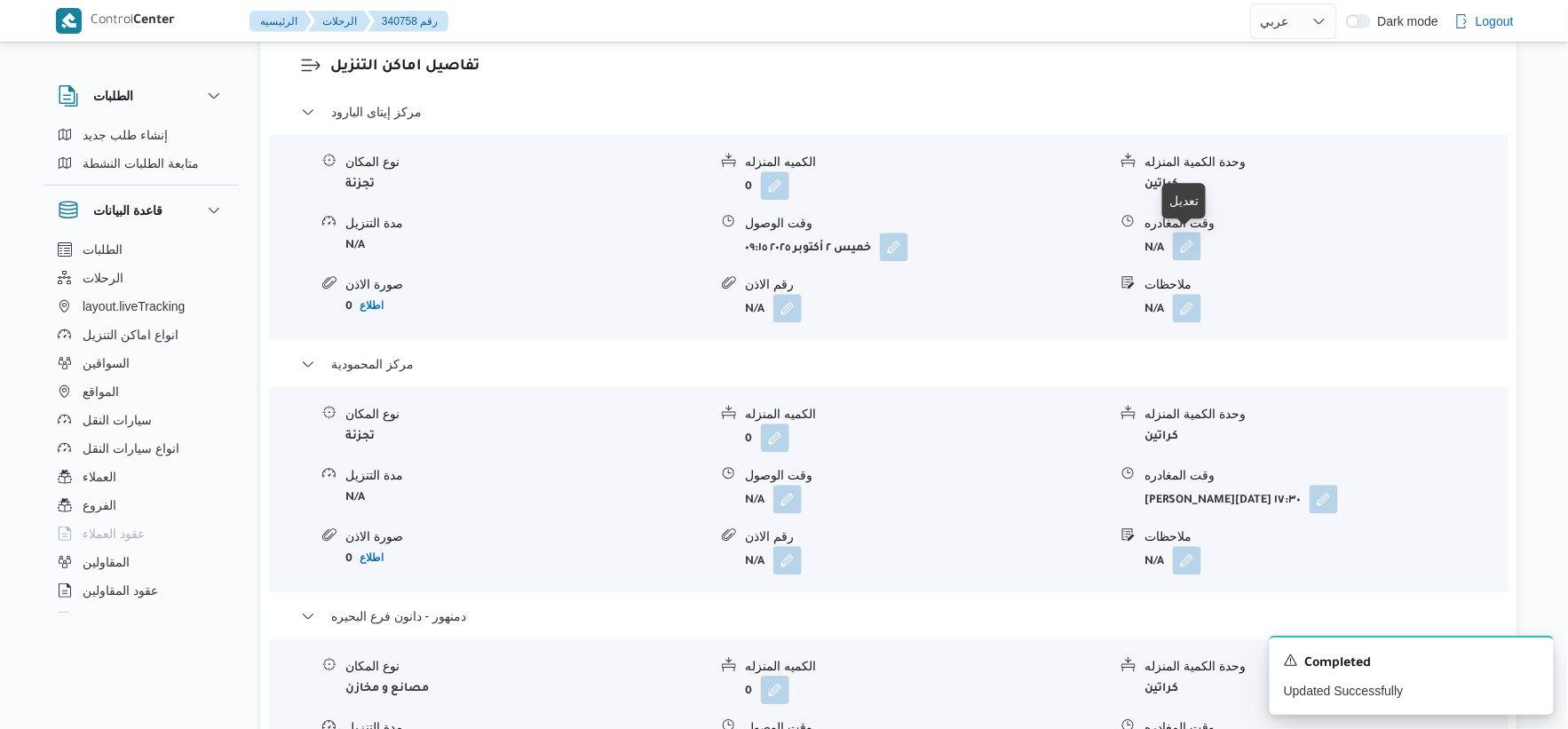
click at [1194, 237] on button "button" at bounding box center [1186, 245] width 28 height 28
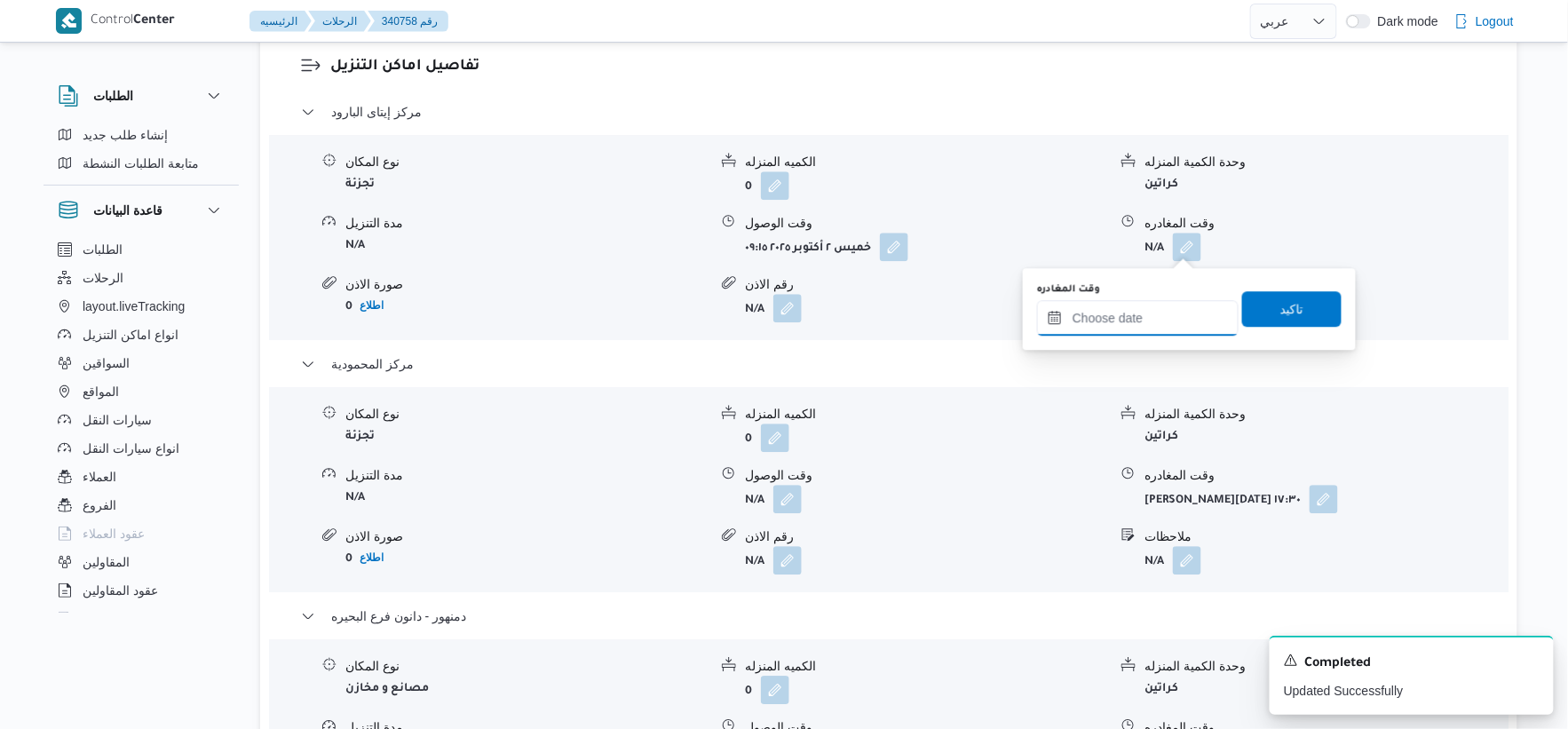
click at [1152, 300] on input "وقت المغادره" at bounding box center [1138, 317] width 201 height 35
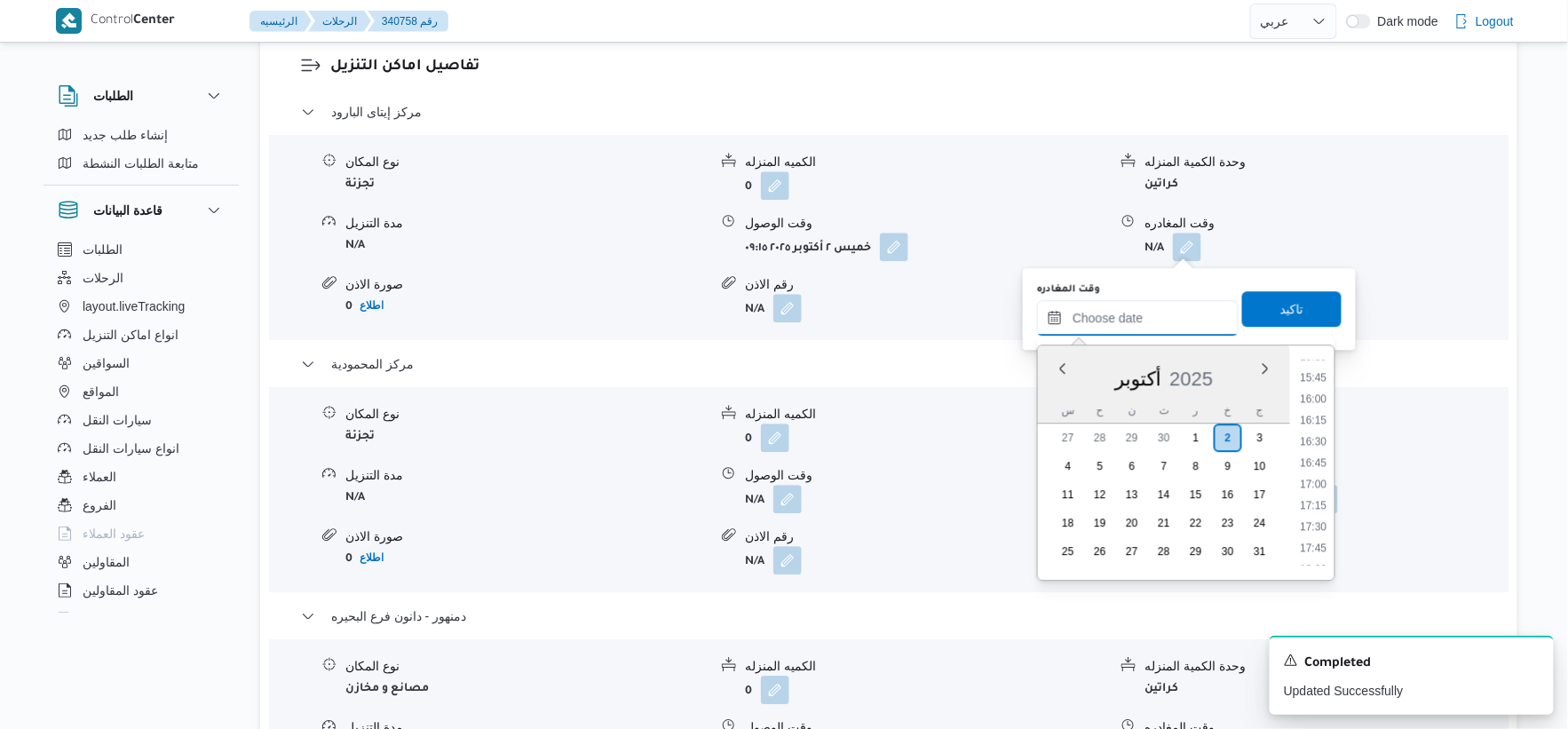
scroll to position [1152, 0]
click at [1317, 361] on li "13:30" at bounding box center [1314, 367] width 41 height 18
type input "٠٢/١٠/٢٠٢٥ ١٣:٣٠"
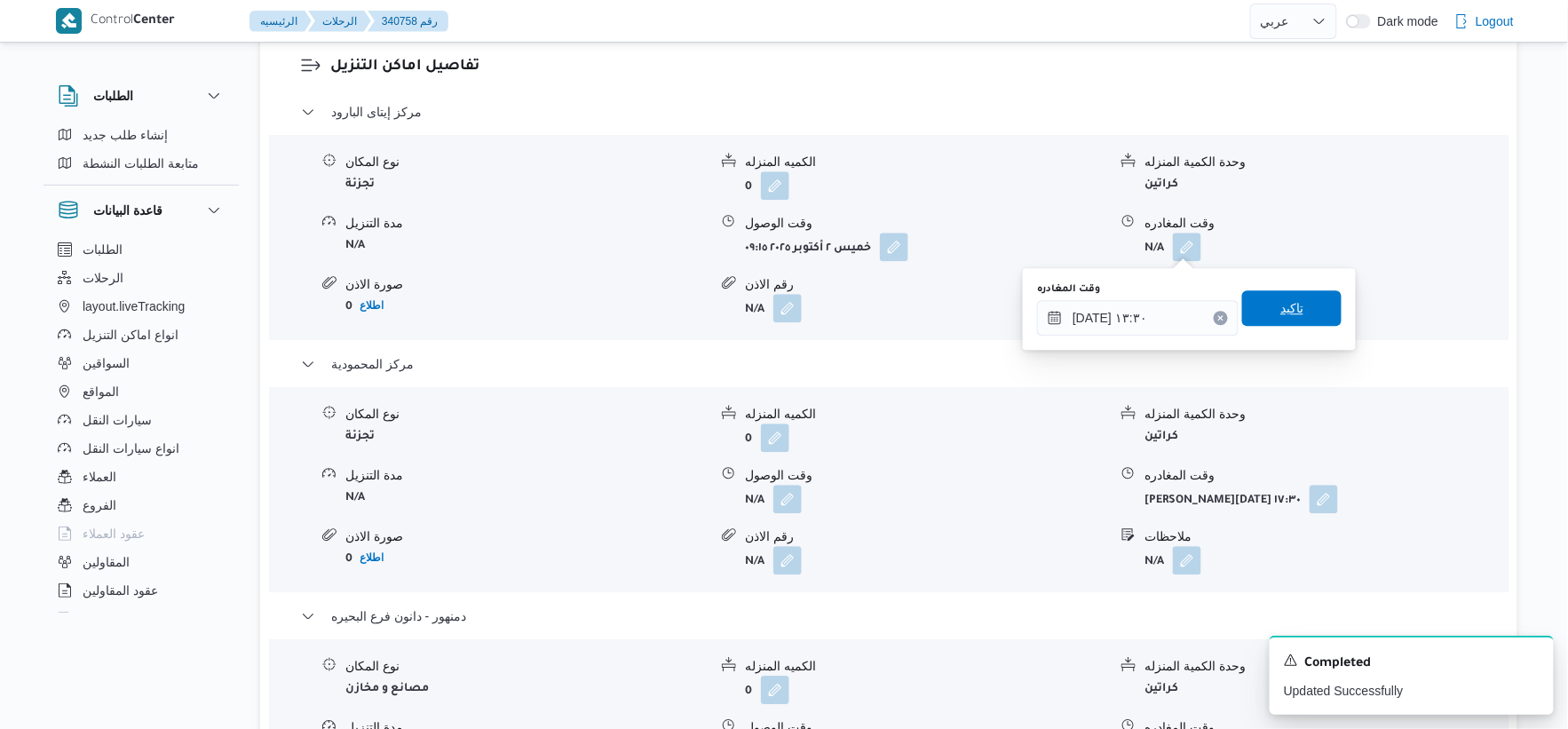
click at [1302, 296] on span "تاكيد" at bounding box center [1292, 308] width 99 height 35
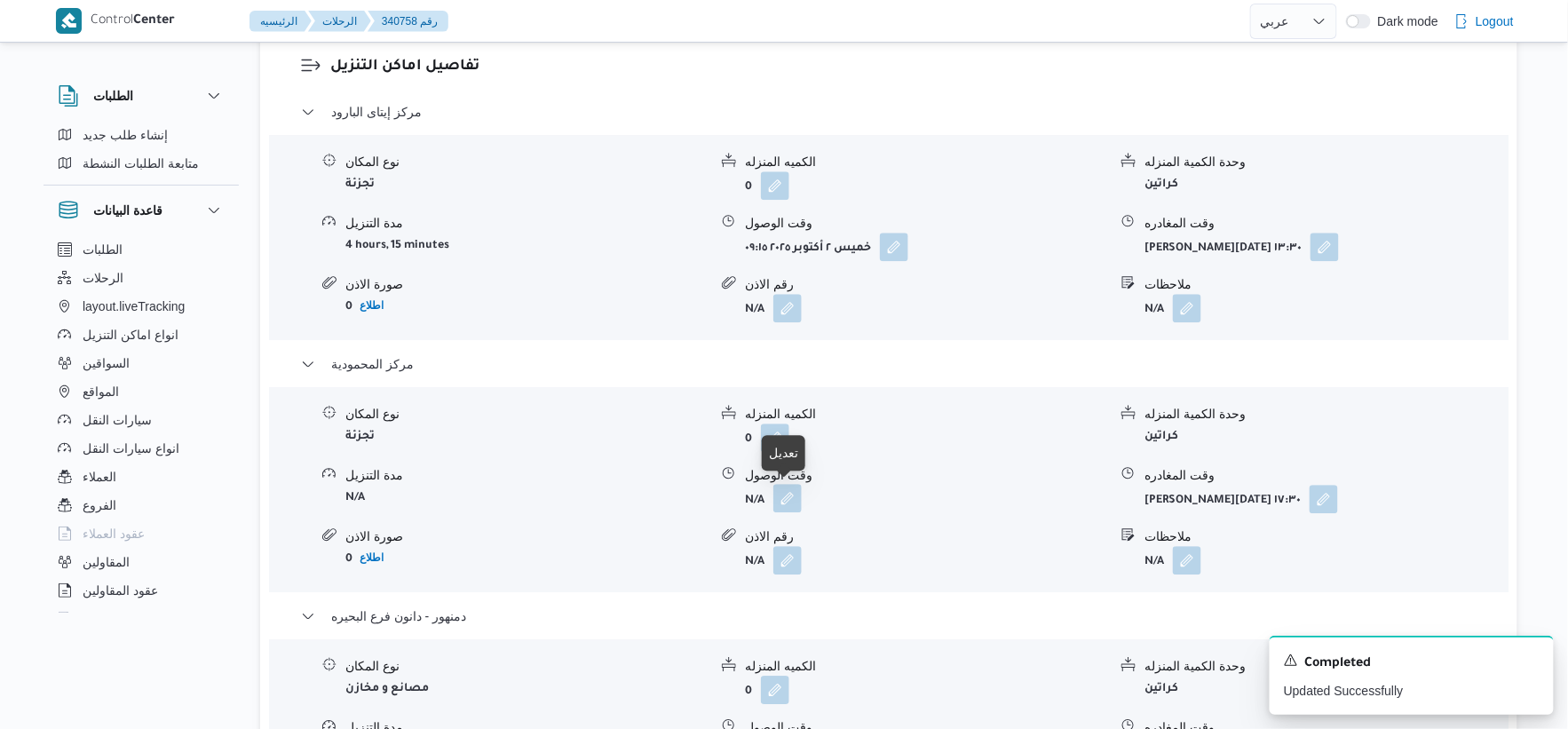
click at [788, 492] on button "button" at bounding box center [787, 497] width 28 height 28
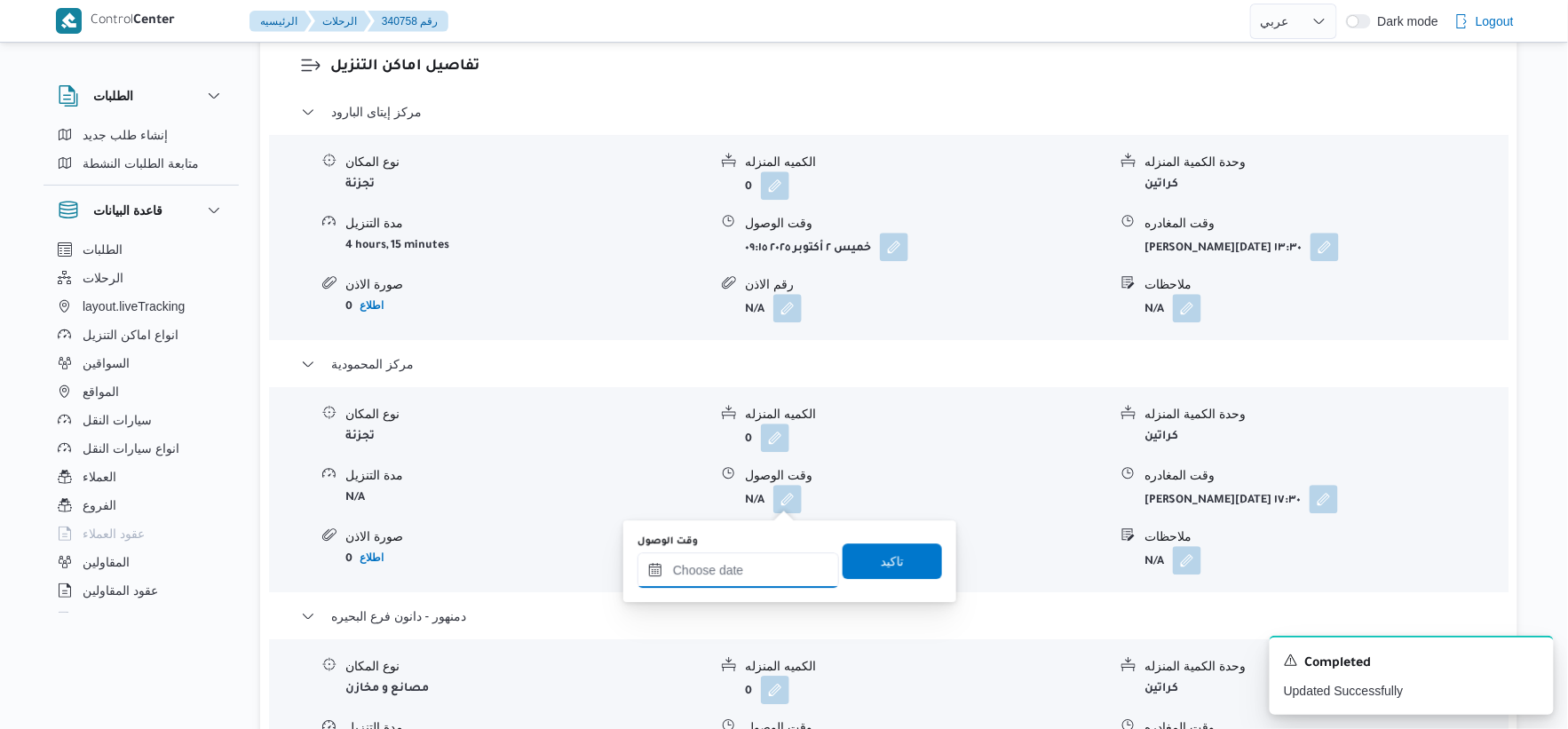
click at [784, 573] on input "وقت الوصول" at bounding box center [738, 570] width 201 height 35
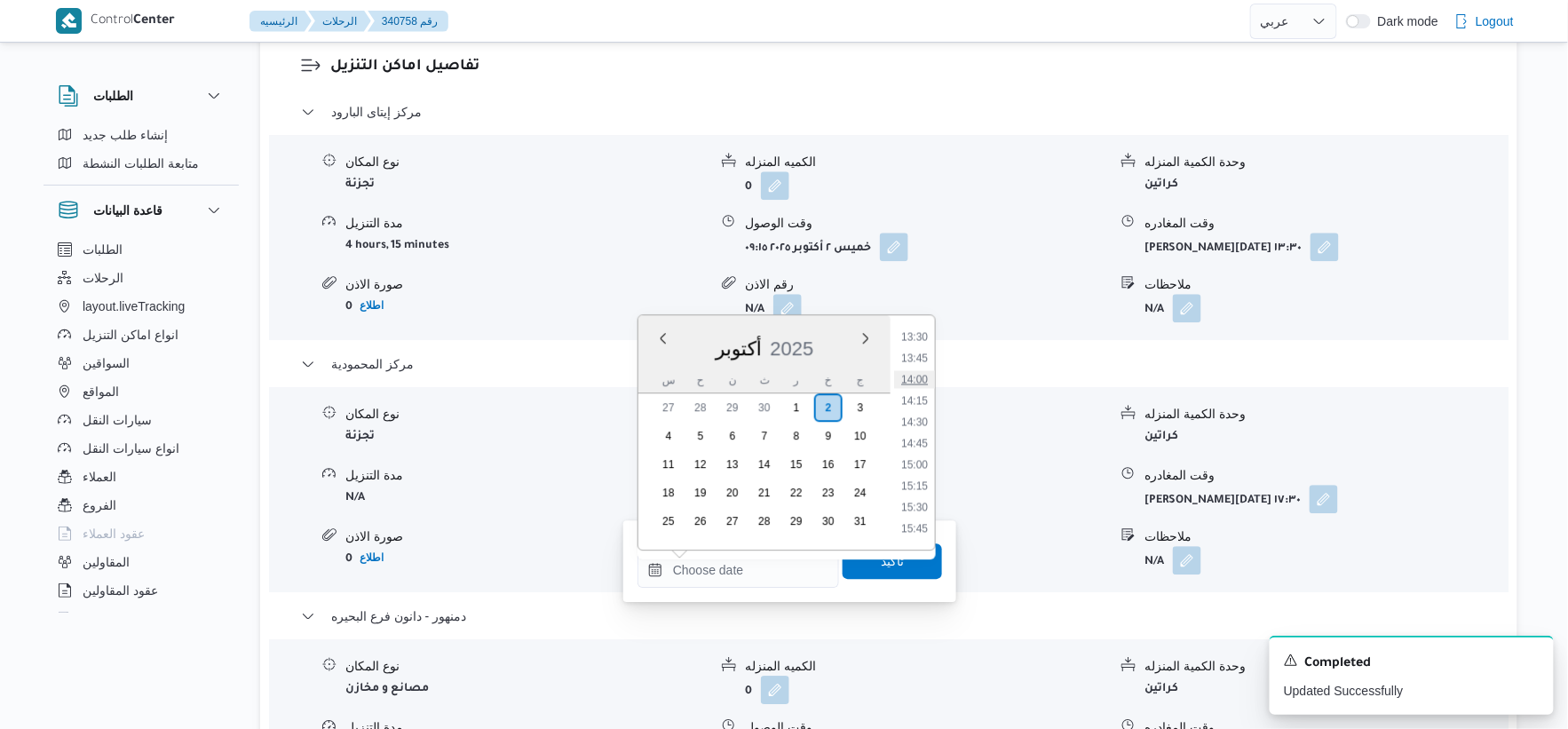
click at [917, 378] on li "14:00" at bounding box center [915, 379] width 41 height 18
type input "٠٢/١٠/٢٠٢٥ ١٤:٠٠"
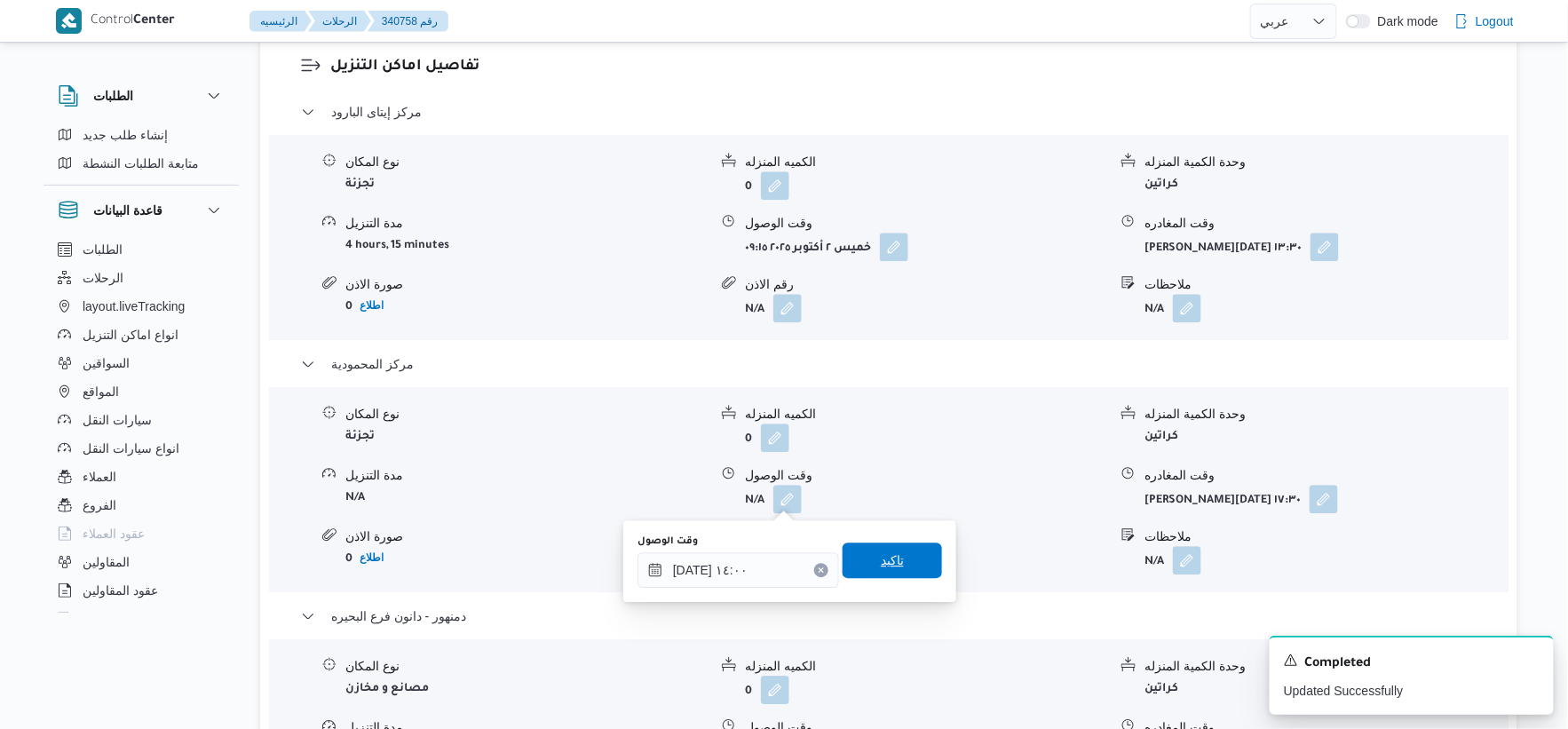
click at [900, 553] on span "تاكيد" at bounding box center [893, 560] width 99 height 35
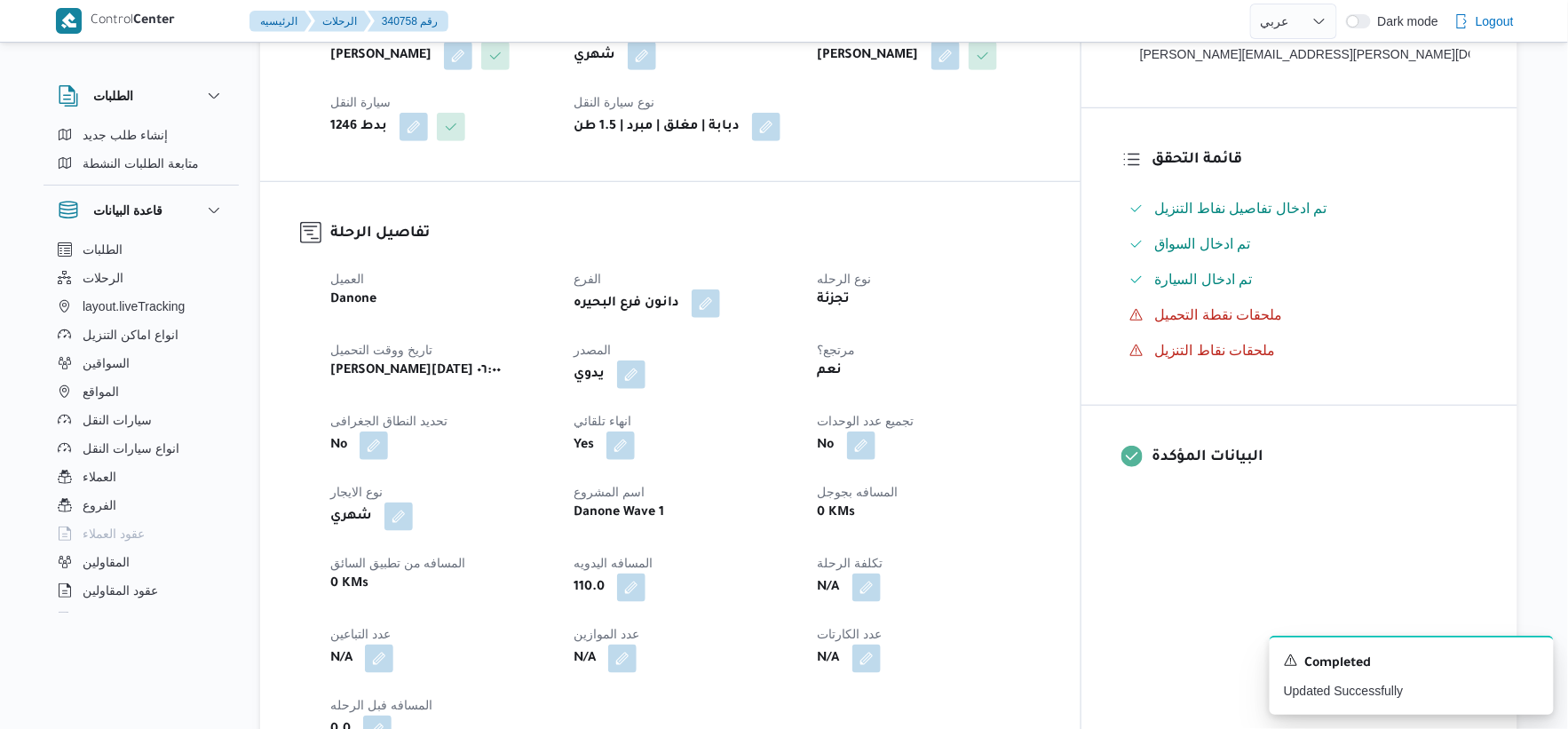
scroll to position [0, 0]
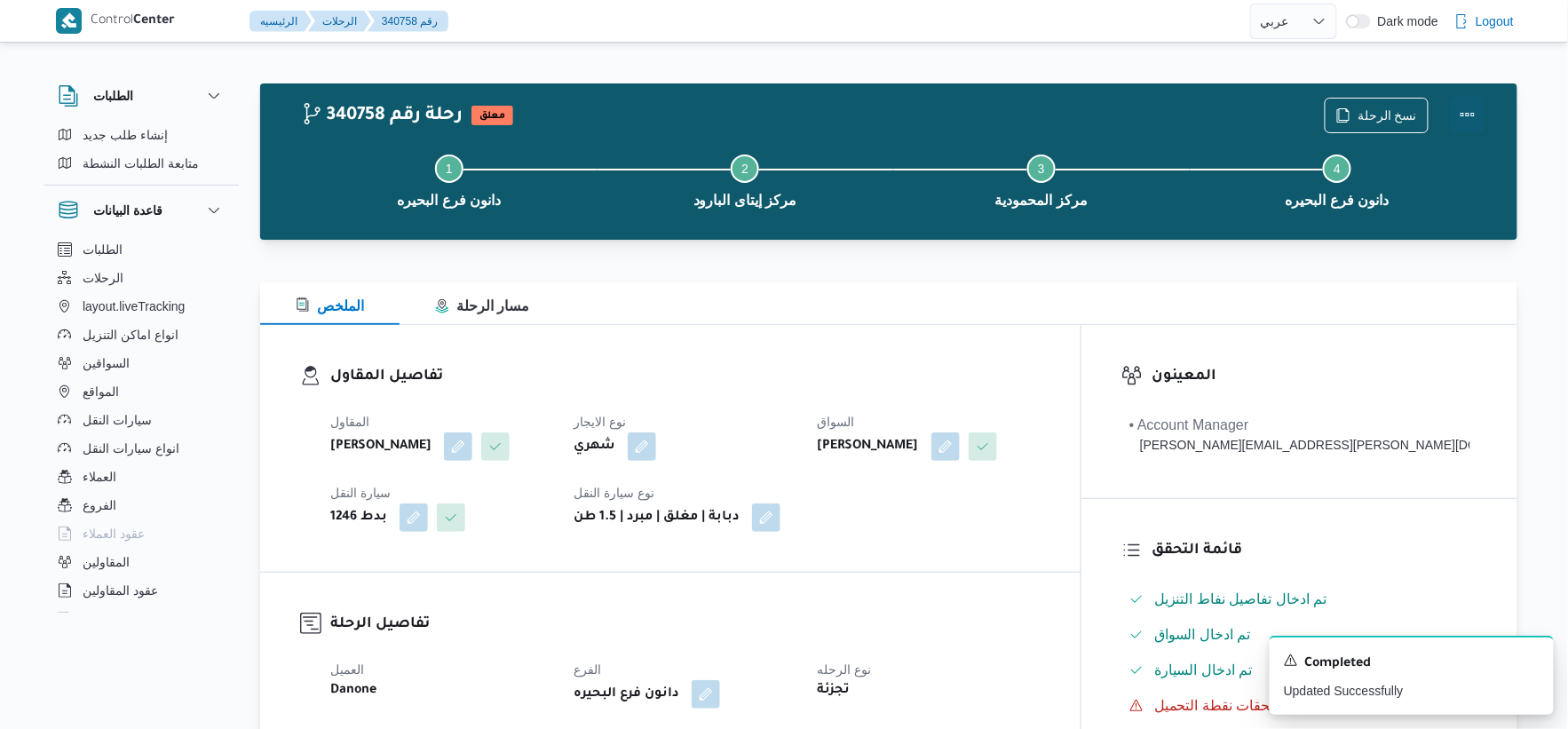
click at [1470, 109] on button "Actions" at bounding box center [1468, 114] width 35 height 35
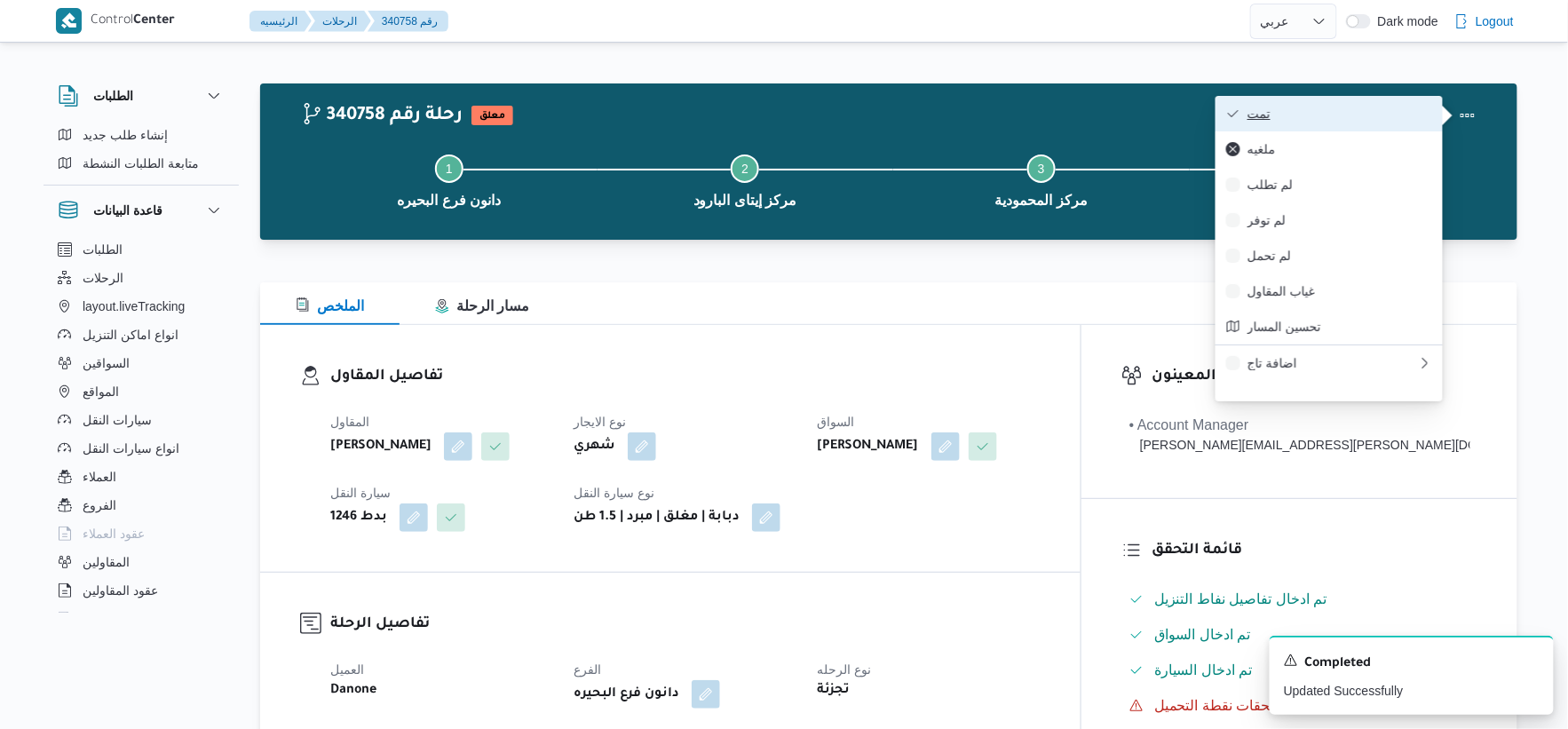
click at [1336, 109] on span "تمت" at bounding box center [1340, 113] width 185 height 15
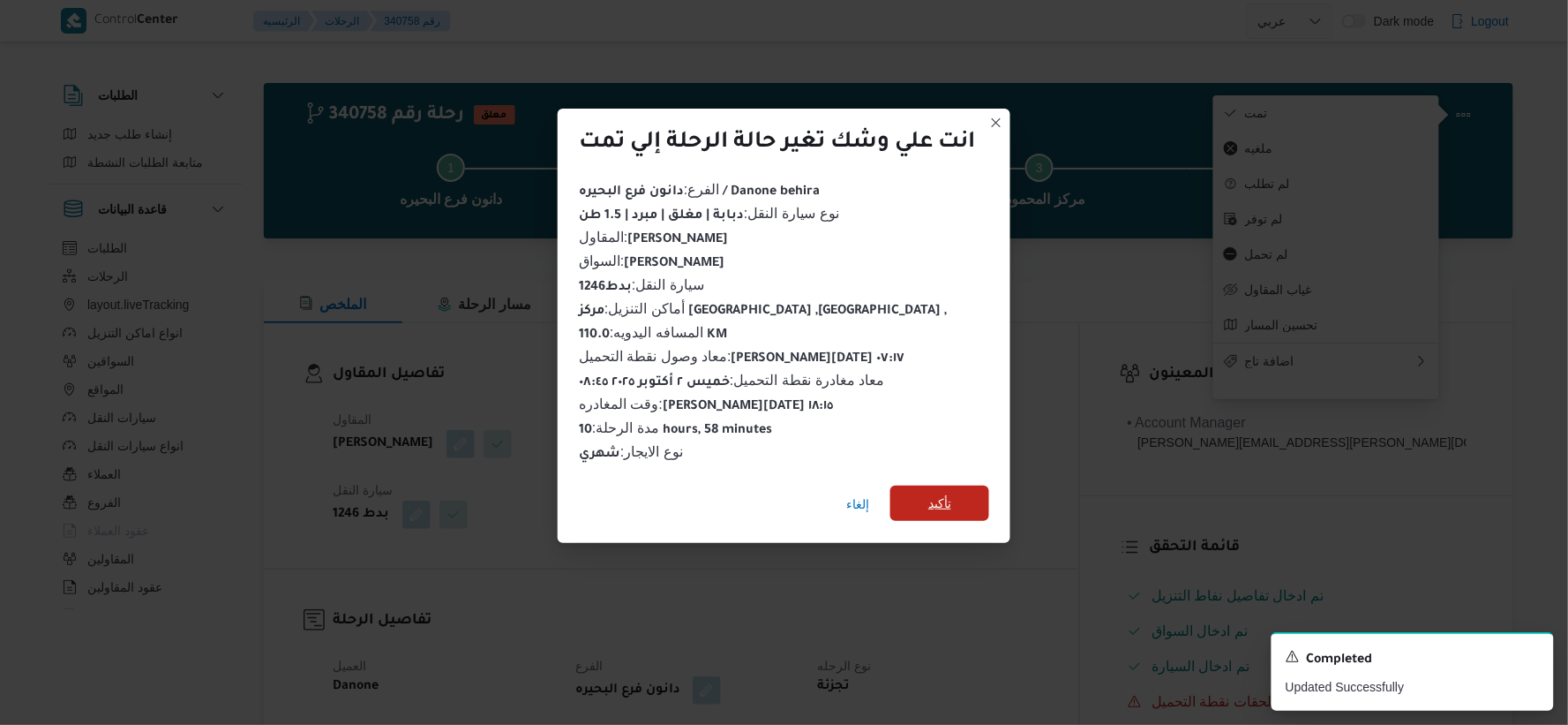
click at [962, 498] on span "تأكيد" at bounding box center [940, 503] width 99 height 35
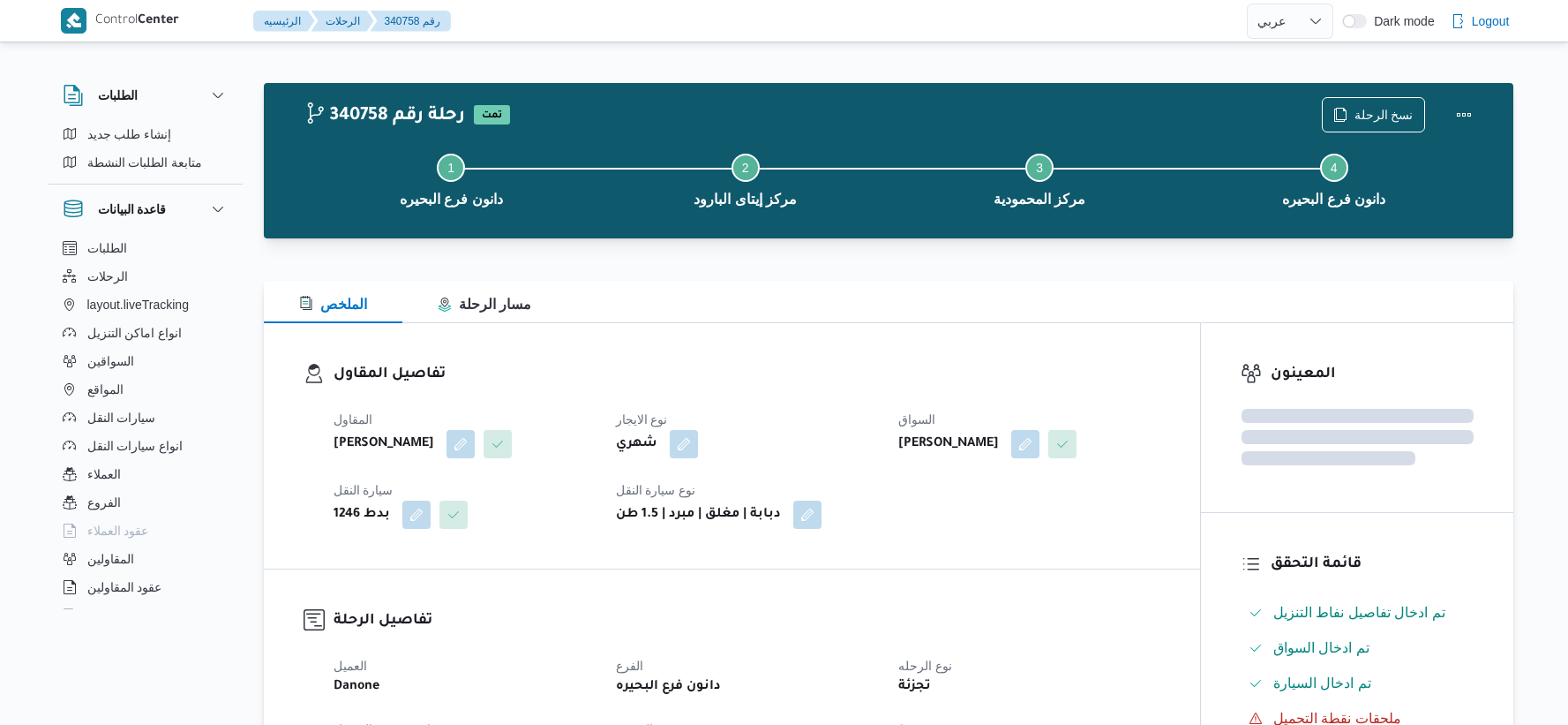
select select "ar"
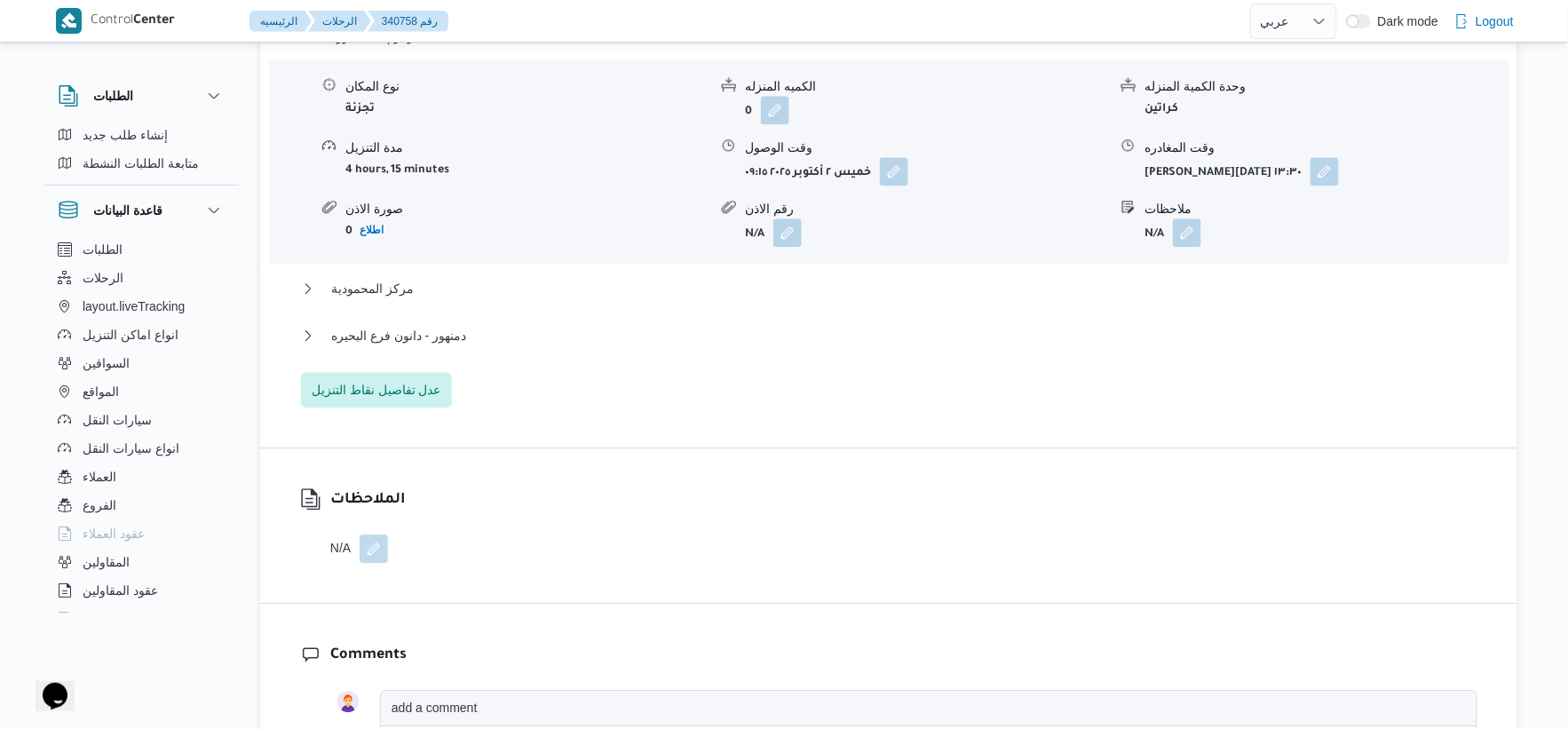
scroll to position [1677, 0]
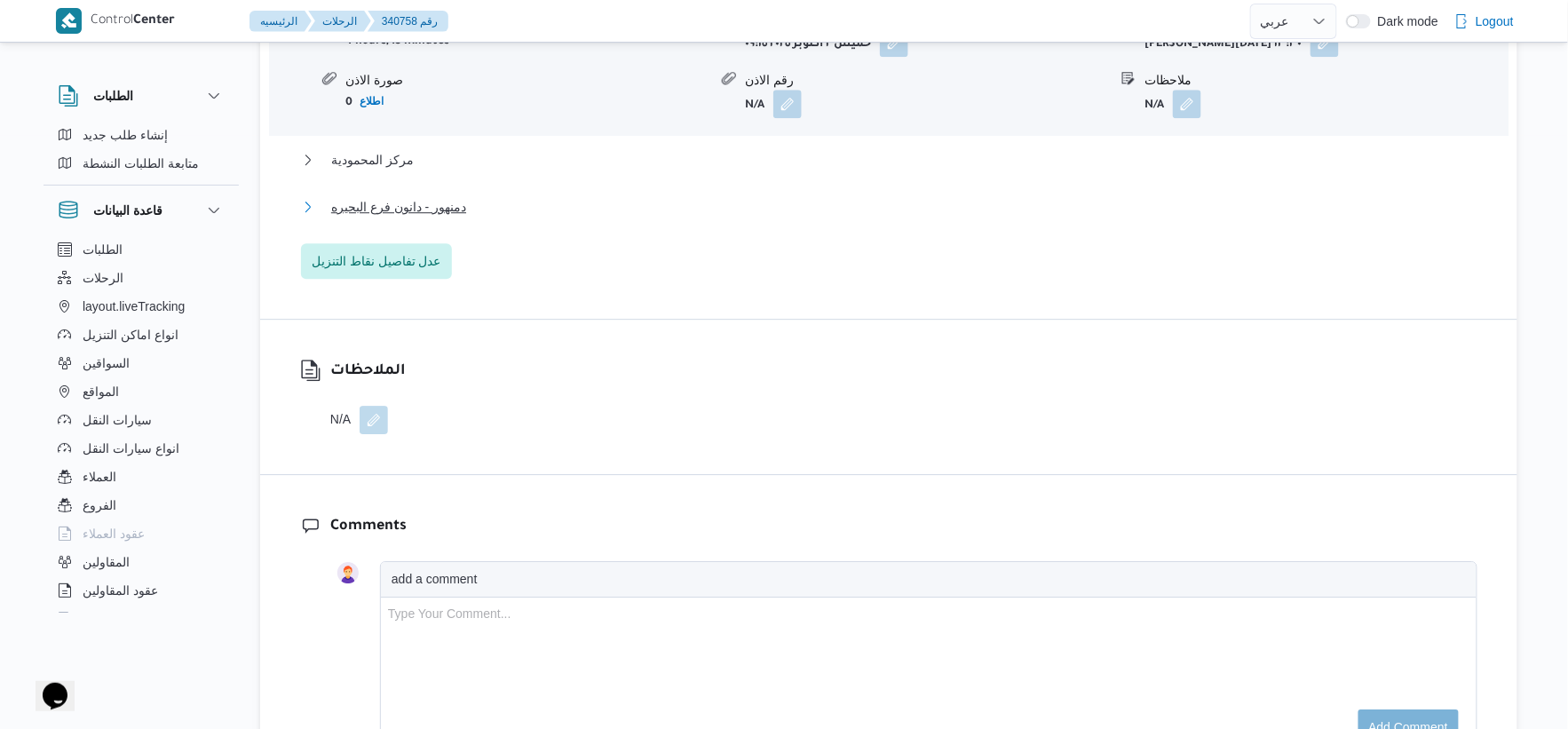
click at [453, 208] on span "دمنهور - دانون فرع البحيره" at bounding box center [398, 207] width 135 height 21
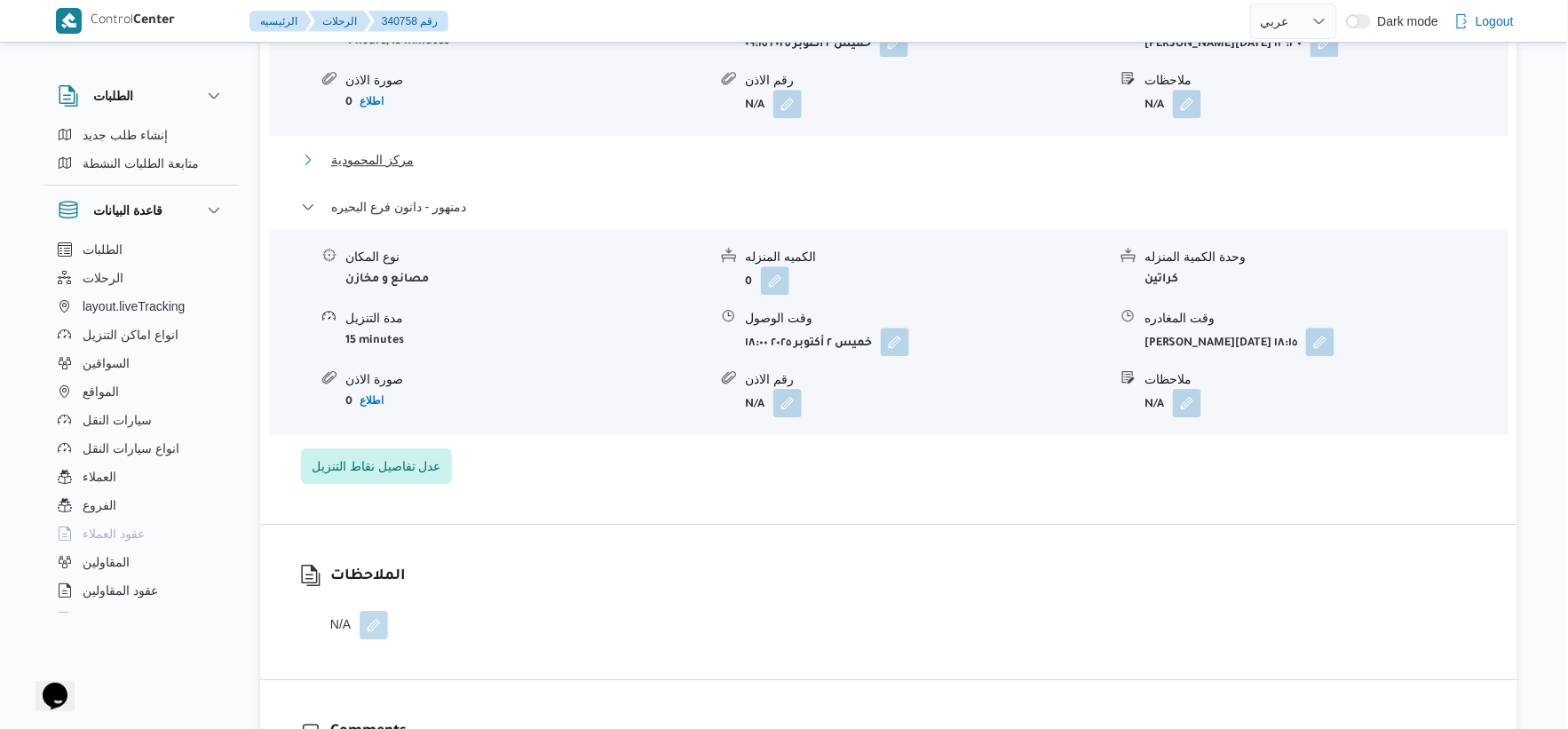
click at [400, 162] on span "مركز المحمودية" at bounding box center [372, 160] width 83 height 21
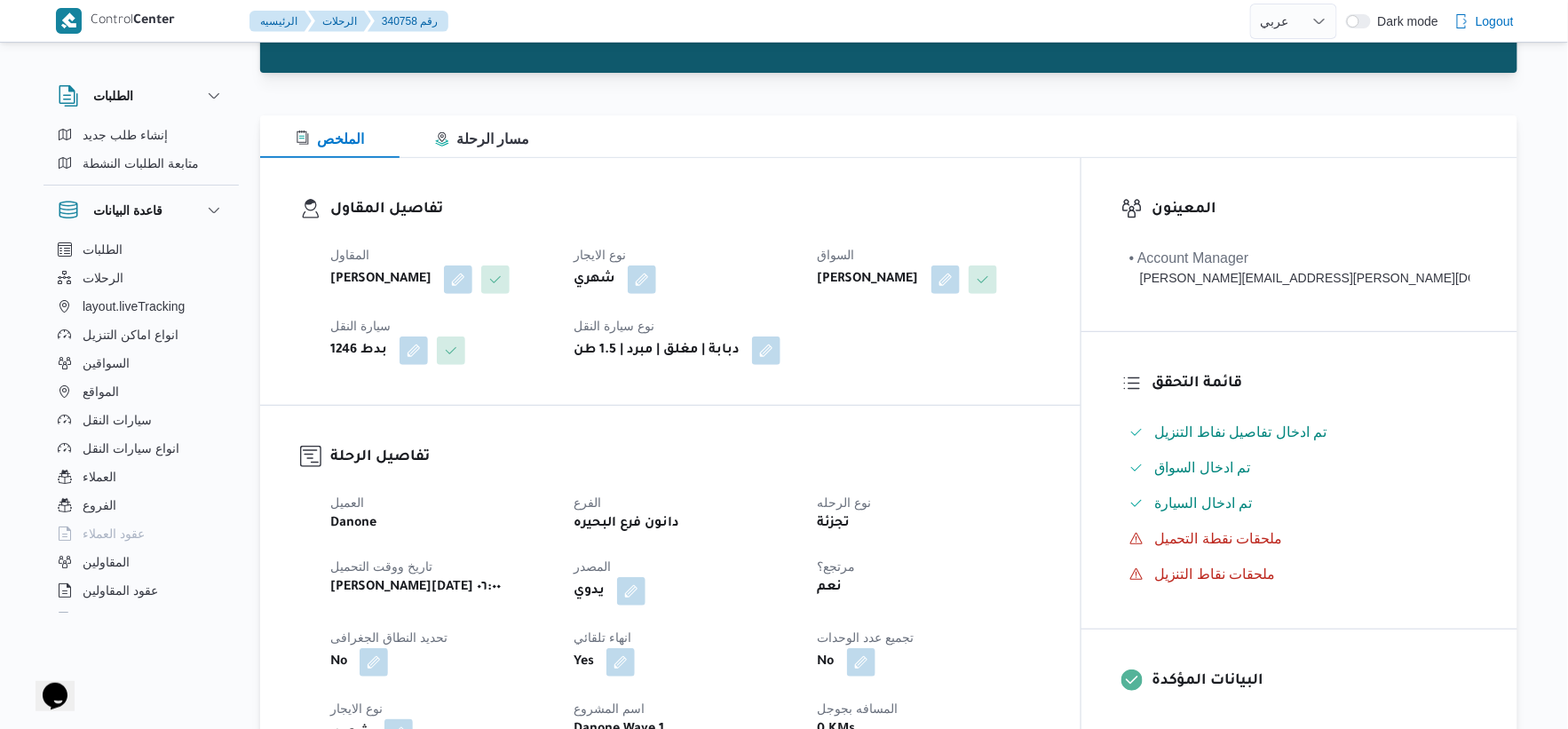
scroll to position [394, 0]
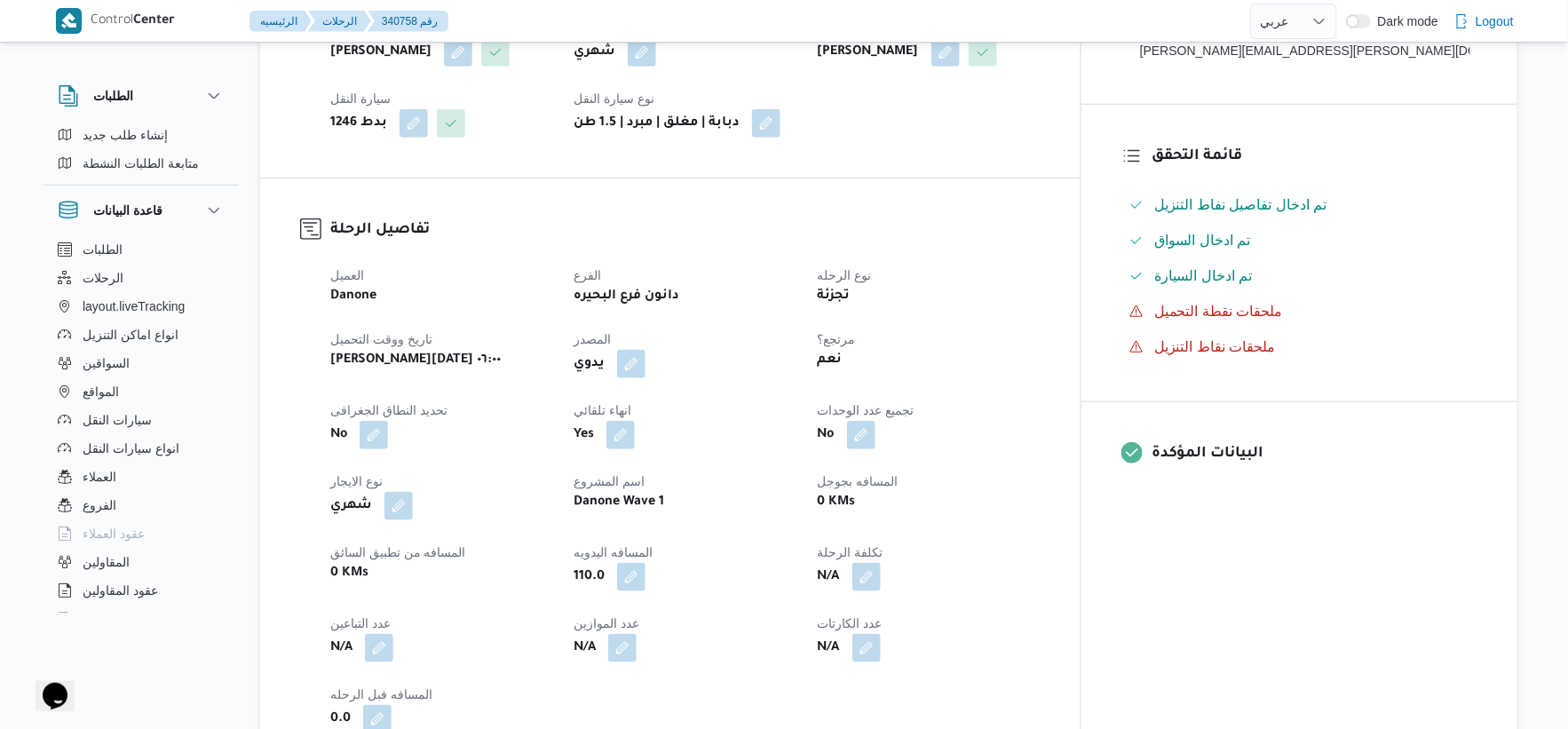
select select "ar"
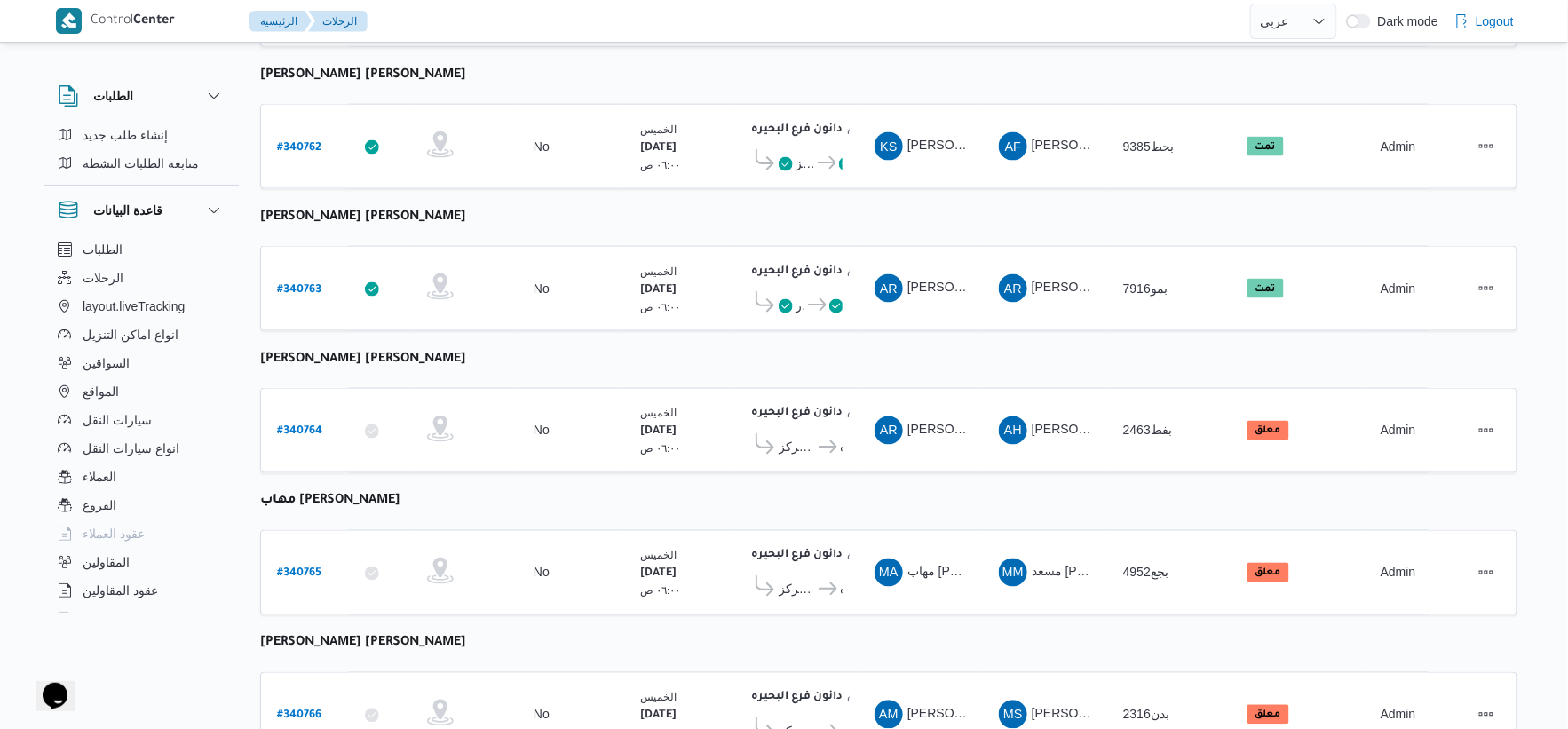
scroll to position [788, 0]
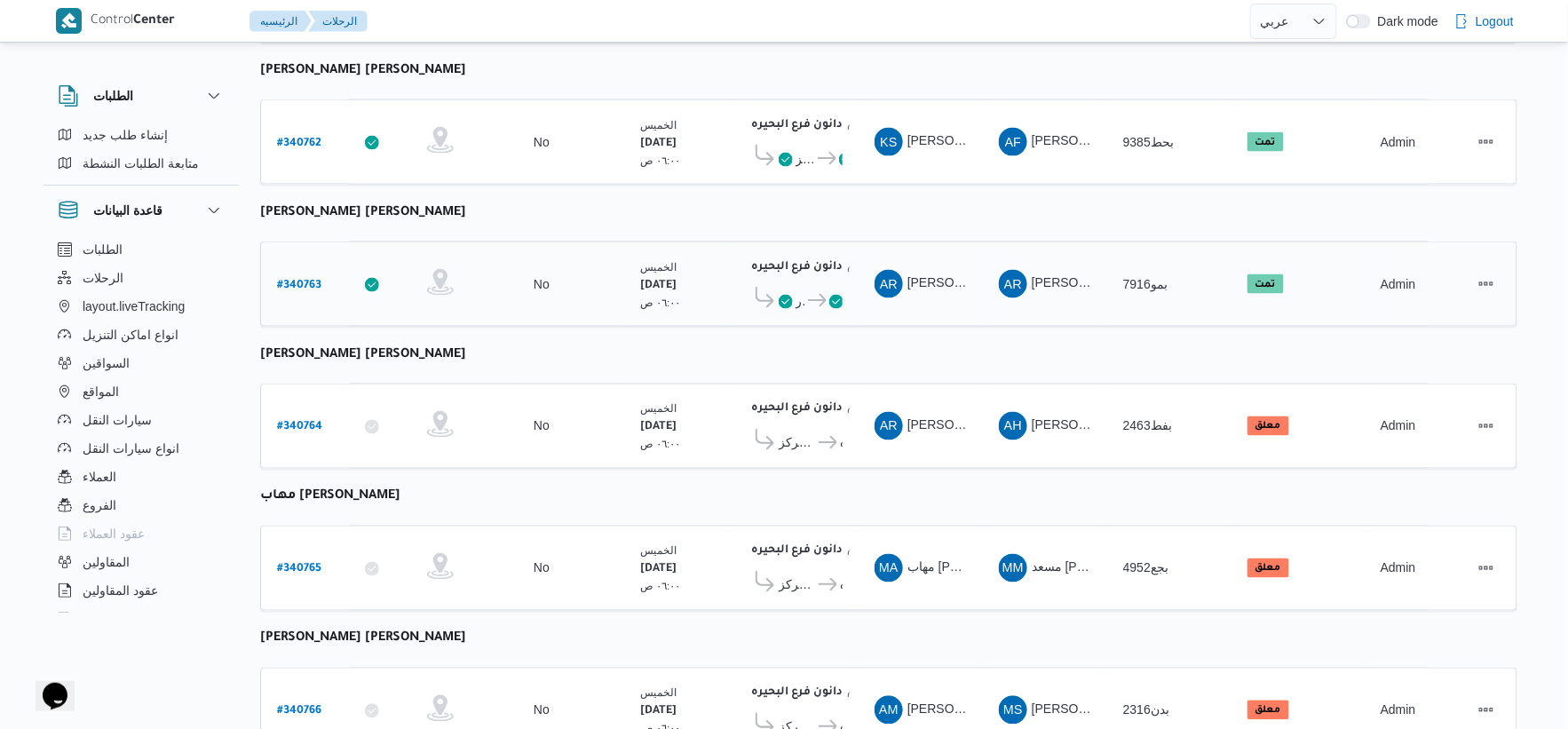
click at [306, 279] on b "# 340763" at bounding box center [300, 285] width 45 height 13
select select "ar"
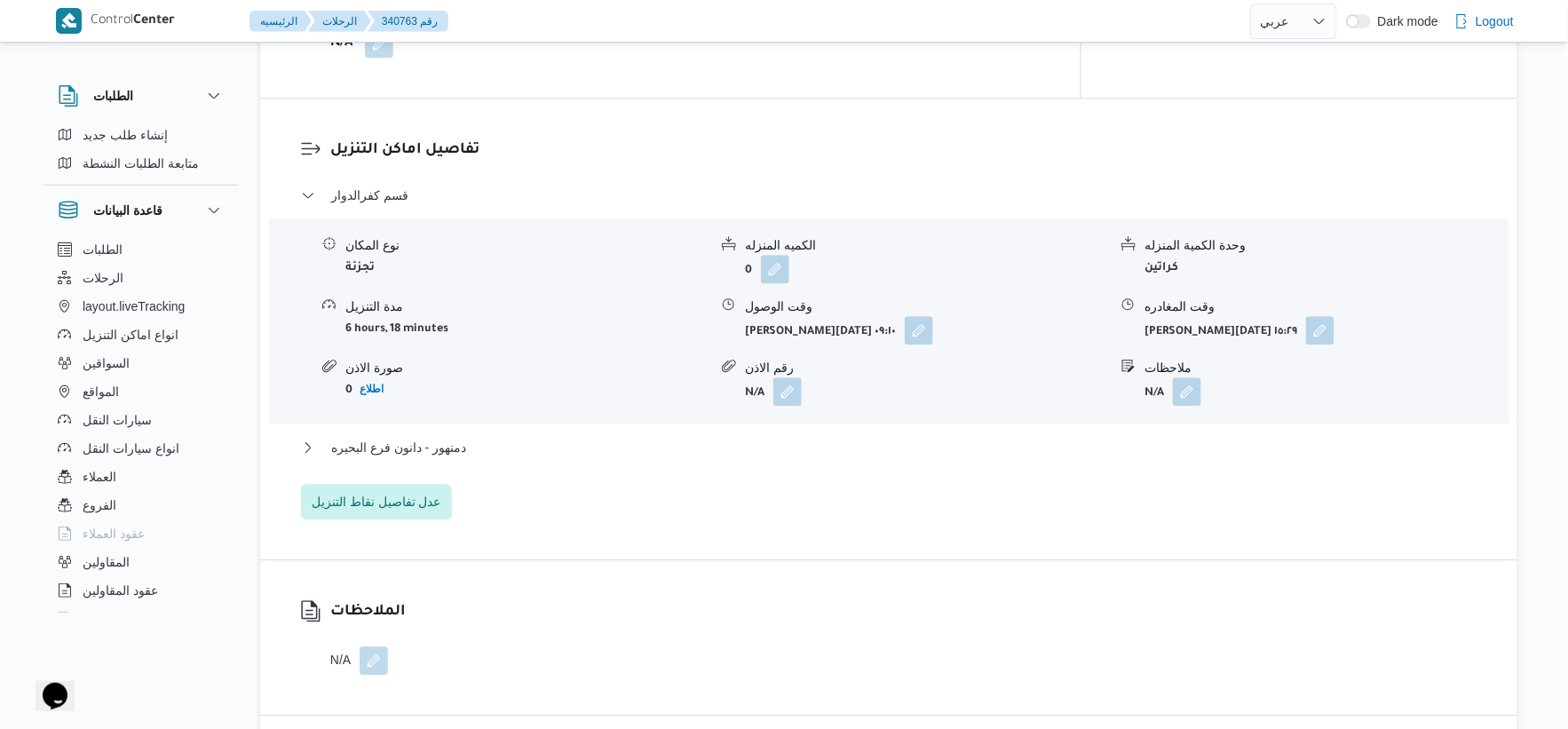
scroll to position [1479, 0]
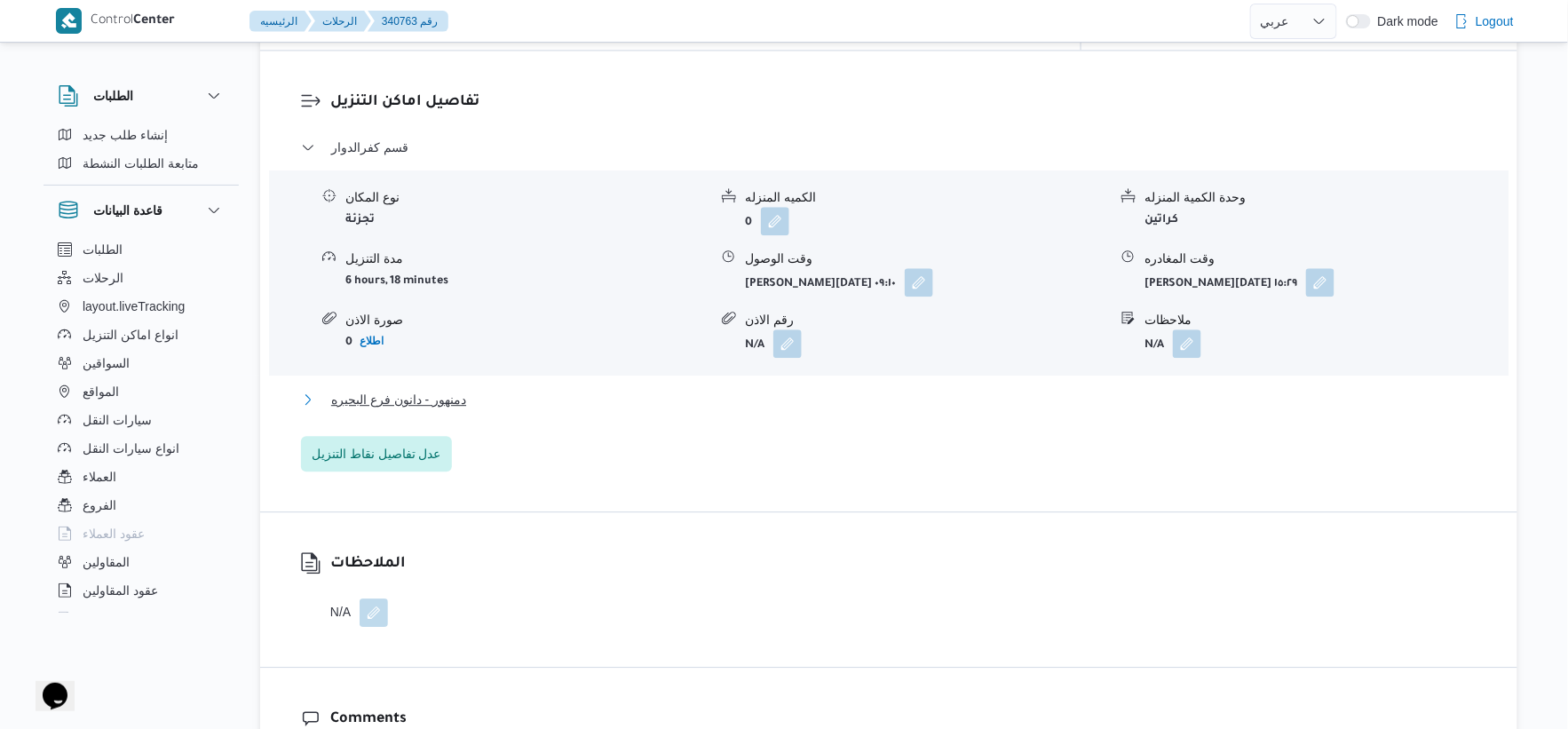
click at [474, 389] on button "دمنهور - دانون فرع البحيره" at bounding box center [889, 400] width 1177 height 21
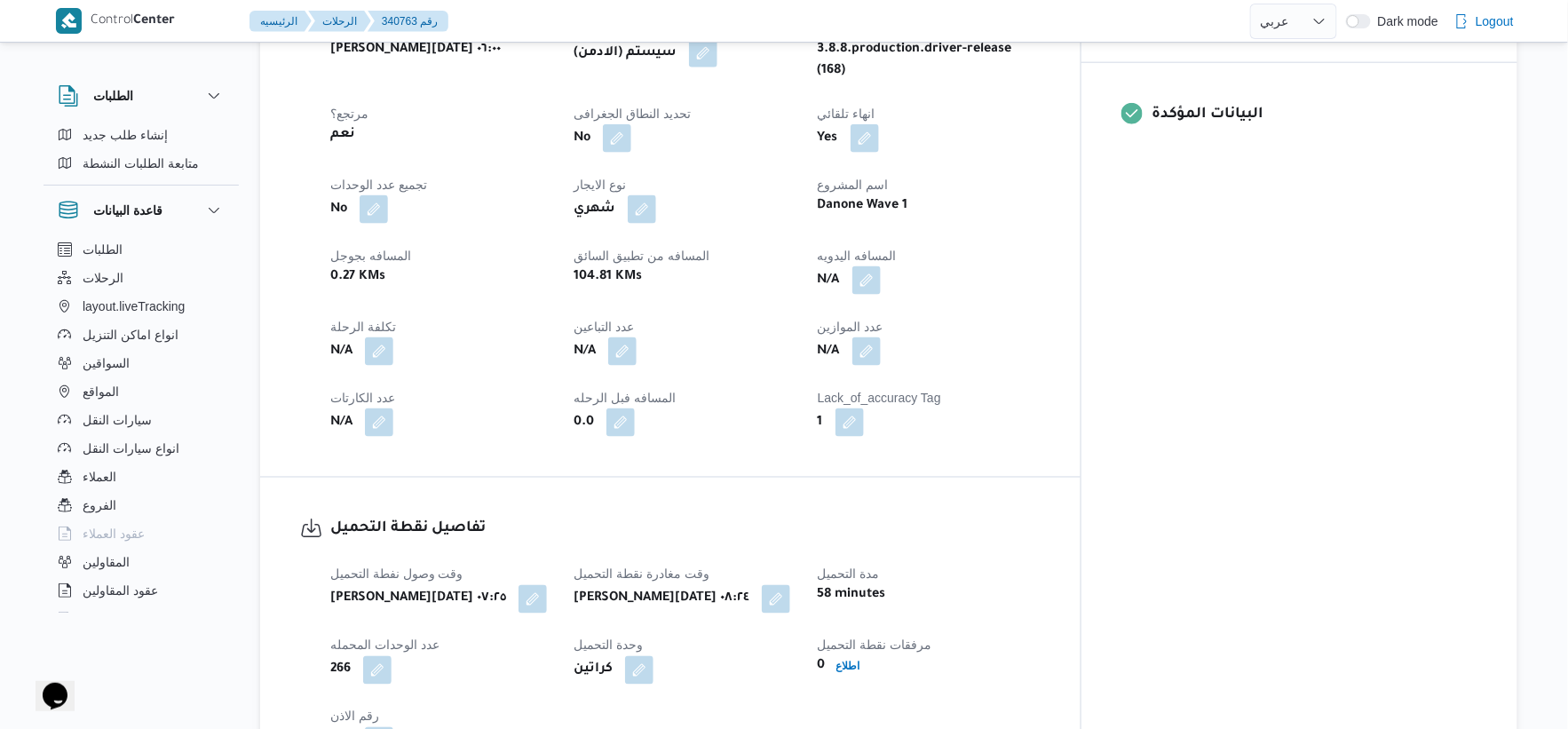
scroll to position [788, 0]
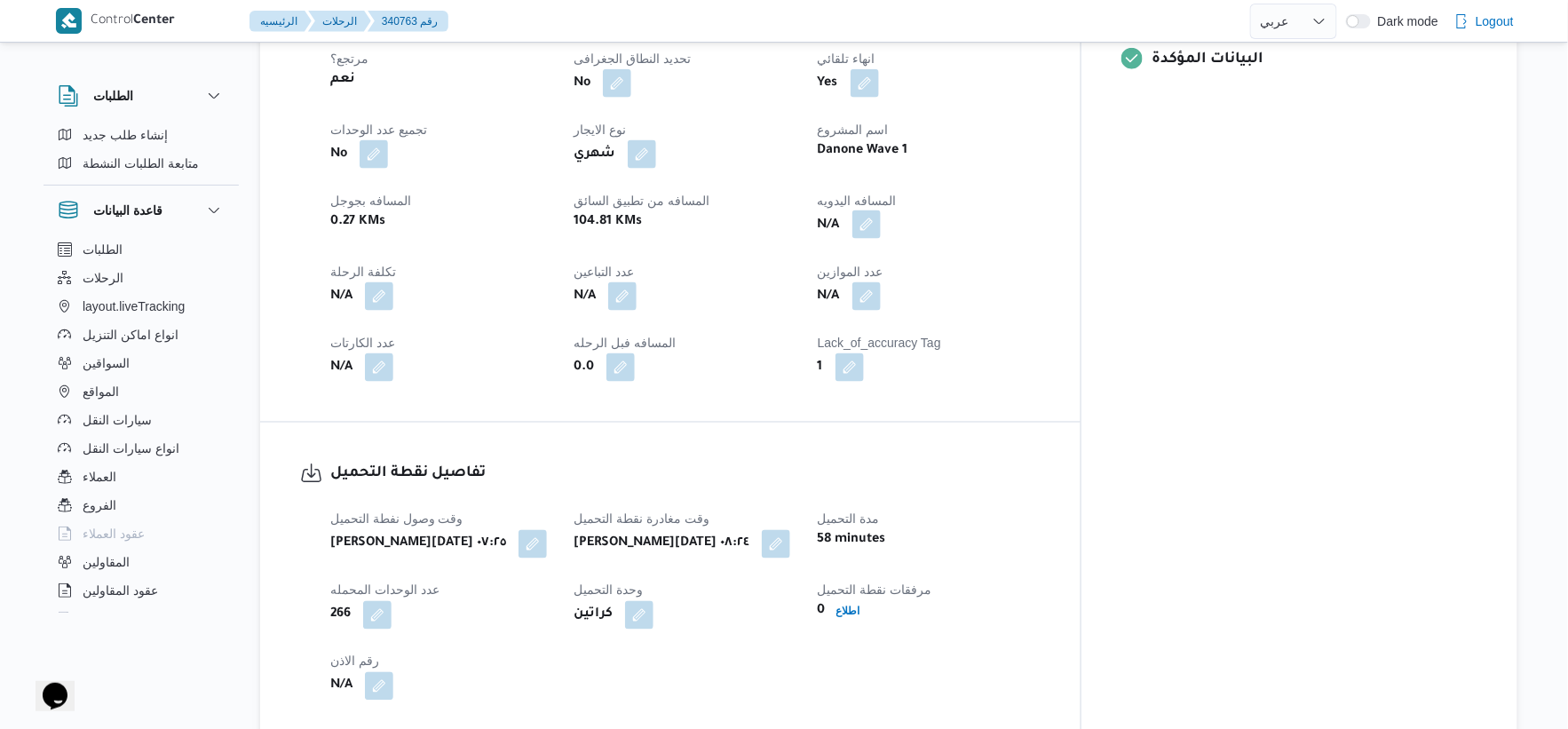
click at [881, 210] on button "button" at bounding box center [866, 224] width 28 height 28
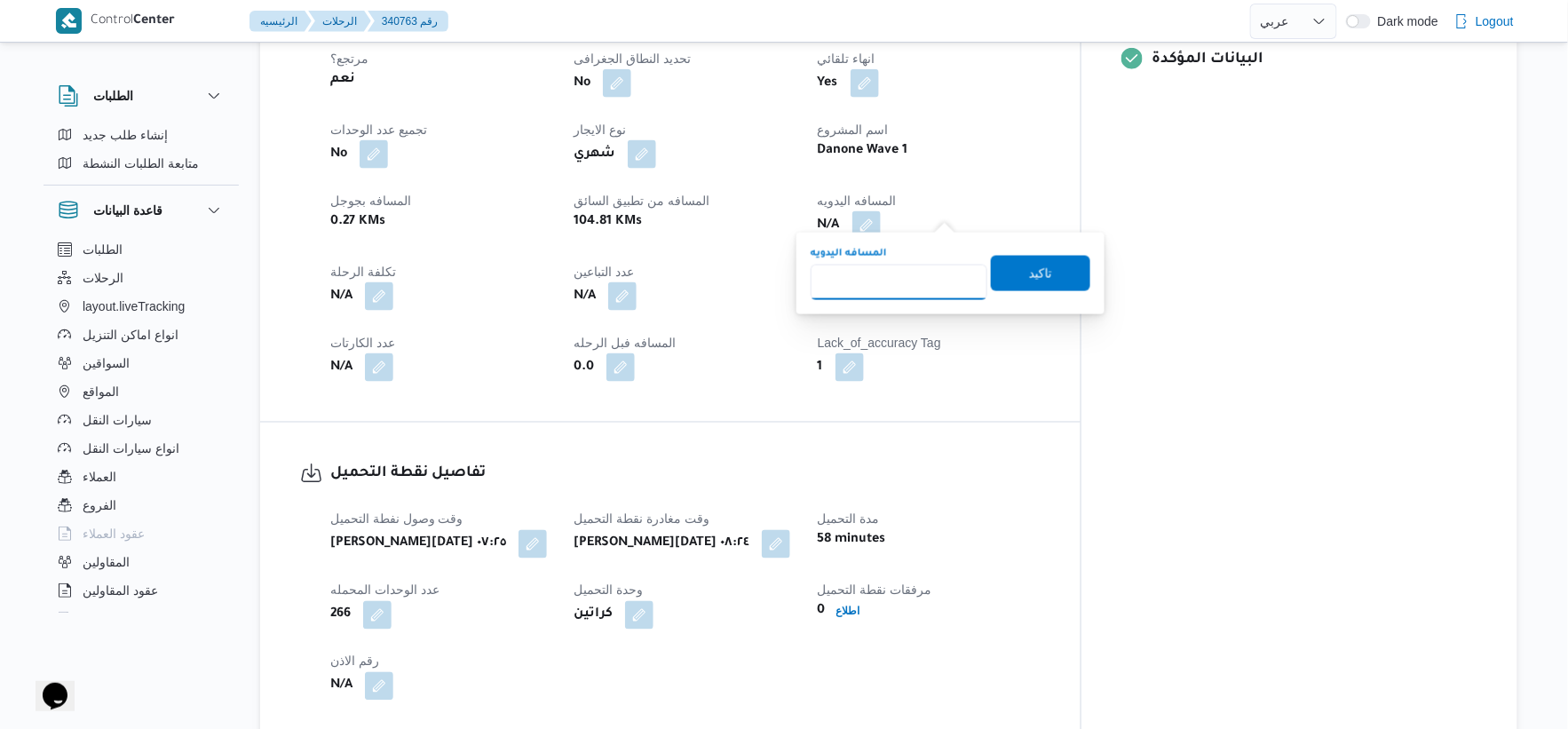
click at [893, 269] on input "المسافه اليدويه" at bounding box center [899, 282] width 177 height 35
type input "102"
click at [1042, 258] on span "تاكيد" at bounding box center [1040, 273] width 99 height 35
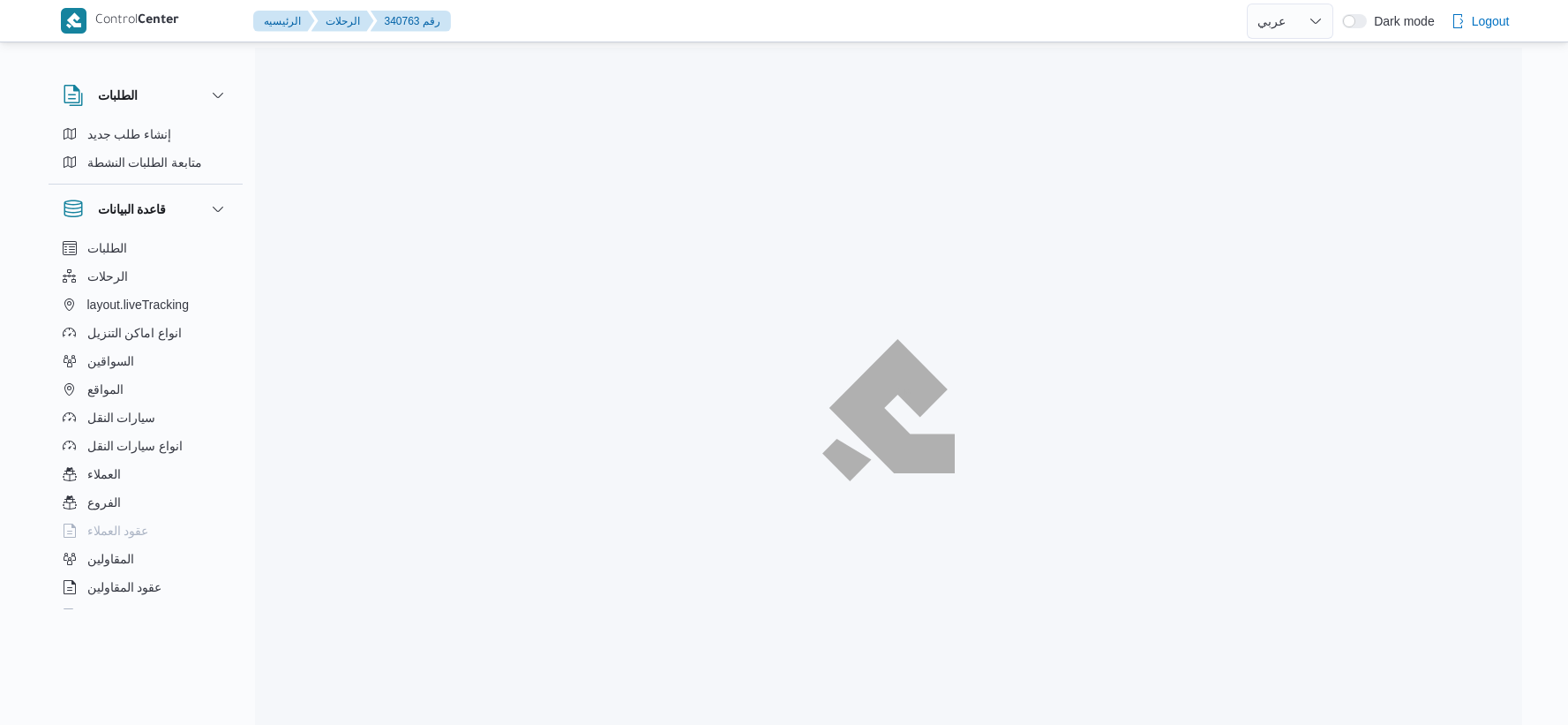
select select "ar"
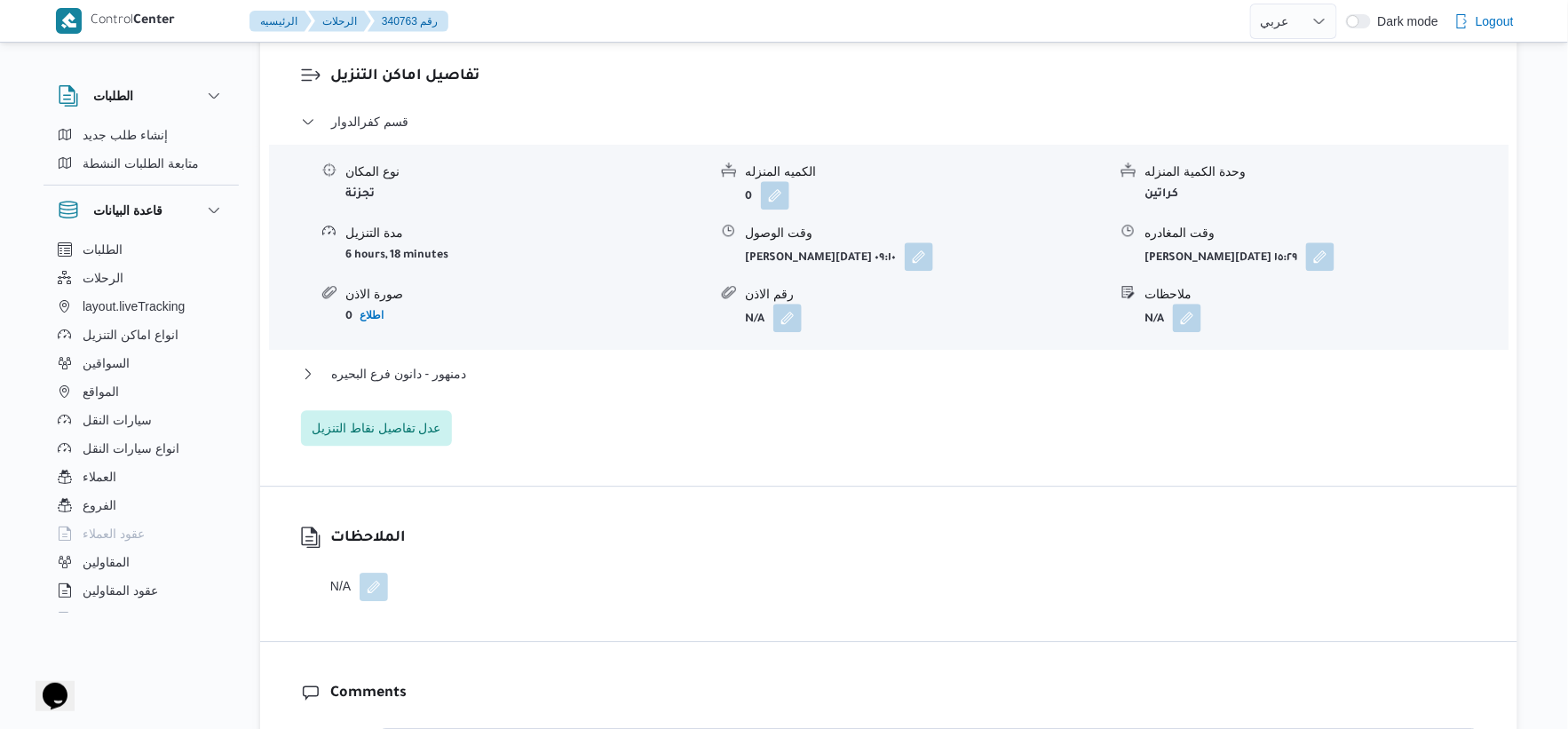
scroll to position [1677, 0]
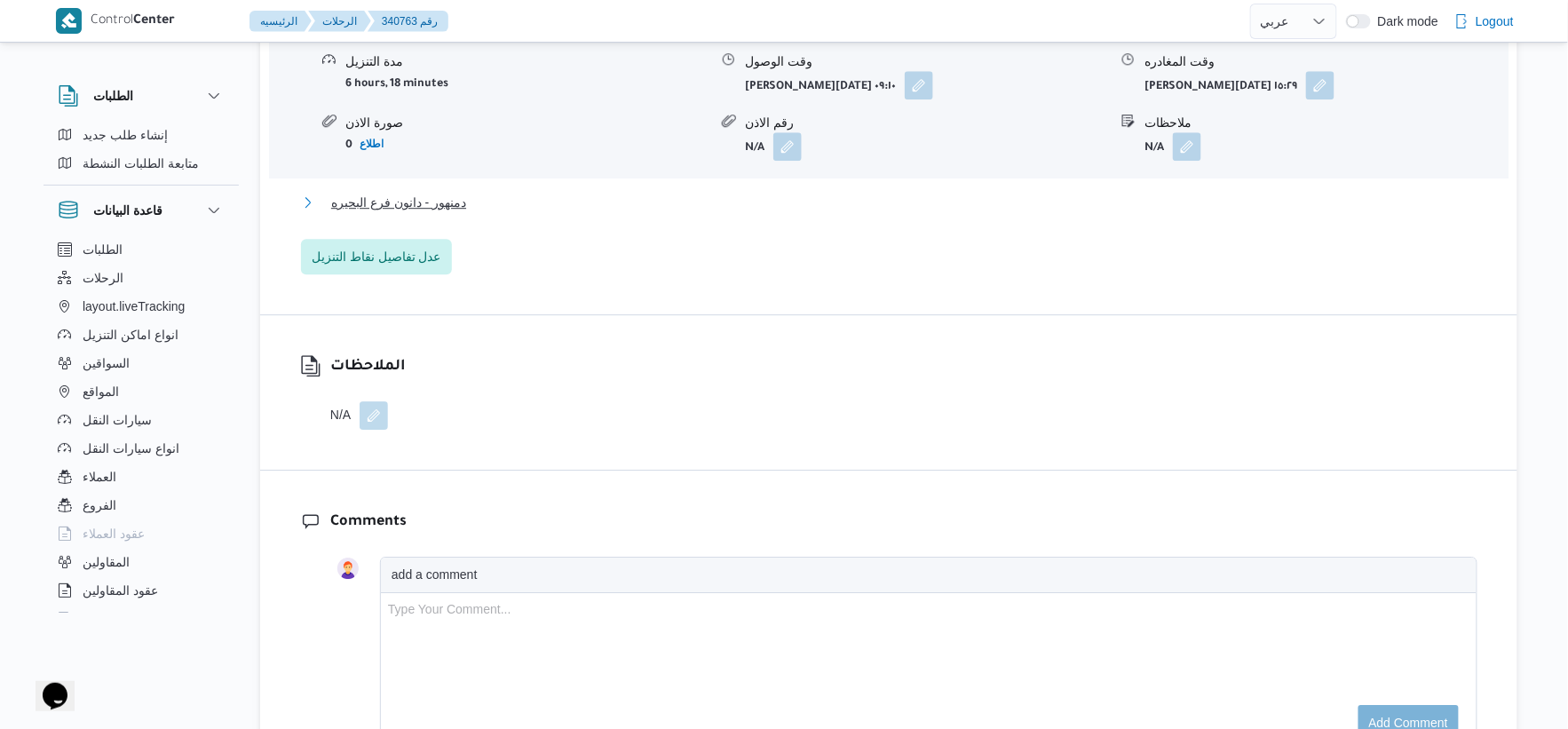
click at [473, 192] on button "دمنهور - دانون فرع البحيره" at bounding box center [889, 202] width 1177 height 21
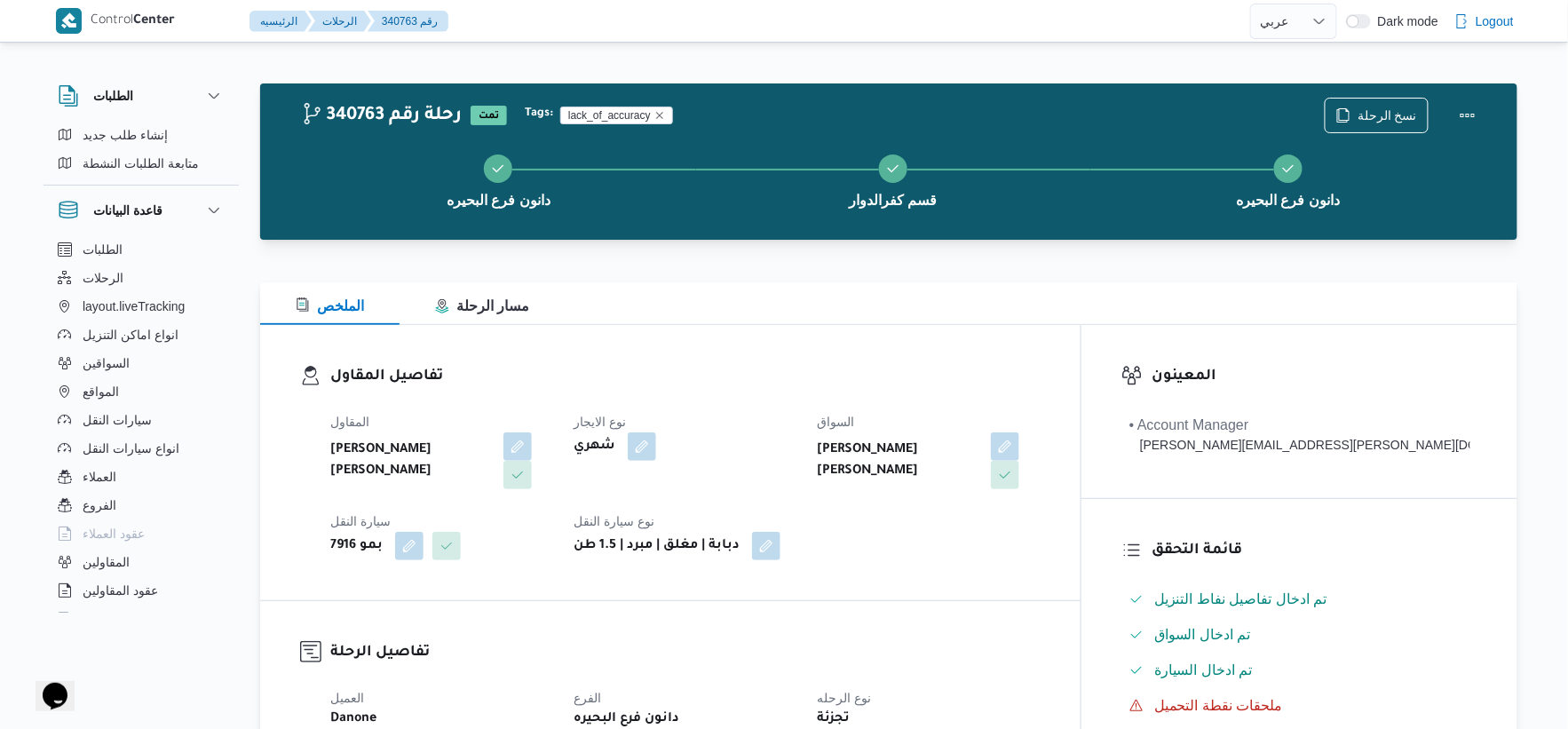
scroll to position [592, 0]
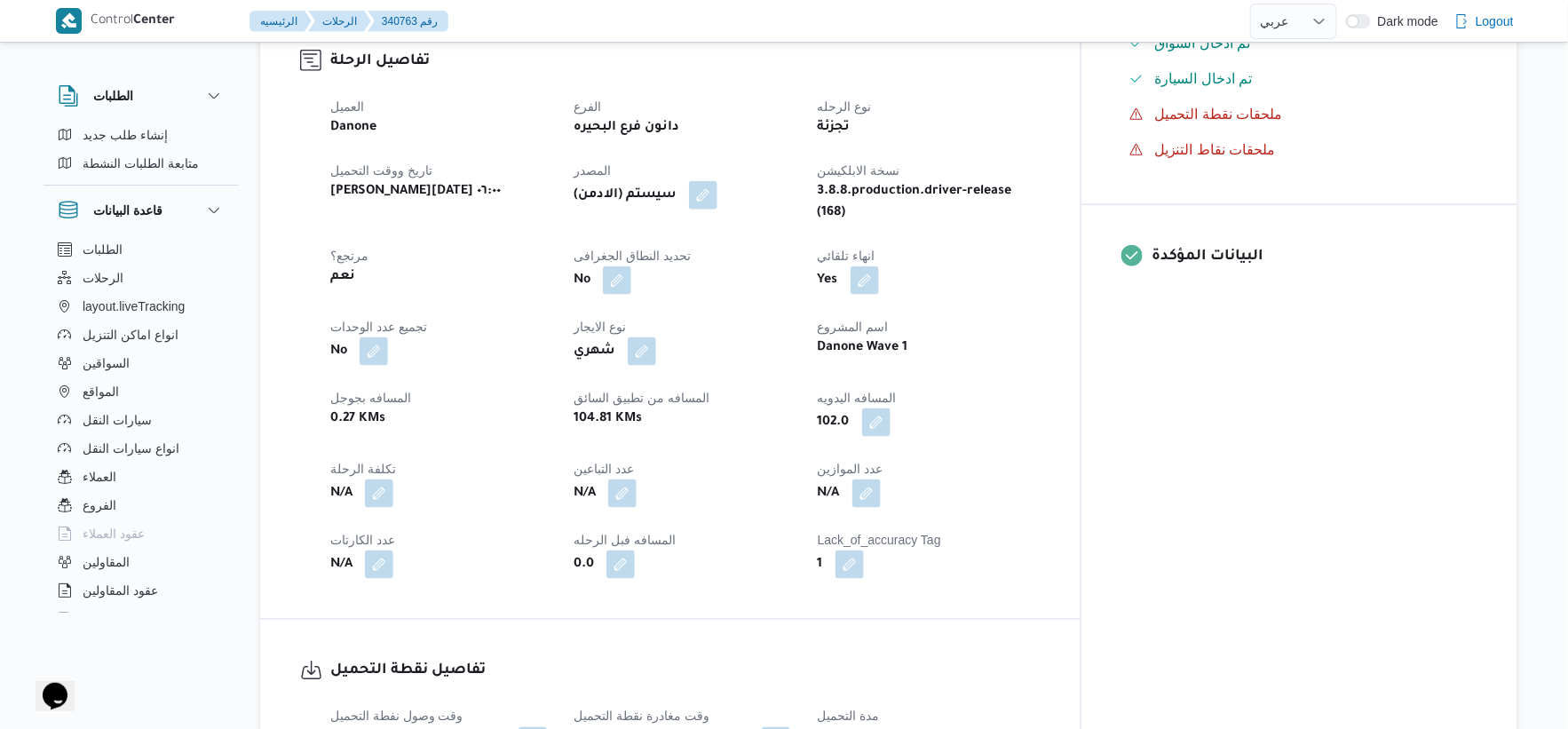
select select "ar"
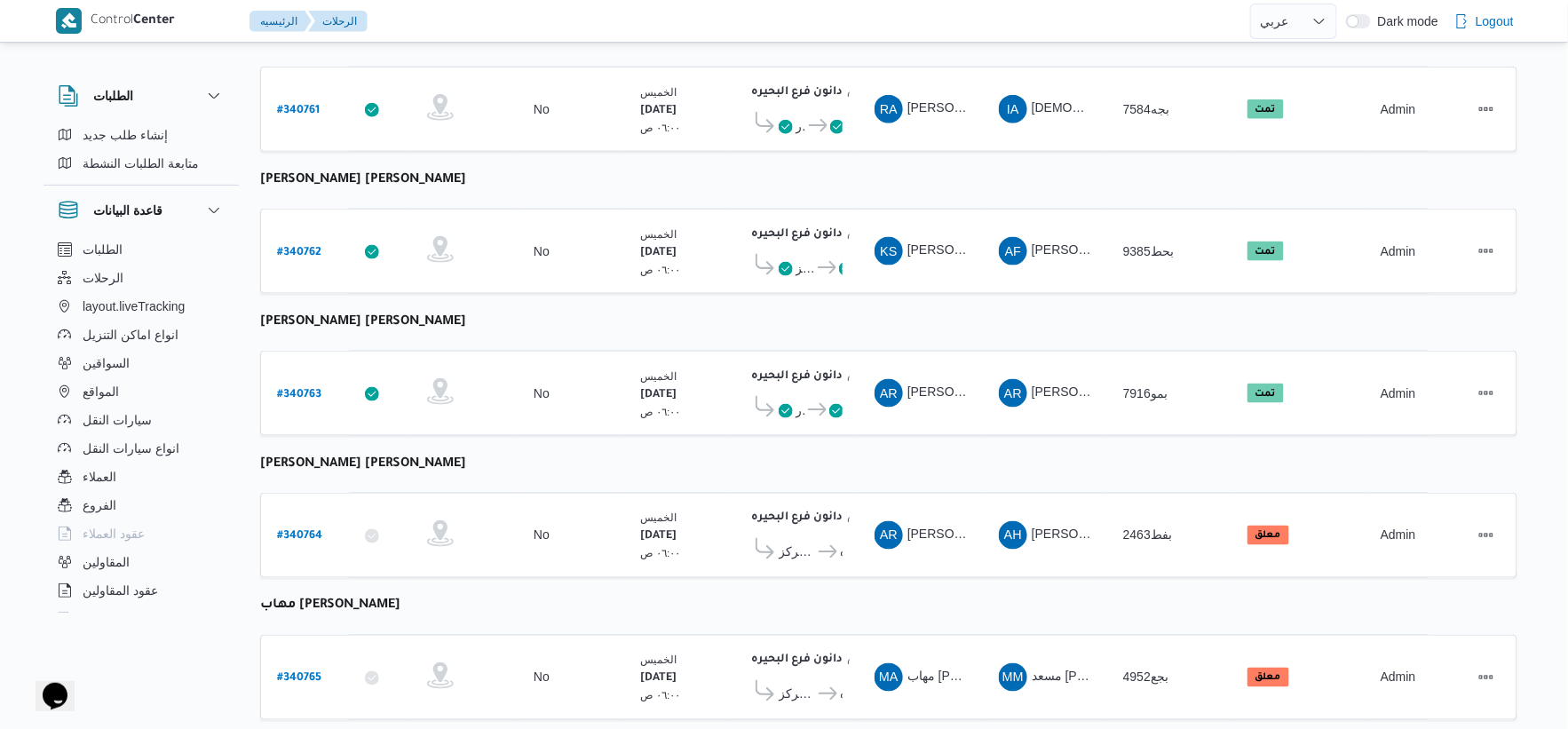
scroll to position [690, 0]
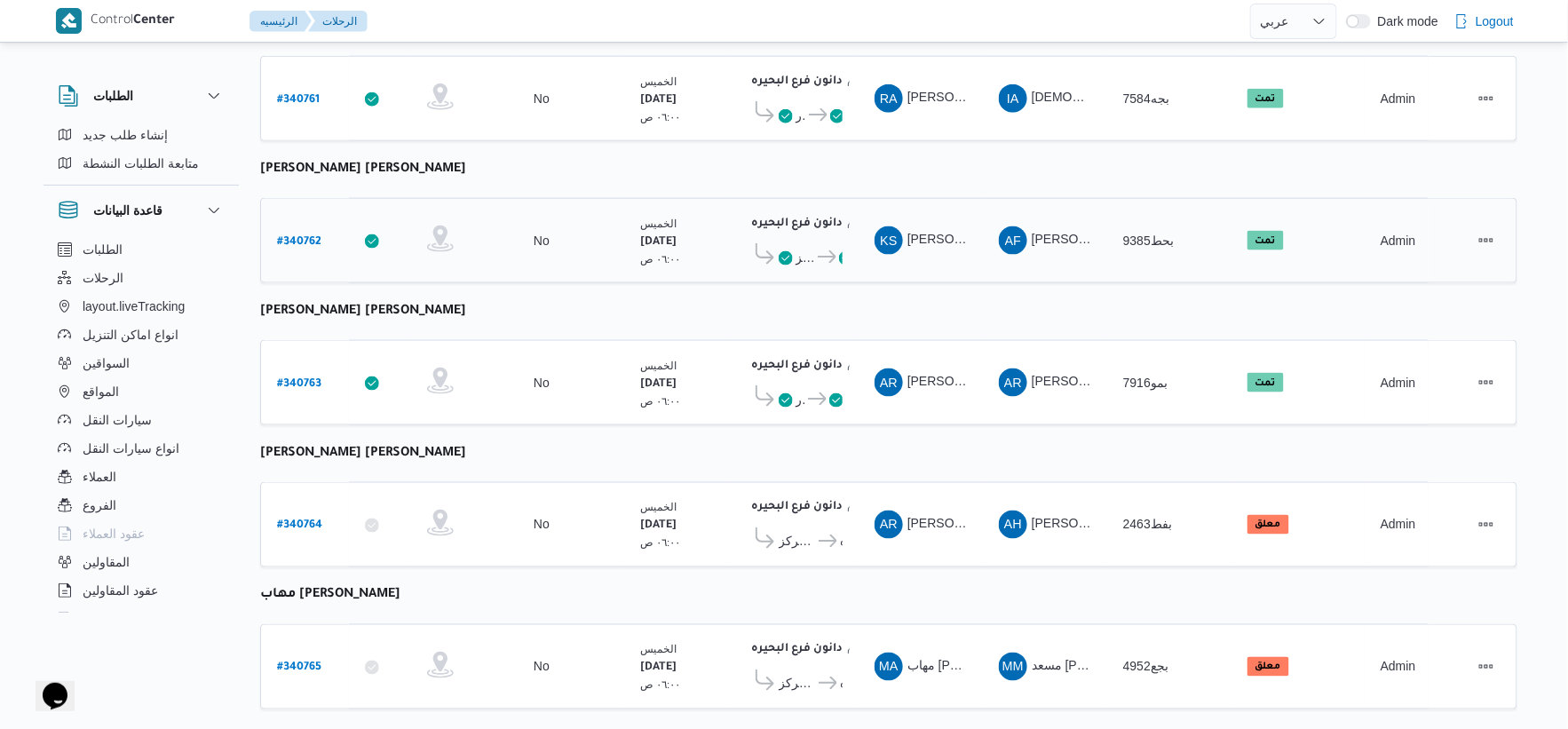
click at [300, 237] on b "# 340762" at bounding box center [300, 242] width 45 height 13
select select "ar"
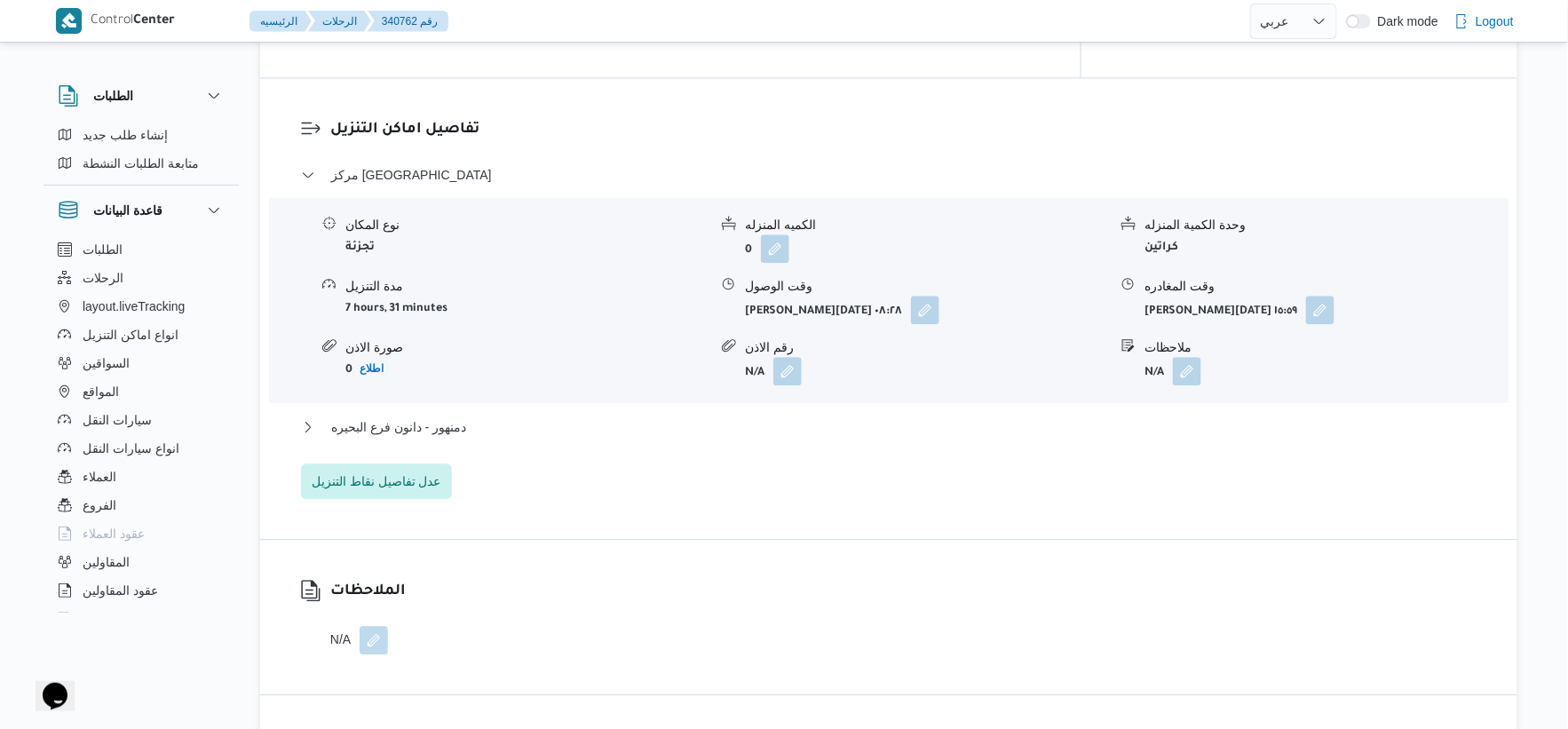
scroll to position [1479, 0]
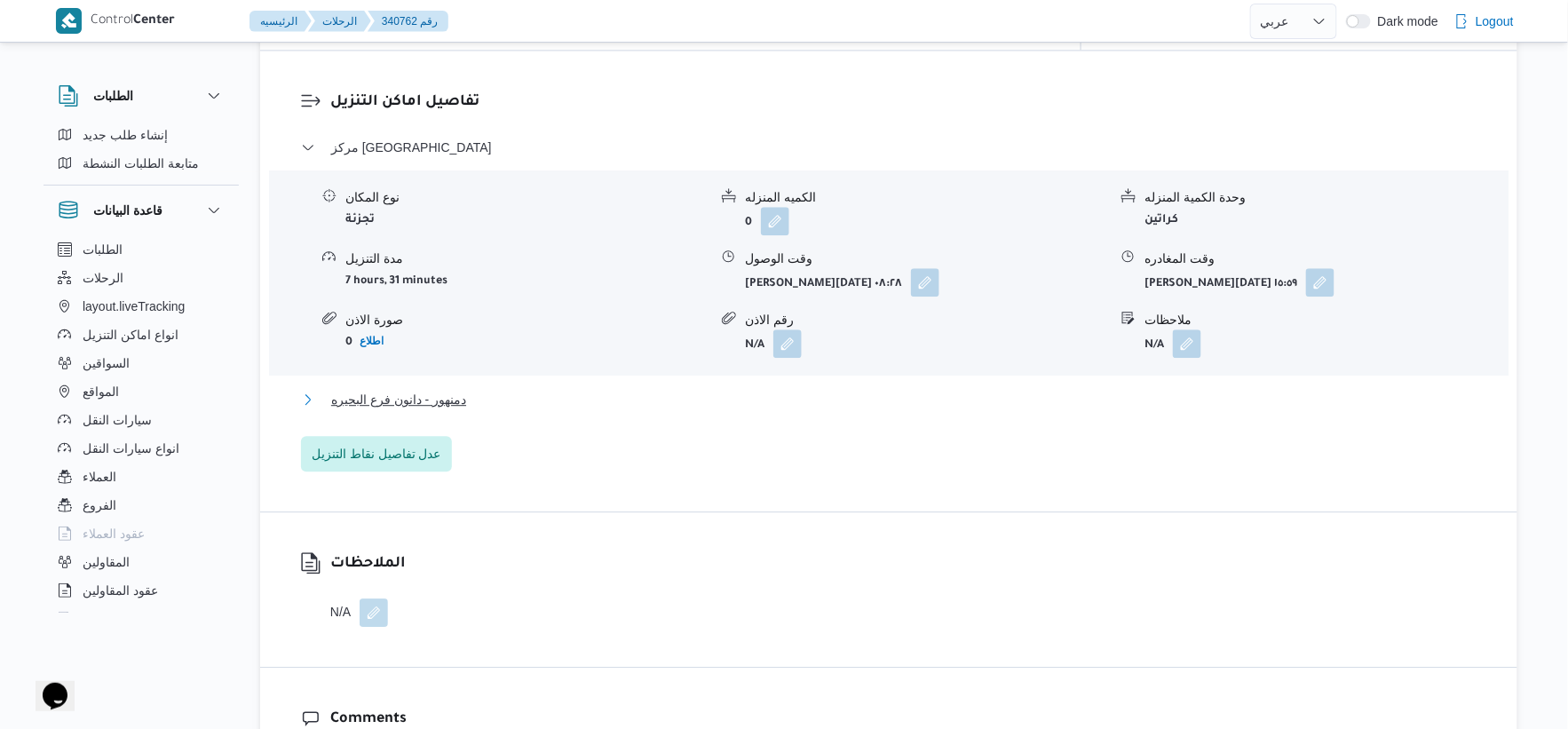
click at [524, 389] on button "دمنهور - دانون فرع البحيره" at bounding box center [889, 400] width 1177 height 21
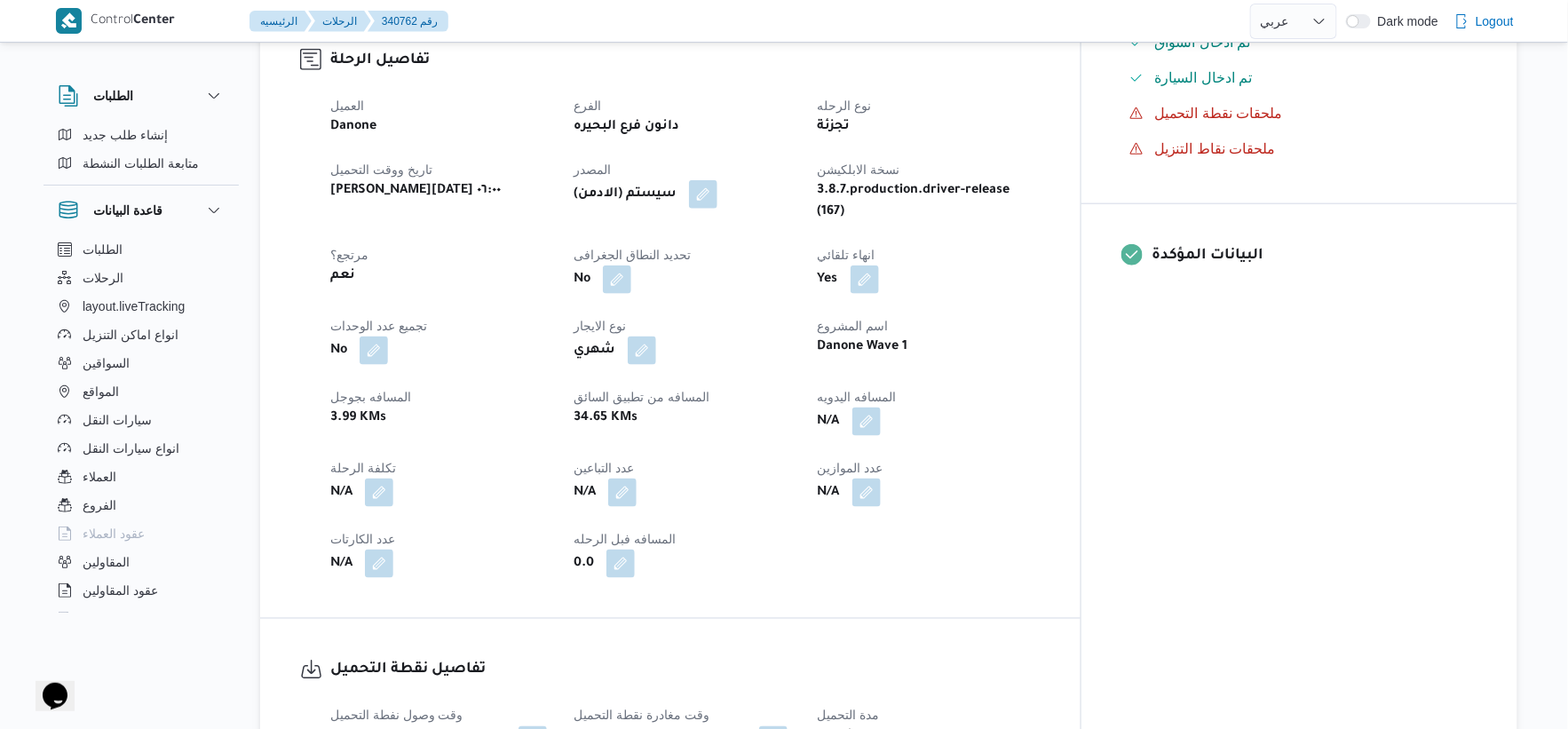
scroll to position [592, 0]
click at [881, 408] on button "button" at bounding box center [866, 421] width 28 height 28
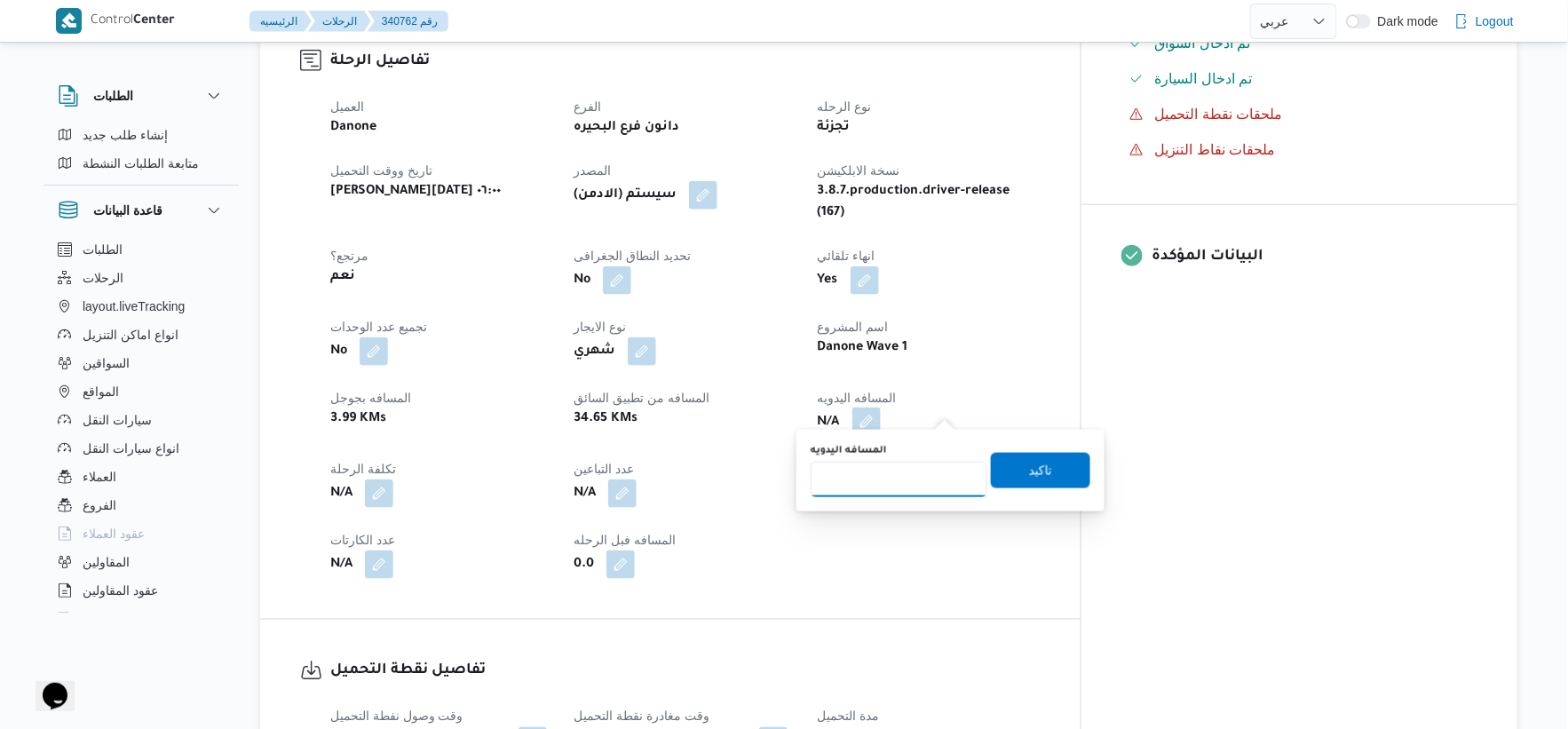
click at [864, 471] on input "المسافه اليدويه" at bounding box center [899, 479] width 177 height 35
type input "34"
click at [1035, 454] on span "تاكيد" at bounding box center [1040, 470] width 99 height 35
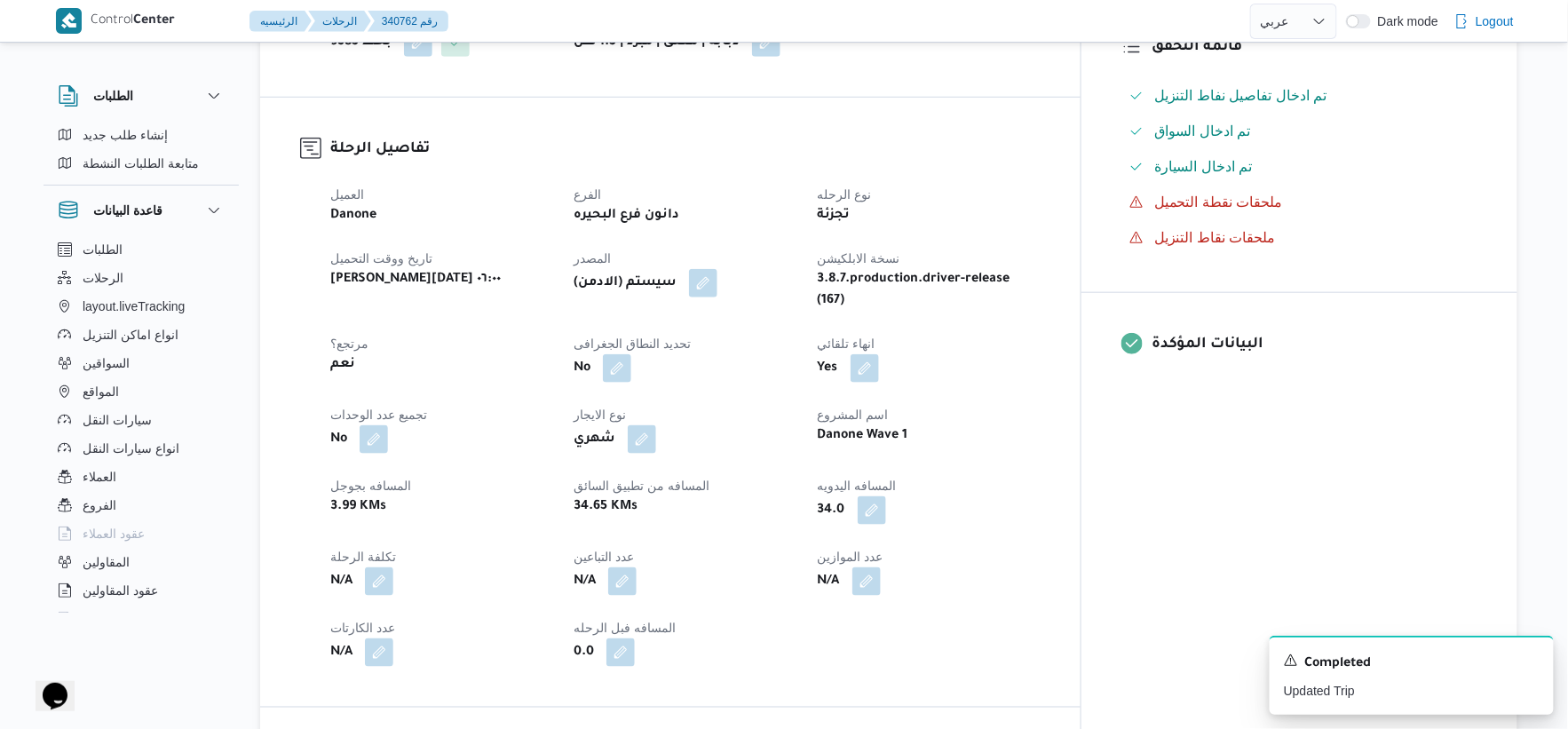
scroll to position [492, 0]
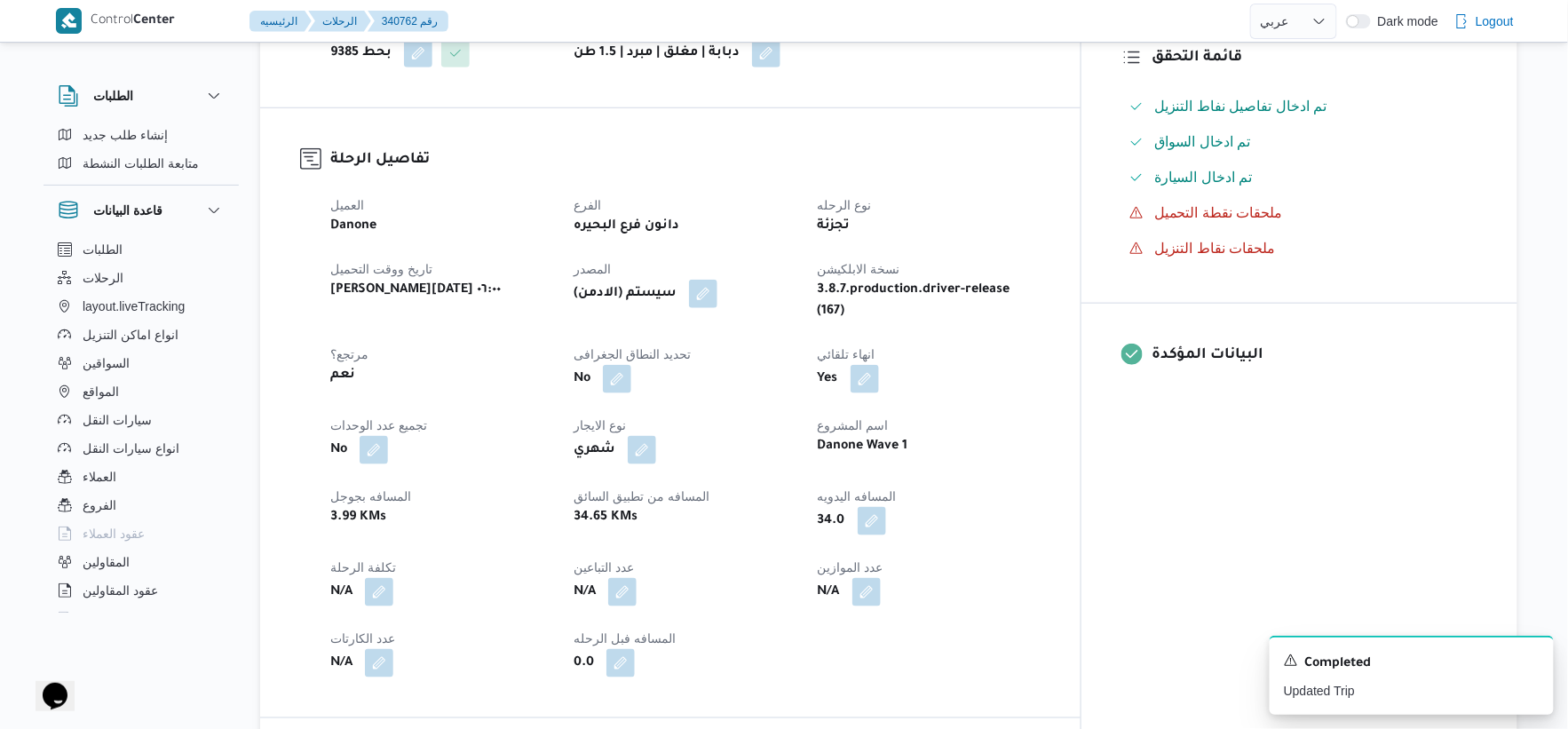
select select "ar"
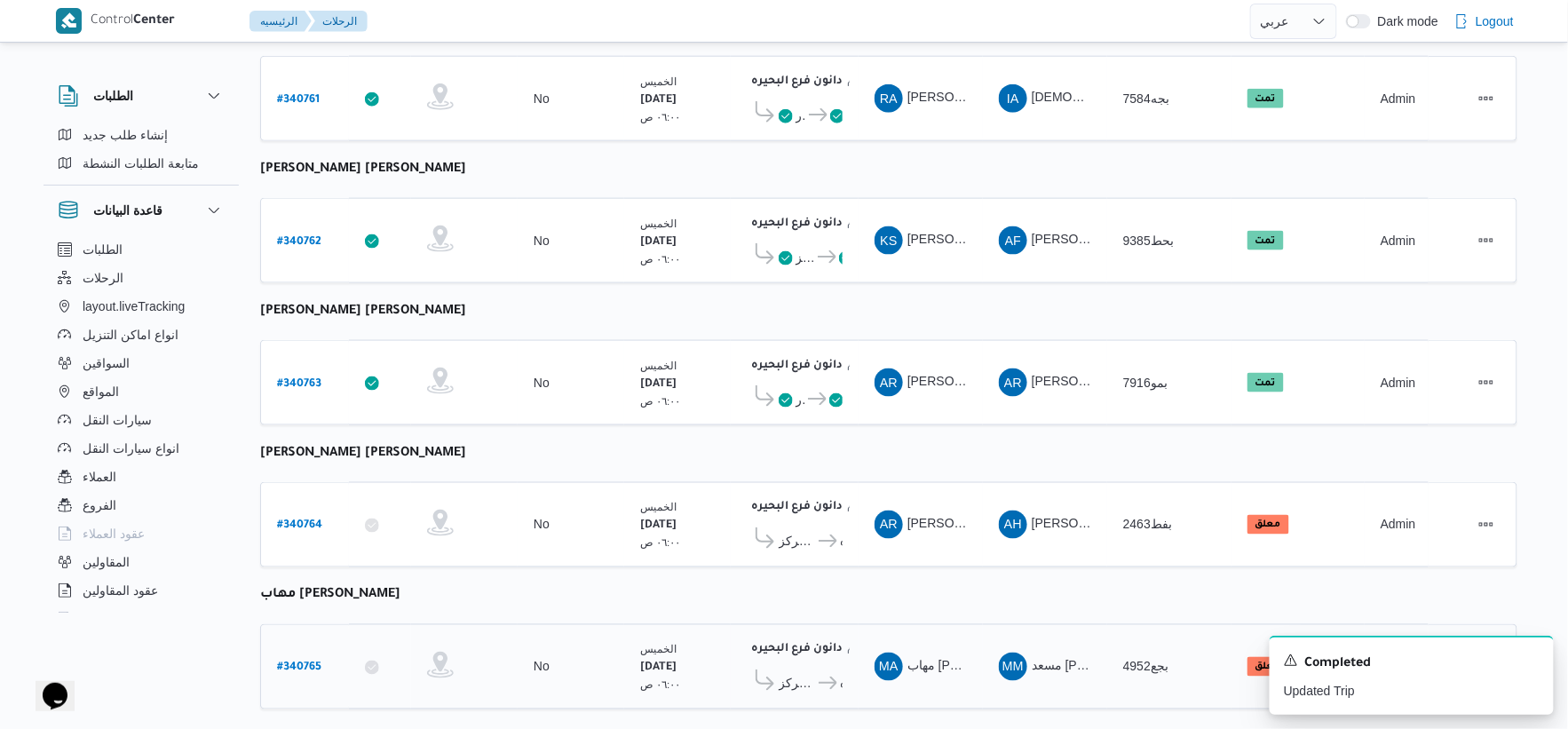
scroll to position [894, 0]
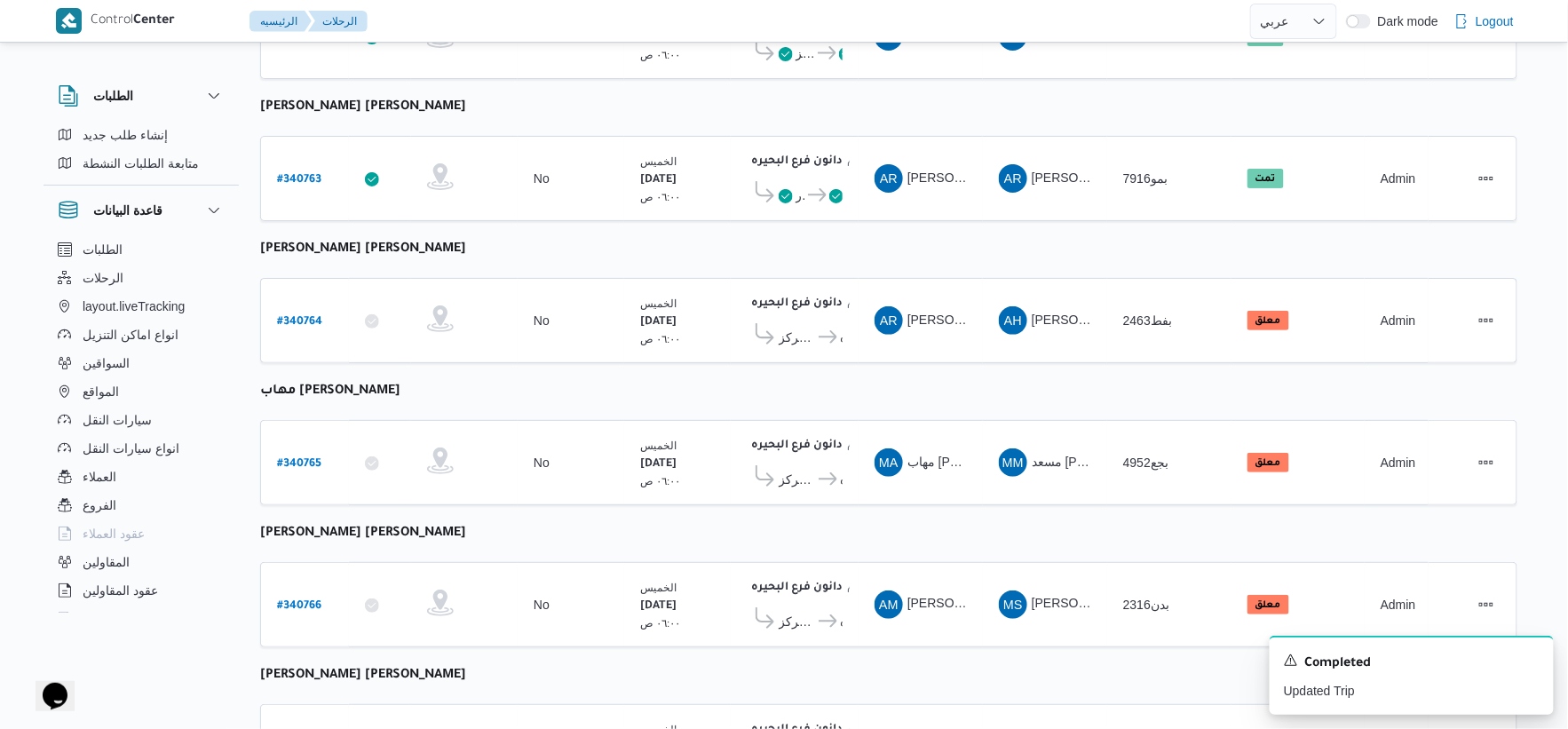
select select "ar"
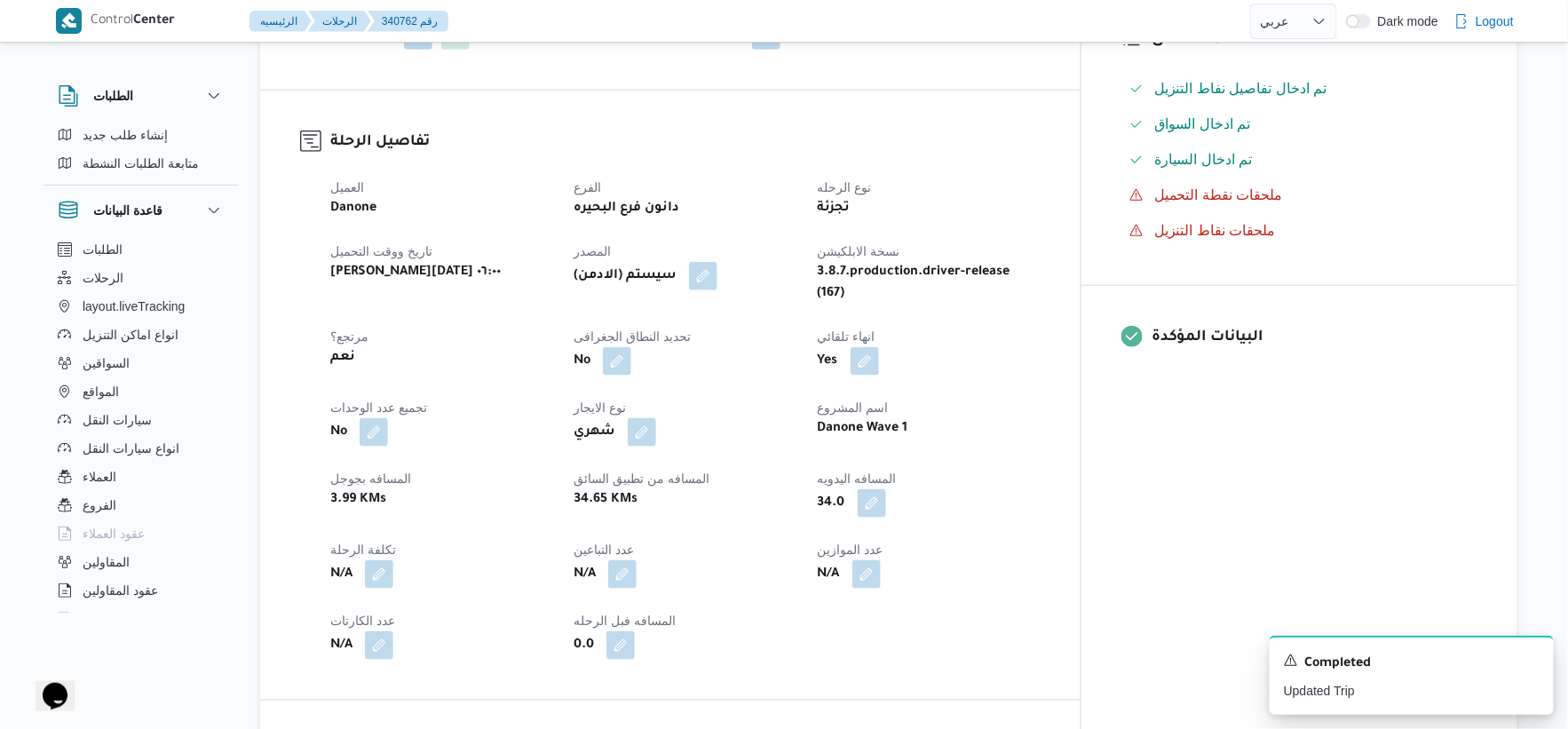
scroll to position [500, 0]
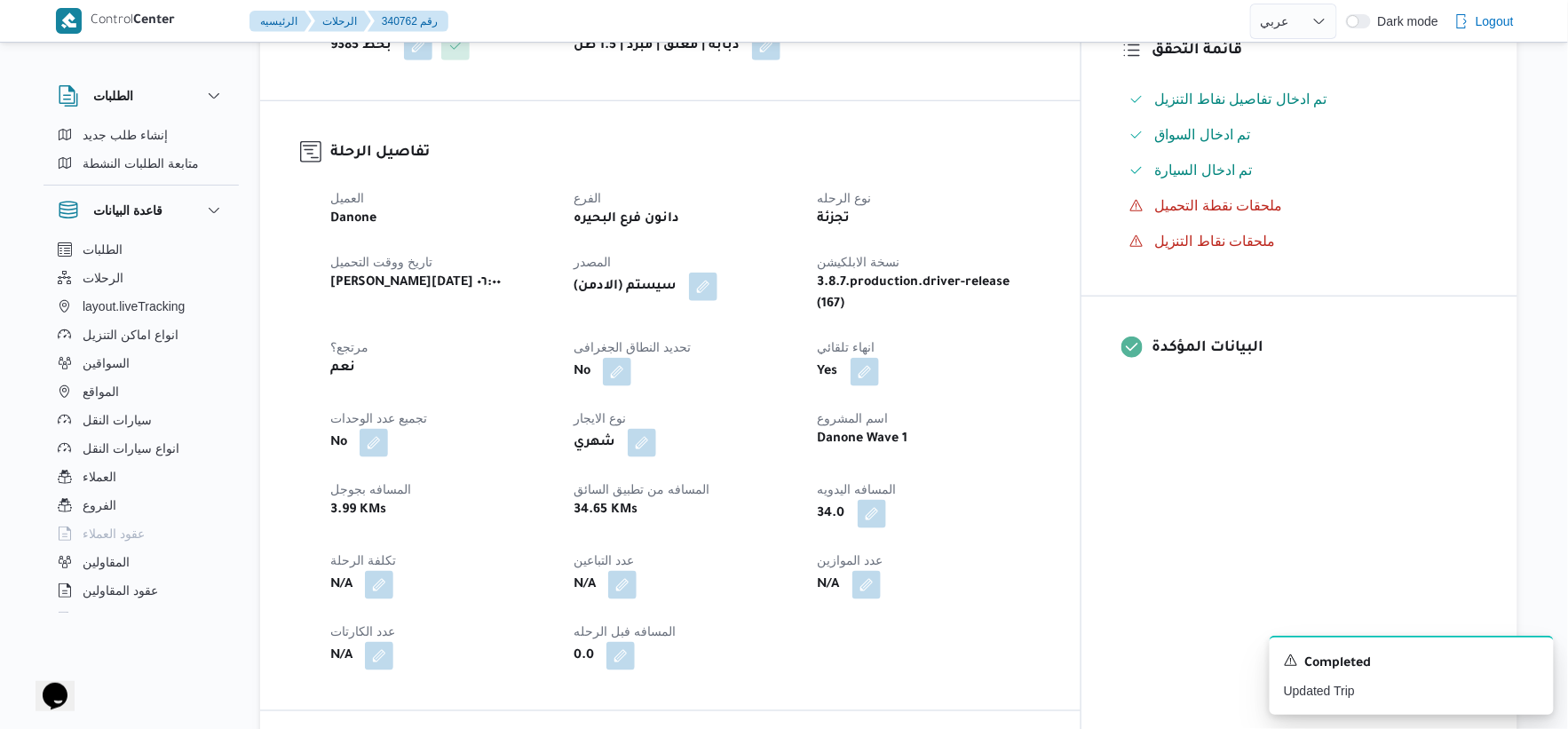
select select "ar"
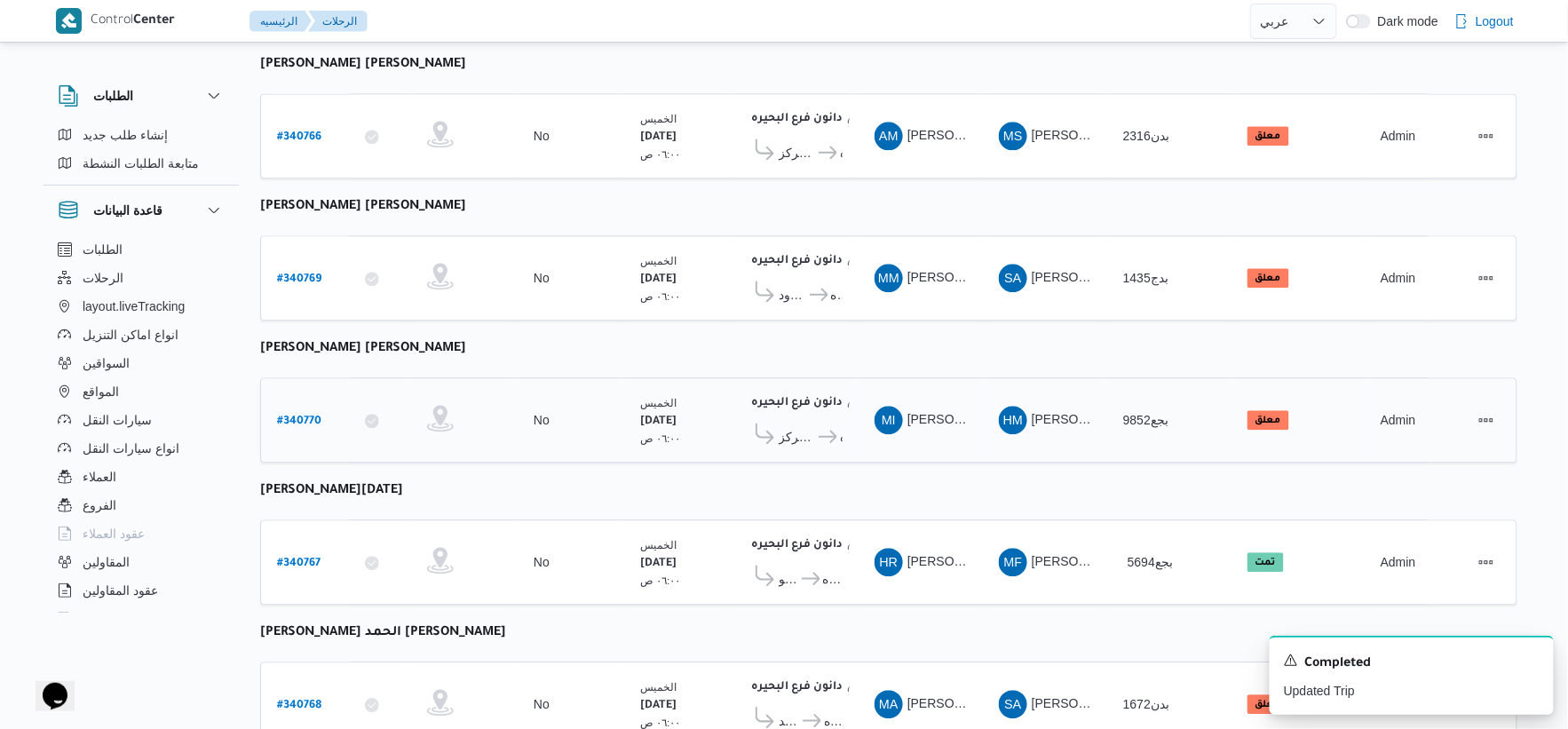
scroll to position [1364, 0]
click at [317, 273] on b "# 340769" at bounding box center [300, 278] width 45 height 13
select select "ar"
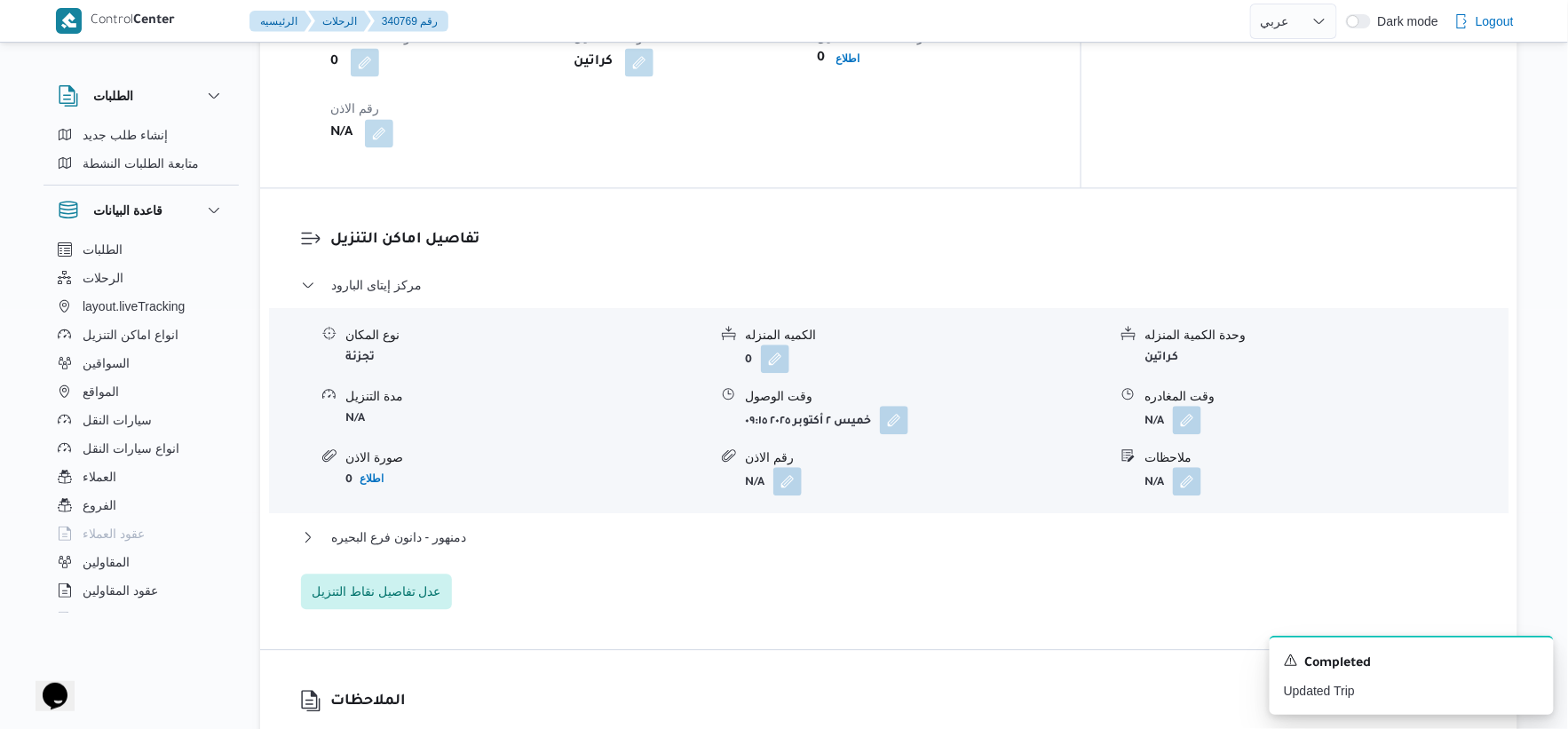
scroll to position [1364, 0]
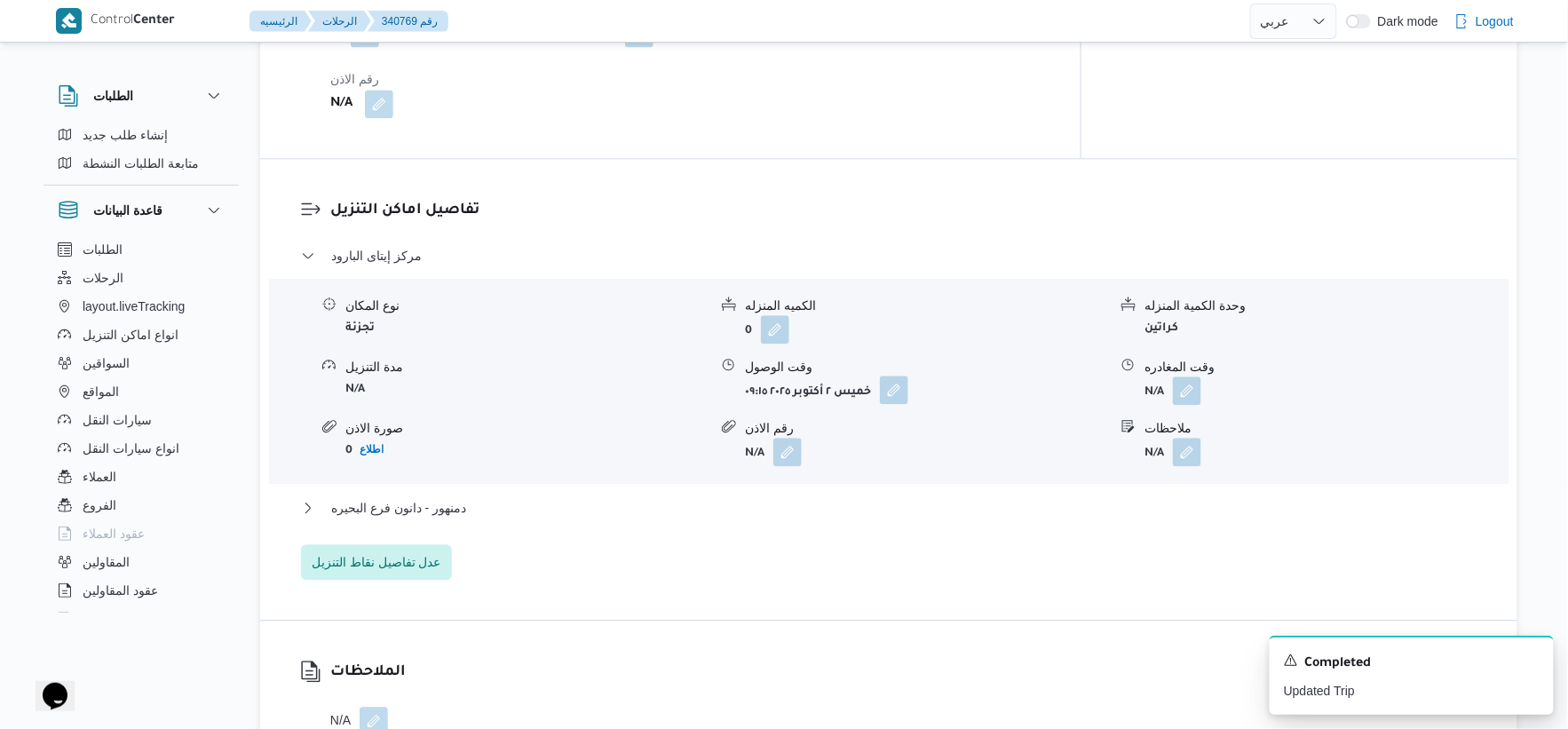
click at [895, 385] on button "button" at bounding box center [893, 389] width 28 height 28
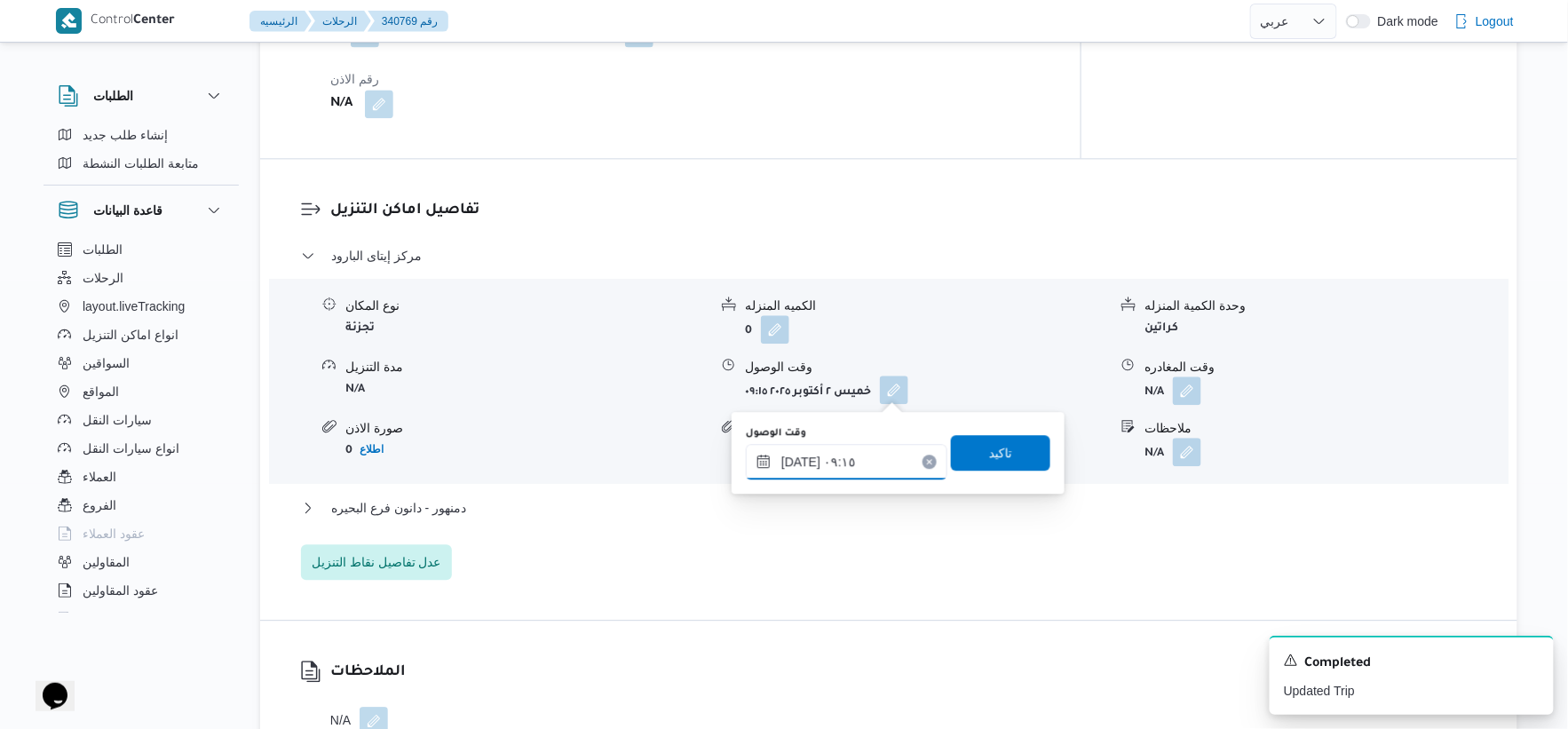
click at [876, 455] on input "[DATE] ٠٩:١٥" at bounding box center [846, 461] width 201 height 35
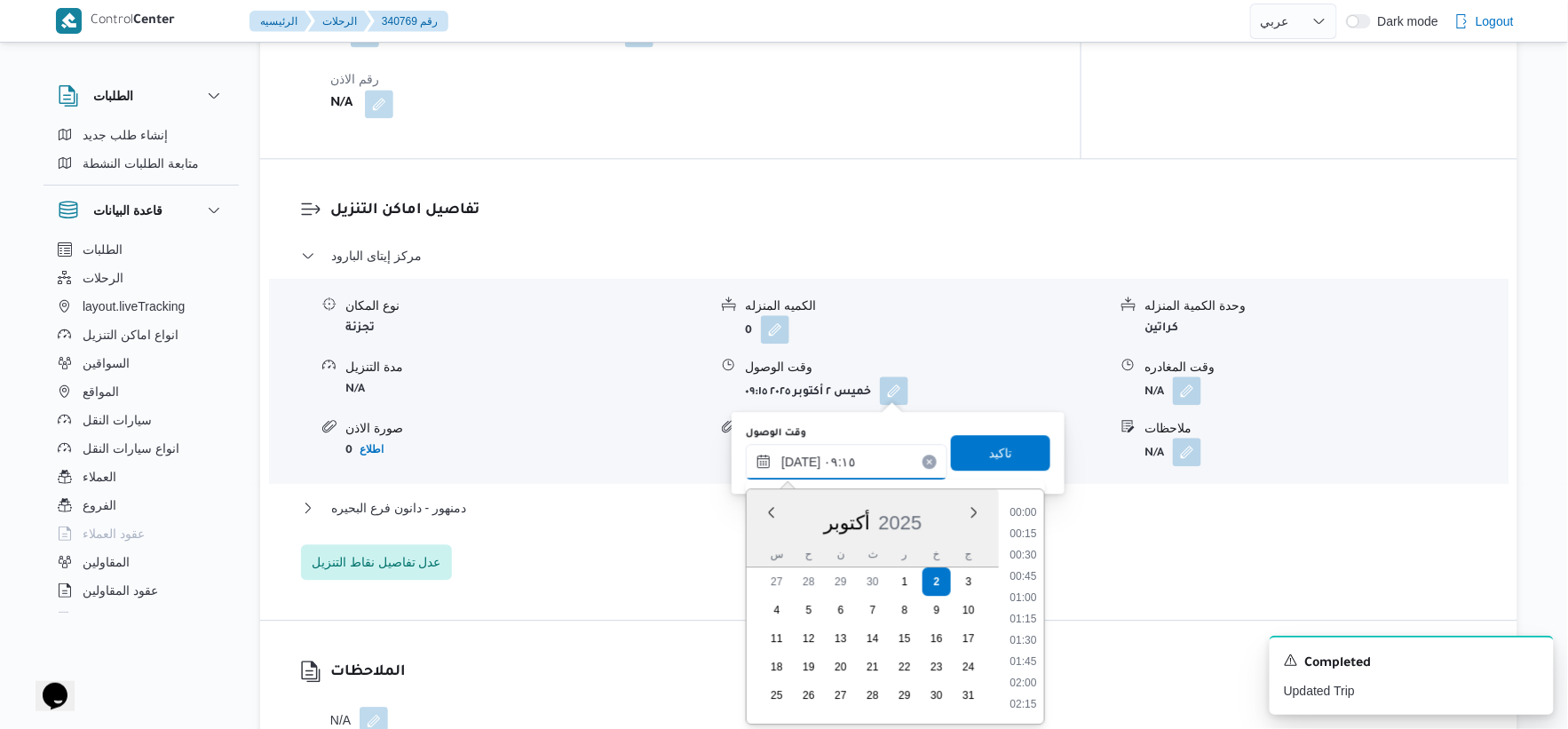
scroll to position [682, 0]
click at [1024, 590] on li "09:00" at bounding box center [1024, 598] width 41 height 18
type input "[DATE] ٠٩:٠٠"
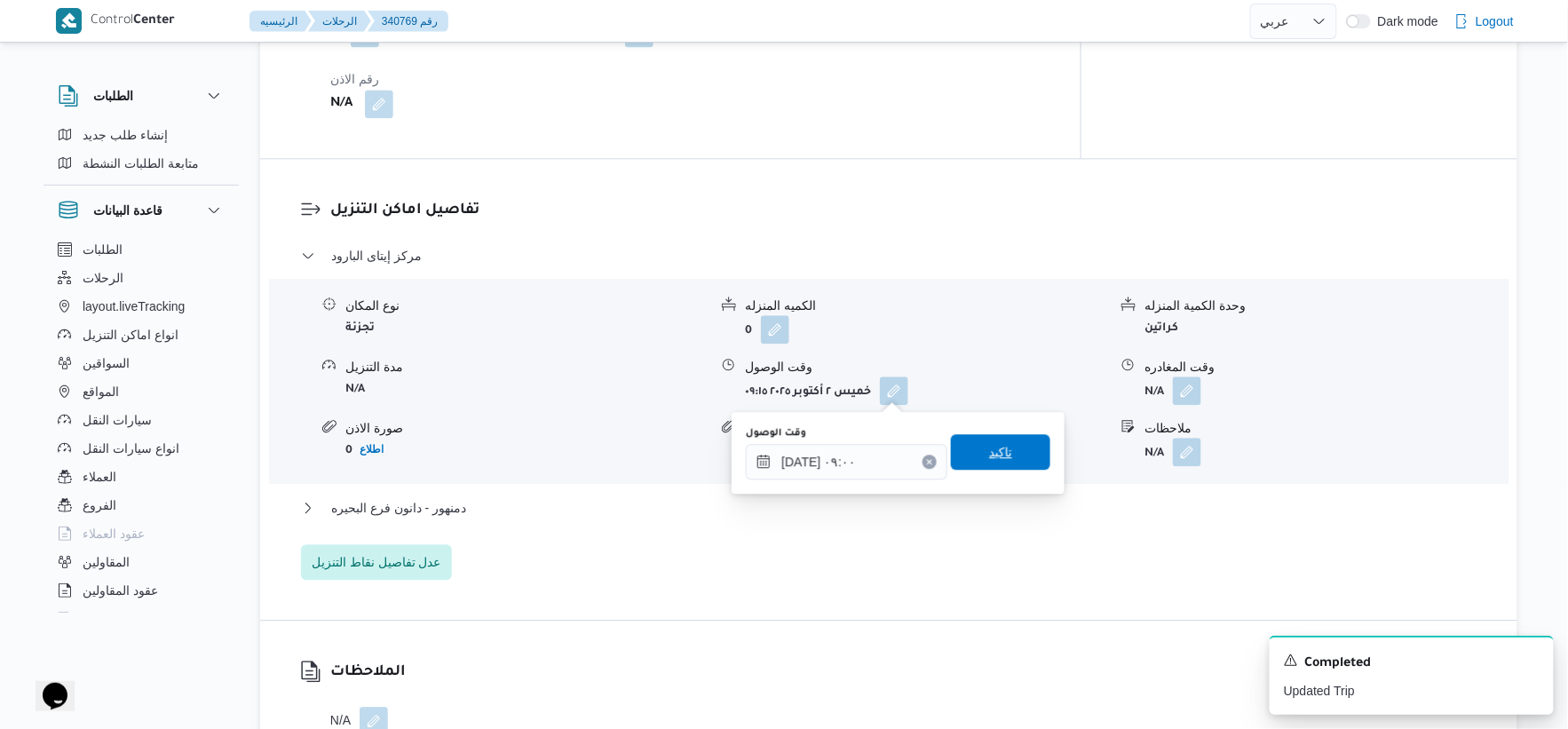
click at [1018, 444] on span "تاكيد" at bounding box center [1001, 452] width 99 height 35
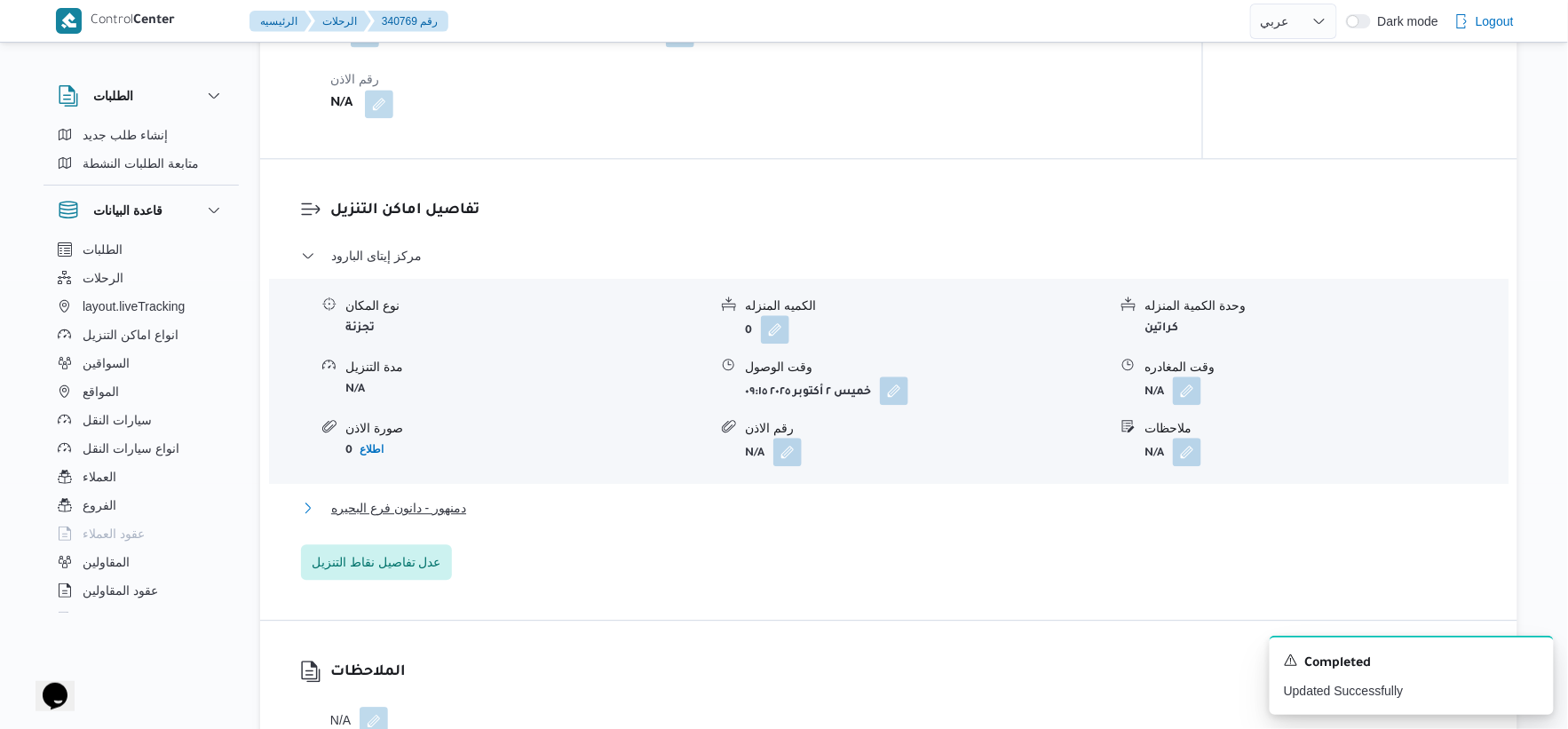
click at [485, 513] on button "دمنهور - دانون فرع البحيره" at bounding box center [889, 508] width 1177 height 21
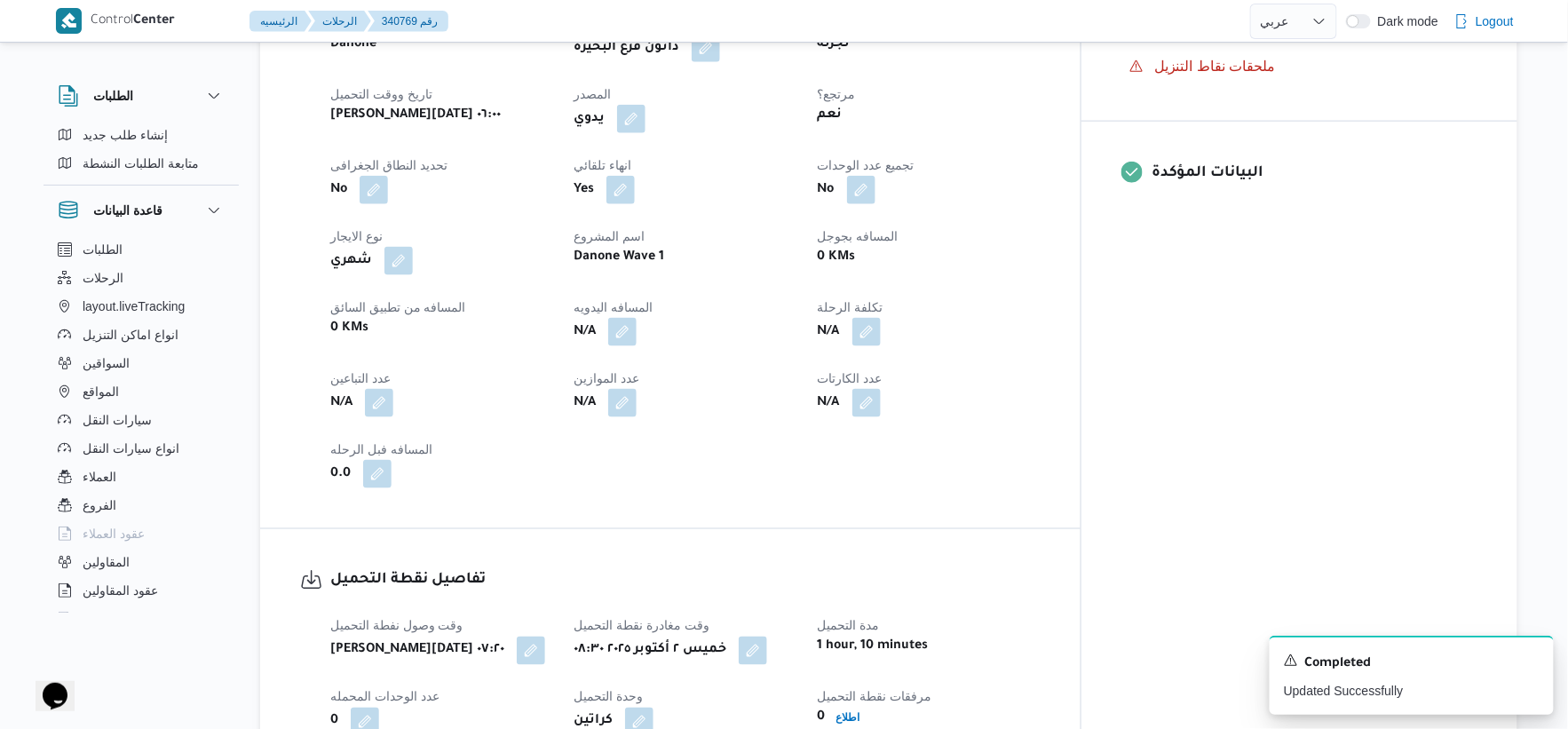
scroll to position [674, 0]
click at [637, 326] on button "button" at bounding box center [622, 333] width 28 height 28
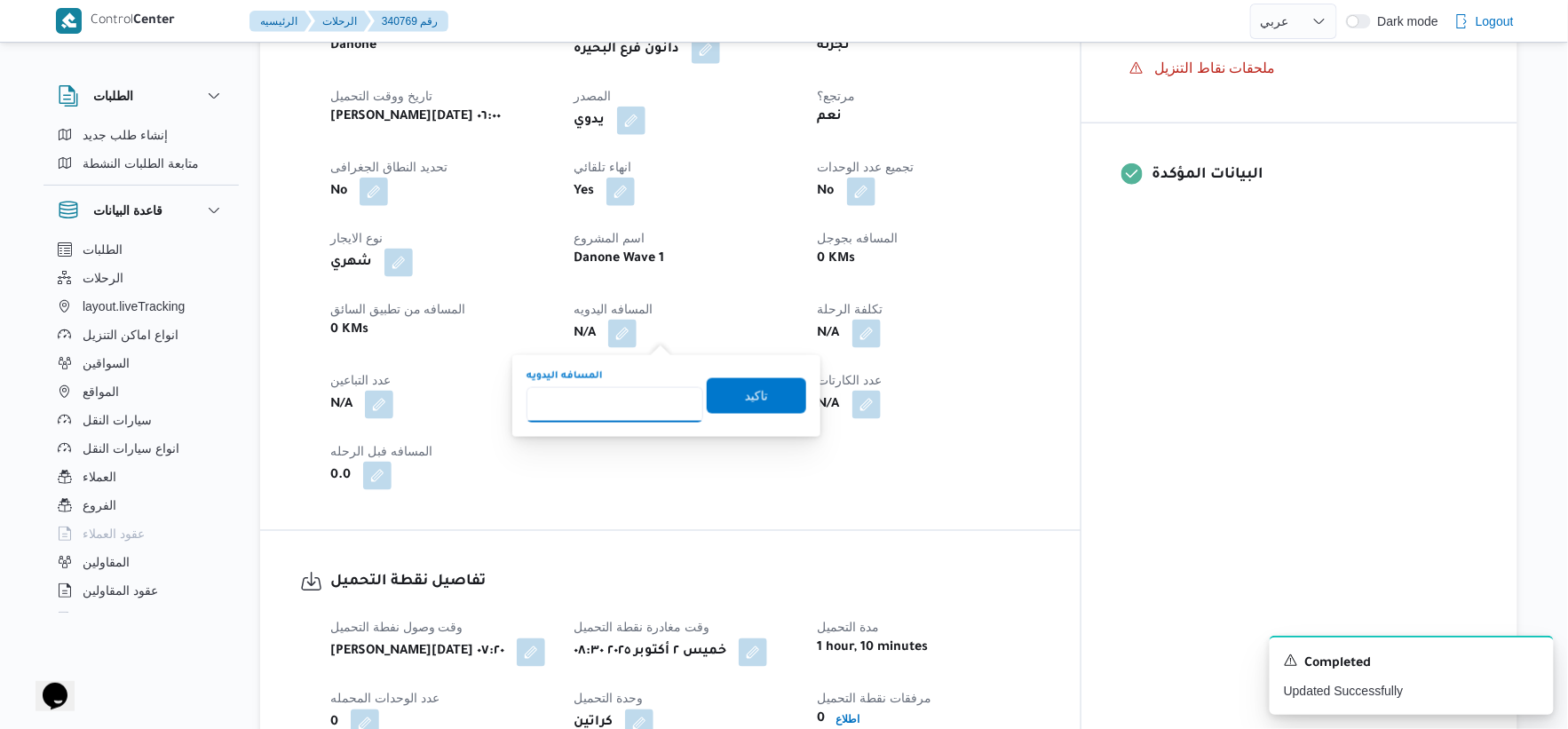
click at [613, 409] on input "المسافه اليدويه" at bounding box center [615, 405] width 177 height 35
type input "57"
click at [761, 390] on span "تاكيد" at bounding box center [756, 396] width 99 height 35
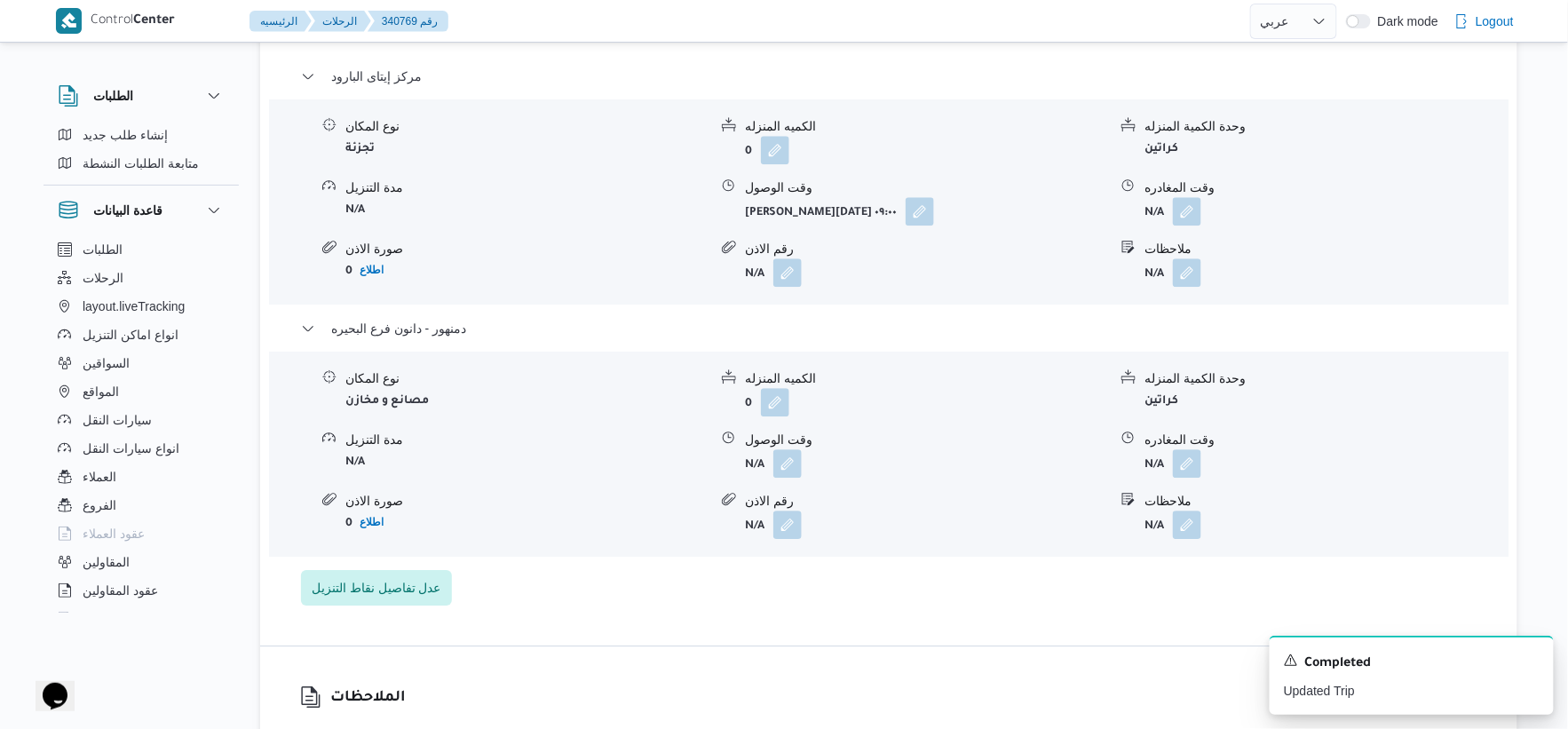
scroll to position [1578, 0]
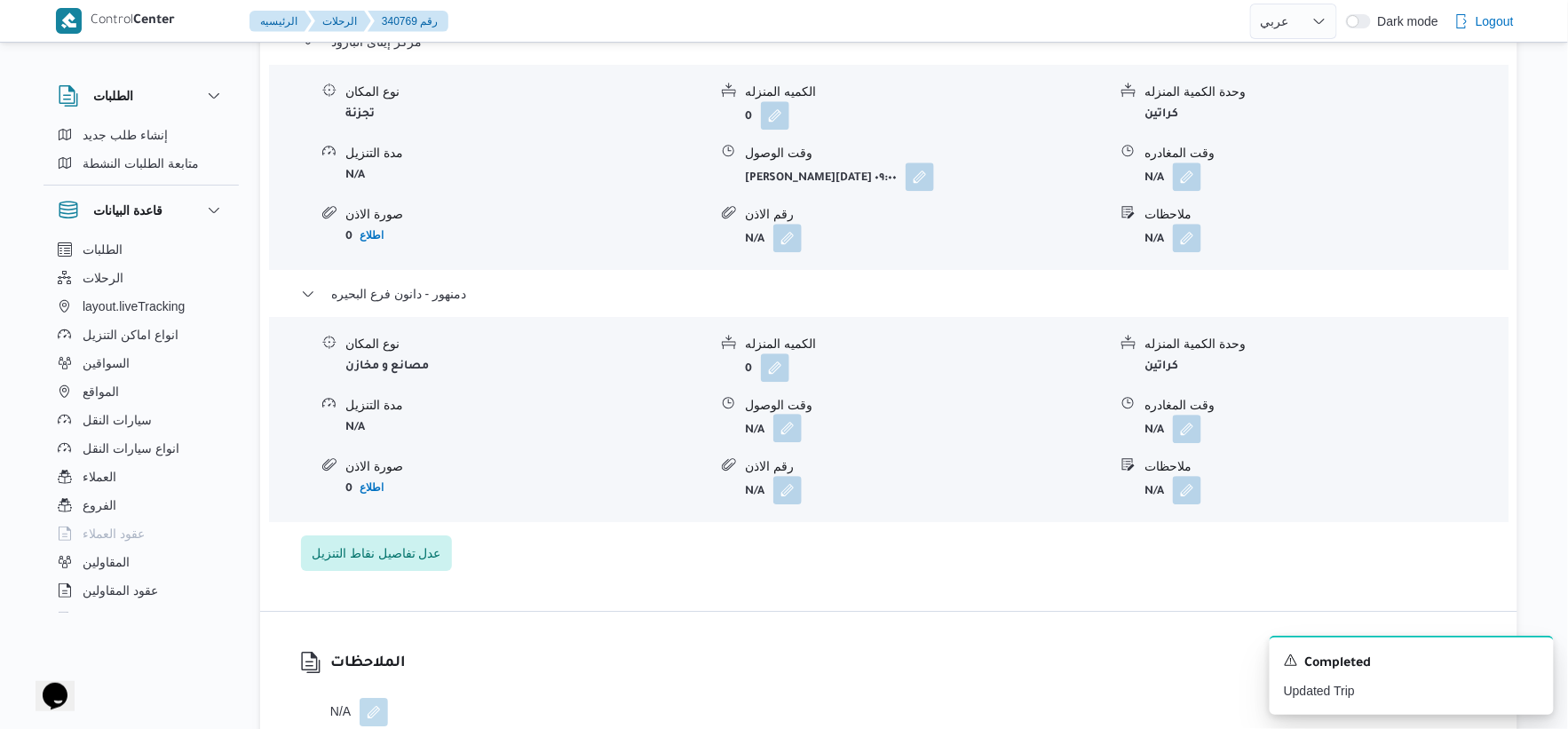
click at [792, 421] on button "button" at bounding box center [787, 427] width 28 height 28
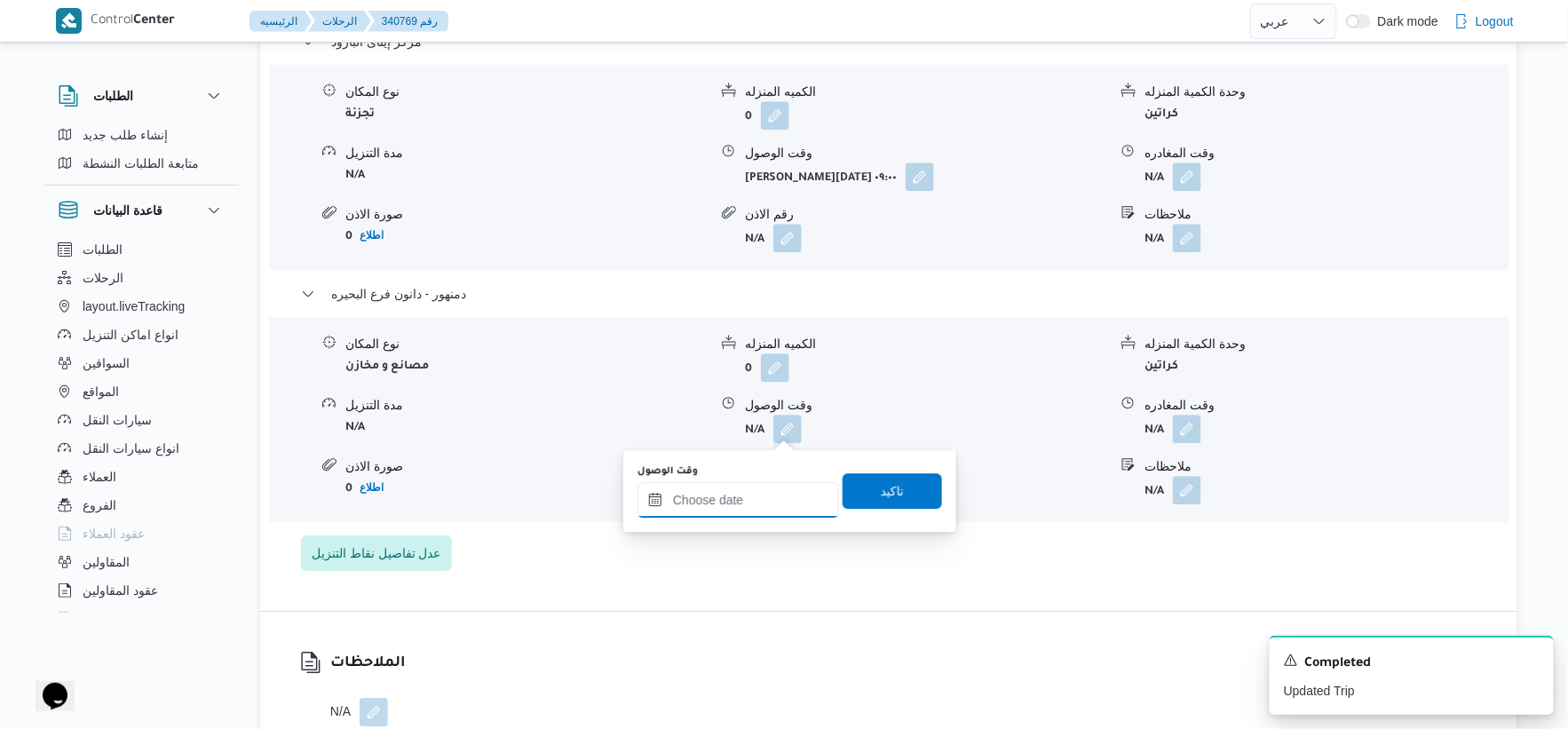
click at [762, 482] on div at bounding box center [738, 499] width 201 height 35
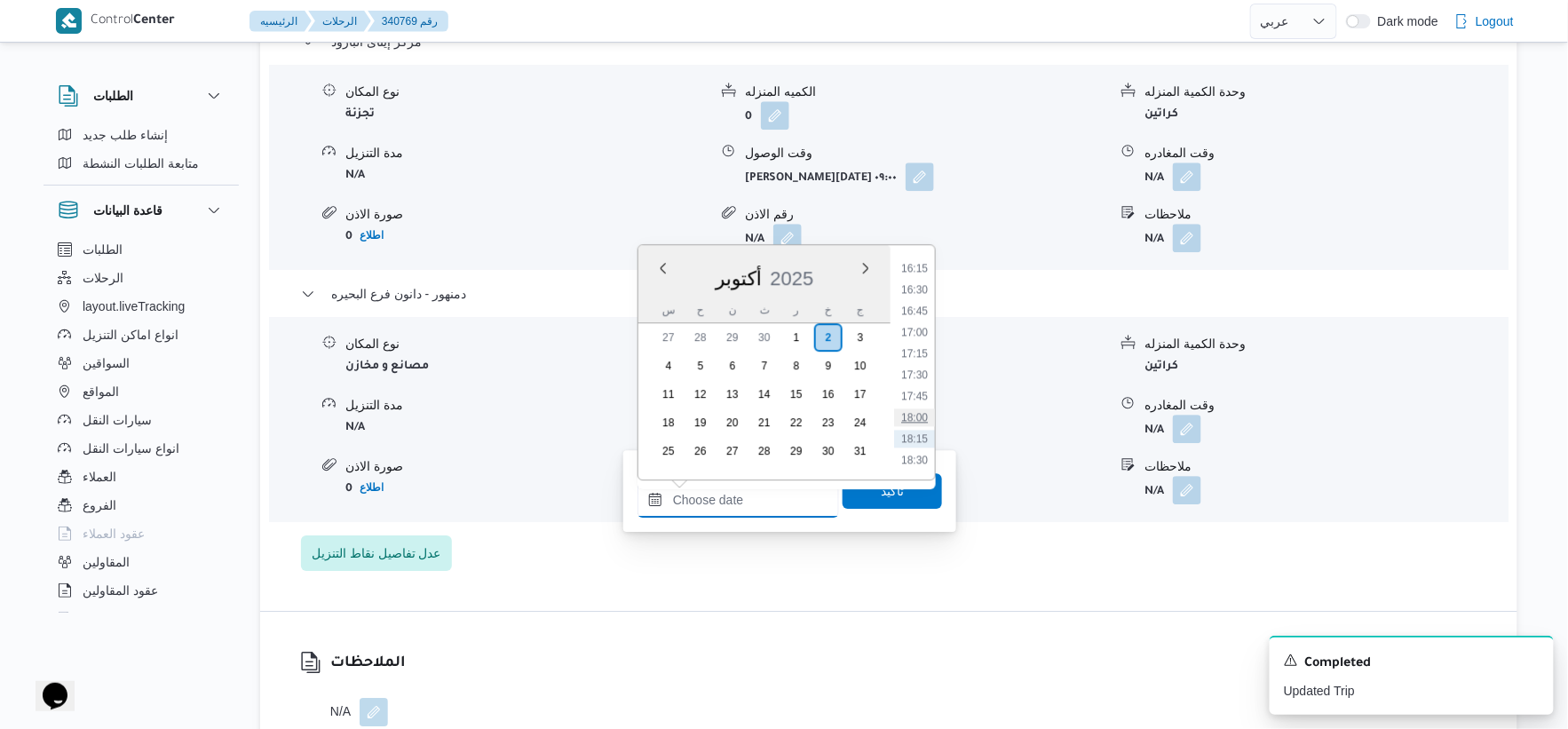
scroll to position [1351, 0]
click at [919, 304] on li "16:15" at bounding box center [915, 303] width 41 height 18
type input "[DATE] ١٦:١٥"
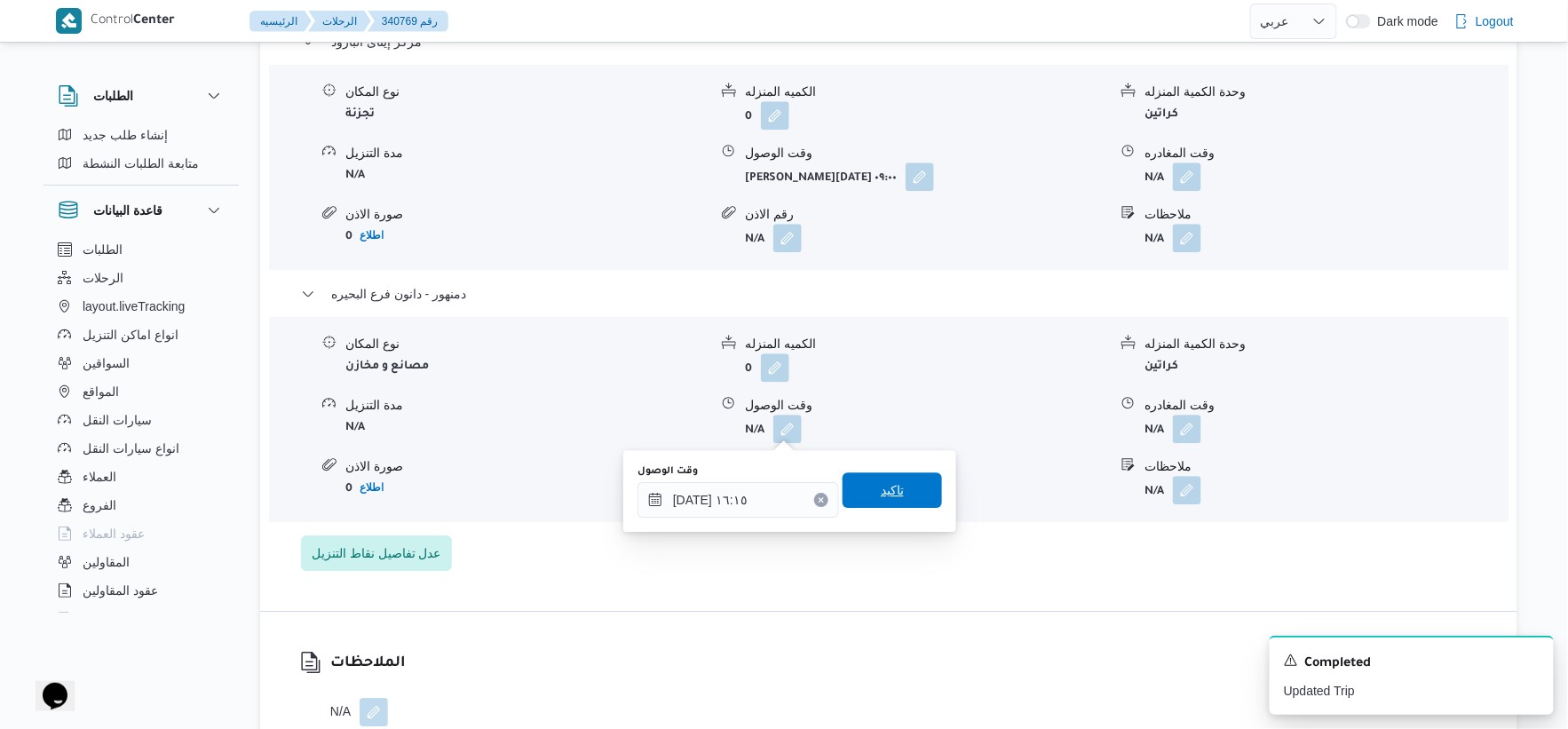
click at [907, 482] on span "تاكيد" at bounding box center [893, 490] width 99 height 35
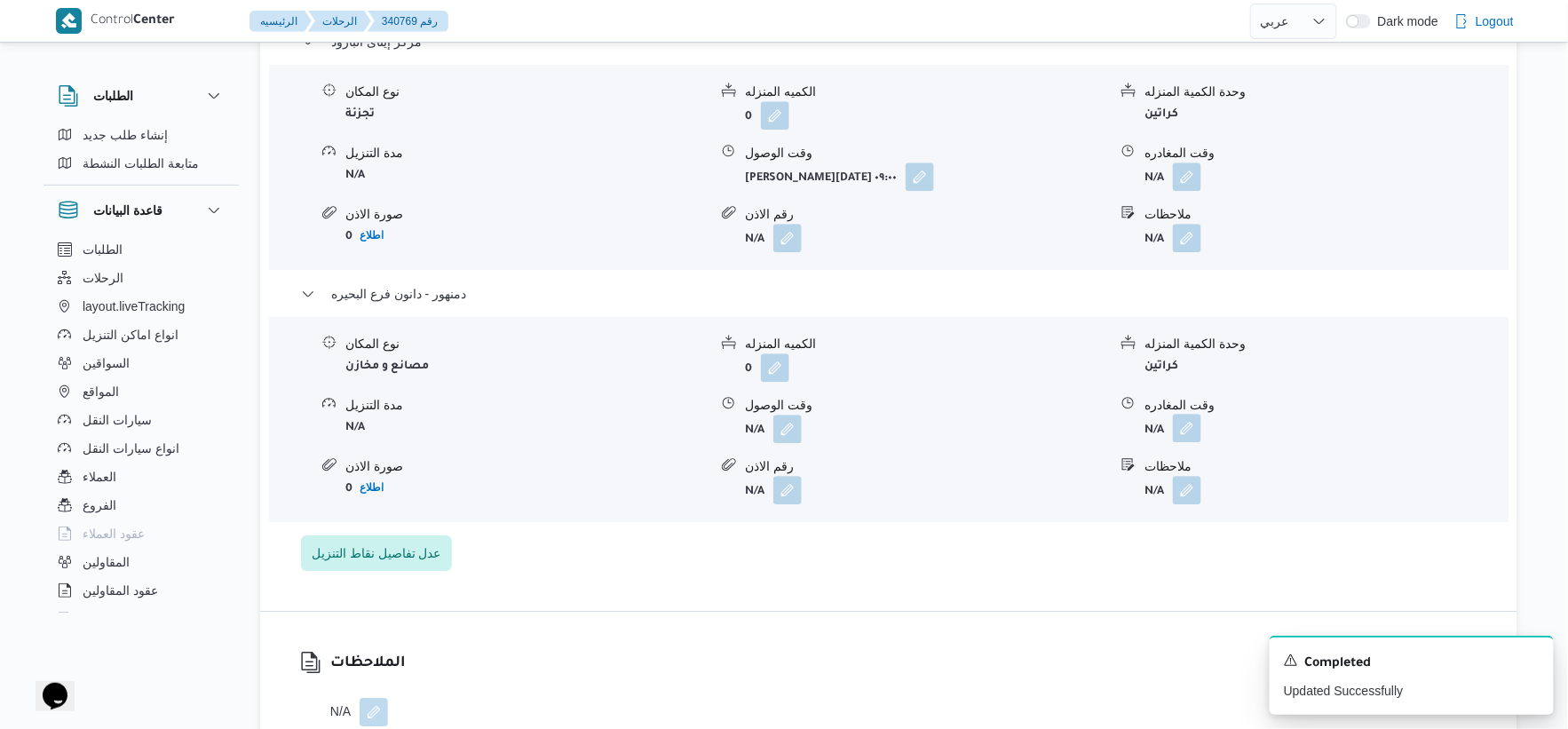
click at [1190, 418] on button "button" at bounding box center [1186, 427] width 28 height 28
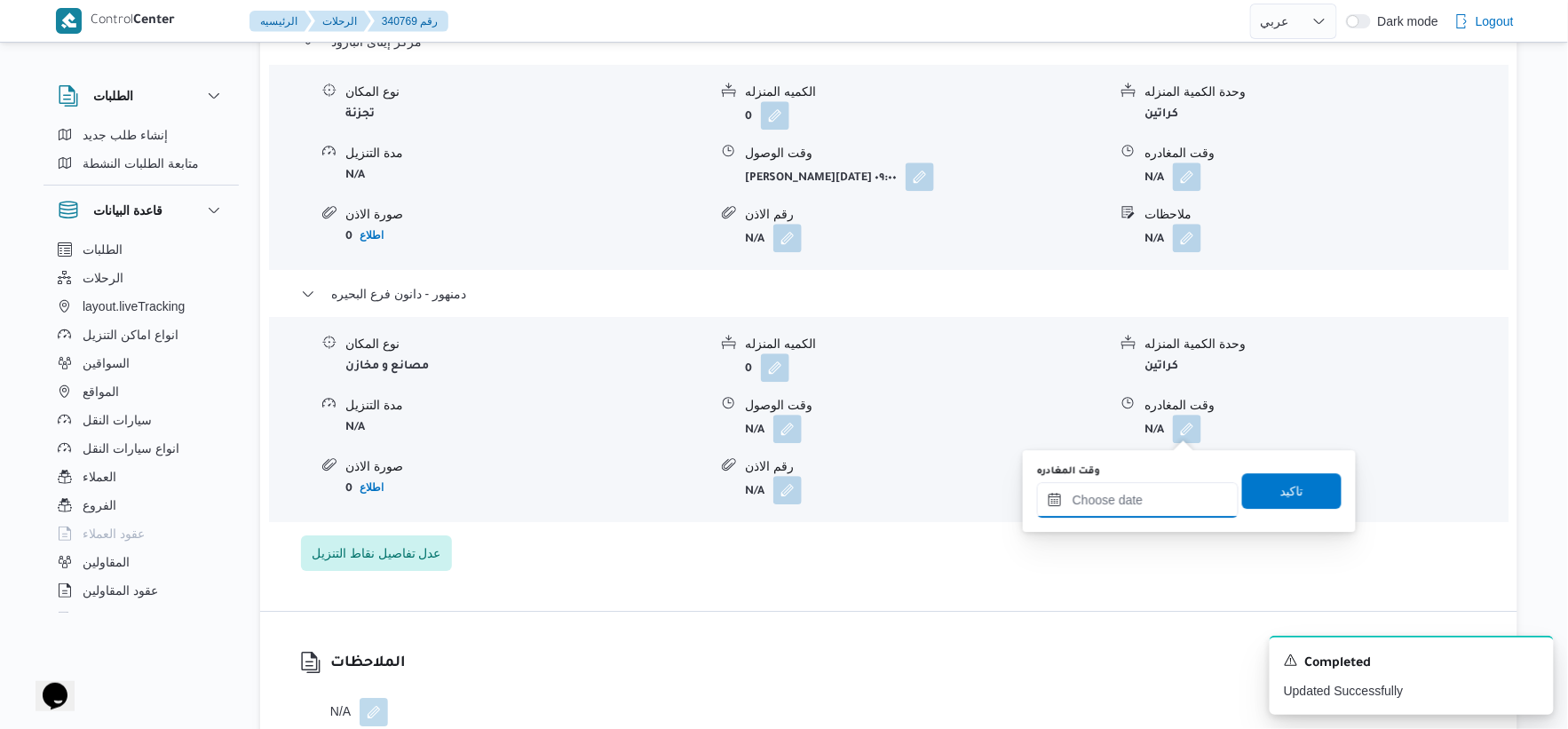
click at [1182, 490] on input "وقت المغادره" at bounding box center [1138, 499] width 201 height 35
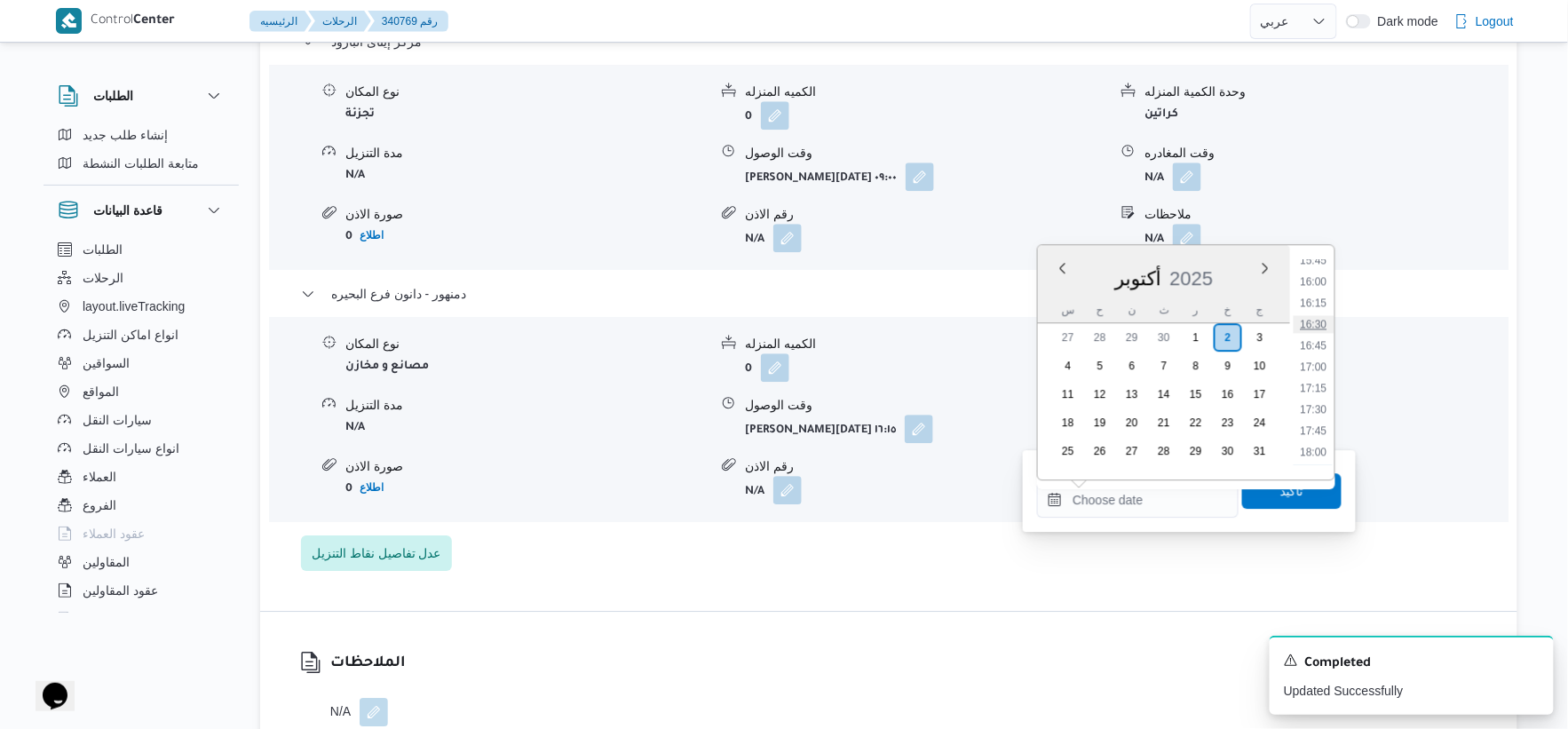
click at [1317, 324] on li "16:30" at bounding box center [1314, 324] width 41 height 18
type input "[DATE] ١٦:٣٠"
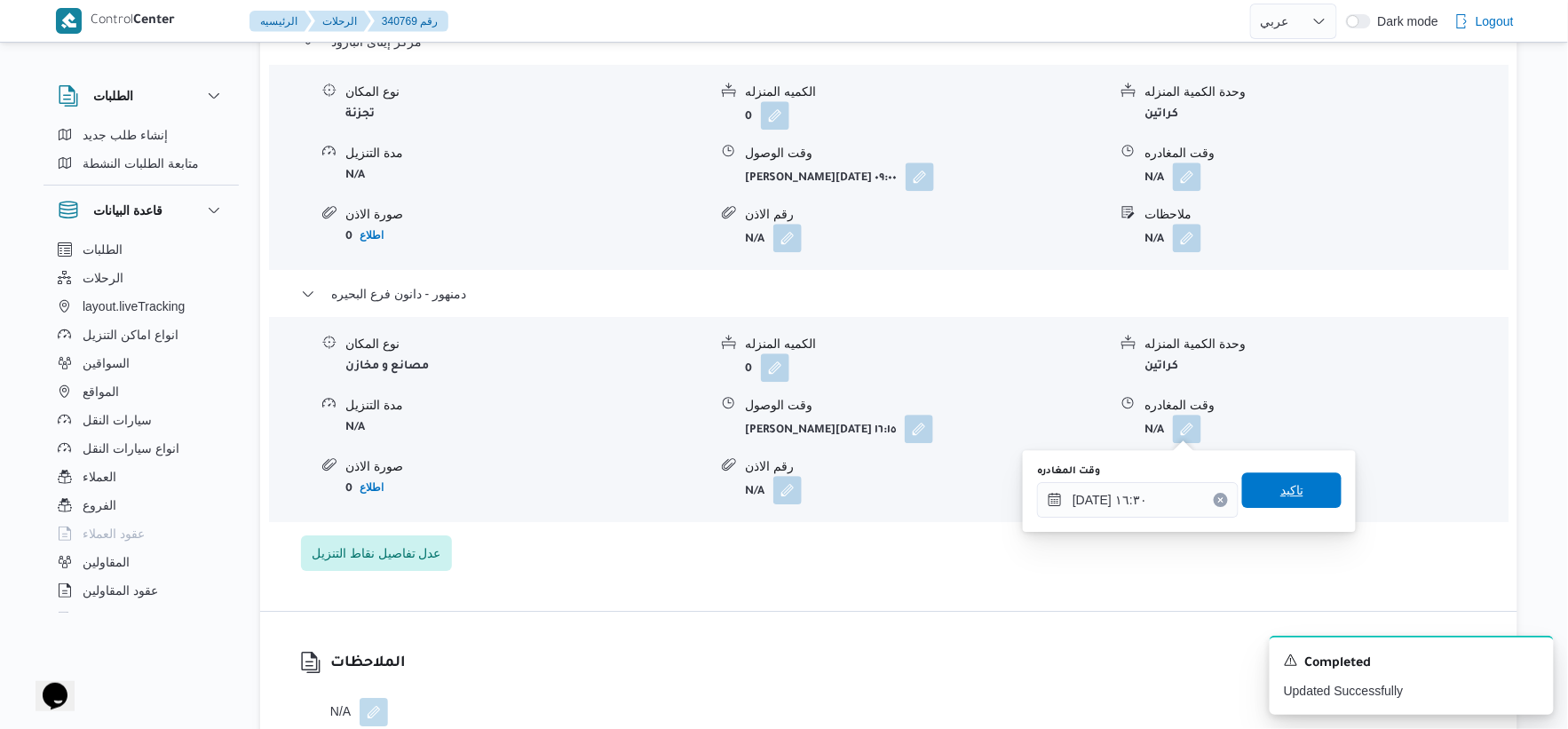
click at [1282, 483] on span "تاكيد" at bounding box center [1293, 491] width 23 height 21
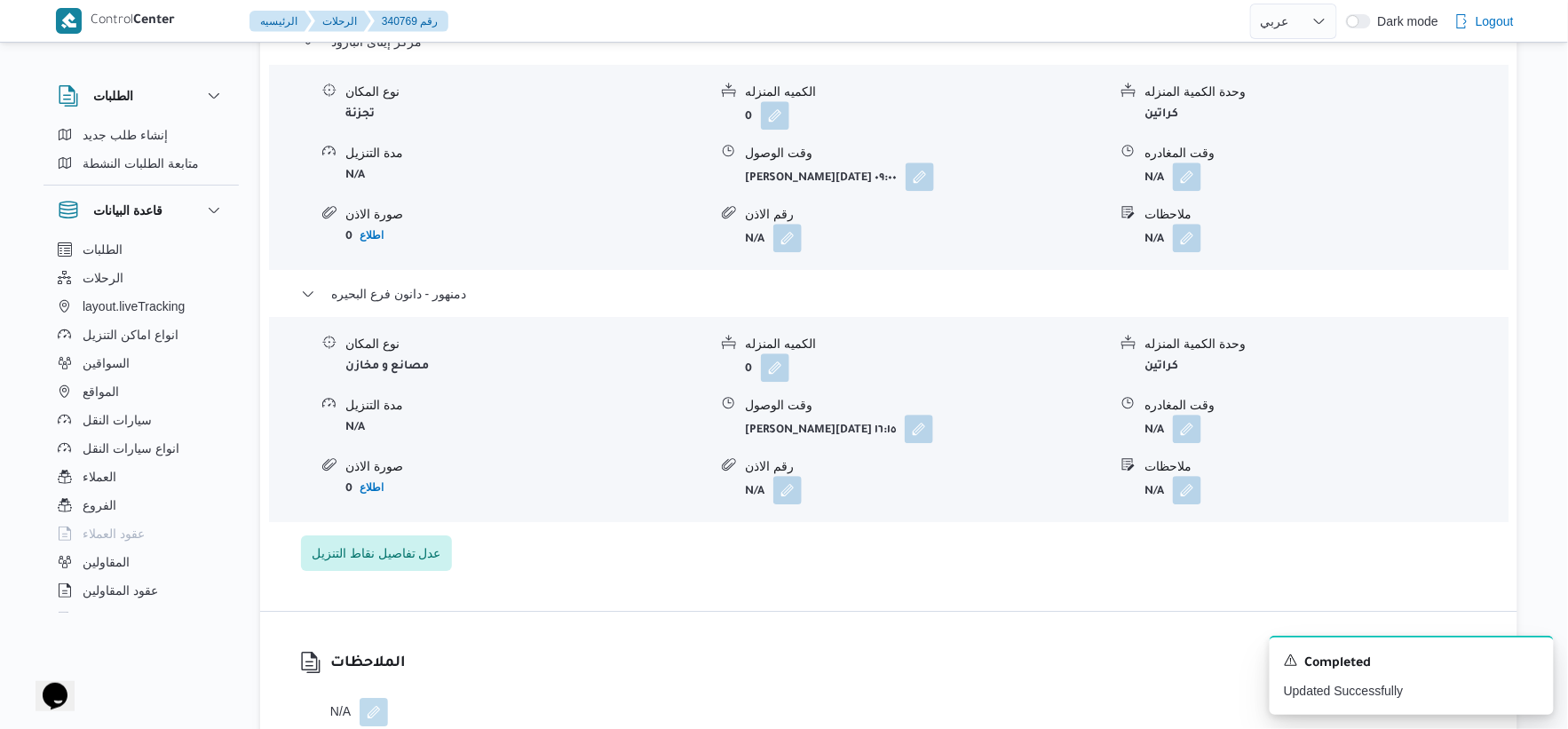
scroll to position [1479, 0]
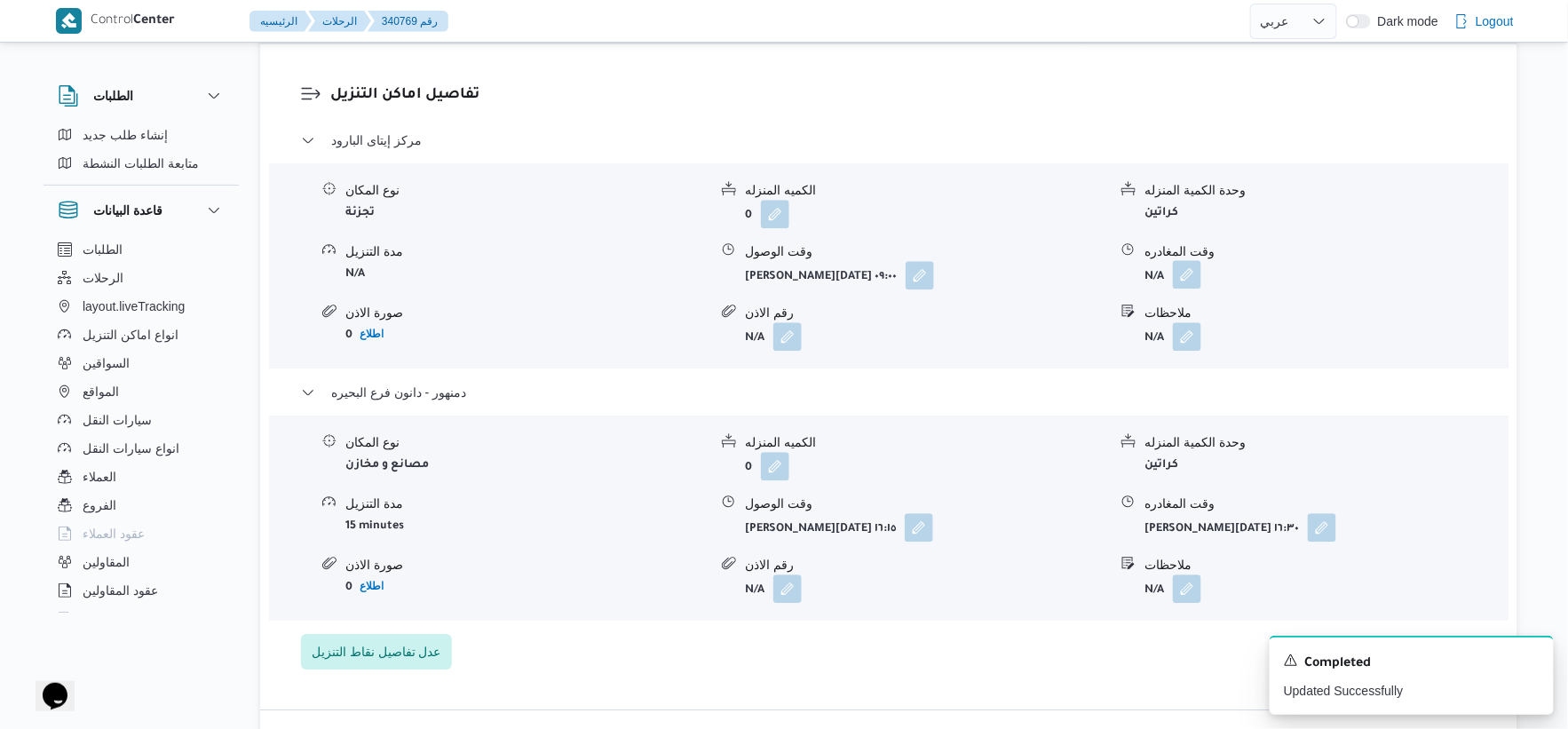
click at [1185, 275] on button "button" at bounding box center [1186, 273] width 28 height 28
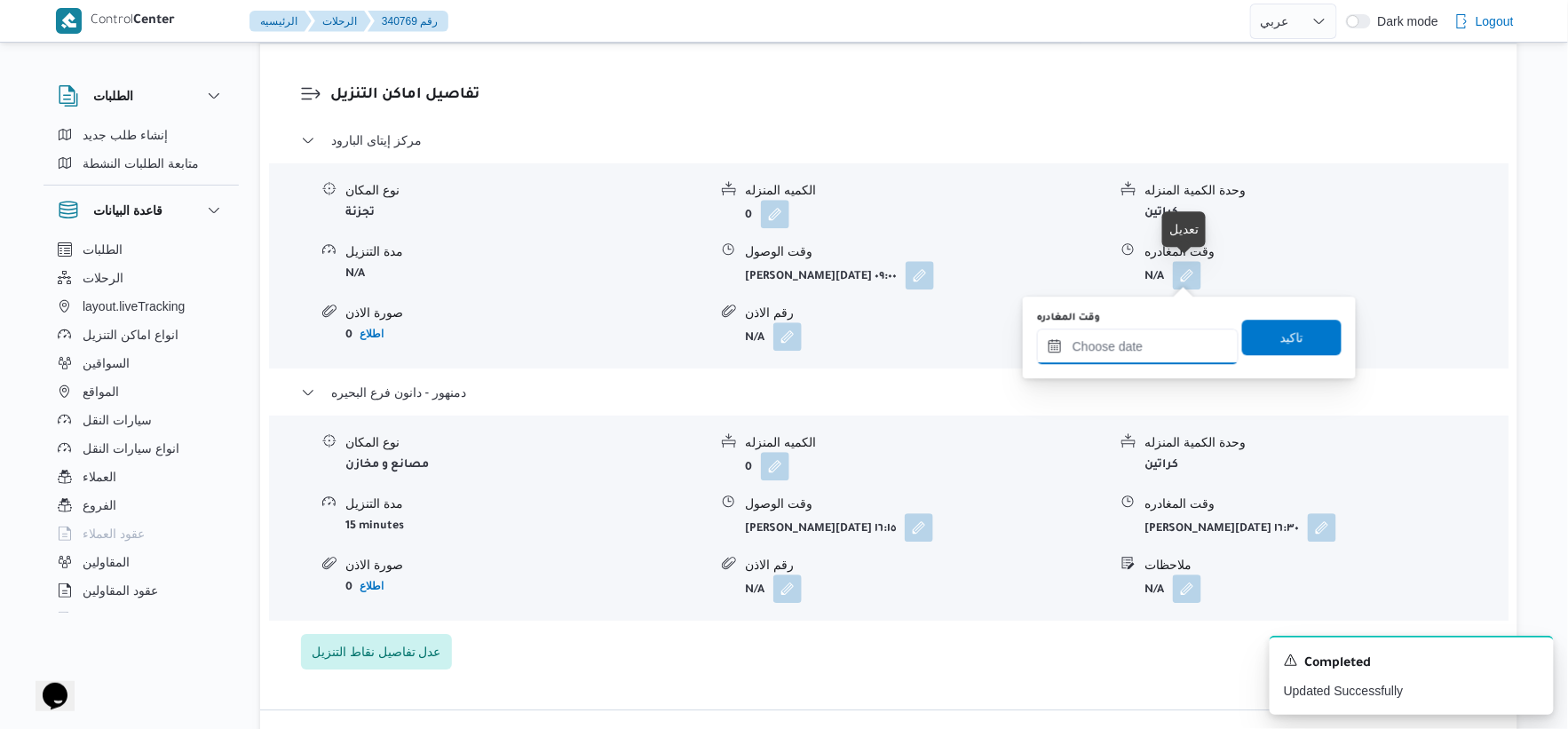
click at [1176, 329] on input "وقت المغادره" at bounding box center [1138, 346] width 201 height 35
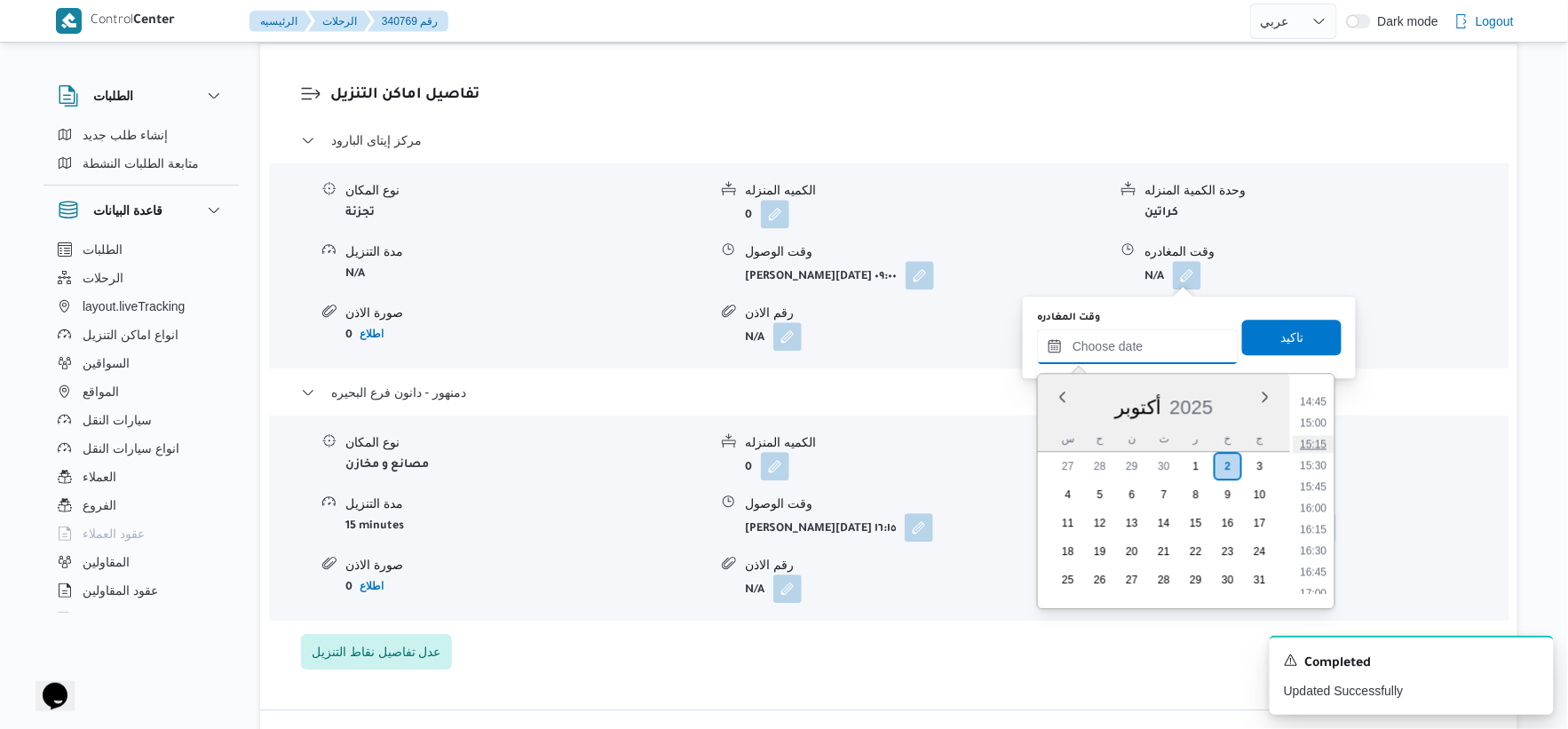
scroll to position [1252, 0]
click at [1319, 484] on li "15:45" at bounding box center [1314, 488] width 41 height 18
type input "[DATE] ١٥:٤٥"
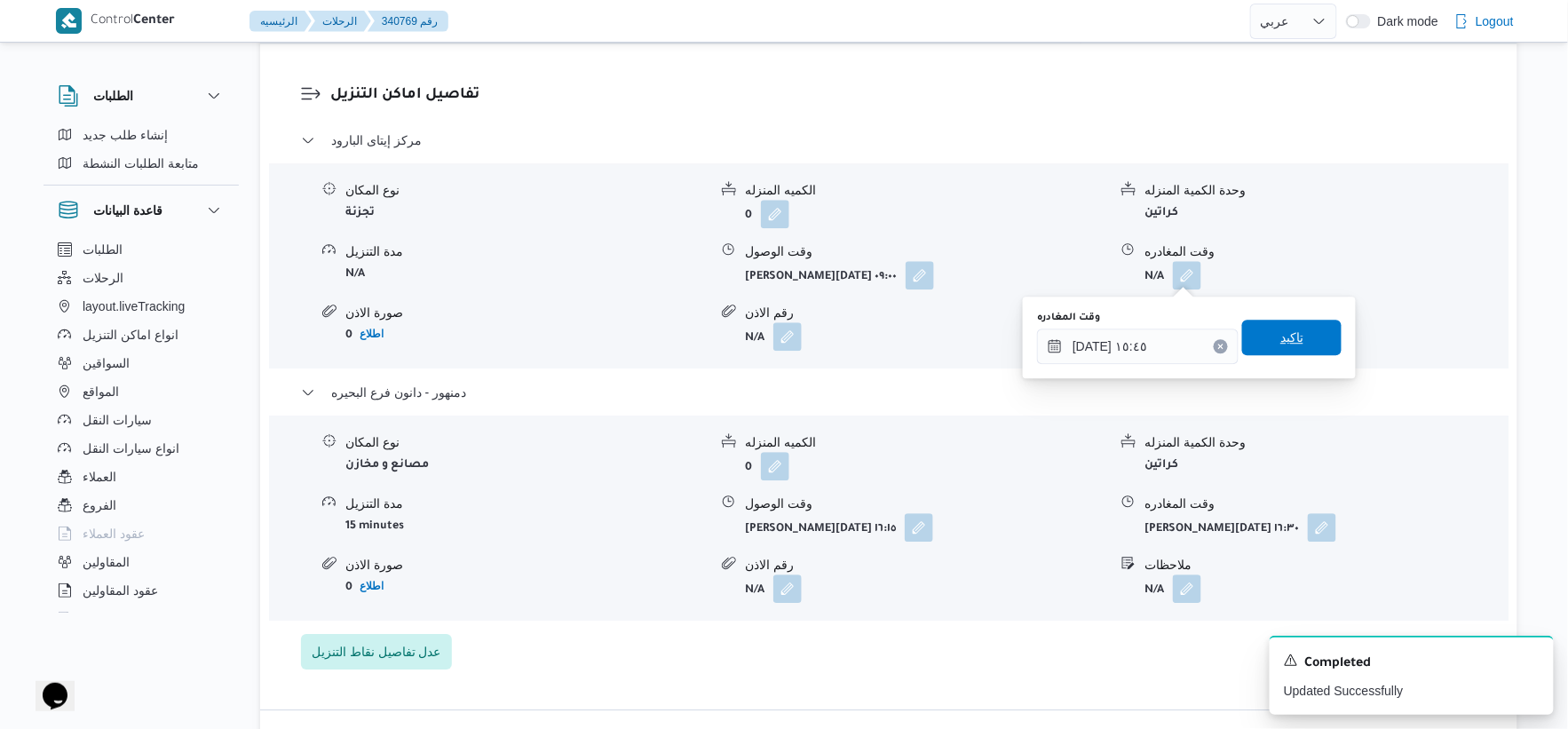
click at [1292, 334] on span "تاكيد" at bounding box center [1293, 338] width 23 height 21
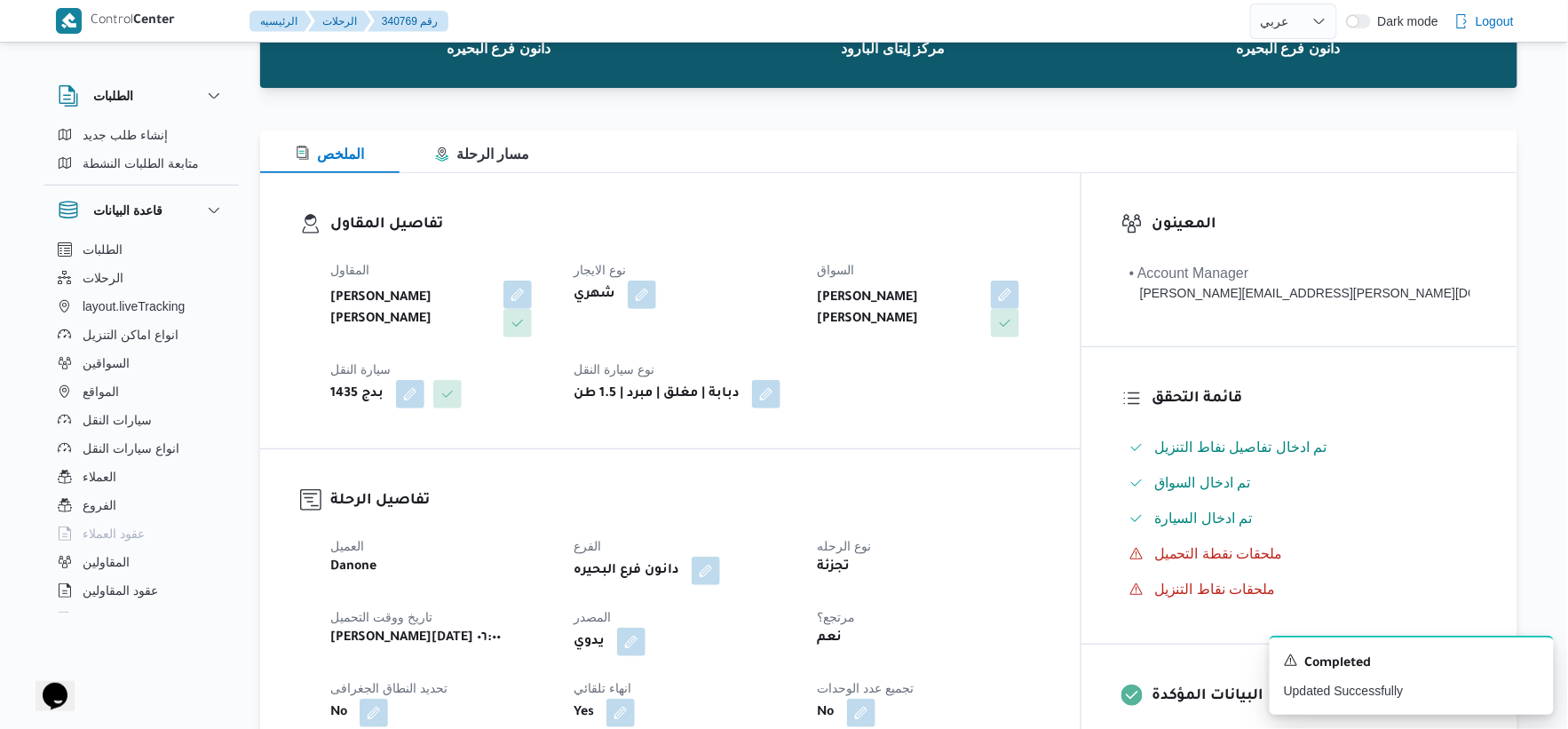
scroll to position [0, 0]
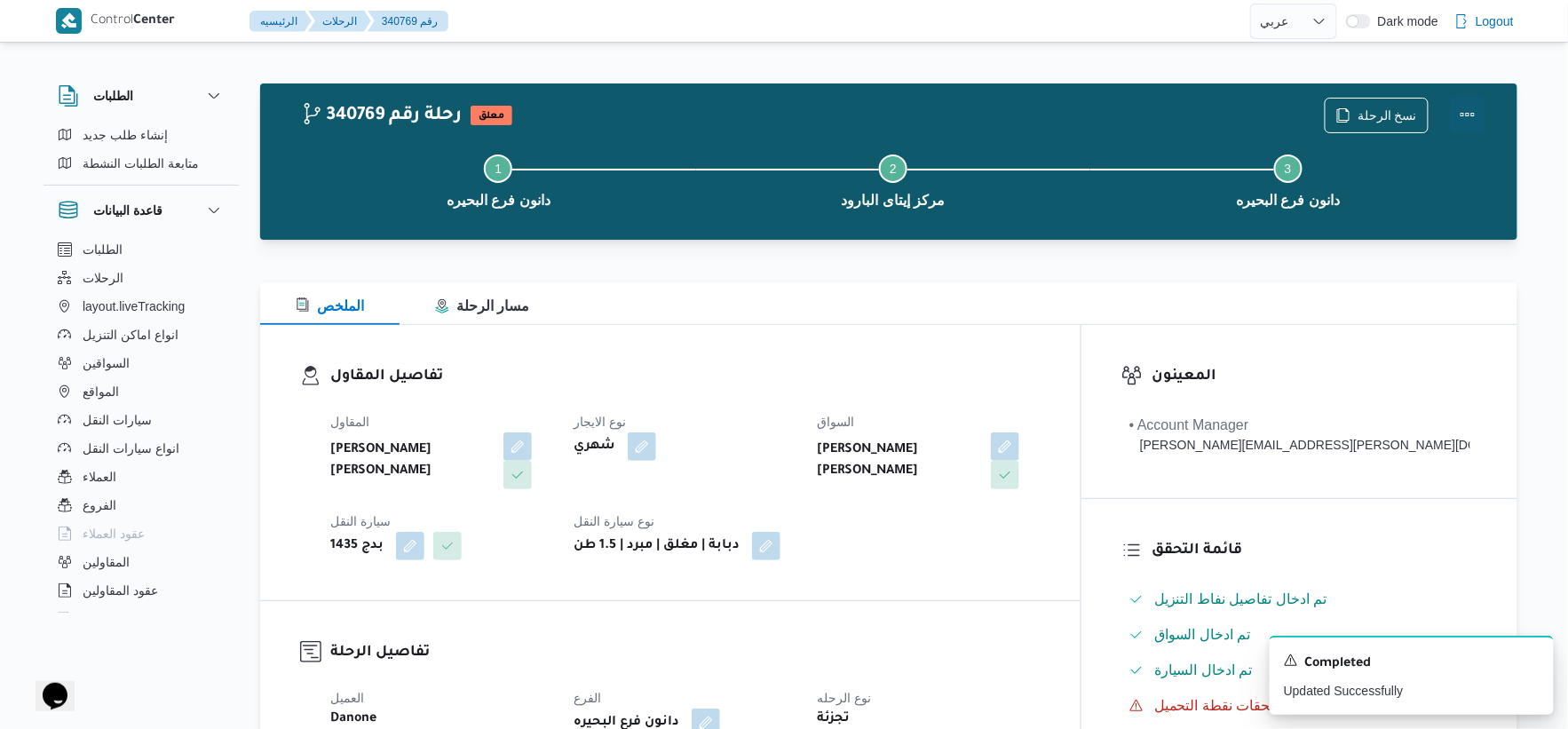
click at [1471, 113] on button "Actions" at bounding box center [1468, 114] width 35 height 35
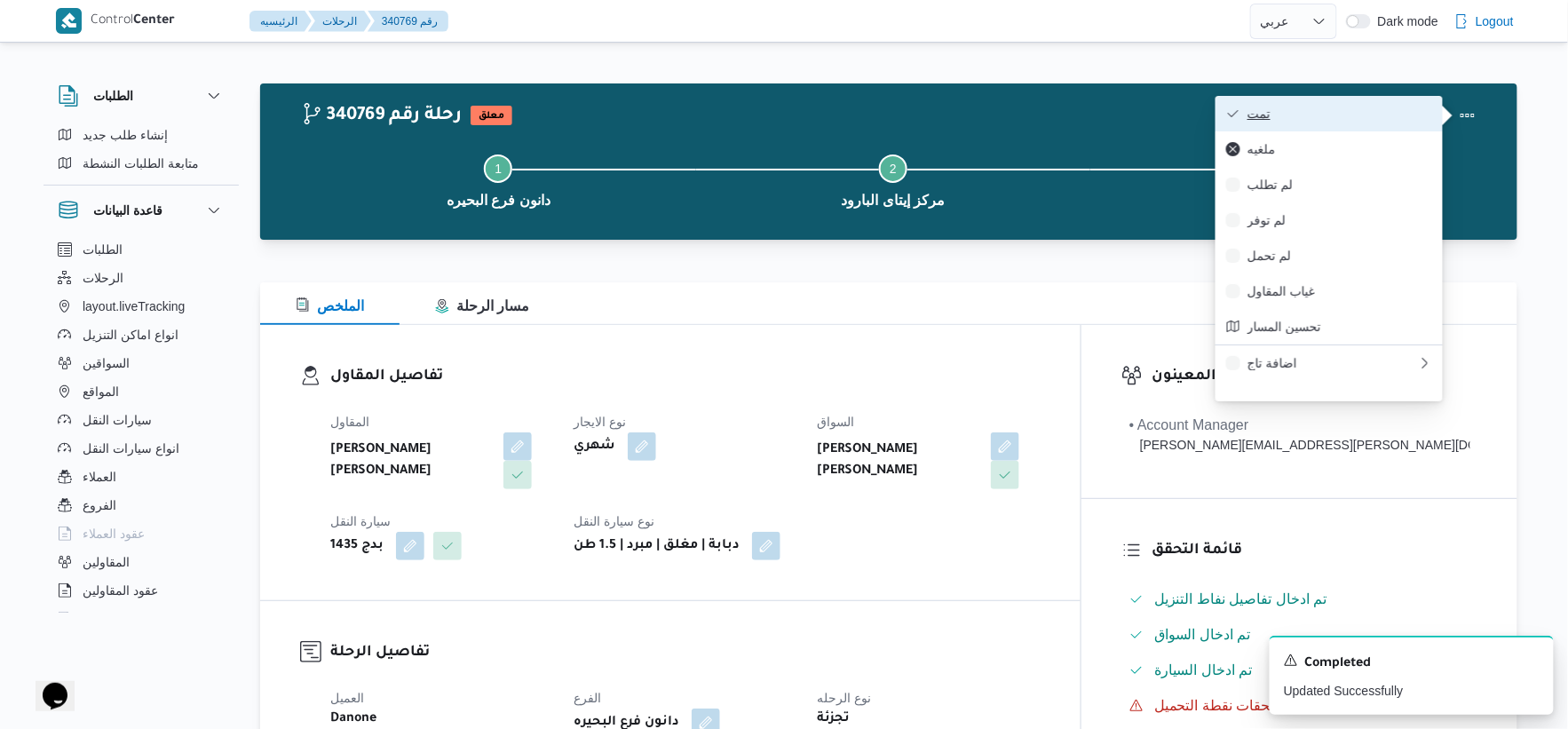
click at [1266, 127] on button "تمت" at bounding box center [1330, 114] width 228 height 35
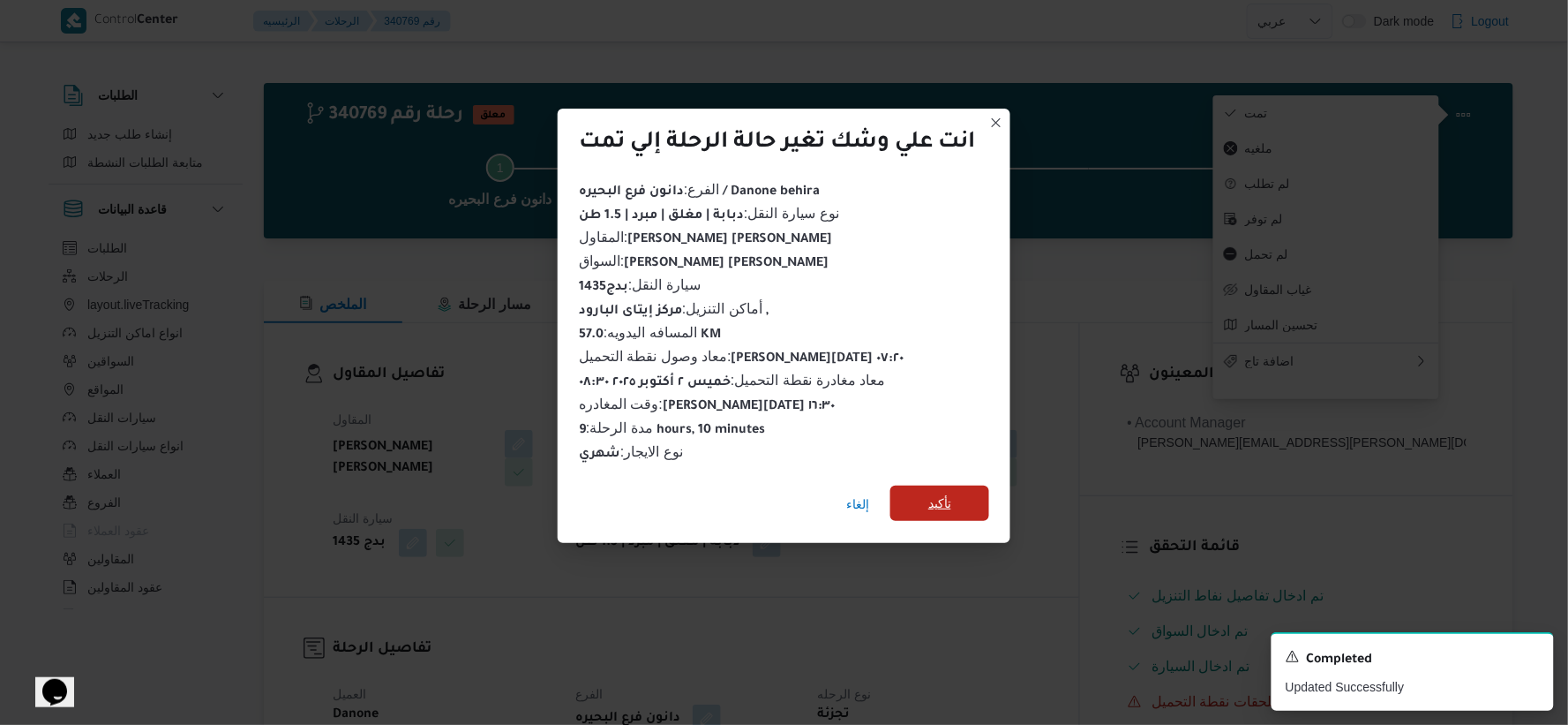
click at [942, 493] on span "تأكيد" at bounding box center [940, 503] width 23 height 21
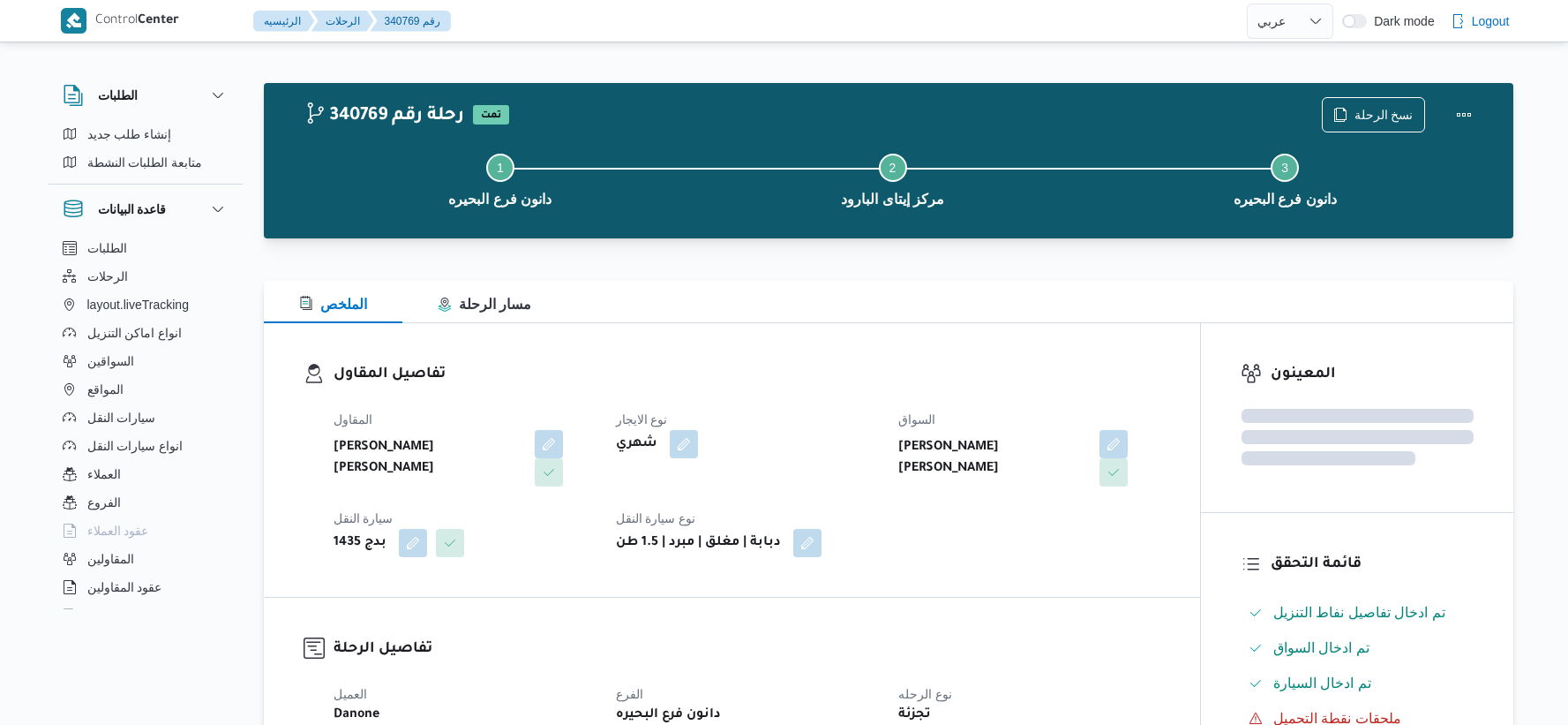
select select "ar"
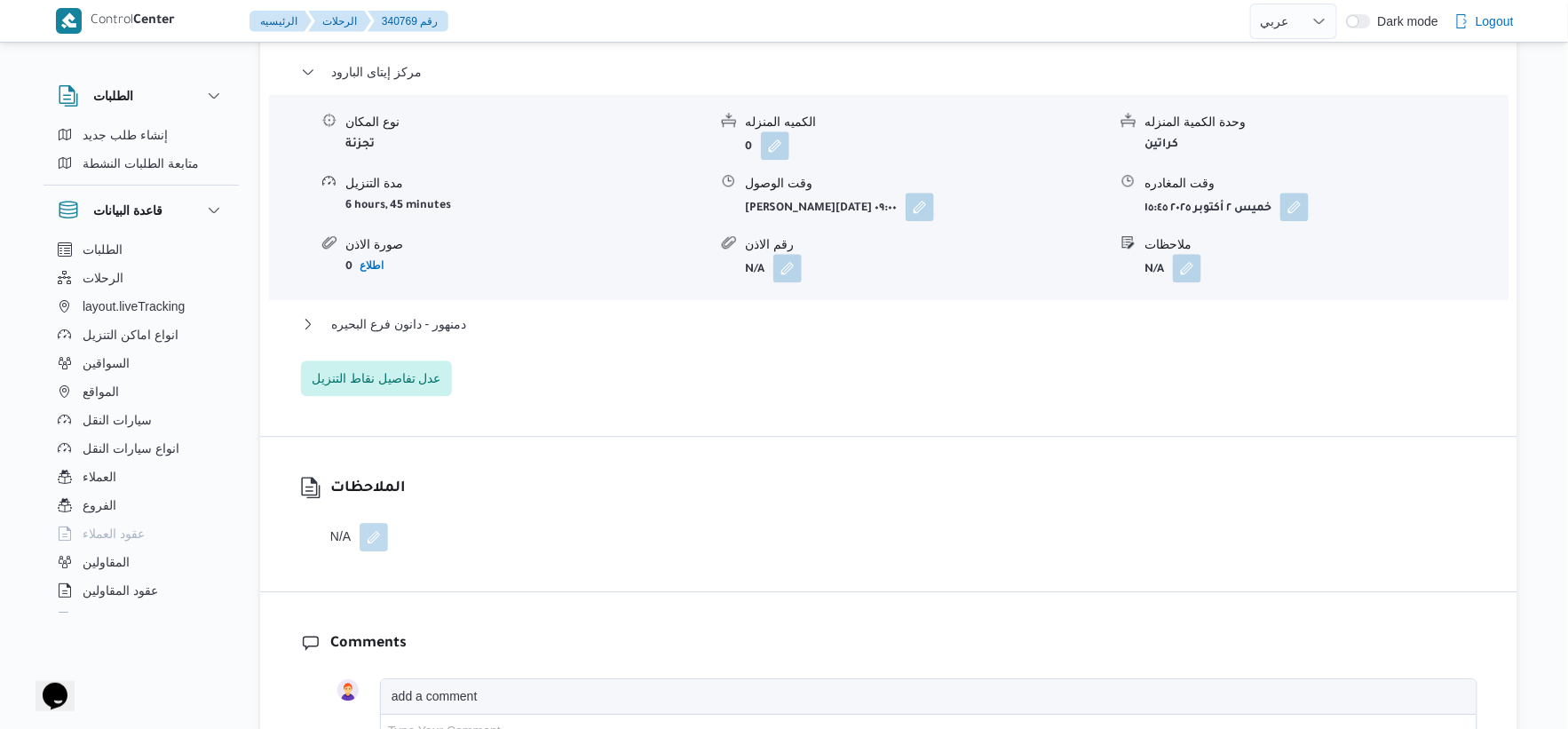
scroll to position [1578, 0]
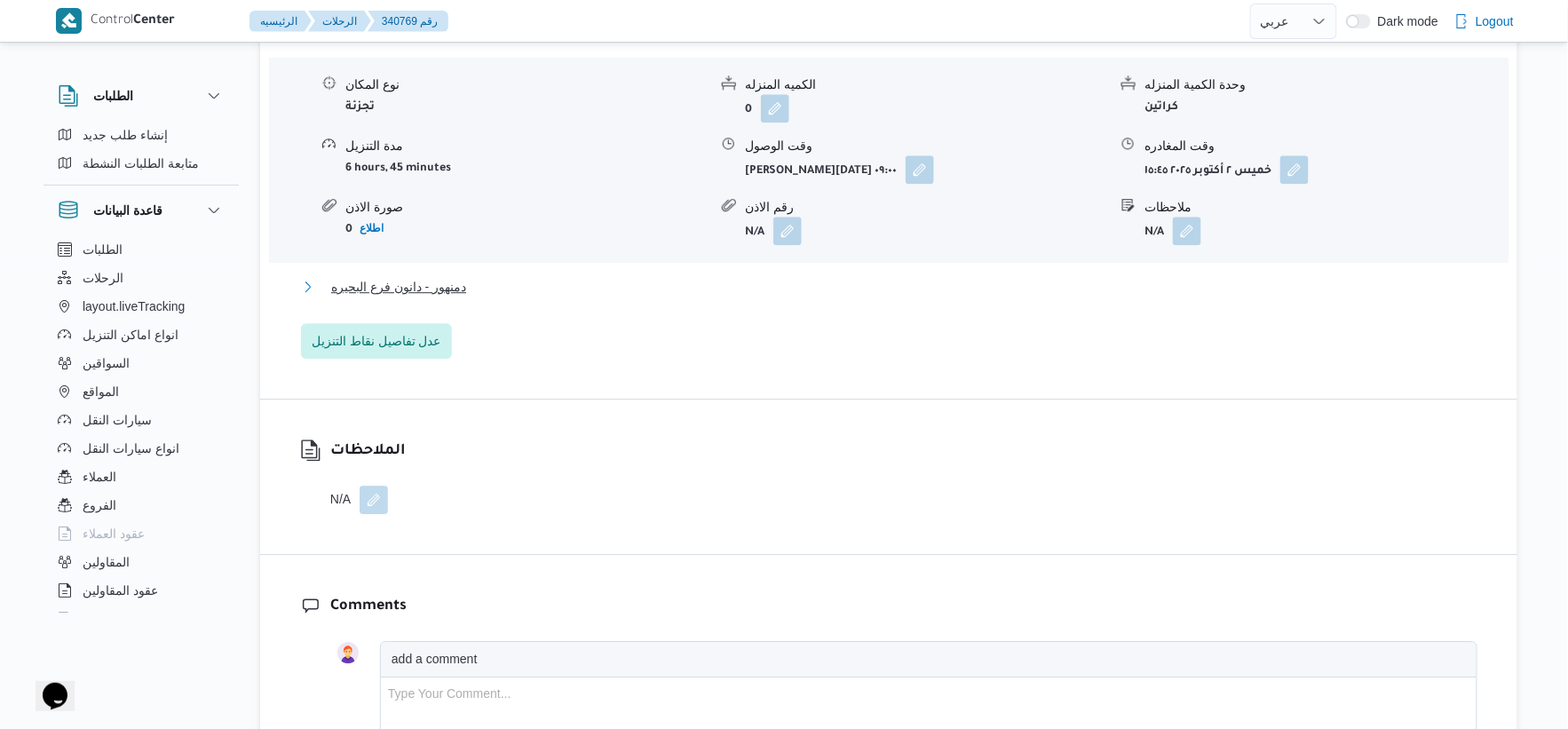
click at [462, 288] on span "دمنهور - دانون فرع البحيره" at bounding box center [398, 287] width 135 height 21
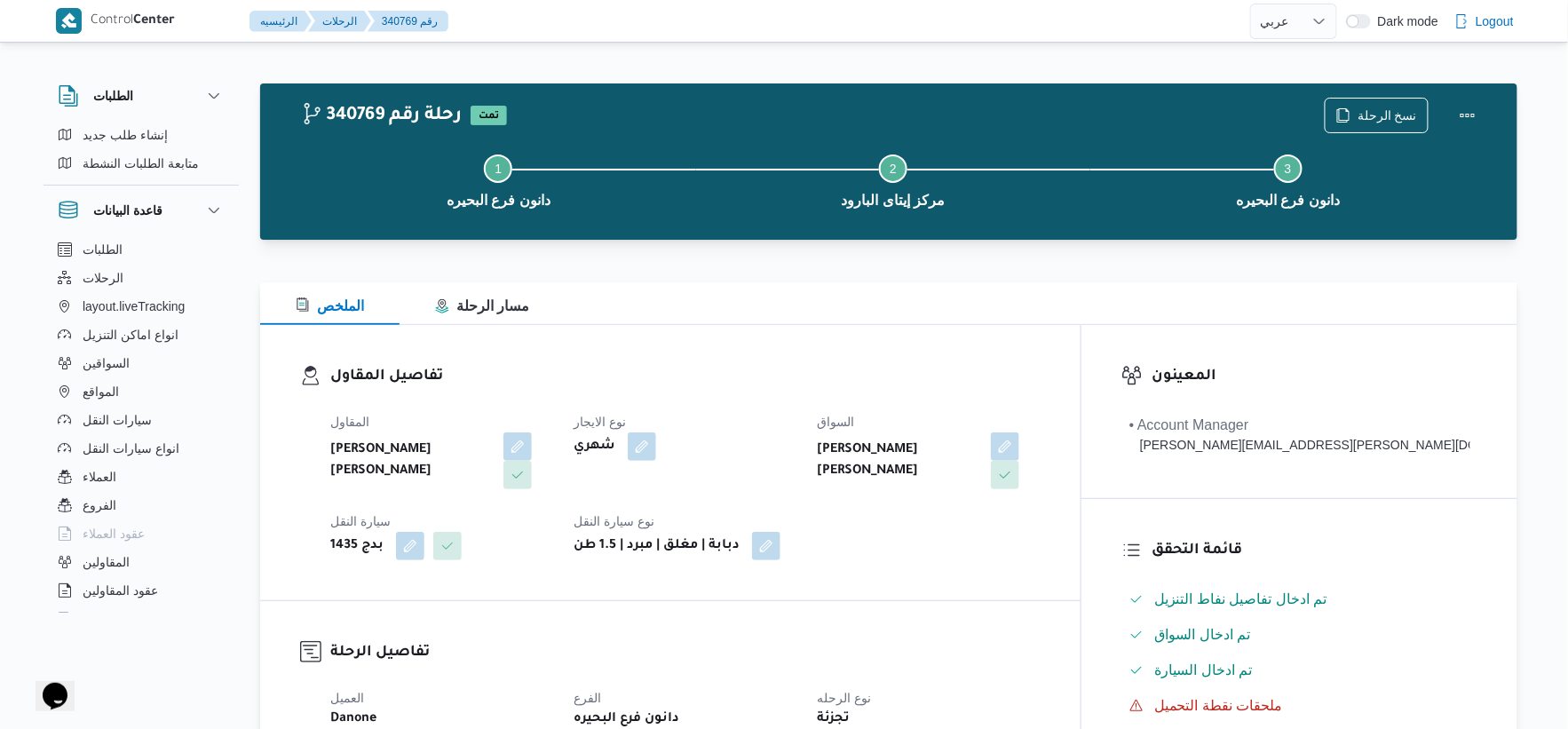
scroll to position [592, 0]
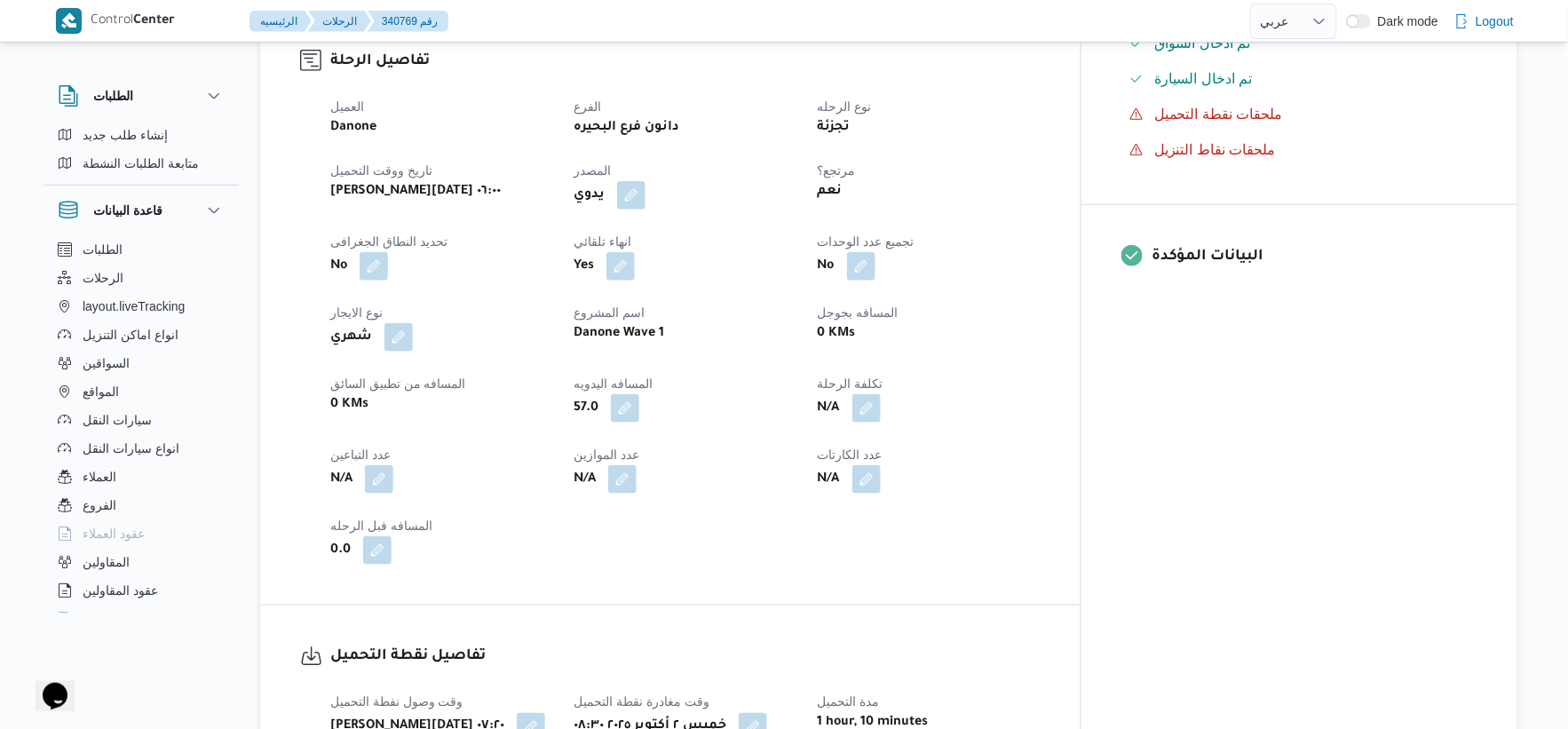
select select "ar"
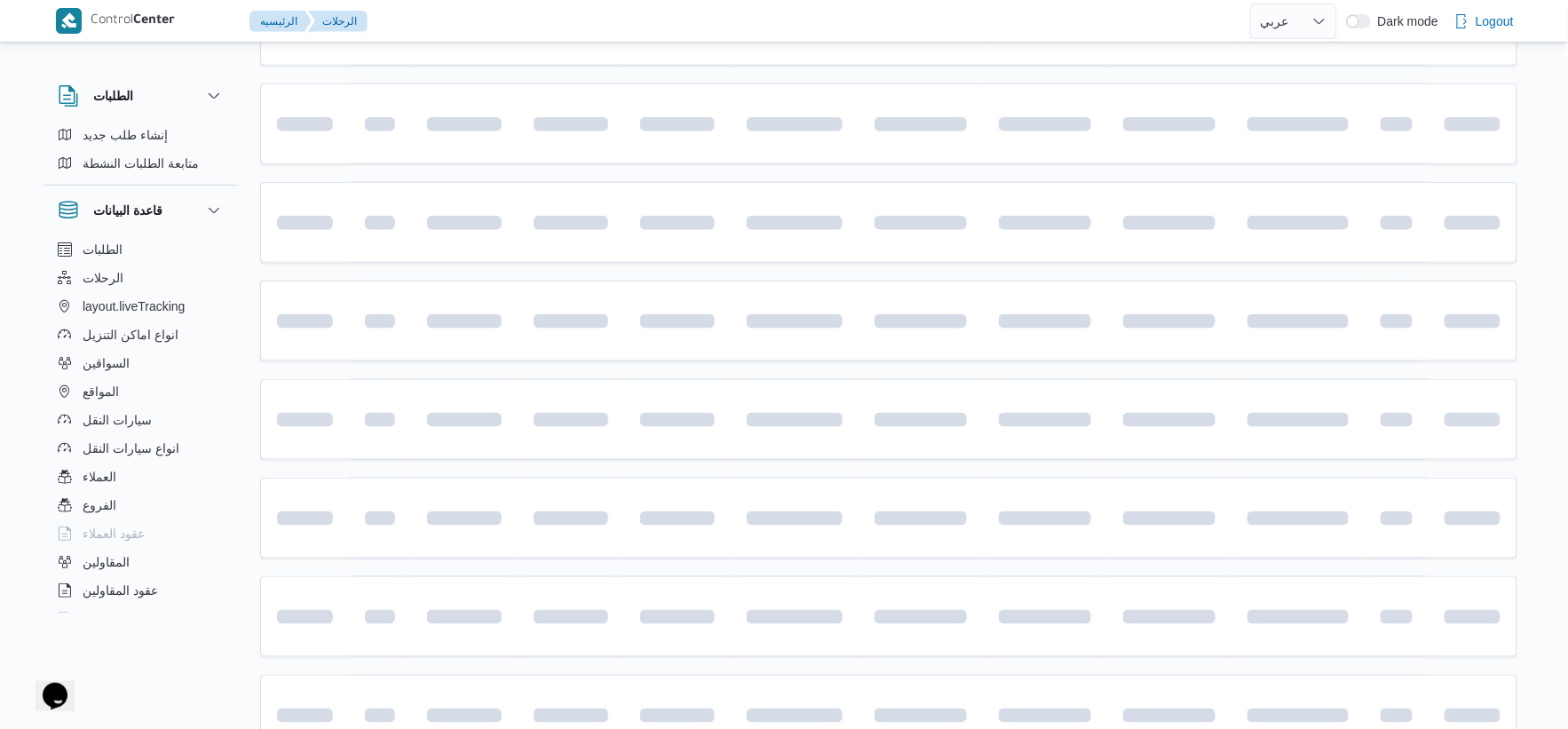
scroll to position [1364, 0]
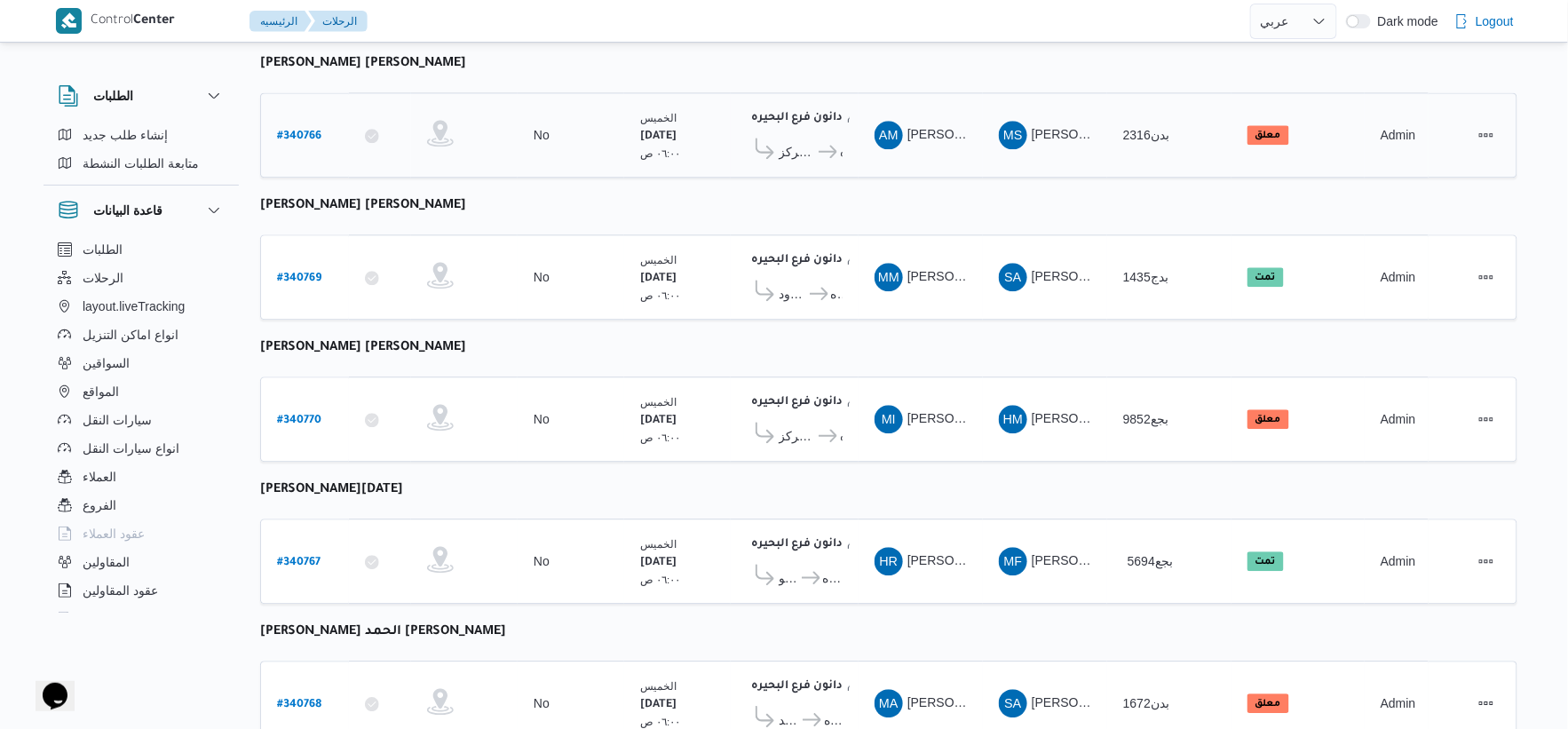
click at [296, 130] on b "# 340766" at bounding box center [300, 136] width 45 height 13
select select "ar"
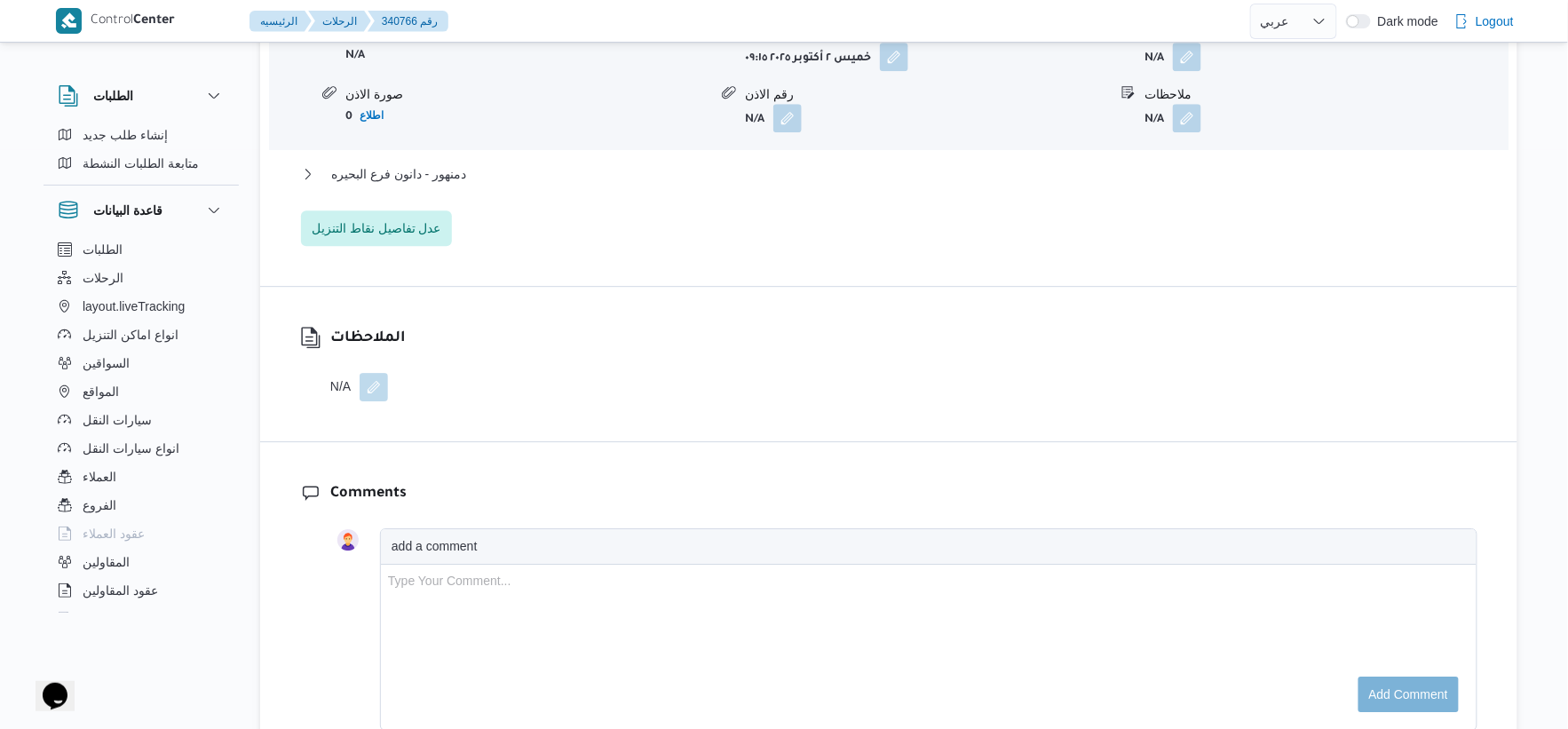
scroll to position [1759, 0]
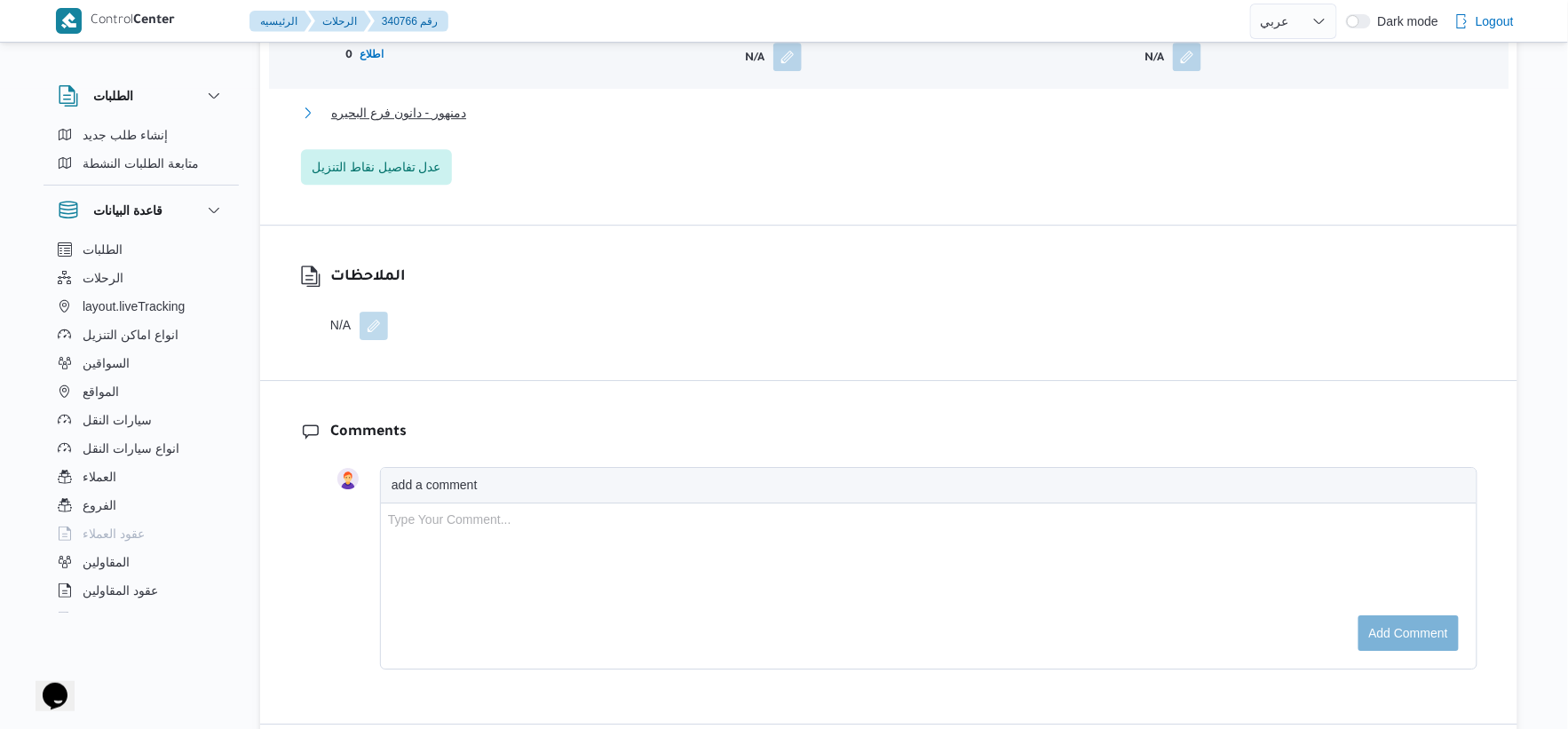
click at [471, 108] on button "دمنهور - دانون فرع البحيره" at bounding box center [889, 113] width 1177 height 21
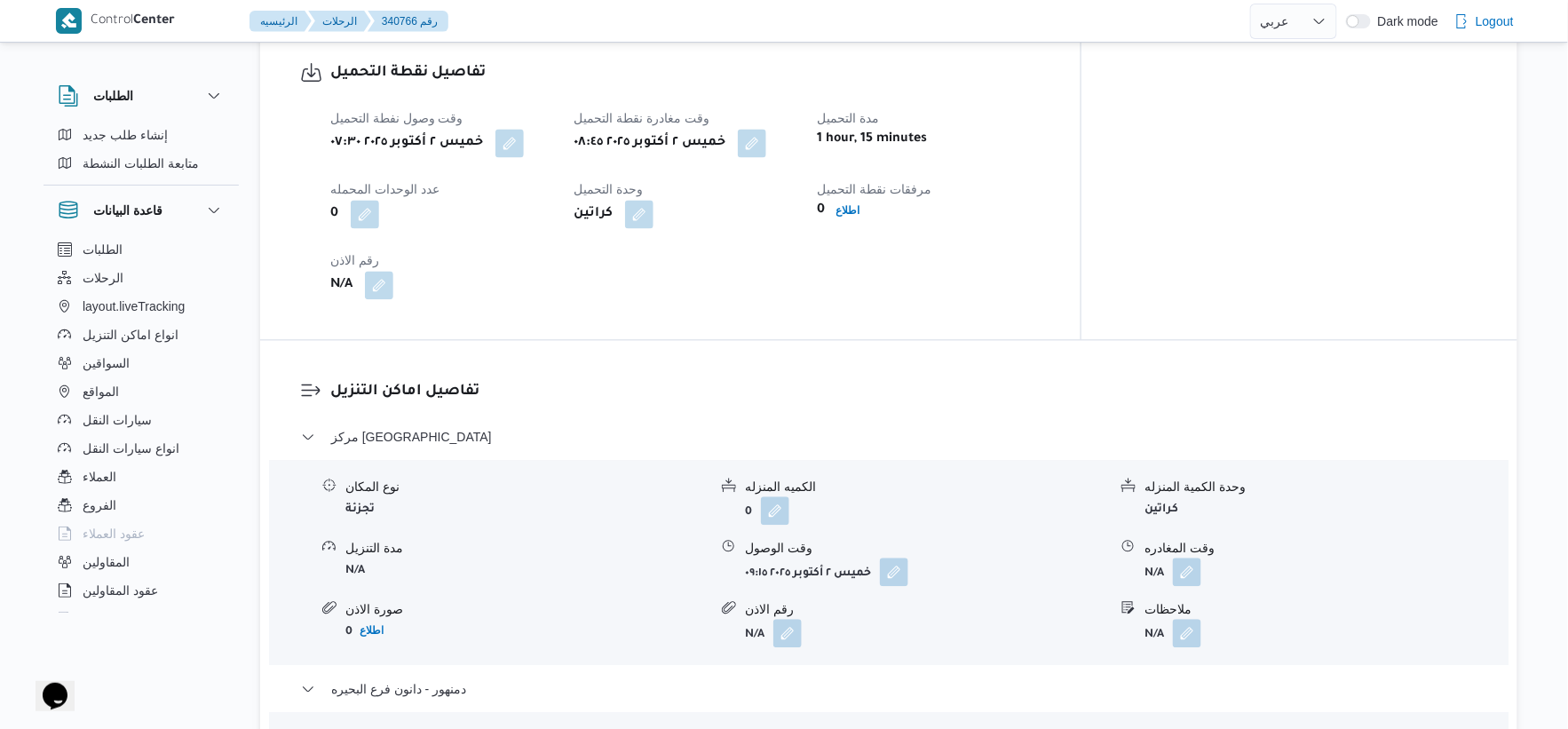
scroll to position [1184, 0]
click at [897, 572] on button "button" at bounding box center [893, 569] width 28 height 28
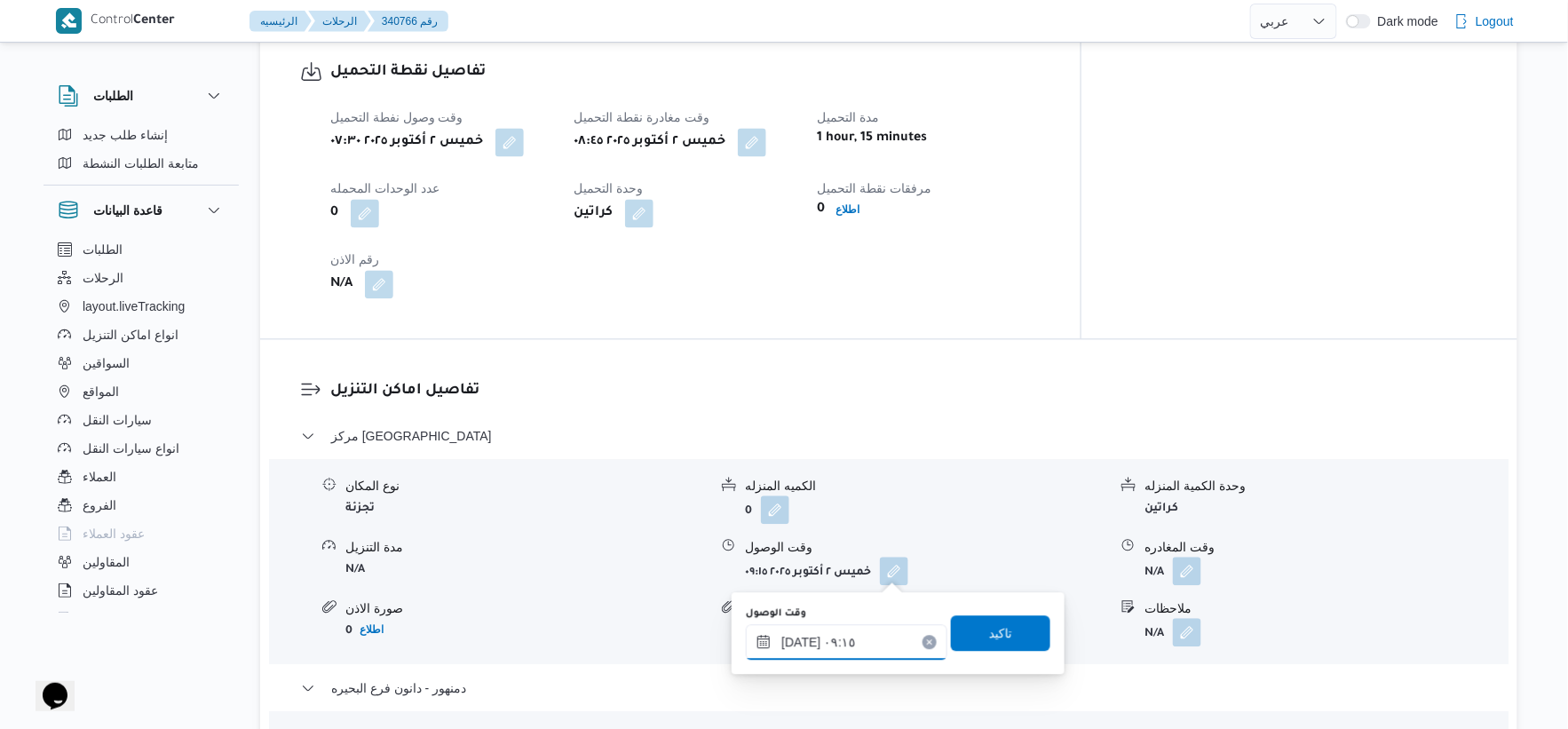
click at [853, 642] on input "٠٢/١٠/٢٠٢٥ ٠٩:١٥" at bounding box center [846, 641] width 201 height 35
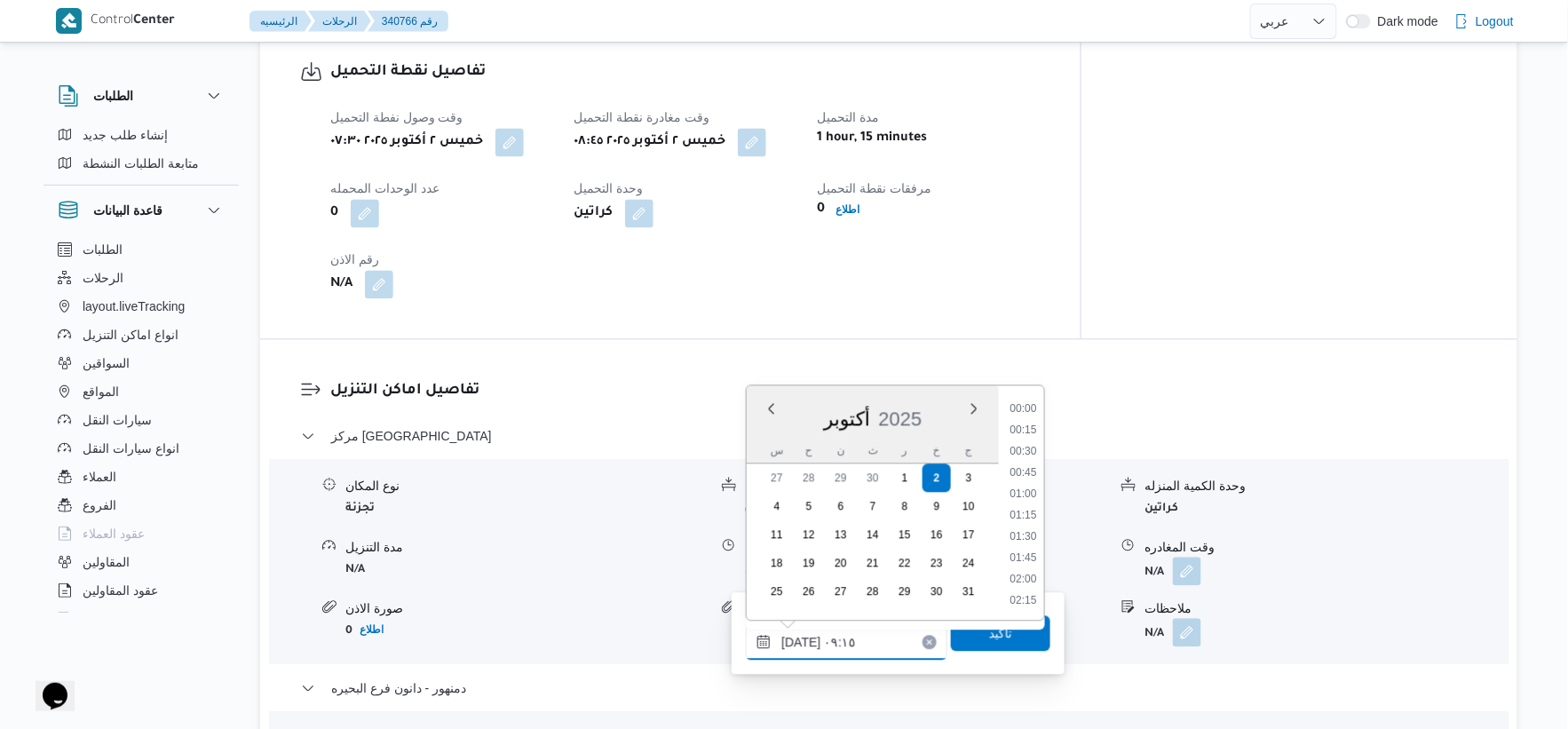
scroll to position [682, 0]
click at [1023, 528] on li "09:30" at bounding box center [1024, 536] width 41 height 18
type input "[DATE] ٠٩:٣٠"
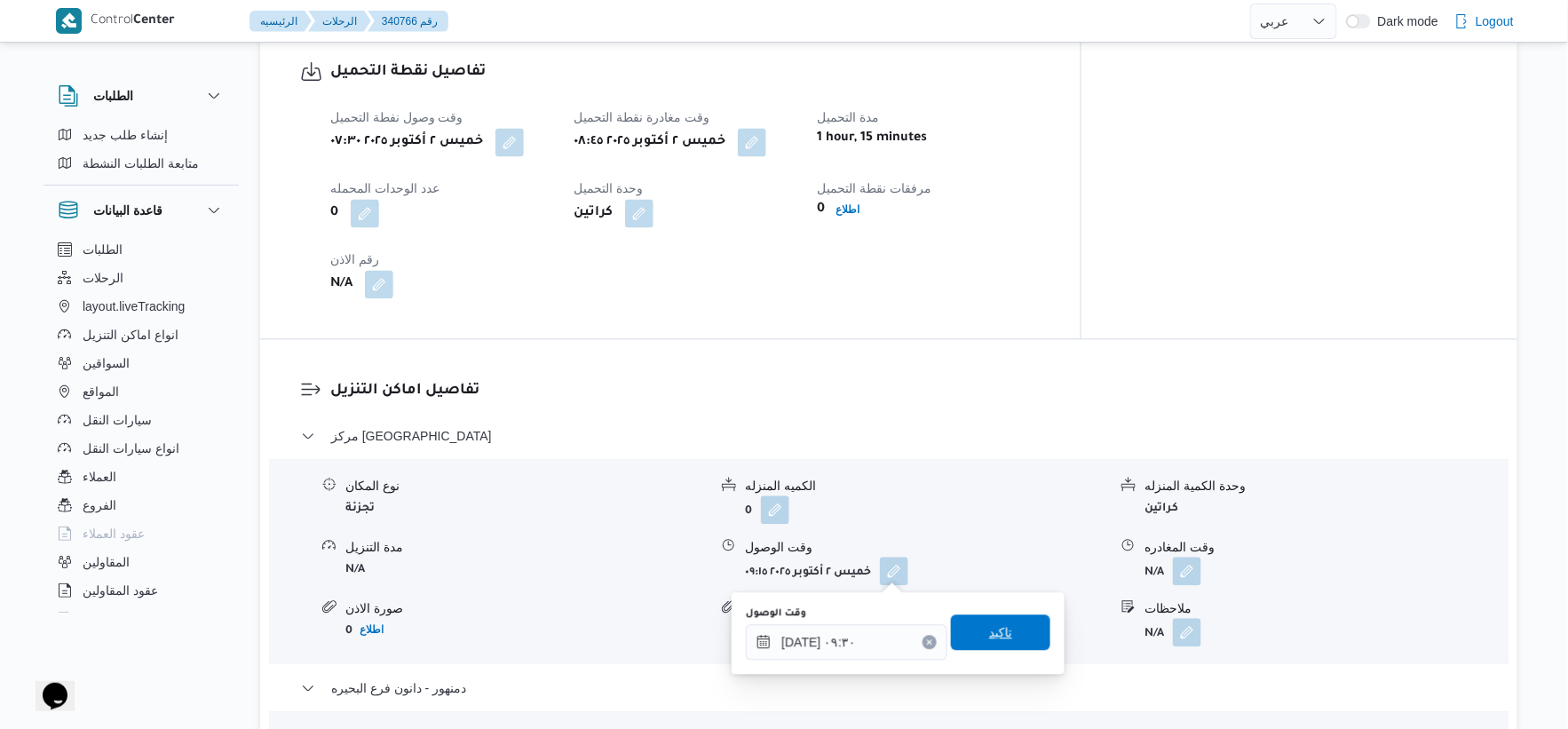
drag, startPoint x: 988, startPoint y: 641, endPoint x: 999, endPoint y: 591, distance: 51.2
click at [989, 642] on span "تاكيد" at bounding box center [1001, 634] width 23 height 21
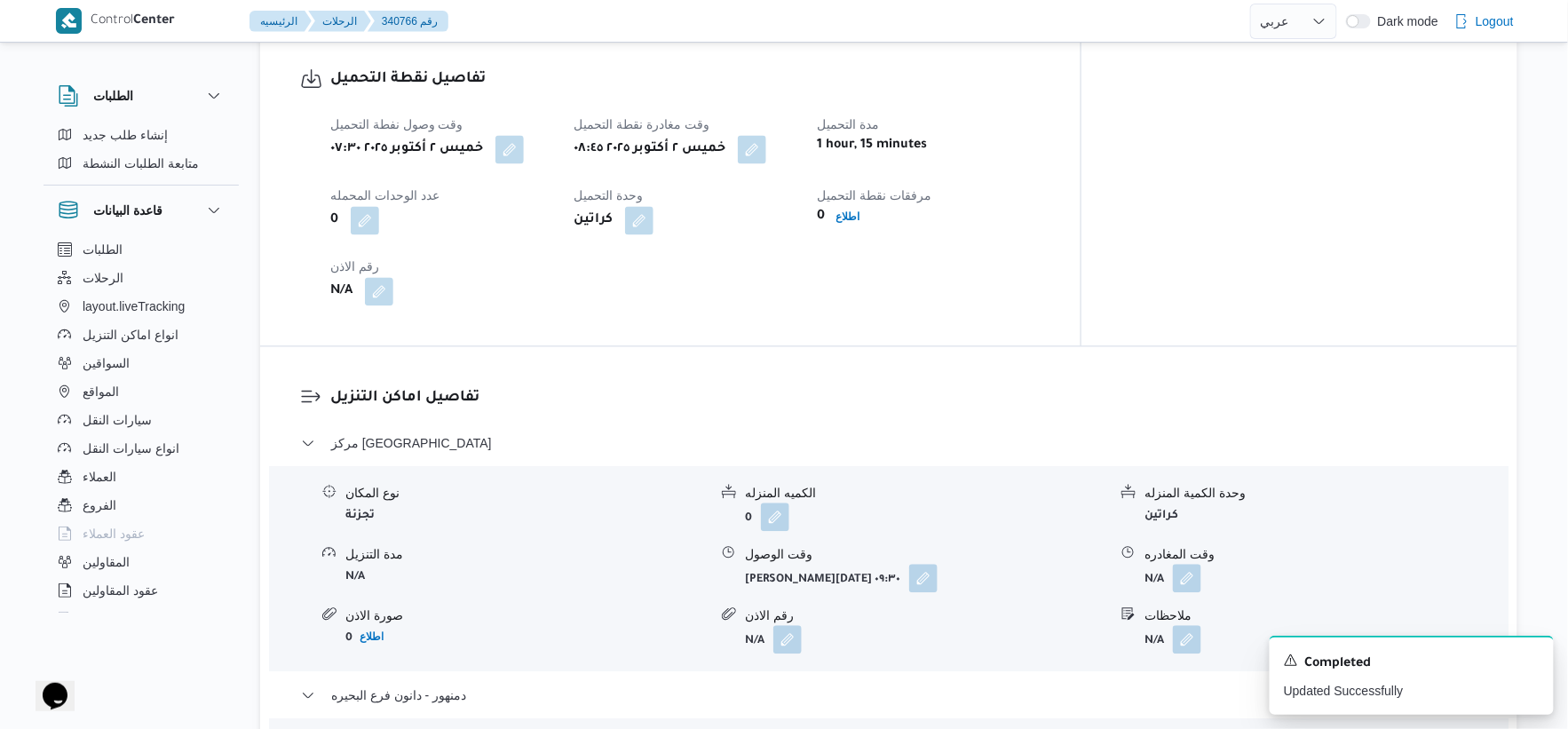
scroll to position [788, 0]
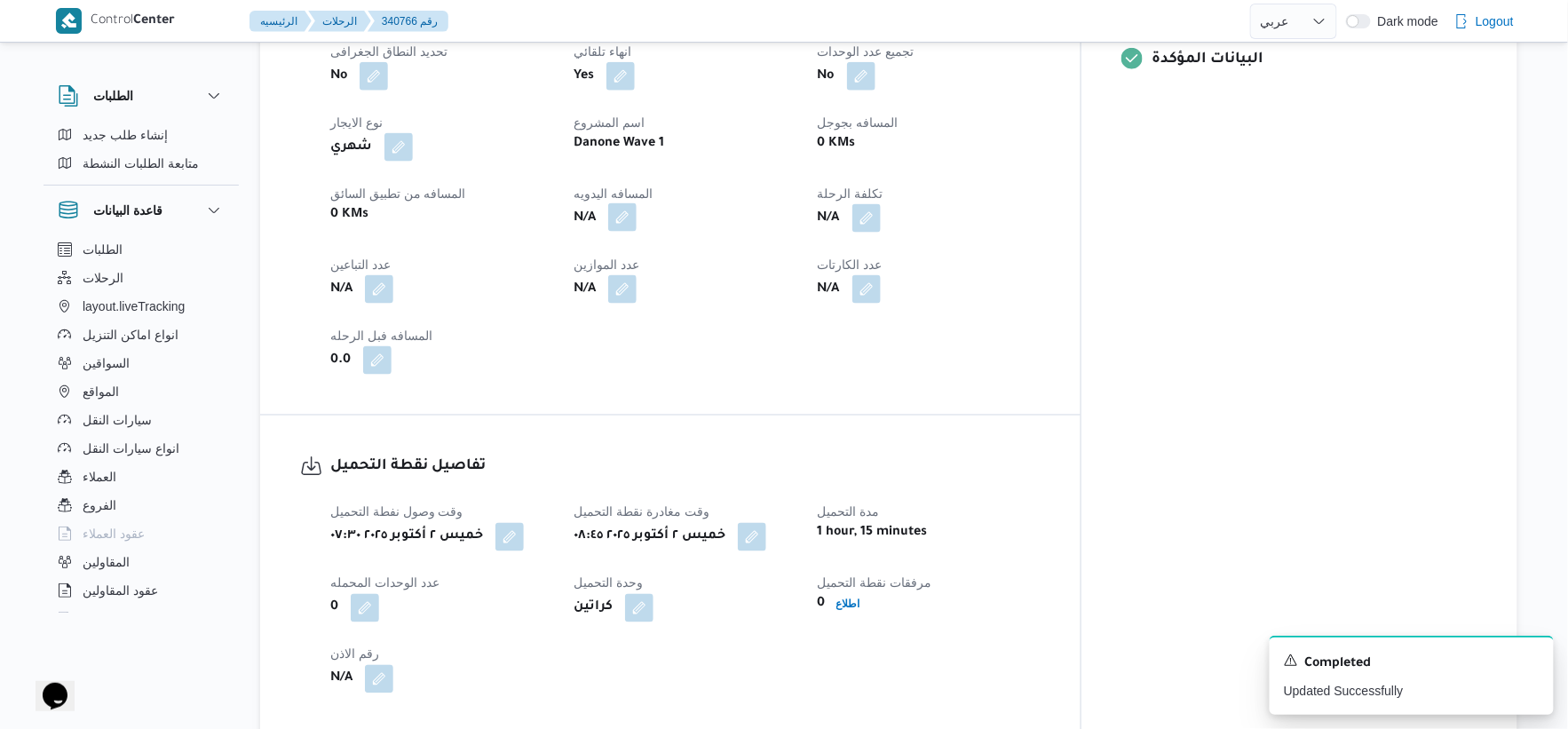
click at [637, 226] on button "button" at bounding box center [622, 217] width 28 height 28
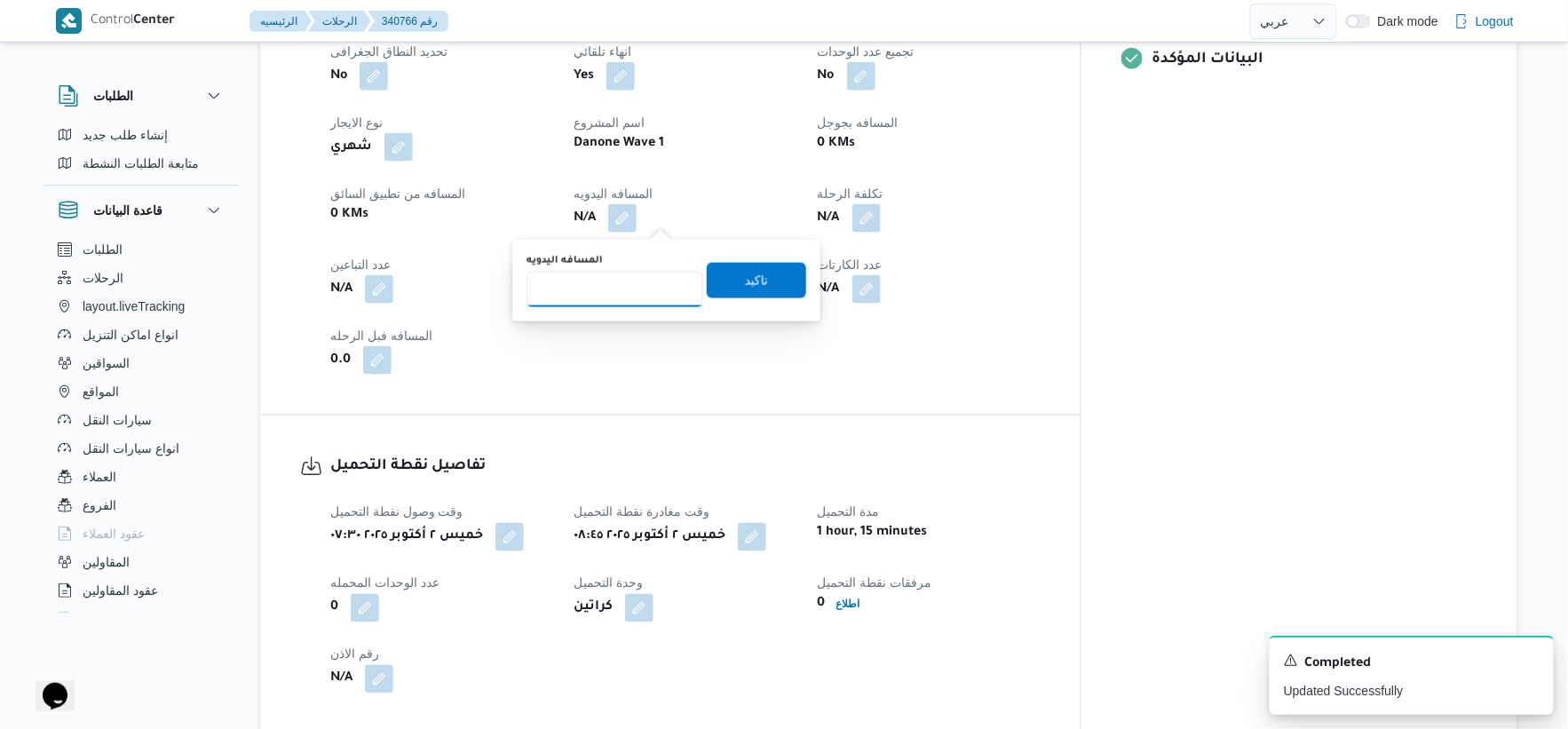
click at [583, 288] on input "المسافه اليدويه" at bounding box center [615, 289] width 177 height 35
type input "105"
click at [768, 273] on span "تاكيد" at bounding box center [756, 279] width 99 height 35
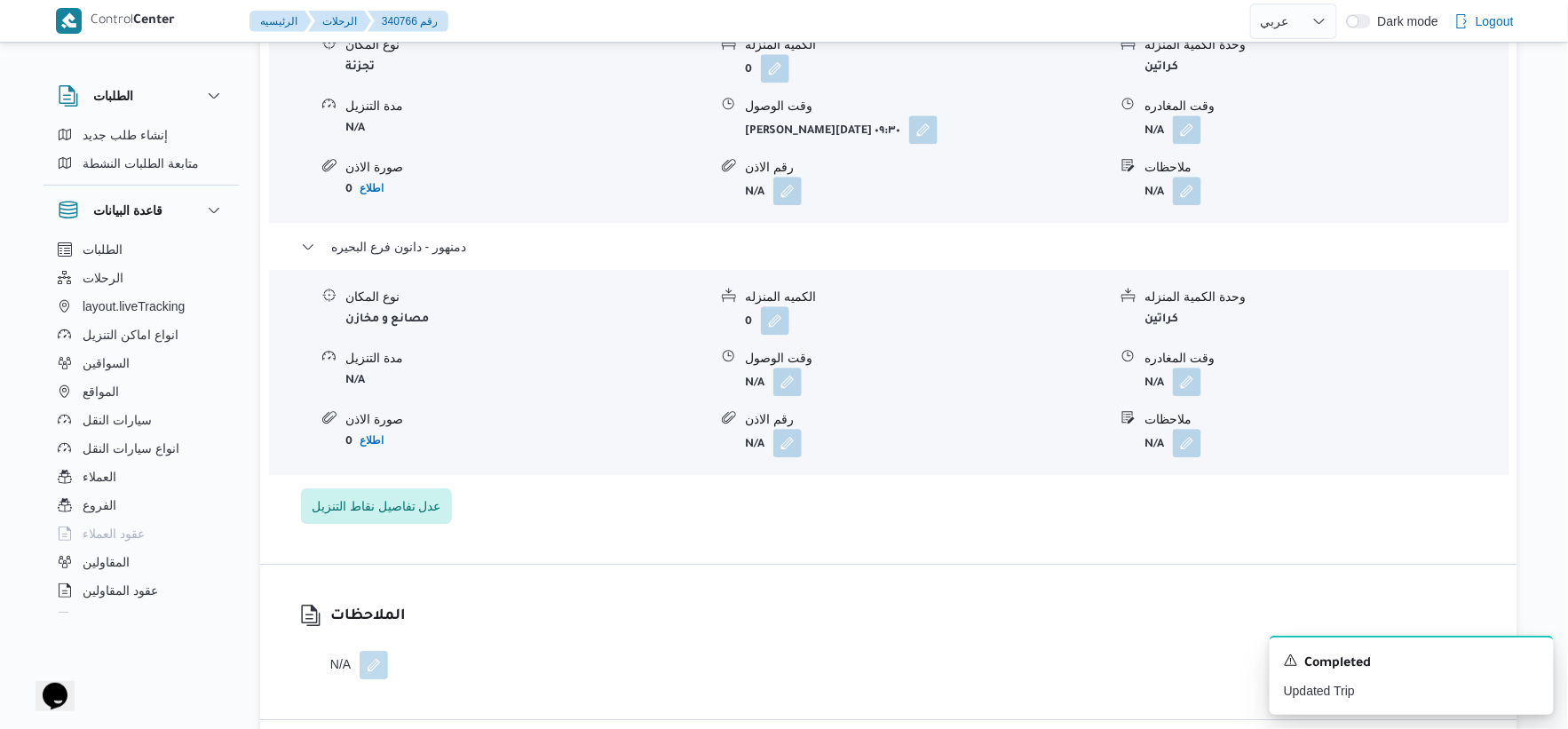
scroll to position [1677, 0]
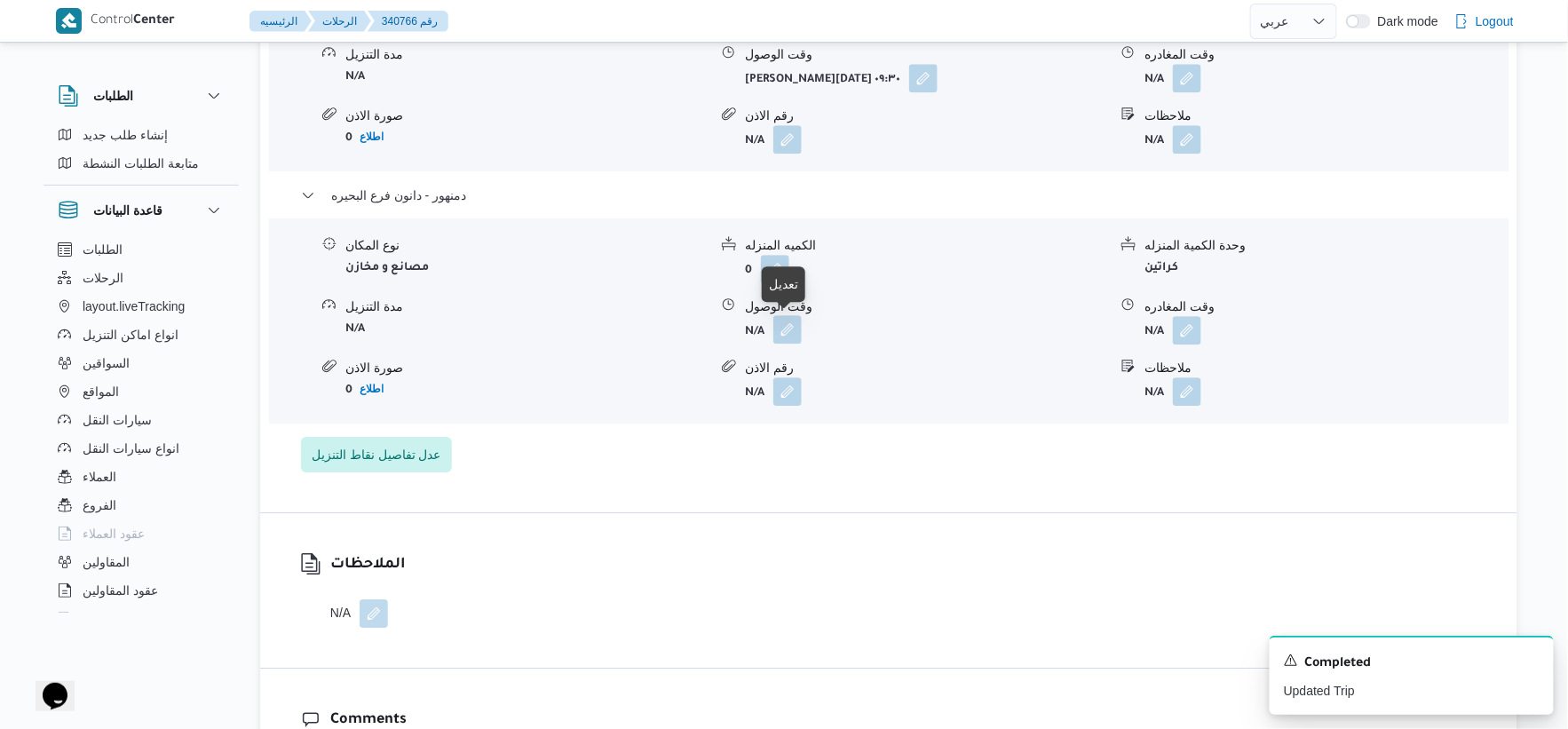
click at [785, 319] on button "button" at bounding box center [787, 329] width 28 height 28
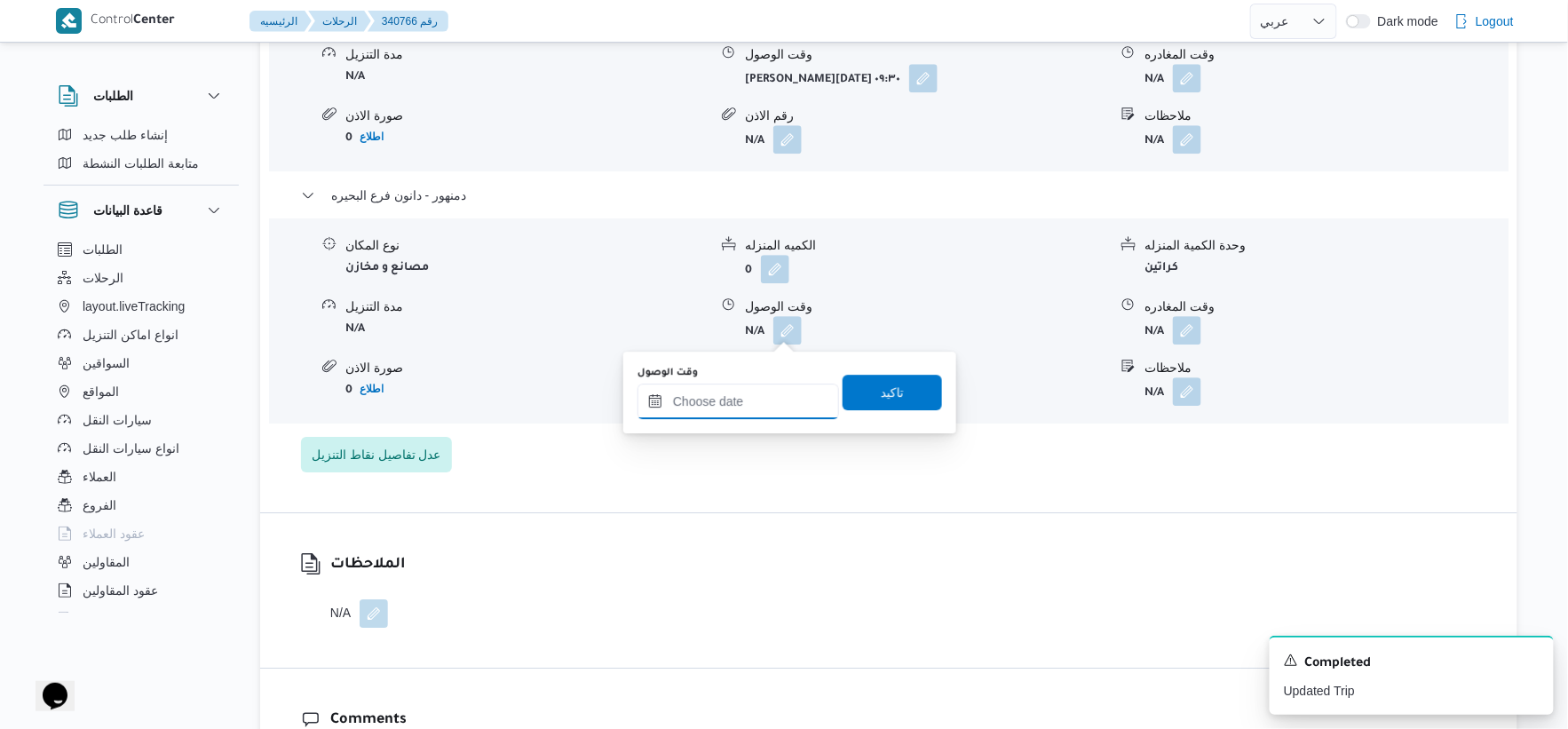
click at [764, 388] on input "وقت الوصول" at bounding box center [738, 401] width 201 height 35
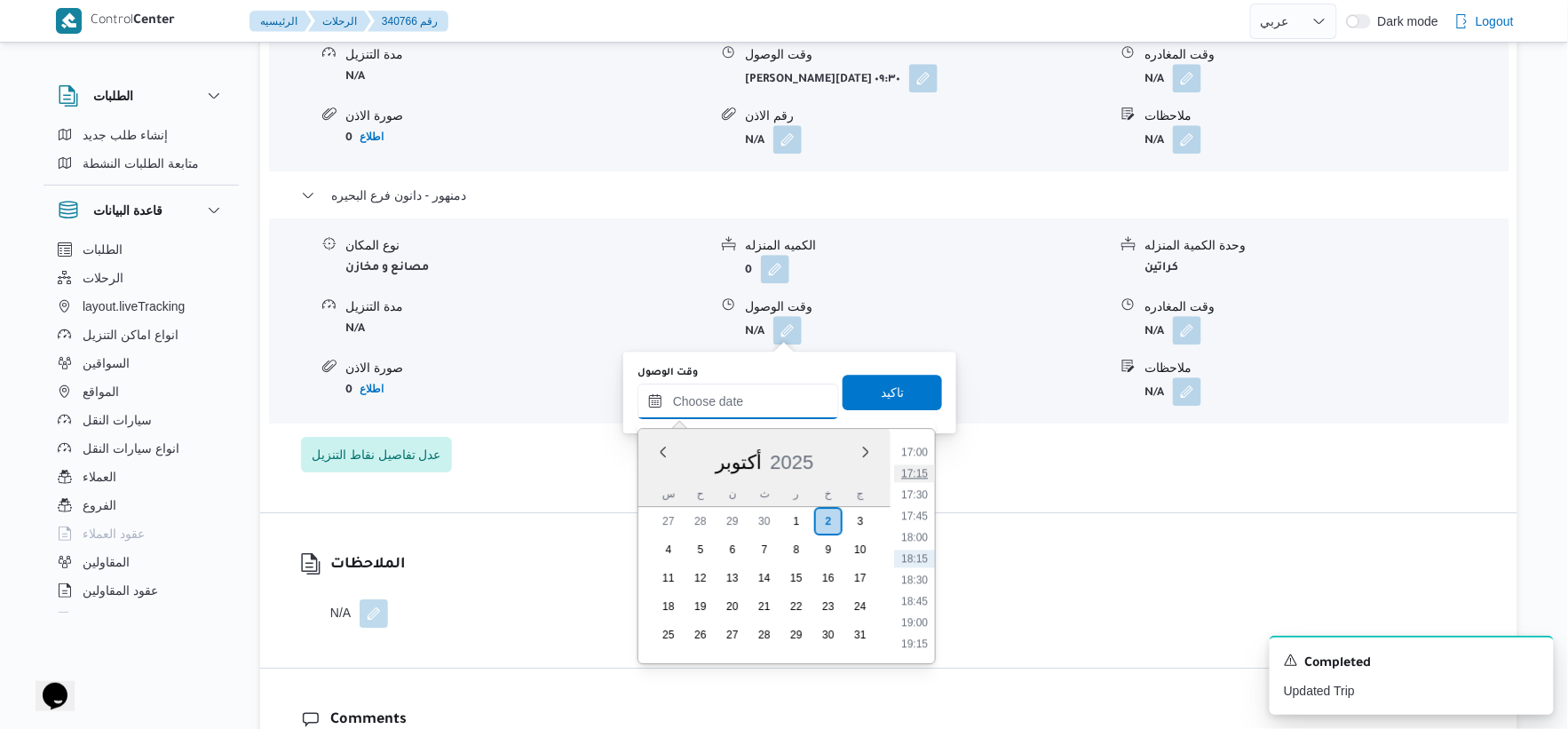
scroll to position [1351, 0]
click at [920, 526] on li "16:45" at bounding box center [915, 529] width 41 height 18
type input "[DATE] ١٦:٤٥"
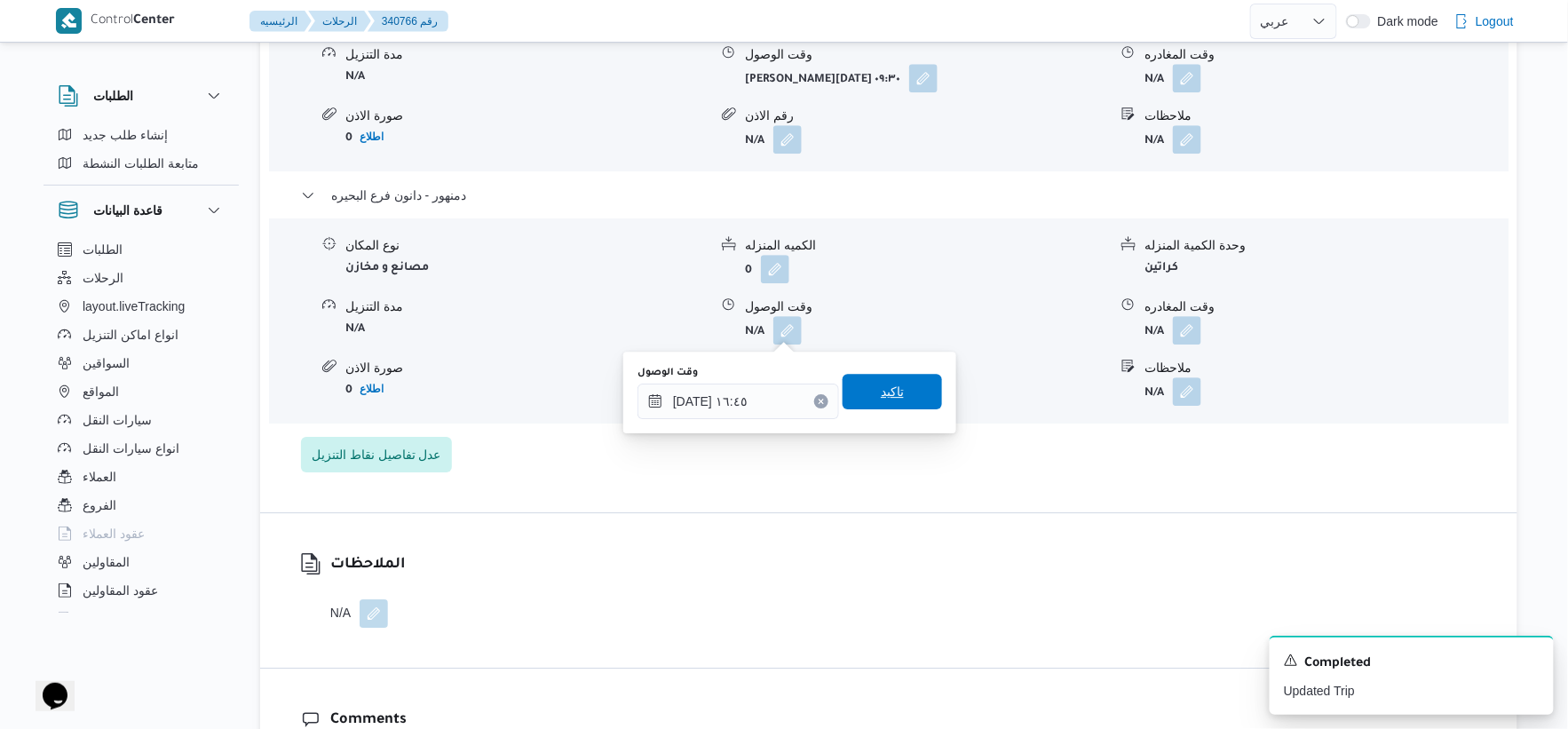
click at [909, 388] on span "تاكيد" at bounding box center [893, 391] width 99 height 35
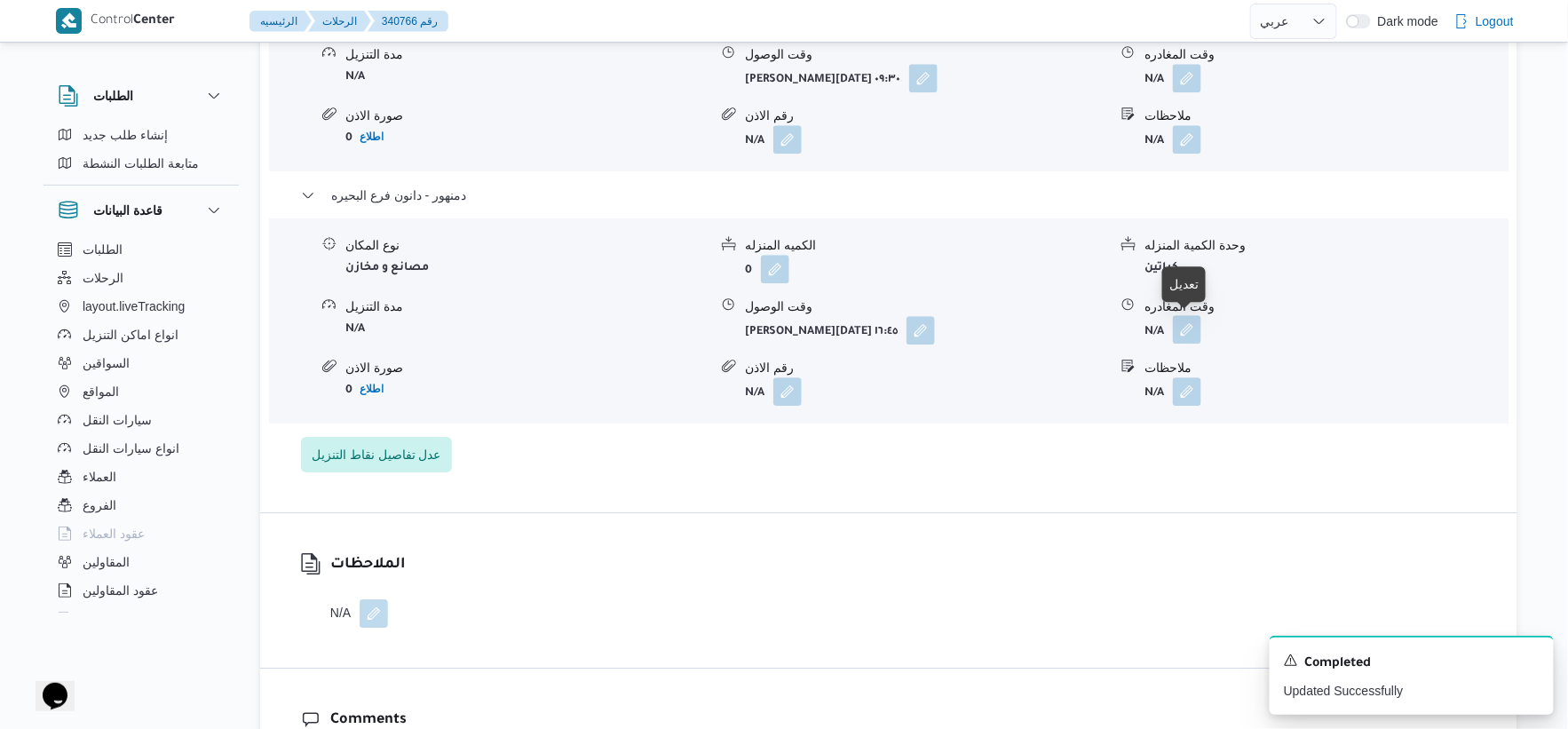
click at [1194, 333] on button "button" at bounding box center [1186, 329] width 28 height 28
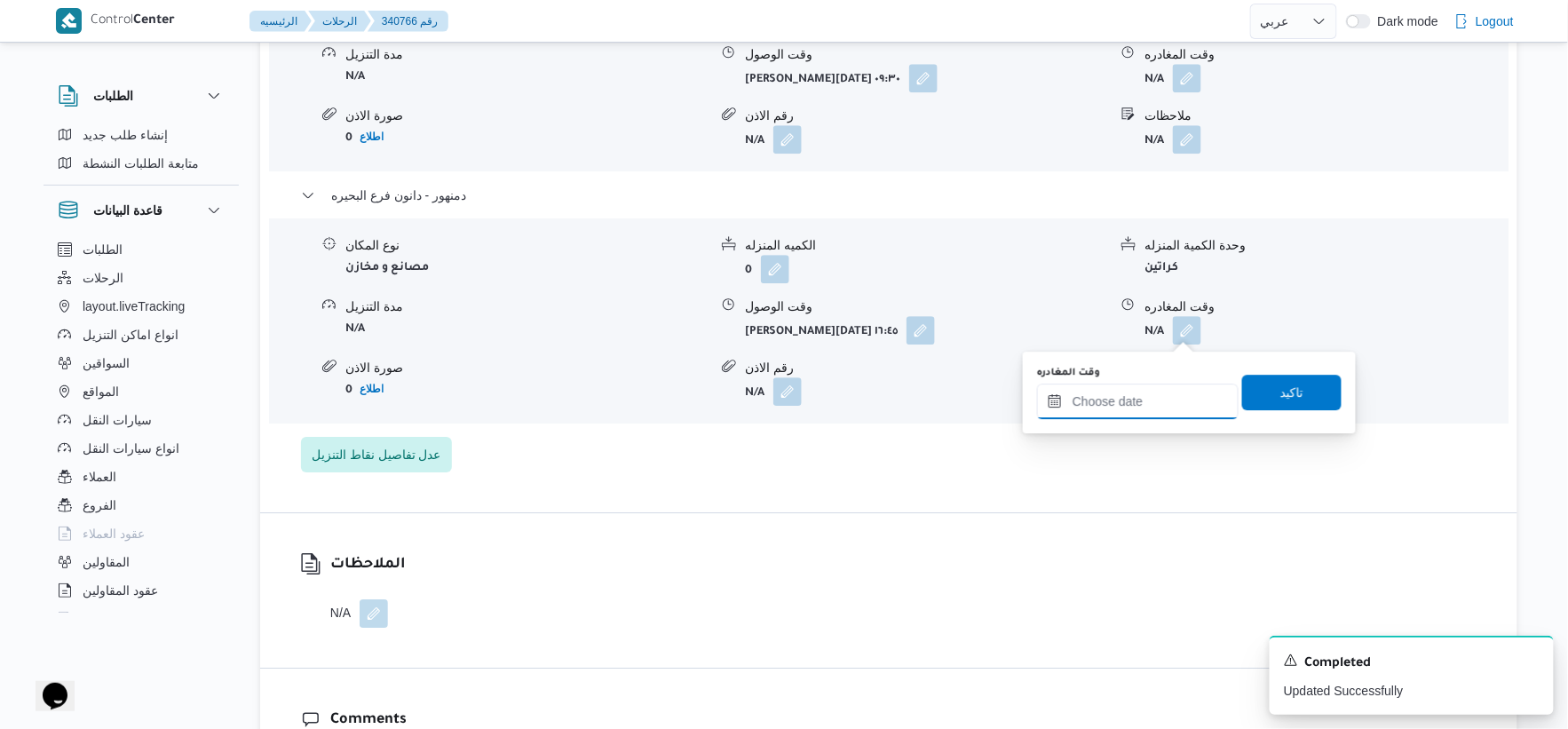
click at [1178, 391] on input "وقت المغادره" at bounding box center [1138, 401] width 201 height 35
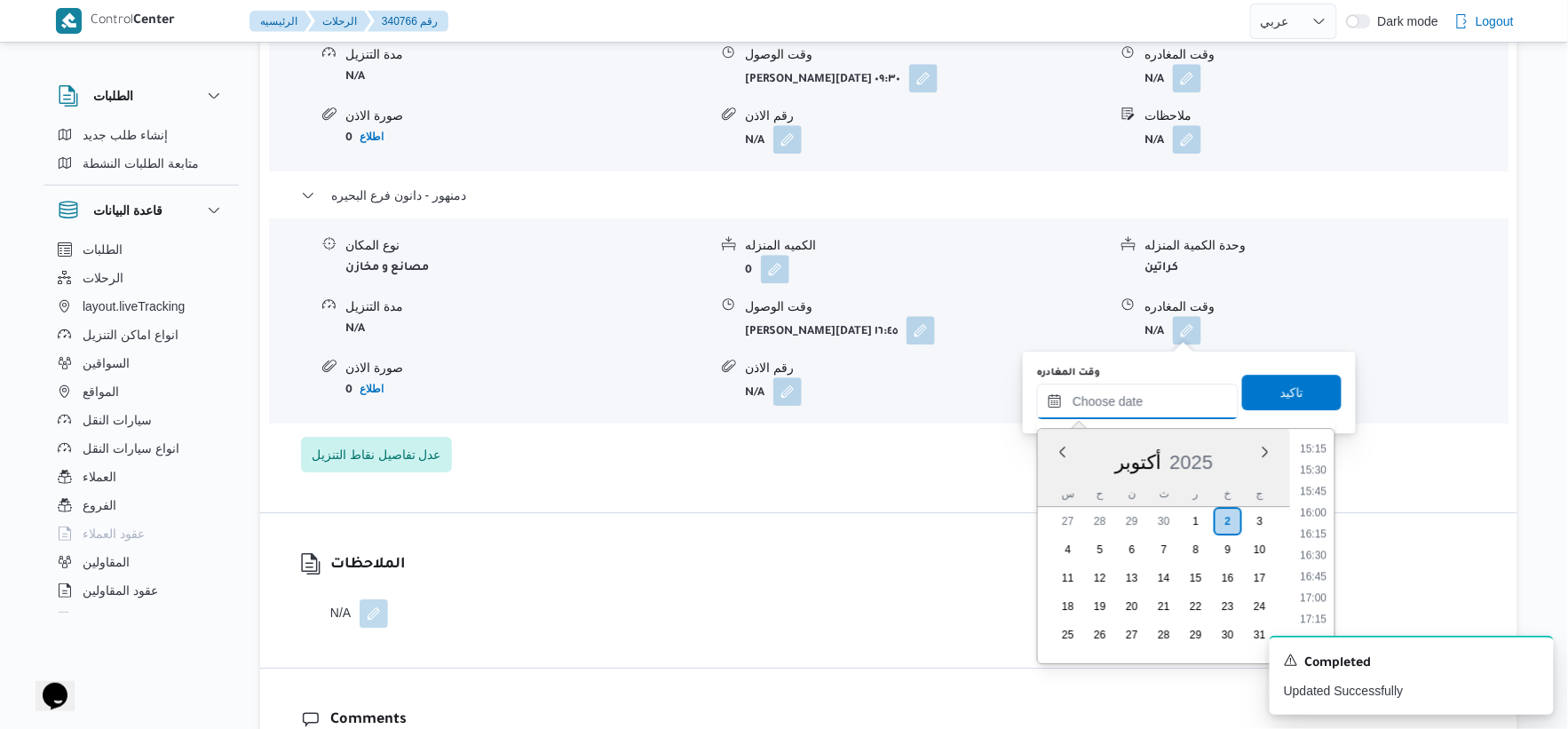
scroll to position [1252, 0]
click at [1321, 598] on li "16:30" at bounding box center [1314, 606] width 41 height 18
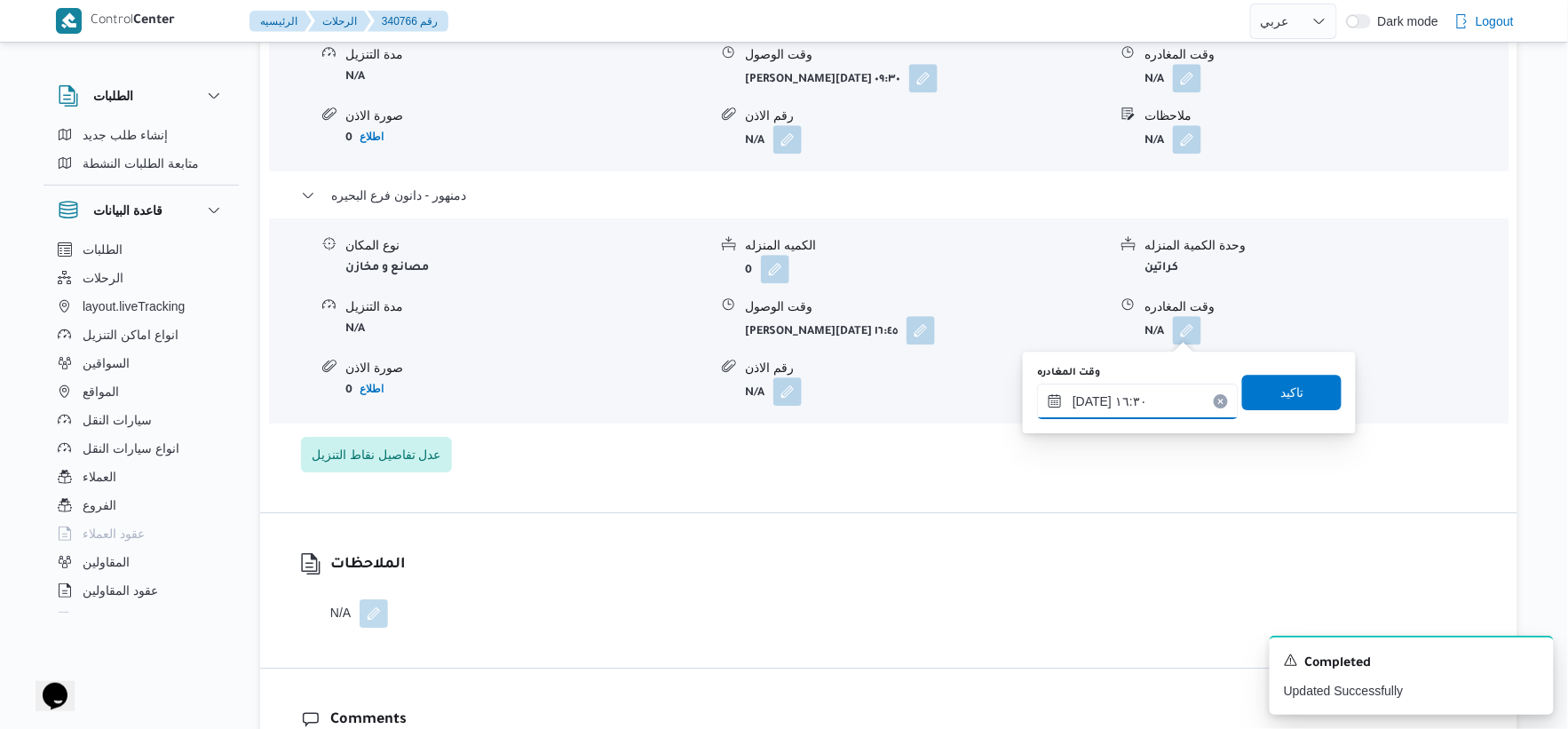
click at [1086, 397] on input "٠٢/١٠/٢٠٢٥ ١٦:٣٠" at bounding box center [1138, 401] width 201 height 35
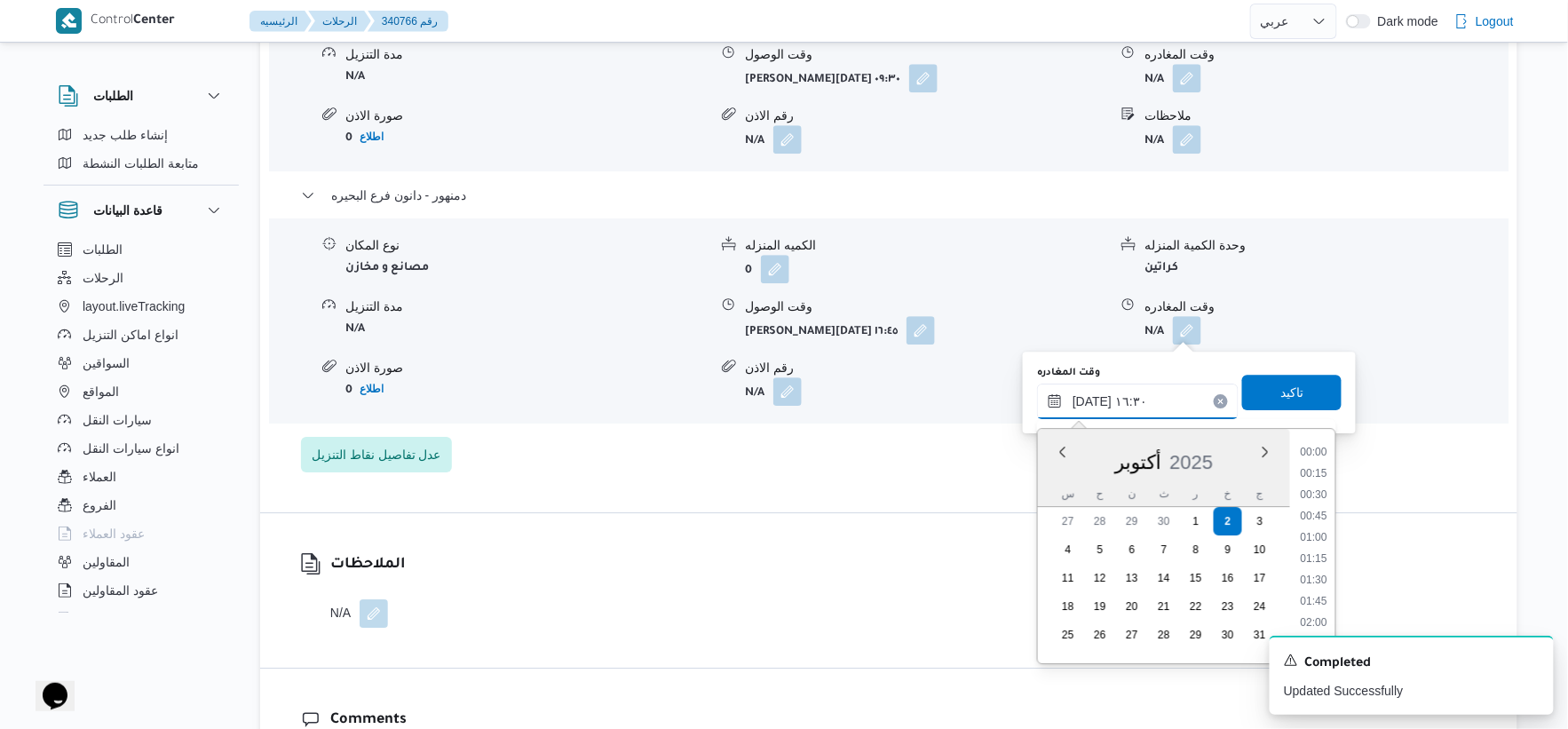
scroll to position [1299, 0]
type input "٠٢/١٠/٢٠٢٥ ١٦:٥٠"
click at [1282, 383] on span "تاكيد" at bounding box center [1293, 391] width 23 height 21
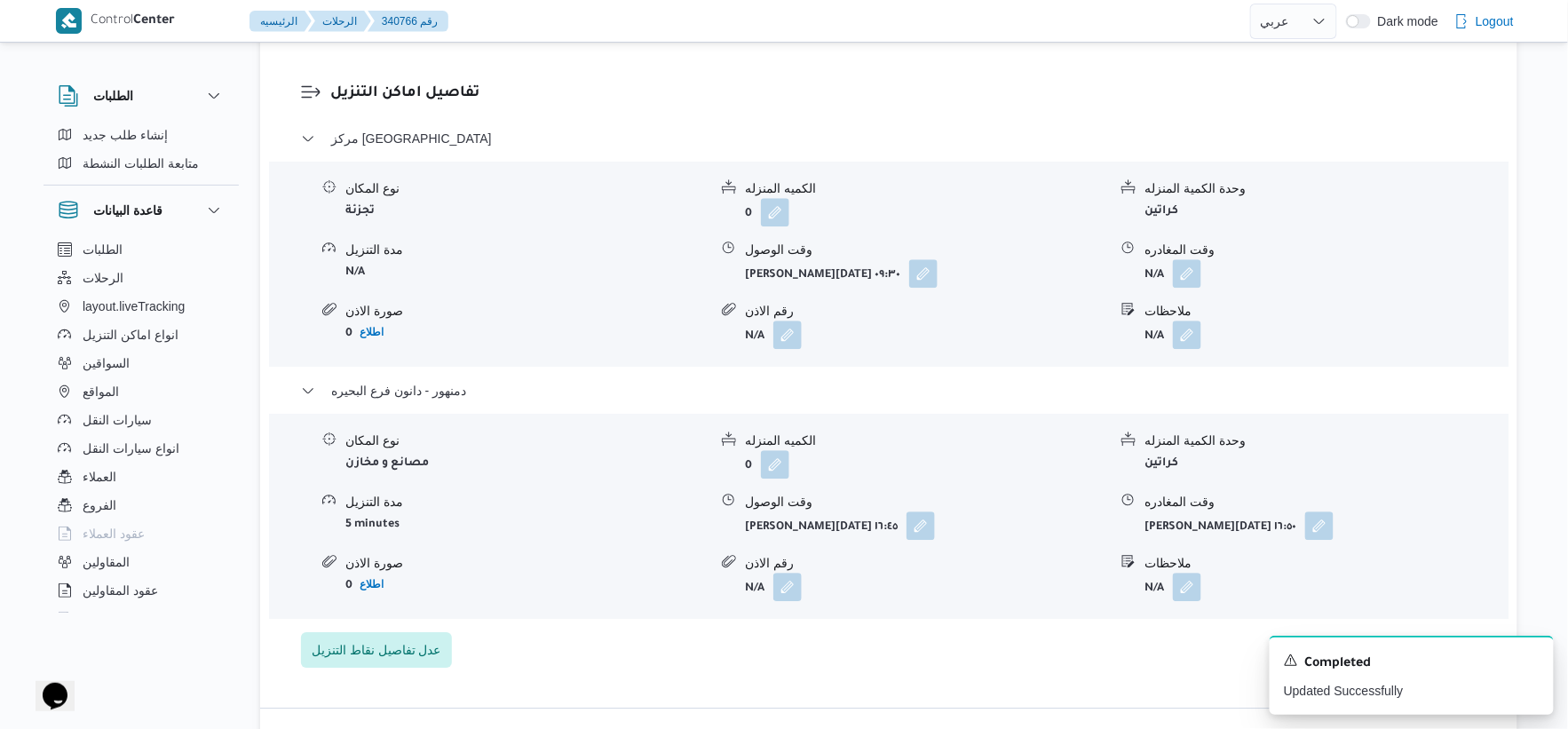
scroll to position [1479, 0]
click at [1182, 275] on button "button" at bounding box center [1186, 273] width 28 height 28
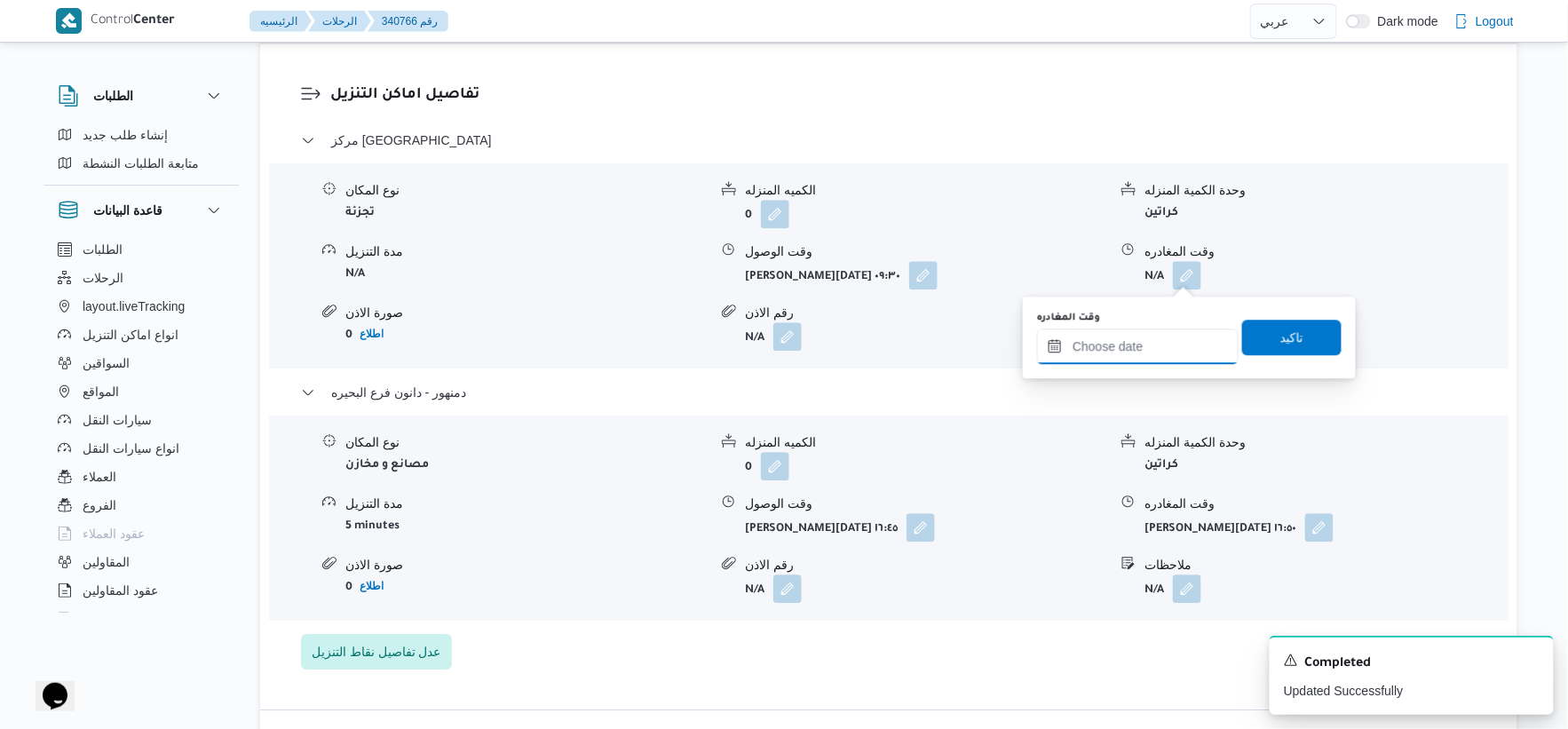
click at [1138, 351] on input "وقت المغادره" at bounding box center [1138, 346] width 201 height 35
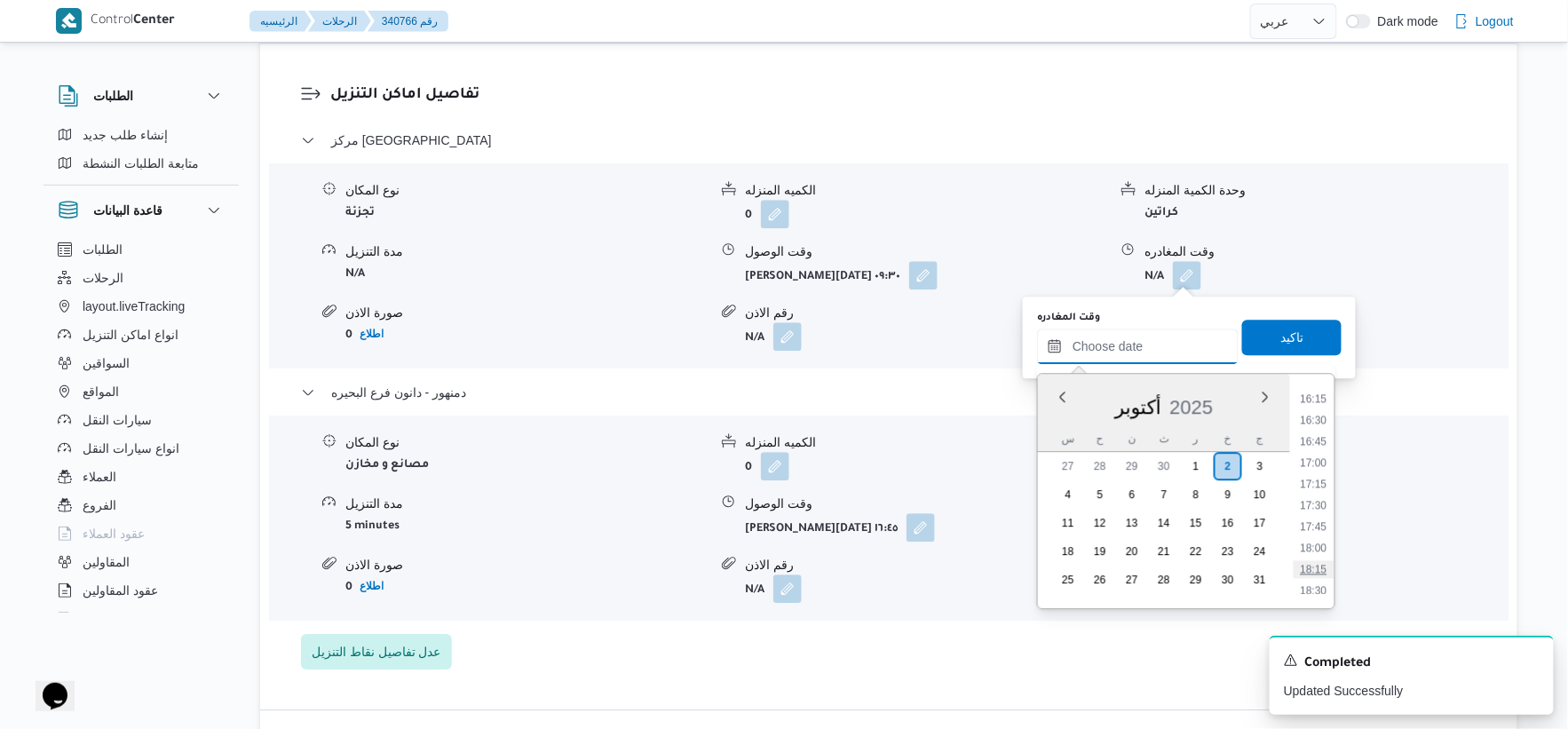
scroll to position [1351, 0]
click at [1313, 409] on li "16:00" at bounding box center [1314, 410] width 41 height 18
type input "٠٢/١٠/٢٠٢٥ ١٦:٠٠"
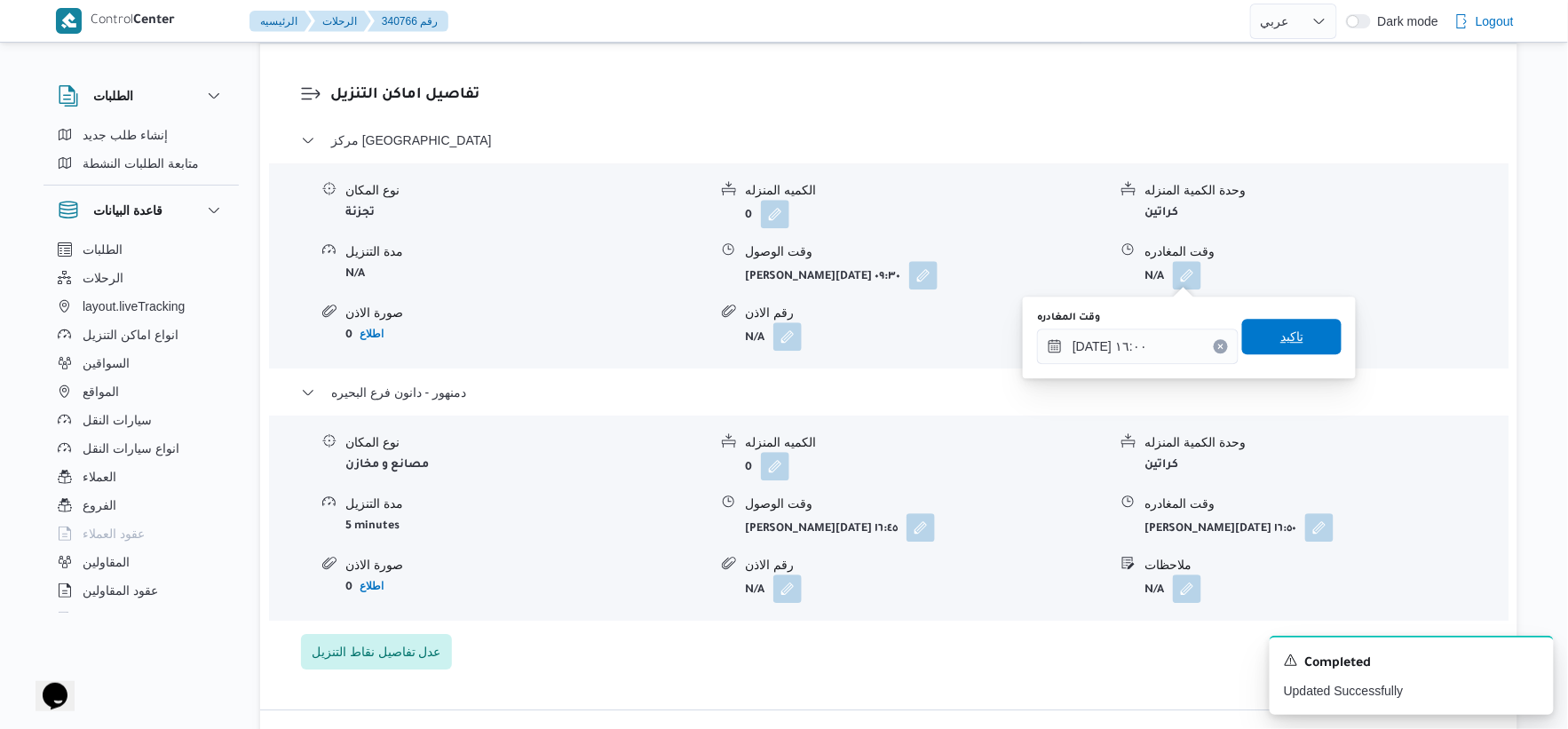
click at [1297, 331] on span "تاكيد" at bounding box center [1292, 337] width 99 height 35
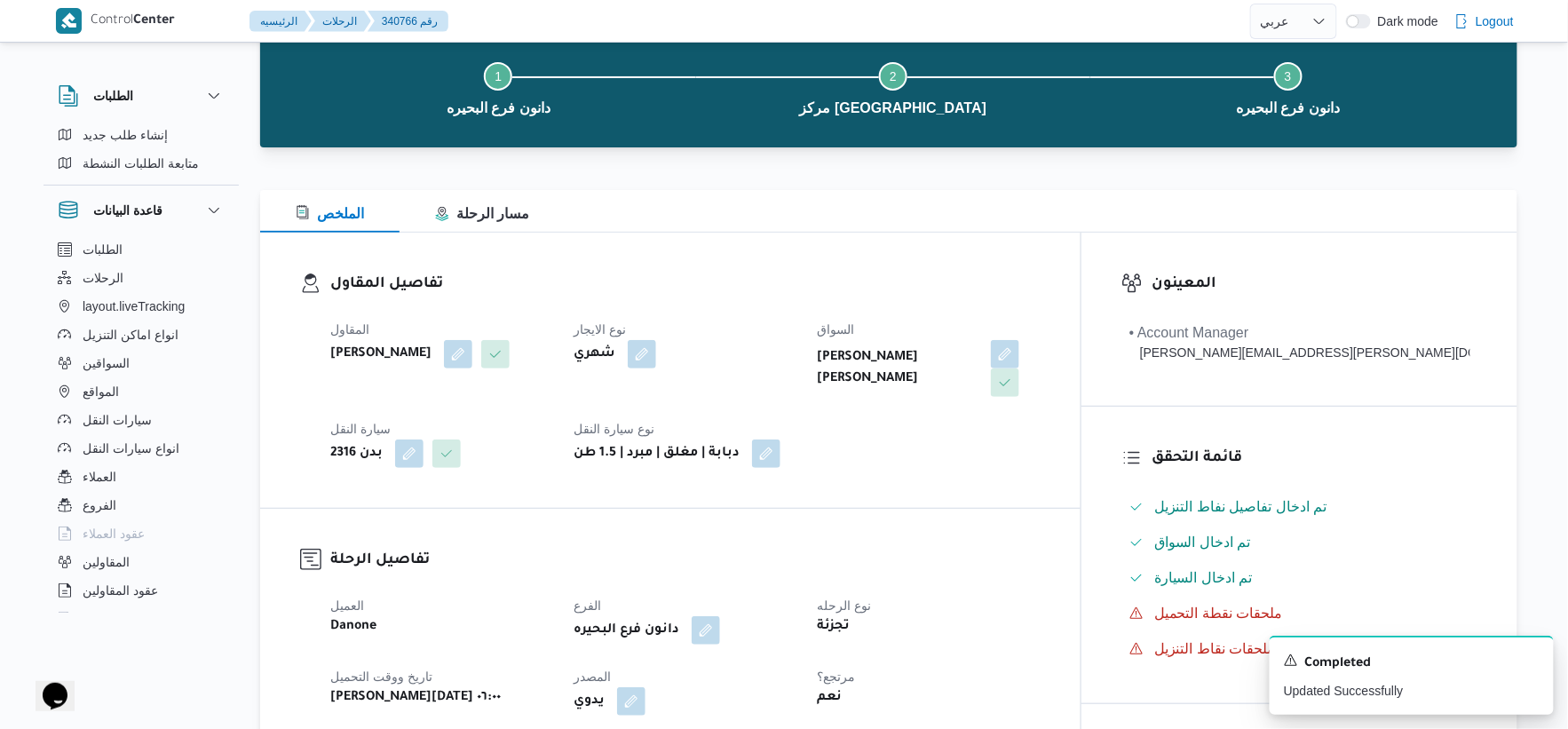
scroll to position [0, 0]
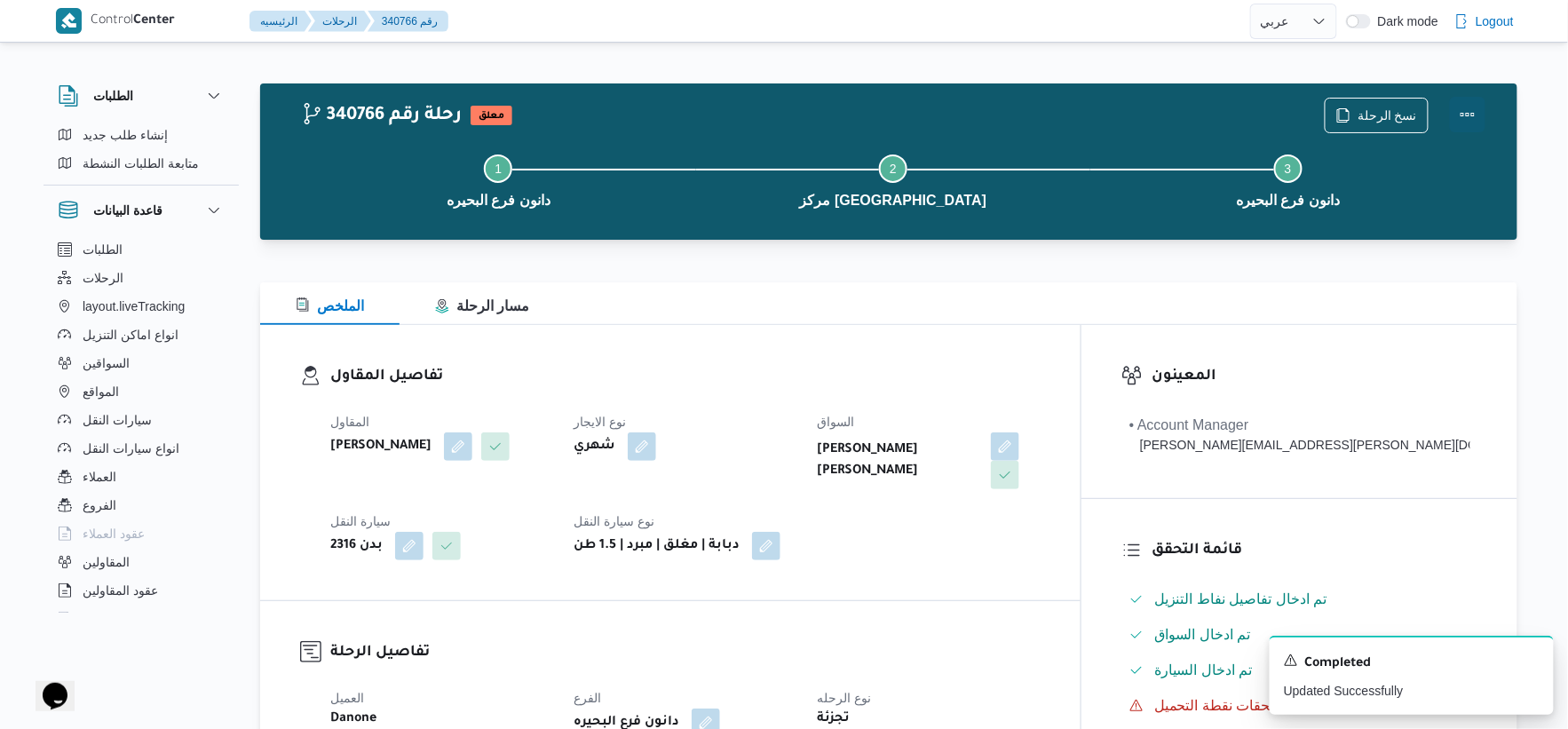
click at [1467, 114] on button "Actions" at bounding box center [1468, 114] width 35 height 35
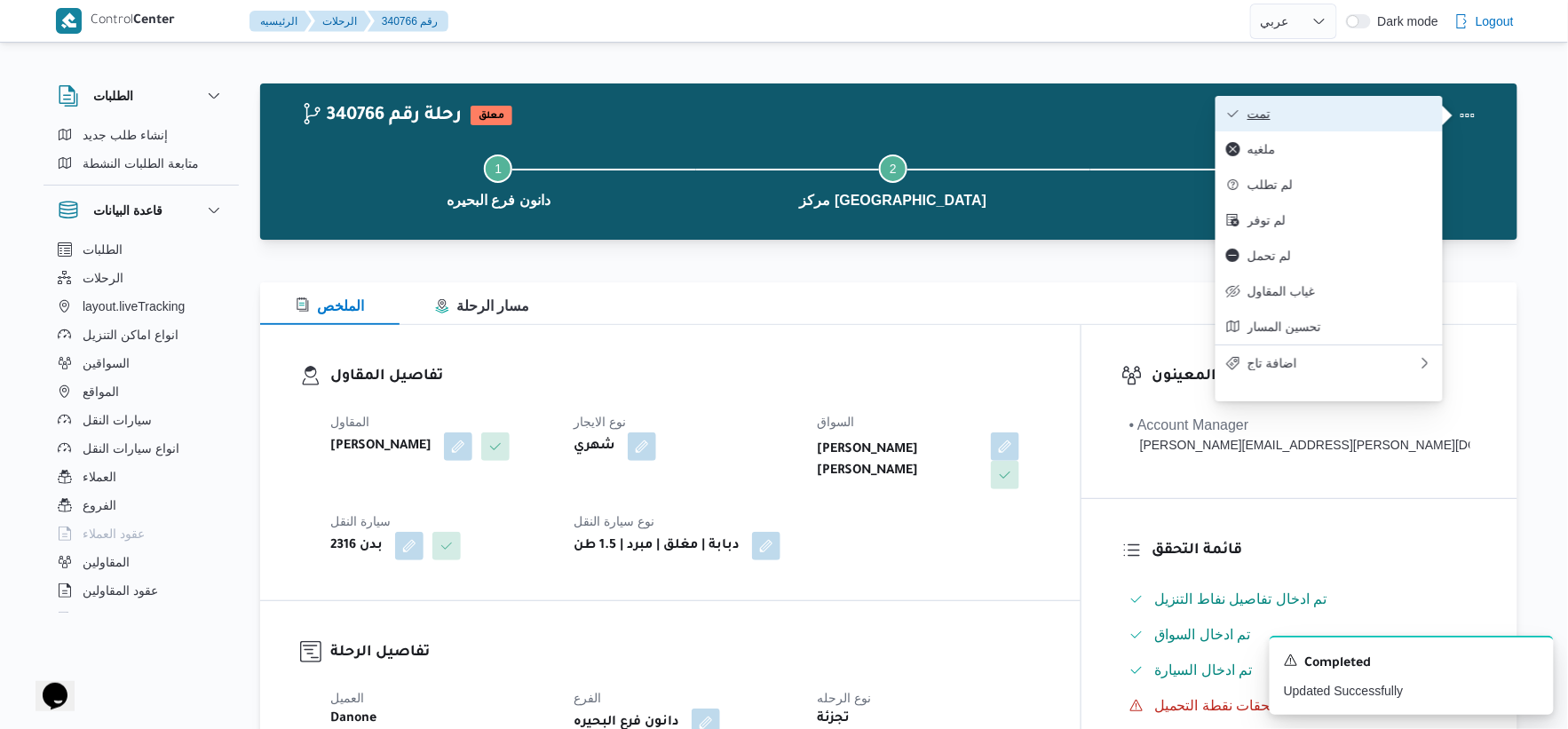
click at [1313, 106] on span "تمت" at bounding box center [1340, 113] width 185 height 15
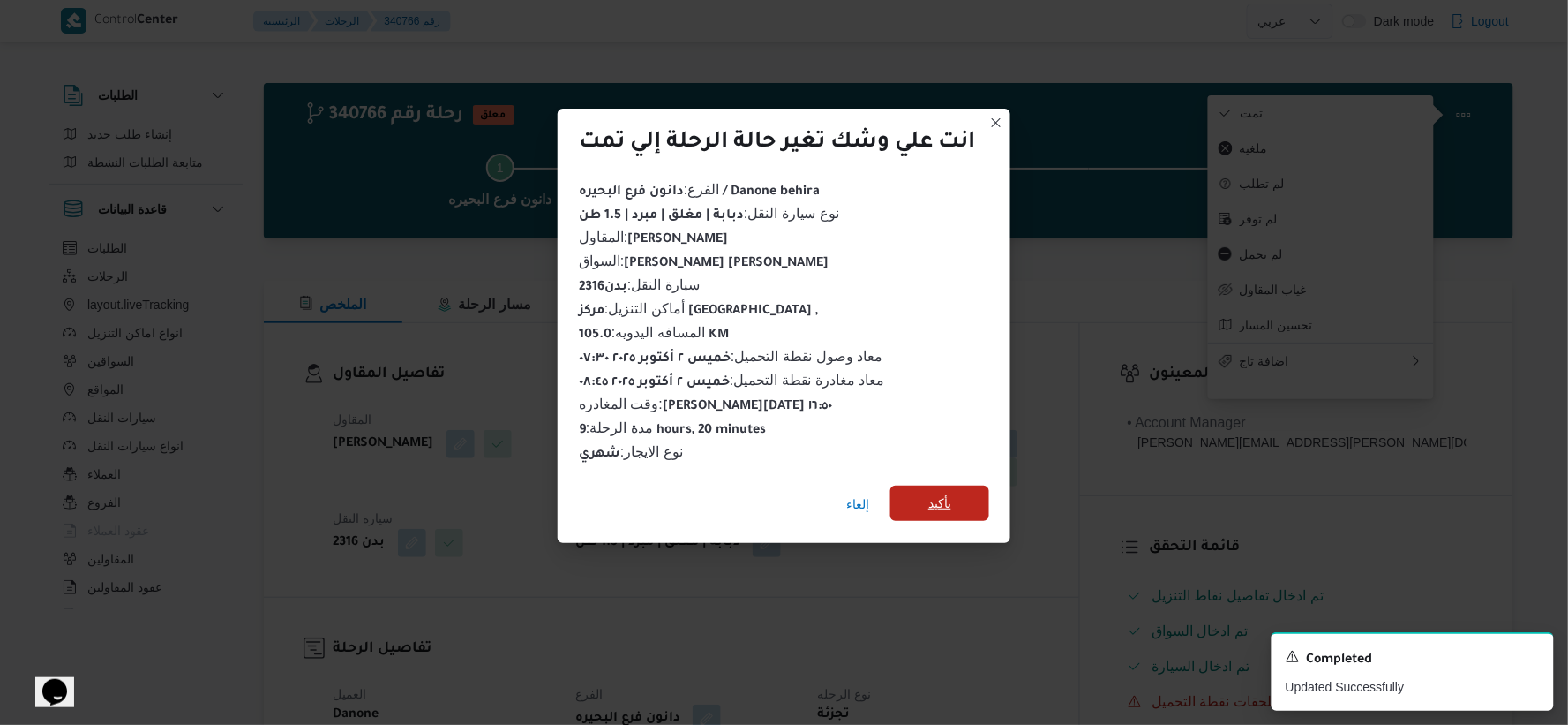
click at [930, 490] on span "تأكيد" at bounding box center [940, 503] width 99 height 35
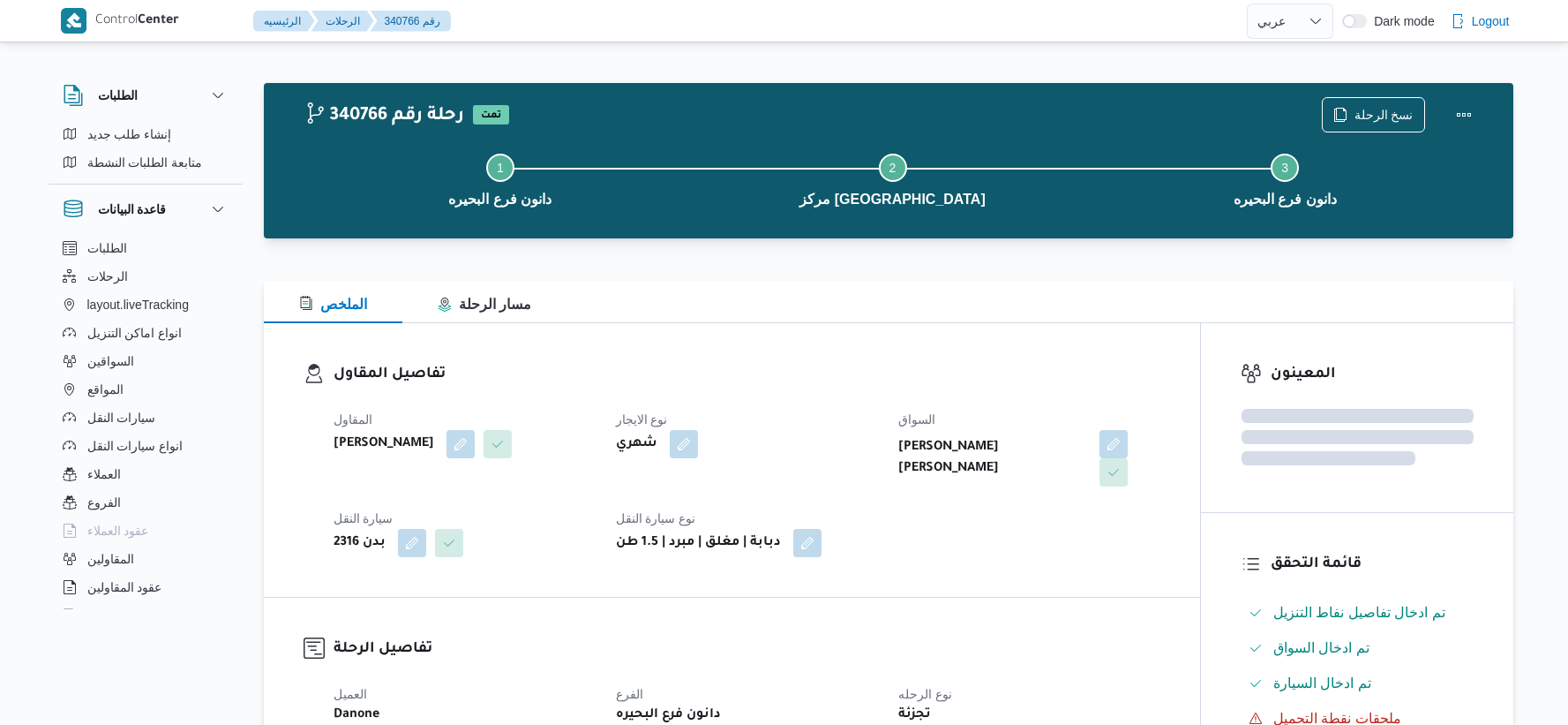
select select "ar"
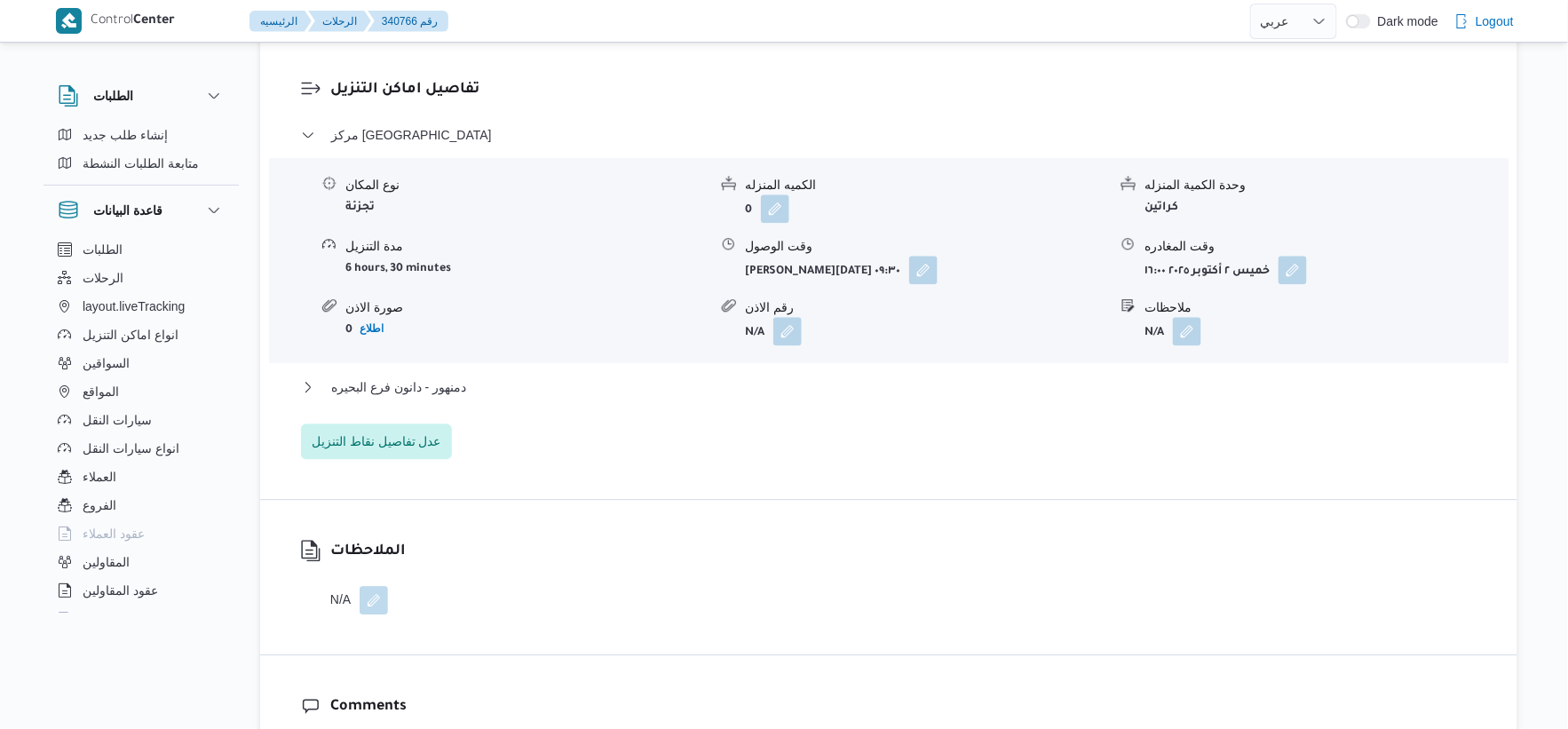
scroll to position [1479, 0]
click at [493, 388] on button "دمنهور - دانون فرع البحيره" at bounding box center [889, 385] width 1177 height 21
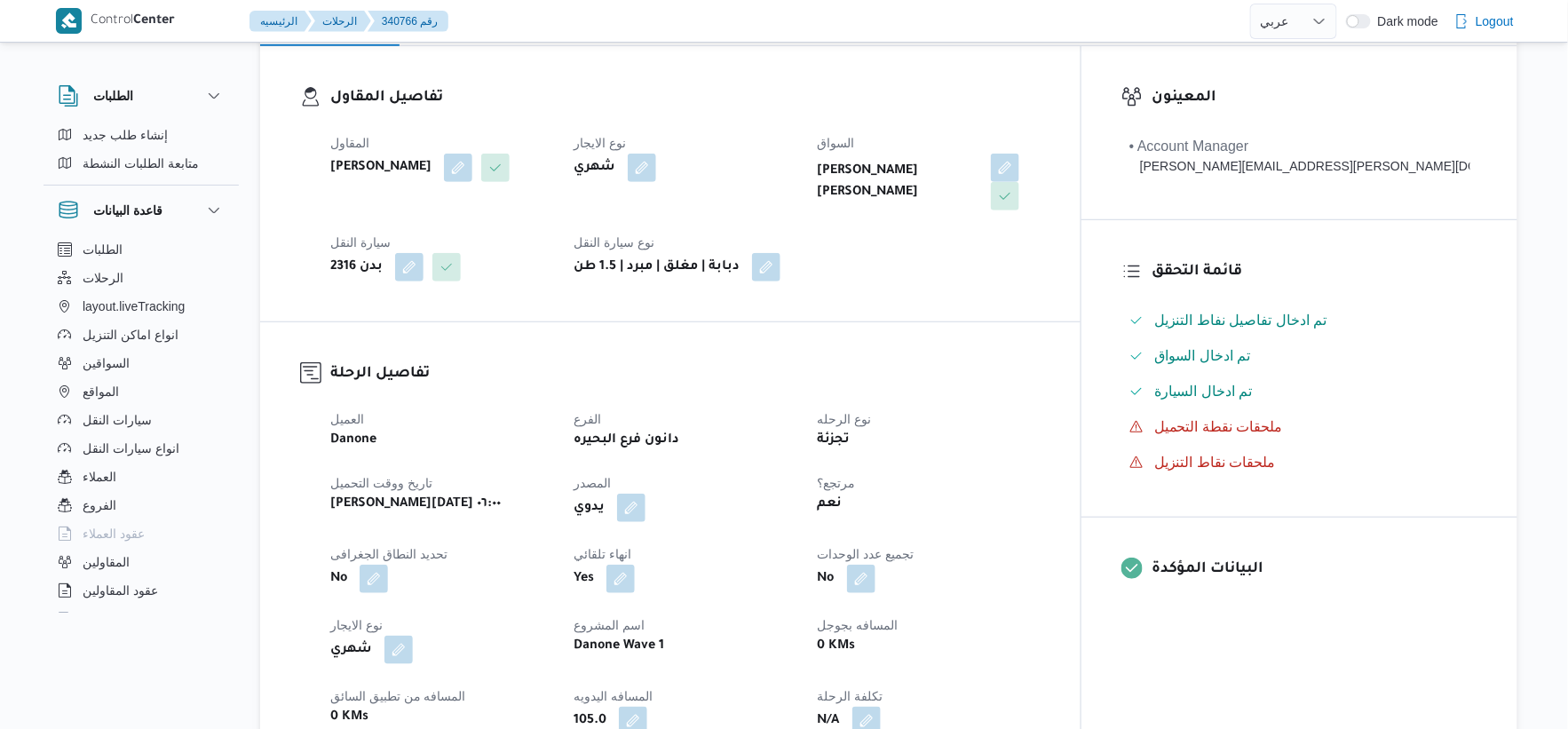
scroll to position [690, 0]
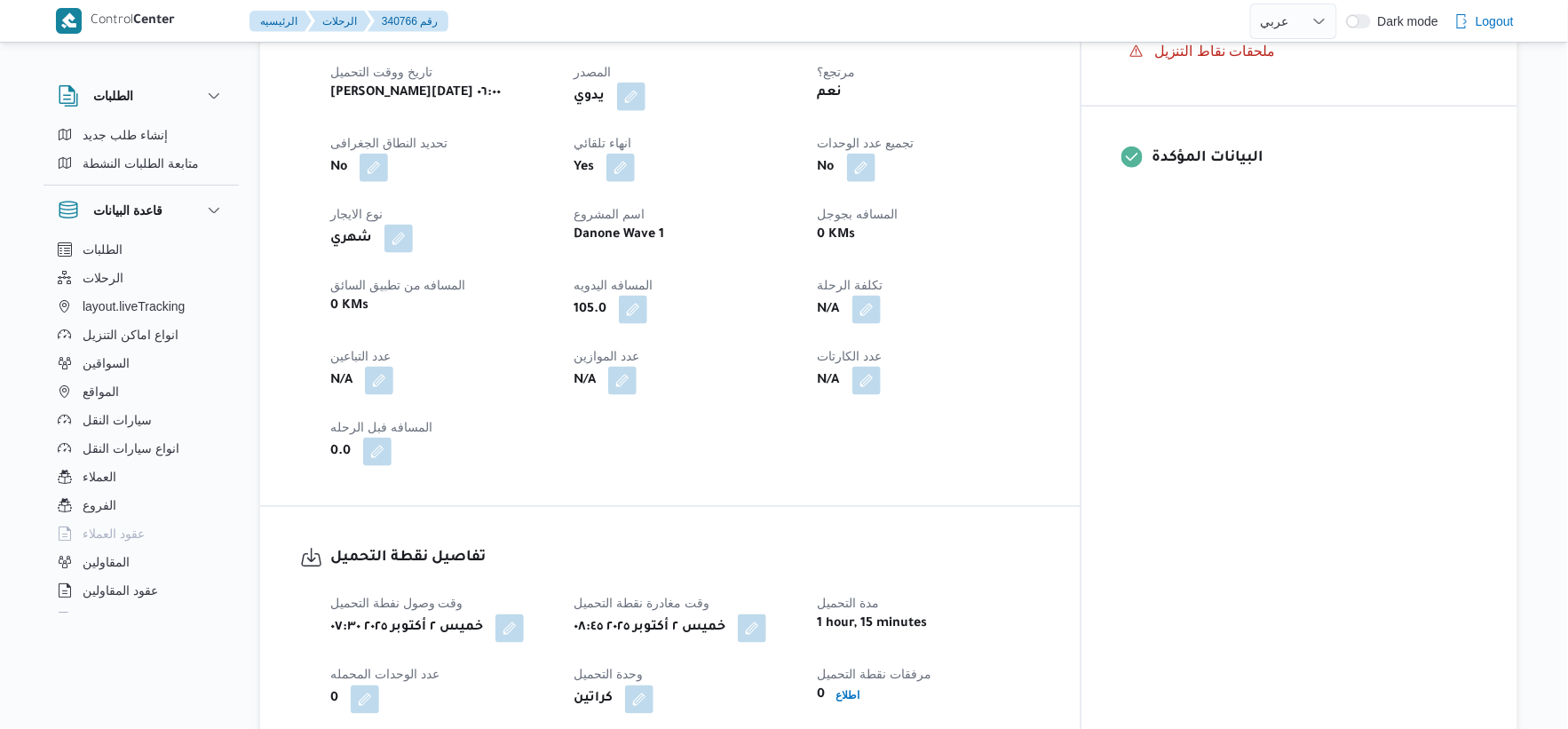
select select "ar"
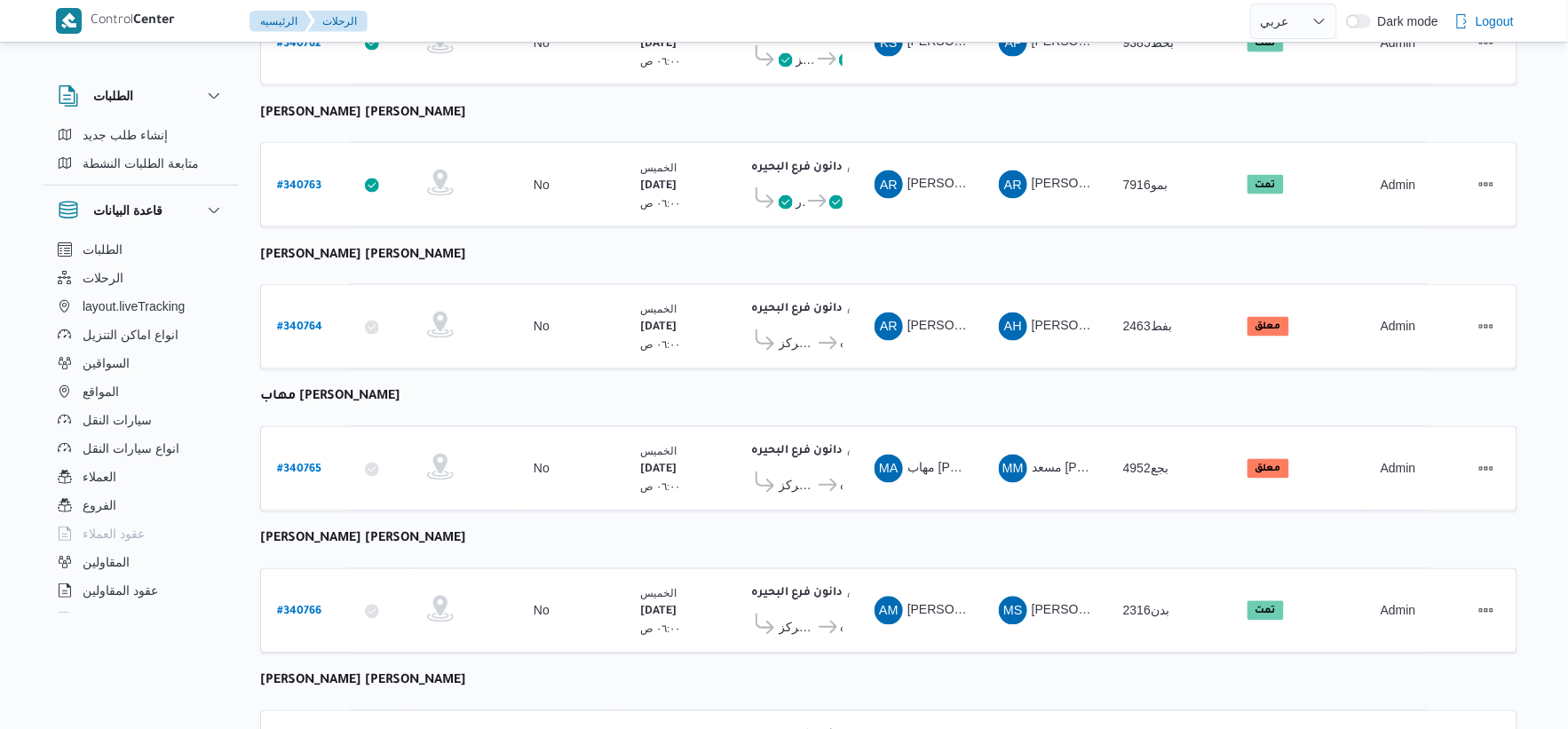
scroll to position [871, 0]
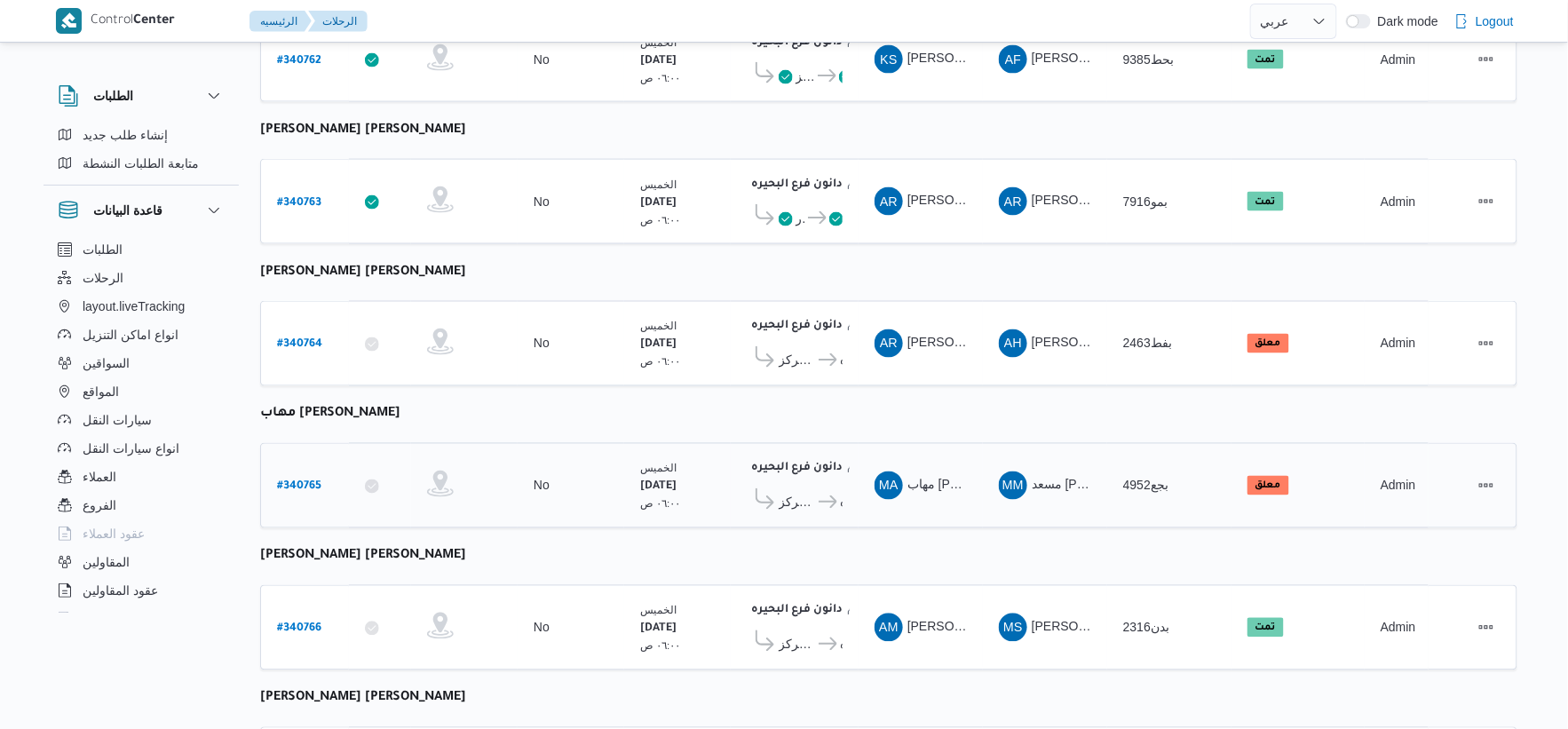
click at [310, 482] on b "# 340765" at bounding box center [300, 488] width 45 height 13
select select "ar"
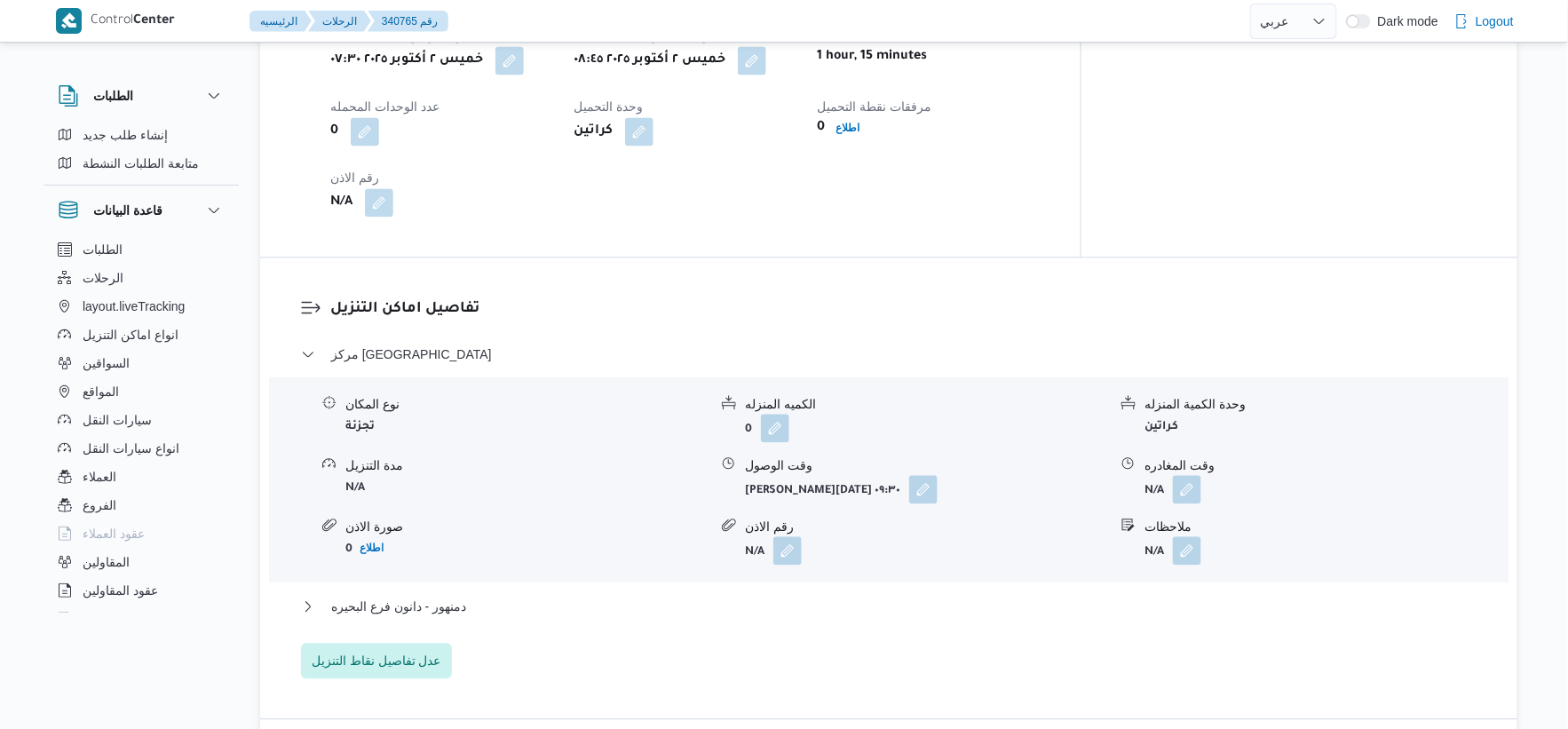
scroll to position [1167, 0]
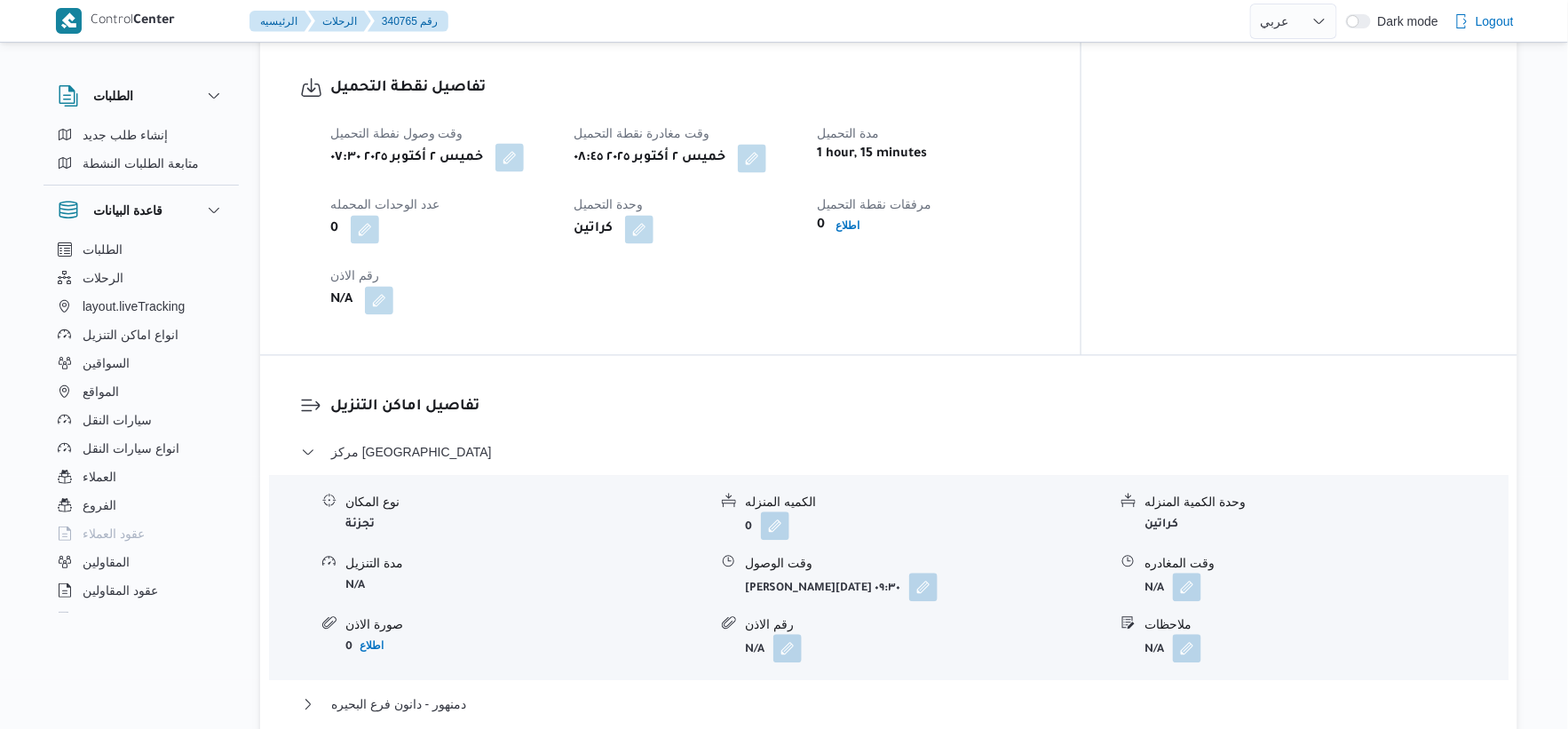
click at [513, 158] on button "button" at bounding box center [509, 158] width 28 height 28
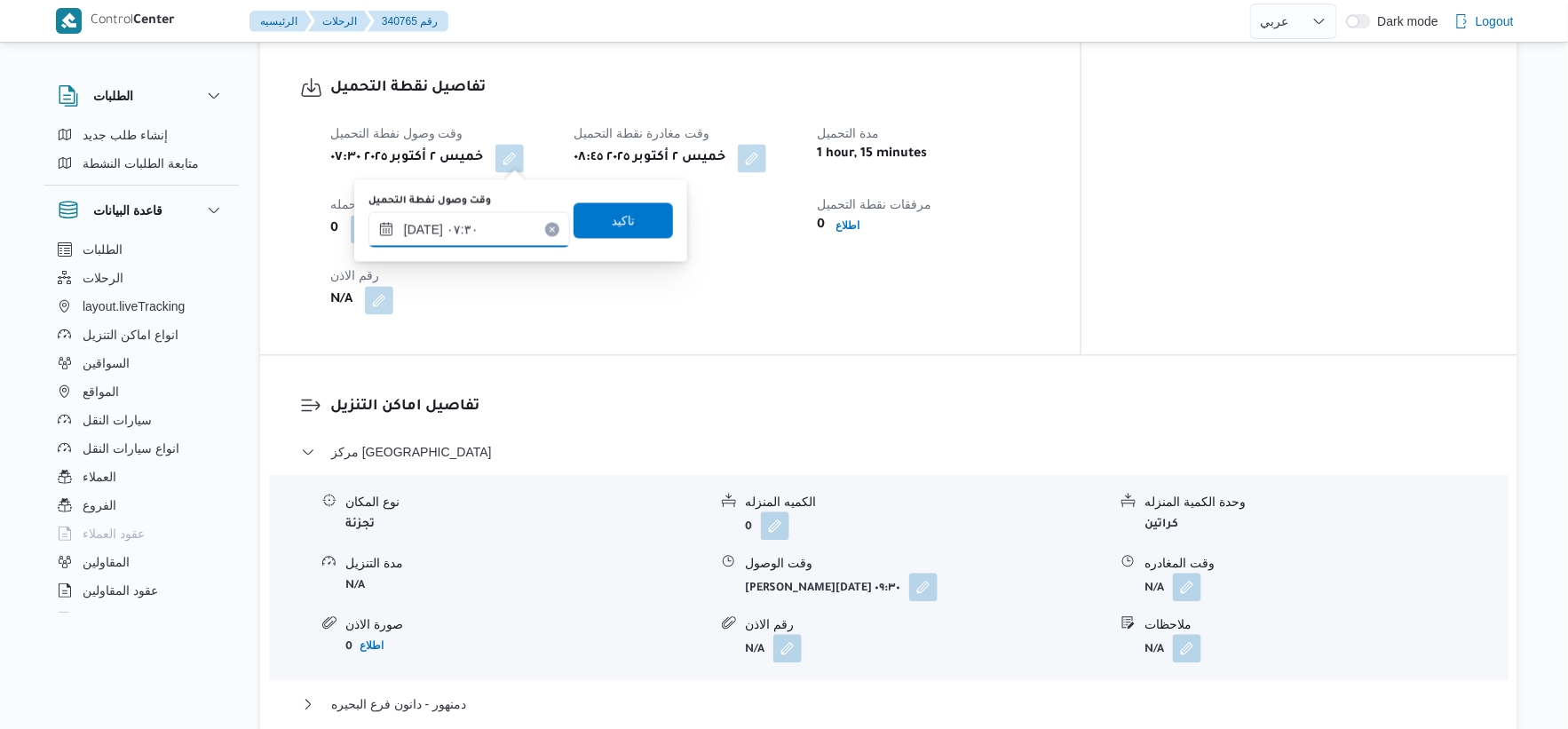
click at [420, 229] on input "[DATE] ٠٧:٣٠" at bounding box center [469, 230] width 201 height 35
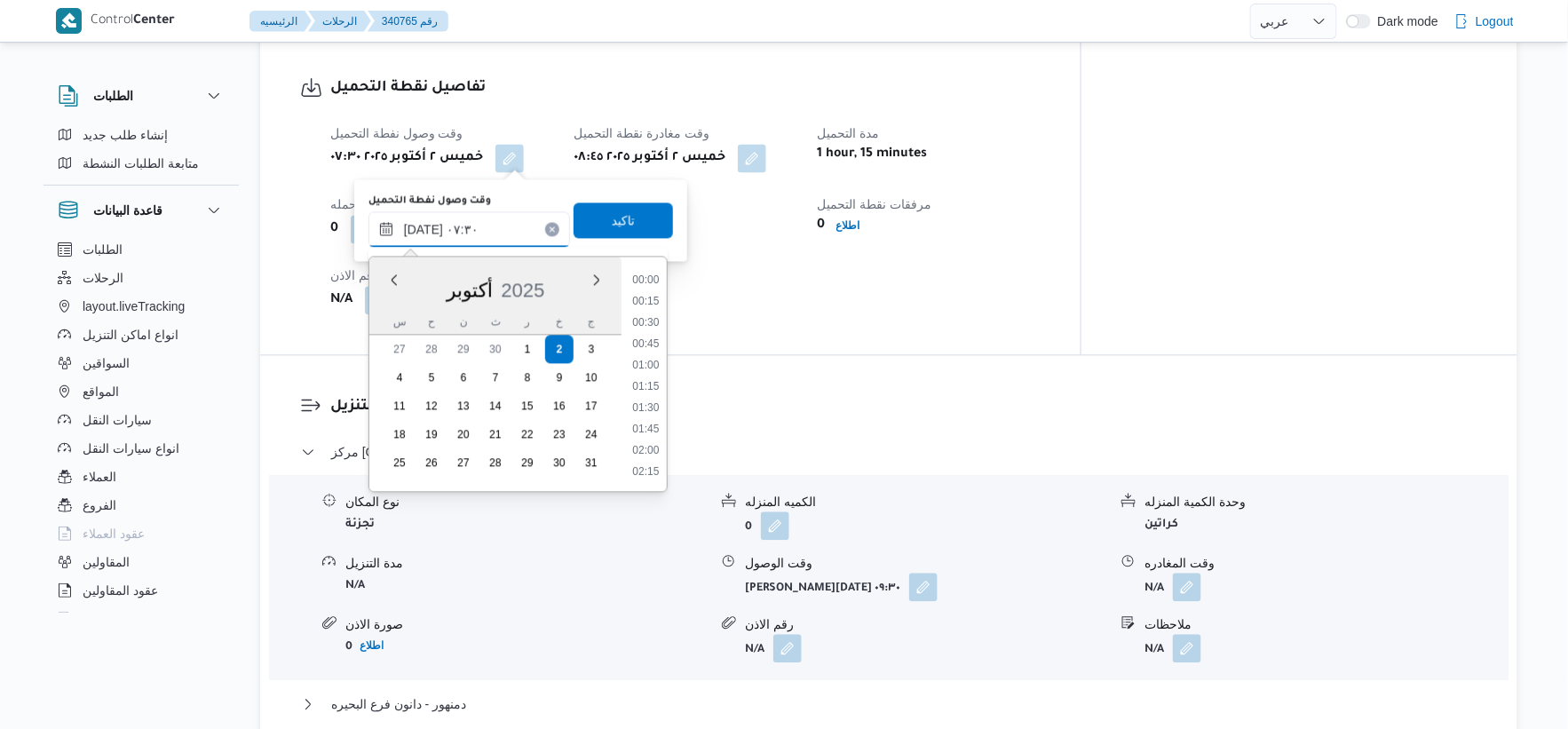
click at [420, 229] on input "[DATE] ٠٧:٣٠" at bounding box center [469, 230] width 201 height 35
type input "[DATE] ٠٧:١٨"
click at [625, 222] on span "تاكيد" at bounding box center [623, 220] width 99 height 35
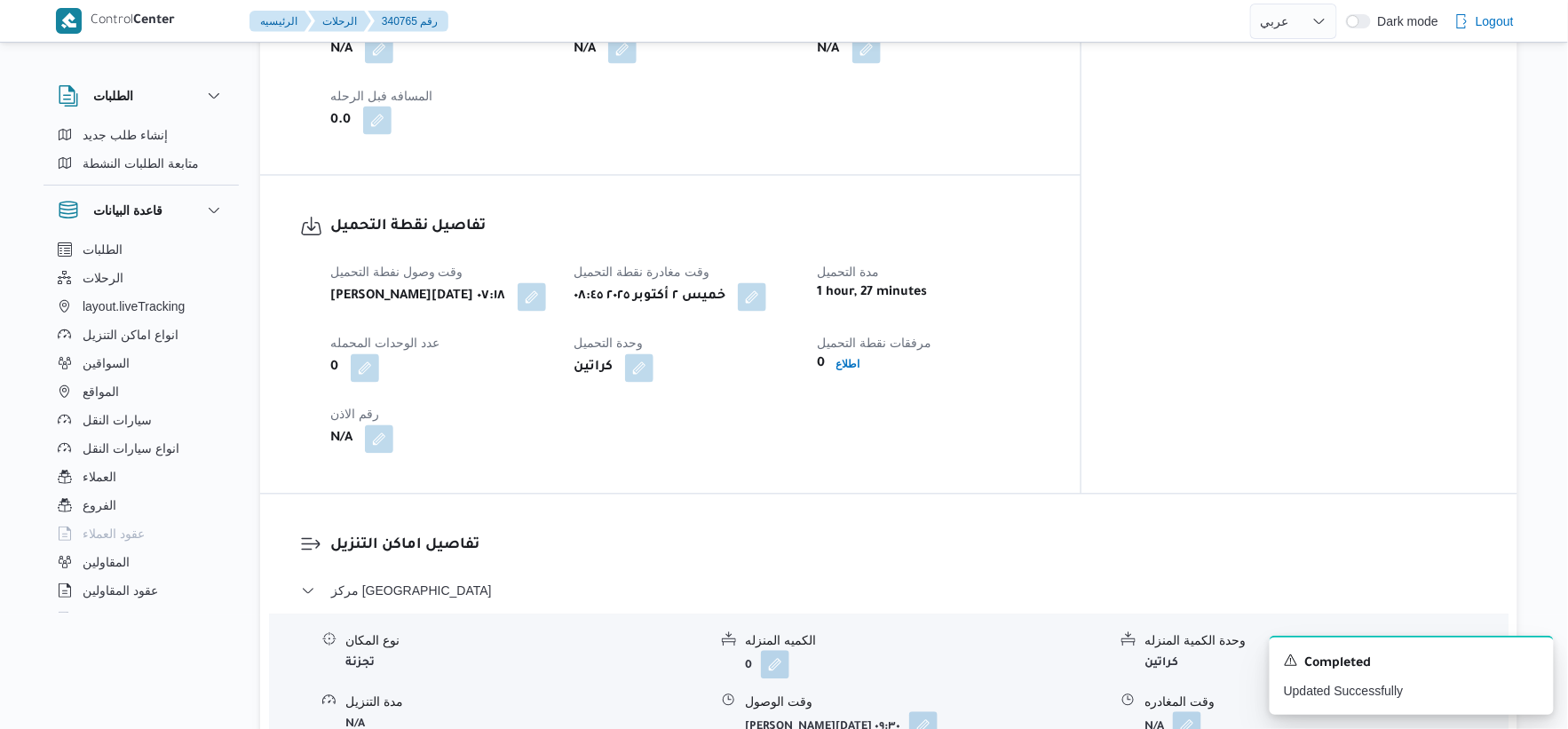
scroll to position [674, 0]
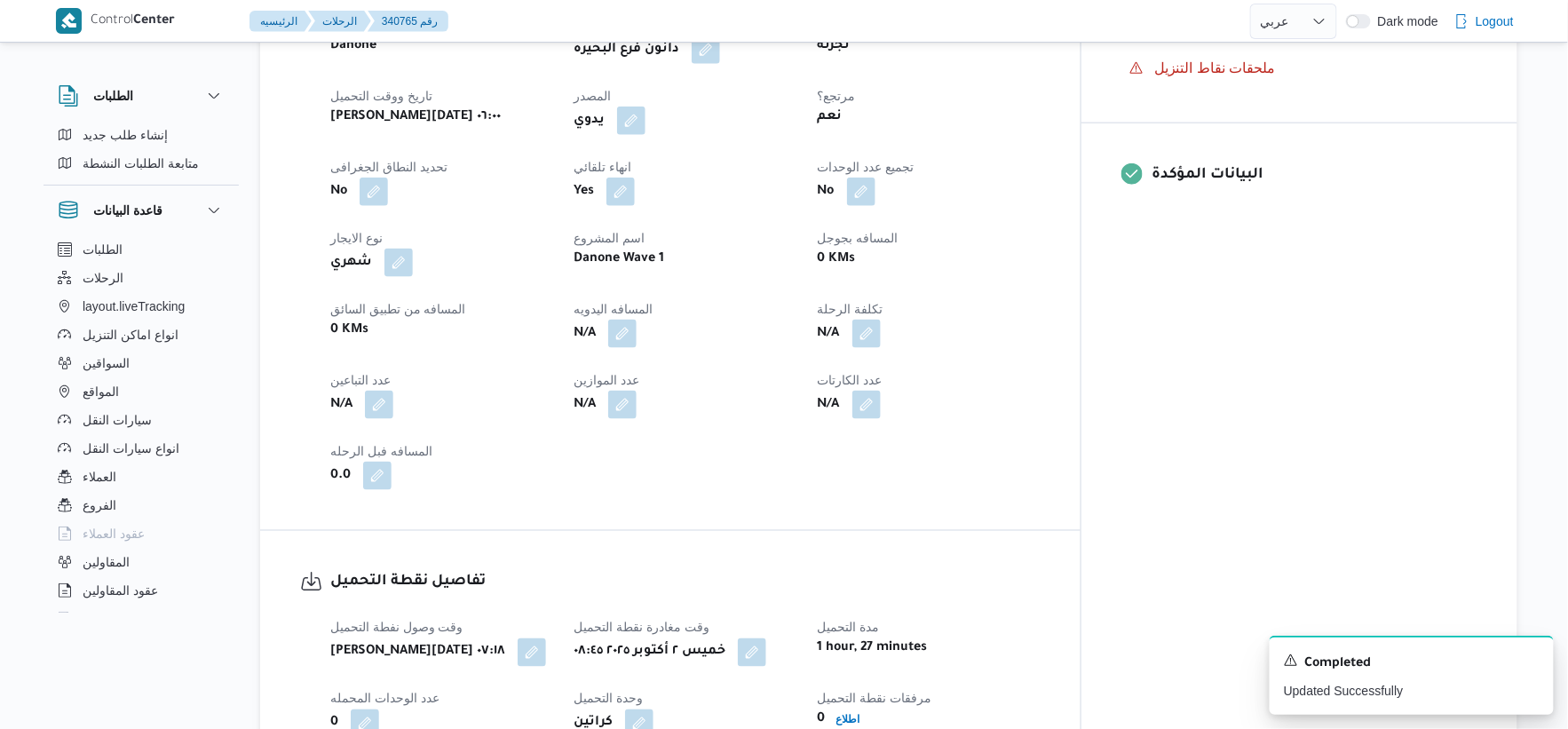
drag, startPoint x: 658, startPoint y: 325, endPoint x: 650, endPoint y: 339, distance: 16.1
click at [637, 325] on button "button" at bounding box center [622, 333] width 28 height 28
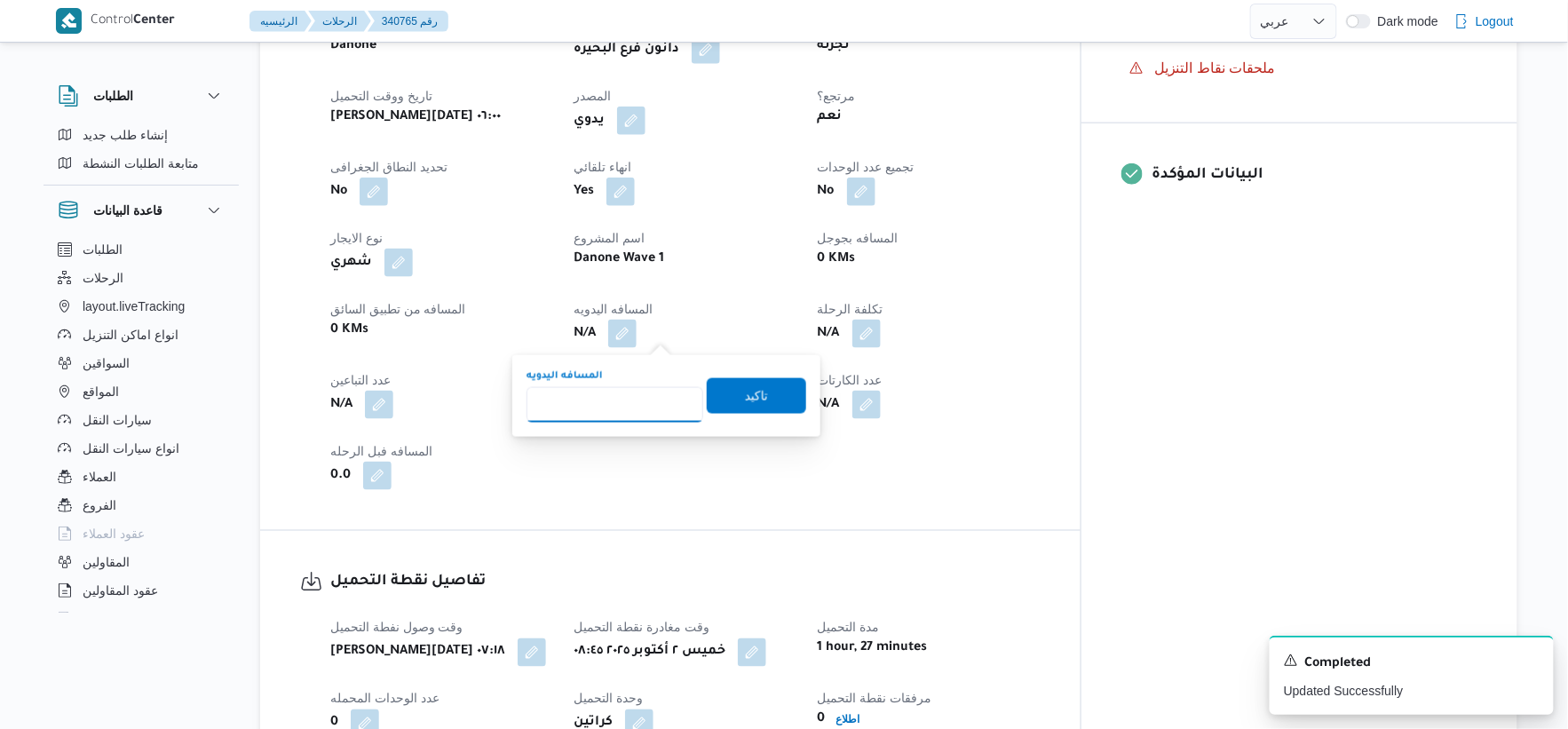
click at [609, 407] on input "المسافه اليدويه" at bounding box center [615, 405] width 177 height 35
type input "59"
click at [746, 396] on span "تاكيد" at bounding box center [757, 395] width 23 height 21
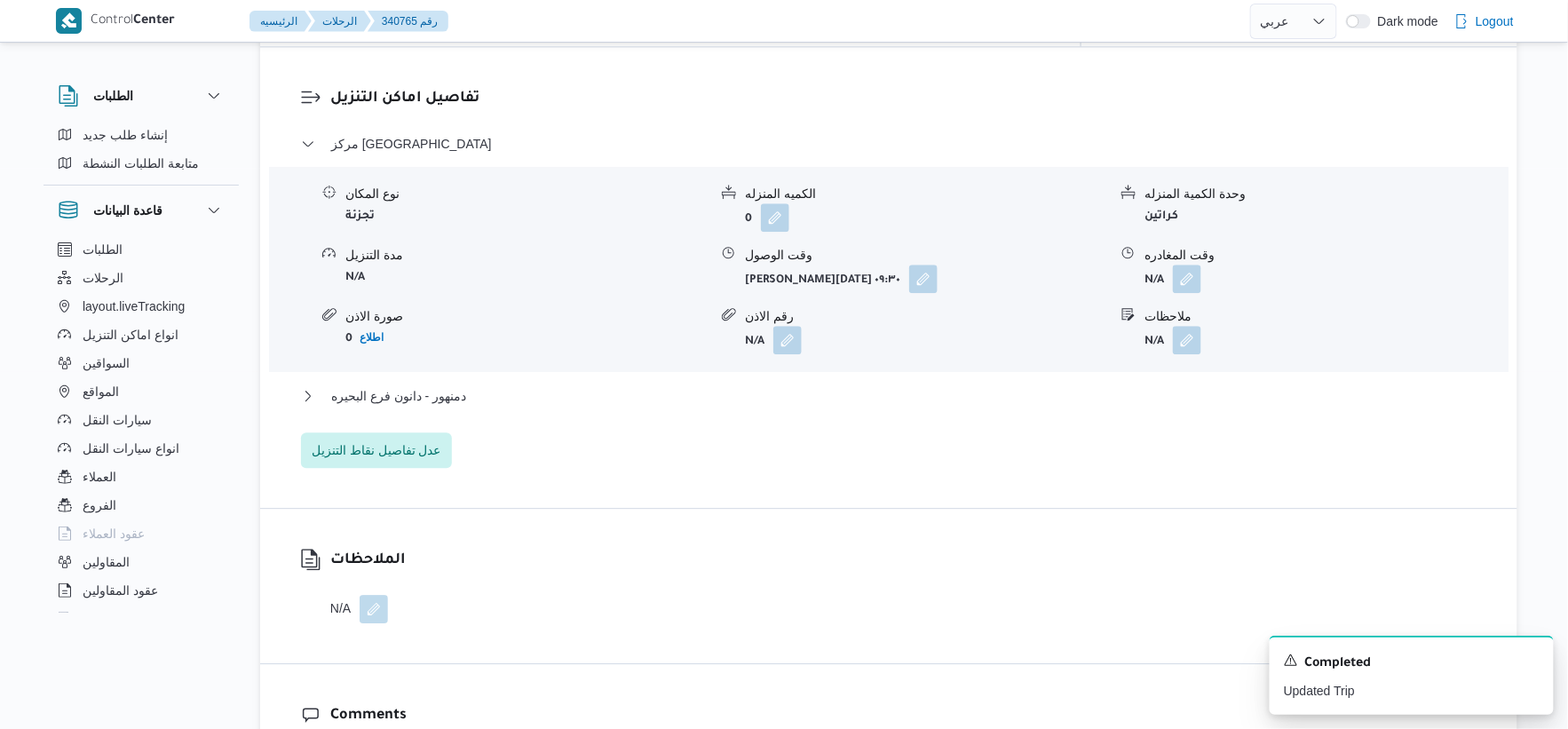
scroll to position [1479, 0]
click at [456, 377] on div "مركز دمنهور نوع المكان تجزئة الكميه المنزله 0 وحدة الكمية المنزله كراتين مدة ال…" at bounding box center [889, 297] width 1177 height 335
click at [466, 382] on button "دمنهور - دانون فرع البحيره" at bounding box center [889, 392] width 1177 height 21
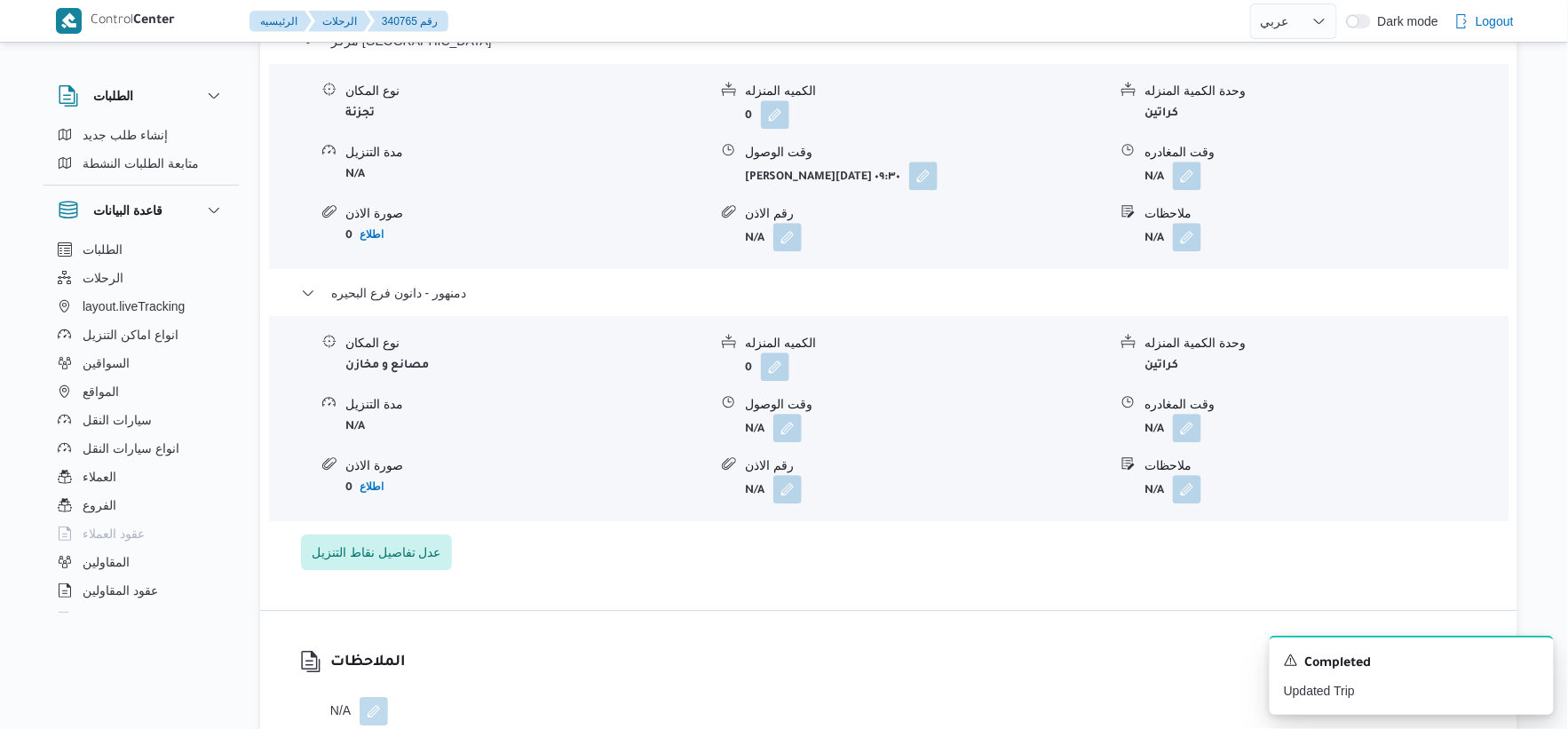
scroll to position [1677, 0]
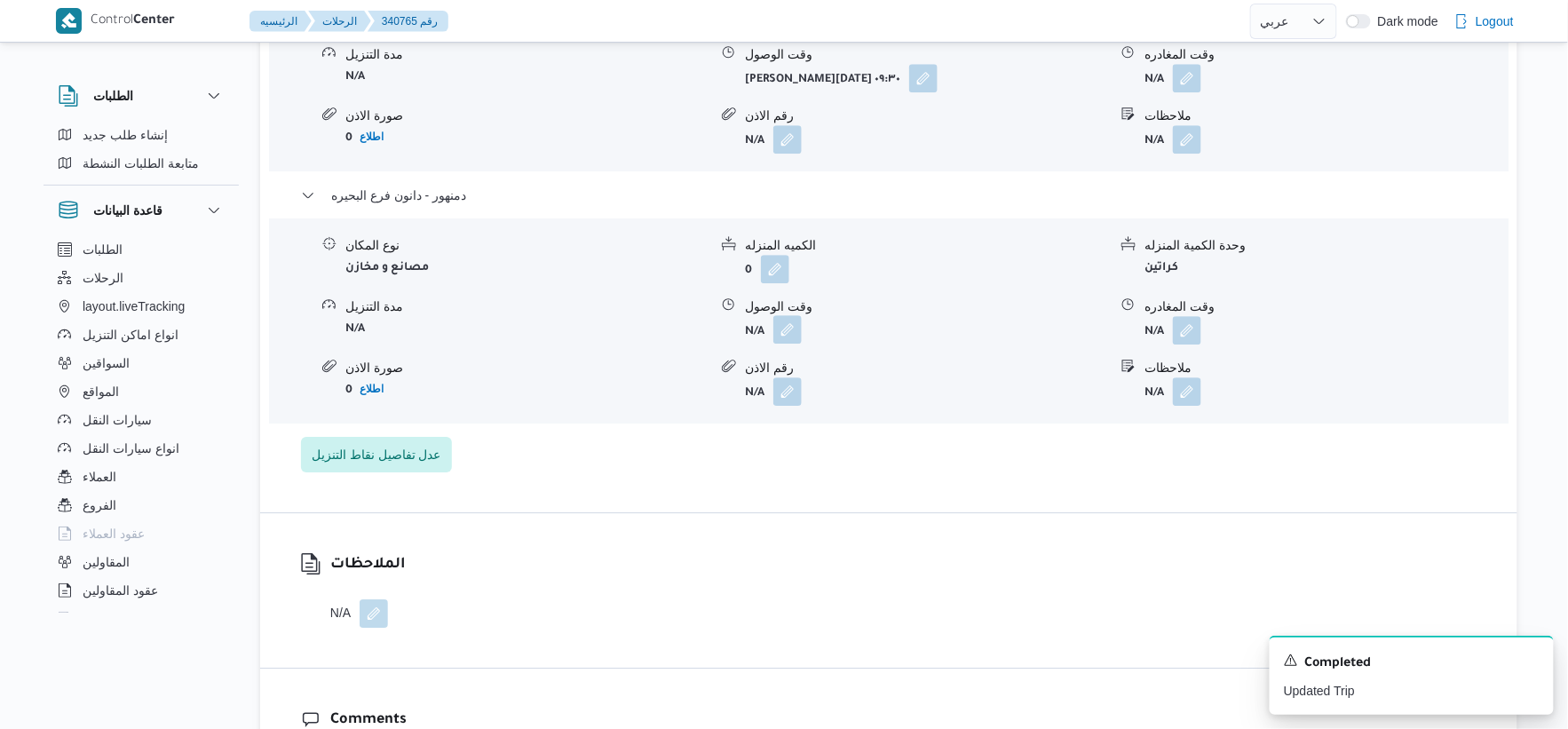
click at [796, 334] on button "button" at bounding box center [787, 329] width 28 height 28
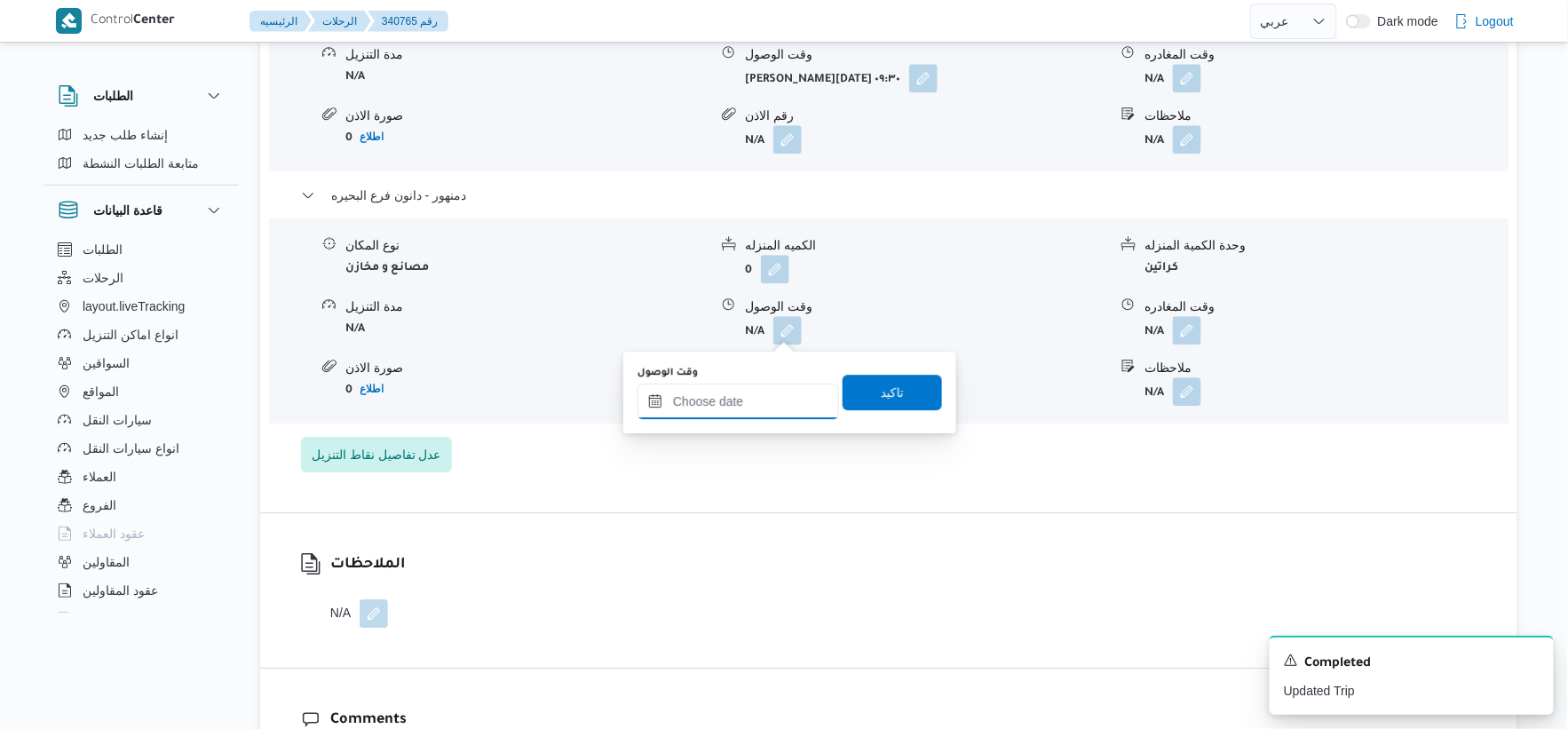
click at [749, 412] on input "وقت الوصول" at bounding box center [738, 401] width 201 height 35
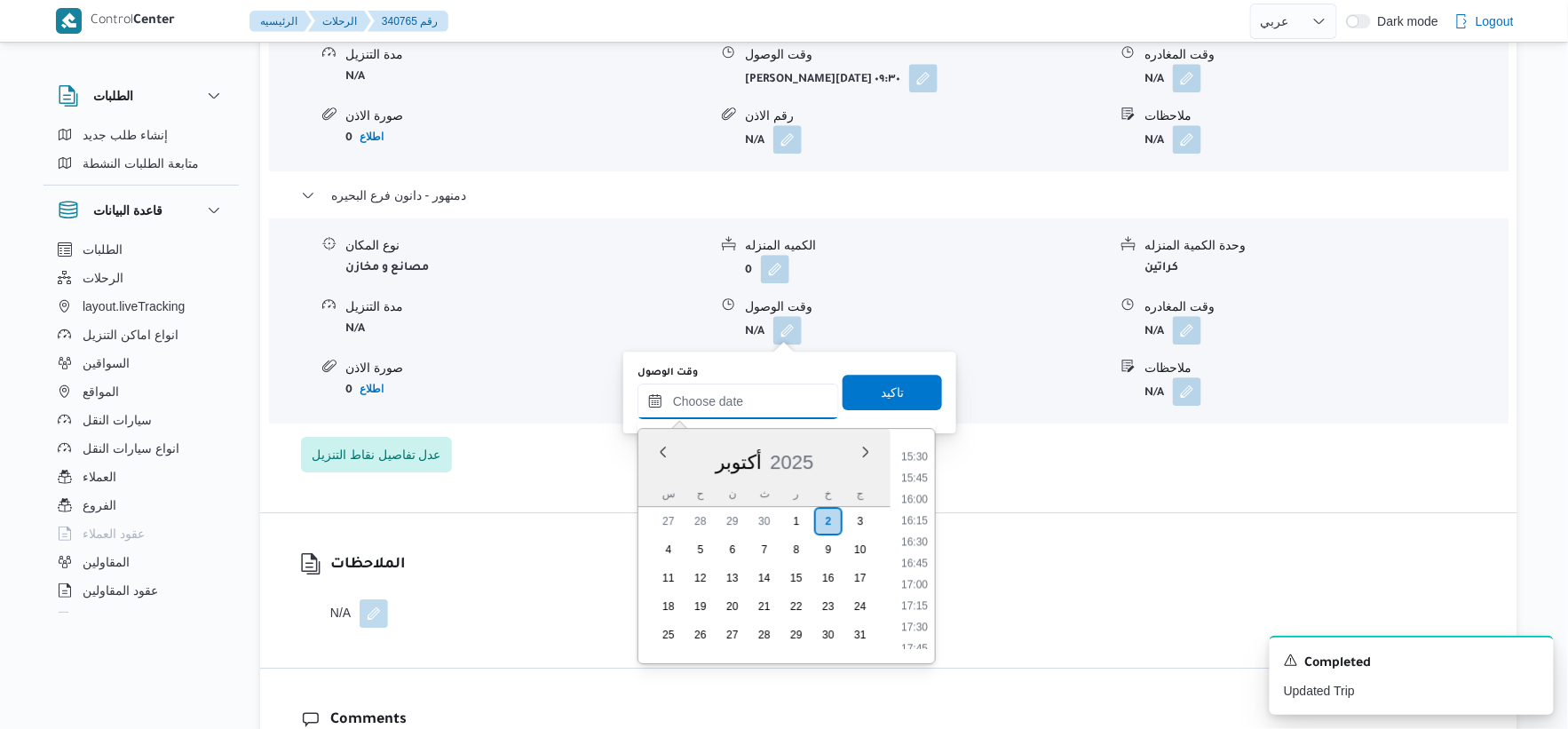
scroll to position [1272, 0]
click at [911, 538] on li "16:00" at bounding box center [915, 543] width 41 height 18
type input "[DATE] ١٦:٠٠"
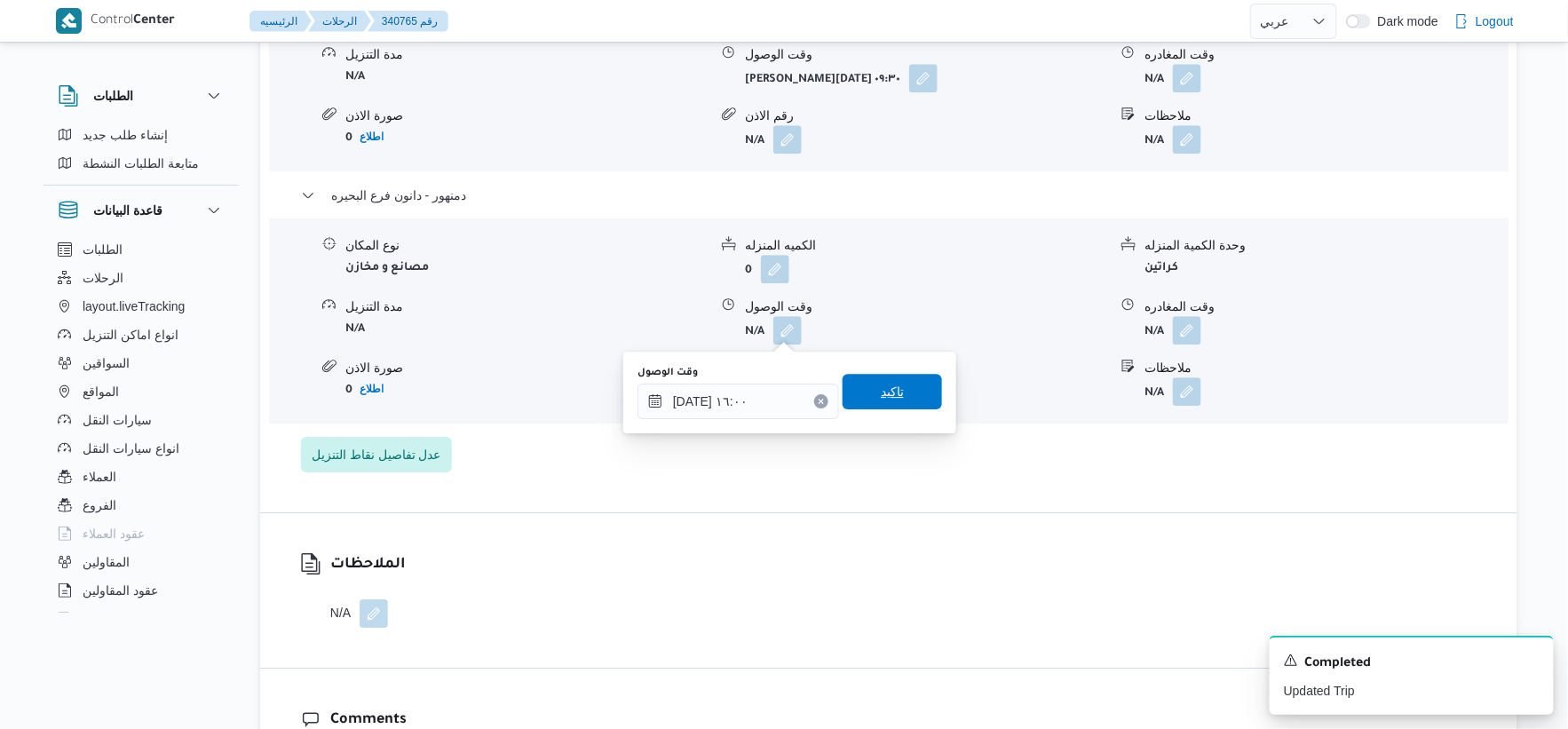
click at [909, 395] on span "تاكيد" at bounding box center [893, 391] width 99 height 35
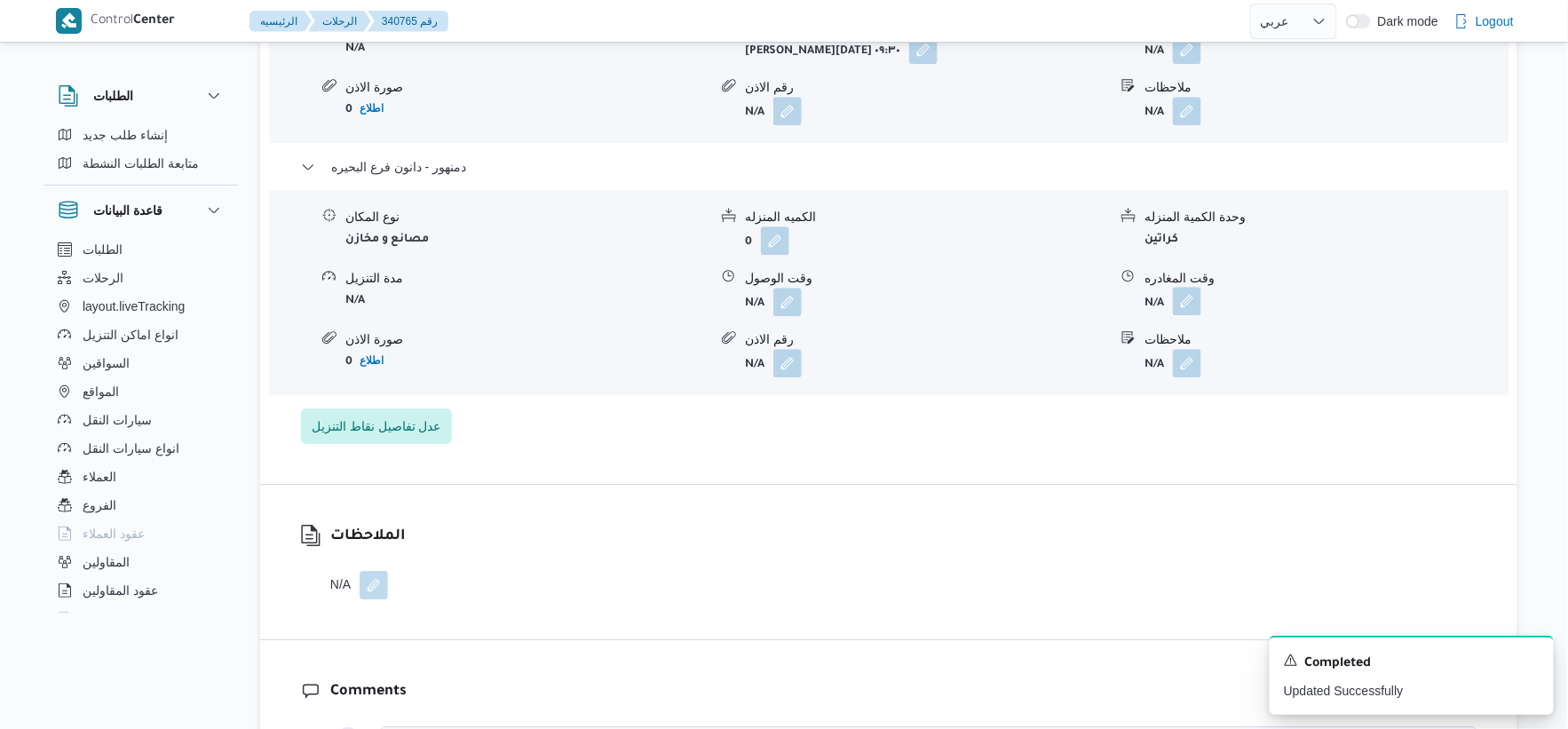
click at [1196, 315] on button "button" at bounding box center [1186, 301] width 28 height 28
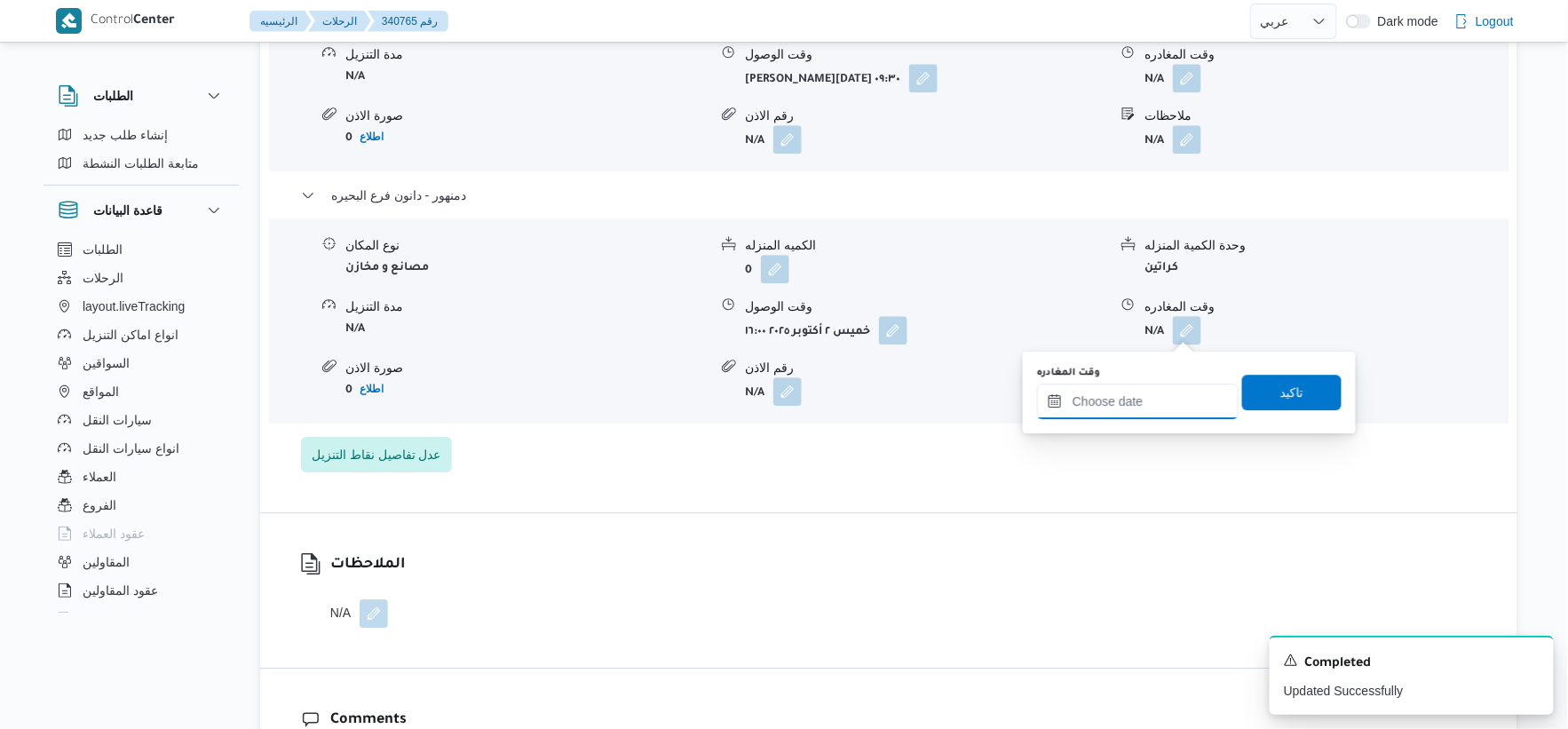
click at [1164, 405] on input "وقت المغادره" at bounding box center [1138, 401] width 201 height 35
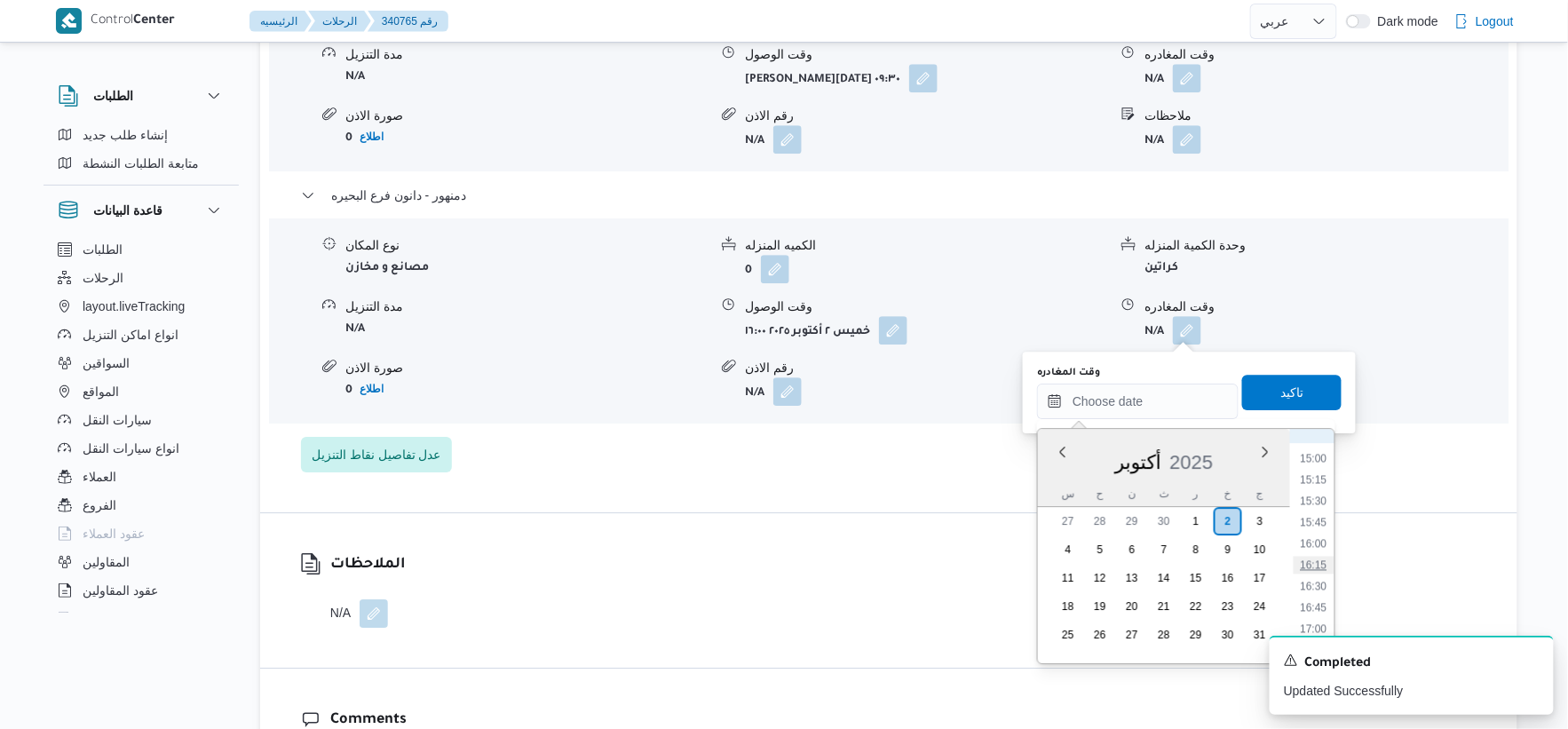
click at [1314, 561] on li "16:15" at bounding box center [1314, 565] width 41 height 18
type input "[DATE] ١٦:١٥"
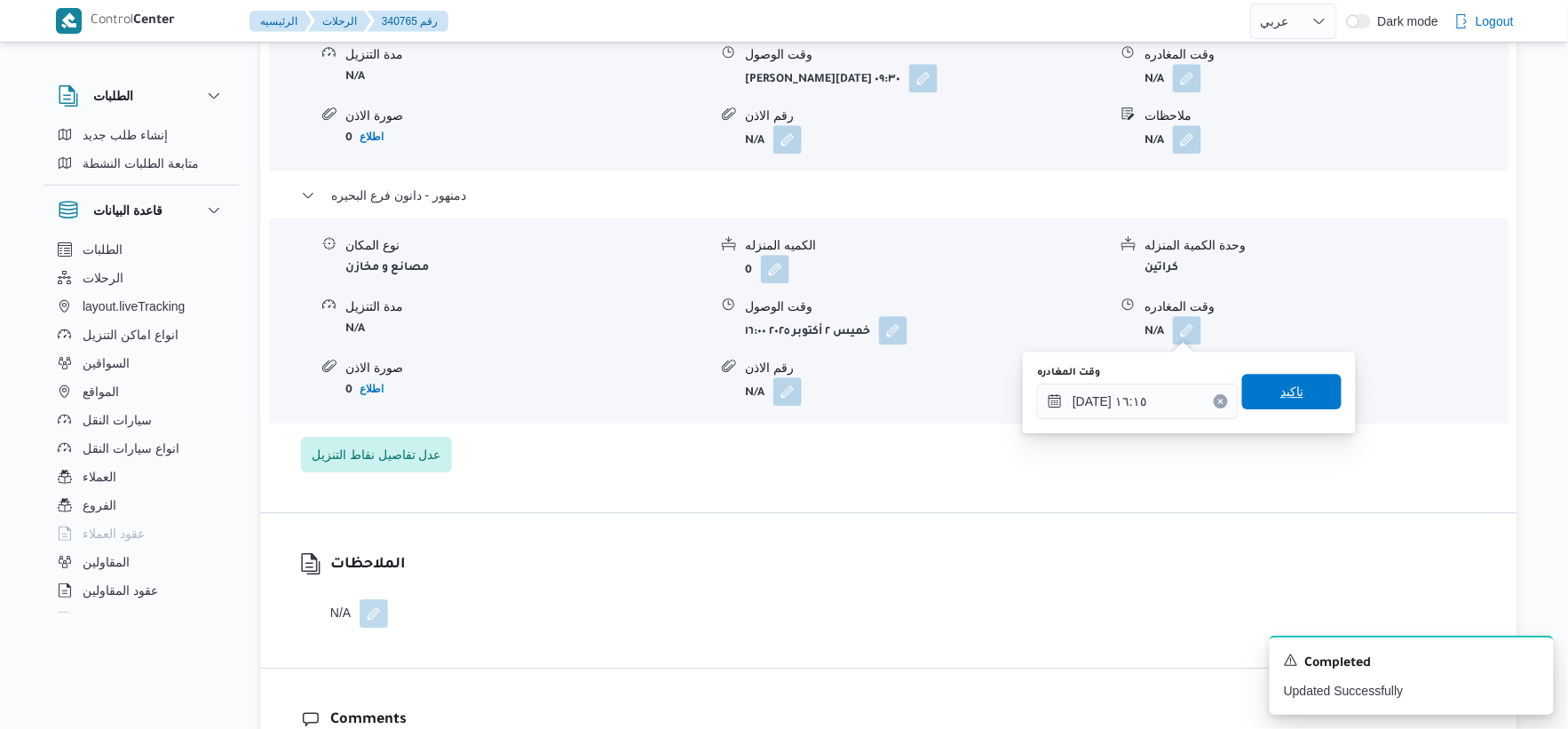
click at [1301, 390] on span "تاكيد" at bounding box center [1292, 391] width 99 height 35
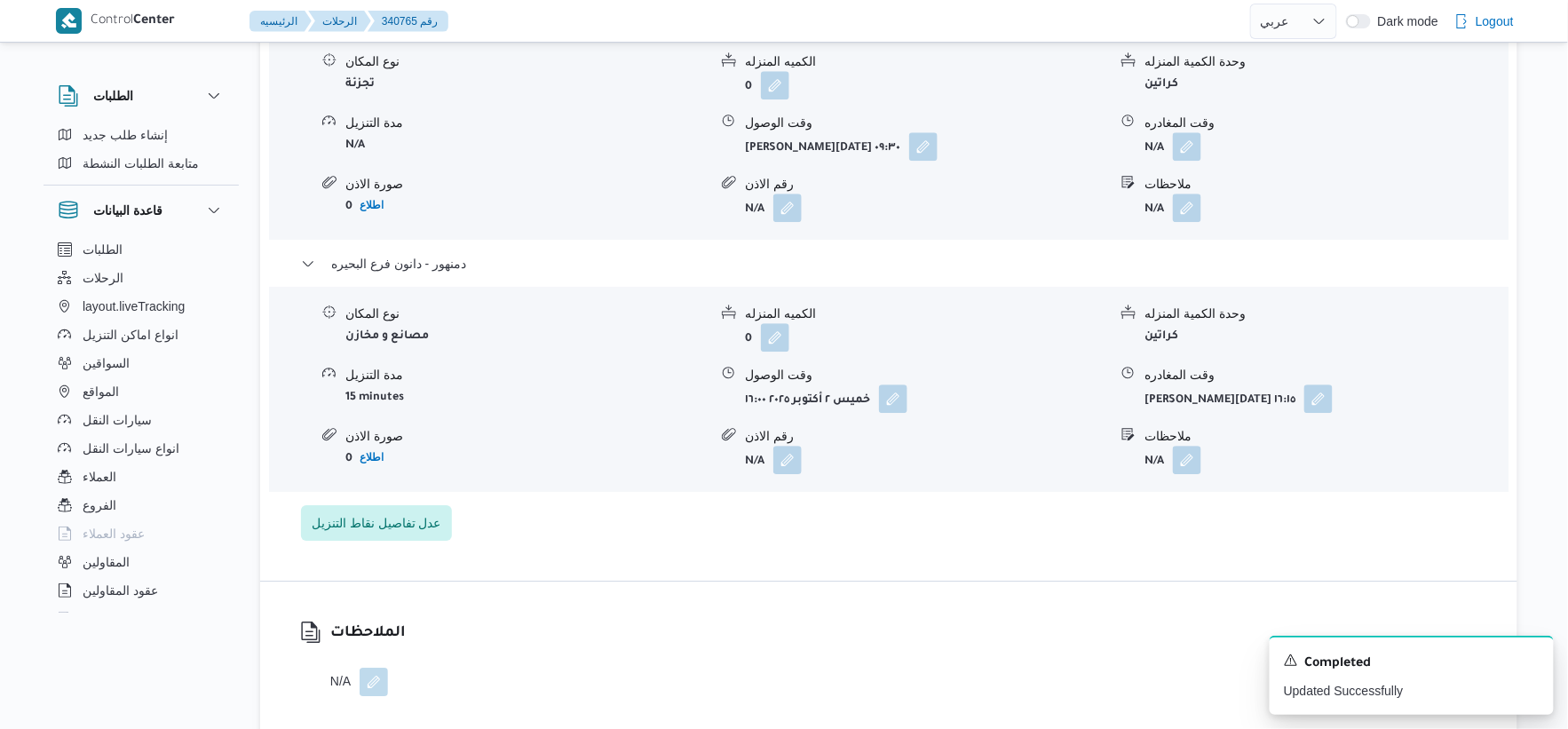
scroll to position [1479, 0]
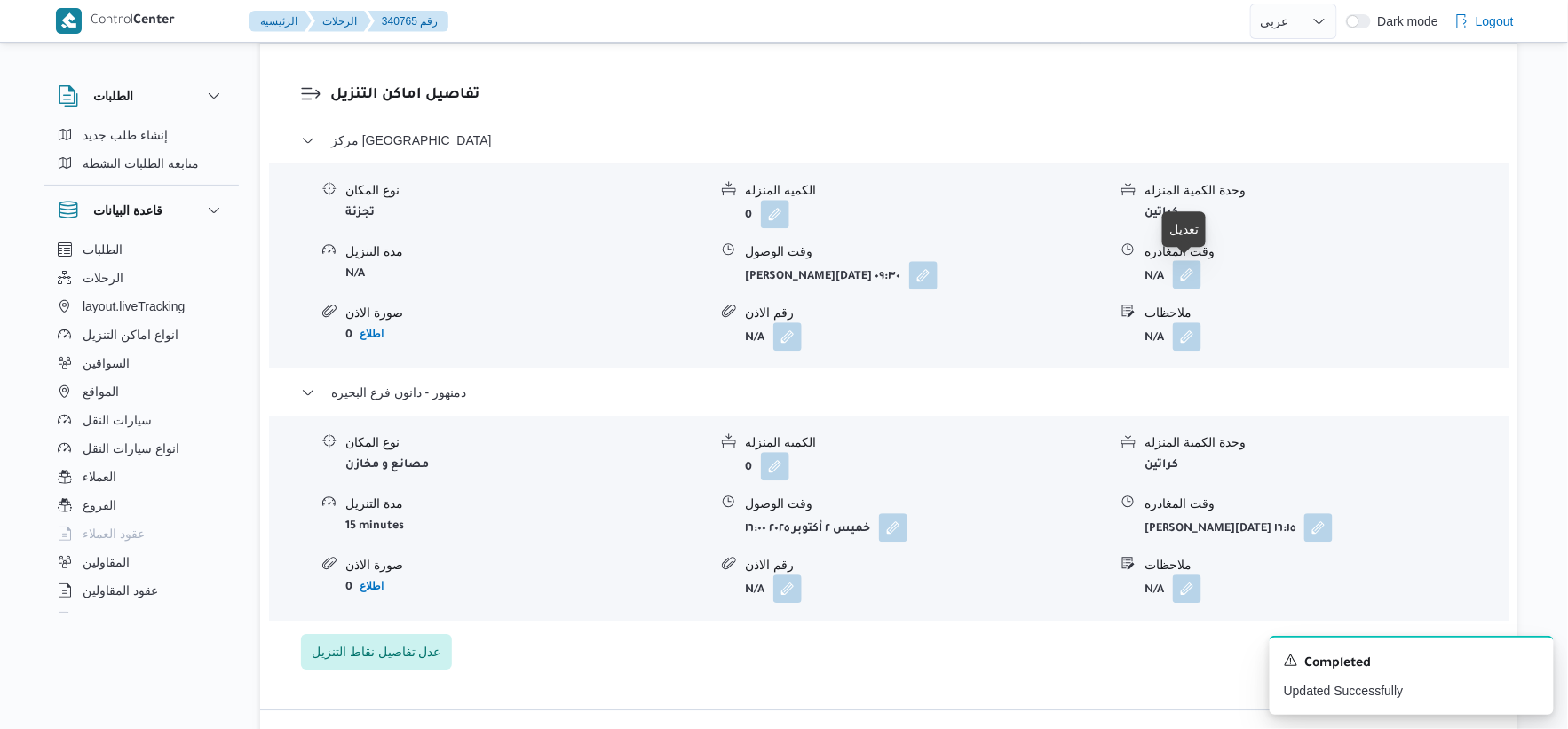
click at [1195, 269] on button "button" at bounding box center [1186, 273] width 28 height 28
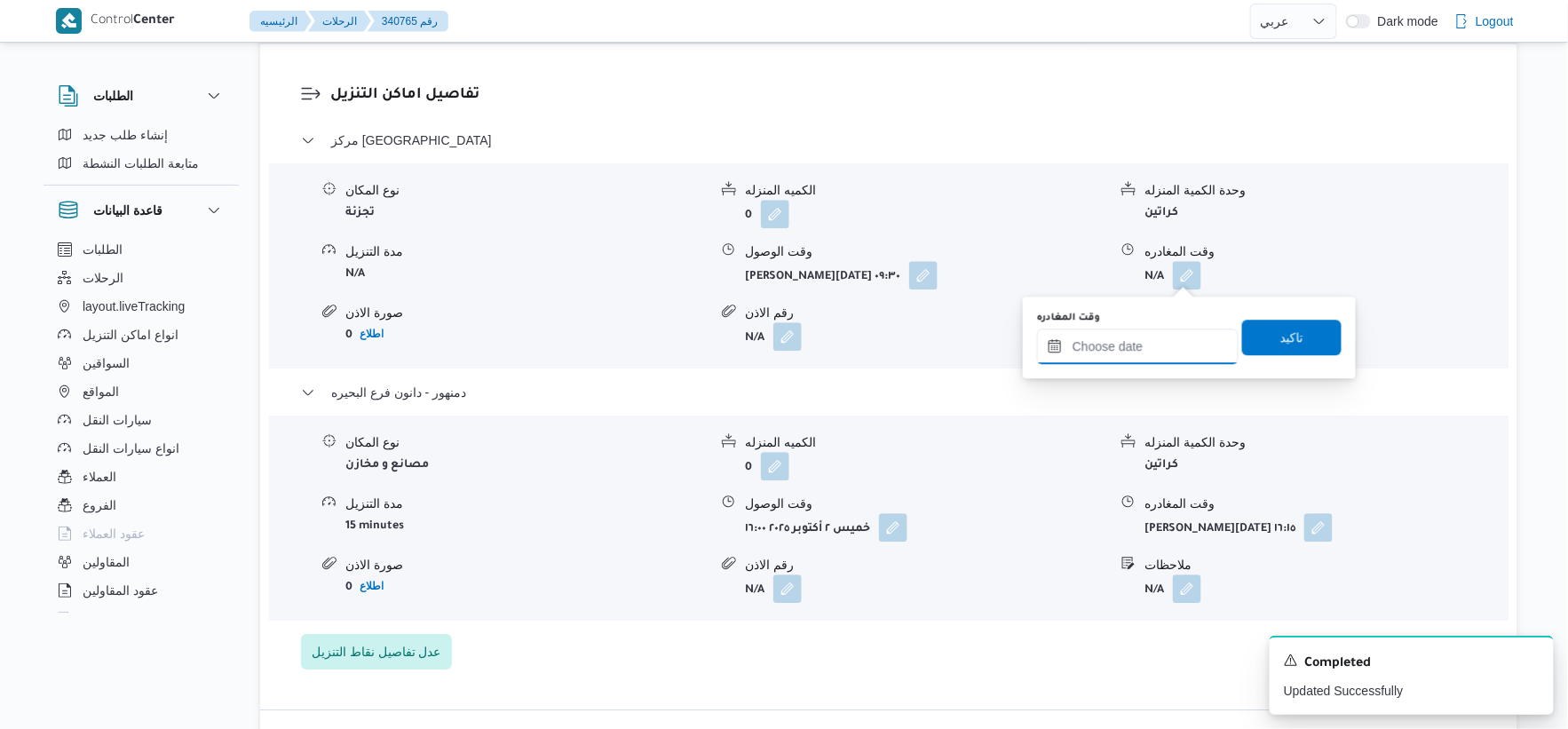
click at [1142, 348] on input "وقت المغادره" at bounding box center [1138, 346] width 201 height 35
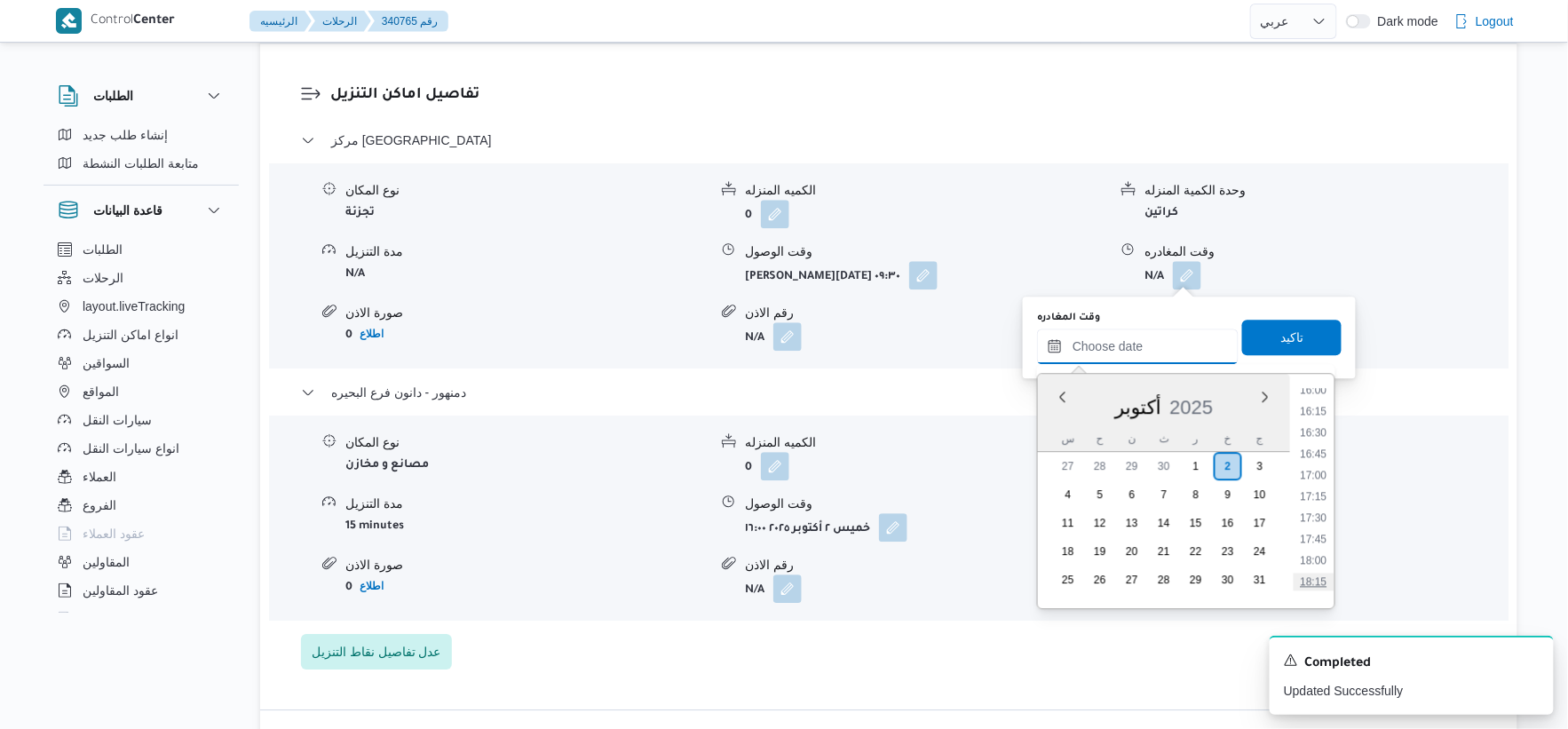
scroll to position [1272, 0]
click at [1314, 442] on li "15:30" at bounding box center [1314, 446] width 41 height 18
type input "[DATE] ١٥:٣٠"
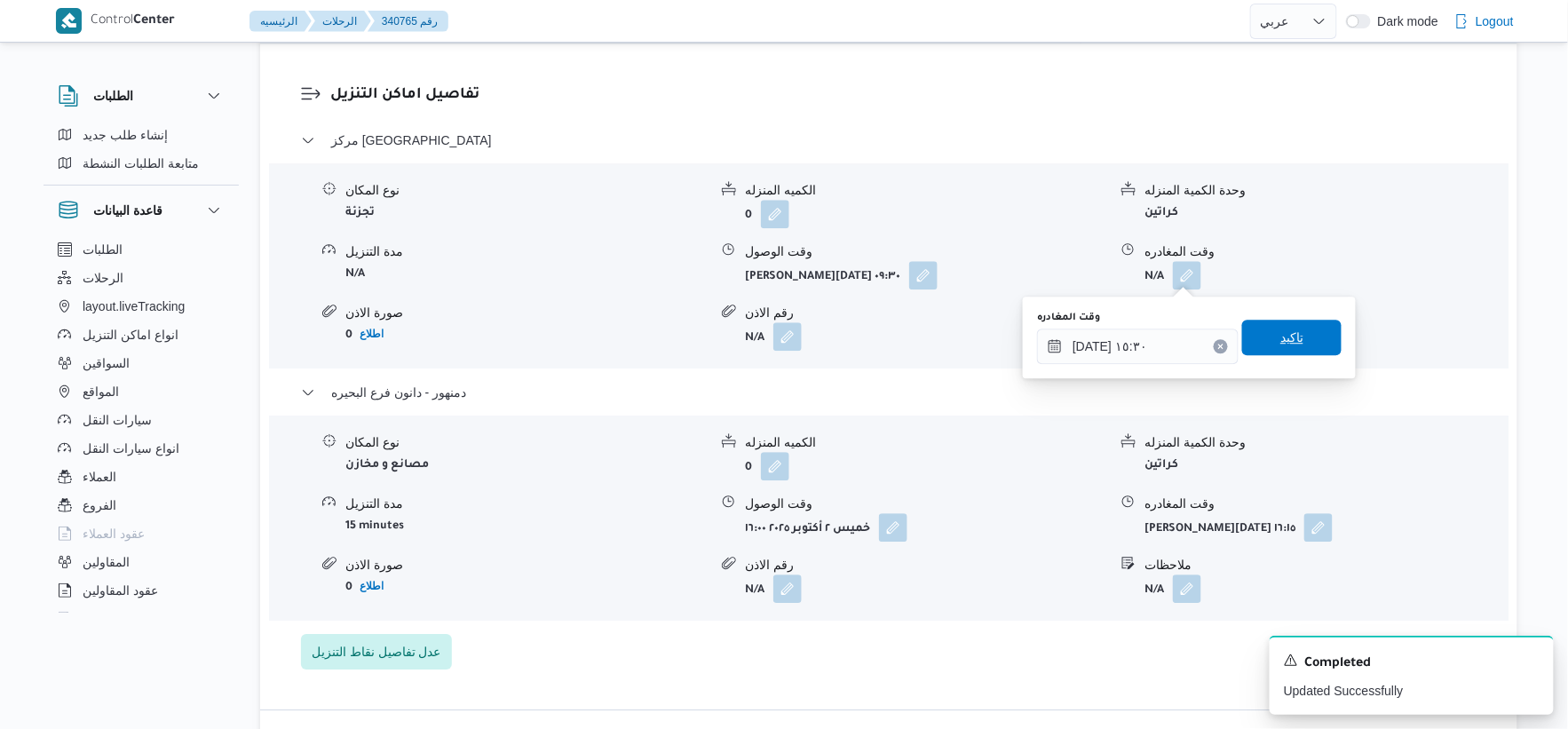
click at [1301, 331] on span "تاكيد" at bounding box center [1292, 337] width 99 height 35
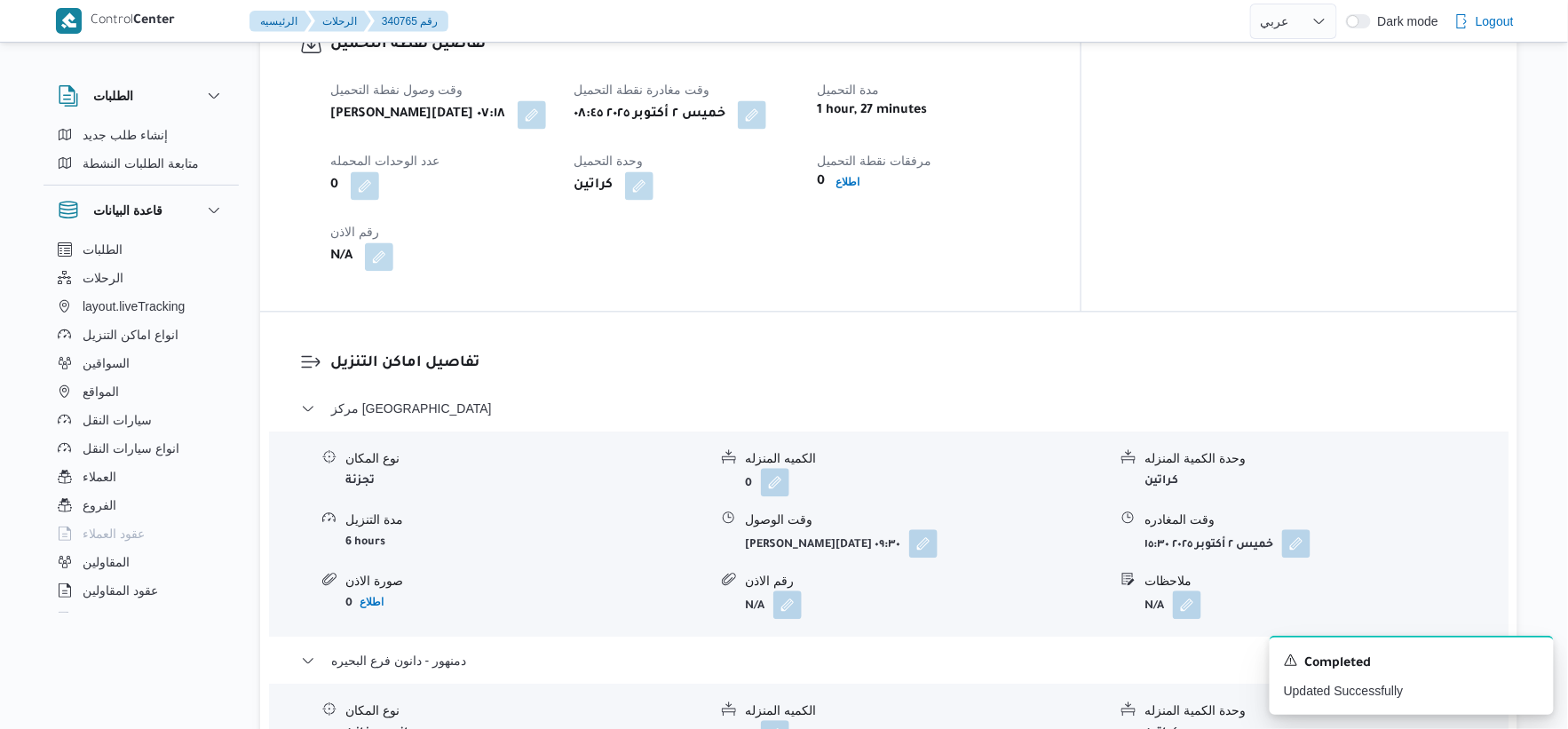
scroll to position [1184, 0]
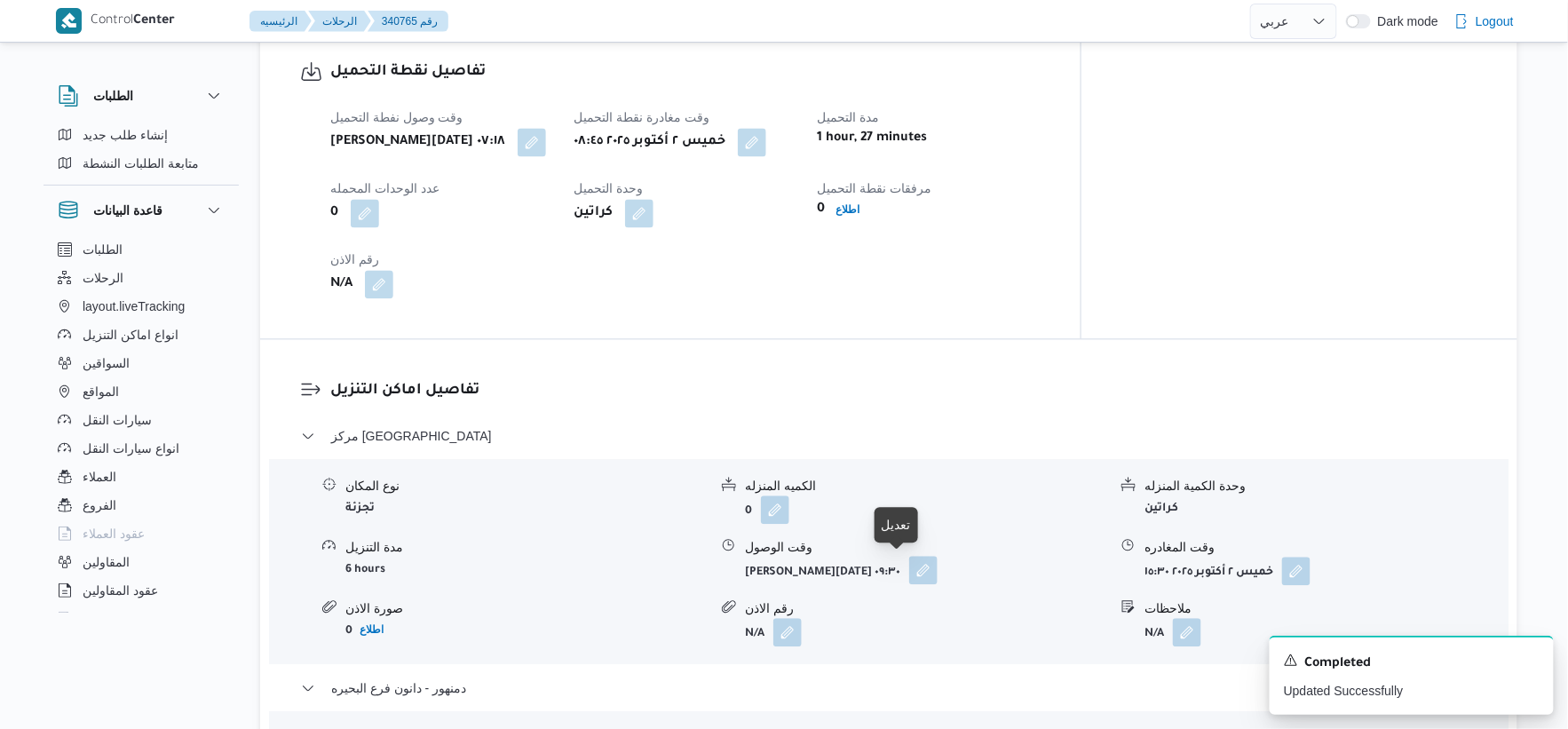
click at [909, 570] on button "button" at bounding box center [923, 569] width 28 height 28
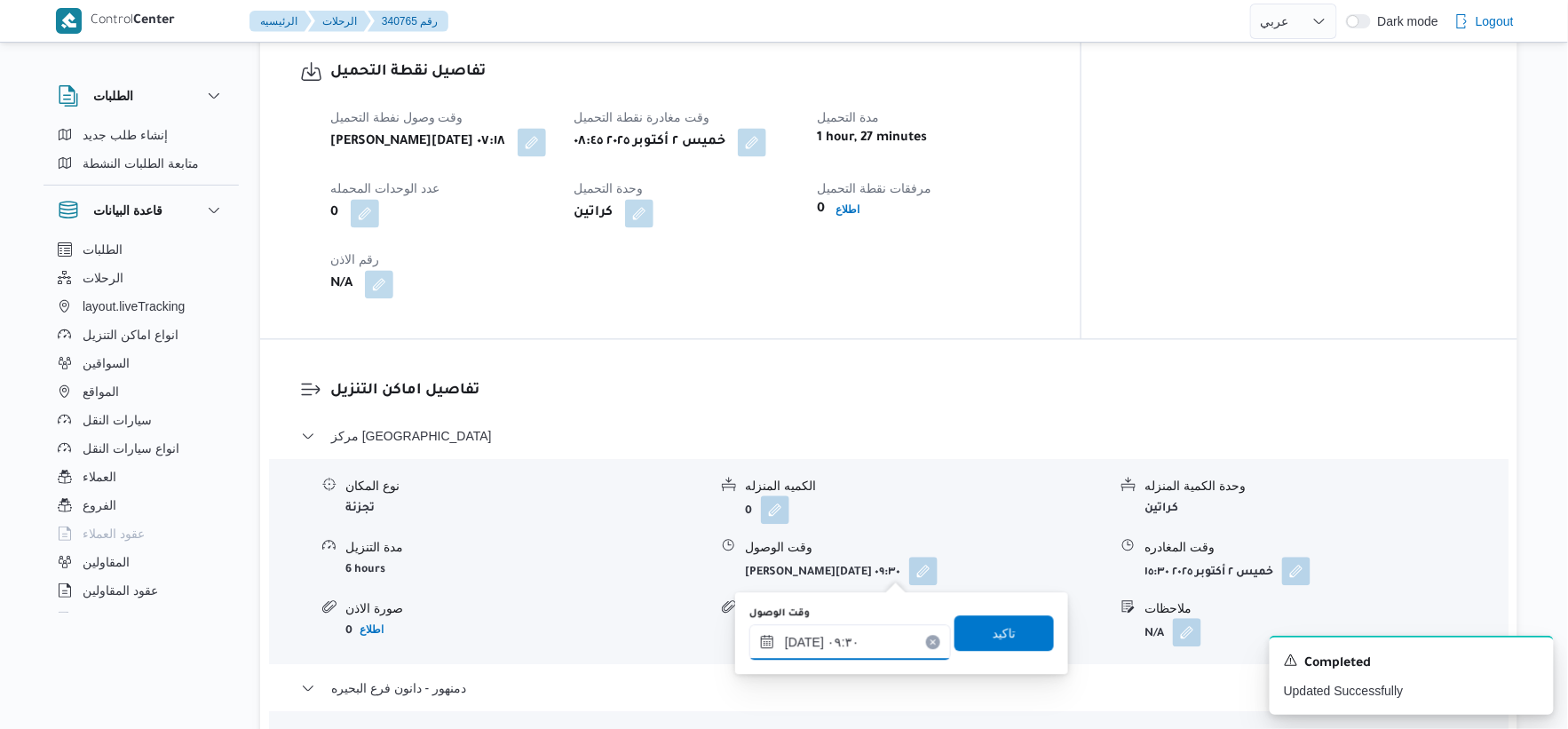
click at [863, 639] on input "[DATE] ٠٩:٣٠" at bounding box center [850, 641] width 201 height 35
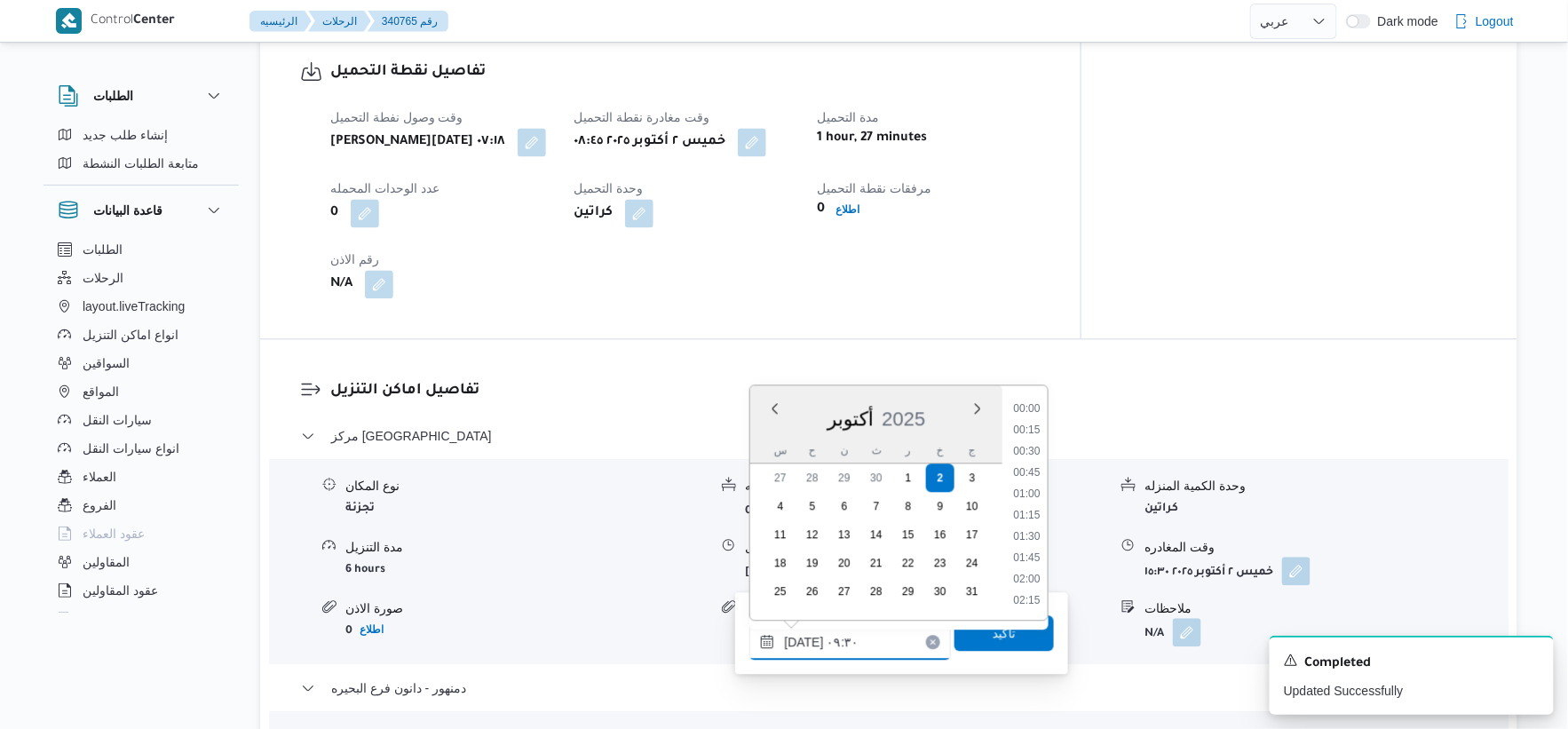
scroll to position [704, 0]
click at [1029, 472] on li "09:00" at bounding box center [1027, 472] width 41 height 18
type input "[DATE] ٠٩:٠٠"
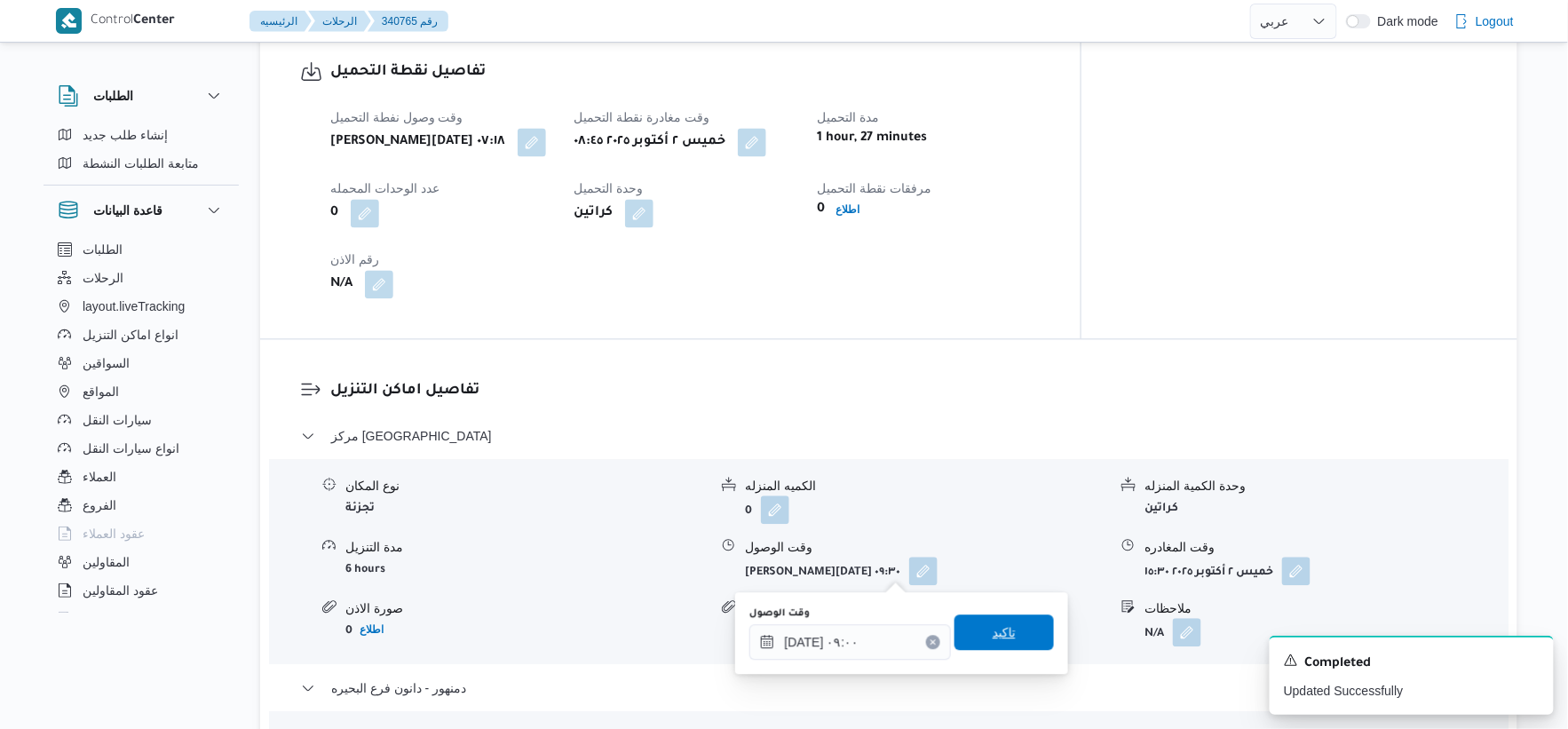
click at [1005, 638] on span "تاكيد" at bounding box center [1004, 632] width 99 height 35
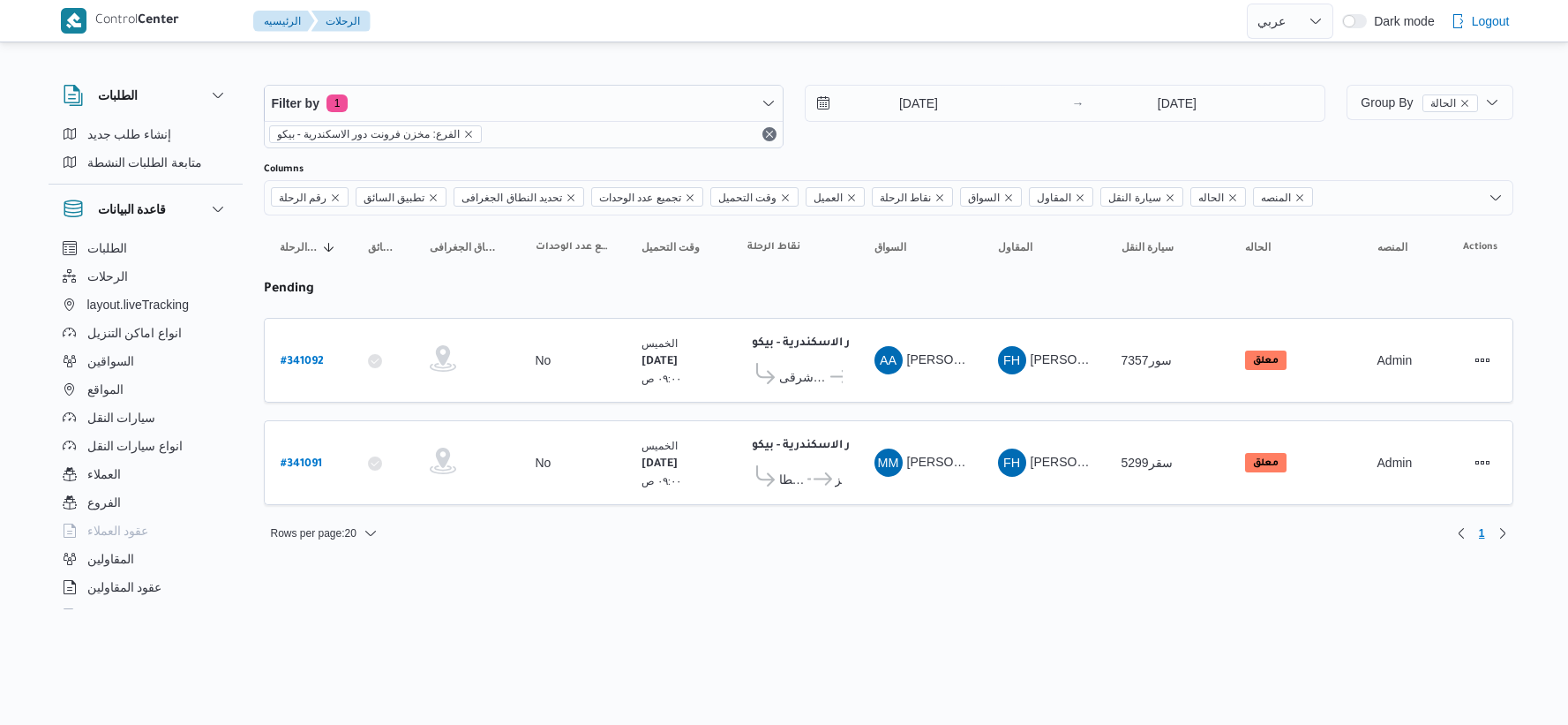
select select "ar"
click at [805, 479] on span "معرض الصفا و المروة - طنطا" at bounding box center [792, 479] width 25 height 21
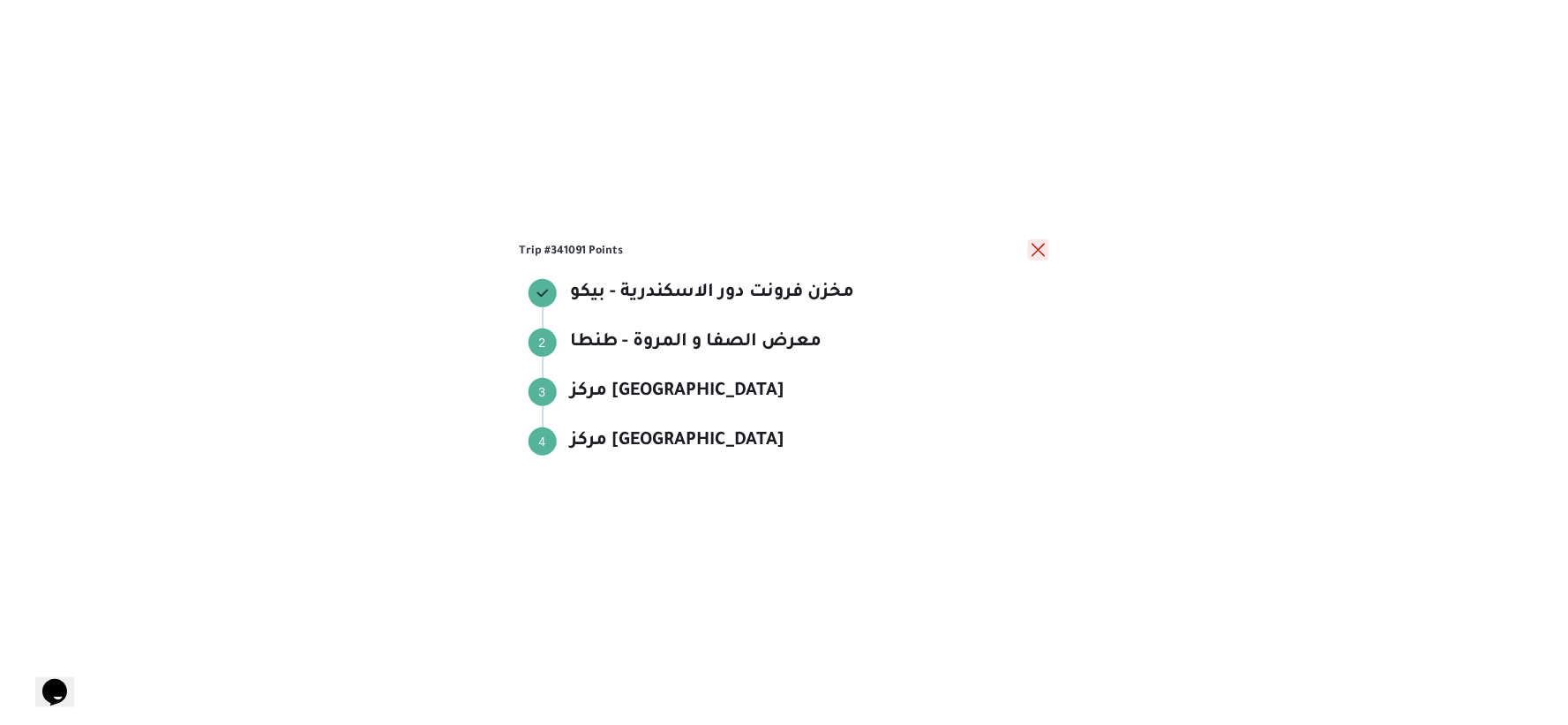
click at [1036, 246] on button "close" at bounding box center [1039, 250] width 21 height 21
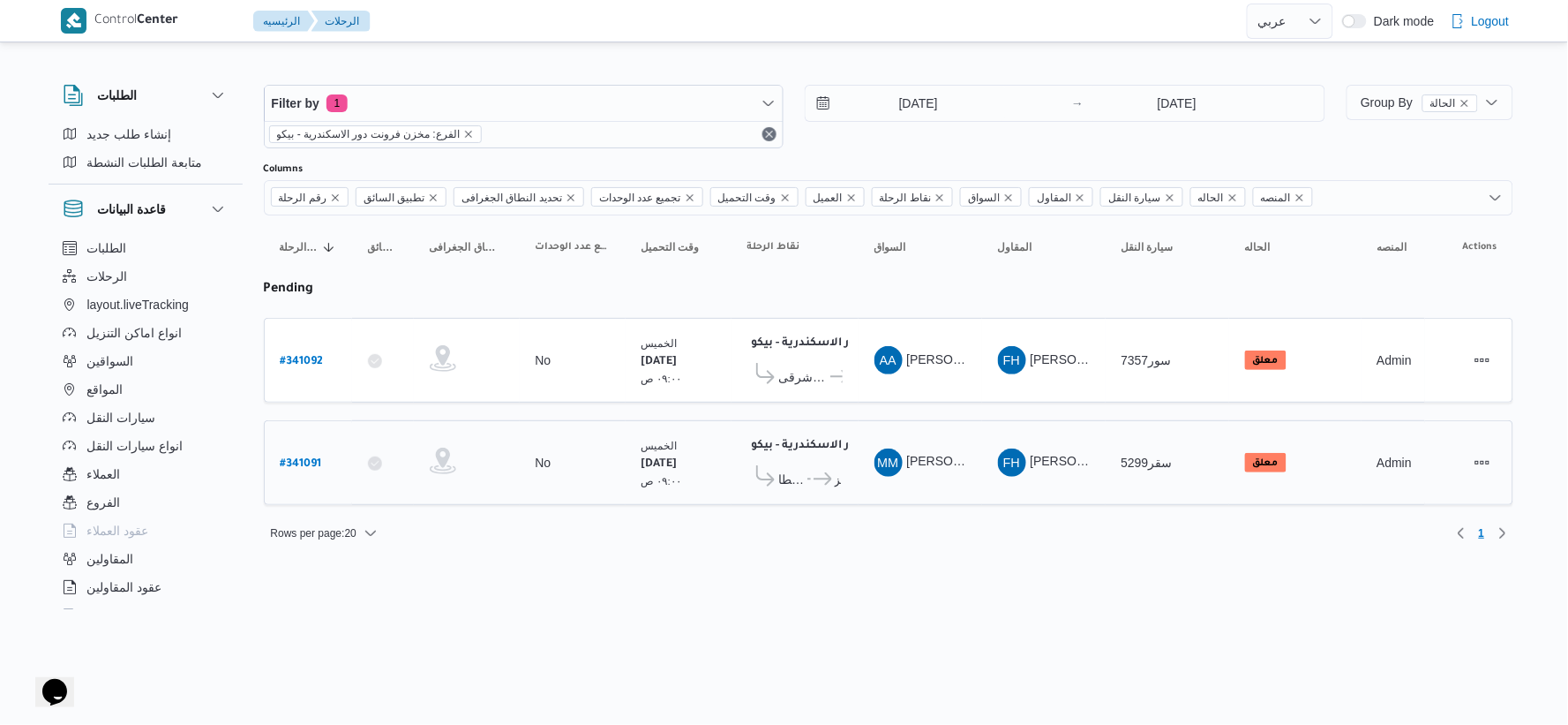
click at [307, 465] on b "# 341091" at bounding box center [301, 465] width 42 height 13
select select "ar"
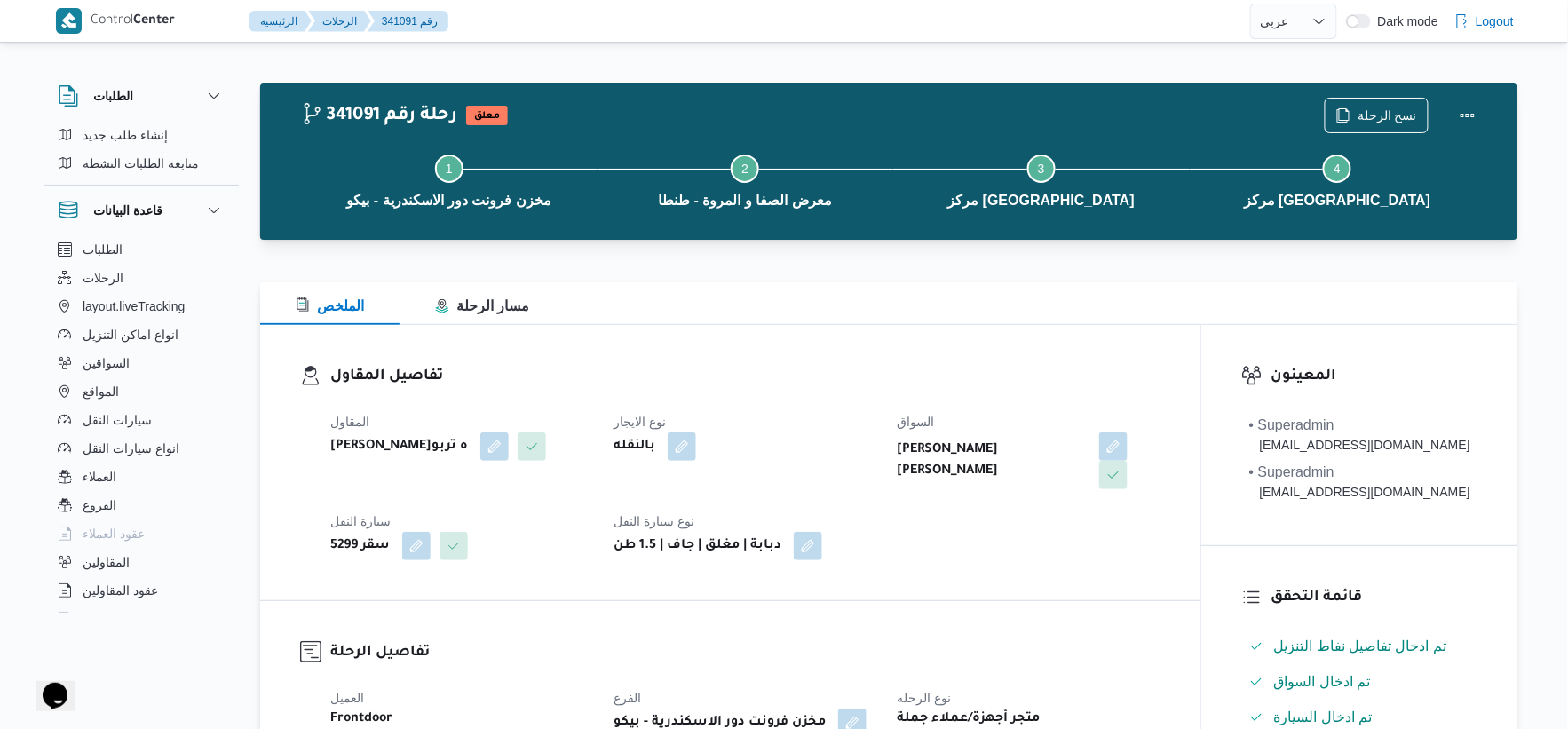
select select "ar"
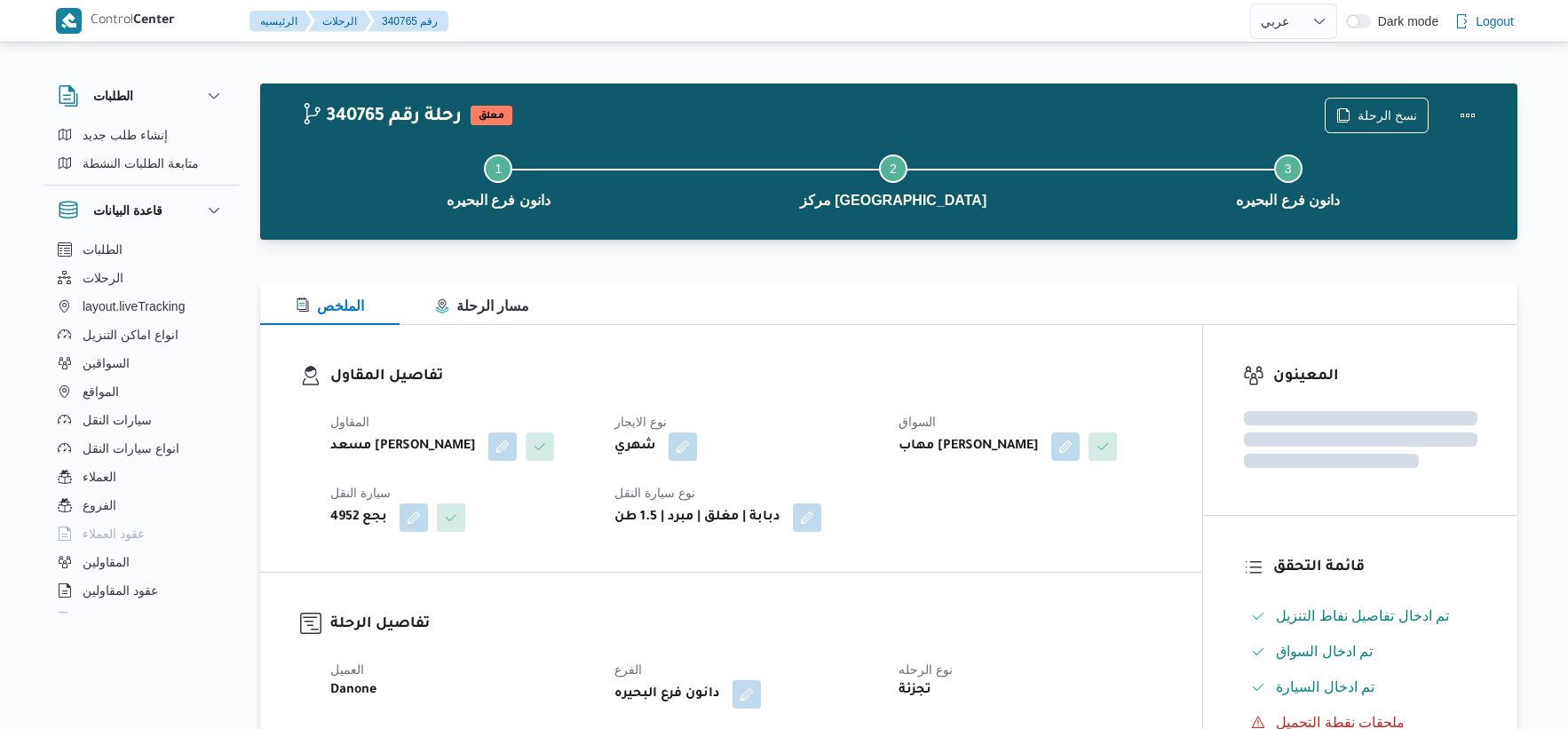
select select "ar"
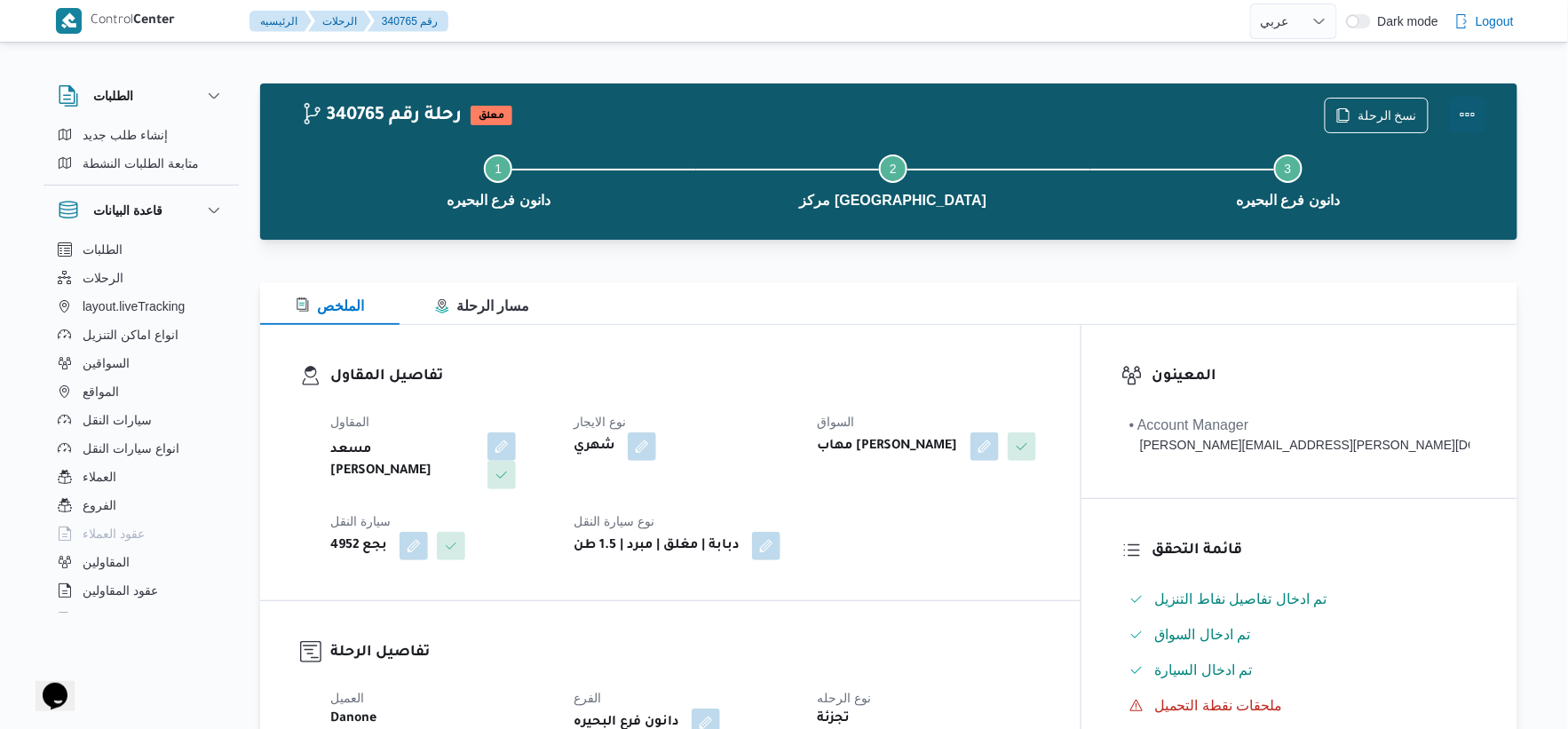
click at [1465, 111] on button "Actions" at bounding box center [1468, 114] width 35 height 35
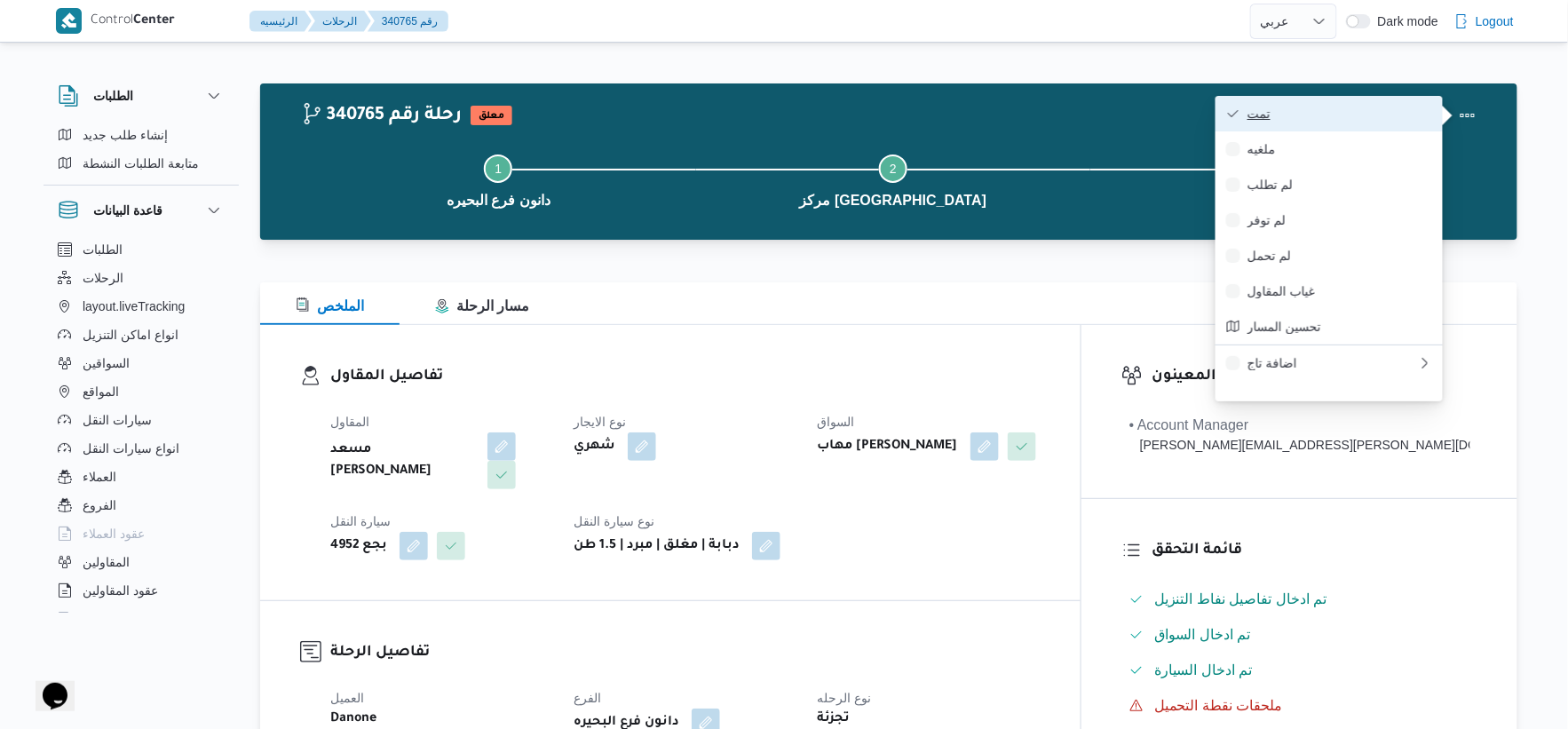
click at [1313, 107] on span "تمت" at bounding box center [1340, 113] width 185 height 15
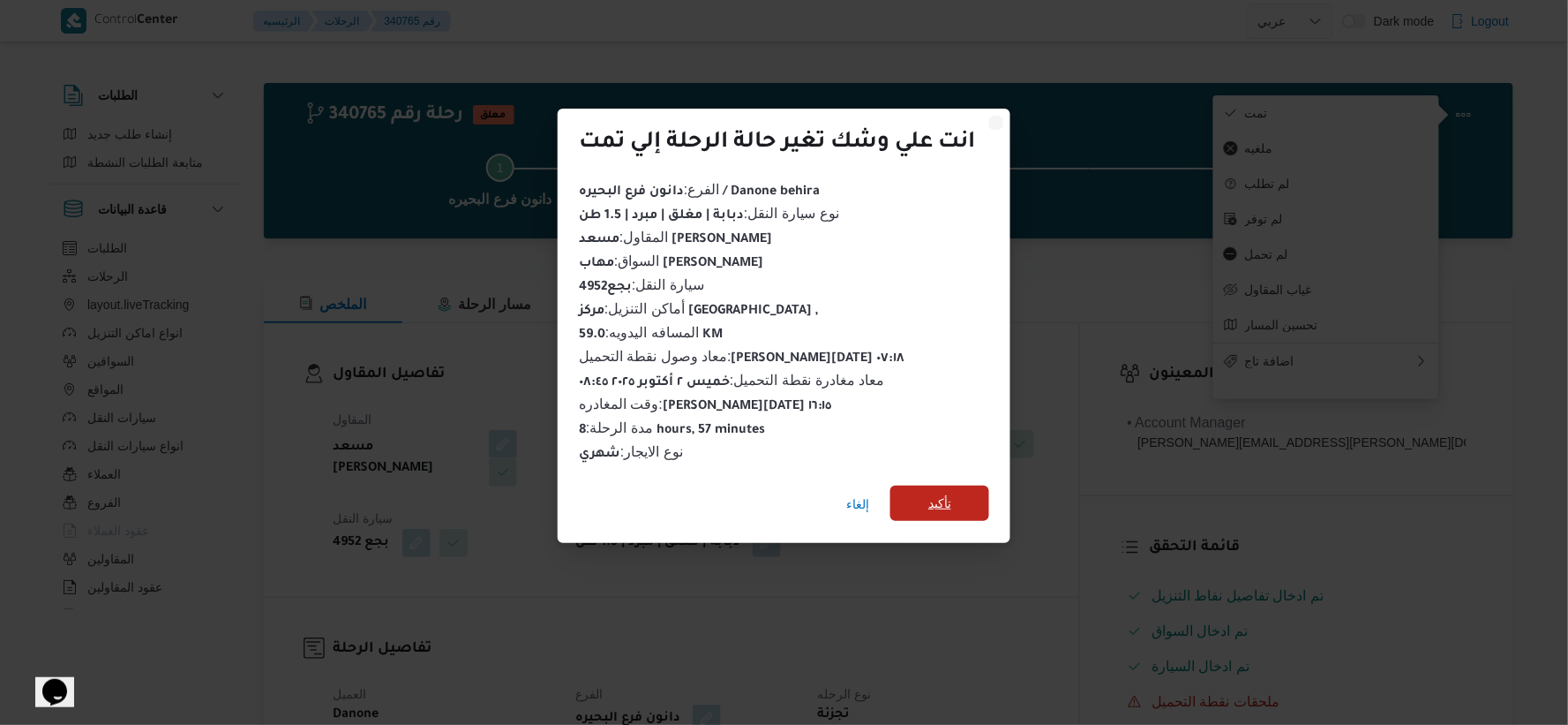
click at [952, 504] on span "تأكيد" at bounding box center [940, 503] width 23 height 21
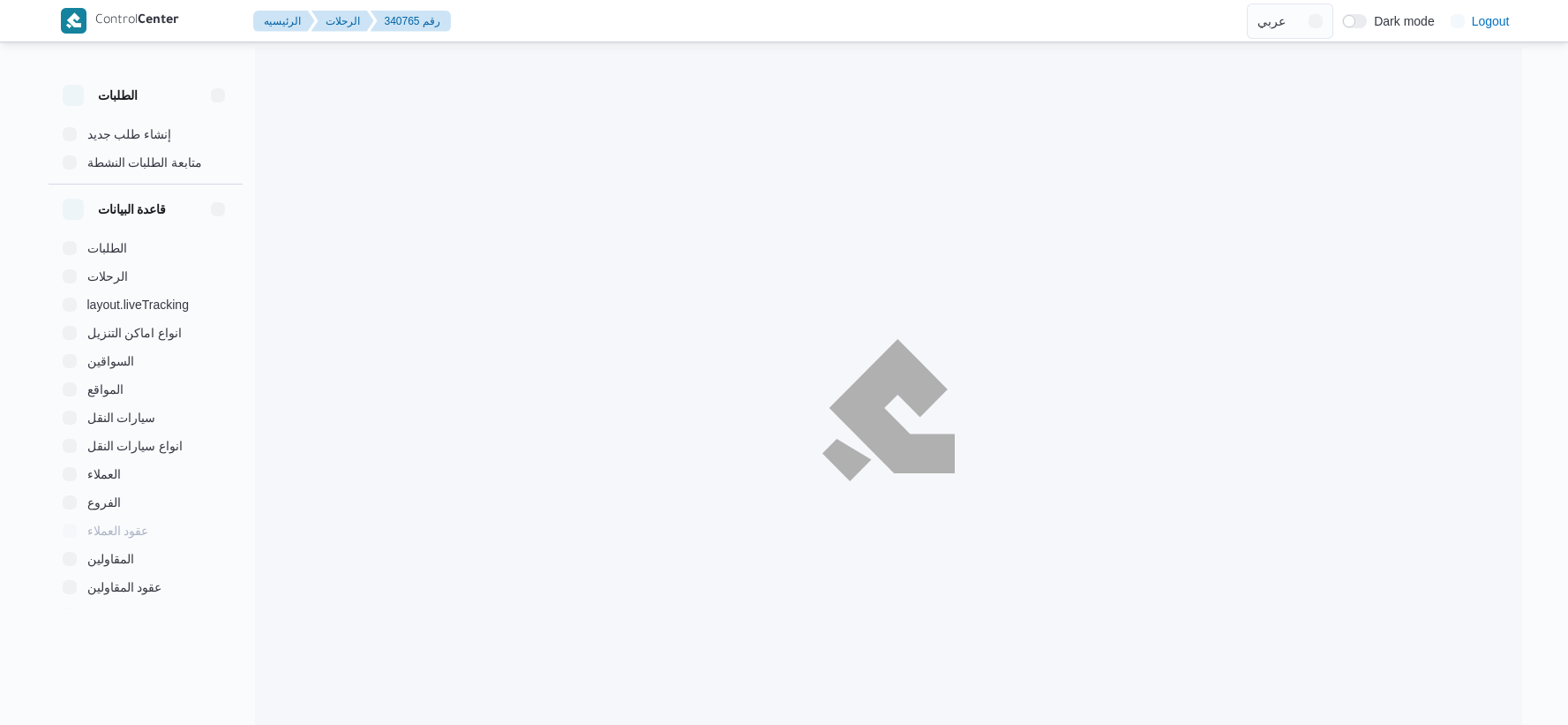
select select "ar"
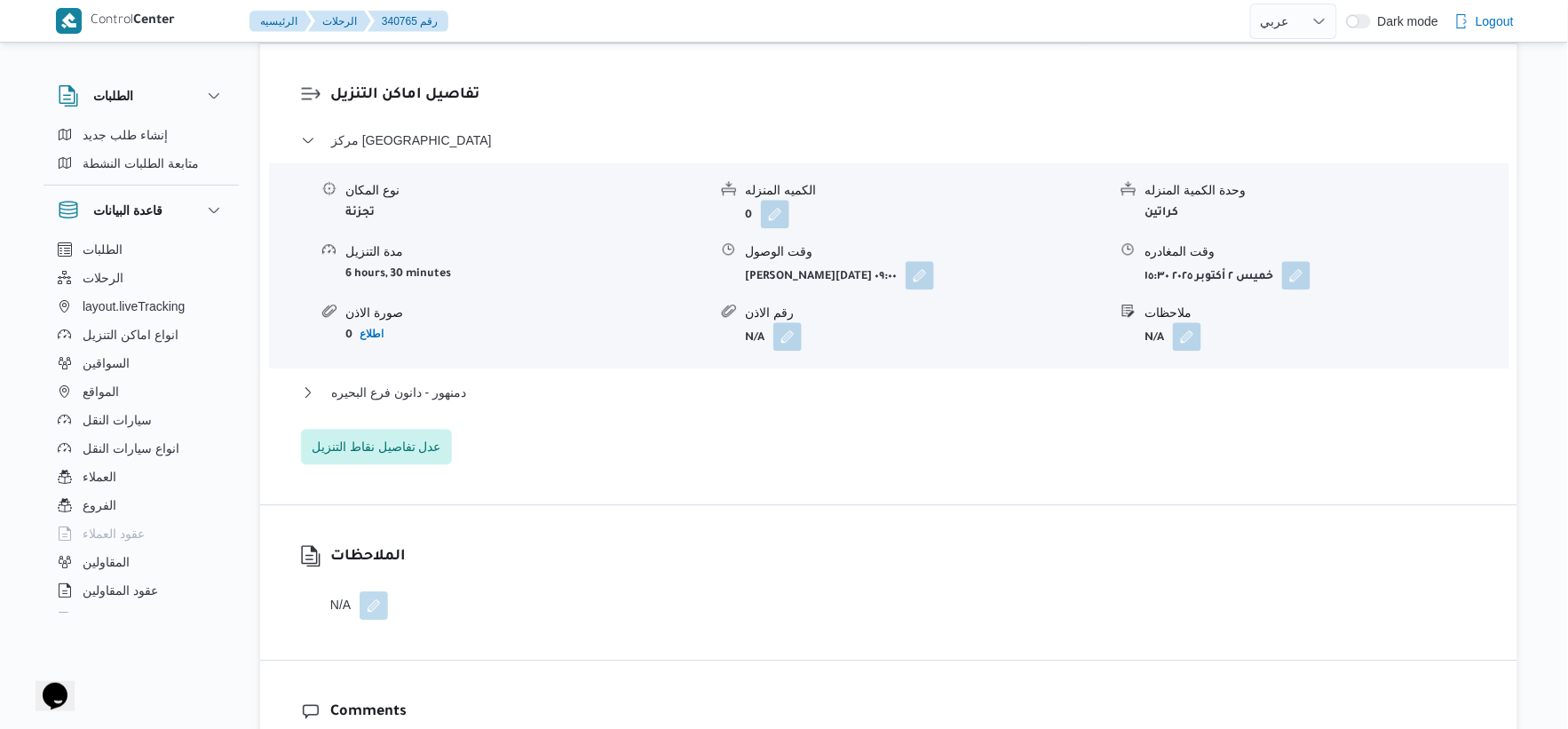
scroll to position [1479, 0]
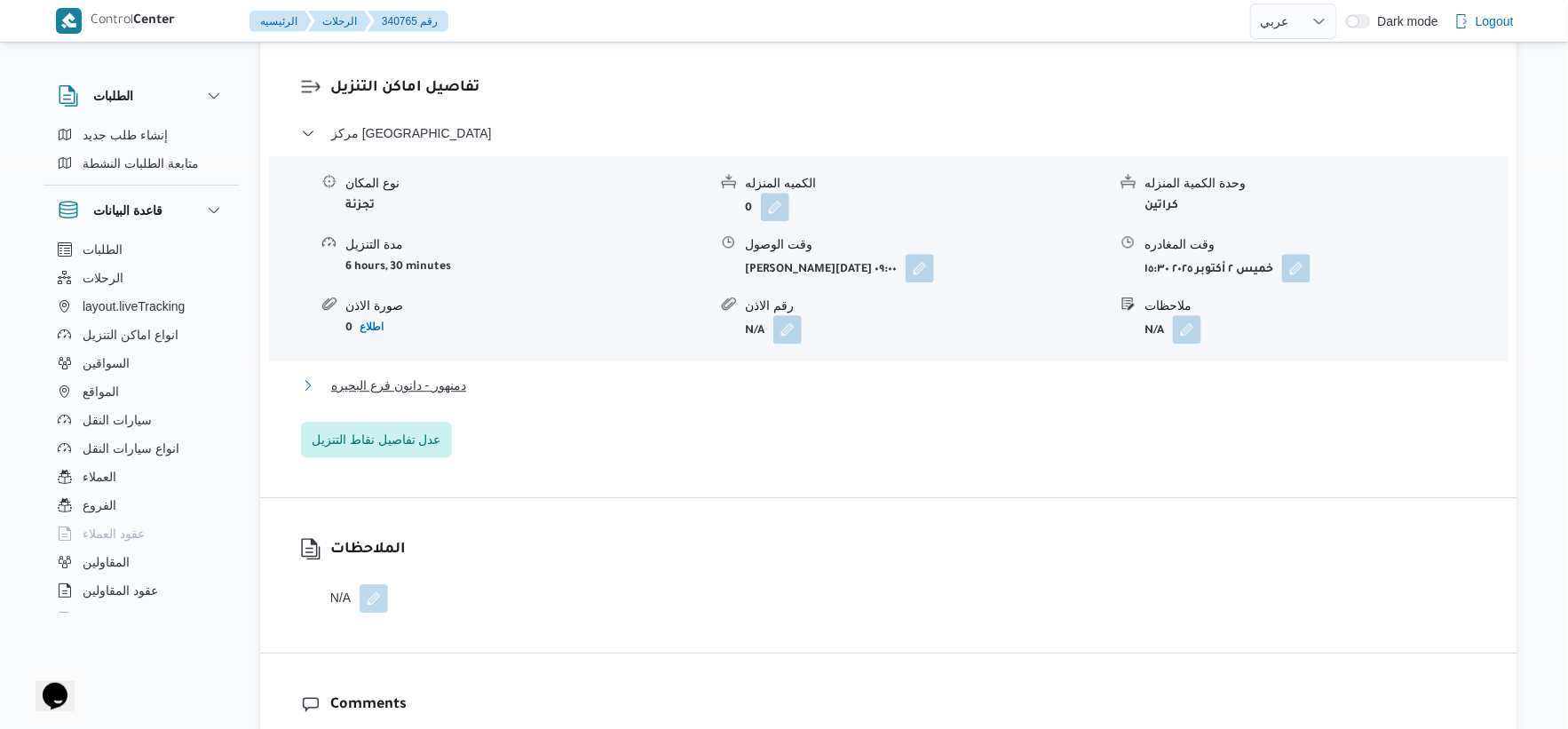
click at [492, 394] on button "دمنهور - دانون فرع البحيره" at bounding box center [889, 385] width 1177 height 21
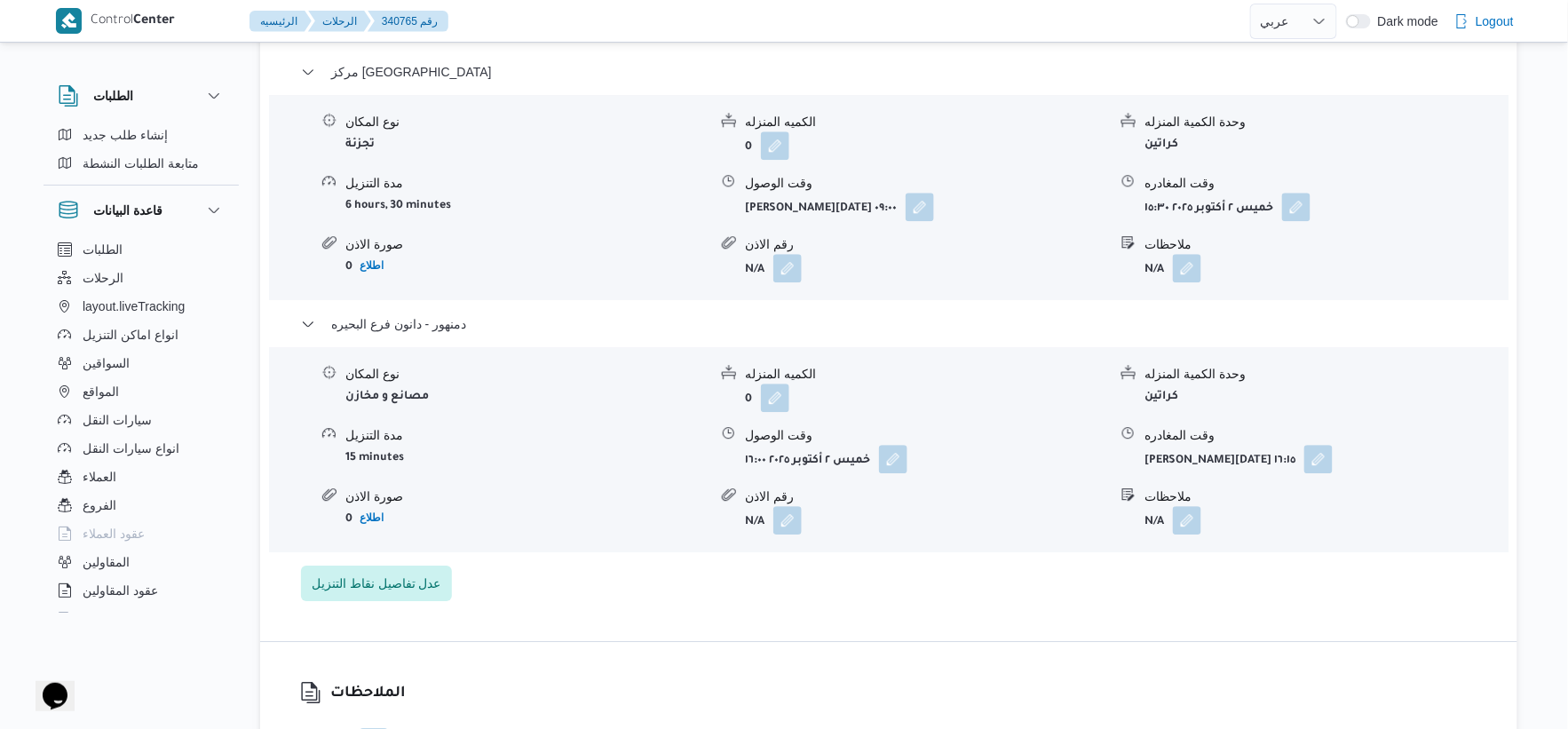
scroll to position [1578, 0]
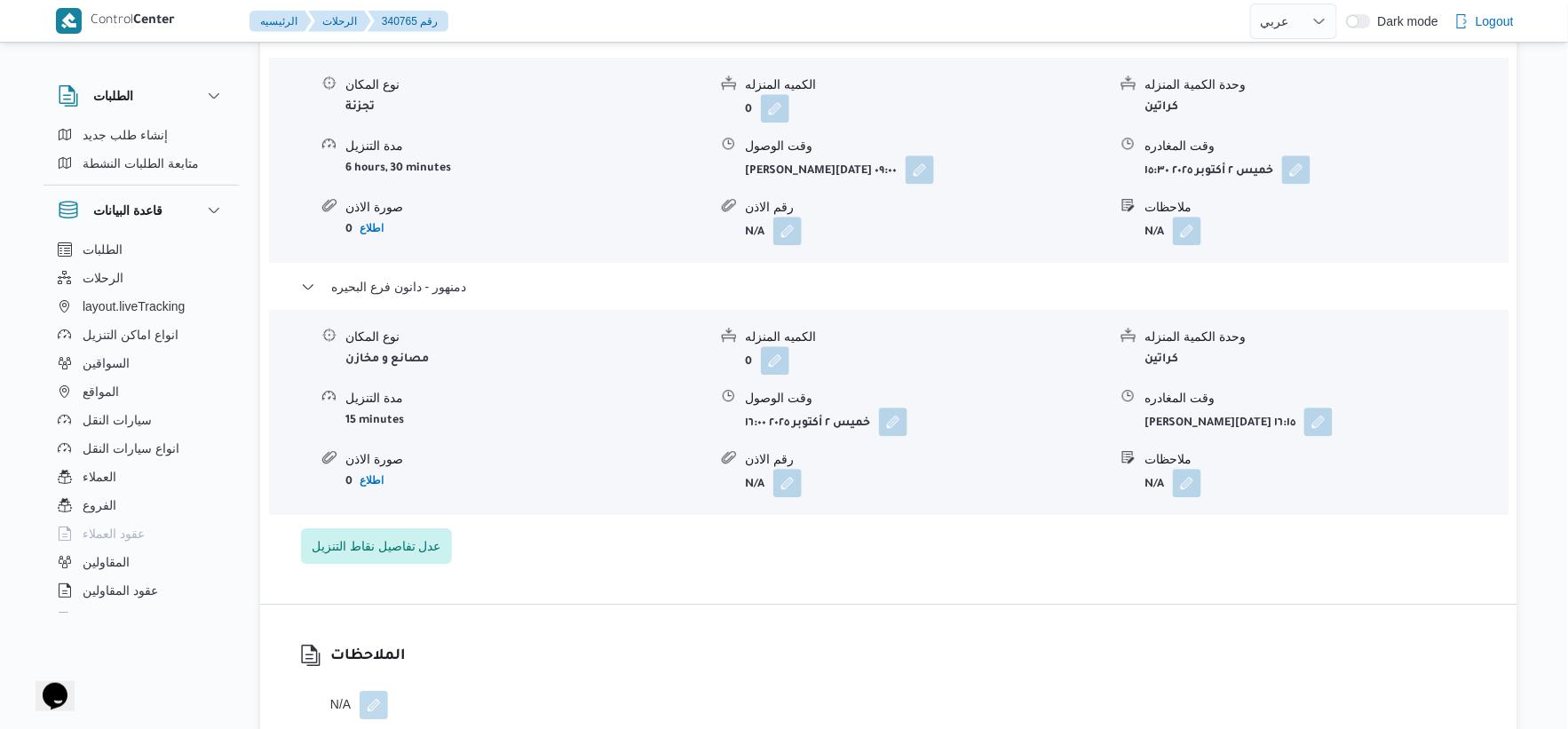
select select "ar"
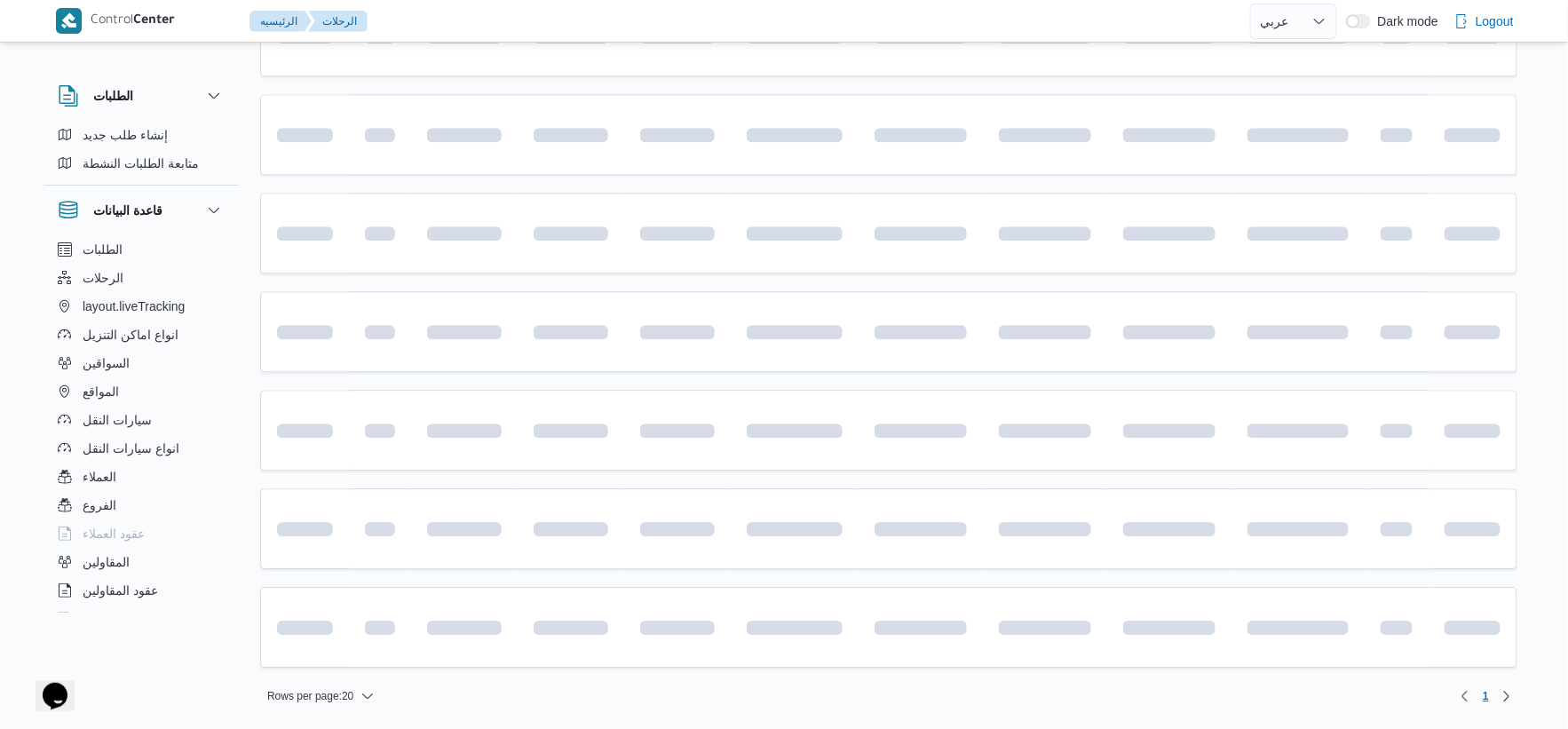
scroll to position [871, 0]
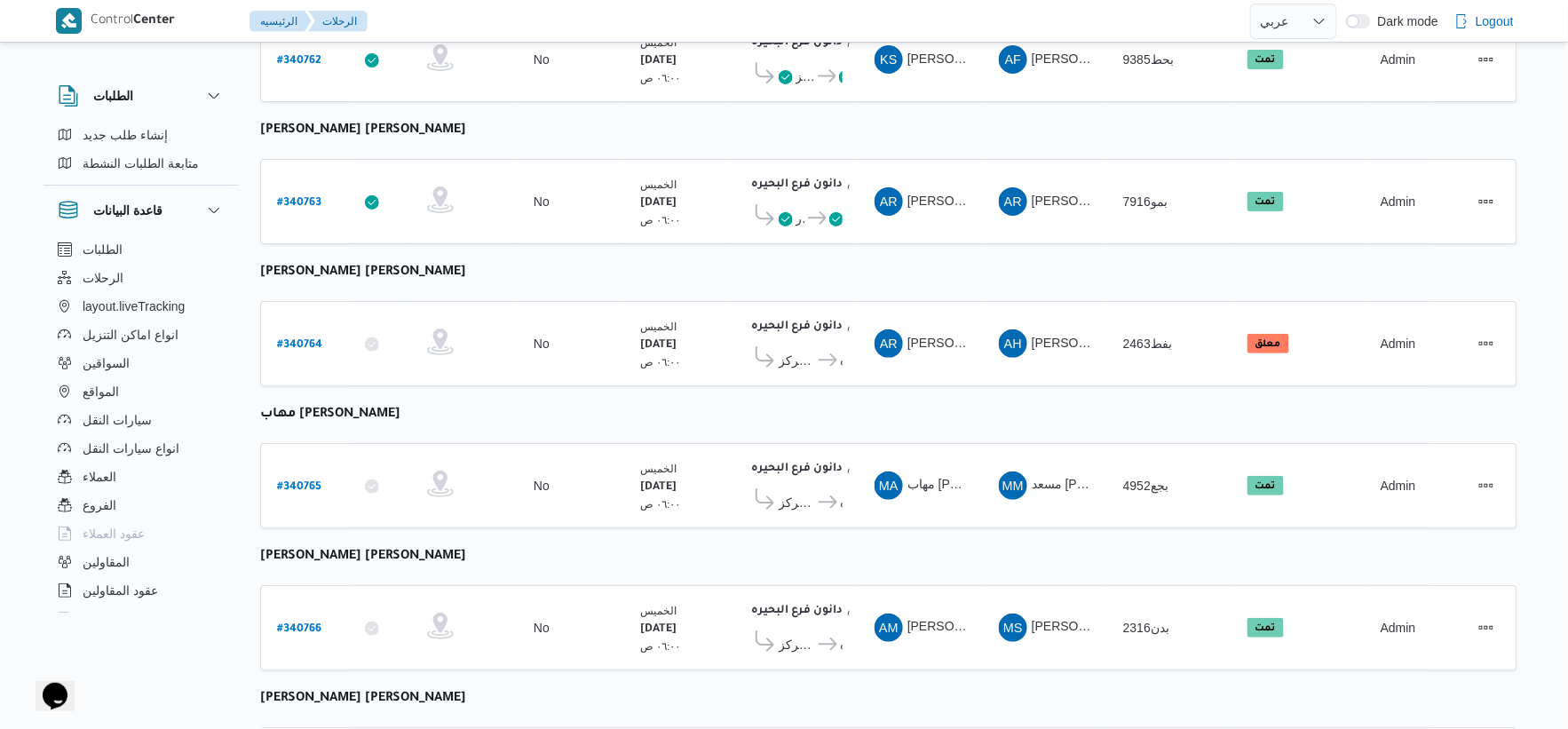
select select "ar"
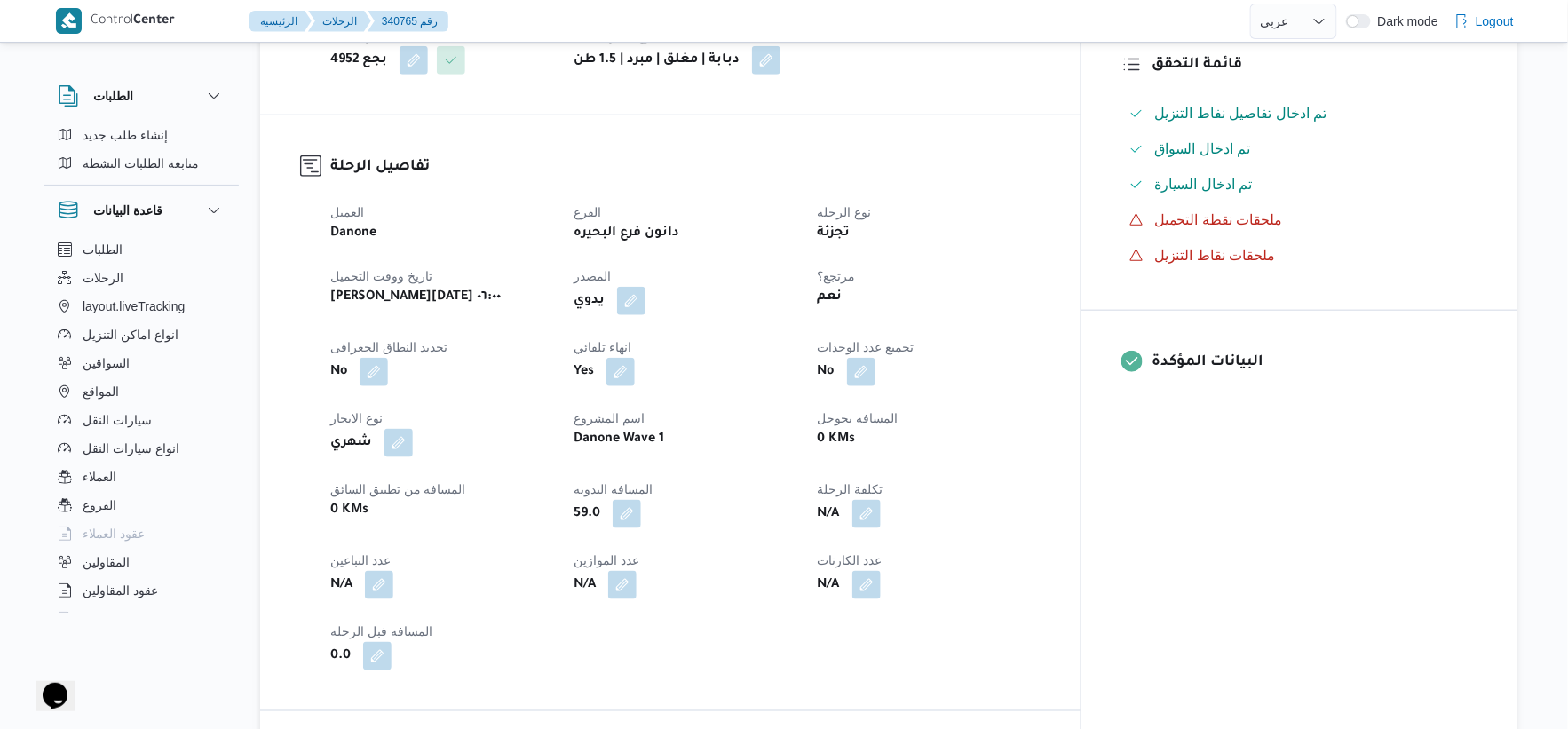
scroll to position [492, 0]
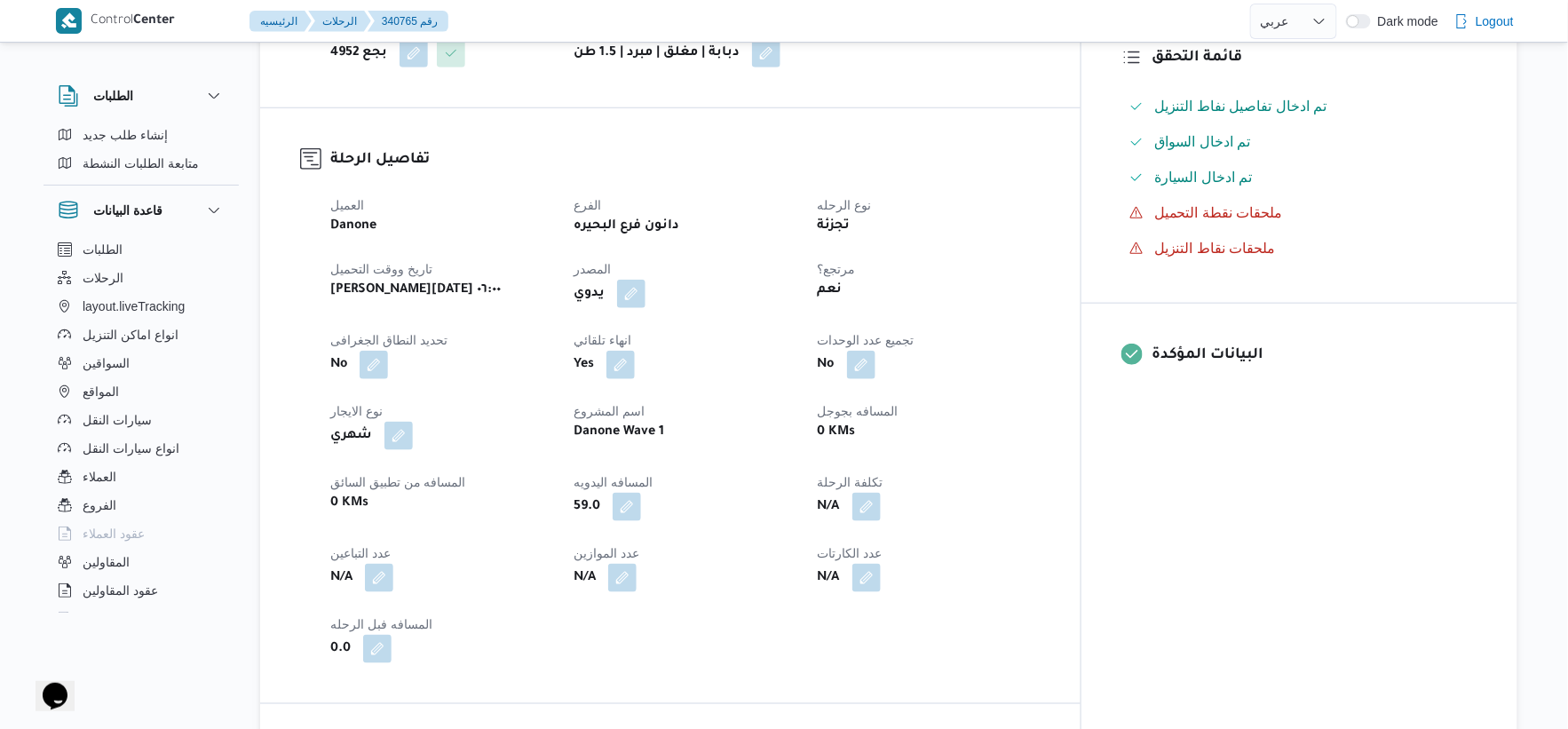
select select "ar"
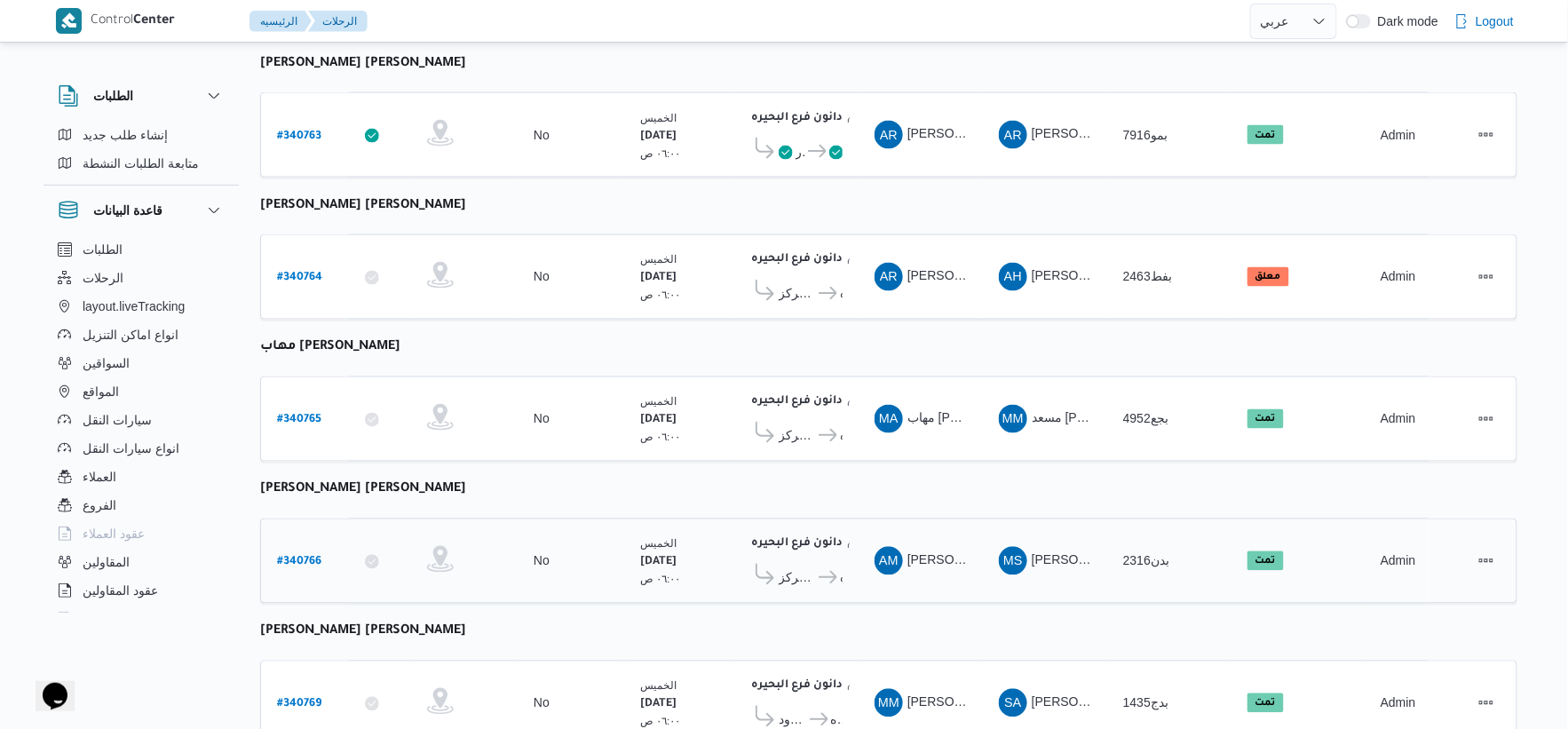
scroll to position [866, 0]
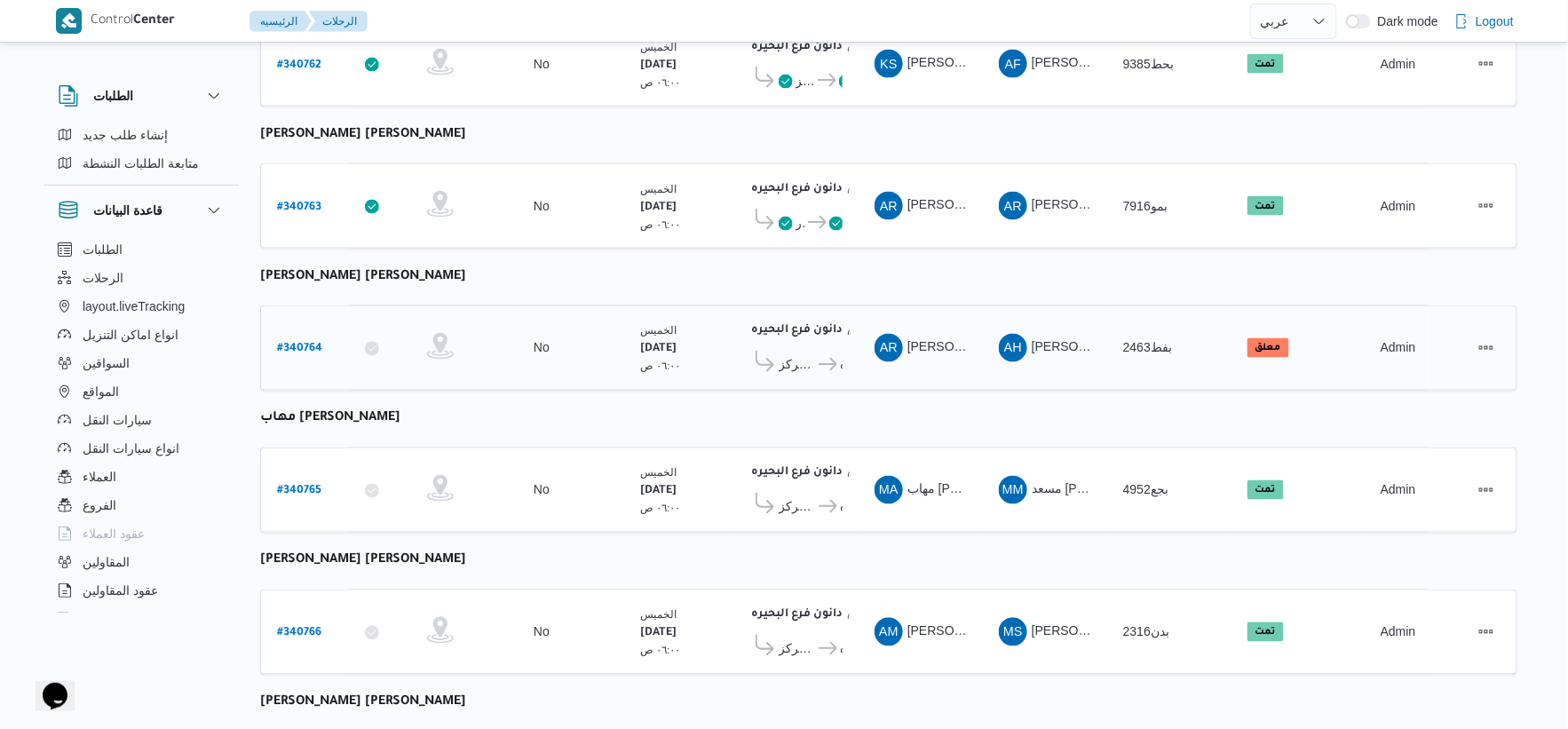
click at [308, 344] on b "# 340764" at bounding box center [300, 349] width 46 height 13
select select "ar"
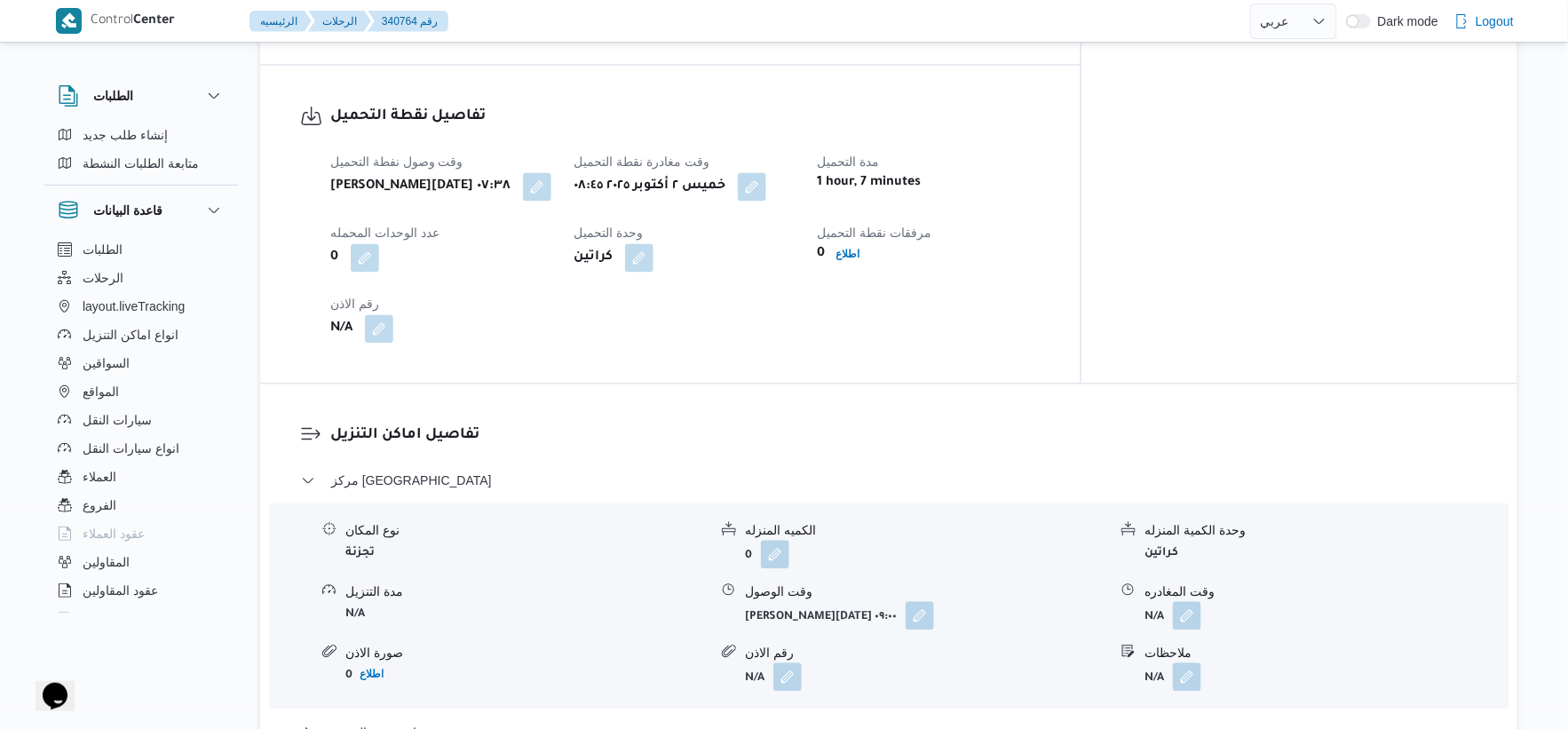
scroll to position [1184, 0]
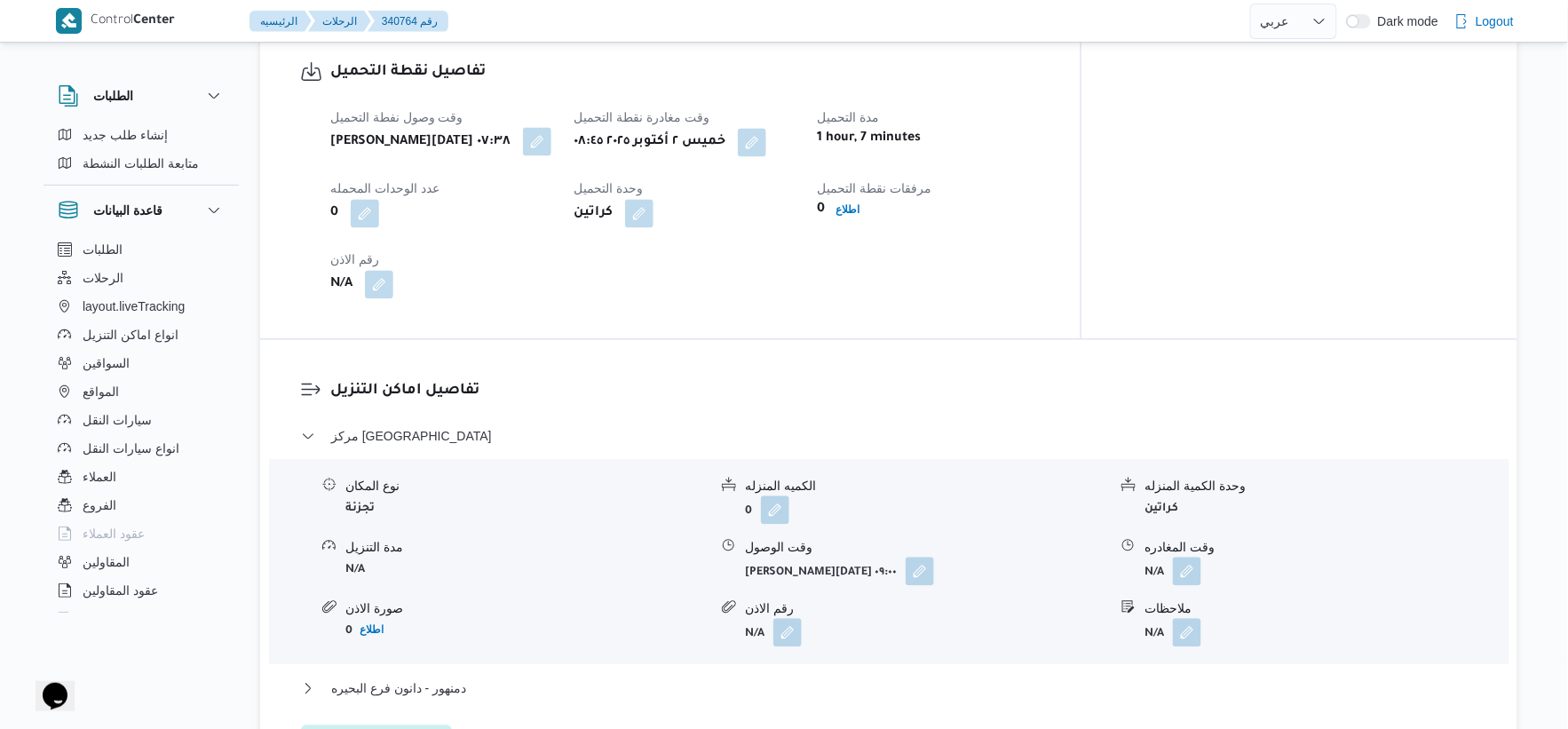
click at [523, 142] on button "button" at bounding box center [536, 140] width 28 height 28
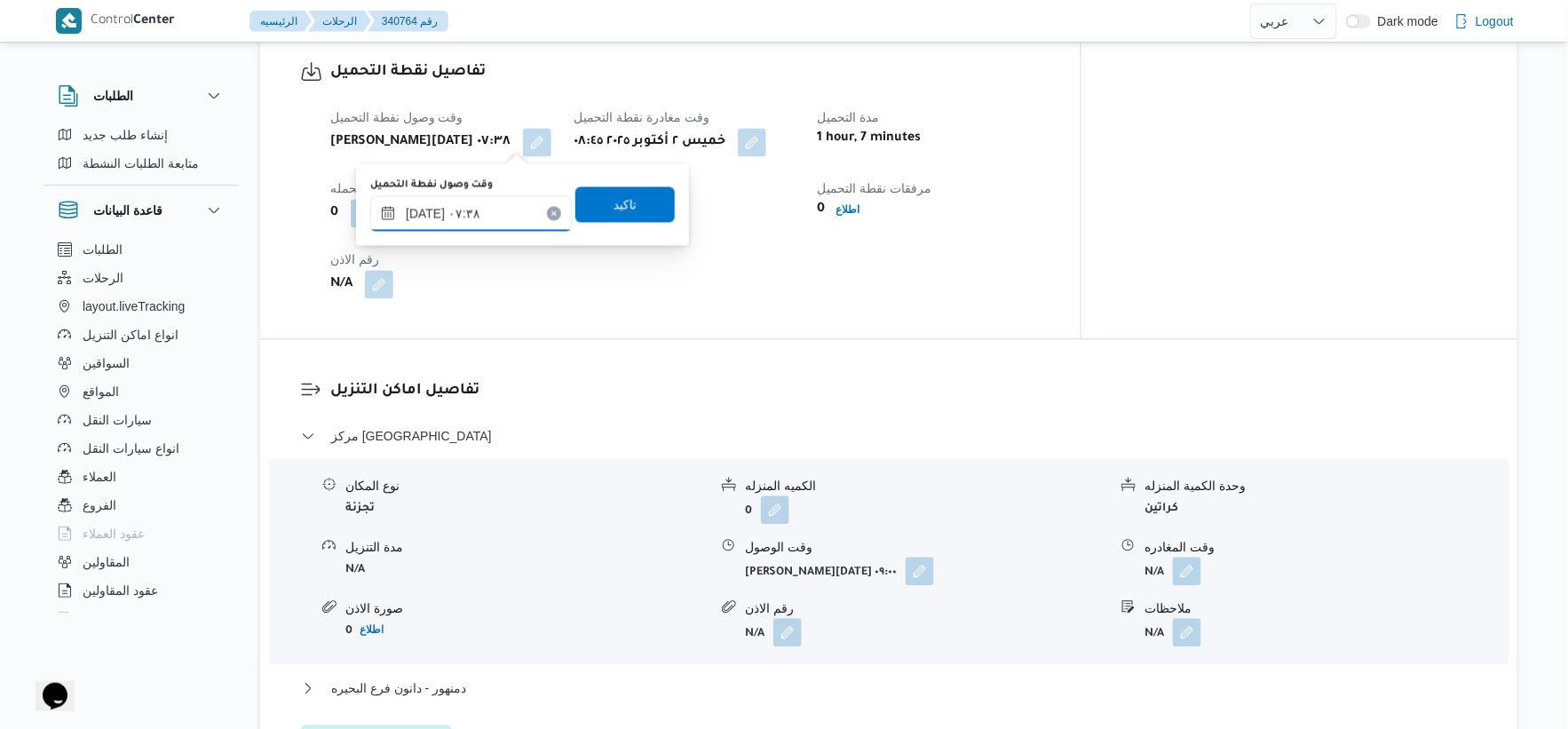
click at [493, 217] on input "٠٢/١٠/٢٠٢٥ ٠٧:٣٨" at bounding box center [470, 213] width 201 height 35
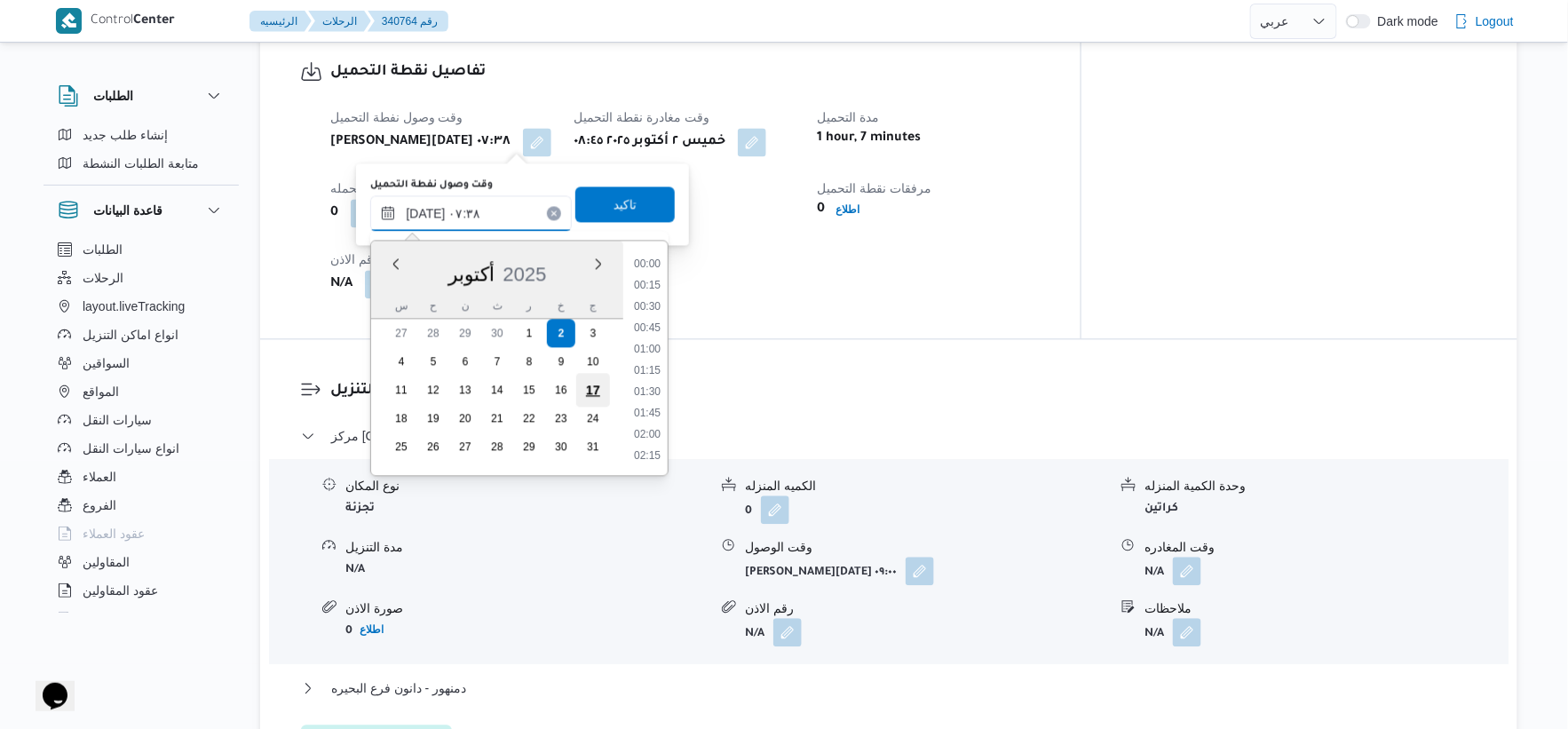
scroll to position [532, 0]
drag, startPoint x: 653, startPoint y: 370, endPoint x: 653, endPoint y: 359, distance: 11.0
click at [653, 370] on li "07:30" at bounding box center [647, 370] width 41 height 18
type input "٠٢/١٠/٢٠٢٥ ٠٧:٣٠"
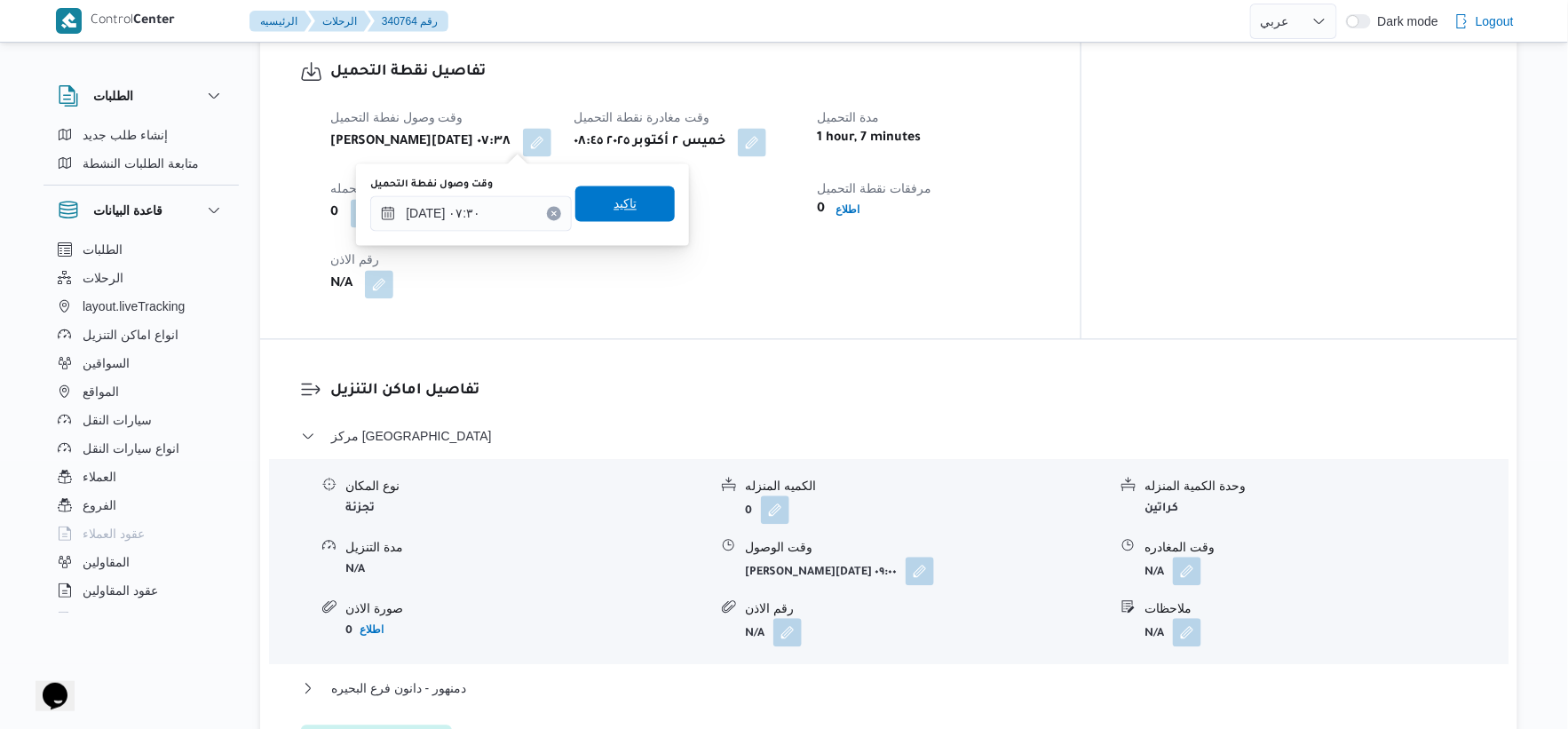
click at [633, 200] on span "تاكيد" at bounding box center [625, 203] width 99 height 35
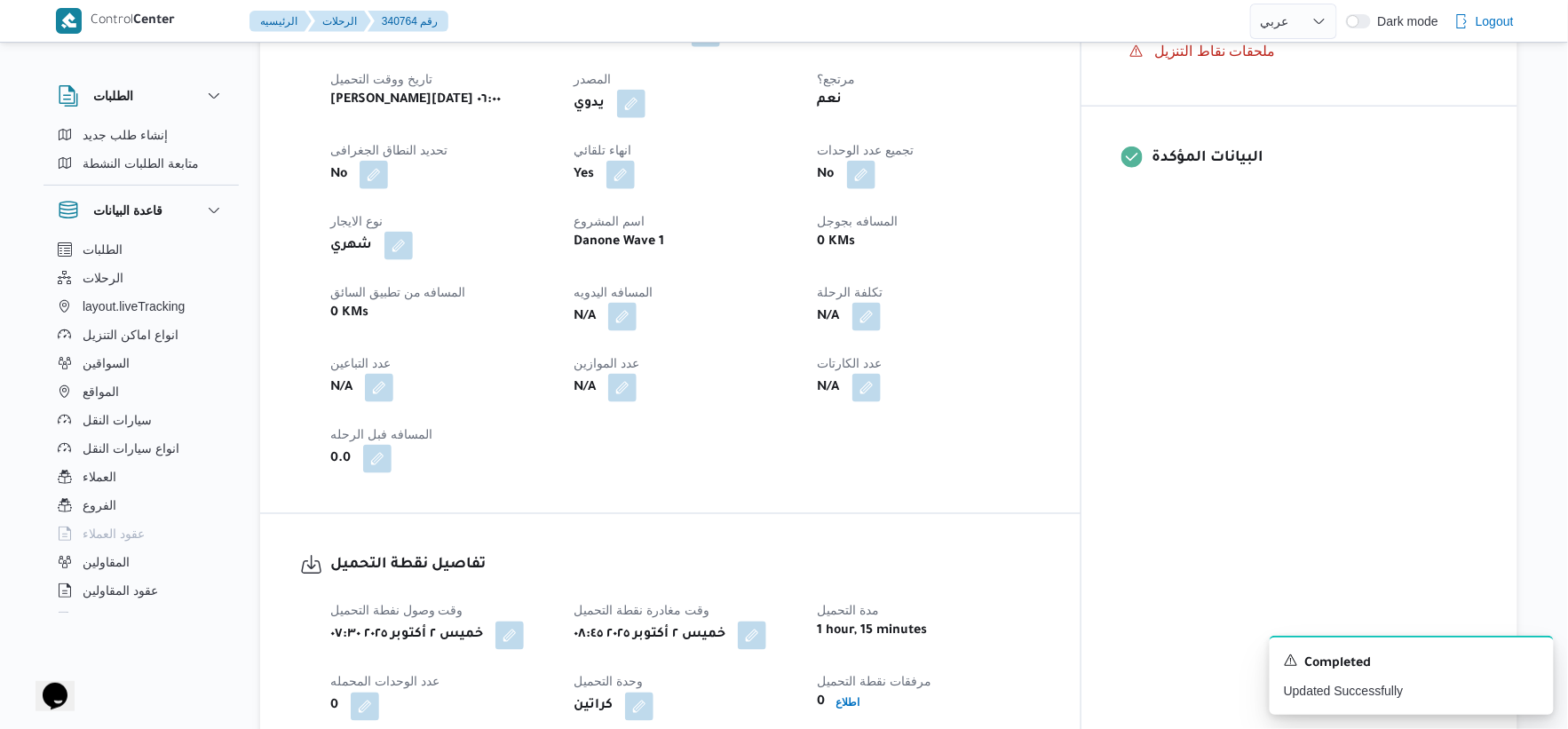
scroll to position [1184, 0]
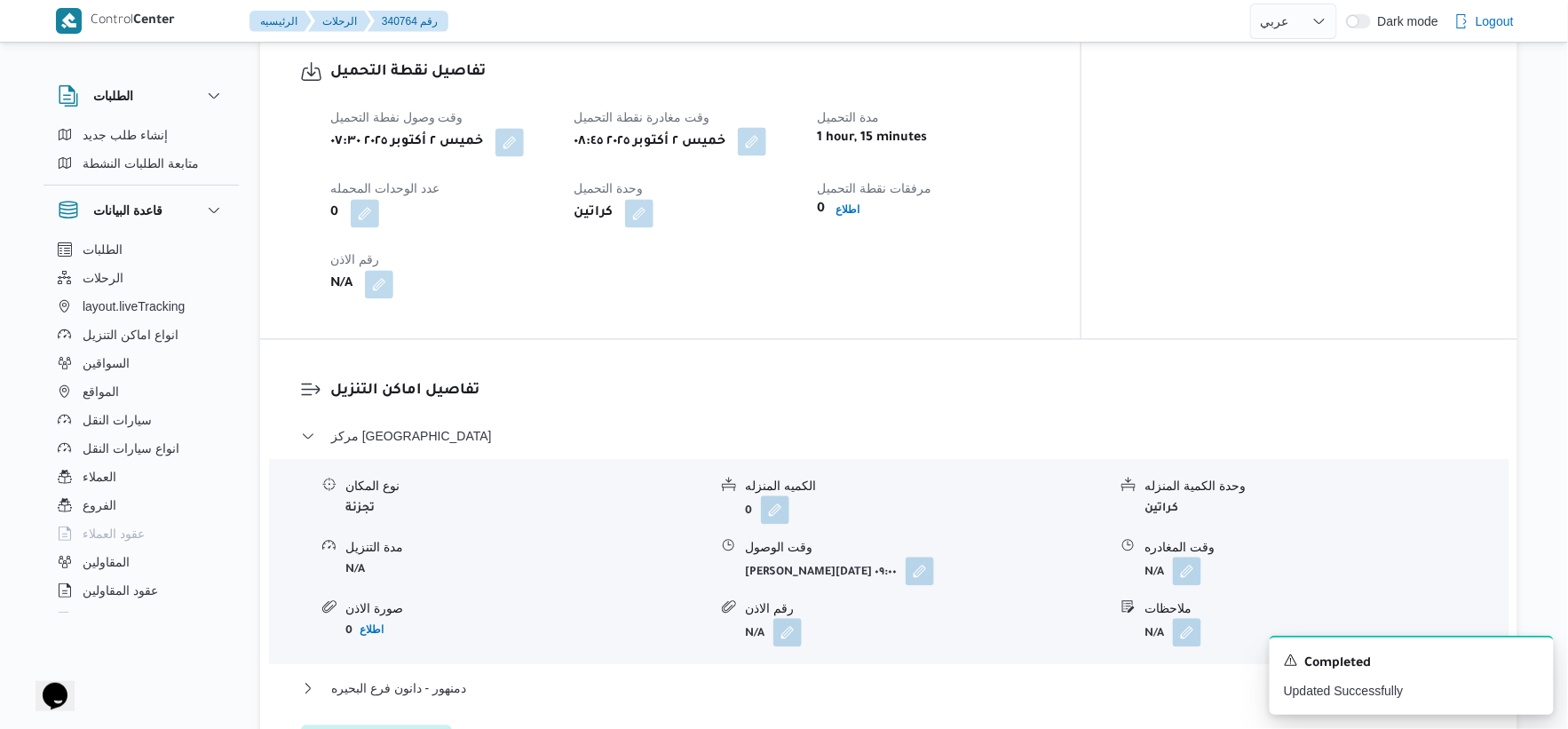
click at [766, 128] on button "button" at bounding box center [751, 140] width 28 height 28
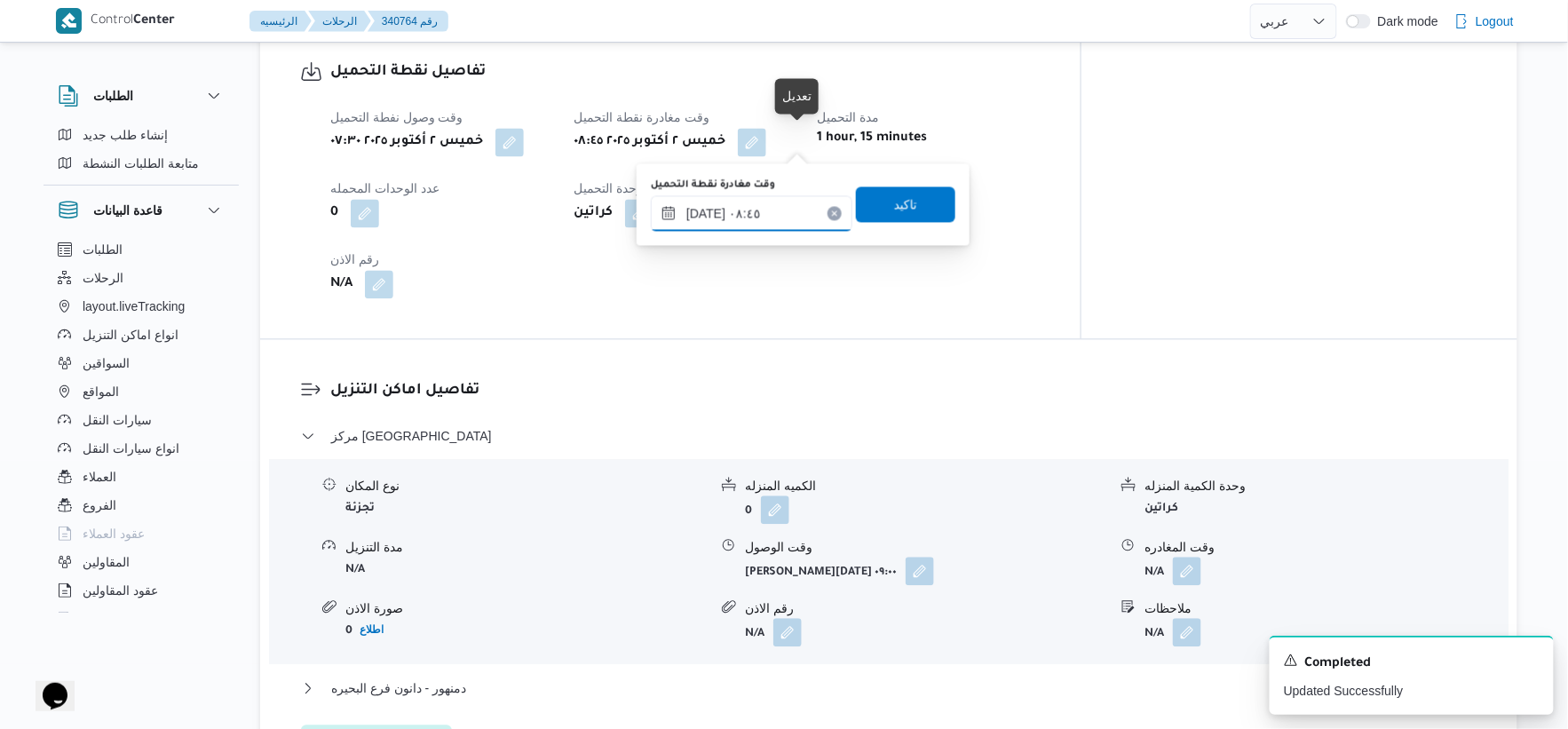
click at [759, 228] on div "٠٢/١٠/٢٠٢٥ ٠٨:٤٥" at bounding box center [751, 213] width 201 height 35
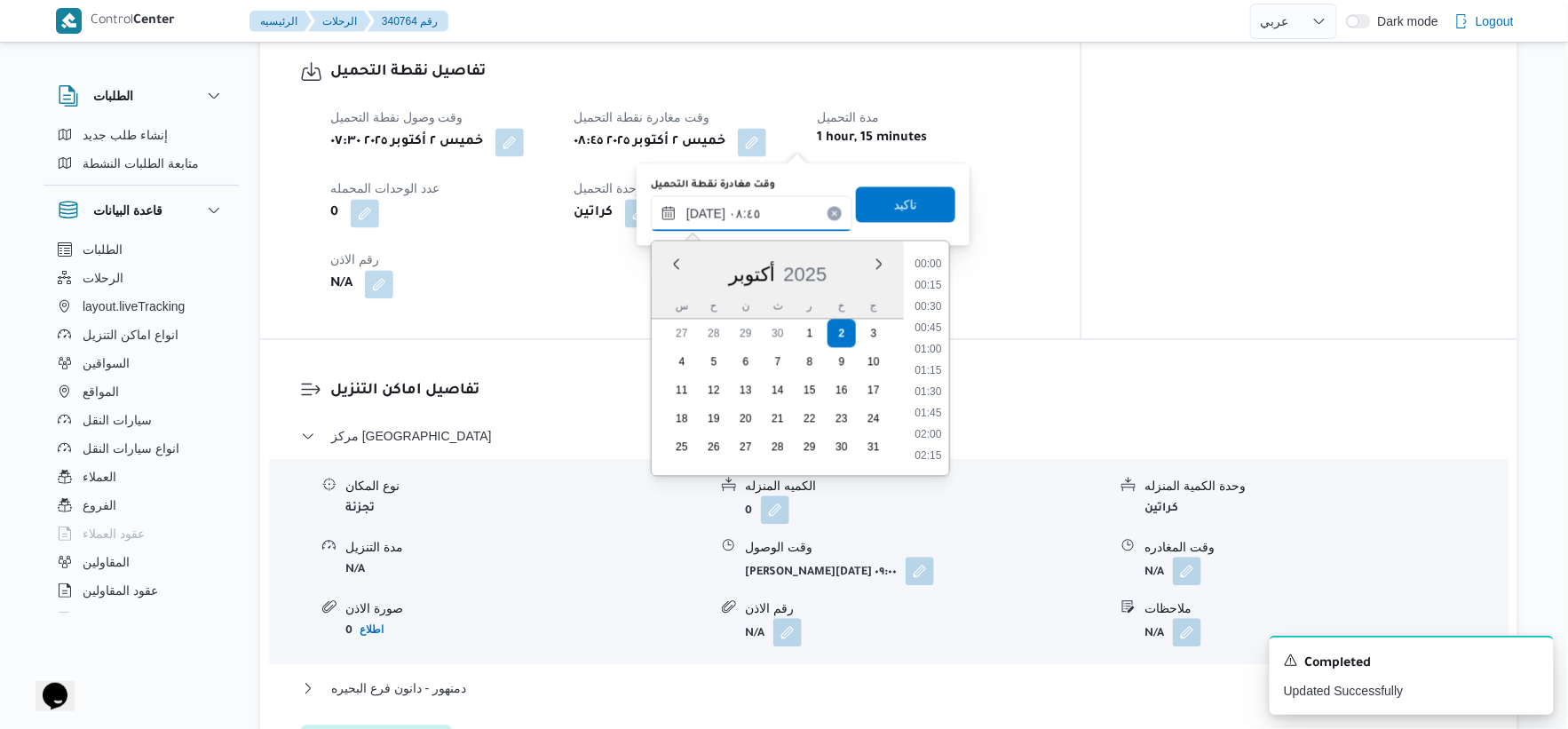
scroll to position [639, 0]
click at [924, 352] on li "08:30" at bounding box center [928, 348] width 41 height 18
type input "٠٢/١٠/٢٠٢٥ ٠٨:٣٠"
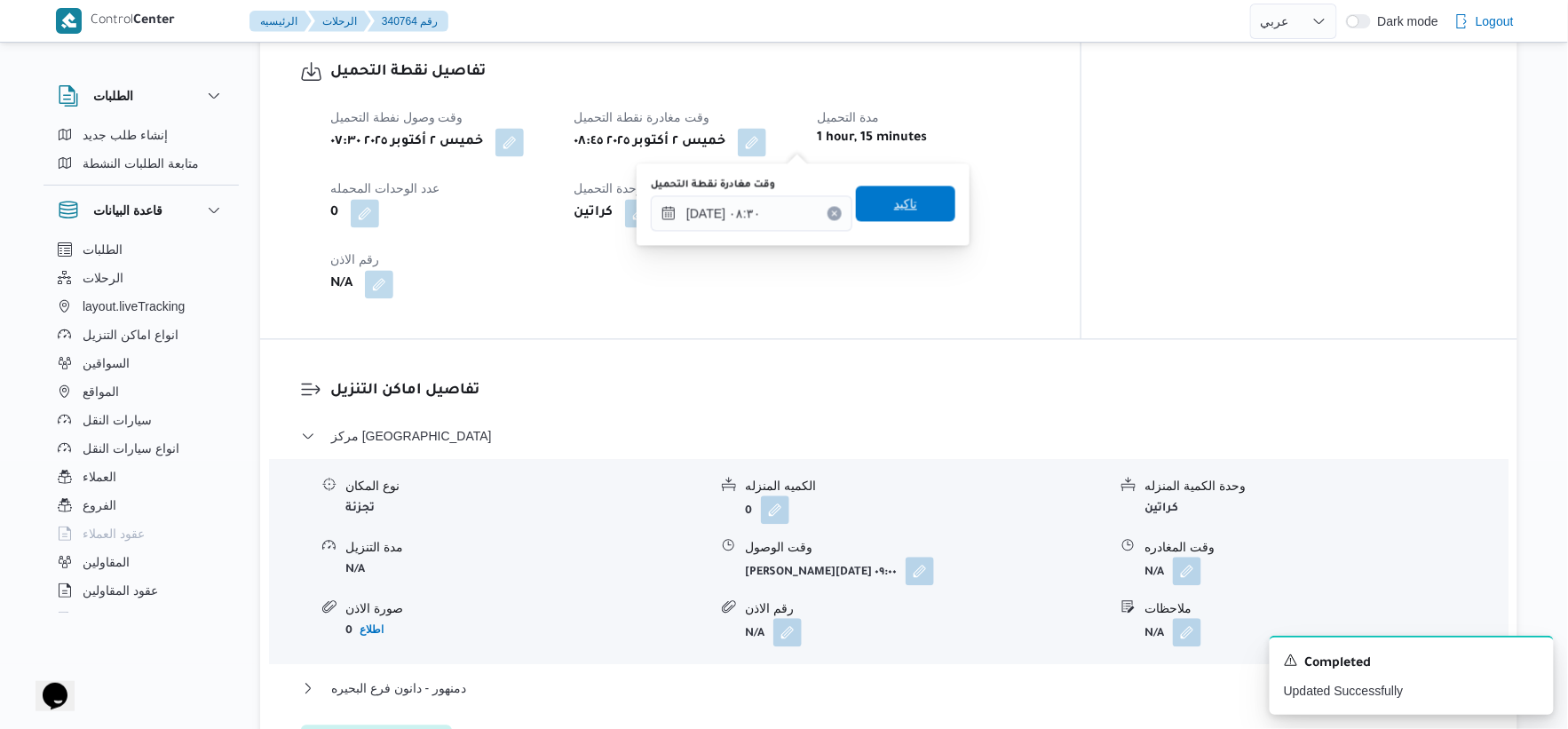
click at [928, 201] on span "تاكيد" at bounding box center [906, 203] width 99 height 35
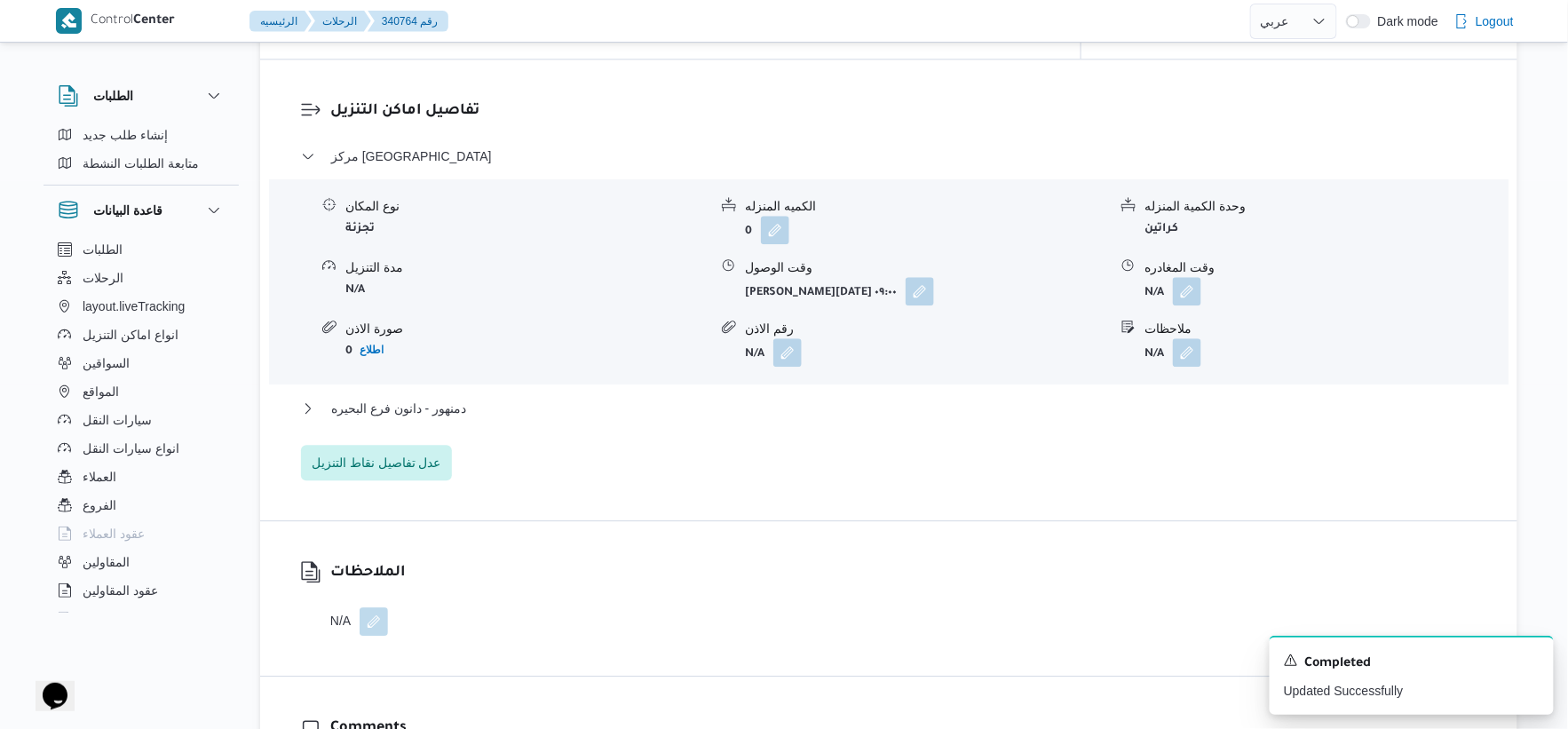
scroll to position [1479, 0]
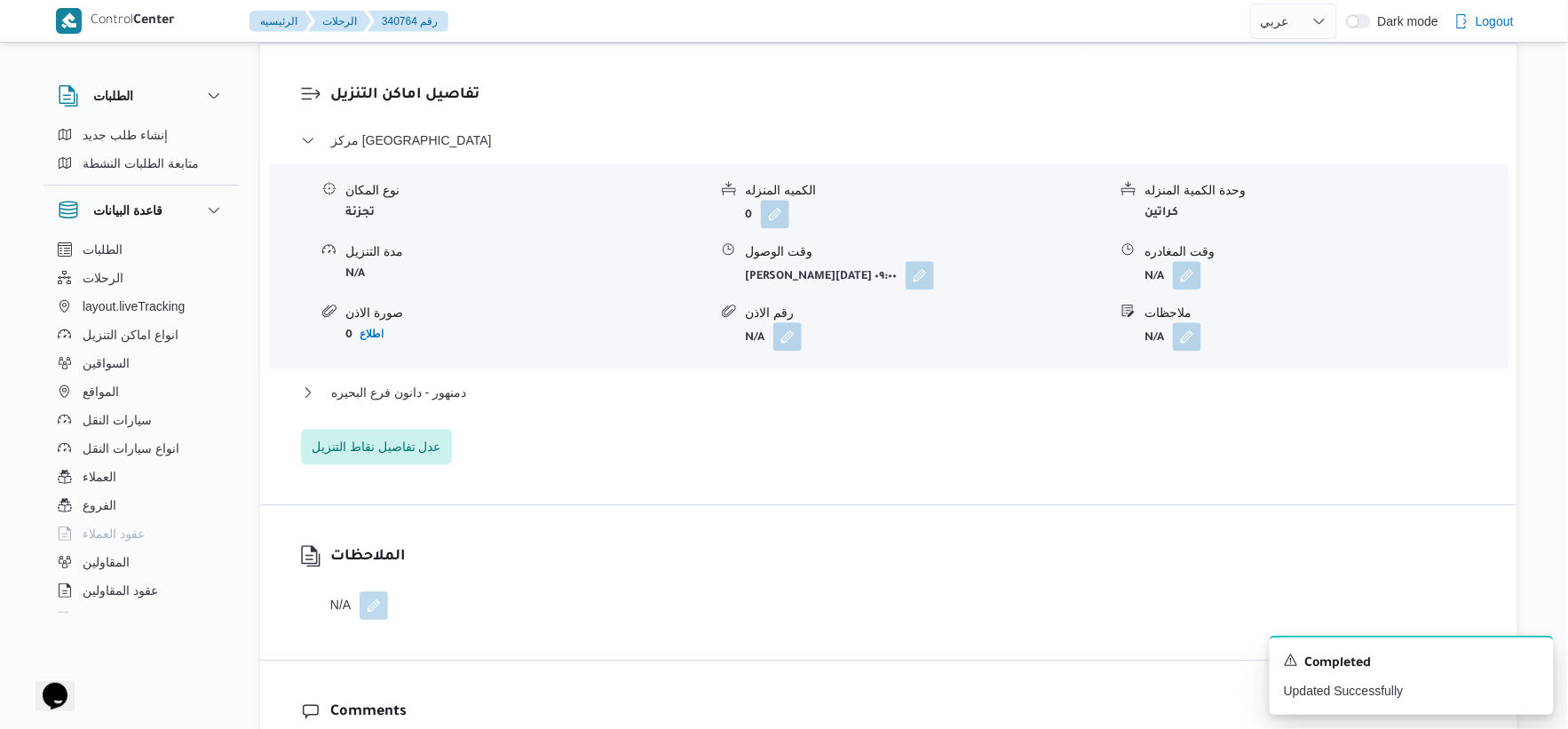
click at [522, 368] on div "مركز دمنهور نوع المكان تجزئة الكميه المنزله 0 وحدة الكمية المنزله كراتين مدة ال…" at bounding box center [889, 297] width 1177 height 335
click at [525, 406] on div "دمنهور - دانون فرع البحيره" at bounding box center [889, 398] width 1177 height 34
click at [522, 397] on button "دمنهور - دانون فرع البحيره" at bounding box center [889, 392] width 1177 height 21
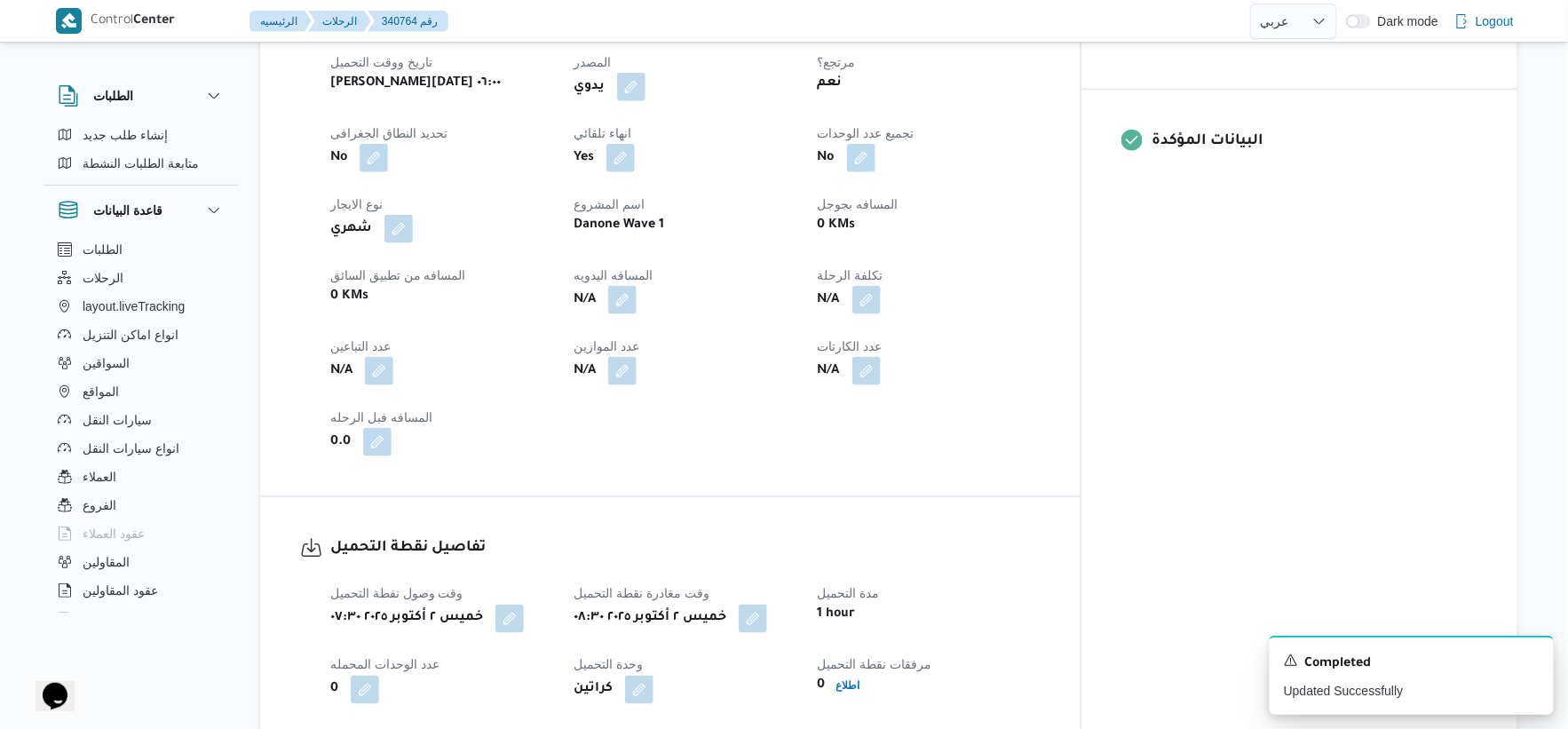
scroll to position [690, 0]
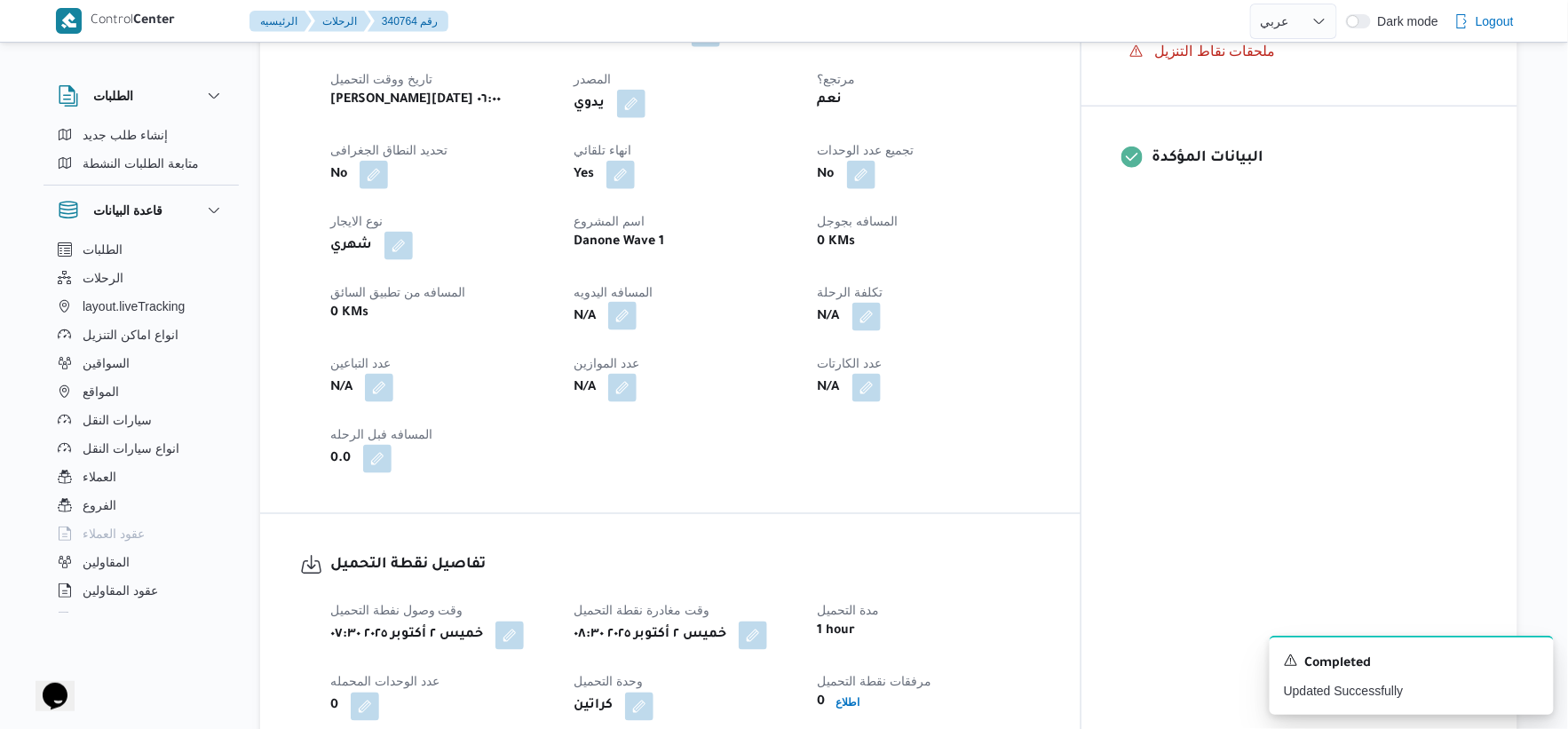
click at [637, 318] on button "button" at bounding box center [622, 315] width 28 height 28
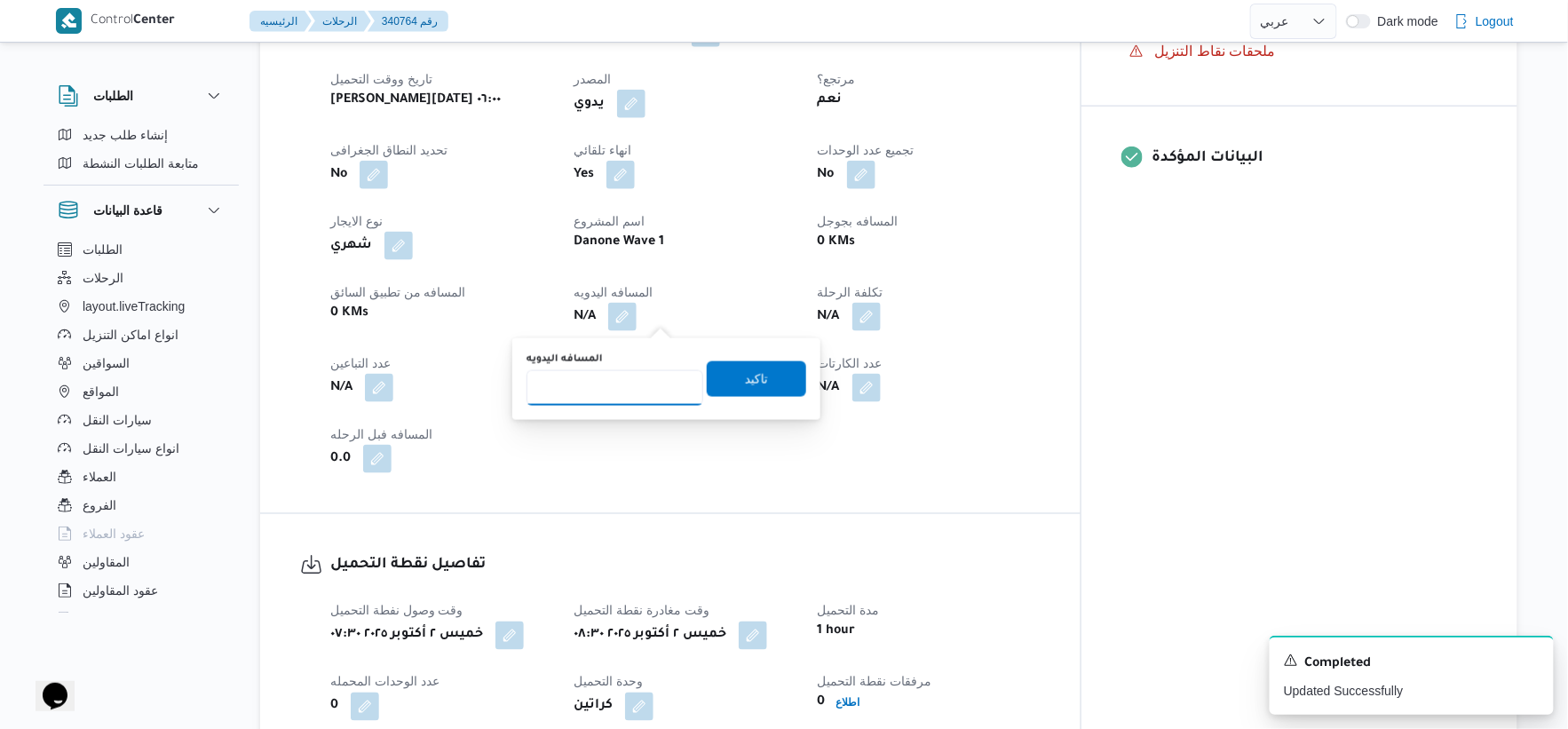
click at [632, 380] on input "المسافه اليدويه" at bounding box center [615, 387] width 177 height 35
type input "37"
click at [787, 383] on span "تاكيد" at bounding box center [756, 378] width 99 height 35
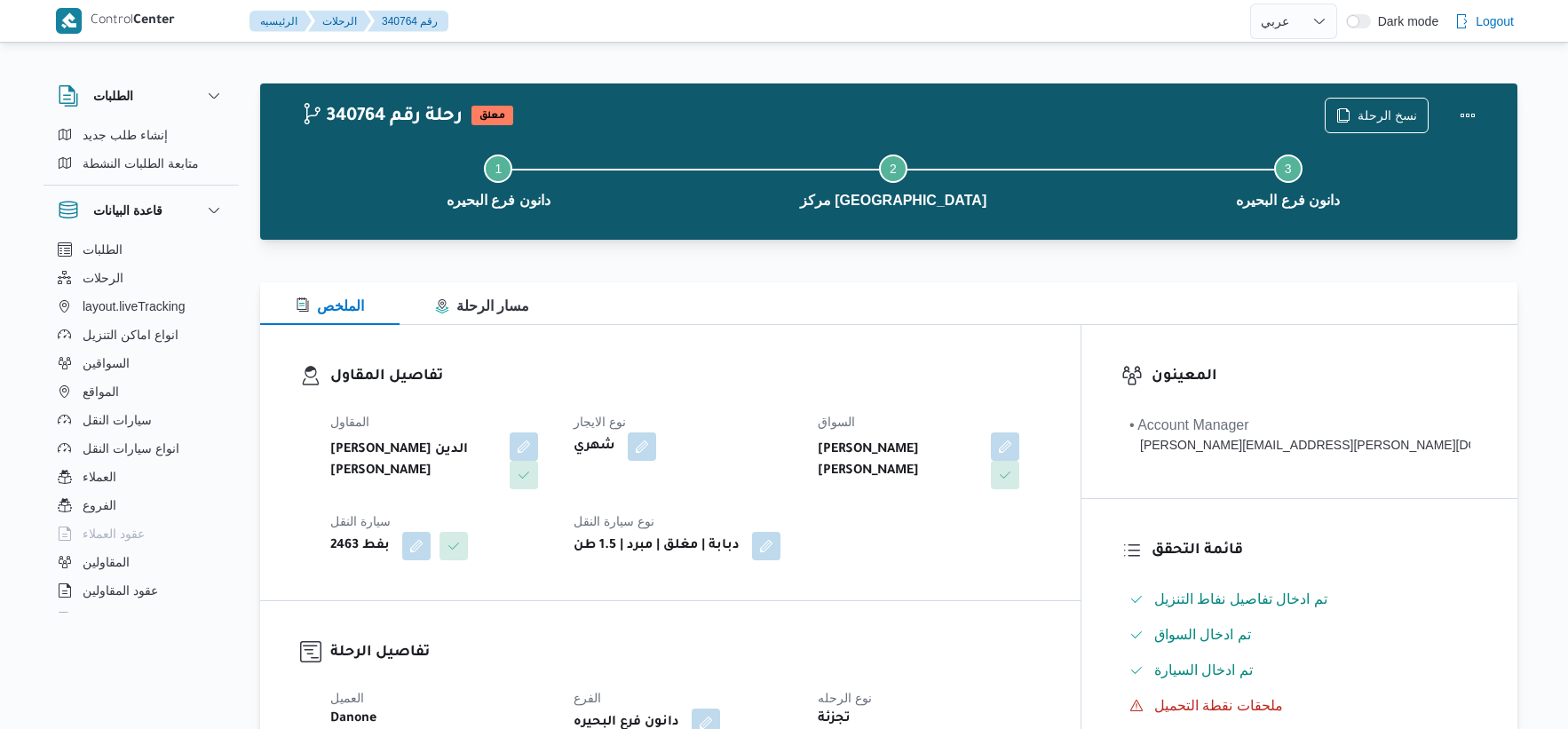
select select "ar"
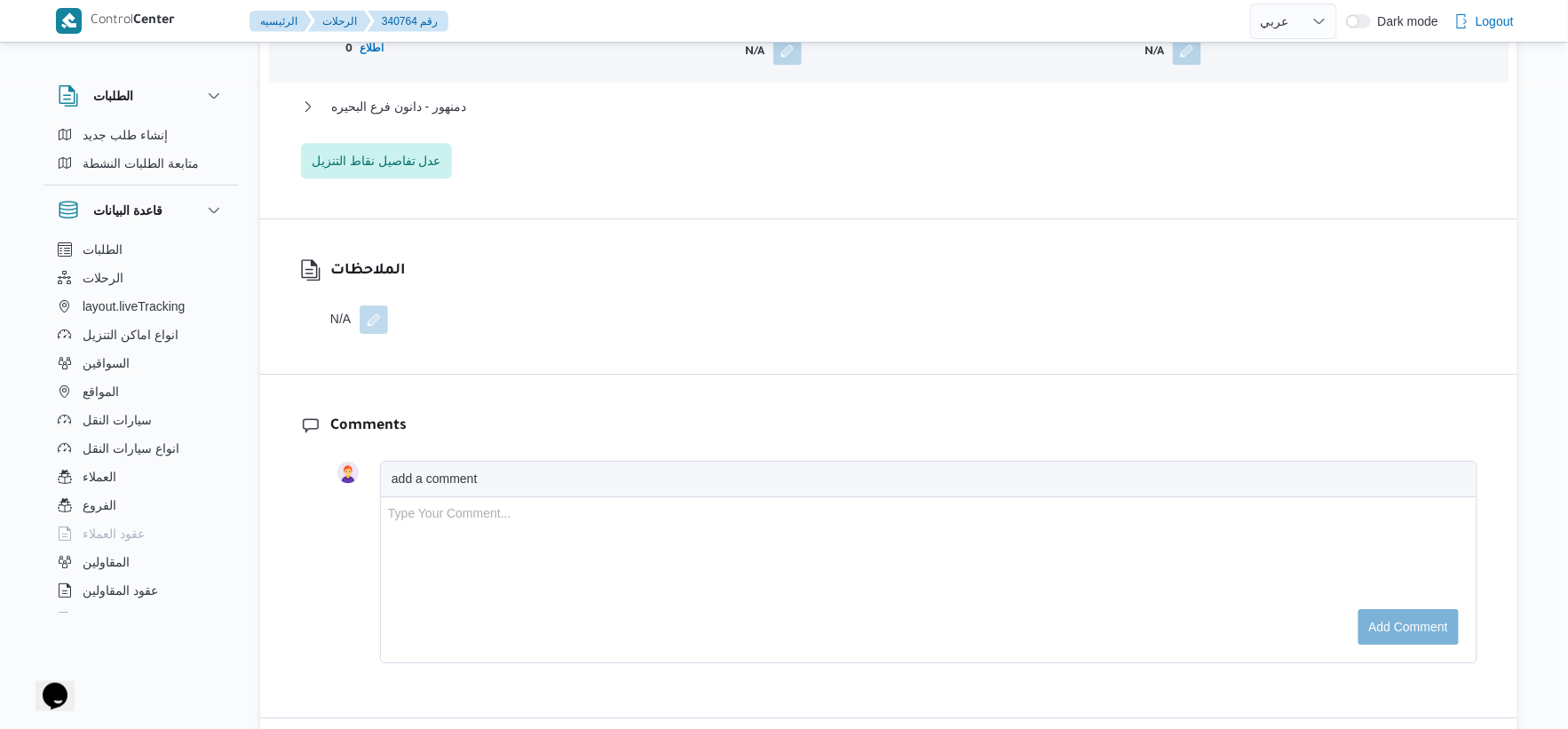
scroll to position [1578, 0]
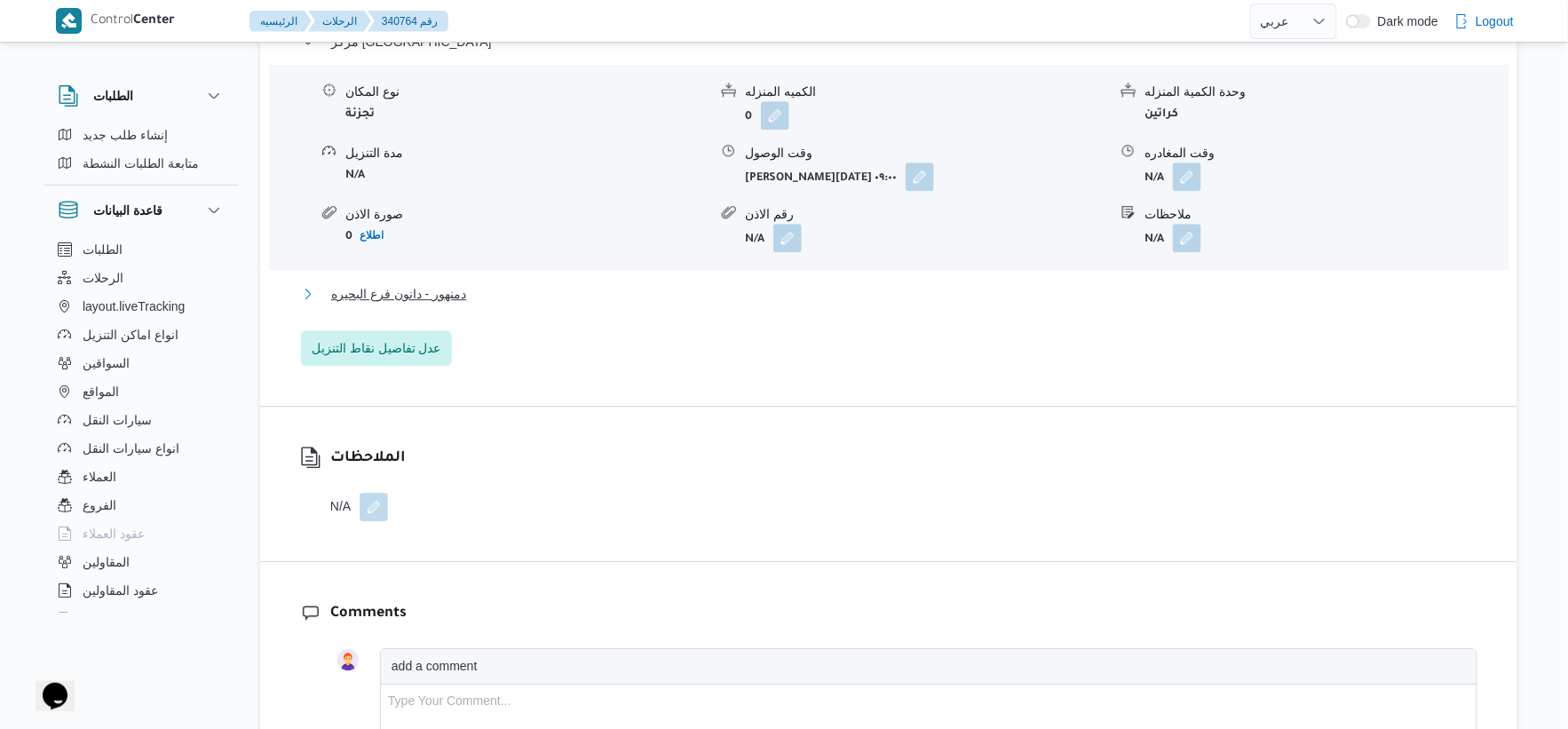
click at [461, 287] on span "دمنهور - دانون فرع البحيره" at bounding box center [398, 294] width 135 height 21
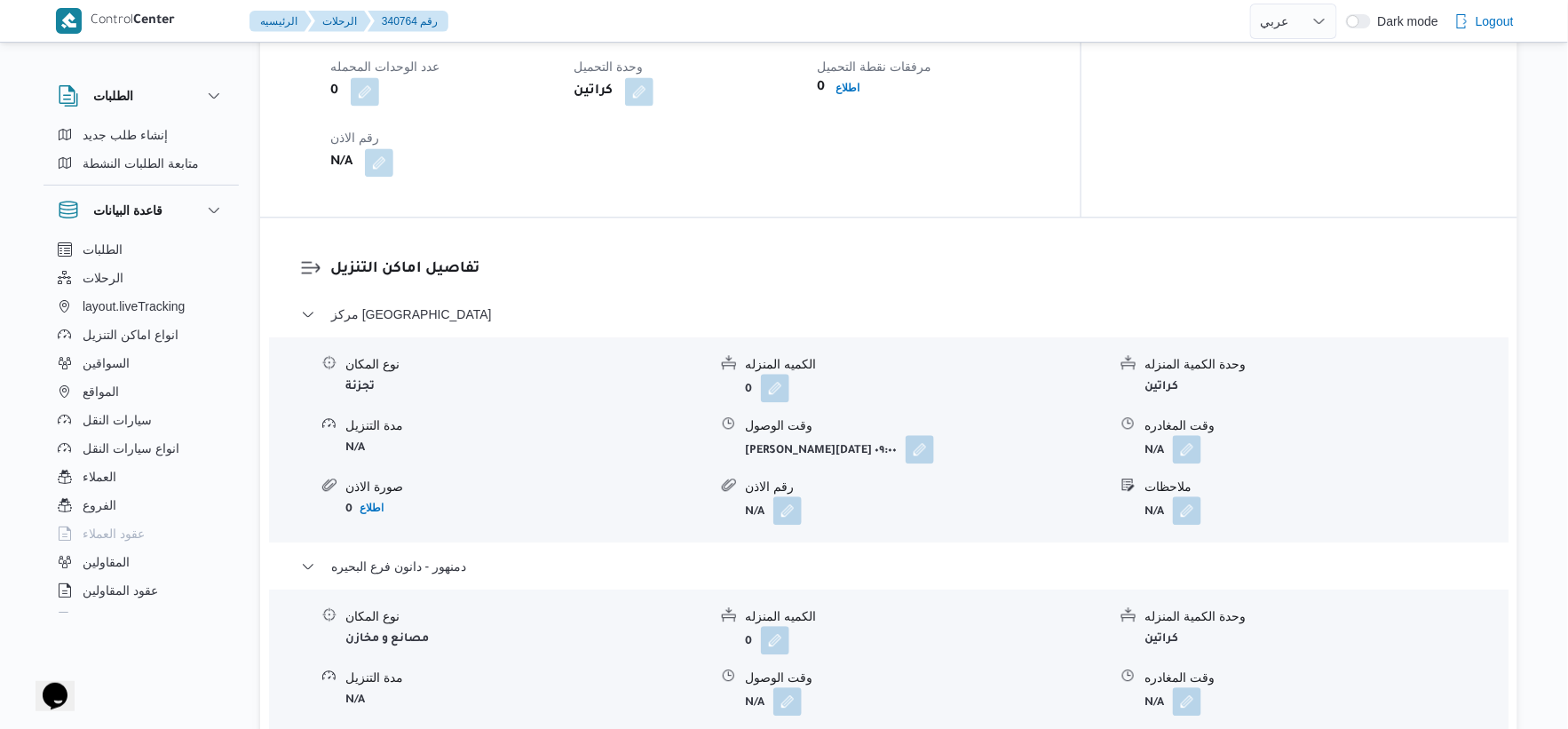
scroll to position [1479, 0]
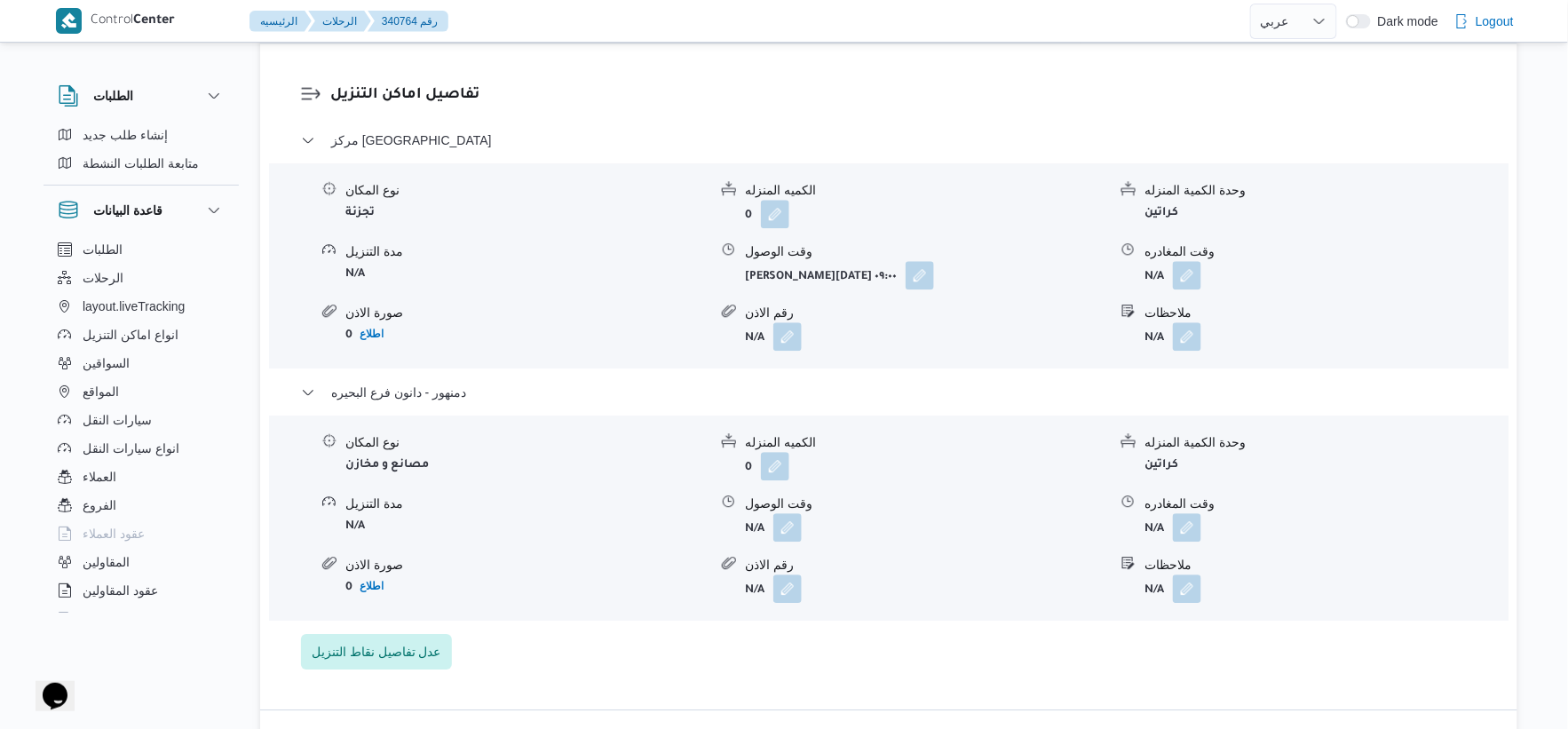
click at [784, 530] on button "button" at bounding box center [787, 527] width 28 height 28
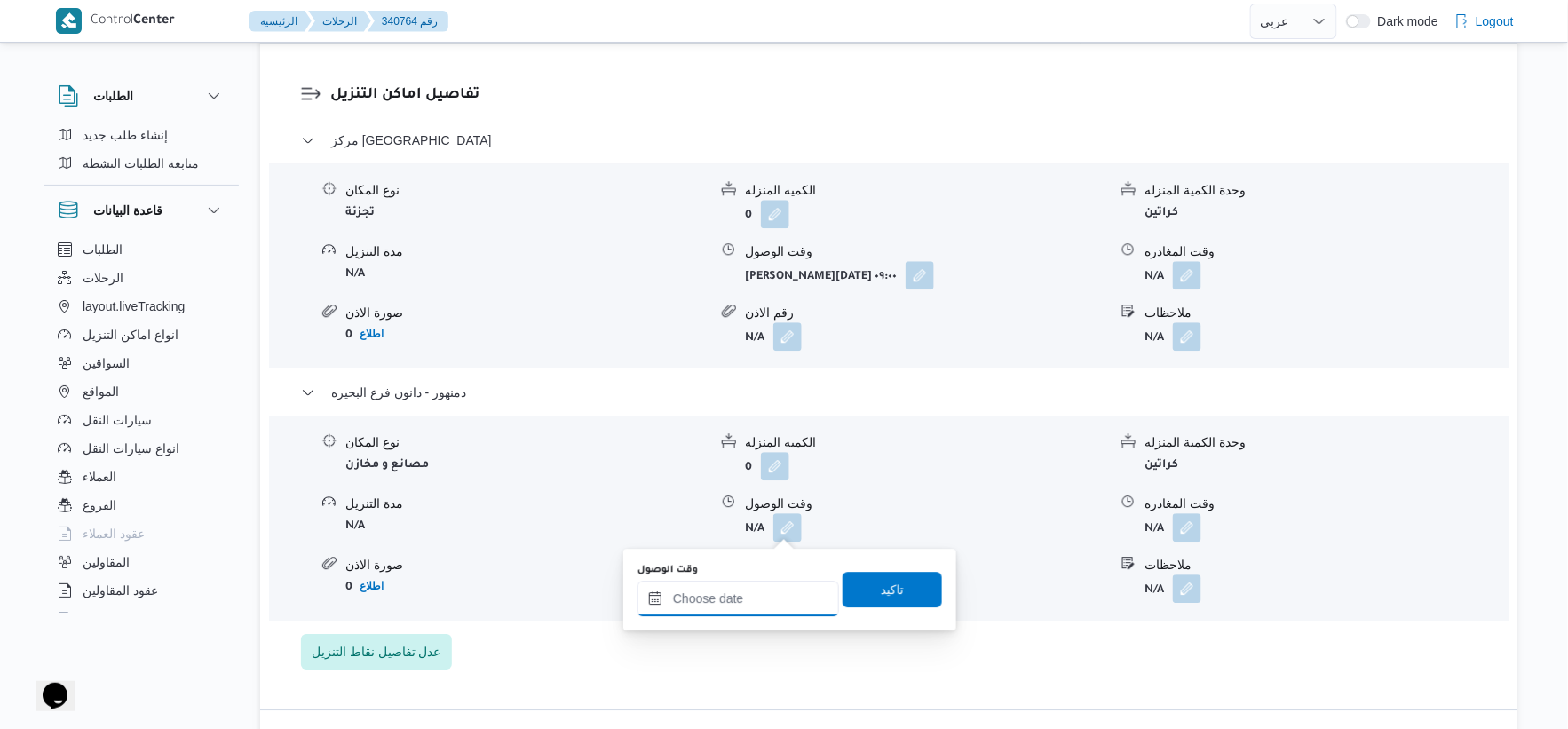
click at [755, 602] on input "وقت الوصول" at bounding box center [738, 599] width 201 height 35
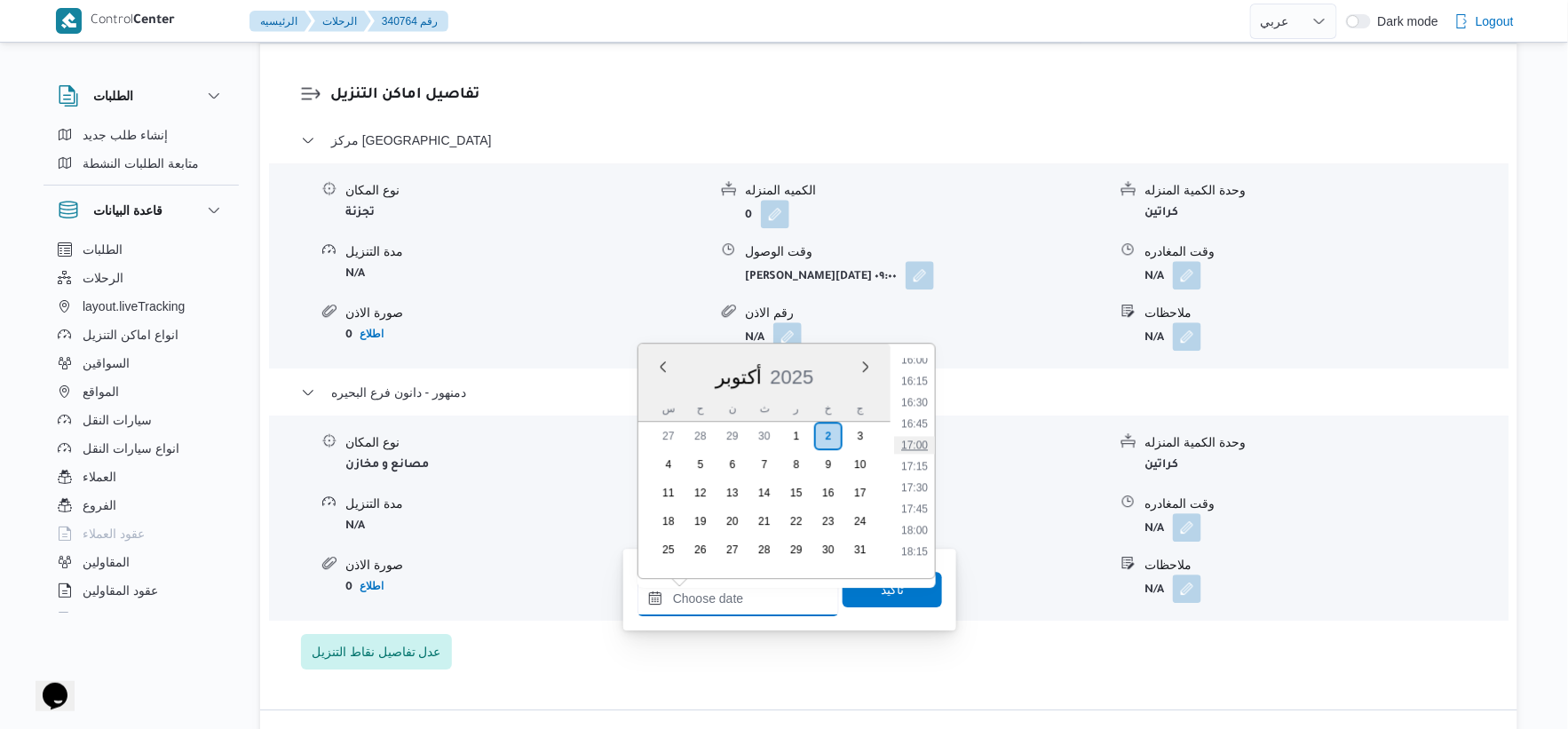
scroll to position [1272, 0]
click at [921, 428] on li "15:45" at bounding box center [915, 437] width 41 height 18
type input "[DATE] ١٥:٤٥"
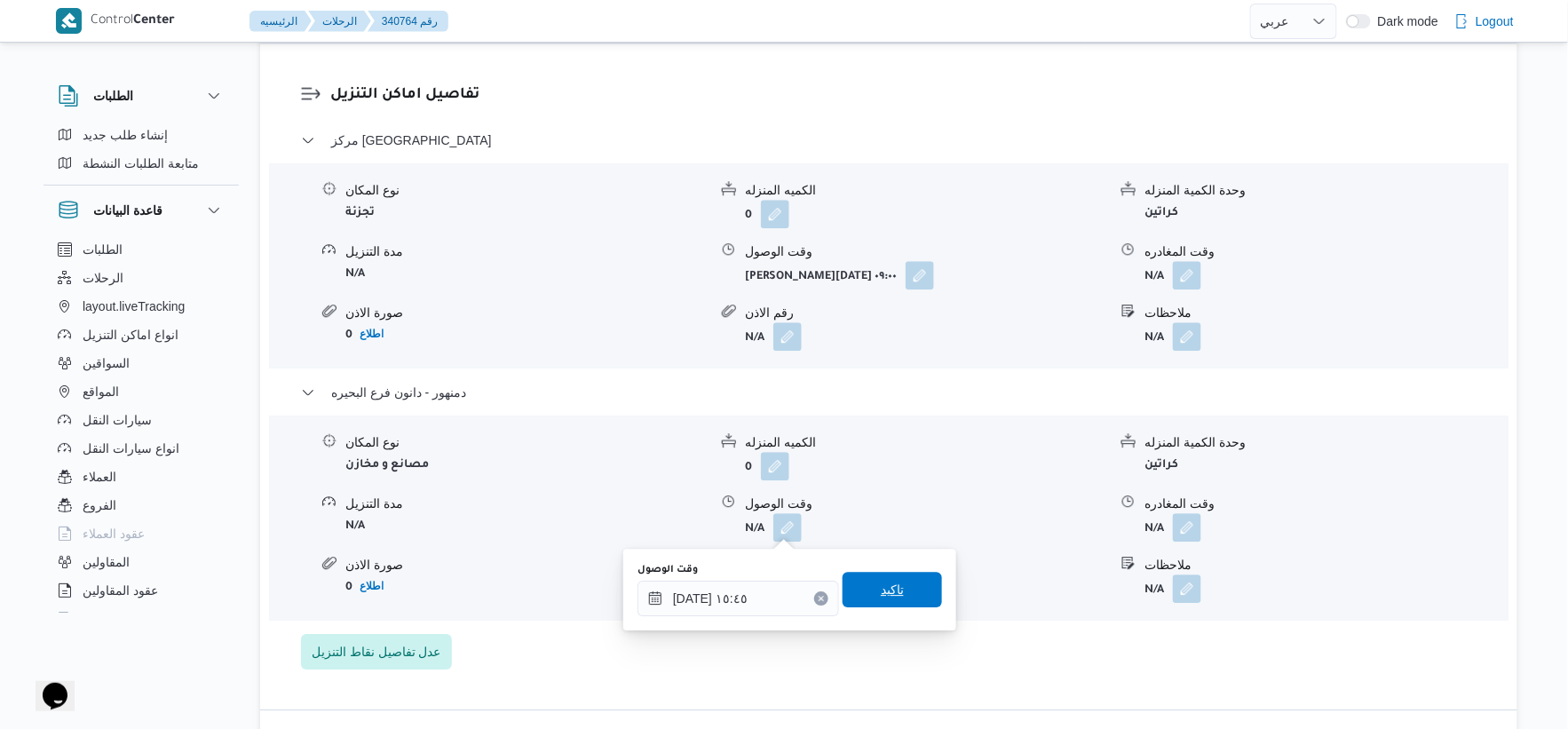
click at [906, 581] on span "تاكيد" at bounding box center [893, 590] width 99 height 35
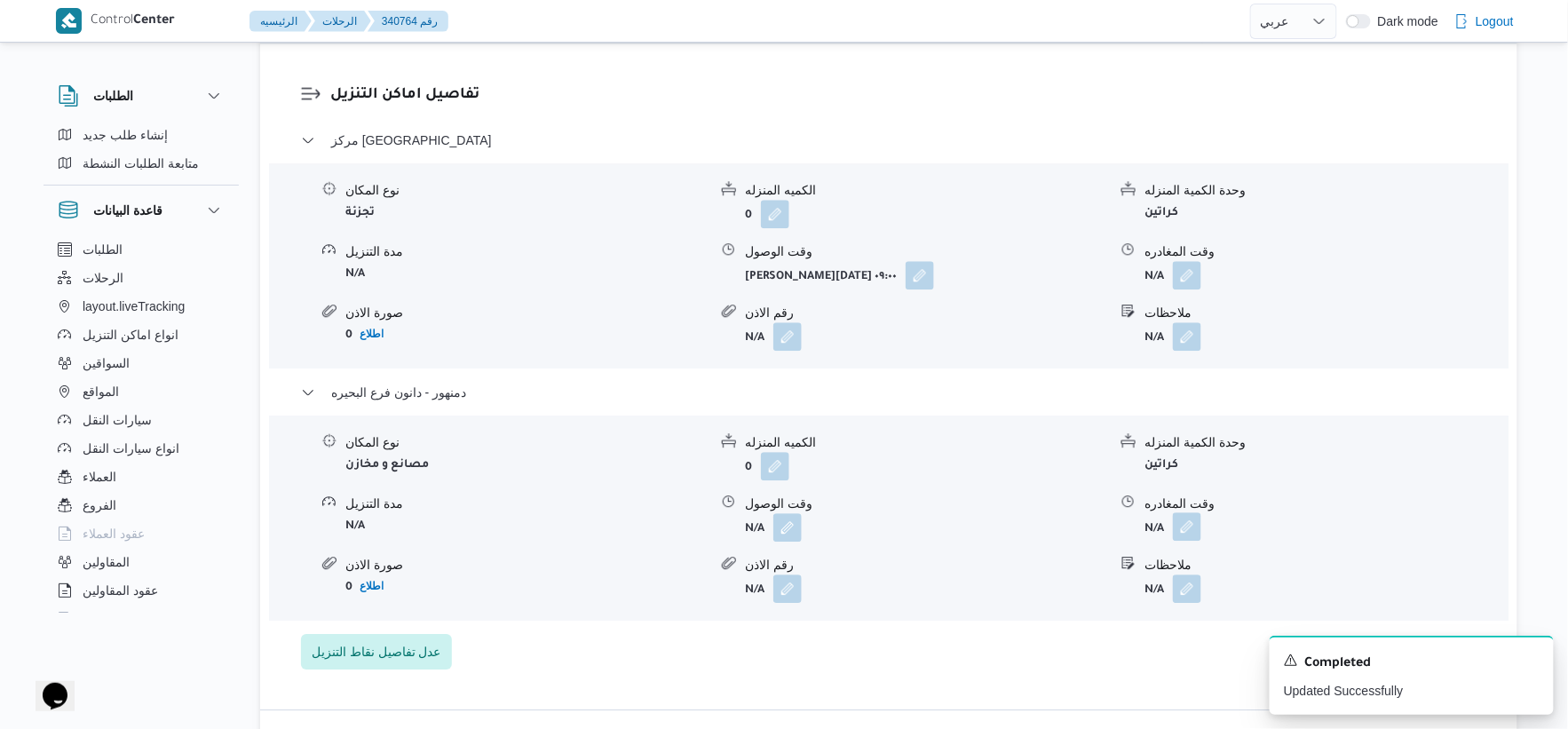
click at [1190, 524] on button "button" at bounding box center [1186, 526] width 28 height 28
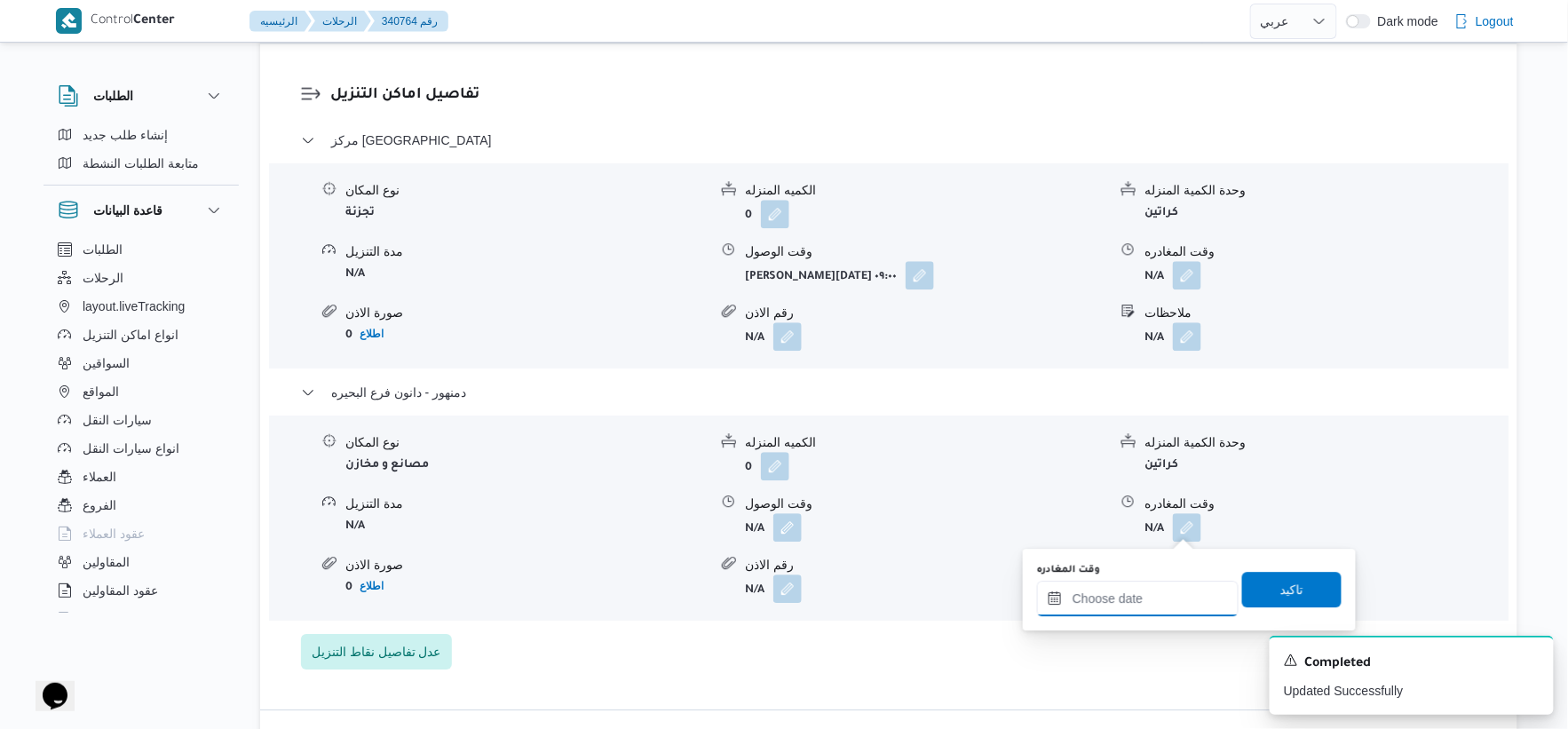
click at [1167, 597] on input "وقت المغادره" at bounding box center [1138, 599] width 201 height 35
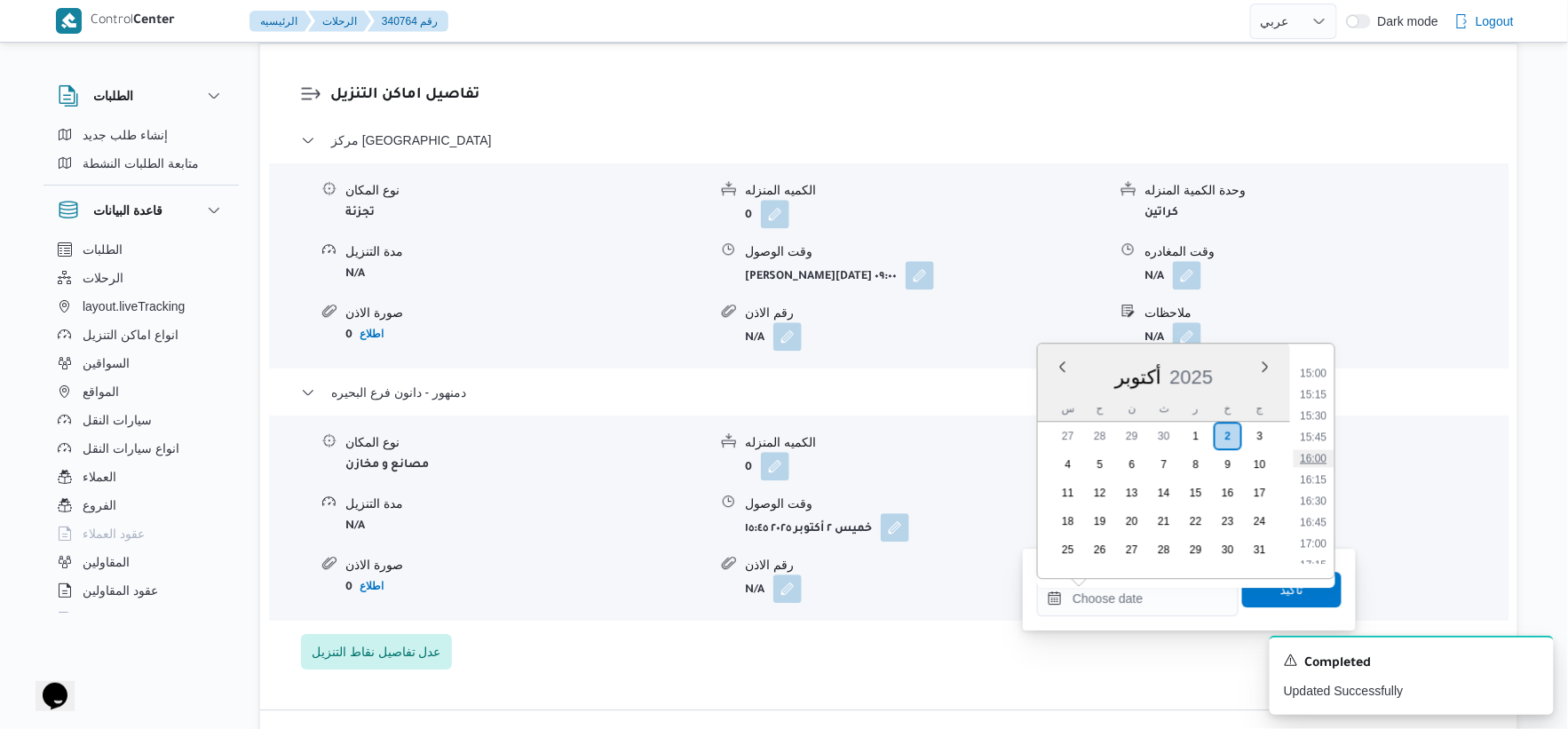
click at [1320, 456] on li "16:00" at bounding box center [1314, 458] width 41 height 18
type input "[DATE] ١٦:٠٠"
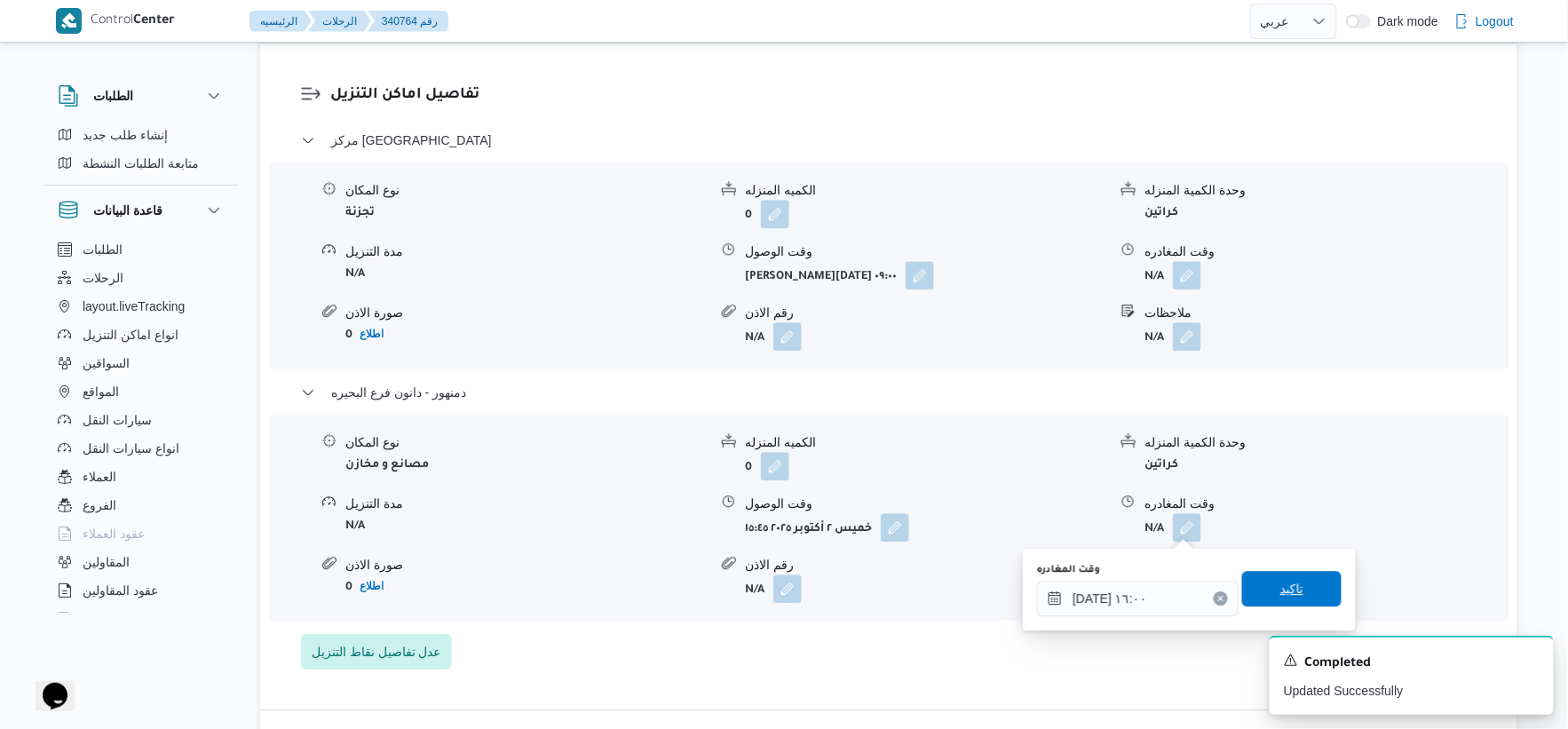
click at [1303, 583] on span "تاكيد" at bounding box center [1292, 589] width 99 height 35
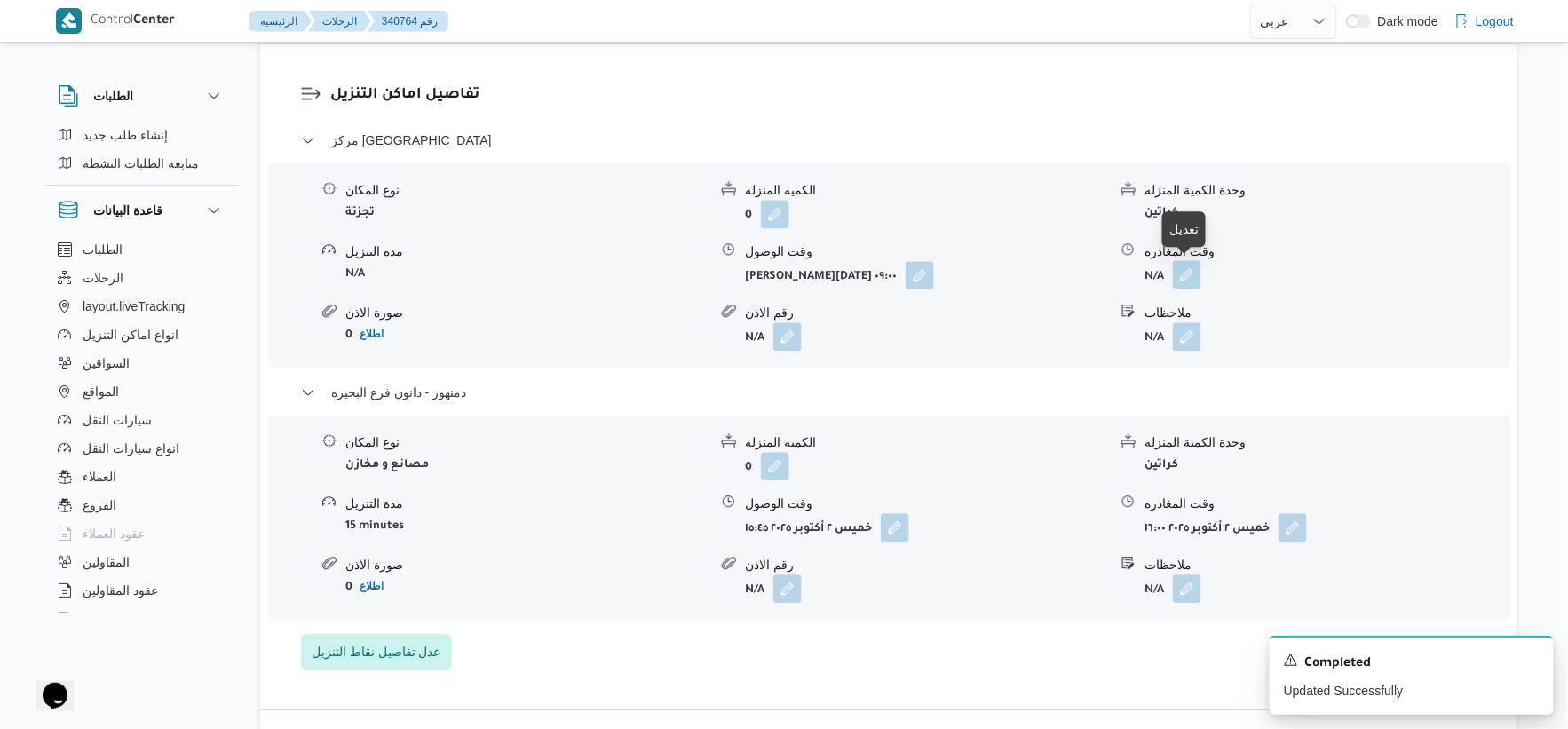
click at [1192, 269] on button "button" at bounding box center [1186, 273] width 28 height 28
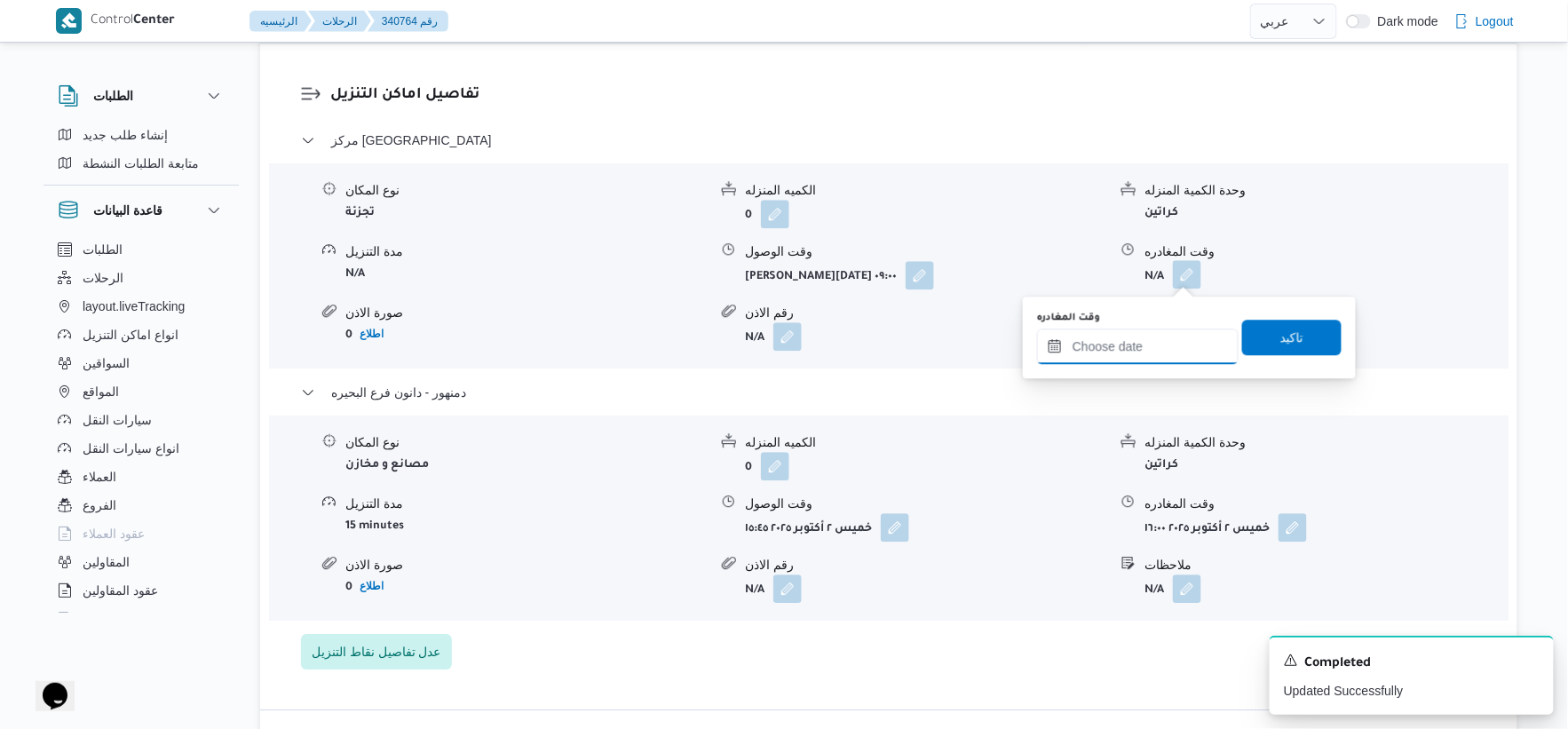
drag, startPoint x: 1185, startPoint y: 280, endPoint x: 1167, endPoint y: 360, distance: 82.0
click at [1134, 346] on input "وقت المغادره" at bounding box center [1138, 346] width 201 height 35
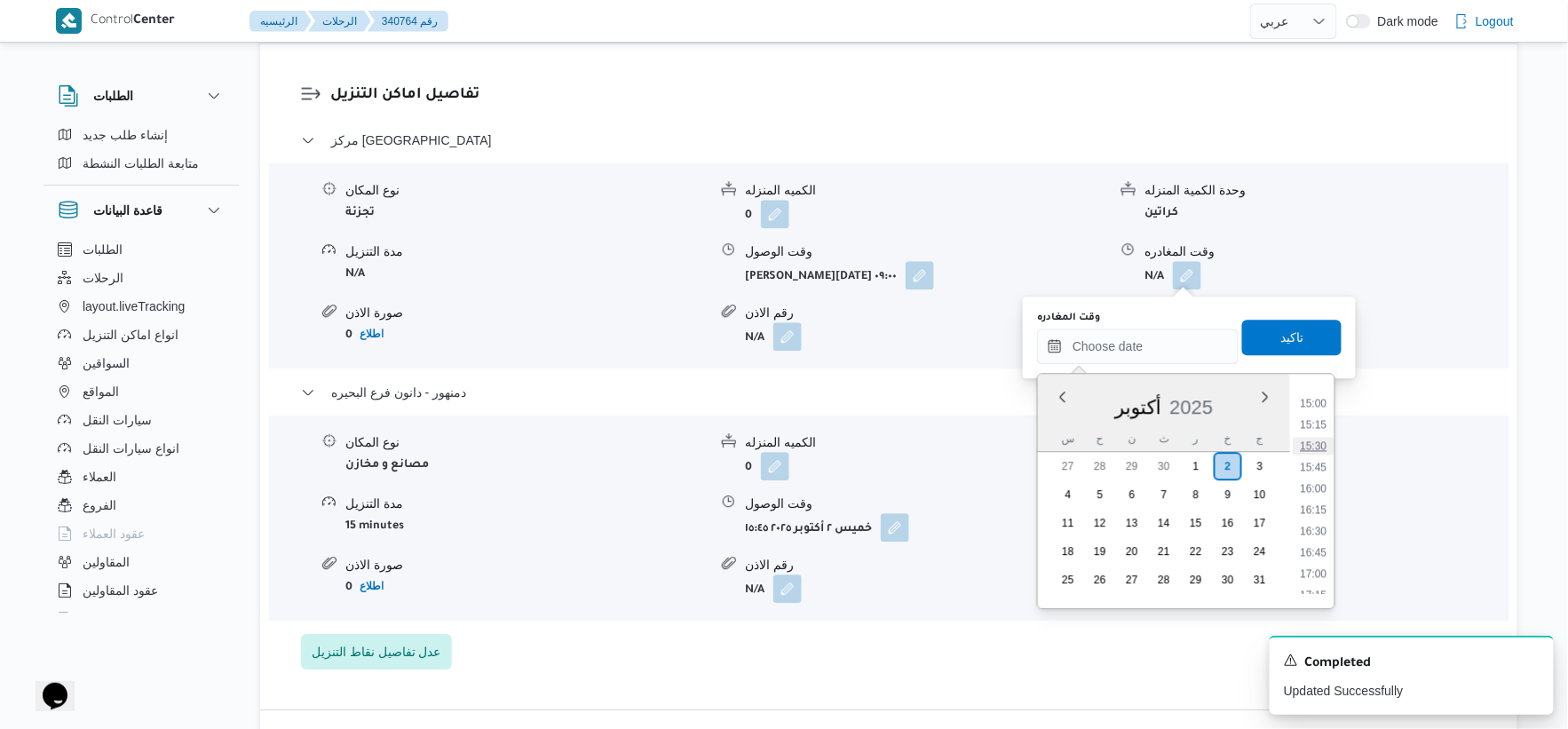
click at [1317, 442] on li "15:30" at bounding box center [1314, 446] width 41 height 18
type input "[DATE] ١٥:٣٠"
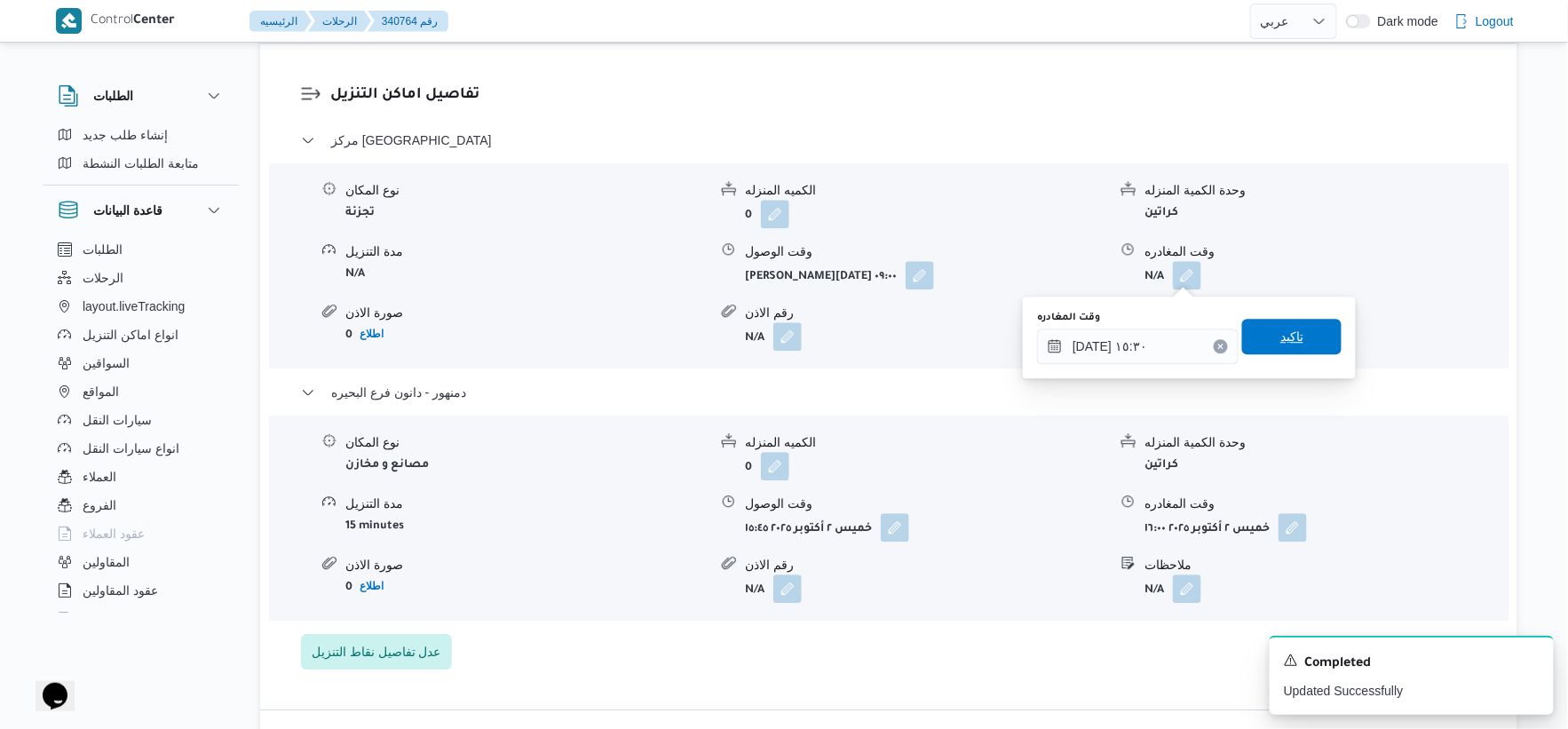
click at [1295, 327] on span "تاكيد" at bounding box center [1292, 337] width 99 height 35
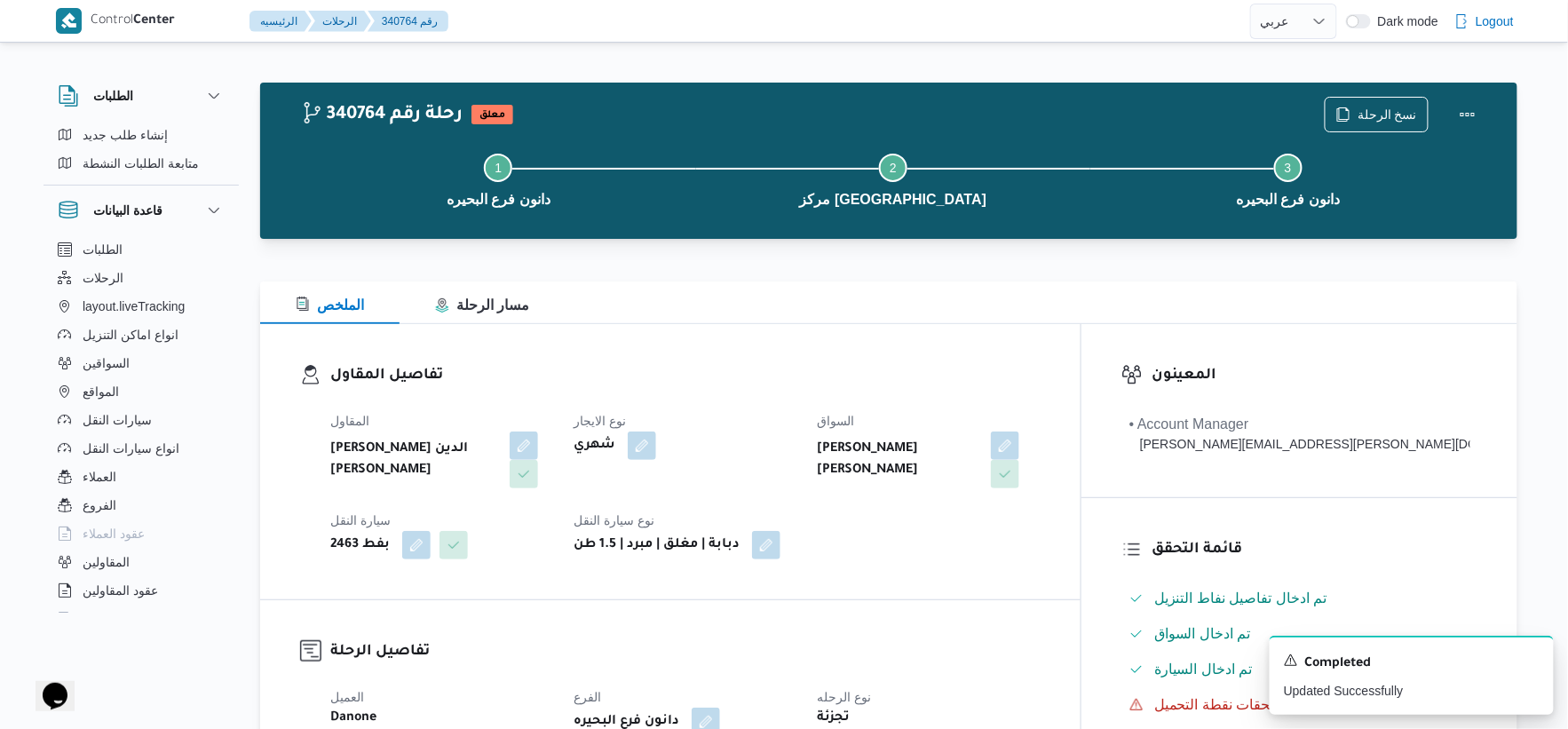
scroll to position [0, 0]
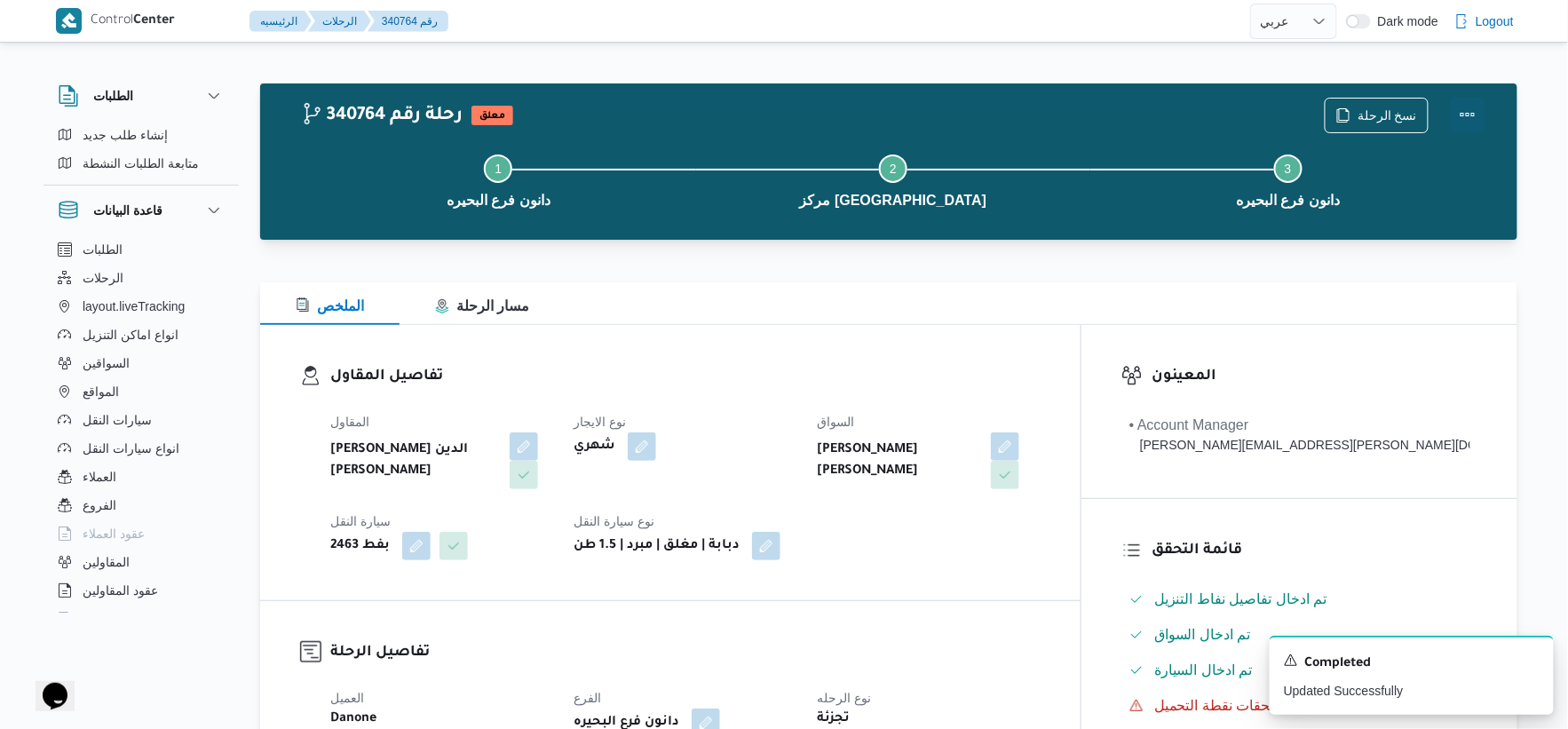
click at [1469, 110] on button "Actions" at bounding box center [1468, 114] width 35 height 35
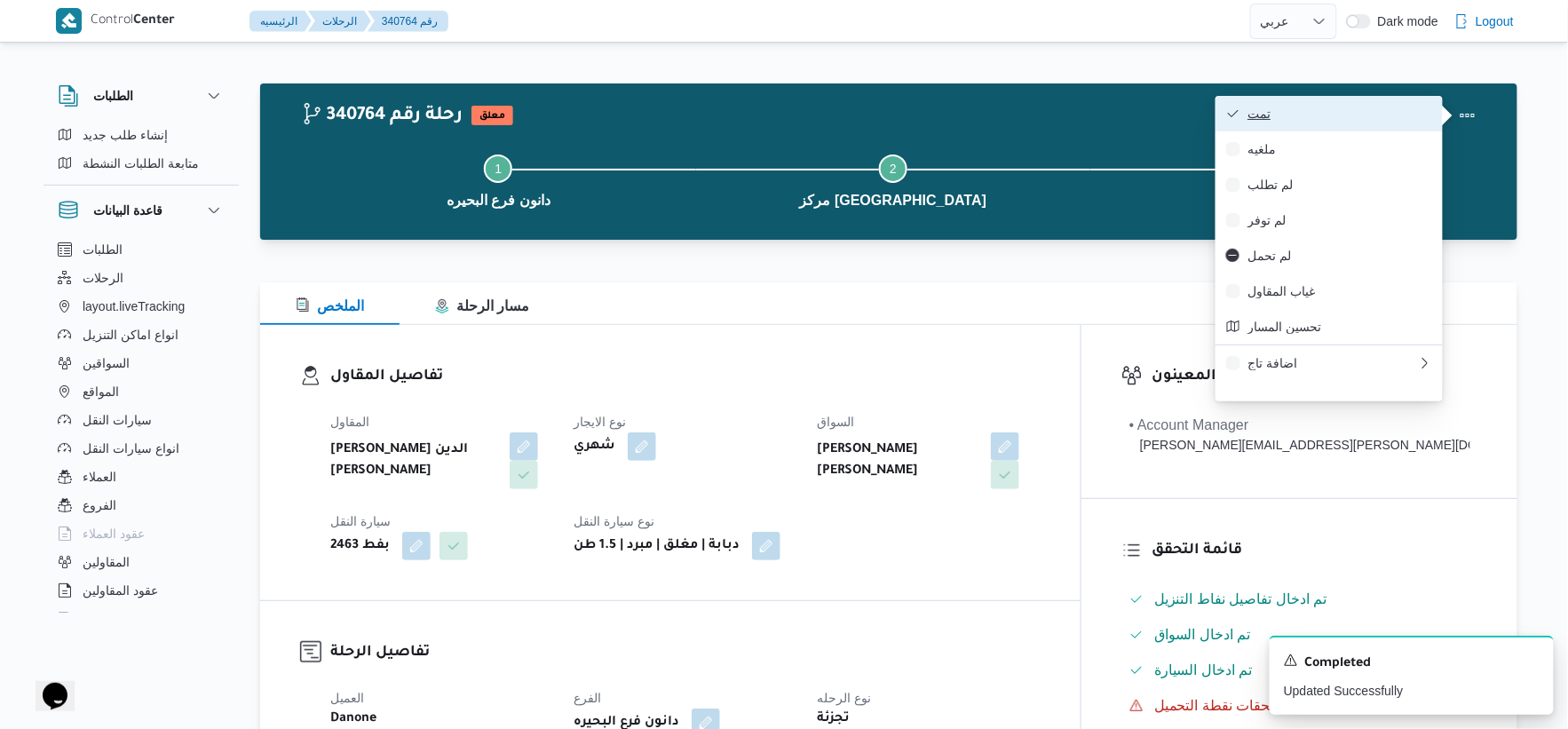
click at [1339, 109] on span "تمت" at bounding box center [1340, 113] width 185 height 15
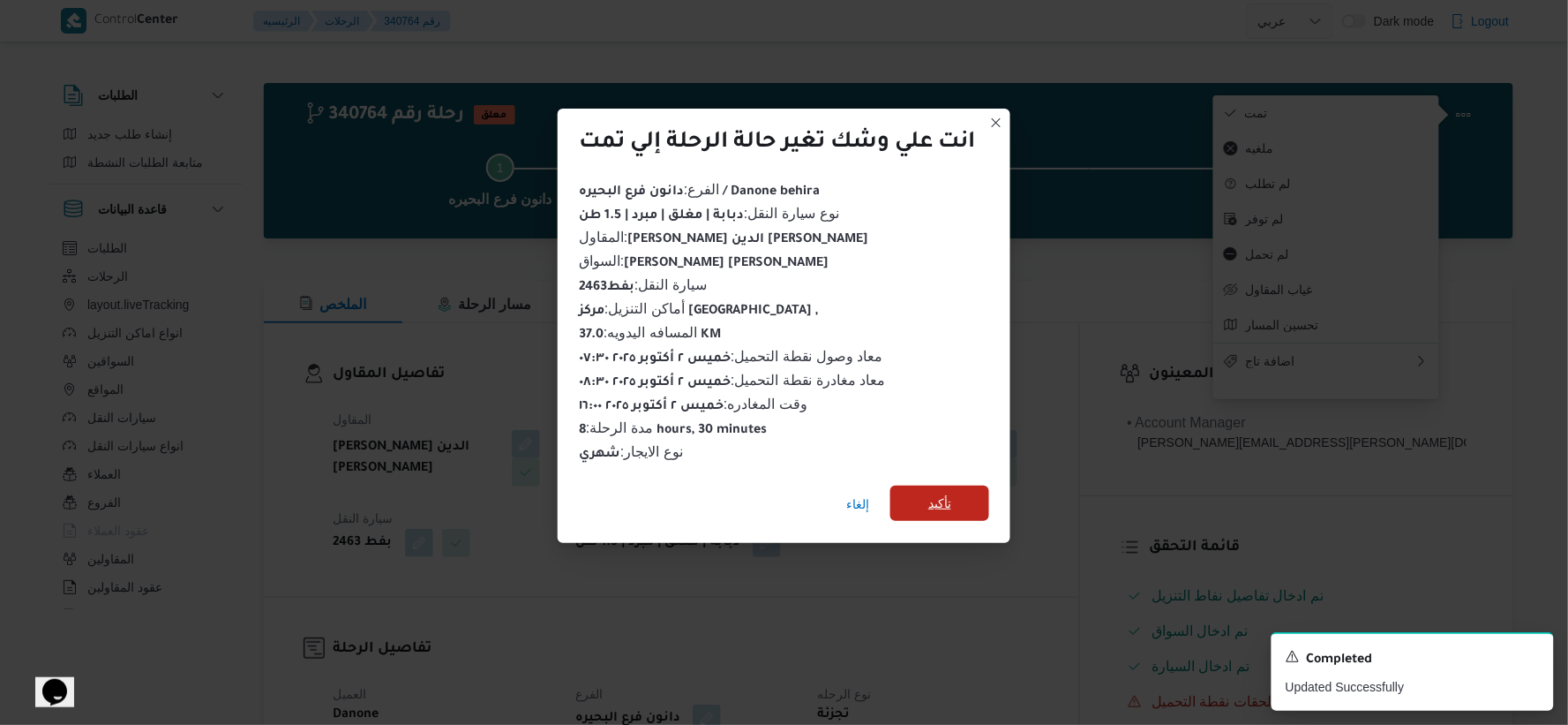
click at [944, 496] on span "تأكيد" at bounding box center [940, 503] width 23 height 21
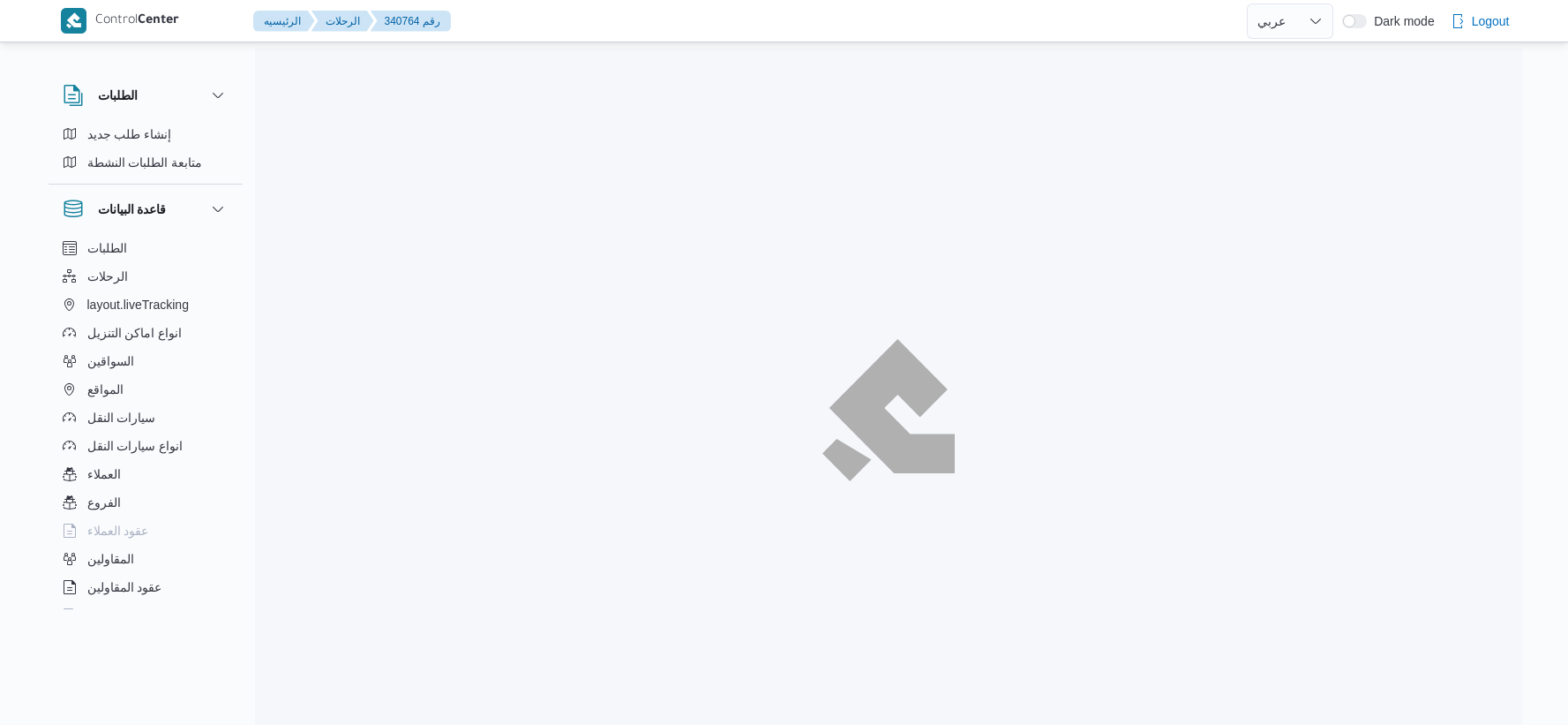
select select "ar"
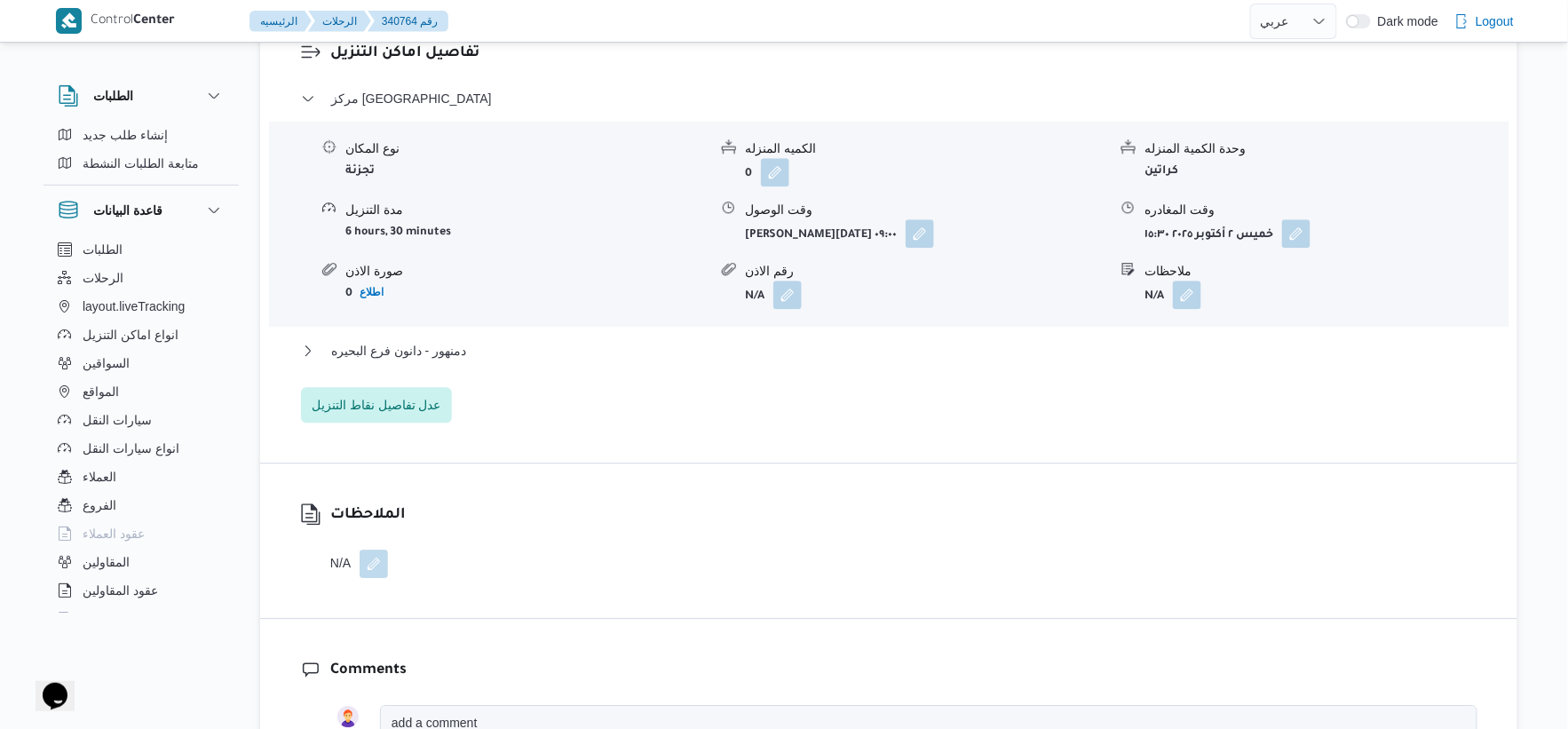
scroll to position [1479, 0]
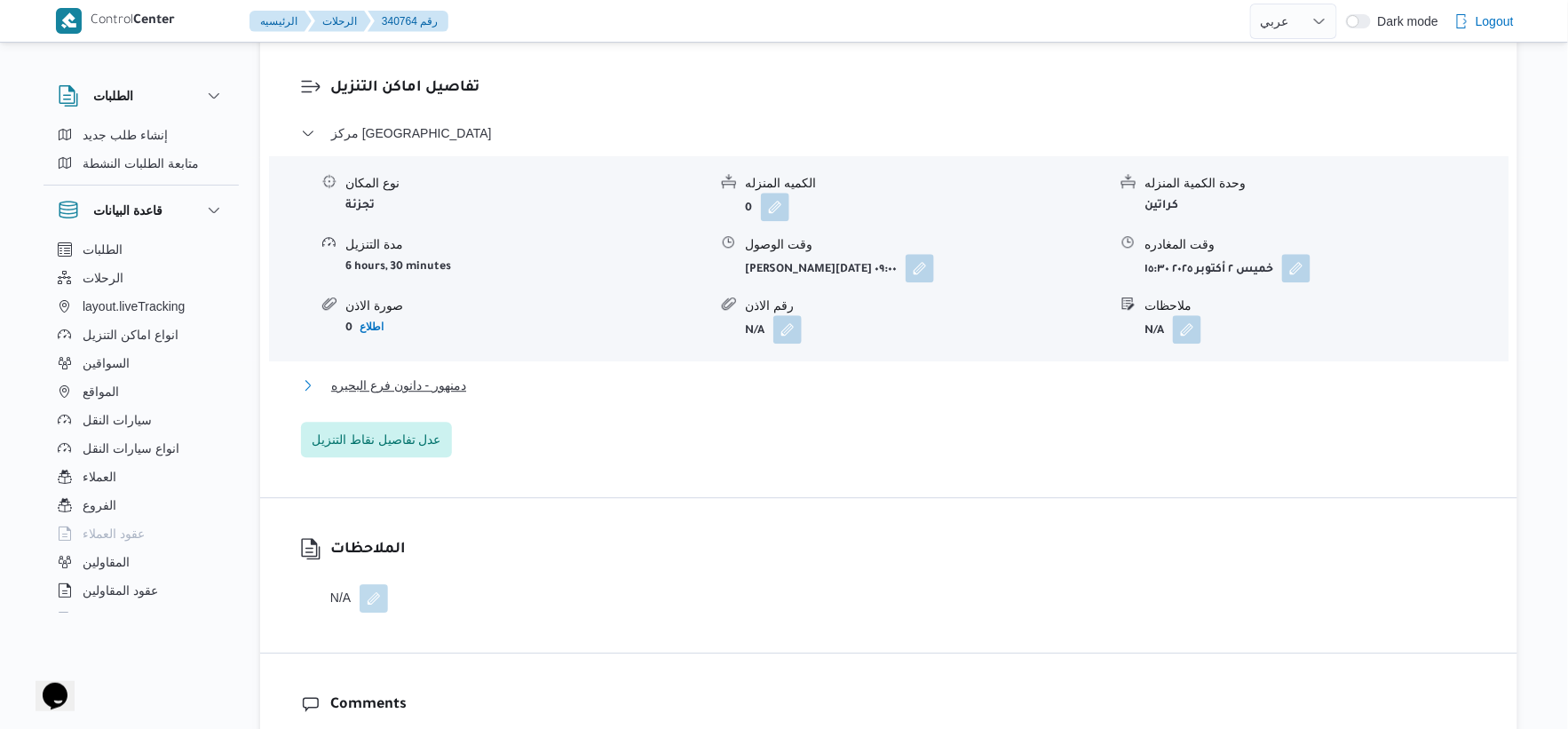
click at [464, 384] on span "دمنهور - دانون فرع البحيره" at bounding box center [398, 385] width 135 height 21
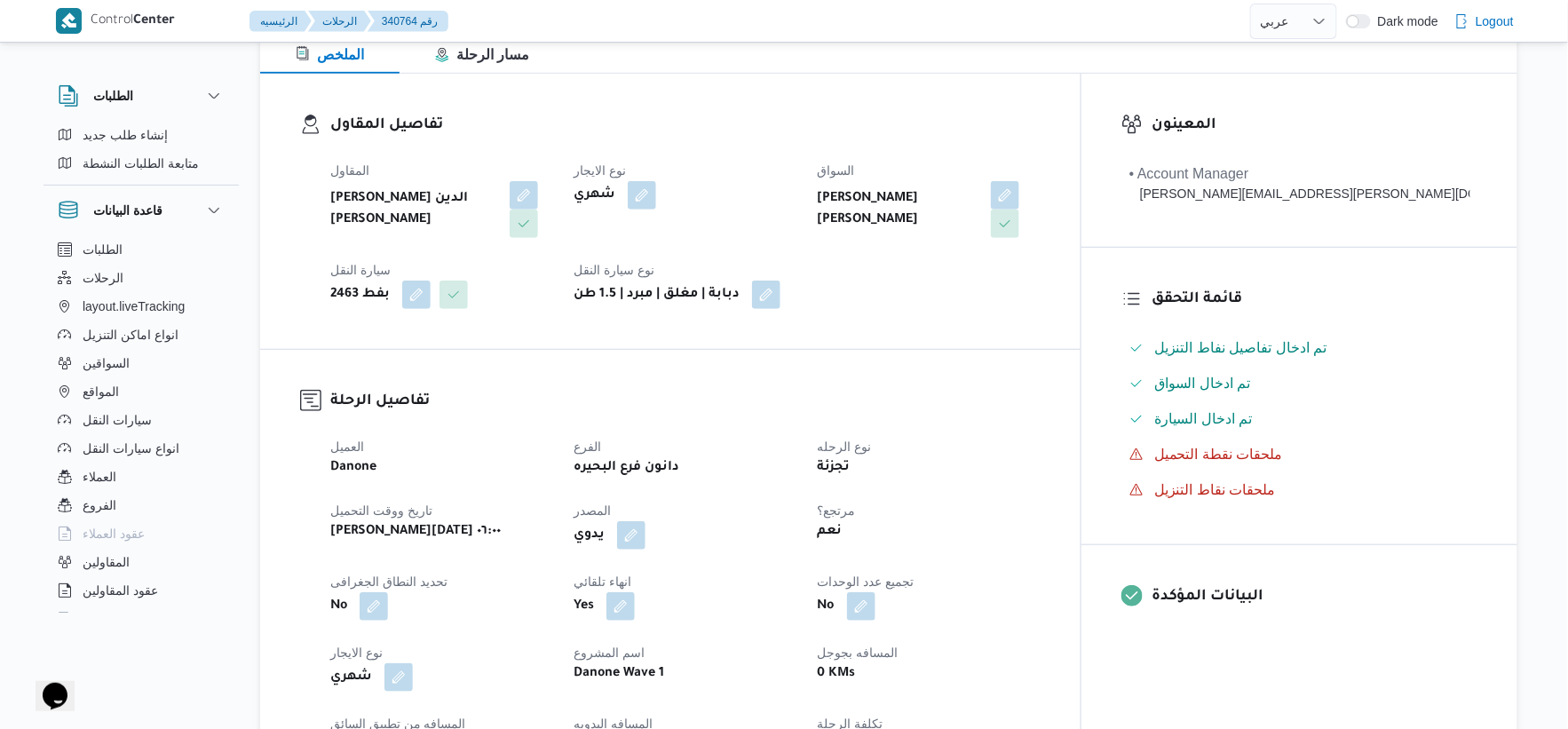
scroll to position [592, 0]
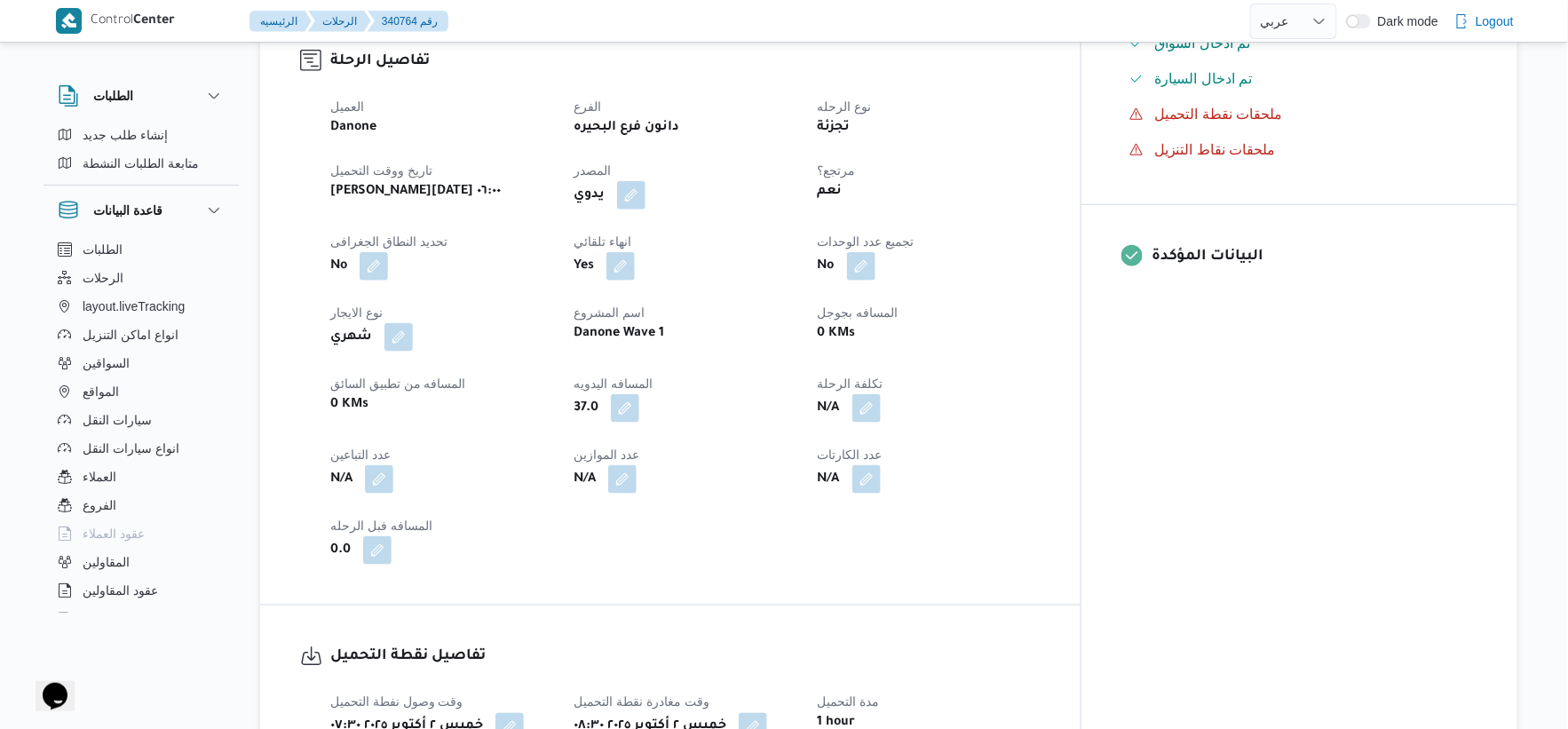
select select "ar"
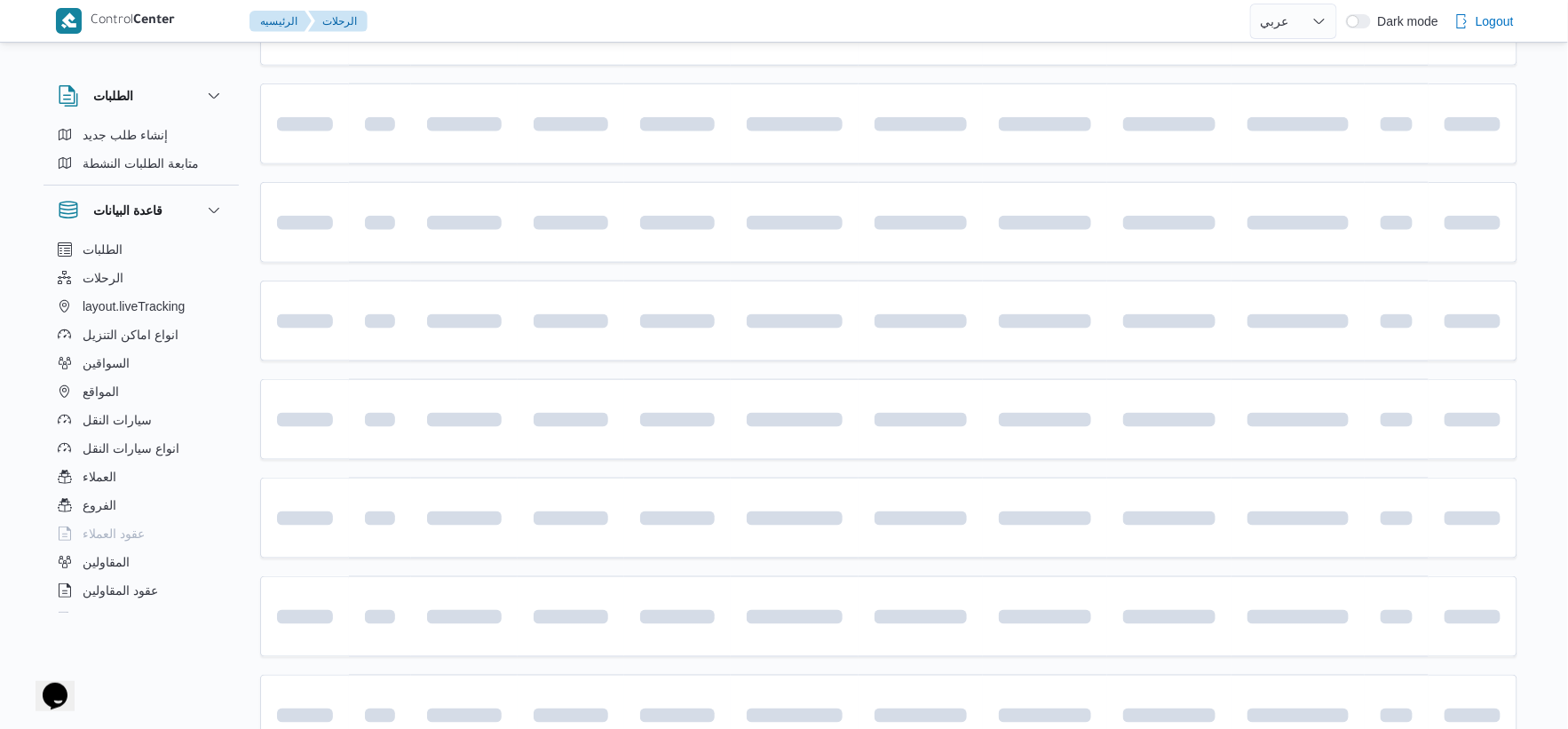
scroll to position [866, 0]
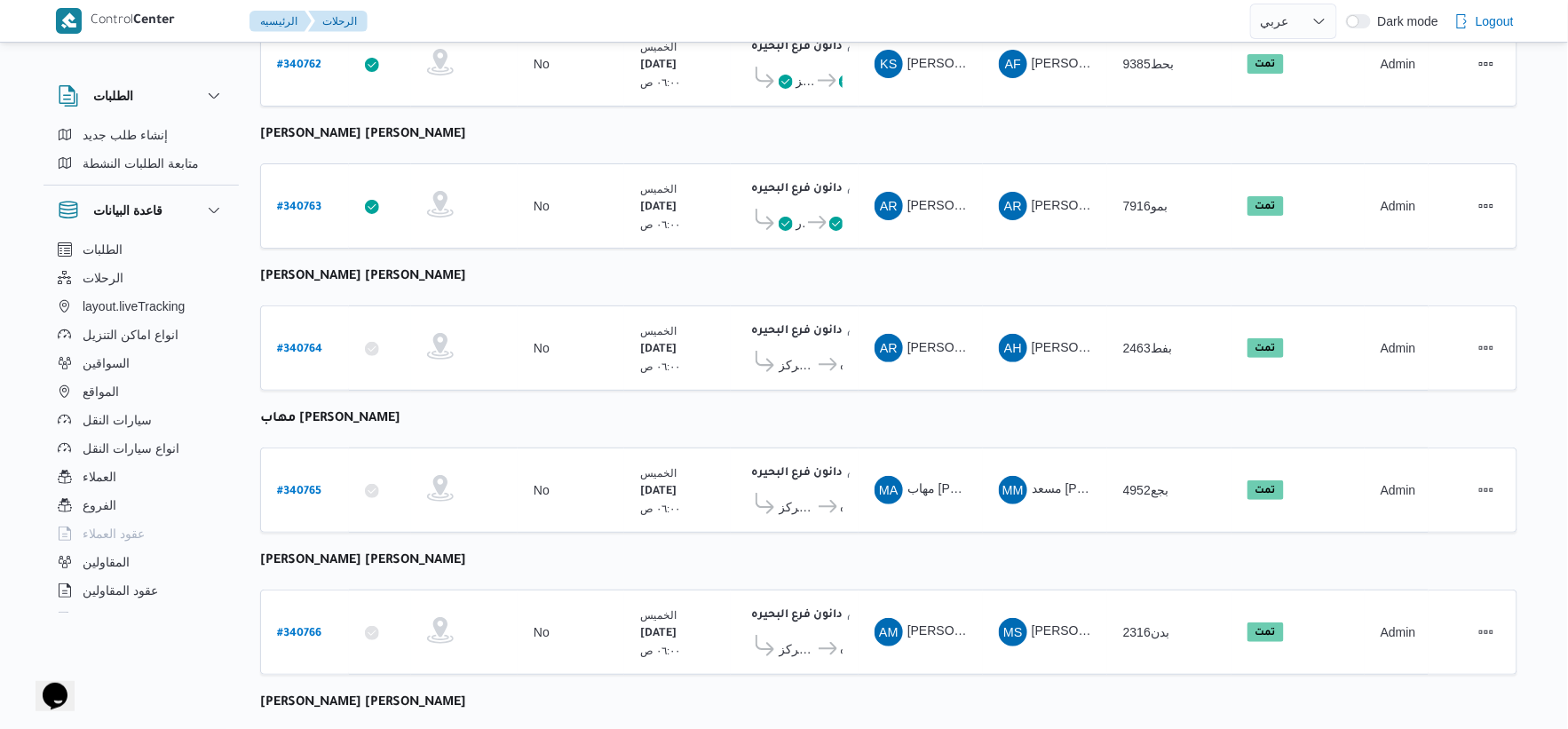
select select "ar"
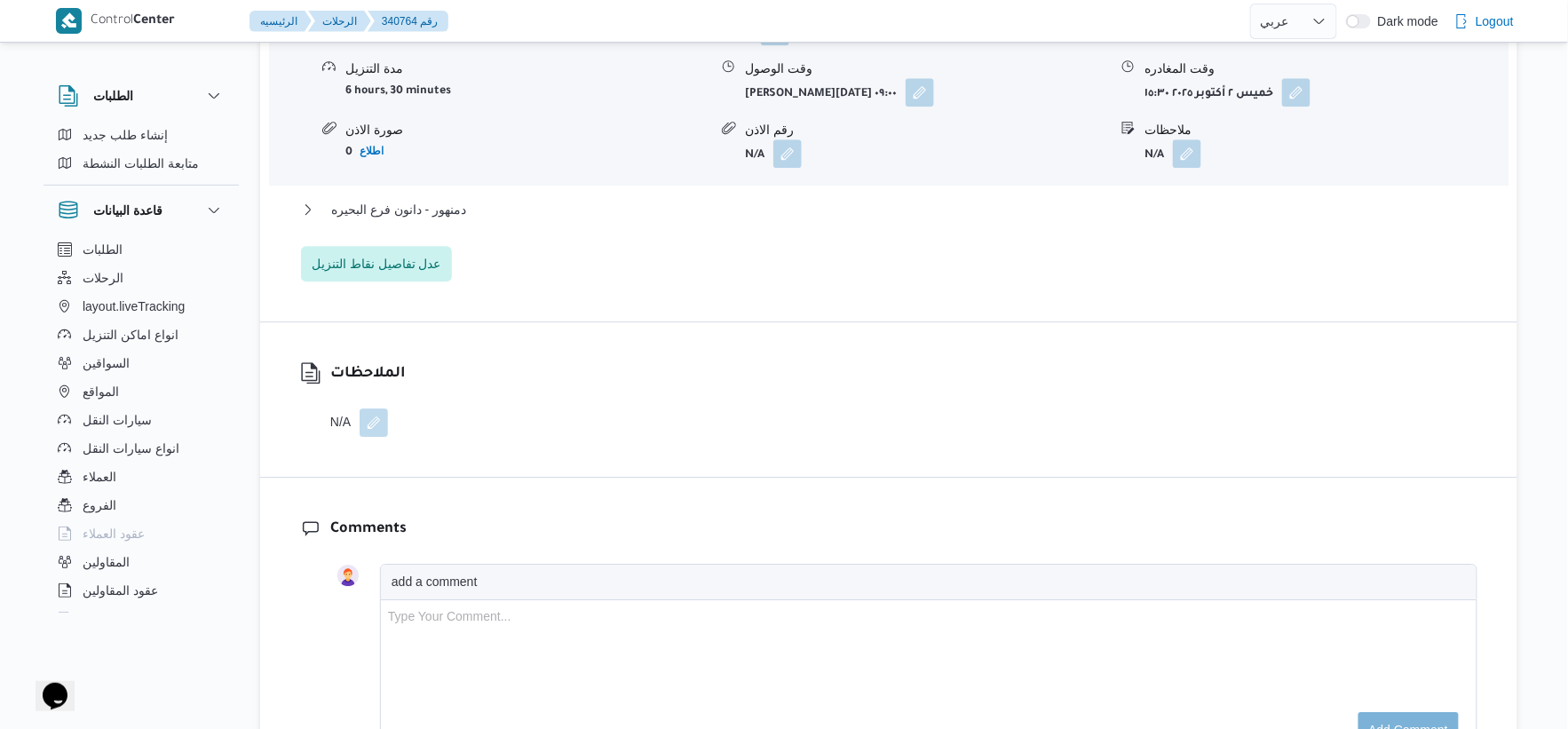
scroll to position [1657, 0]
click at [446, 208] on span "دمنهور - دانون فرع البحيره" at bounding box center [398, 208] width 135 height 21
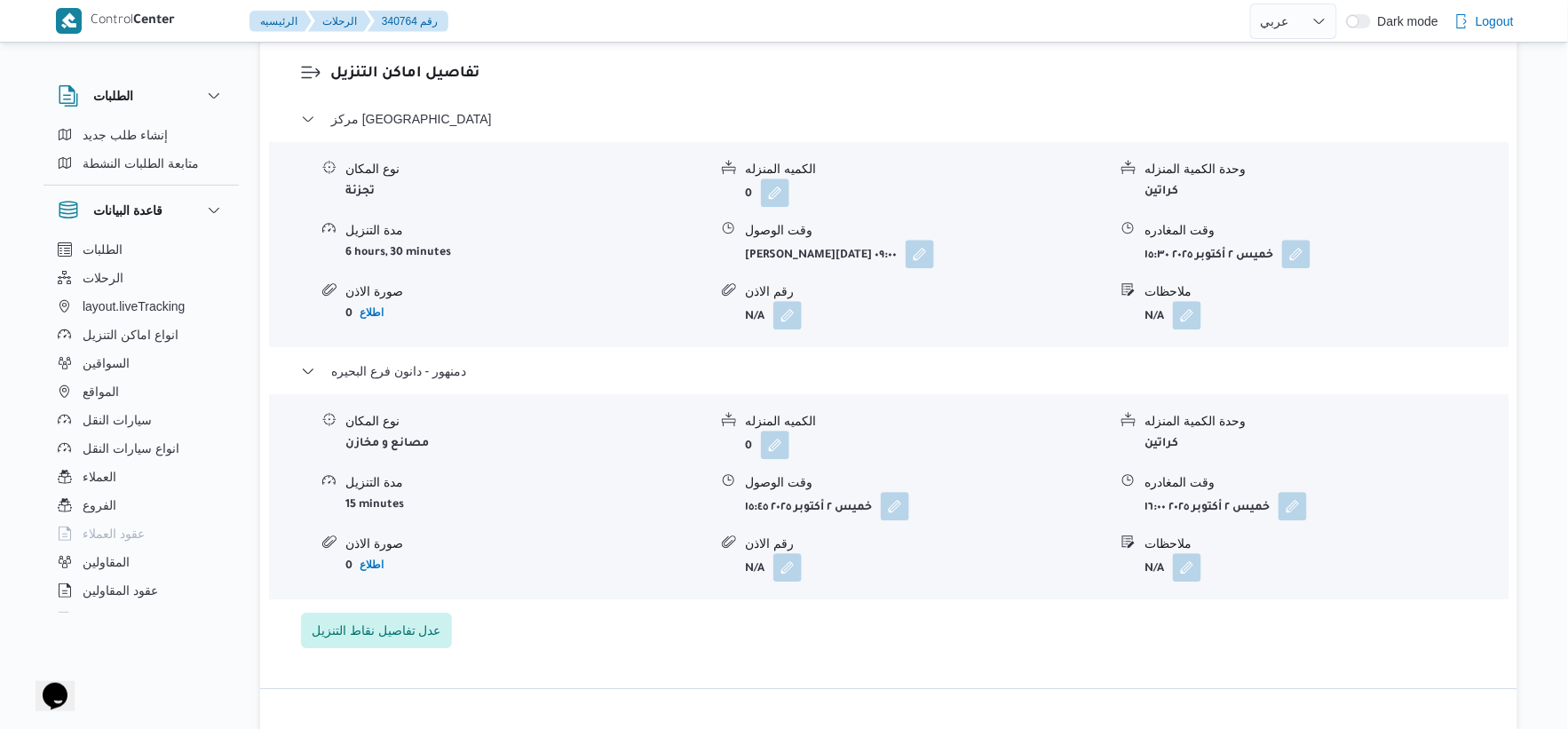
scroll to position [1459, 0]
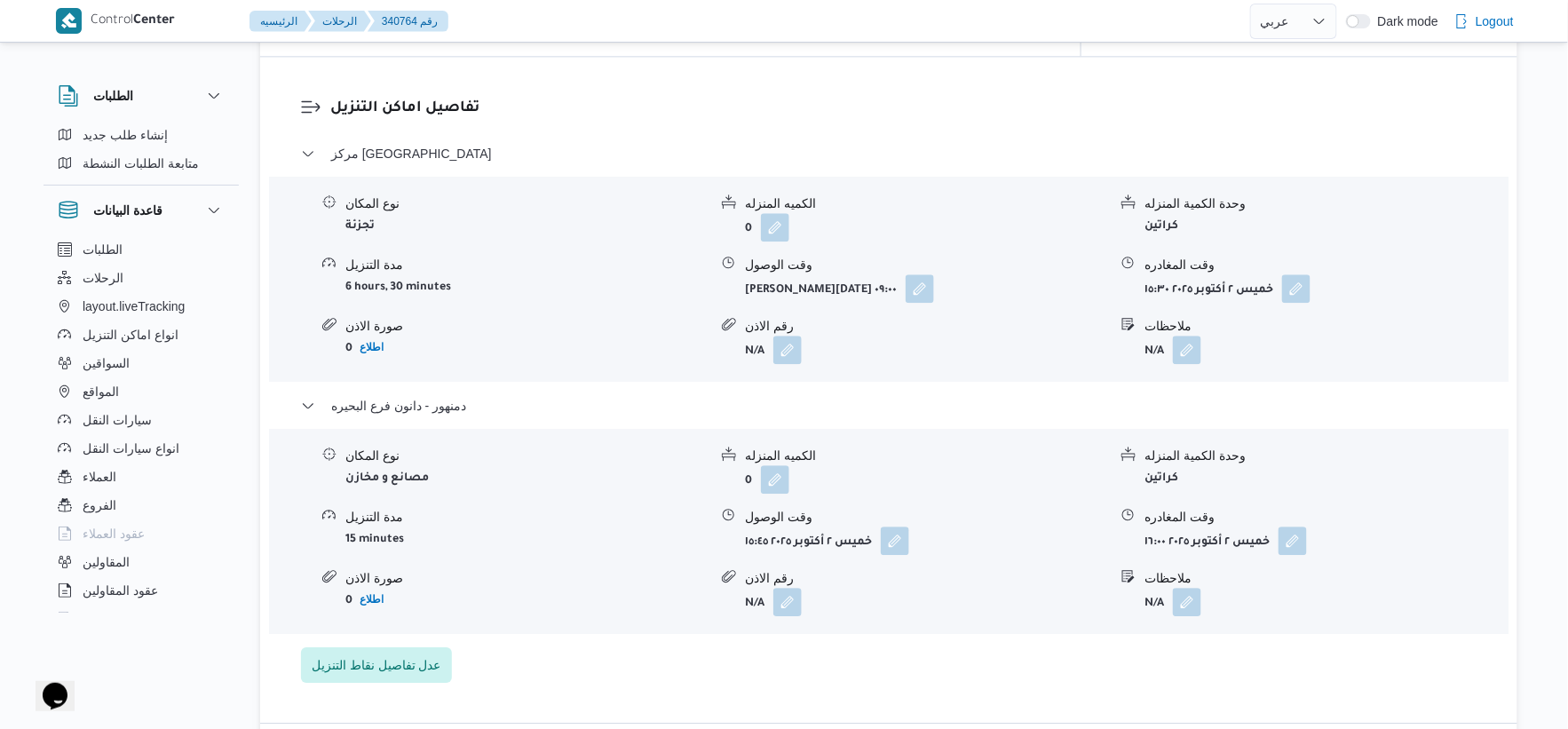
click at [544, 236] on div "نوع المكان تجزئة" at bounding box center [527, 218] width 362 height 47
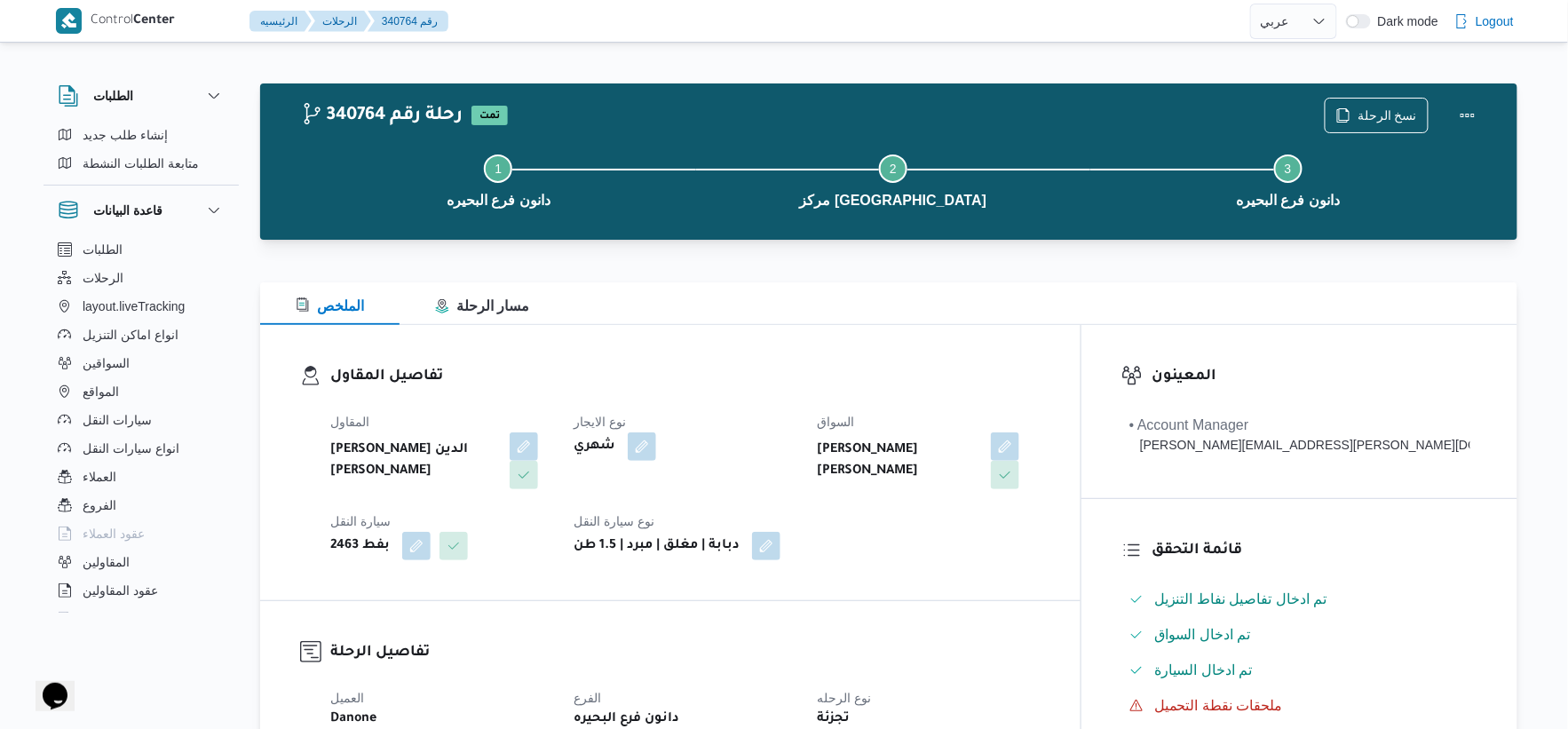
scroll to position [492, 0]
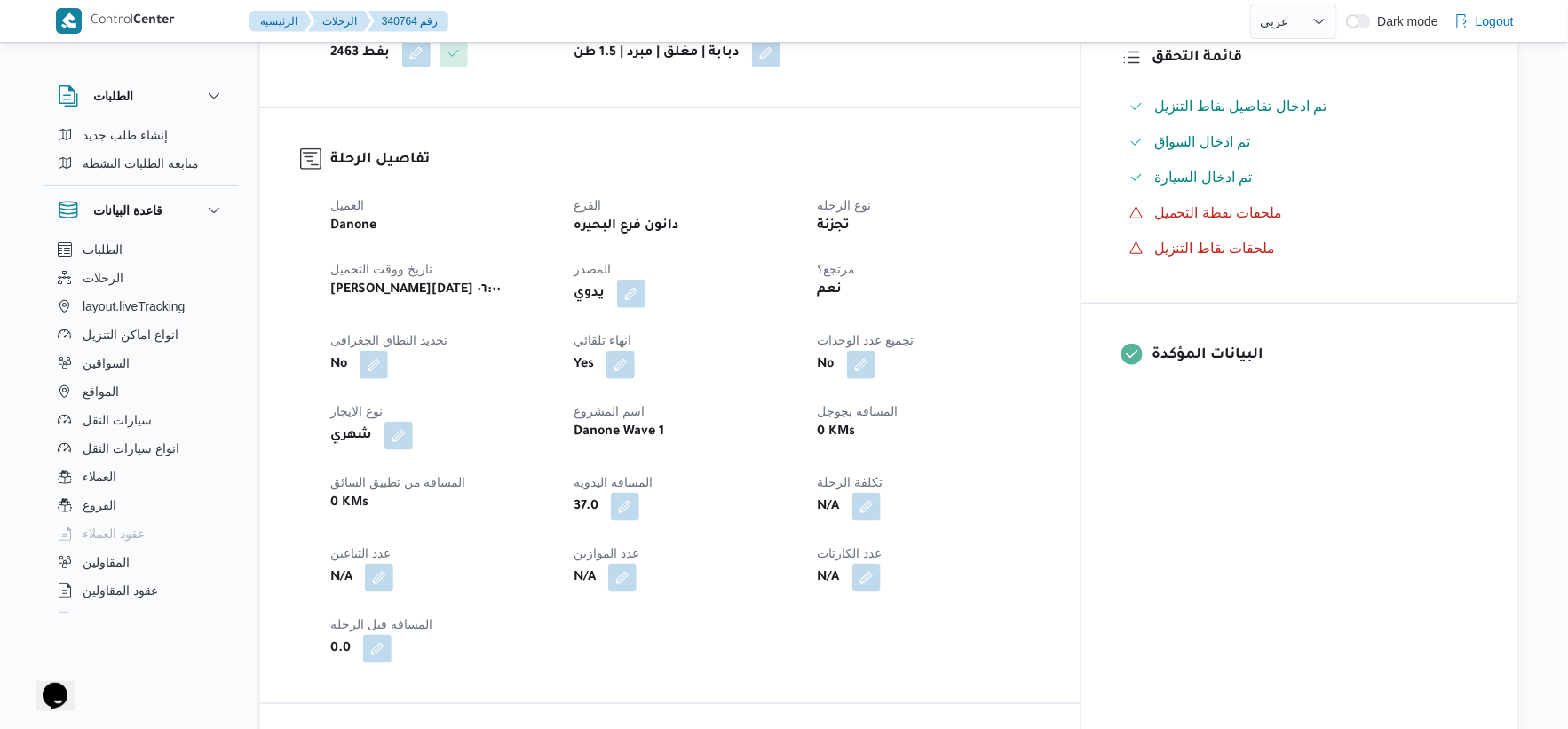
select select "ar"
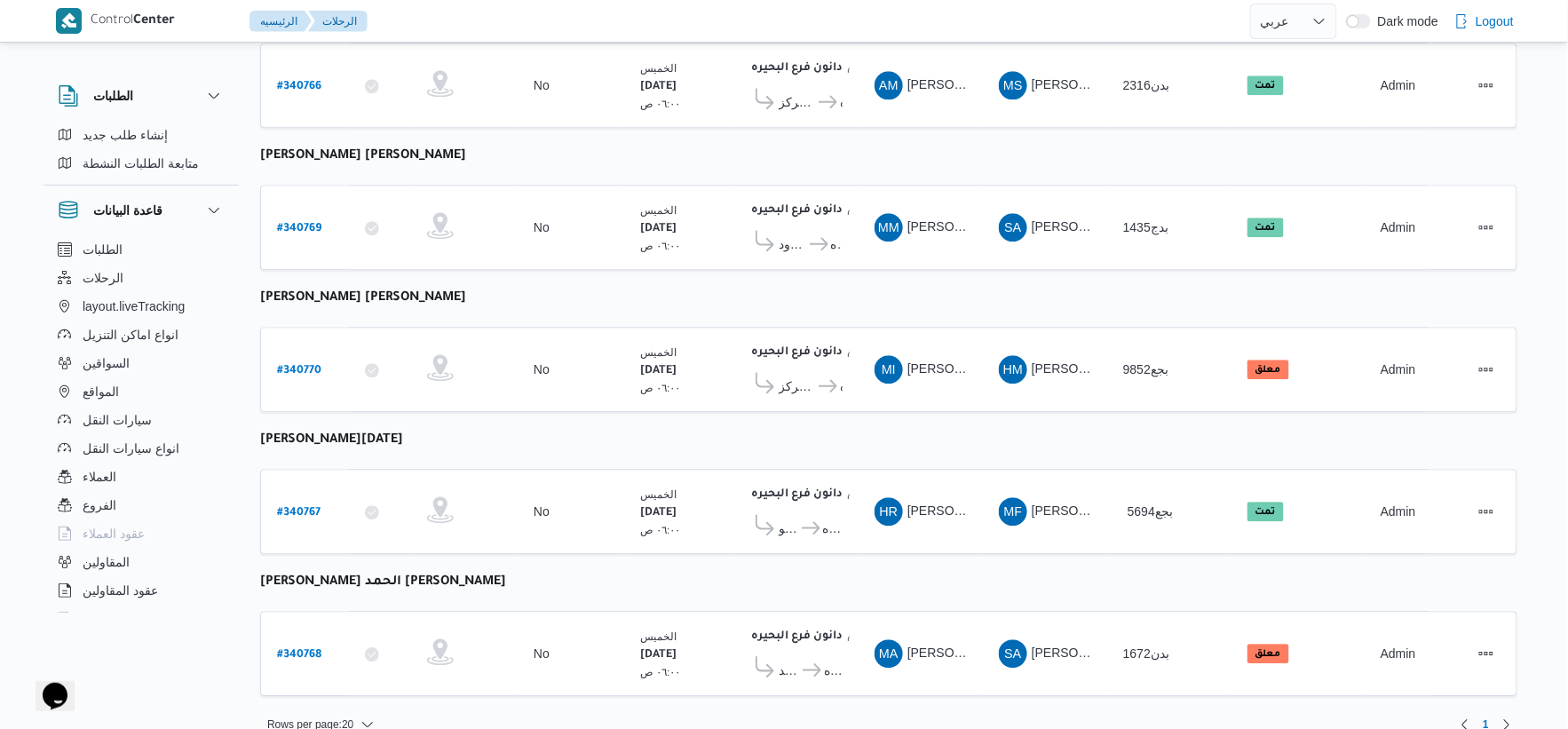
scroll to position [1426, 0]
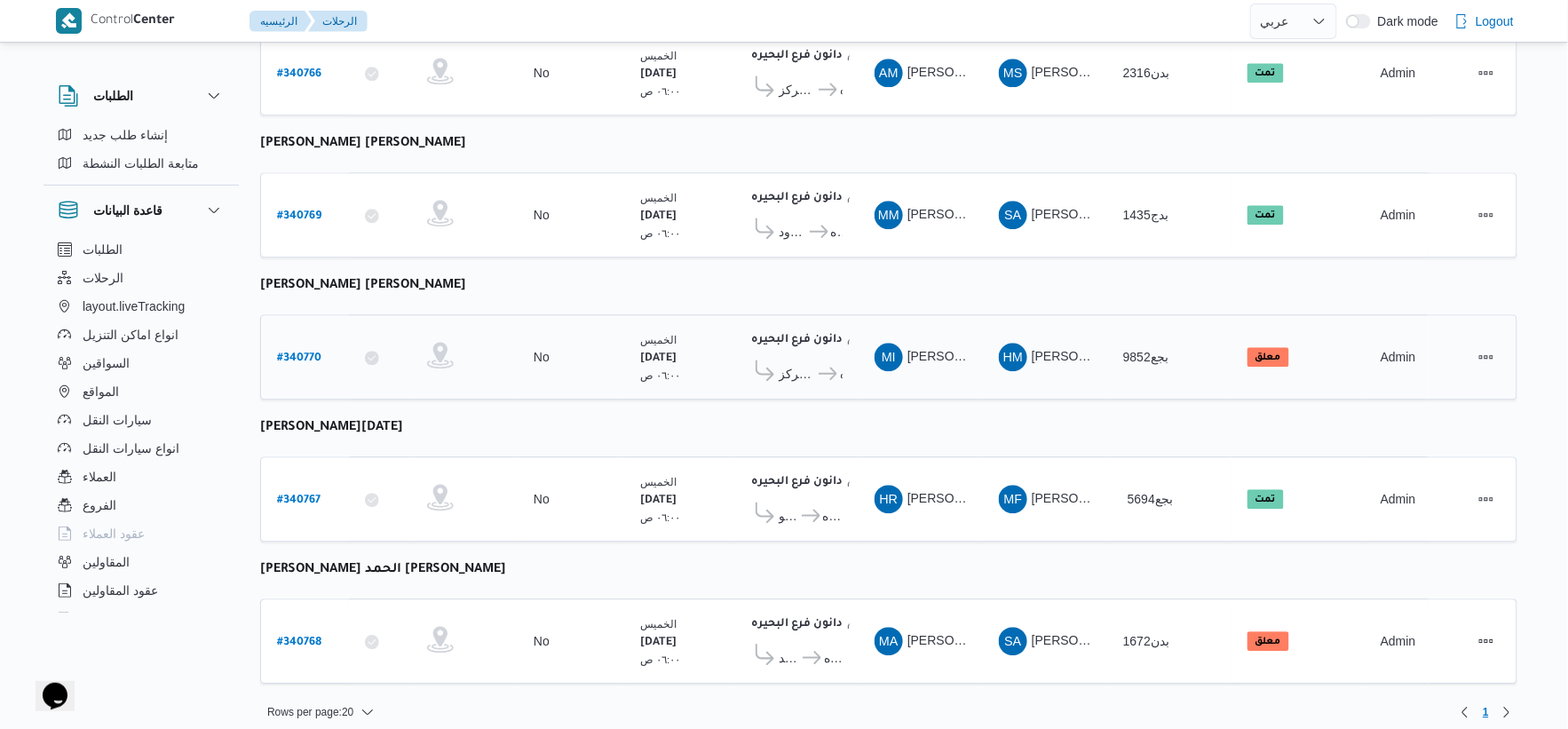
click at [299, 352] on b "# 340770" at bounding box center [300, 358] width 45 height 13
select select "ar"
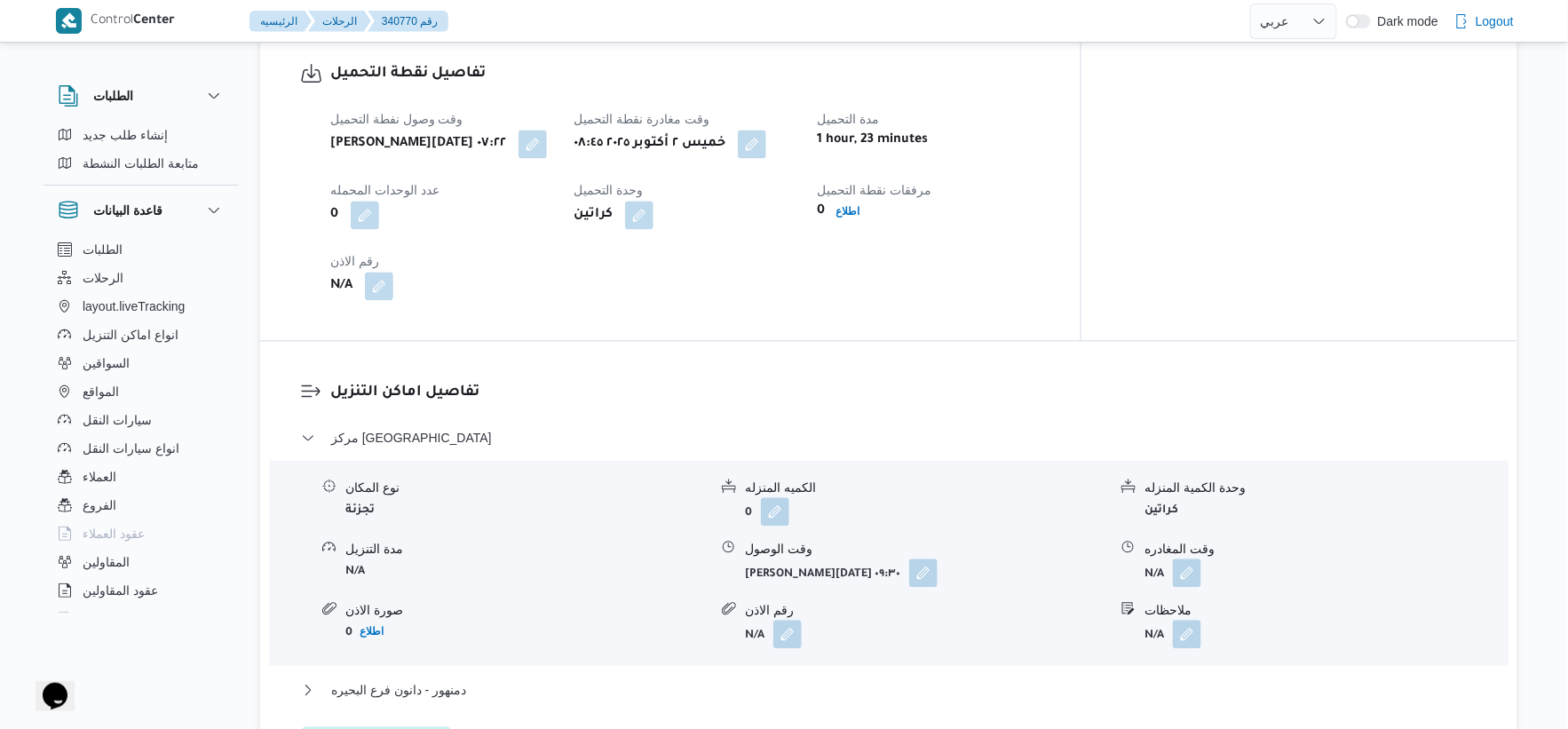
scroll to position [1184, 0]
click at [909, 571] on button "button" at bounding box center [923, 569] width 28 height 28
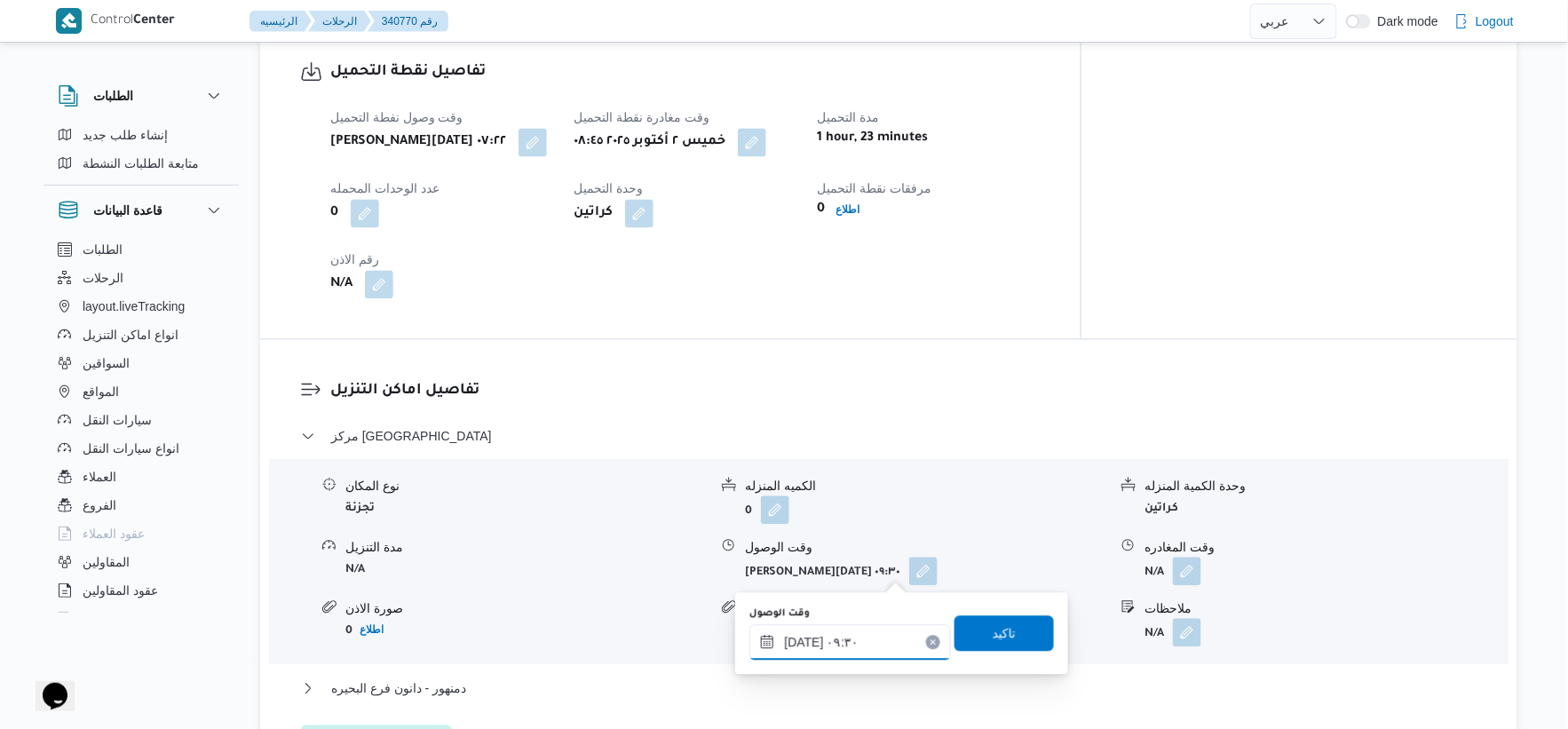
drag, startPoint x: 876, startPoint y: 644, endPoint x: 904, endPoint y: 628, distance: 32.2
click at [879, 643] on input "٠٢/١٠/٢٠٢٥ ٠٩:٣٠" at bounding box center [850, 641] width 201 height 35
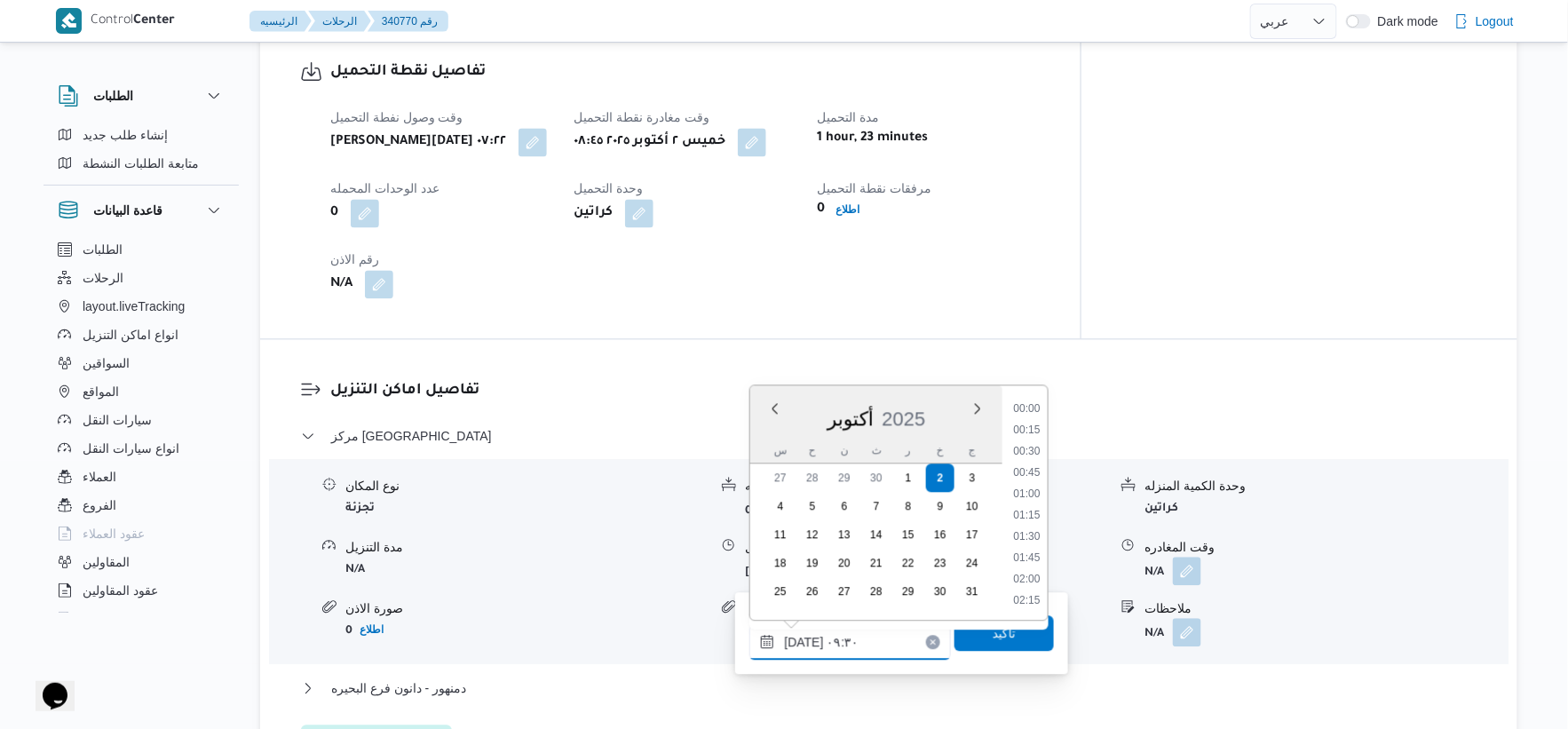
scroll to position [704, 0]
click at [1034, 471] on li "09:00" at bounding box center [1027, 472] width 41 height 18
type input "٠٢/١٠/٢٠٢٥ ٠٩:٠٠"
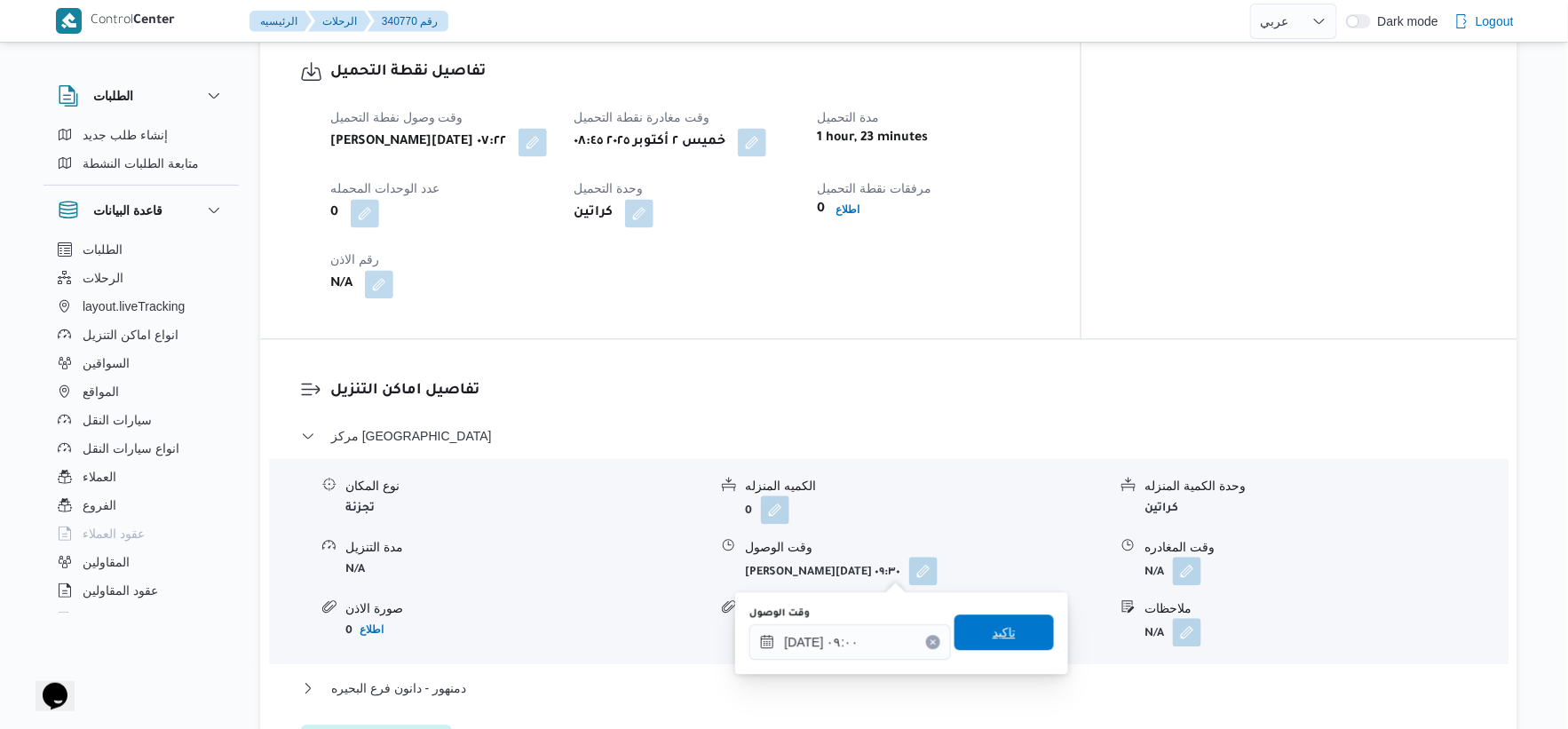
click at [1012, 639] on span "تاكيد" at bounding box center [1004, 632] width 99 height 35
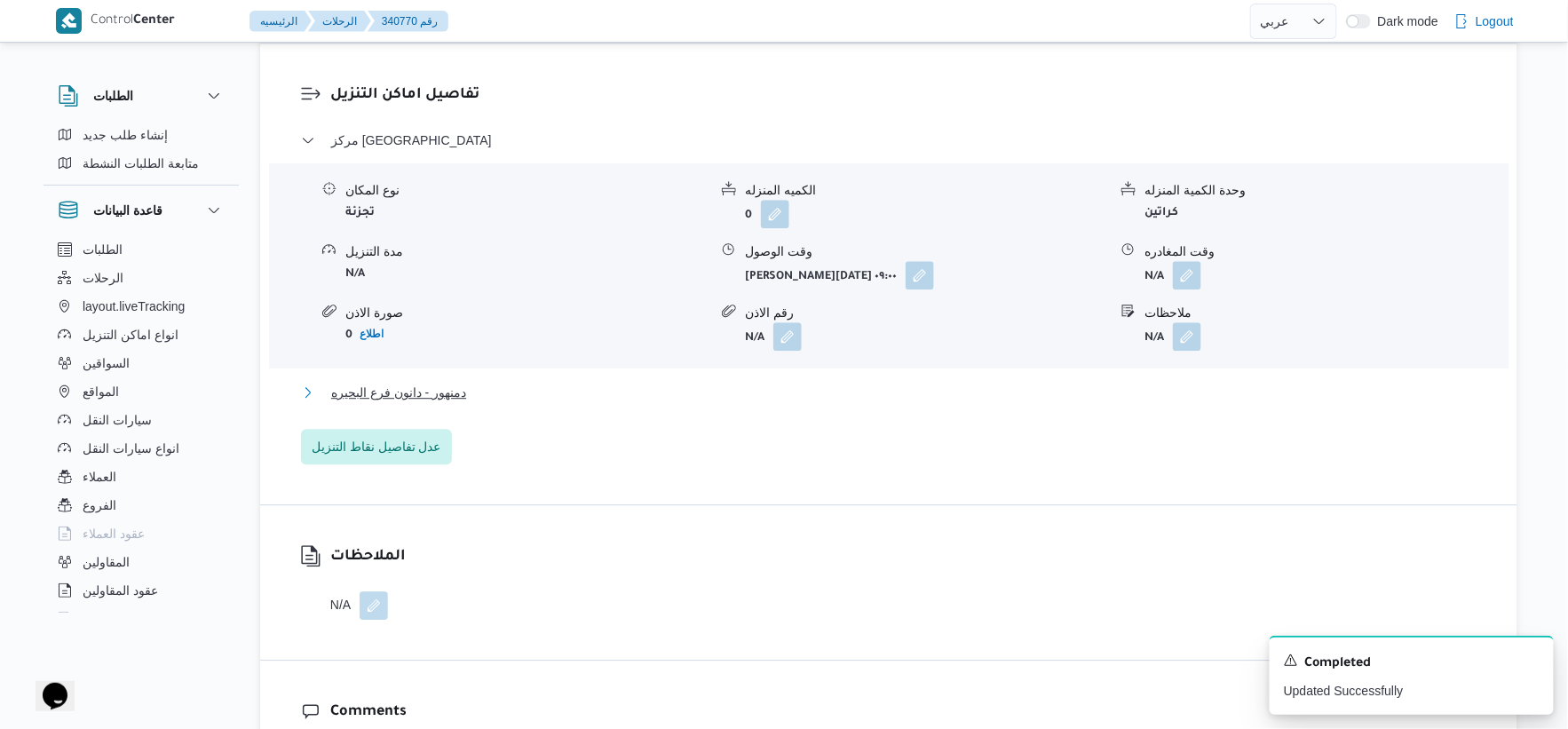
click at [441, 383] on span "دمنهور - دانون فرع البحيره" at bounding box center [398, 392] width 135 height 21
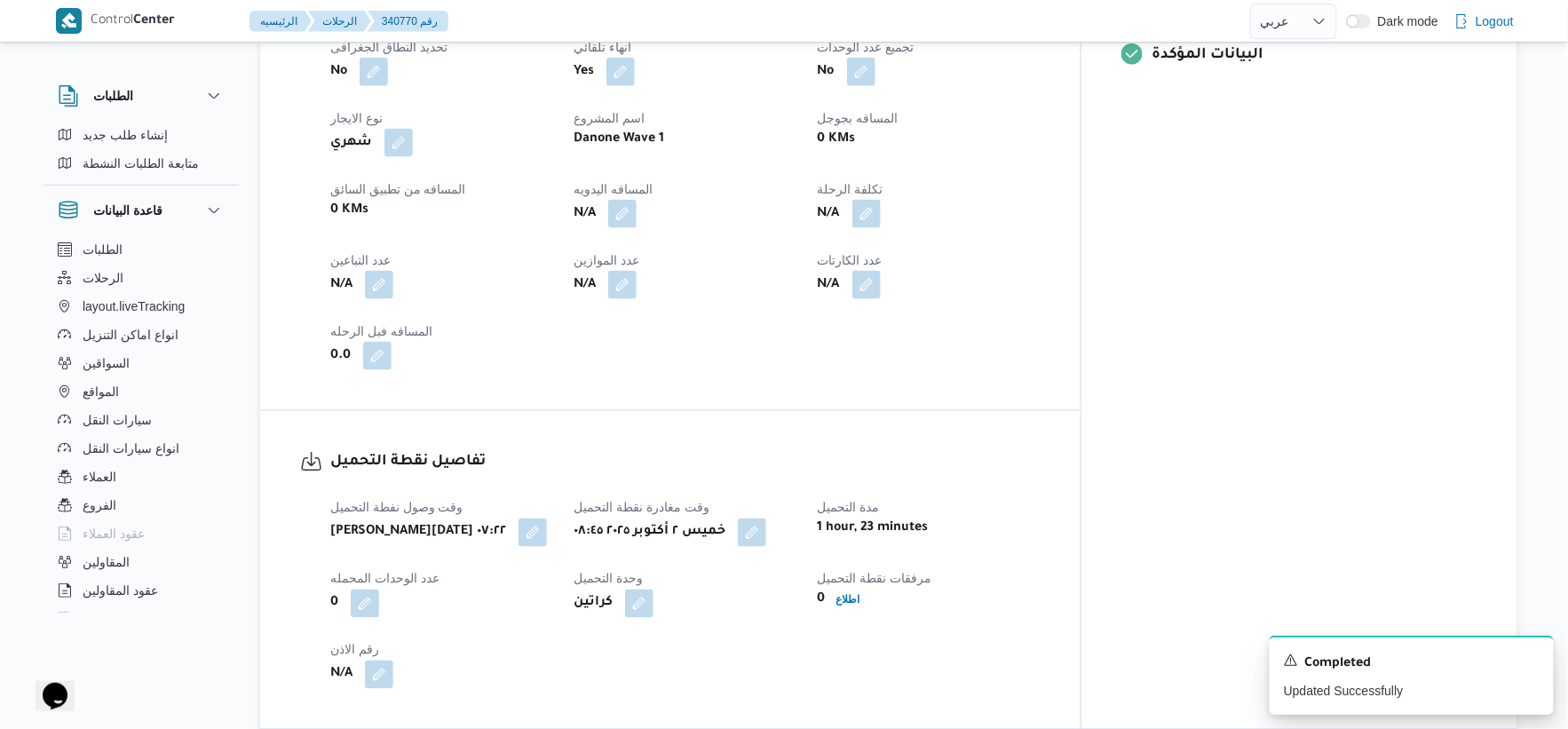
scroll to position [690, 0]
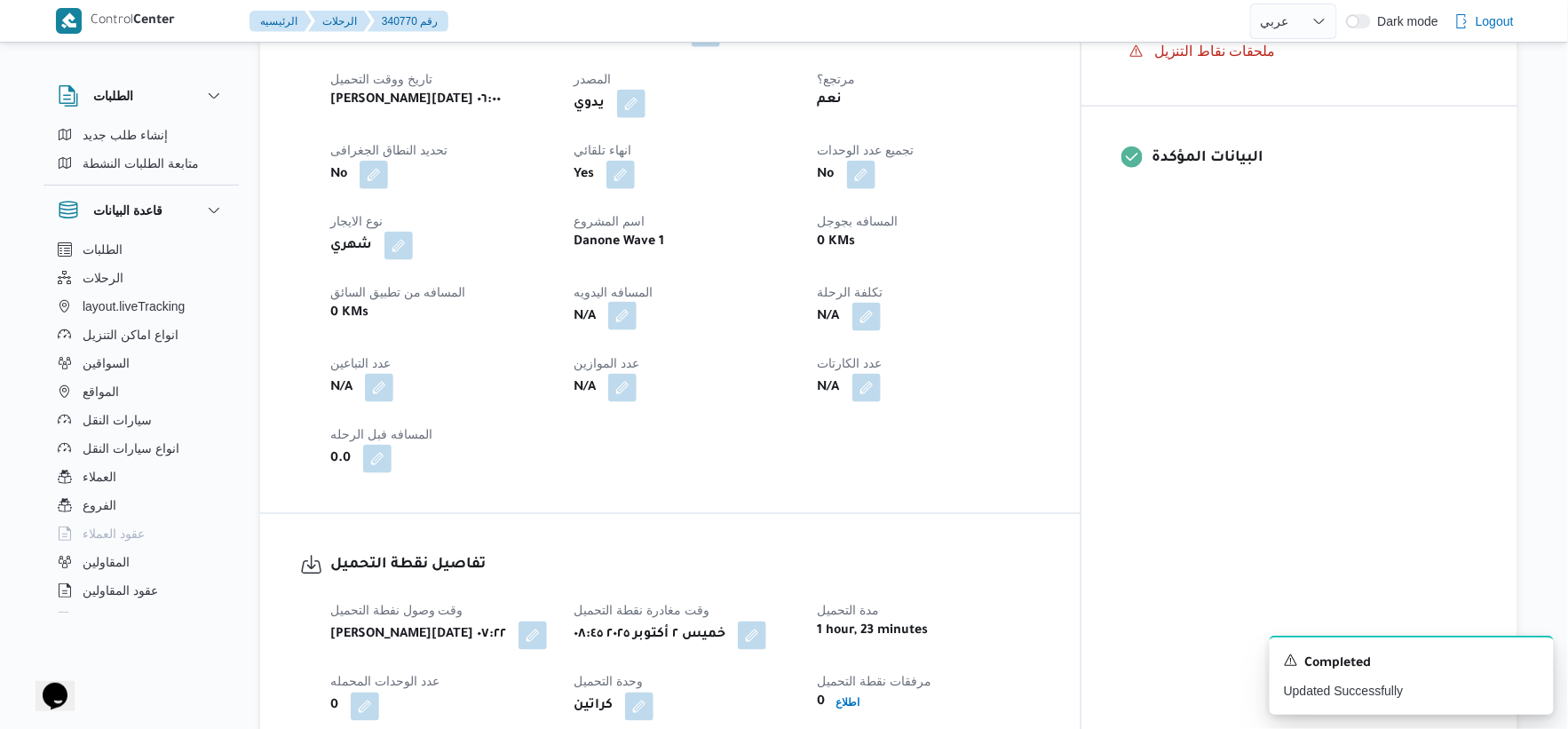
click at [637, 315] on button "button" at bounding box center [622, 315] width 28 height 28
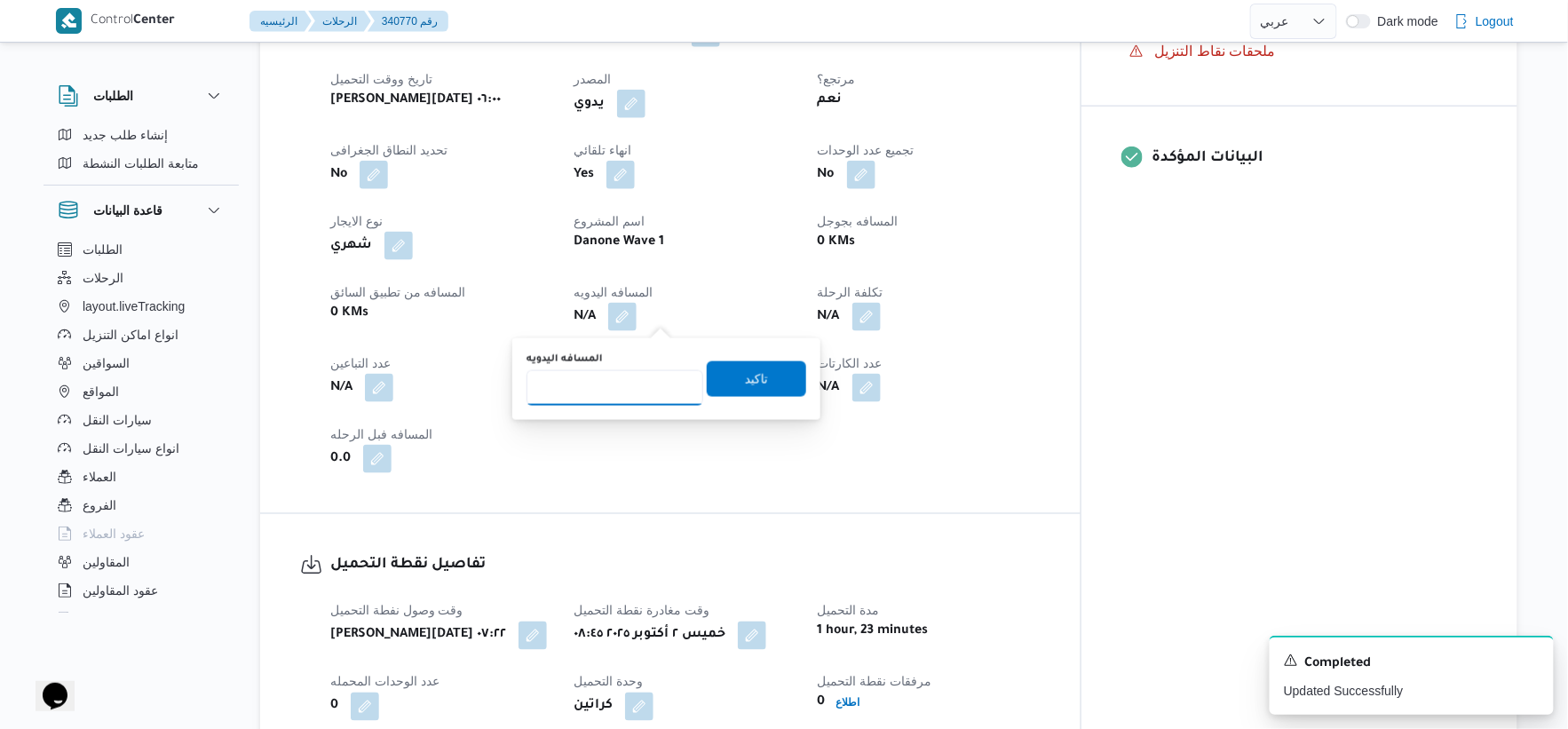
click at [600, 382] on input "المسافه اليدويه" at bounding box center [615, 387] width 177 height 35
type input "36"
click at [756, 378] on span "تاكيد" at bounding box center [757, 379] width 23 height 21
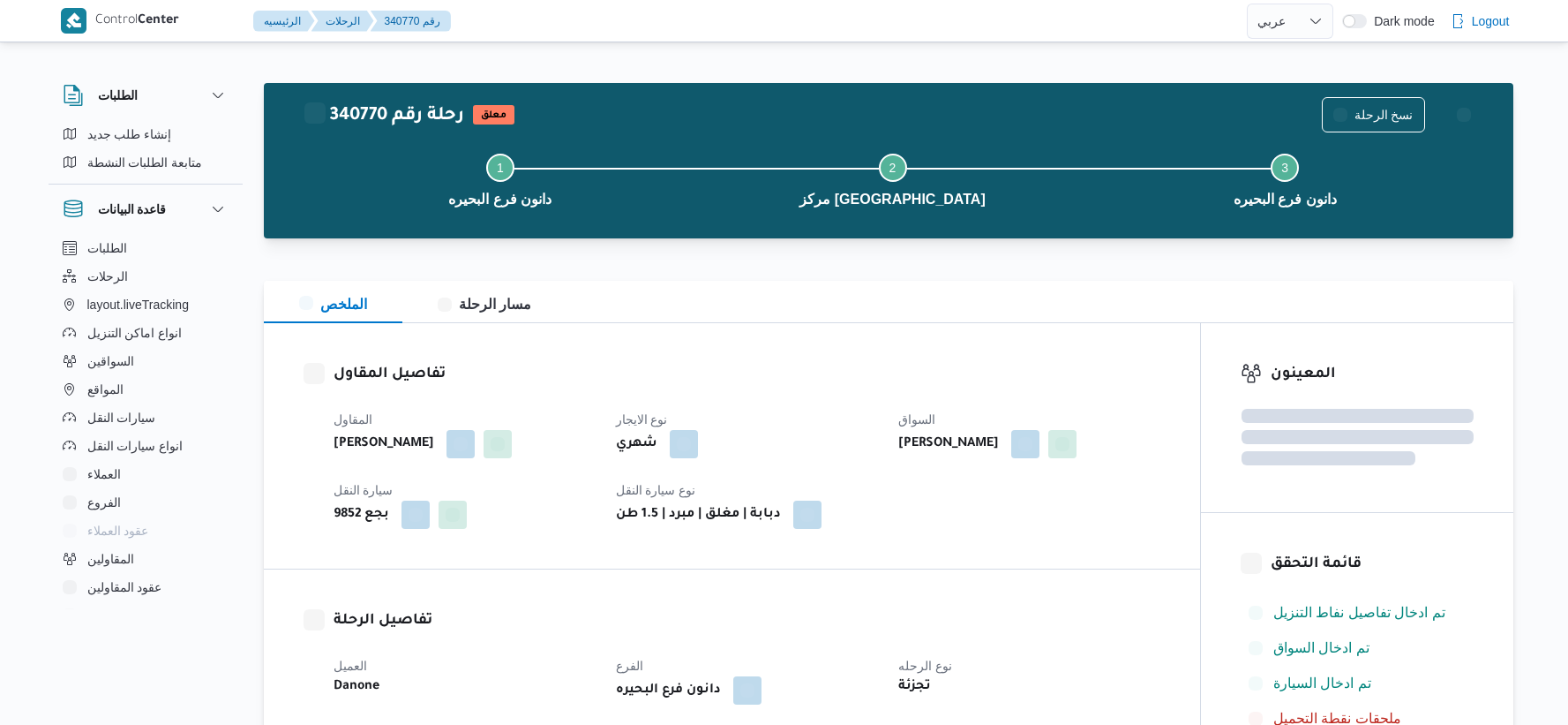
select select "ar"
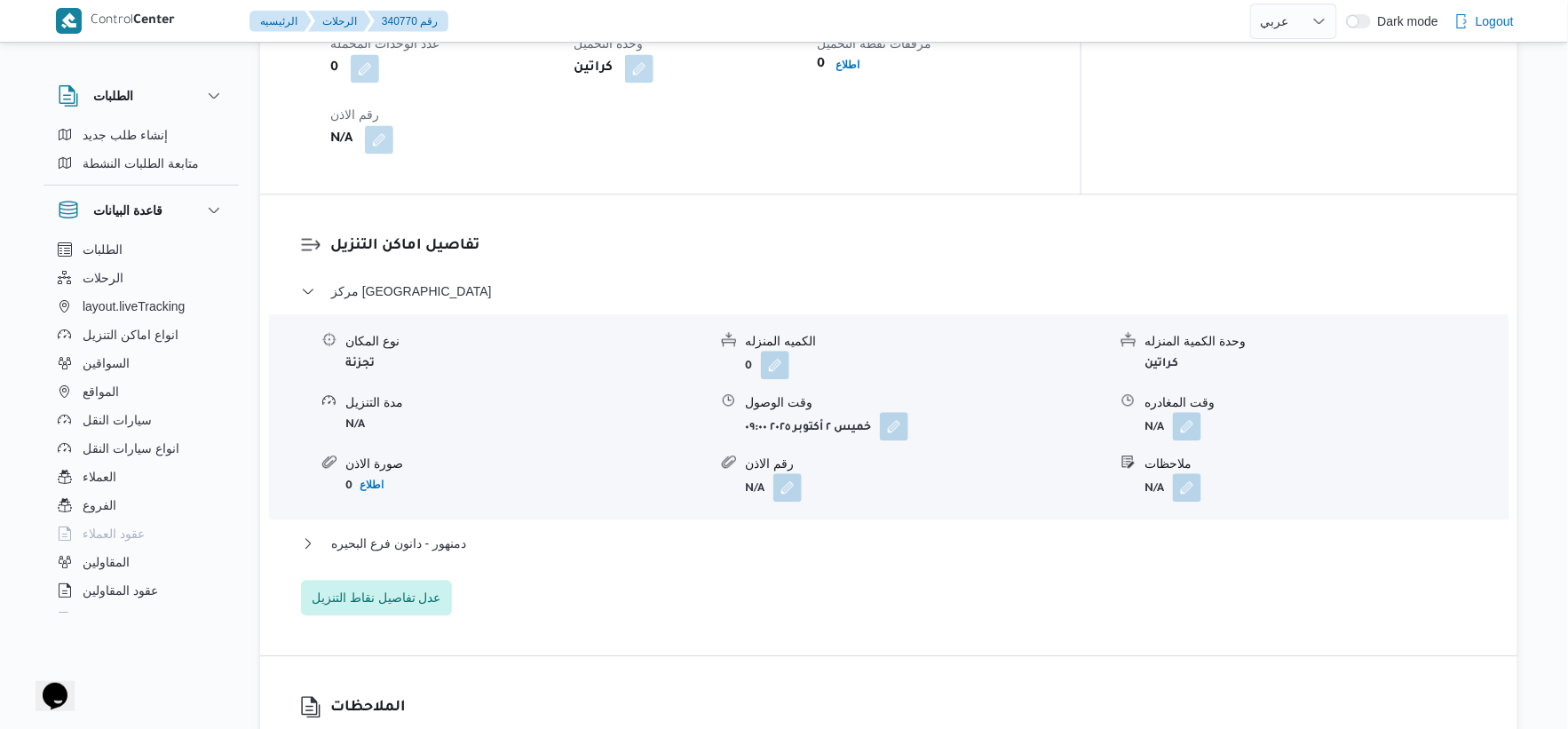
scroll to position [1479, 0]
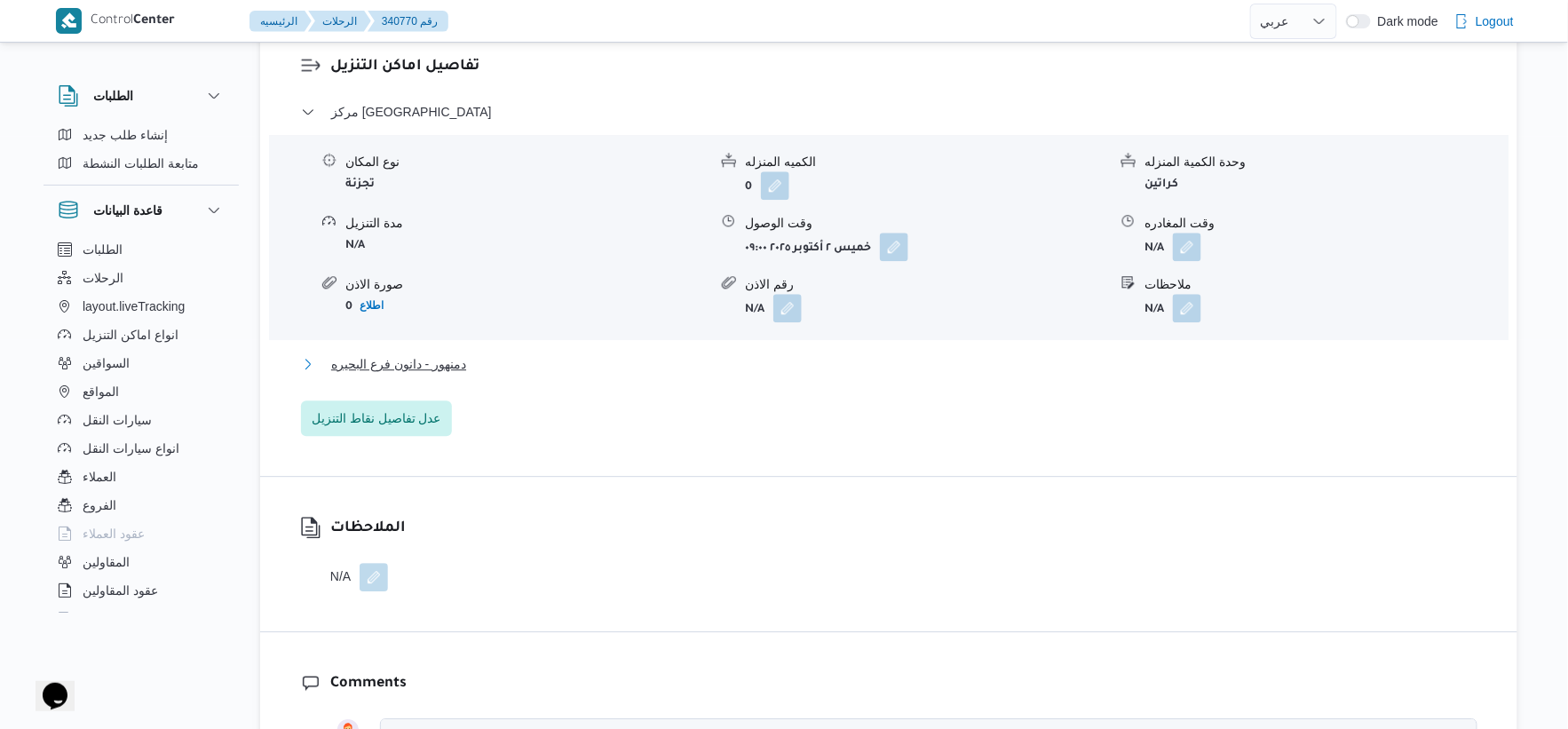
click at [460, 375] on span "دمنهور - دانون فرع البحيره" at bounding box center [398, 364] width 135 height 21
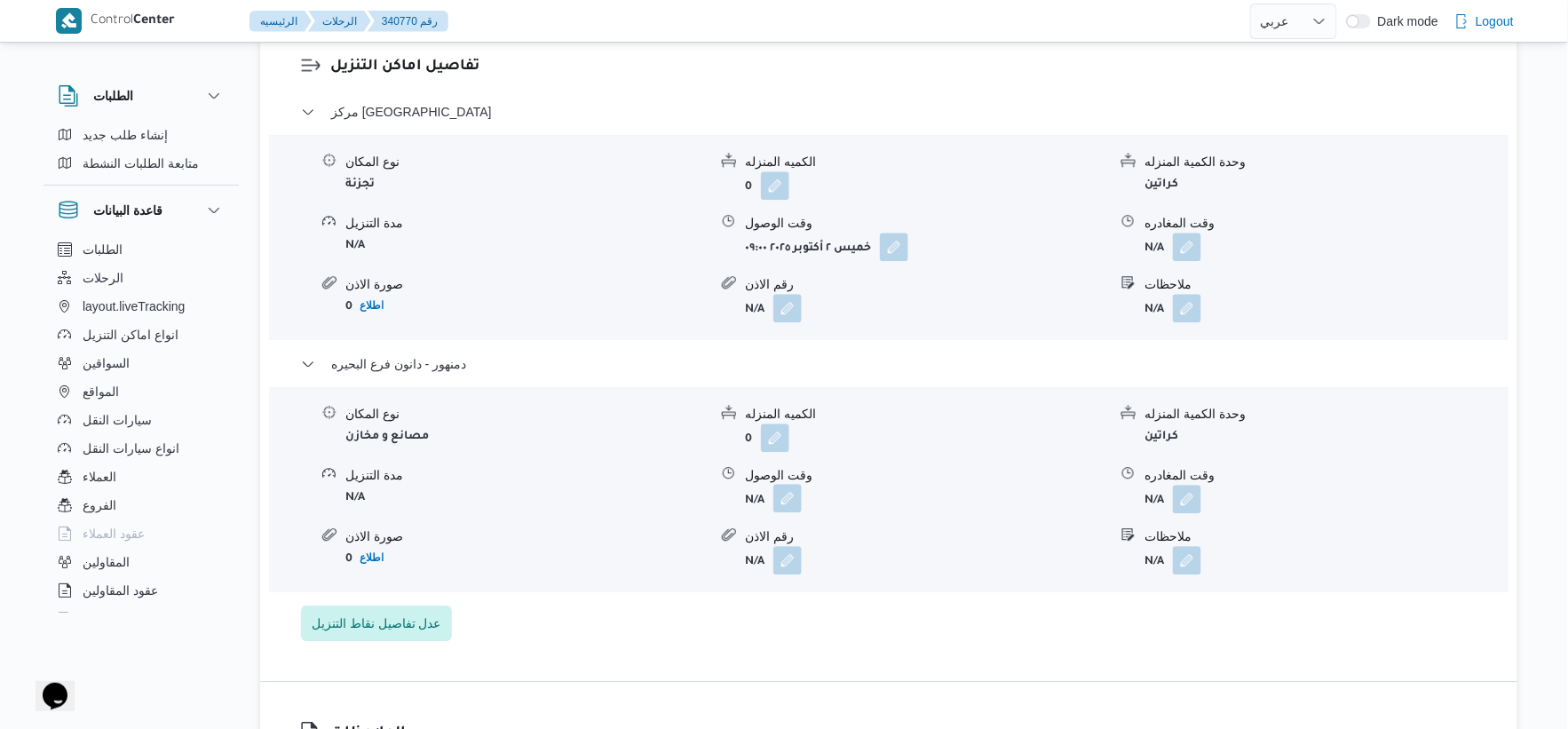
click at [795, 512] on button "button" at bounding box center [787, 497] width 28 height 28
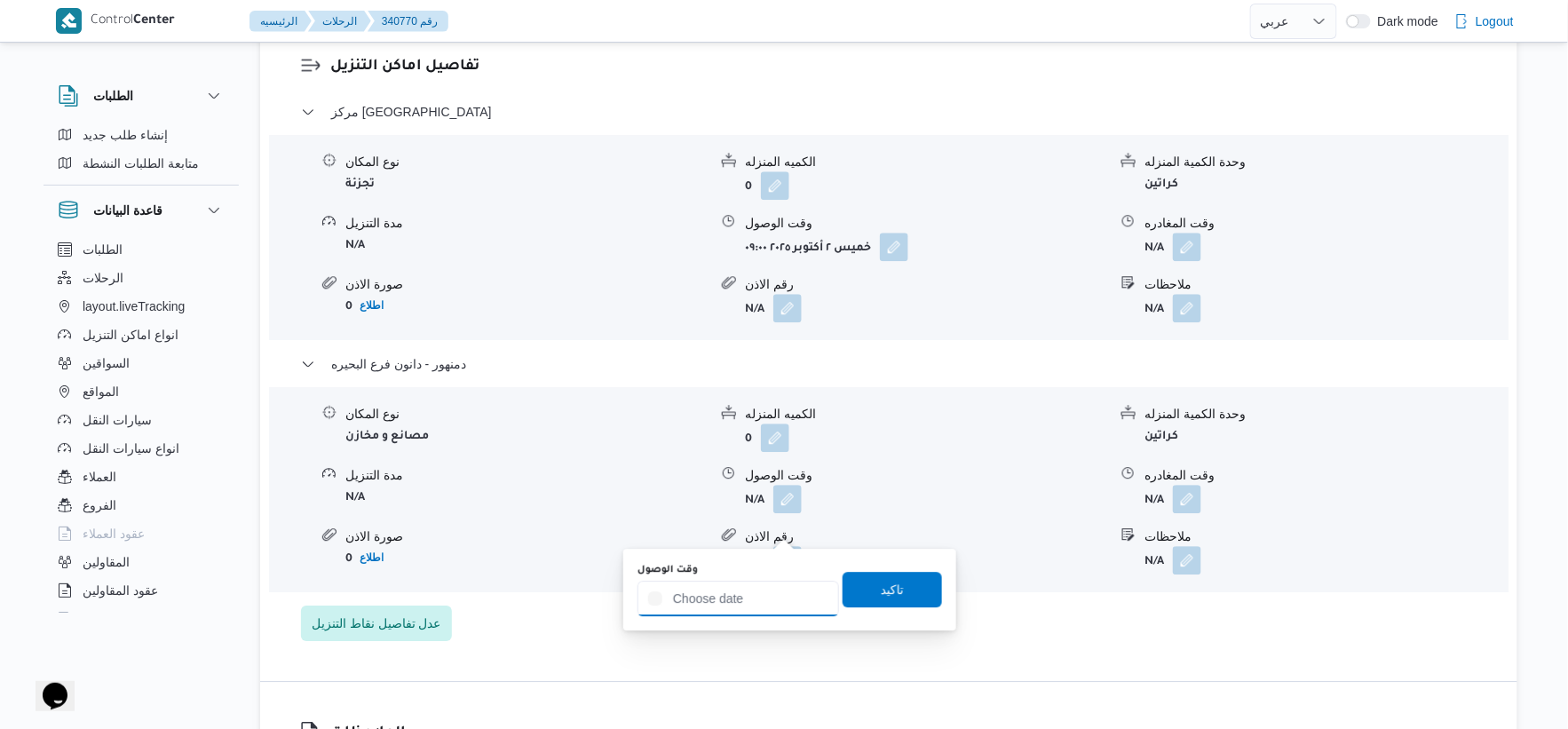
click at [783, 583] on div at bounding box center [738, 599] width 201 height 35
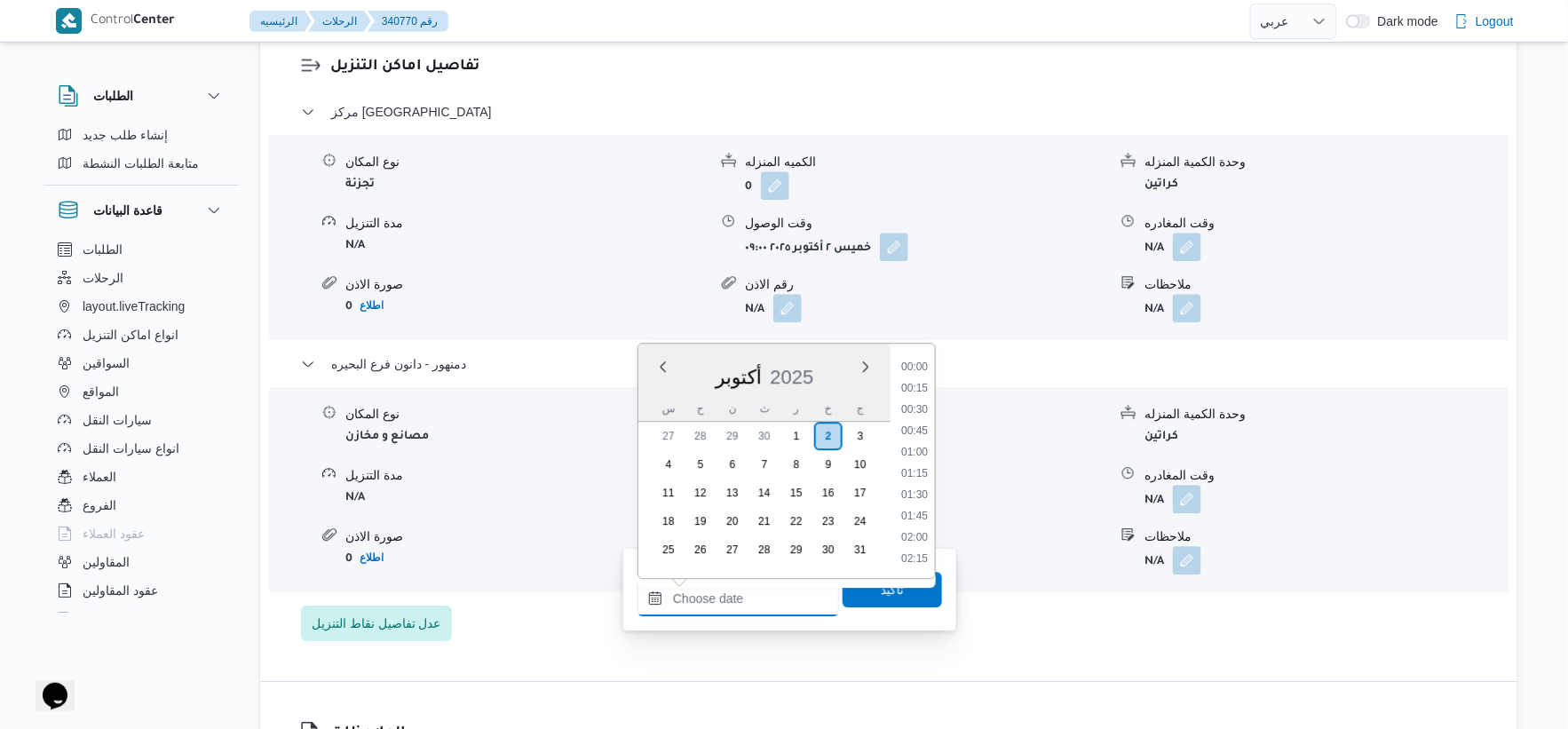
scroll to position [1470, 0]
click at [918, 407] on li "17:45" at bounding box center [915, 410] width 41 height 18
type input "٠٢/١٠/٢٠٢٥ ١٧:٤٥"
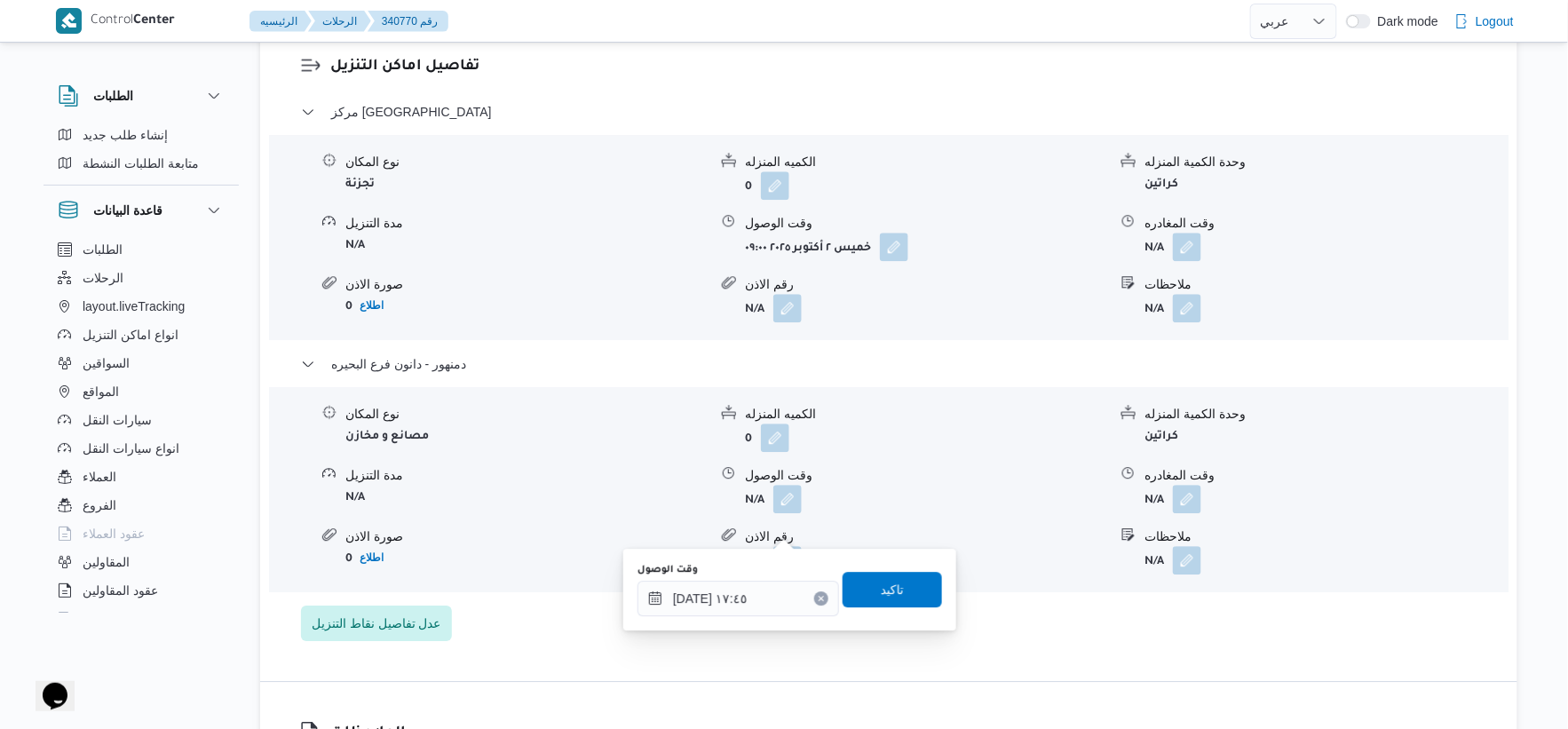
click at [918, 569] on div "وقت الوصول ٠٢/١٠/٢٠٢٥ ١٧:٤٥ تاكيد" at bounding box center [789, 590] width 309 height 56
drag, startPoint x: 932, startPoint y: 573, endPoint x: 922, endPoint y: 575, distance: 10.2
click at [928, 574] on div "وقت الوصول ٠٢/١٠/٢٠٢٥ ١٧:٤٥ تاكيد" at bounding box center [789, 590] width 309 height 56
click at [919, 578] on span "تاكيد" at bounding box center [893, 589] width 99 height 35
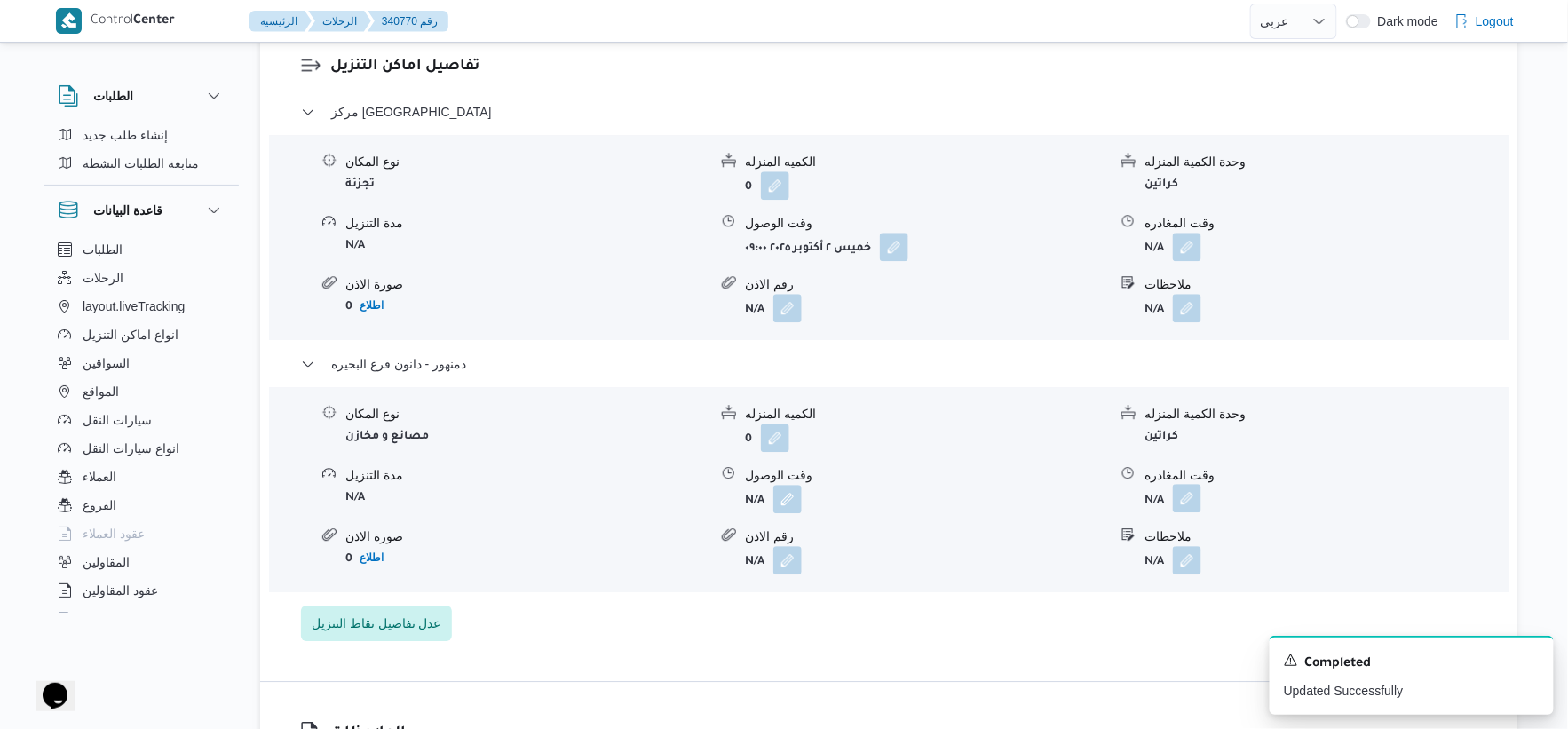
click at [1191, 512] on button "button" at bounding box center [1186, 497] width 28 height 28
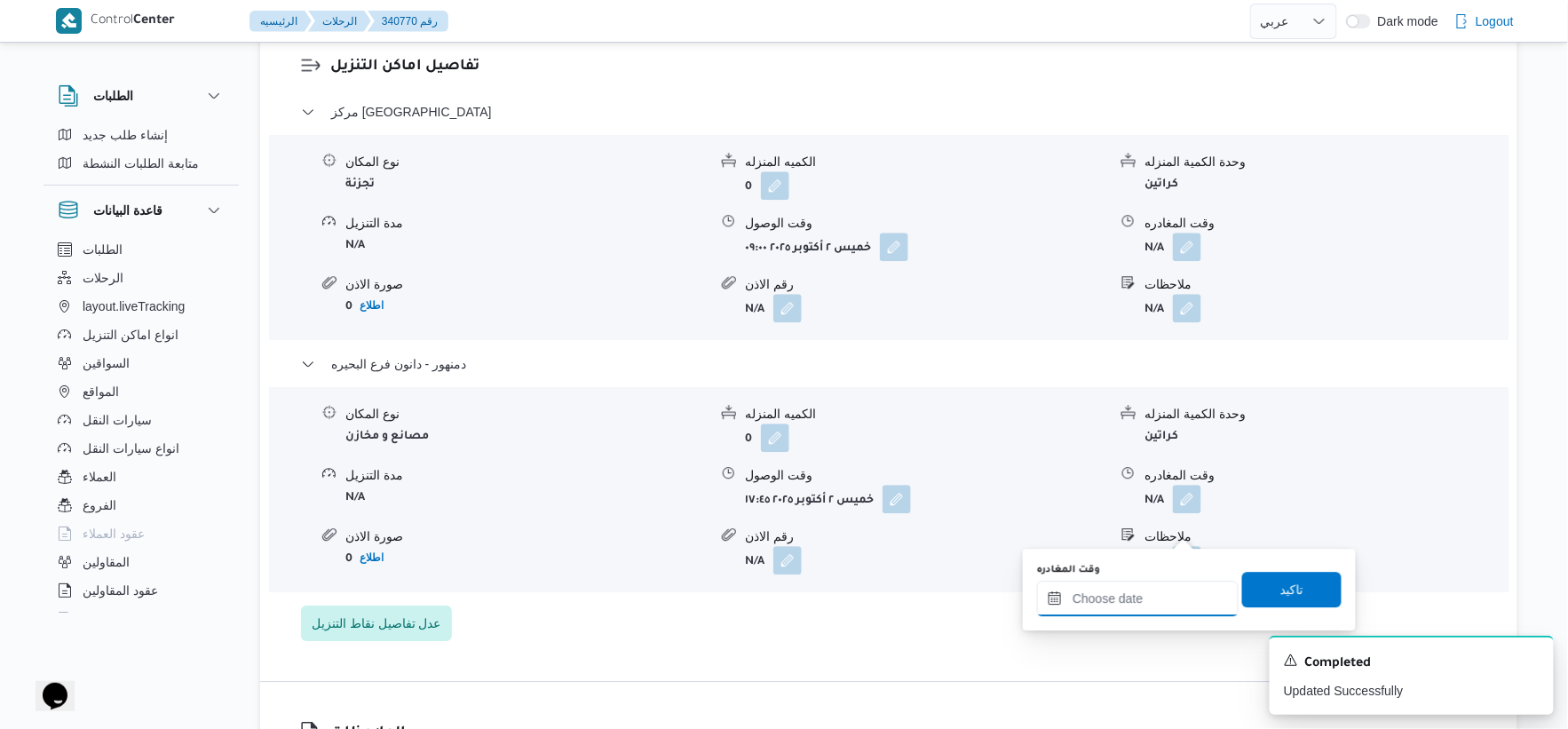
drag, startPoint x: 1191, startPoint y: 524, endPoint x: 1197, endPoint y: 580, distance: 56.3
click at [1168, 590] on input "وقت المغادره" at bounding box center [1138, 599] width 201 height 35
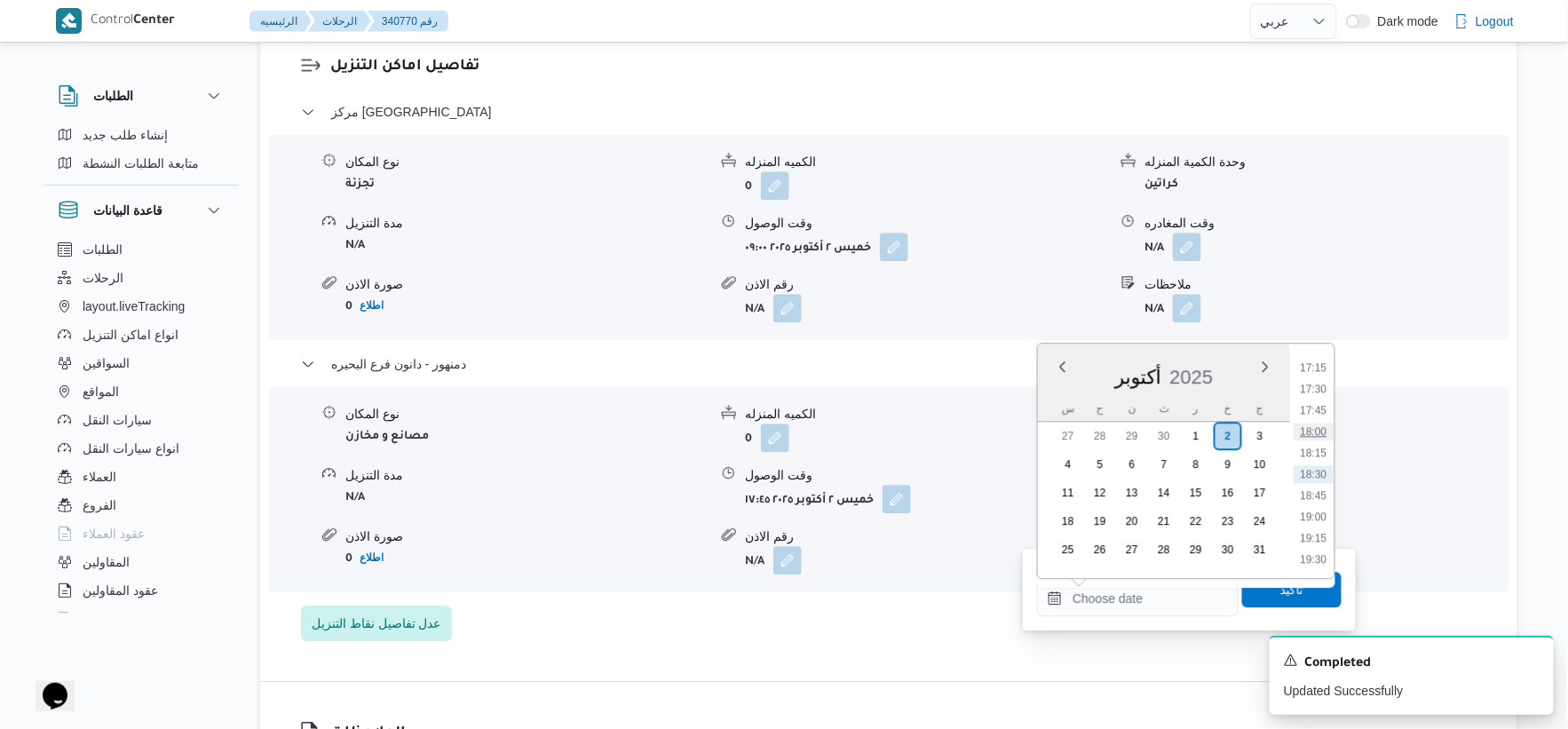
click at [1317, 426] on li "18:00" at bounding box center [1314, 431] width 41 height 18
type input "٠٢/١٠/٢٠٢٥ ١٨:٠٠"
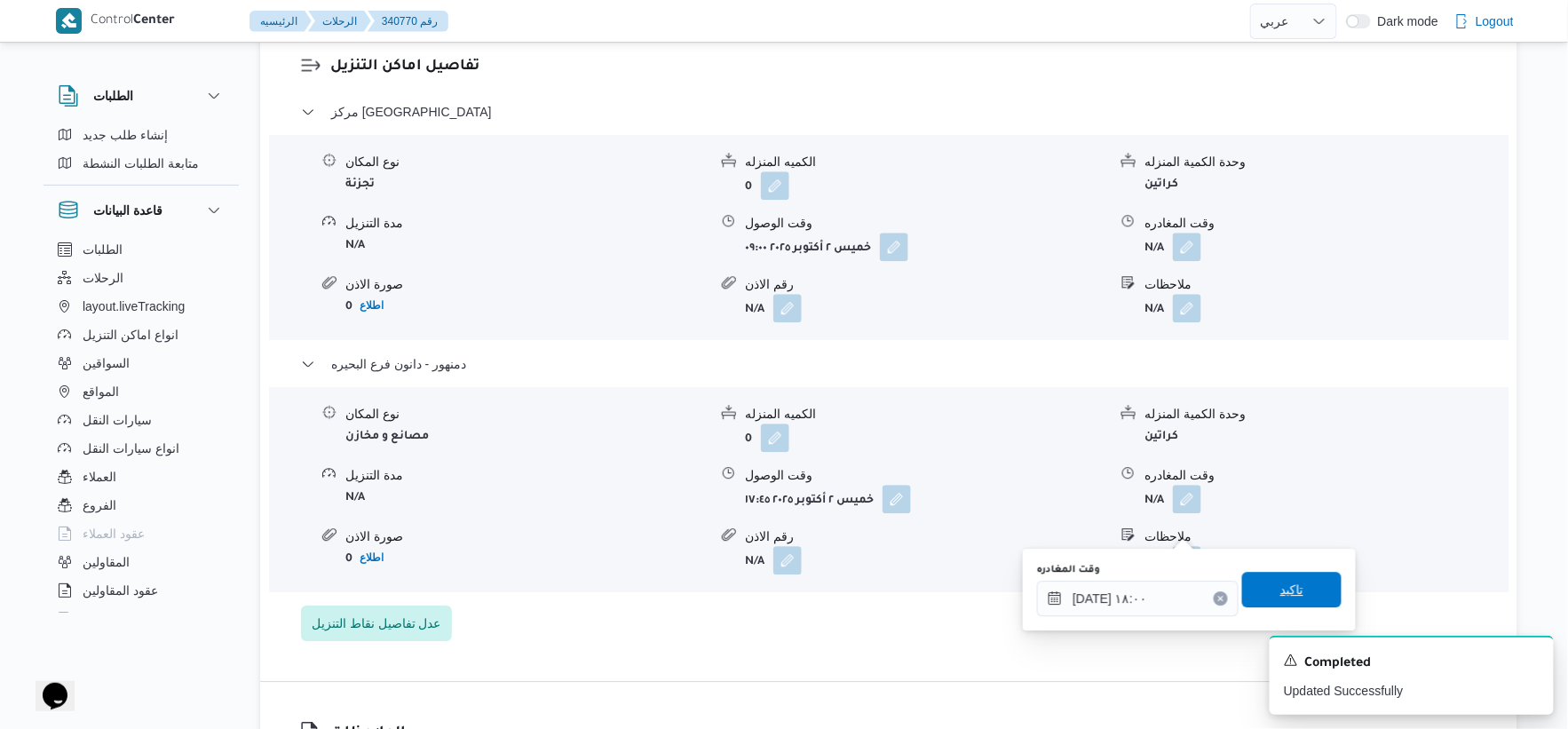
drag, startPoint x: 1305, startPoint y: 577, endPoint x: 1206, endPoint y: 297, distance: 297.0
click at [1305, 575] on span "تاكيد" at bounding box center [1292, 590] width 99 height 35
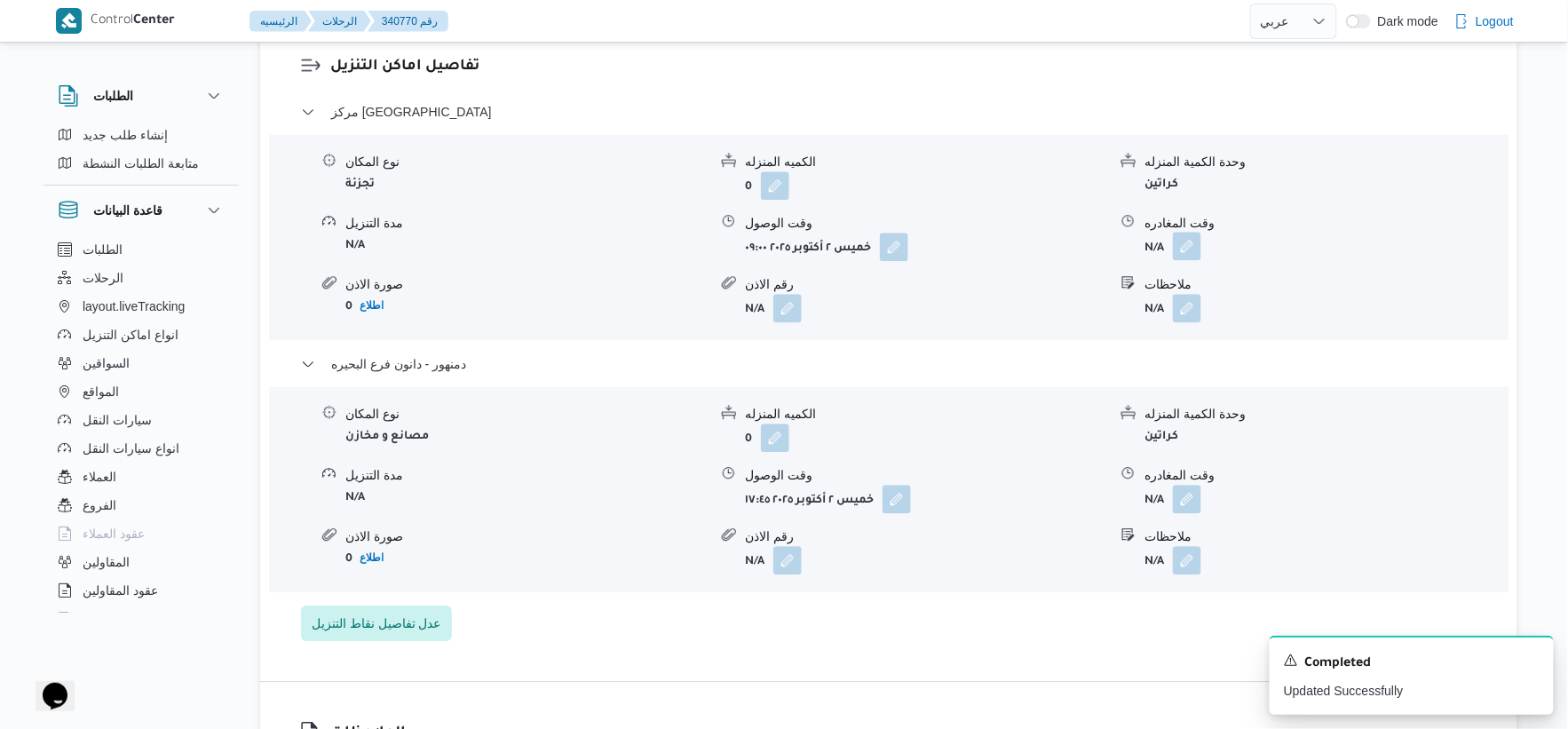
click at [1187, 260] on button "button" at bounding box center [1186, 245] width 28 height 28
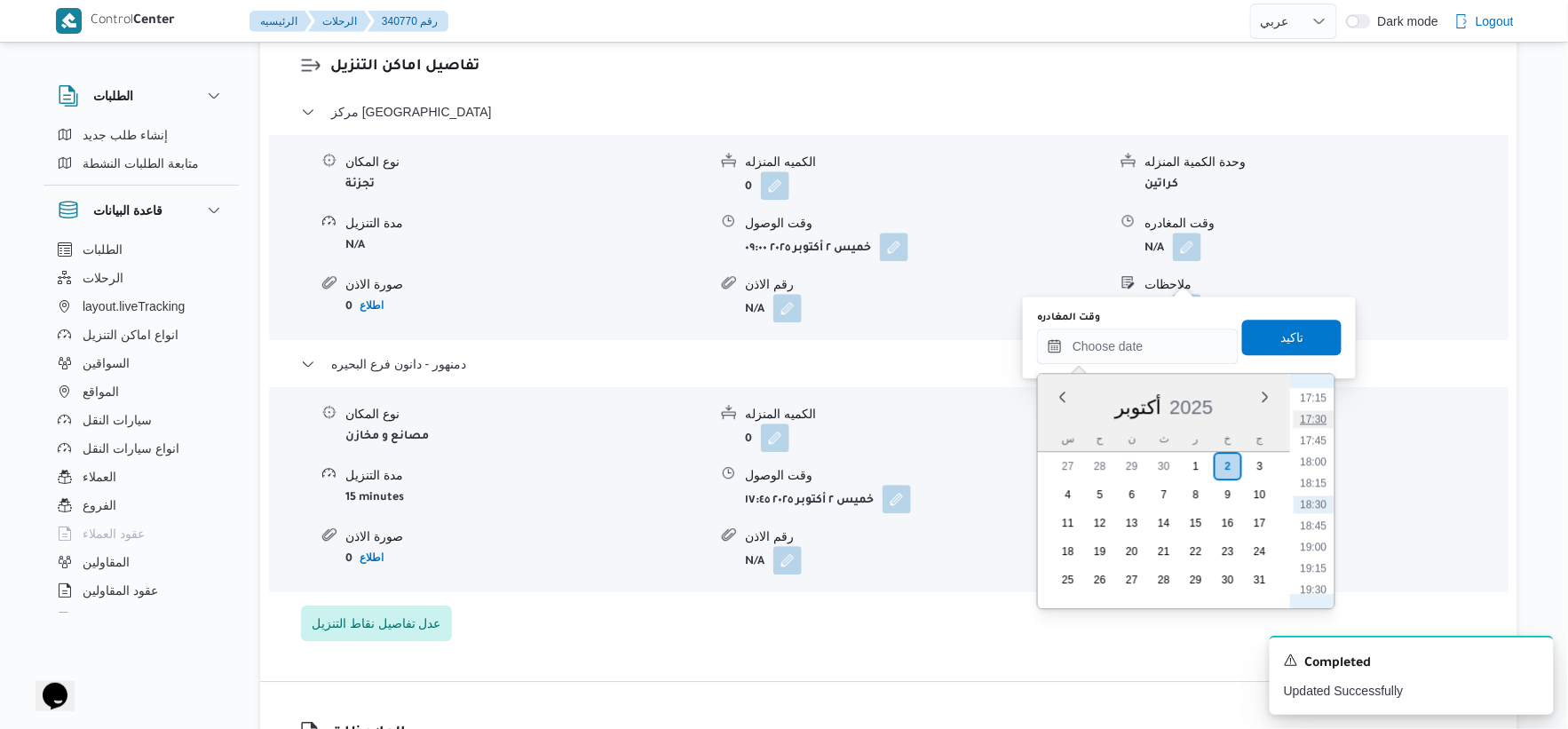
click at [1318, 416] on li "17:30" at bounding box center [1314, 419] width 41 height 18
type input "٠٢/١٠/٢٠٢٥ ١٧:٣٠"
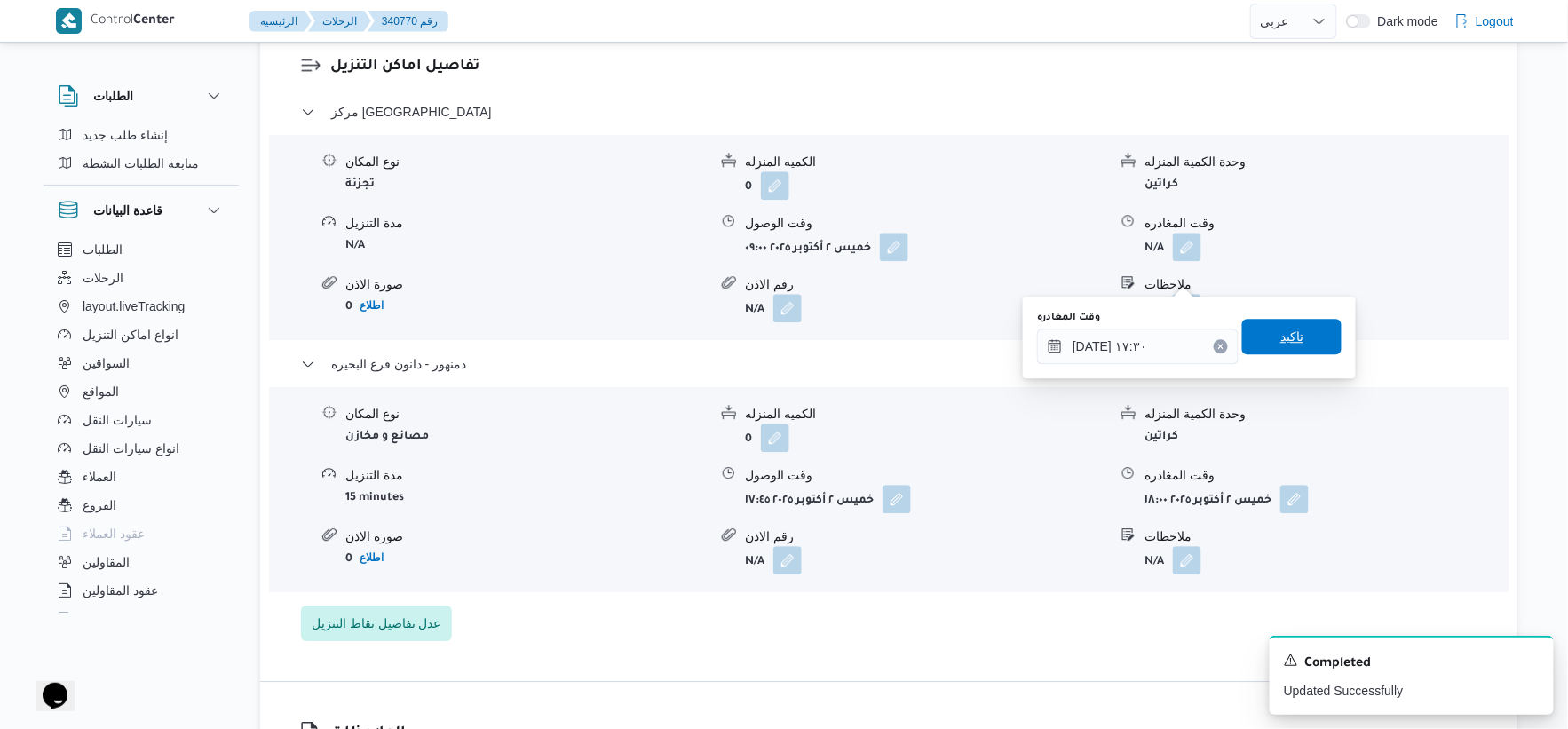
click at [1303, 346] on span "تاكيد" at bounding box center [1292, 337] width 99 height 35
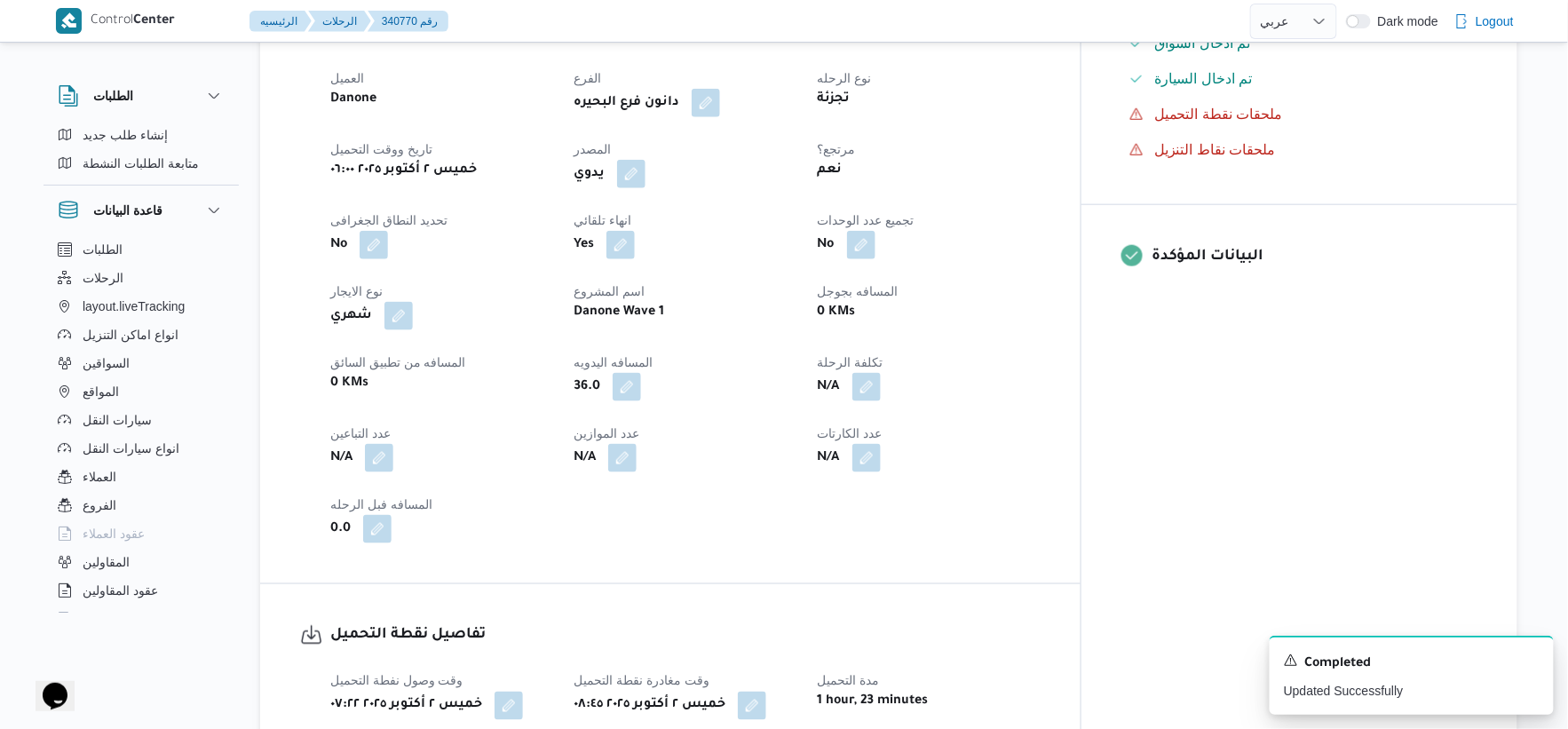
scroll to position [0, 0]
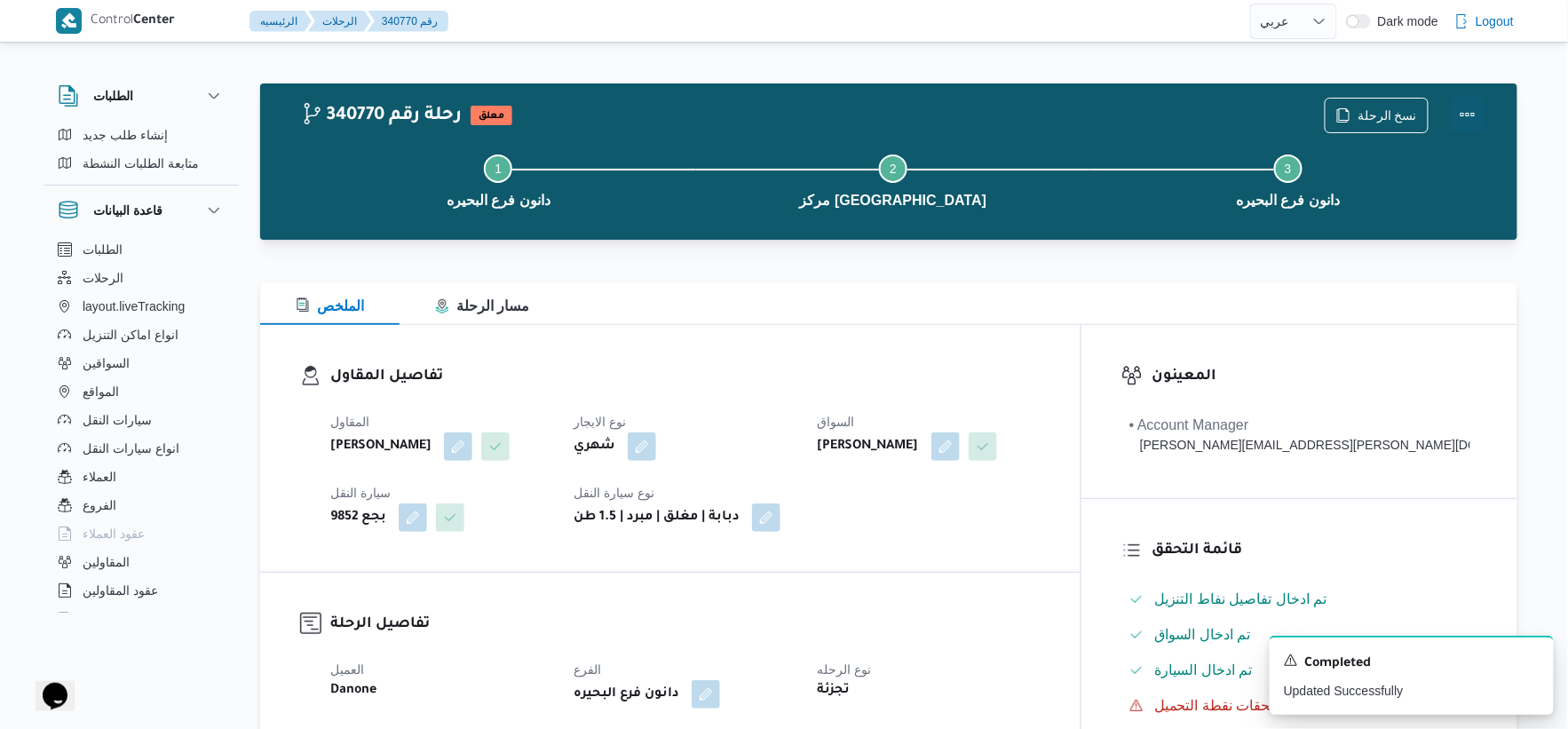
click at [1472, 105] on button "Actions" at bounding box center [1468, 114] width 35 height 35
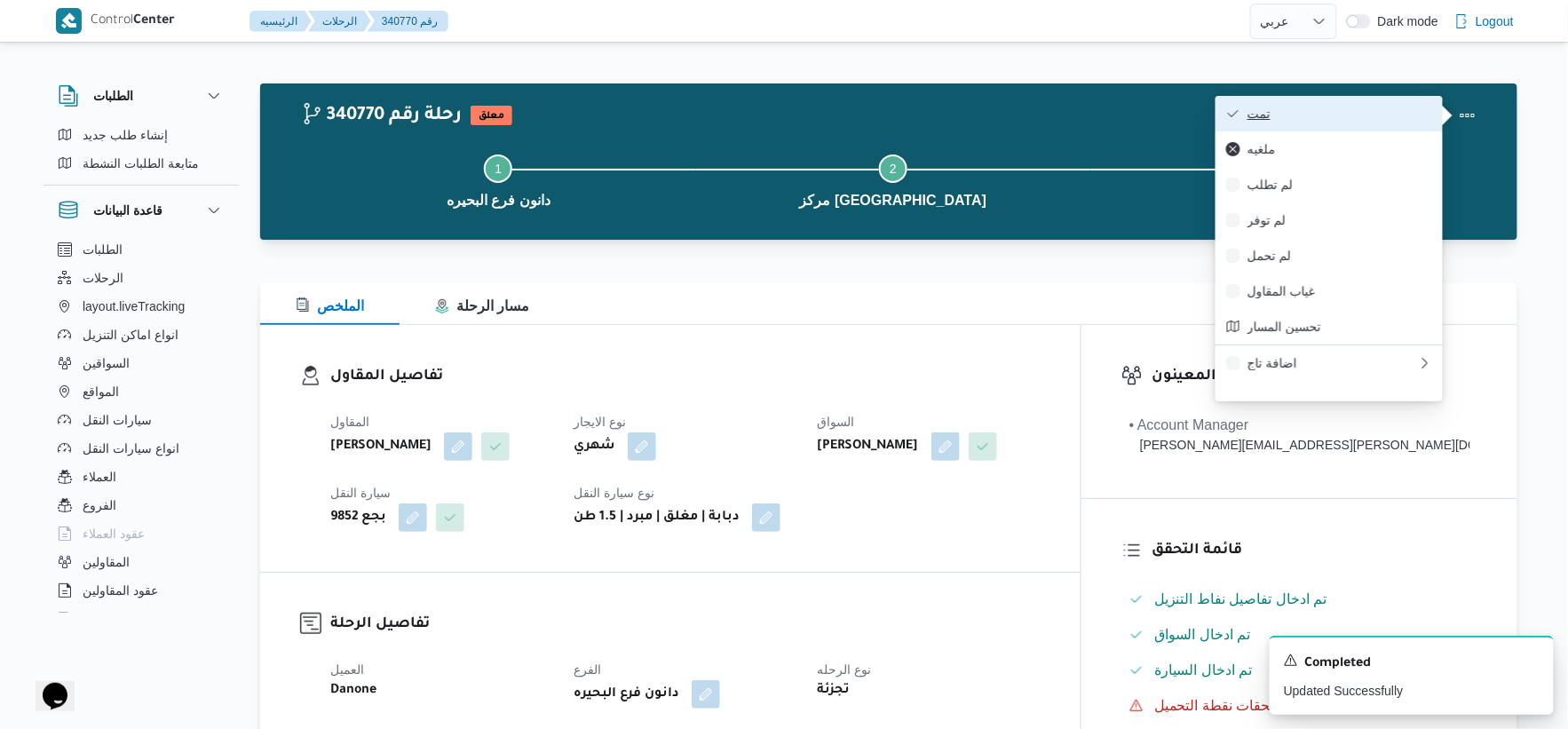
click at [1343, 112] on span "تمت" at bounding box center [1340, 113] width 185 height 15
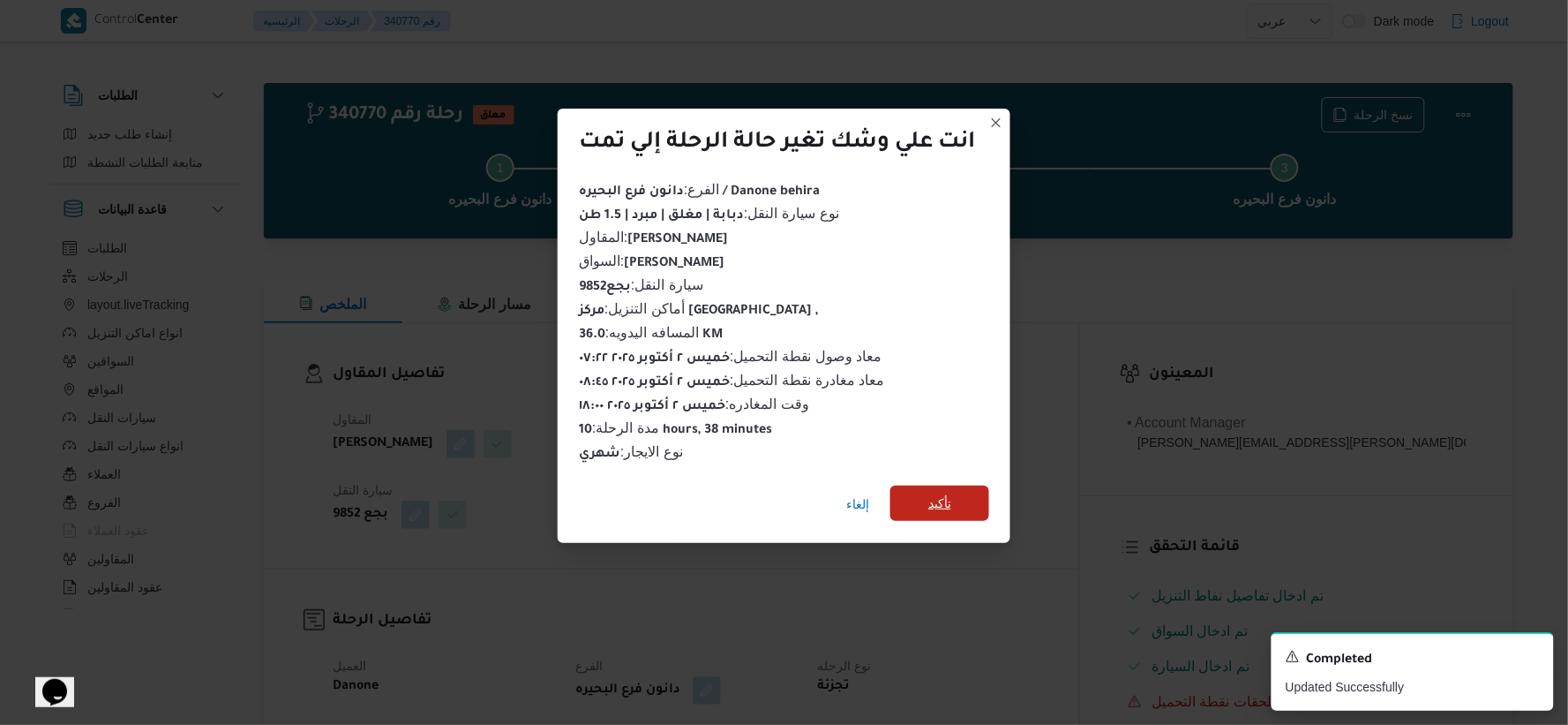
click at [929, 487] on span "تأكيد" at bounding box center [940, 503] width 99 height 35
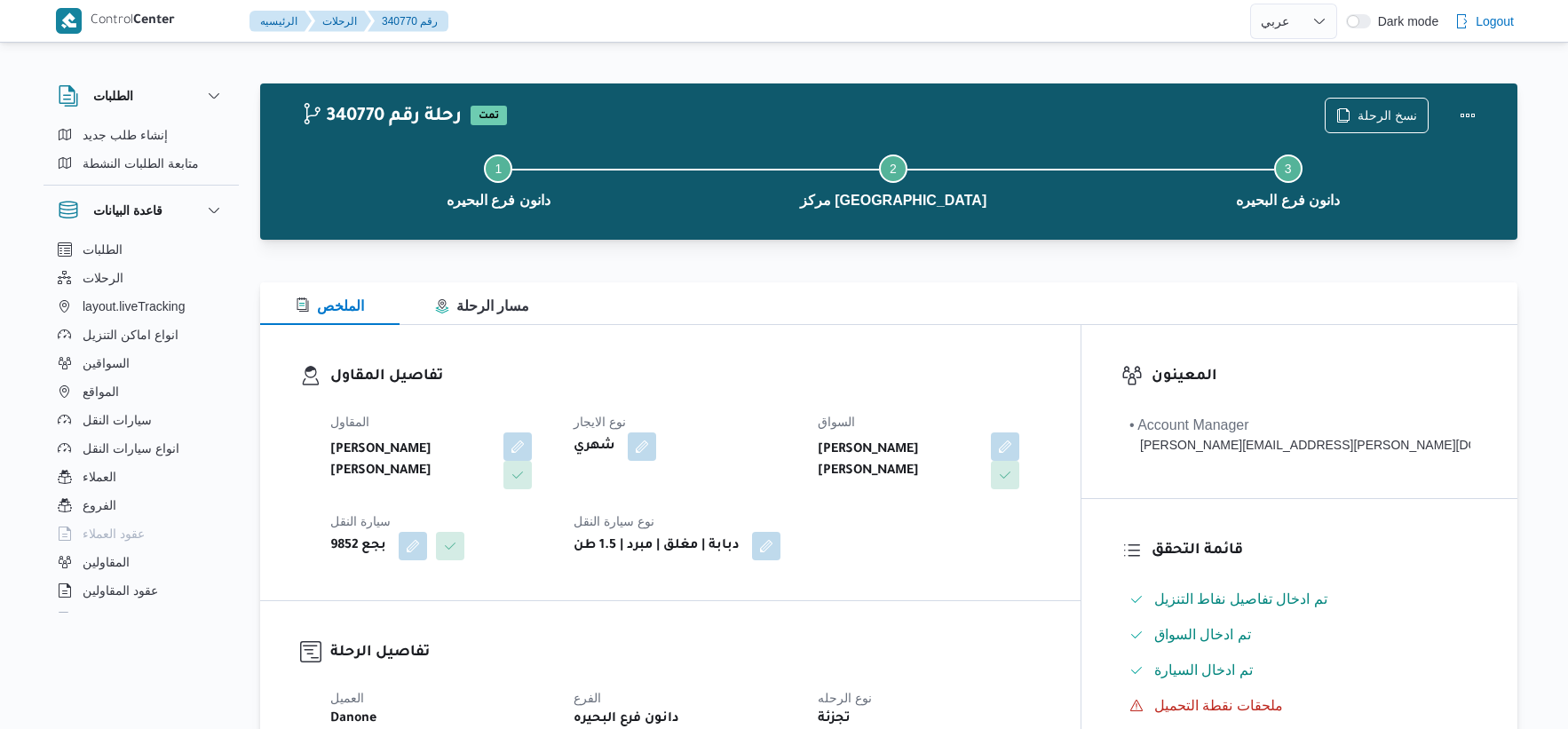
select select "ar"
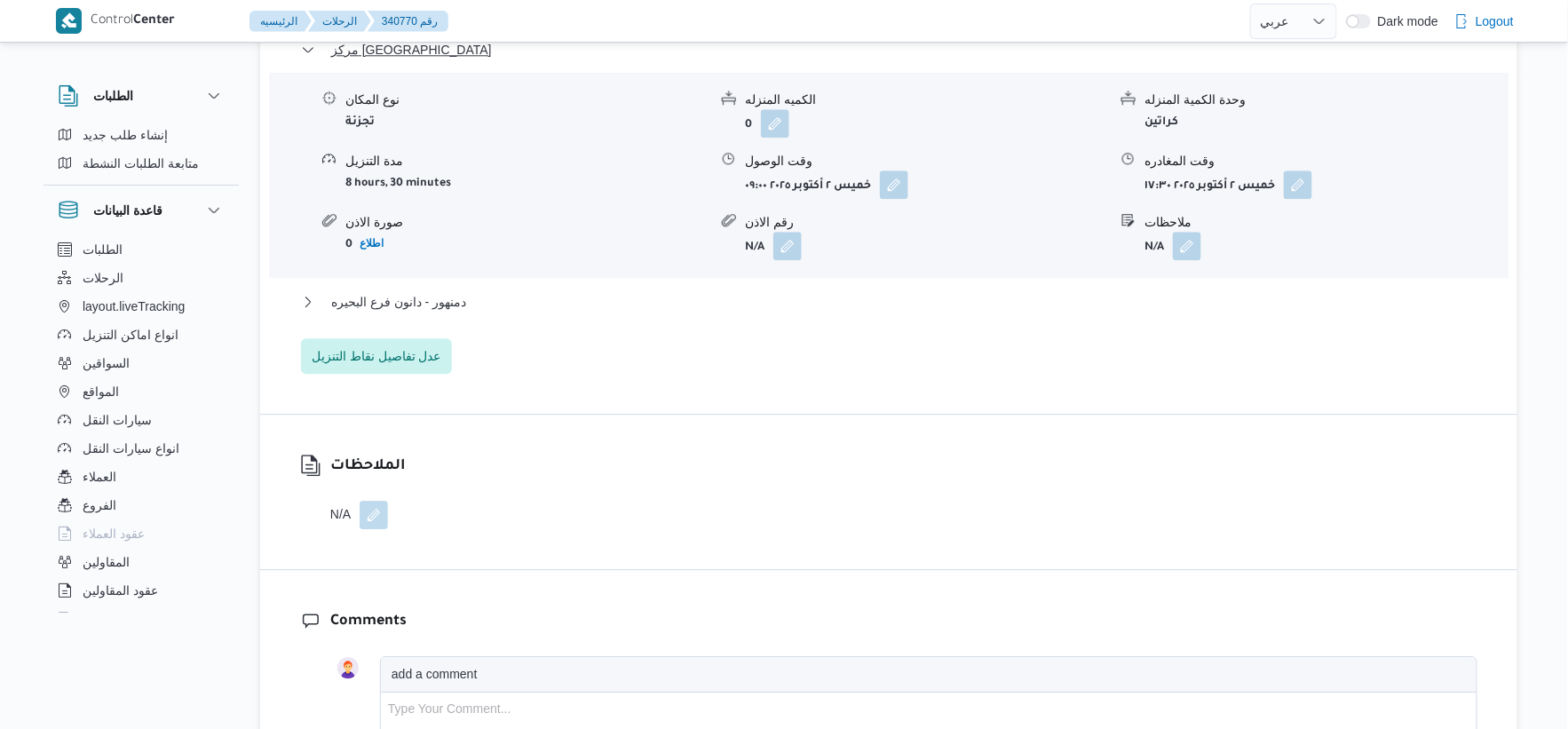
scroll to position [1578, 0]
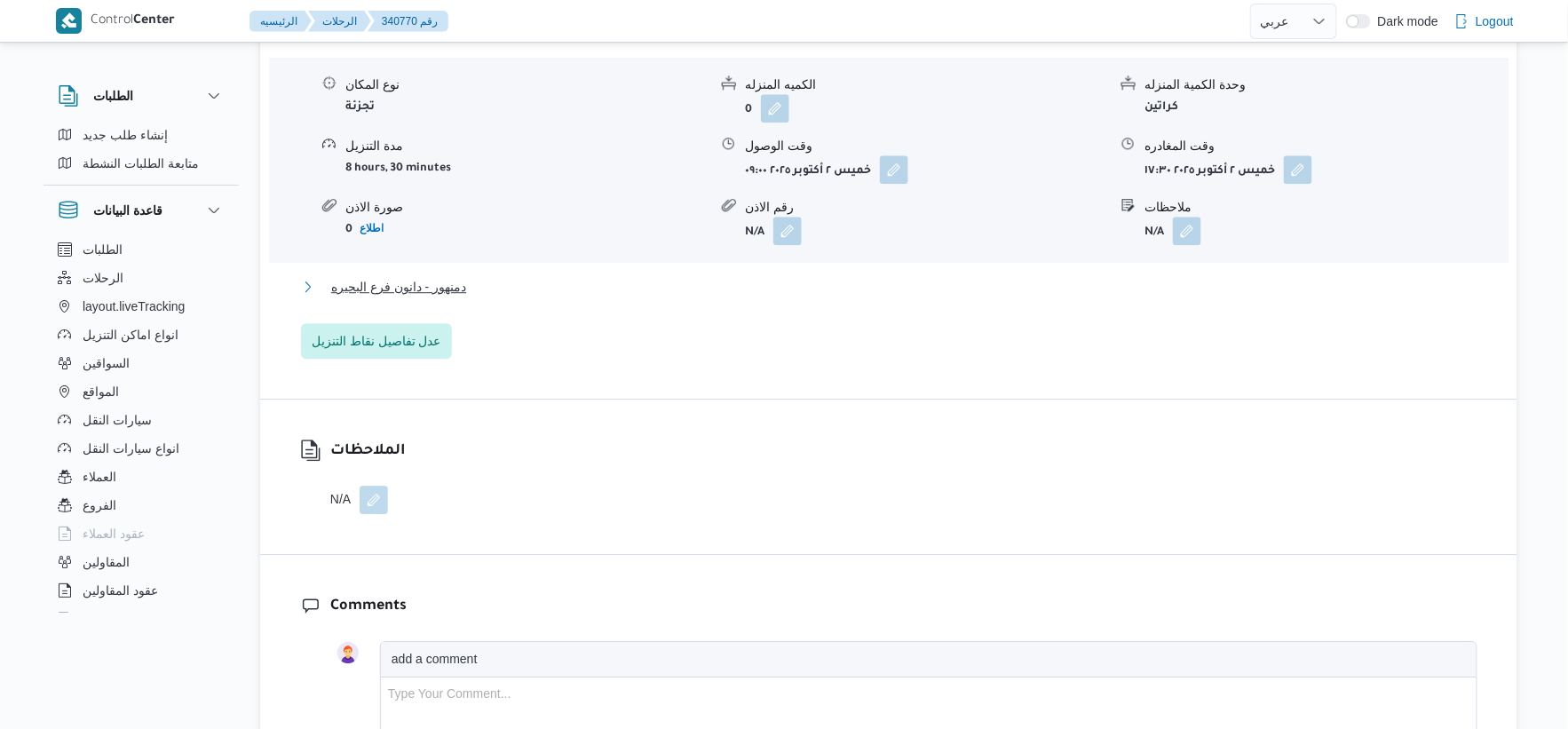
click at [468, 286] on button "دمنهور - دانون فرع البحيره" at bounding box center [889, 287] width 1177 height 21
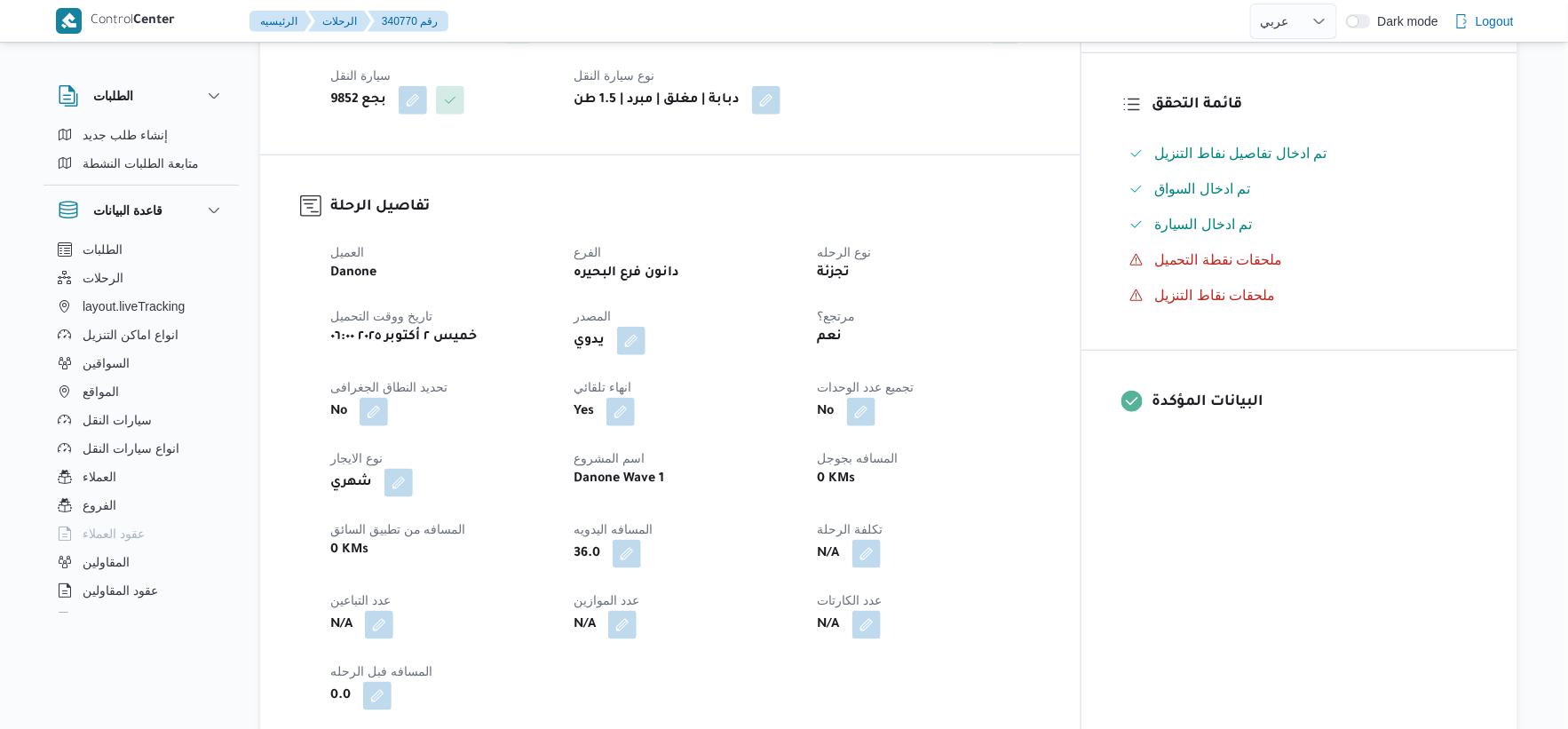
scroll to position [492, 0]
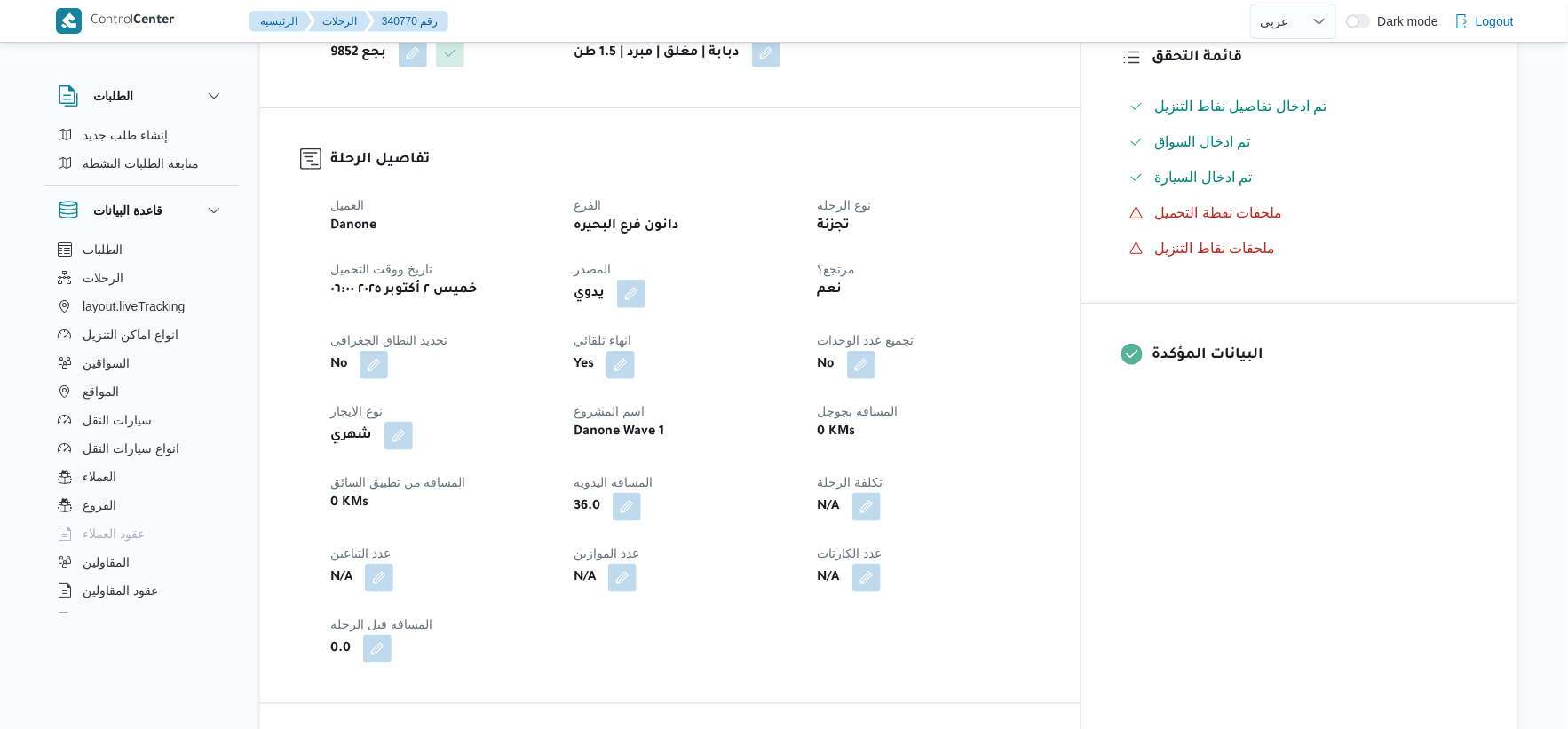
select select "ar"
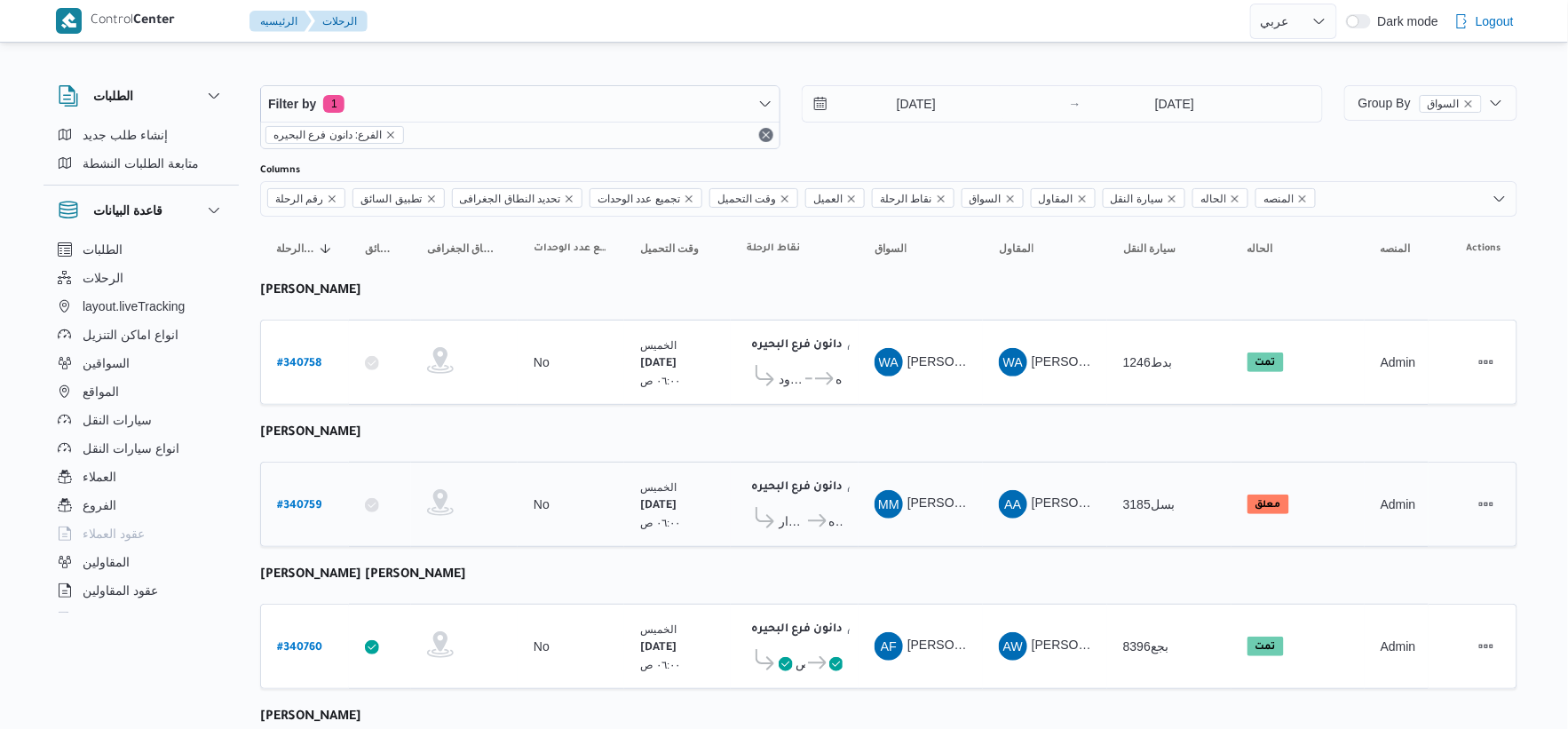
click at [302, 500] on b "# 340759" at bounding box center [300, 506] width 45 height 13
select select "ar"
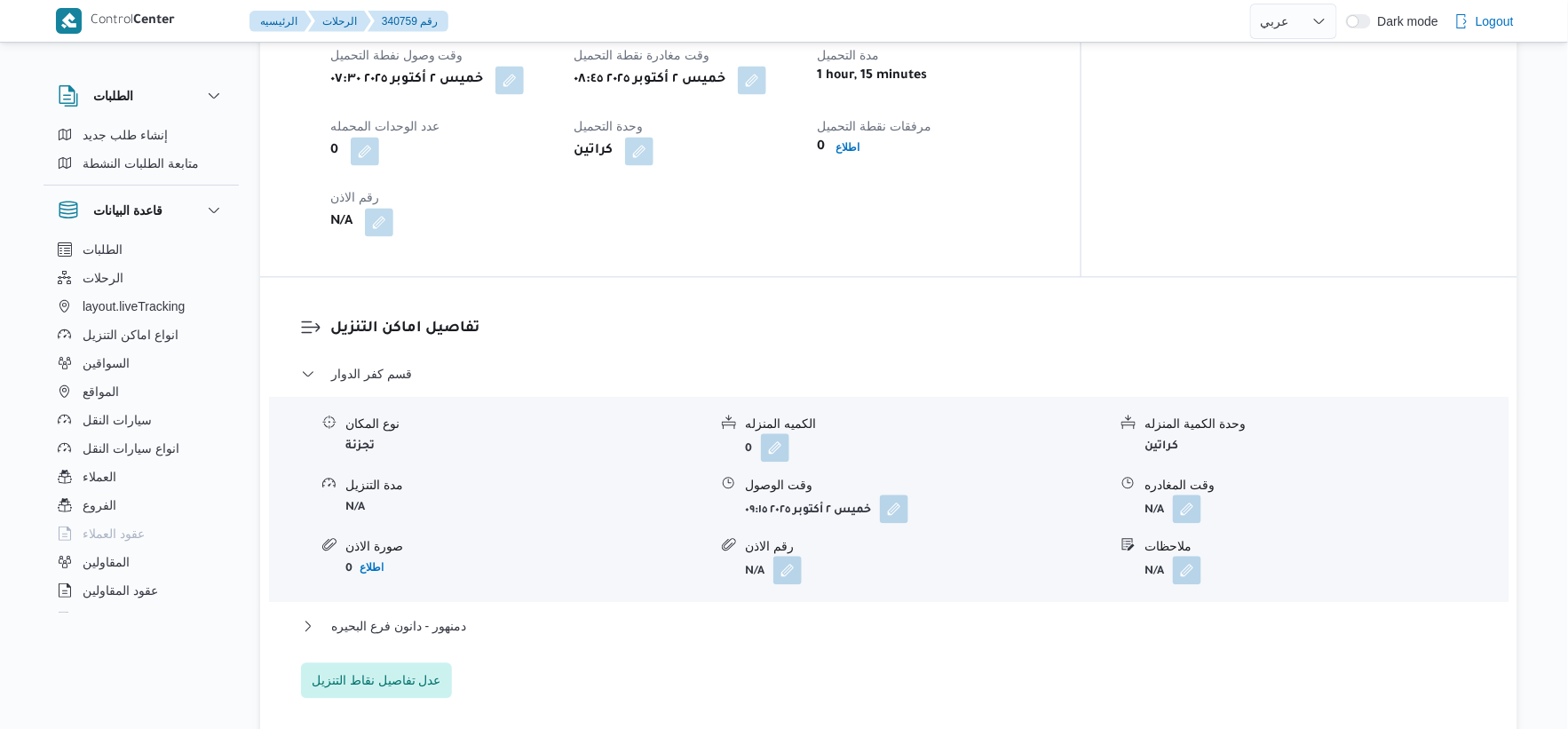
scroll to position [1184, 0]
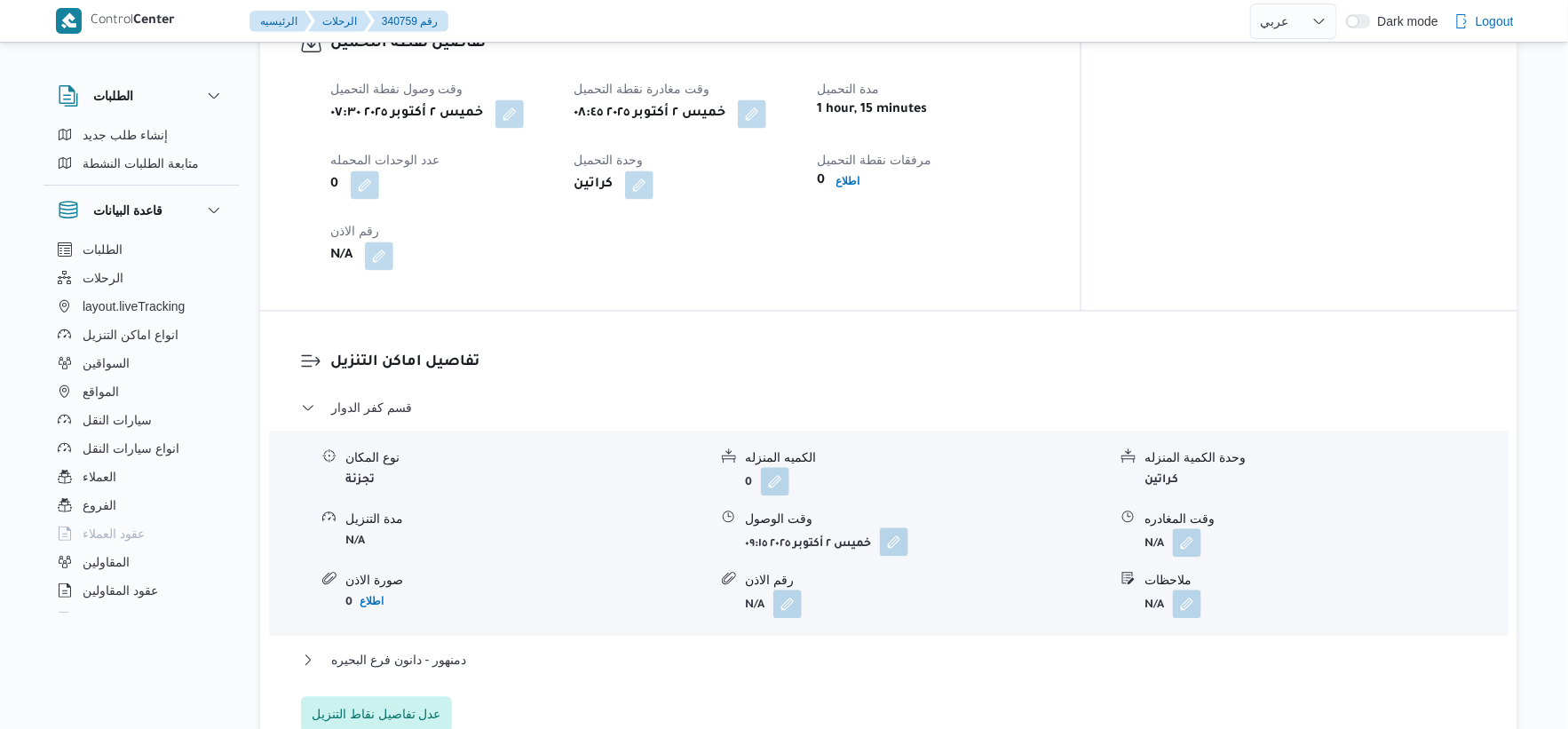
click at [887, 556] on button "button" at bounding box center [893, 541] width 28 height 28
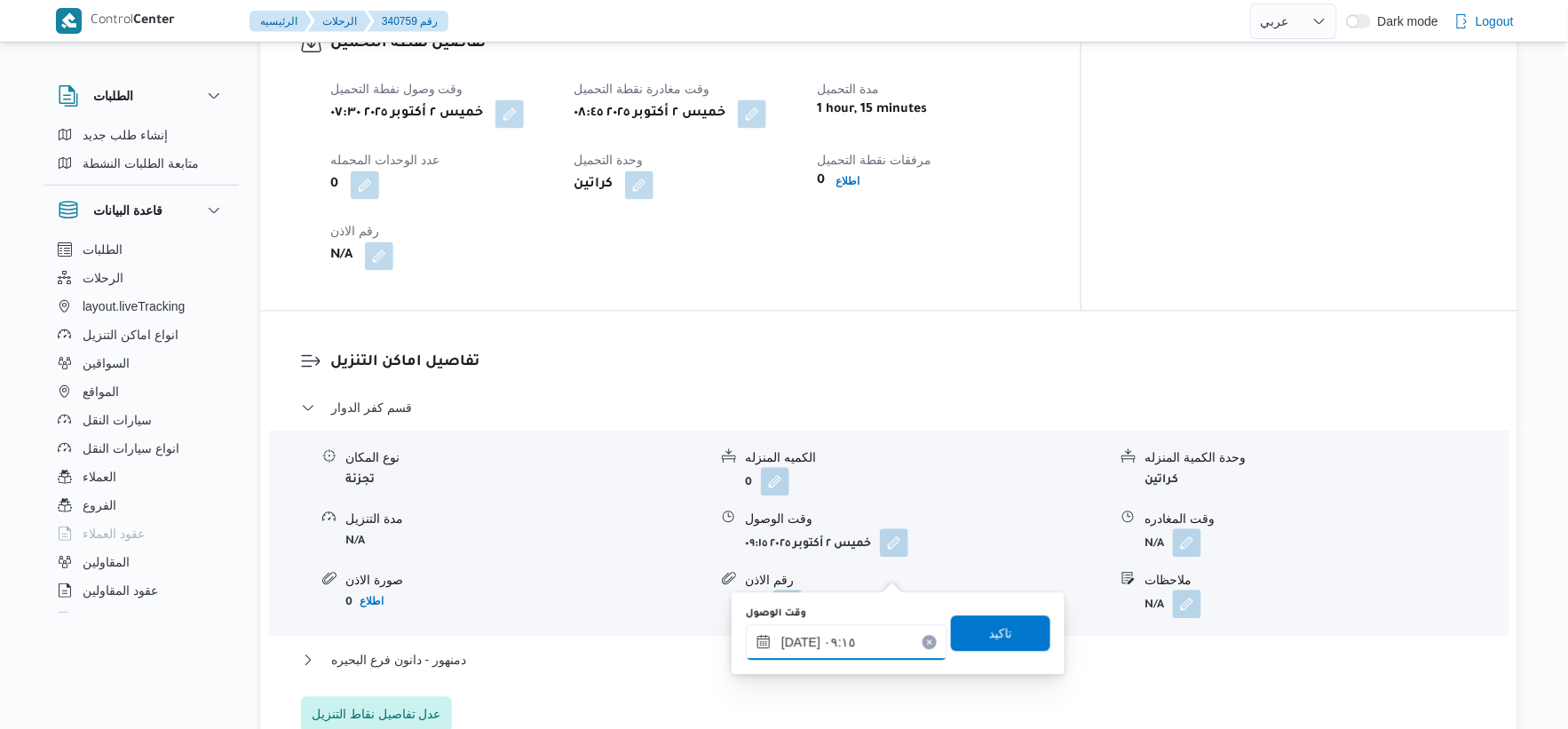
click at [848, 654] on input "٠٢/١٠/٢٠٢٥ ٠٩:١٥" at bounding box center [846, 641] width 201 height 35
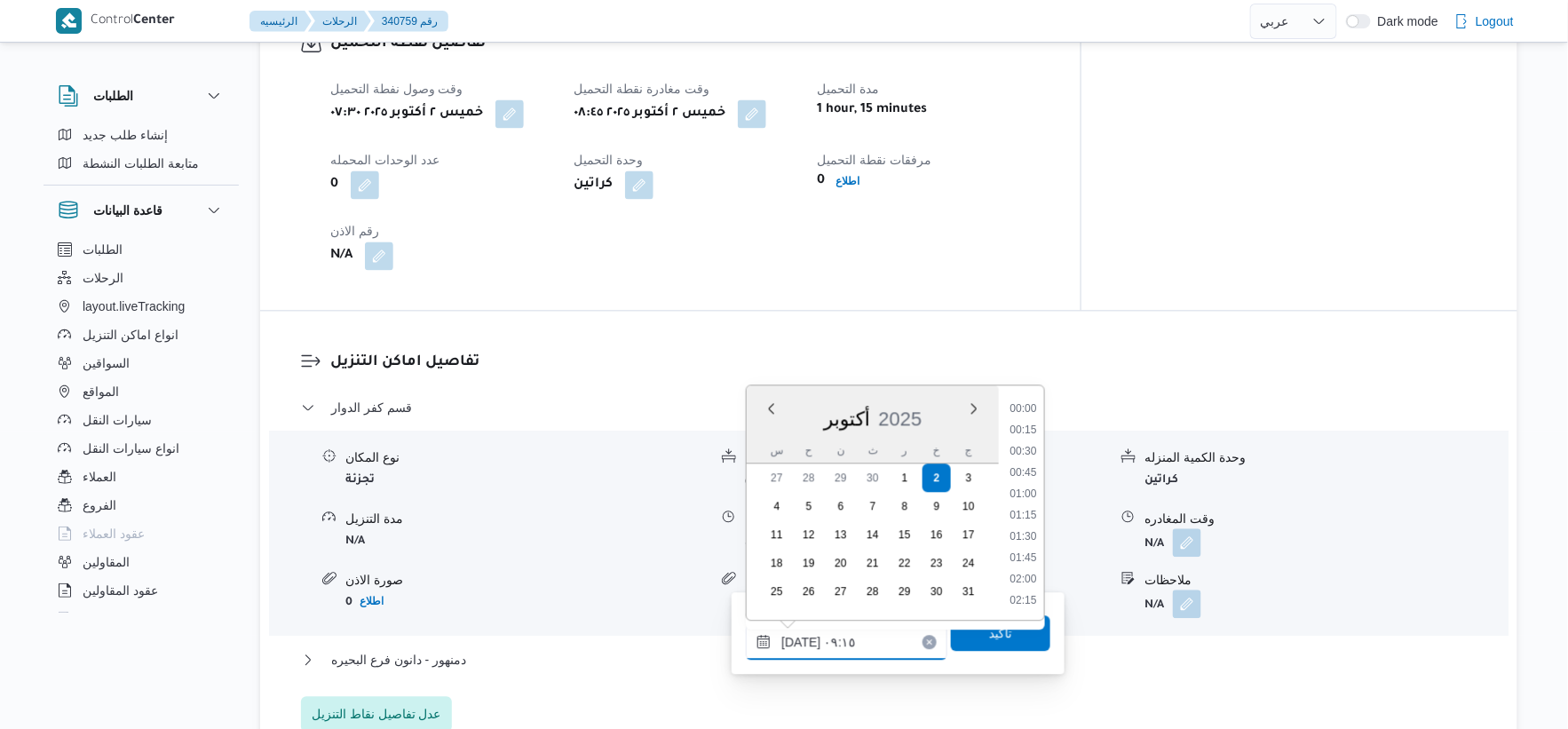
scroll to position [682, 0]
click at [1028, 529] on li "09:30" at bounding box center [1024, 536] width 41 height 18
type input "٠٢/١٠/٢٠٢٥ ٠٩:٣٠"
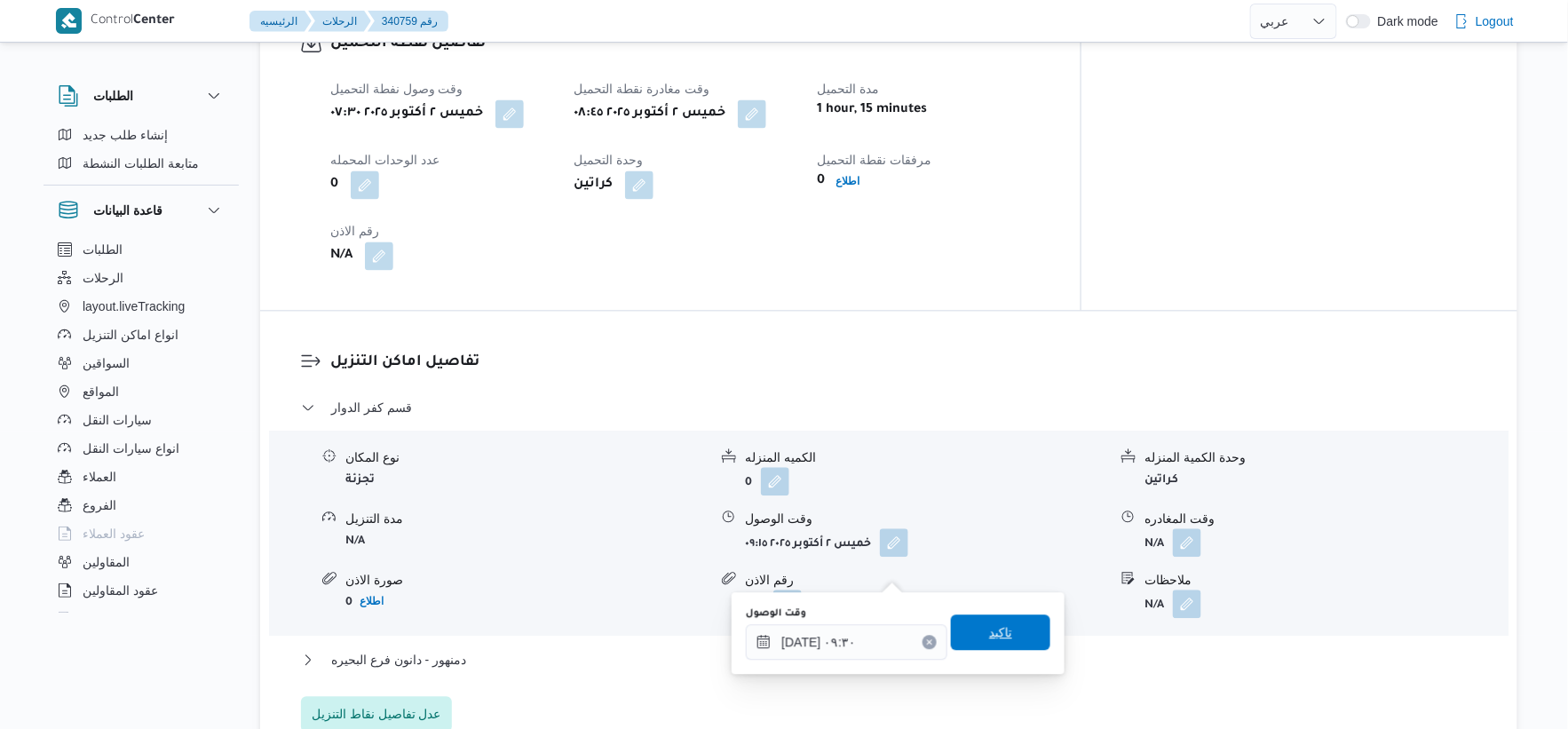
click at [1009, 641] on span "تاكيد" at bounding box center [1001, 632] width 99 height 35
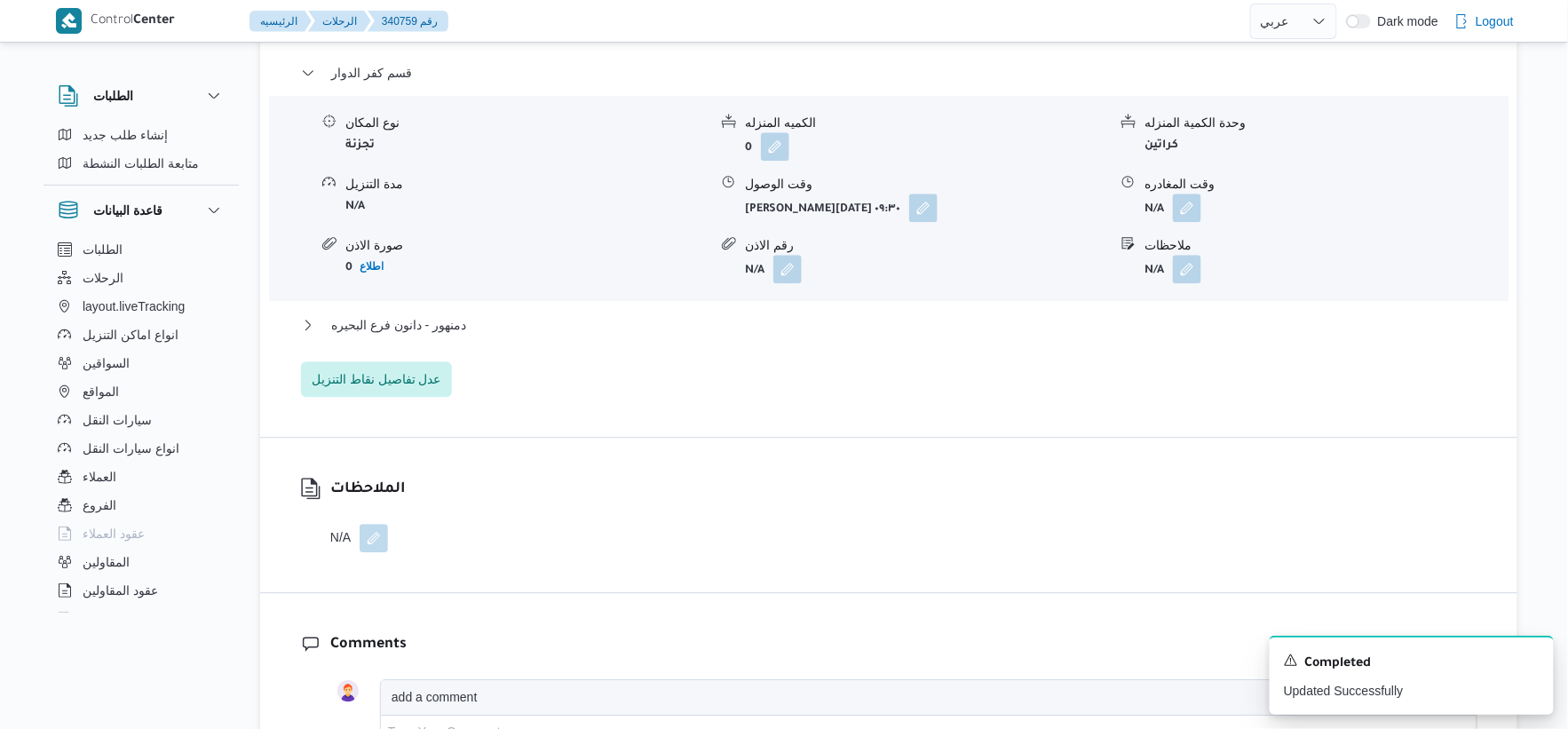
scroll to position [1578, 0]
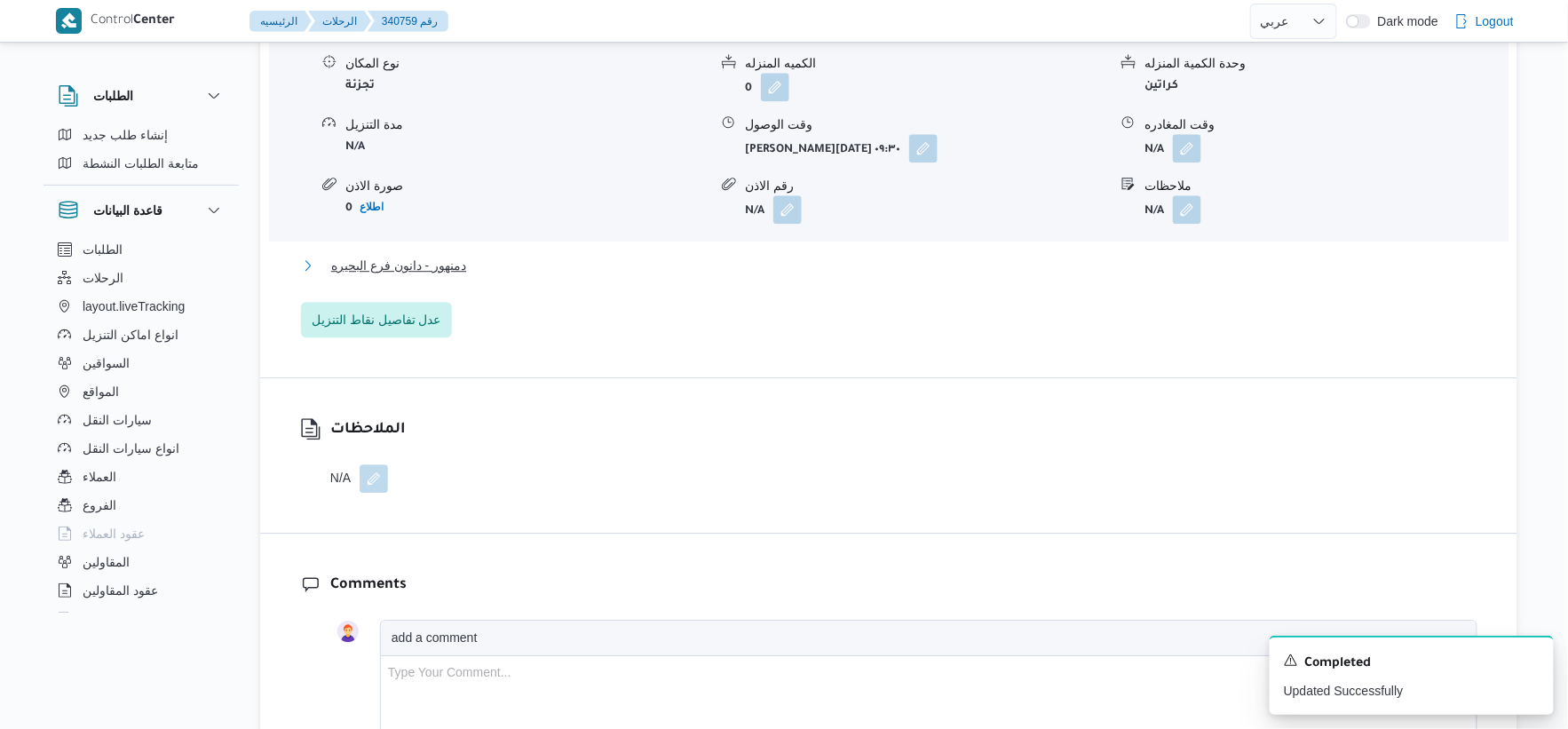
click at [456, 276] on span "دمنهور - دانون فرع البحيره" at bounding box center [398, 266] width 135 height 21
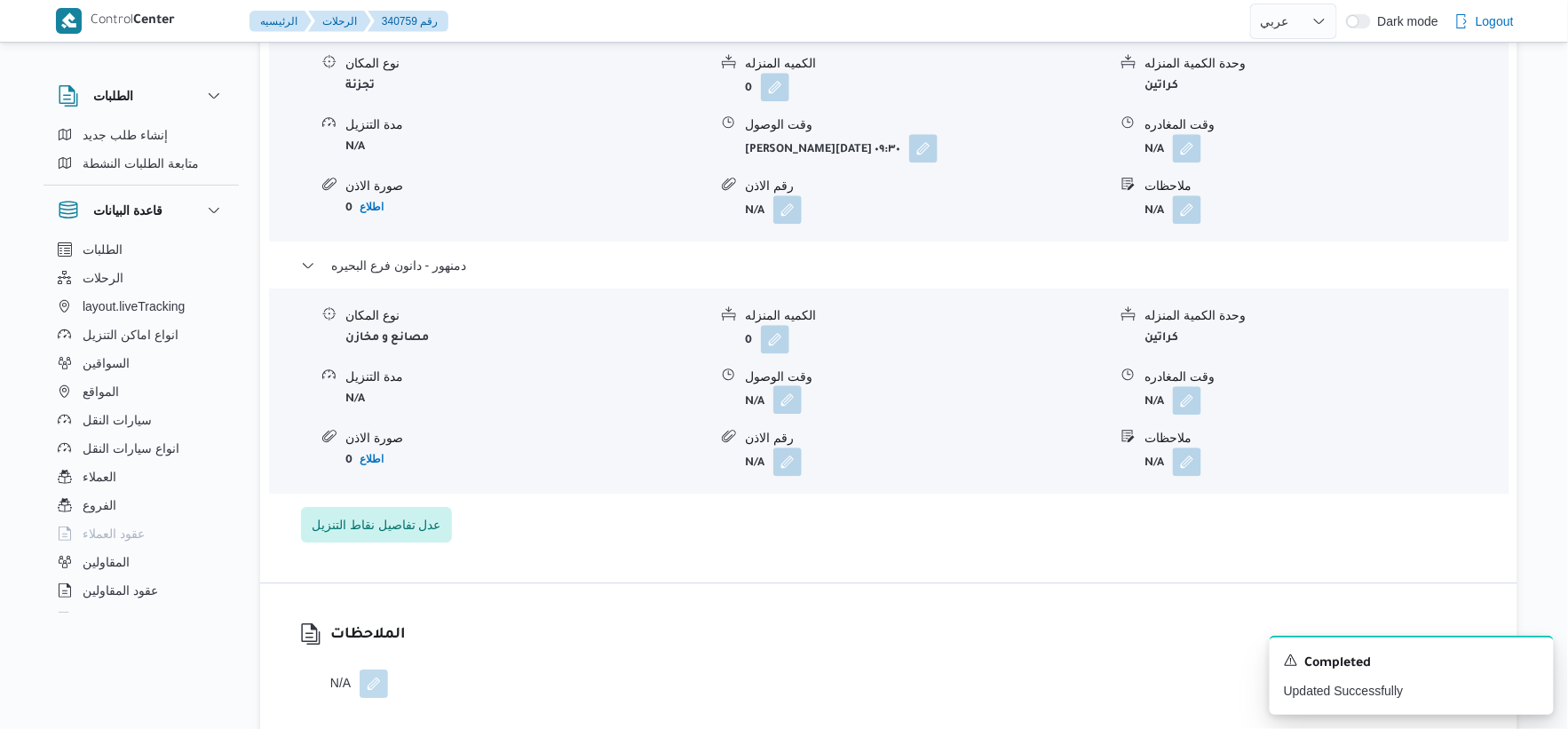
click at [785, 414] on button "button" at bounding box center [787, 399] width 28 height 28
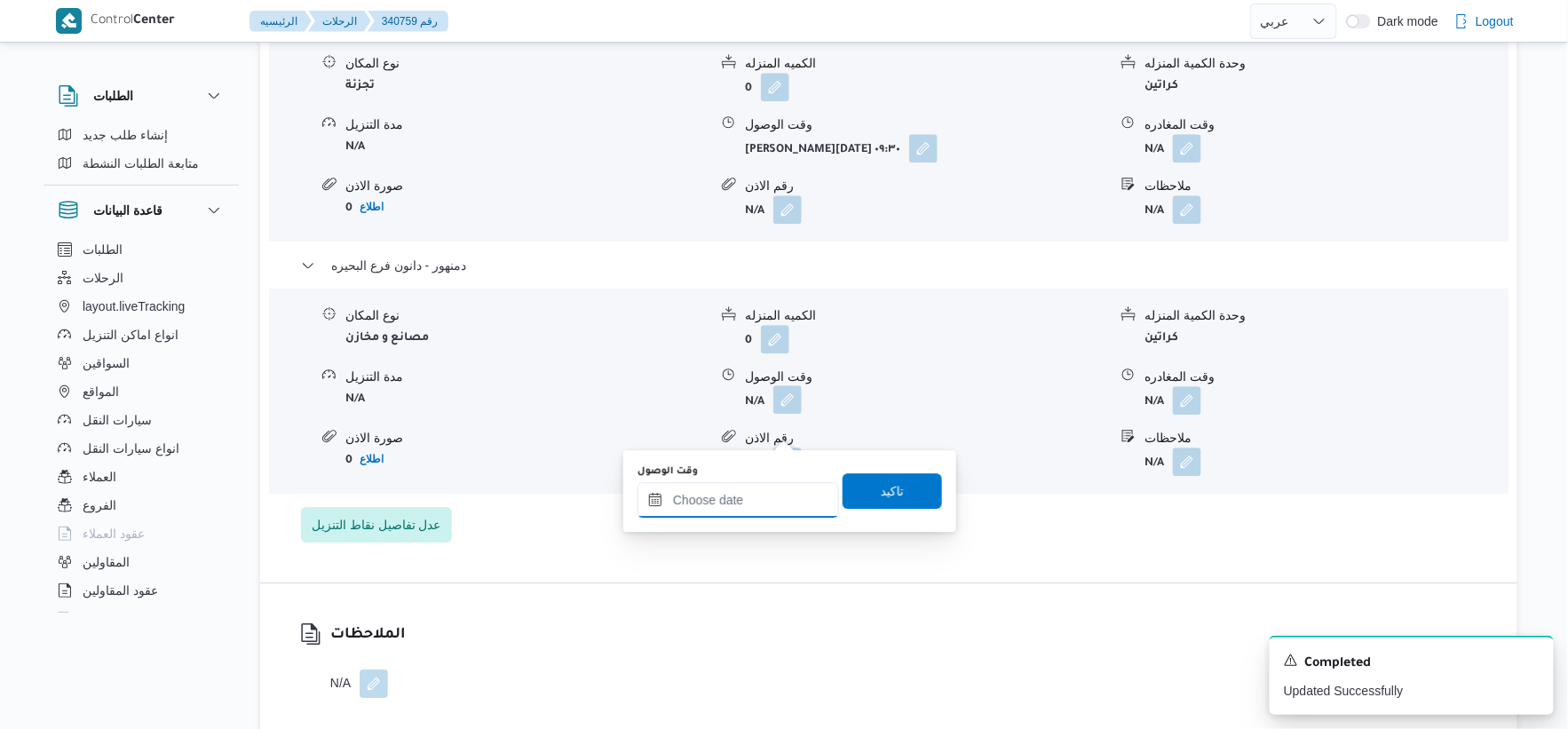
click at [761, 492] on input "وقت الوصول" at bounding box center [738, 499] width 201 height 35
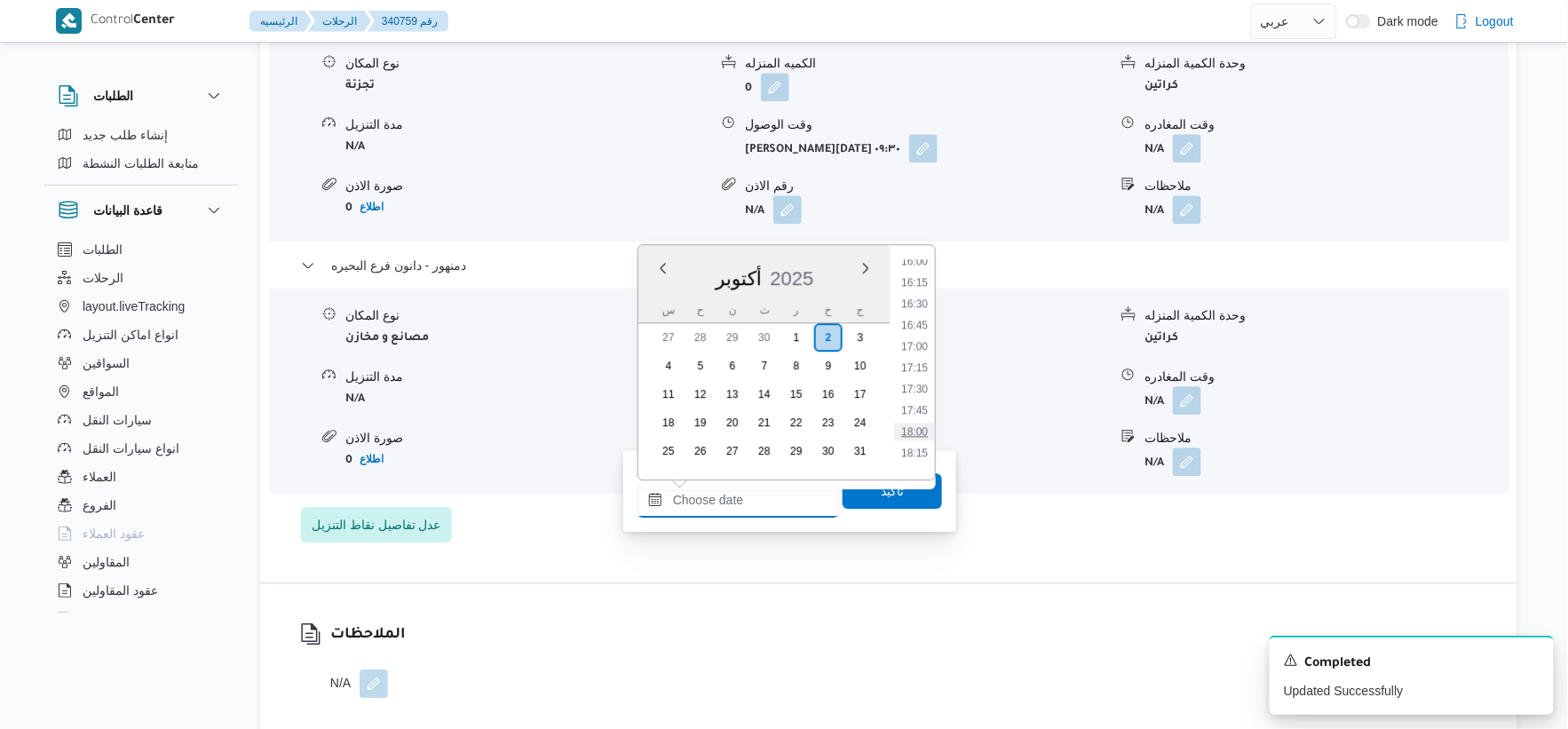
scroll to position [1272, 0]
click at [919, 339] on li "15:45" at bounding box center [915, 338] width 41 height 18
type input "٠٢/١٠/٢٠٢٥ ١٥:٤٥"
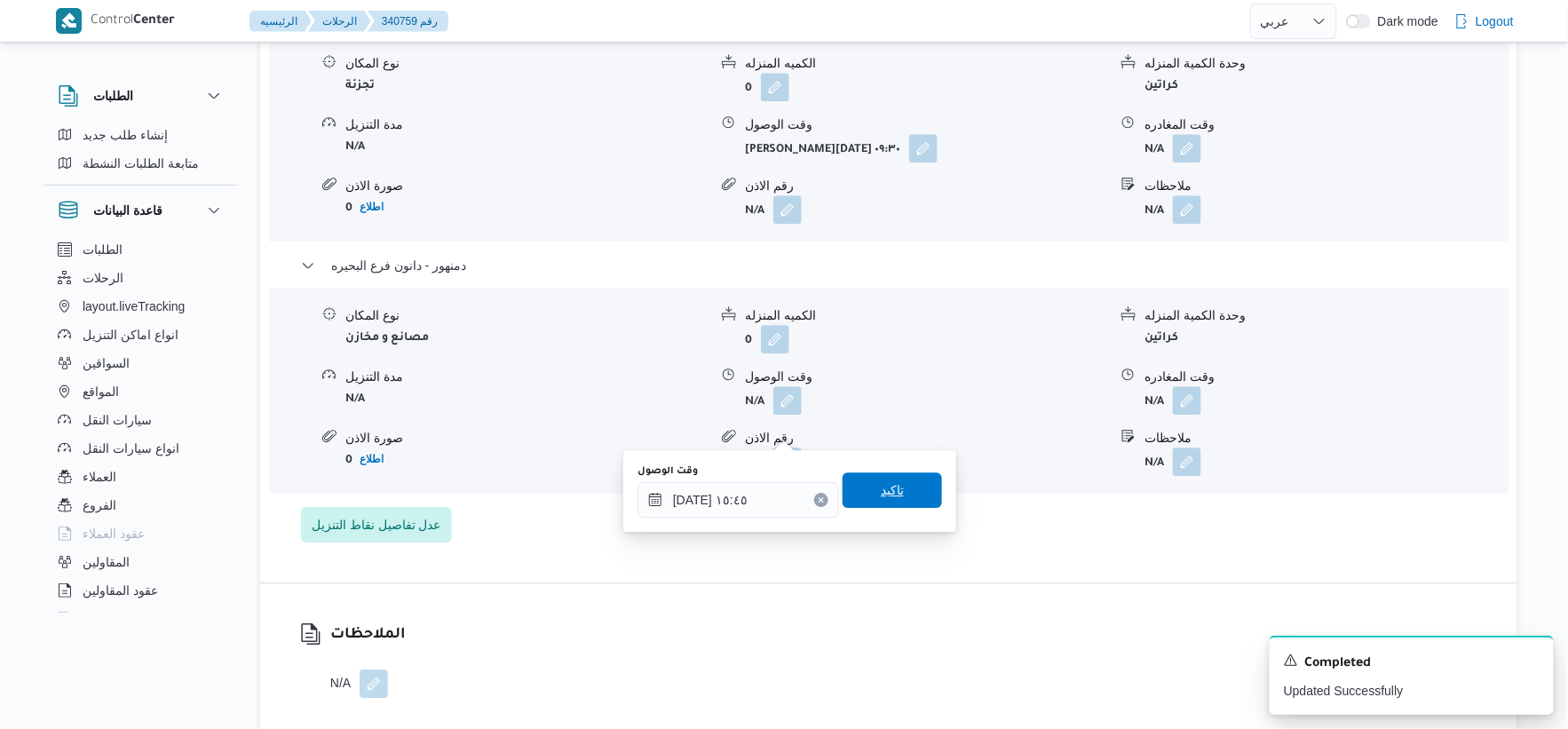
click at [907, 482] on span "تاكيد" at bounding box center [893, 490] width 99 height 35
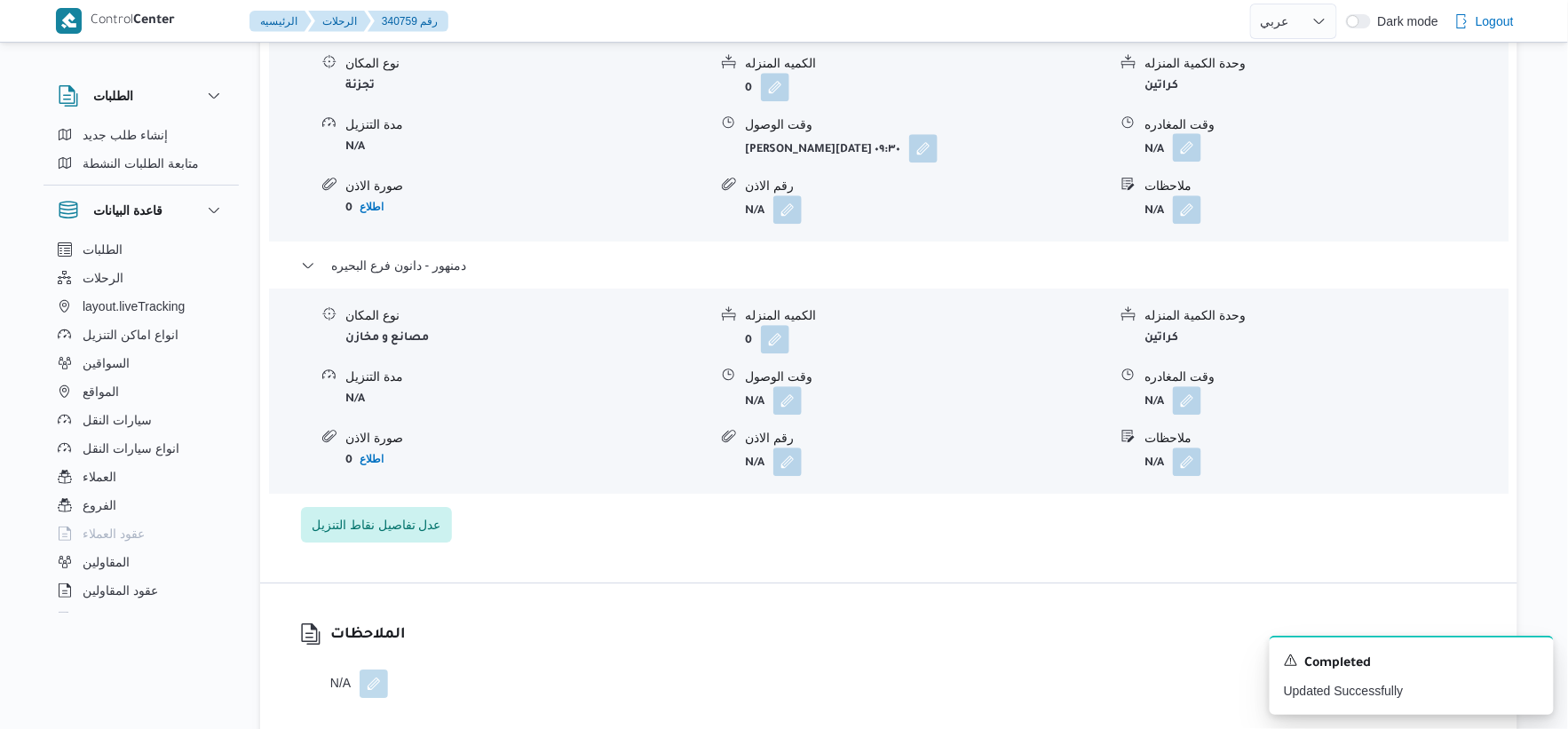
click at [1187, 162] on button "button" at bounding box center [1186, 147] width 28 height 28
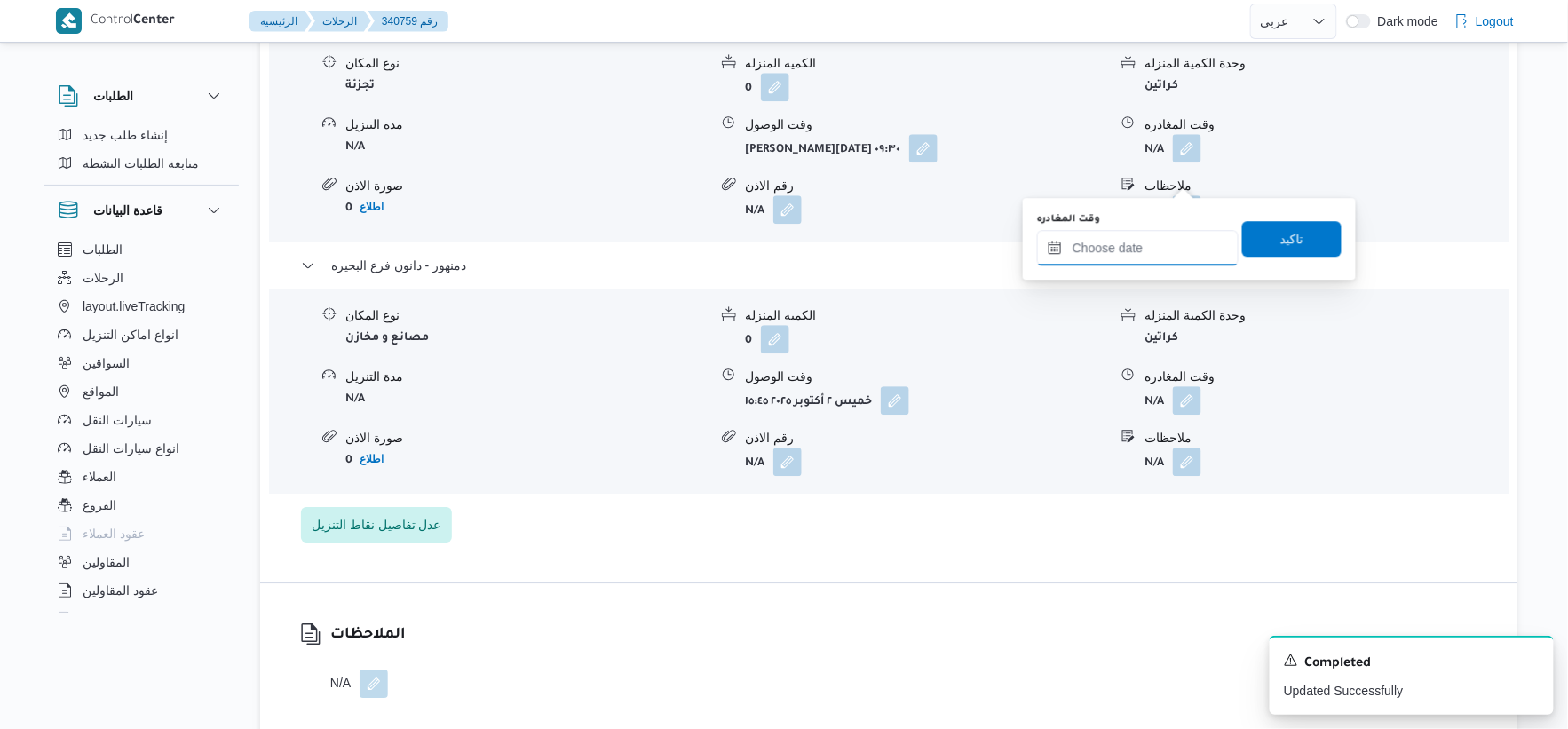
drag, startPoint x: 1186, startPoint y: 173, endPoint x: 1155, endPoint y: 258, distance: 90.5
click at [1151, 259] on input "وقت المغادره" at bounding box center [1138, 247] width 201 height 35
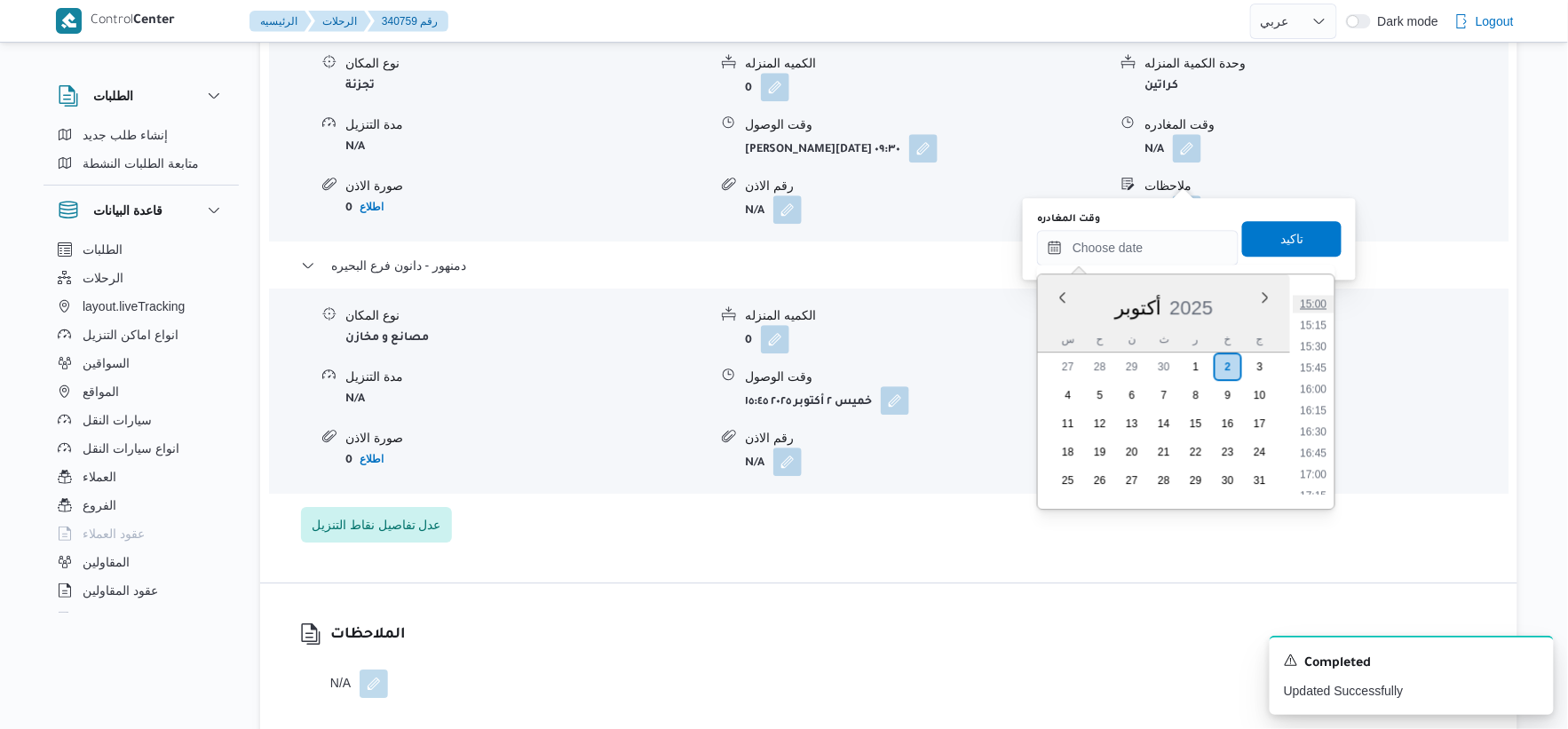
click at [1309, 299] on li "15:00" at bounding box center [1314, 304] width 41 height 18
type input "٠٢/١٠/٢٠٢٥ ١٥:٠٠"
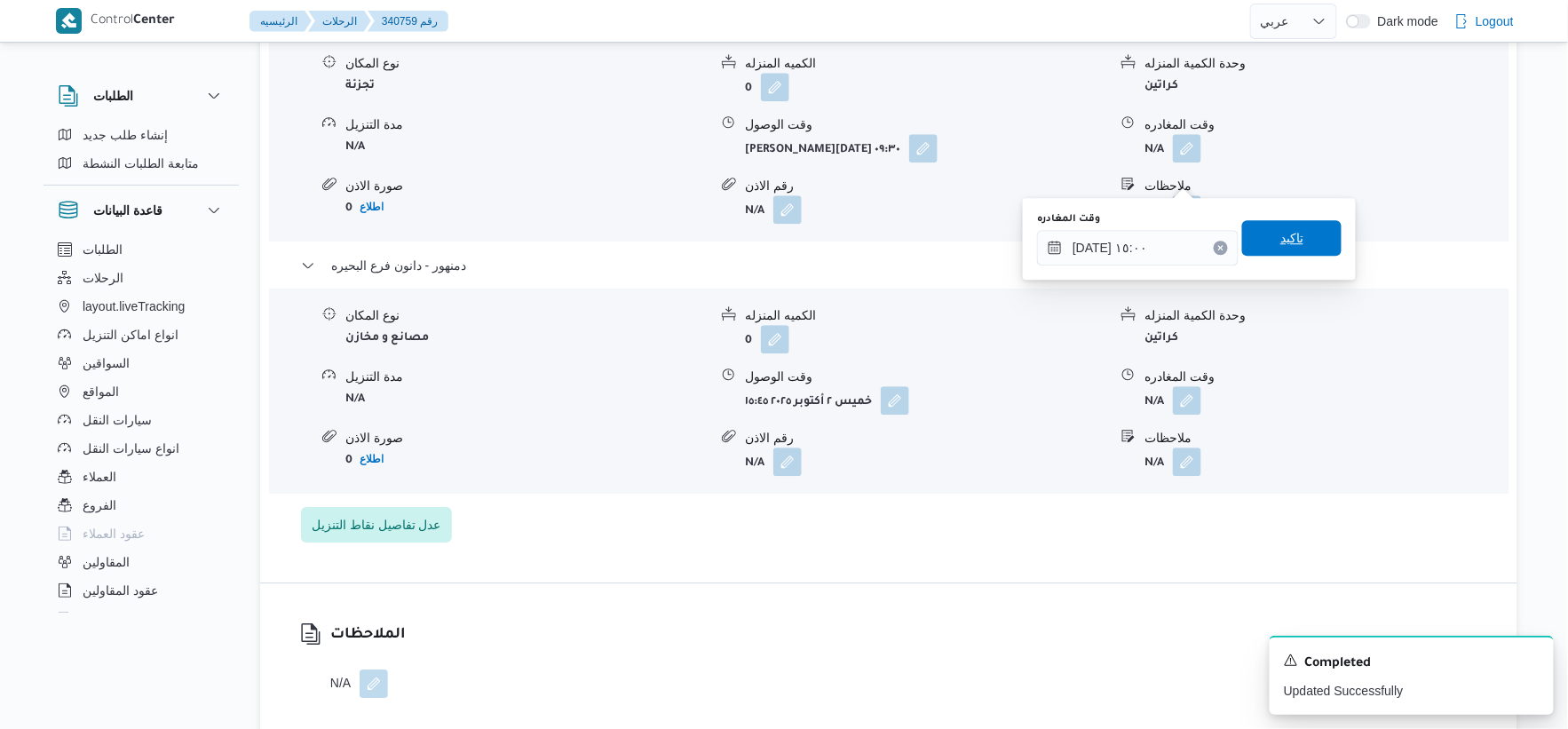
click at [1289, 235] on span "تاكيد" at bounding box center [1293, 238] width 23 height 21
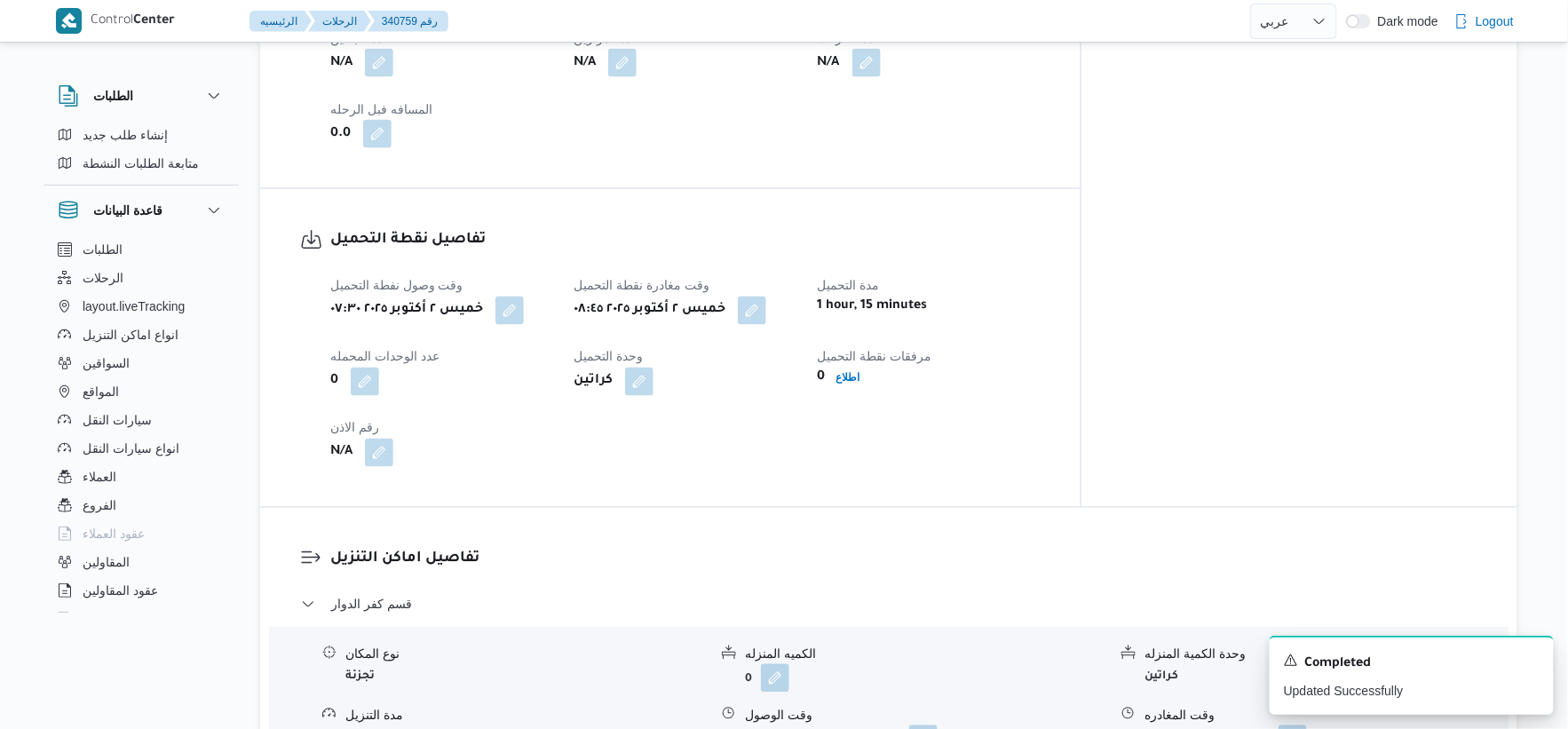
scroll to position [492, 0]
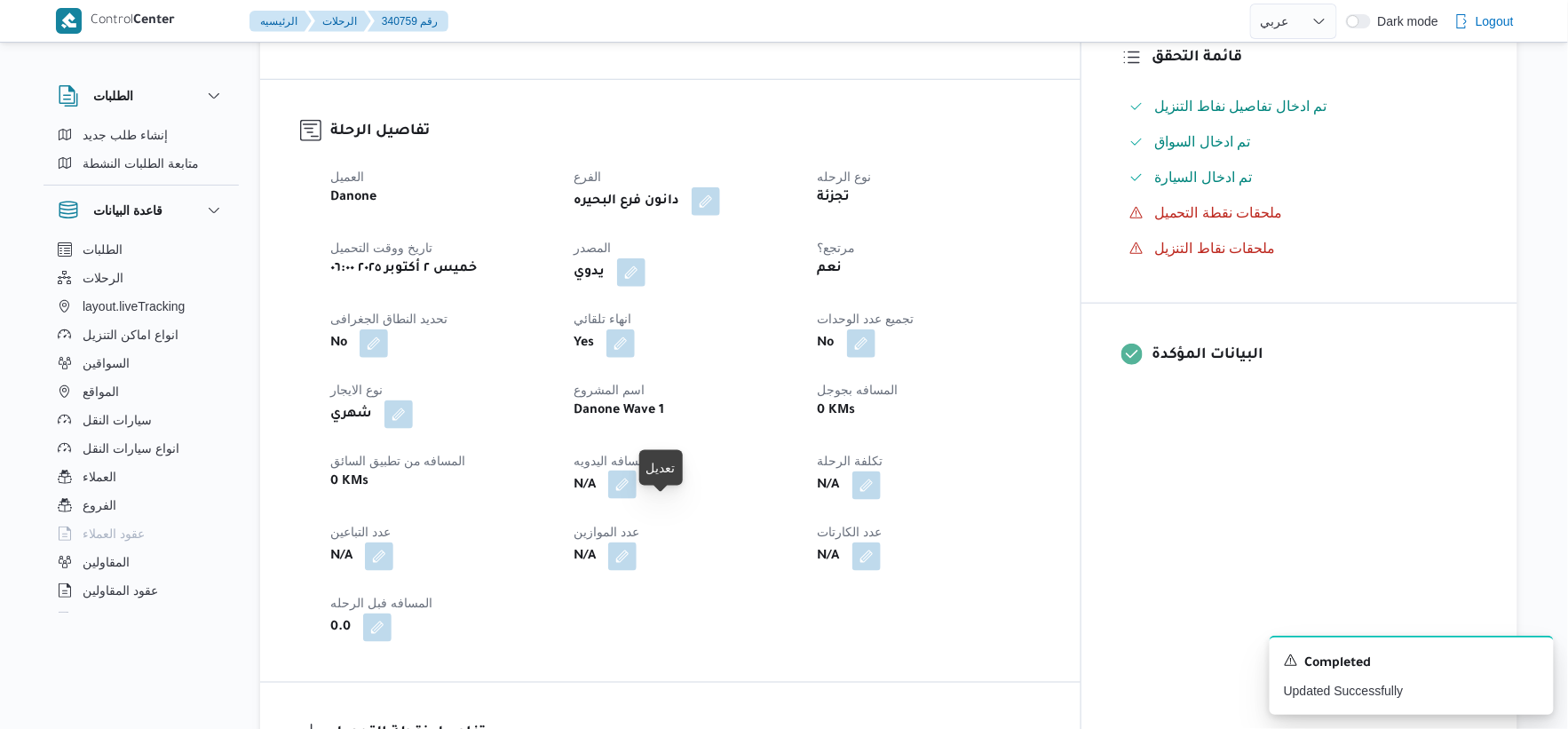
click at [637, 499] on button "button" at bounding box center [622, 485] width 28 height 28
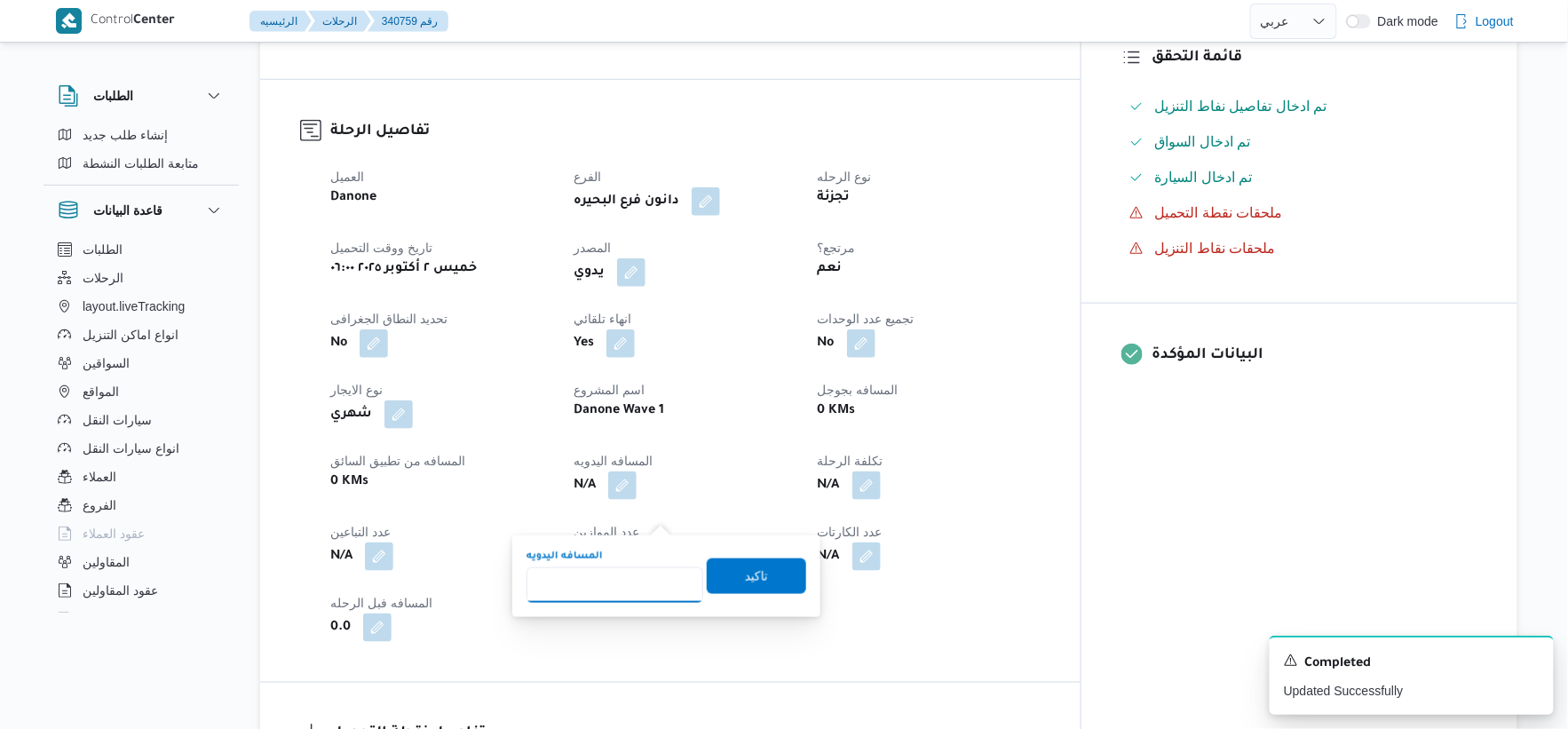
click at [601, 582] on input "المسافه اليدويه" at bounding box center [615, 585] width 177 height 35
type input "98"
click at [770, 578] on span "تاكيد" at bounding box center [756, 575] width 99 height 35
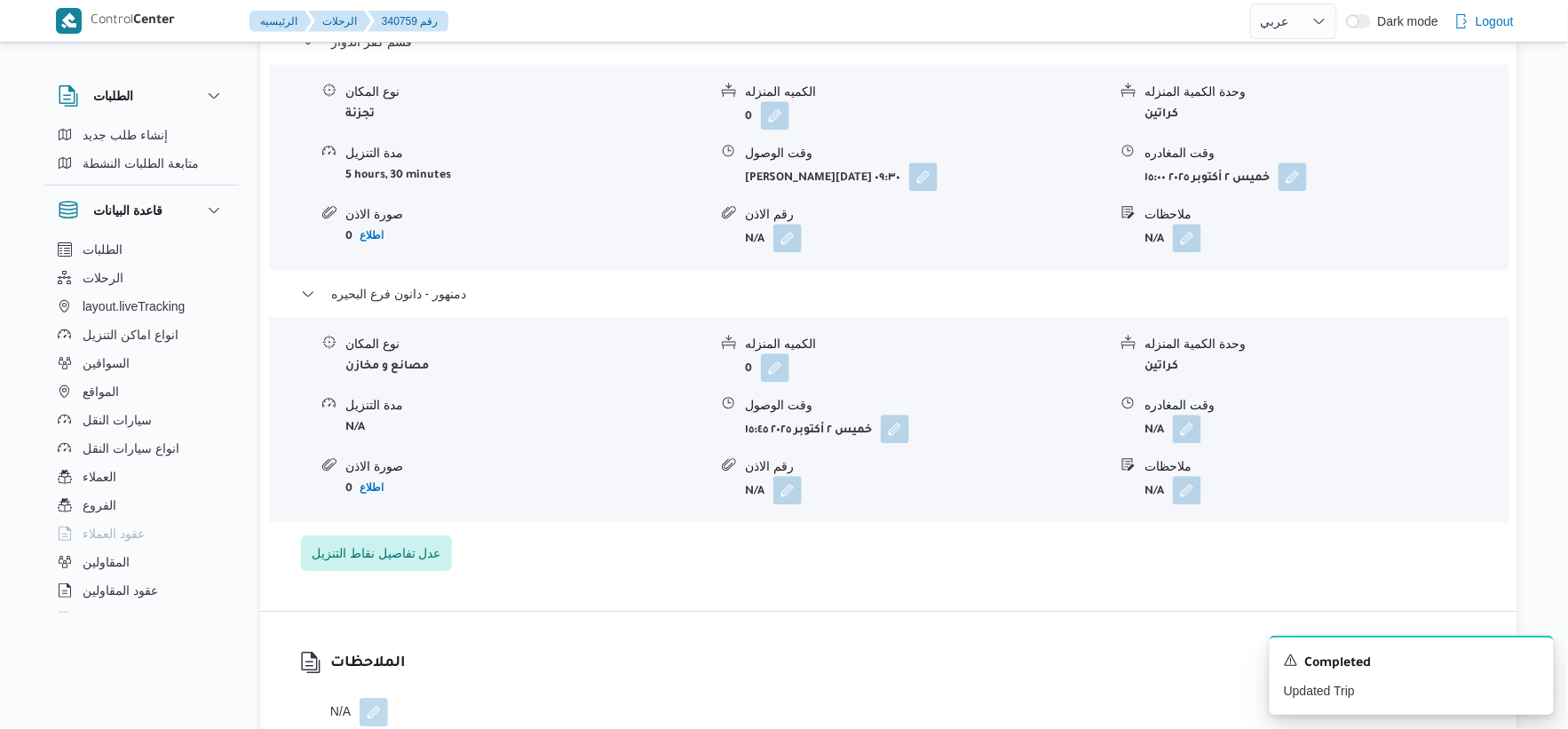
scroll to position [1578, 0]
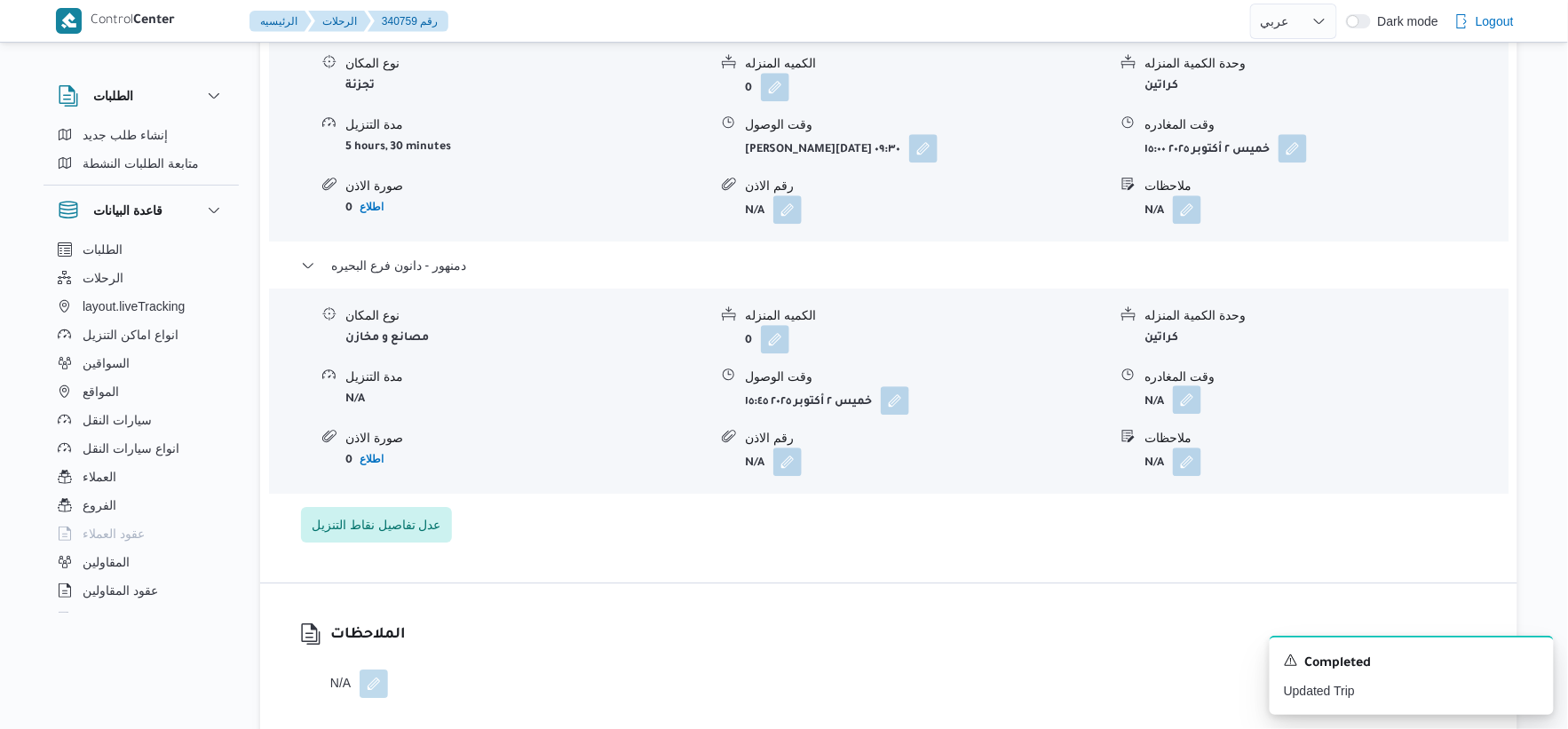
click at [1185, 414] on button "button" at bounding box center [1186, 399] width 28 height 28
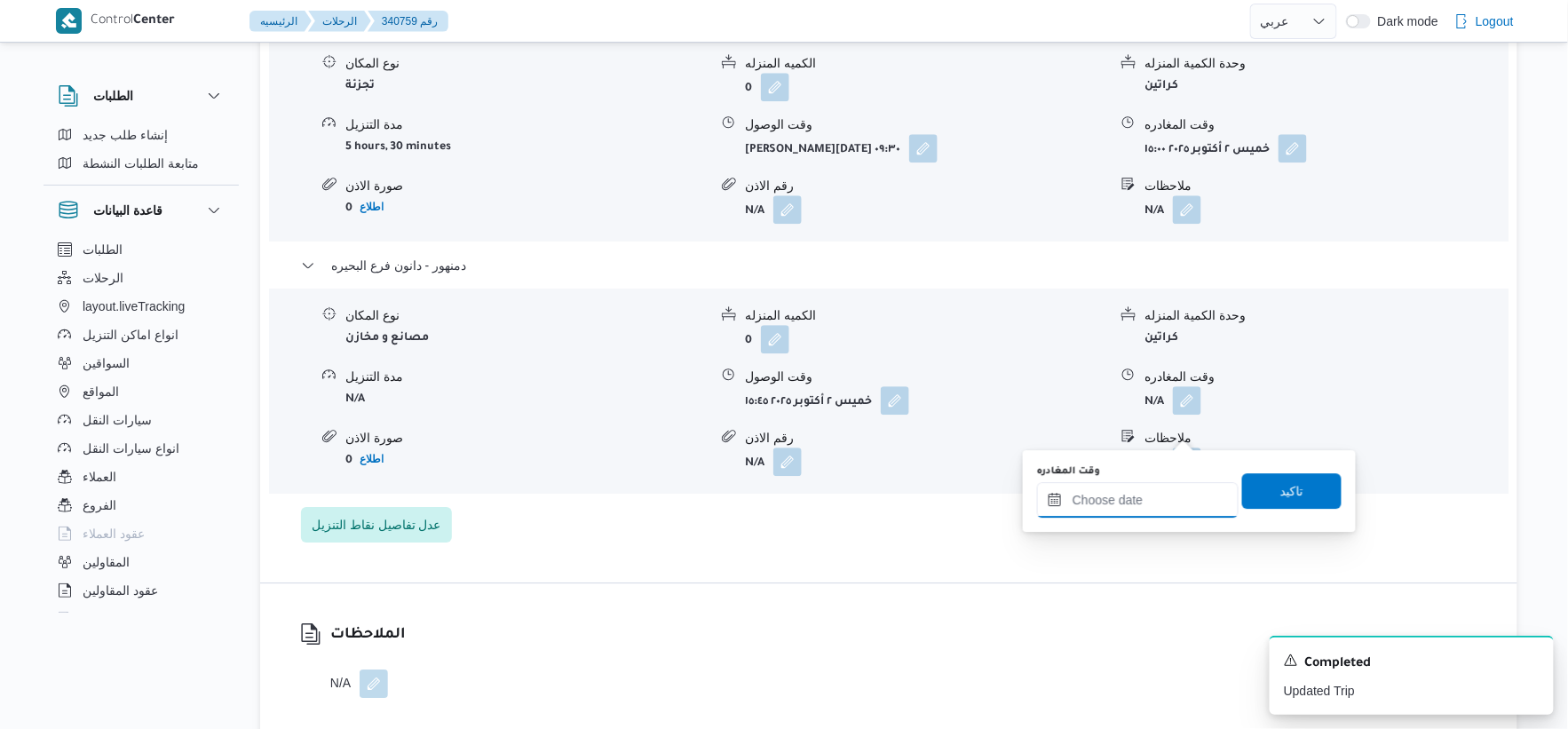
click at [1178, 506] on input "وقت المغادره" at bounding box center [1138, 499] width 201 height 35
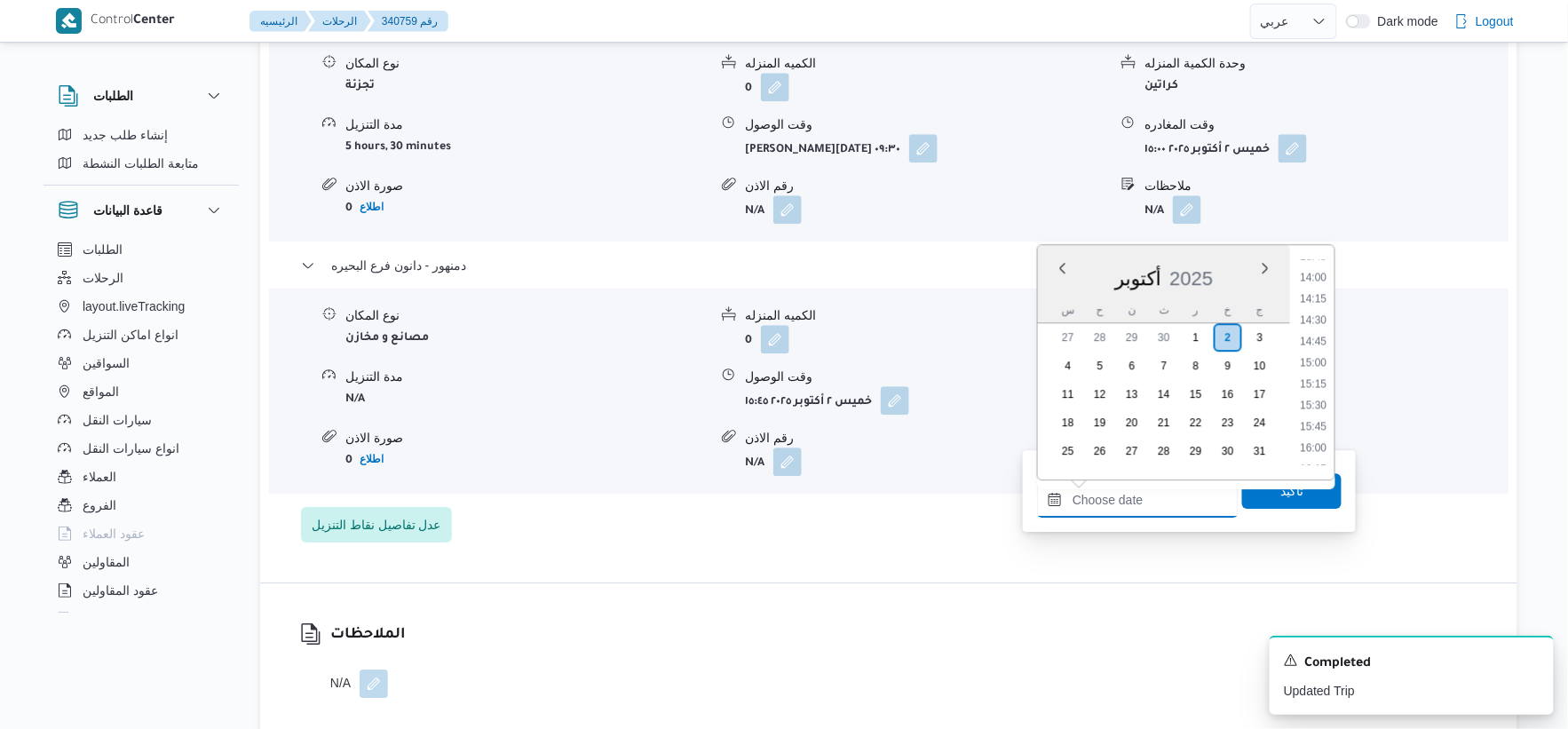
scroll to position [1174, 0]
click at [1315, 366] on li "15:00" at bounding box center [1314, 373] width 41 height 18
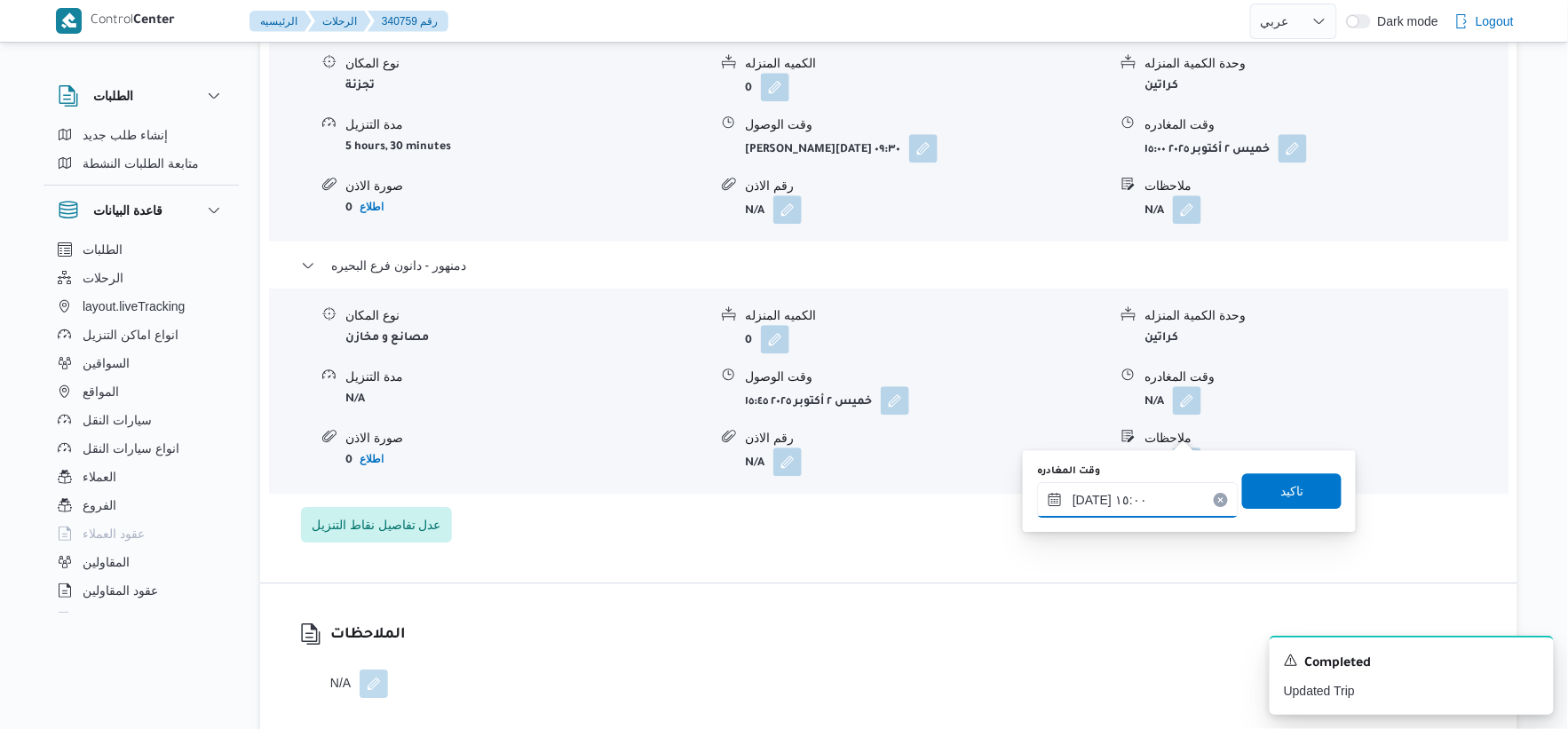
click at [1088, 498] on input "٠٢/١٠/٢٠٢٥ ١٥:٠٠" at bounding box center [1138, 499] width 201 height 35
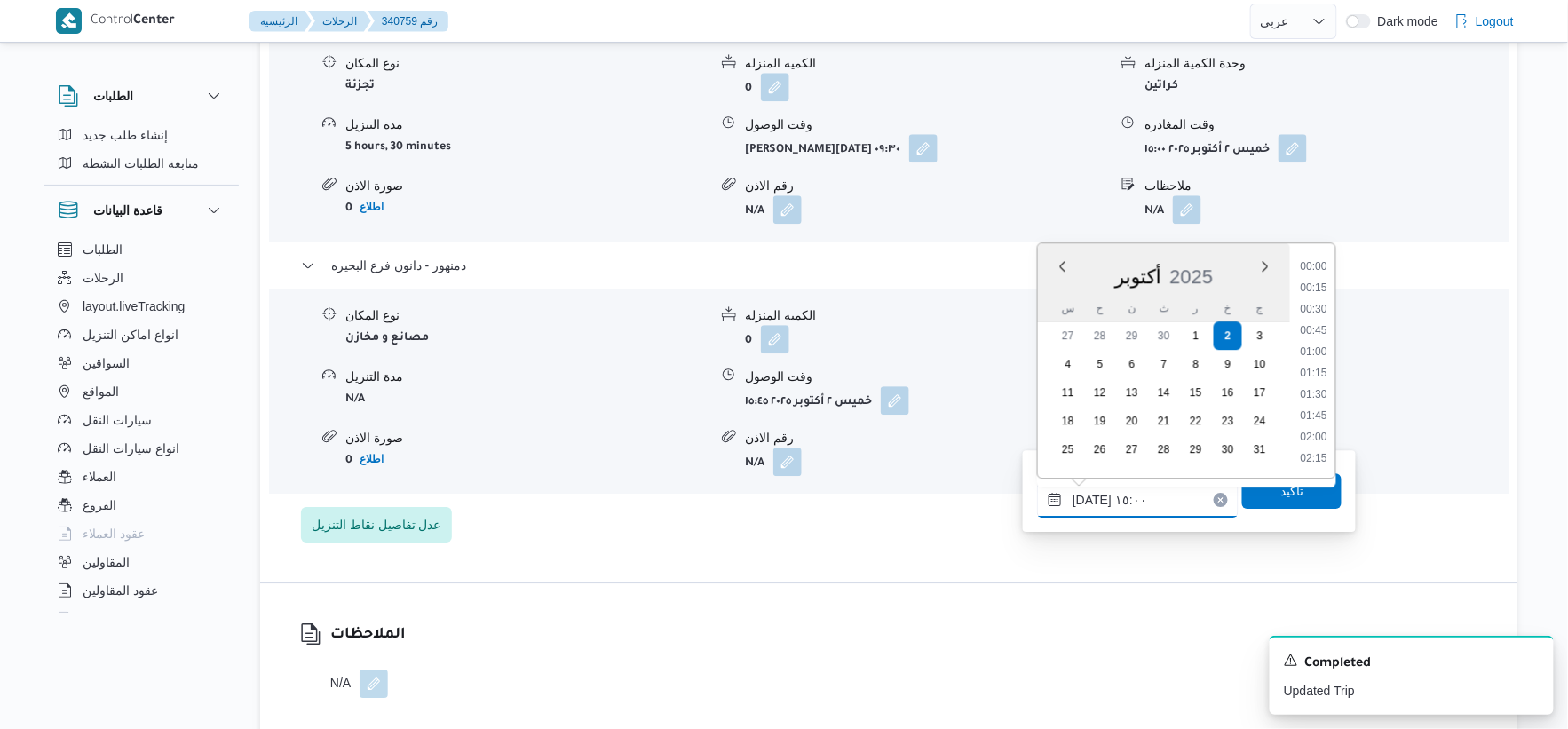
click at [1088, 498] on input "٠٢/١٠/٢٠٢٥ ١٥:٠٠" at bounding box center [1138, 499] width 201 height 35
type input "٠٢/١٠/٢٠٢٥ ١٥:٥٠"
click at [1303, 492] on span "تاكيد" at bounding box center [1292, 490] width 99 height 35
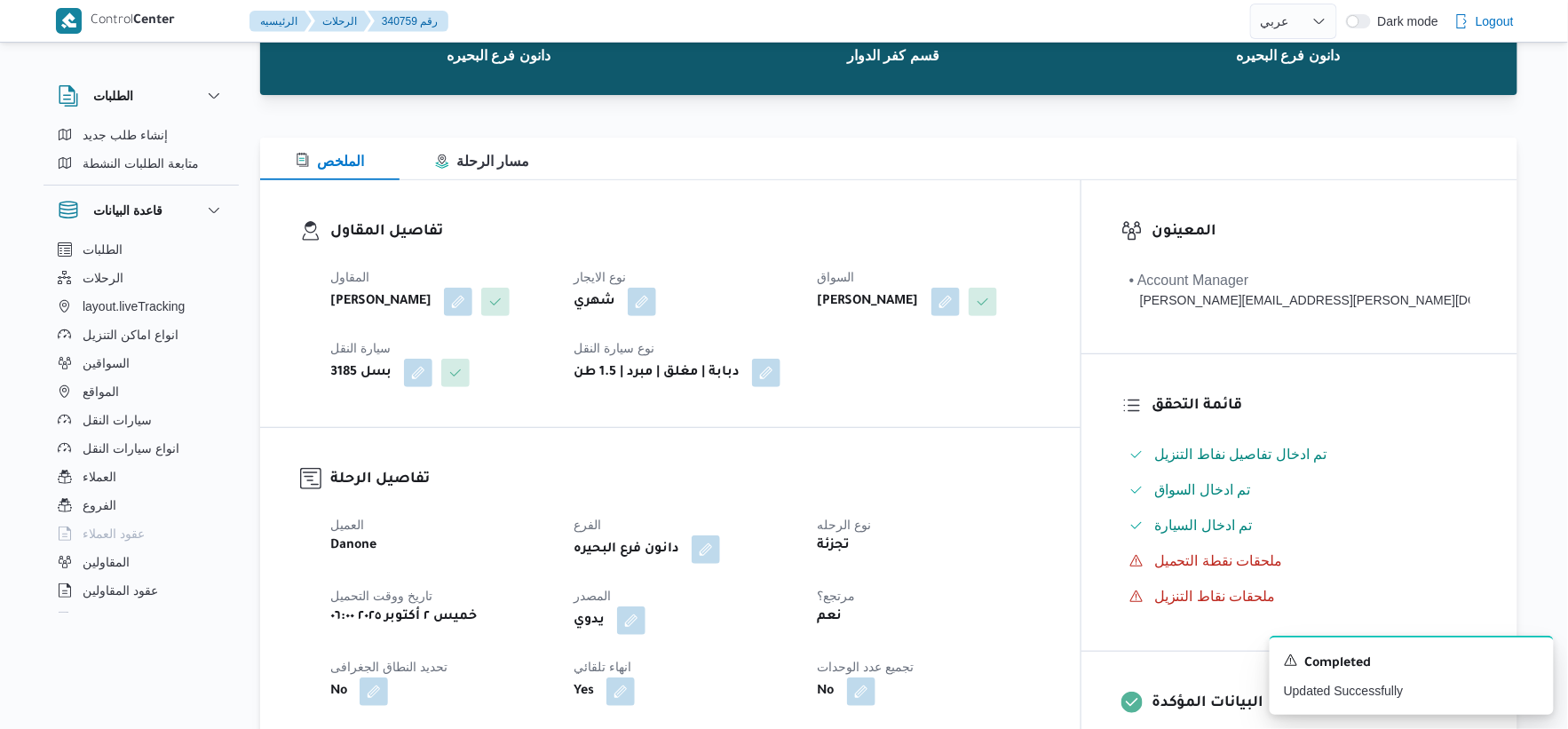
scroll to position [0, 0]
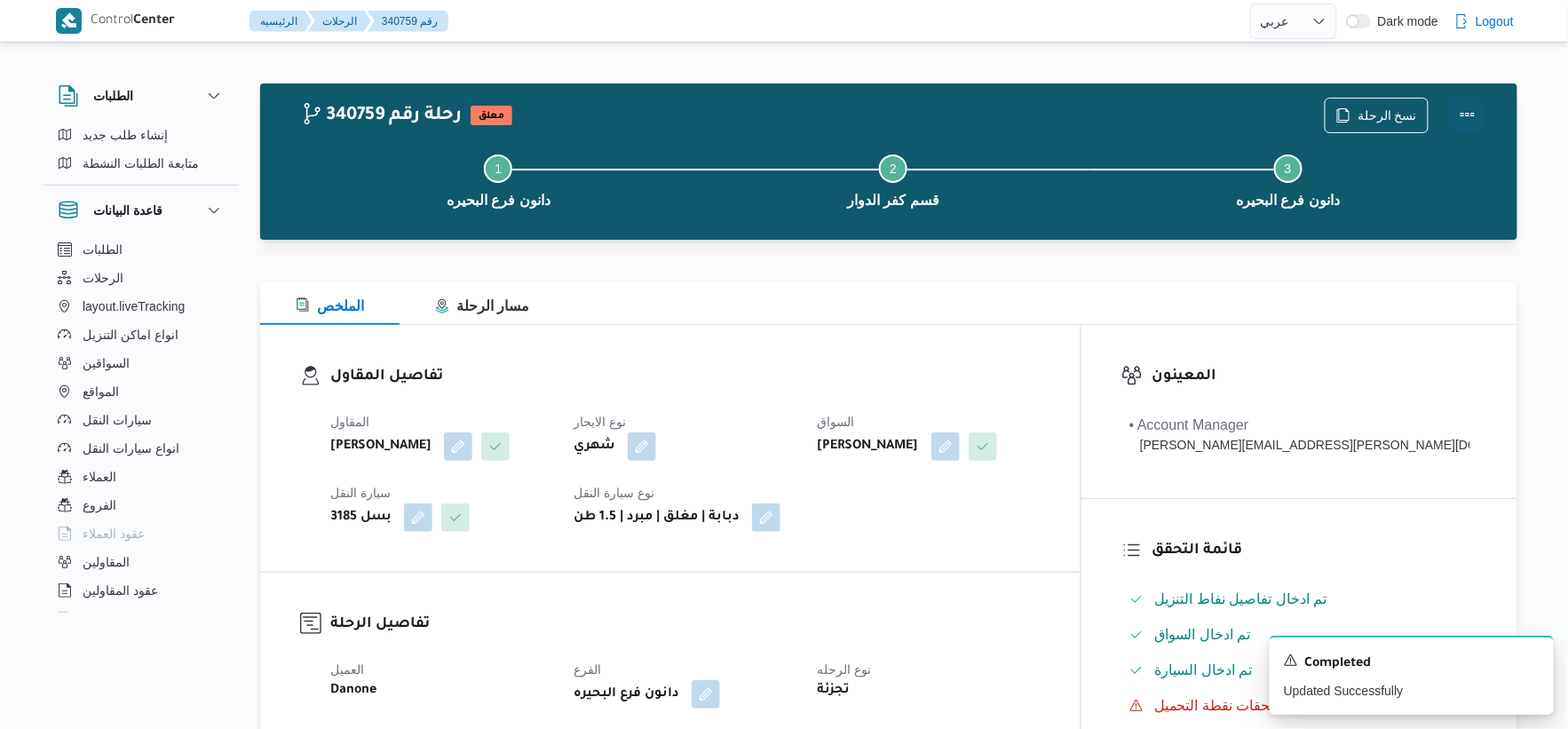
click at [1471, 109] on button "Actions" at bounding box center [1468, 114] width 35 height 35
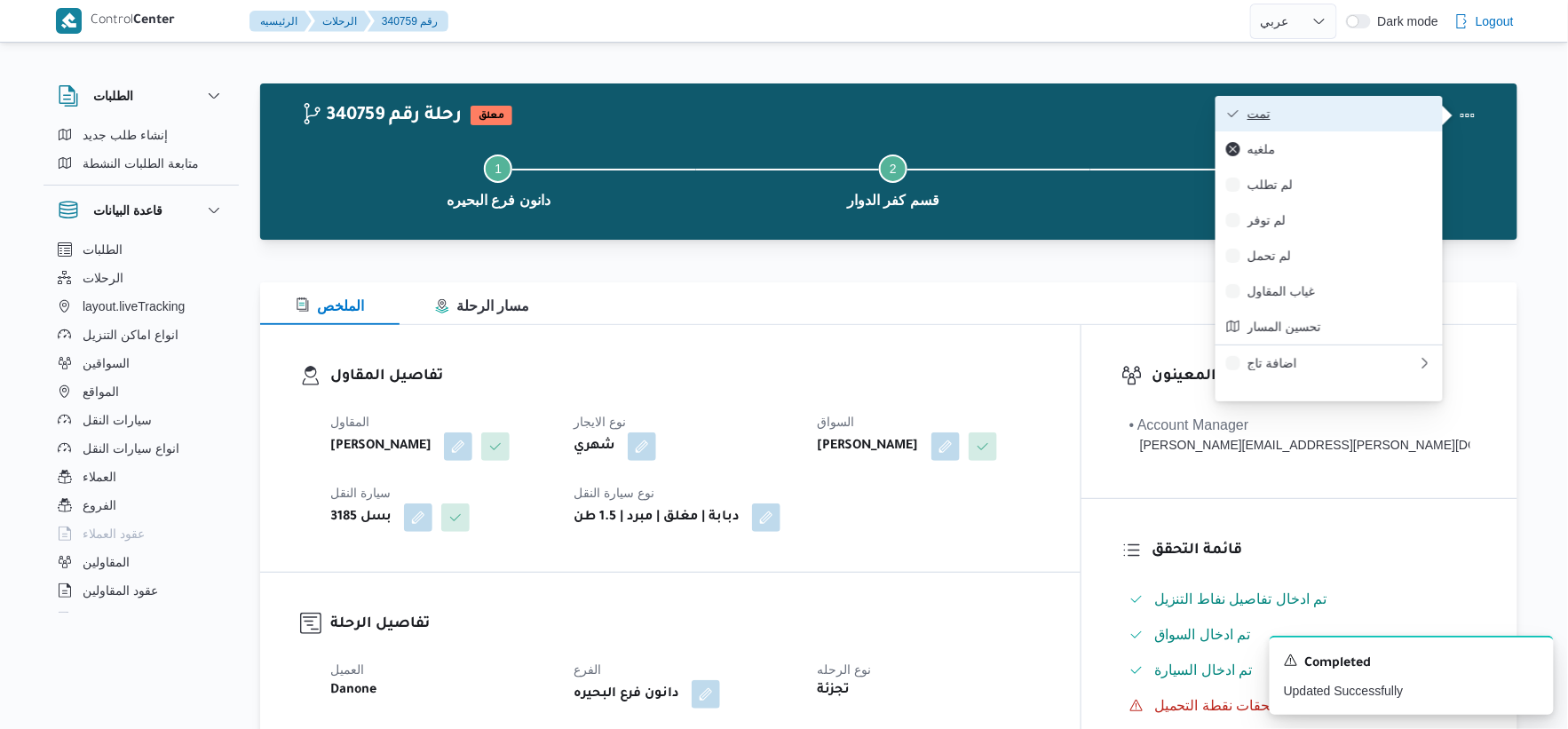
click at [1312, 117] on span "تمت" at bounding box center [1340, 113] width 185 height 15
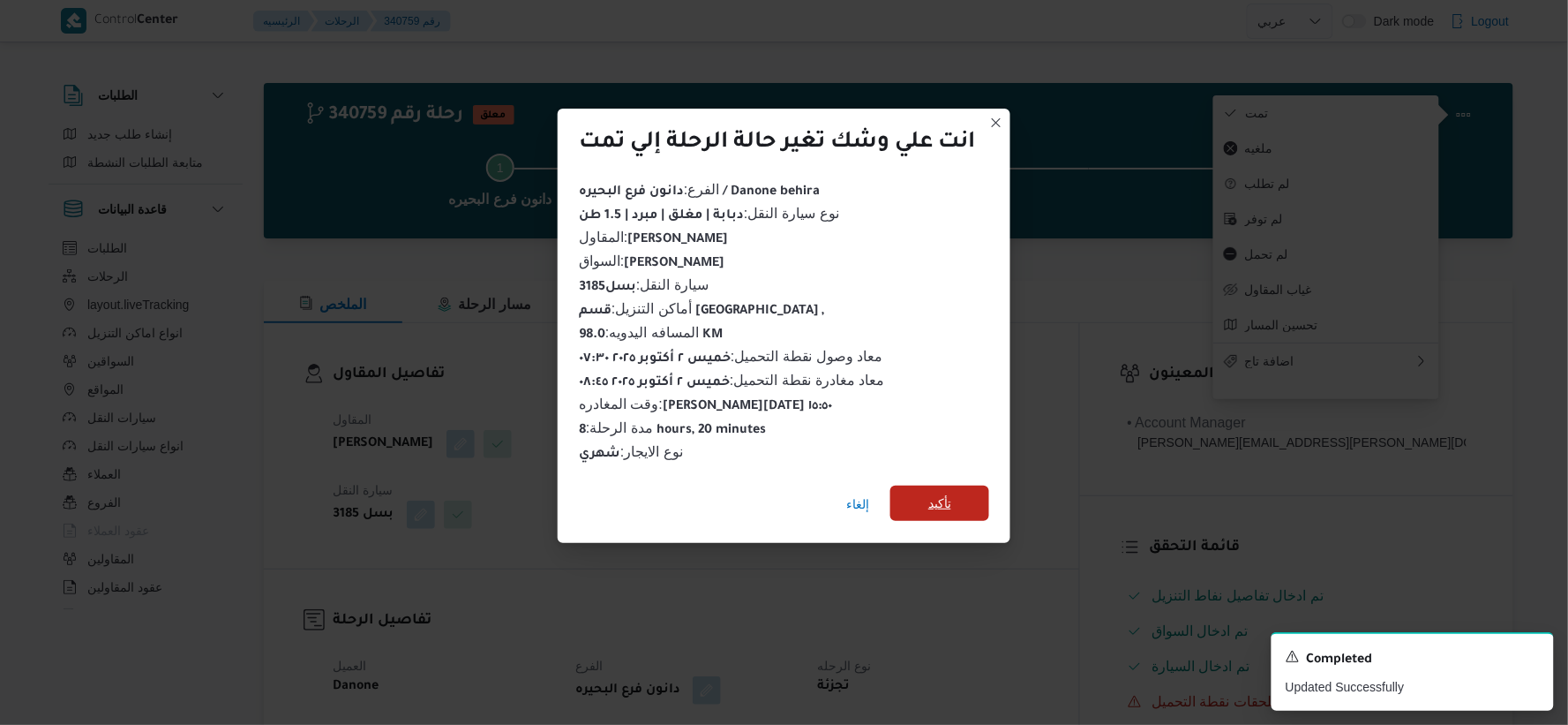
click at [968, 491] on span "تأكيد" at bounding box center [940, 503] width 99 height 35
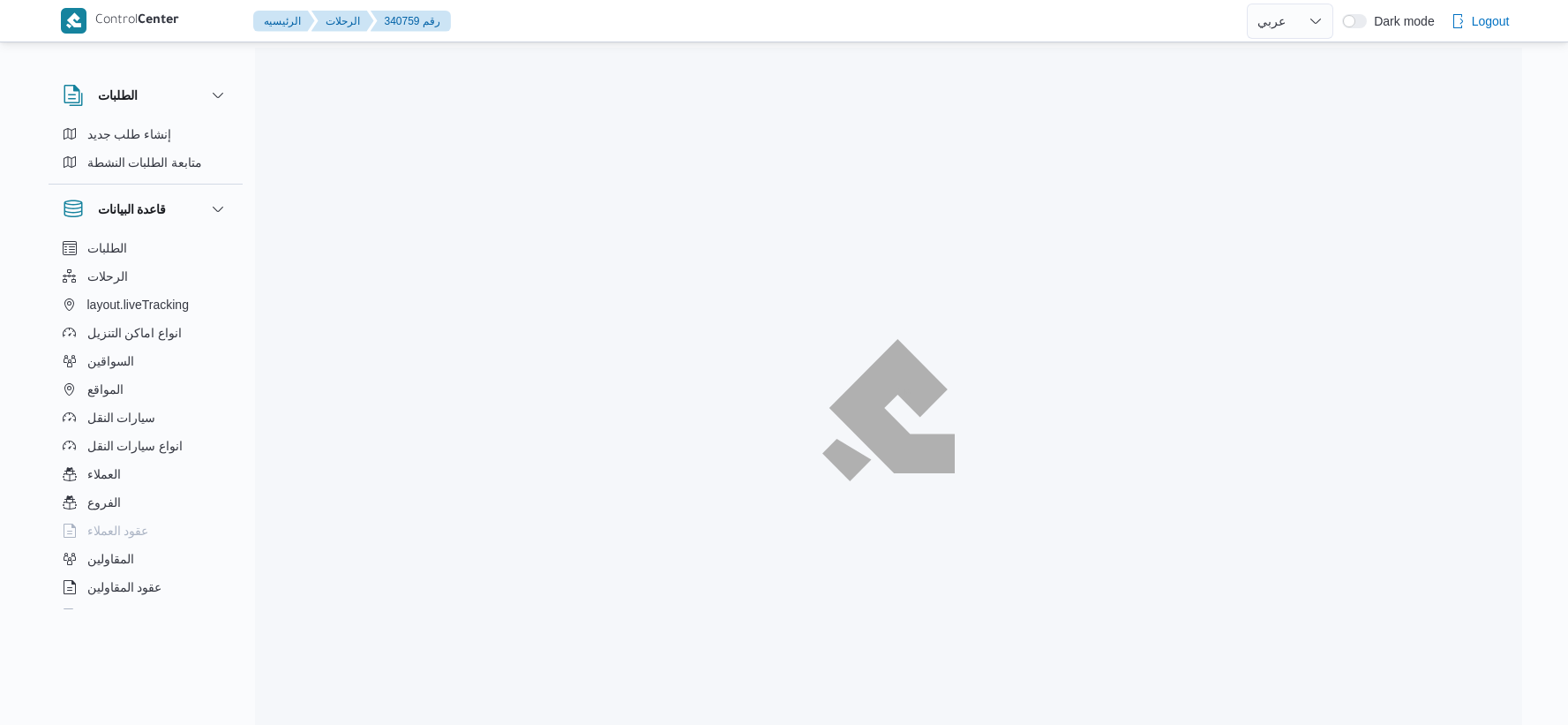
select select "ar"
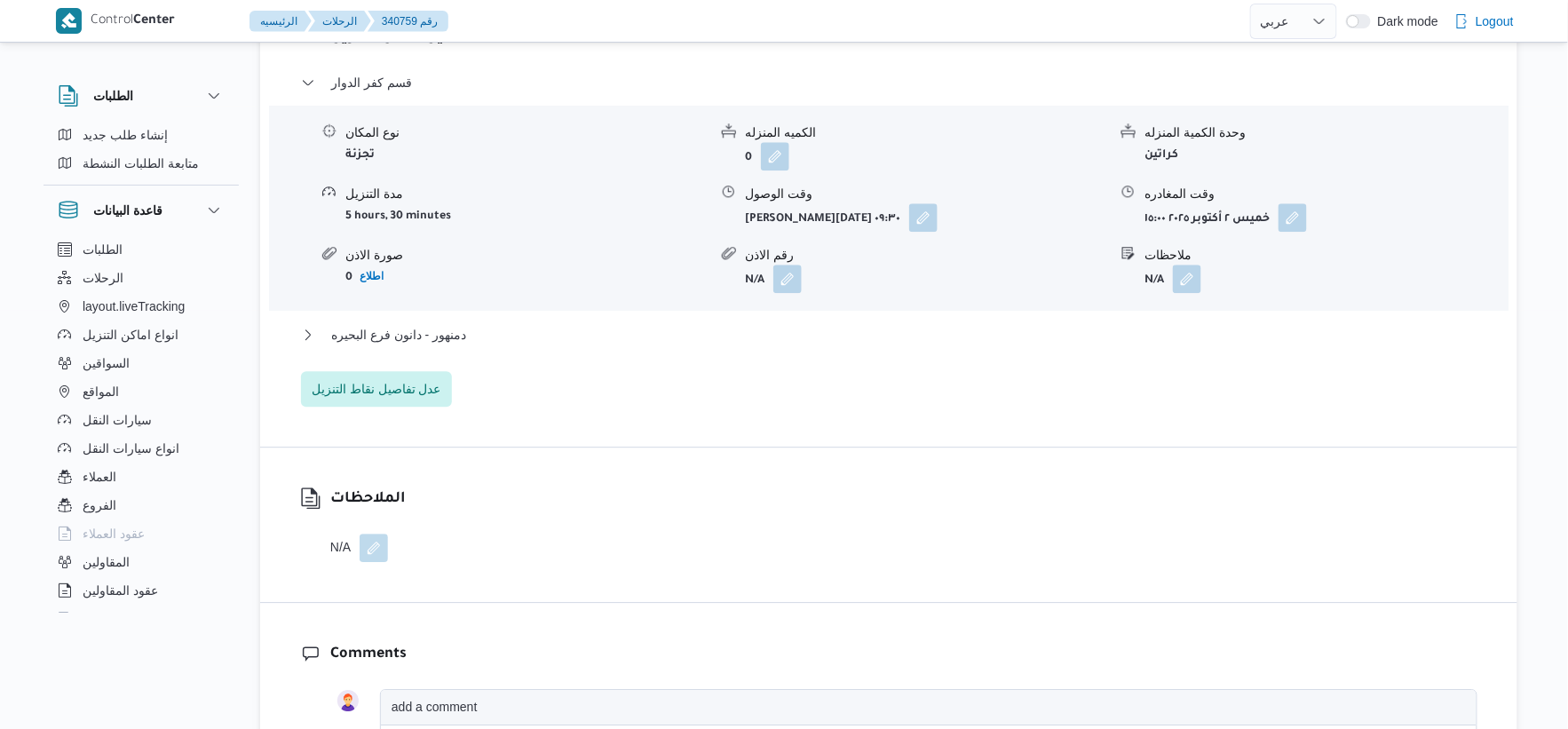
scroll to position [1578, 0]
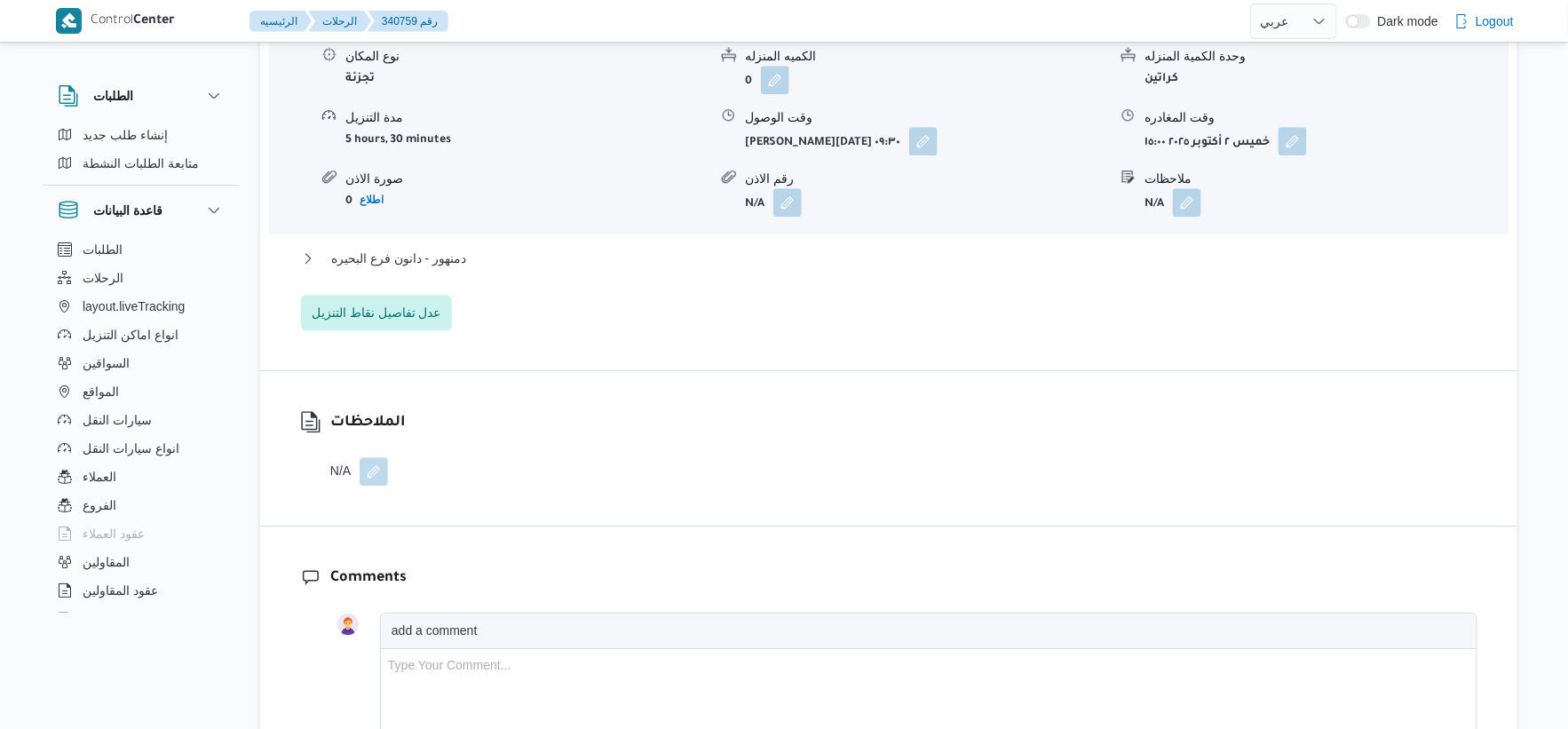
click at [513, 273] on div "قسم كفر الدوار نوع المكان تجزئة الكميه المنزله 0 وحدة الكمية المنزله كراتين مدة…" at bounding box center [889, 163] width 1177 height 335
click at [532, 281] on div "دمنهور - دانون فرع البحيره" at bounding box center [889, 265] width 1177 height 34
click at [524, 269] on button "دمنهور - دانون فرع البحيره" at bounding box center [889, 259] width 1177 height 21
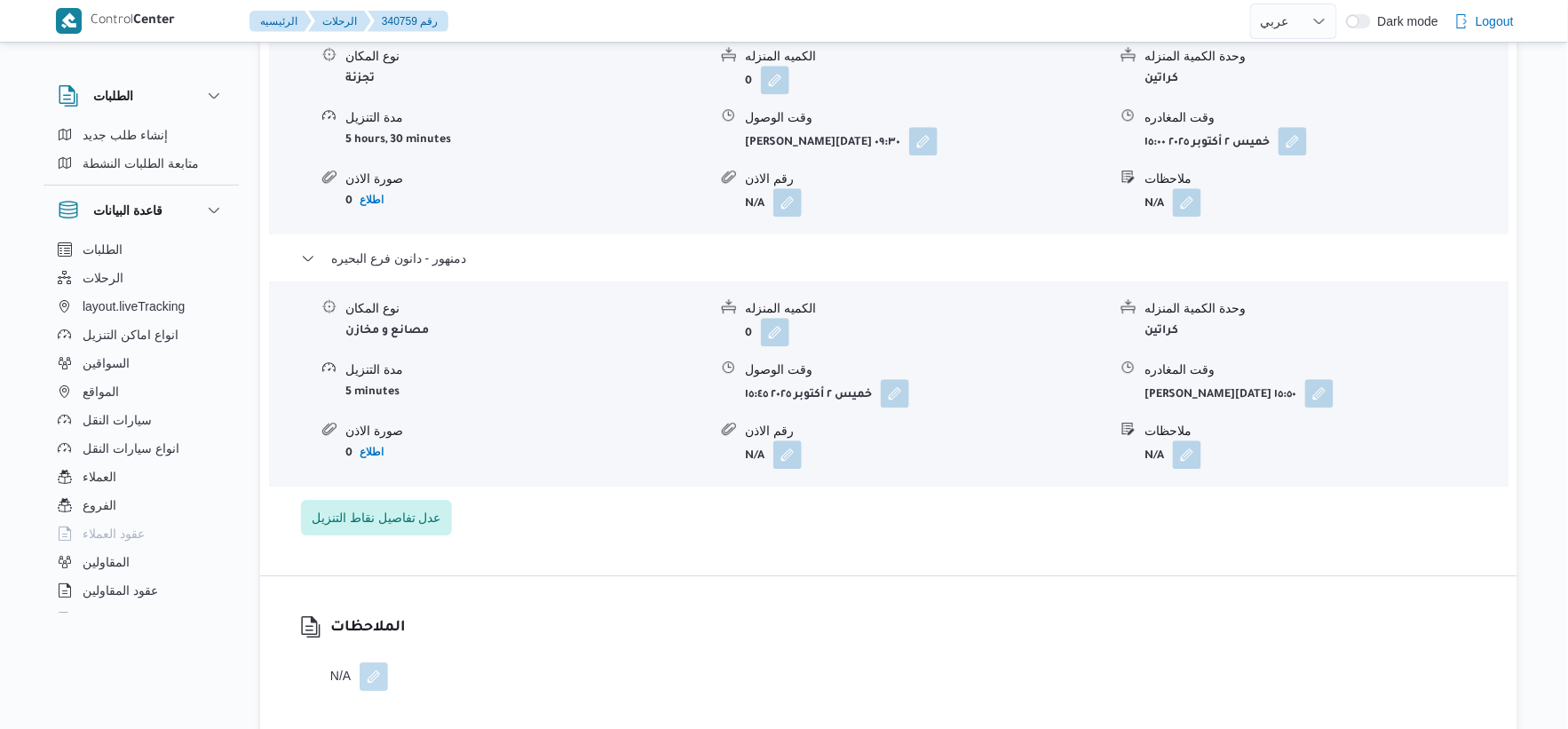
select select "ar"
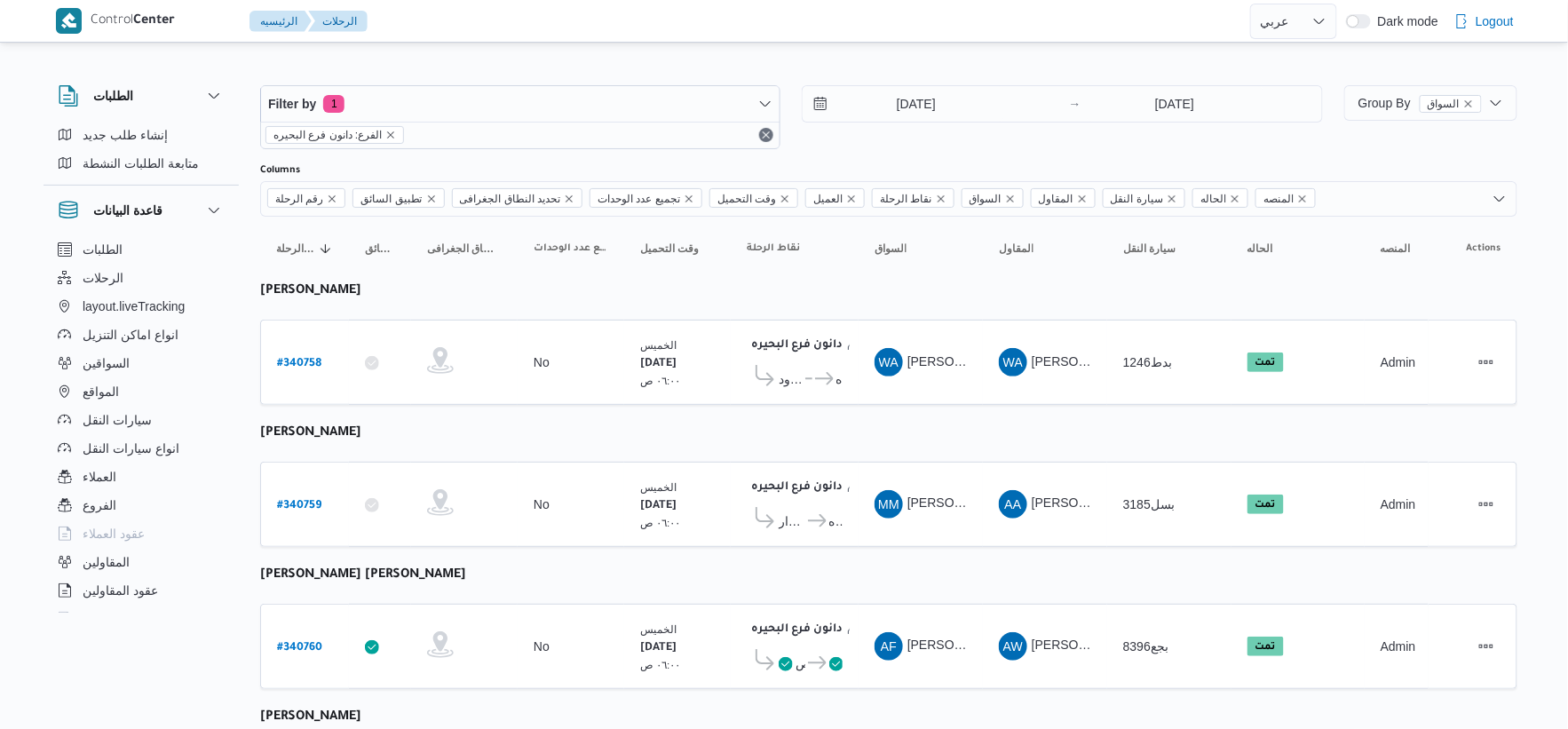
select select "ar"
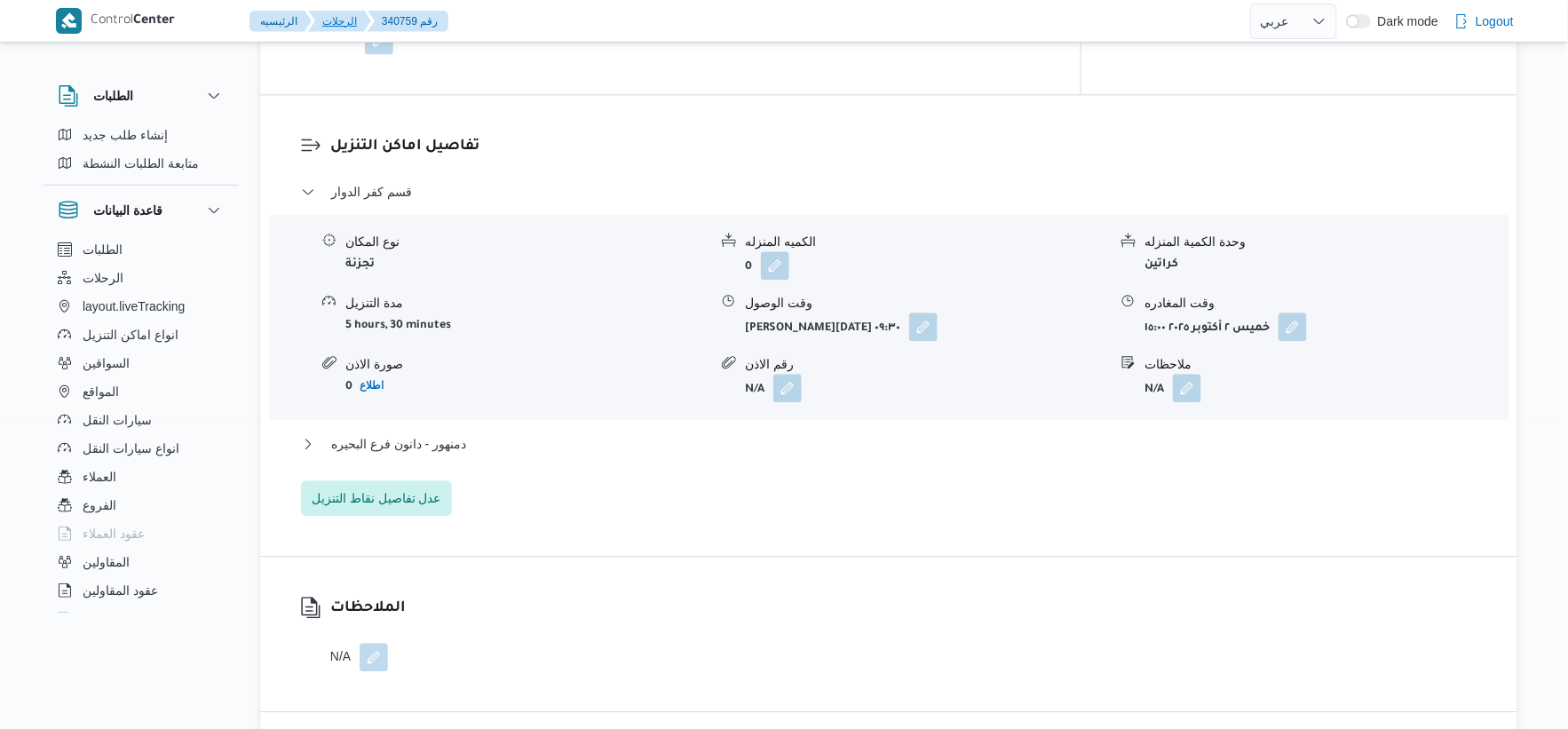
scroll to position [1627, 0]
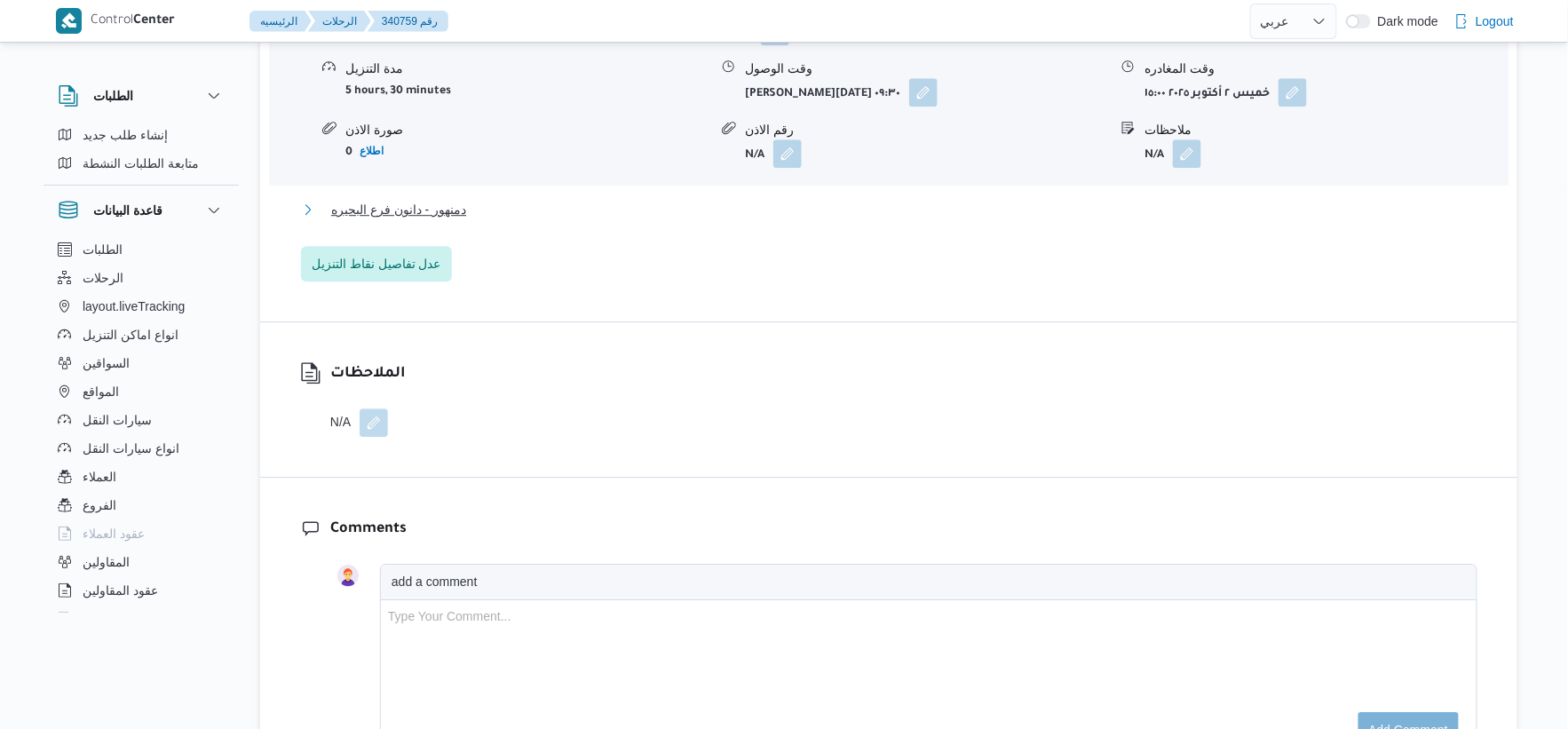
click at [473, 220] on button "دمنهور - دانون فرع البحيره" at bounding box center [889, 209] width 1177 height 21
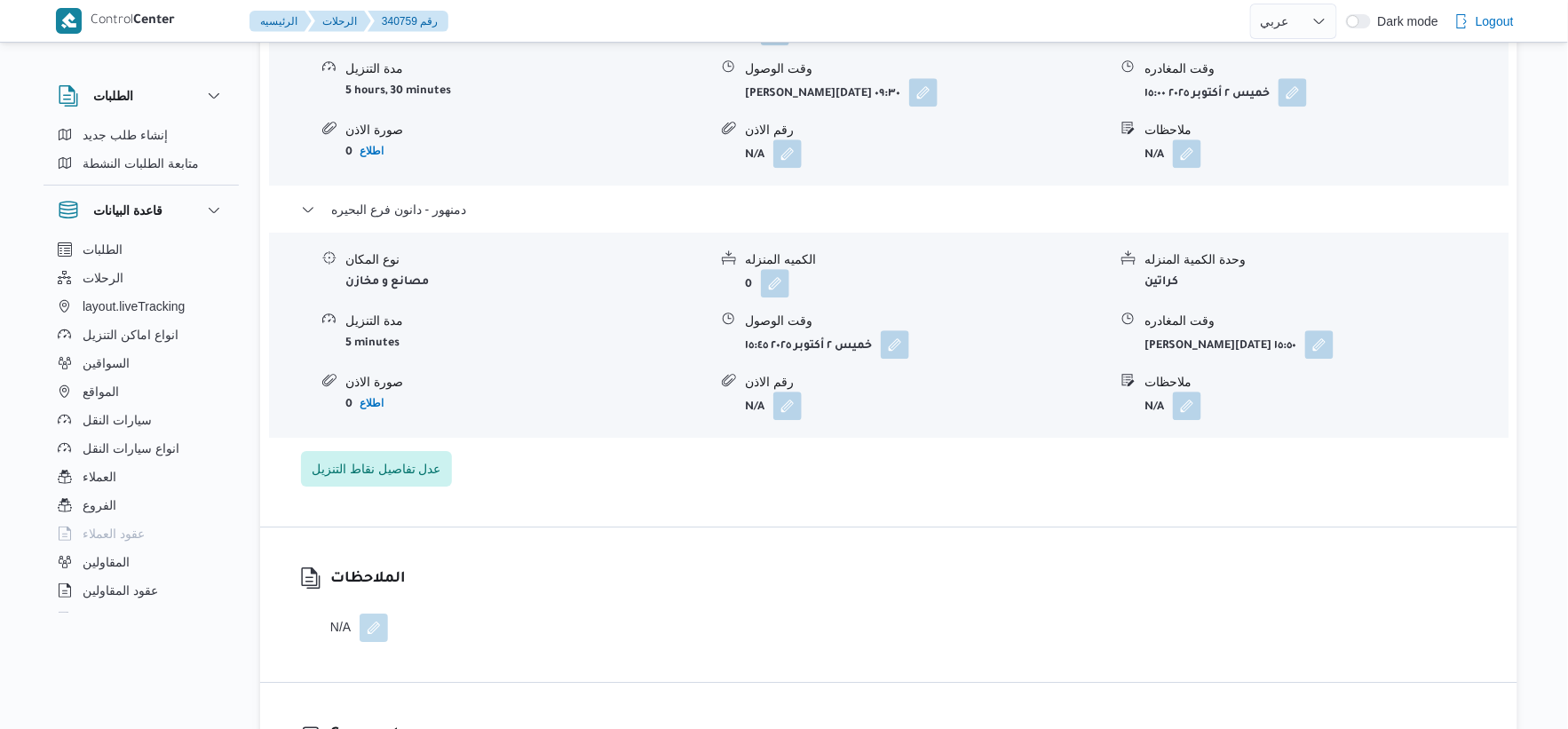
select select "ar"
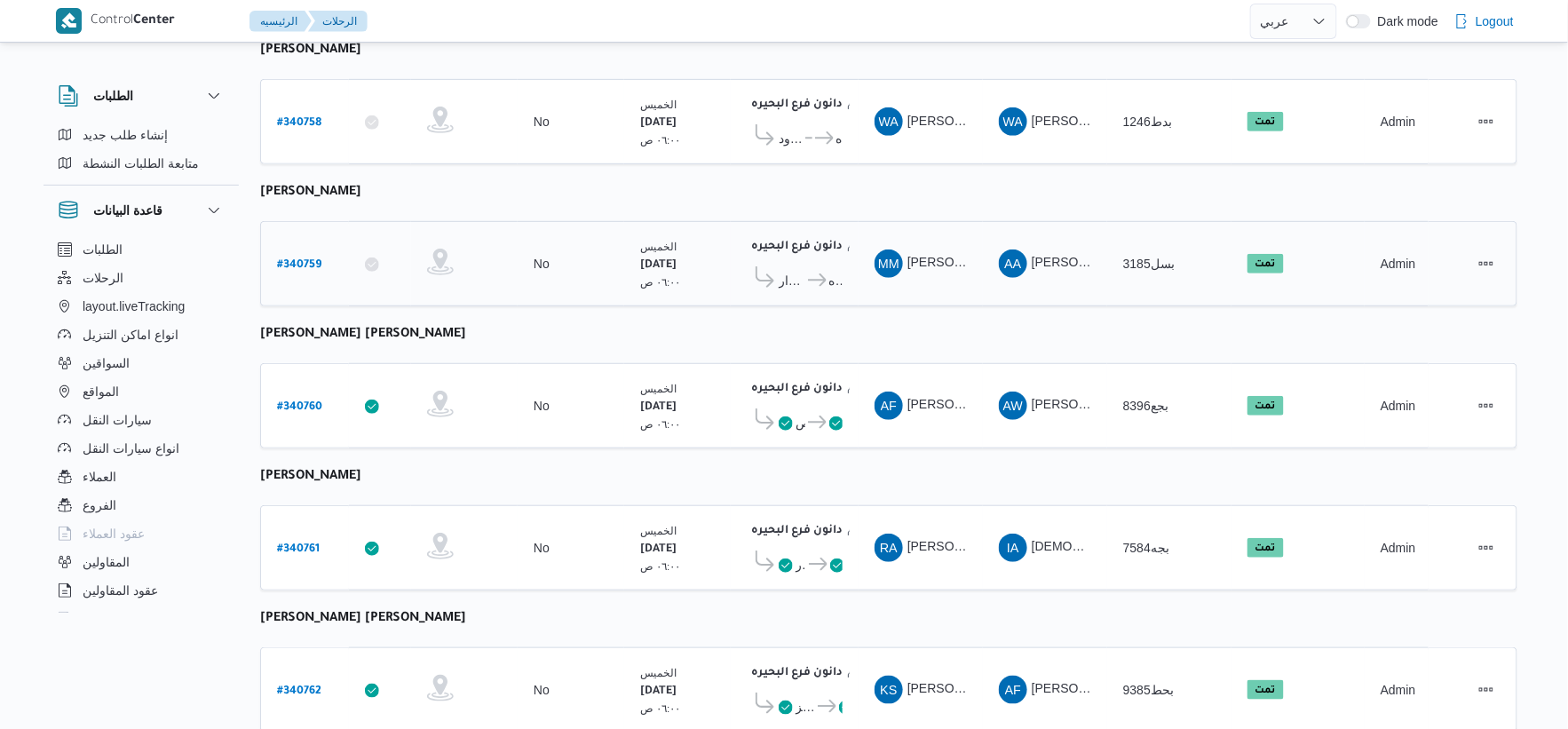
scroll to position [296, 0]
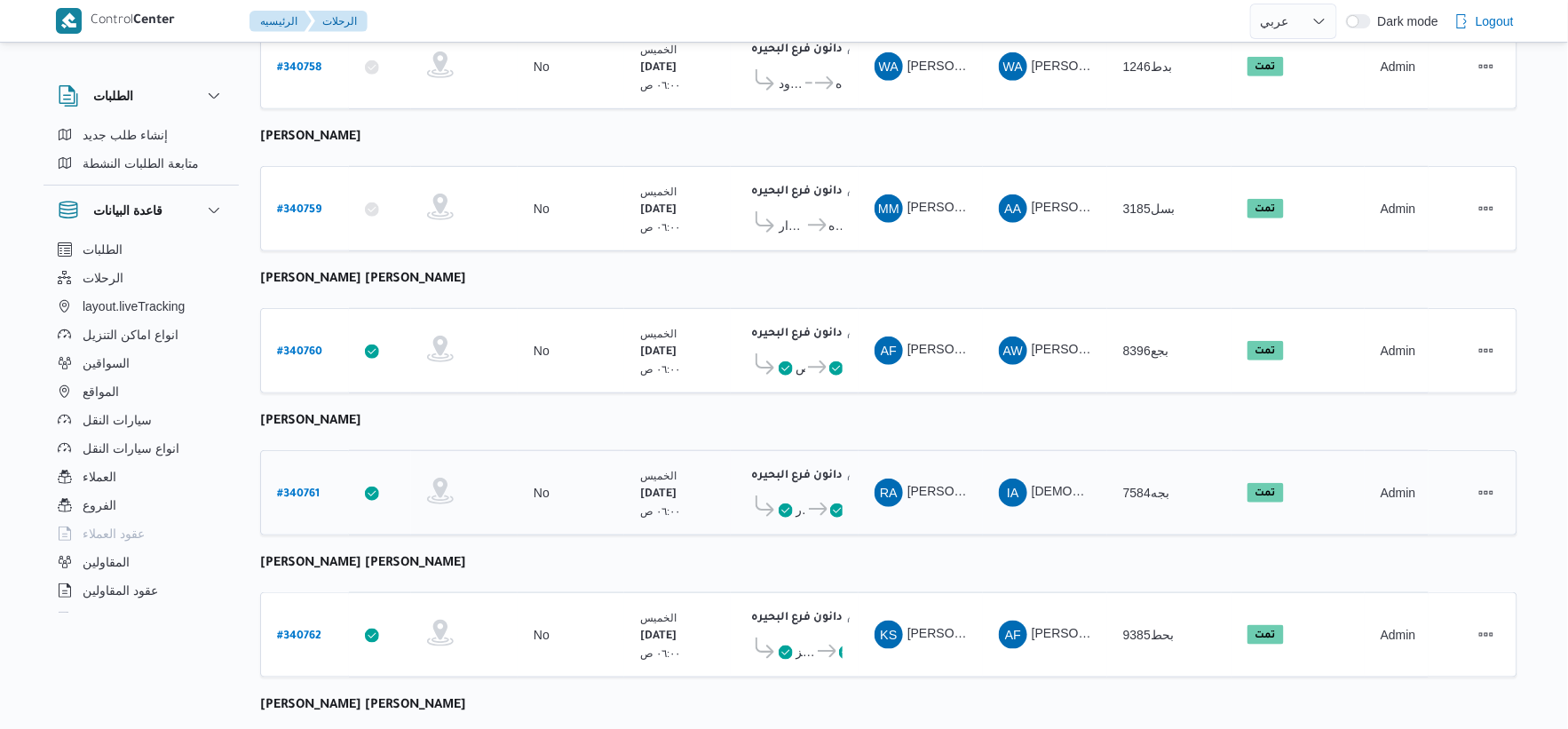
click at [293, 489] on b "# 340761" at bounding box center [299, 494] width 43 height 13
select select "ar"
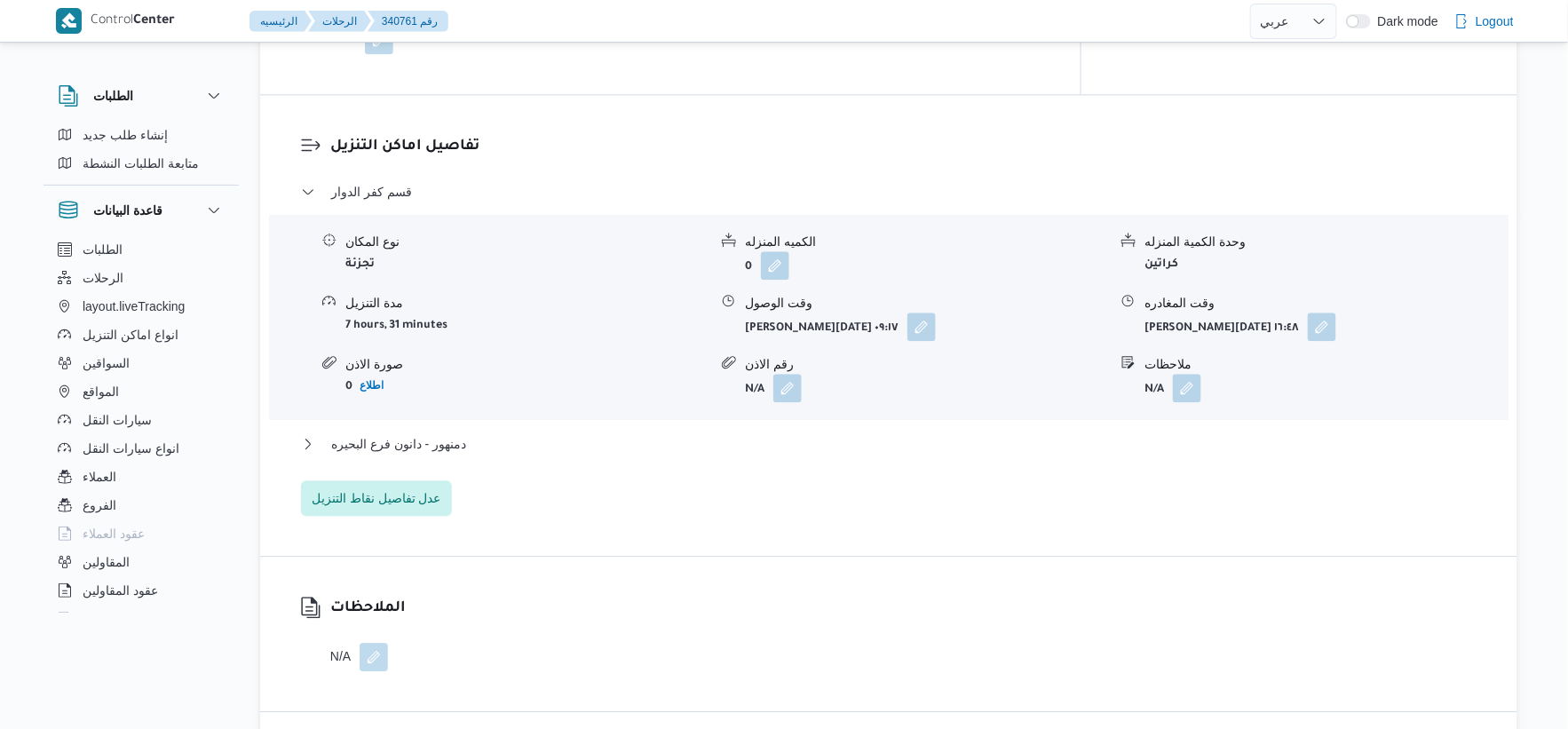
scroll to position [1479, 0]
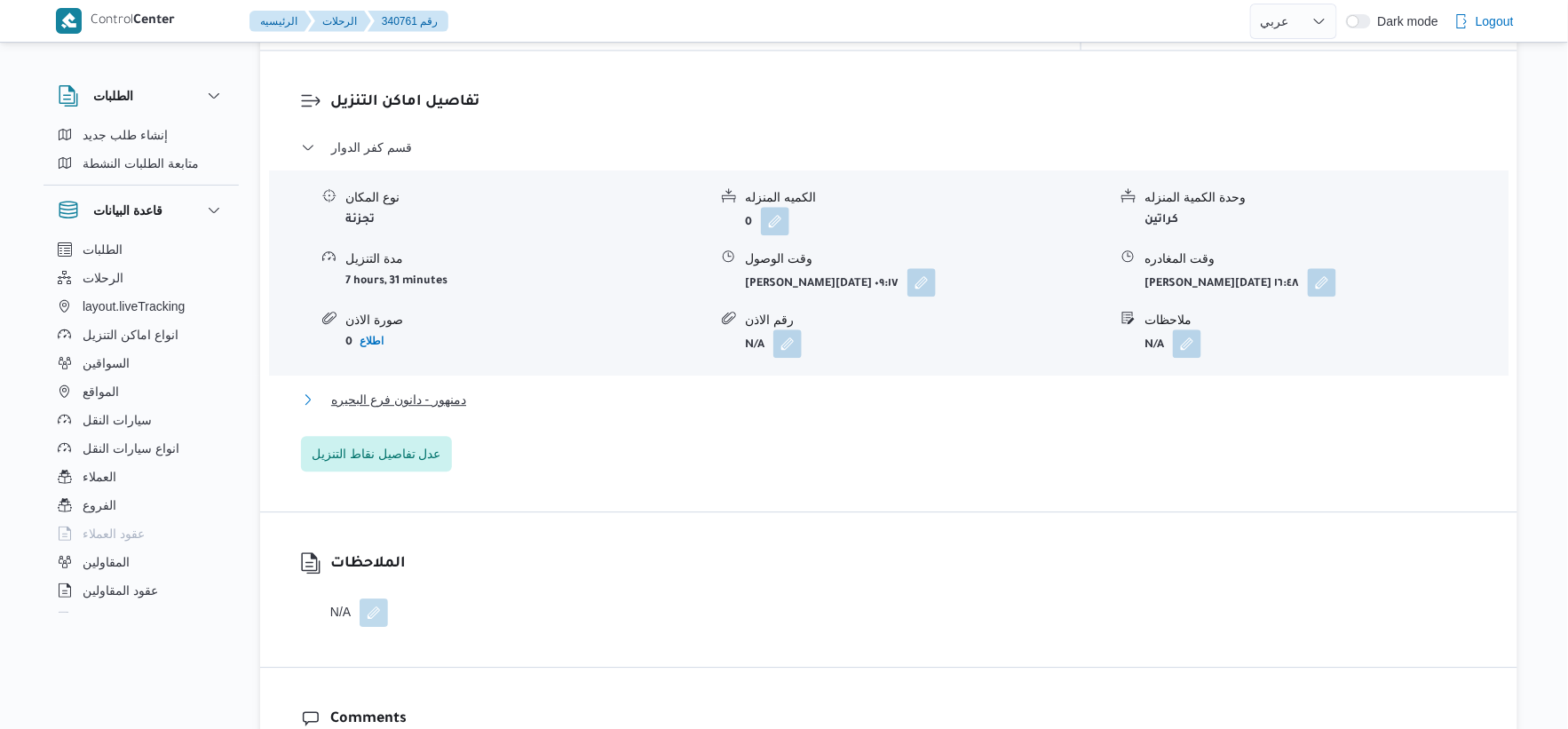
click at [480, 389] on button "دمنهور - دانون فرع البحيره" at bounding box center [889, 400] width 1177 height 21
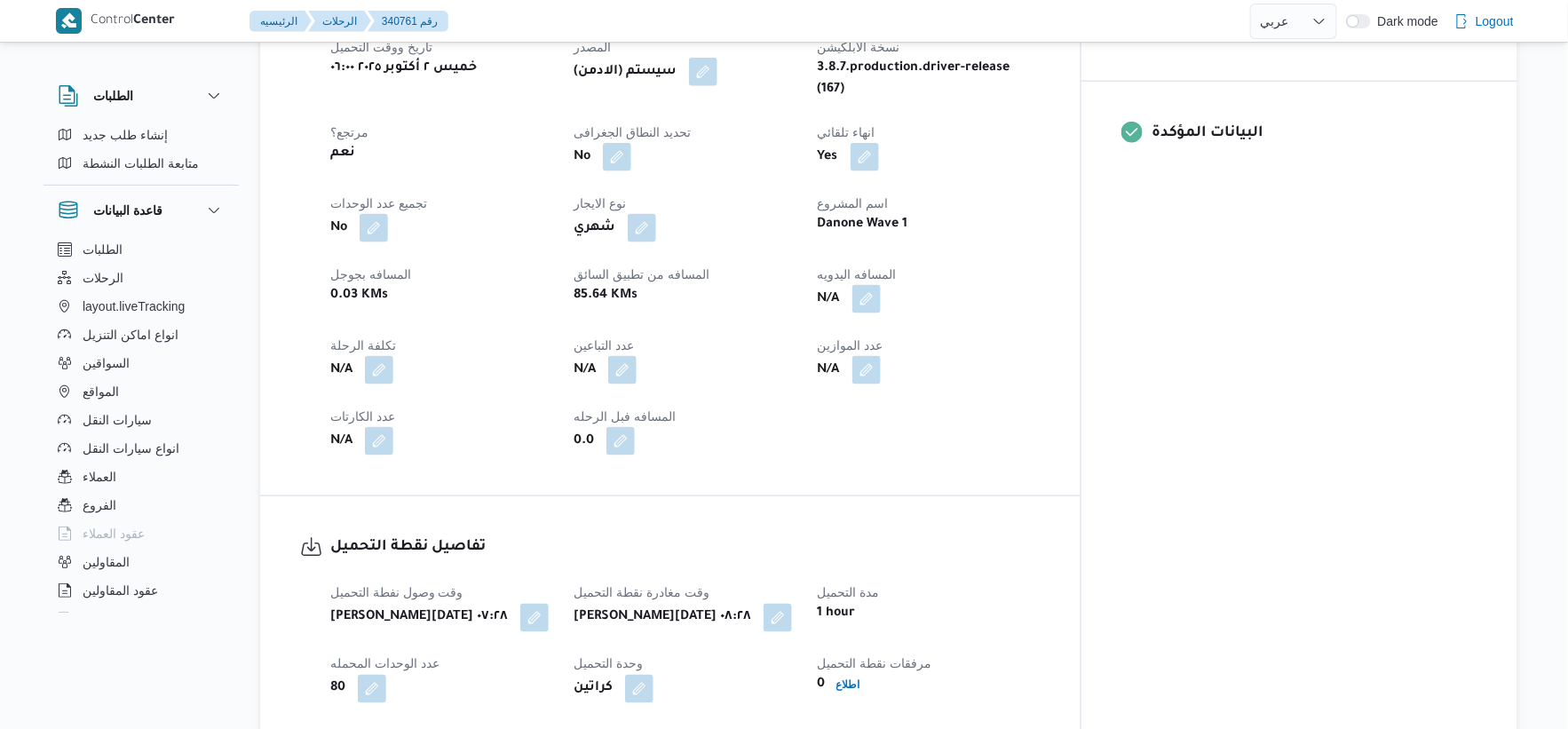
scroll to position [690, 0]
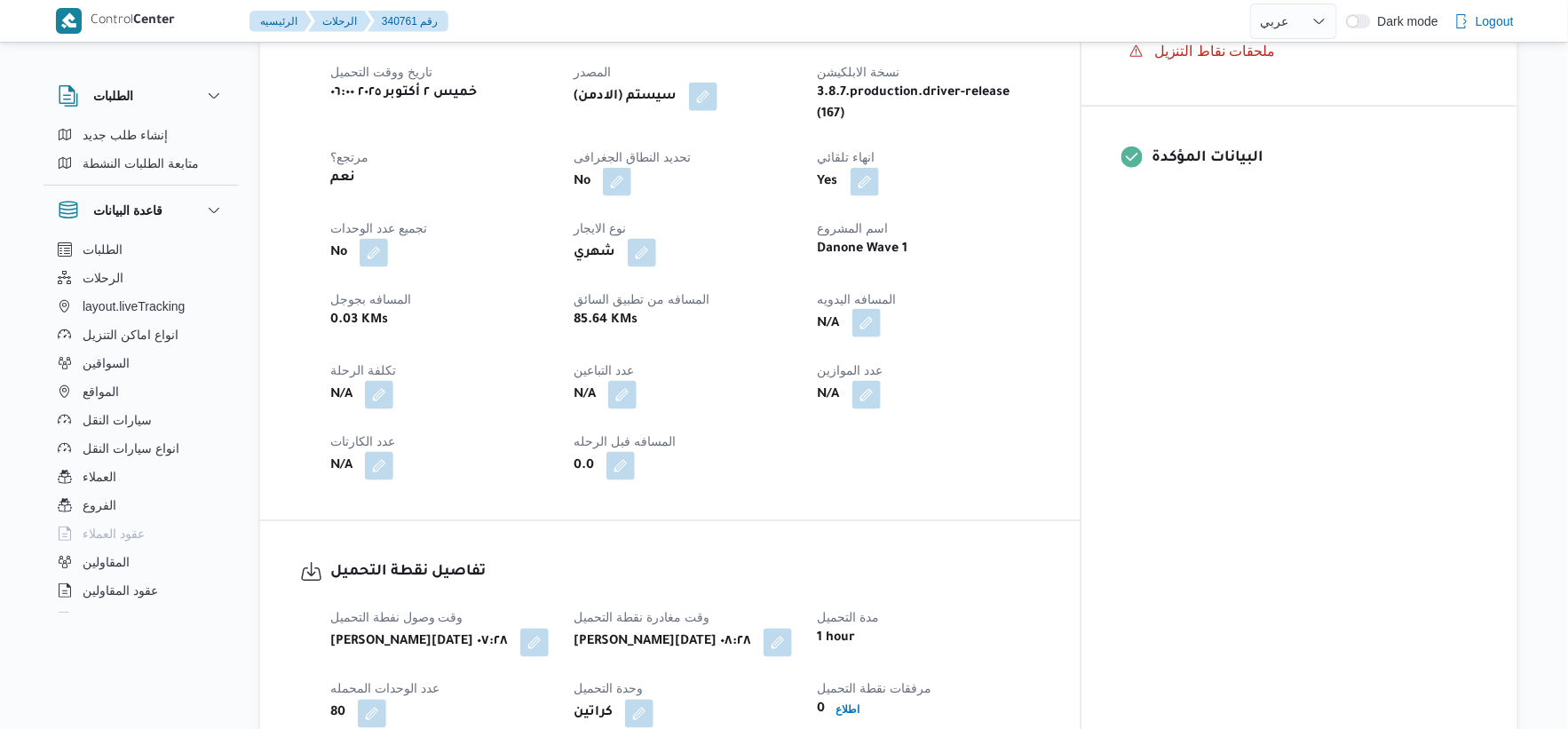
click at [881, 310] on button "button" at bounding box center [866, 323] width 28 height 28
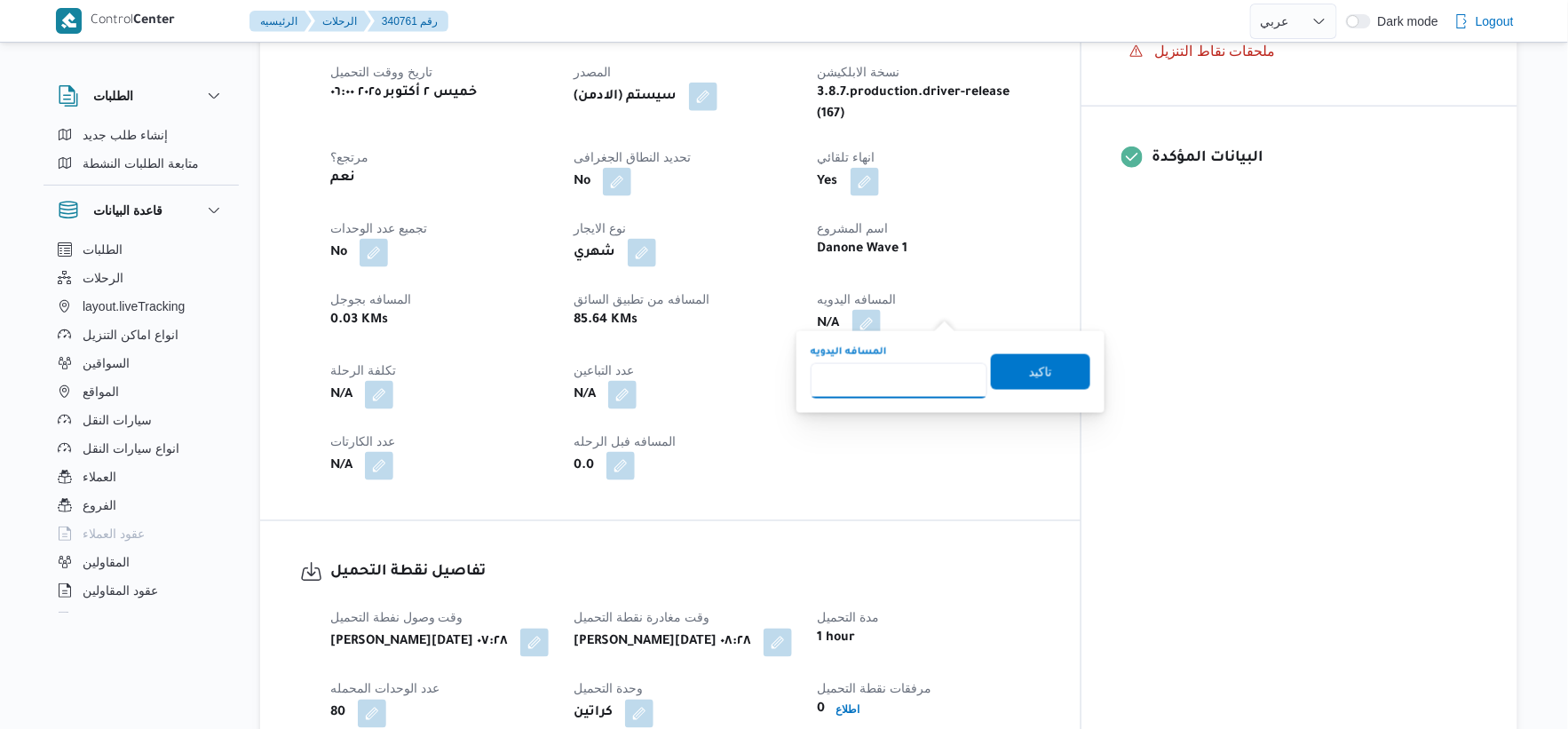
click at [881, 367] on input "المسافه اليدويه" at bounding box center [899, 381] width 177 height 35
type input "117"
click at [1044, 358] on span "تاكيد" at bounding box center [1040, 371] width 99 height 35
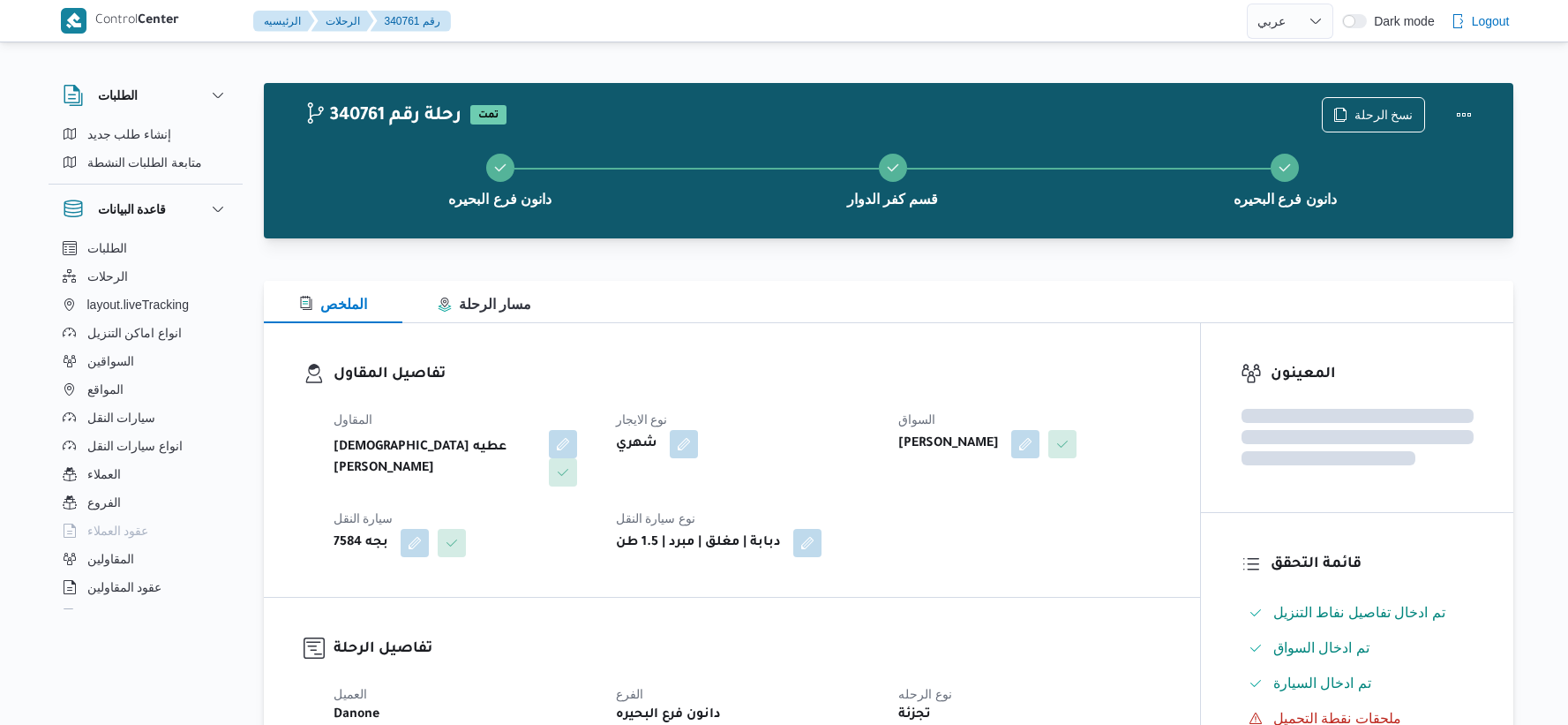
select select "ar"
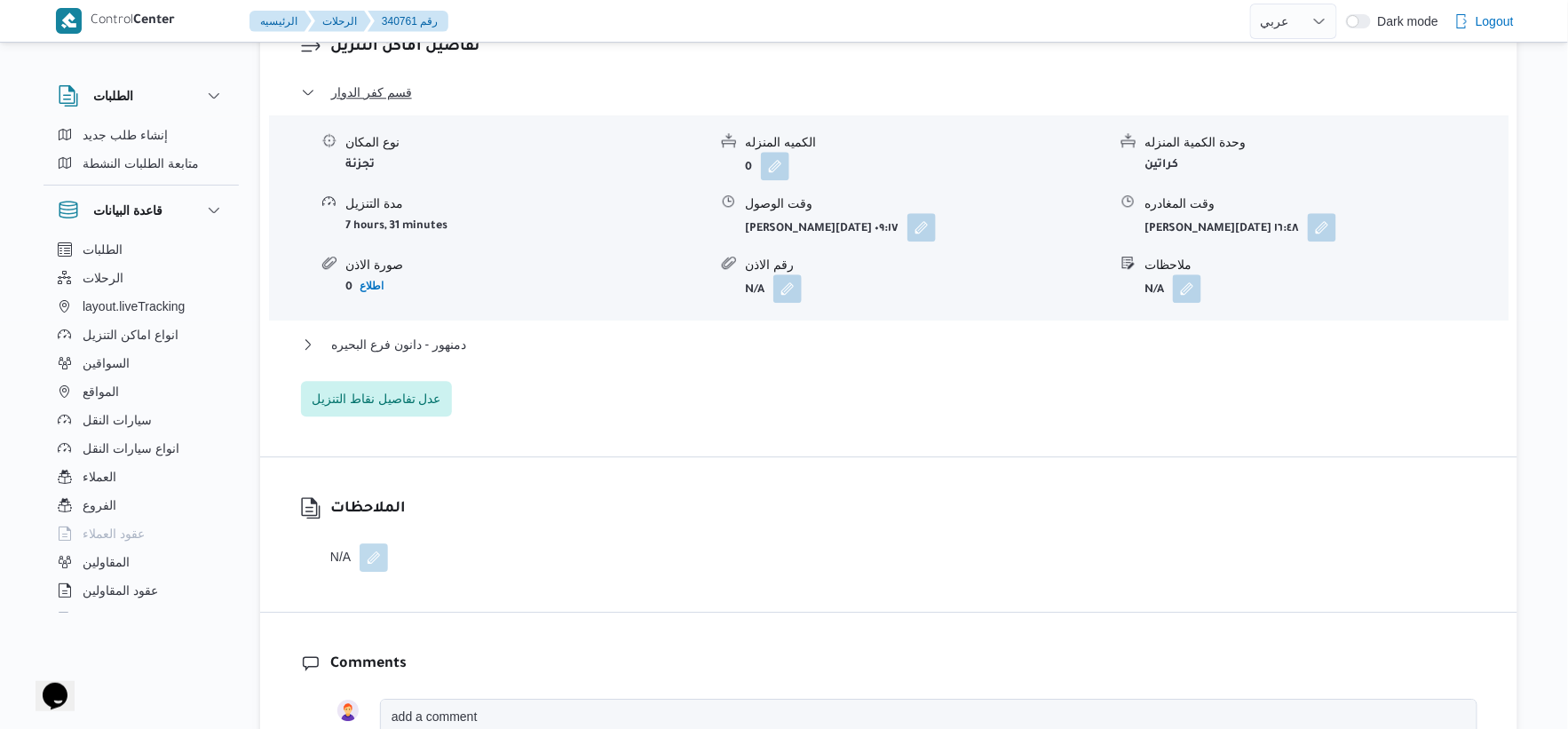
scroll to position [1578, 0]
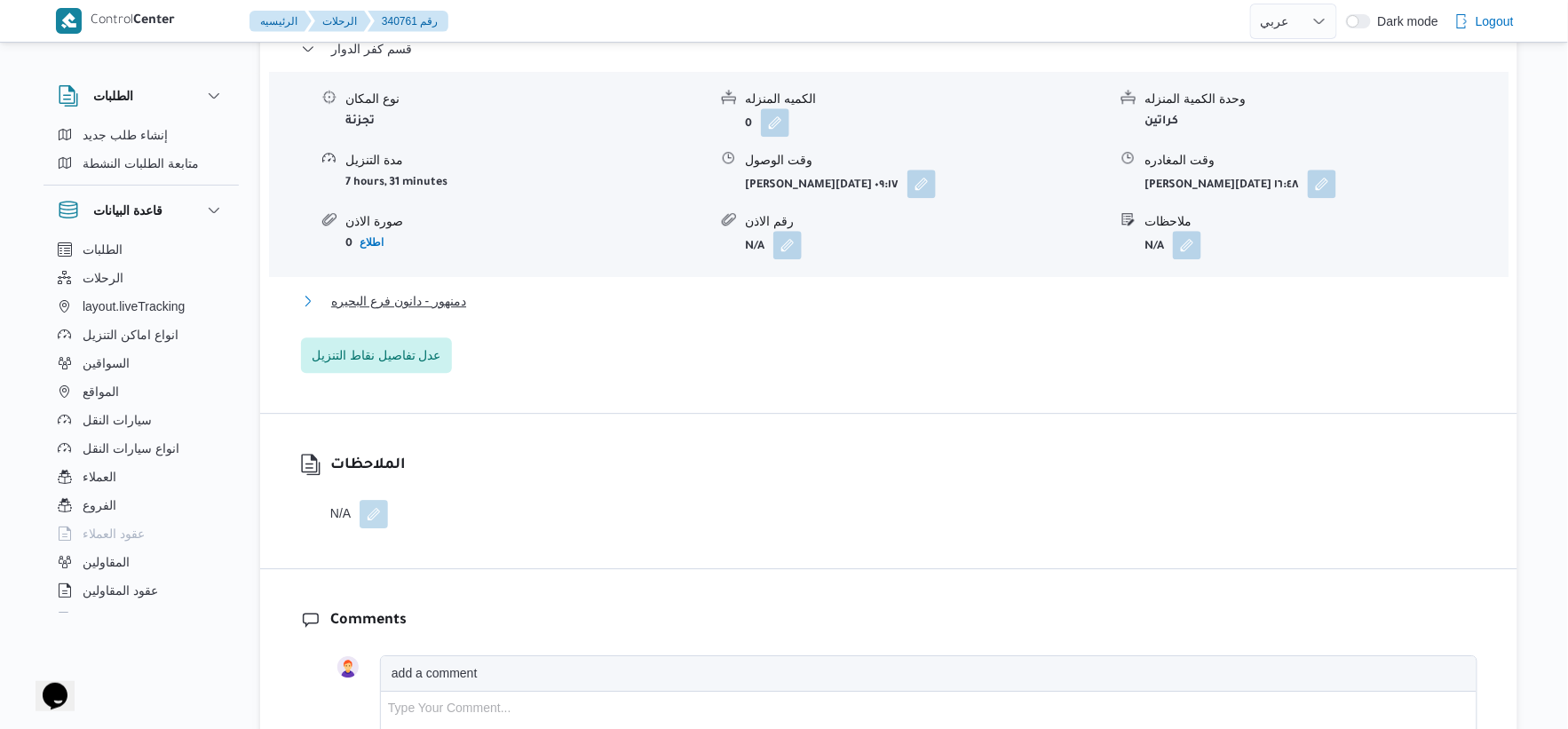
click at [472, 290] on button "دمنهور - دانون فرع البحيره" at bounding box center [889, 301] width 1177 height 21
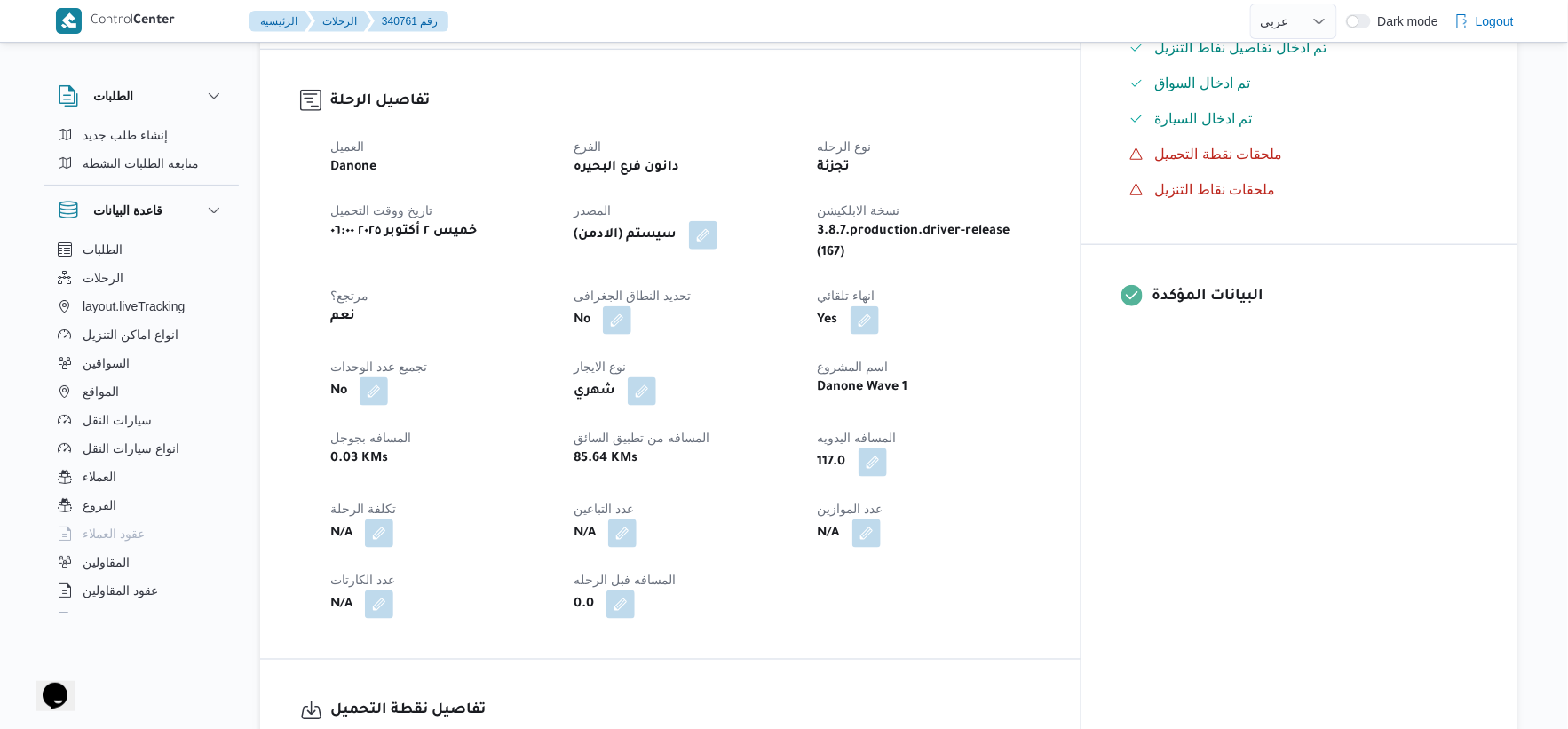
scroll to position [492, 0]
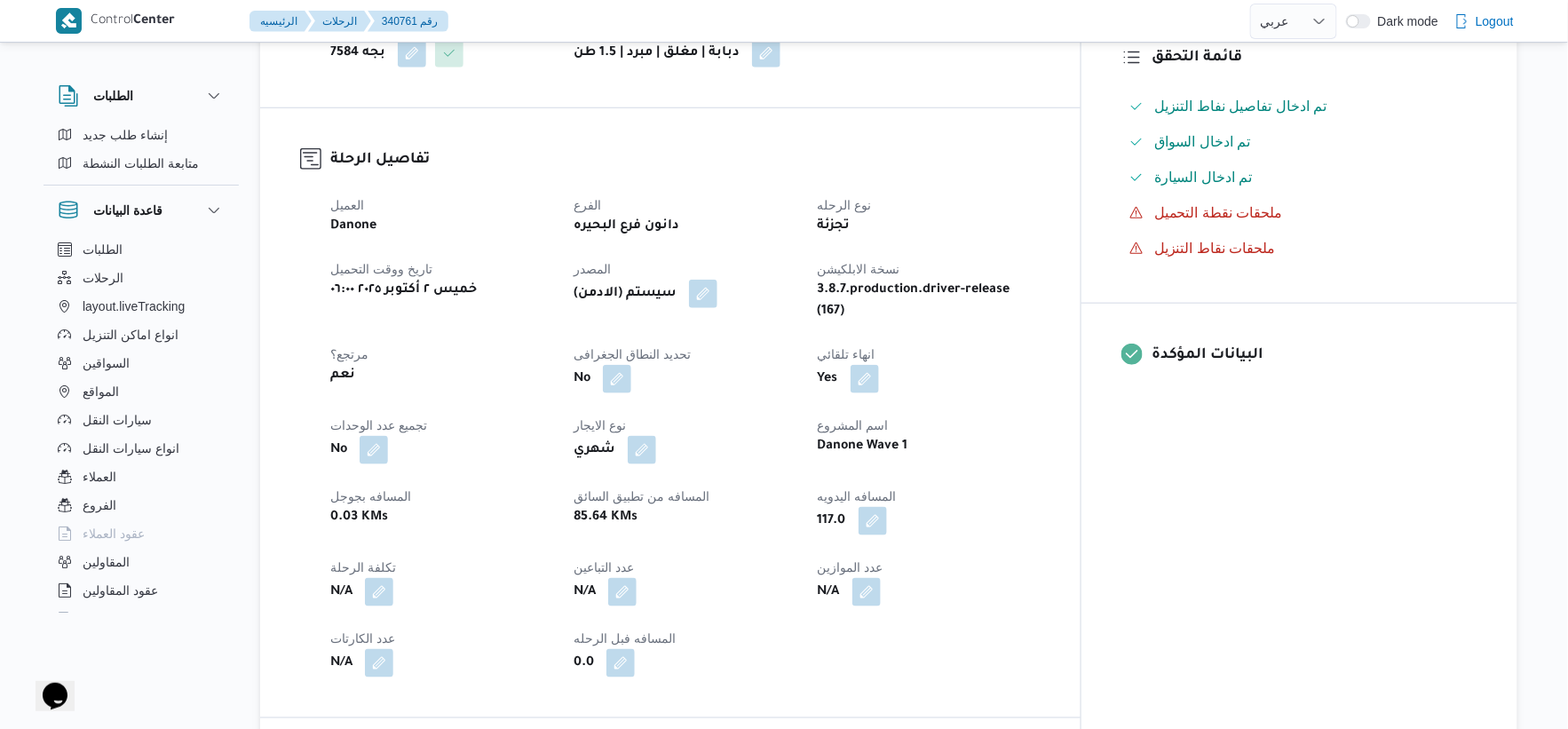
select select "ar"
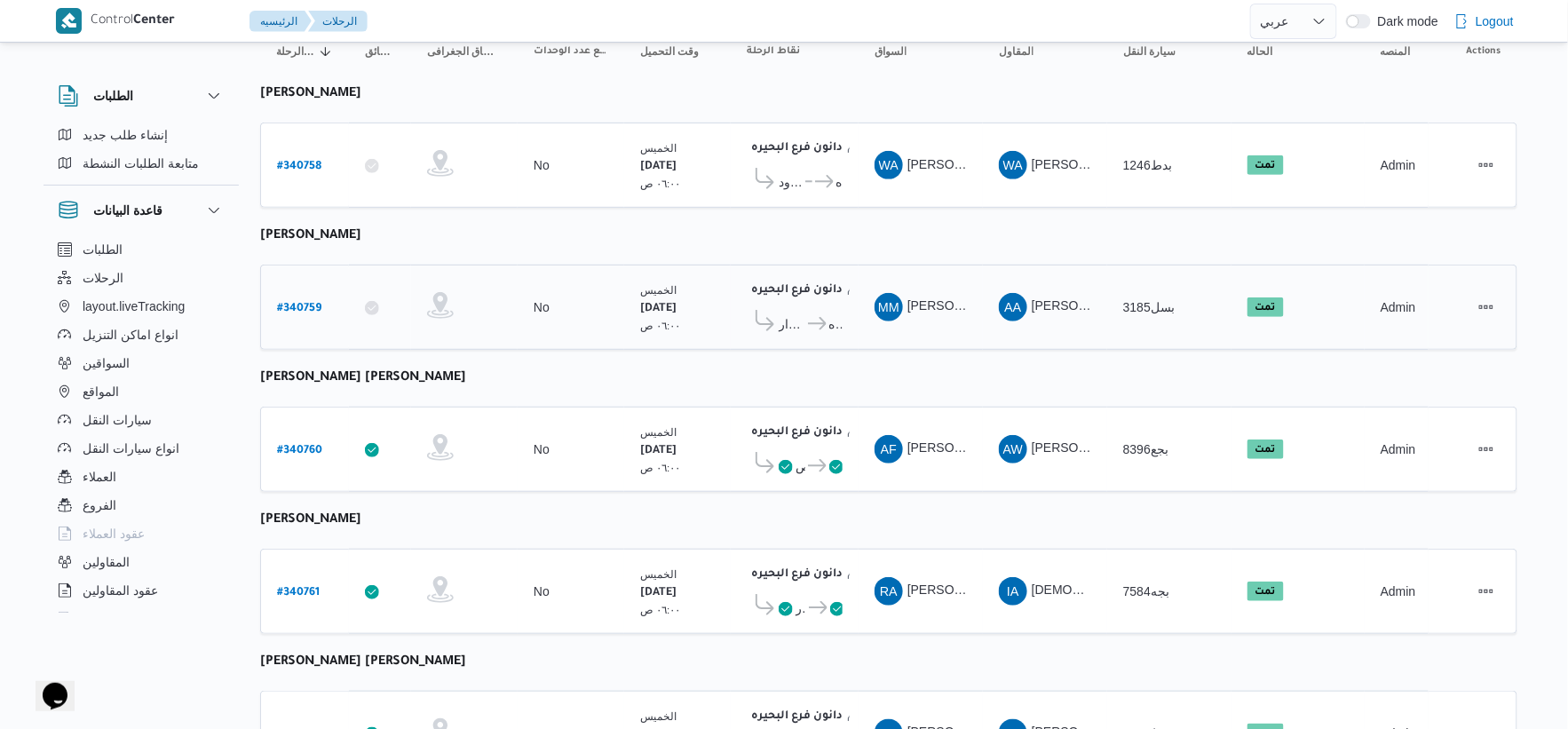
scroll to position [296, 0]
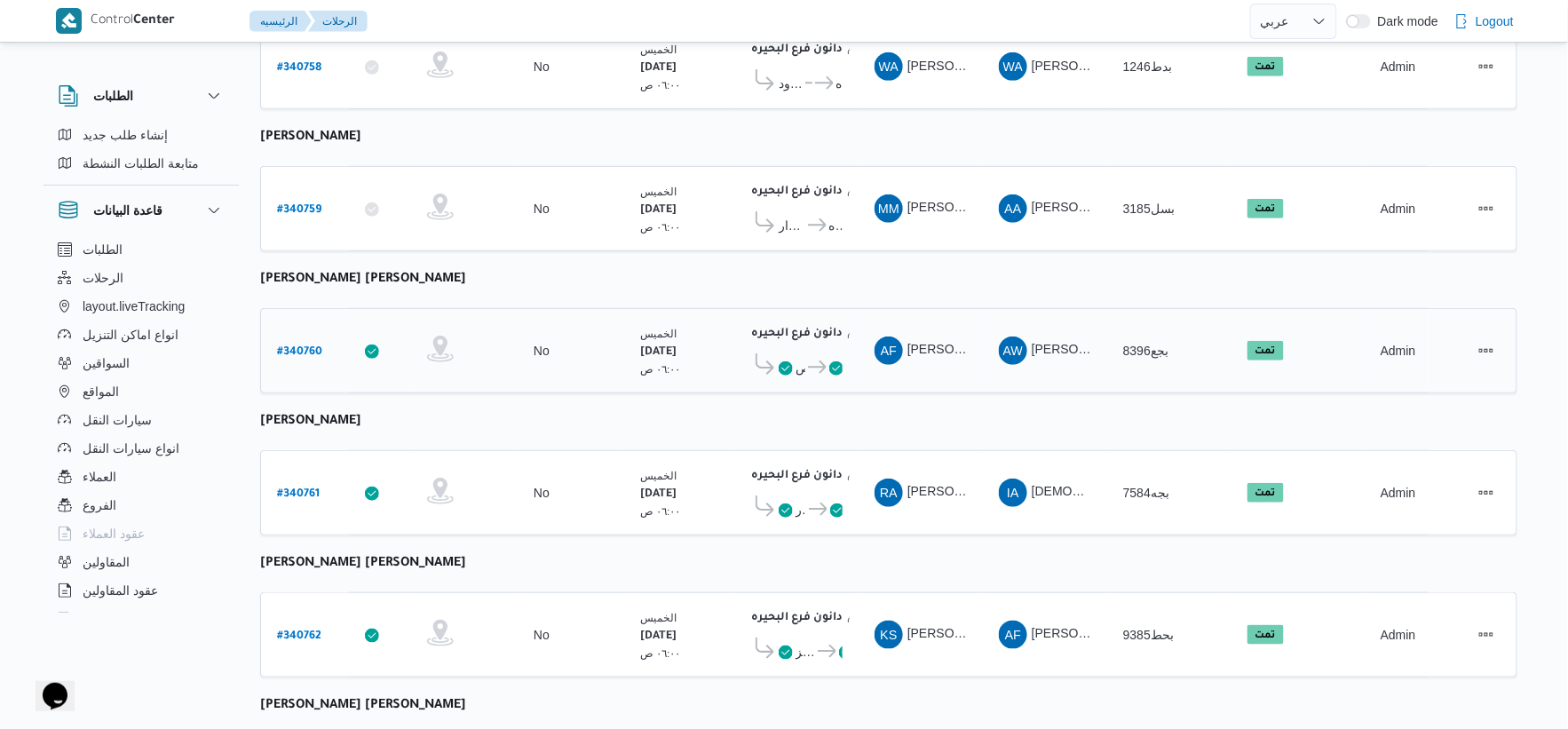
click at [293, 346] on b "# 340760" at bounding box center [300, 352] width 46 height 13
select select "ar"
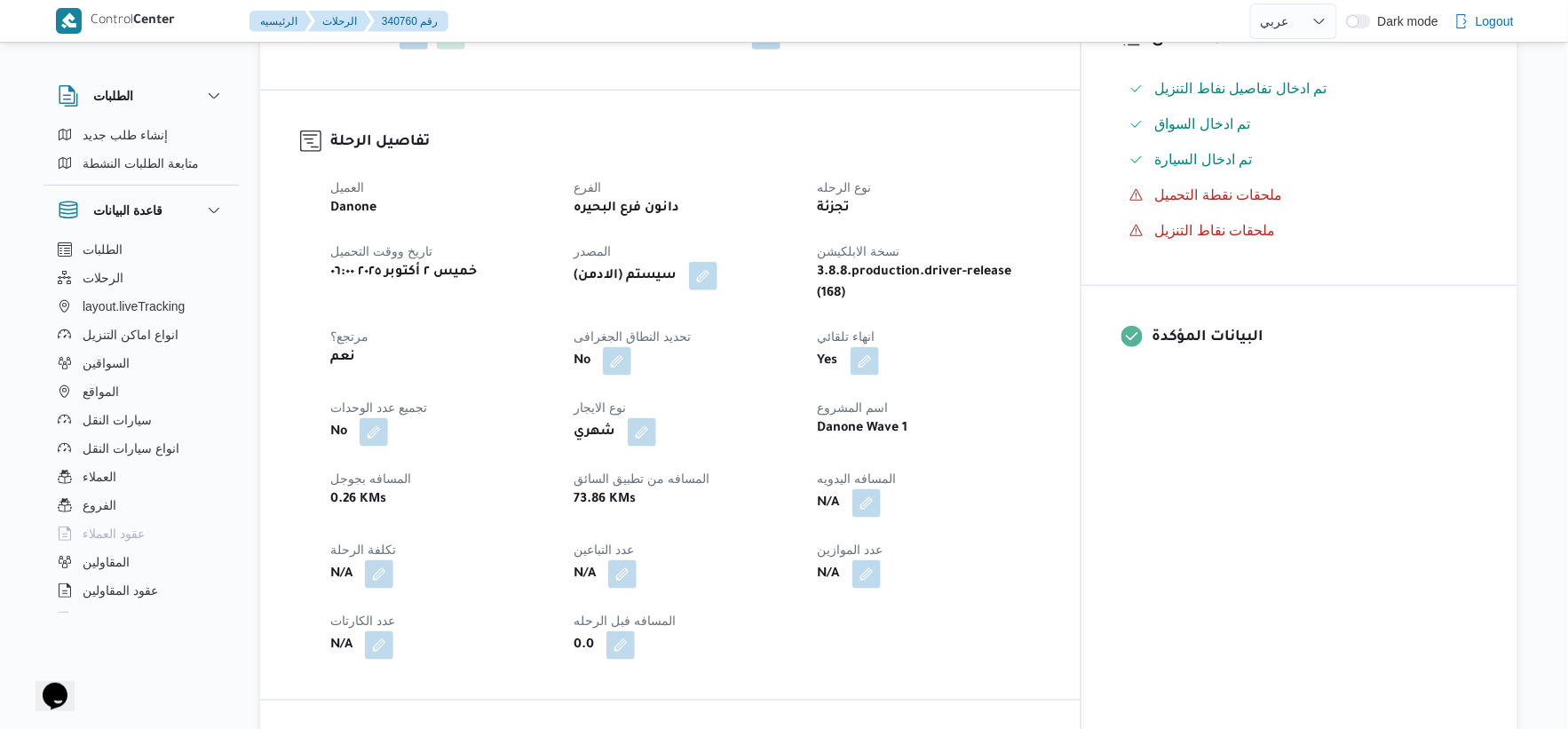
scroll to position [690, 0]
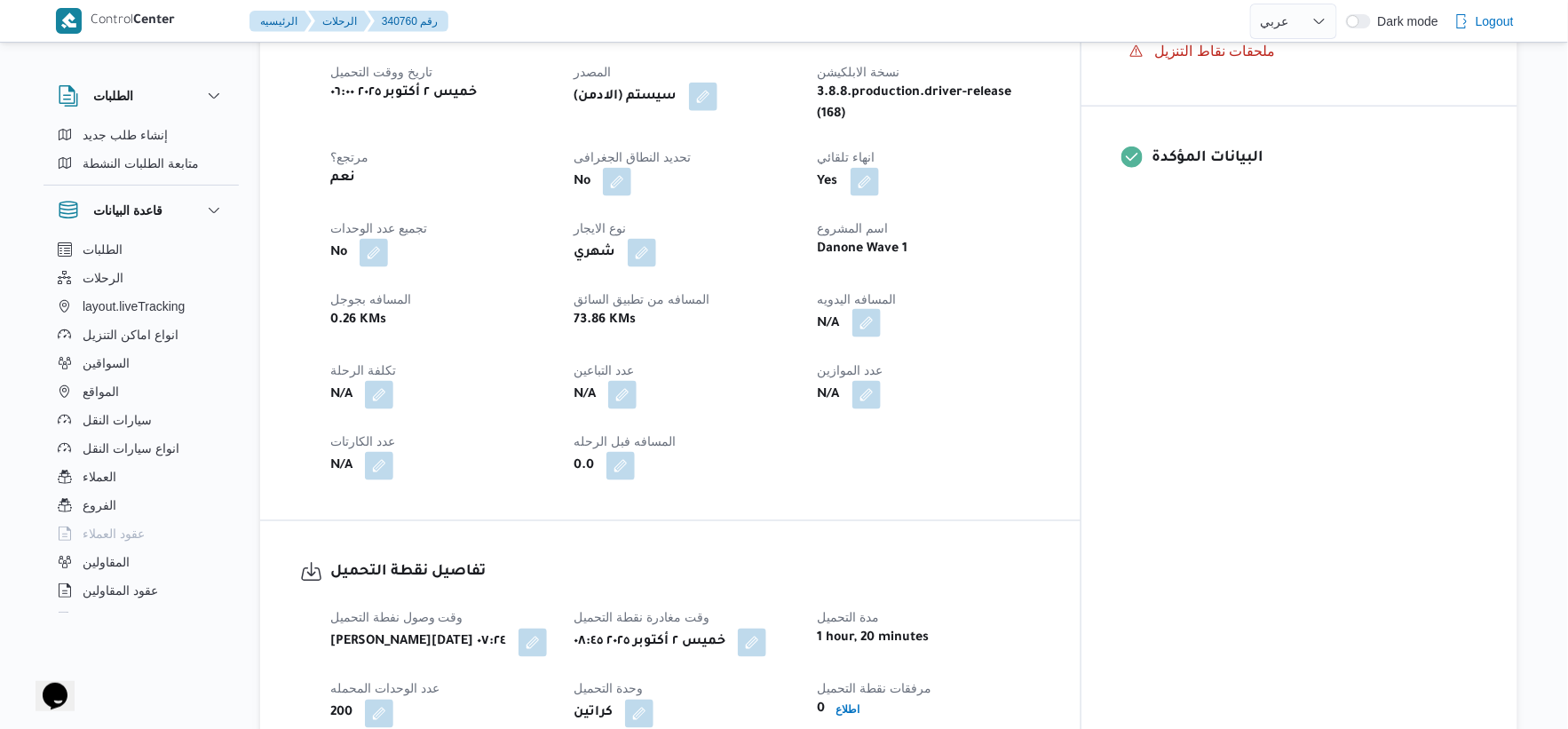
click at [881, 310] on button "button" at bounding box center [866, 323] width 28 height 28
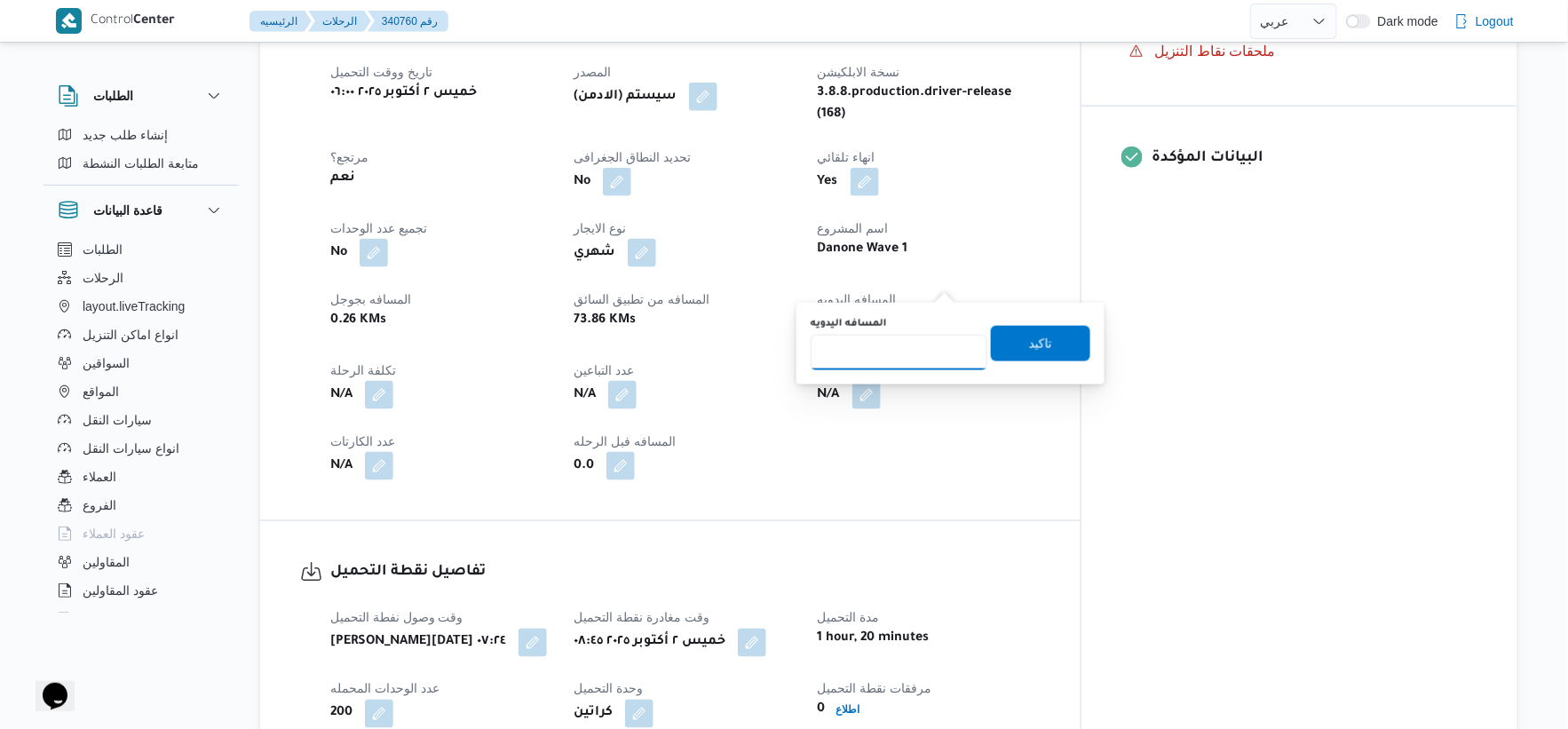
click at [881, 344] on input "المسافه اليدويه" at bounding box center [899, 352] width 177 height 35
type input "71"
click at [1061, 339] on span "تاكيد" at bounding box center [1040, 343] width 99 height 35
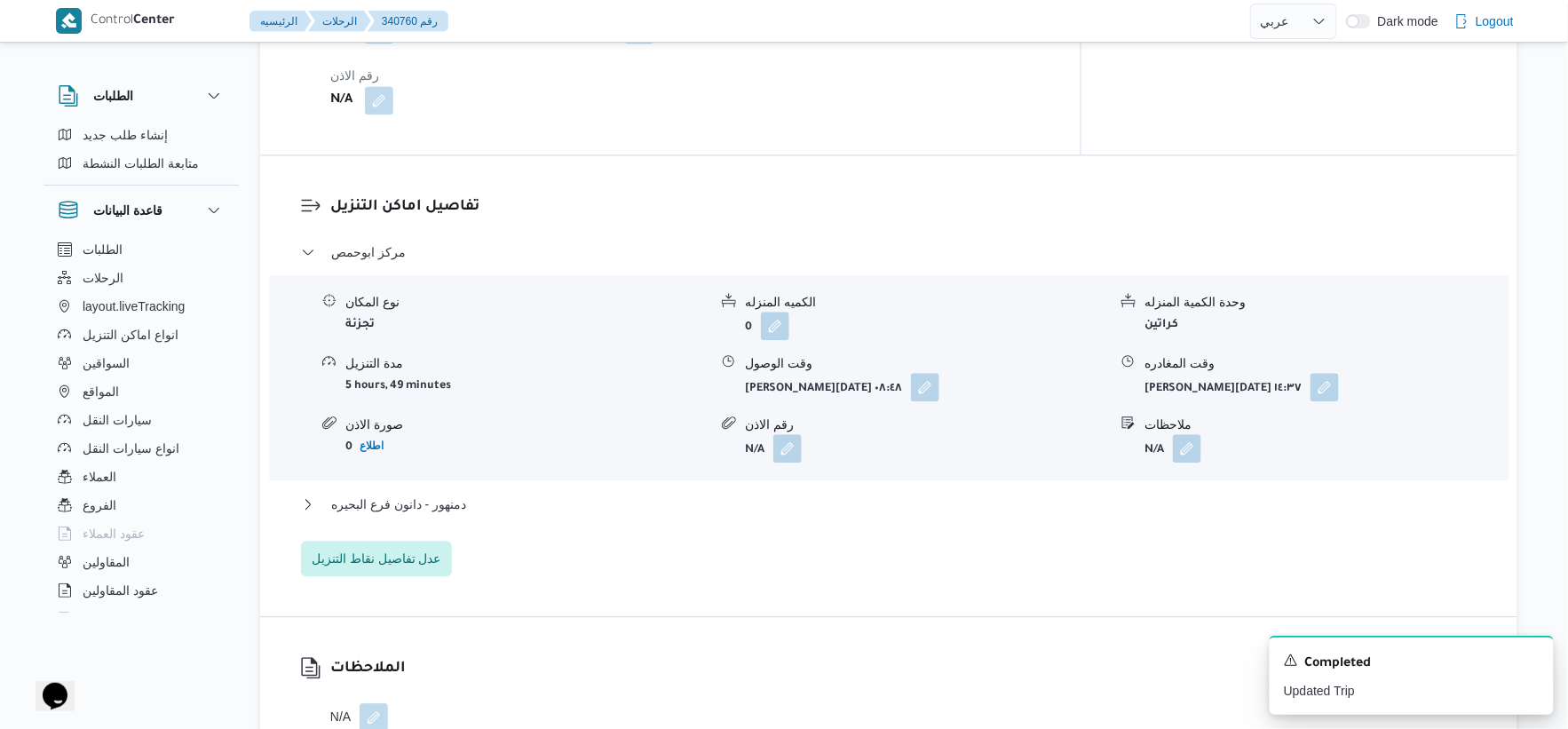
scroll to position [1381, 0]
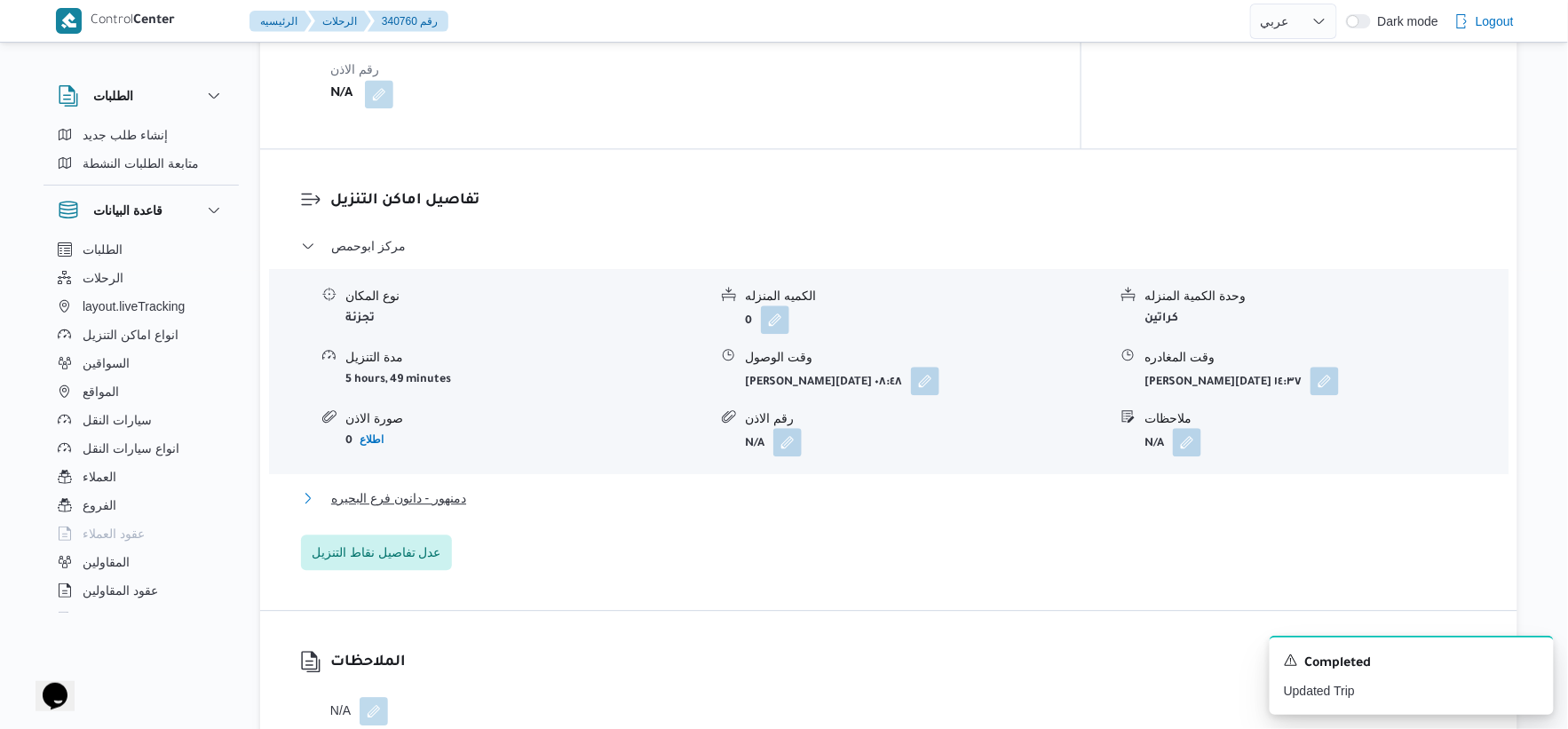
click at [506, 488] on button "دمنهور - دانون فرع البحيره" at bounding box center [889, 498] width 1177 height 21
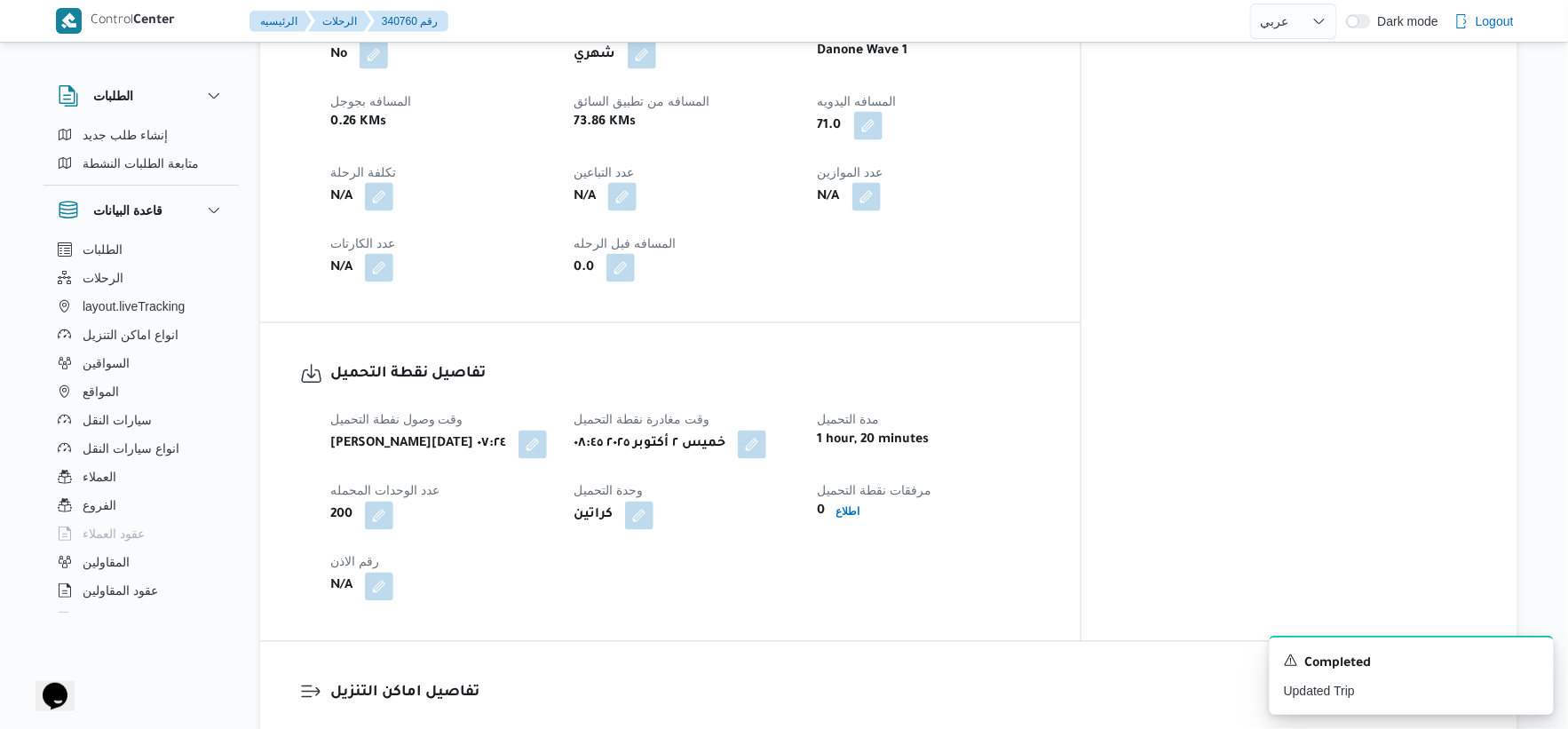
scroll to position [394, 0]
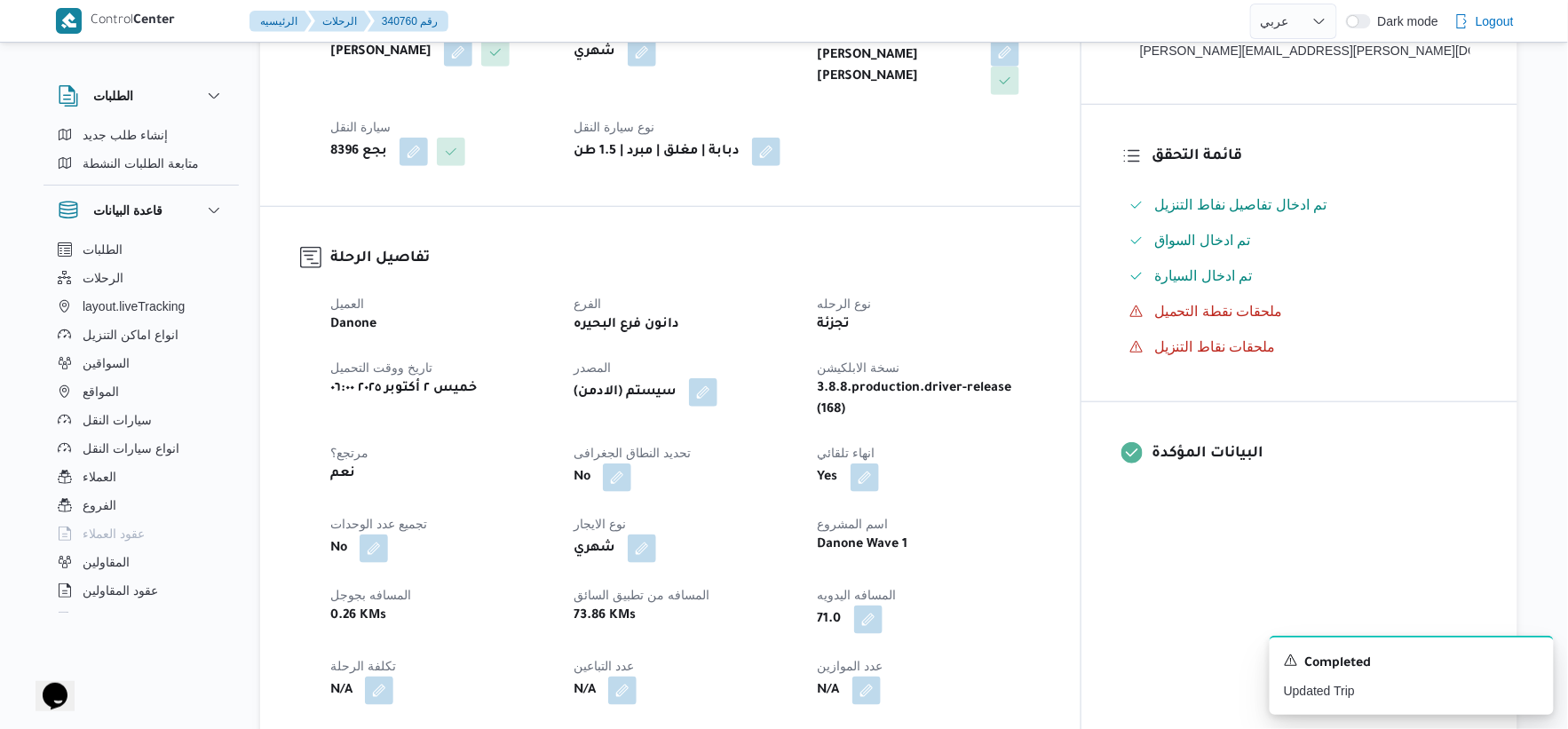
select select "ar"
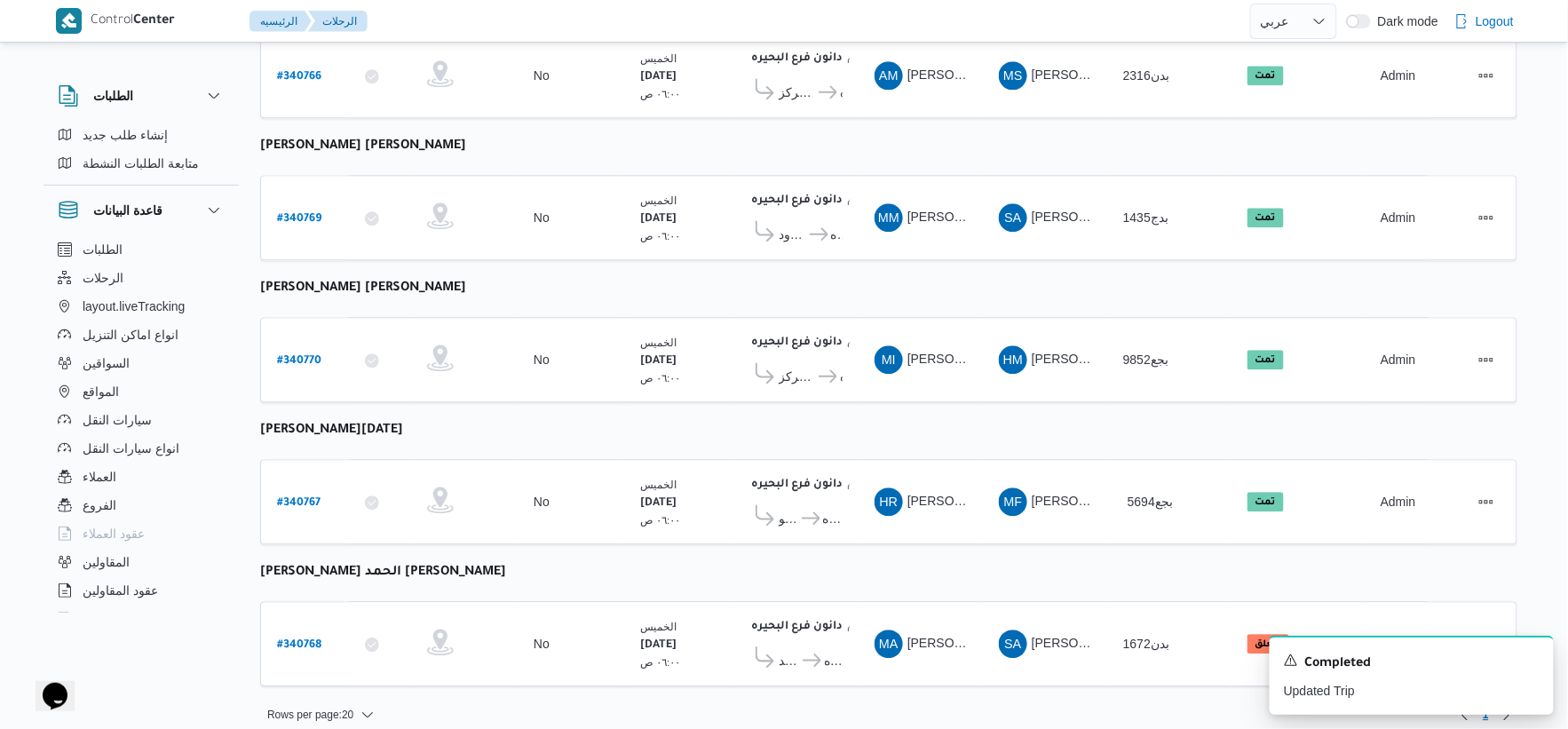
scroll to position [1426, 0]
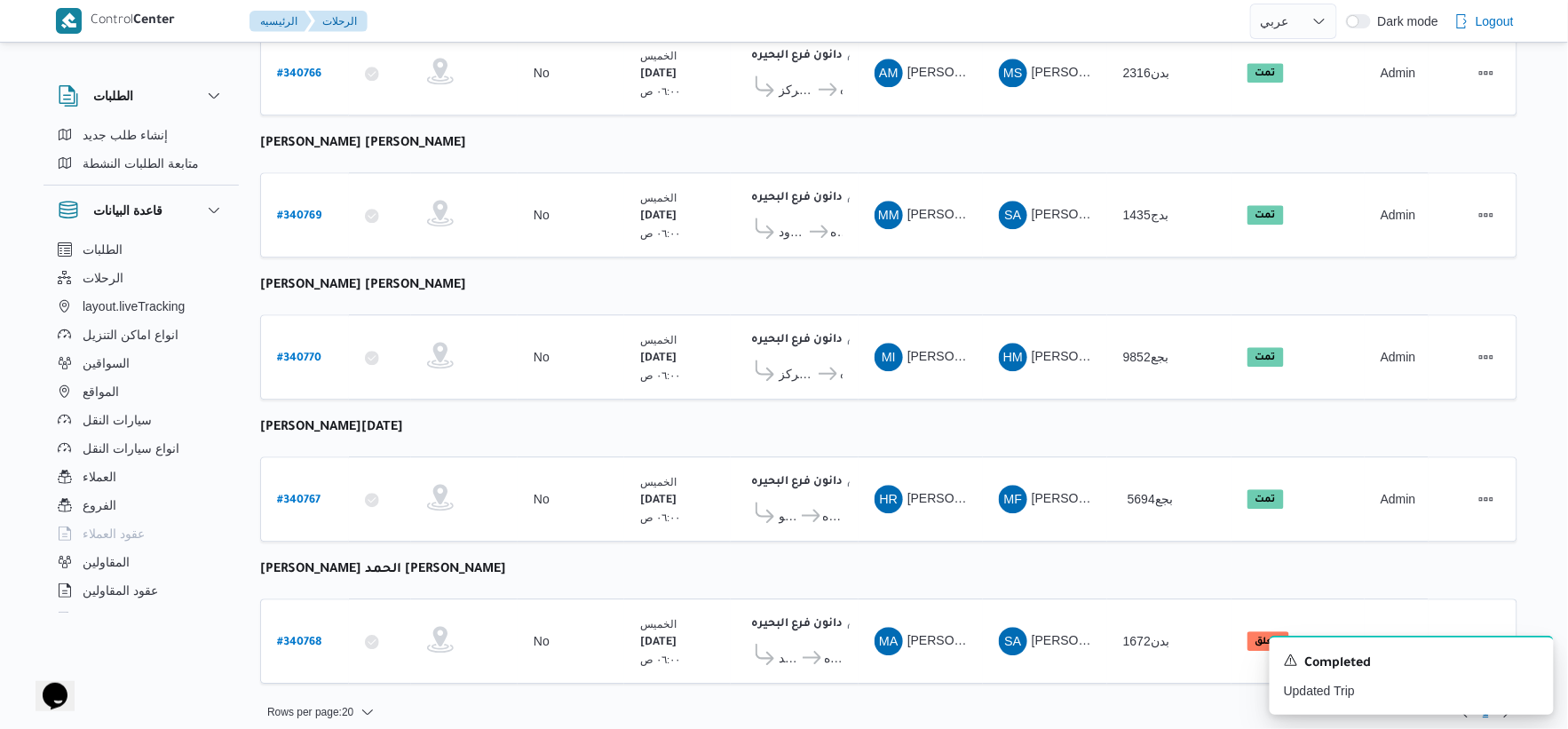
click at [362, 563] on b "[PERSON_NAME] الحمد [PERSON_NAME]" at bounding box center [383, 569] width 246 height 15
copy tbody "[PERSON_NAME] الحمد [PERSON_NAME] رقم الرحلة"
click at [299, 637] on b "# 340768" at bounding box center [300, 642] width 45 height 13
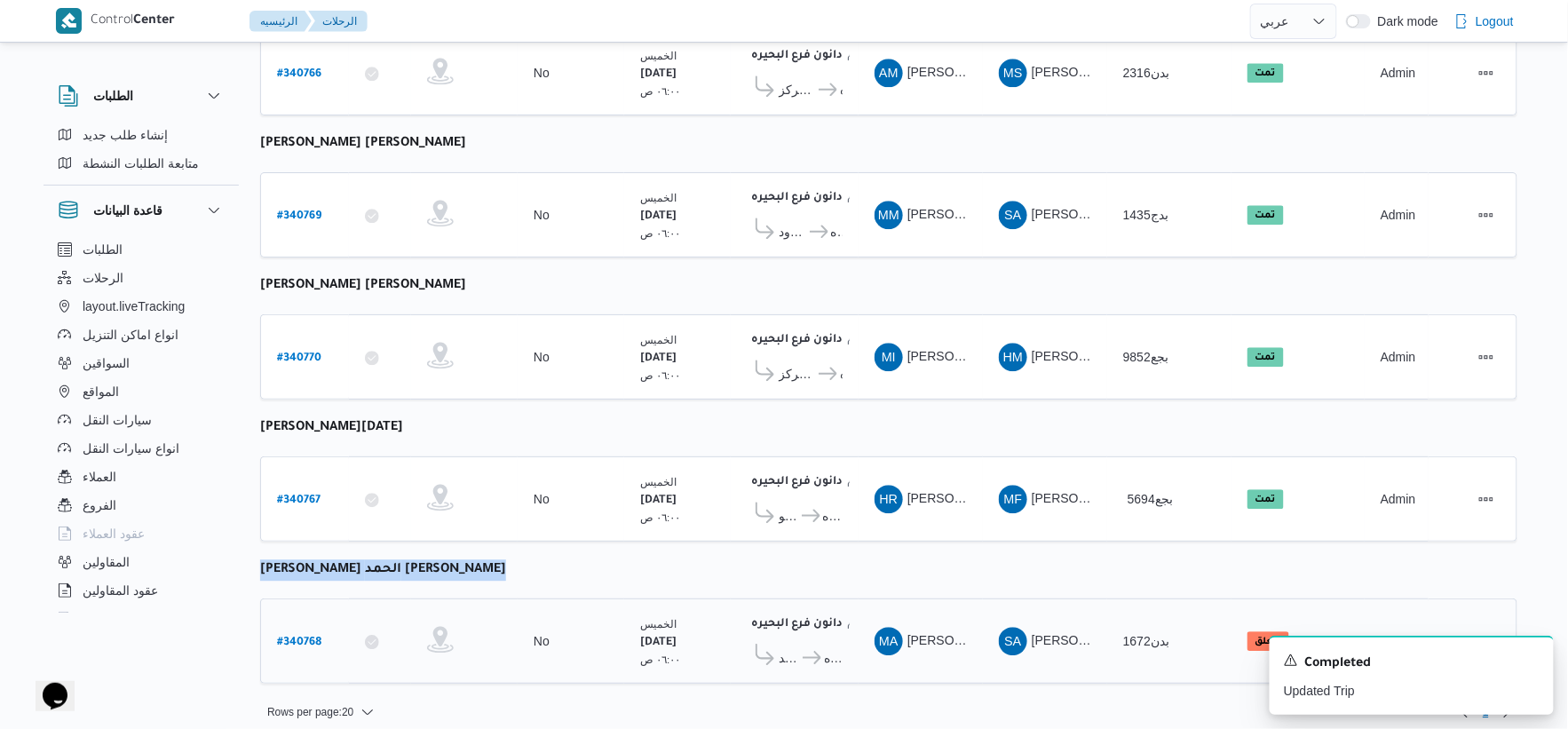
select select "ar"
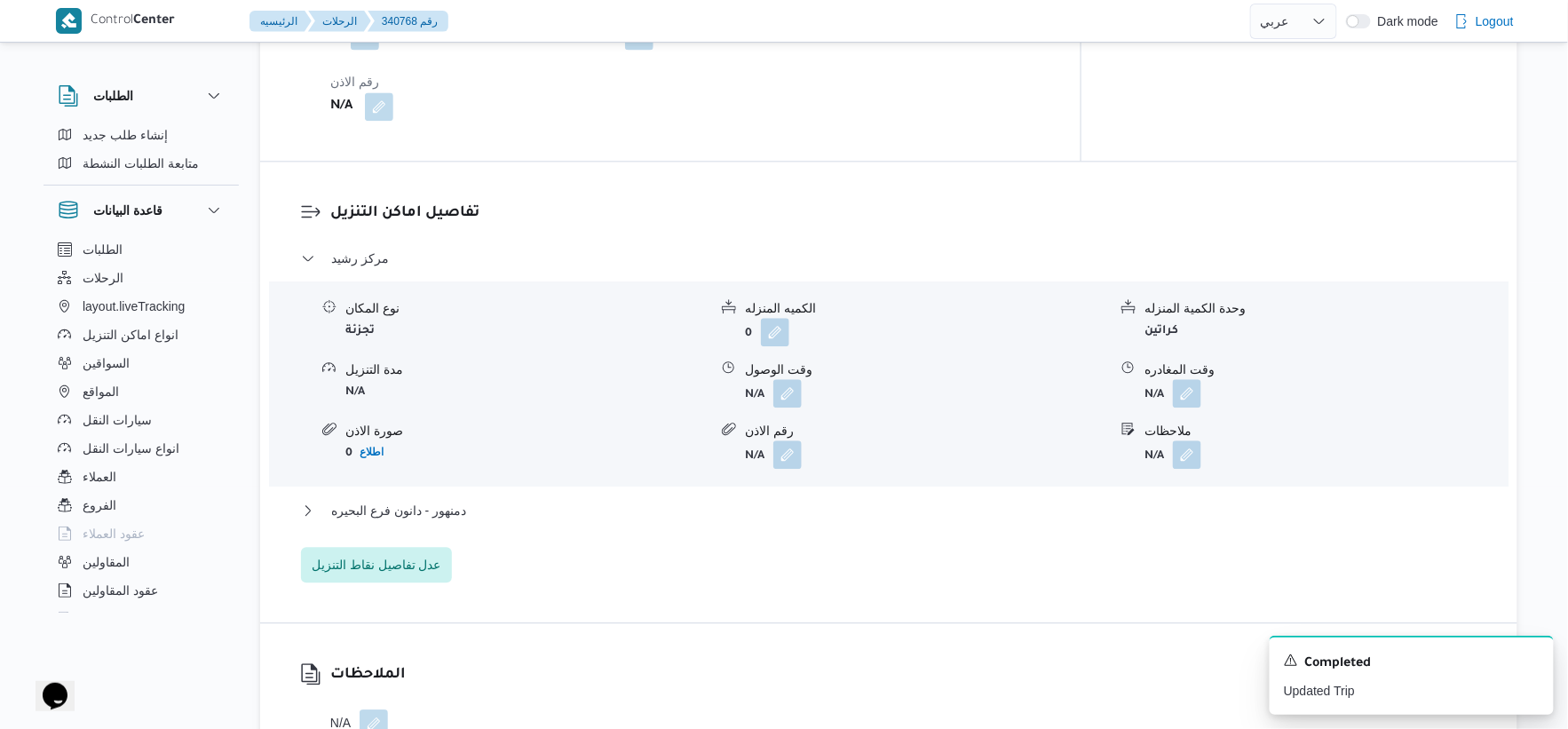
scroll to position [1381, 0]
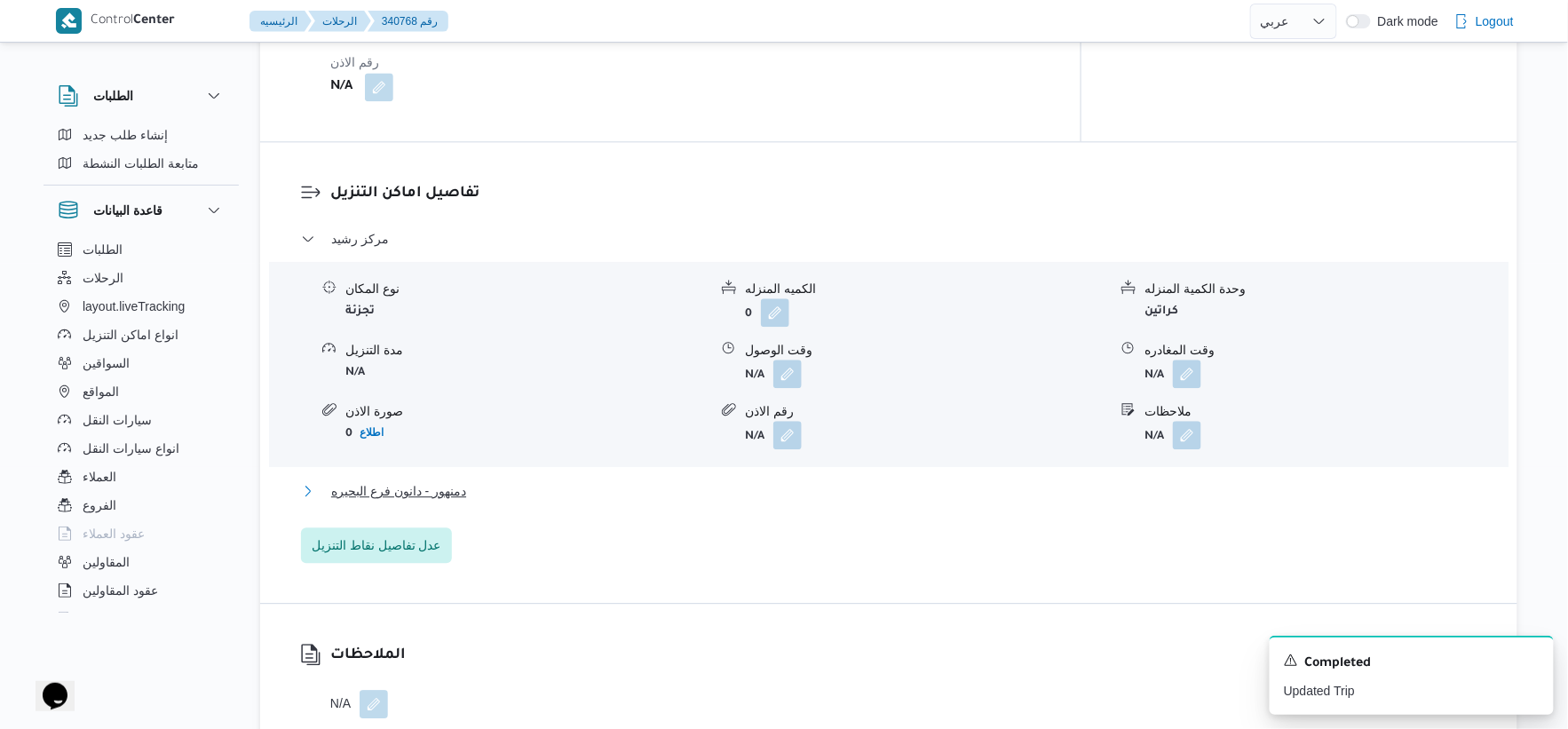
click at [478, 491] on button "دمنهور - دانون فرع البحيره" at bounding box center [889, 492] width 1177 height 21
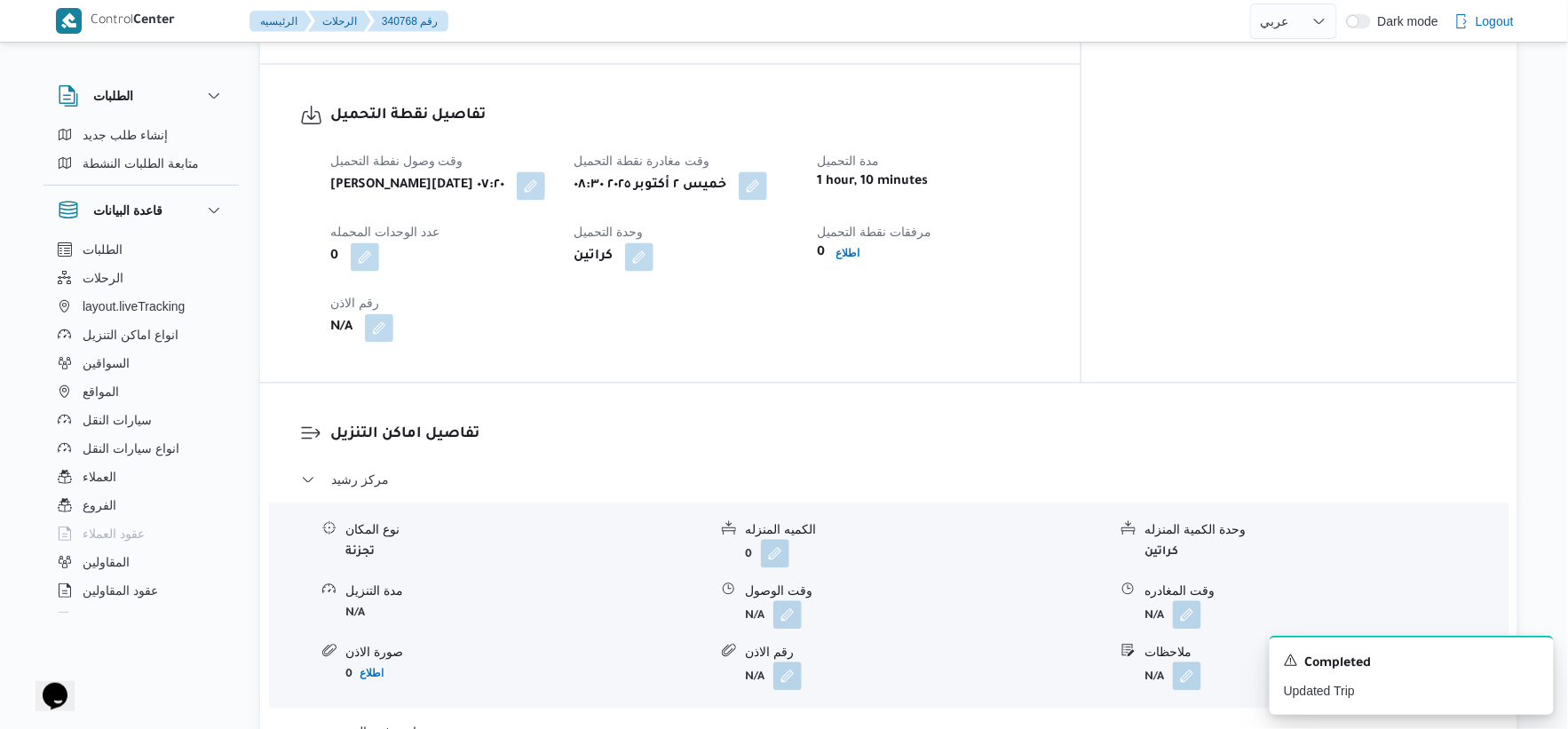
scroll to position [1184, 0]
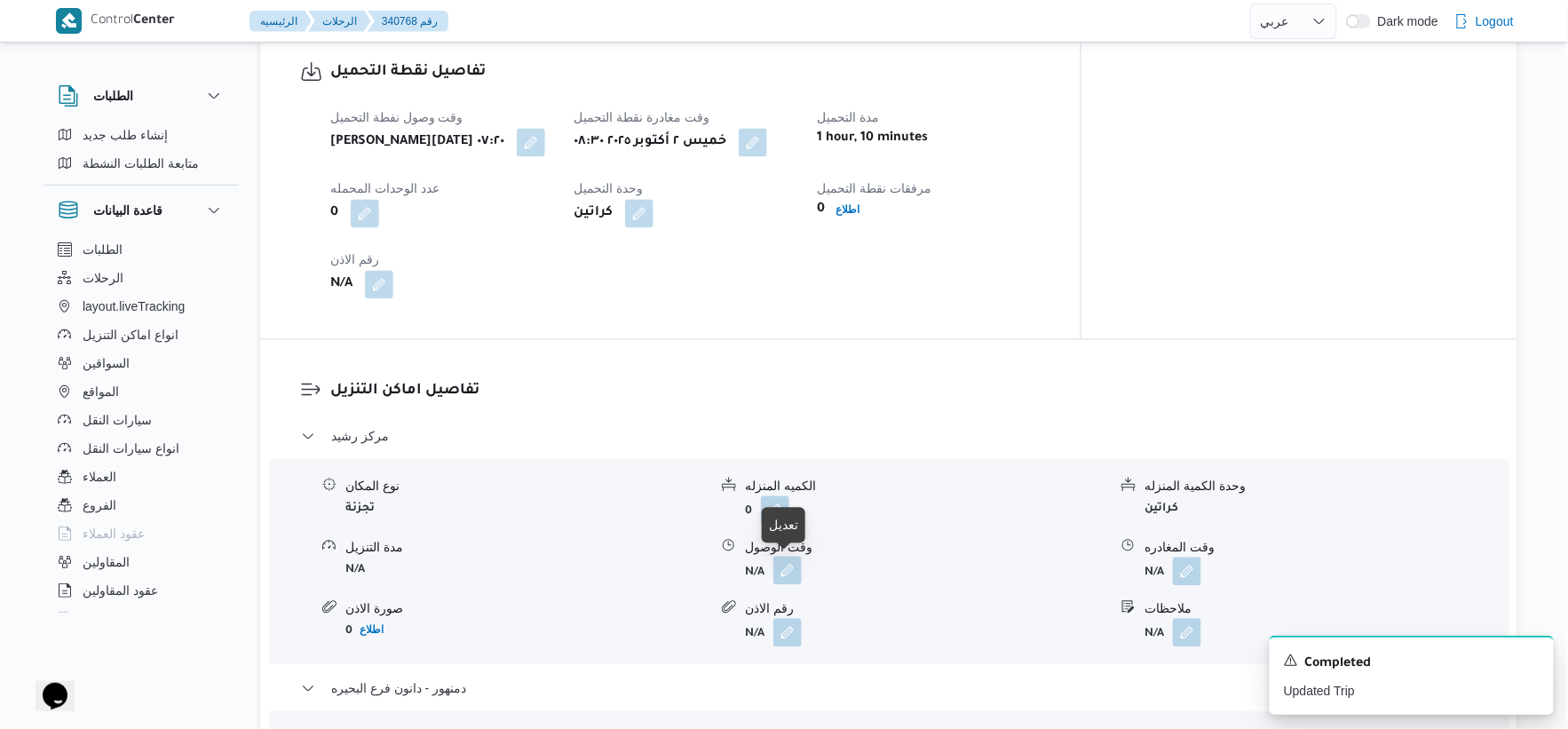
click at [786, 566] on button "button" at bounding box center [787, 569] width 28 height 28
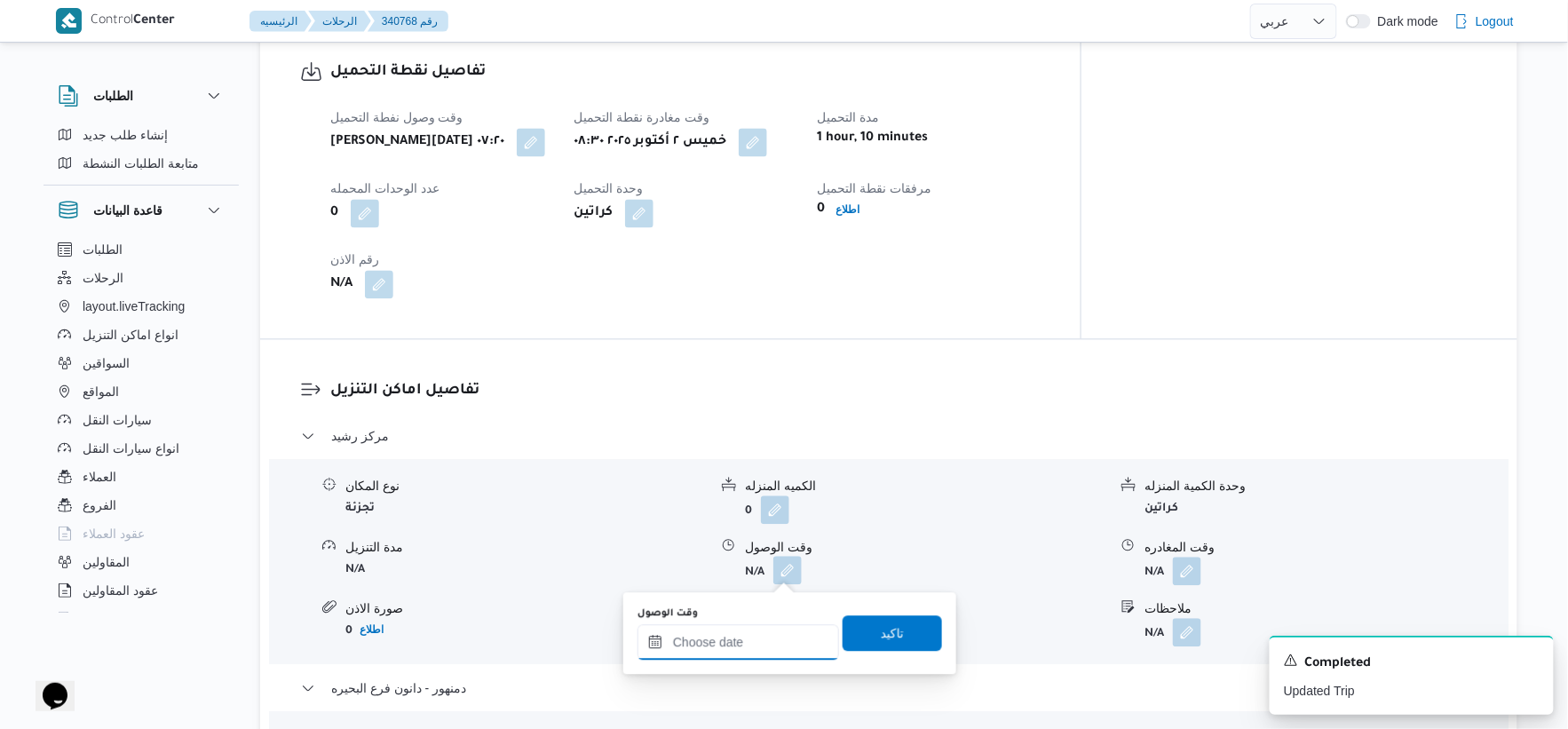
click at [758, 655] on input "وقت الوصول" at bounding box center [738, 641] width 201 height 35
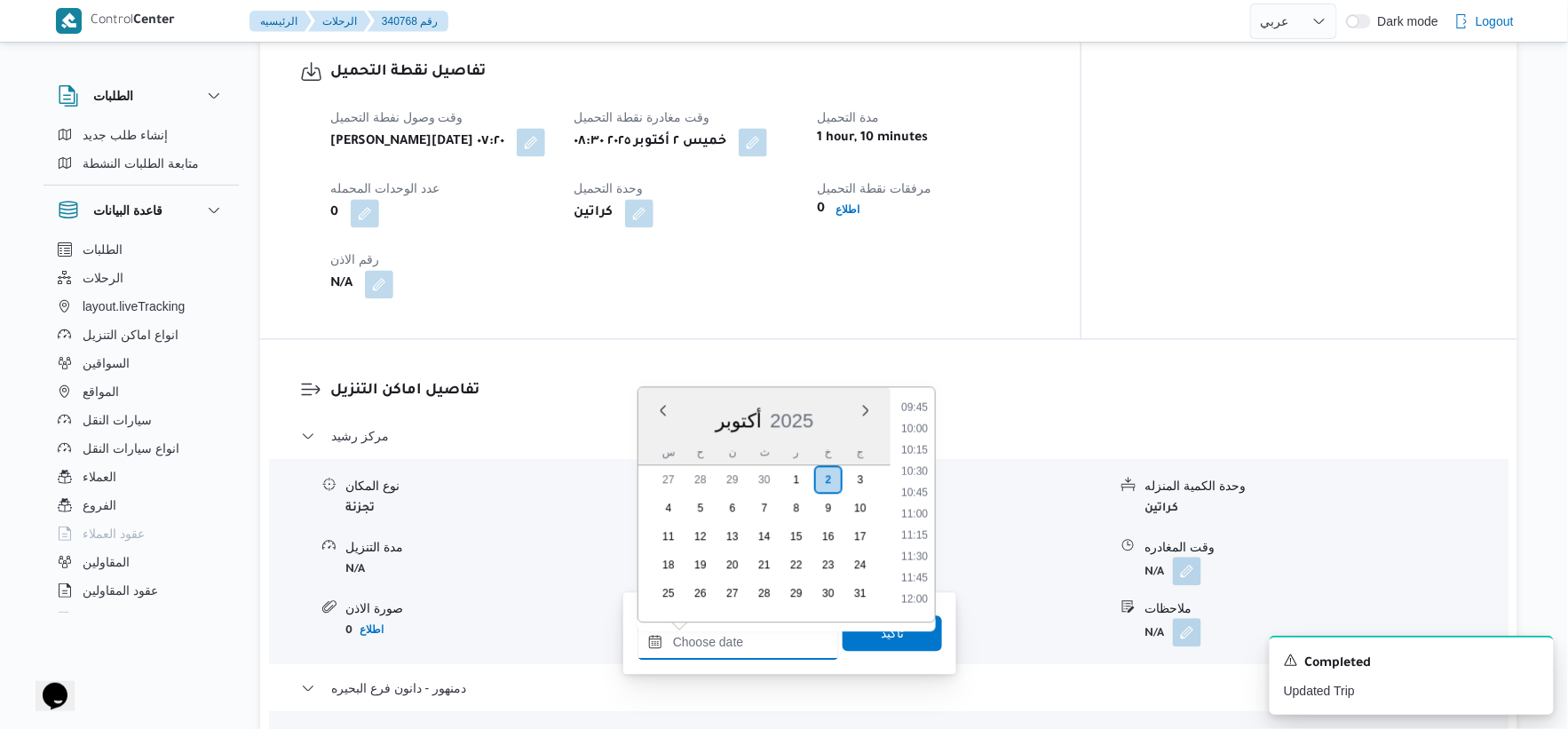
scroll to position [801, 0]
click at [919, 459] on li "10:00" at bounding box center [915, 461] width 41 height 18
type input "[DATE] ١٠:٠٠"
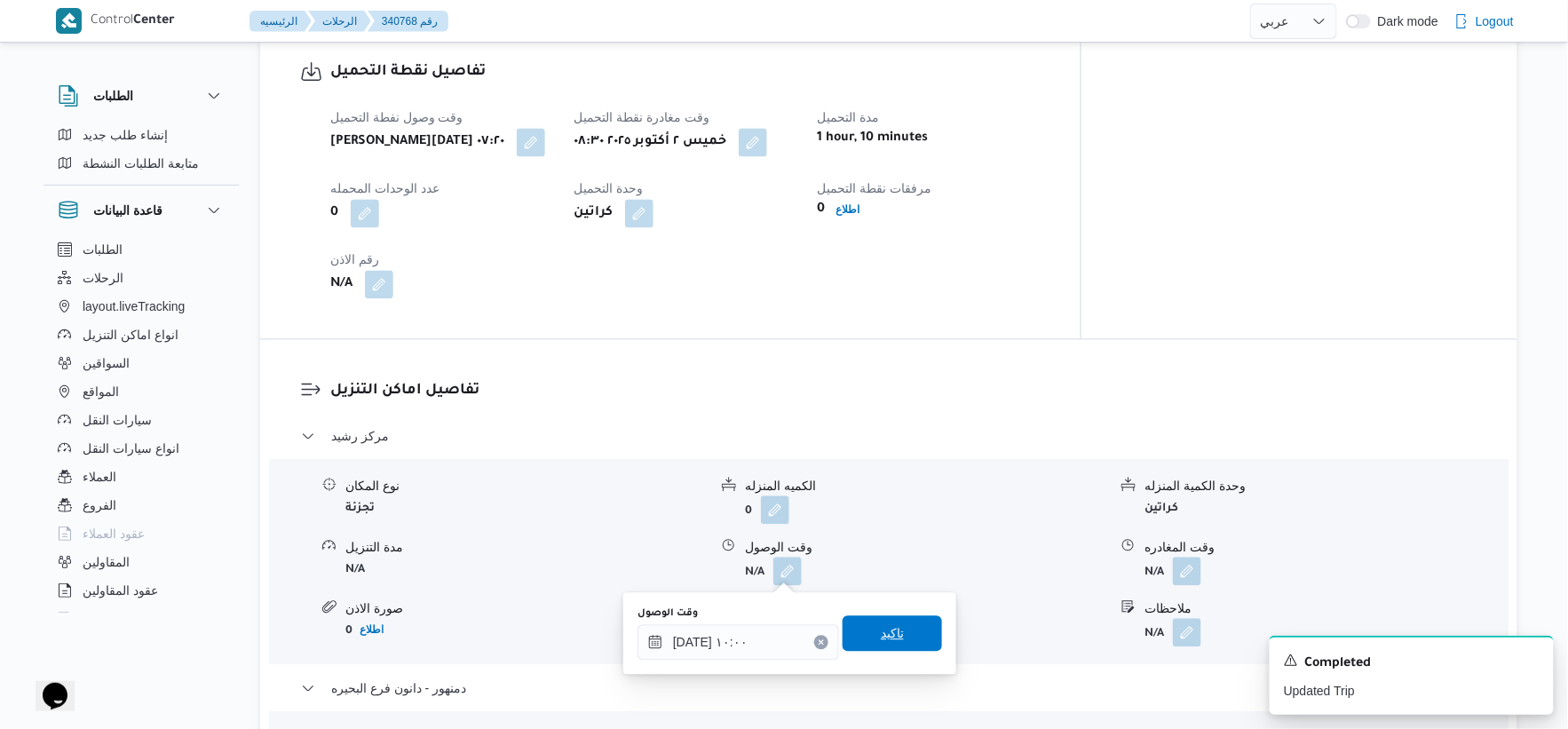
click at [893, 644] on span "تاكيد" at bounding box center [893, 633] width 99 height 35
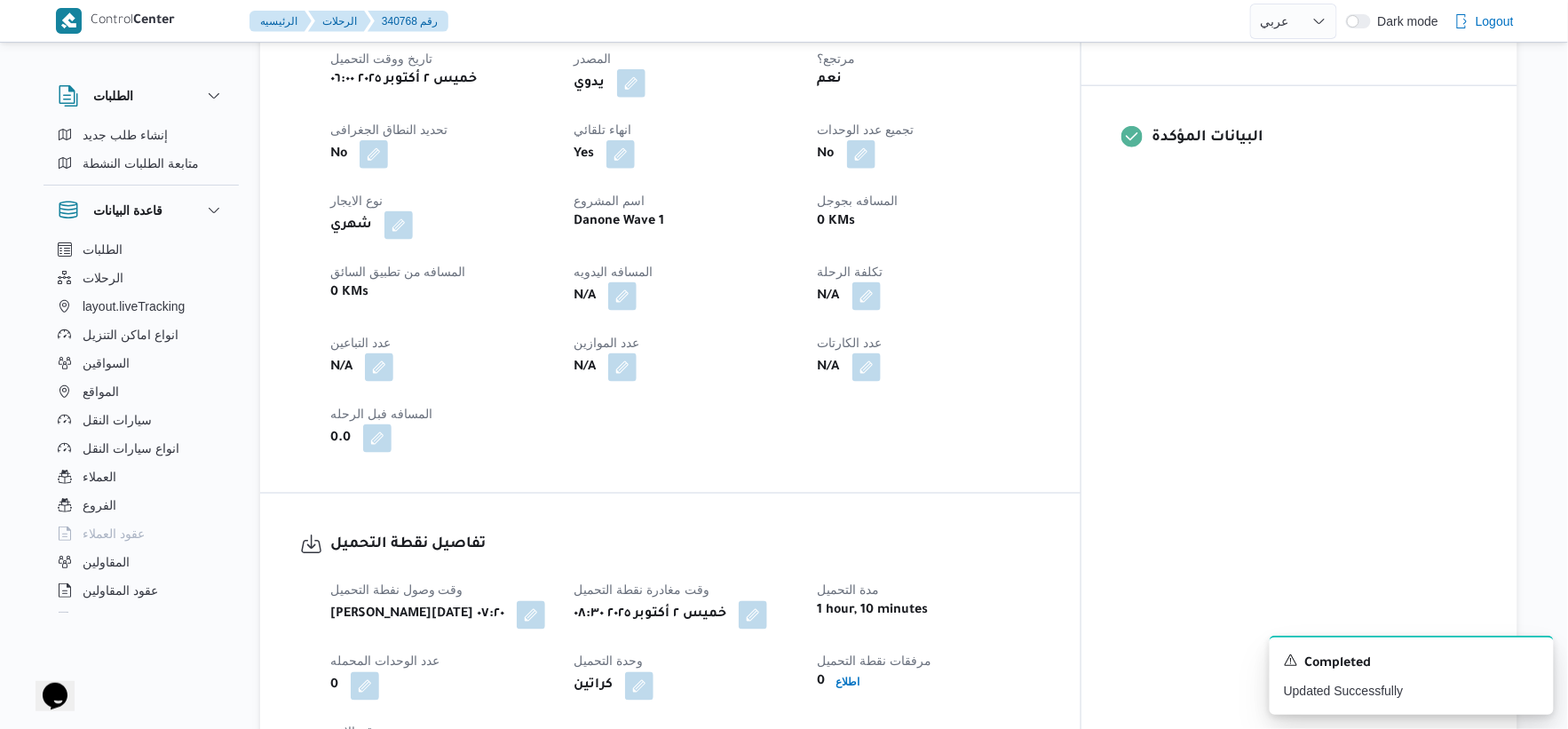
scroll to position [690, 0]
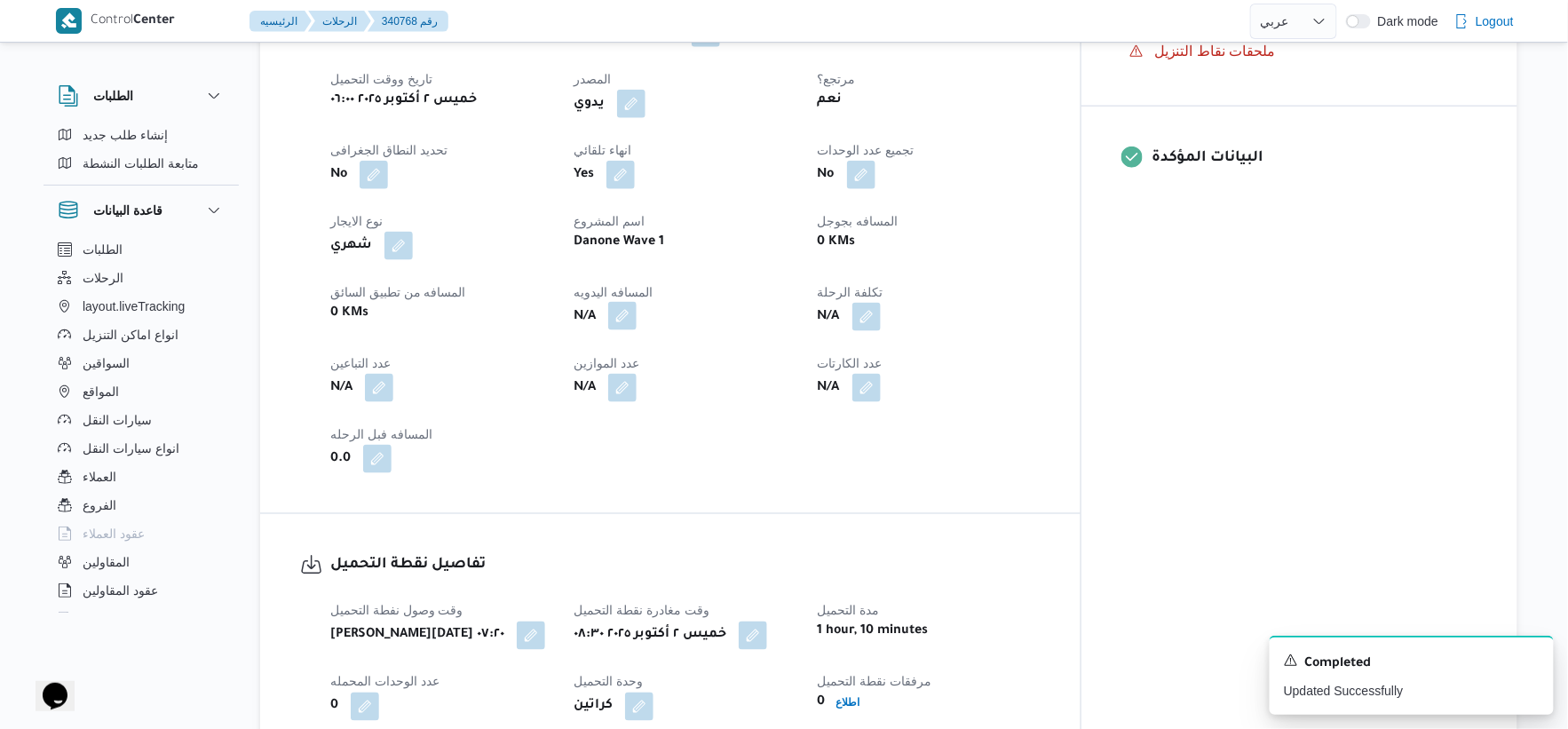
click at [637, 319] on button "button" at bounding box center [622, 315] width 28 height 28
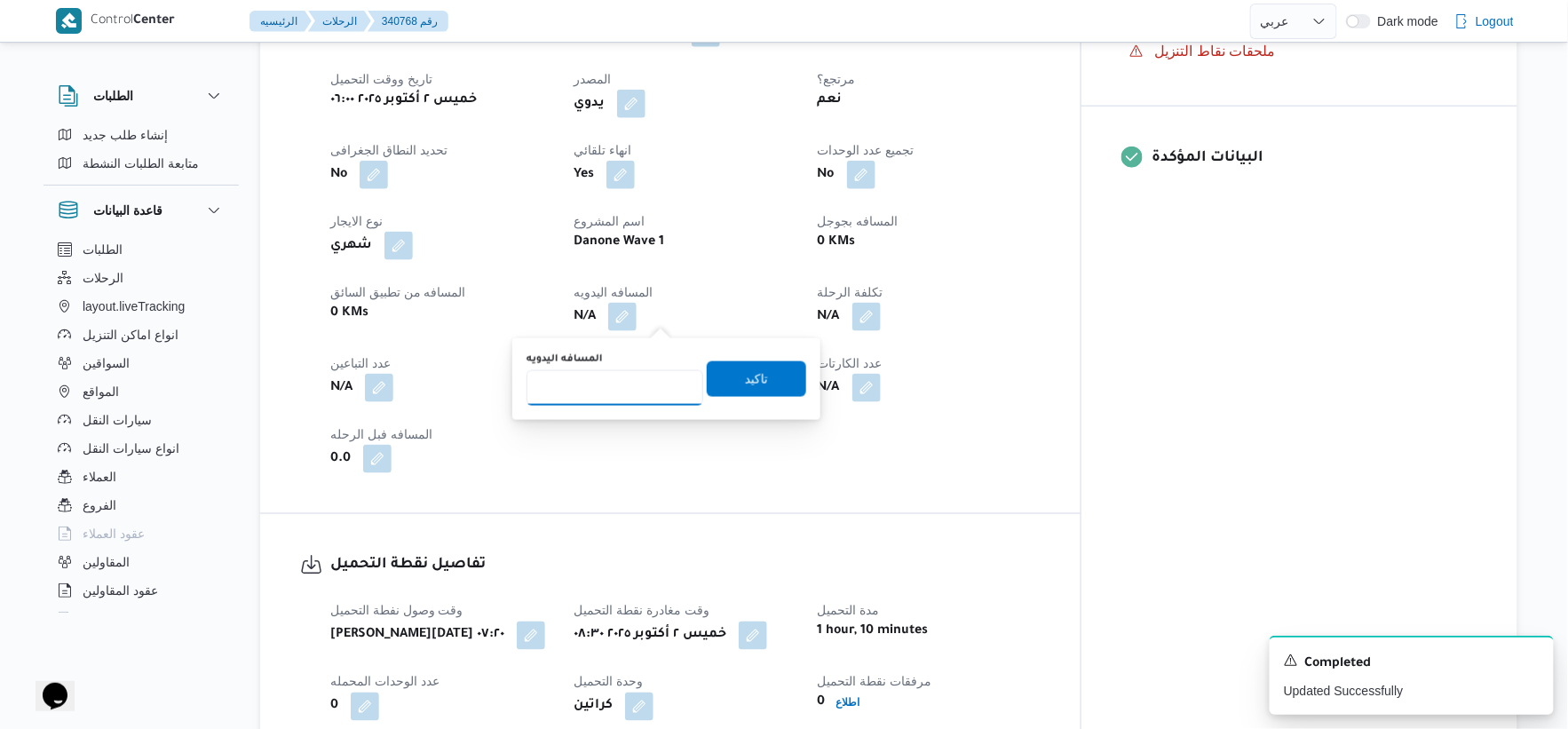
click at [614, 384] on input "المسافه اليدويه" at bounding box center [615, 387] width 177 height 35
type input "173"
click at [732, 370] on span "تاكيد" at bounding box center [756, 378] width 99 height 35
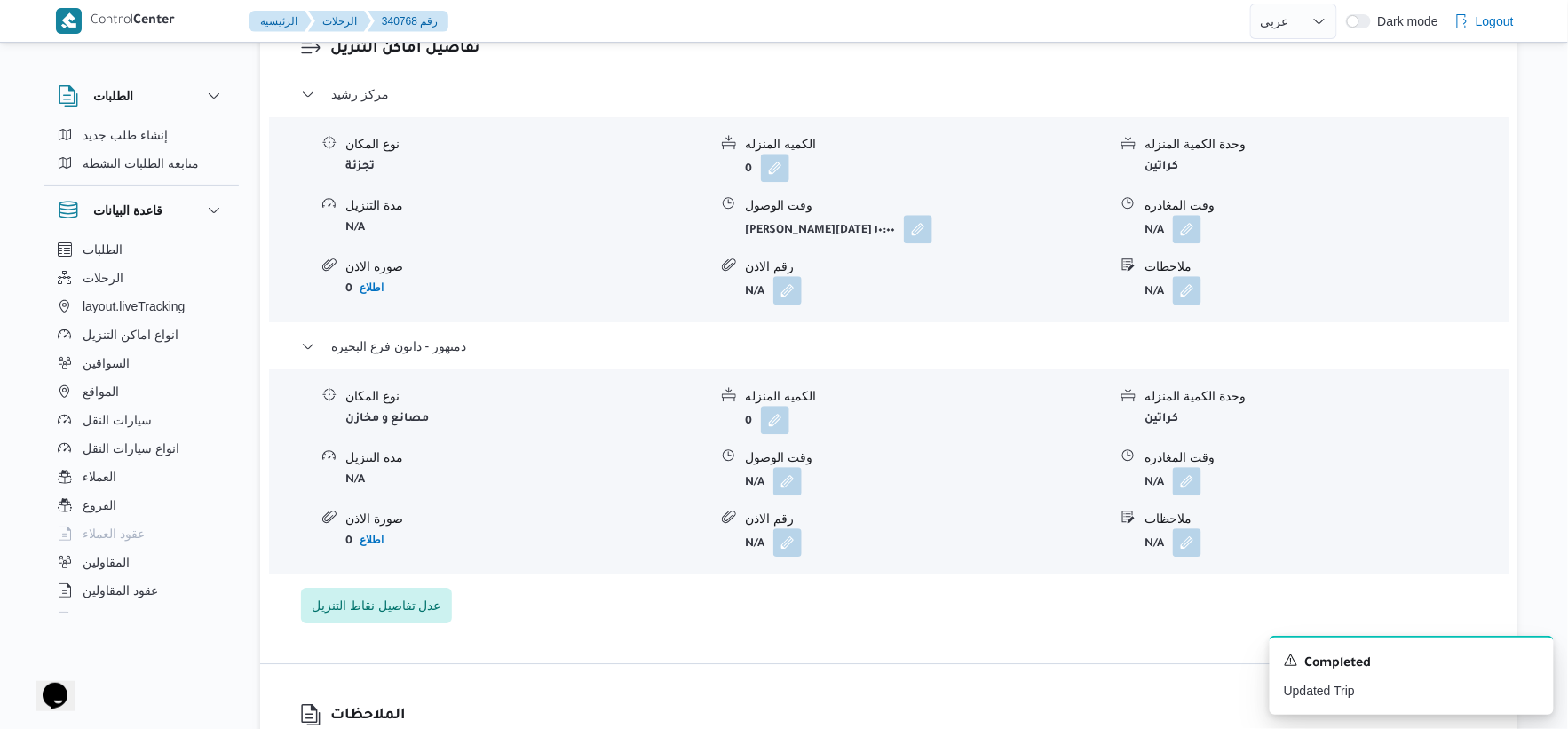
scroll to position [1578, 0]
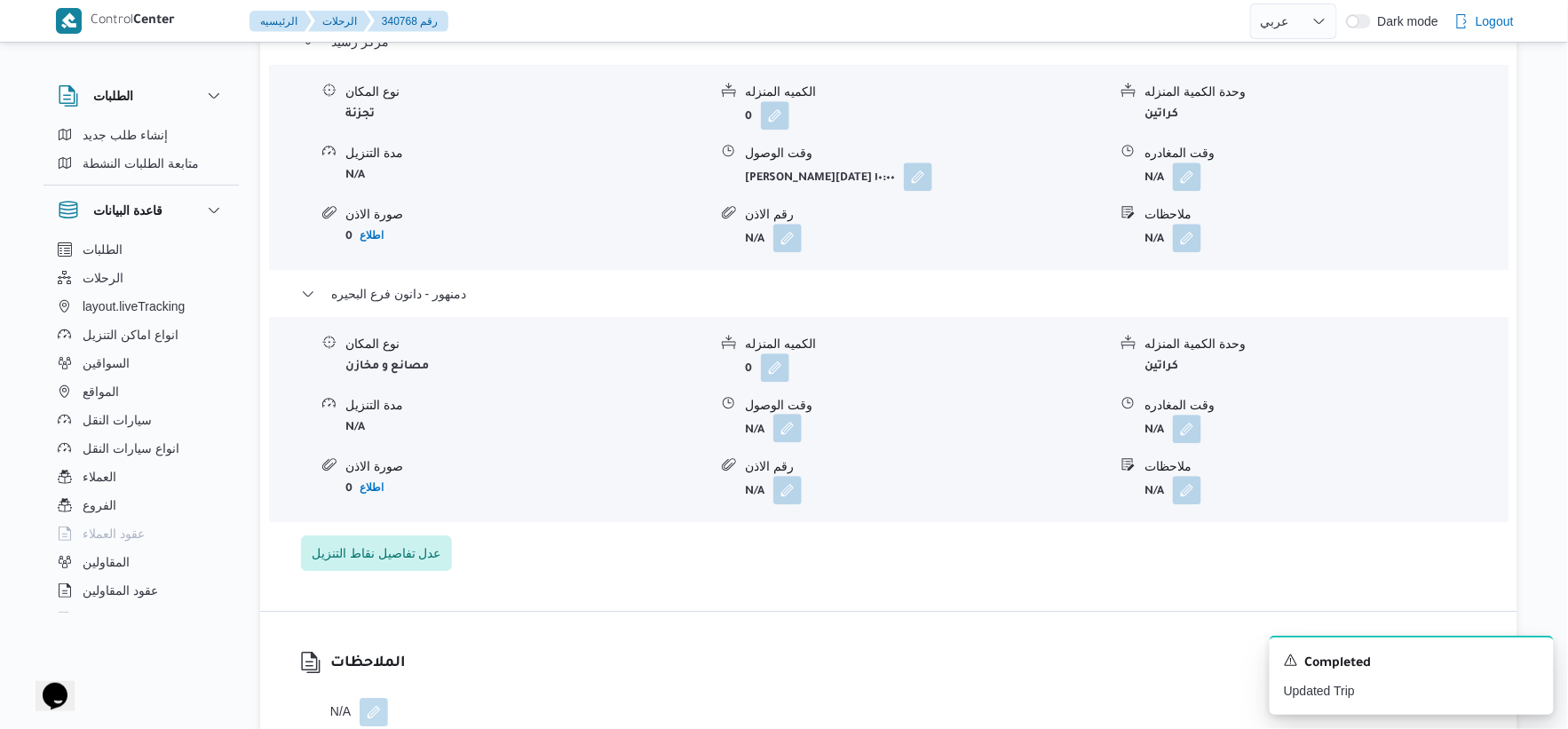
click at [794, 437] on button "button" at bounding box center [787, 427] width 28 height 28
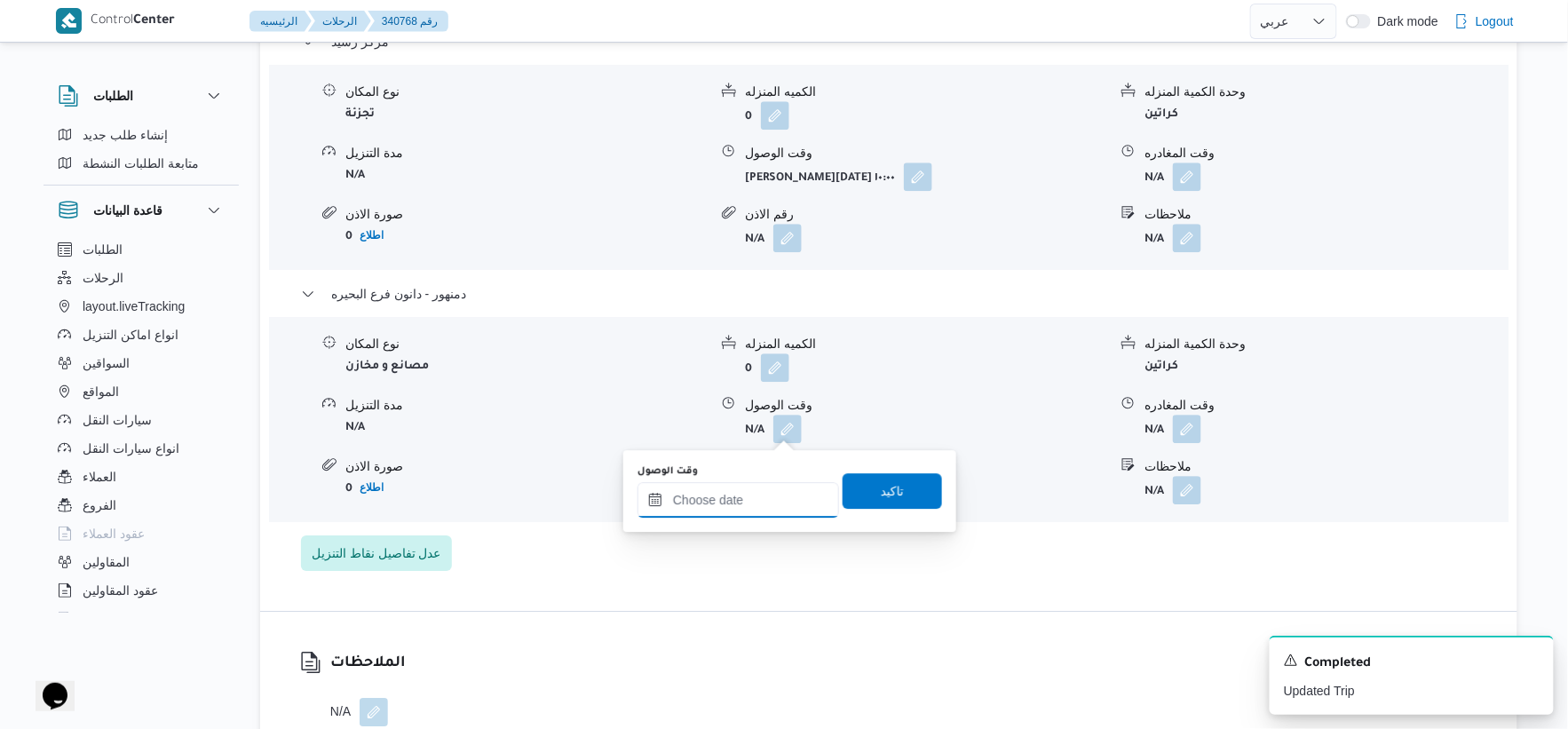
click at [765, 502] on input "وقت الوصول" at bounding box center [738, 499] width 201 height 35
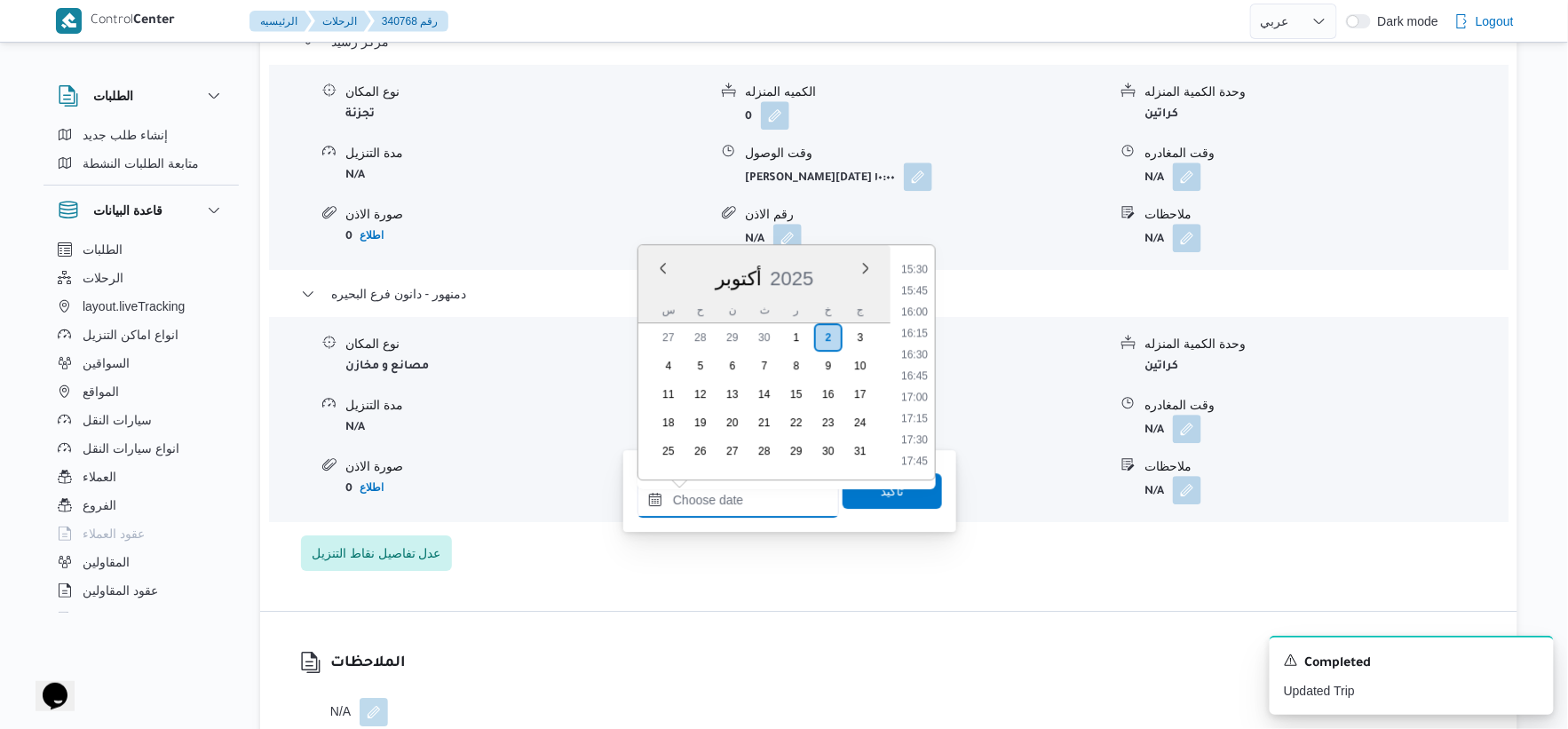
scroll to position [1294, 0]
click at [918, 379] on li "16:30" at bounding box center [915, 381] width 41 height 18
type input "[DATE] ١٦:٣٠"
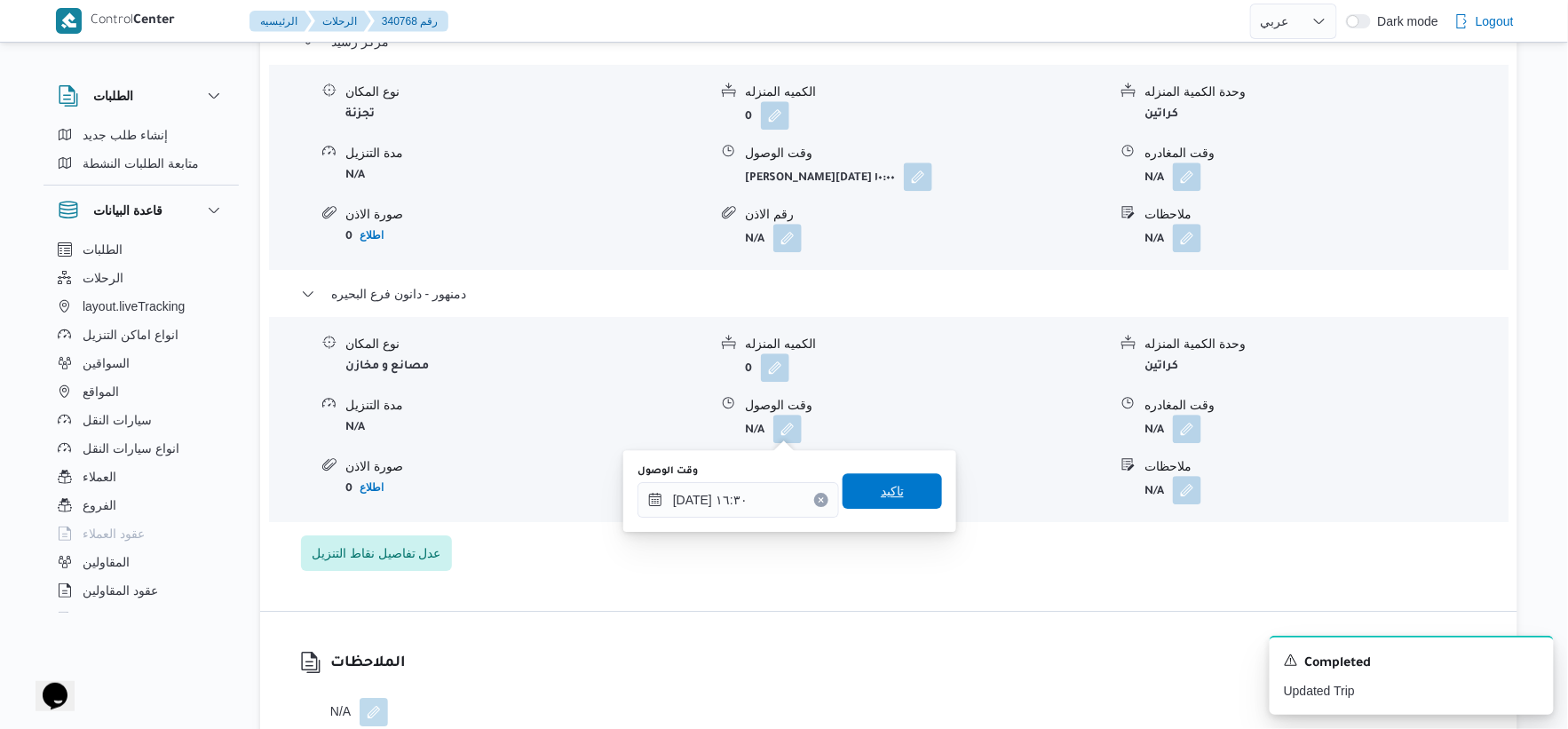
drag, startPoint x: 893, startPoint y: 487, endPoint x: 973, endPoint y: 469, distance: 82.0
click at [899, 487] on span "تاكيد" at bounding box center [893, 491] width 99 height 35
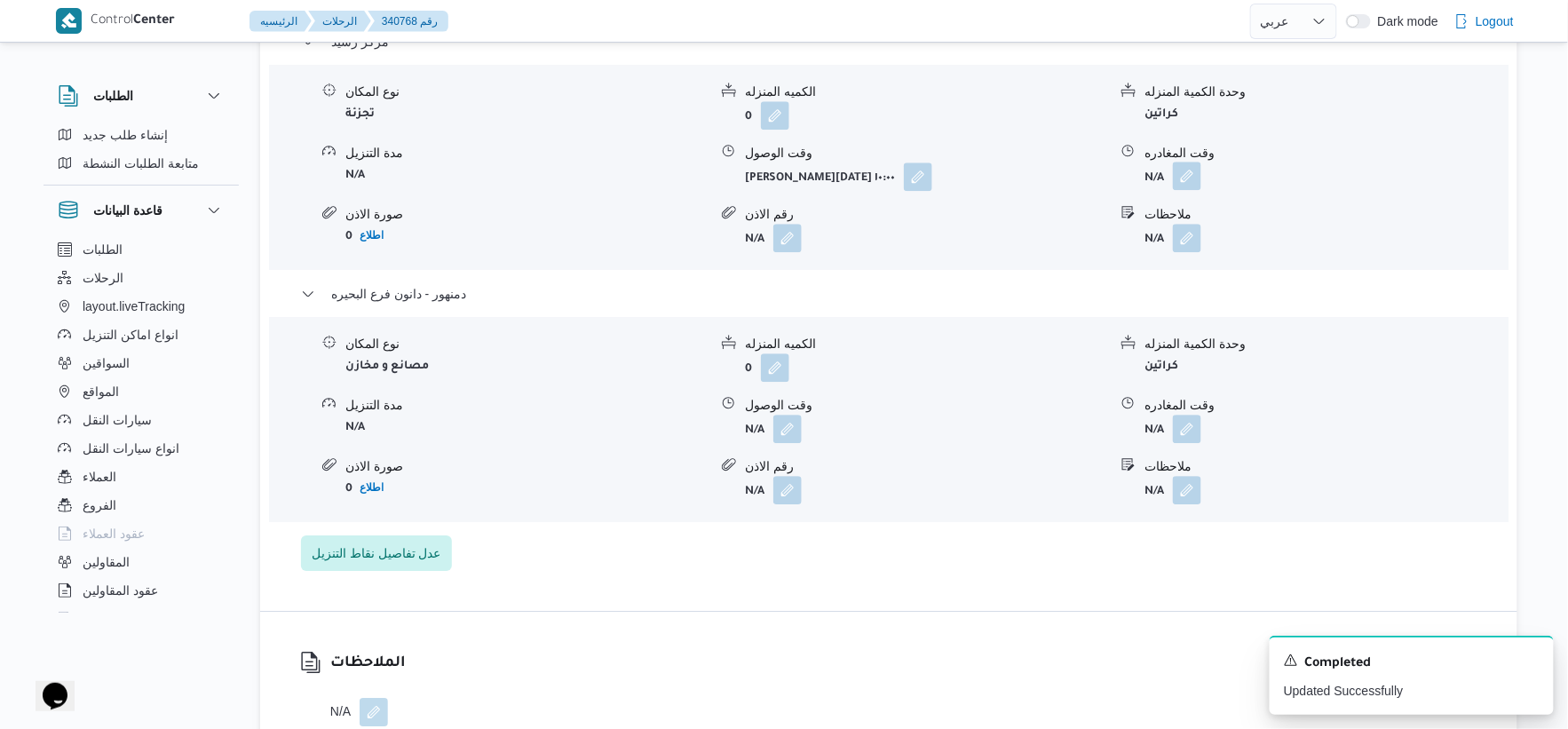
click at [1192, 188] on button "button" at bounding box center [1186, 175] width 28 height 28
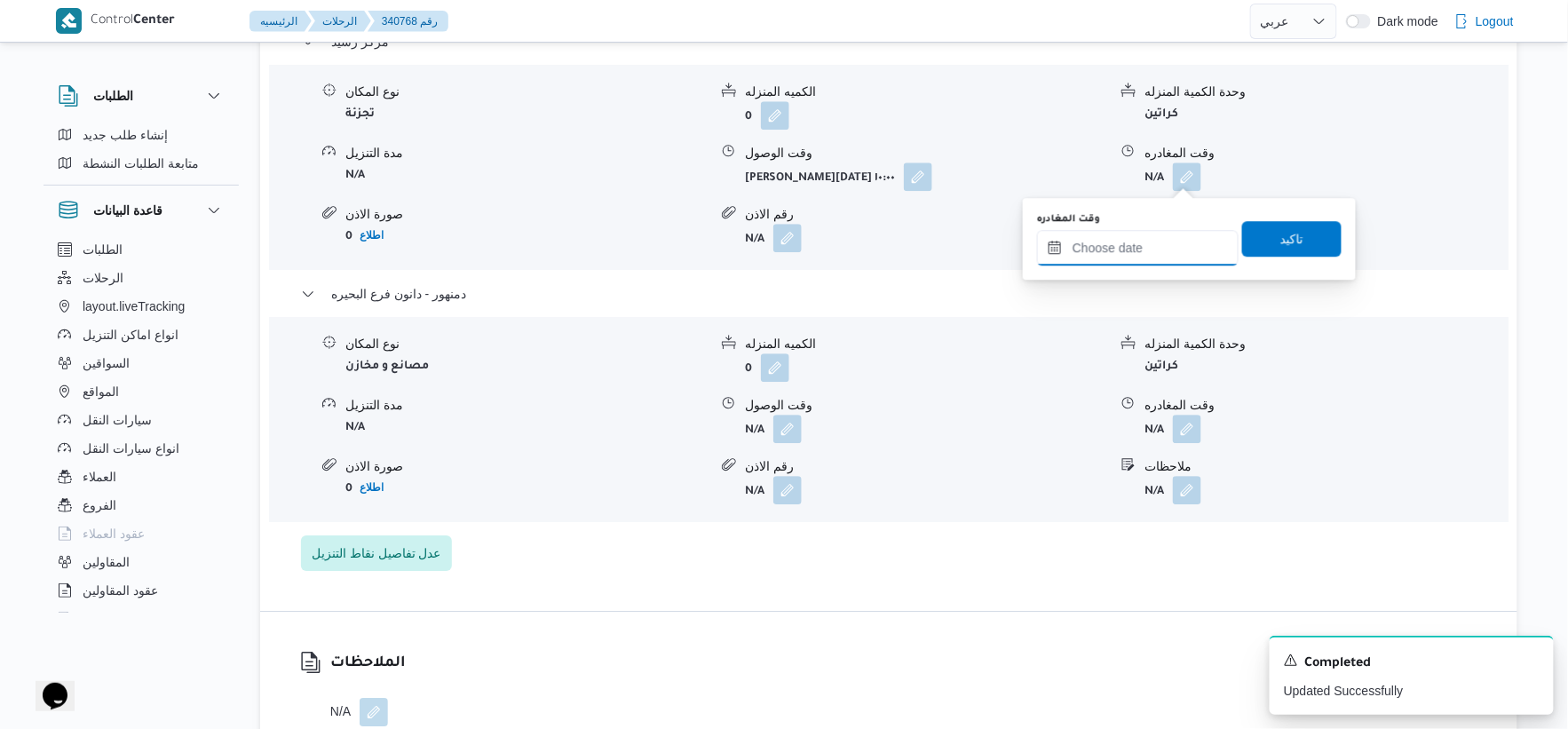
click at [1172, 258] on input "وقت المغادره" at bounding box center [1138, 247] width 201 height 35
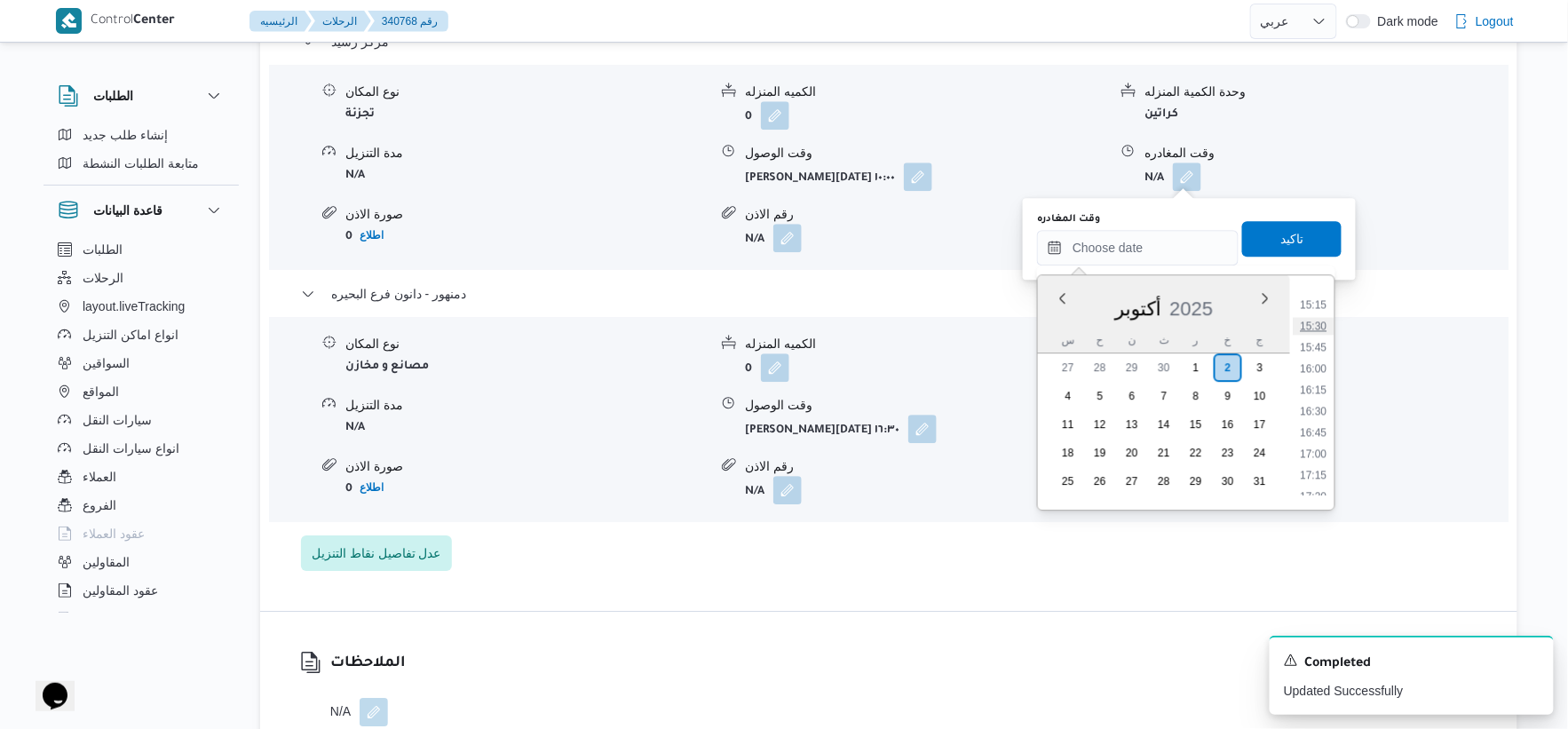
click at [1318, 327] on li "15:30" at bounding box center [1314, 326] width 41 height 18
type input "[DATE] ١٥:٣٠"
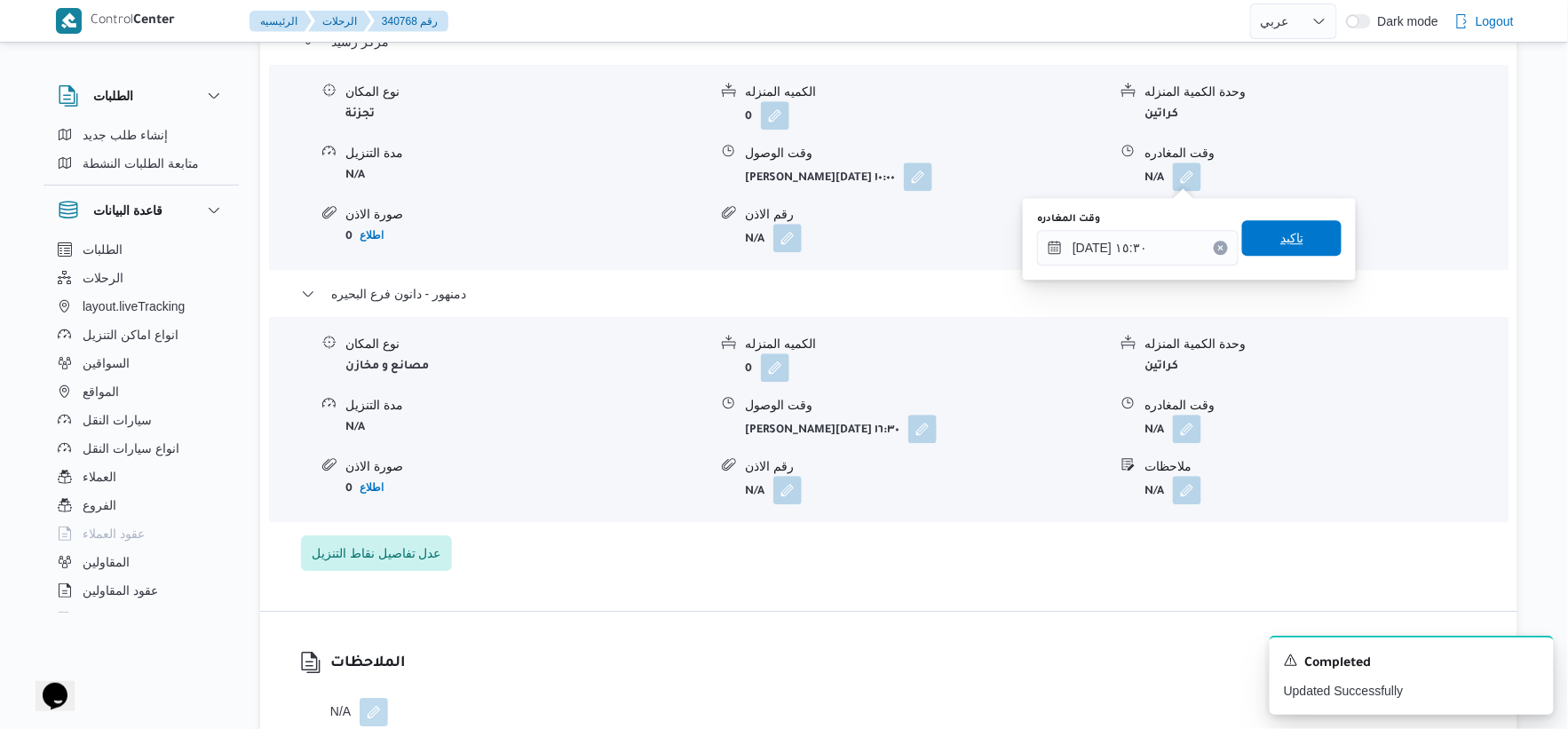
click at [1302, 240] on span "تاكيد" at bounding box center [1292, 237] width 99 height 35
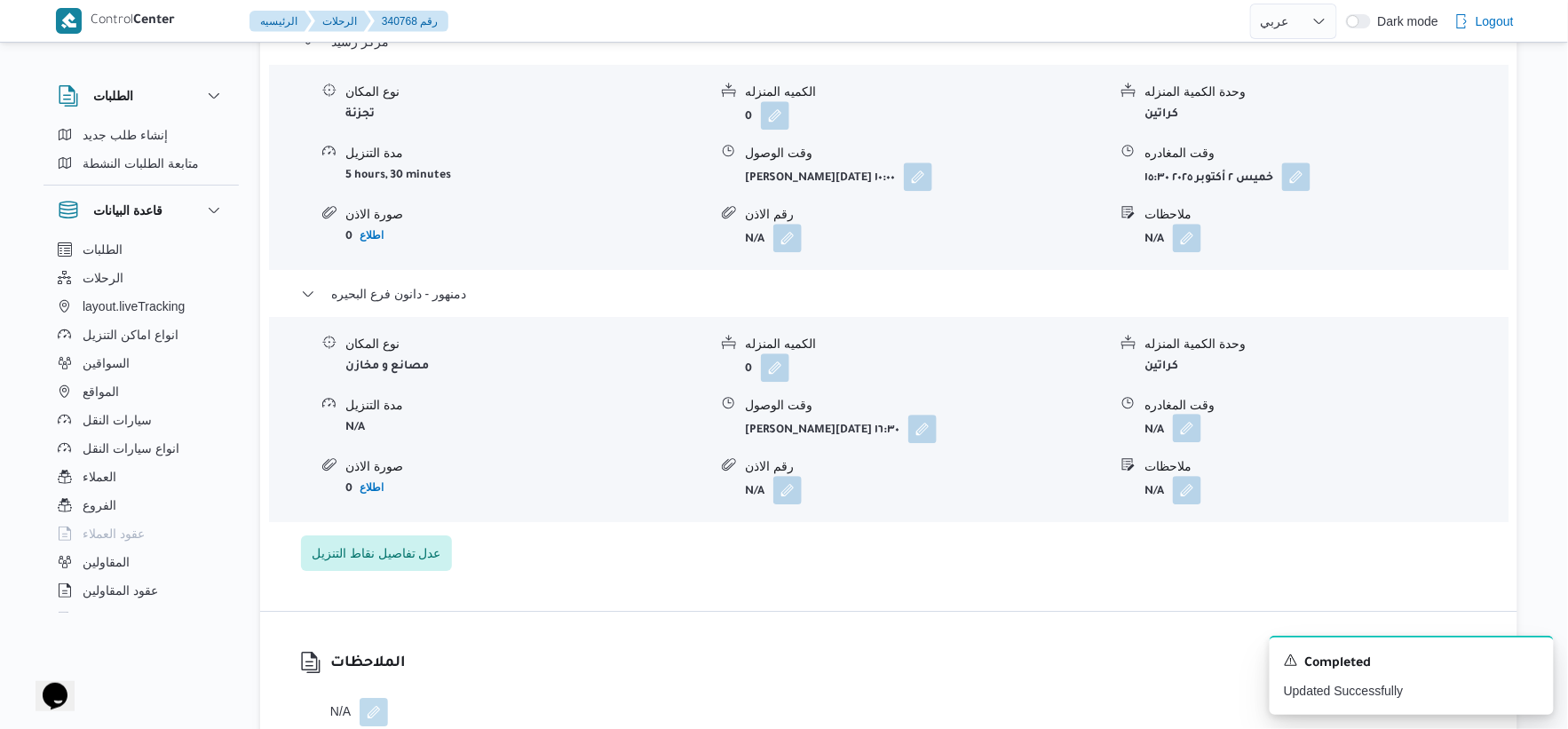
click at [1191, 420] on button "button" at bounding box center [1186, 427] width 28 height 28
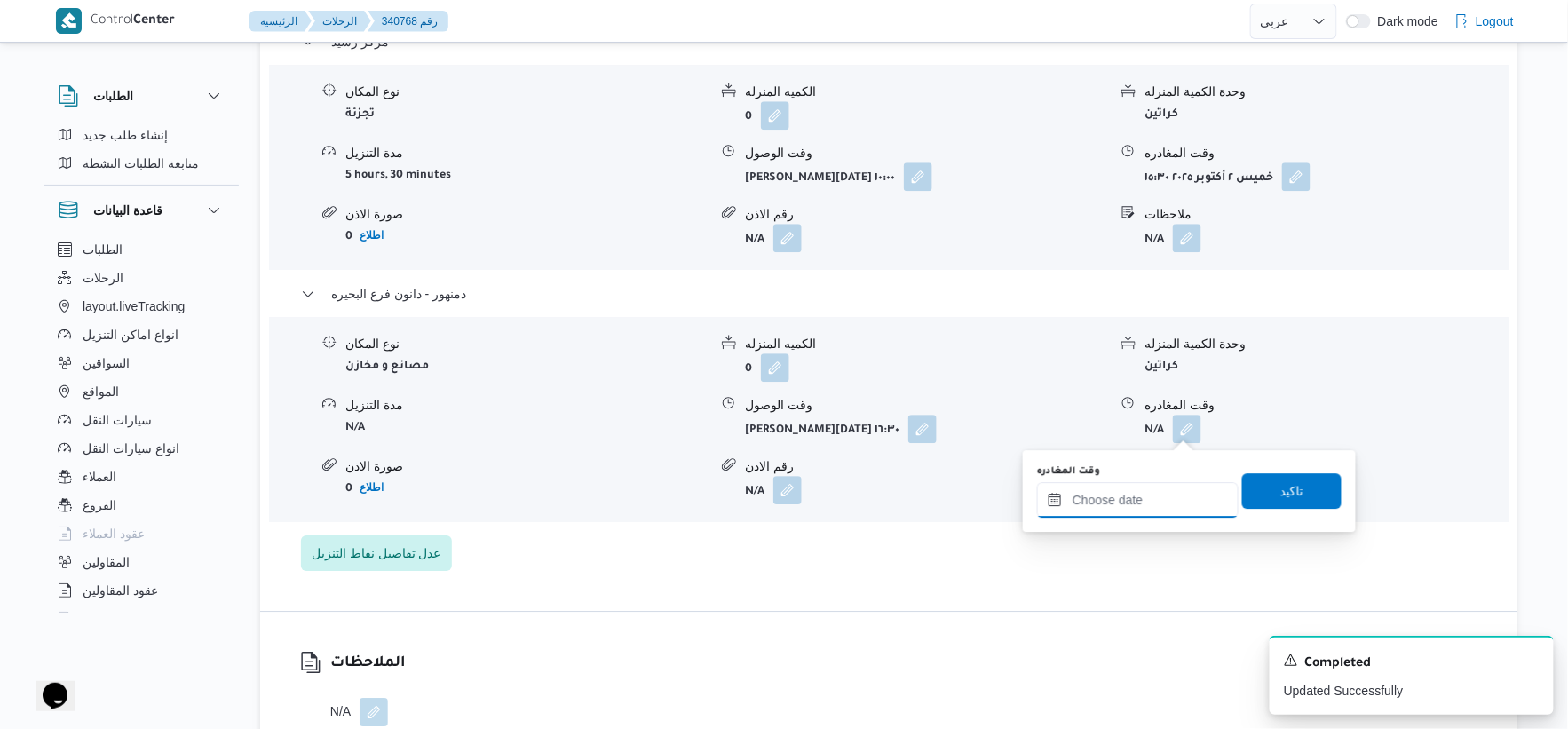
click at [1157, 497] on input "وقت المغادره" at bounding box center [1138, 499] width 201 height 35
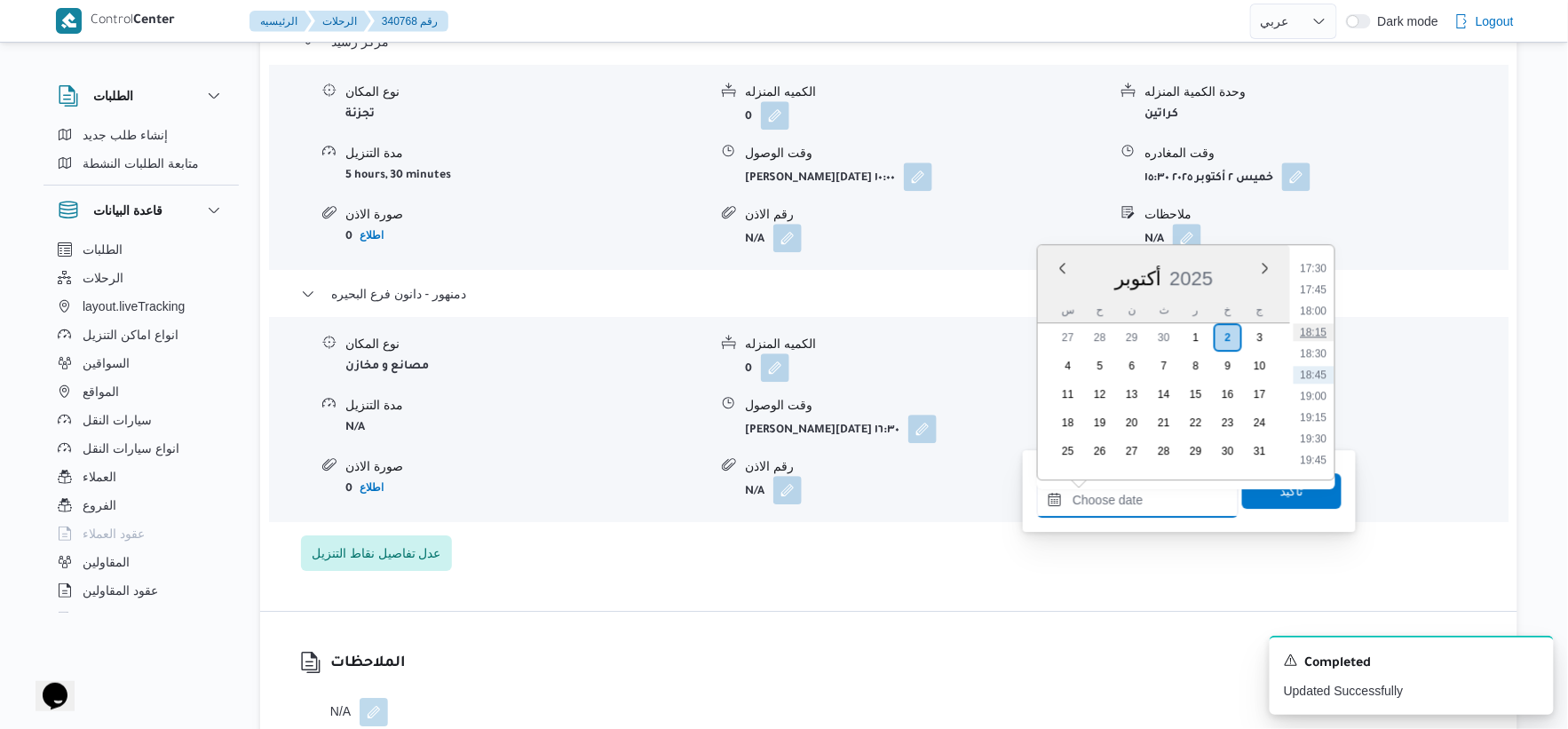
scroll to position [1393, 0]
click at [1315, 302] on li "16:45" at bounding box center [1314, 304] width 41 height 18
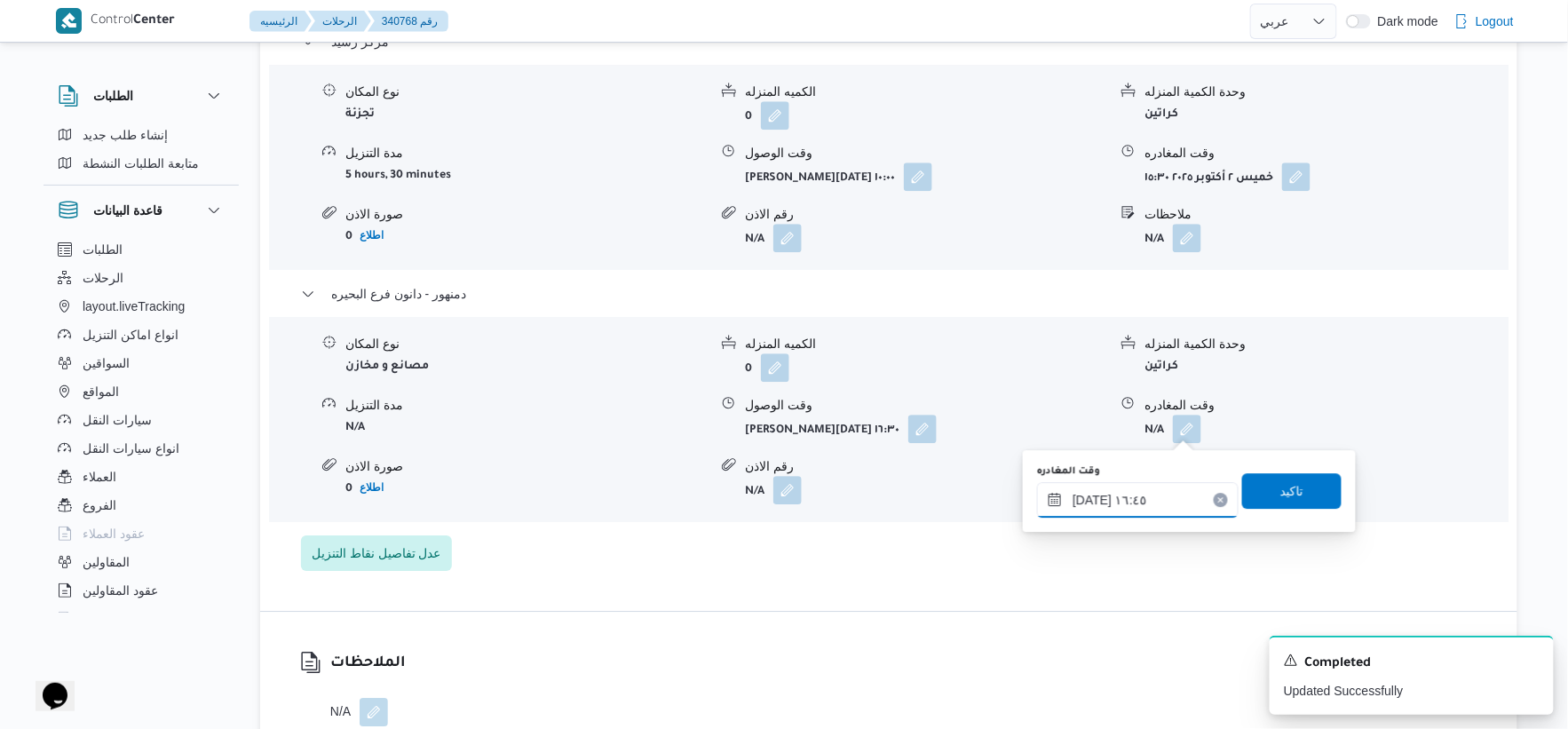
click at [1084, 499] on input "[DATE] ١٦:٤٥" at bounding box center [1138, 499] width 201 height 35
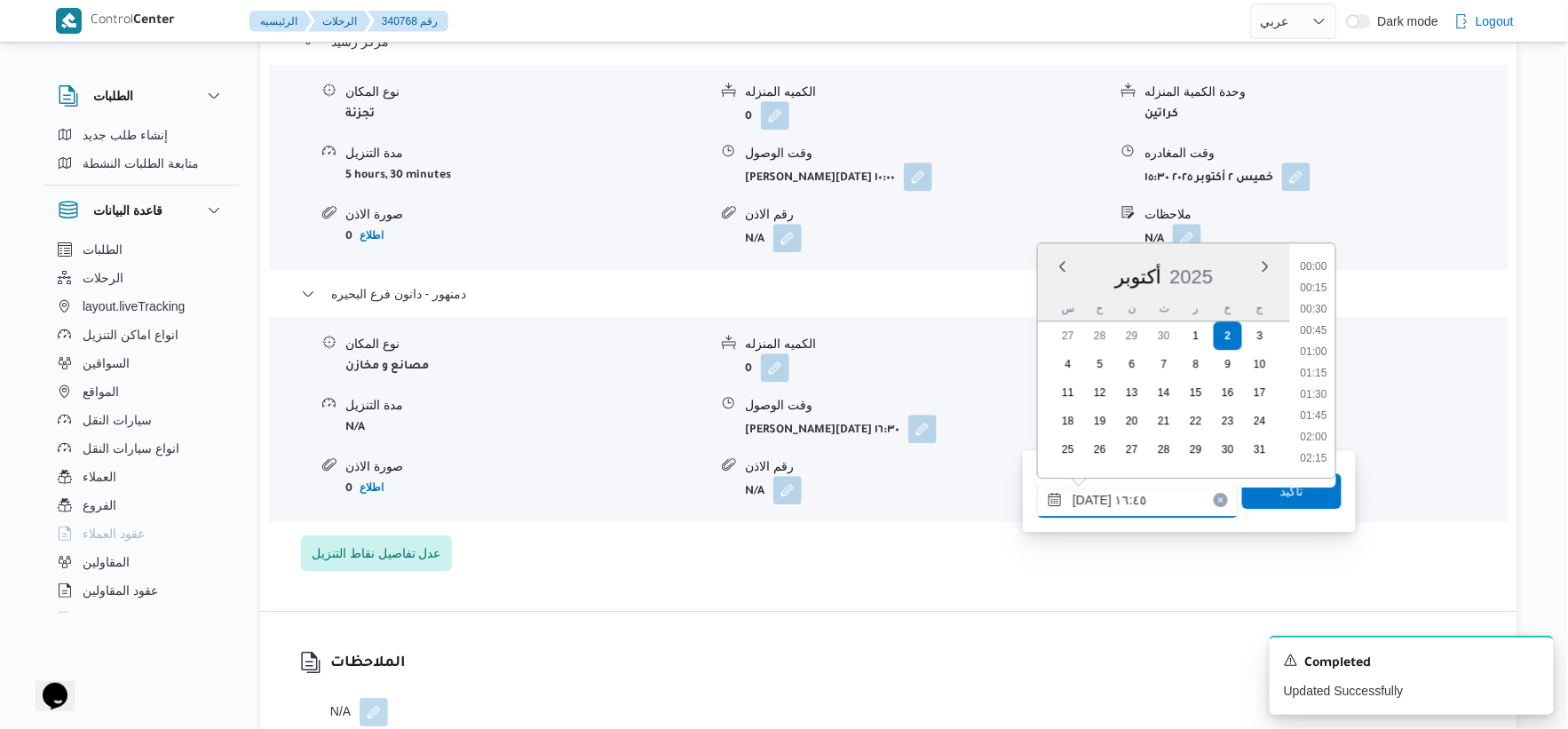
click at [1084, 499] on input "[DATE] ١٦:٤٥" at bounding box center [1138, 499] width 201 height 35
type input "[DATE] ١٦:٣٧"
click at [1309, 498] on span "تاكيد" at bounding box center [1292, 490] width 99 height 35
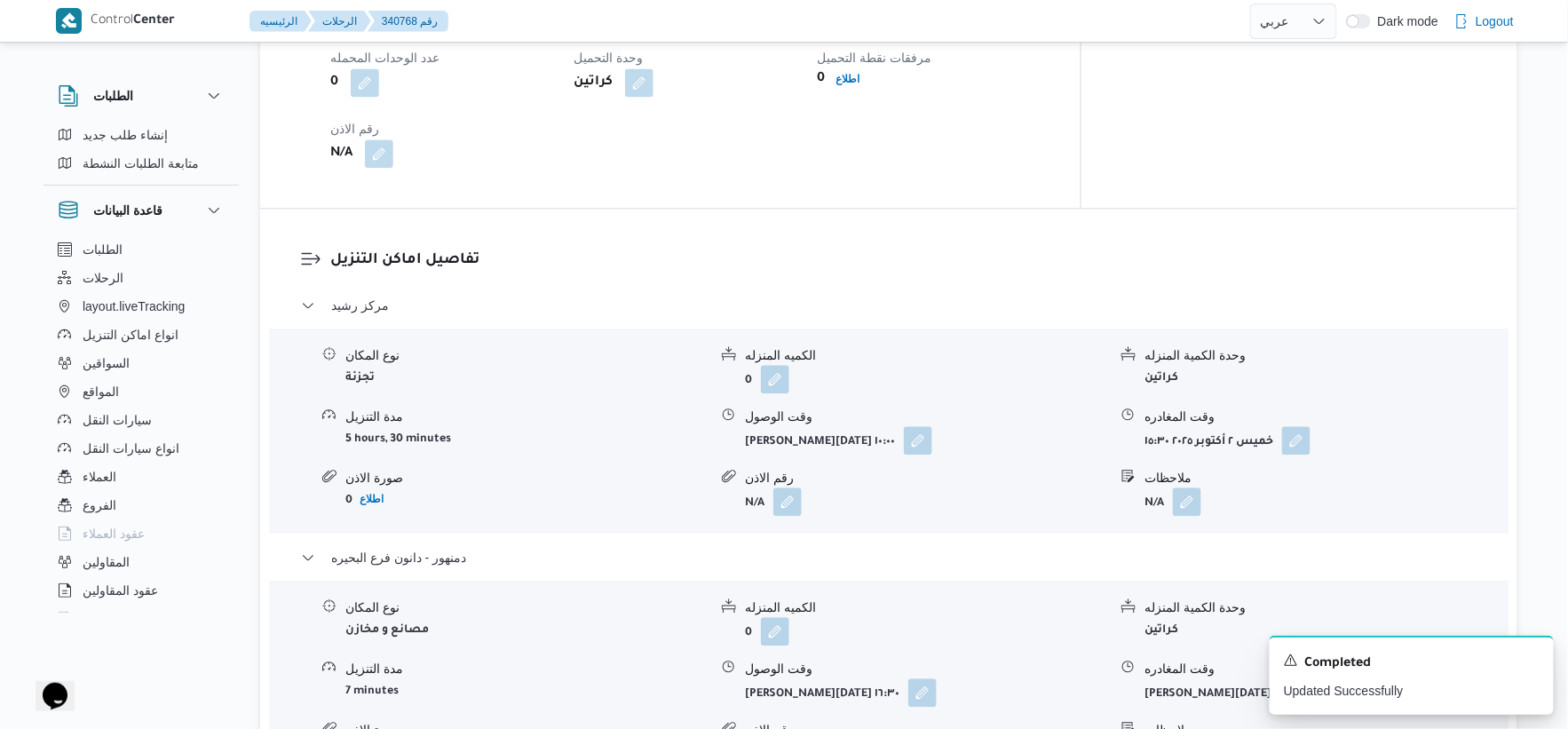
scroll to position [1184, 0]
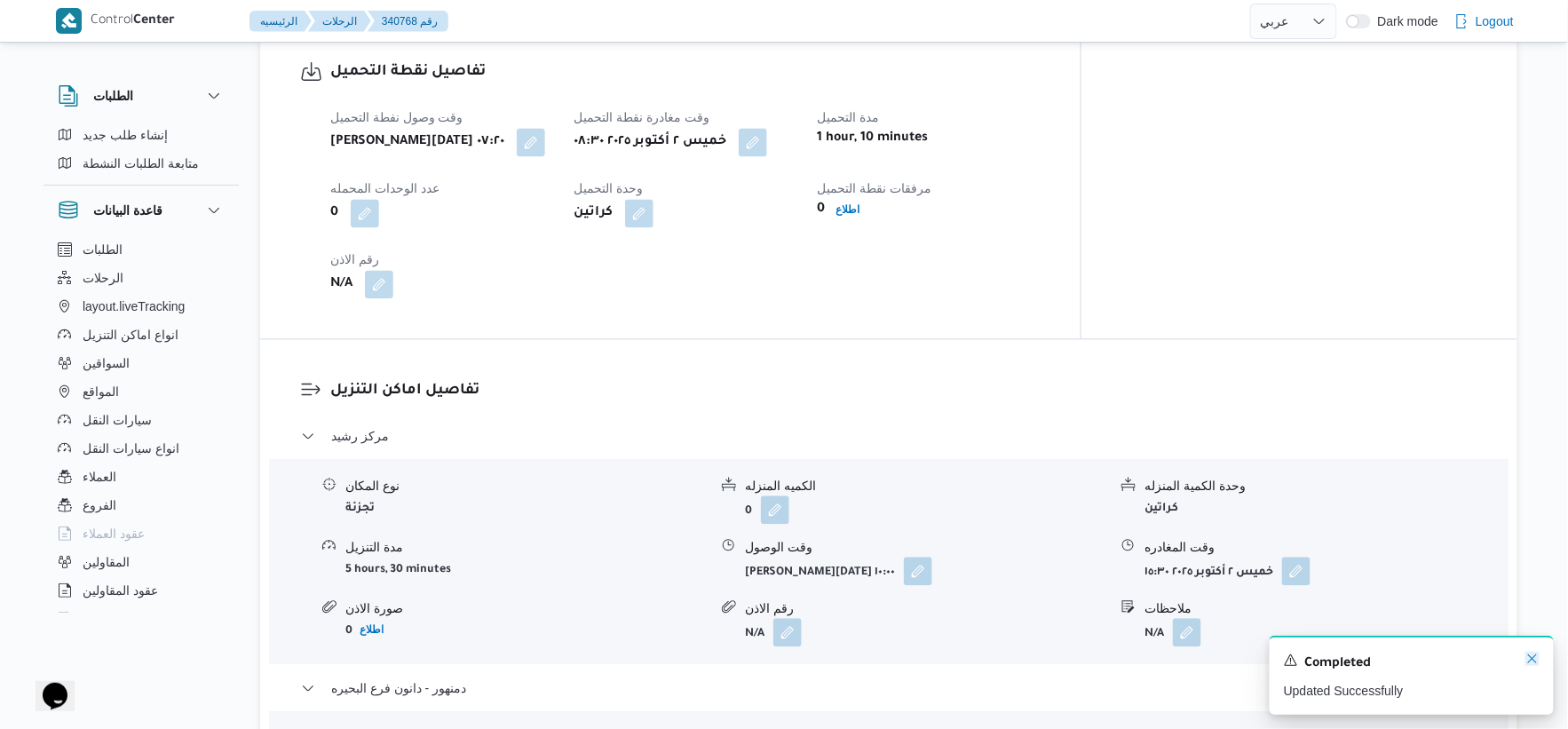
click at [1532, 661] on icon "Dismiss toast" at bounding box center [1532, 659] width 15 height 15
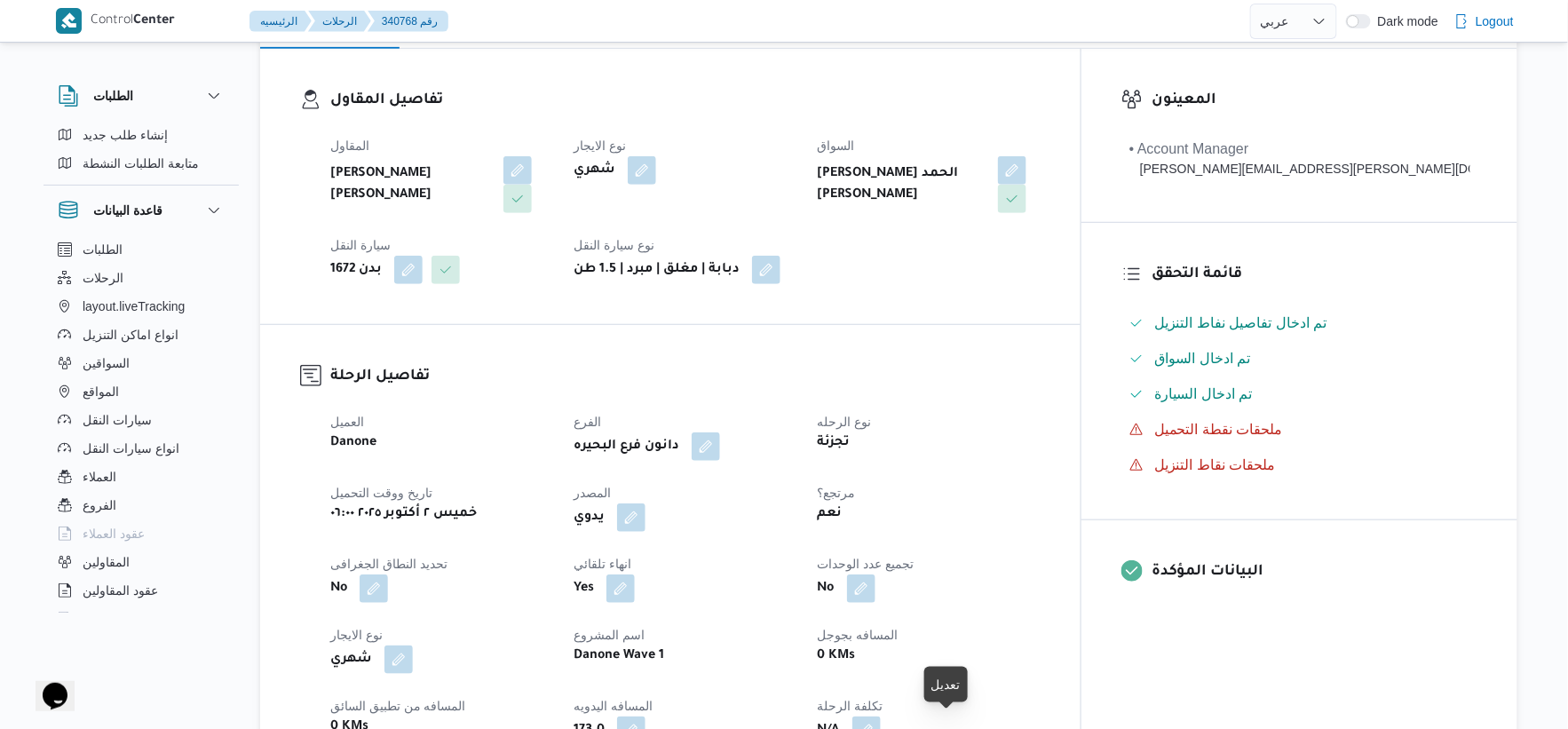
scroll to position [0, 0]
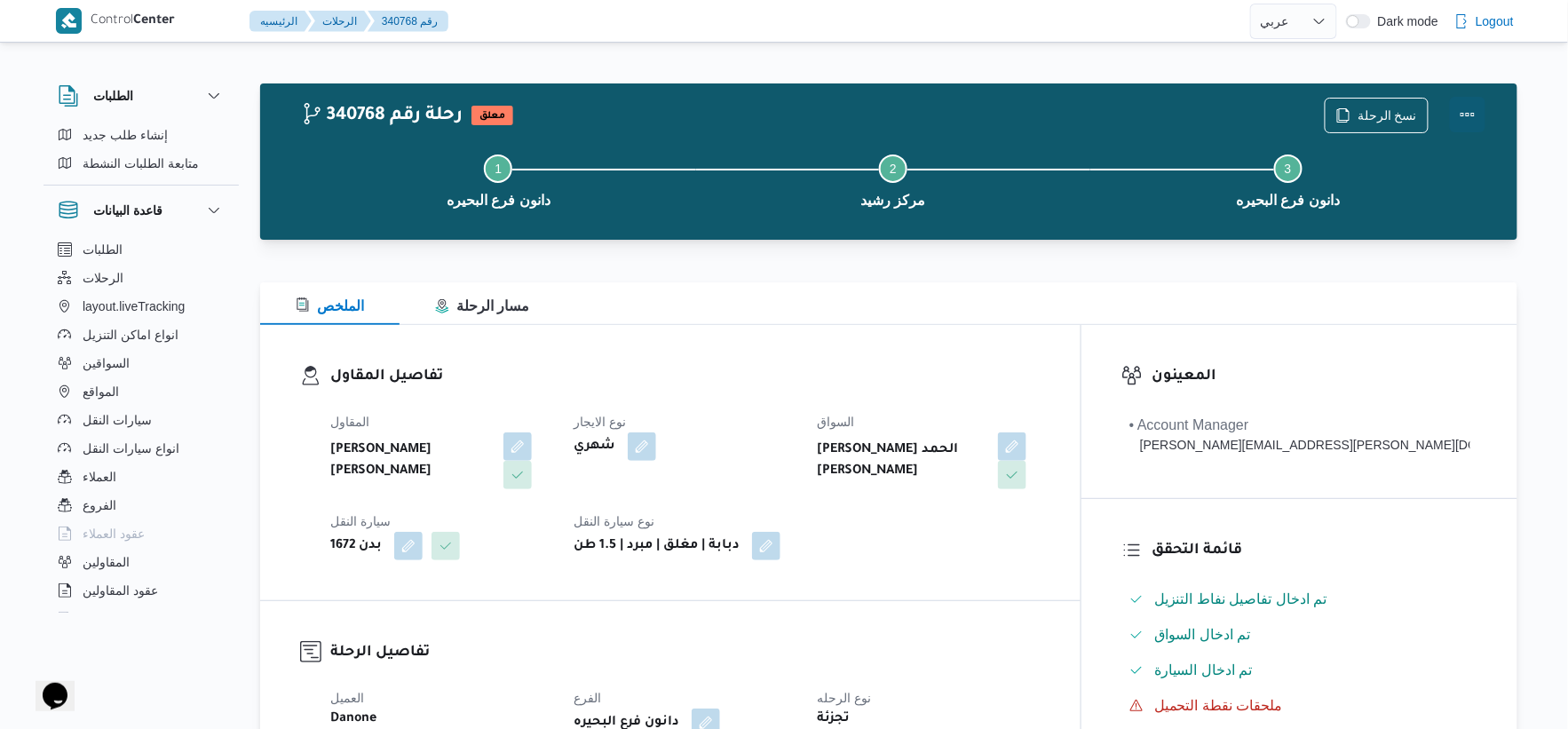
click at [1472, 109] on button "Actions" at bounding box center [1468, 114] width 35 height 35
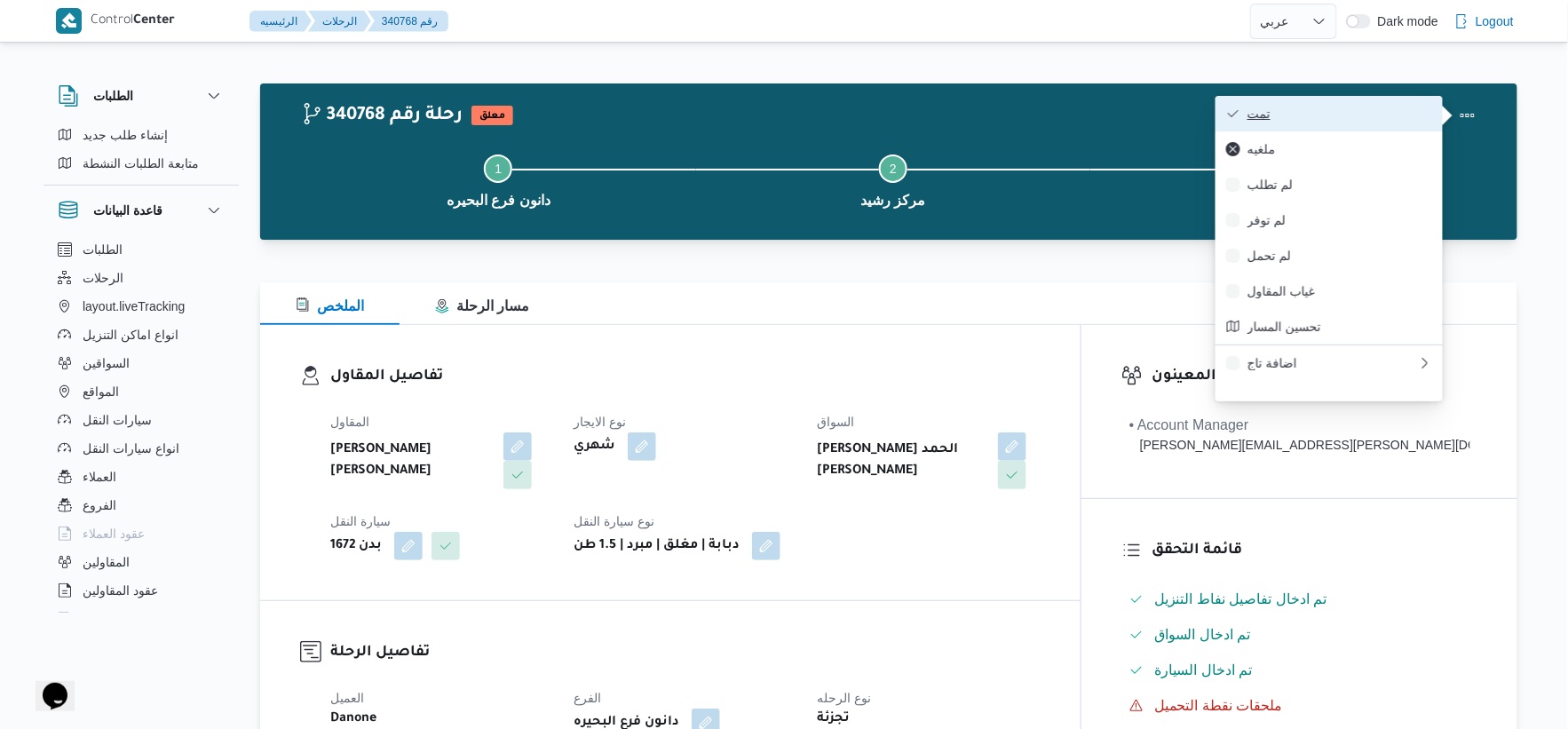
click at [1331, 101] on button "تمت" at bounding box center [1330, 114] width 228 height 35
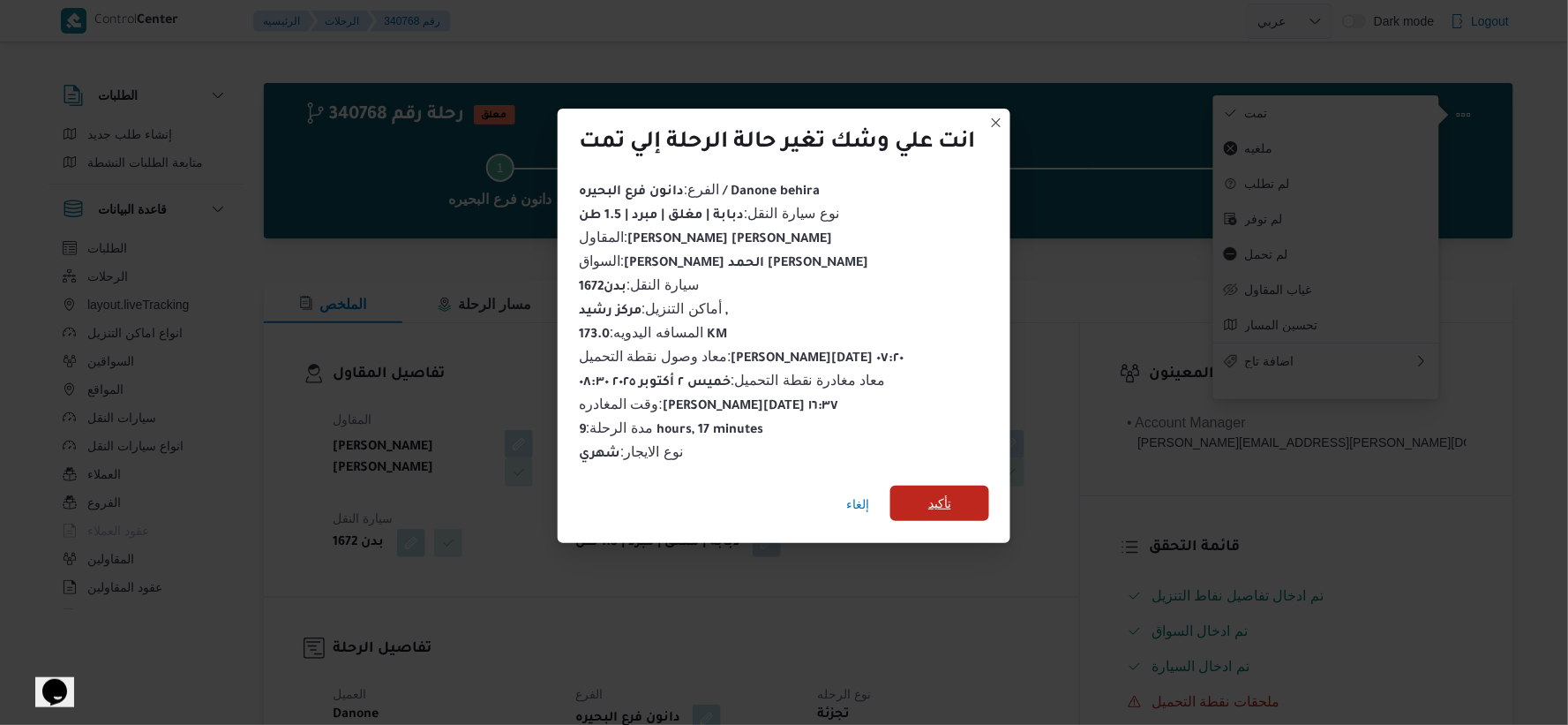
click at [951, 493] on span "تأكيد" at bounding box center [940, 503] width 23 height 21
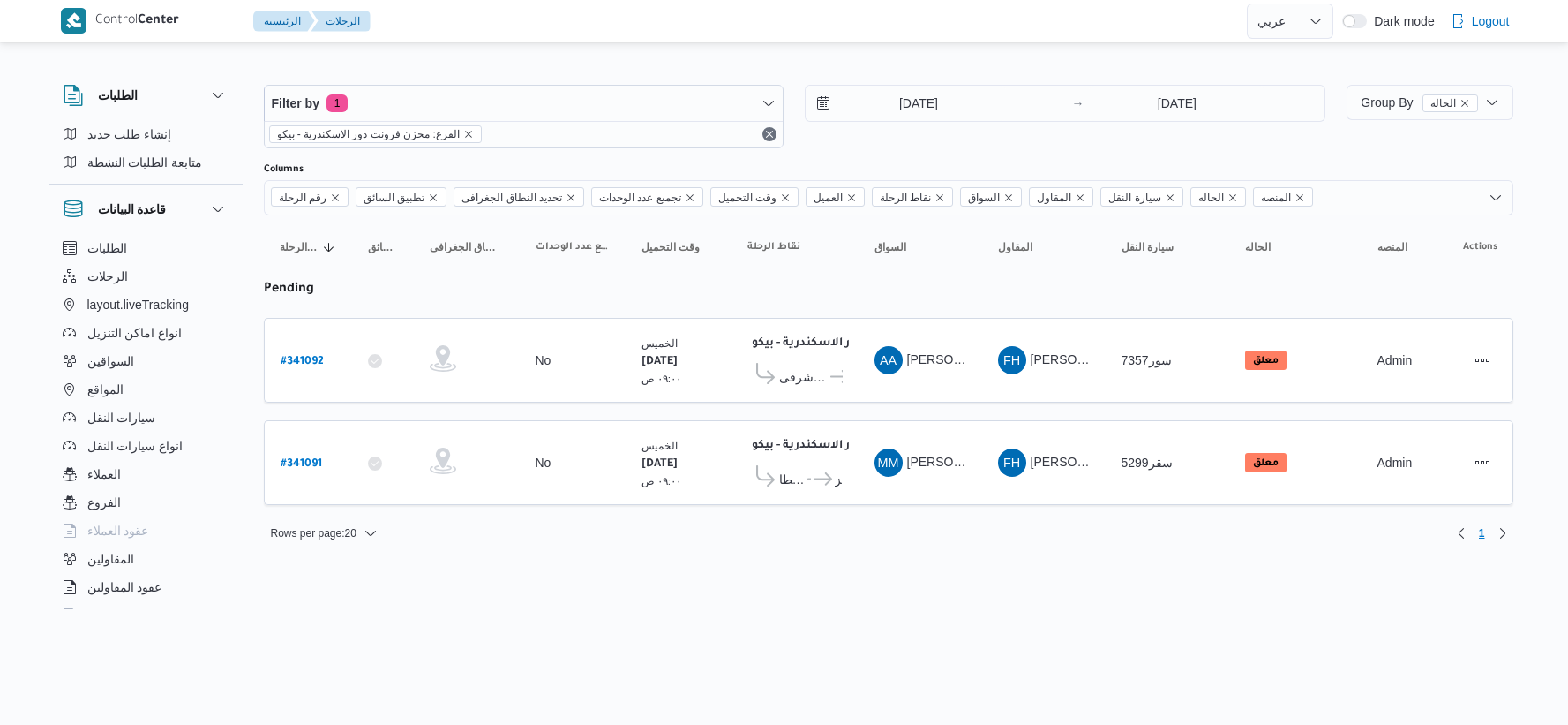
select select "ar"
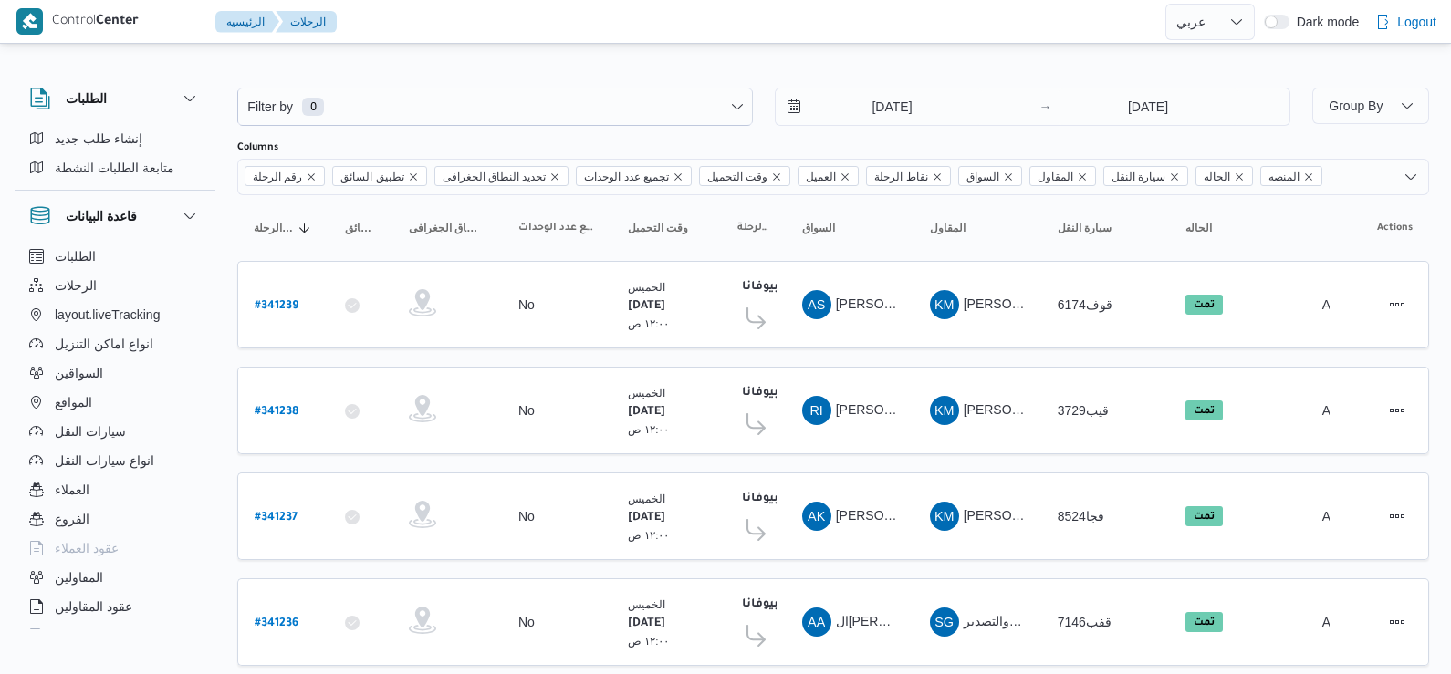
select select "ar"
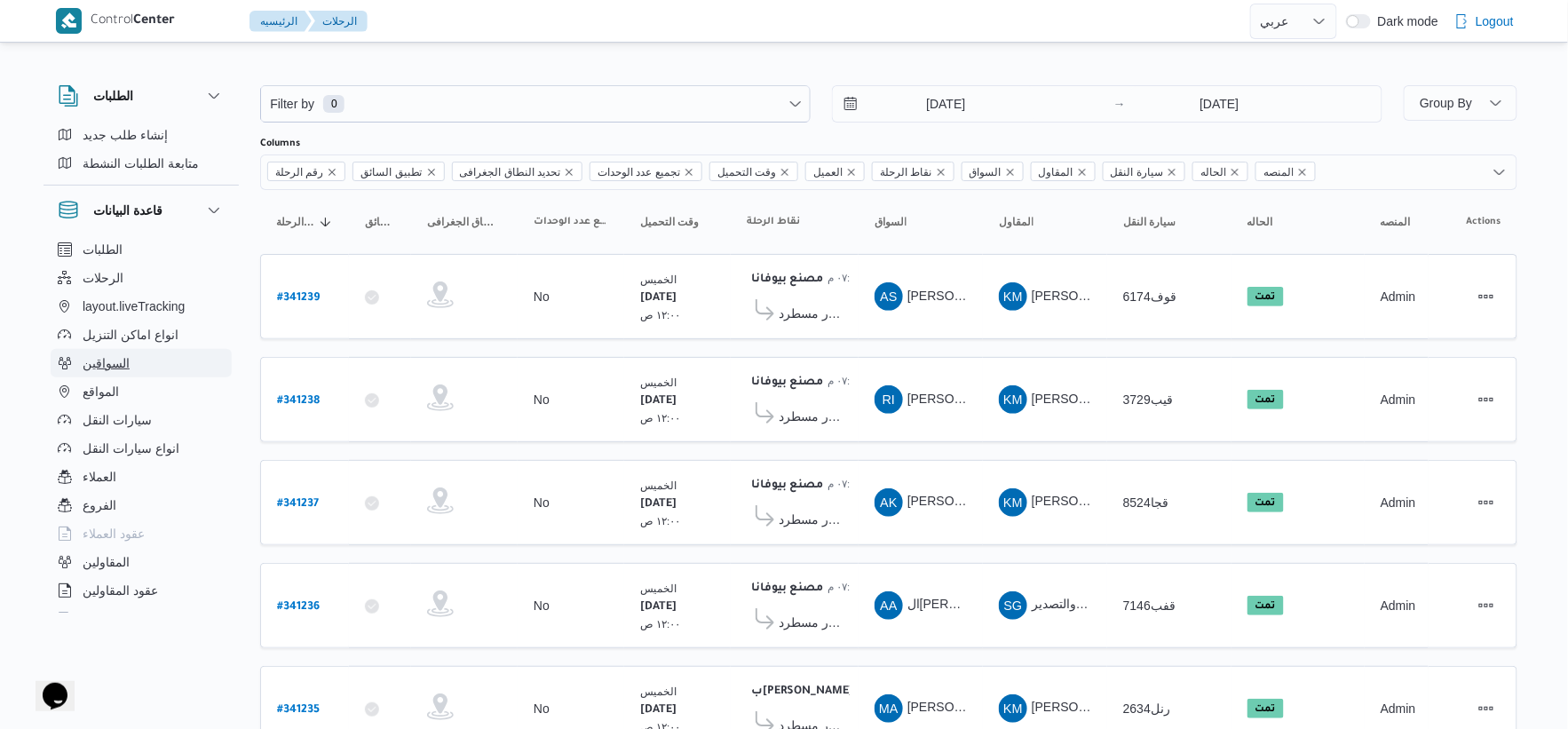
click at [123, 361] on span "السواقين" at bounding box center [106, 363] width 47 height 21
select select "ar"
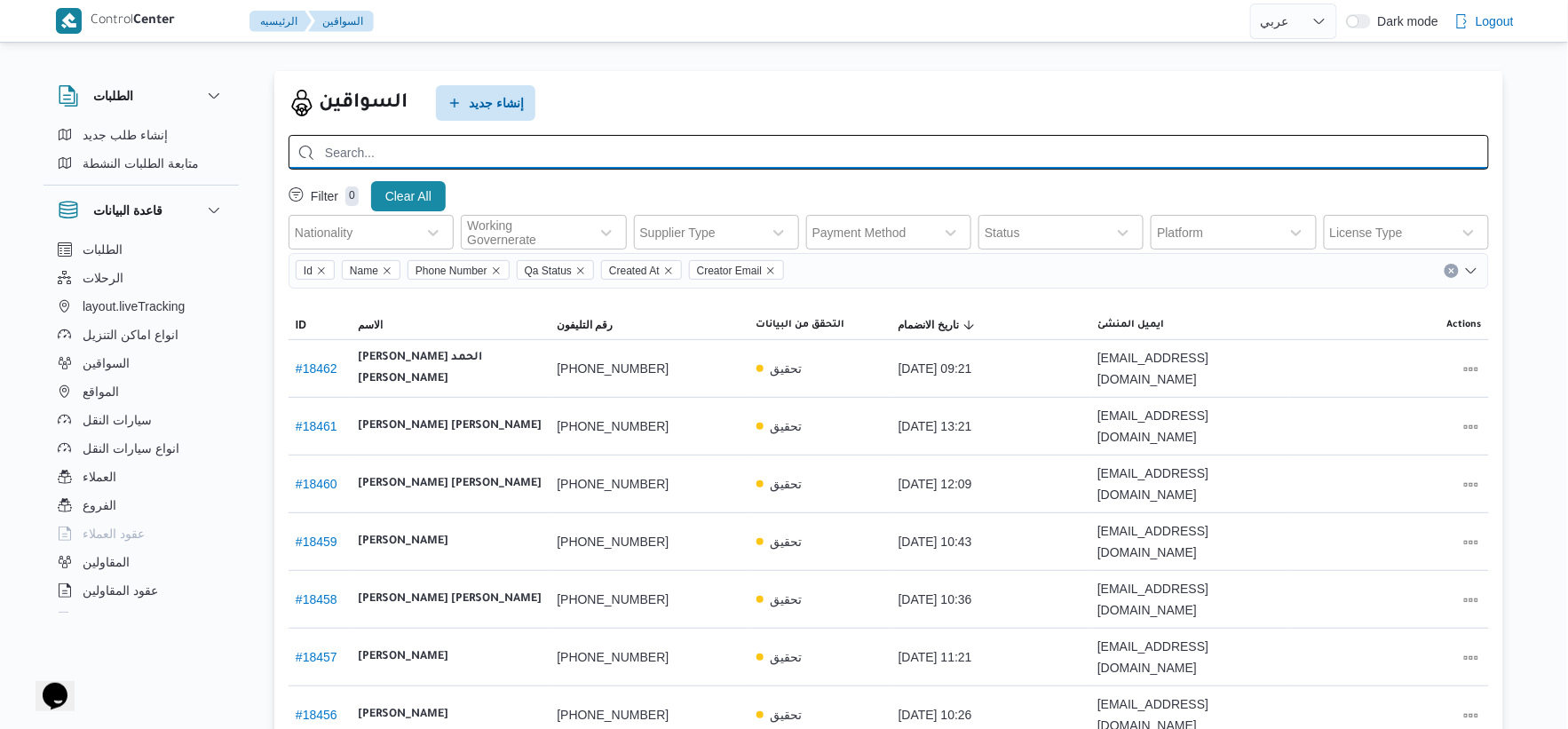
click at [524, 151] on input "search" at bounding box center [890, 153] width 1201 height 35
paste input "محمد ابو الحمد عبداللطيف طنطاوي"
type input "محمد ابو الحمد عبداللطيف طنطاوي"
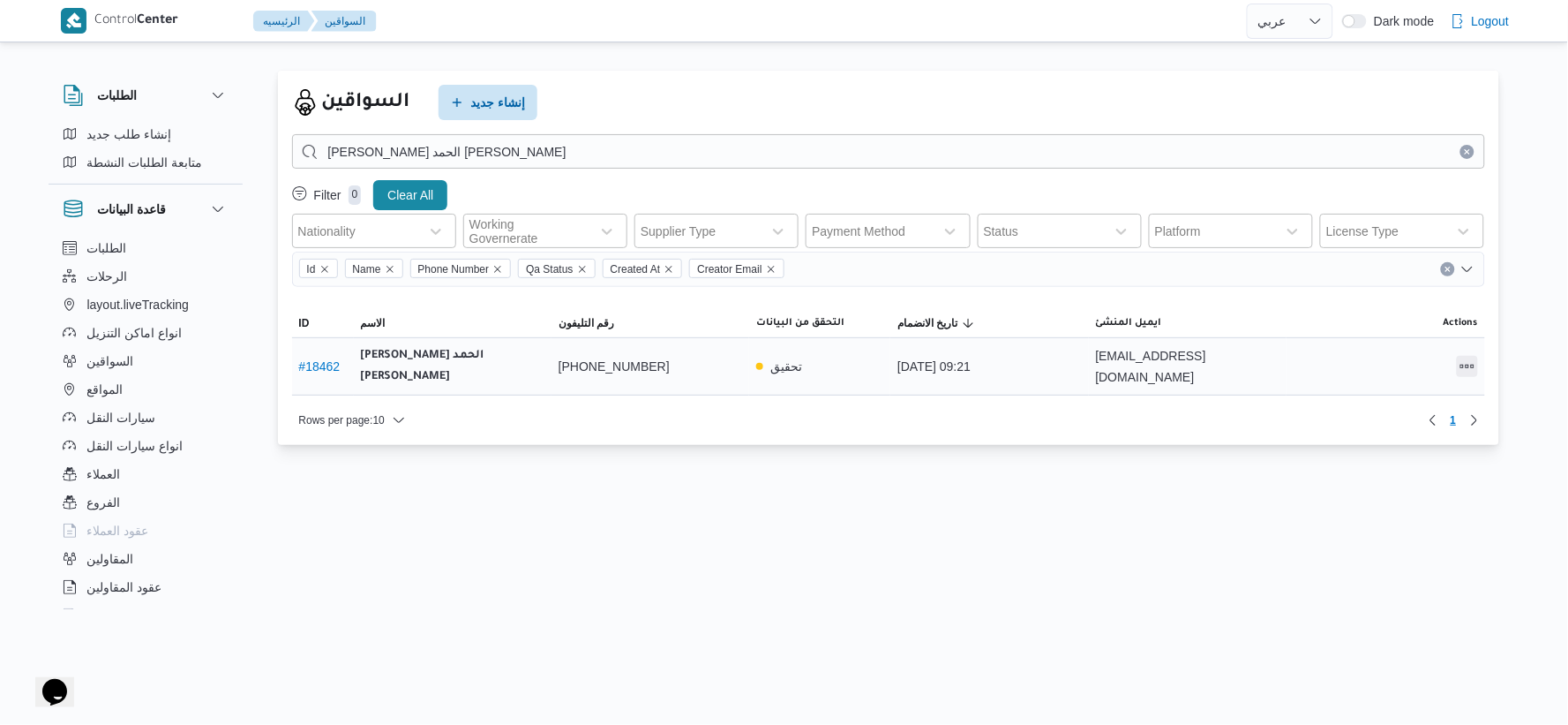
click at [1403, 368] on button "All actions" at bounding box center [1467, 367] width 21 height 21
click at [1387, 330] on span "Preview" at bounding box center [1411, 330] width 56 height 15
select select "ar"
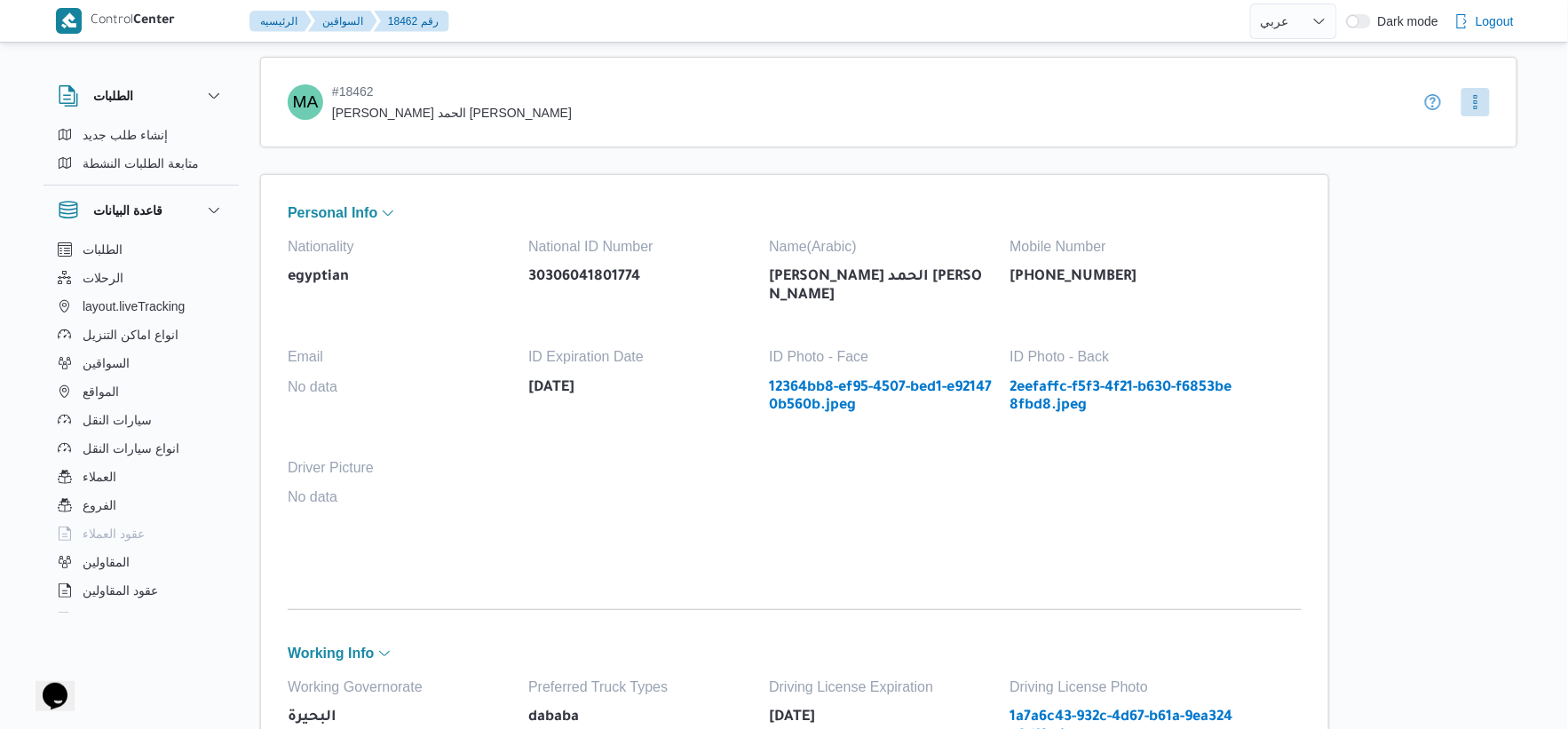
click at [1088, 381] on link "2eefaffc-f5f3-4f21-b630-f6853be8fbd8.jpeg" at bounding box center [1120, 397] width 223 height 36
click at [1411, 106] on button "More" at bounding box center [1476, 100] width 28 height 28
click at [1411, 143] on span "Edit" at bounding box center [1515, 139] width 64 height 21
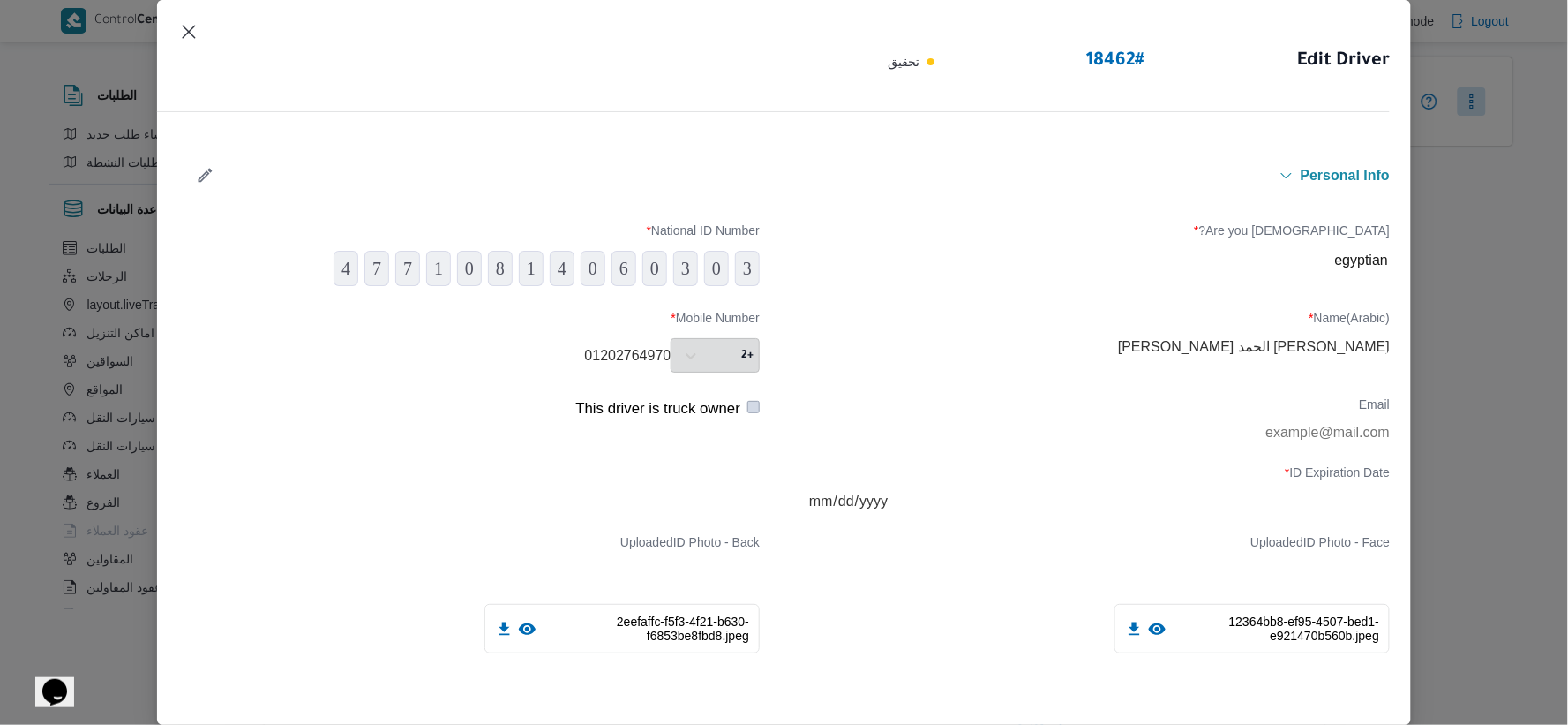
click at [209, 167] on icon "button" at bounding box center [205, 175] width 18 height 18
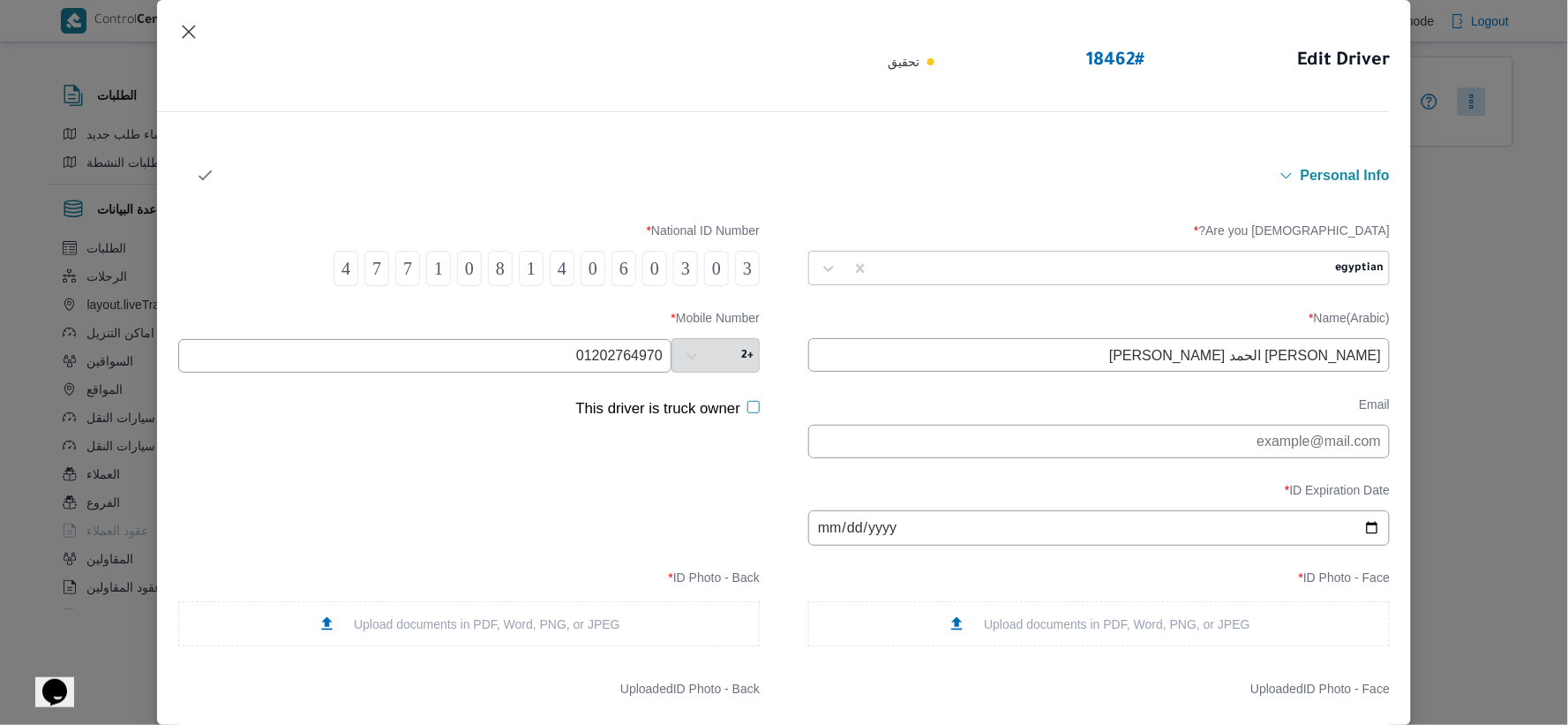
click at [1312, 357] on input "محمد ابو الحمد عبداللطيف طنطاوي" at bounding box center [1099, 354] width 581 height 34
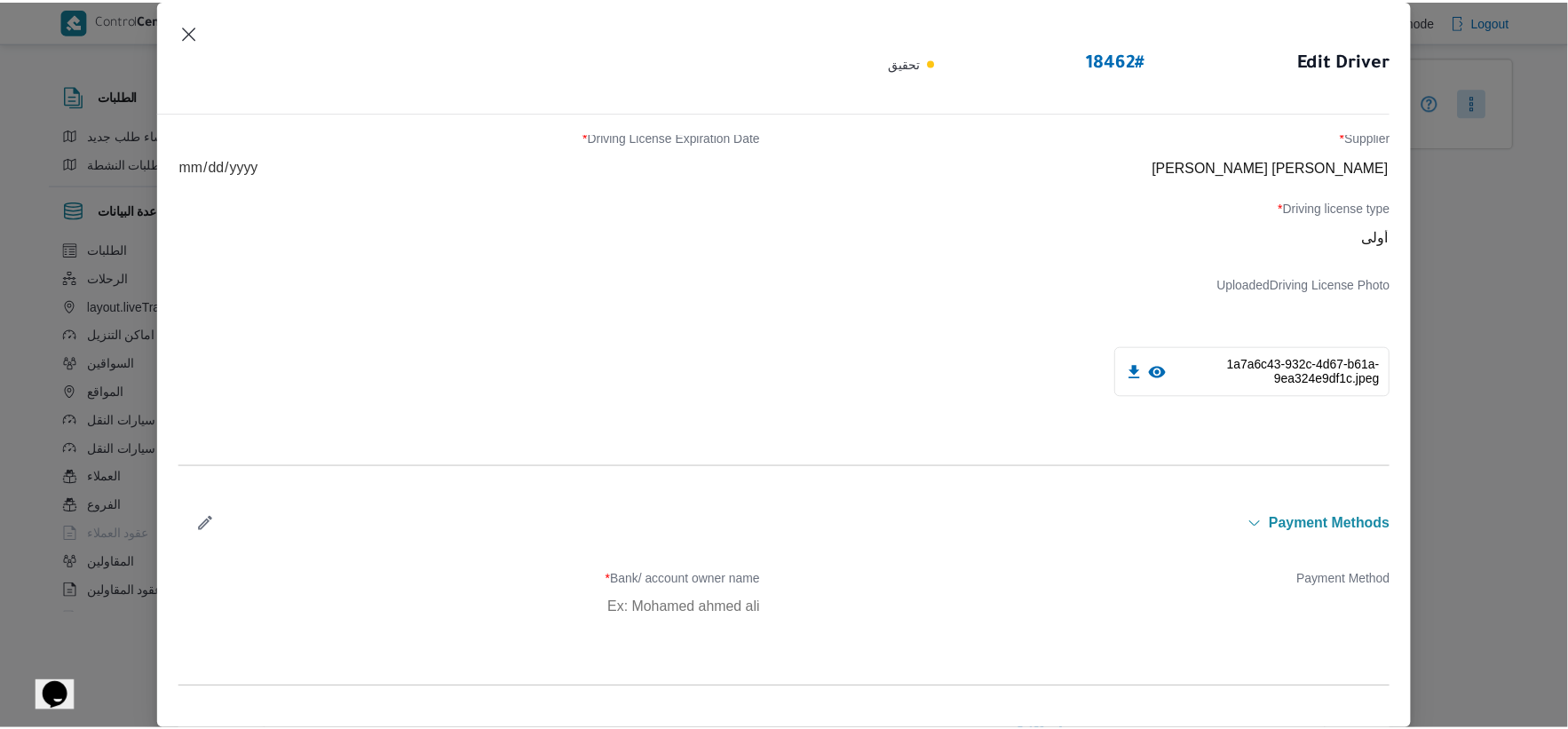
scroll to position [1222, 0]
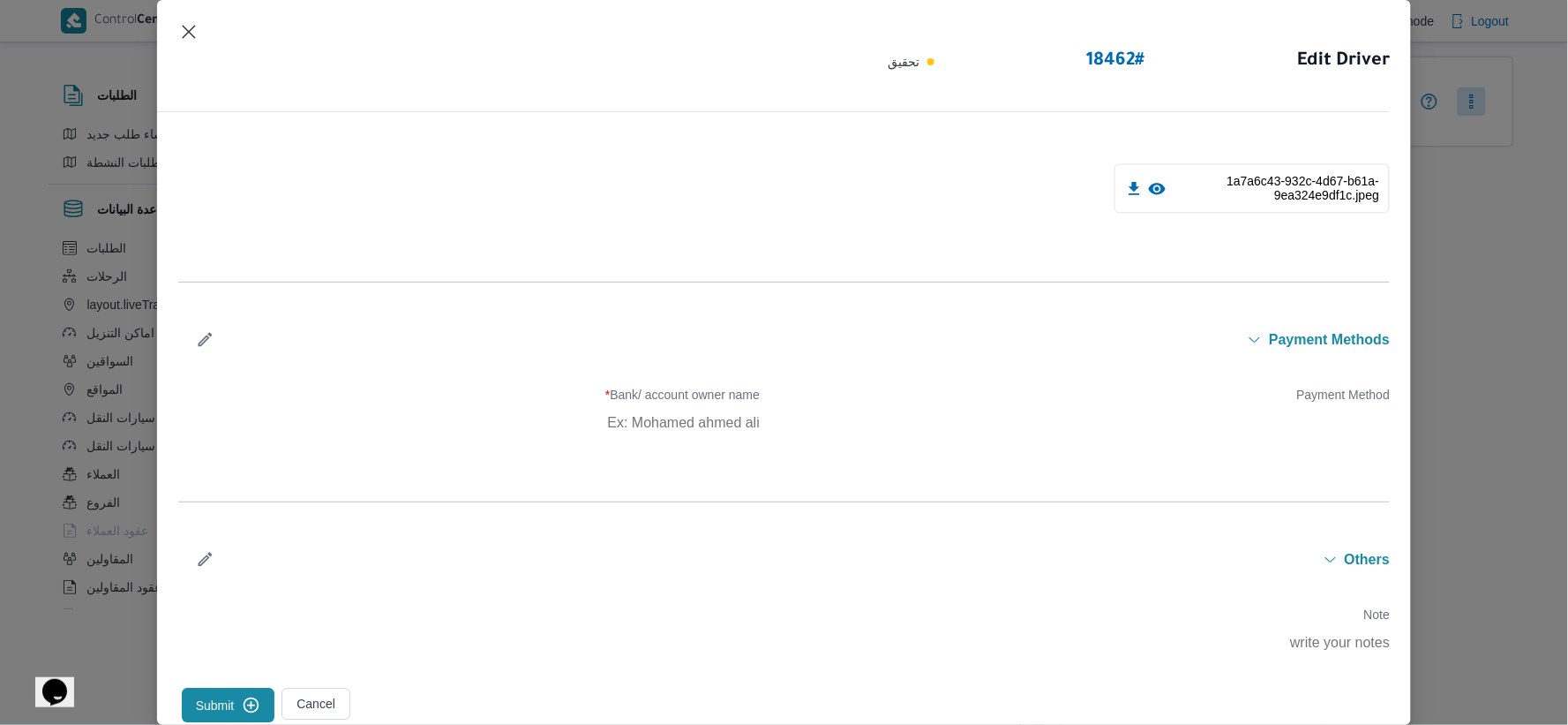
type input "[PERSON_NAME] [PERSON_NAME]"
click at [234, 651] on button "Submit" at bounding box center [228, 706] width 94 height 35
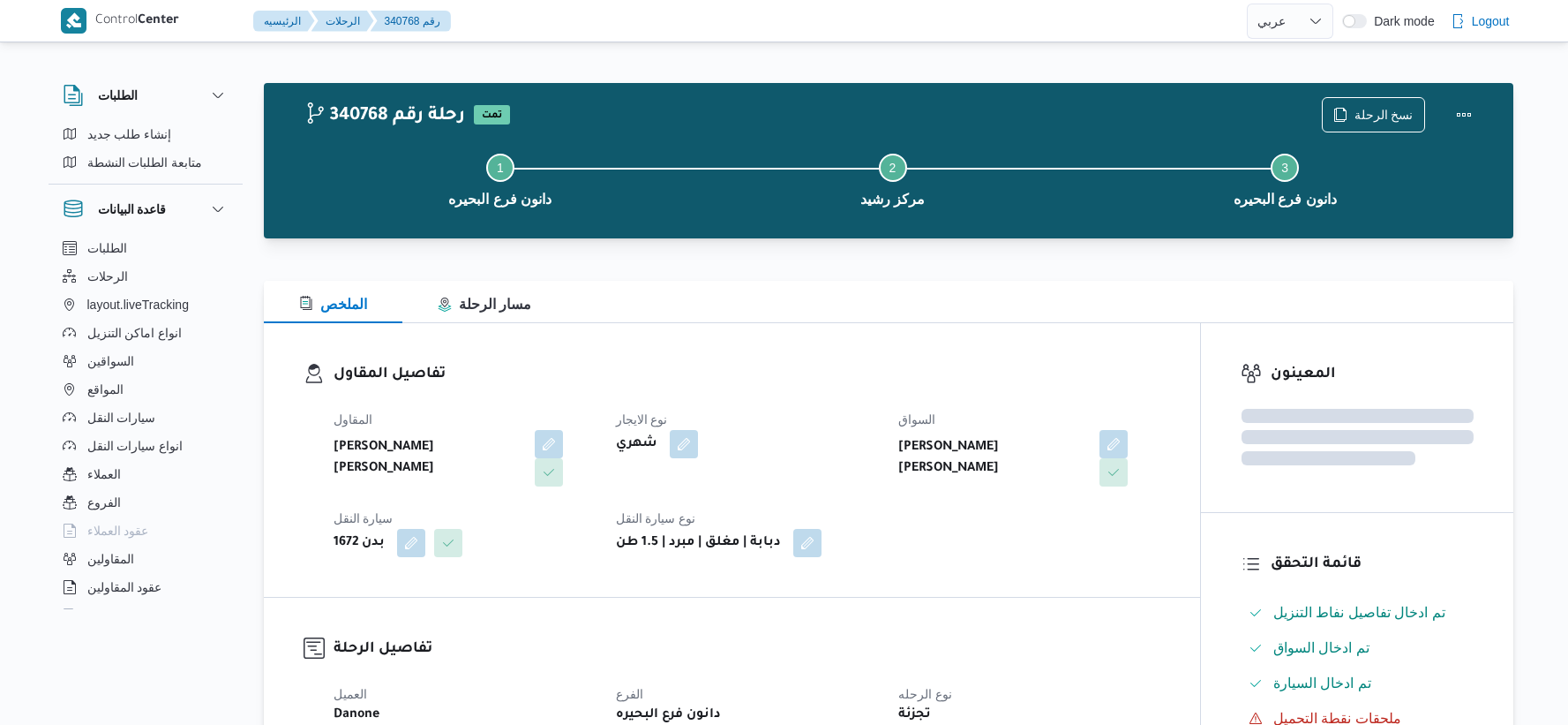
select select "ar"
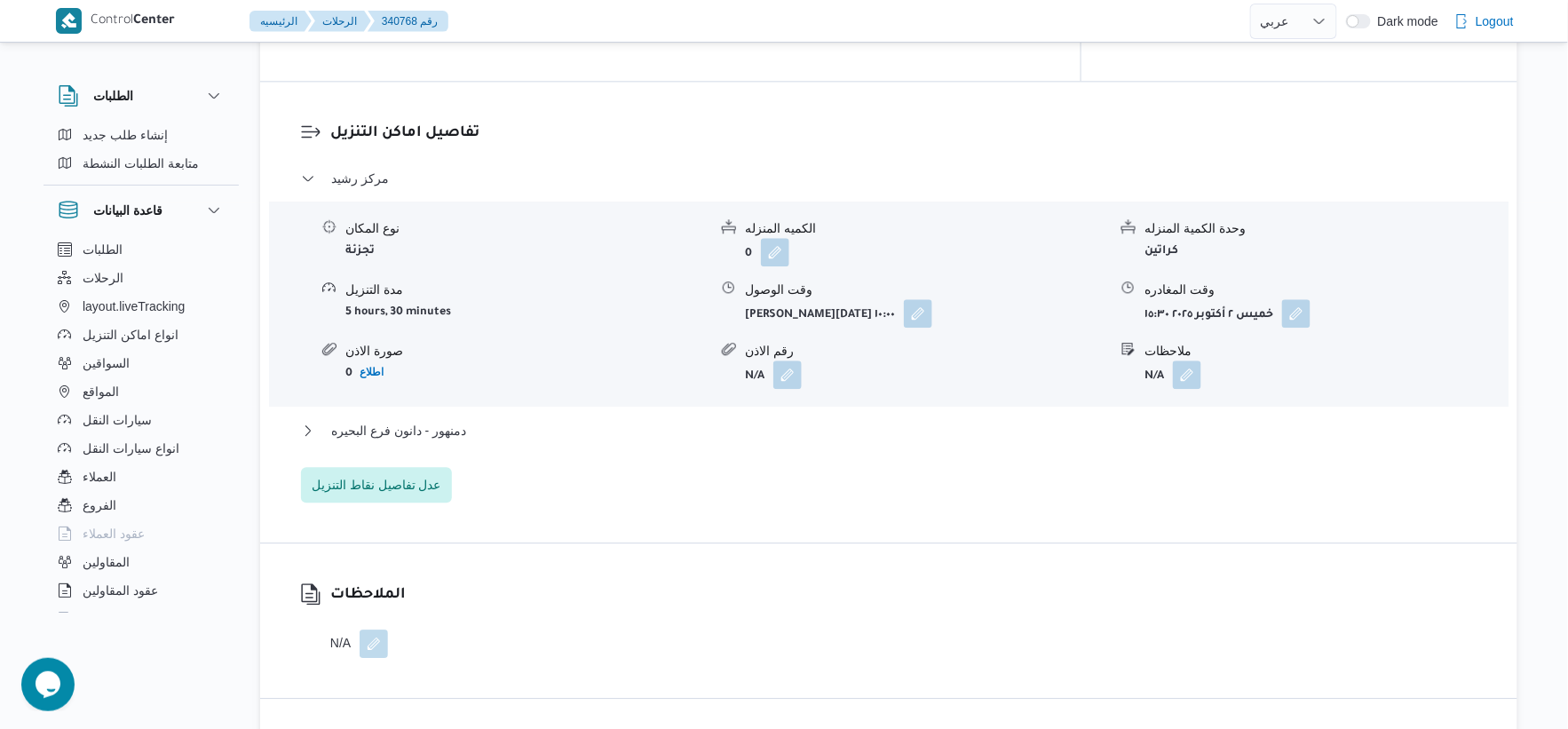
scroll to position [1479, 0]
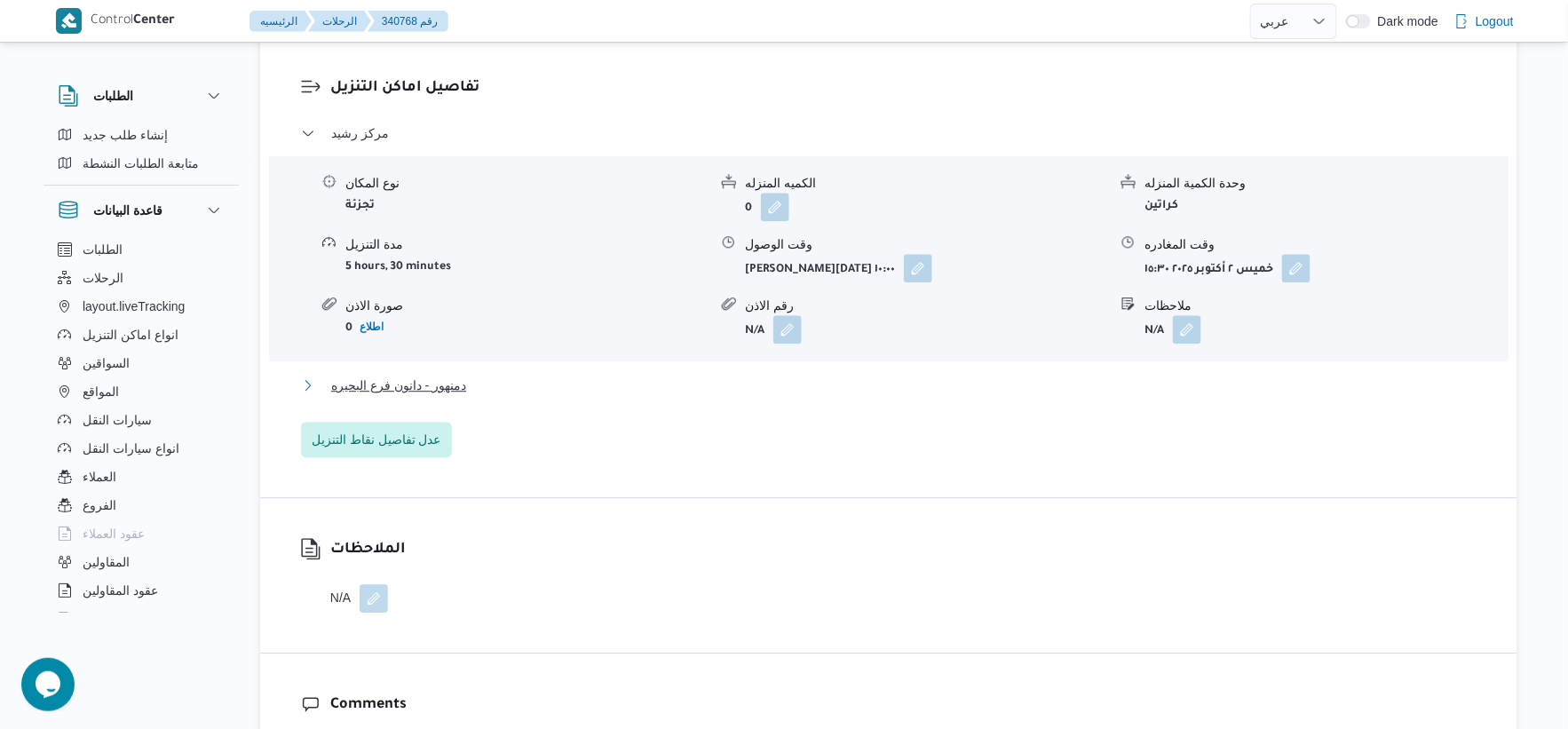
drag, startPoint x: 465, startPoint y: 383, endPoint x: 217, endPoint y: 645, distance: 360.8
click at [465, 384] on button "دمنهور - دانون فرع البحيره" at bounding box center [889, 385] width 1177 height 21
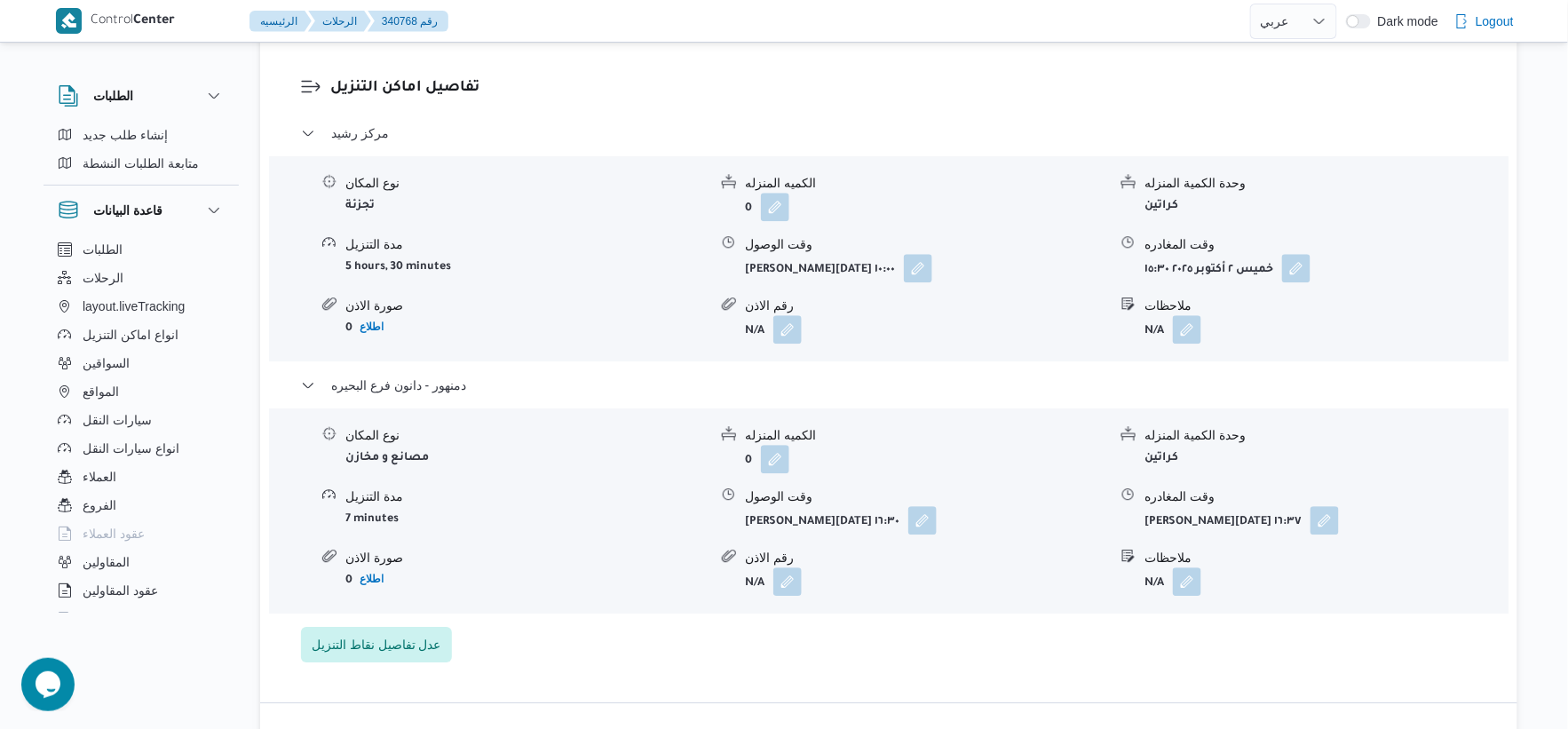
select select "ar"
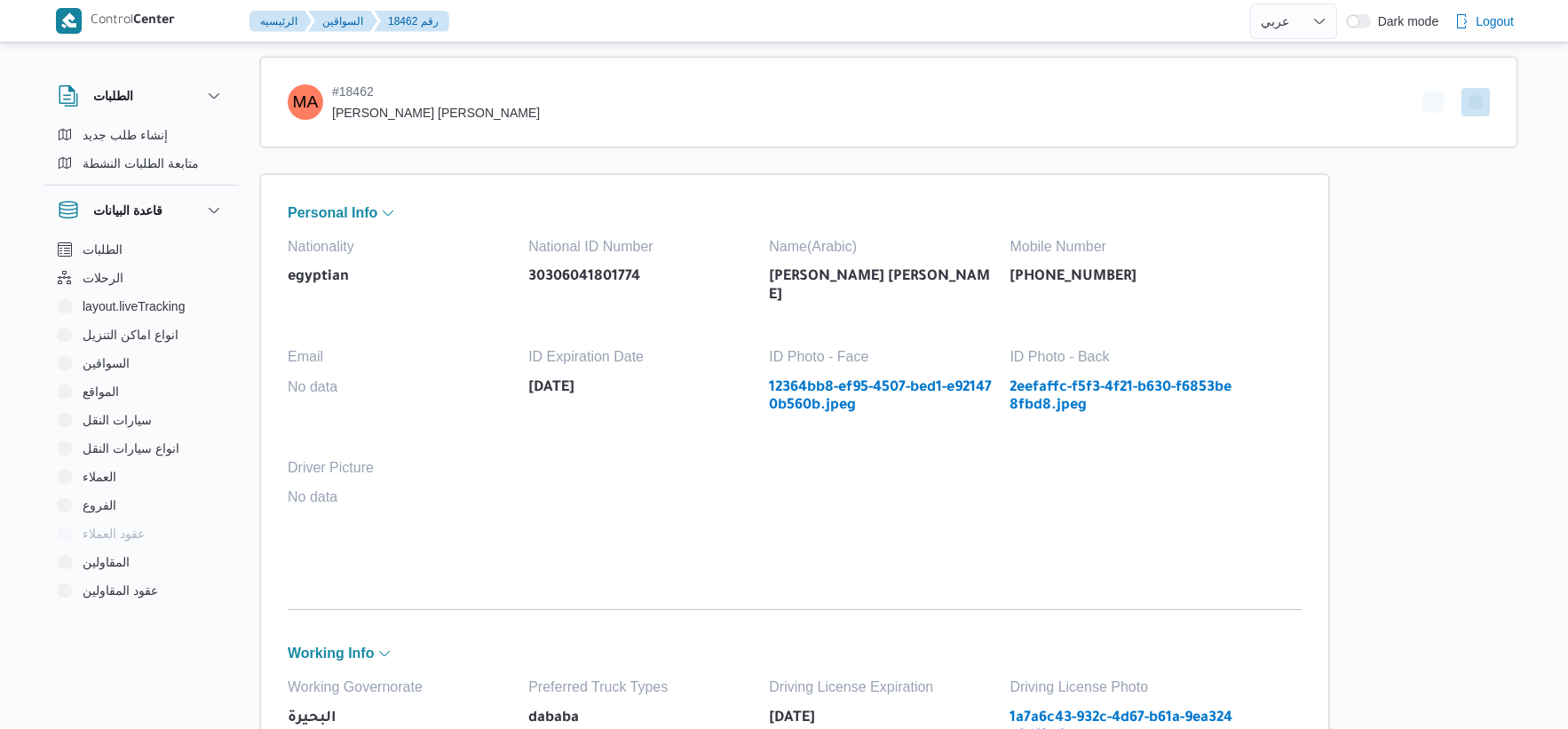
select select "ar"
click at [855, 402] on link "12364bb8-ef95-4507-bed1-e921470b560b.jpeg" at bounding box center [880, 397] width 223 height 36
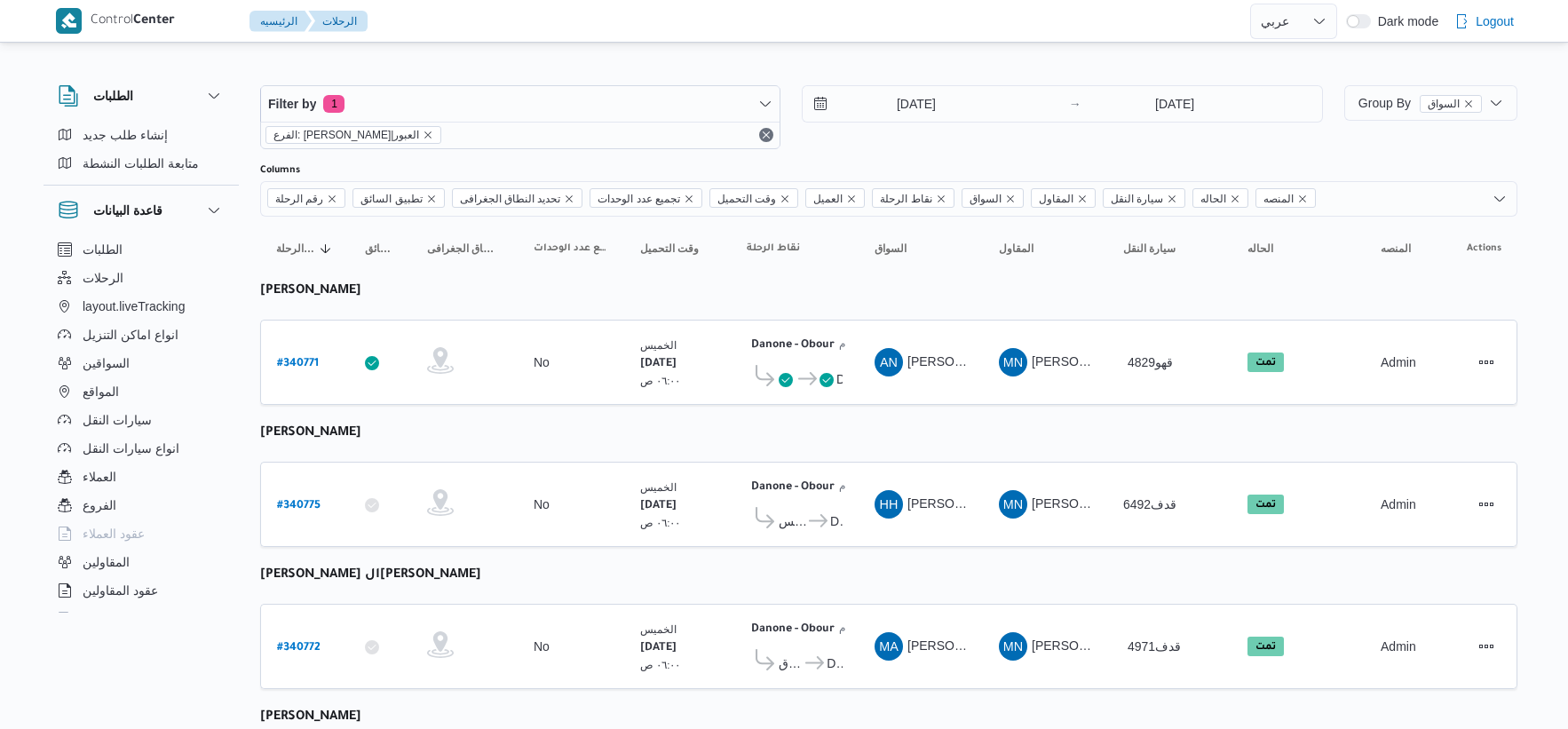
select select "ar"
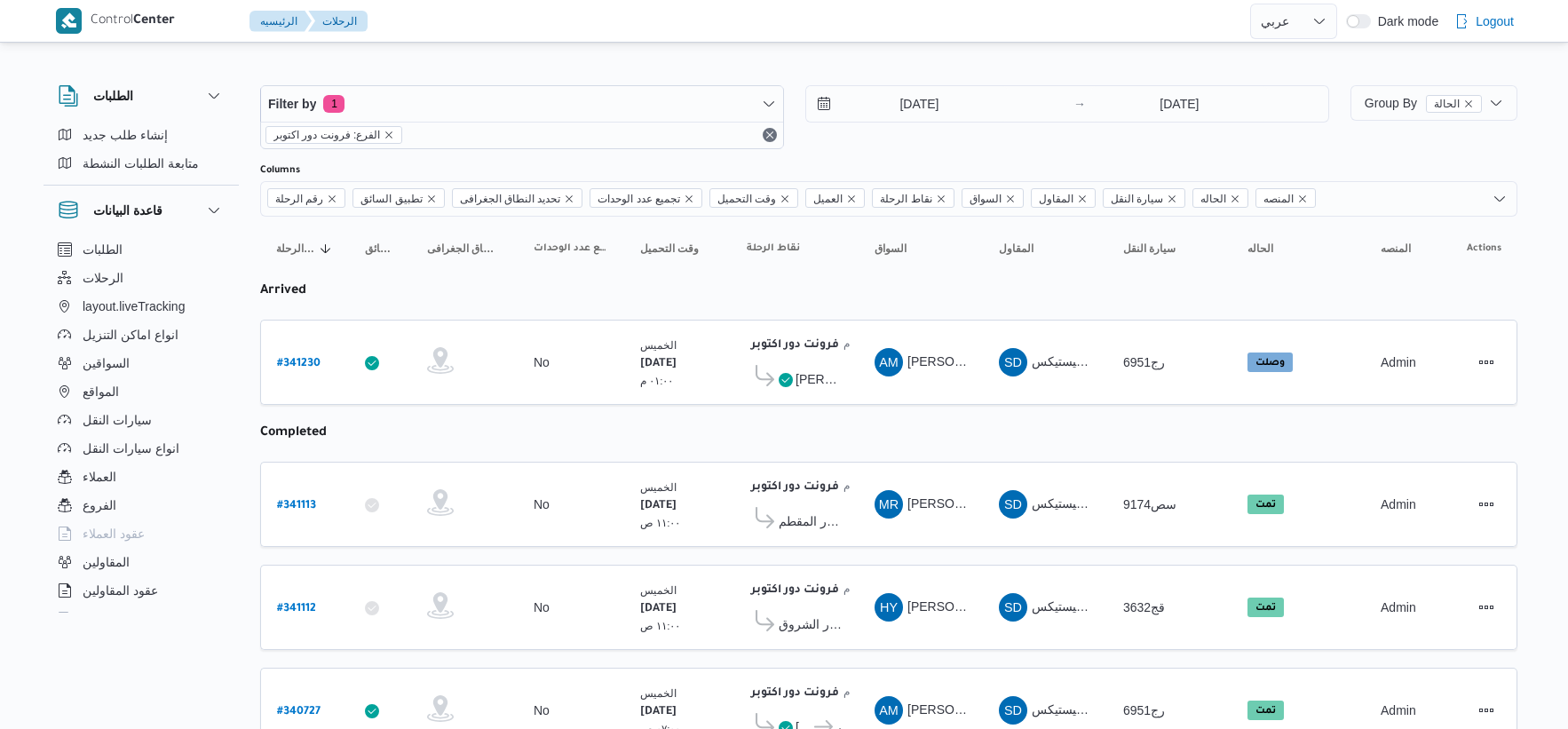
select select "ar"
drag, startPoint x: 299, startPoint y: 360, endPoint x: 370, endPoint y: 303, distance: 91.0
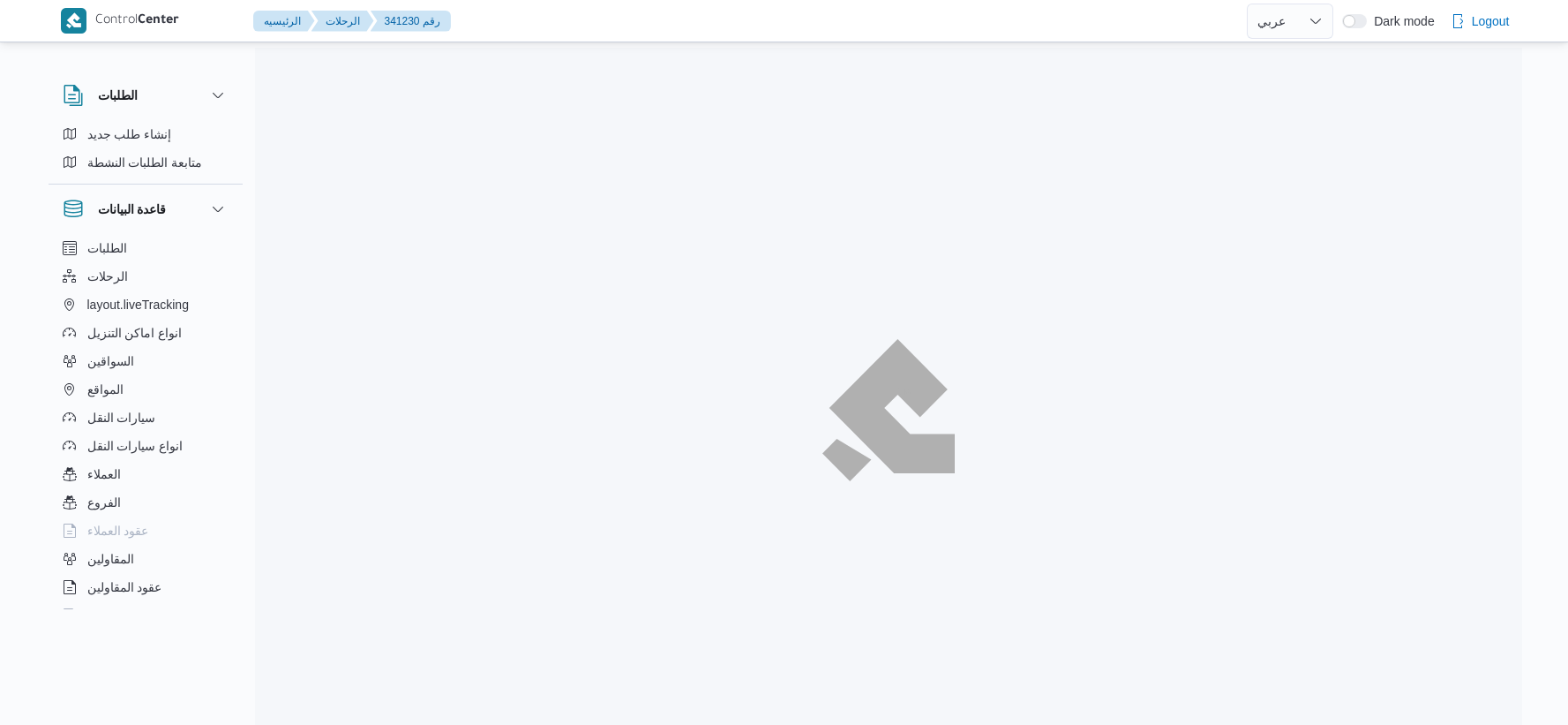
select select "ar"
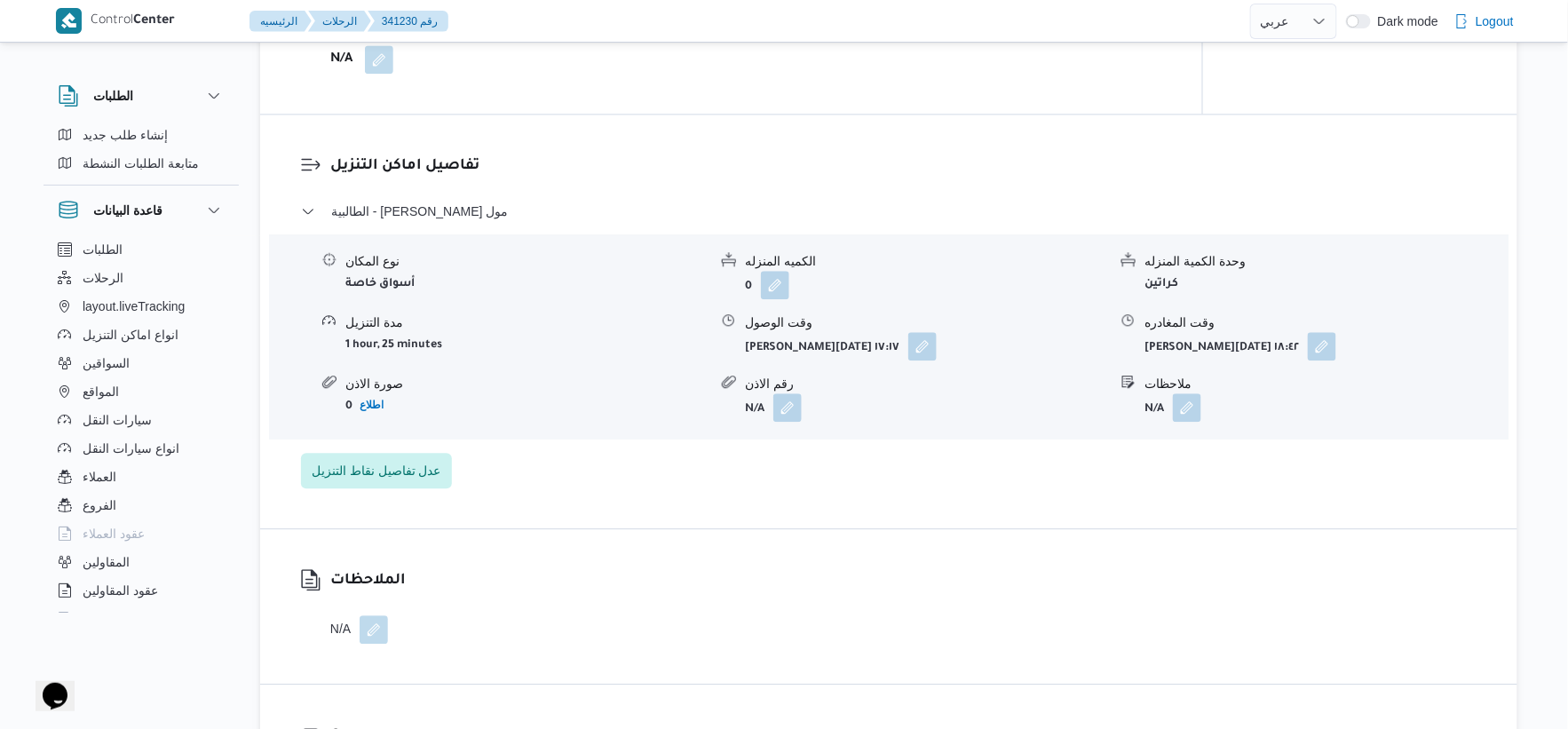
scroll to position [1282, 0]
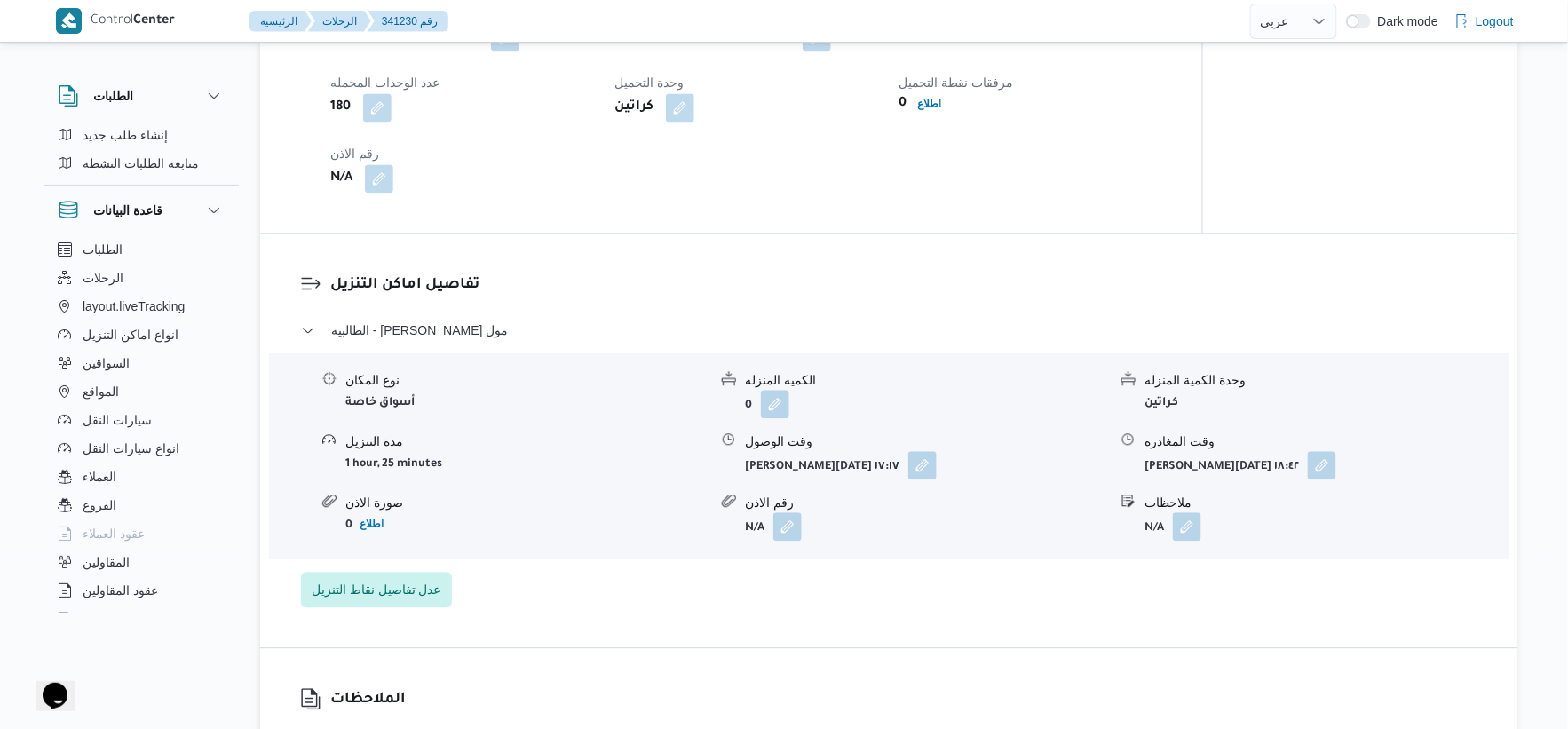
click at [634, 494] on div "صورة الاذن" at bounding box center [527, 502] width 362 height 18
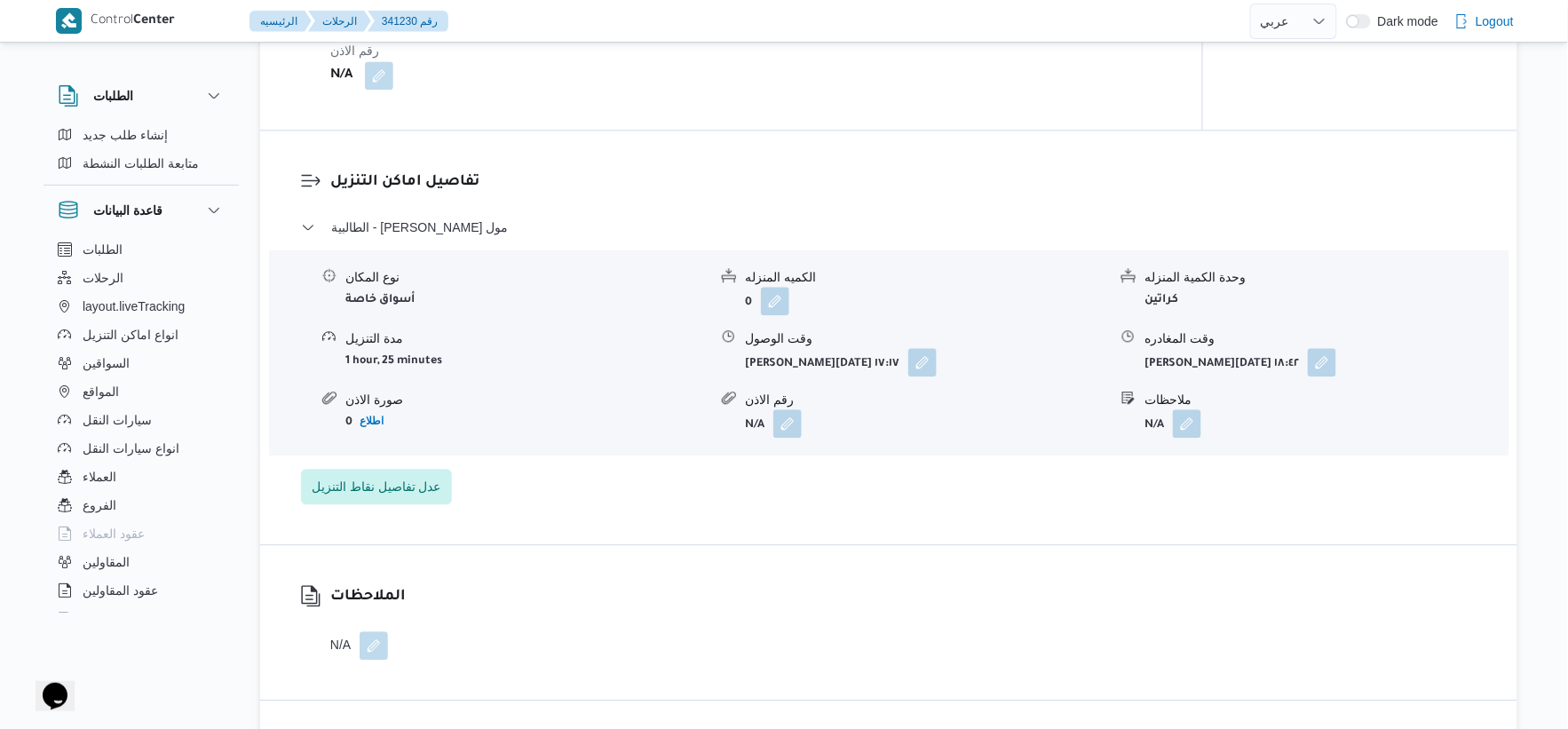
scroll to position [1479, 0]
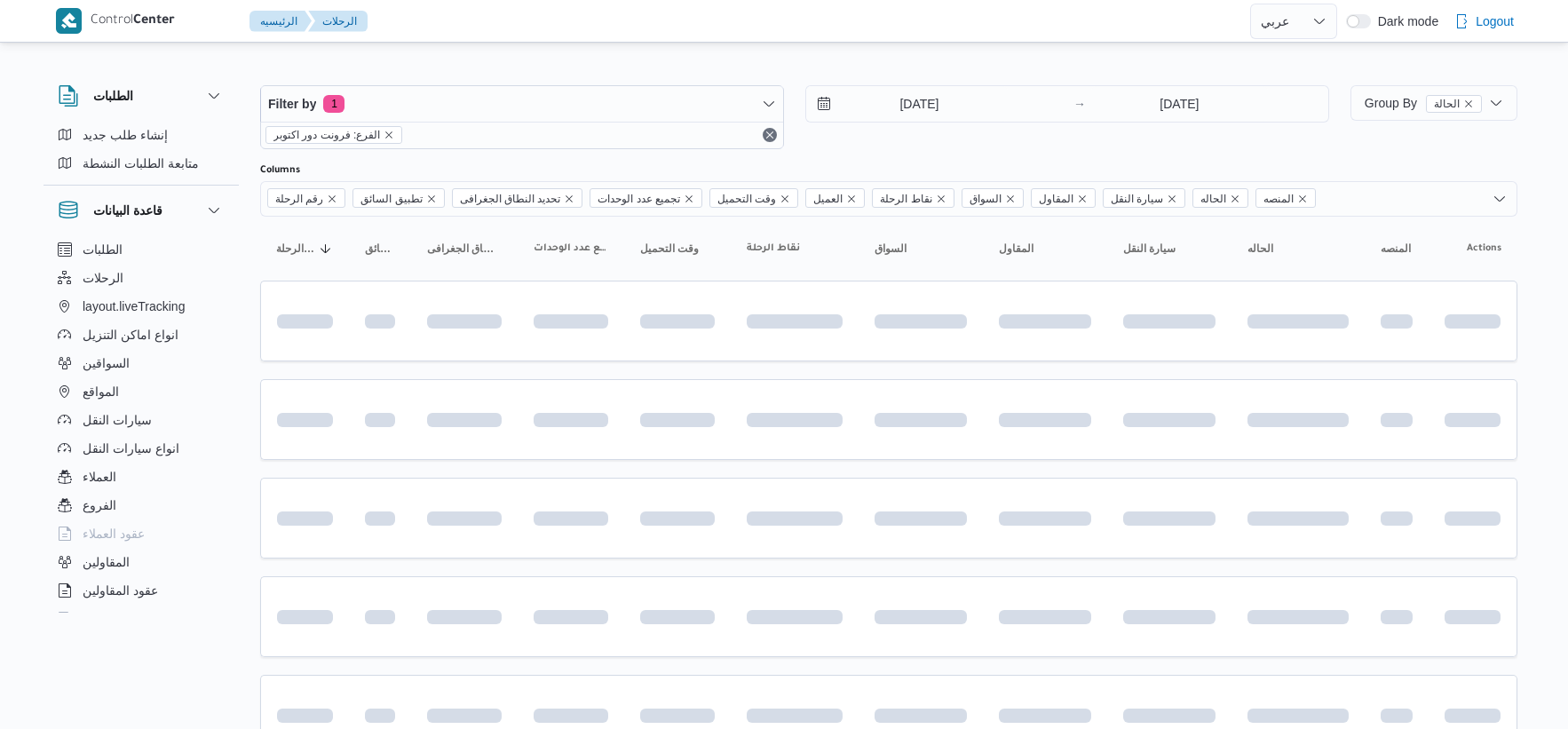
select select "ar"
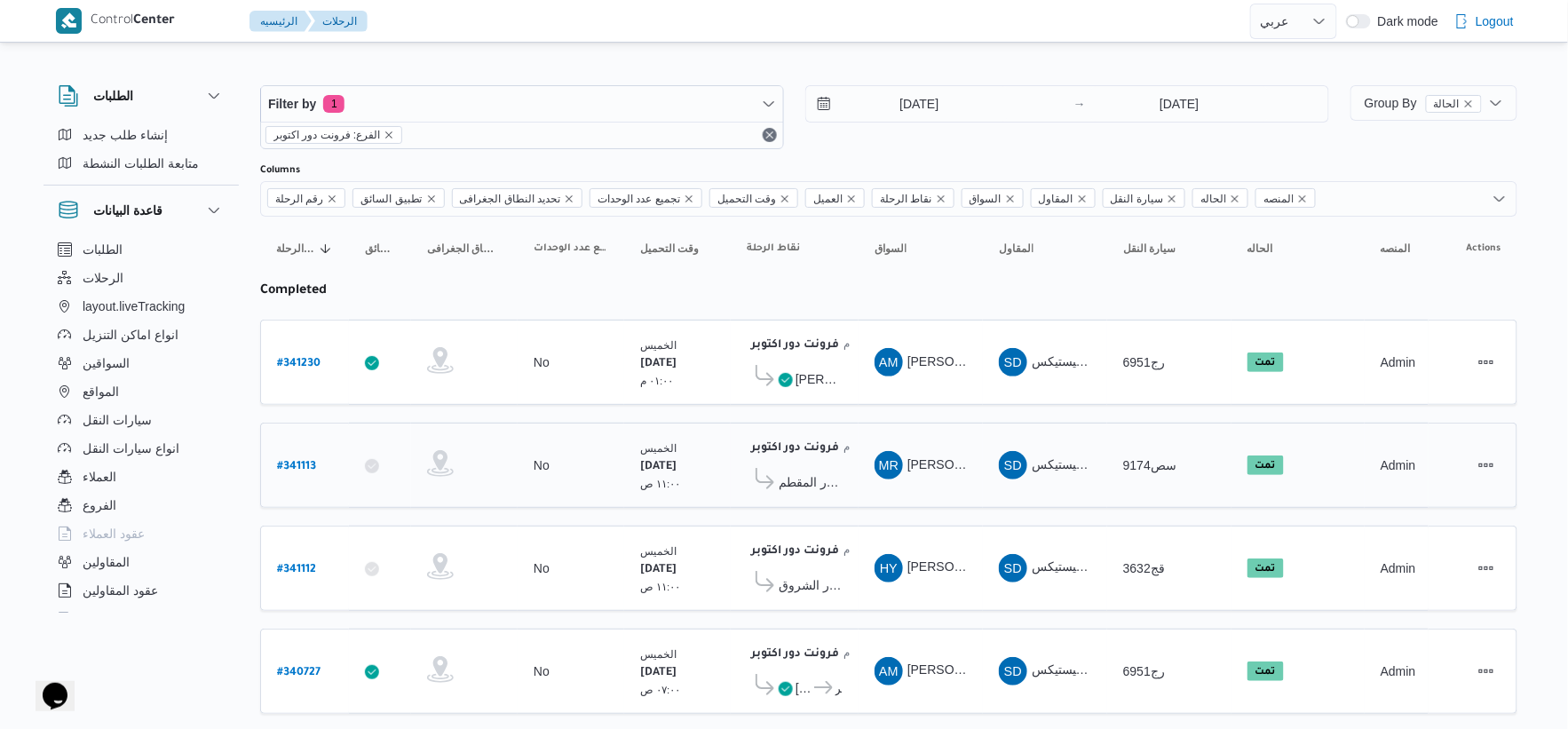
click at [818, 429] on div "فرونت دور اكتوبر ١٠:٤٨ م كارفور المقطم" at bounding box center [794, 465] width 110 height 75
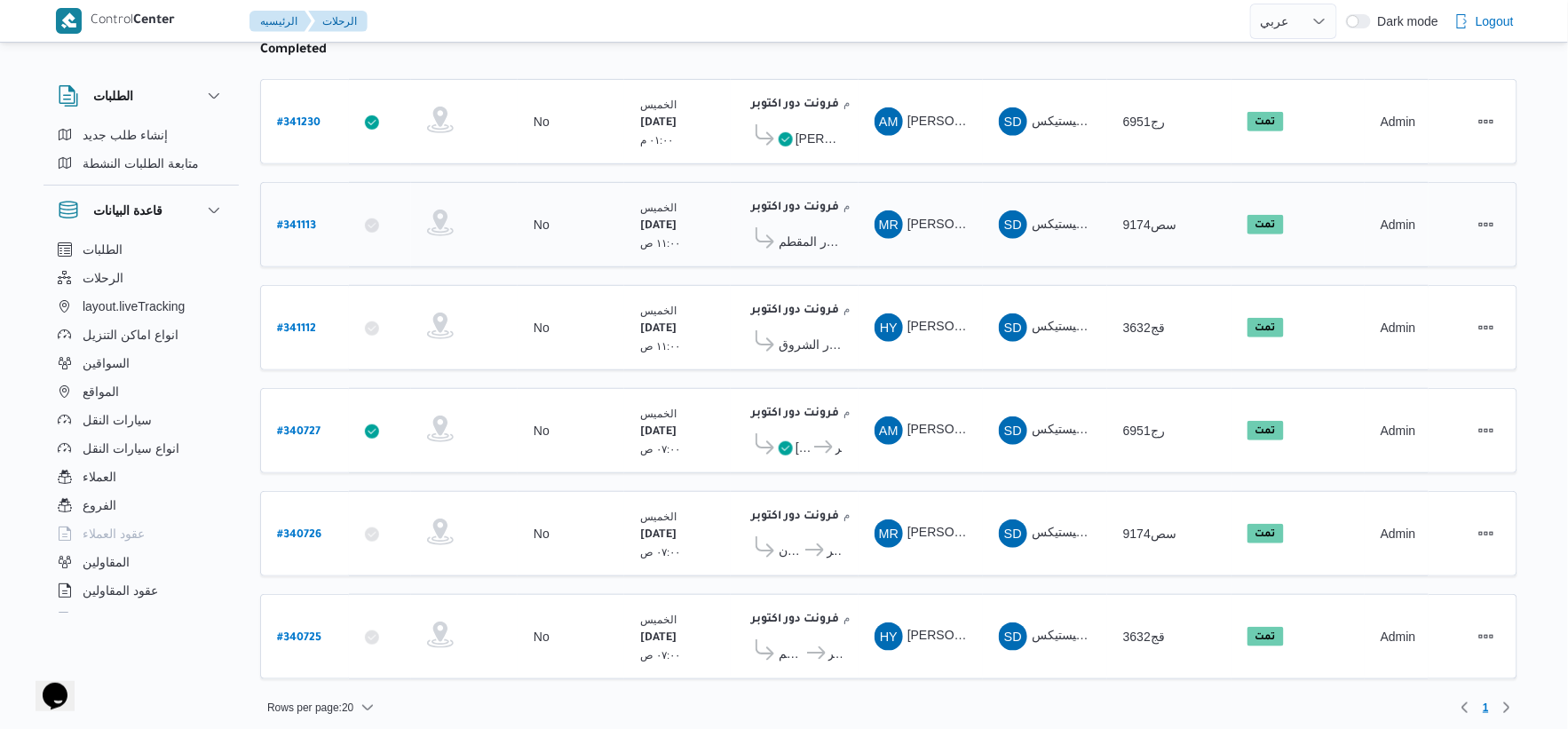
scroll to position [244, 0]
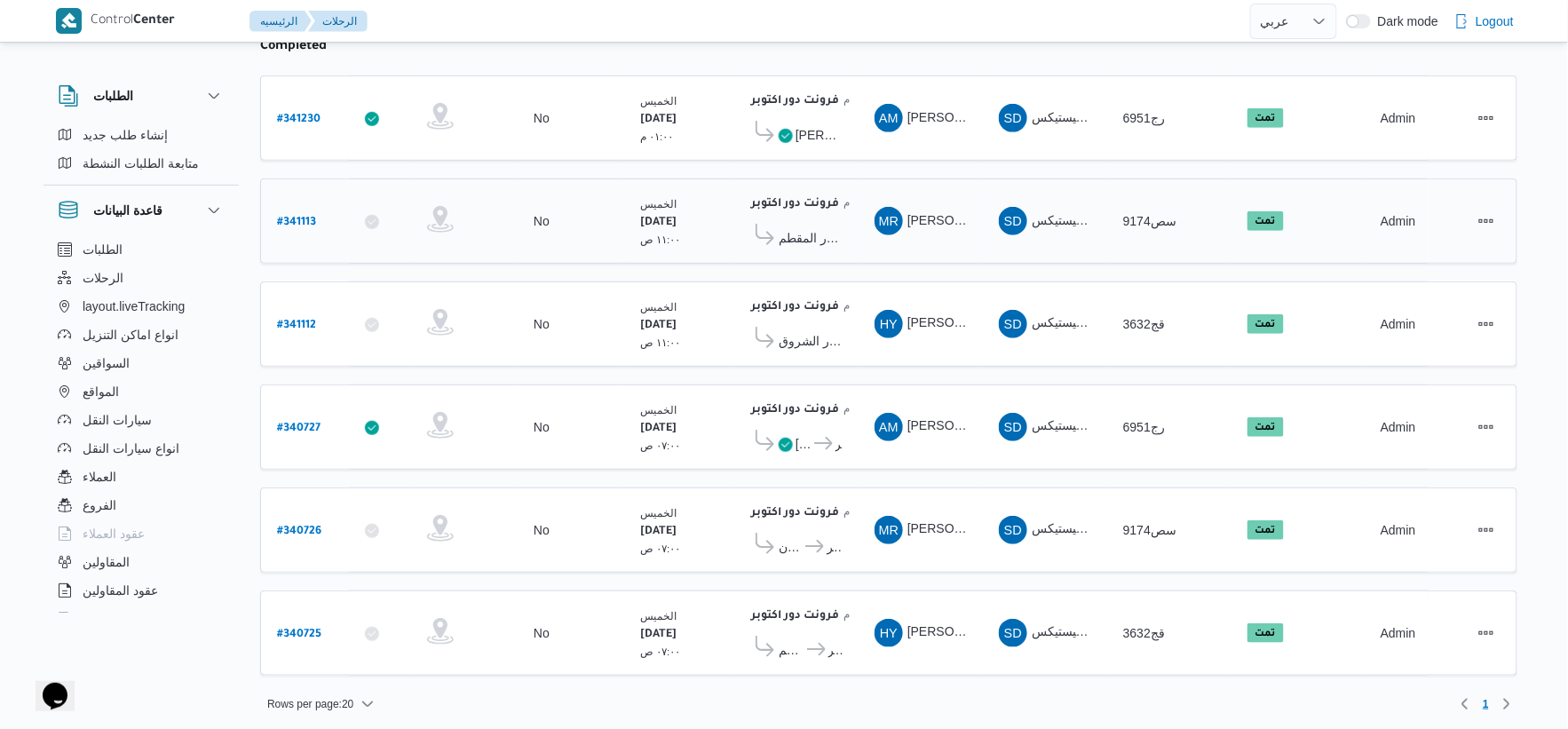
click at [771, 259] on td "نقاط الرحلة فرونت دور اكتوبر ١٠:٤٨ م كارفور المقطم" at bounding box center [794, 221] width 128 height 86
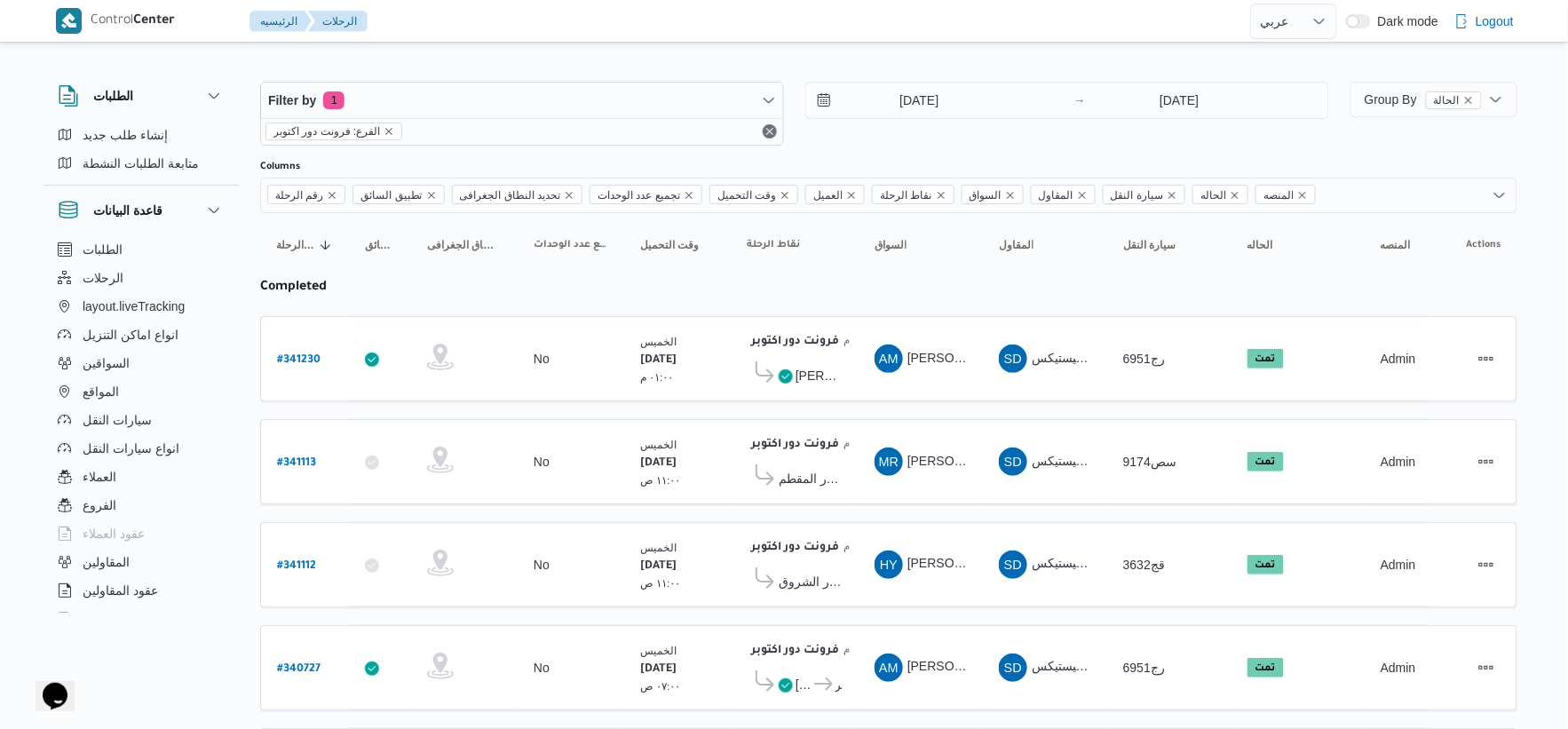
scroll to position [0, 0]
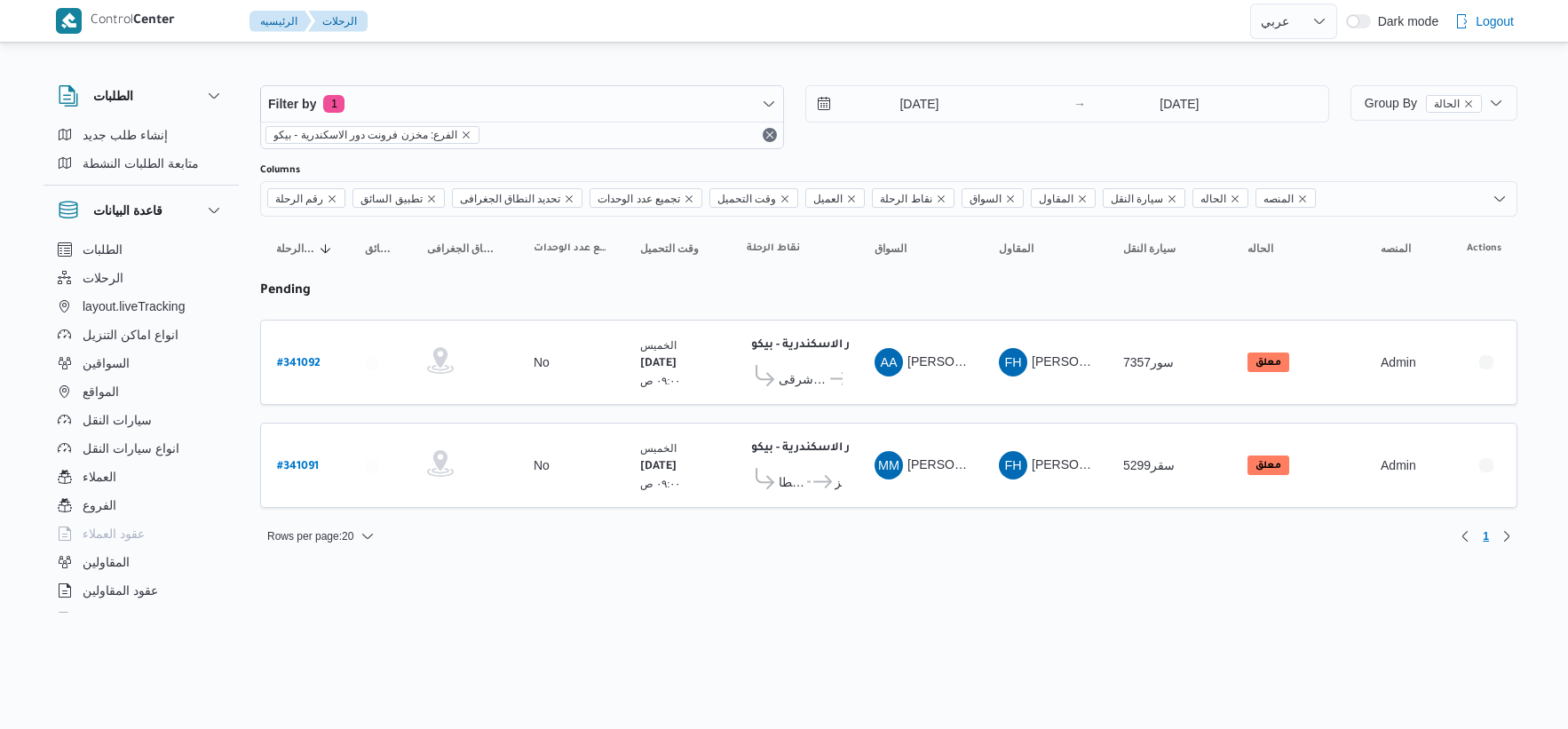
select select "ar"
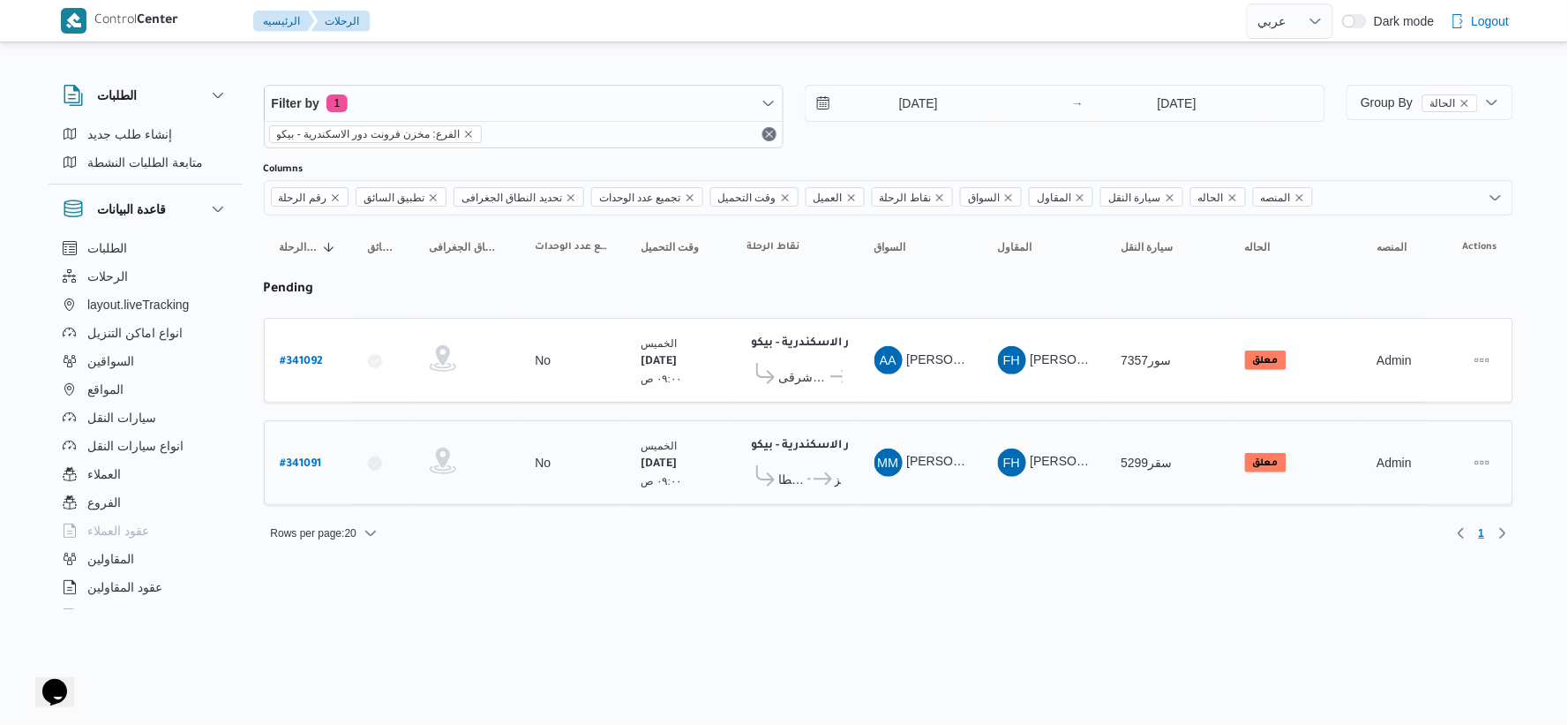
click at [805, 478] on span "معرض الصفا و المروة - طنطا" at bounding box center [792, 479] width 25 height 21
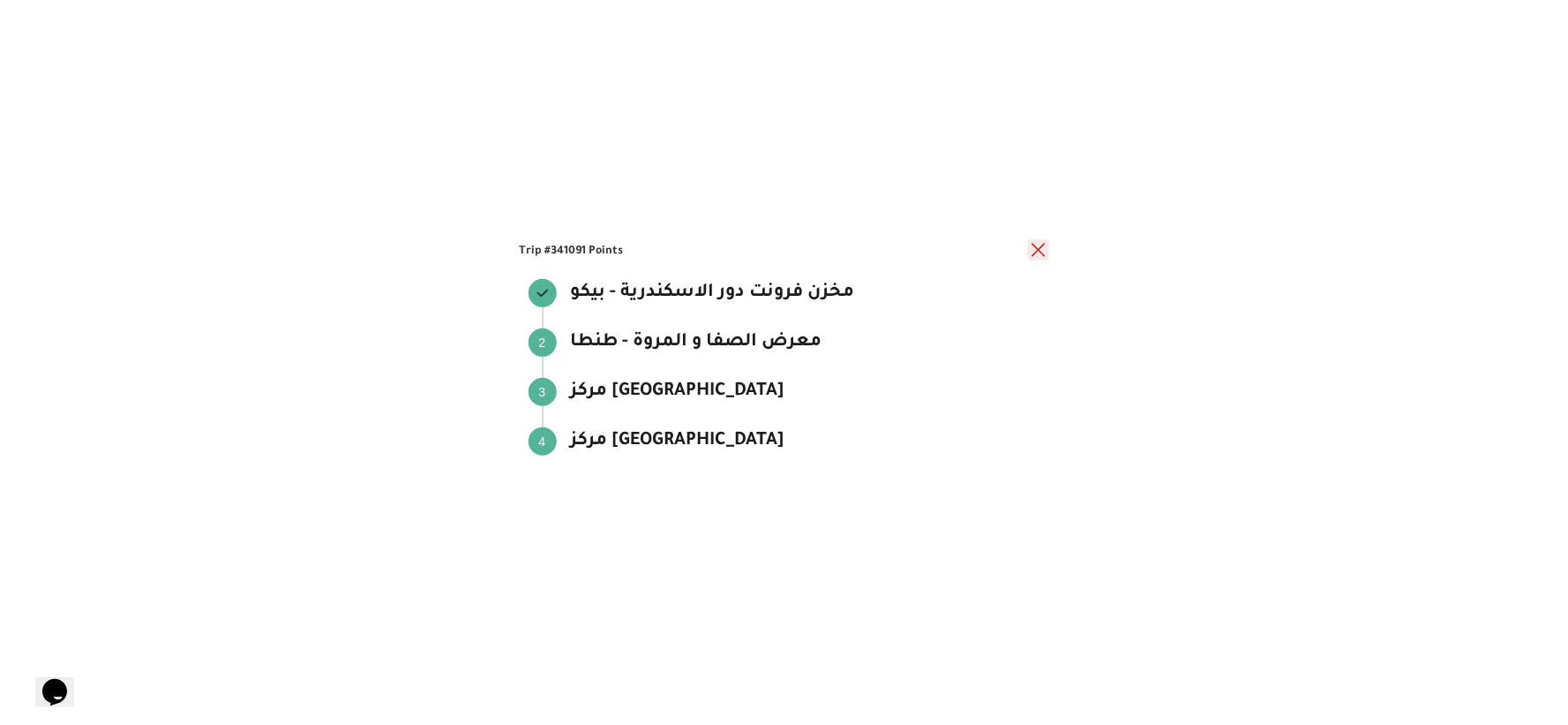
click at [1040, 252] on button "close" at bounding box center [1039, 250] width 21 height 21
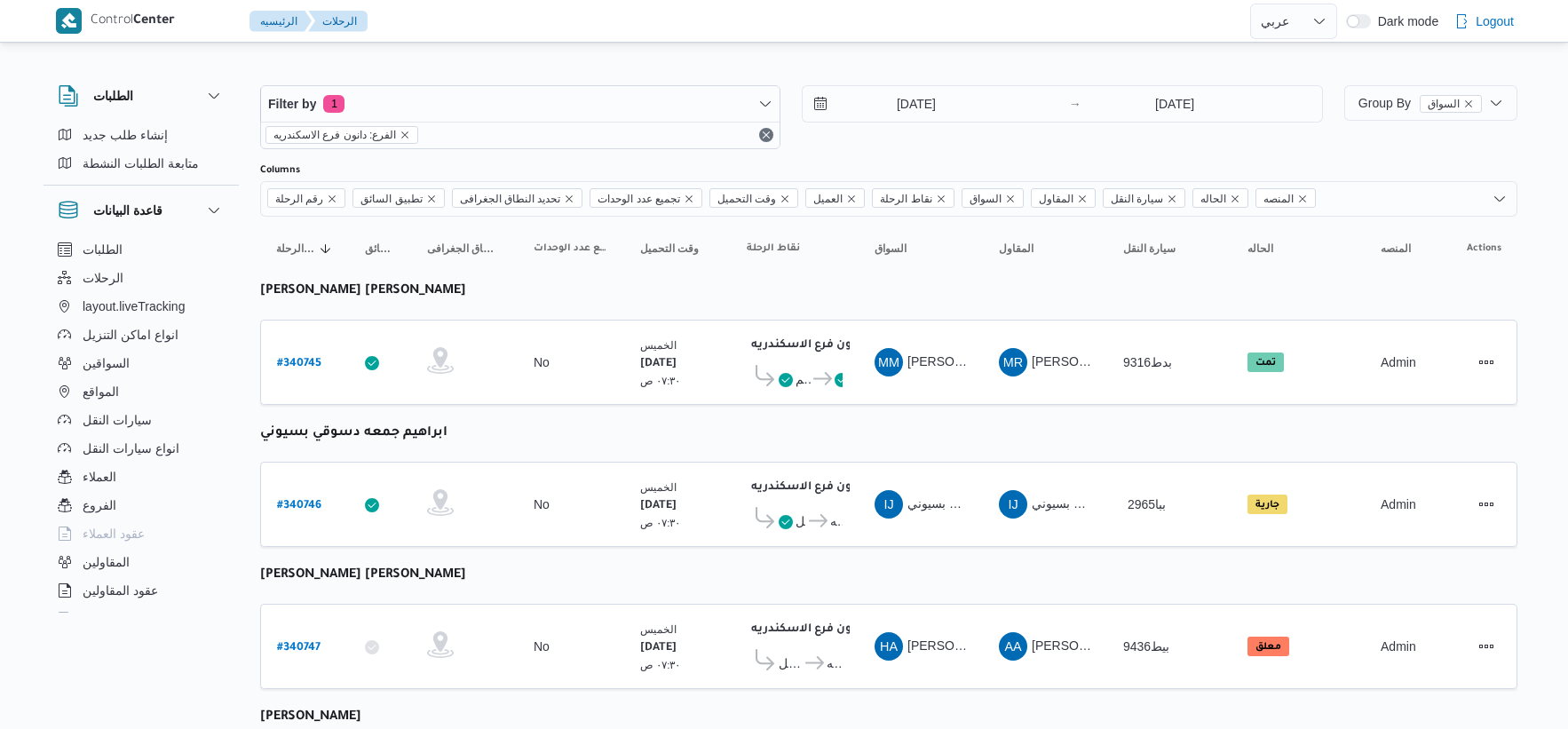
select select "ar"
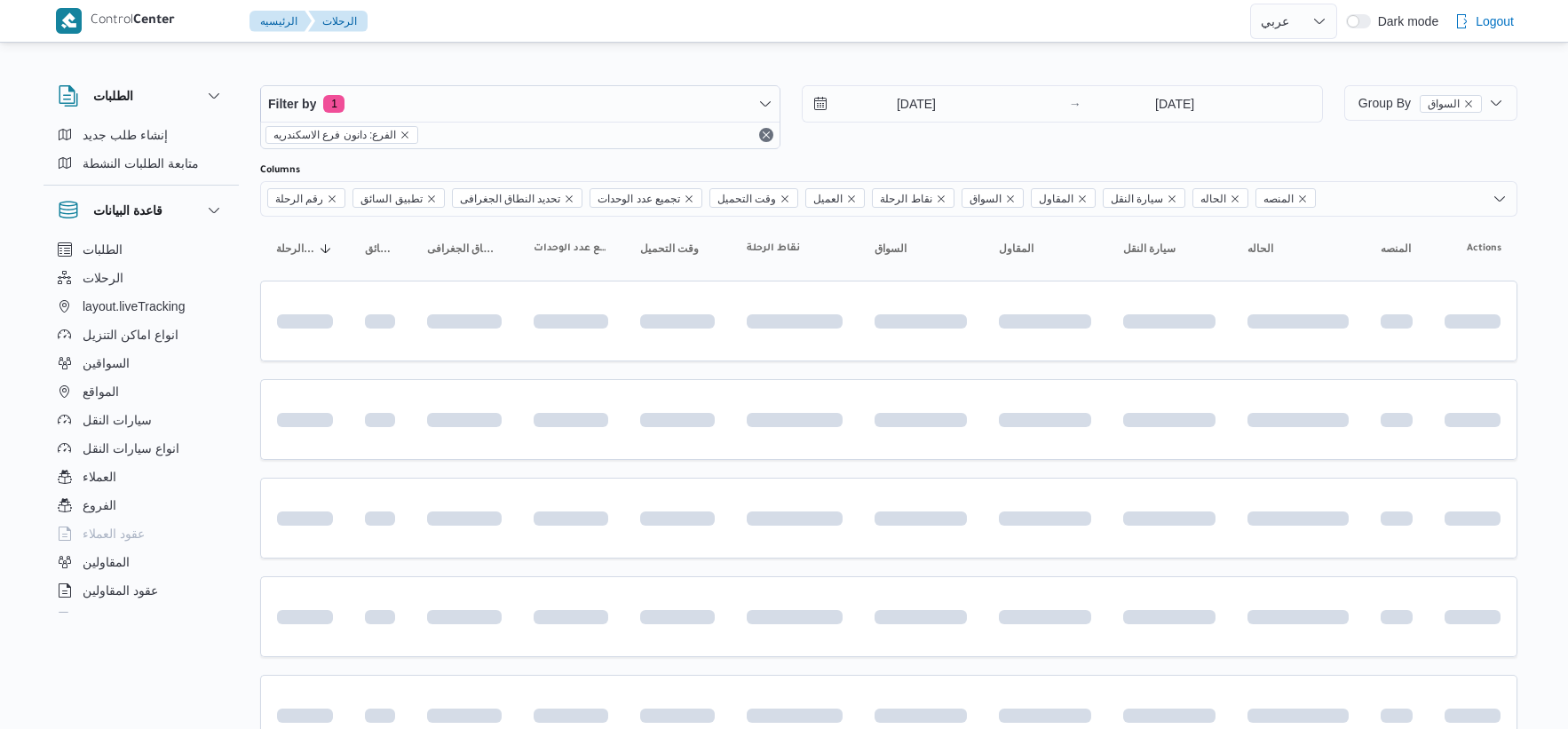
select select "ar"
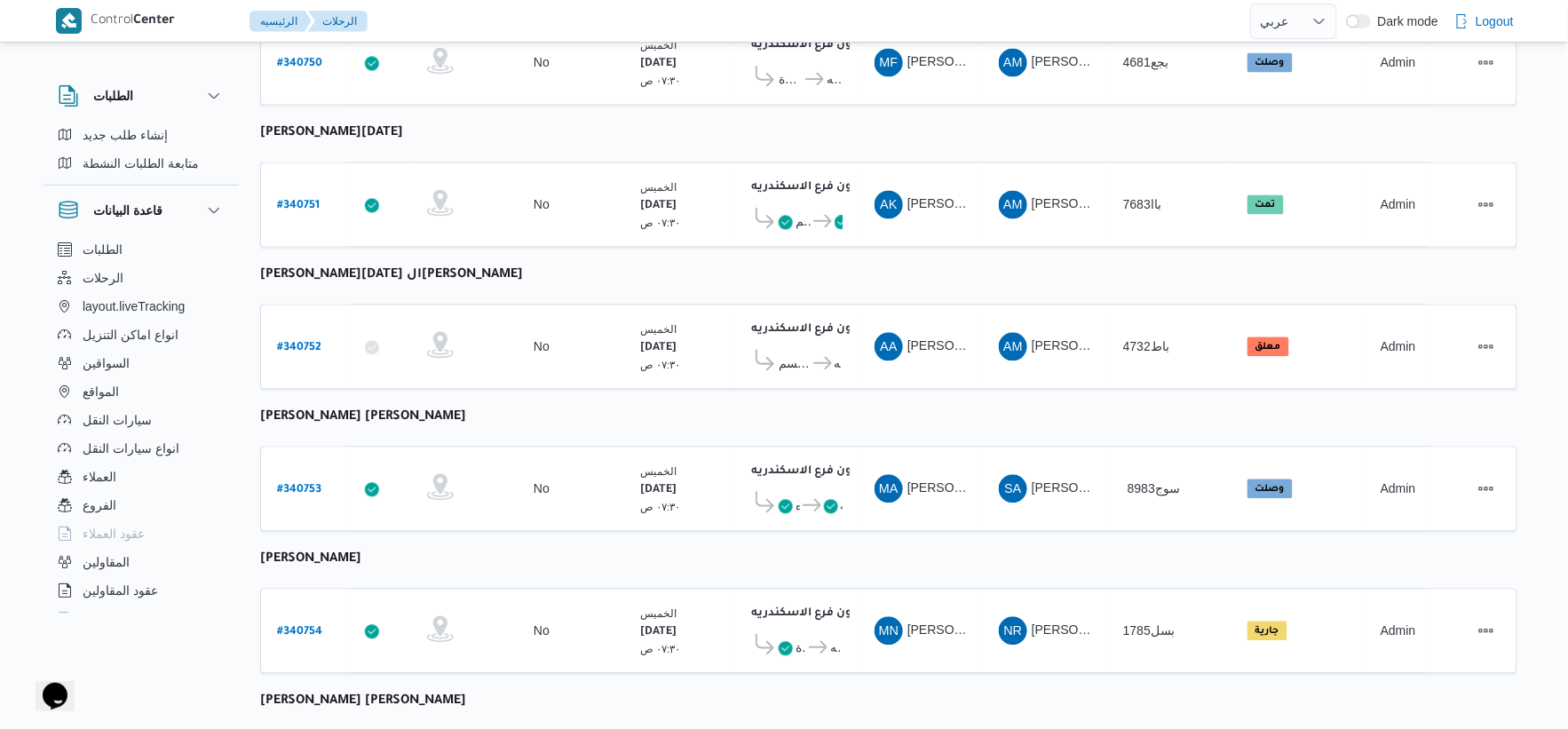
scroll to position [1184, 0]
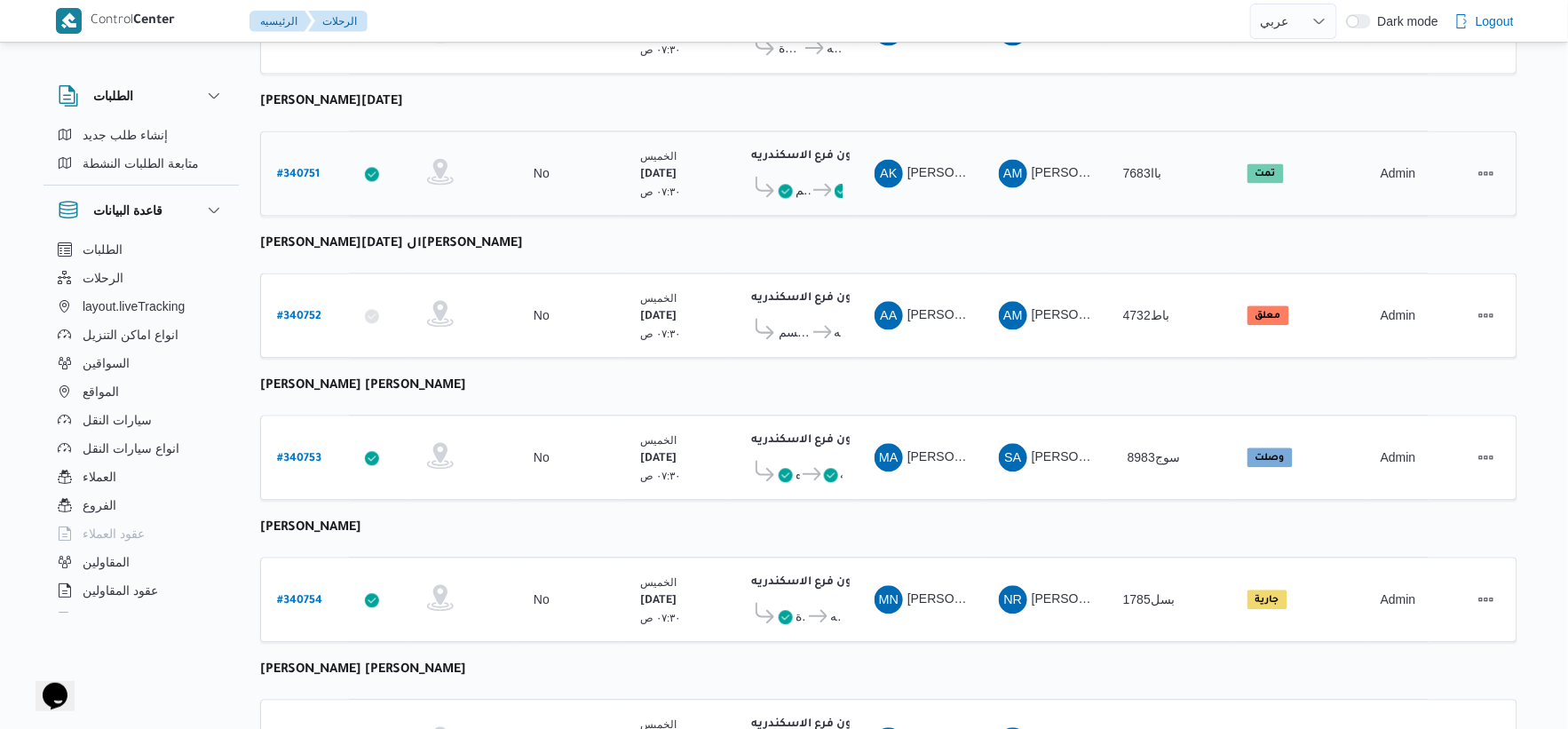
click at [826, 183] on span "دانون فرع الاسكندريه" at bounding box center [826, 190] width 32 height 21
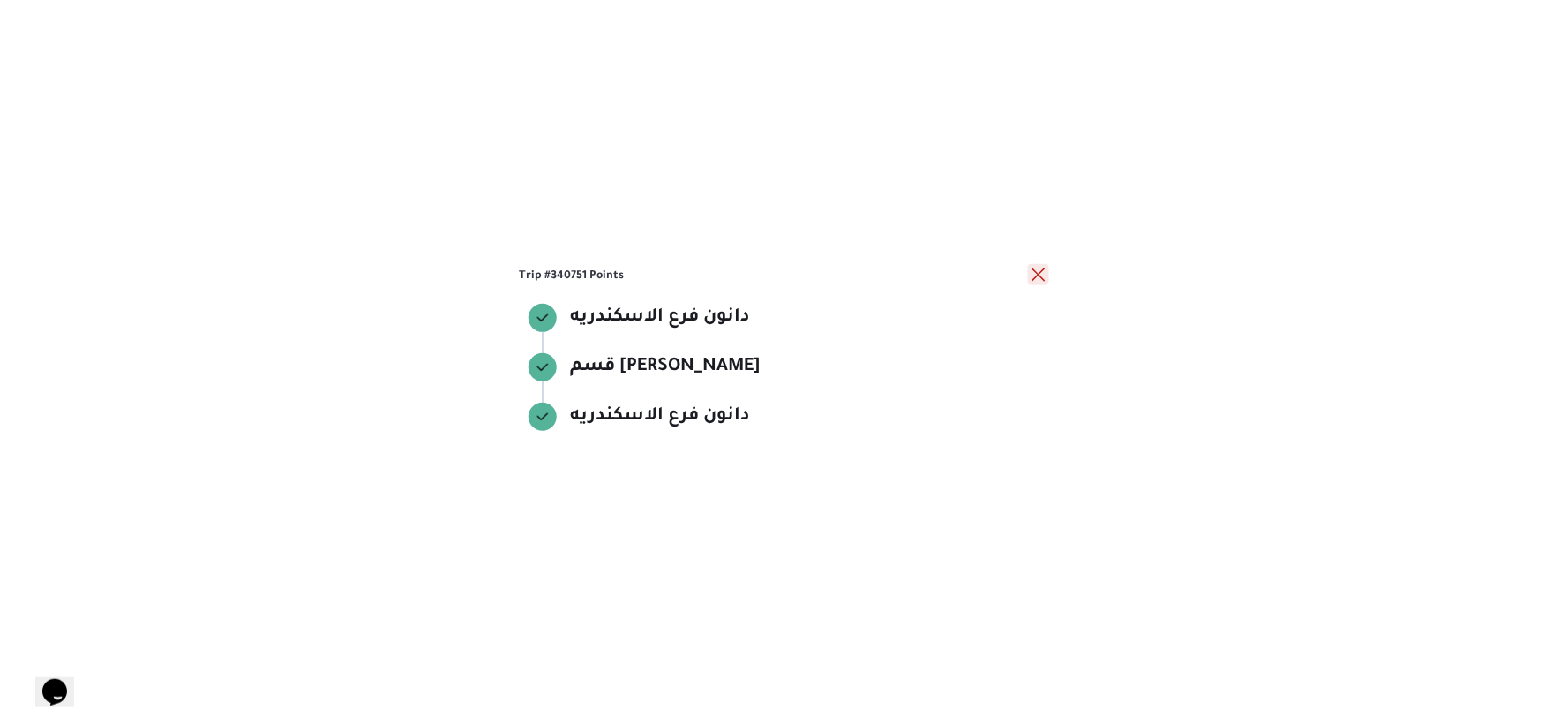
click at [1029, 281] on button "close" at bounding box center [1039, 275] width 21 height 21
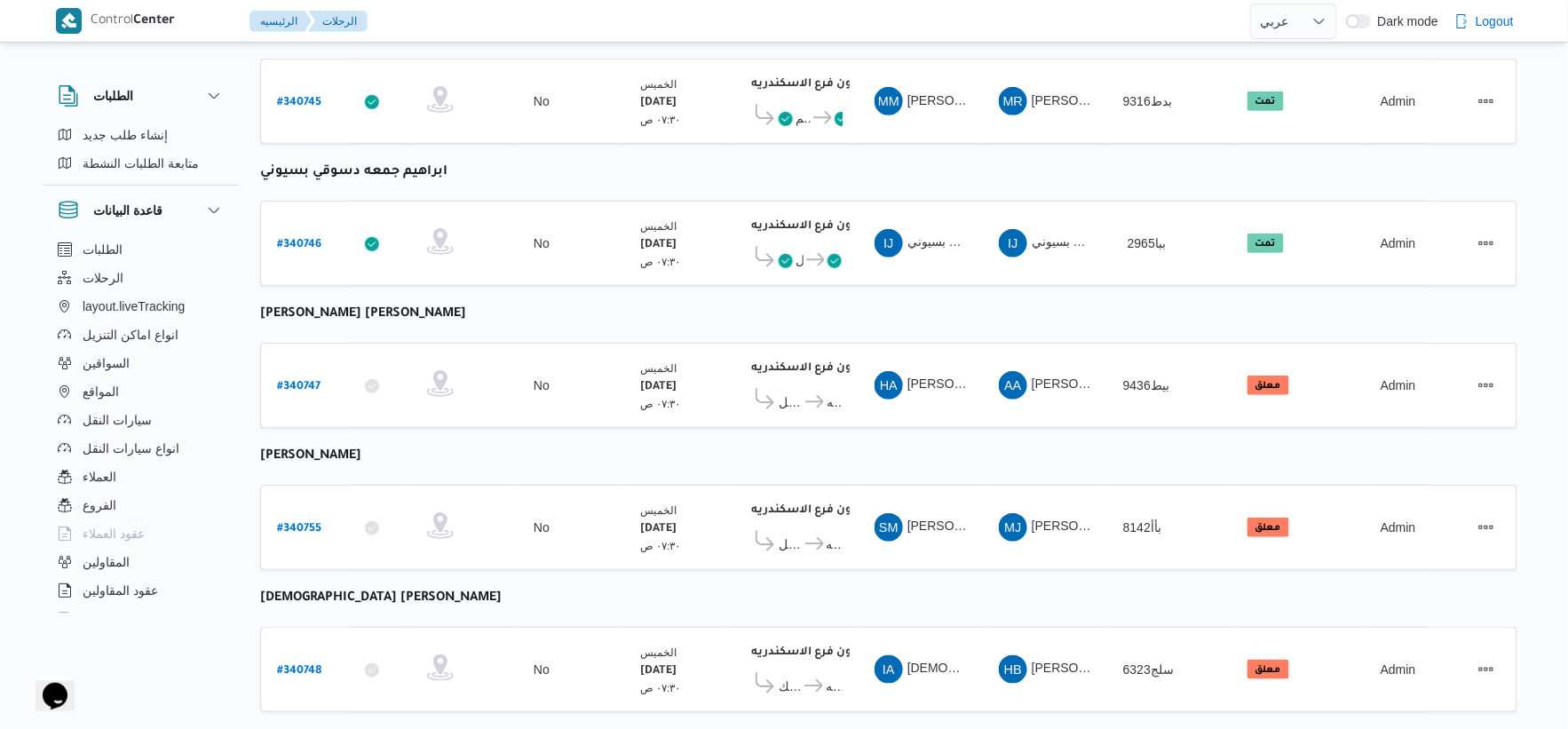
scroll to position [0, 0]
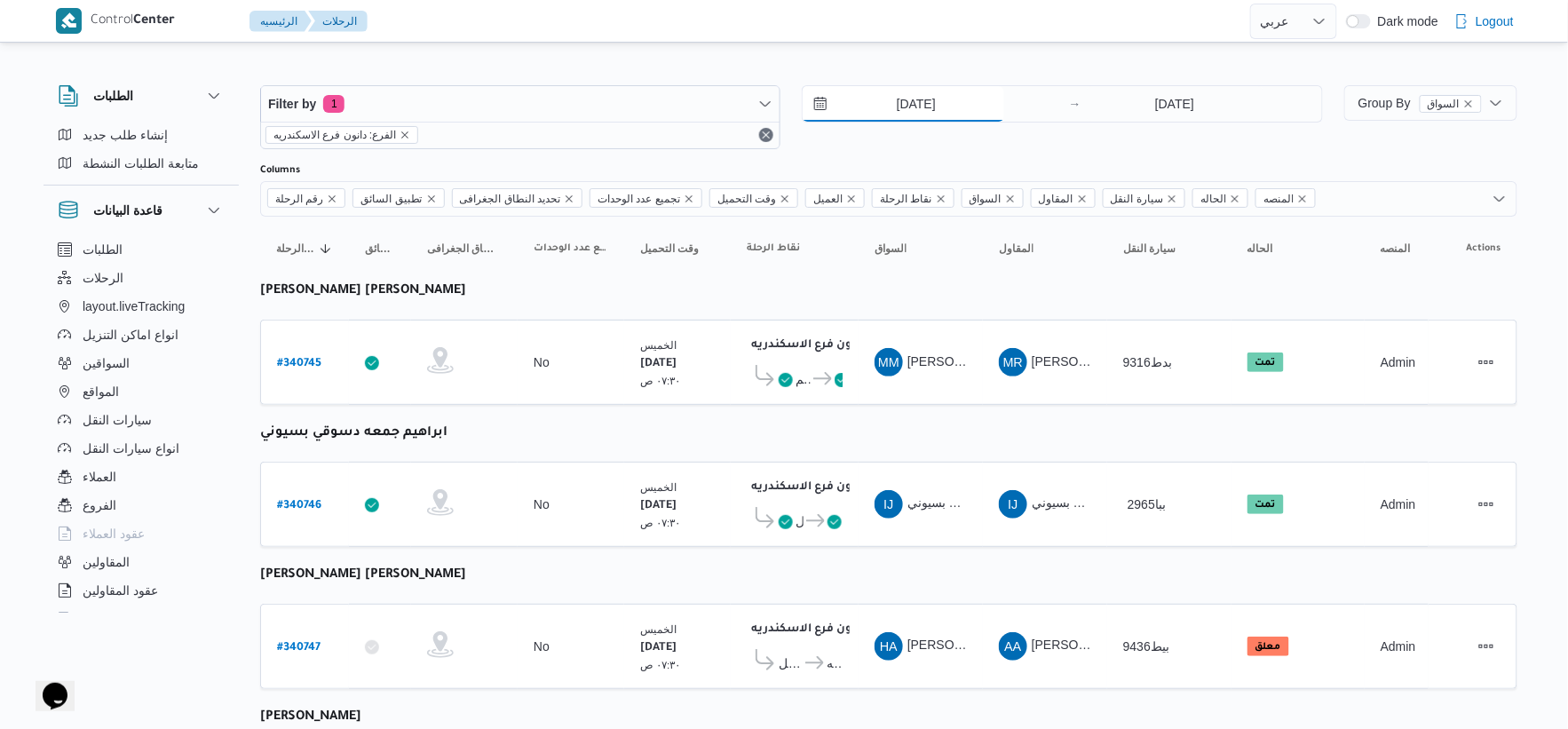
click at [961, 96] on input "[DATE]" at bounding box center [903, 104] width 201 height 35
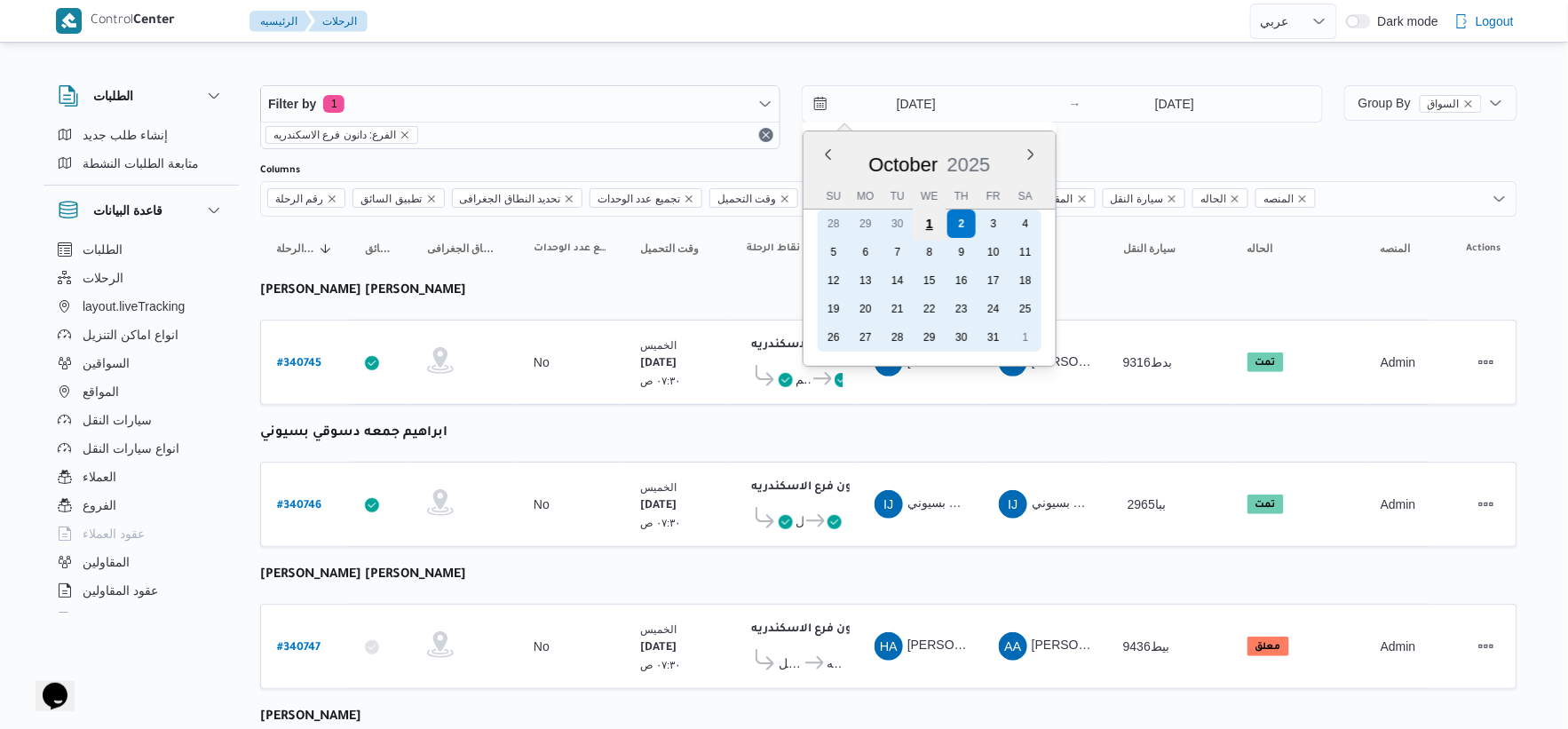
click at [936, 226] on div "1" at bounding box center [930, 224] width 34 height 34
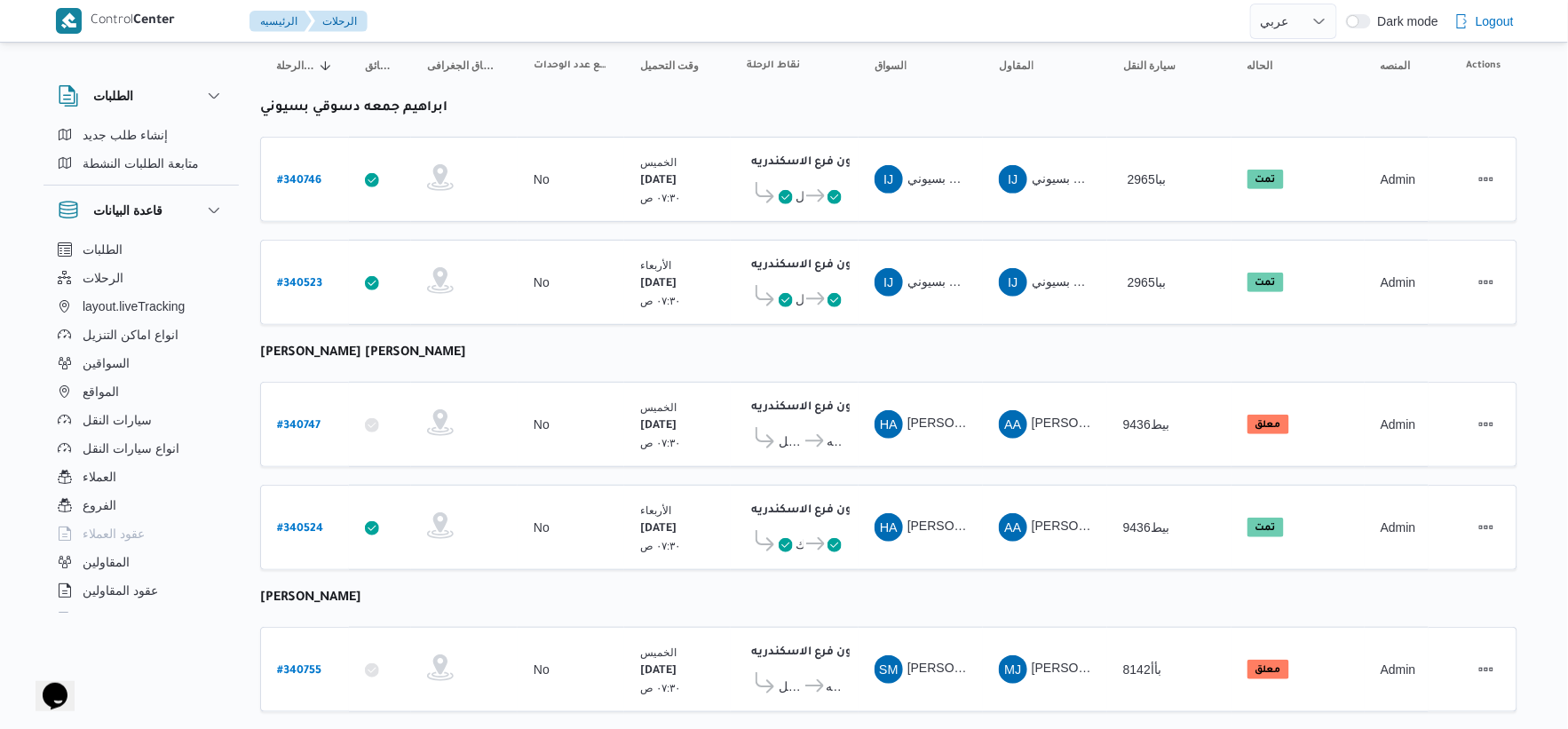
scroll to position [198, 0]
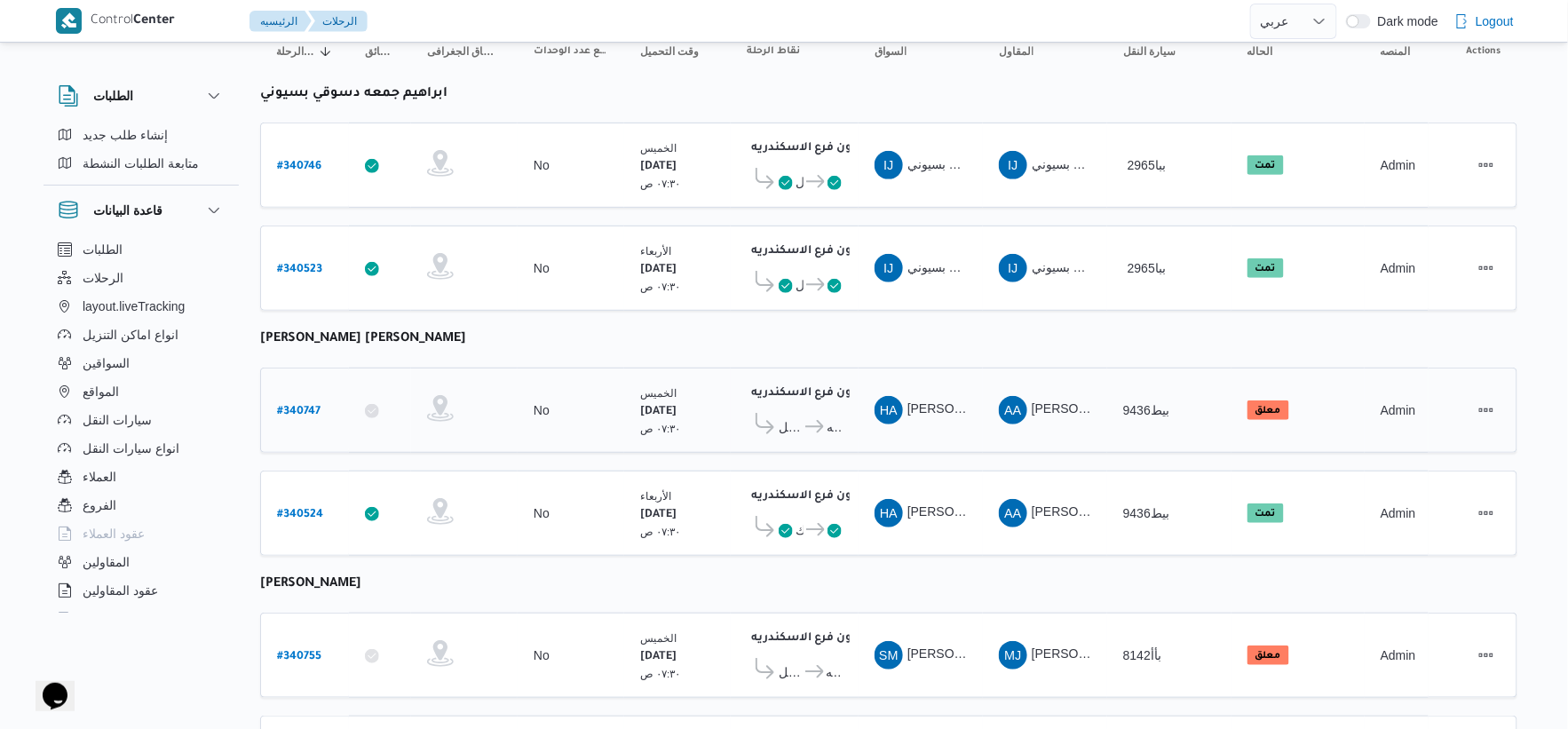
click at [811, 427] on icon at bounding box center [815, 427] width 18 height 14
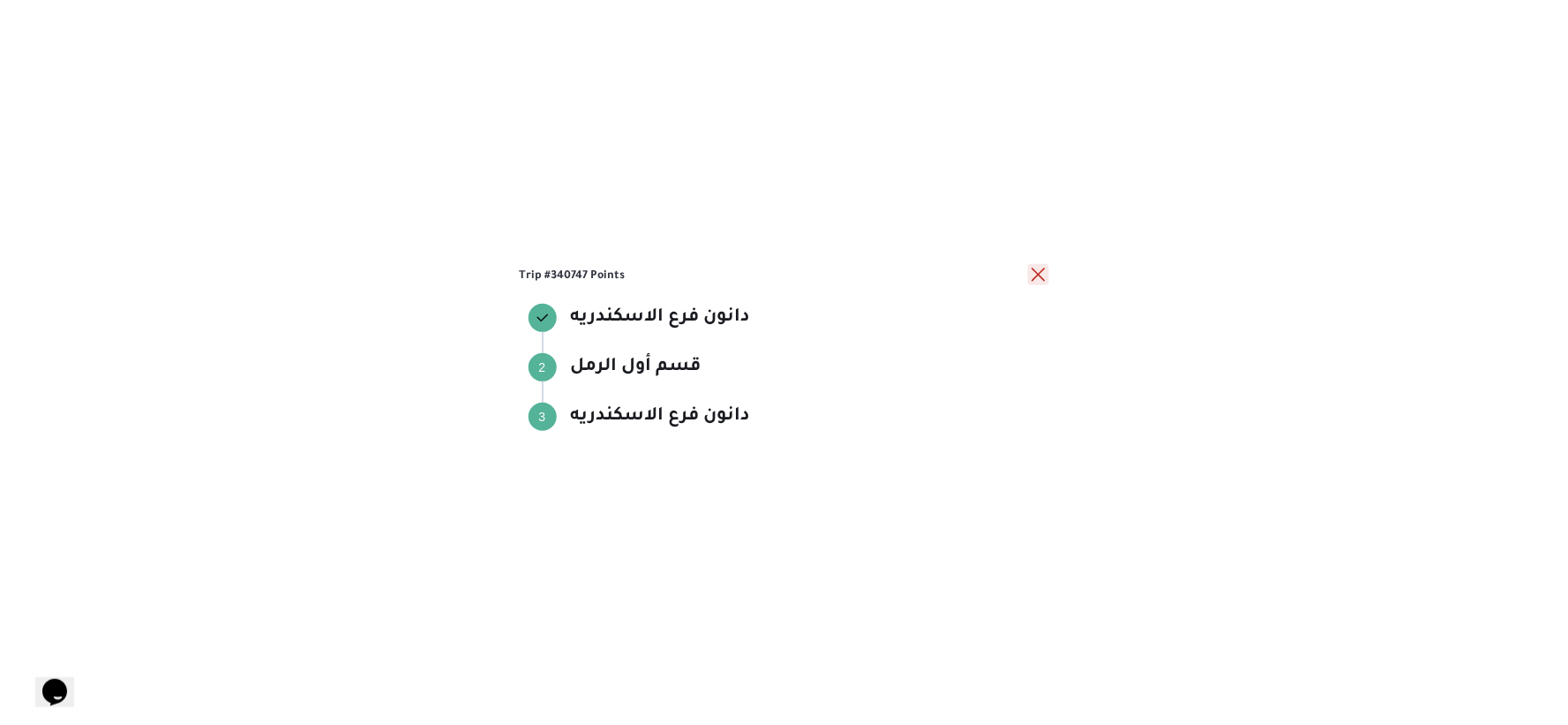
click at [1043, 276] on button "close" at bounding box center [1039, 275] width 21 height 21
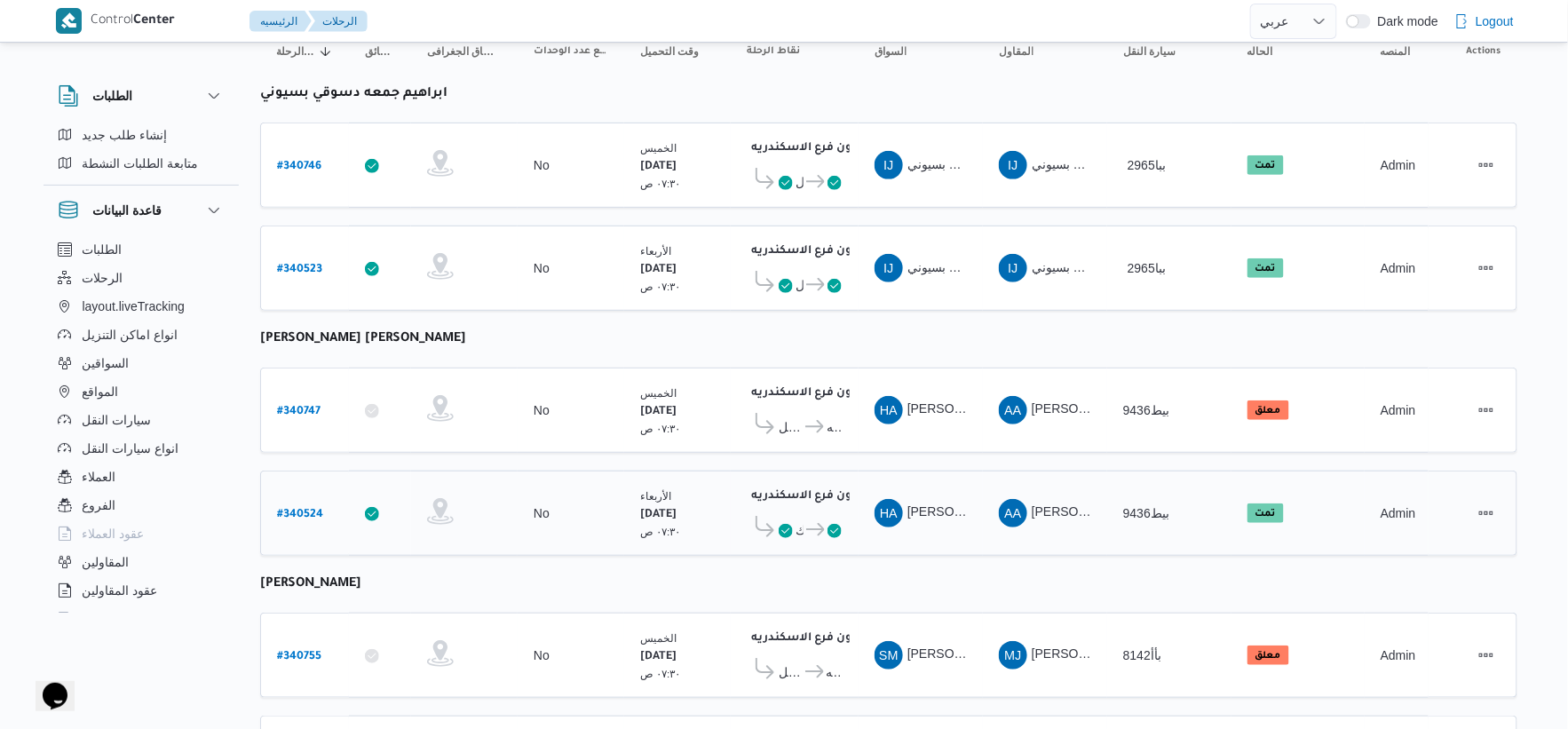
click at [804, 520] on span "دانون فرع الاسكندريه" at bounding box center [823, 530] width 40 height 21
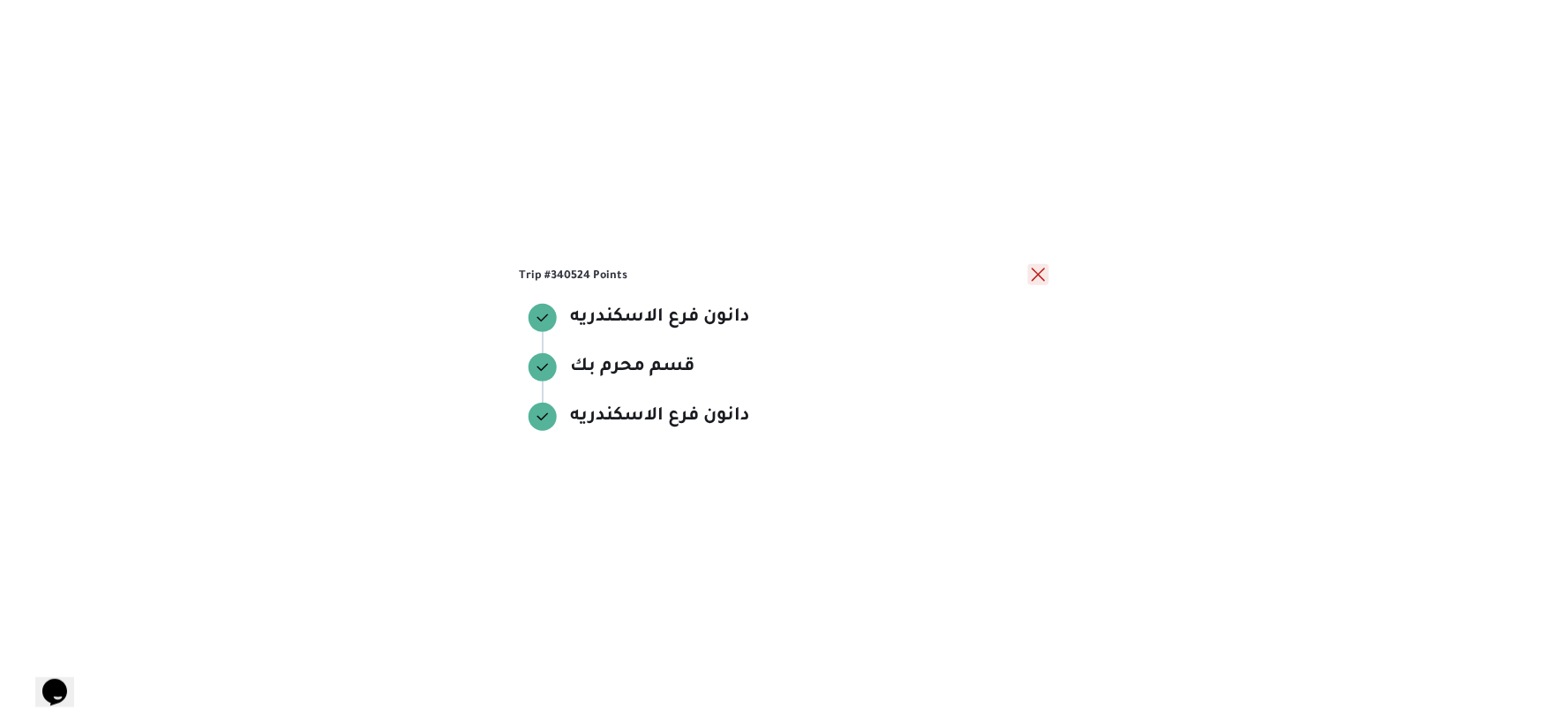
click at [1039, 271] on button "close" at bounding box center [1039, 275] width 21 height 21
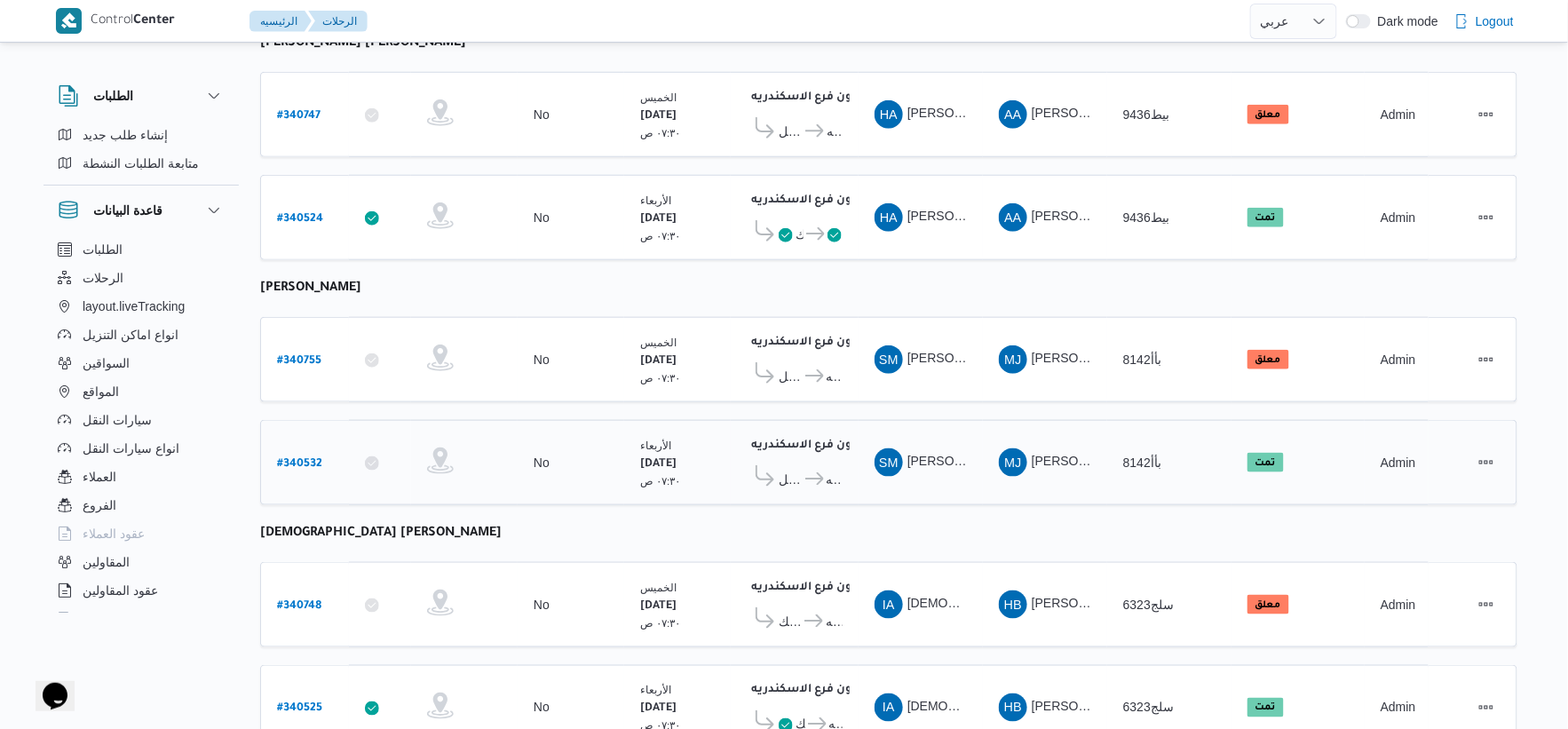
scroll to position [0, 0]
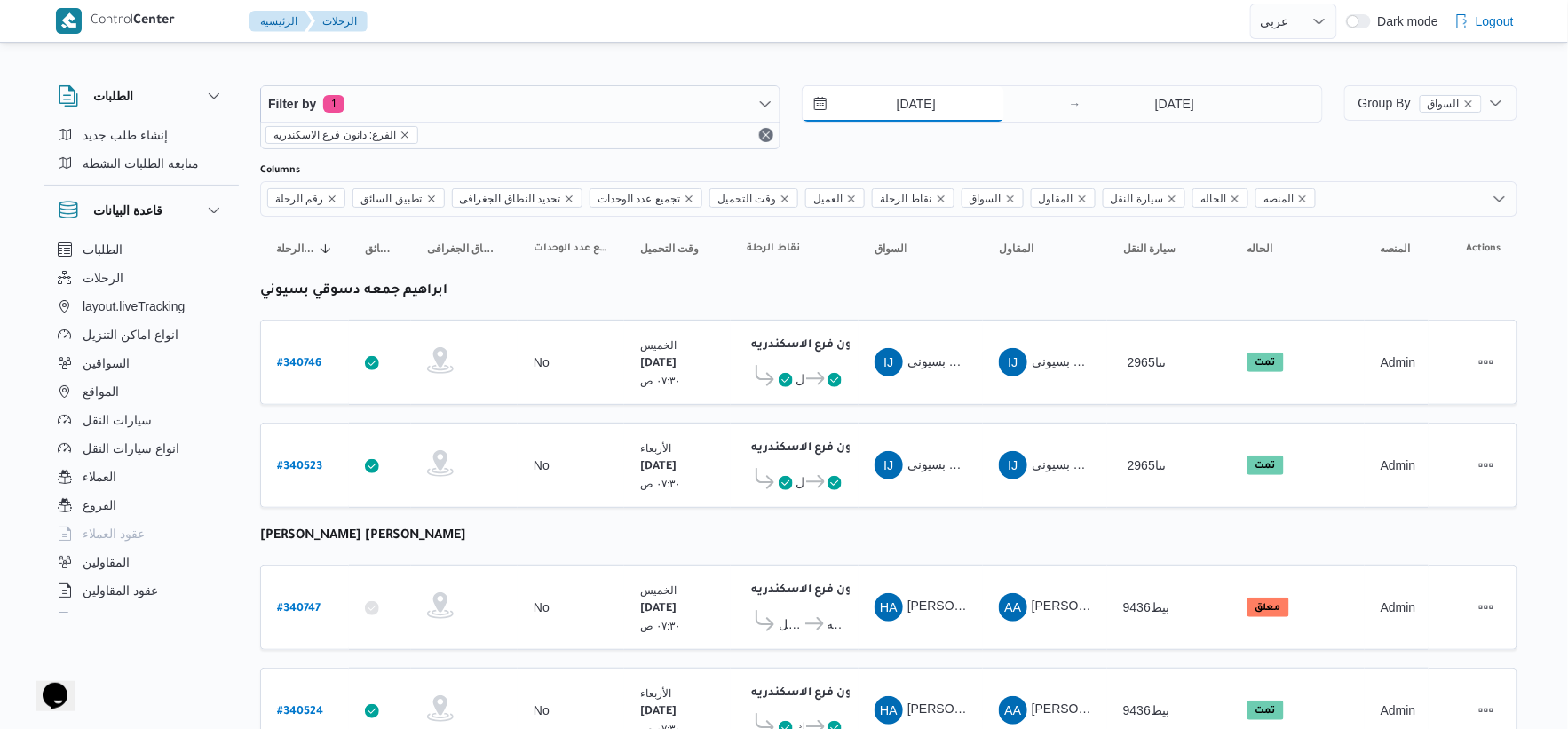
click at [941, 117] on input "[DATE]" at bounding box center [903, 104] width 201 height 35
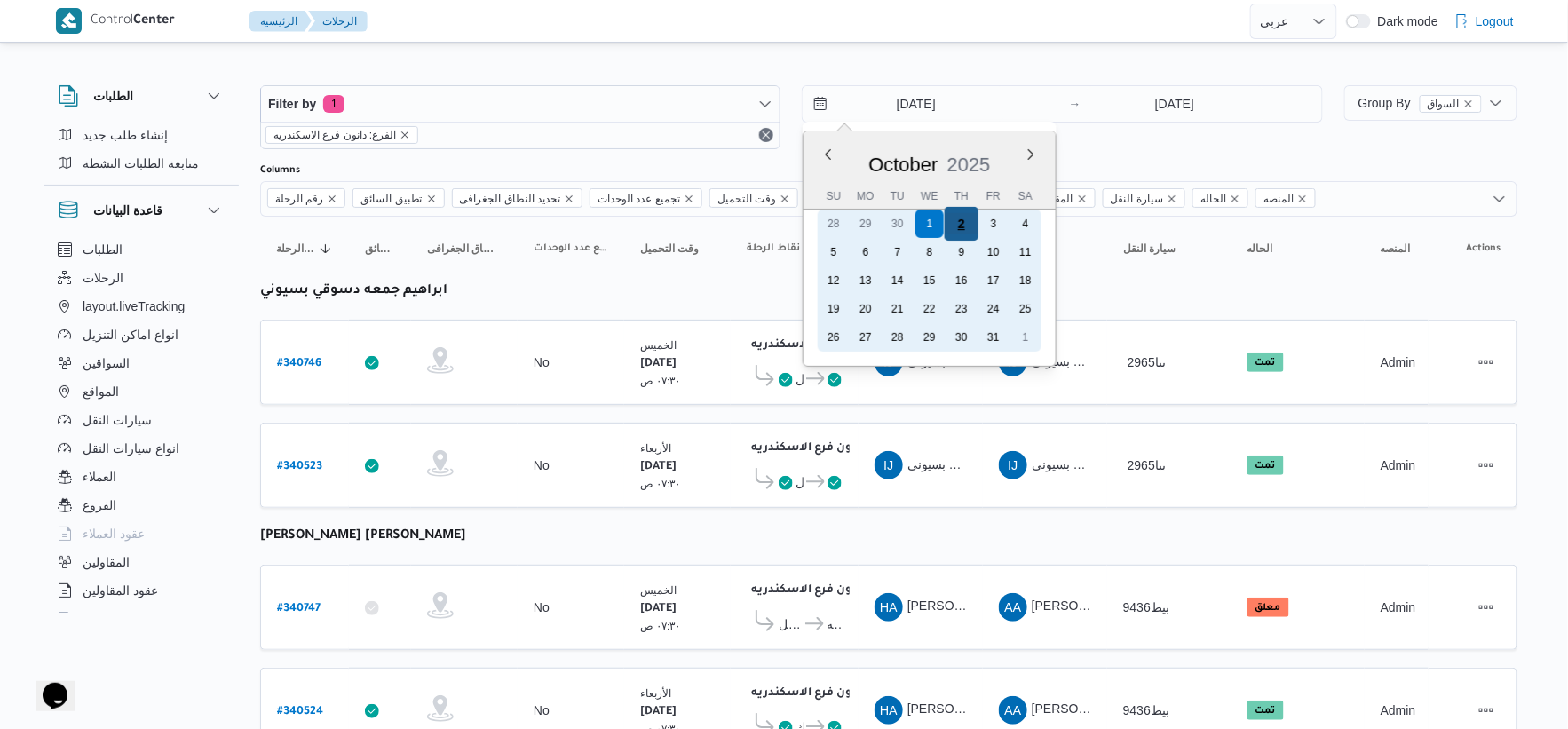
click at [961, 224] on div "2" at bounding box center [962, 224] width 34 height 34
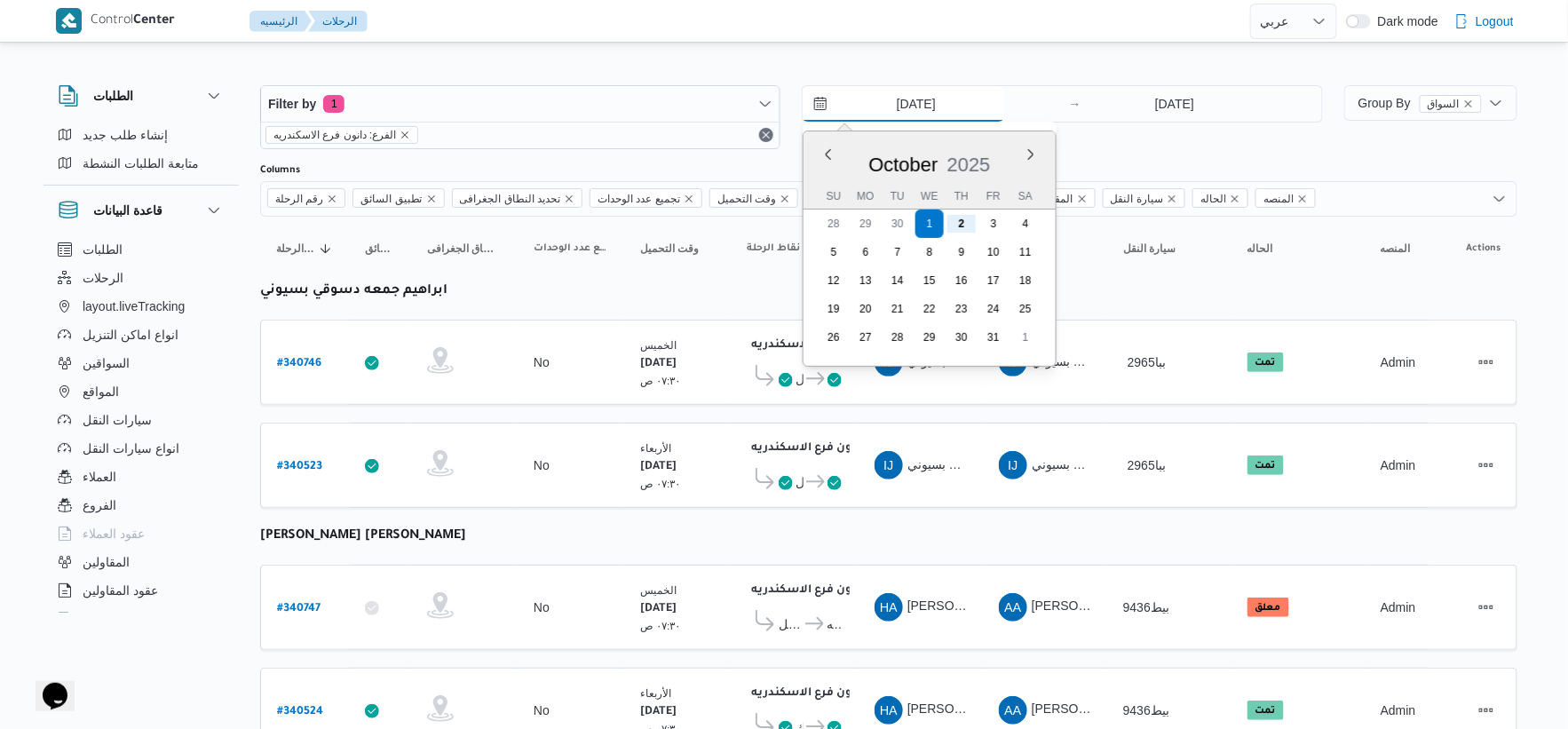
type input "[DATE]"
